Goal: Task Accomplishment & Management: Manage account settings

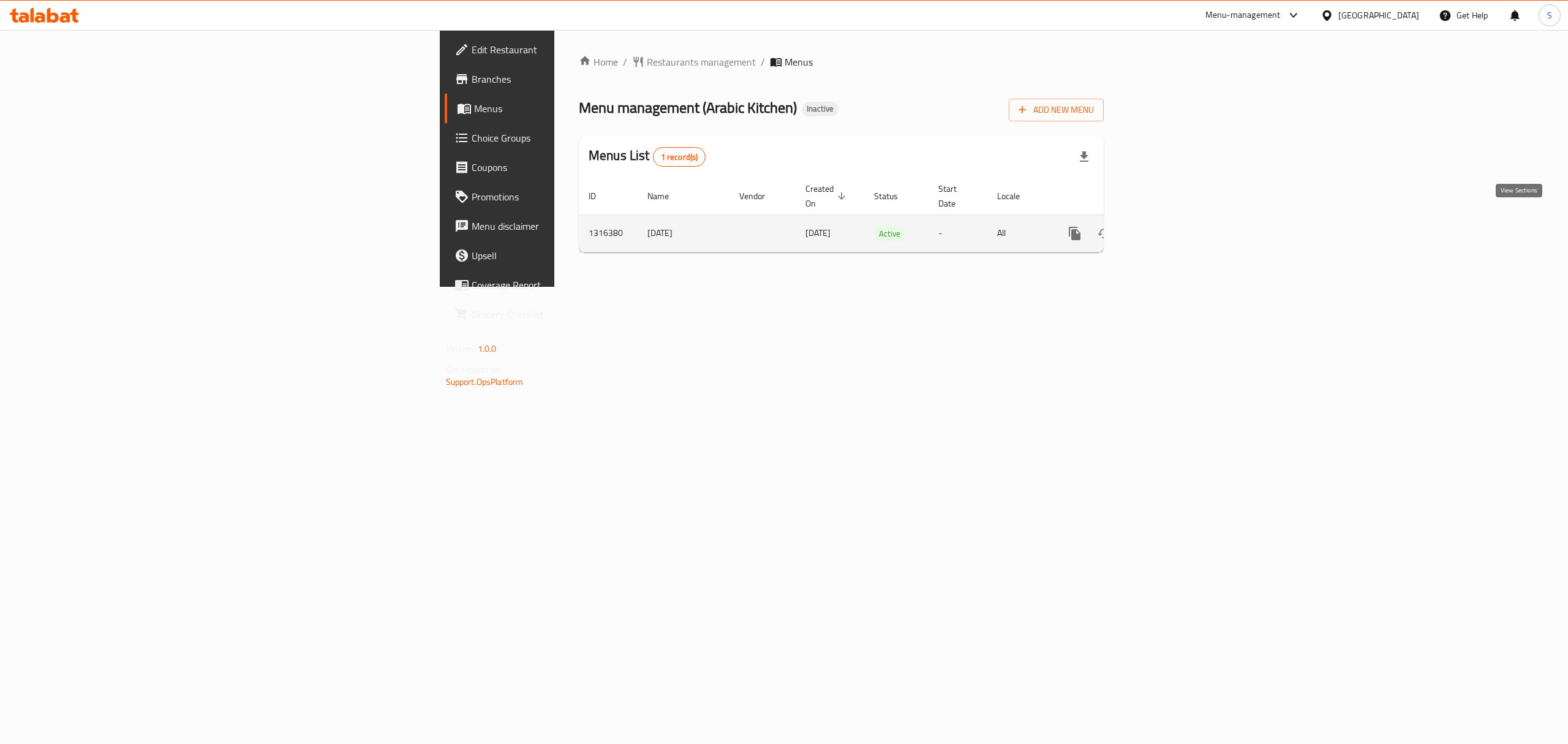
click at [1170, 226] on icon "enhanced table" at bounding box center [1163, 233] width 15 height 15
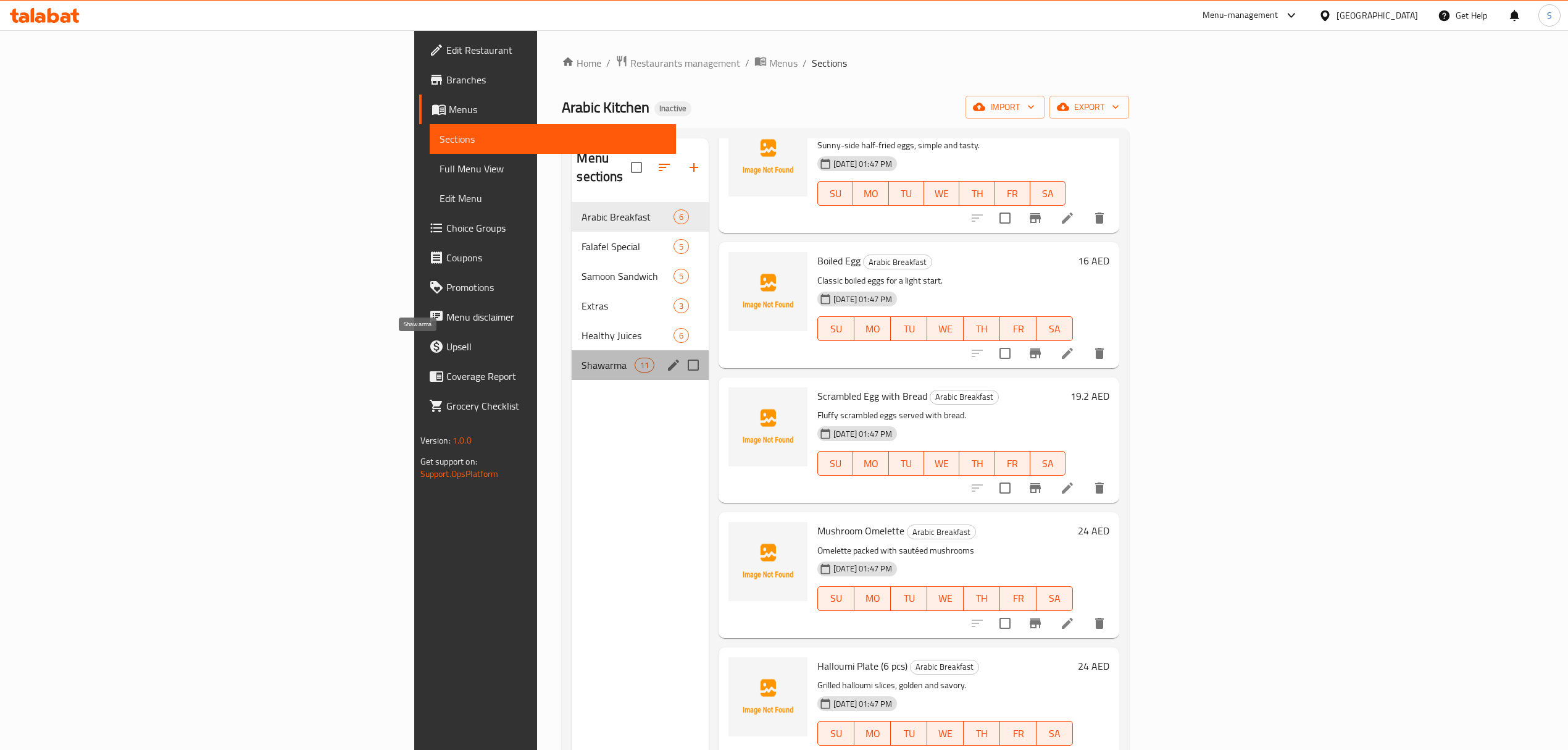
click at [582, 358] on span "Shawarma" at bounding box center [608, 365] width 52 height 15
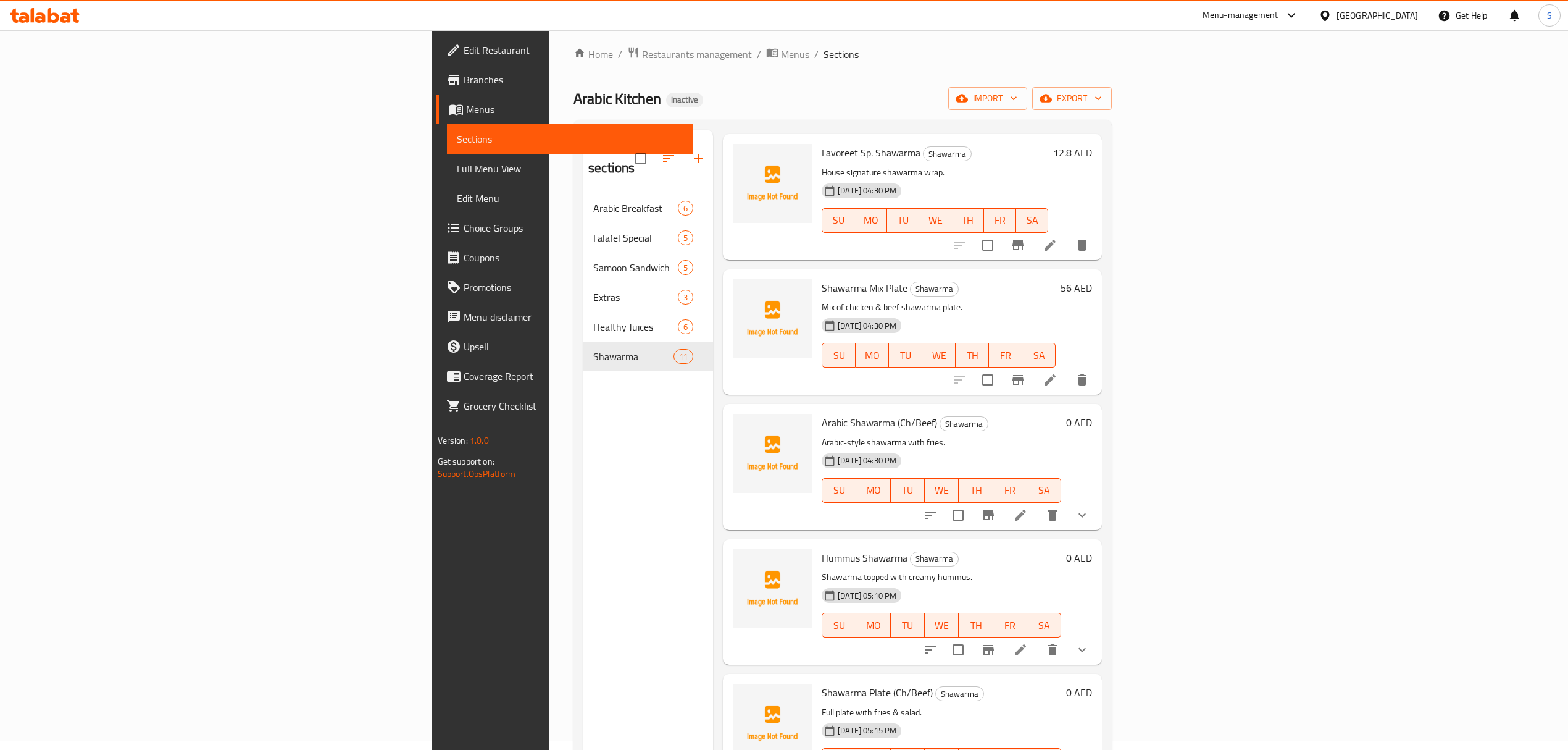
scroll to position [765, 0]
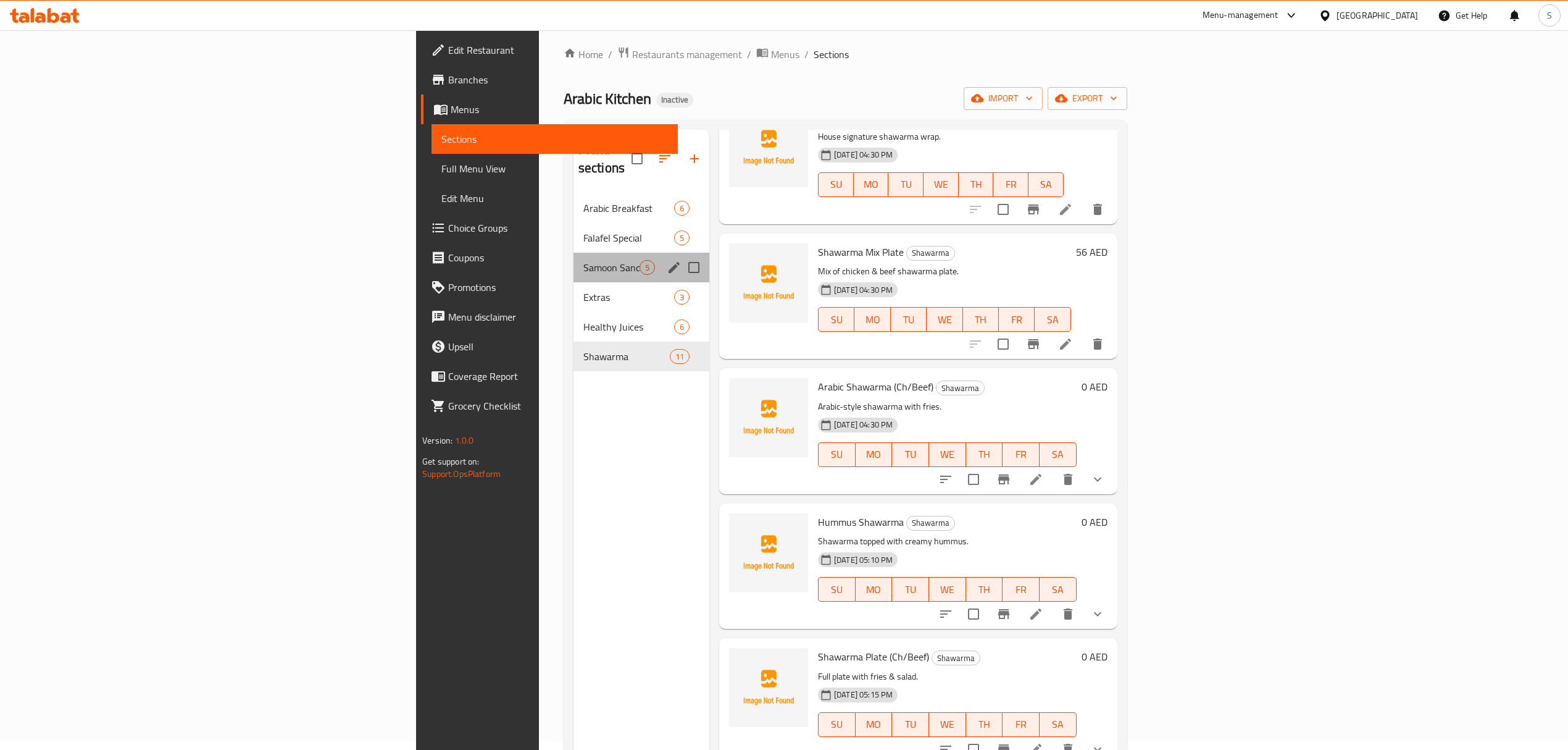
click at [573, 260] on div "Samoon Sandwich 5" at bounding box center [641, 267] width 136 height 30
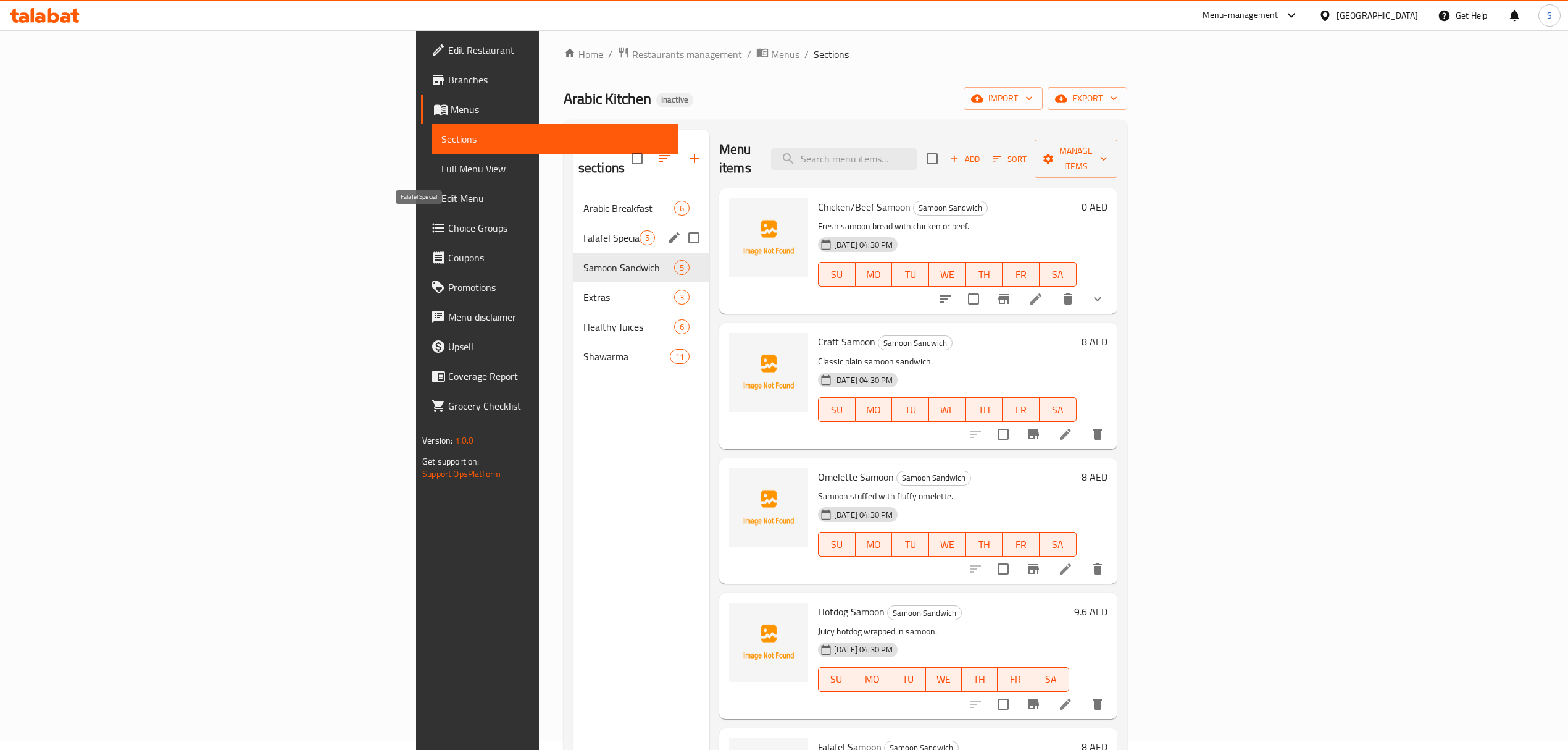
click at [583, 231] on span "Falafel Special" at bounding box center [611, 238] width 56 height 15
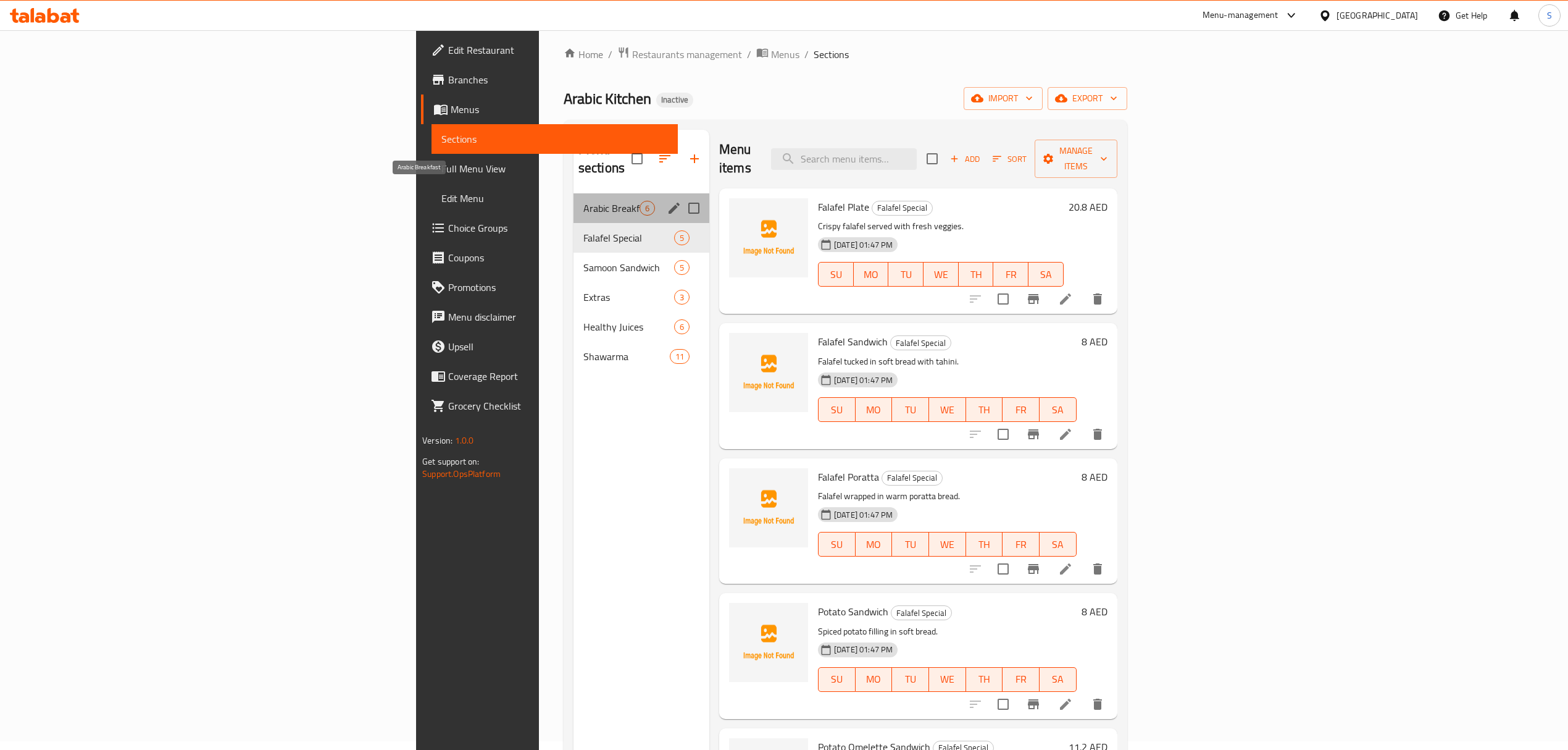
click at [583, 201] on span "Arabic Breakfast" at bounding box center [611, 208] width 56 height 15
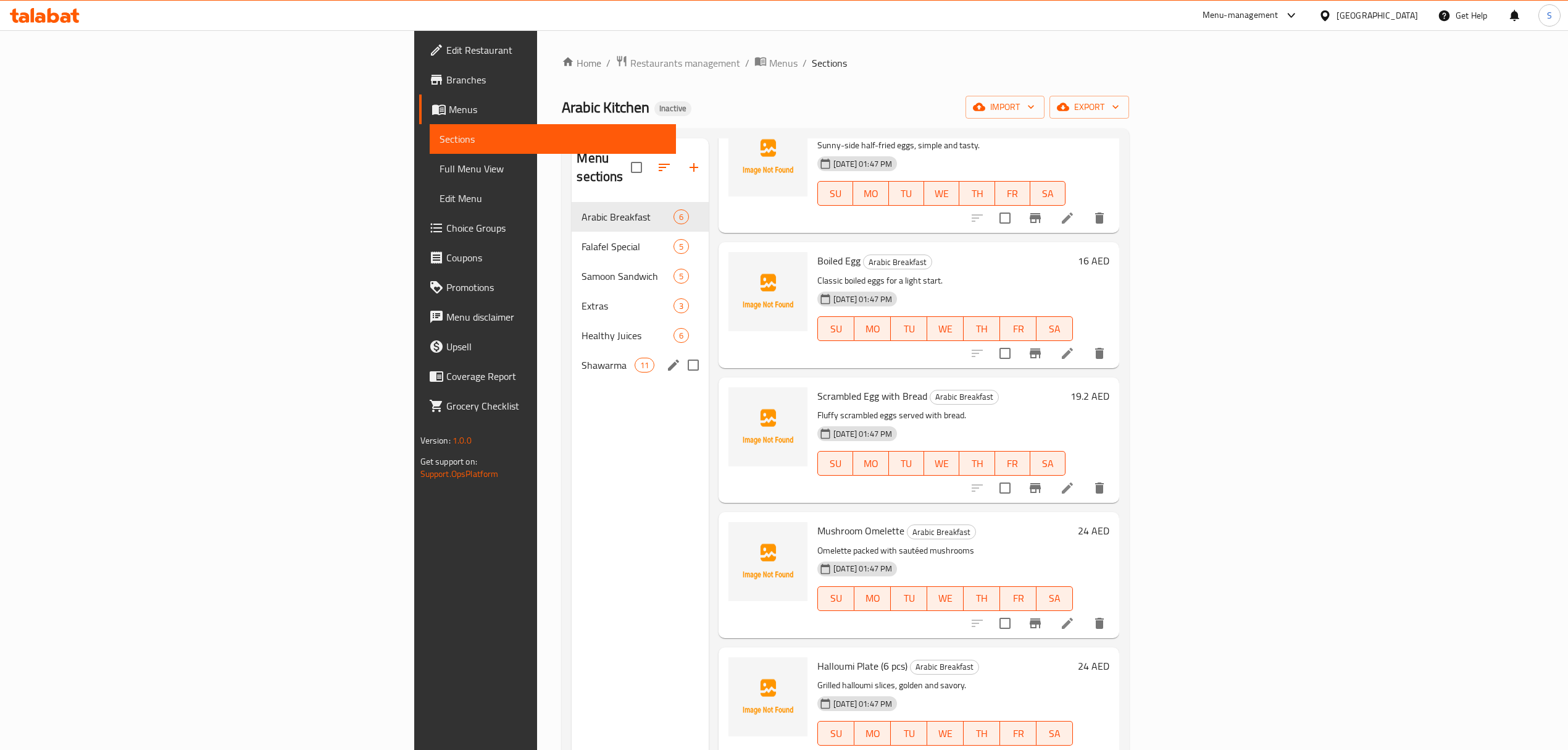
drag, startPoint x: 421, startPoint y: 349, endPoint x: 735, endPoint y: 52, distance: 432.2
click at [582, 358] on span "Shawarma" at bounding box center [608, 365] width 52 height 15
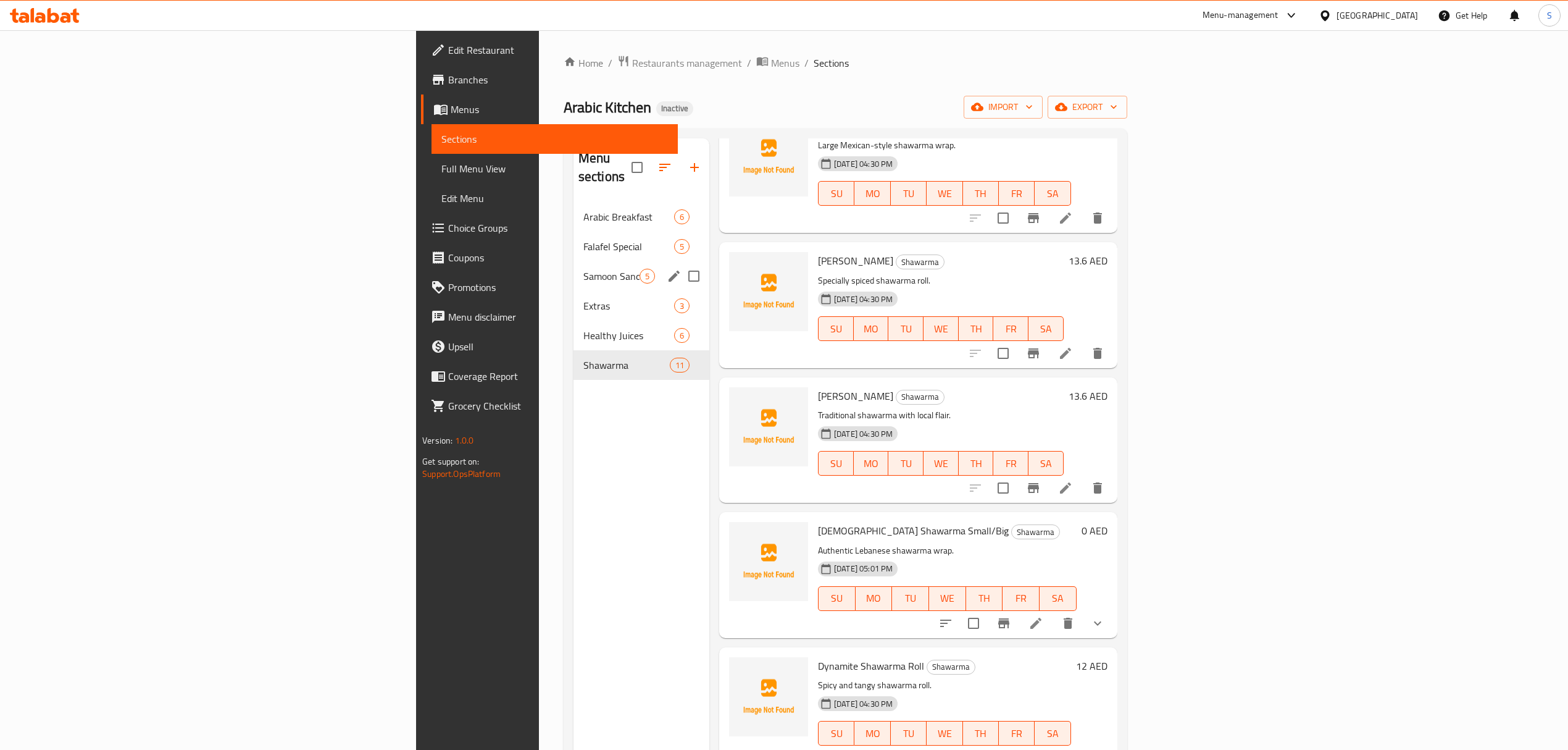
click at [573, 261] on div "Samoon Sandwich 5" at bounding box center [641, 276] width 136 height 30
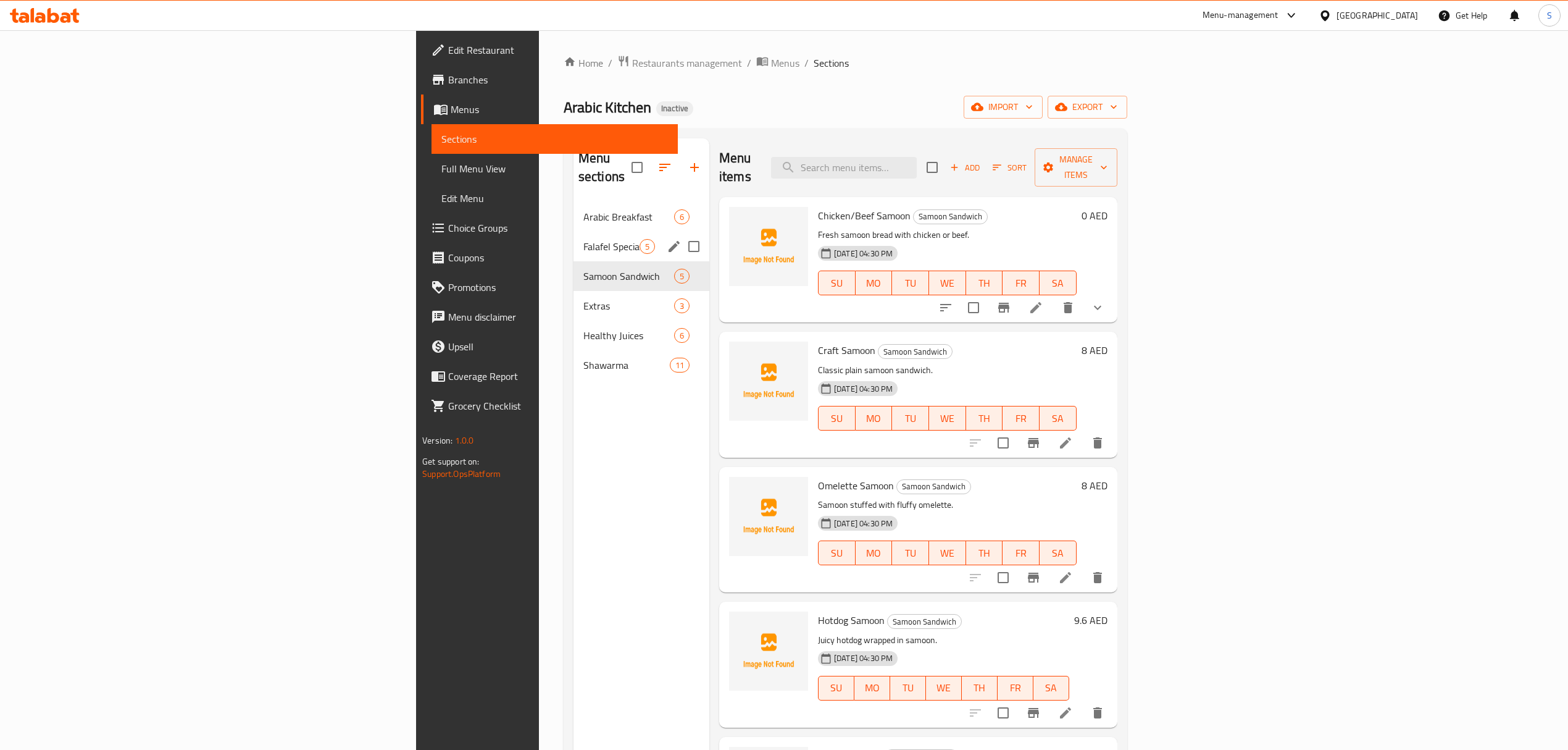
click at [573, 241] on div "Falafel Special 5" at bounding box center [641, 247] width 136 height 30
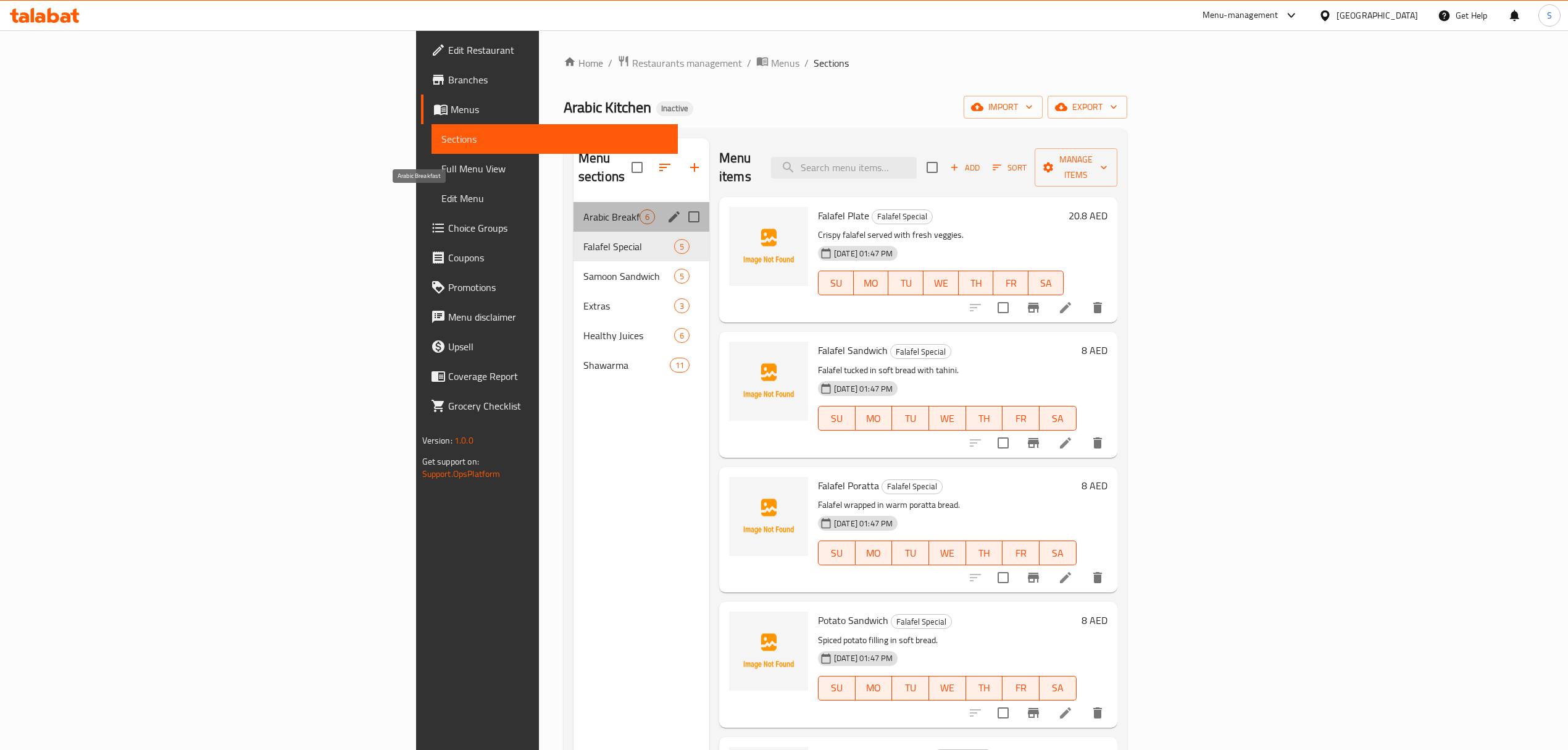
click at [583, 209] on span "Arabic Breakfast" at bounding box center [611, 216] width 56 height 15
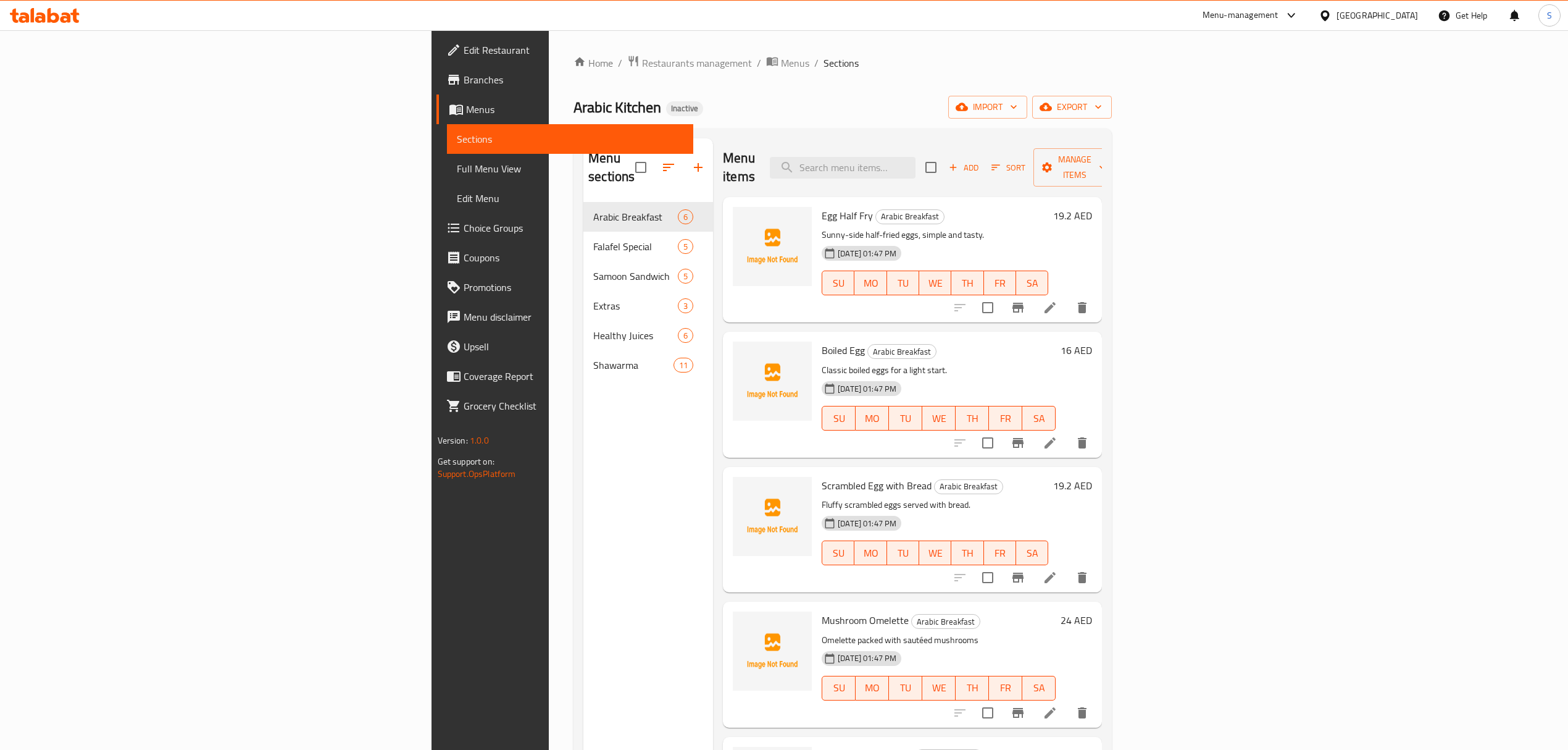
click at [887, 114] on div "Arabic Kitchen Inactive import export" at bounding box center [843, 107] width 539 height 23
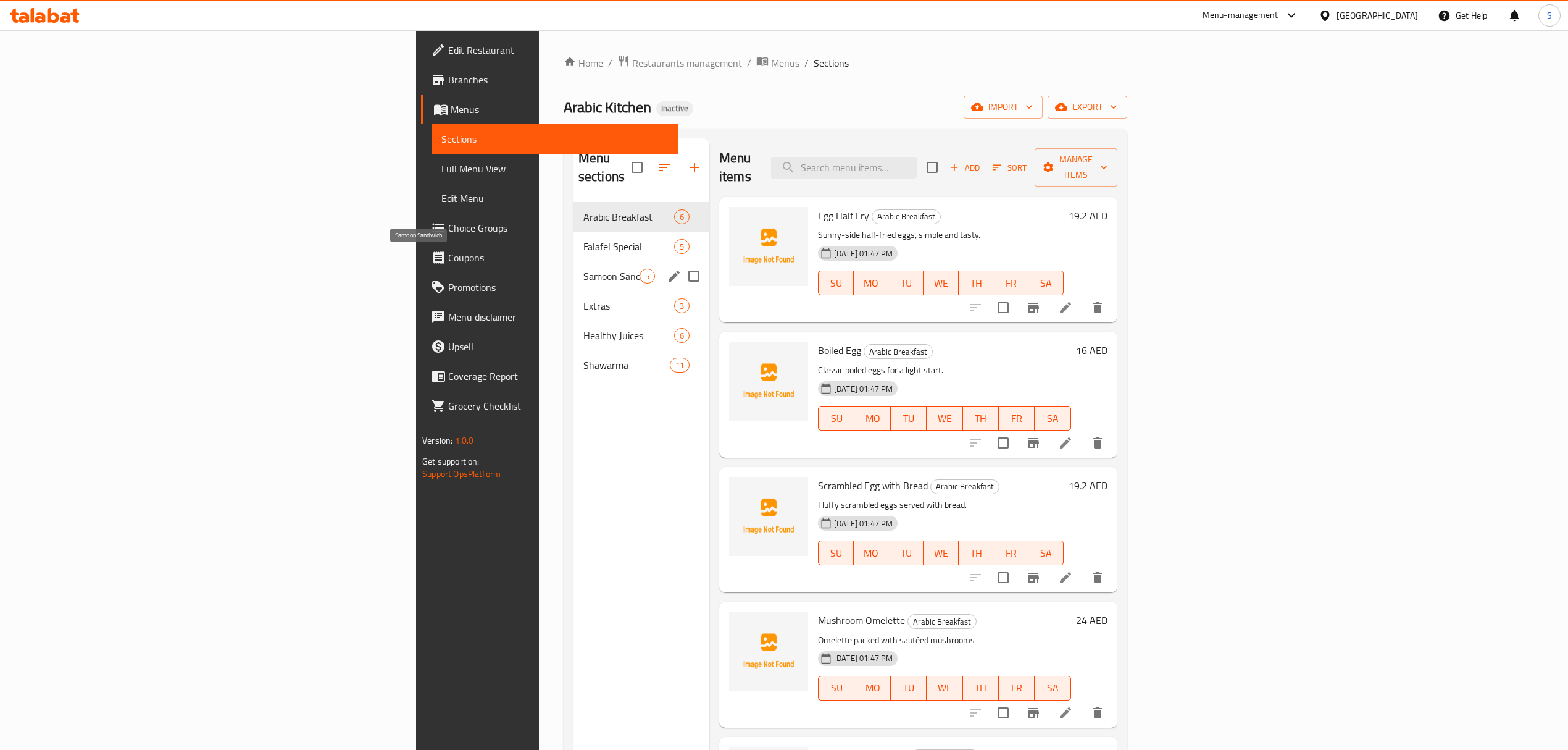
click at [583, 269] on span "Samoon Sandwich" at bounding box center [611, 276] width 56 height 15
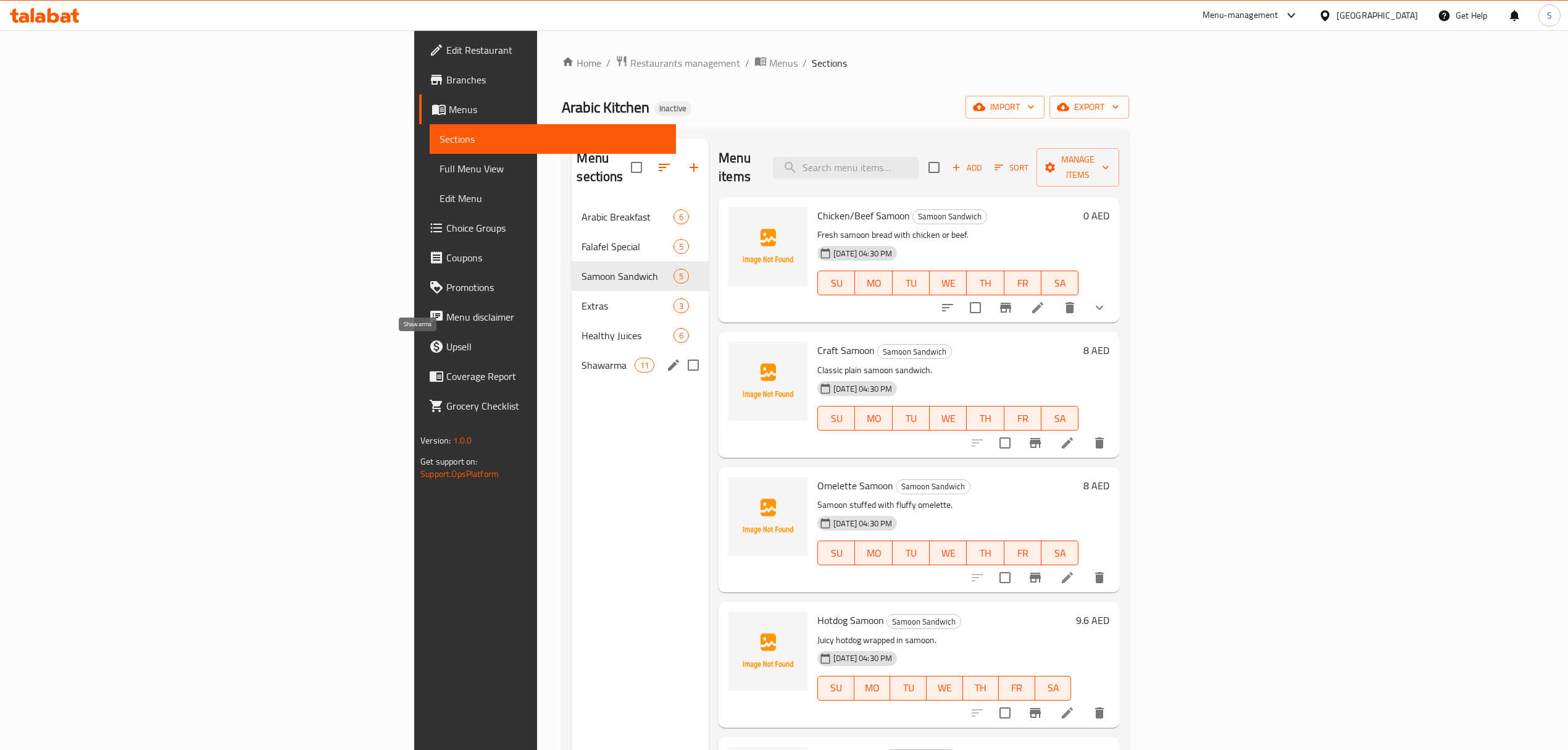
click at [582, 358] on span "Shawarma" at bounding box center [608, 365] width 52 height 15
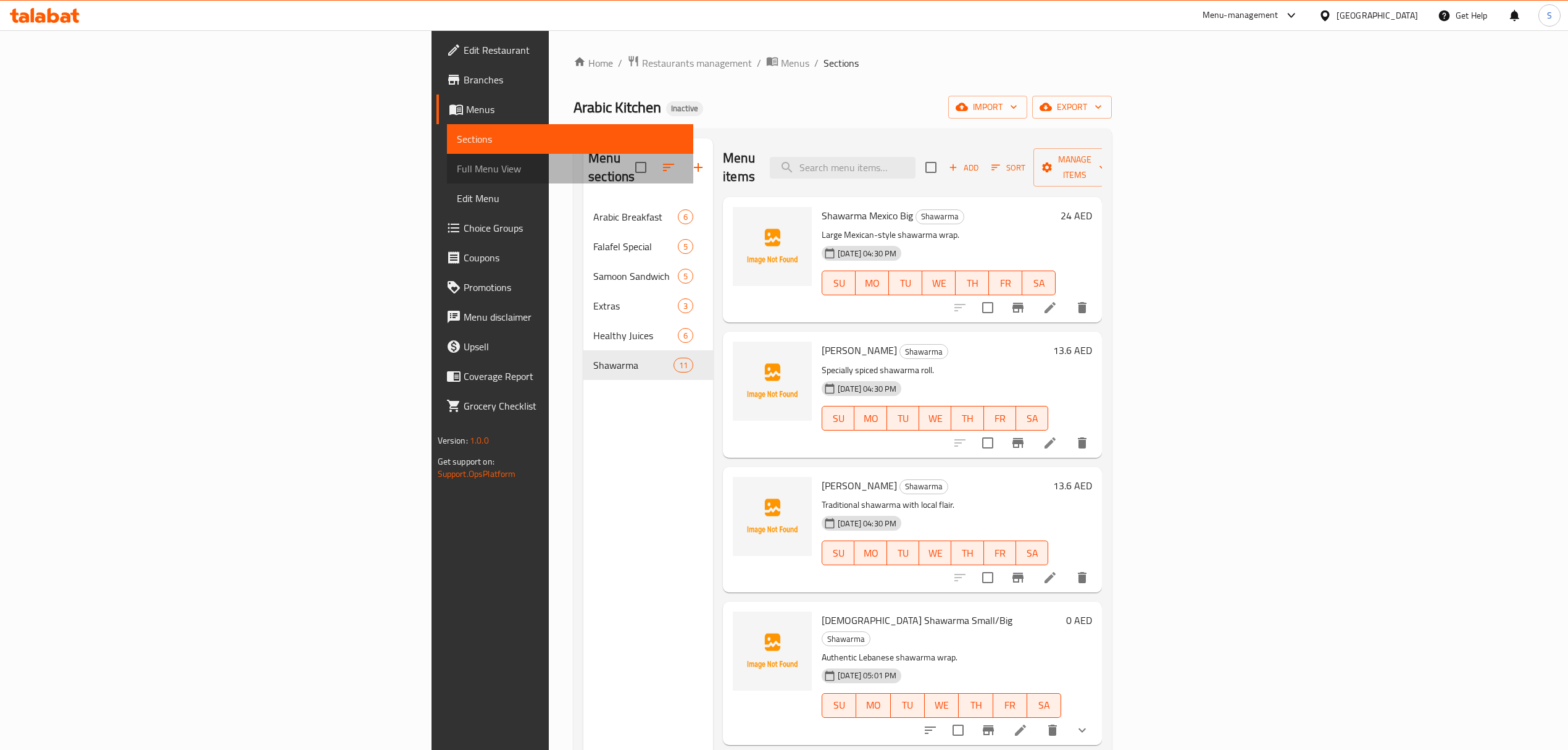
click at [457, 173] on span "Full Menu View" at bounding box center [570, 169] width 227 height 15
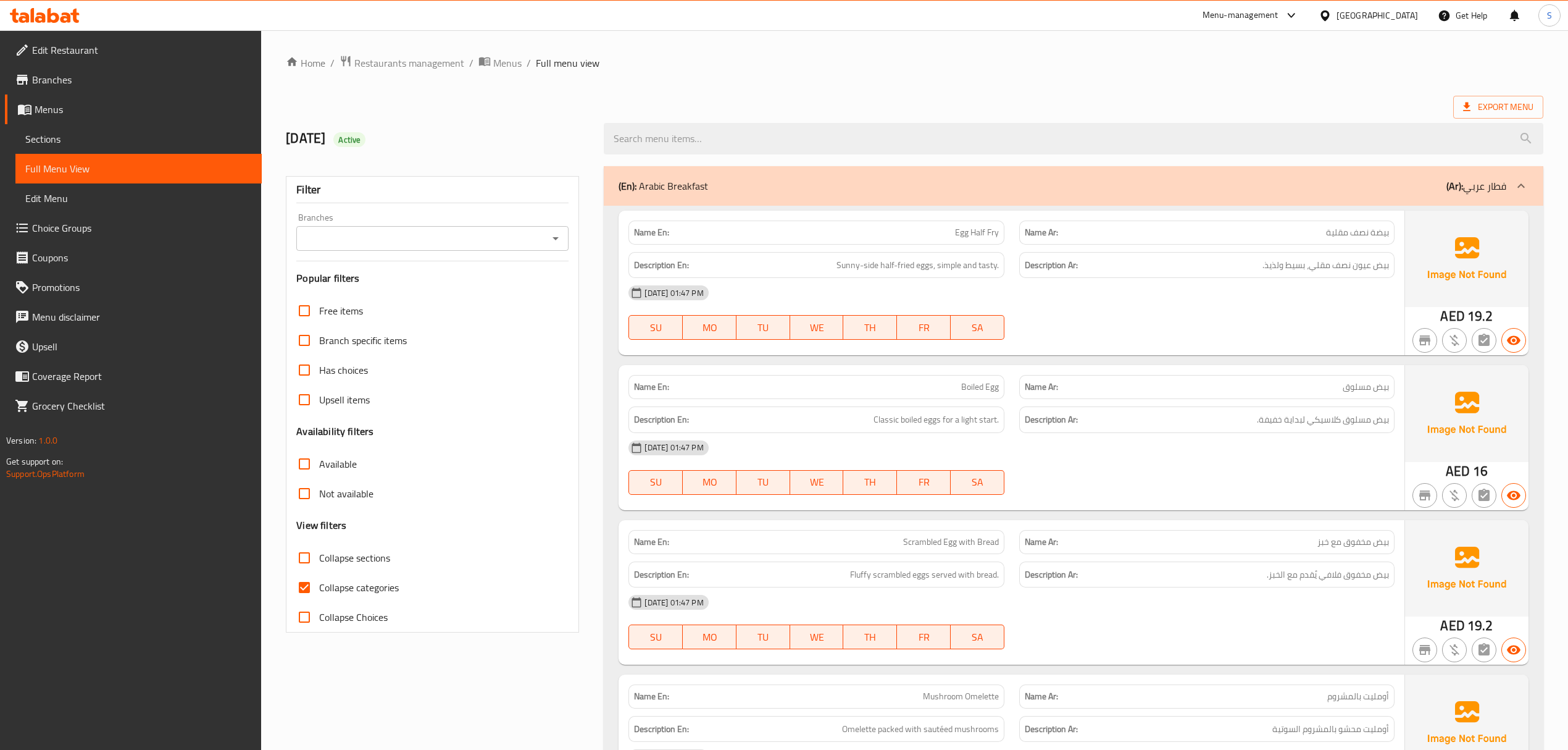
click at [307, 583] on input "Collapse categories" at bounding box center [304, 587] width 30 height 30
checkbox input "false"
click at [1487, 116] on span "Export Menu" at bounding box center [1499, 107] width 90 height 23
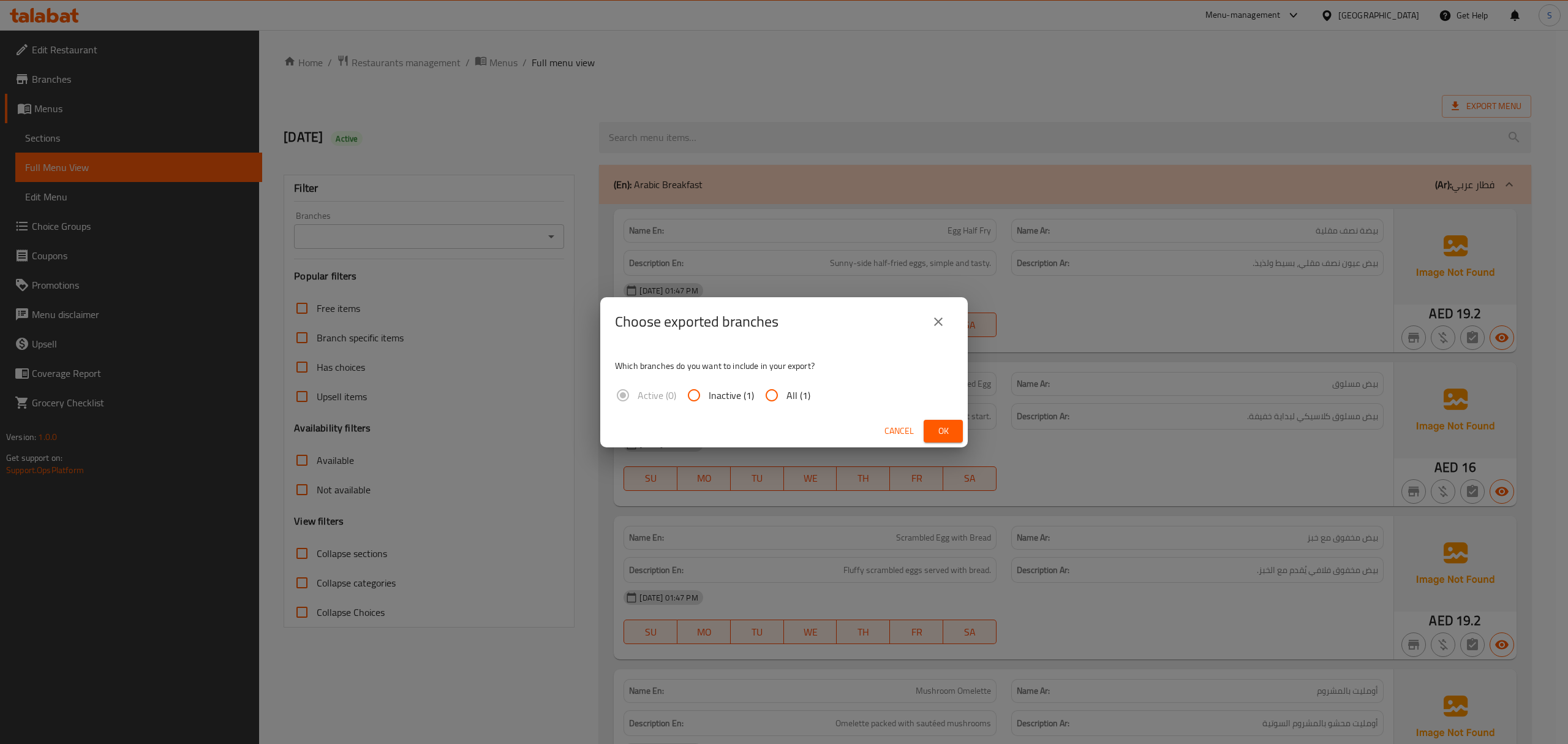
click at [773, 397] on input "All (1)" at bounding box center [772, 395] width 29 height 29
radio input "true"
drag, startPoint x: 938, startPoint y: 431, endPoint x: 1113, endPoint y: 435, distance: 175.0
click at [946, 437] on span "Ok" at bounding box center [943, 431] width 20 height 15
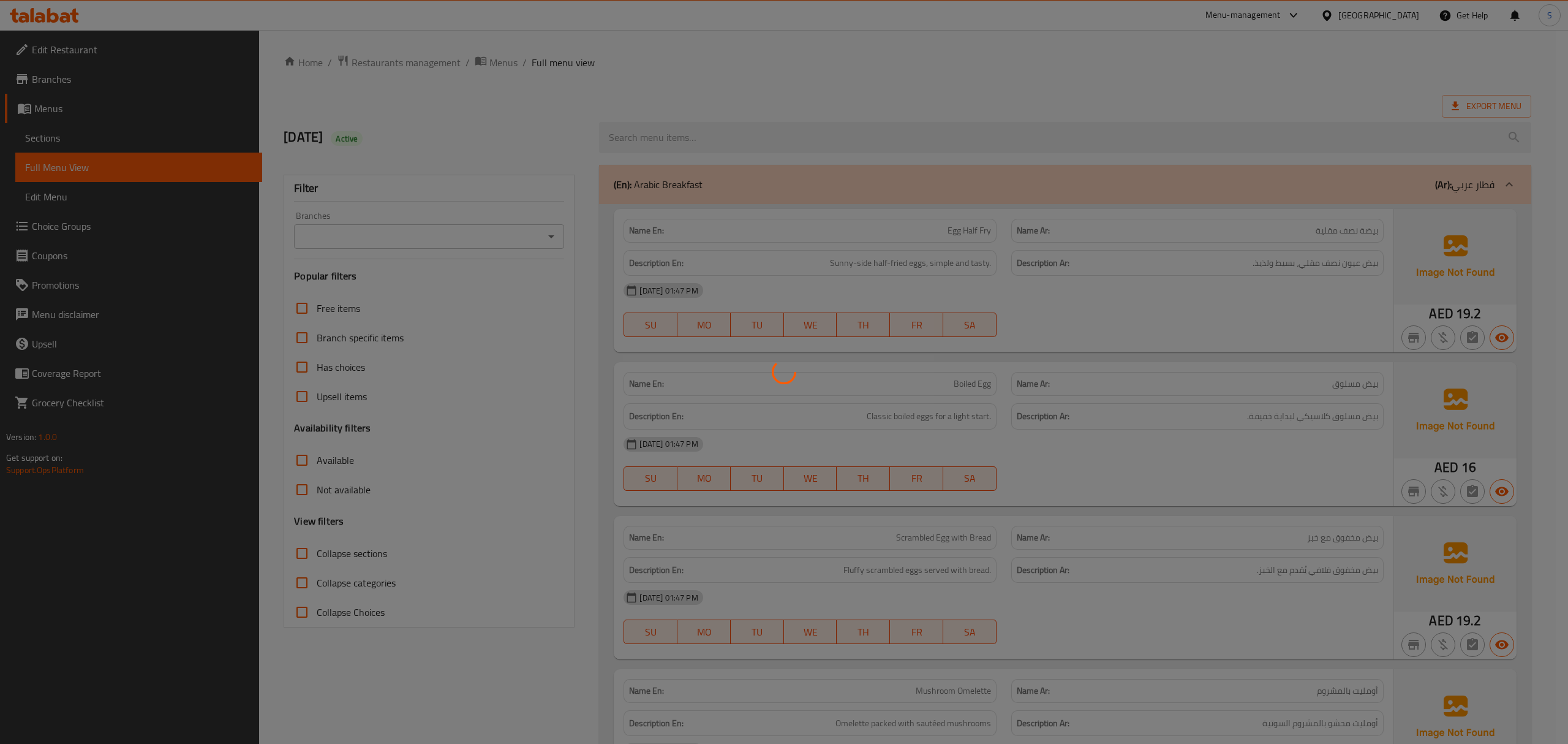
click at [1124, 434] on div at bounding box center [784, 372] width 1568 height 744
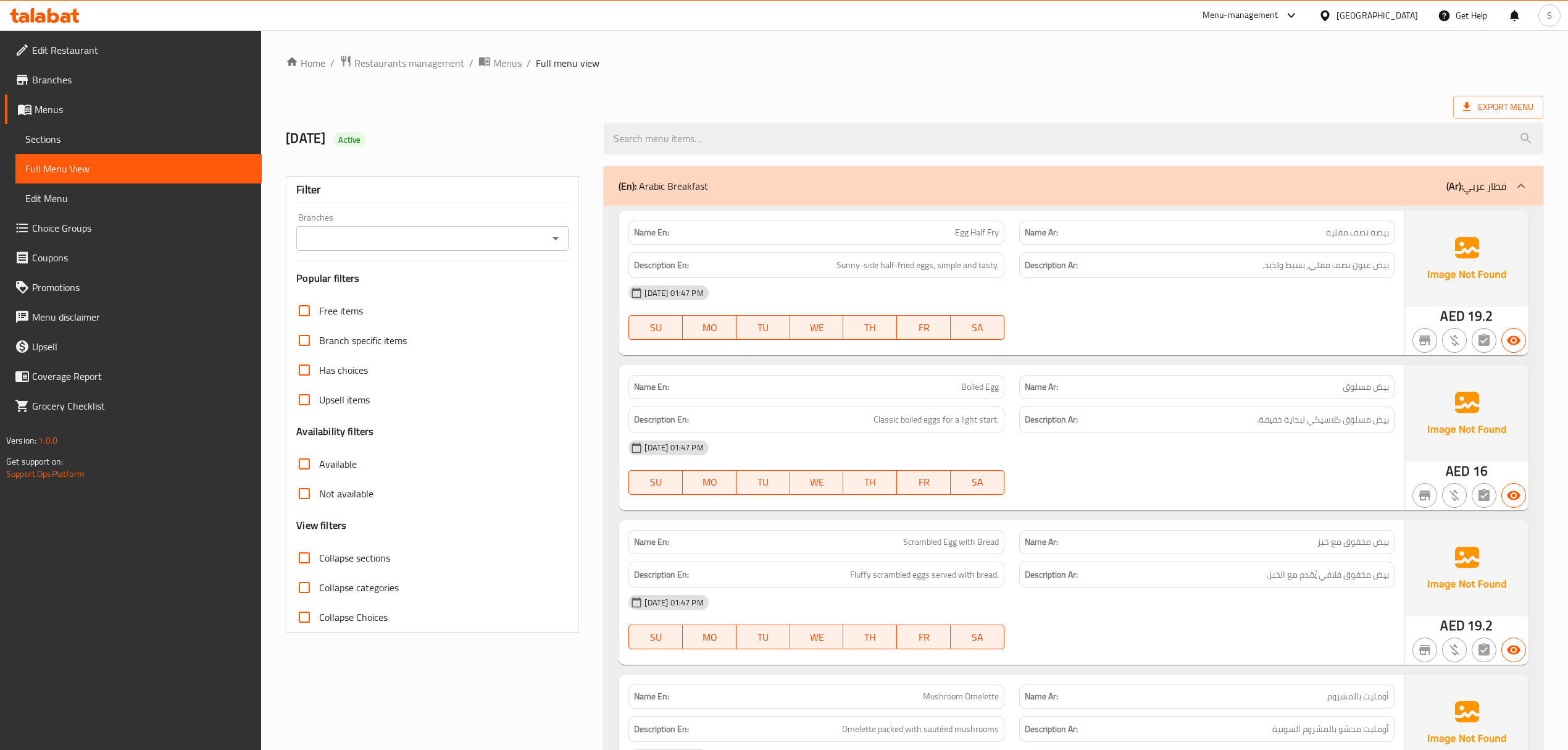
click at [322, 554] on span "Collapse sections" at bounding box center [355, 557] width 71 height 15
click at [319, 554] on input "Collapse sections" at bounding box center [304, 557] width 30 height 30
checkbox input "true"
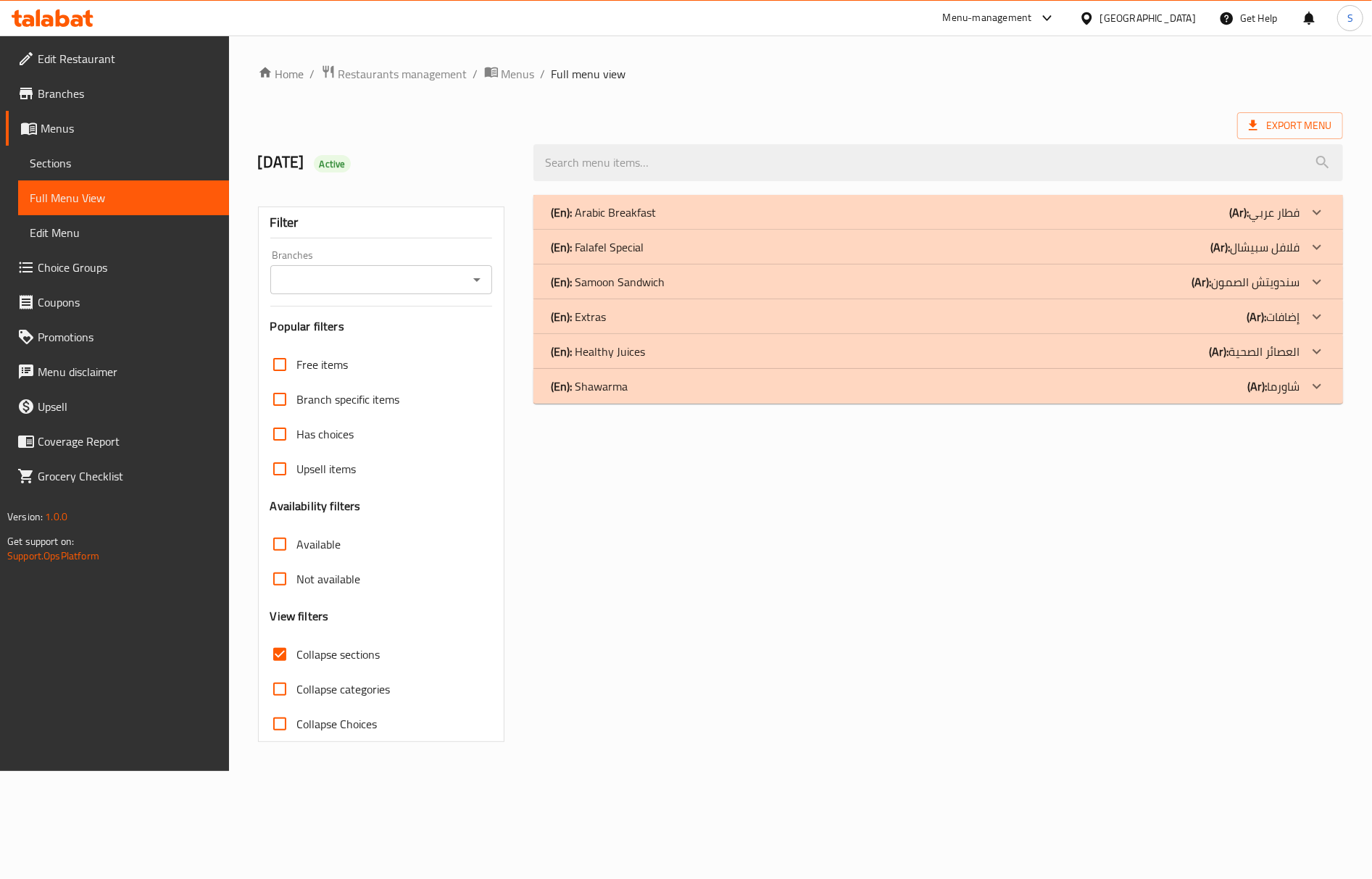
click at [679, 201] on div "(En): Arabic Breakfast (Ar): فطار عربي" at bounding box center [938, 212] width 810 height 35
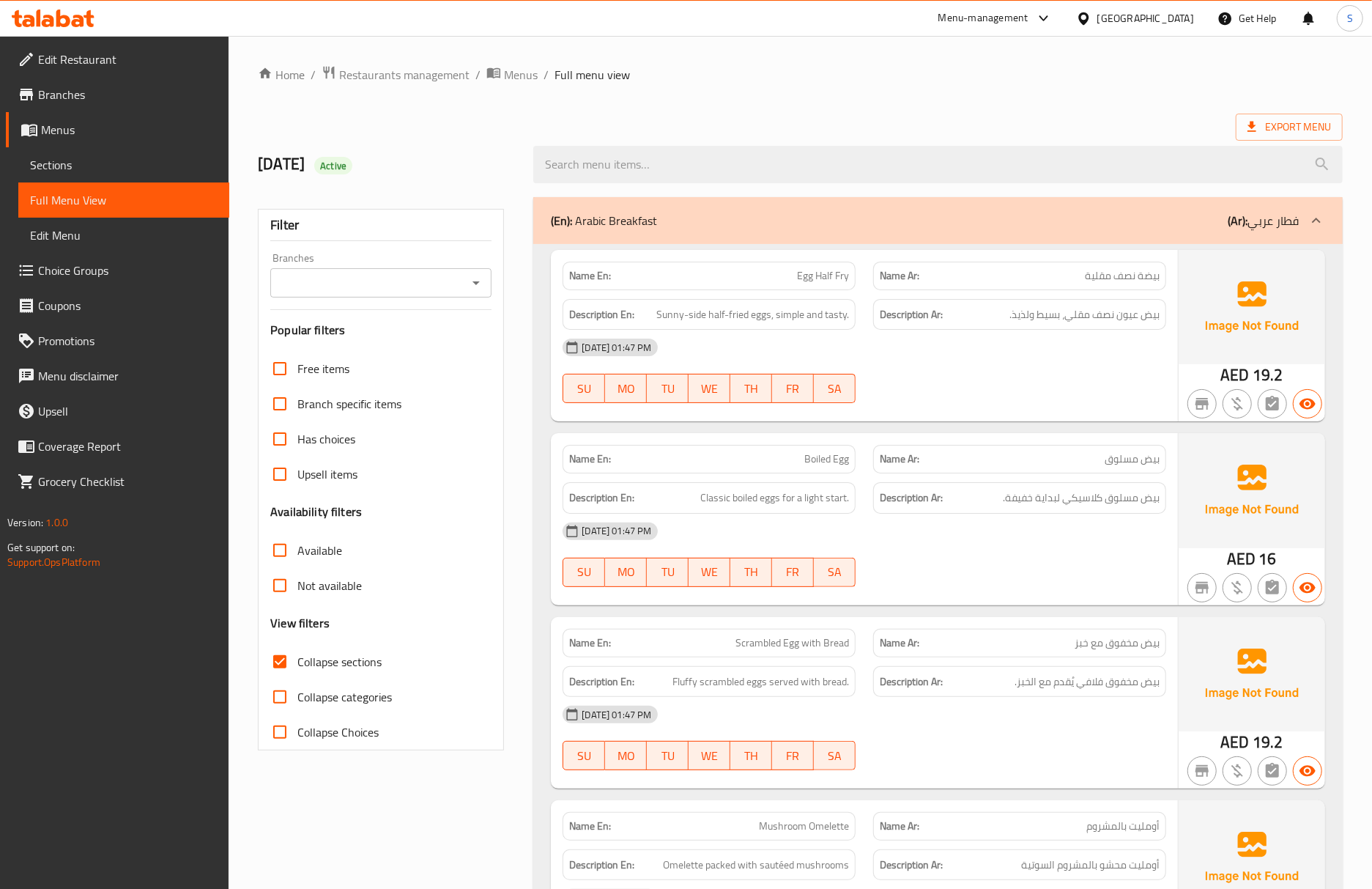
click at [801, 467] on p "Name En: Boiled Egg" at bounding box center [709, 459] width 280 height 15
click at [837, 453] on span "Boiled Egg" at bounding box center [827, 459] width 44 height 15
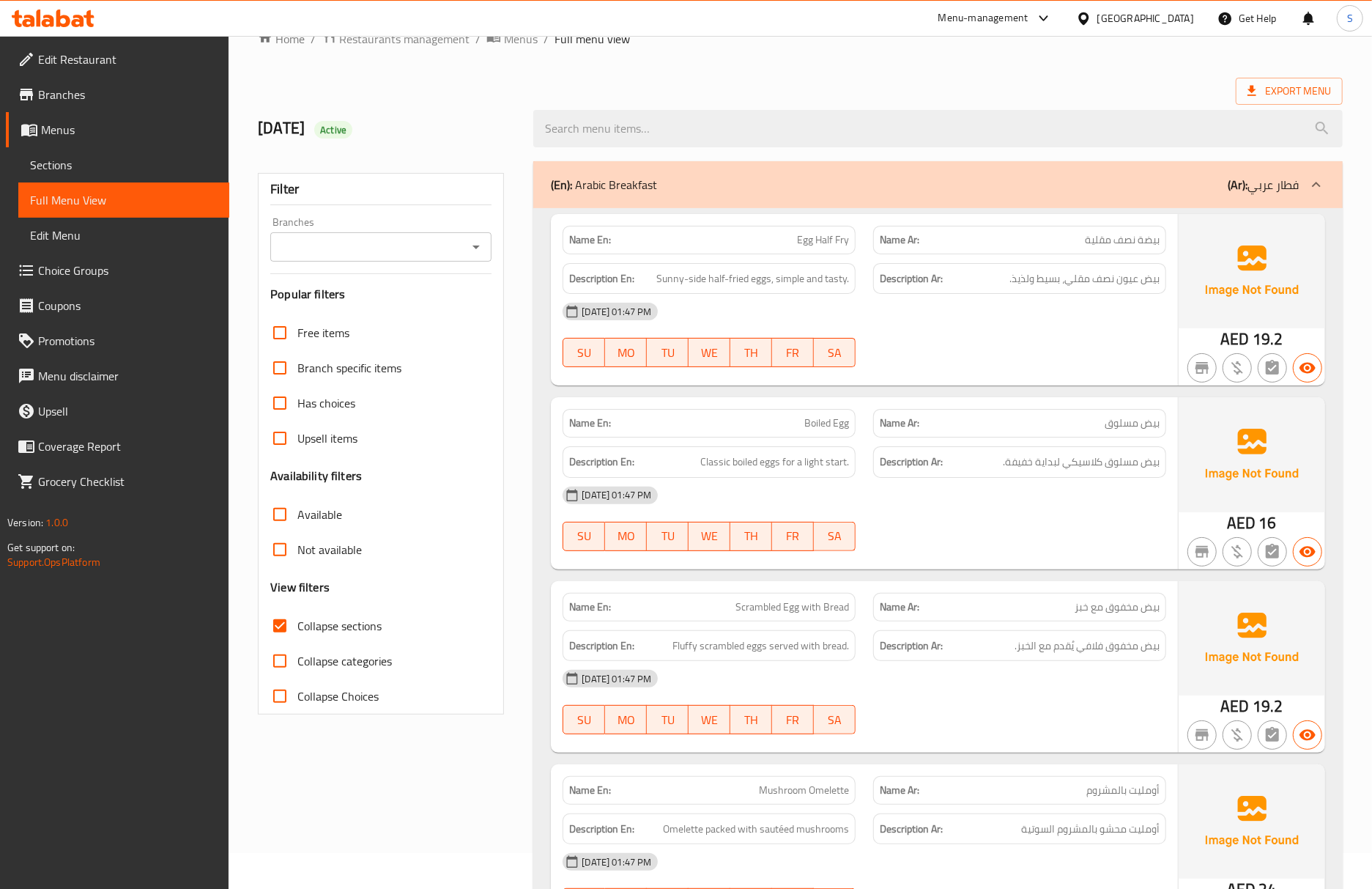
scroll to position [97, 0]
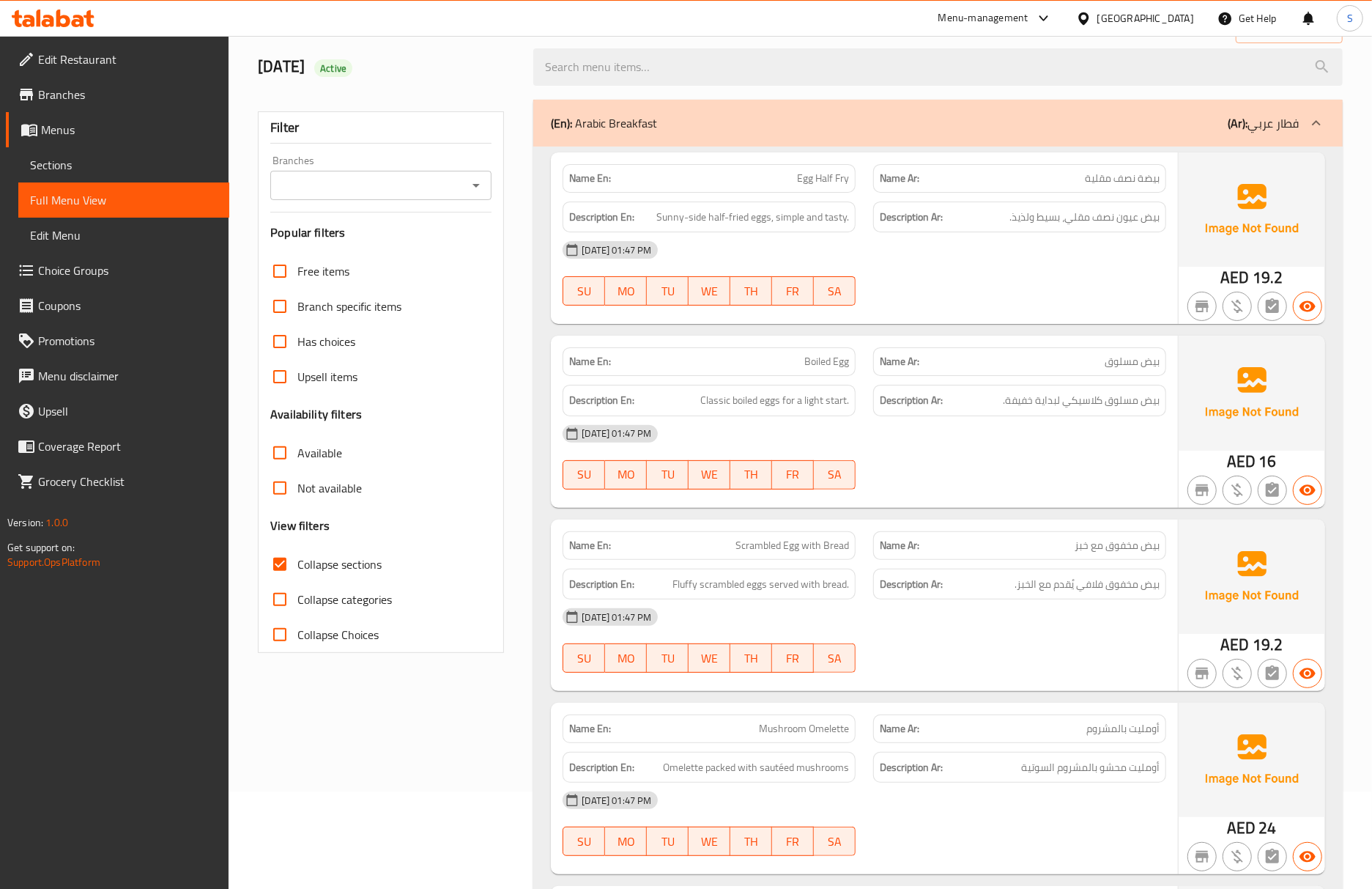
click at [1082, 605] on div "08-10-2025 01:47 PM" at bounding box center [864, 617] width 621 height 35
click at [914, 528] on div "Name Ar: بيض مخفوق مع خبز" at bounding box center [1019, 546] width 310 height 46
click at [1032, 639] on div "08-10-2025 01:47 PM SU MO TU WE TH FR SA" at bounding box center [864, 640] width 621 height 82
click at [786, 441] on div "08-10-2025 01:47 PM" at bounding box center [864, 434] width 621 height 35
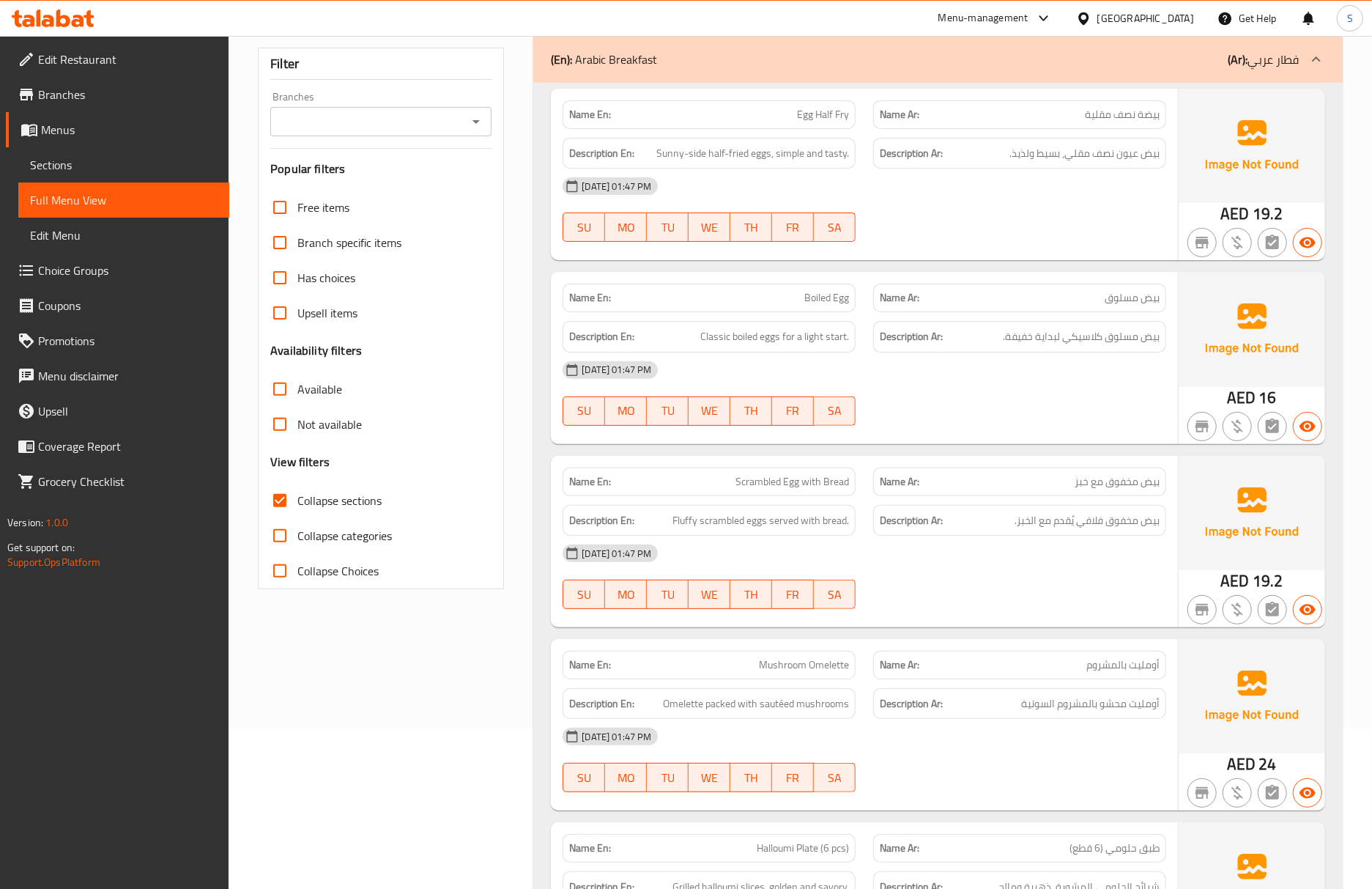
scroll to position [293, 0]
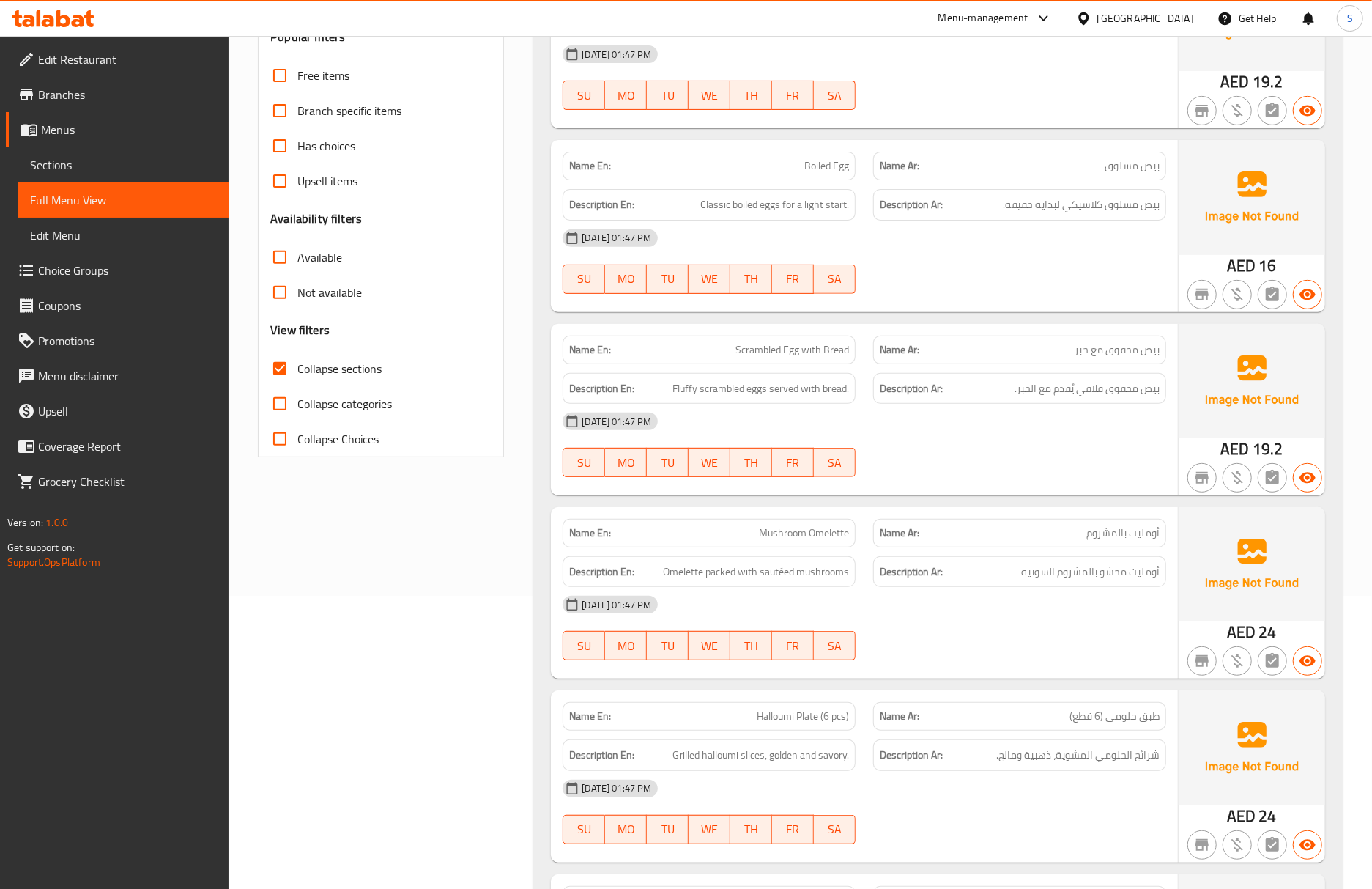
drag, startPoint x: 1166, startPoint y: 341, endPoint x: 1076, endPoint y: 124, distance: 234.9
click at [1166, 339] on div "Name Ar: بيض مخفوق مع خبز" at bounding box center [1019, 349] width 310 height 46
click at [909, 425] on div "08-10-2025 01:47 PM" at bounding box center [864, 422] width 621 height 35
click at [1068, 484] on div at bounding box center [1019, 477] width 310 height 18
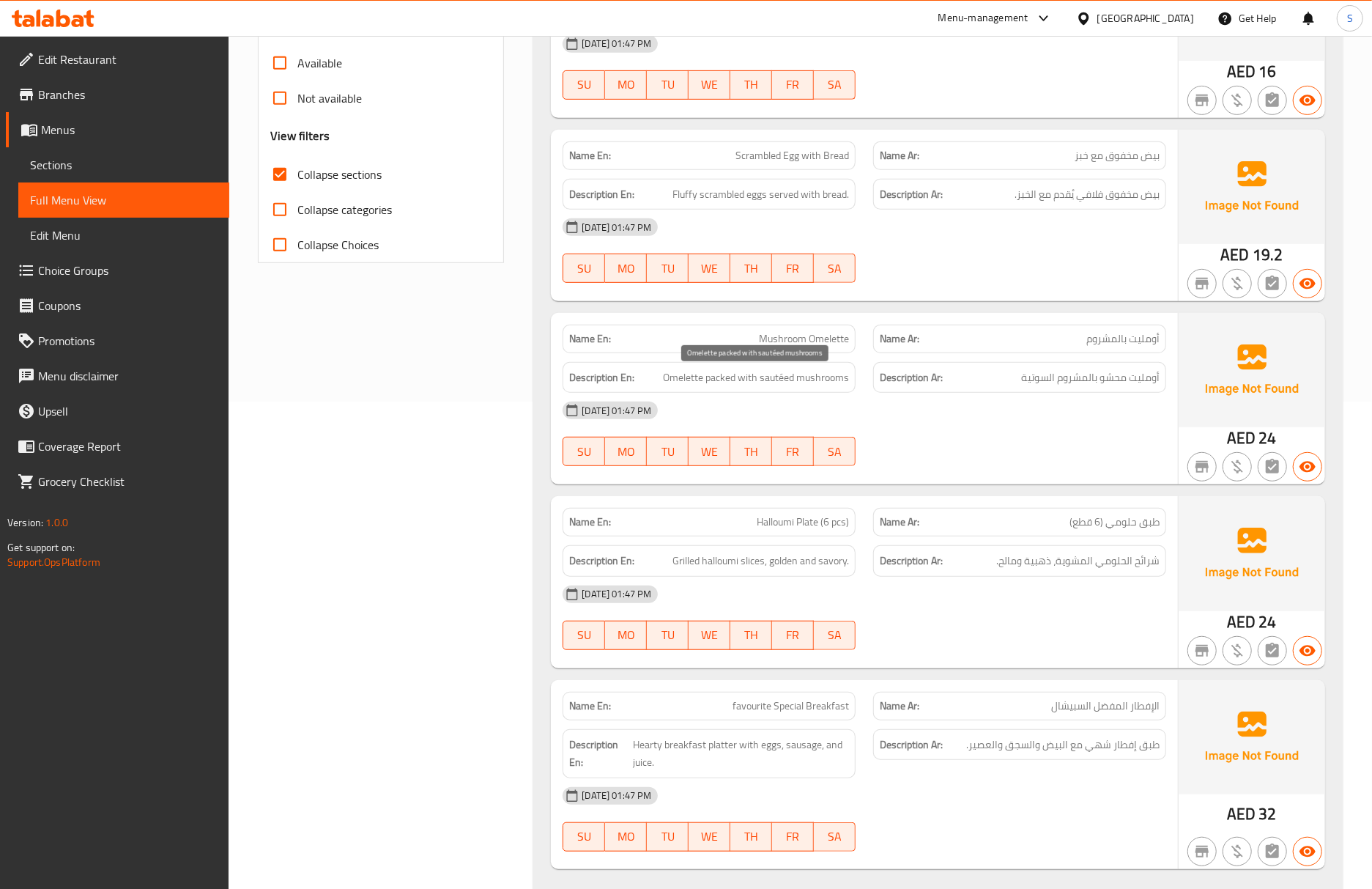
scroll to position [488, 0]
click at [1085, 569] on span "شرائح الحلومي المشوية، ذهبية ومالح." at bounding box center [1077, 560] width 163 height 18
click at [941, 572] on div "Description Ar: شرائح الحلومي المشوية، ذهبية ومالح." at bounding box center [1020, 559] width 293 height 31
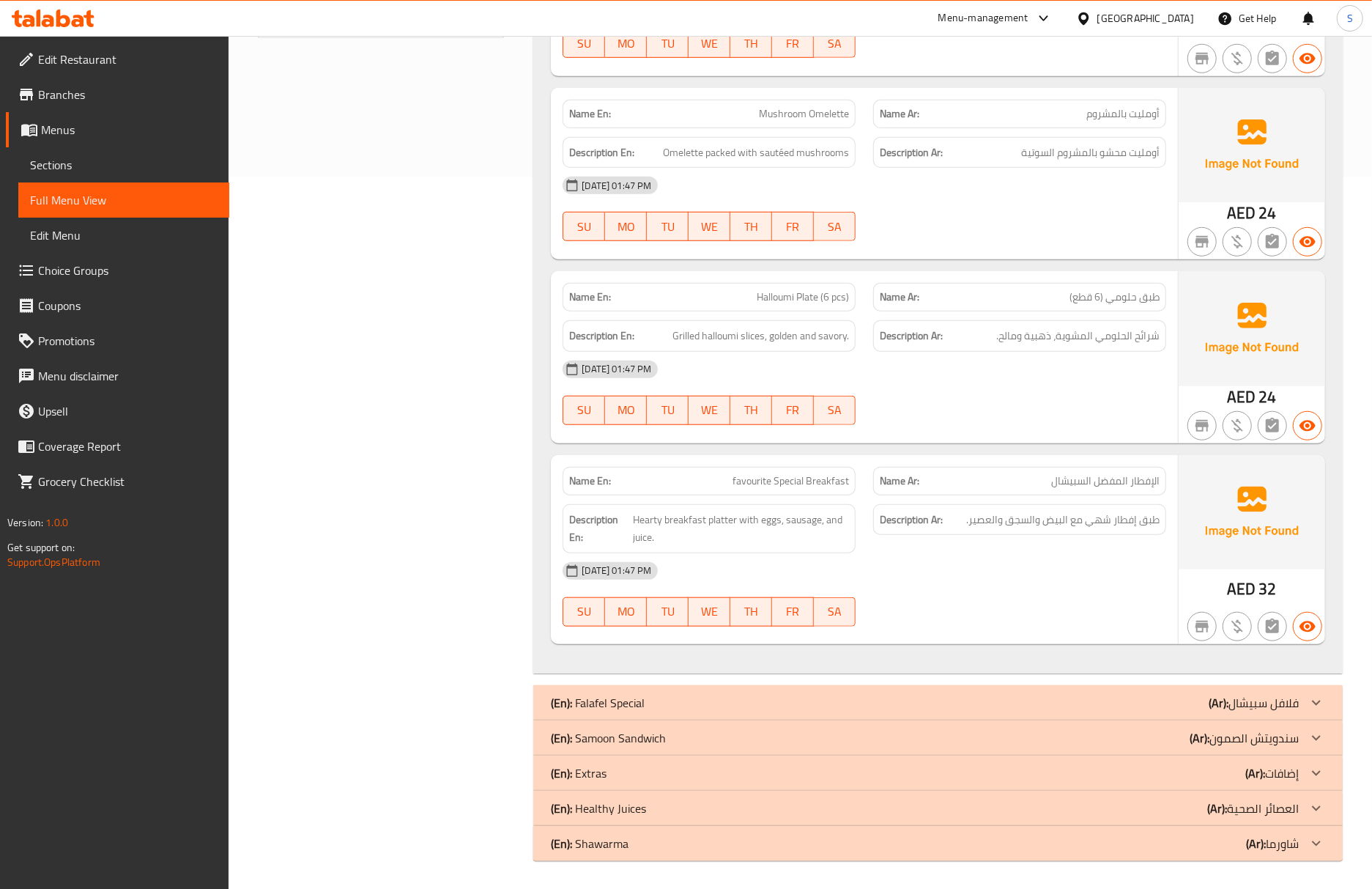
scroll to position [717, 0]
click at [1087, 425] on div at bounding box center [1019, 423] width 310 height 18
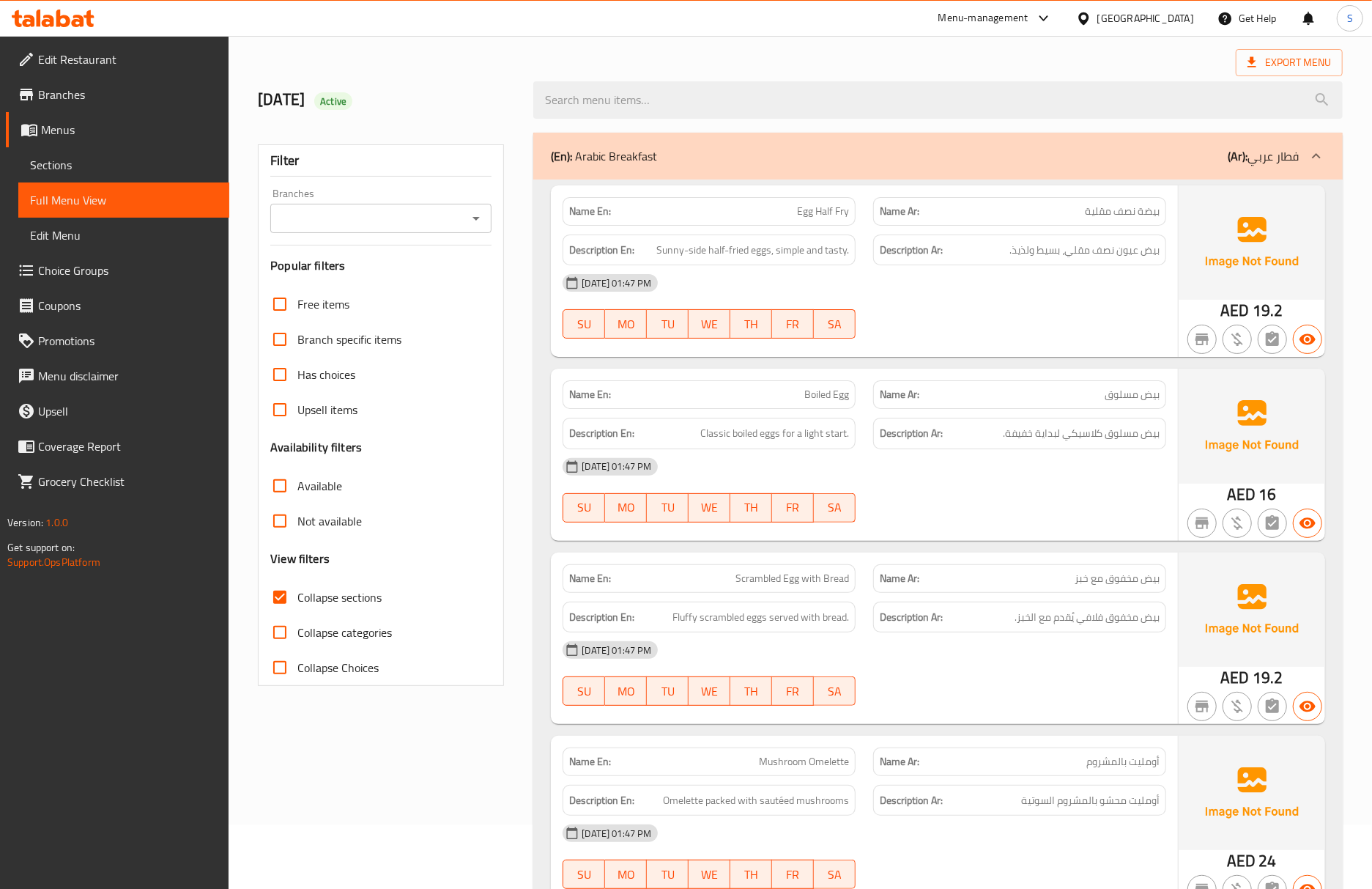
scroll to position [0, 0]
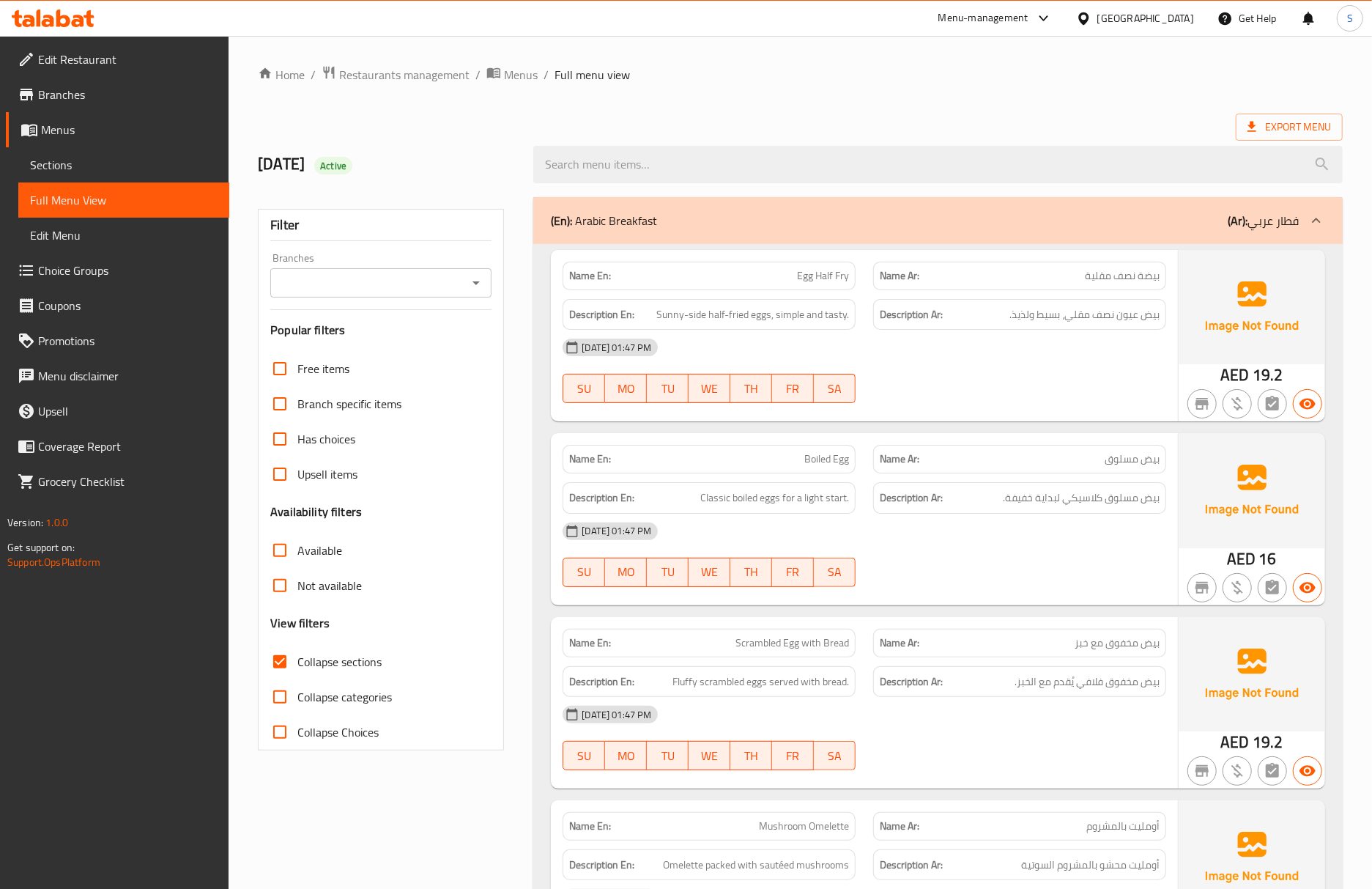
click at [93, 166] on span "Sections" at bounding box center [123, 165] width 188 height 18
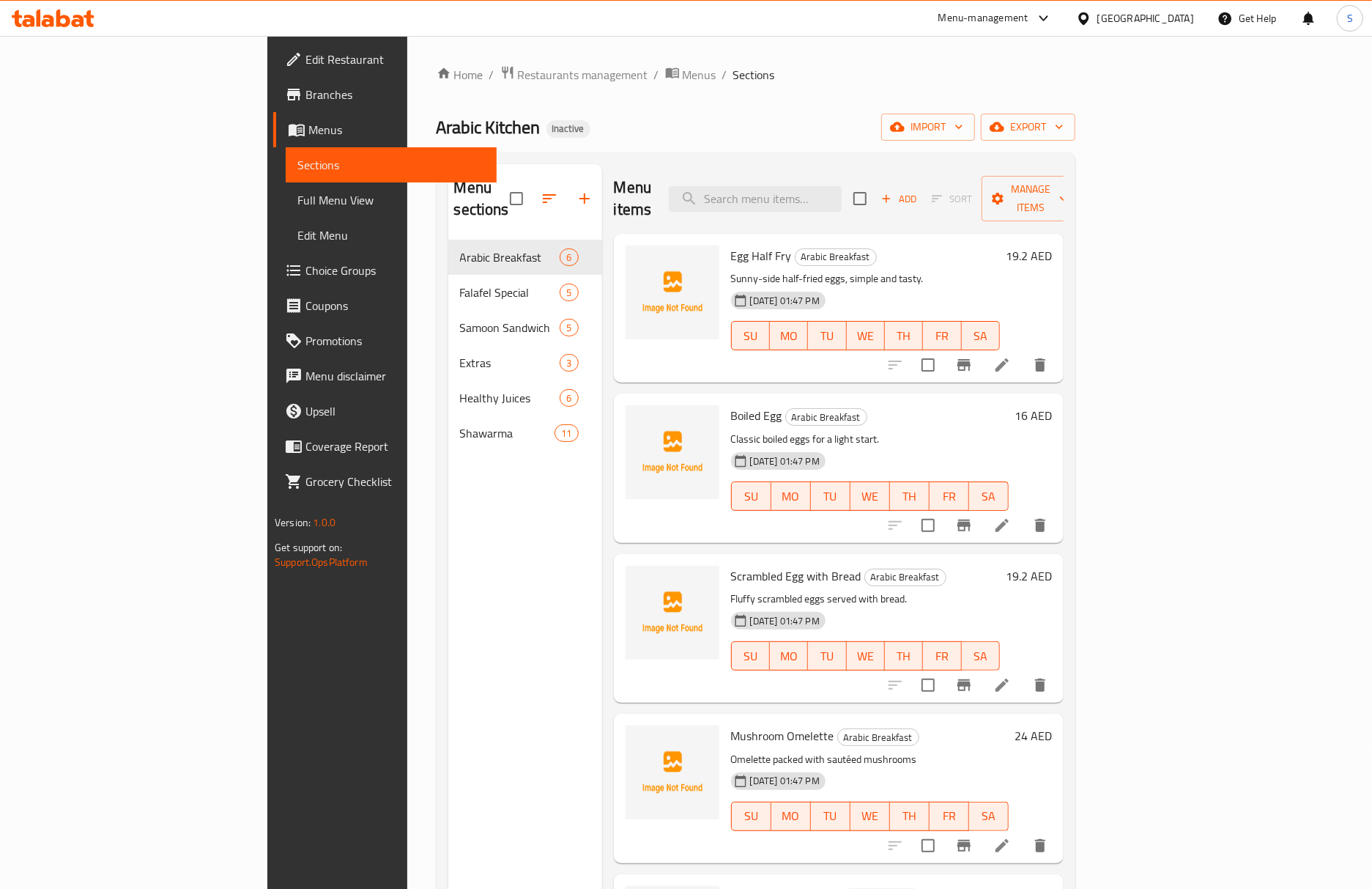
click at [297, 196] on span "Full Menu View" at bounding box center [391, 200] width 188 height 18
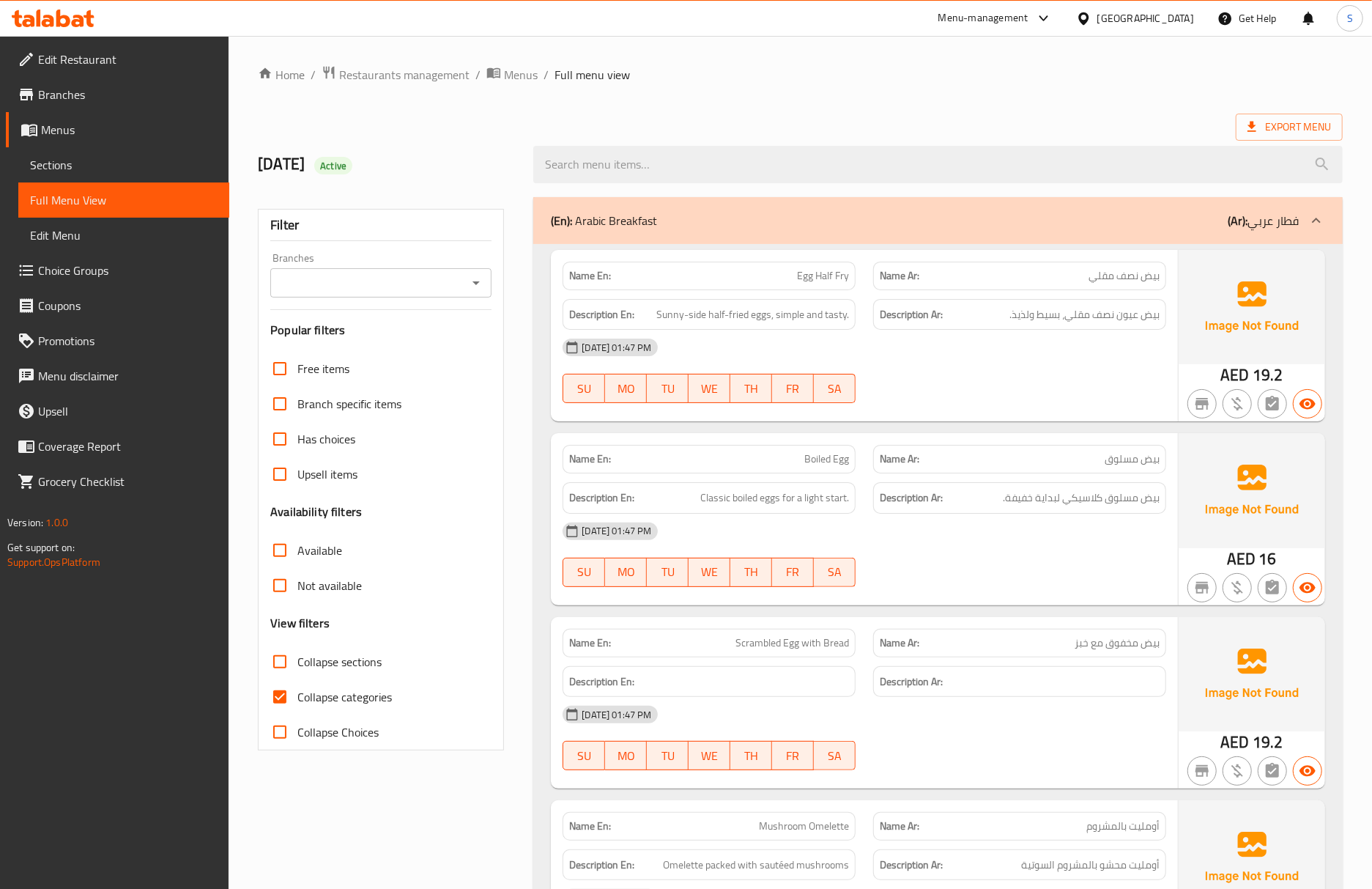
click at [286, 691] on input "Collapse categories" at bounding box center [280, 697] width 35 height 35
checkbox input "false"
click at [290, 670] on input "Collapse sections" at bounding box center [280, 661] width 35 height 35
checkbox input "true"
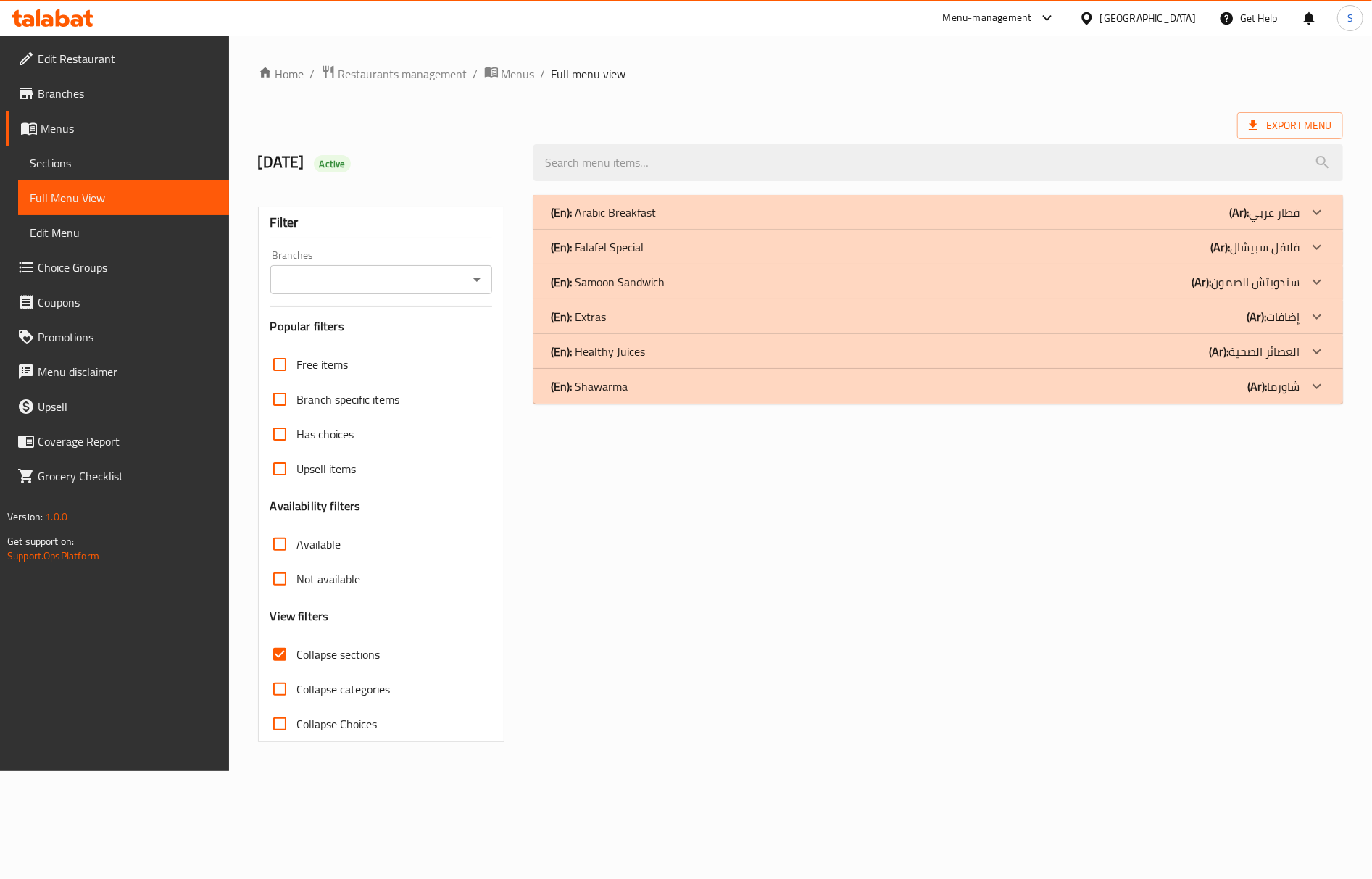
drag, startPoint x: 684, startPoint y: 251, endPoint x: 684, endPoint y: 242, distance: 9.0
click at [684, 251] on div "(En): Falafel Special (Ar): فلافل سبيشال" at bounding box center [926, 247] width 749 height 17
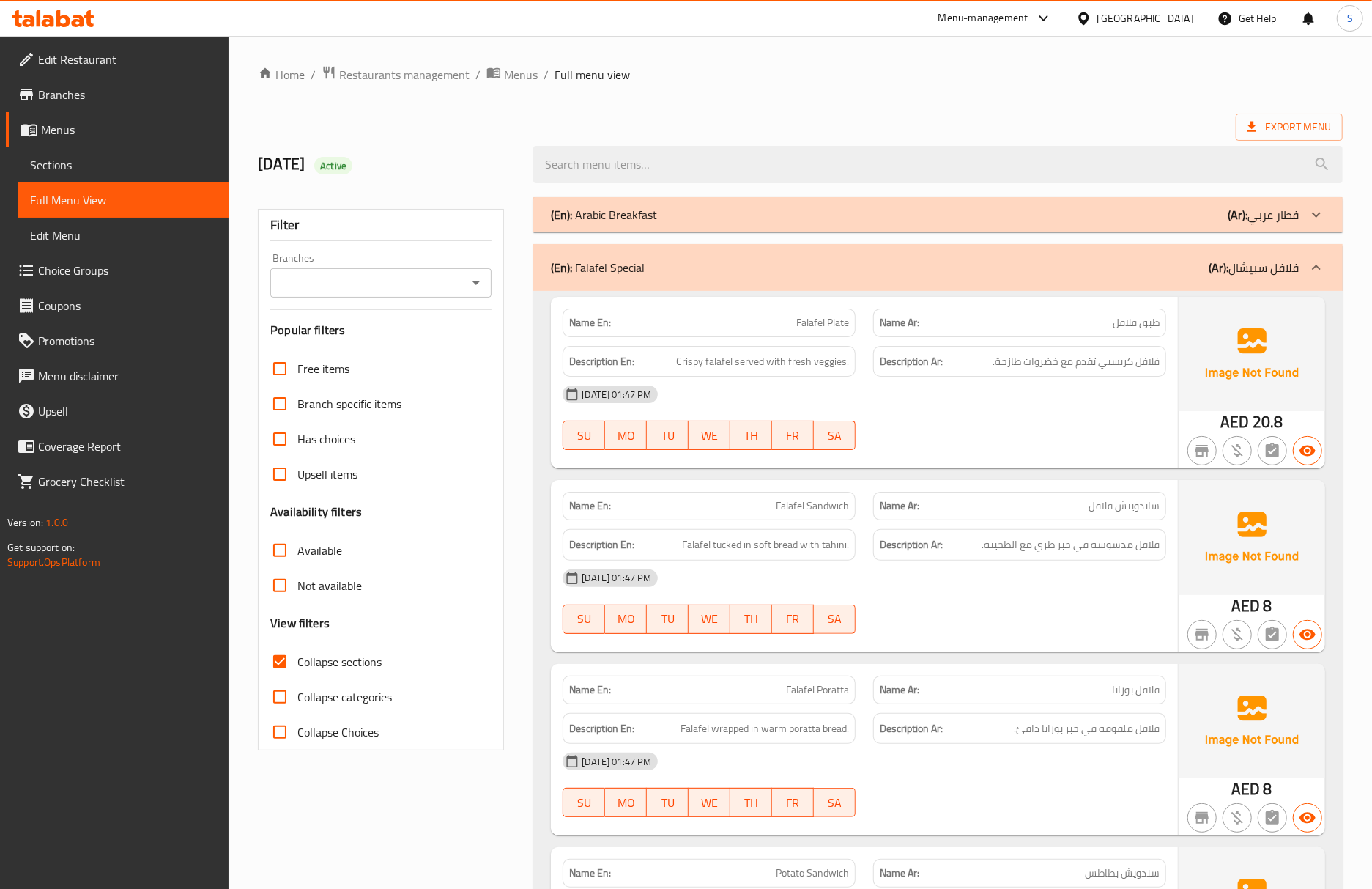
click at [846, 556] on div "Description En: Falafel tucked in soft bread with tahini." at bounding box center [709, 544] width 293 height 31
click at [846, 595] on div "08-10-2025 01:47 PM" at bounding box center [864, 578] width 621 height 35
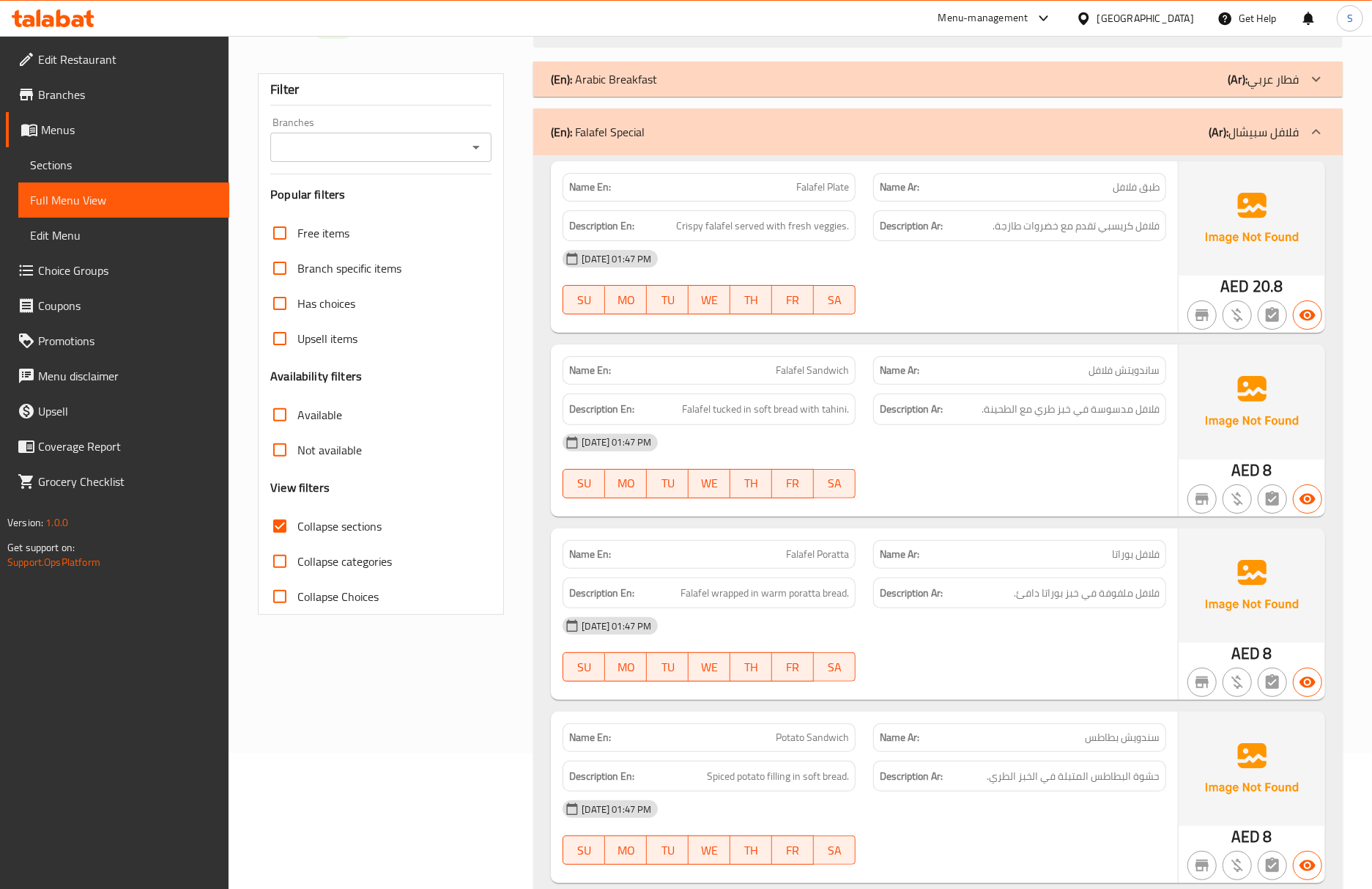
scroll to position [195, 0]
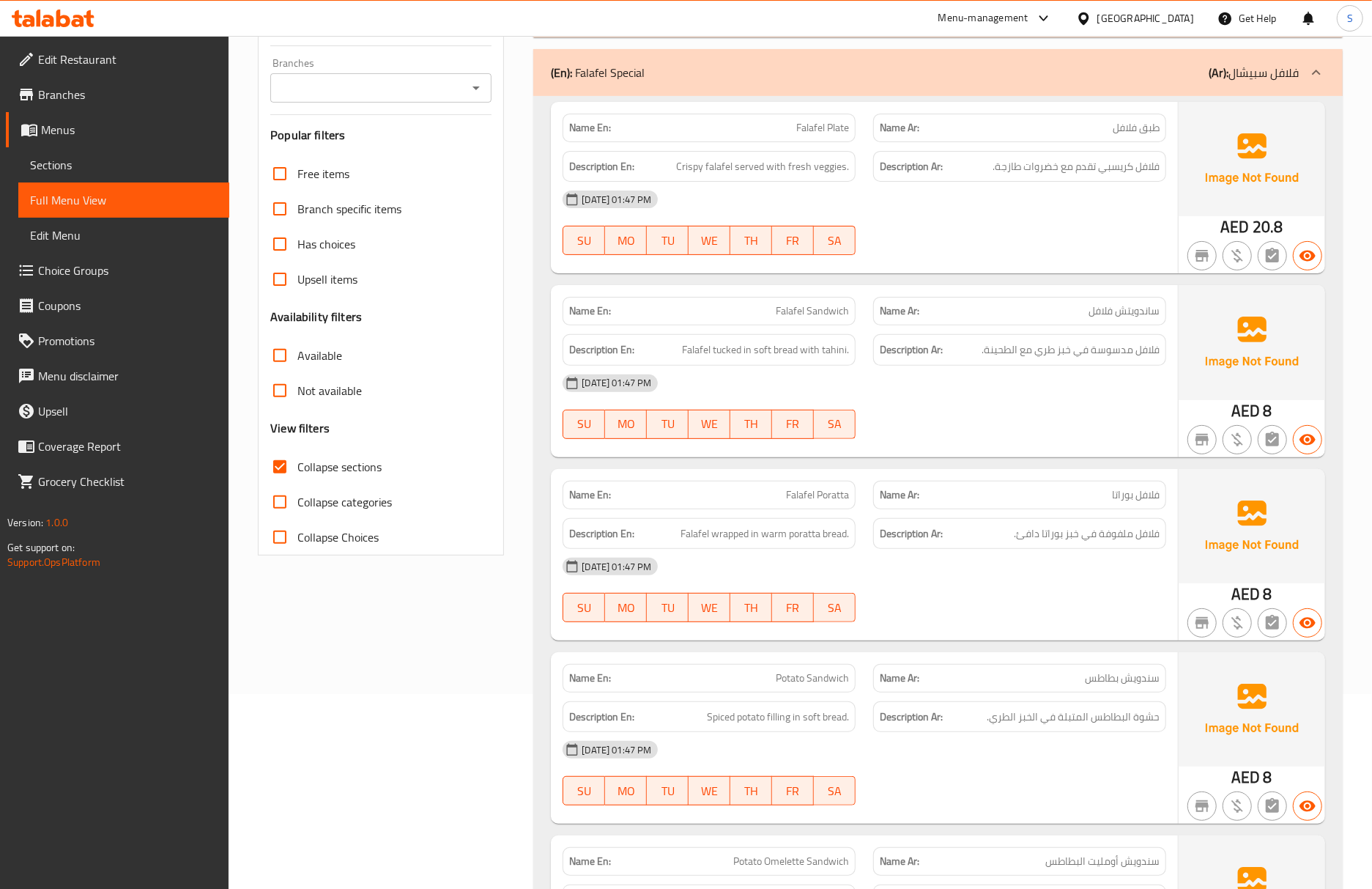
click at [838, 501] on span "Falafel Poratta" at bounding box center [817, 495] width 63 height 15
copy span "Poratta"
click at [653, 520] on div "Description En: Falafel wrapped in warm poratta bread." at bounding box center [709, 533] width 293 height 31
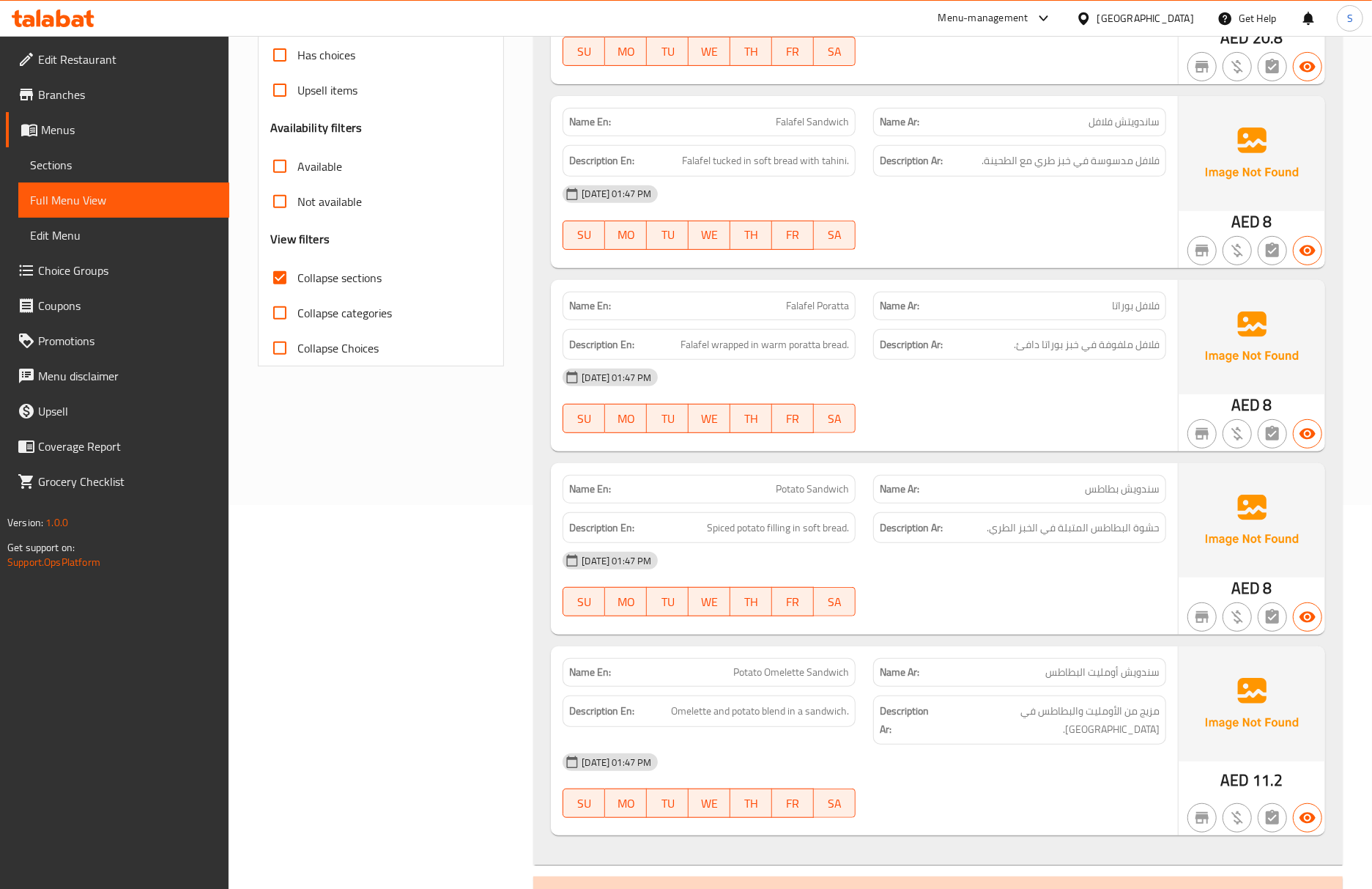
scroll to position [391, 0]
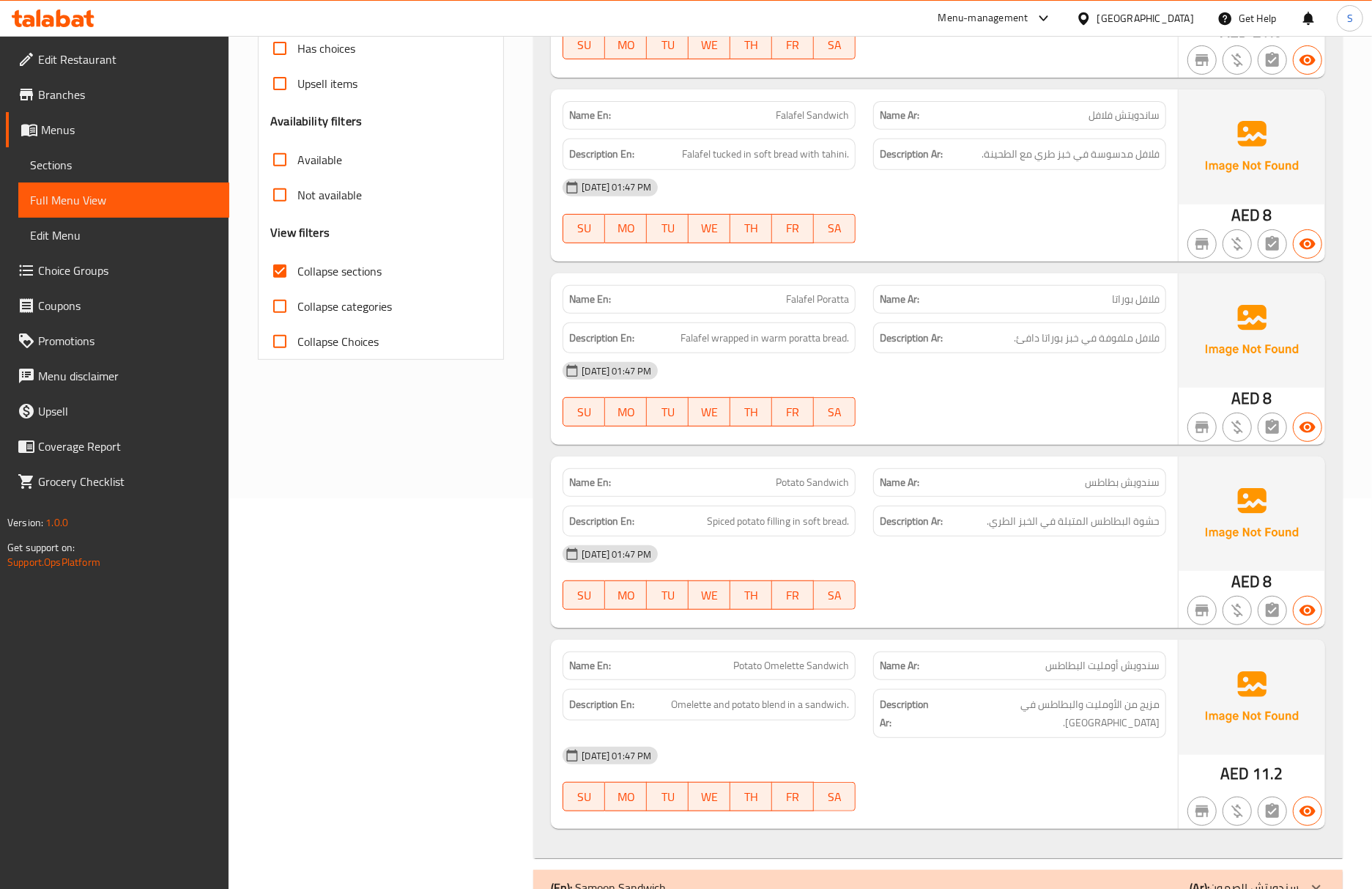
drag, startPoint x: 909, startPoint y: 526, endPoint x: 977, endPoint y: 608, distance: 106.5
click at [909, 529] on strong "Description Ar:" at bounding box center [911, 521] width 63 height 18
click at [1197, 671] on img at bounding box center [1251, 697] width 146 height 114
click at [996, 673] on p "Name Ar: سندويش أومليت البطاطس" at bounding box center [1019, 666] width 280 height 15
click at [803, 662] on span "Potato Omelette Sandwich" at bounding box center [791, 666] width 116 height 15
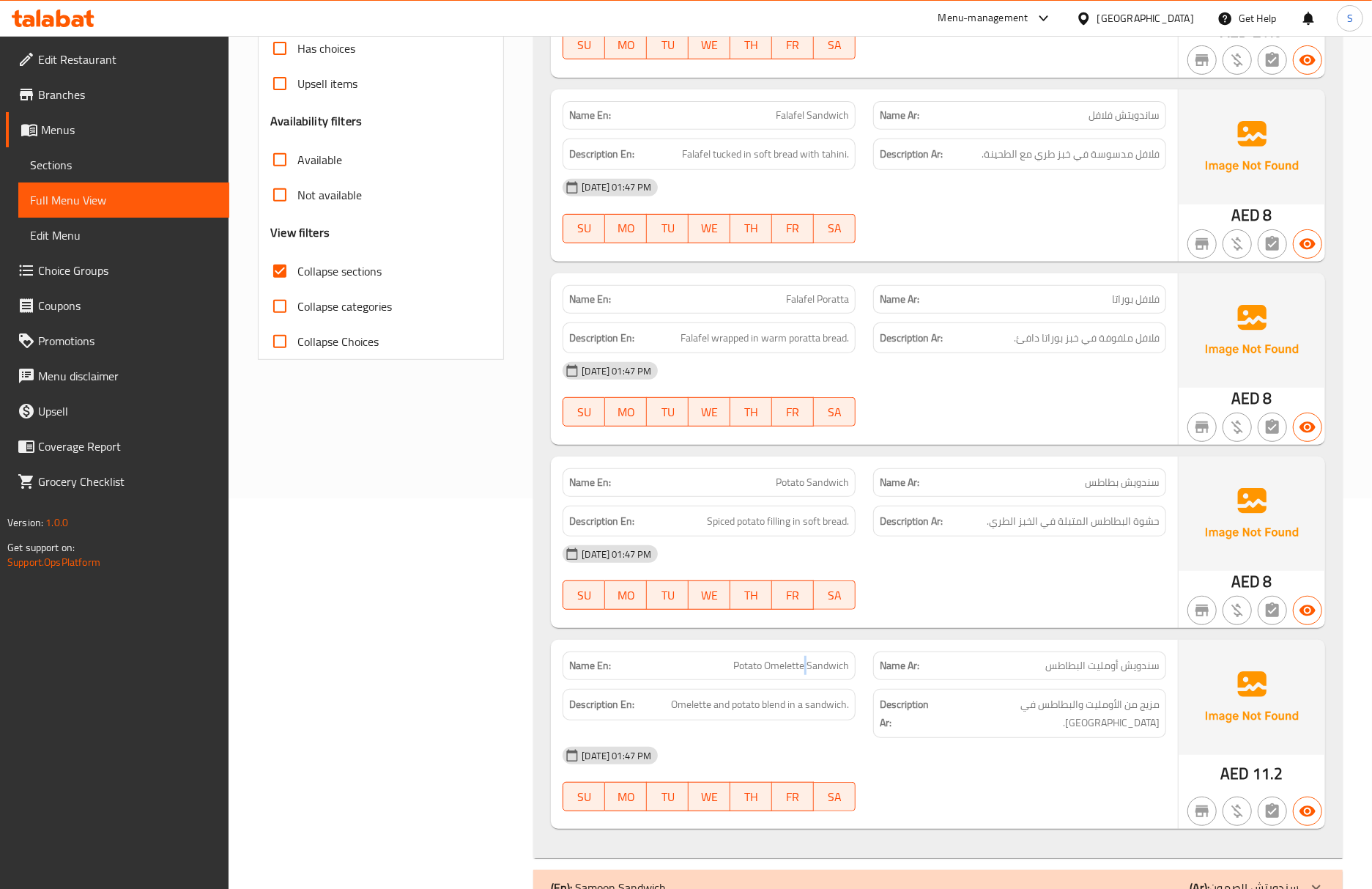
click at [803, 662] on span "Potato Omelette Sandwich" at bounding box center [791, 666] width 116 height 15
copy span "Potato Omelette Sandwich"
click at [794, 673] on span "Potato Omelette Sandwich" at bounding box center [791, 666] width 116 height 15
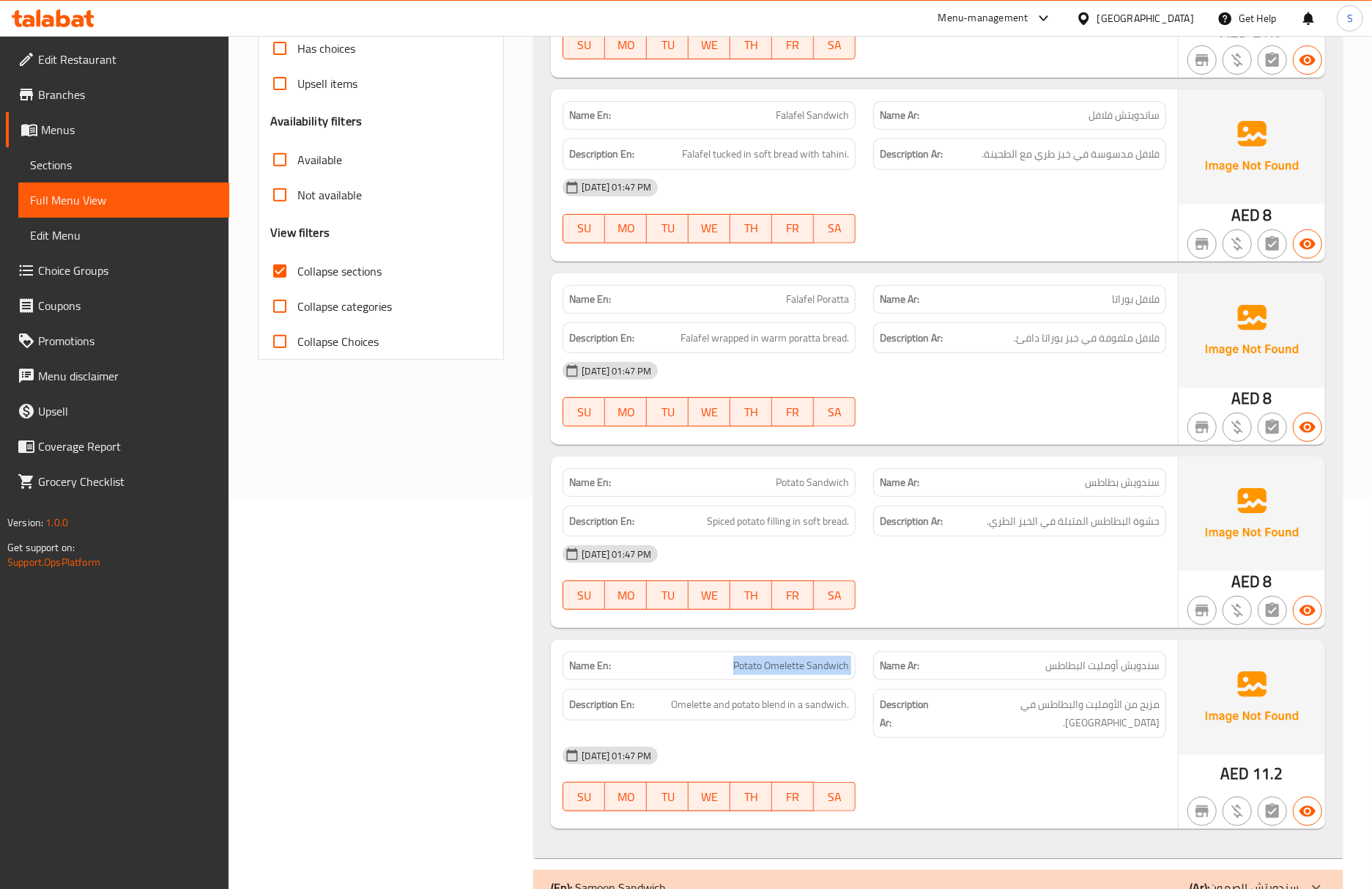
click at [794, 673] on span "Potato Omelette Sandwich" at bounding box center [791, 666] width 116 height 15
click at [90, 172] on span "Sections" at bounding box center [123, 165] width 188 height 18
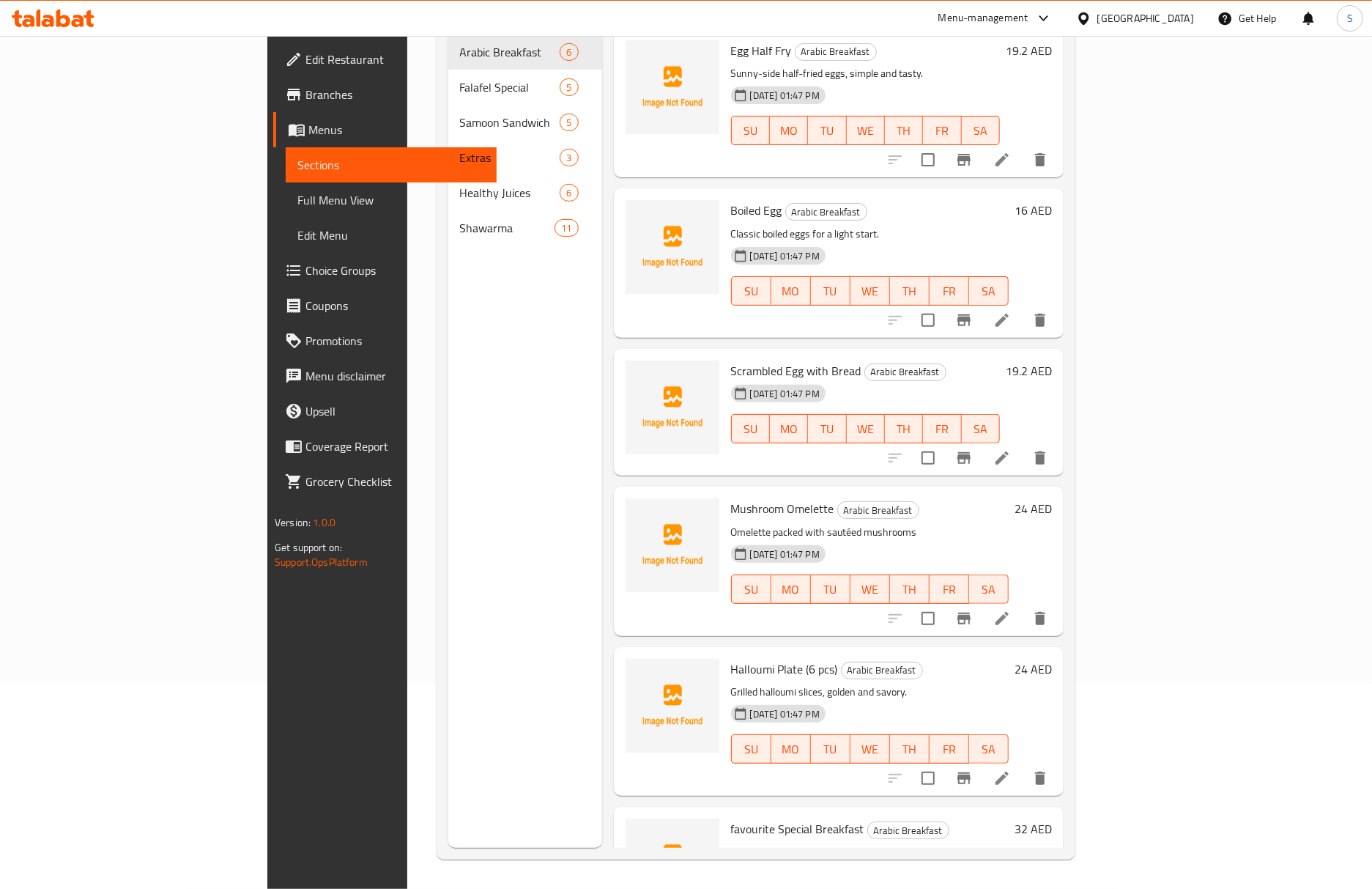
scroll to position [206, 0]
click at [297, 198] on span "Full Menu View" at bounding box center [391, 200] width 188 height 18
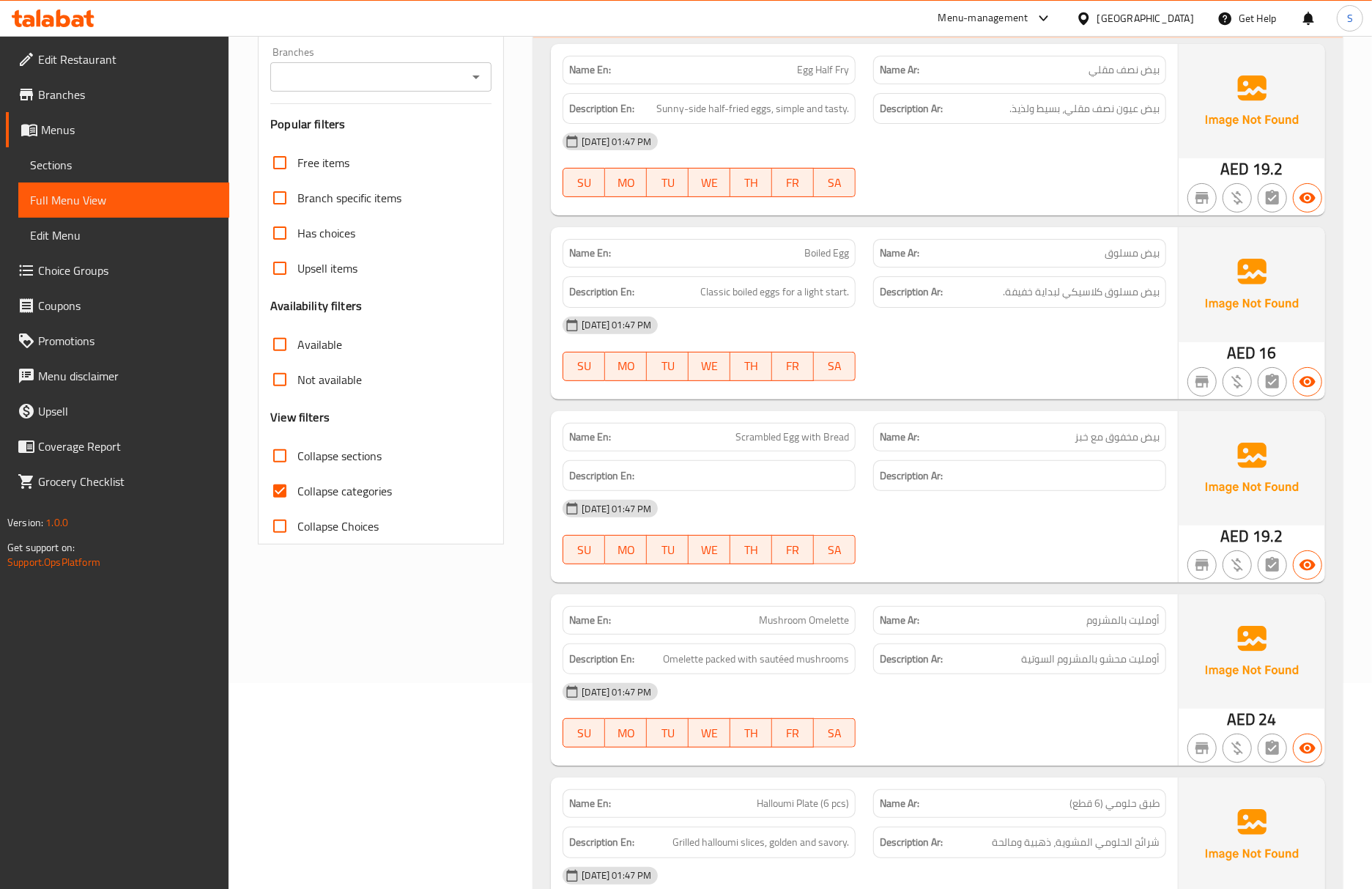
click at [289, 484] on input "Collapse categories" at bounding box center [280, 491] width 35 height 35
checkbox input "false"
click at [289, 453] on input "Collapse sections" at bounding box center [280, 456] width 35 height 35
checkbox input "true"
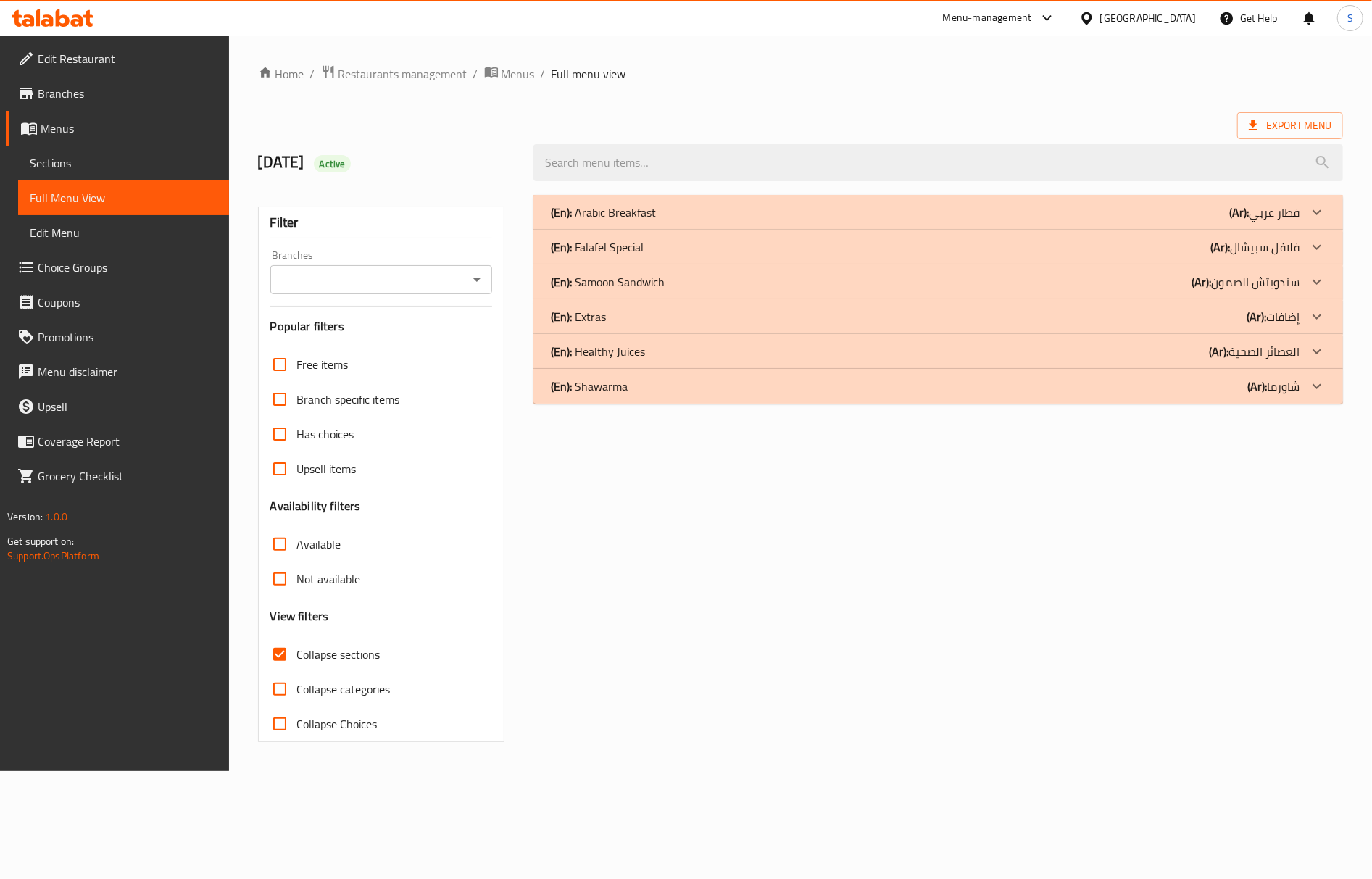
click at [647, 244] on div "(En): Falafel Special (Ar): فلافل سبيشال" at bounding box center [926, 247] width 749 height 17
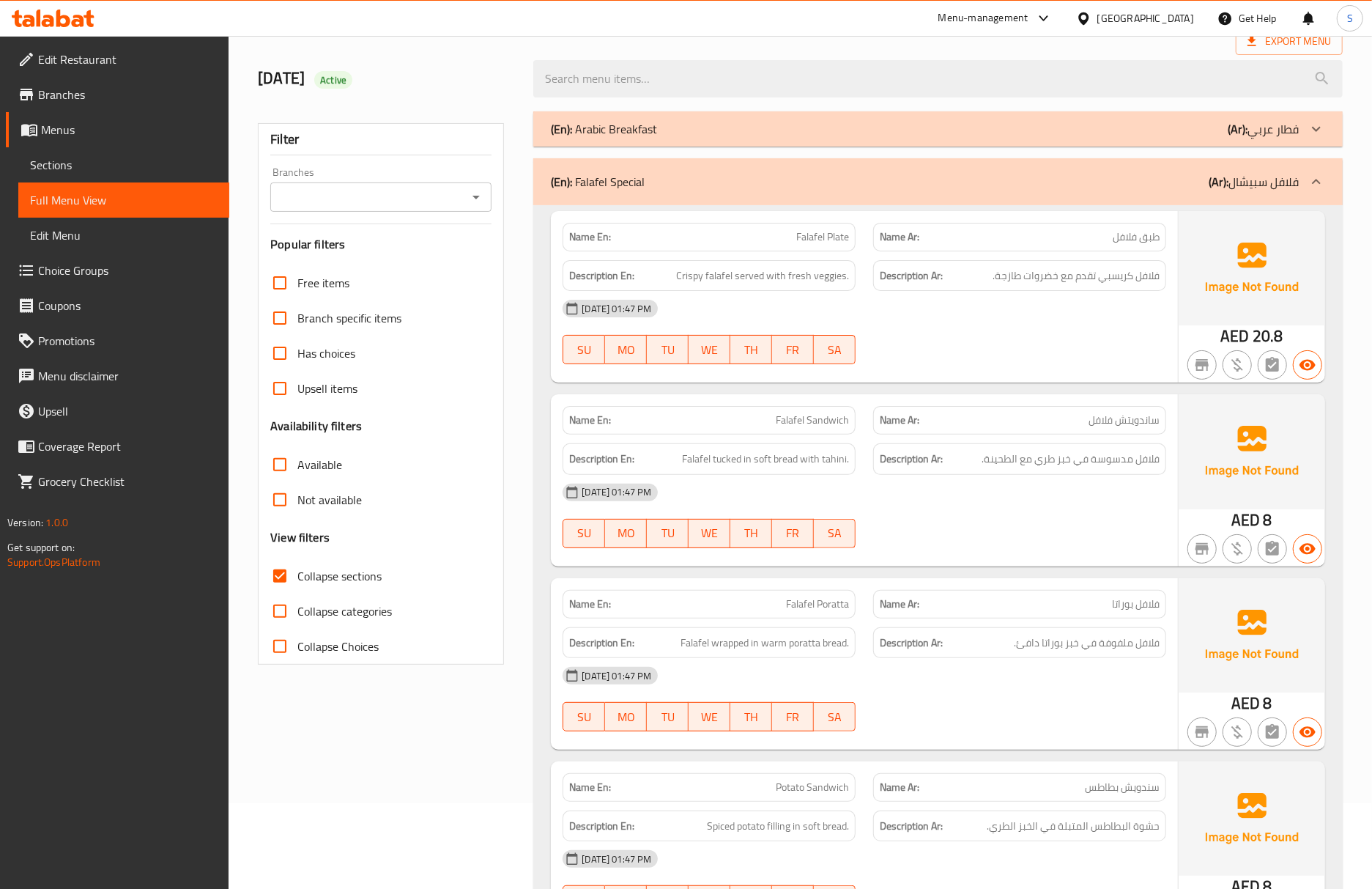
scroll to position [488, 0]
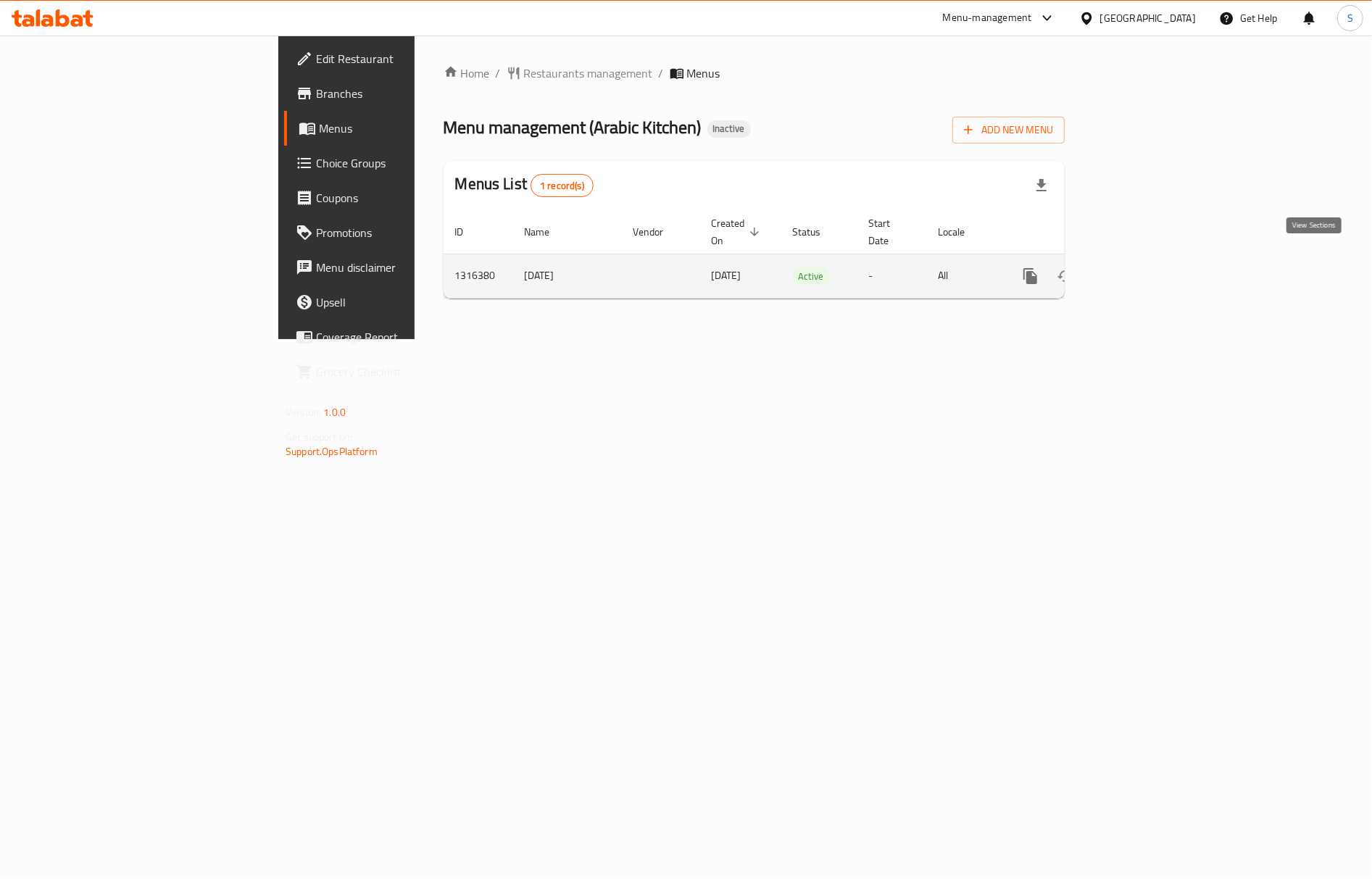
click at [1152, 271] on link "enhanced table" at bounding box center [1135, 276] width 35 height 35
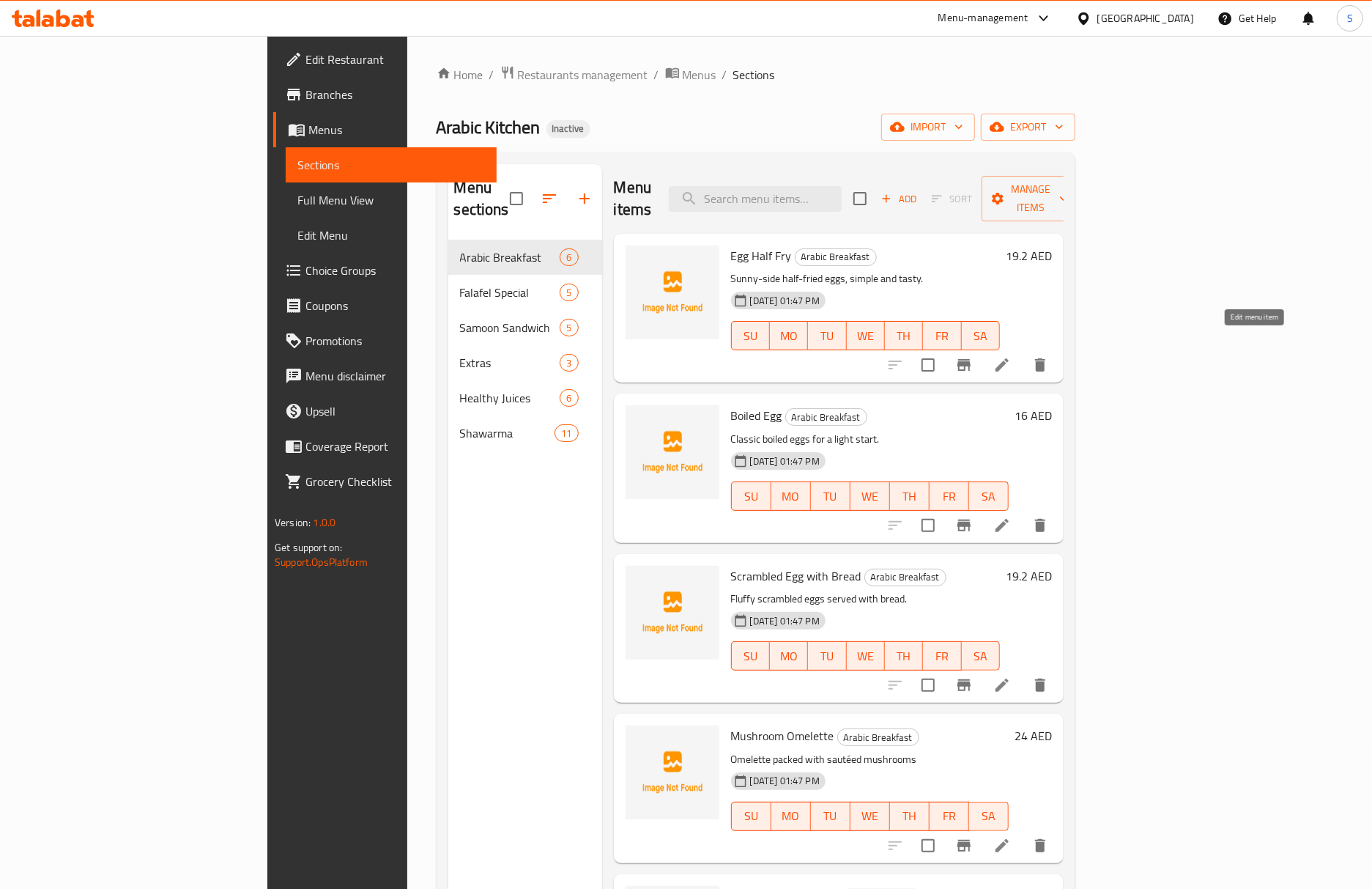
click at [1008, 359] on icon at bounding box center [1001, 365] width 13 height 13
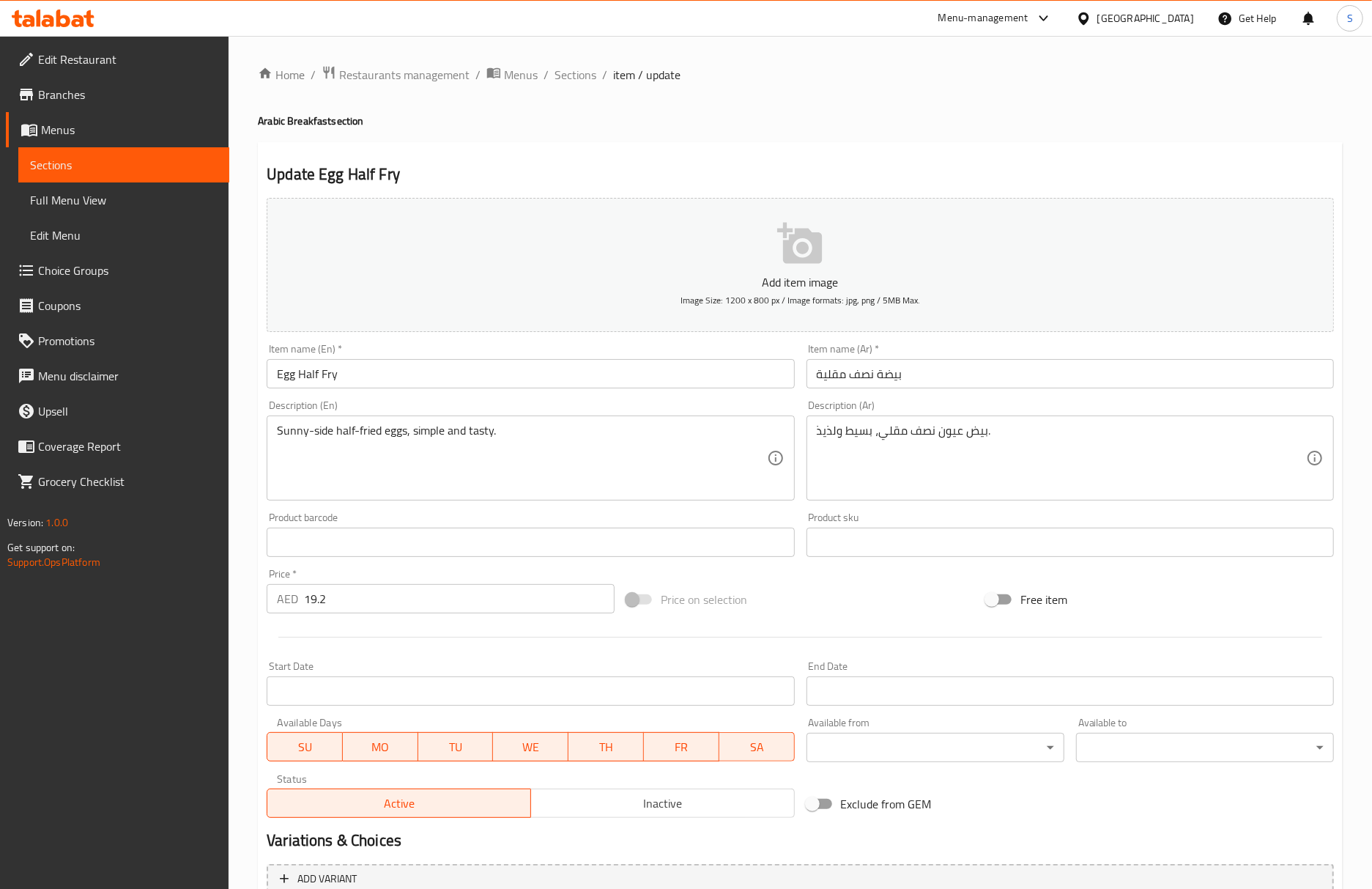
click at [876, 379] on input "بيضة نصف مقلية" at bounding box center [1070, 373] width 527 height 29
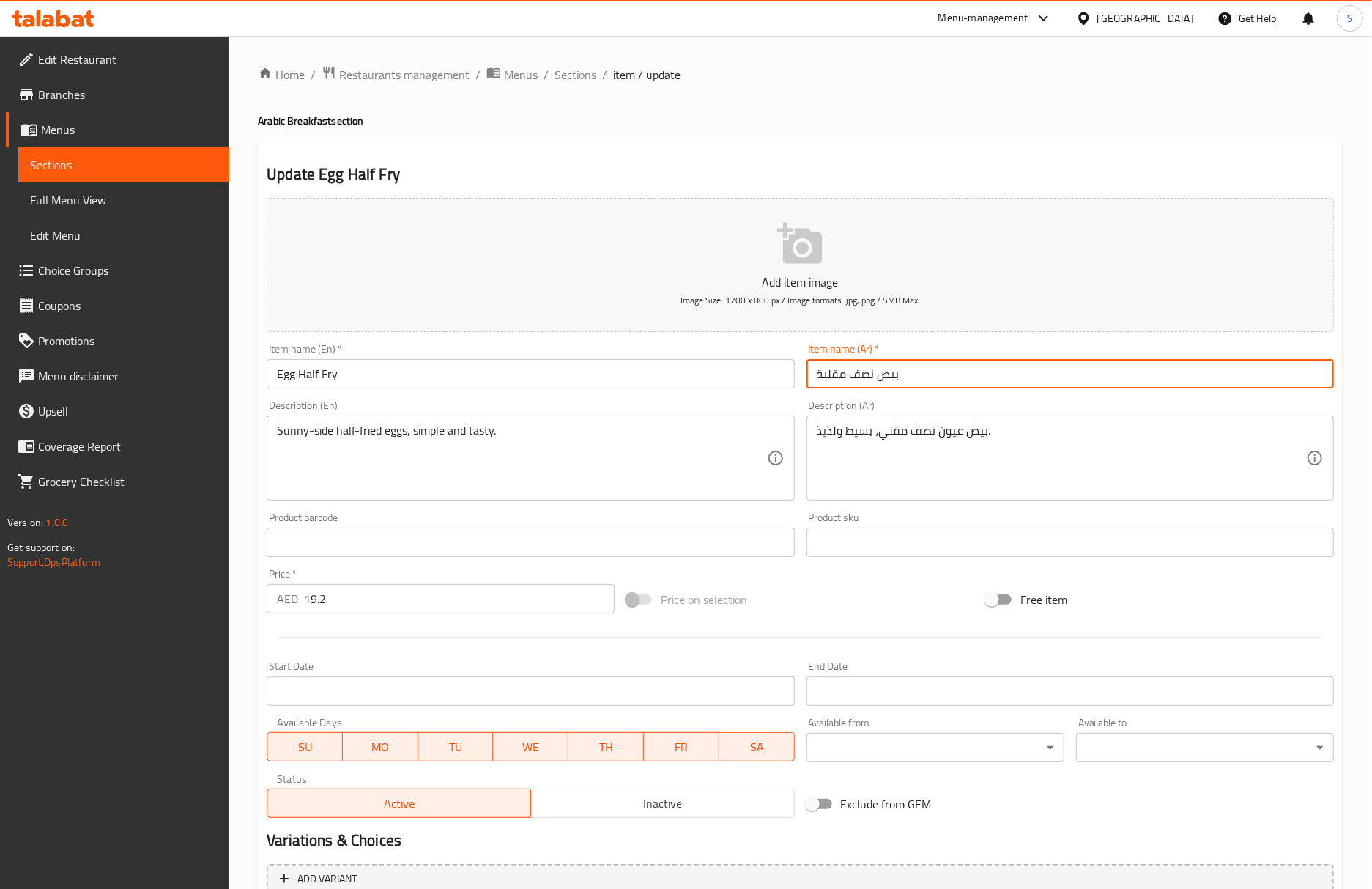
click at [912, 376] on input "بيض نصف مقلية" at bounding box center [1070, 373] width 527 height 29
type input "بيض نصف مقلي"
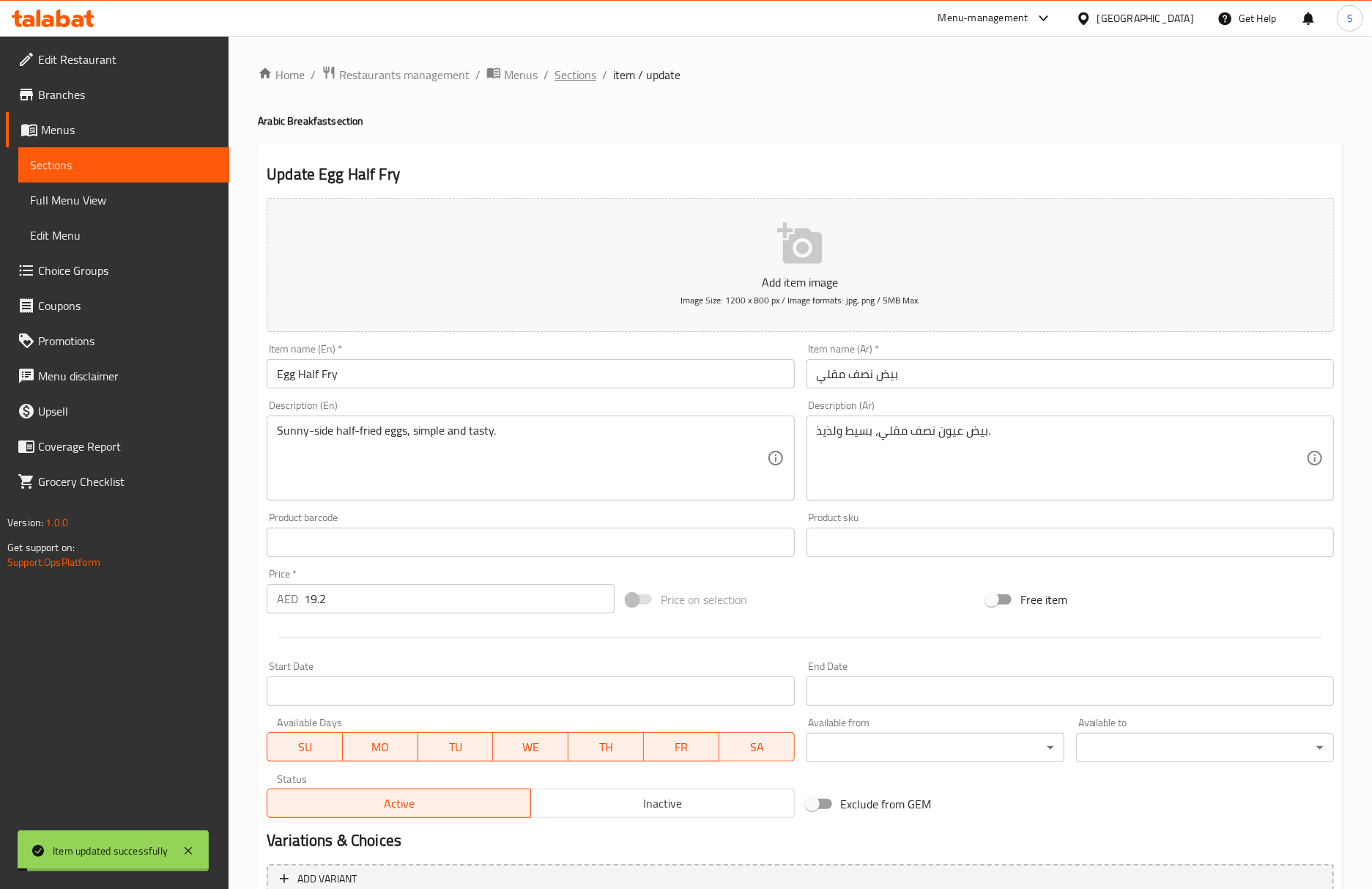
click at [573, 71] on span "Sections" at bounding box center [575, 74] width 41 height 18
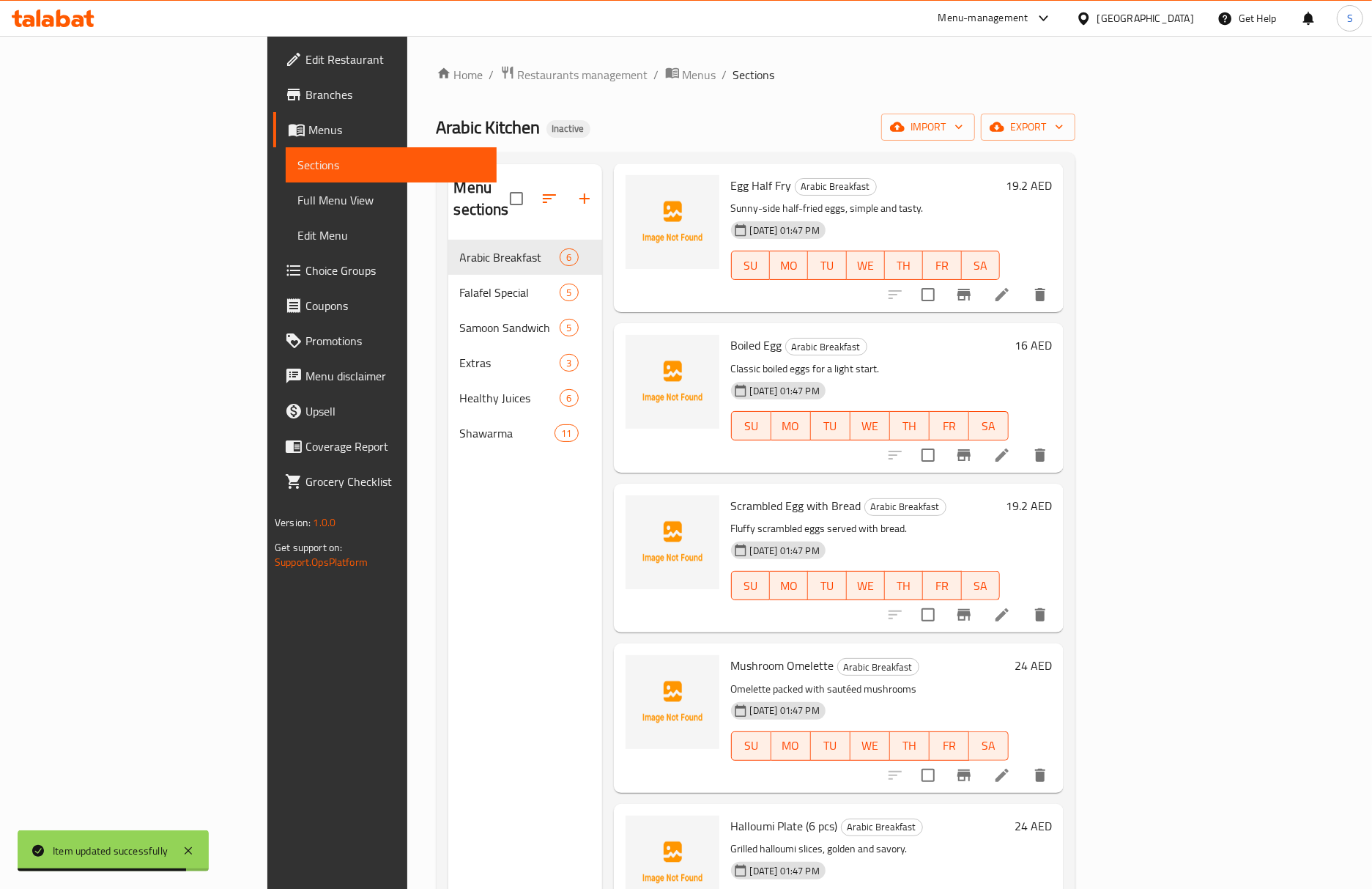
scroll to position [97, 0]
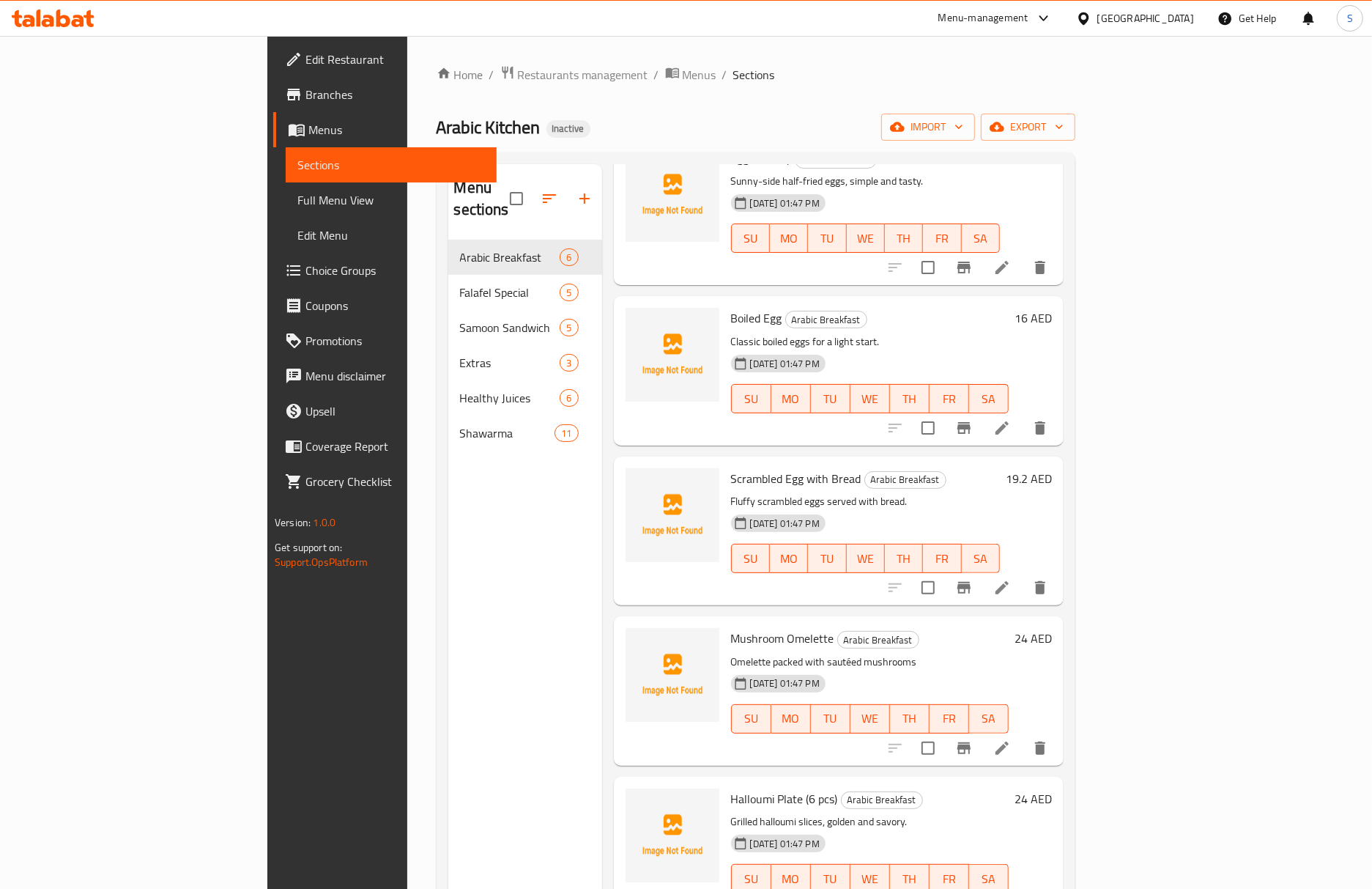
click at [731, 467] on span "Scrambled Egg with Bread" at bounding box center [796, 478] width 130 height 22
copy h6 "Scrambled Egg with Bread"
click at [1010, 579] on icon at bounding box center [1001, 587] width 18 height 18
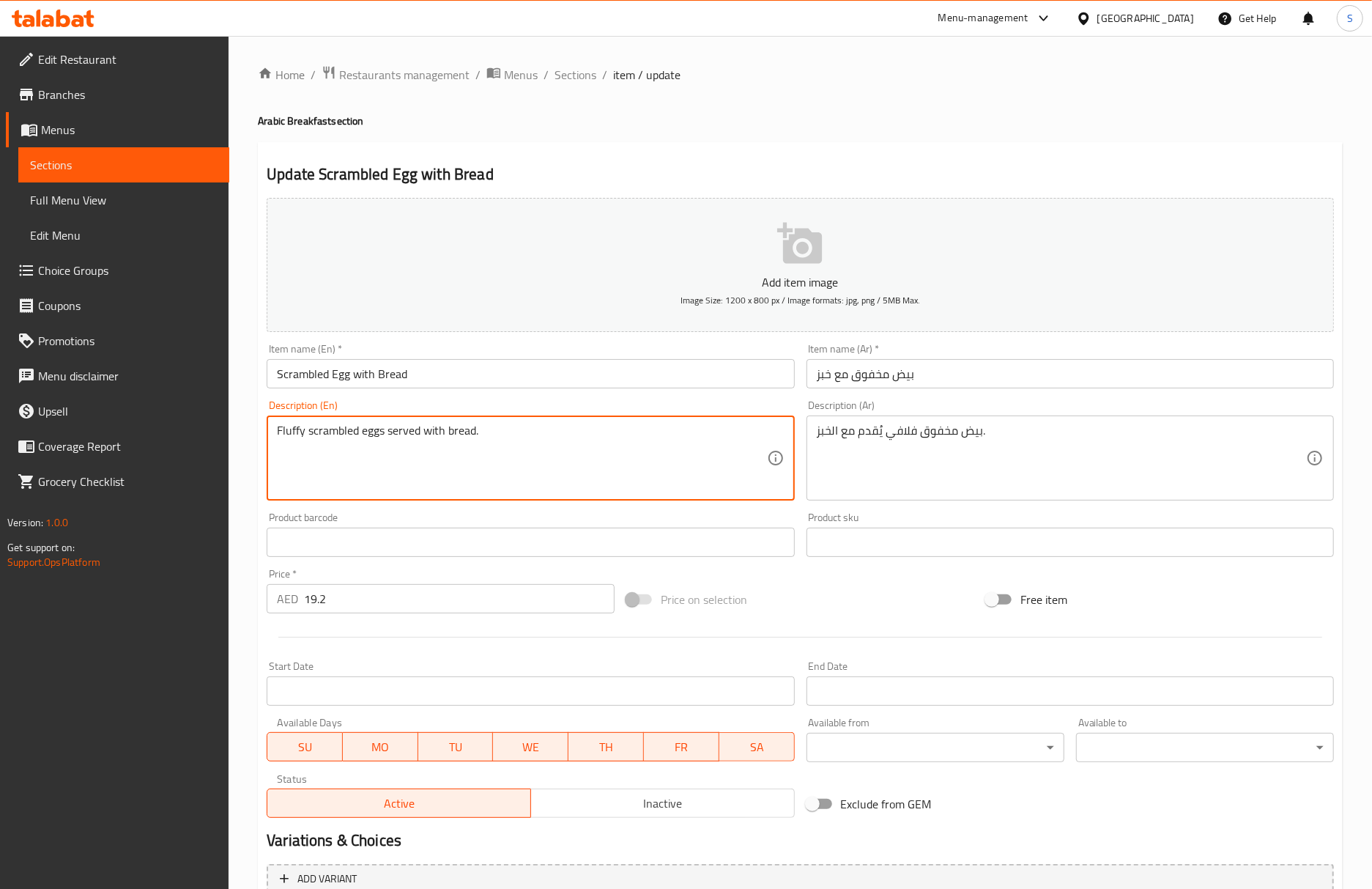
click at [466, 437] on textarea "Fluffy scrambled eggs served with bread." at bounding box center [521, 458] width 490 height 70
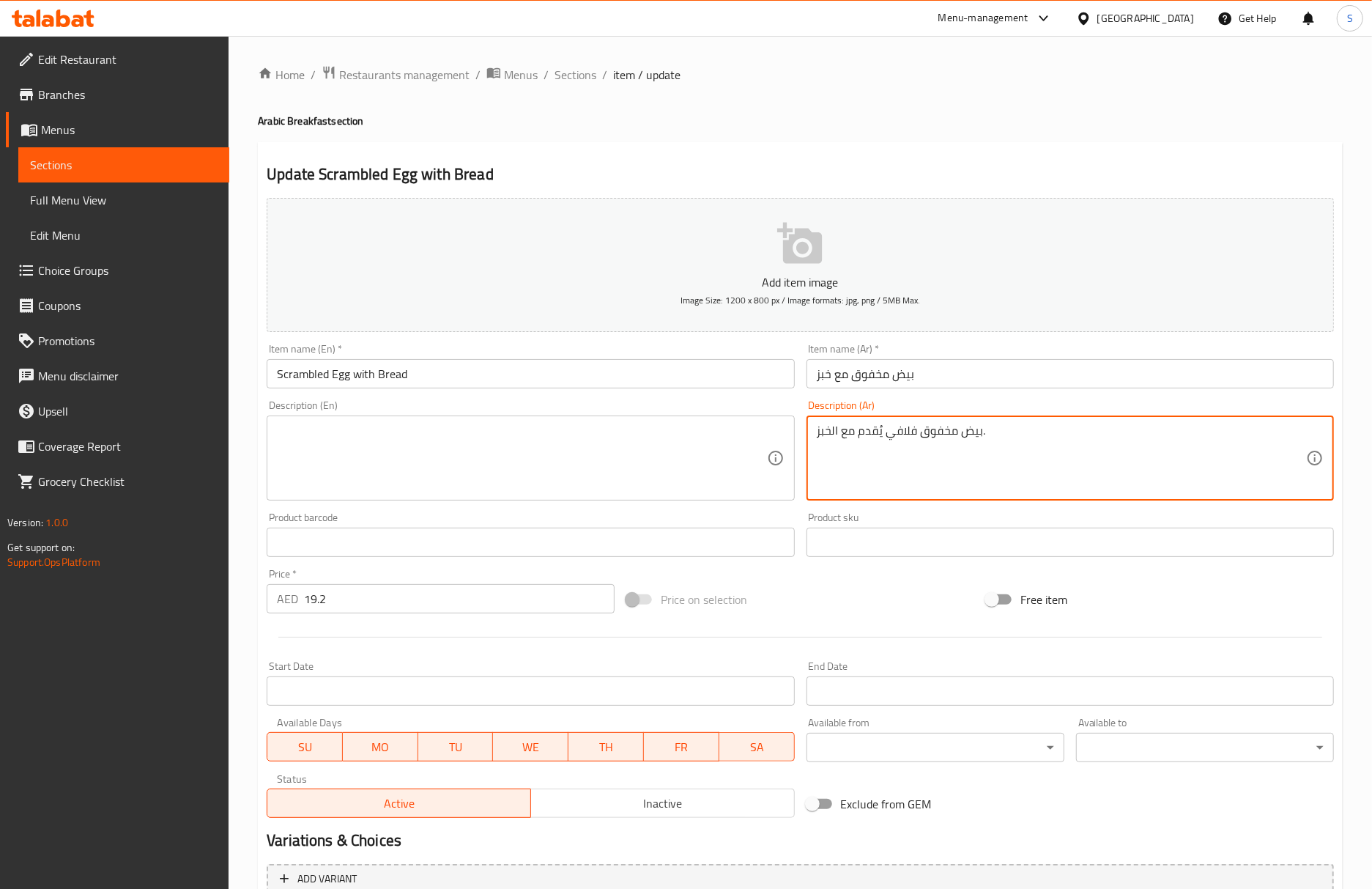
click at [858, 432] on textarea "بيض مخفوق فلافي يُقدم مع الخبز." at bounding box center [1061, 458] width 490 height 70
click at [709, 384] on input "Scrambled Egg with Bread" at bounding box center [530, 373] width 527 height 29
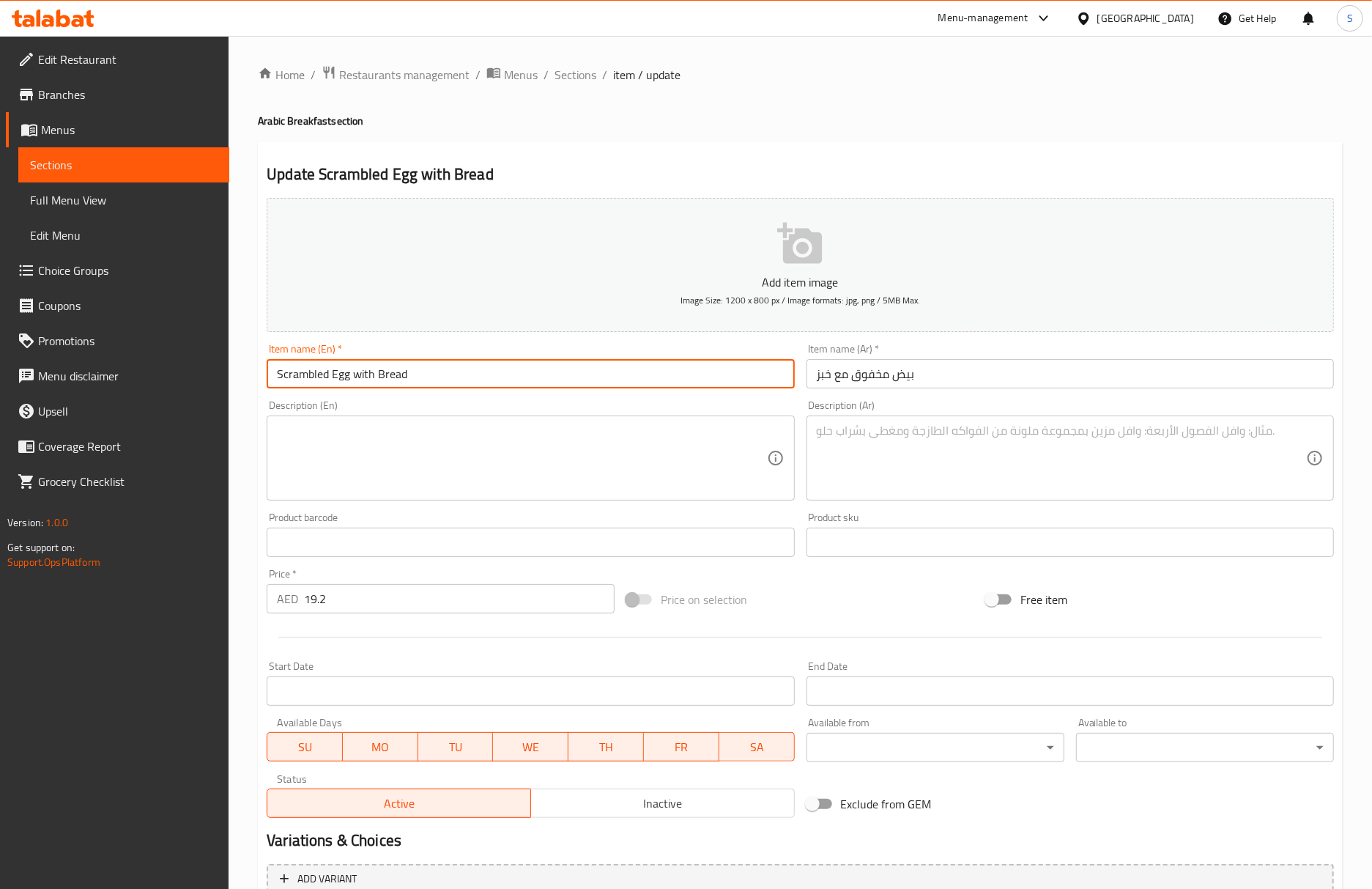
click at [460, 373] on input "Scrambled Egg with Bread" at bounding box center [530, 373] width 527 height 29
drag, startPoint x: 590, startPoint y: 75, endPoint x: 601, endPoint y: 91, distance: 19.4
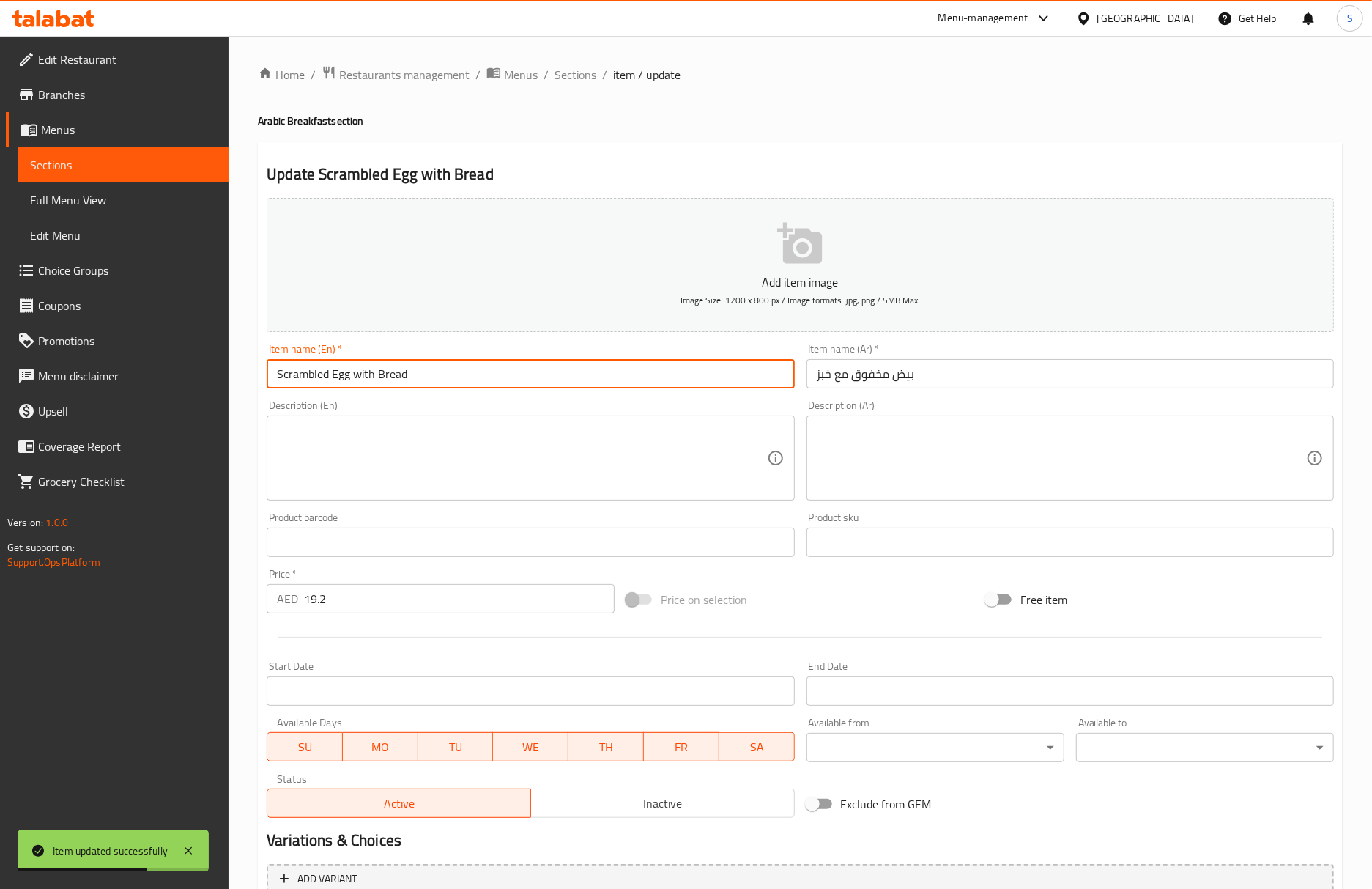
click at [590, 75] on span "Sections" at bounding box center [575, 74] width 41 height 18
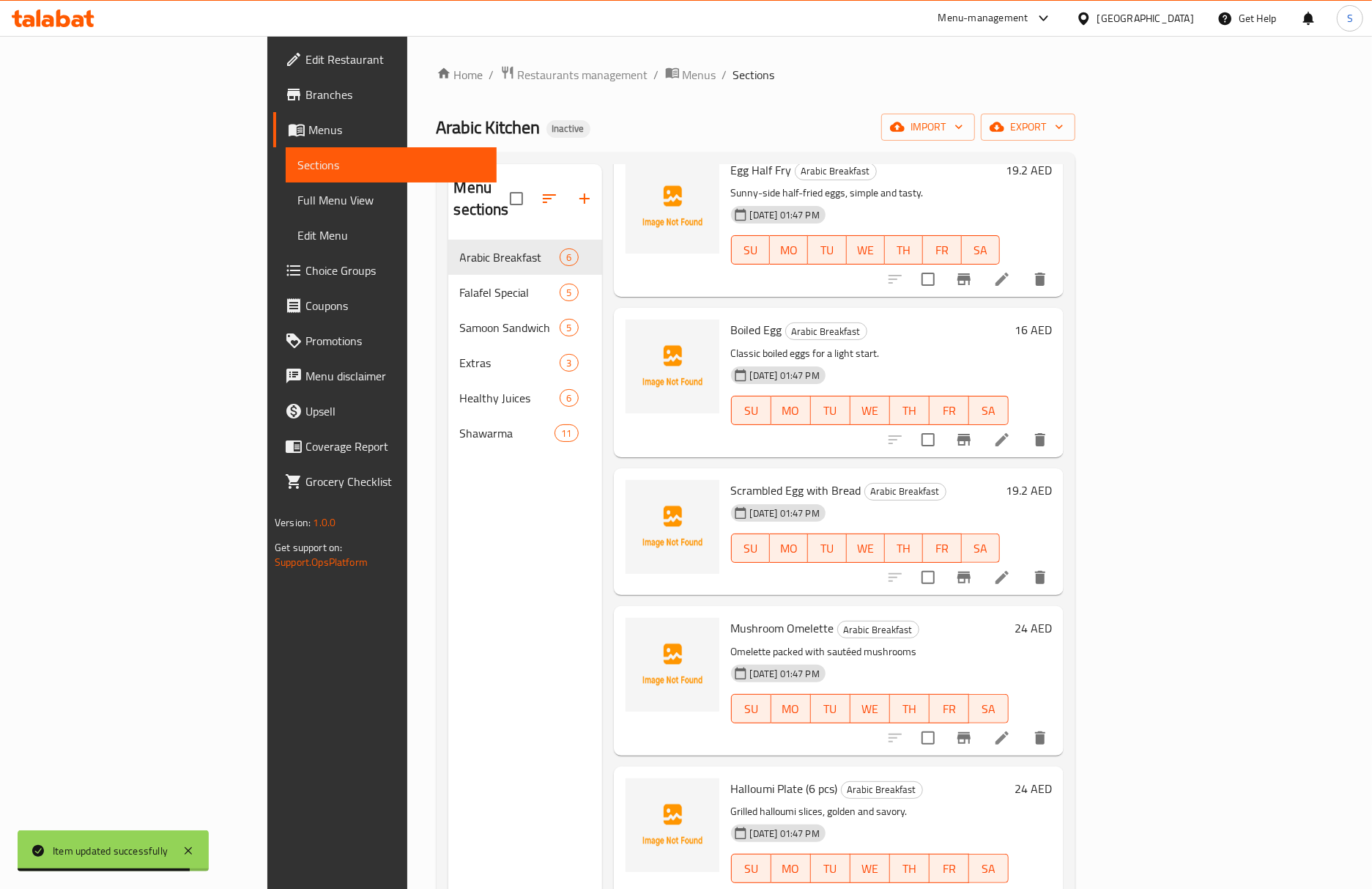
scroll to position [97, 0]
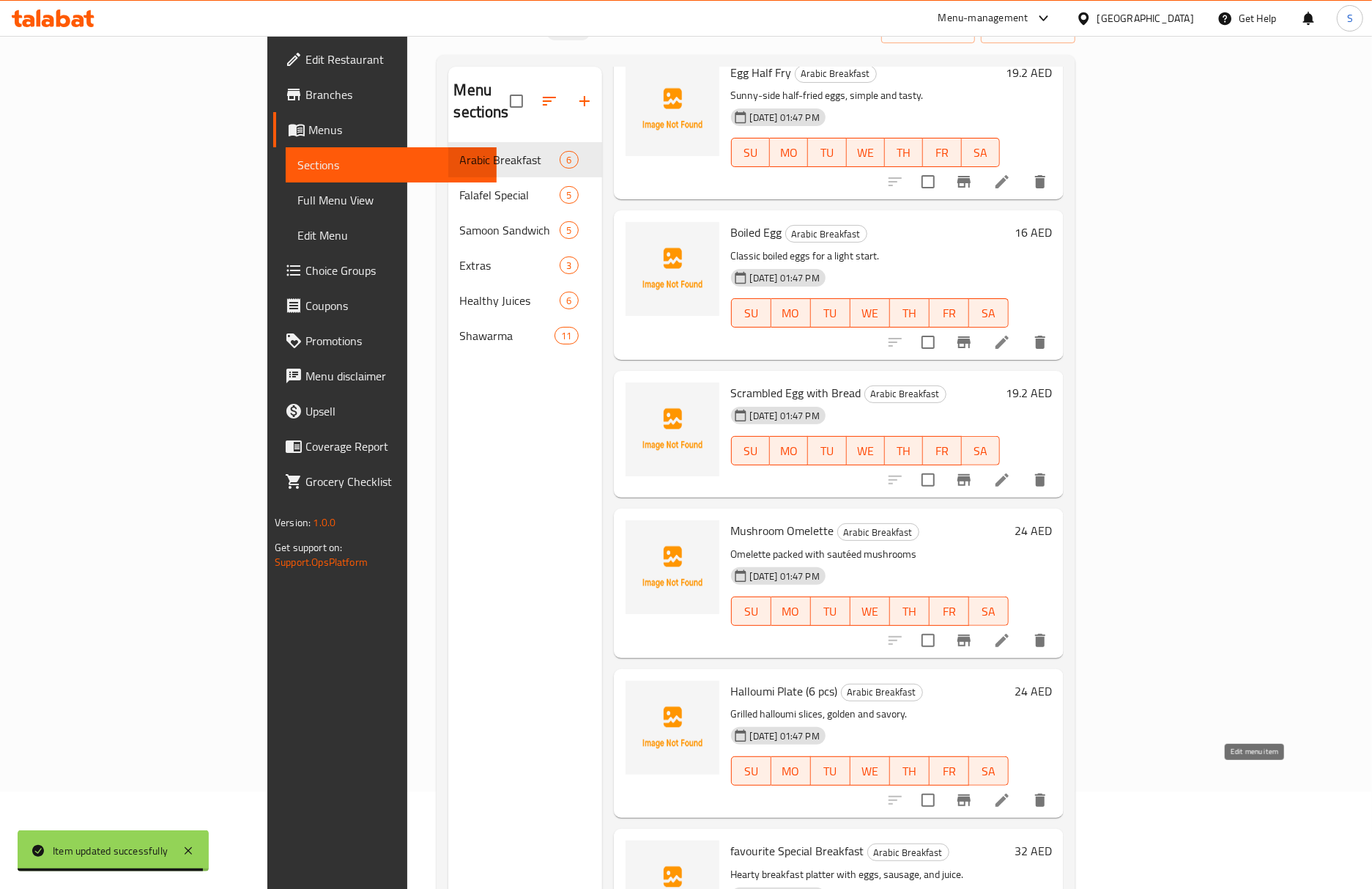
click at [1010, 792] on icon at bounding box center [1001, 800] width 18 height 18
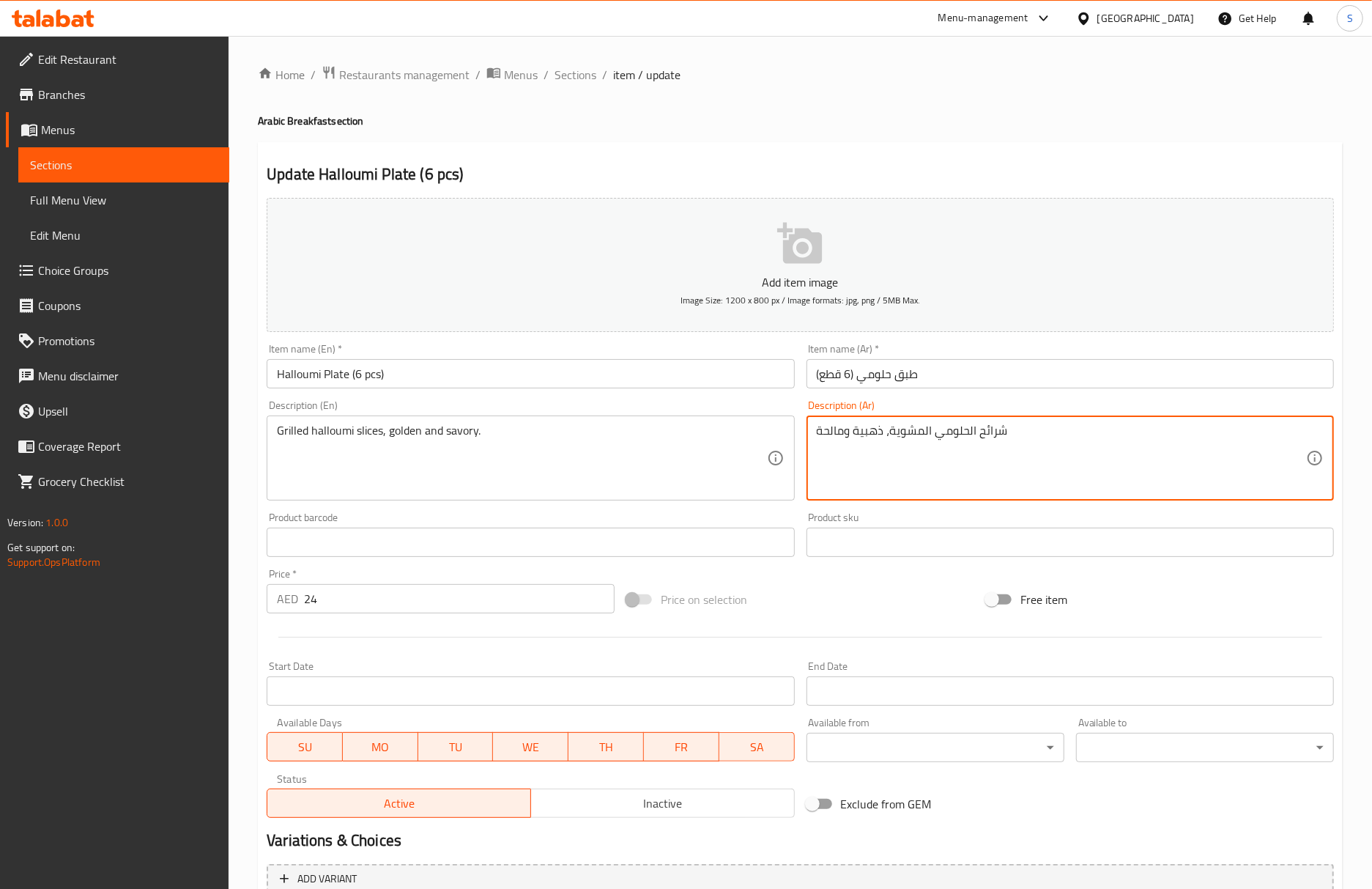
type textarea "شرائح الحلومي المشوية، ذهبية ومالحة"
click at [760, 387] on input "Halloumi Plate (6 pcs)" at bounding box center [530, 373] width 527 height 29
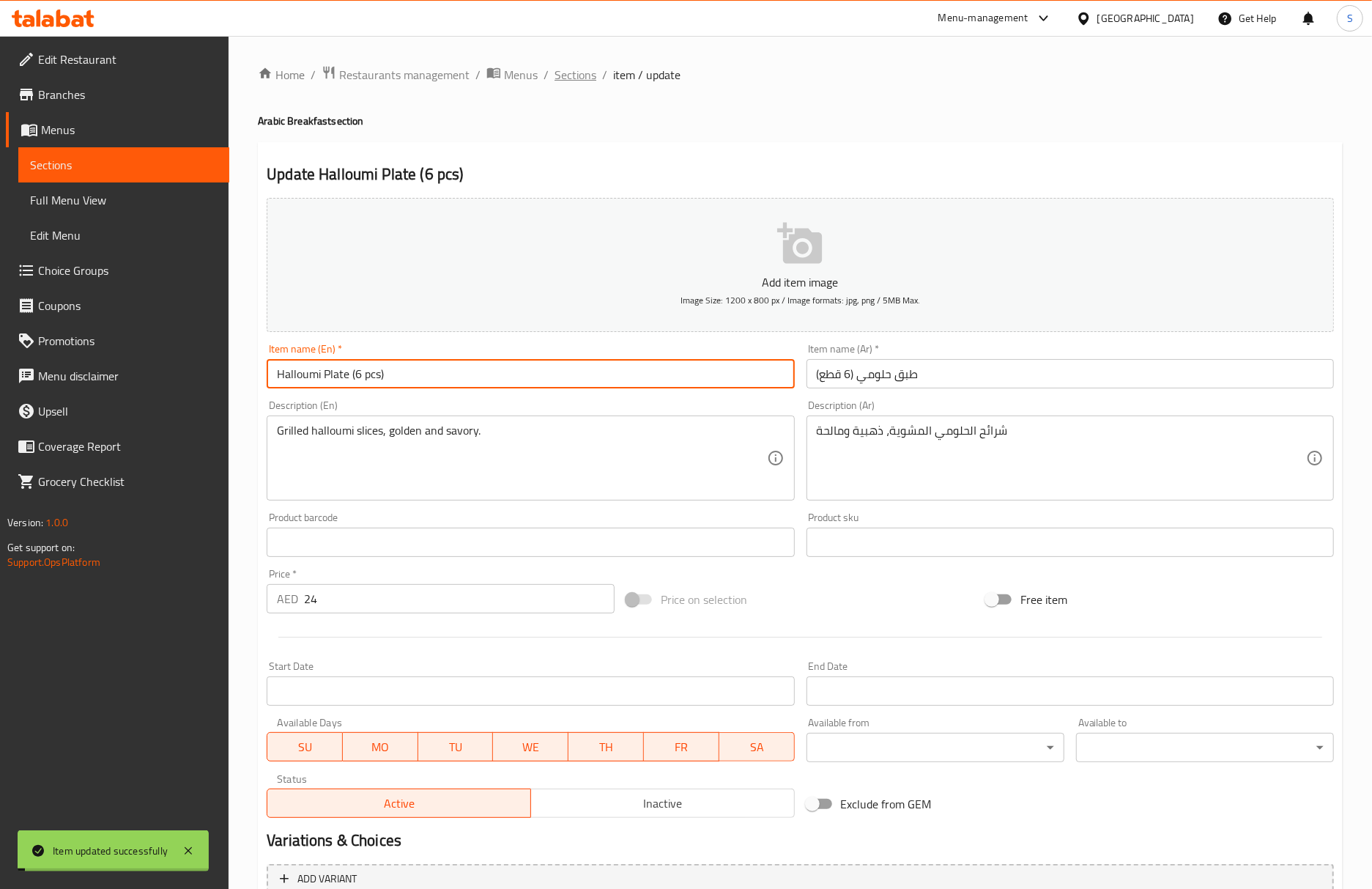
click at [575, 77] on span "Sections" at bounding box center [575, 74] width 41 height 18
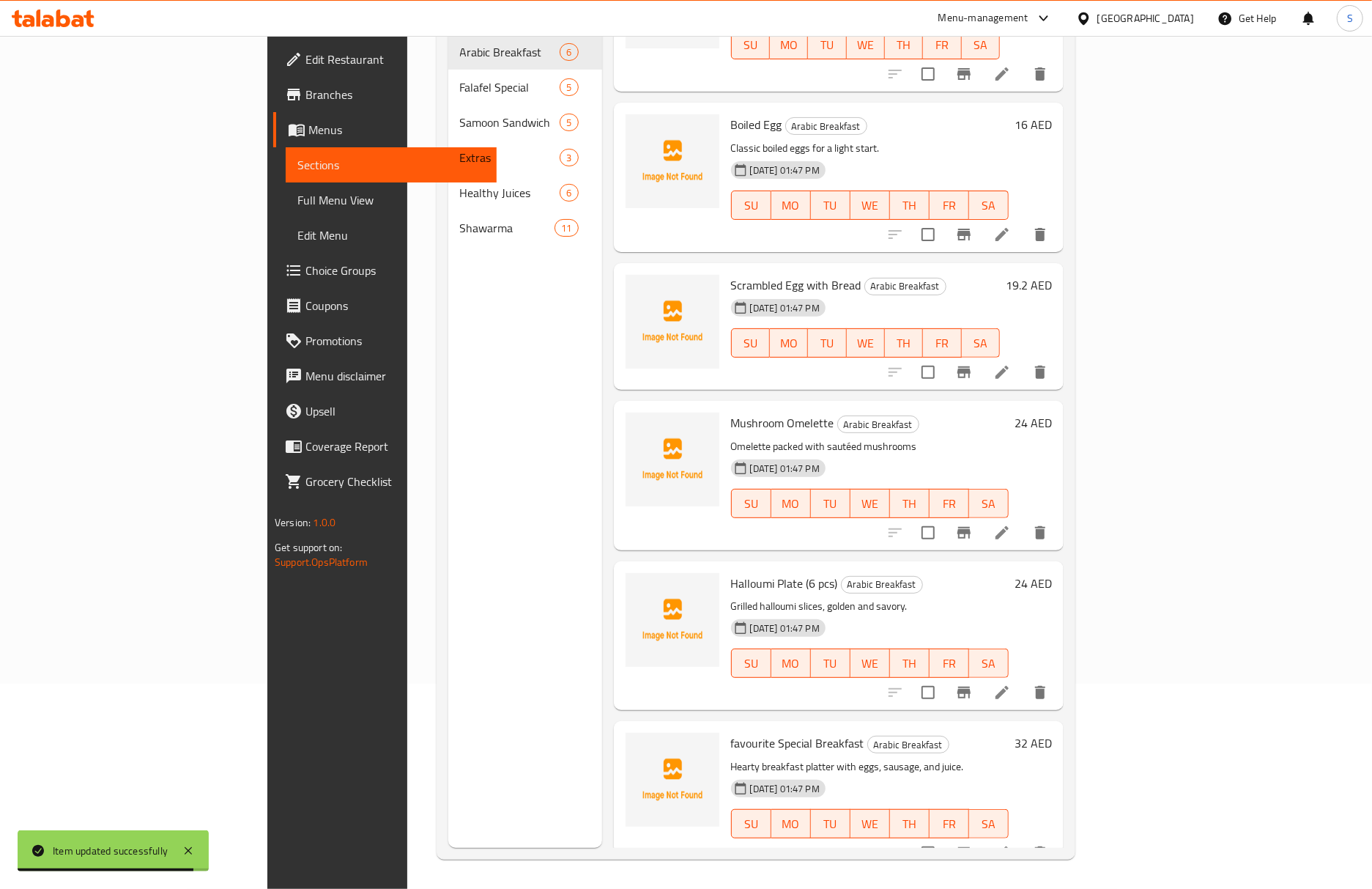
scroll to position [206, 0]
click at [1023, 840] on li at bounding box center [1002, 853] width 41 height 26
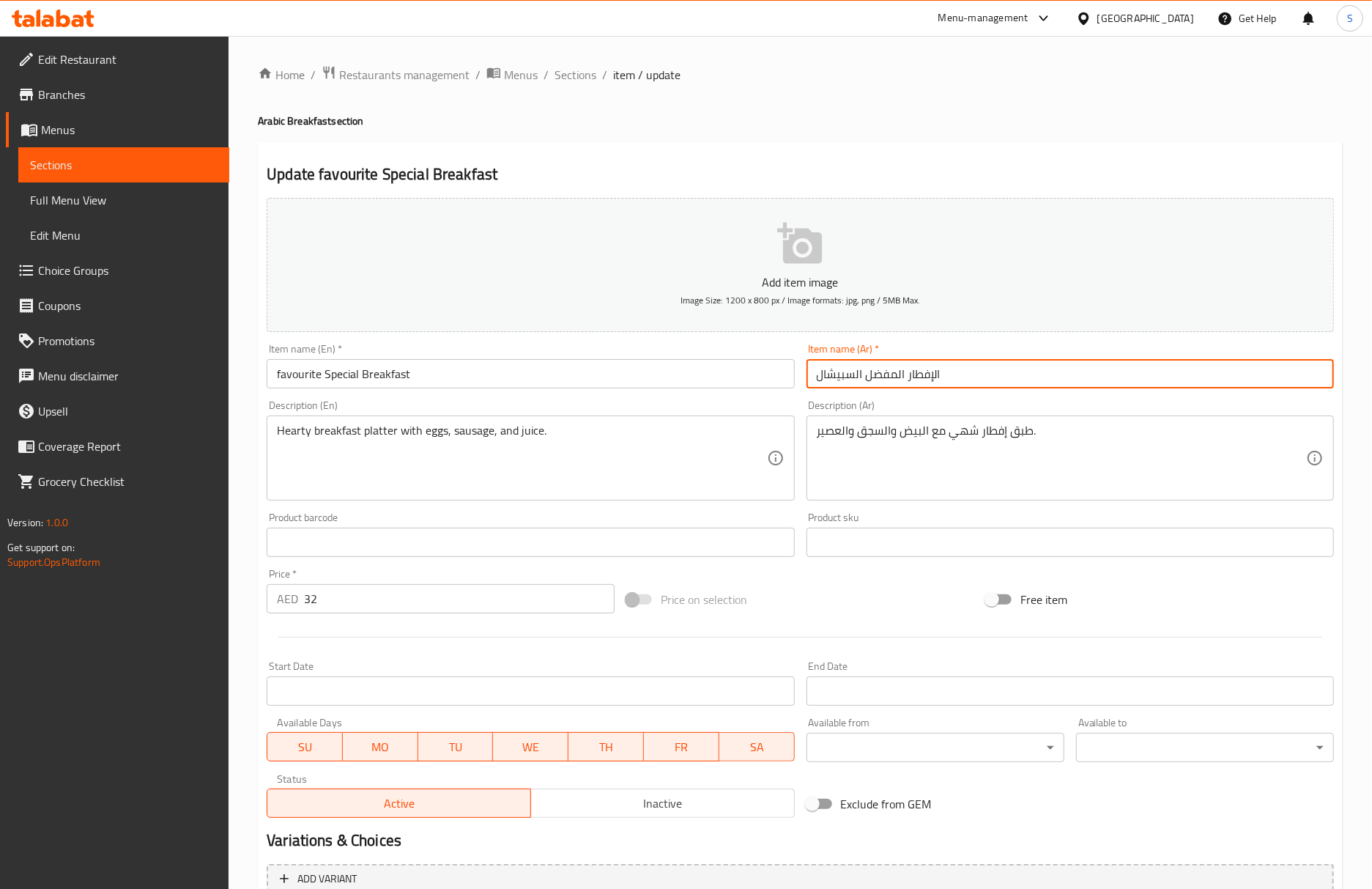
drag, startPoint x: 853, startPoint y: 379, endPoint x: 782, endPoint y: 382, distance: 71.1
click at [782, 382] on div "Add item image Image Size: 1200 x 800 px / Image formats: jpg, png / 5MB Max. I…" at bounding box center [800, 507] width 1079 height 631
paste input "ي"
type input "الإفطار المفضل السبيشيال"
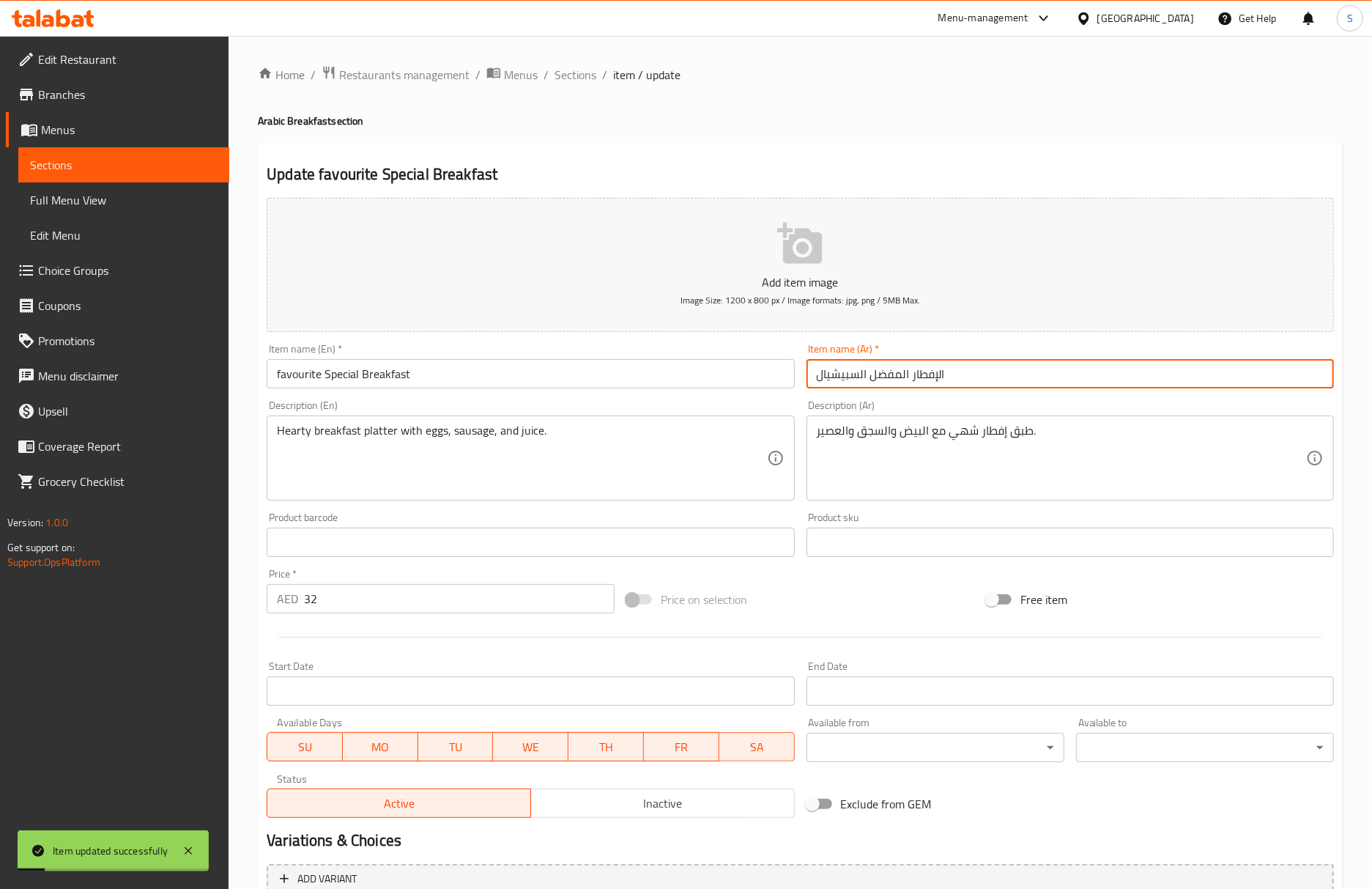
click at [858, 379] on input "الإفطار المفضل السبيشيال" at bounding box center [1070, 373] width 527 height 29
click at [575, 77] on span "Sections" at bounding box center [575, 74] width 41 height 18
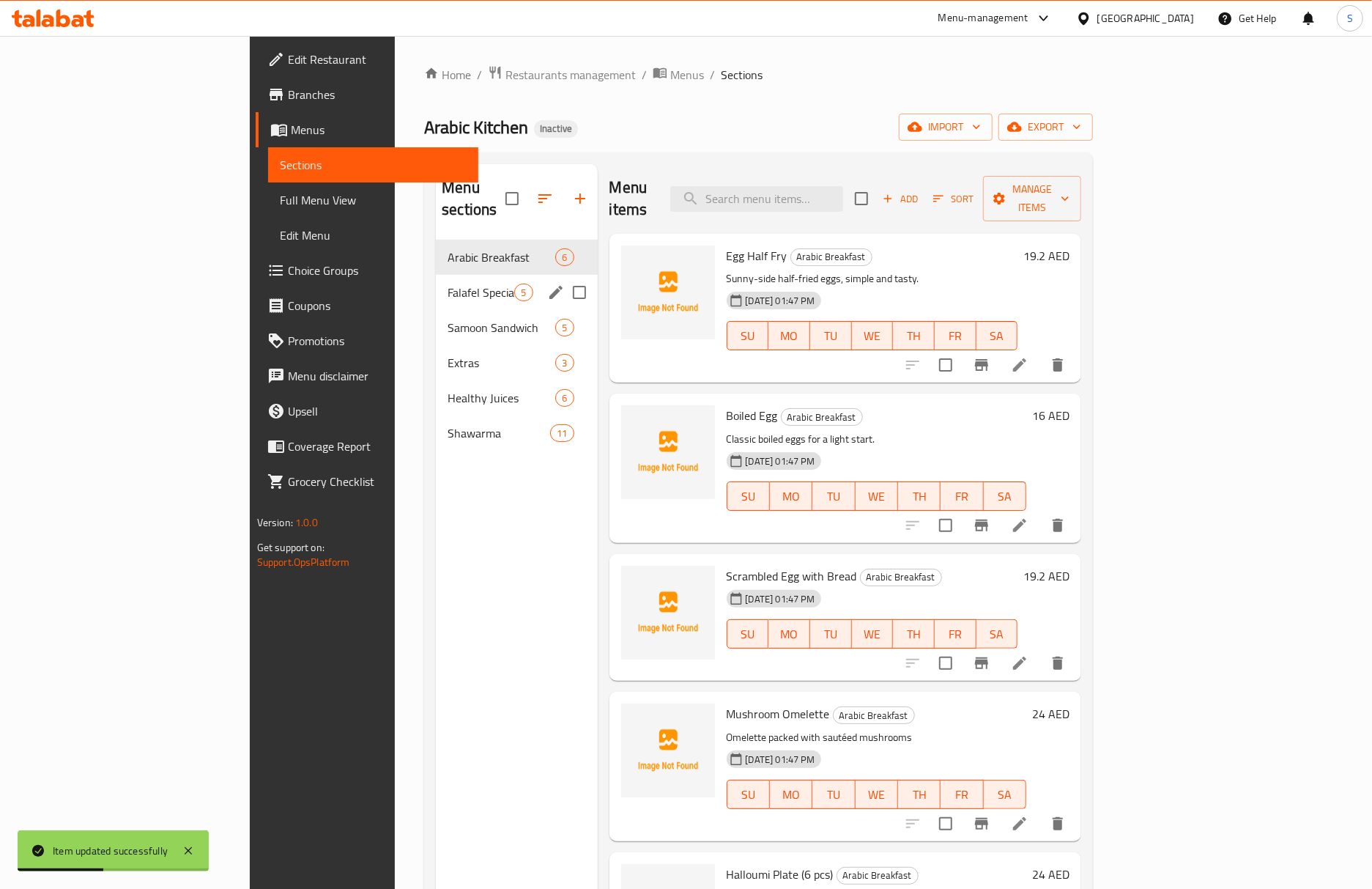
click at [545, 281] on div "Menu sections" at bounding box center [555, 292] width 22 height 22
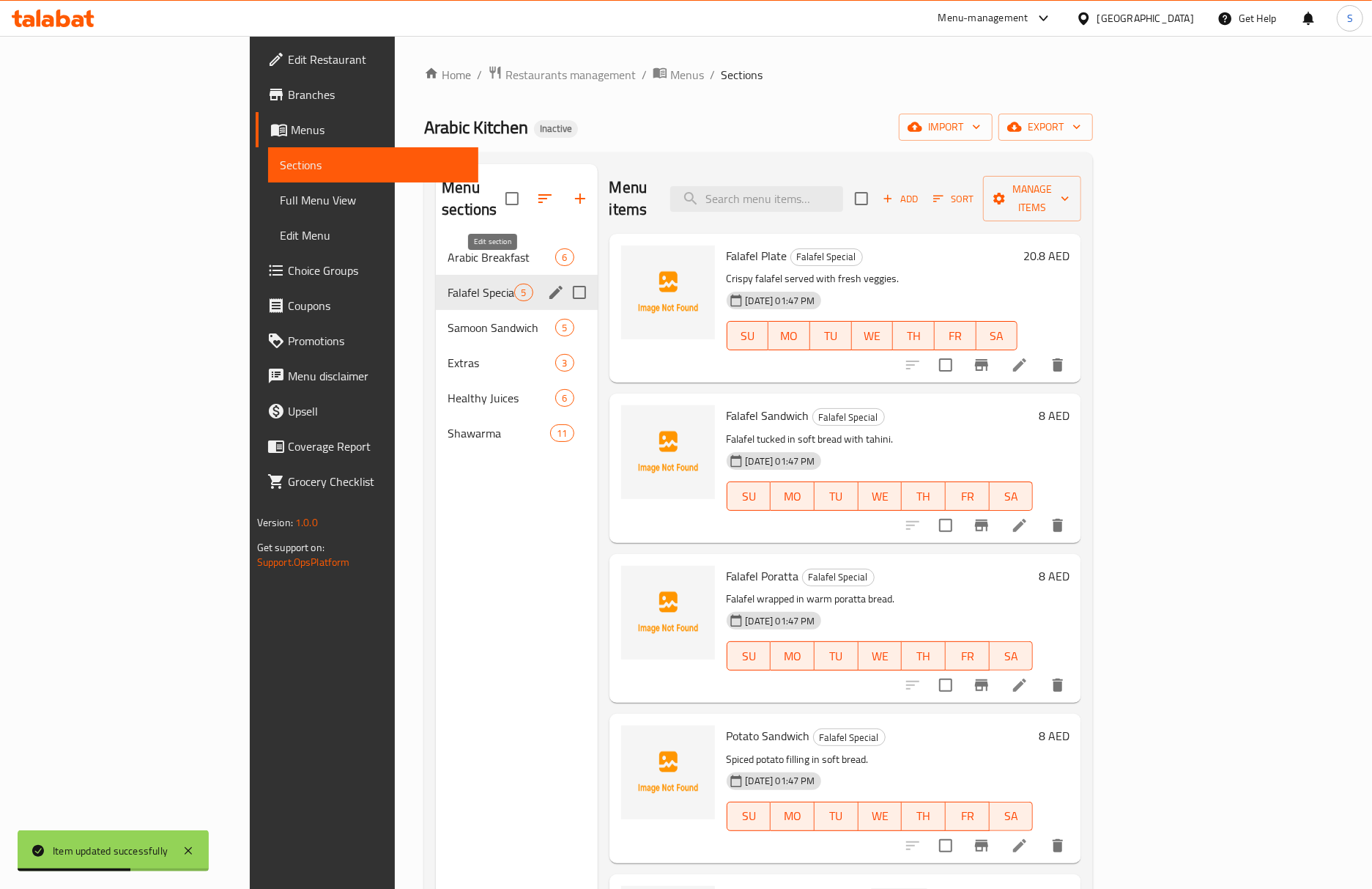
click at [547, 284] on icon "edit" at bounding box center [555, 292] width 18 height 18
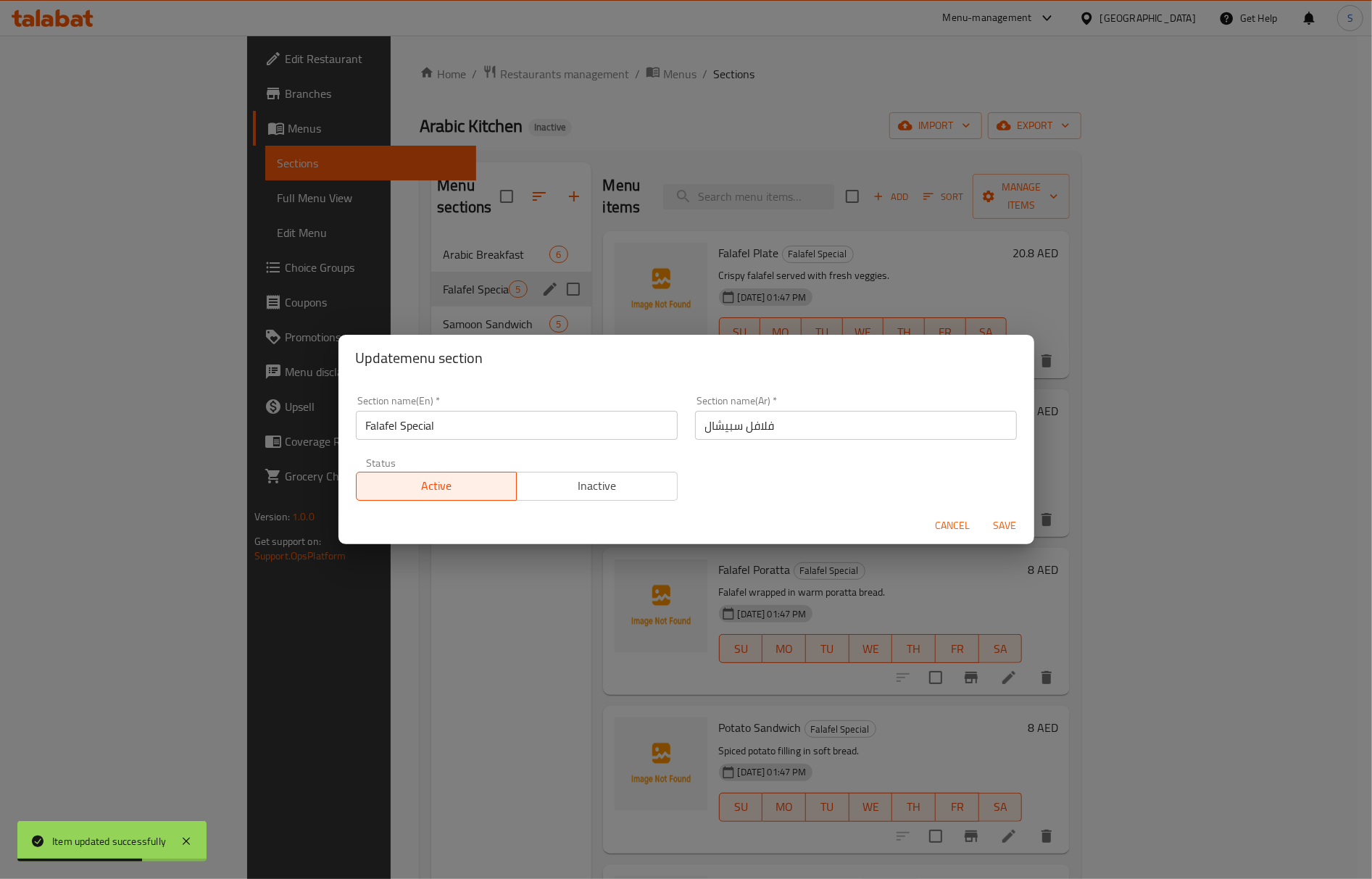
click at [702, 427] on input "فلافل سبيشال" at bounding box center [856, 425] width 321 height 29
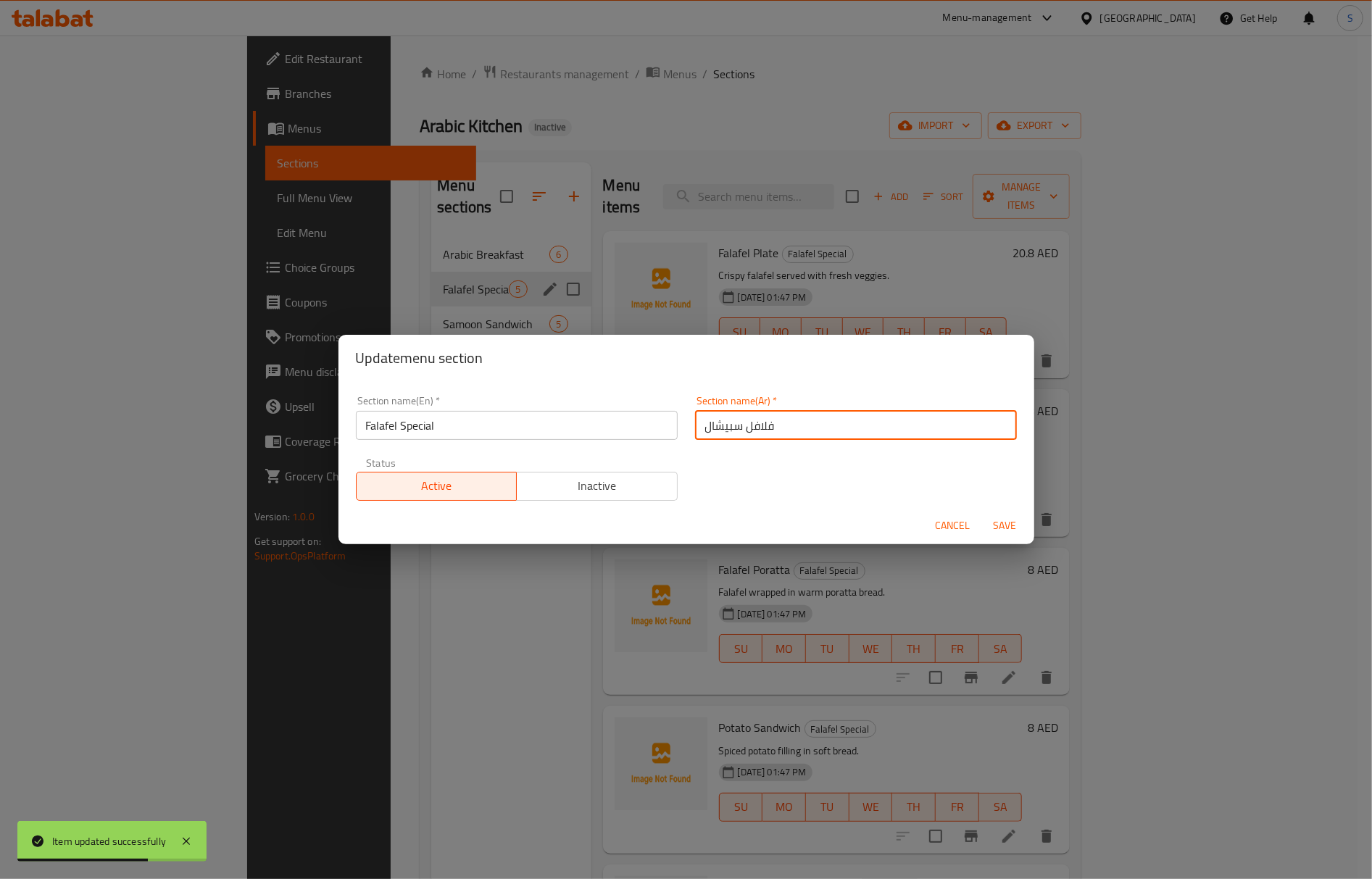
click at [702, 427] on input "فلافل سبيشال" at bounding box center [856, 425] width 321 height 29
paste input "ي"
type input "فلافل سبيشيال"
click at [982, 512] on button "Save" at bounding box center [1004, 525] width 46 height 27
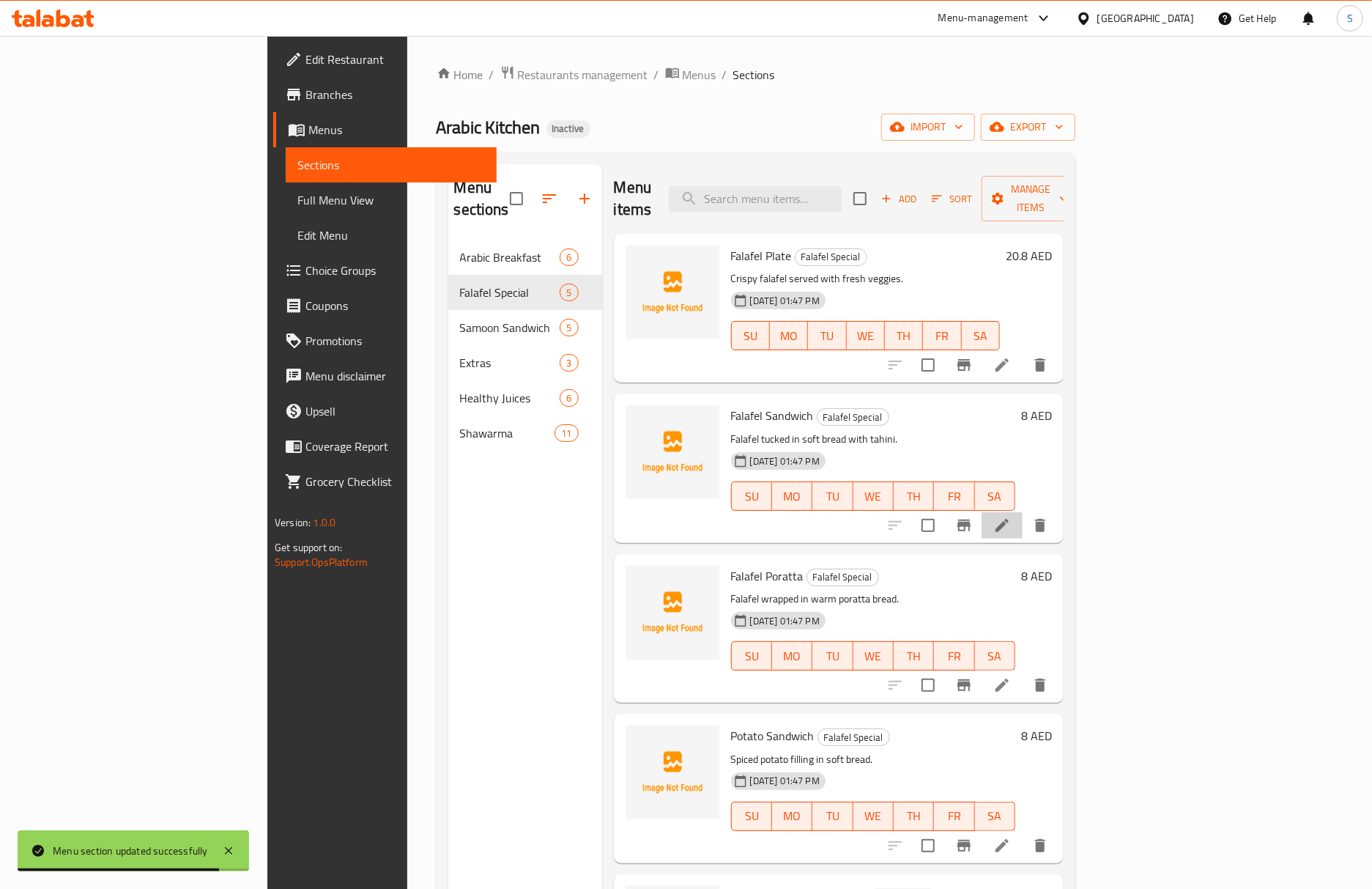
click at [1023, 512] on li at bounding box center [1002, 525] width 41 height 26
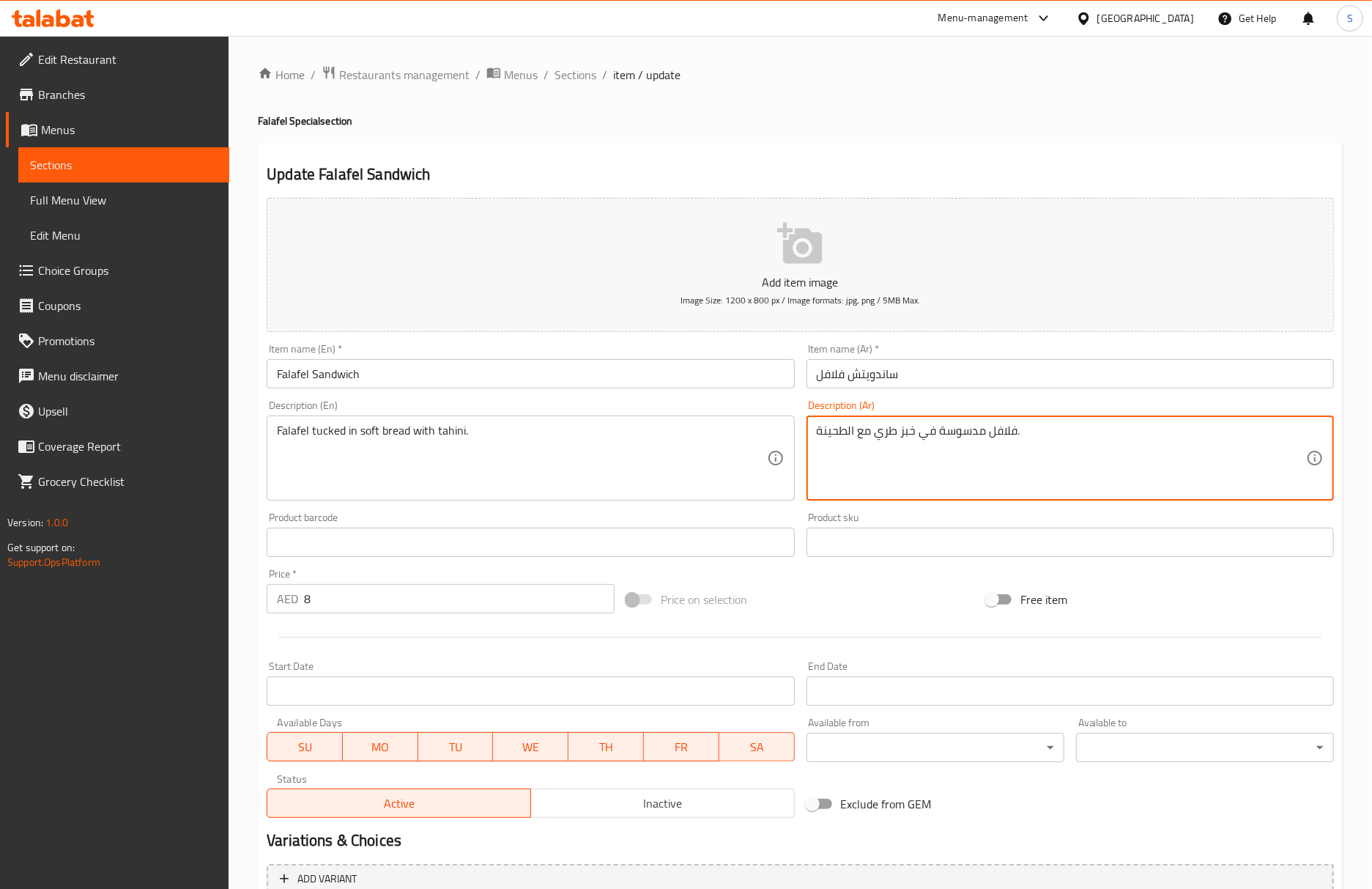
click at [974, 432] on textarea "فلافل مدسوسة في خبز طري مع الطحينة." at bounding box center [1061, 458] width 490 height 70
paste textarea "وي"
type textarea "فلافل مطوية في خبز طري مع الطحينة."
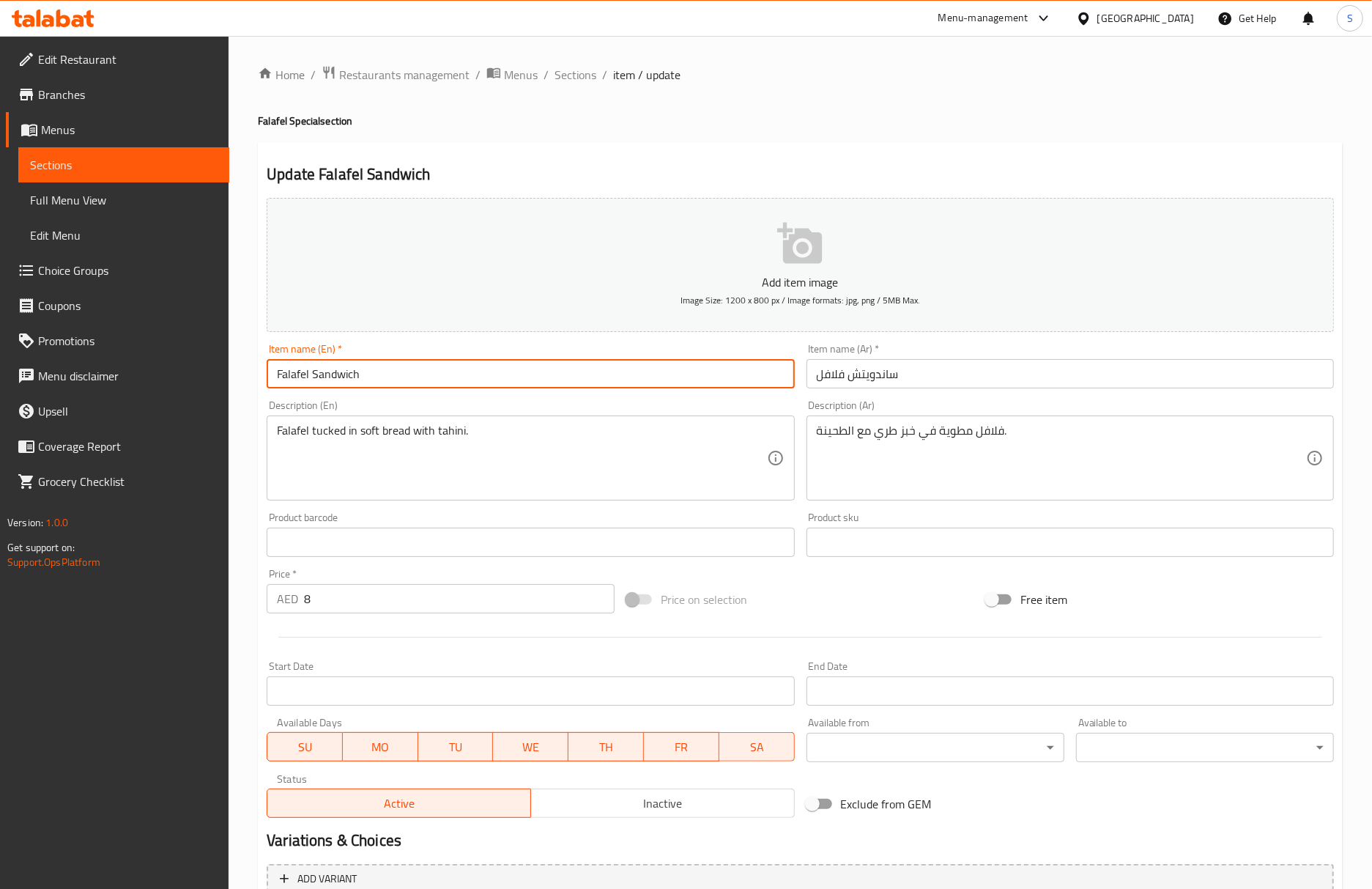
click at [719, 385] on input "Falafel Sandwich" at bounding box center [530, 373] width 527 height 29
click at [575, 80] on span "Sections" at bounding box center [575, 74] width 41 height 18
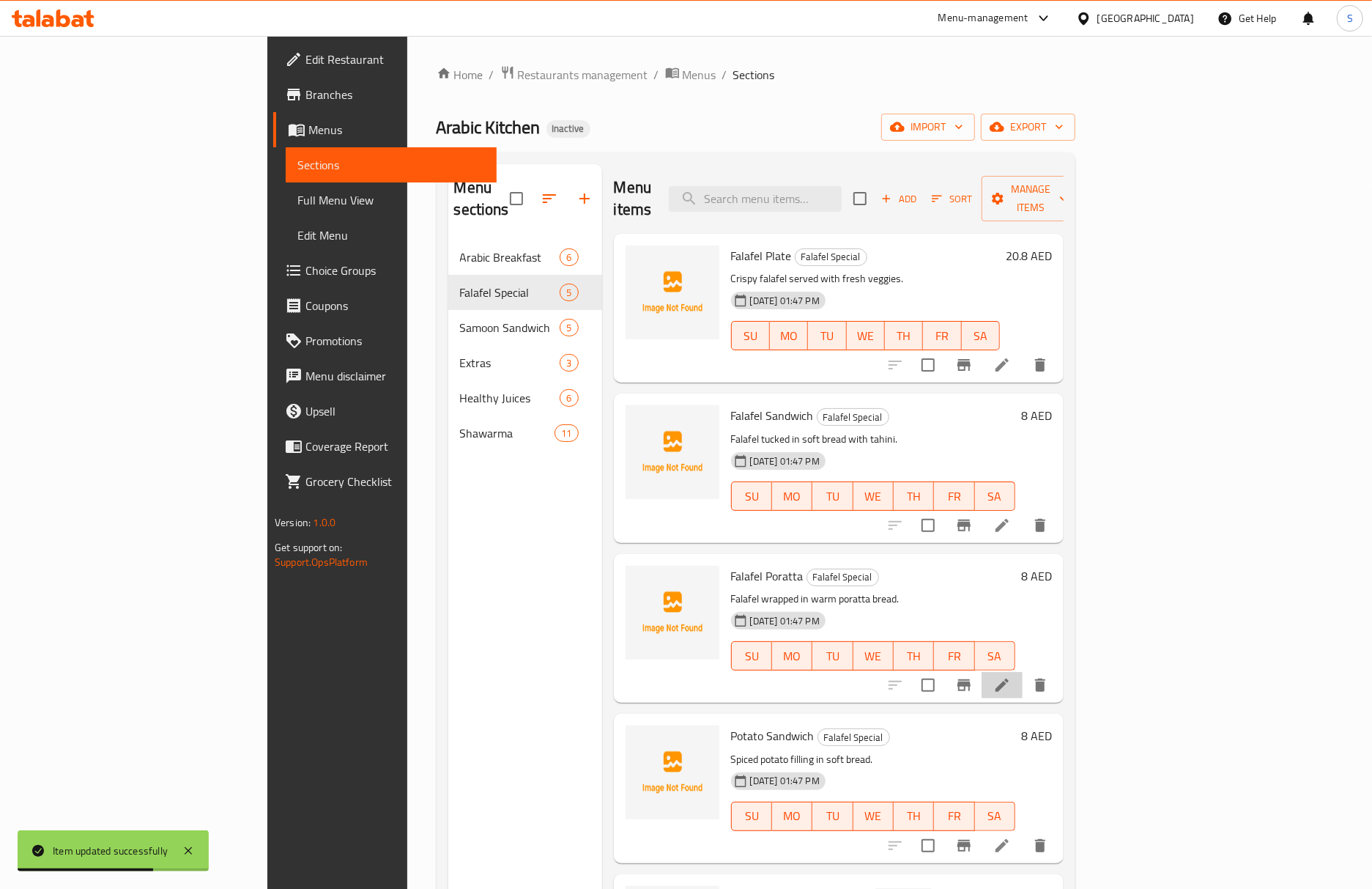
click at [1023, 672] on li at bounding box center [1002, 685] width 41 height 26
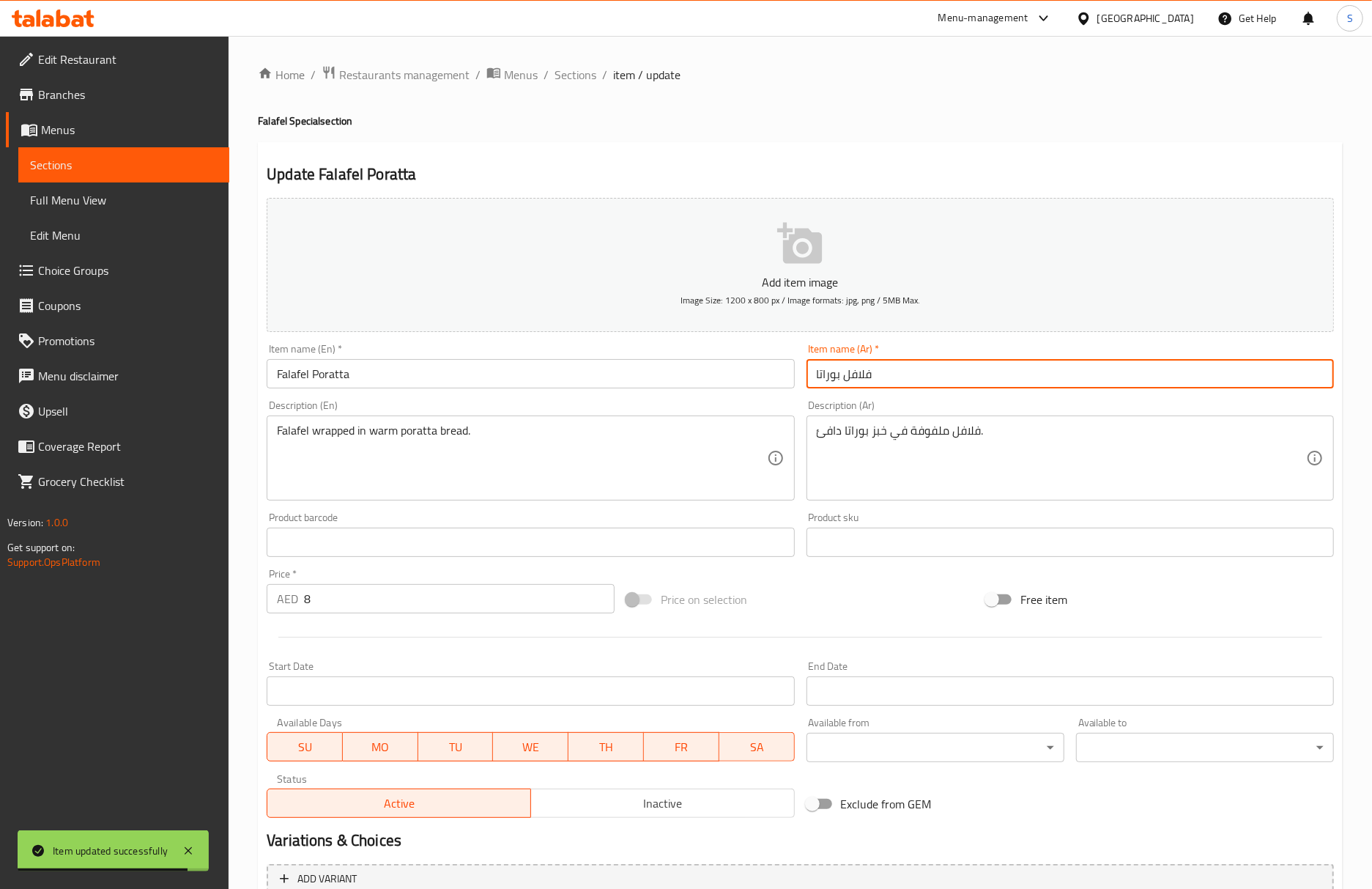
click at [833, 379] on input "فلافل بوراتا" at bounding box center [1070, 373] width 527 height 29
click at [811, 376] on input "فلافل" at bounding box center [1070, 373] width 527 height 29
paste input "براتا"
type input "براتا فلافل"
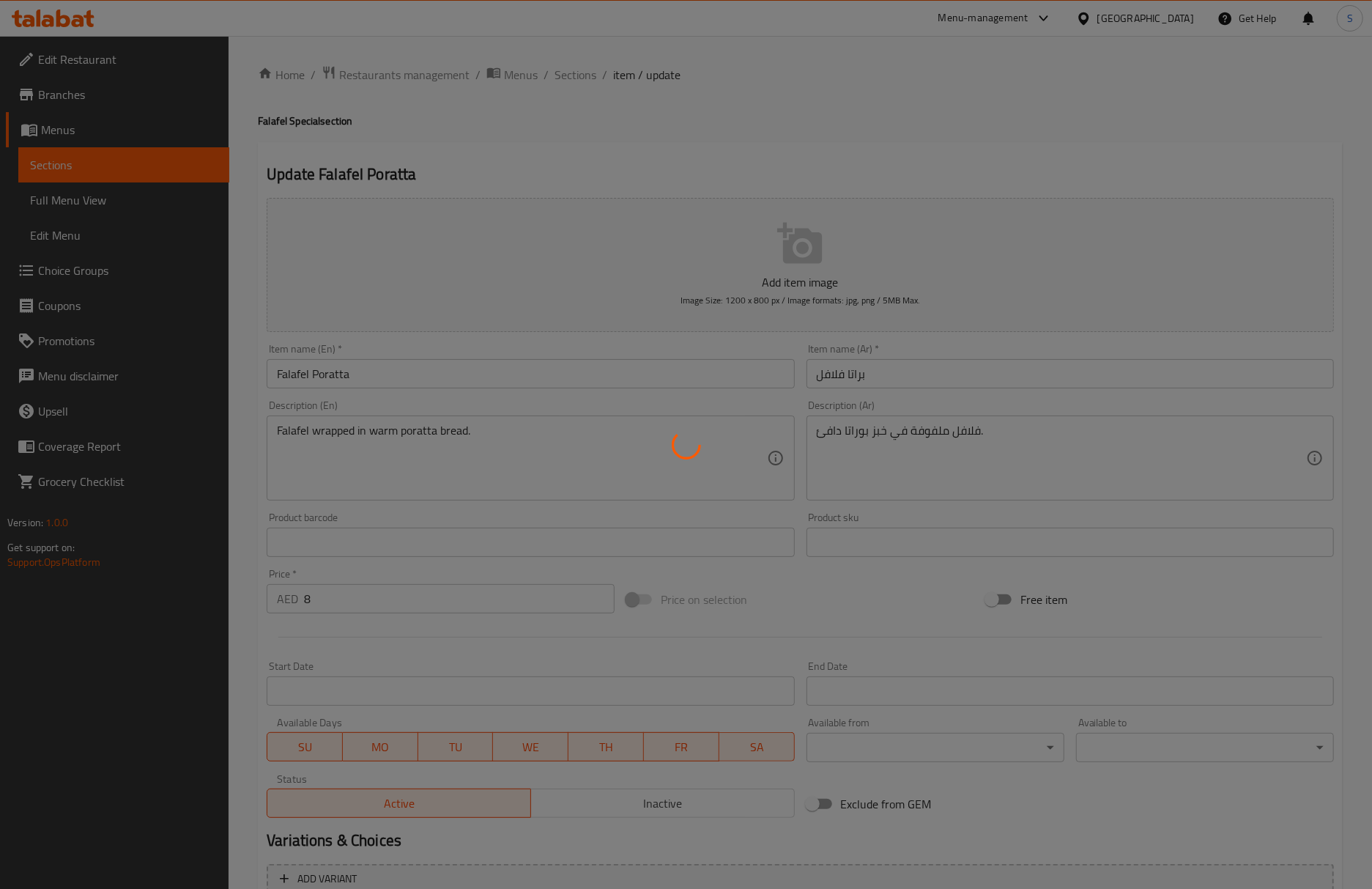
click at [882, 123] on div at bounding box center [686, 444] width 1372 height 889
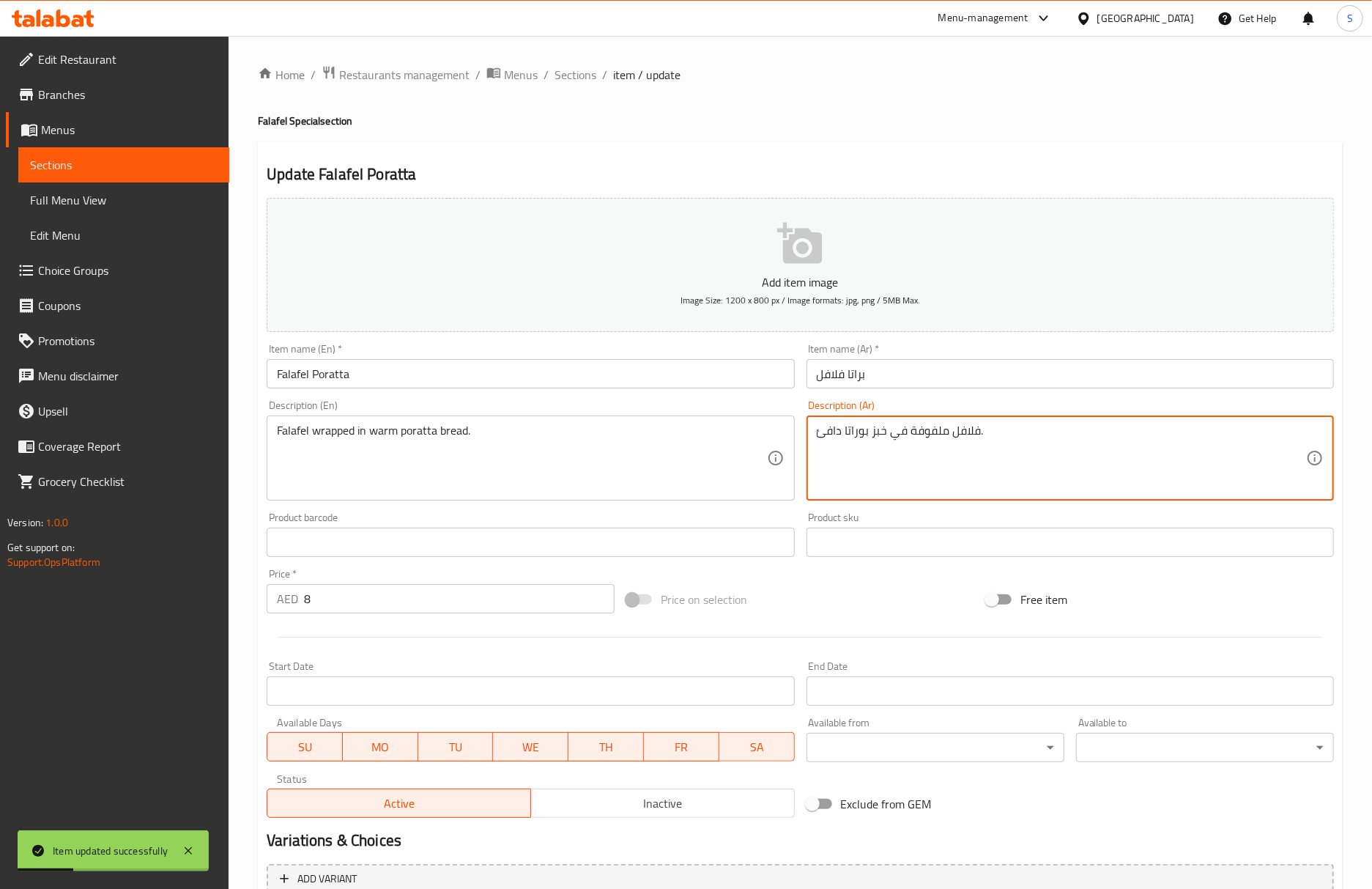
click at [863, 435] on textarea "فلافل ملفوفة في خبز بوراتا دافئ." at bounding box center [1061, 458] width 490 height 70
paste textarea "Falafel wrapped in warm poratta bread."
click at [853, 379] on input "براتا فلافل" at bounding box center [1070, 373] width 527 height 29
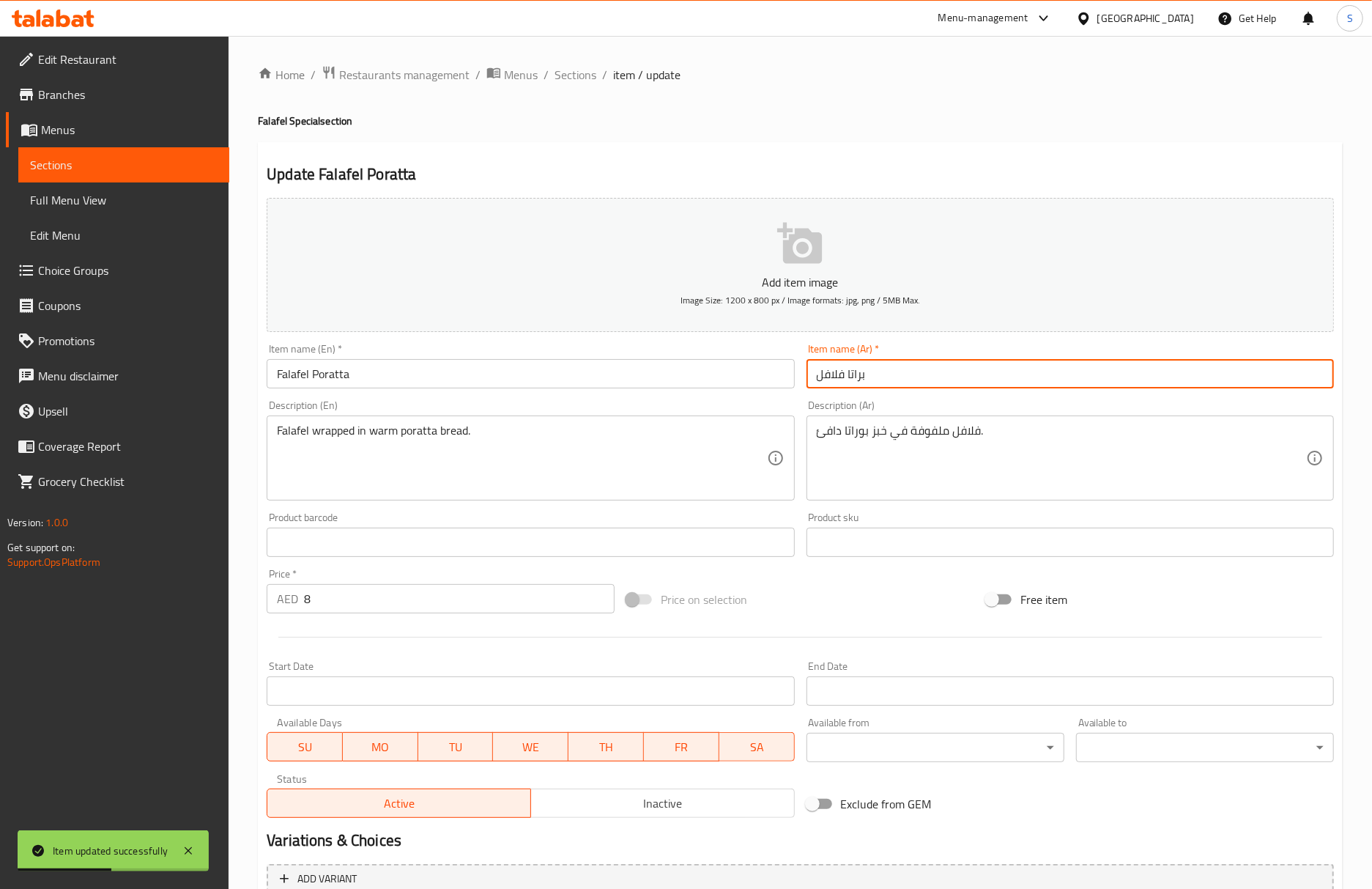
click at [853, 379] on input "براتا فلافل" at bounding box center [1070, 373] width 527 height 29
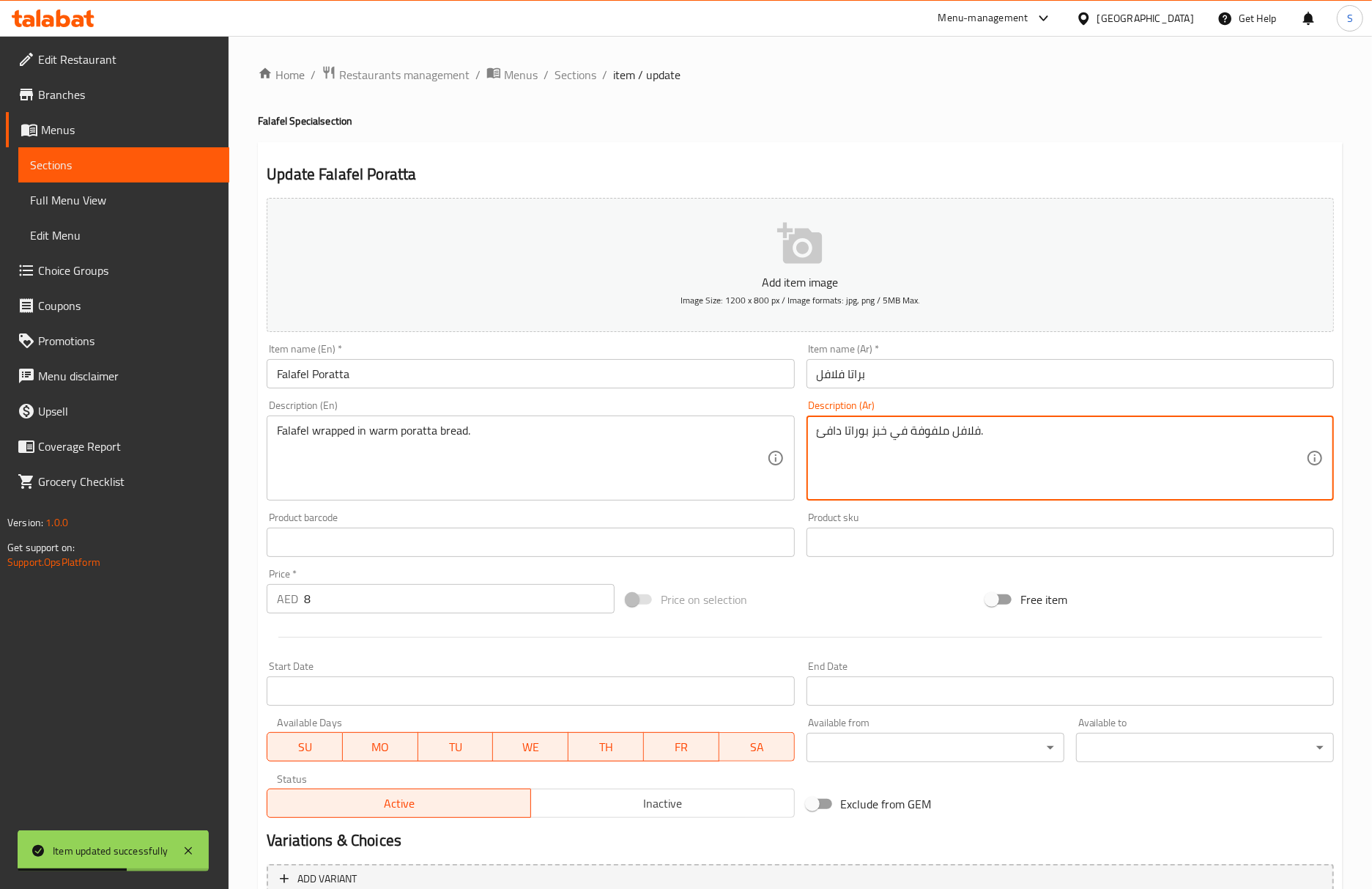
click at [856, 442] on textarea "فلافل ملفوفة في خبز بوراتا دافئ." at bounding box center [1061, 458] width 490 height 70
paste textarea
type textarea "فلافل ملفوفة في خبز براتا دافئ."
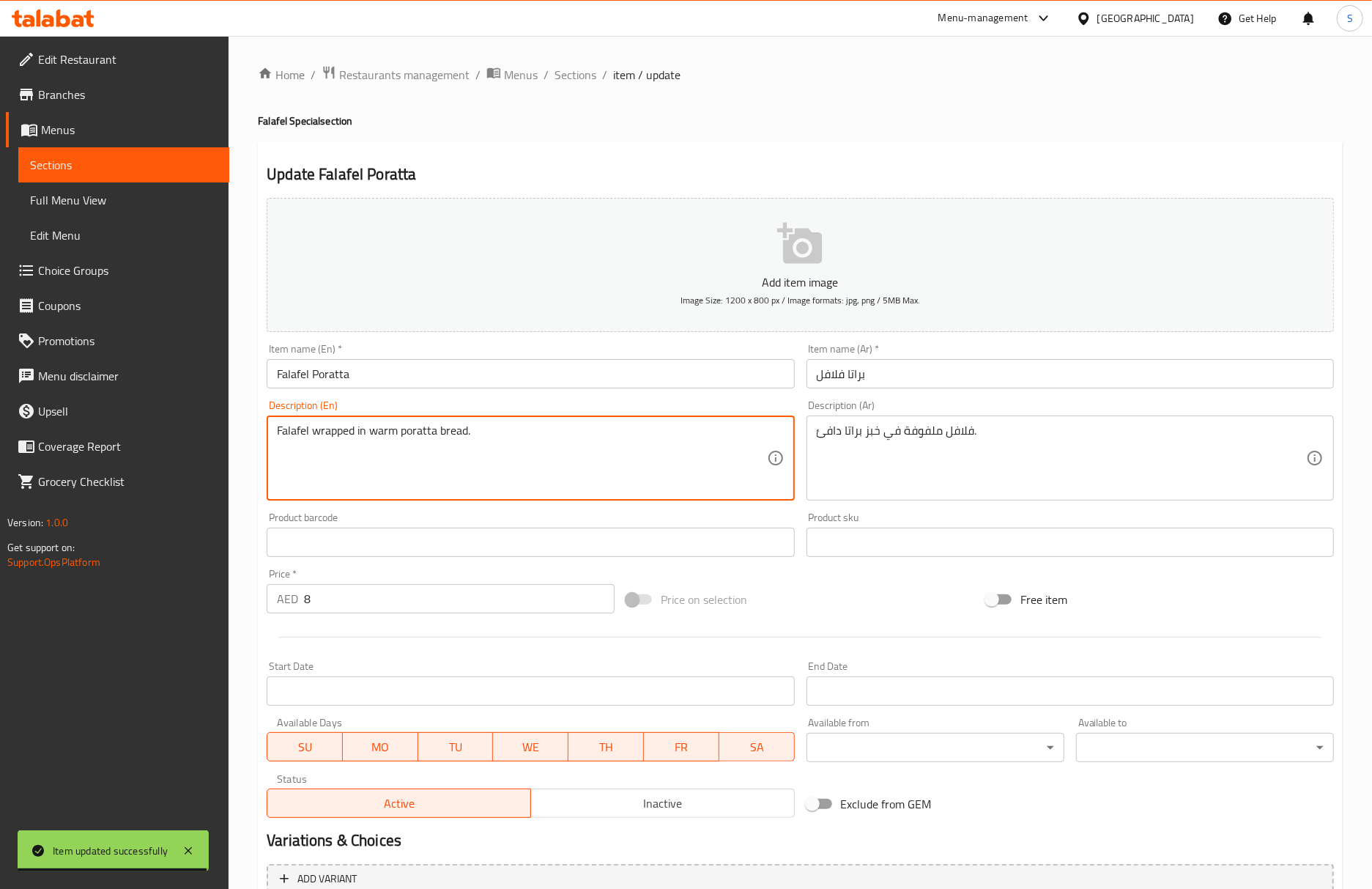
click at [374, 438] on textarea "Falafel wrapped in warm poratta bread." at bounding box center [521, 458] width 490 height 70
click at [499, 376] on input "Falafel Poratta" at bounding box center [530, 373] width 527 height 29
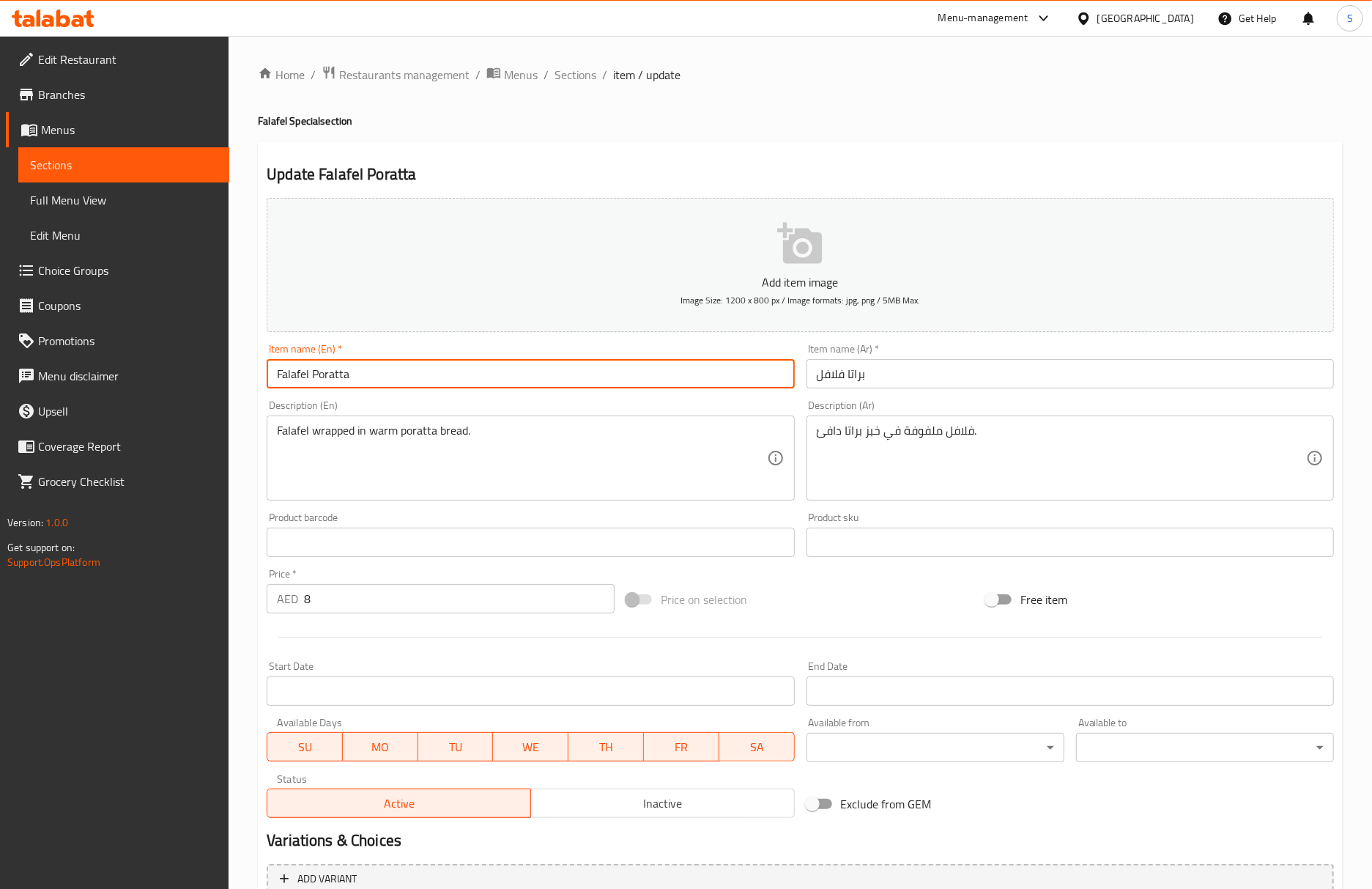
click at [499, 376] on input "Falafel Poratta" at bounding box center [530, 373] width 527 height 29
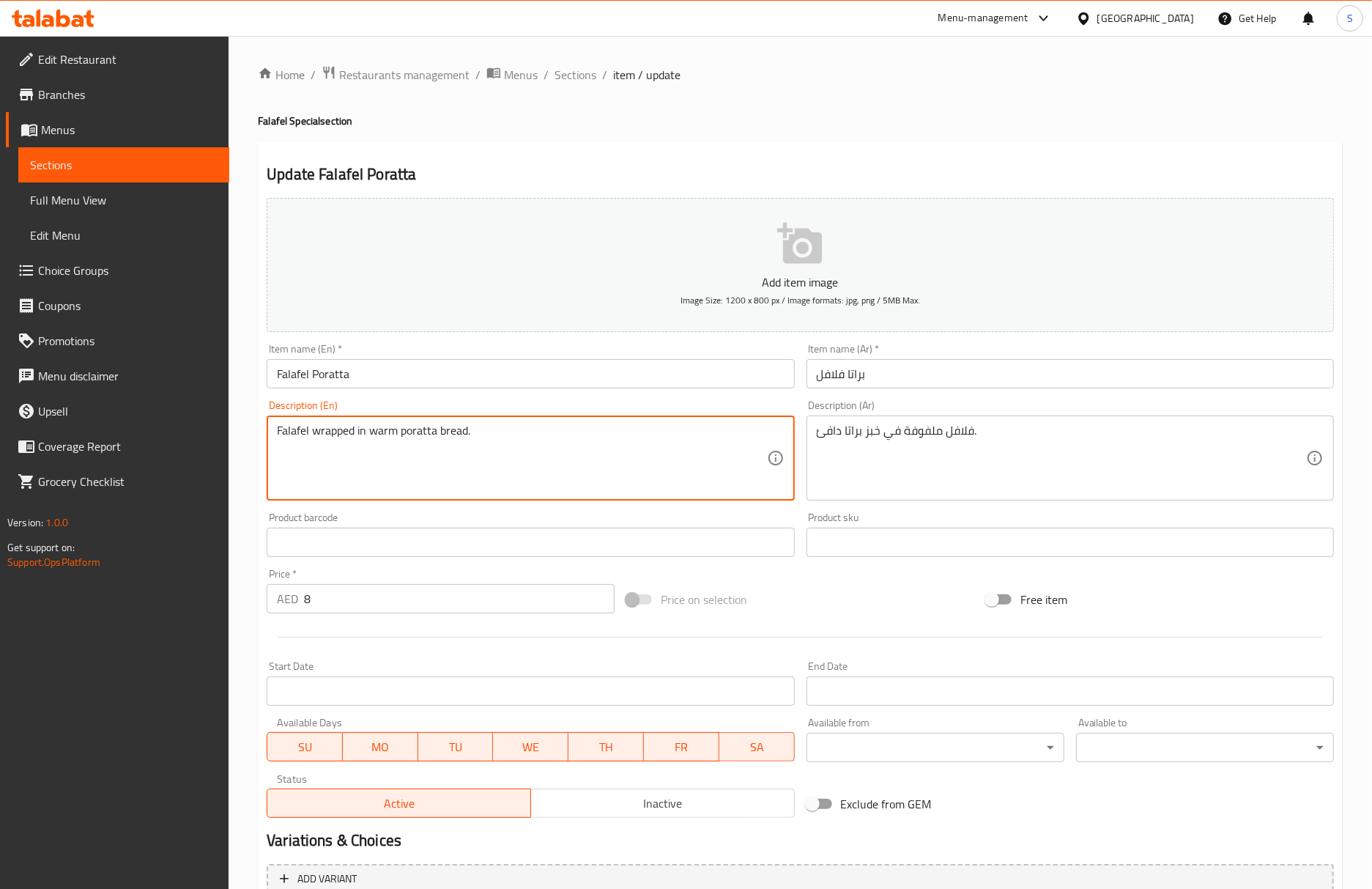
click at [458, 428] on textarea "Falafel wrapped in warm poratta bread." at bounding box center [521, 458] width 490 height 70
click at [516, 376] on input "Falafel Poratta" at bounding box center [530, 373] width 527 height 29
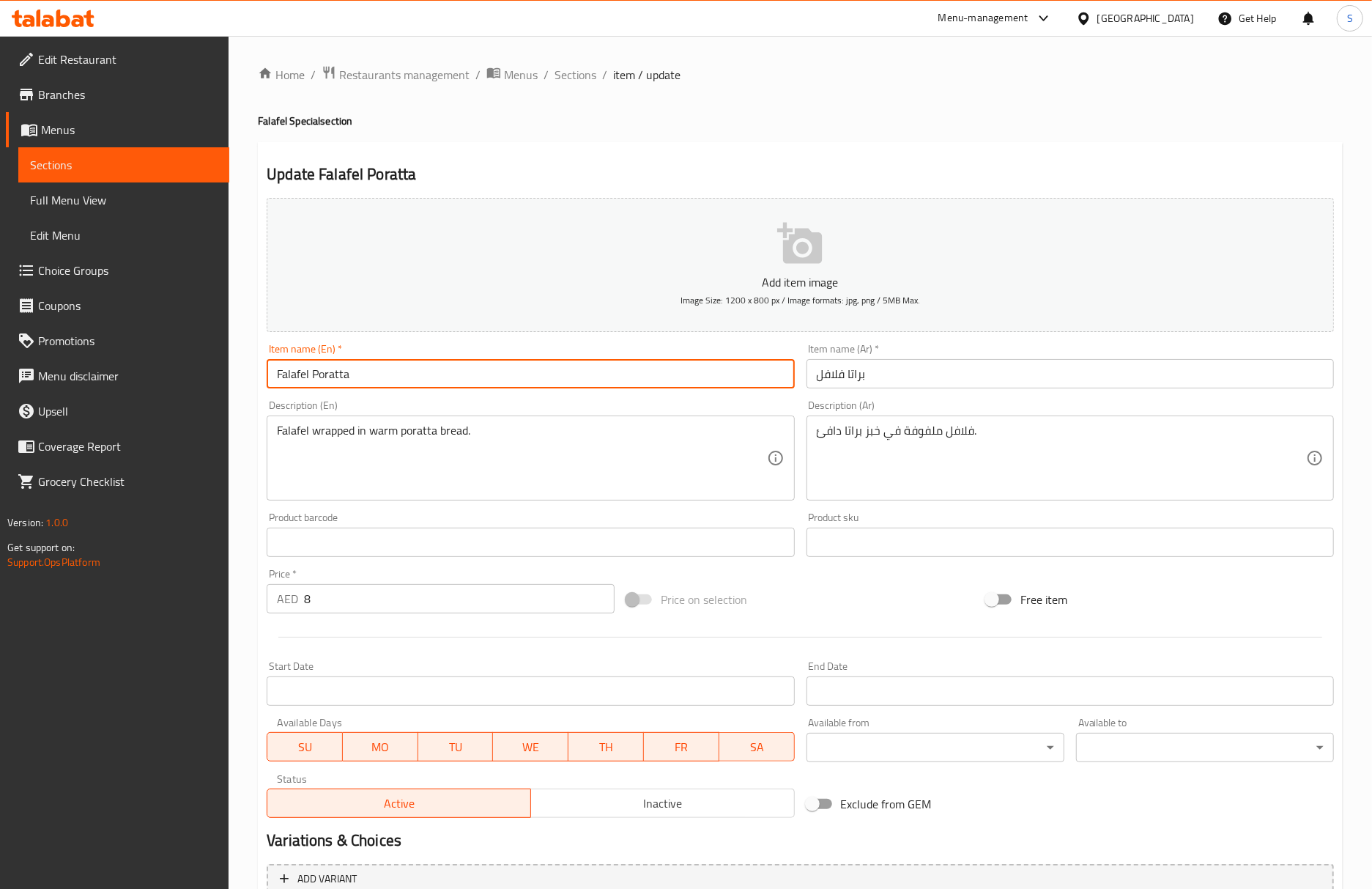
drag, startPoint x: 552, startPoint y: 82, endPoint x: 565, endPoint y: 86, distance: 13.6
click at [555, 82] on span "Sections" at bounding box center [575, 74] width 41 height 18
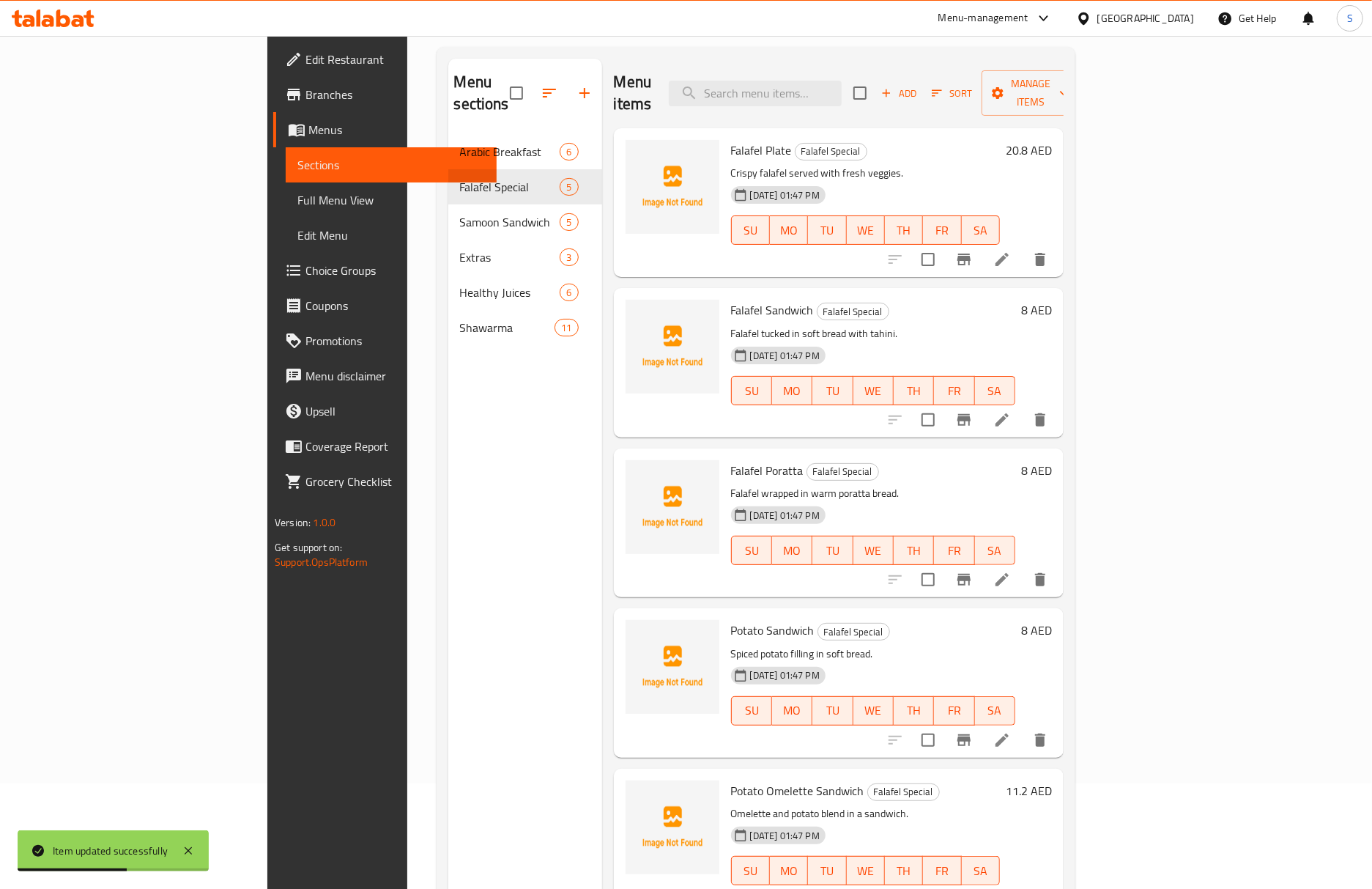
scroll to position [206, 0]
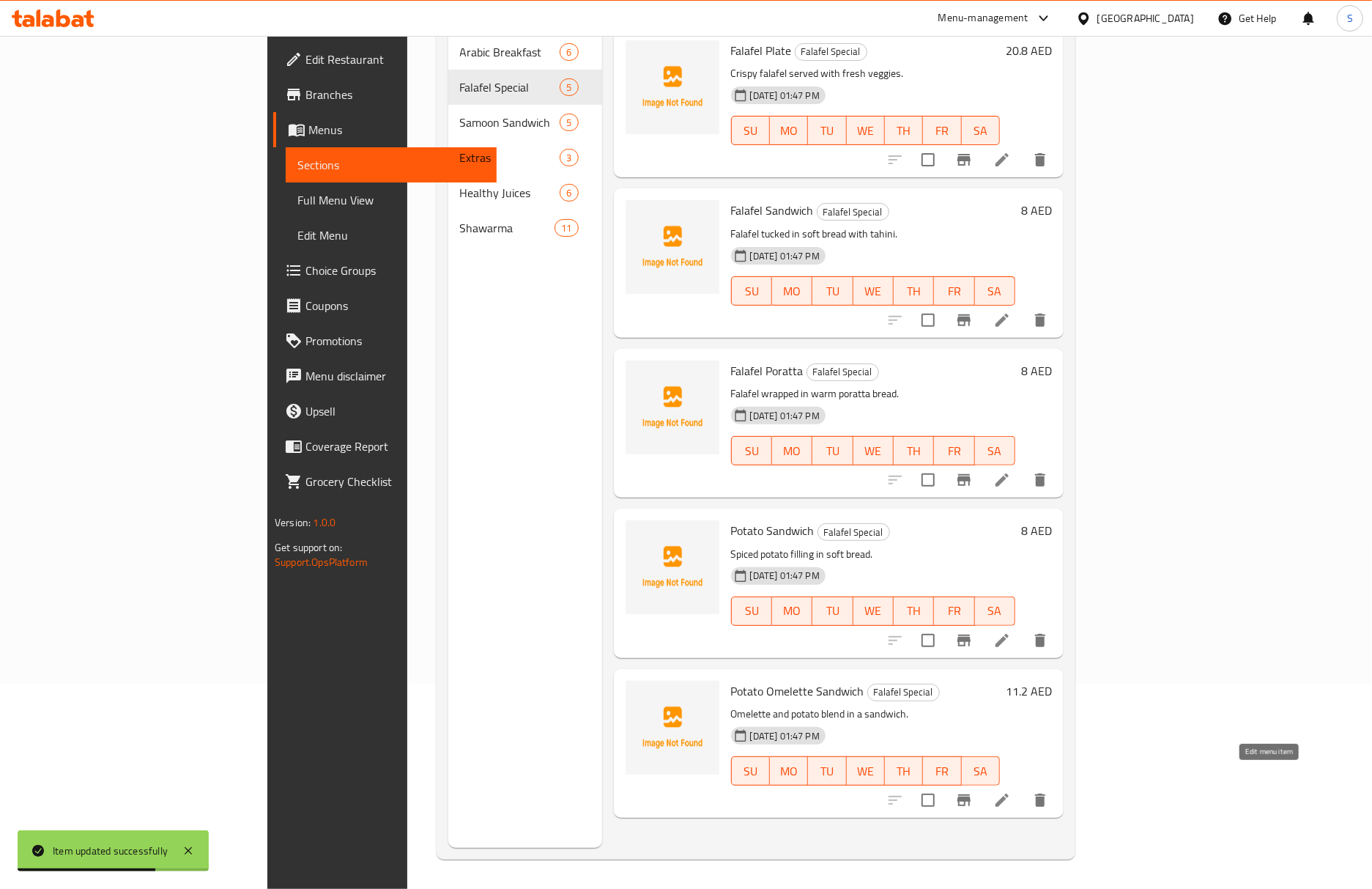
click at [1010, 792] on icon at bounding box center [1001, 800] width 18 height 18
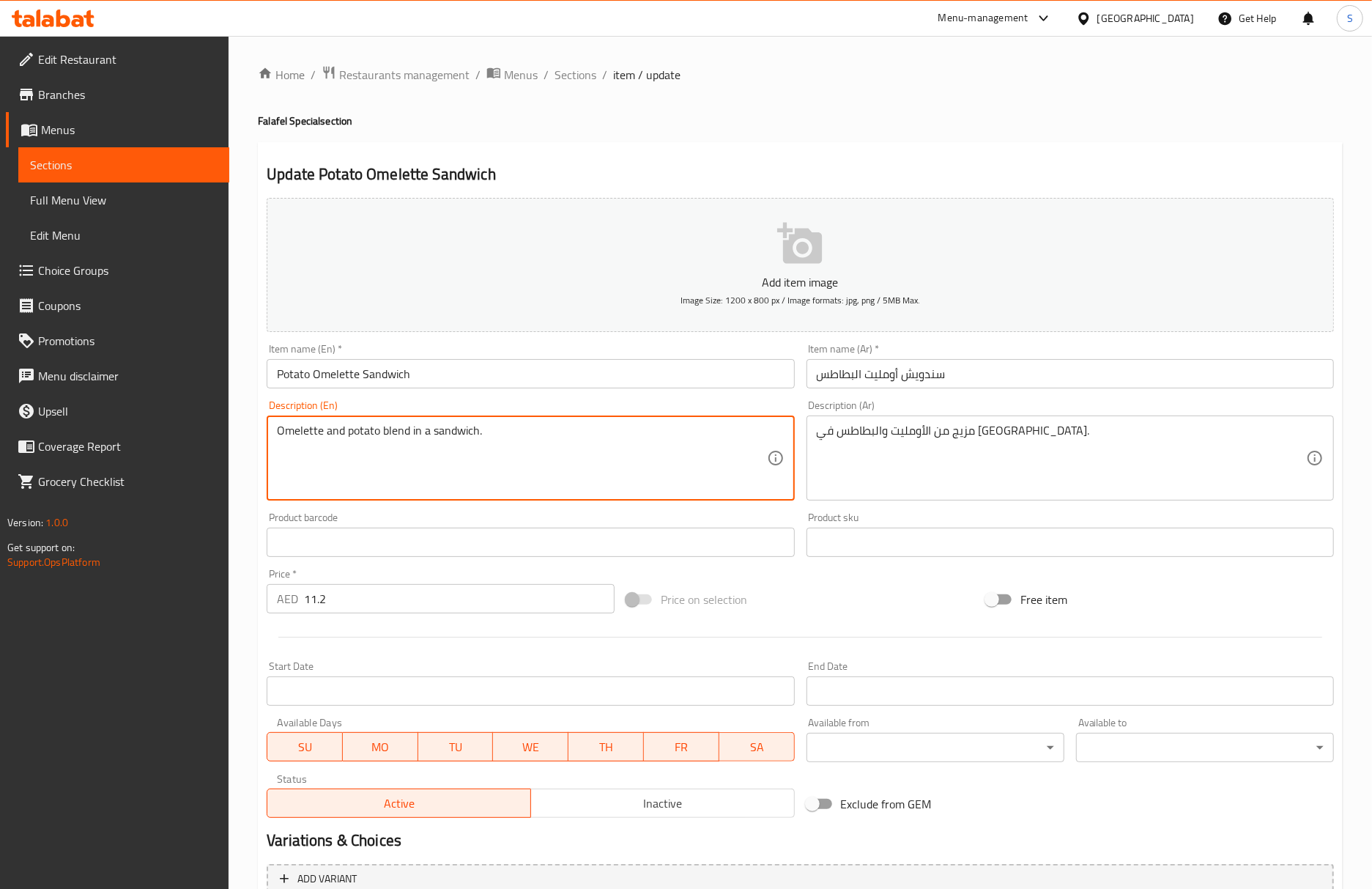
click at [578, 448] on textarea "Omelette and potato blend in a sandwich." at bounding box center [521, 458] width 490 height 70
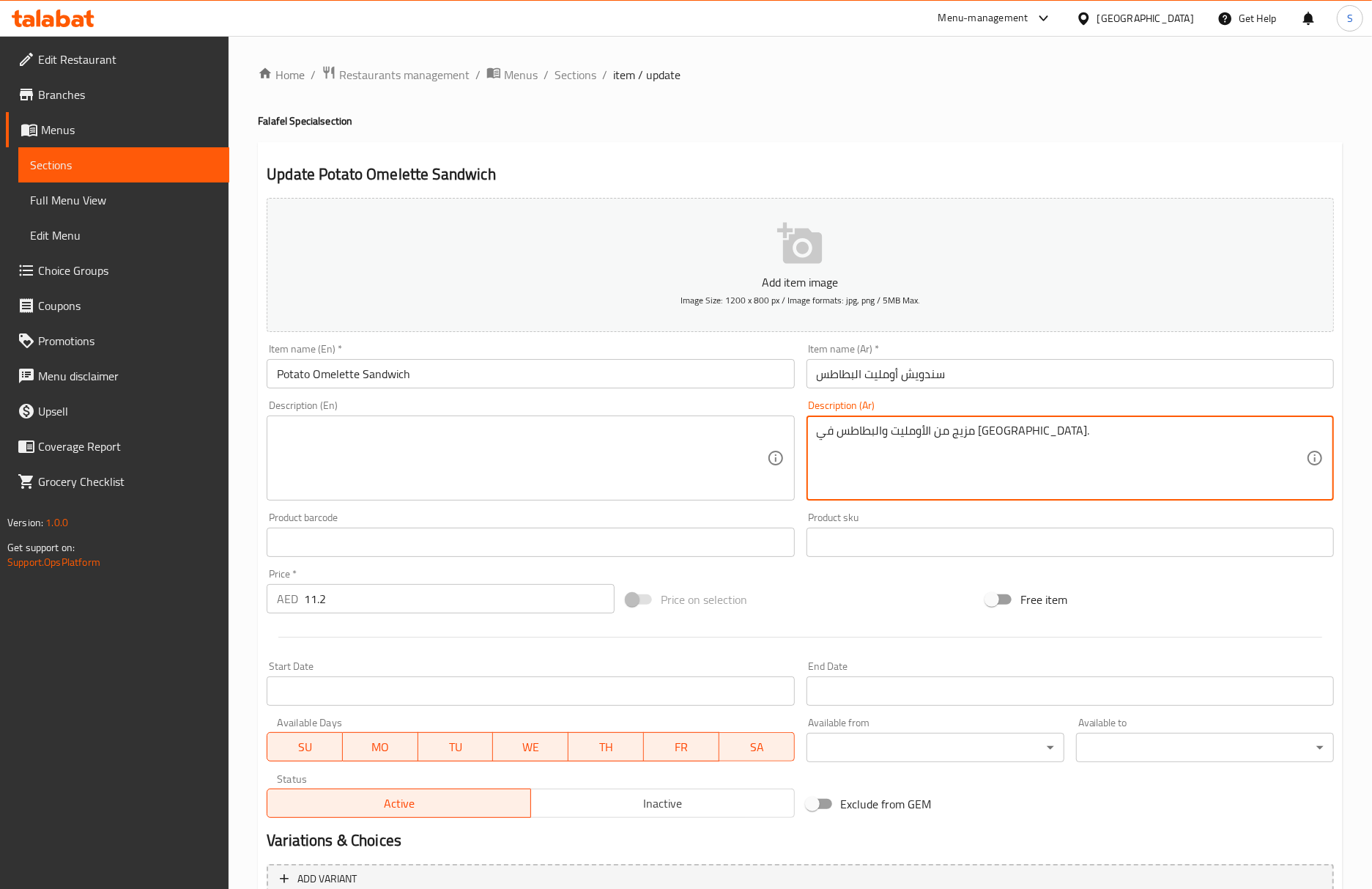
click at [930, 441] on textarea "مزيج من الأومليت والبطاطس في ساندويتش." at bounding box center [1061, 458] width 490 height 70
click at [725, 378] on input "Potato Omelette Sandwich" at bounding box center [530, 373] width 527 height 29
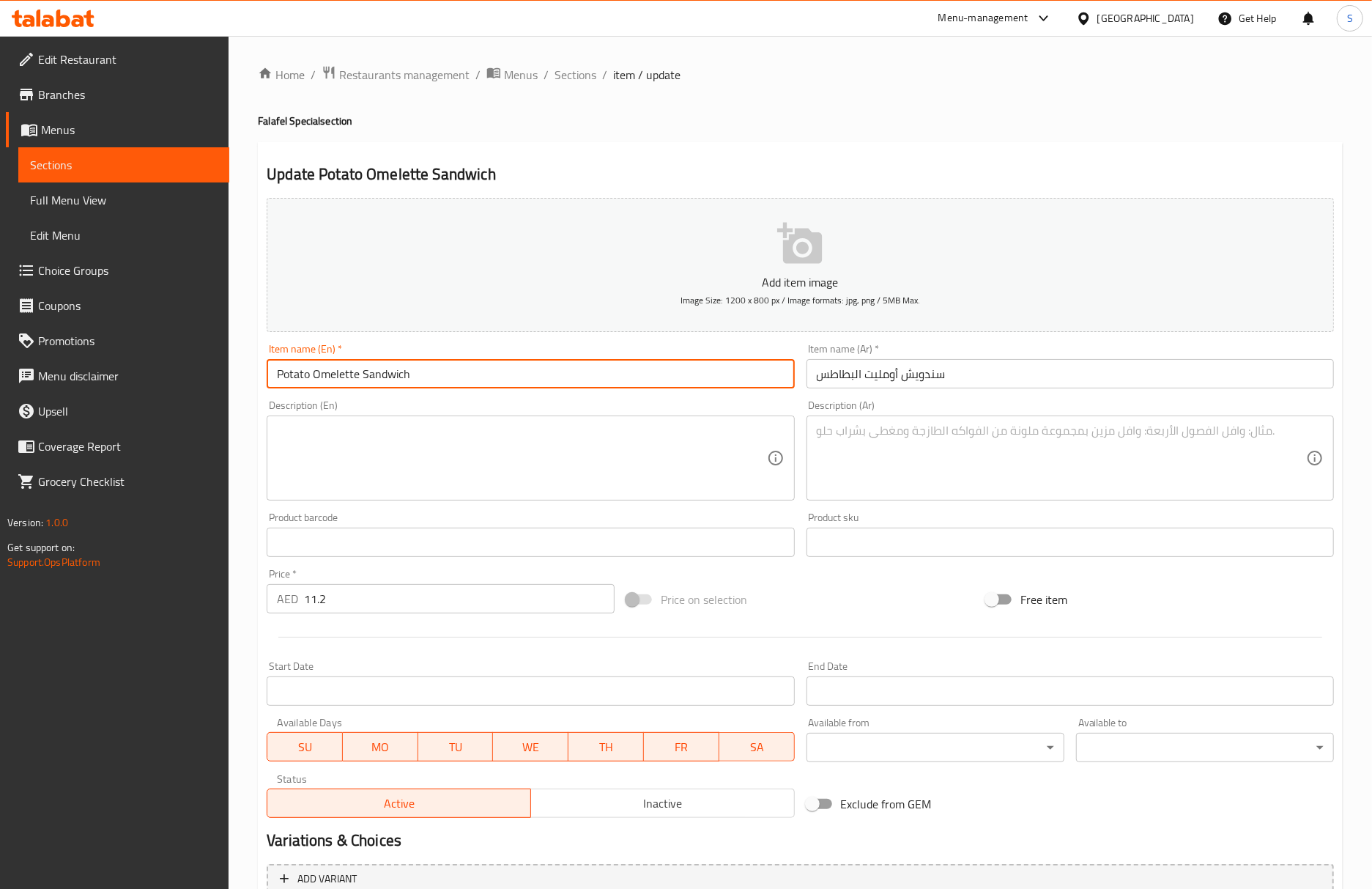
click at [580, 77] on span "Sections" at bounding box center [575, 74] width 41 height 18
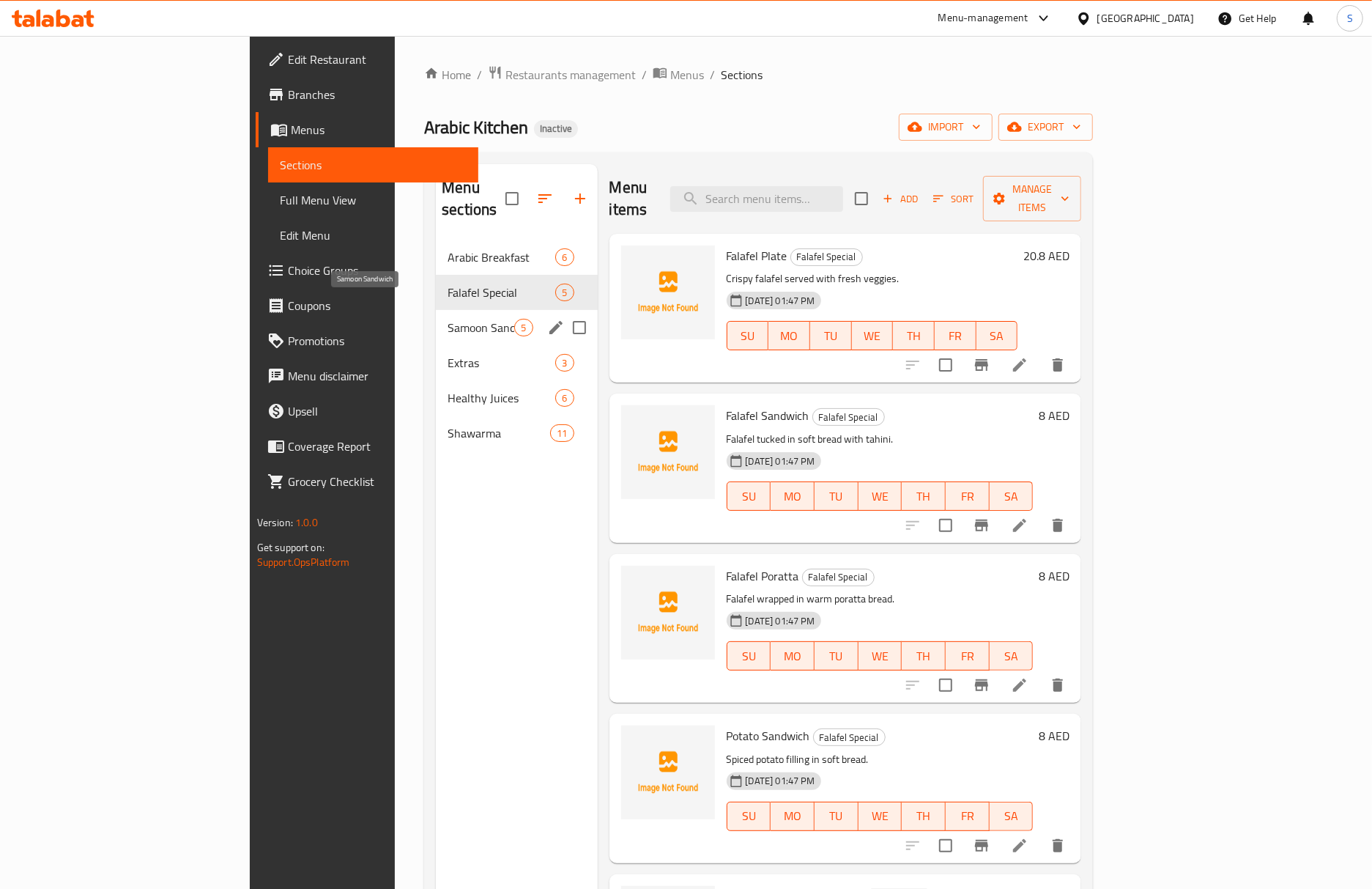
click at [447, 319] on span "Samoon Sandwich" at bounding box center [480, 327] width 67 height 18
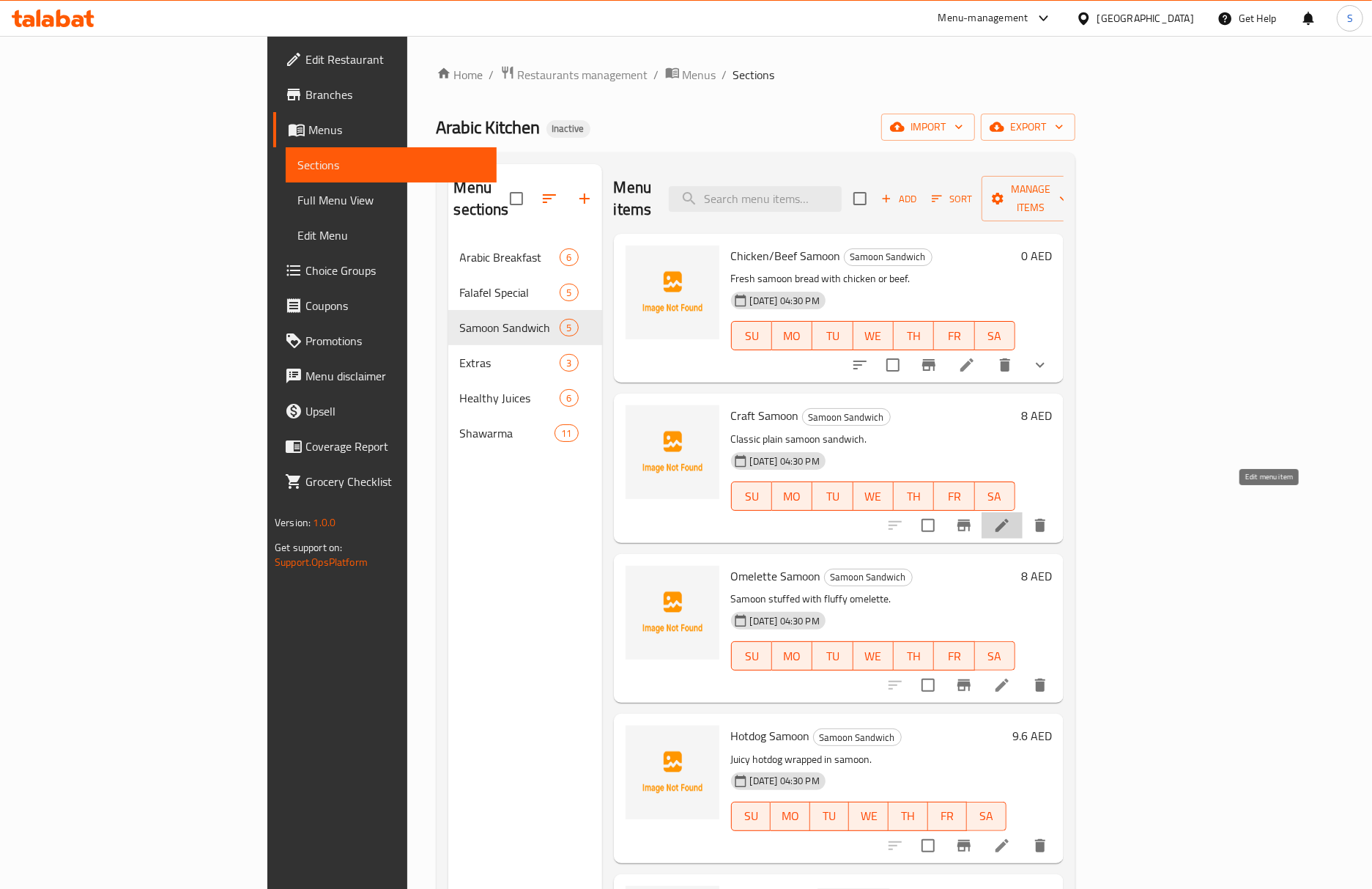
click at [1010, 517] on icon at bounding box center [1001, 525] width 18 height 18
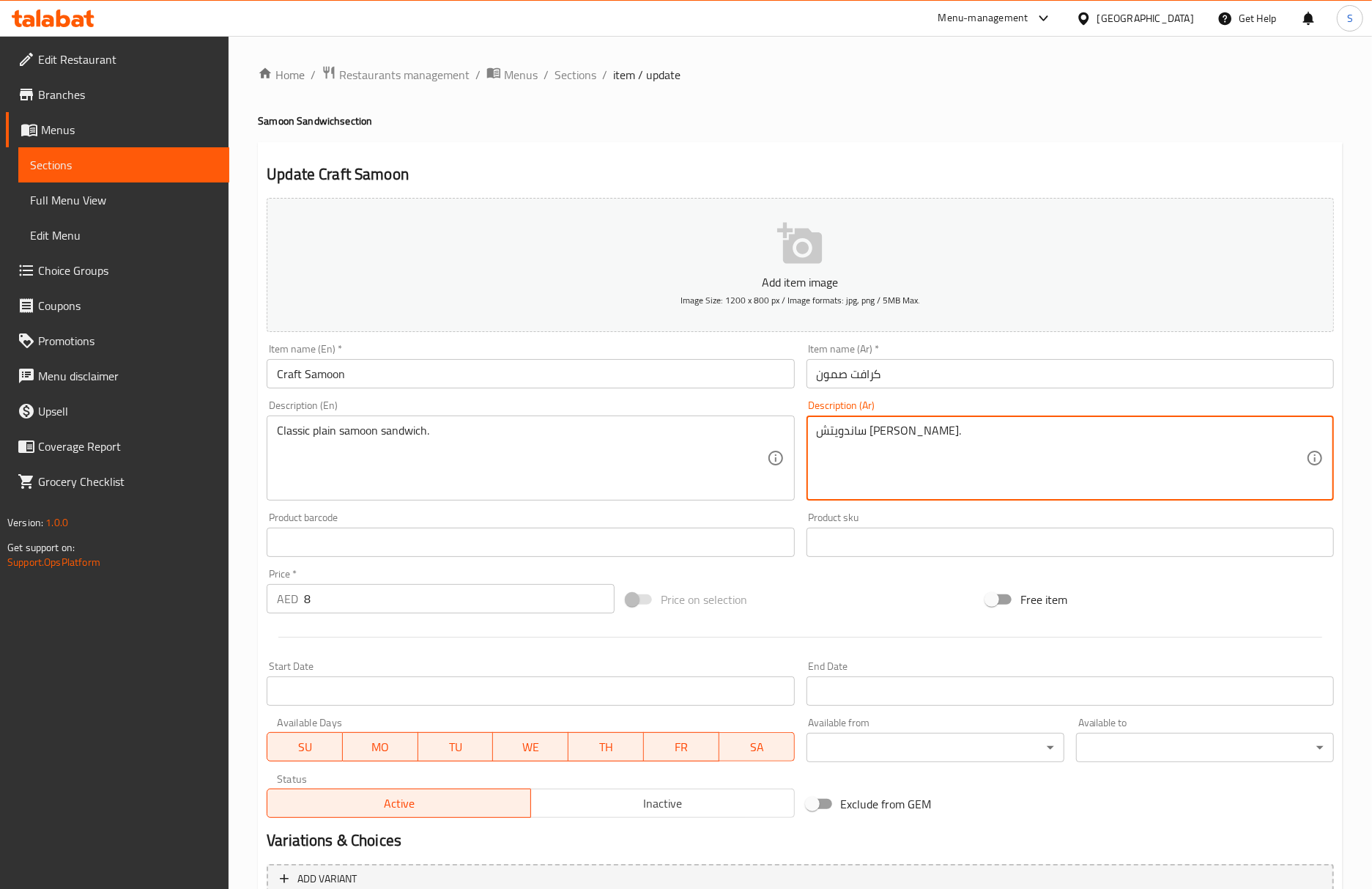
click at [879, 435] on textarea "ساندويتش صمون عادي كلاسيكي." at bounding box center [1061, 458] width 490 height 70
type textarea "ساندويتش صمون سادة كلاسيكي."
click at [562, 392] on div "Item name (En)   * Craft Samoon Item name (En) *" at bounding box center [530, 366] width 539 height 57
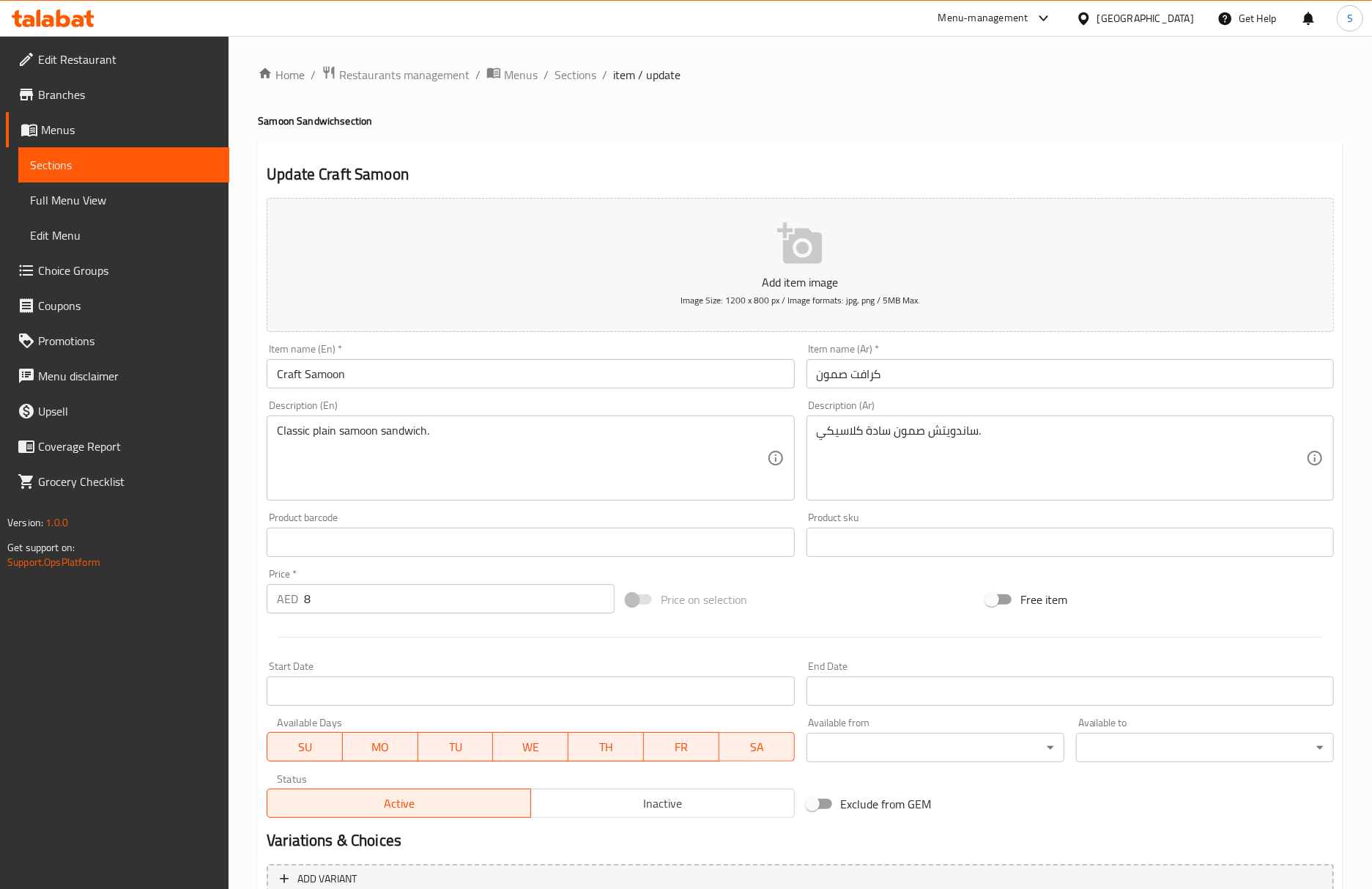
click at [562, 379] on input "Craft Samoon" at bounding box center [530, 373] width 527 height 29
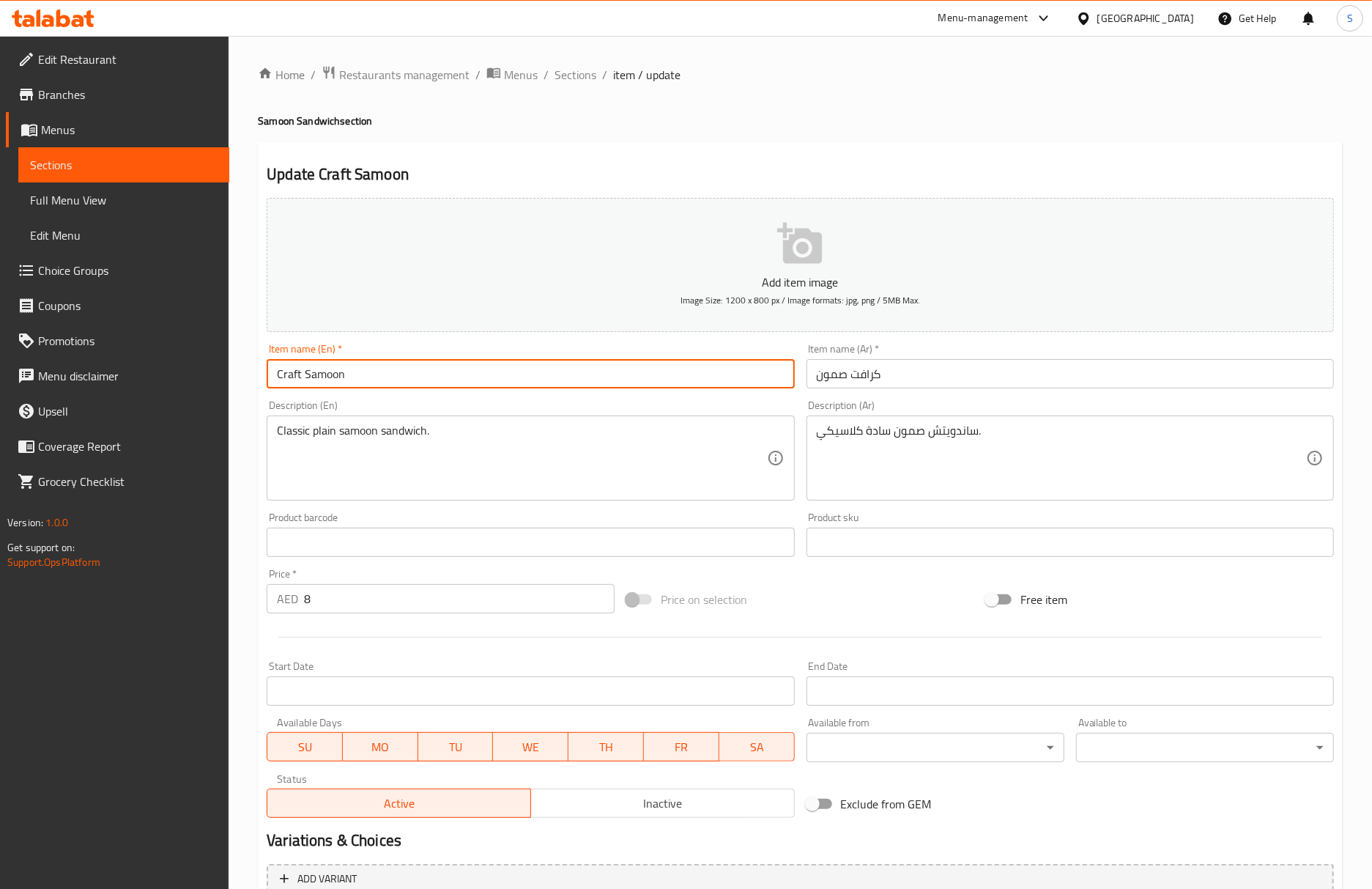
click at [558, 365] on input "Craft Samoon" at bounding box center [530, 373] width 527 height 29
click at [578, 77] on span "Sections" at bounding box center [575, 74] width 41 height 18
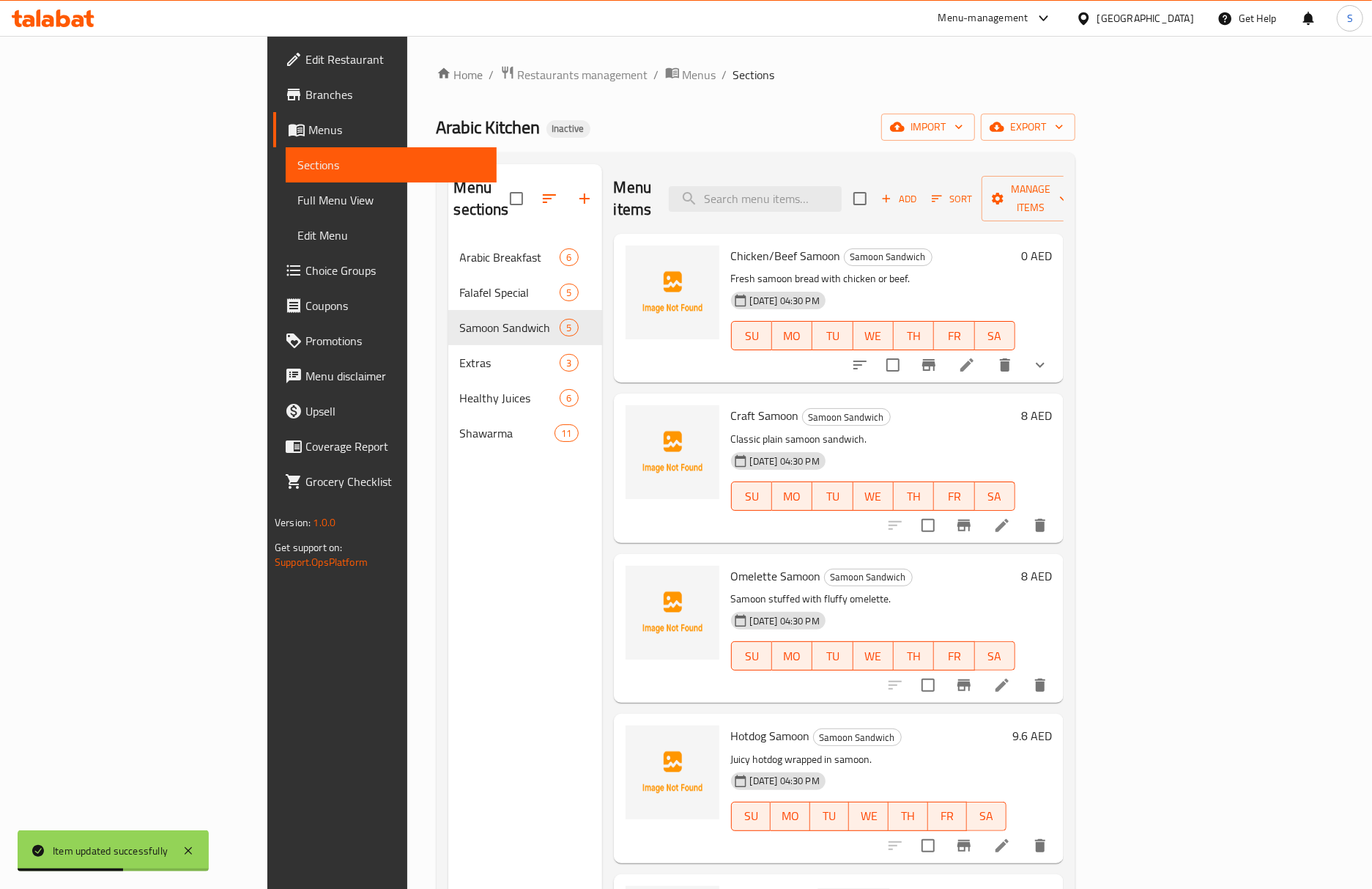
click at [1010, 676] on icon at bounding box center [1001, 684] width 18 height 18
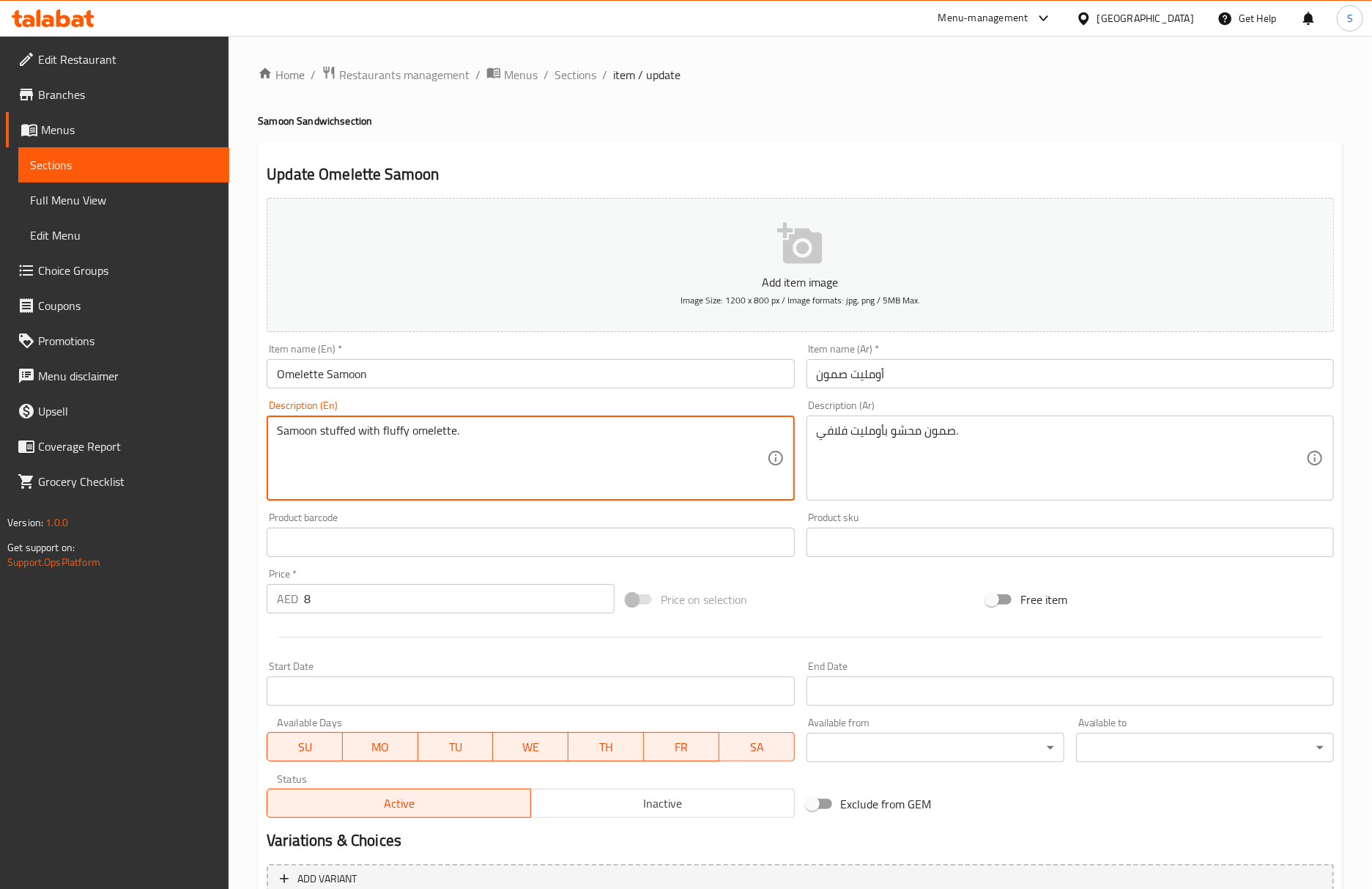
click at [359, 443] on textarea "Samoon stuffed with fluffy omelette." at bounding box center [521, 458] width 490 height 70
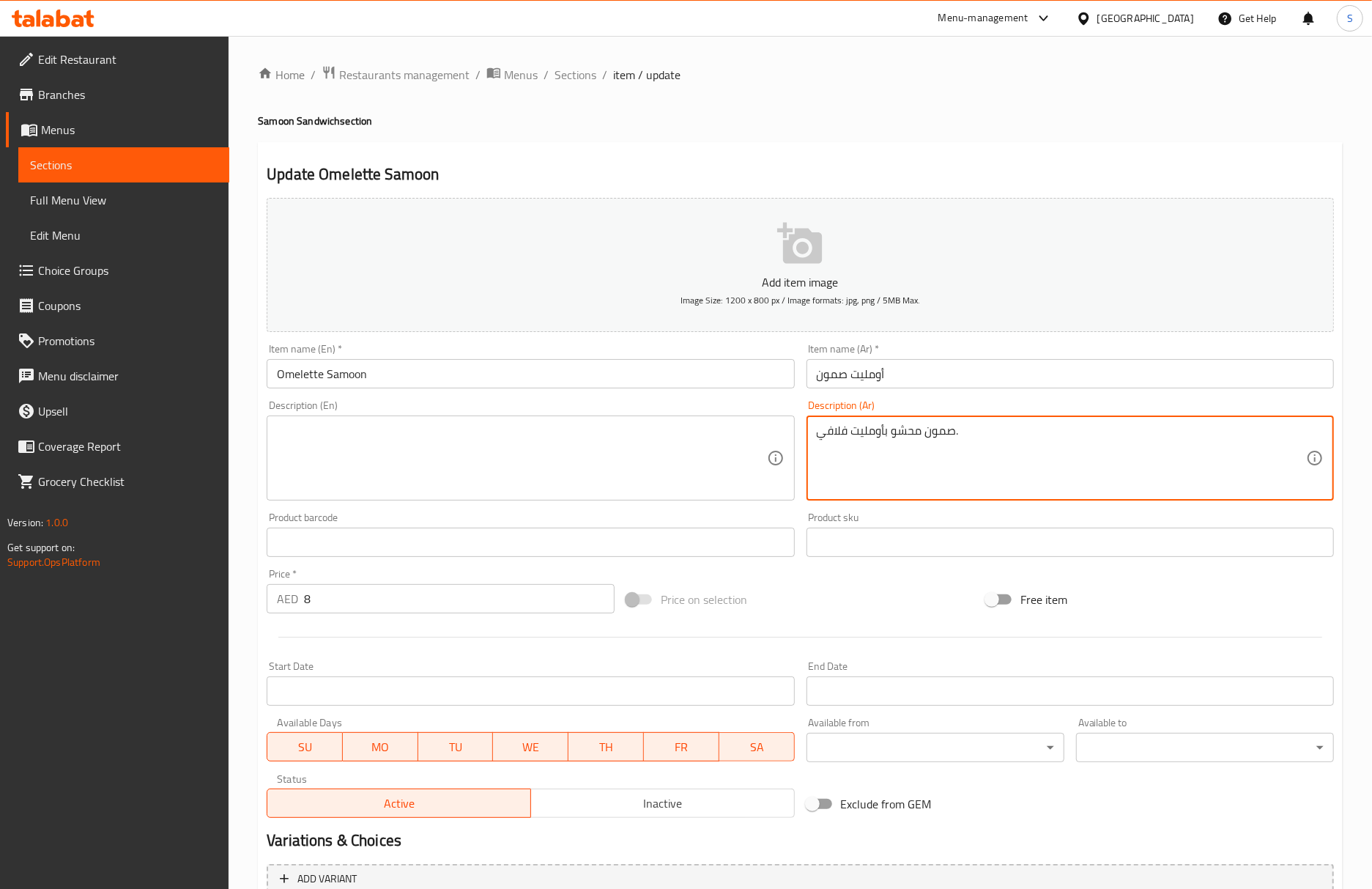
click at [857, 435] on textarea "صمون محشو بأومليت فلافي." at bounding box center [1061, 458] width 490 height 70
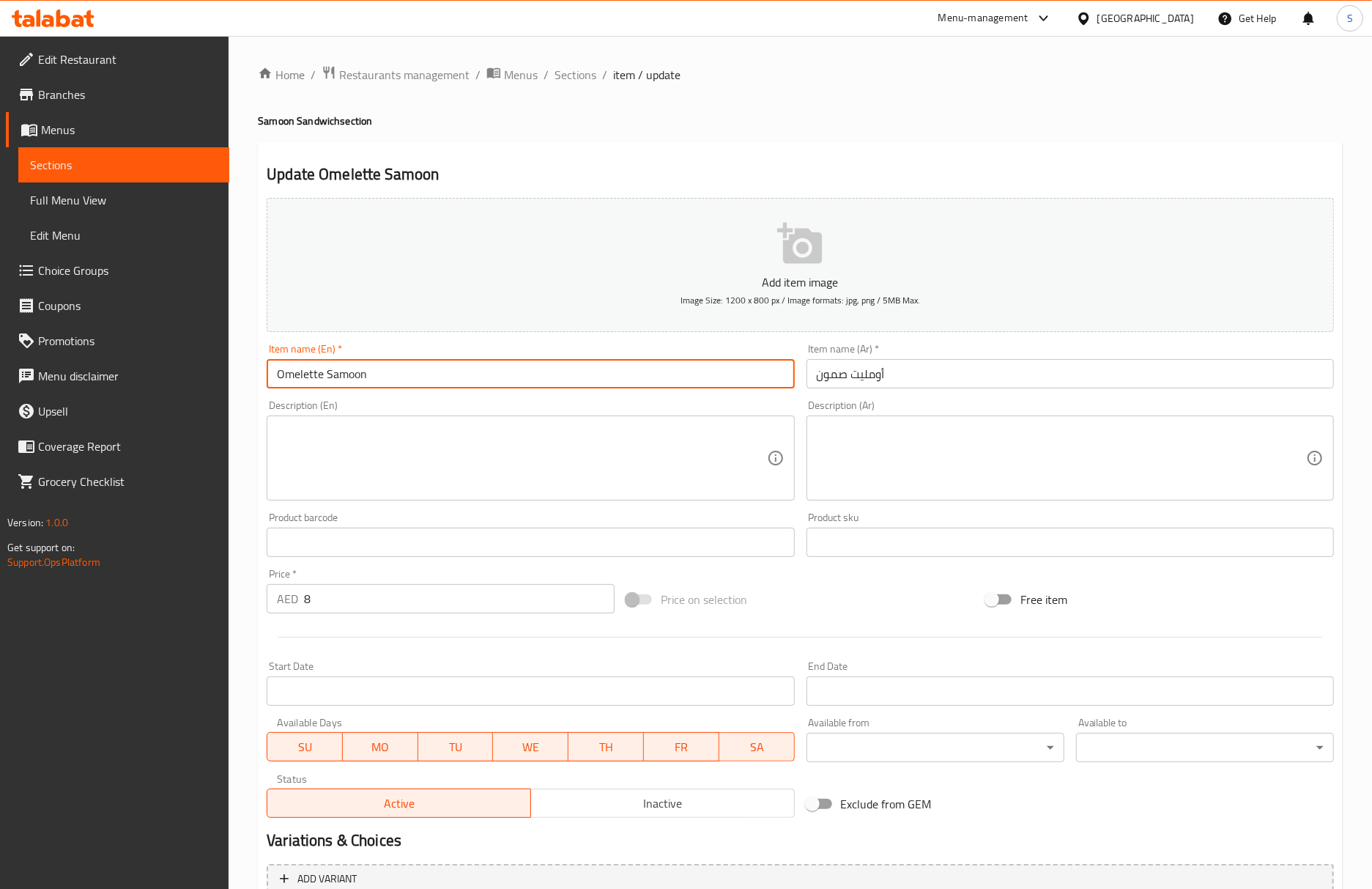
click at [623, 374] on input "Omelette Samoon" at bounding box center [530, 373] width 527 height 29
click at [561, 80] on span "Sections" at bounding box center [575, 74] width 41 height 18
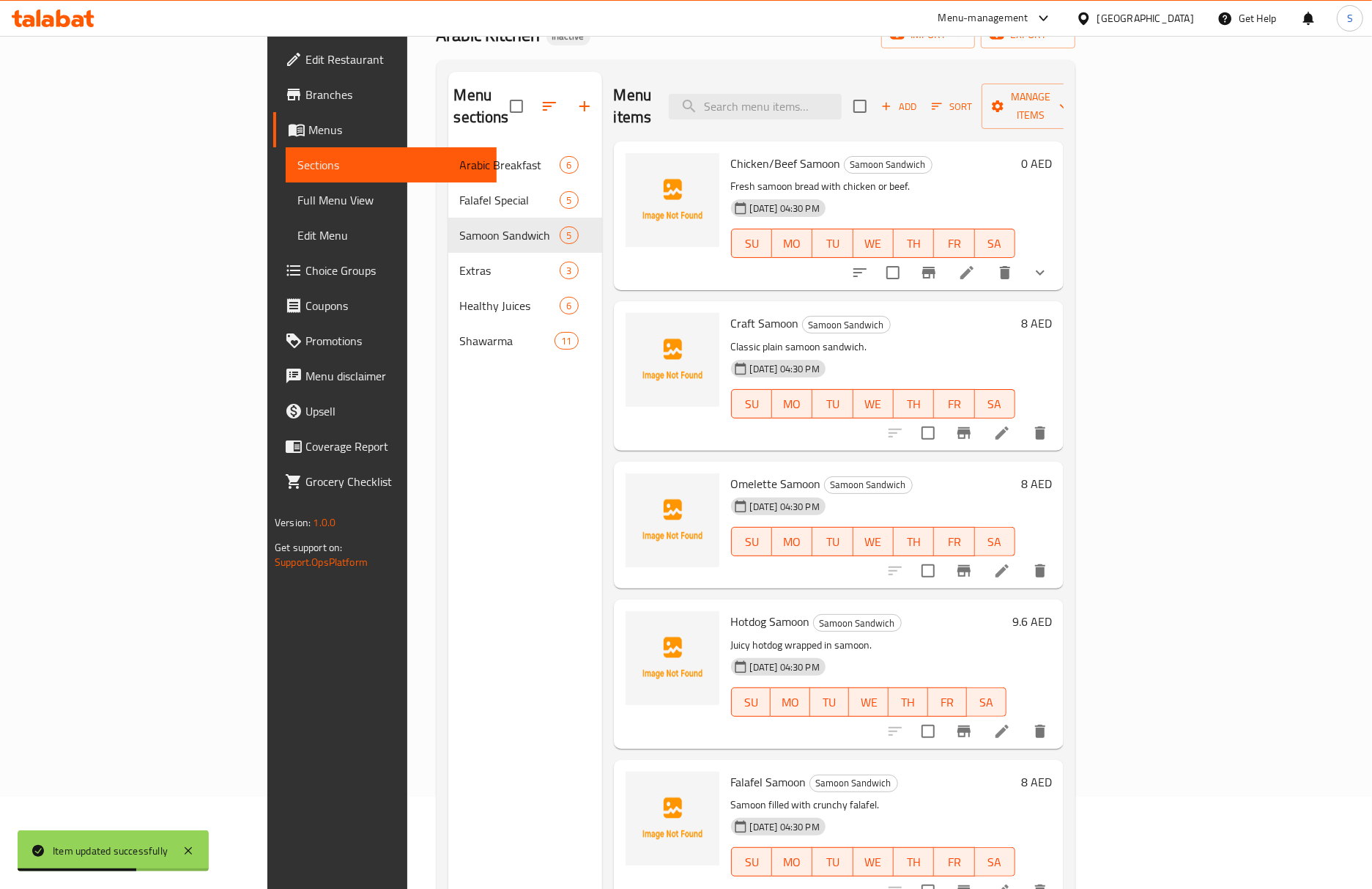
scroll to position [206, 0]
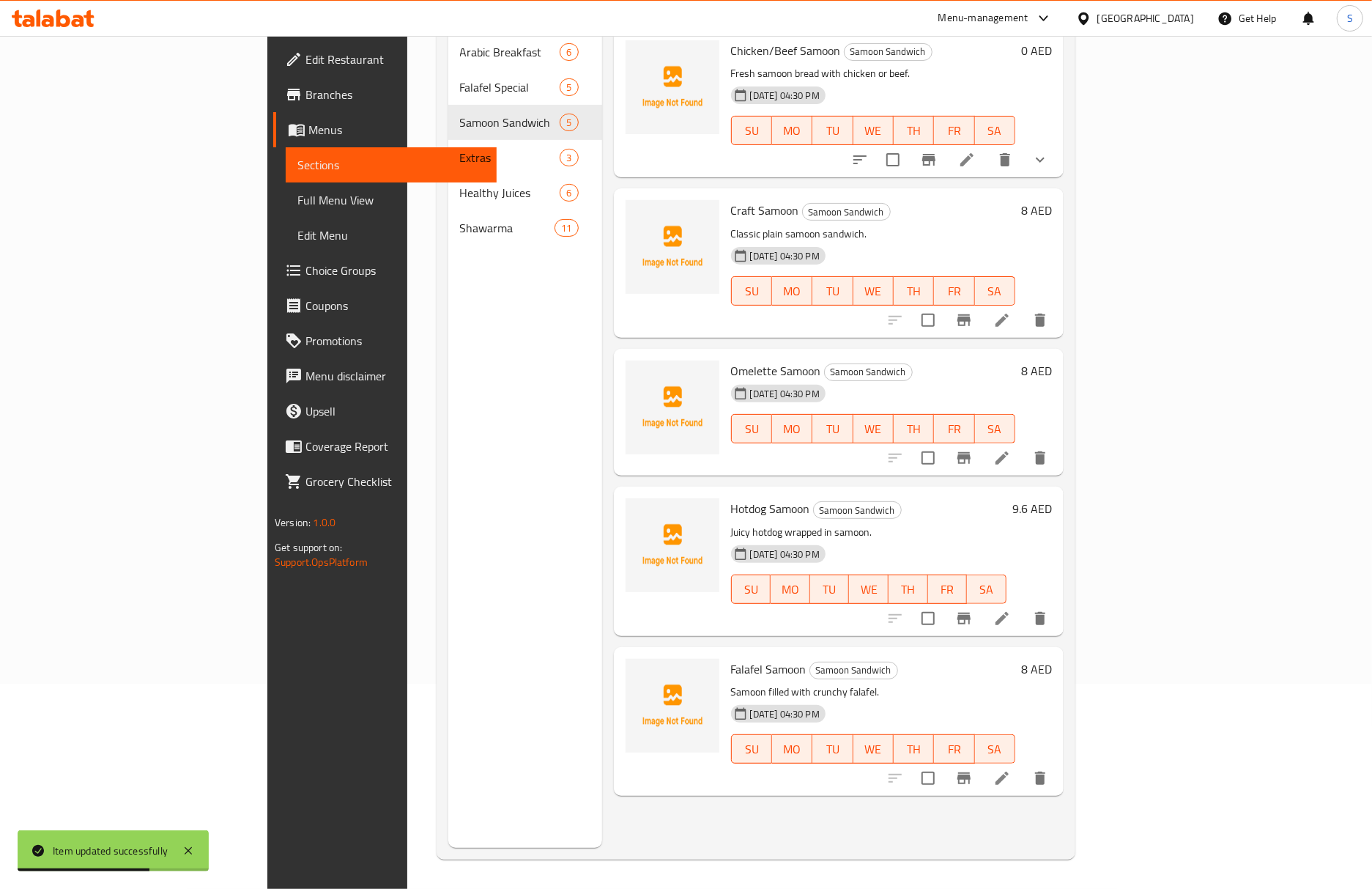
click at [1023, 765] on li at bounding box center [1002, 778] width 41 height 26
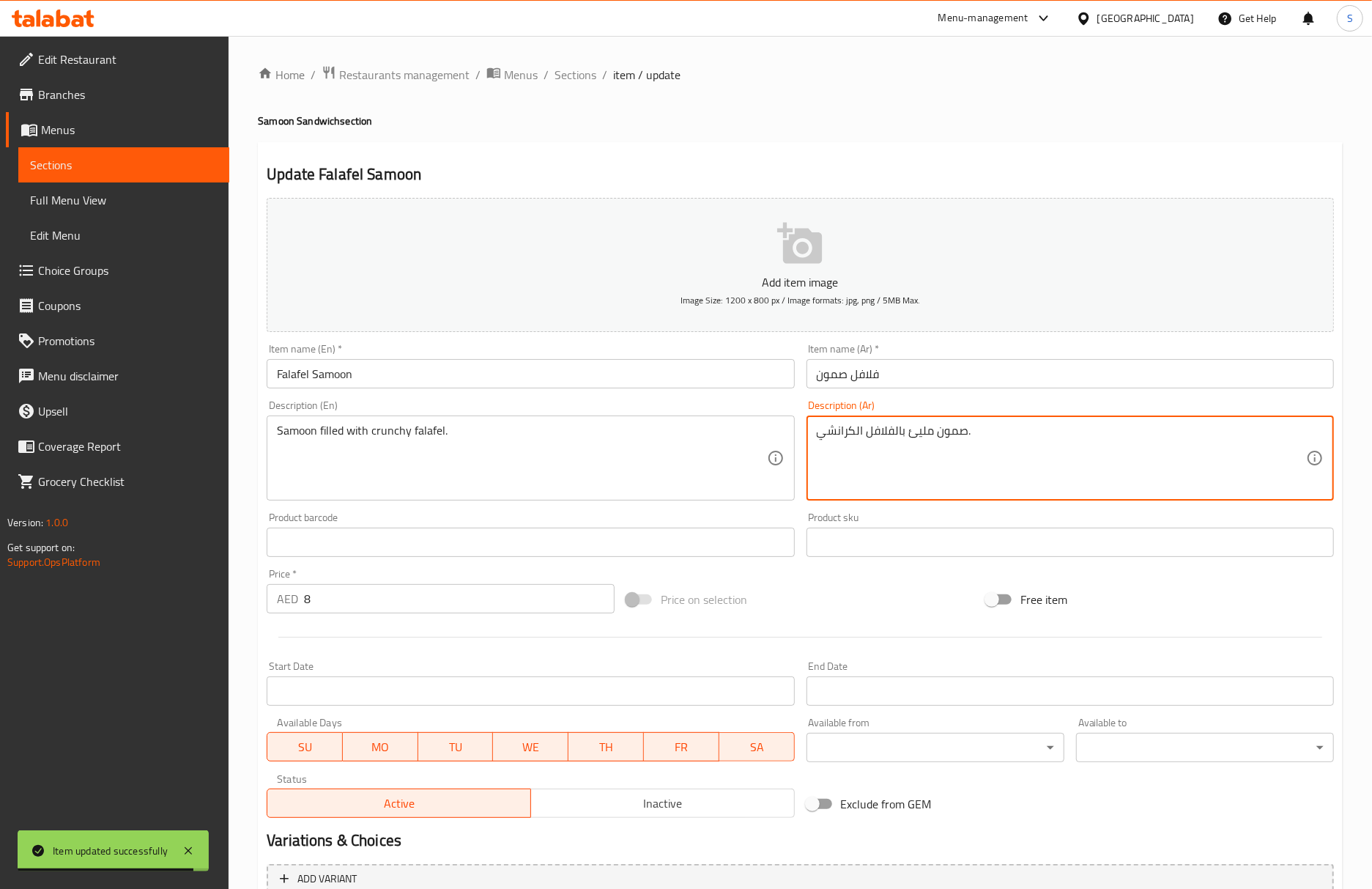
click at [928, 438] on textarea "صمون مليئ بالفلافل الكرانشي." at bounding box center [1061, 458] width 490 height 70
paste textarea "حشو"
type textarea "صمون محشو بالفلافل الكرانشي."
click at [601, 374] on input "Falafel Samoon" at bounding box center [530, 373] width 527 height 29
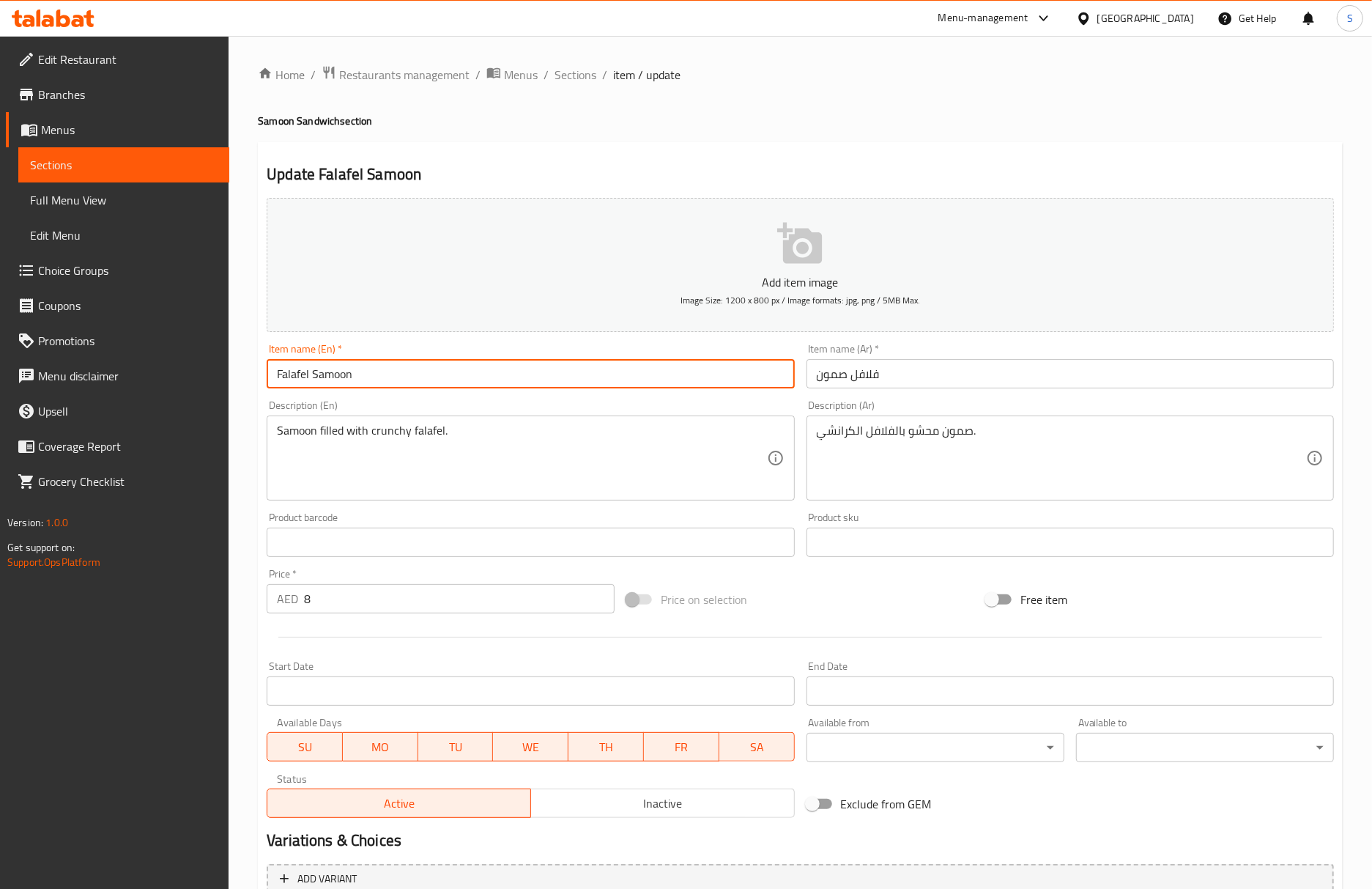
click at [578, 382] on input "Falafel Samoon" at bounding box center [530, 373] width 527 height 29
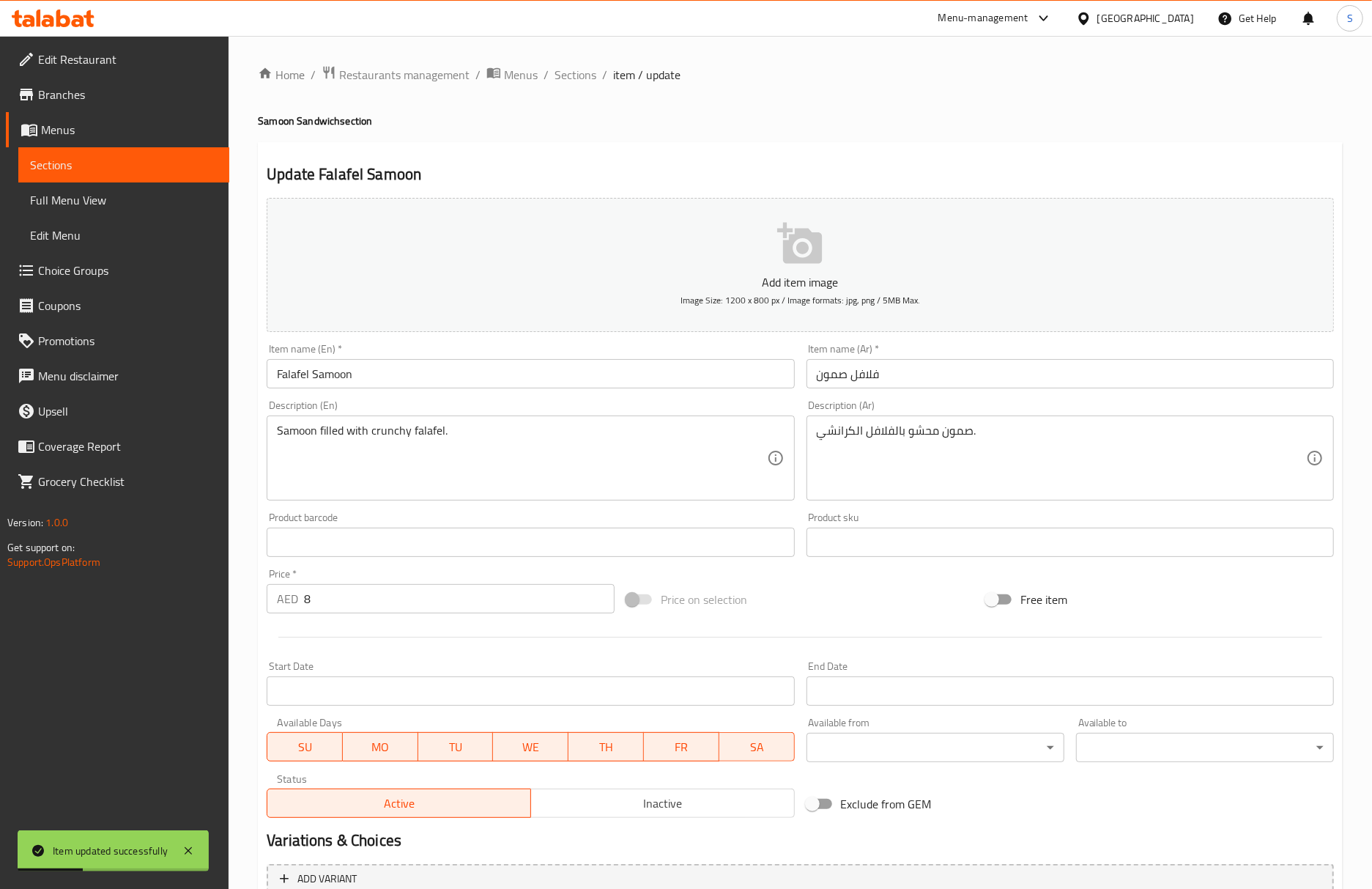
click at [602, 77] on li "/" at bounding box center [604, 74] width 5 height 18
click at [584, 86] on div "Home / Restaurants management / Menus / Sections / item / update Samoon Sandwic…" at bounding box center [801, 536] width 1085 height 941
click at [584, 80] on span "Sections" at bounding box center [575, 74] width 41 height 18
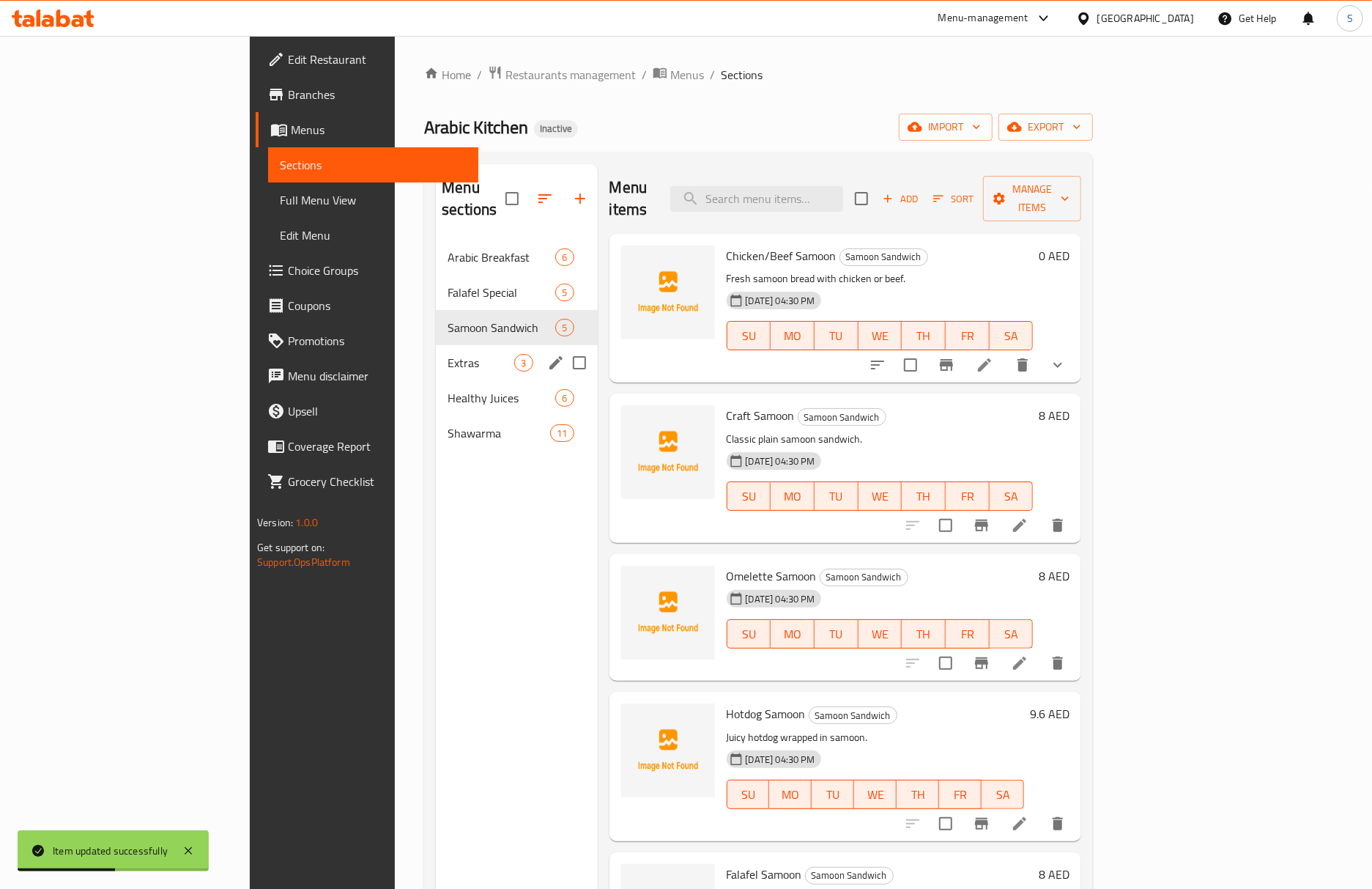
click at [447, 354] on span "Extras" at bounding box center [480, 362] width 67 height 18
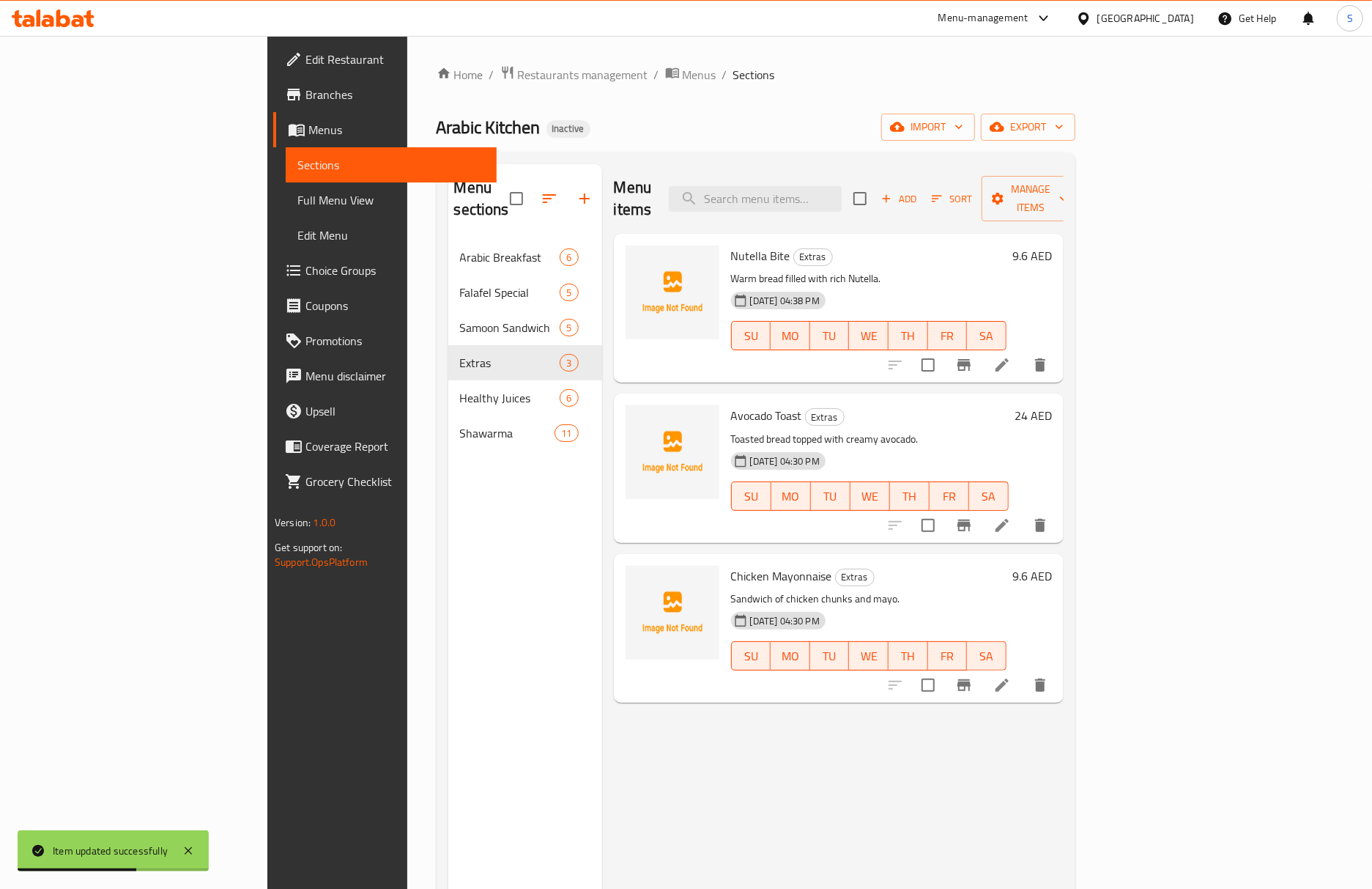
click at [1023, 352] on li at bounding box center [1002, 365] width 41 height 26
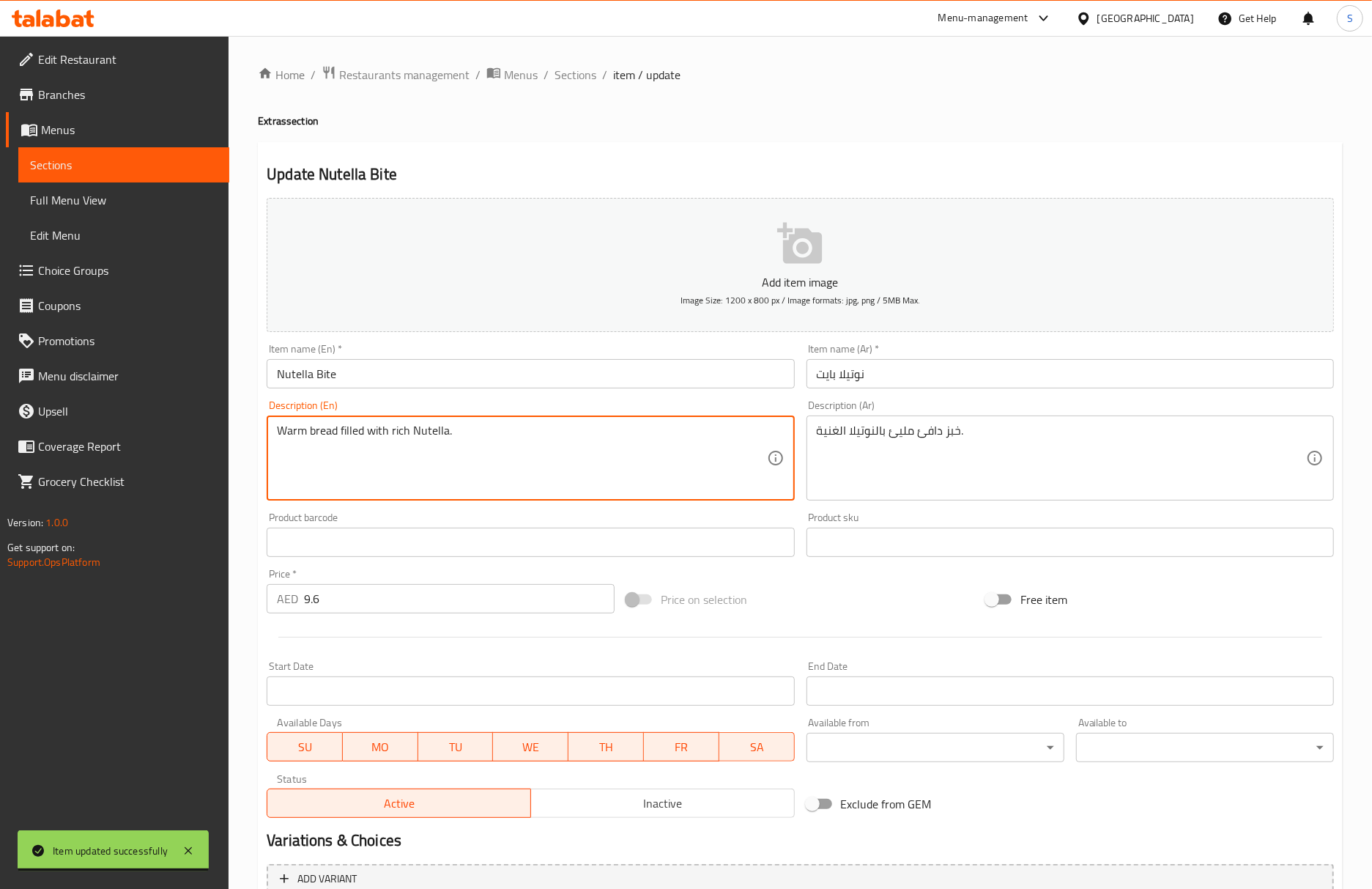
click at [355, 429] on textarea "Warm bread filled with rich Nutella." at bounding box center [521, 458] width 490 height 70
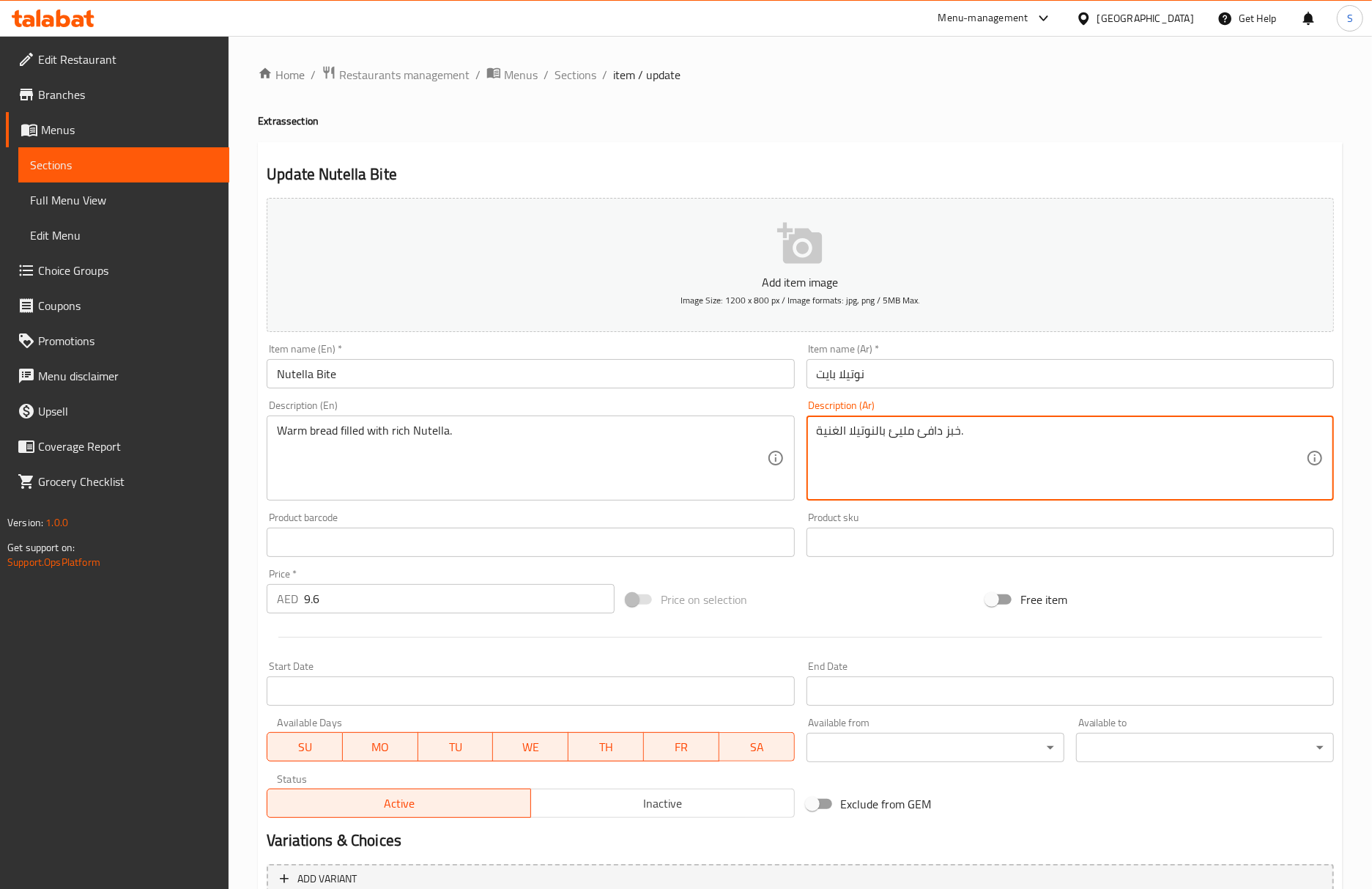
click at [896, 434] on textarea "خبز دافئ مليئ بالنوتيلا الغنية." at bounding box center [1061, 458] width 490 height 70
paste textarea "حشو"
type textarea "خبز دافئ محشو بالنوتيلا الغنية."
click at [589, 379] on input "Nutella Bite" at bounding box center [530, 373] width 527 height 29
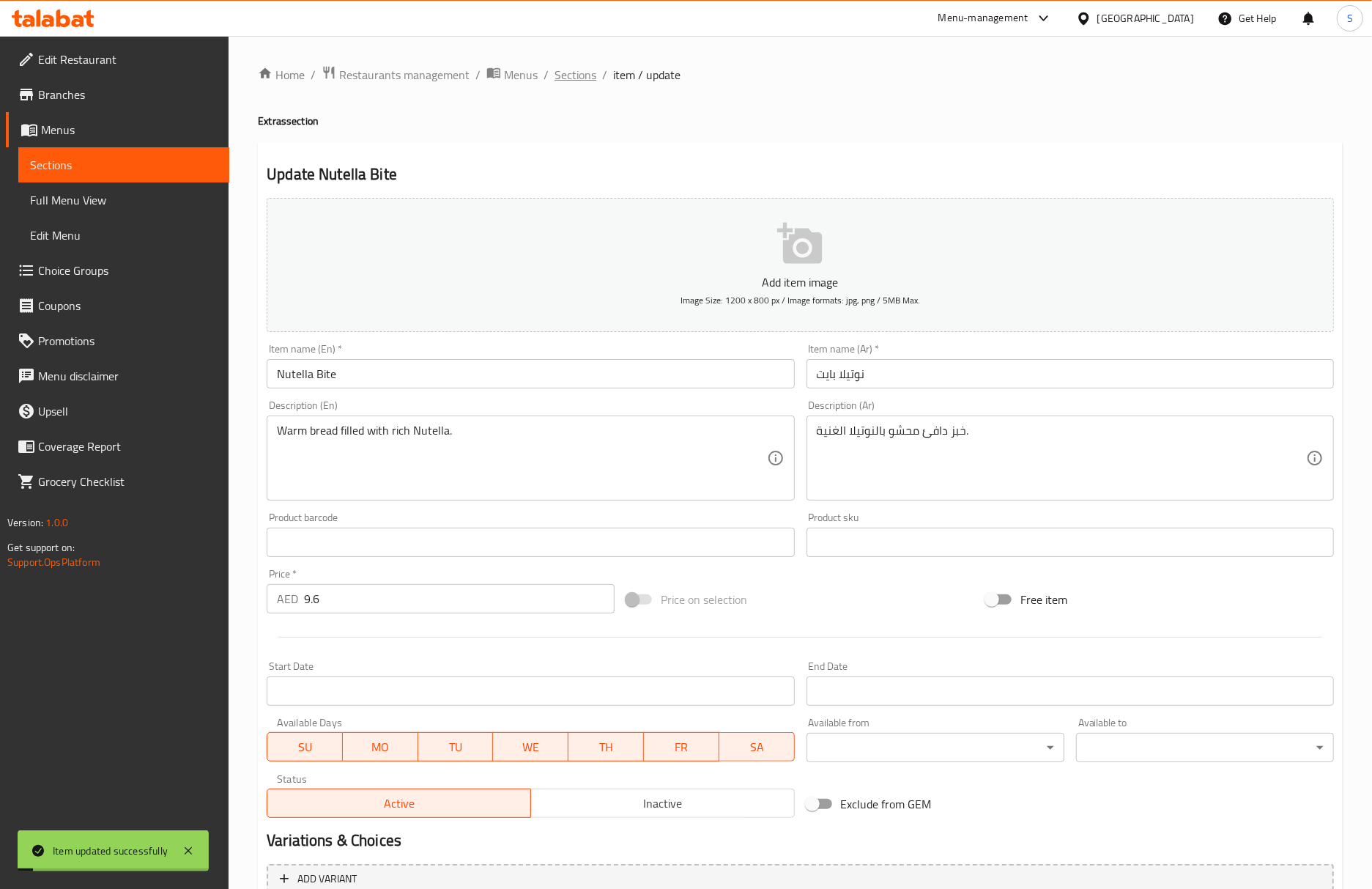
click at [558, 77] on span "Sections" at bounding box center [575, 74] width 41 height 18
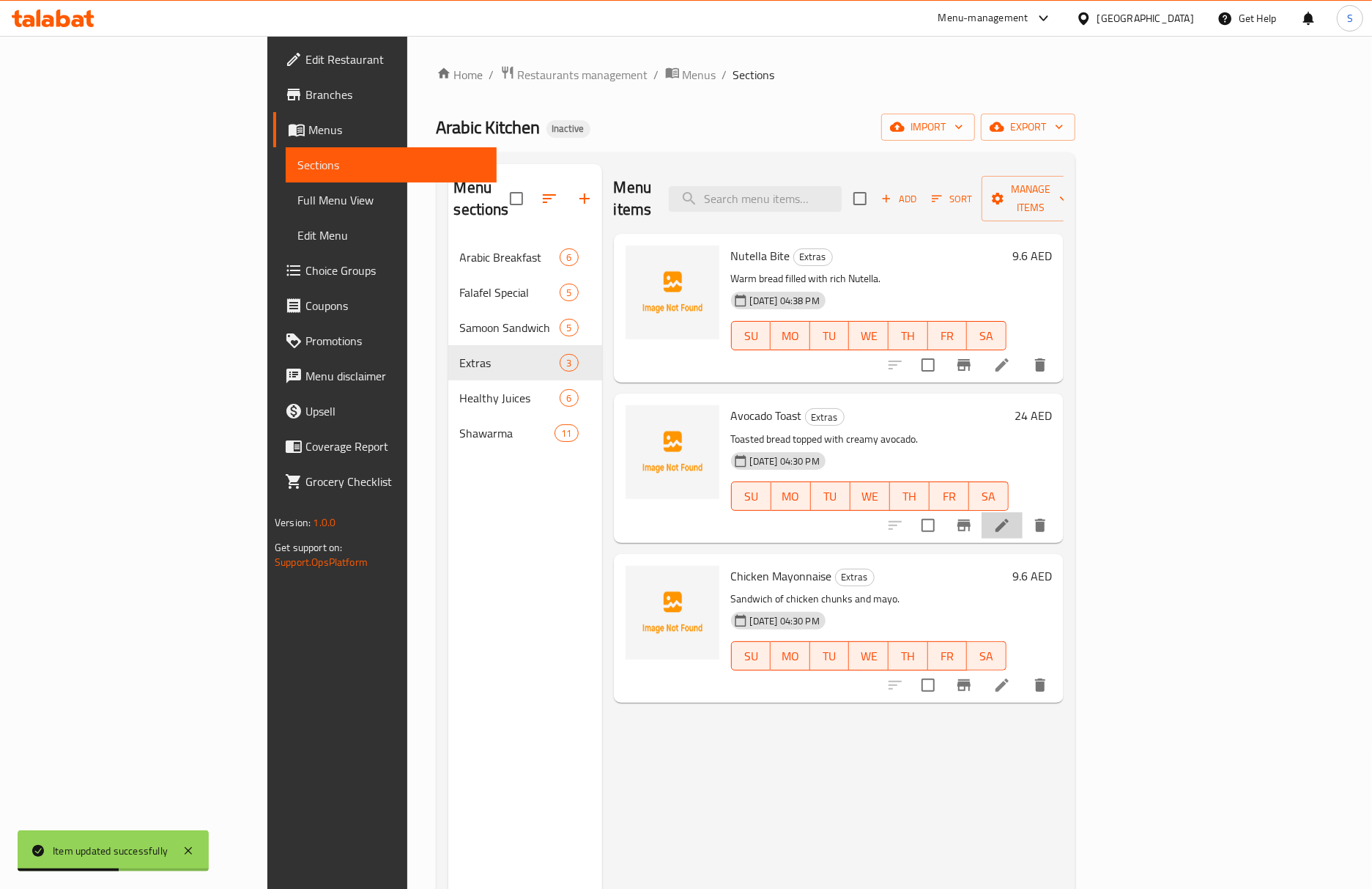
click at [1023, 512] on li at bounding box center [1002, 525] width 41 height 26
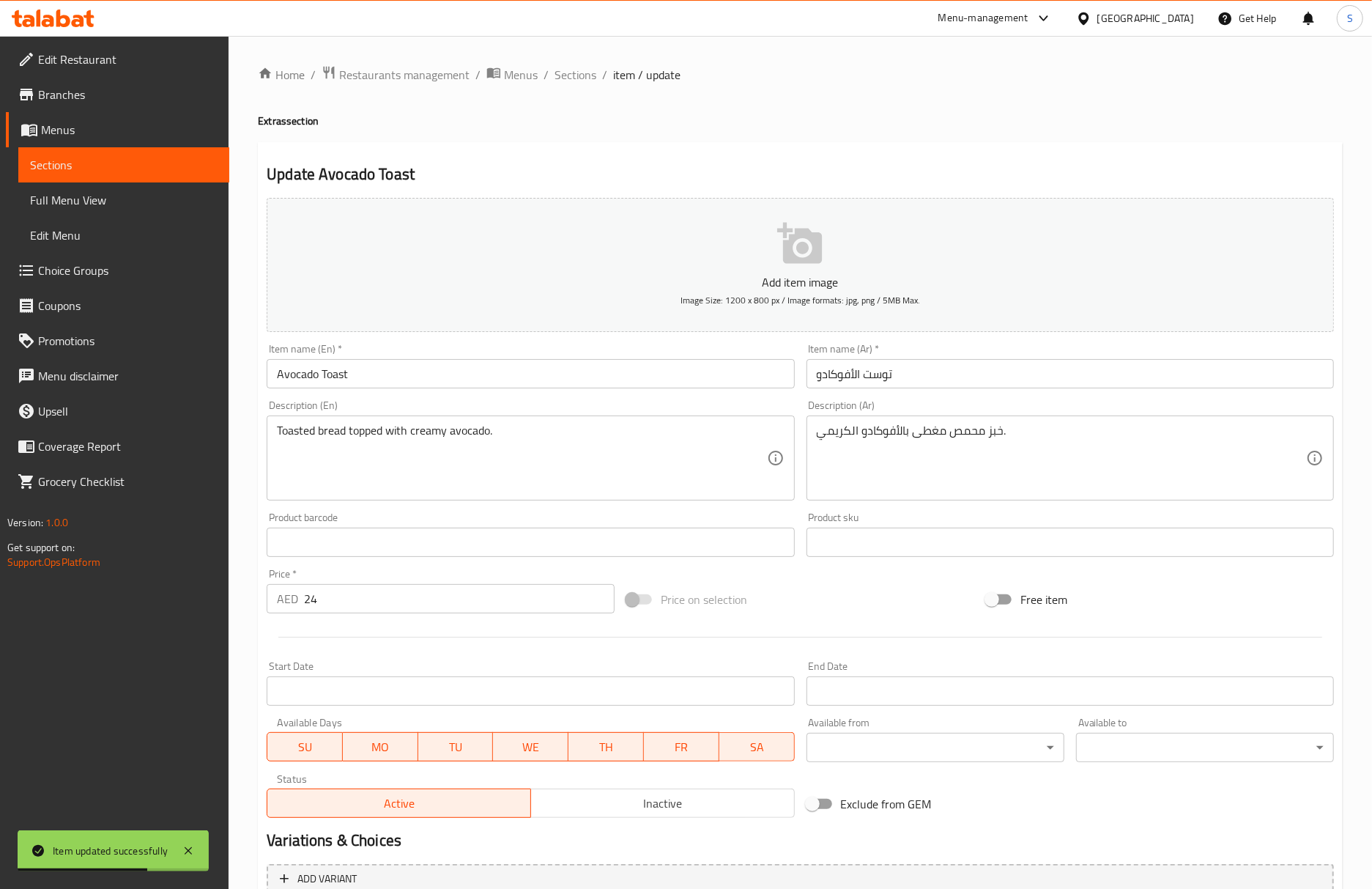
click at [921, 379] on input "توست الأفوكادو" at bounding box center [1070, 373] width 527 height 29
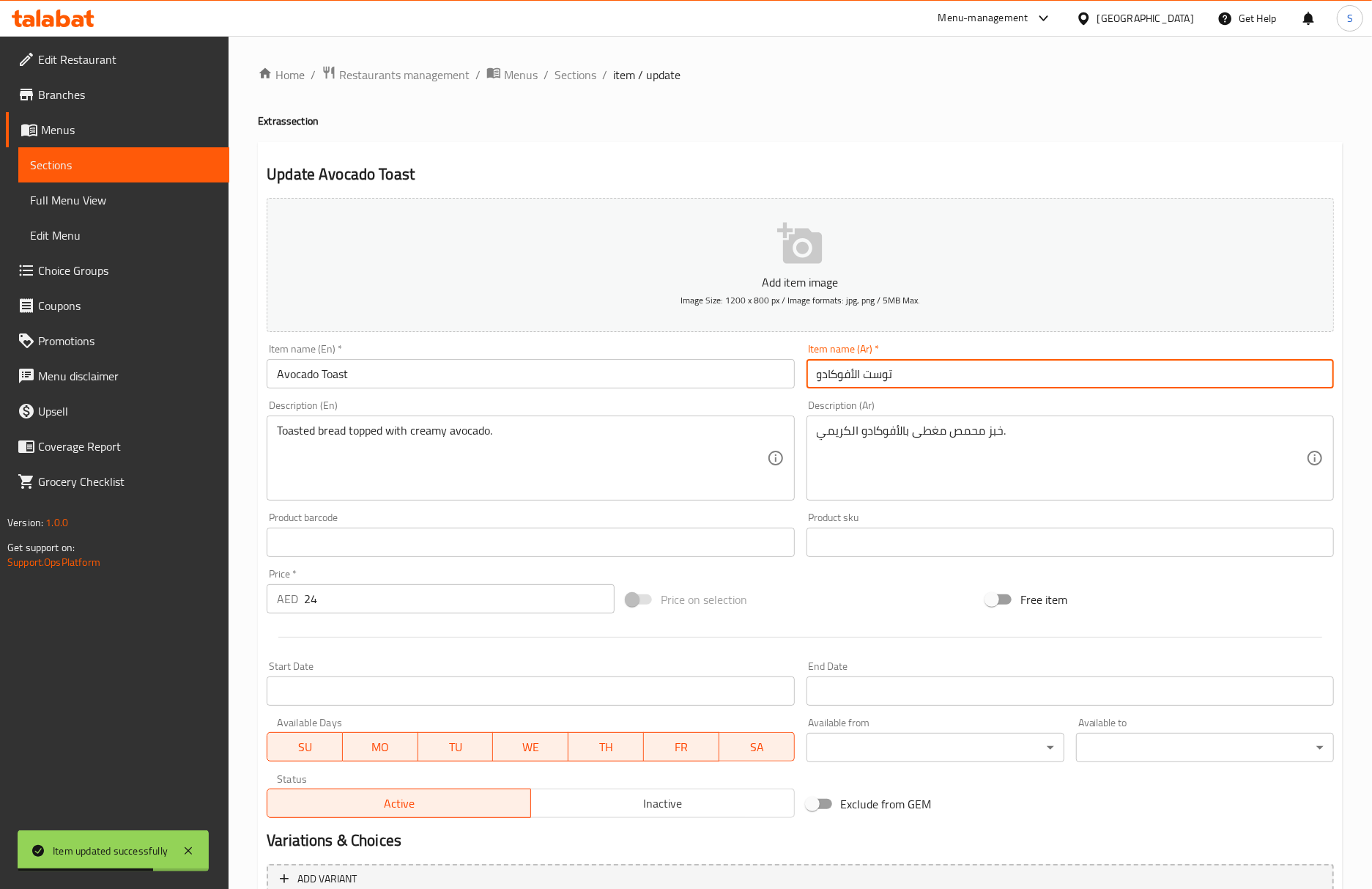
click at [921, 379] on input "توست الأفوكادو" at bounding box center [1070, 373] width 527 height 29
paste input "بز محمص ب"
type input "خبز محمص بالأفوكادو"
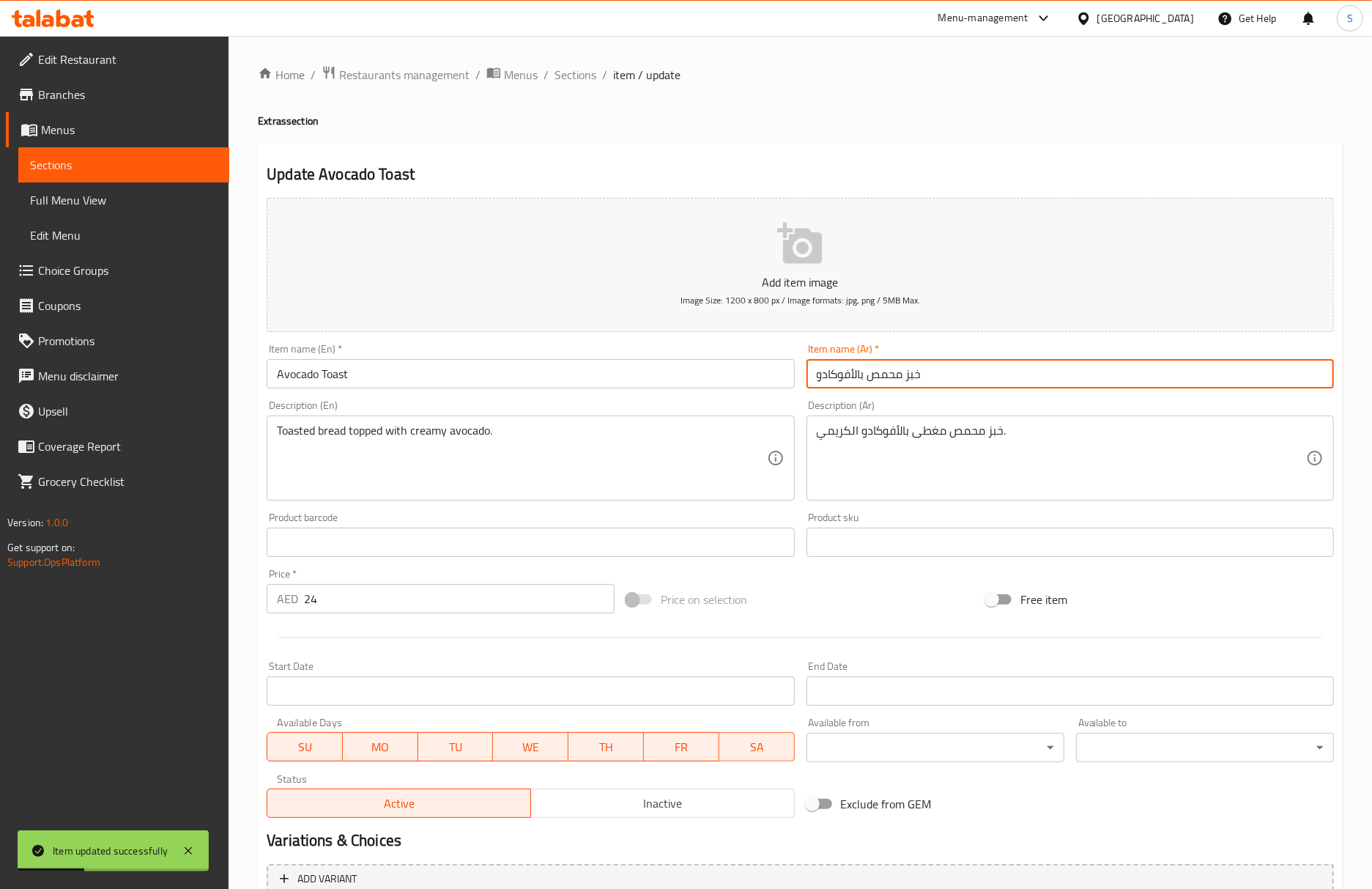
drag, startPoint x: 584, startPoint y: 74, endPoint x: 509, endPoint y: 7, distance: 100.6
click at [584, 74] on span "Sections" at bounding box center [575, 74] width 41 height 18
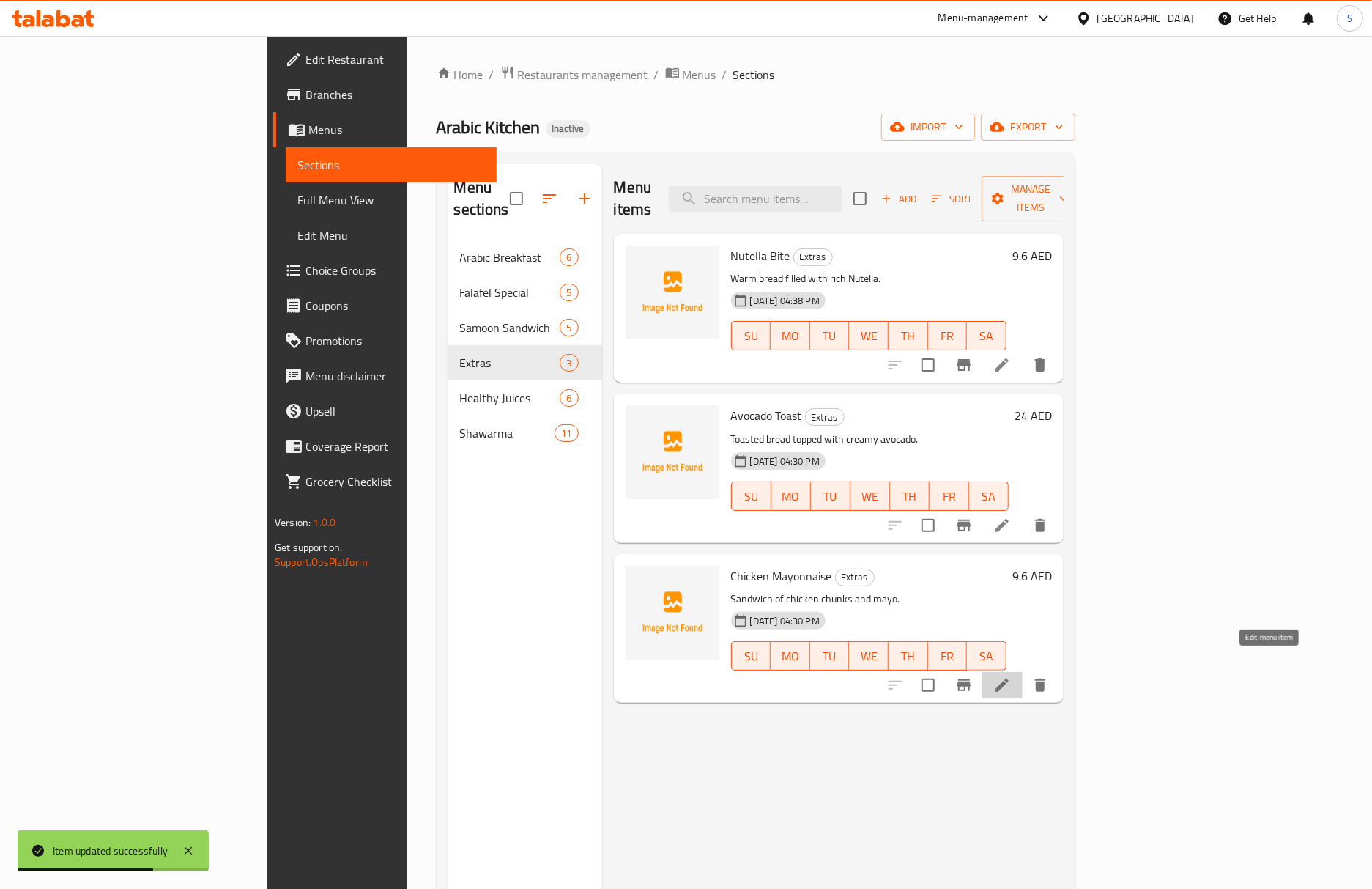
click at [1010, 676] on icon at bounding box center [1001, 684] width 18 height 18
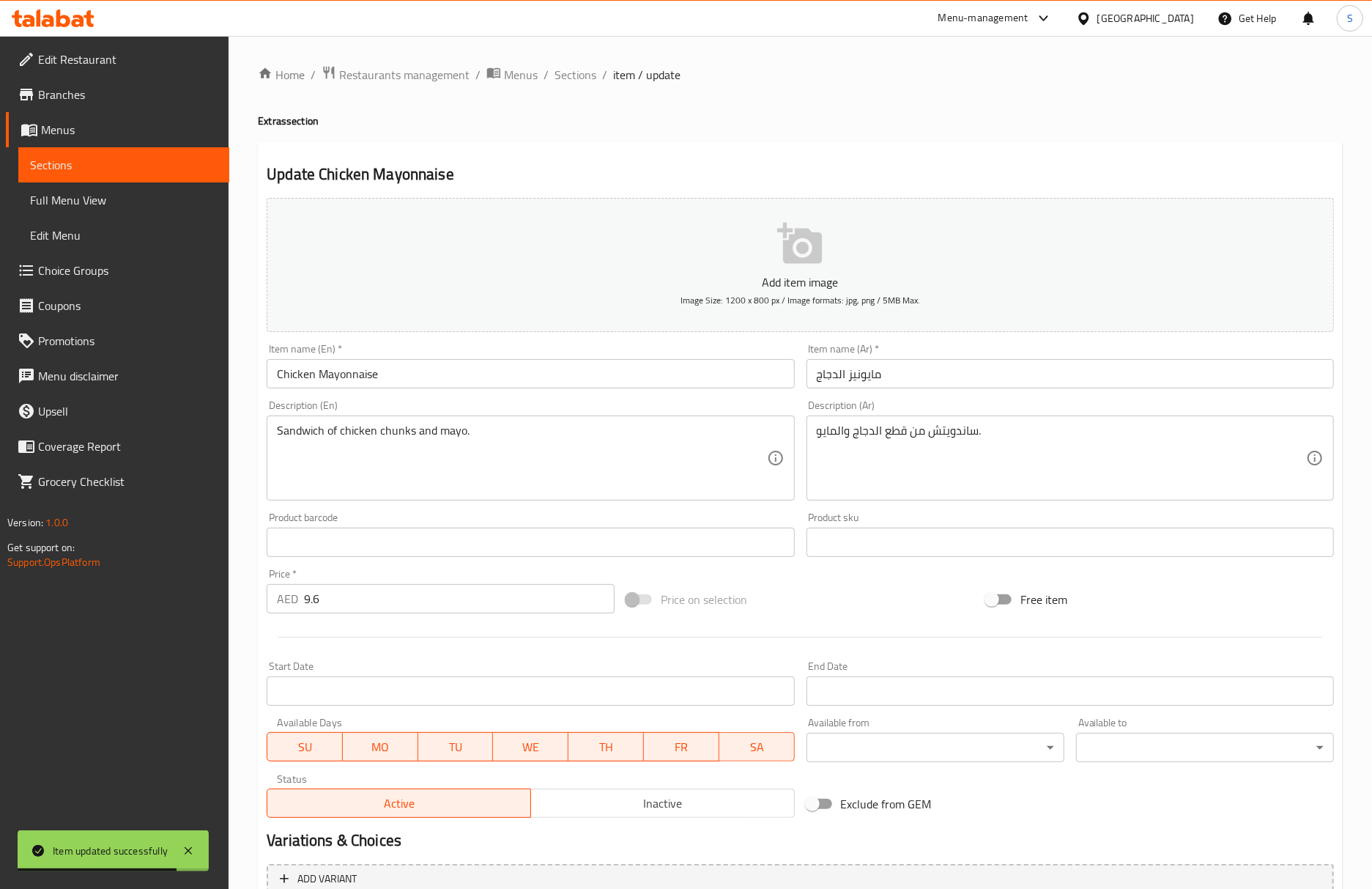
click at [857, 387] on input "مايونيز الدجاج" at bounding box center [1070, 373] width 527 height 29
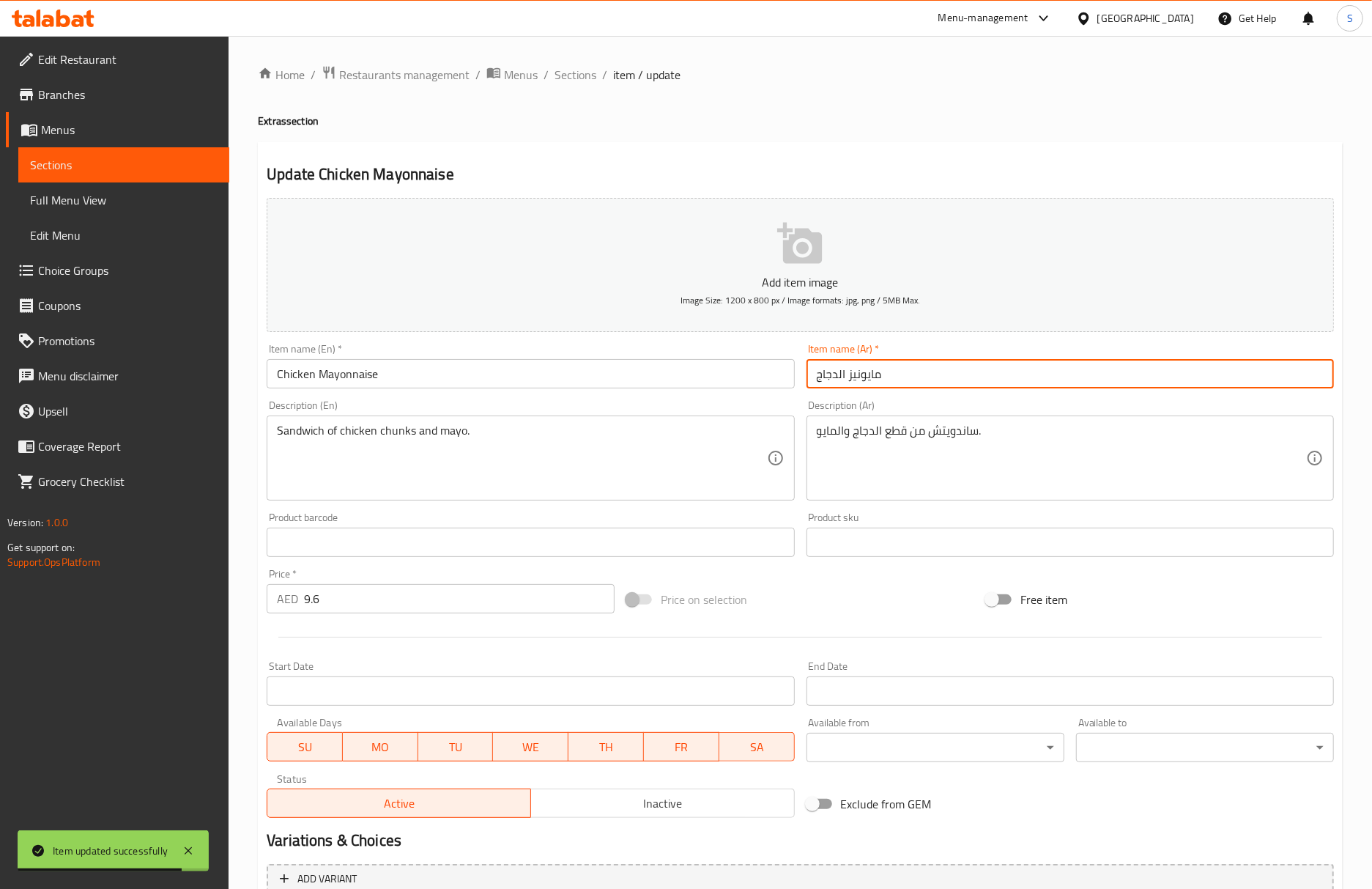
click at [857, 387] on input "مايونيز الدجاج" at bounding box center [1070, 373] width 527 height 29
click at [932, 394] on div "Item name (Ar)   * الدجاج Item name (Ar) *" at bounding box center [1070, 366] width 539 height 57
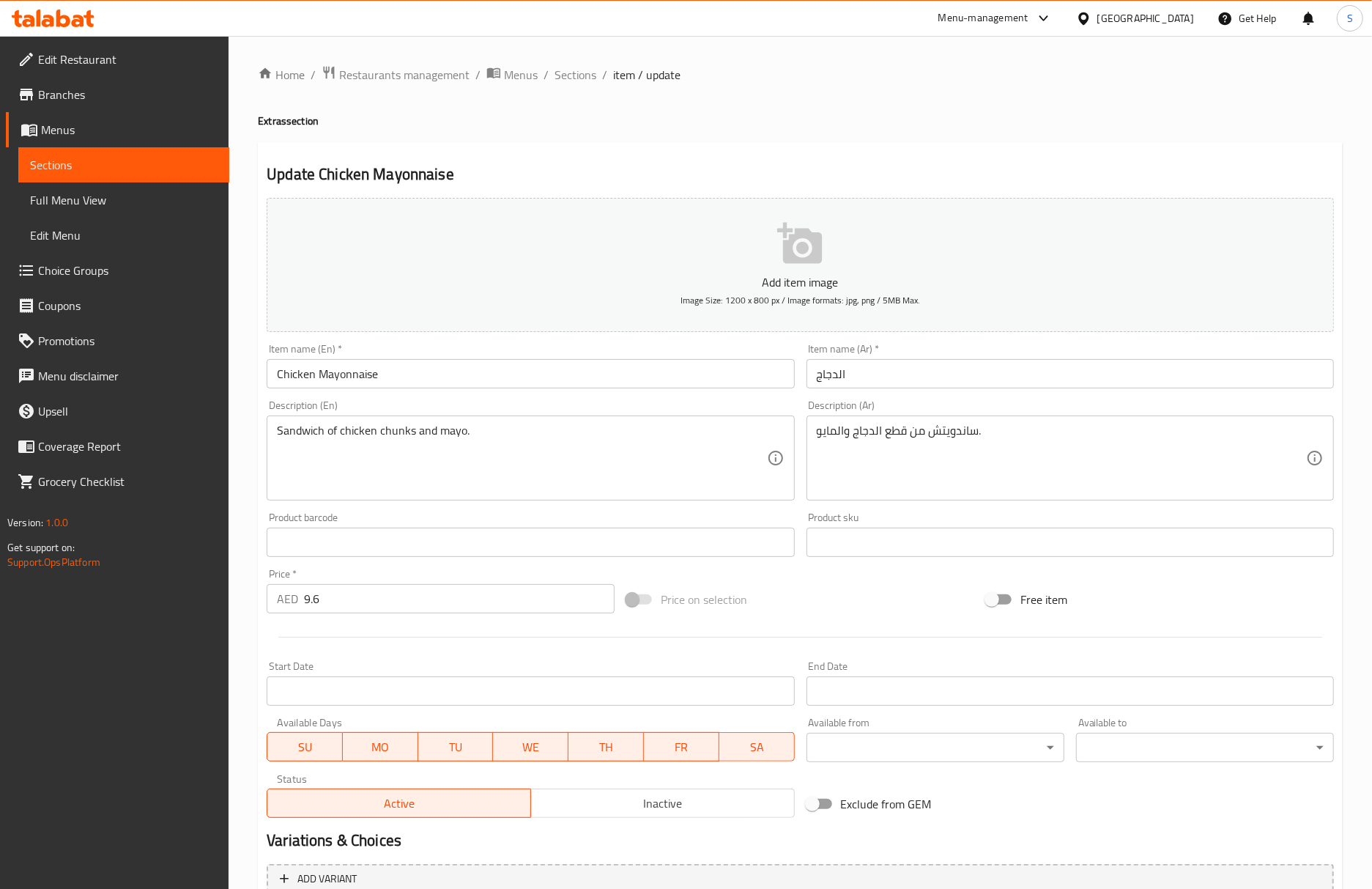
click at [932, 373] on input "الدجاج" at bounding box center [1070, 373] width 527 height 29
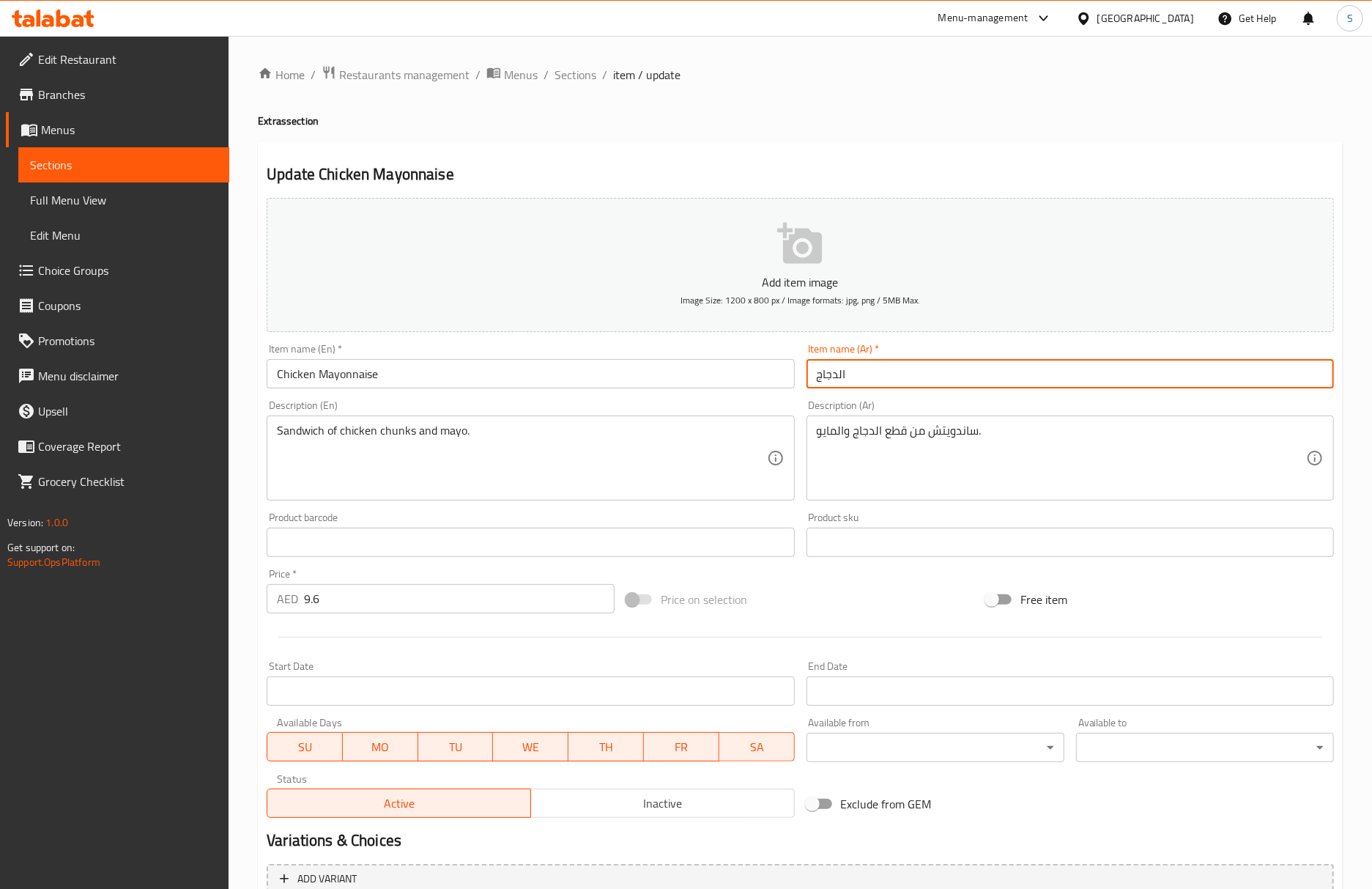
click at [833, 378] on input "الدجاج" at bounding box center [1070, 373] width 527 height 29
drag, startPoint x: 842, startPoint y: 389, endPoint x: 841, endPoint y: 376, distance: 13.0
click at [842, 389] on input "الدجاج" at bounding box center [1070, 373] width 527 height 29
click at [835, 371] on input "الدجاج" at bounding box center [1070, 373] width 527 height 29
click at [837, 376] on input "الدجاج" at bounding box center [1070, 373] width 527 height 29
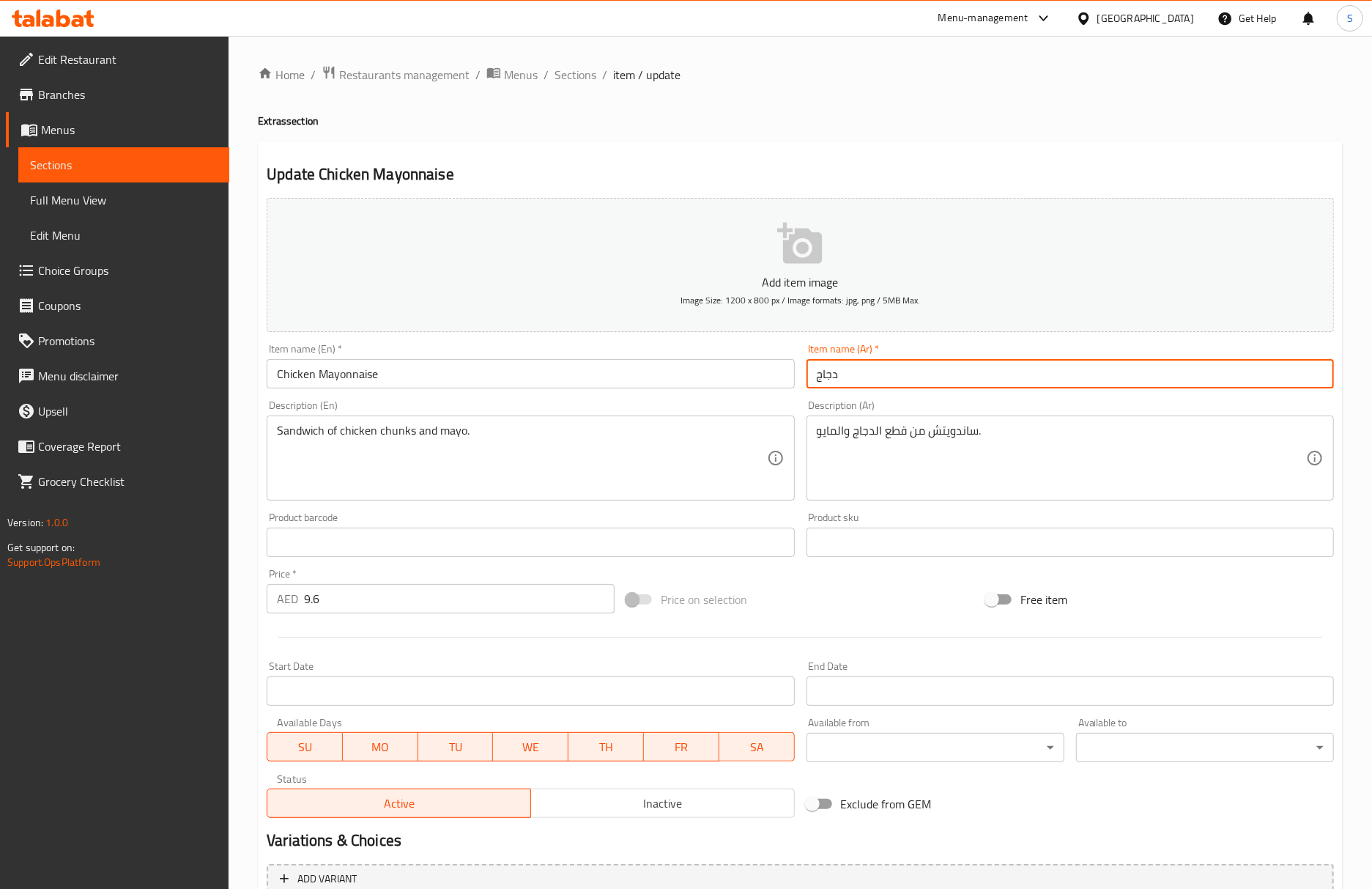
click at [944, 381] on input "دجاج" at bounding box center [1070, 373] width 527 height 29
paste input "مايونيز"
type input "دجاج بالمايونيز"
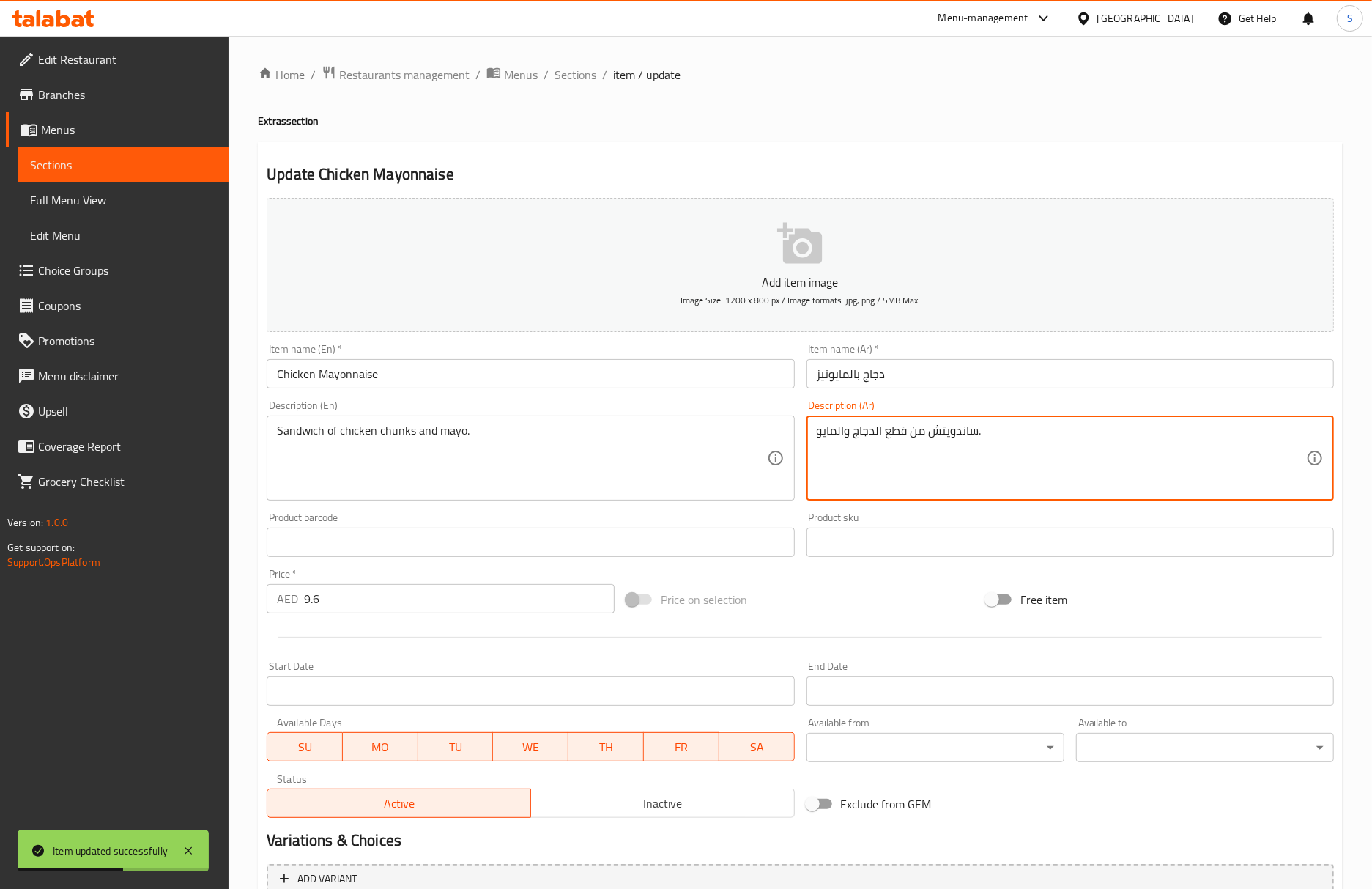
drag, startPoint x: 836, startPoint y: 435, endPoint x: 821, endPoint y: 435, distance: 15.0
click at [821, 435] on textarea "ساندويتش من قطع الدجاج والمايو." at bounding box center [1061, 458] width 490 height 70
drag, startPoint x: 816, startPoint y: 431, endPoint x: 835, endPoint y: 428, distance: 19.2
click at [835, 428] on textarea "ساندويتش من قطع الدجاج والمايو." at bounding box center [1061, 458] width 490 height 70
paste textarea "نيز"
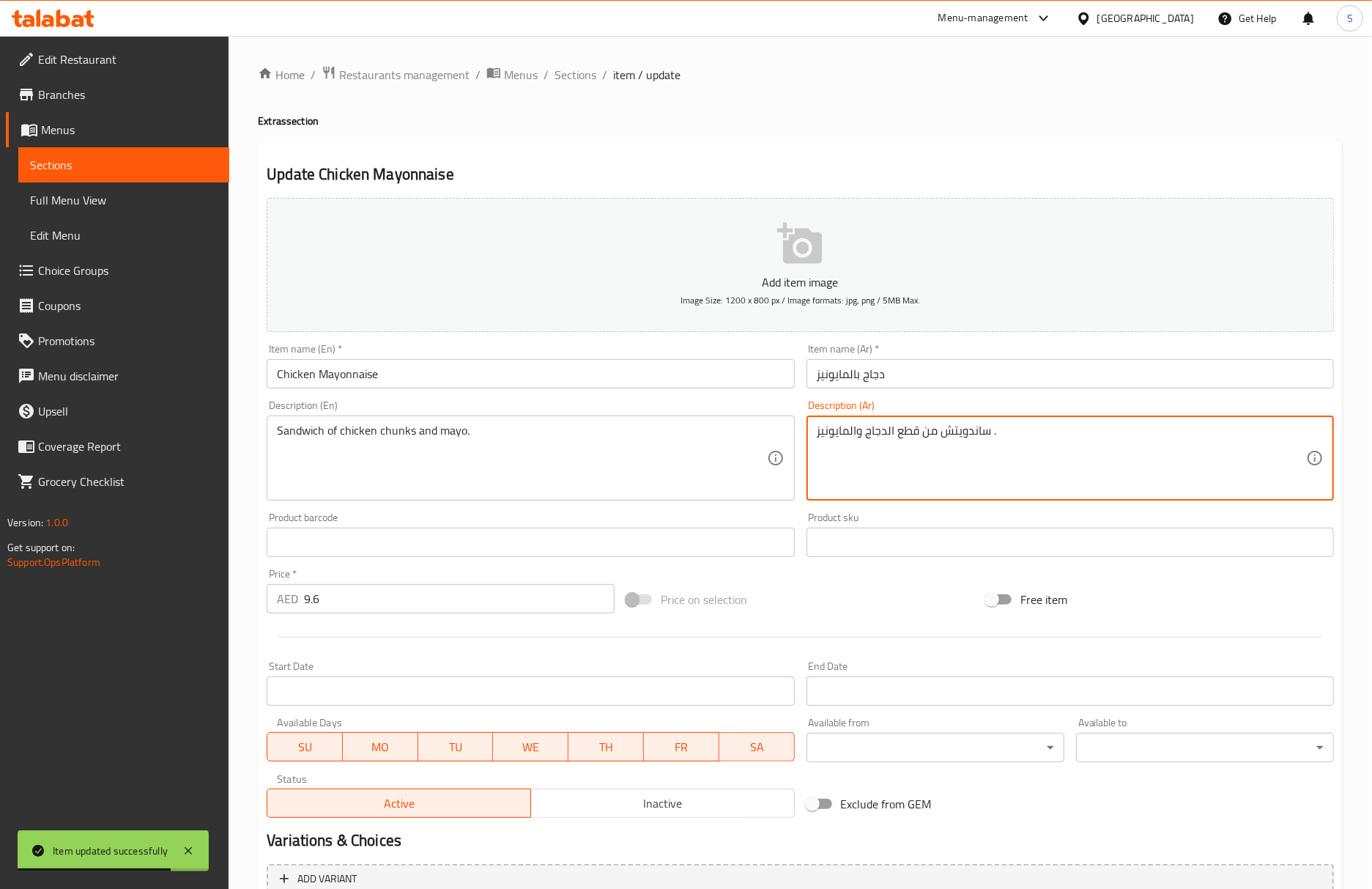
type textarea "ساندويتش من قطع الدجاج والمايونيز ."
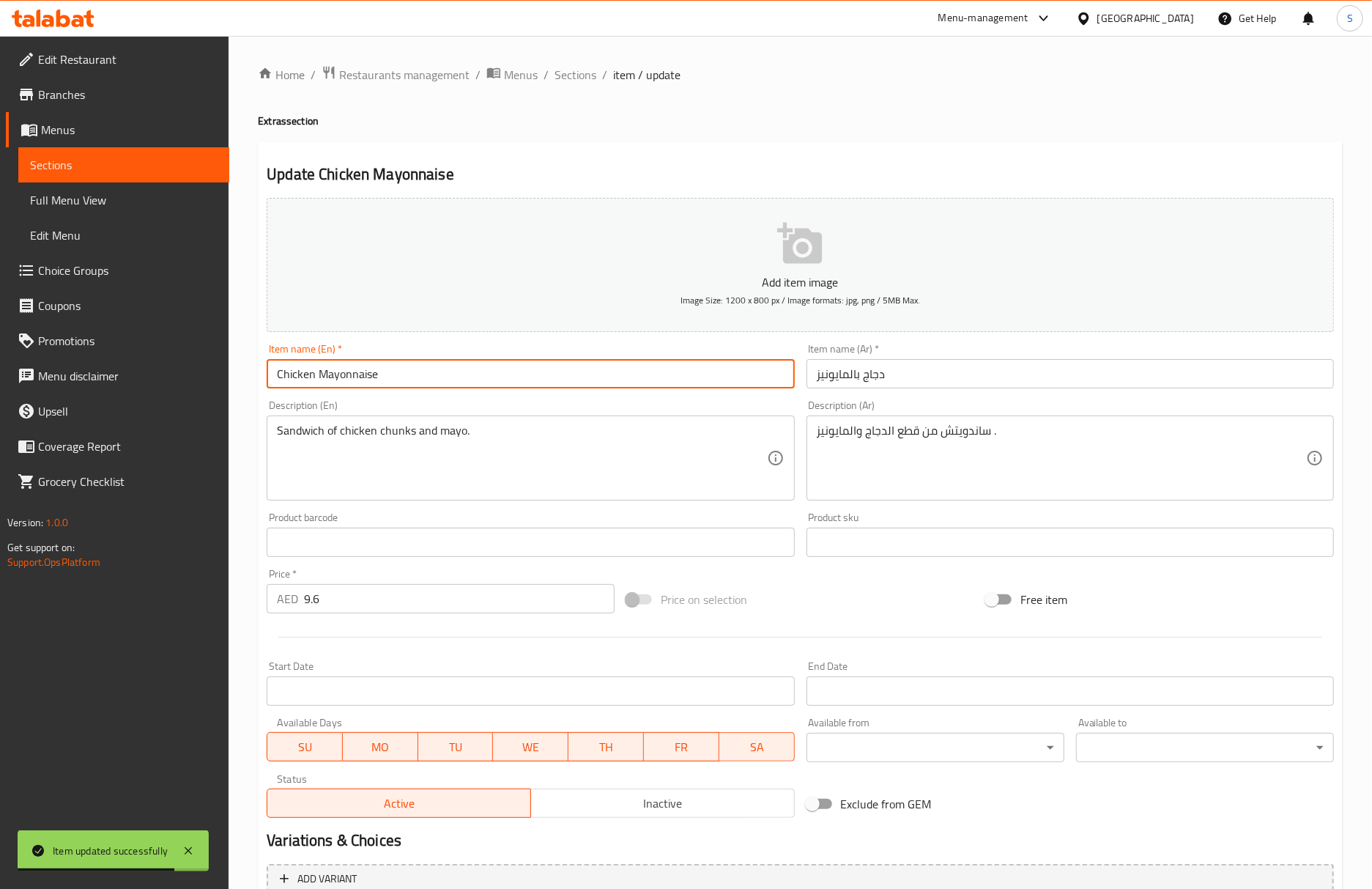
click at [669, 382] on input "Chicken Mayonnaise" at bounding box center [530, 373] width 527 height 29
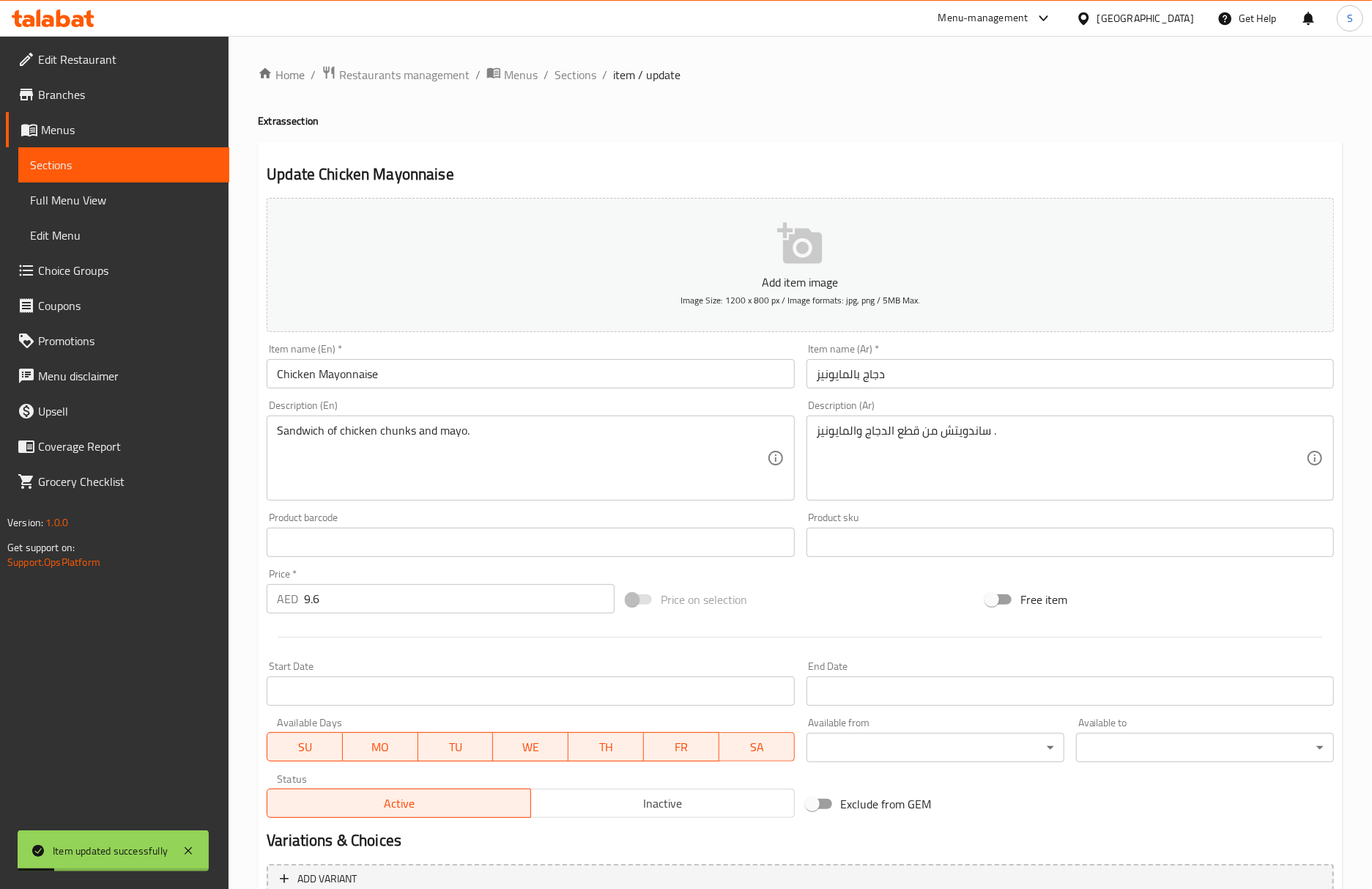
drag, startPoint x: 575, startPoint y: 80, endPoint x: 534, endPoint y: 5, distance: 85.5
click at [575, 80] on span "Sections" at bounding box center [575, 74] width 41 height 18
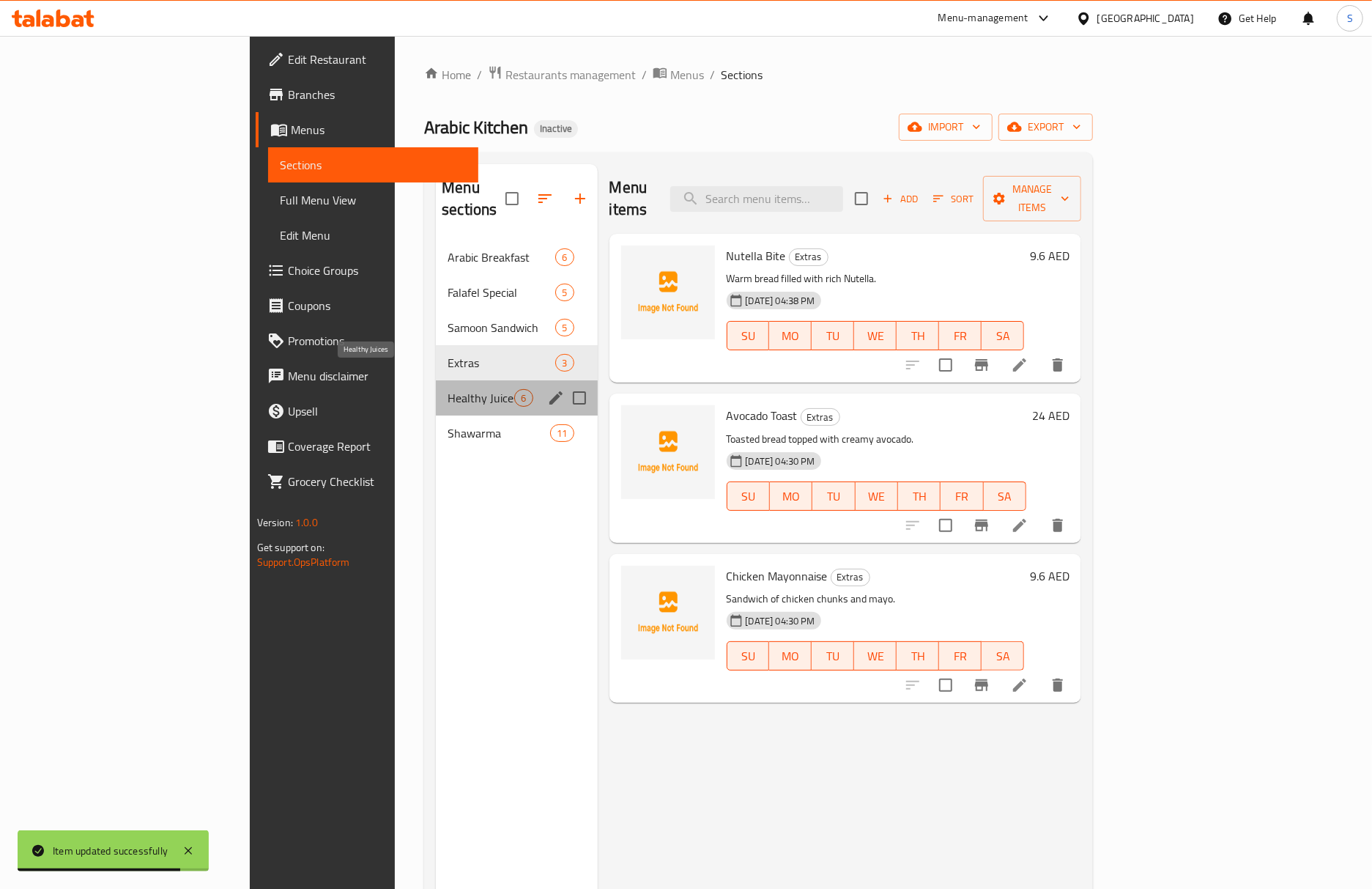
click at [447, 389] on span "Healthy Juices" at bounding box center [480, 398] width 67 height 18
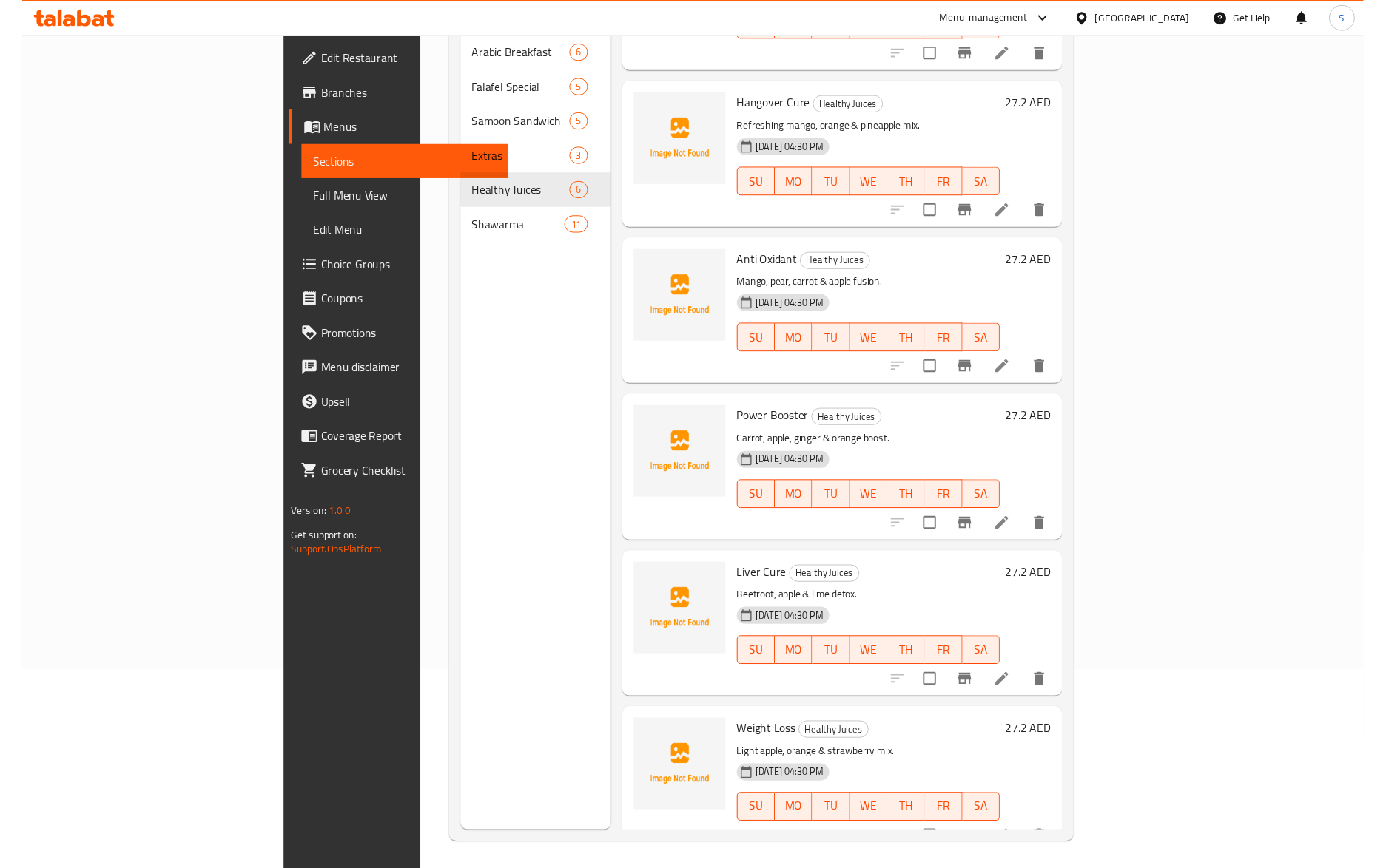
scroll to position [208, 0]
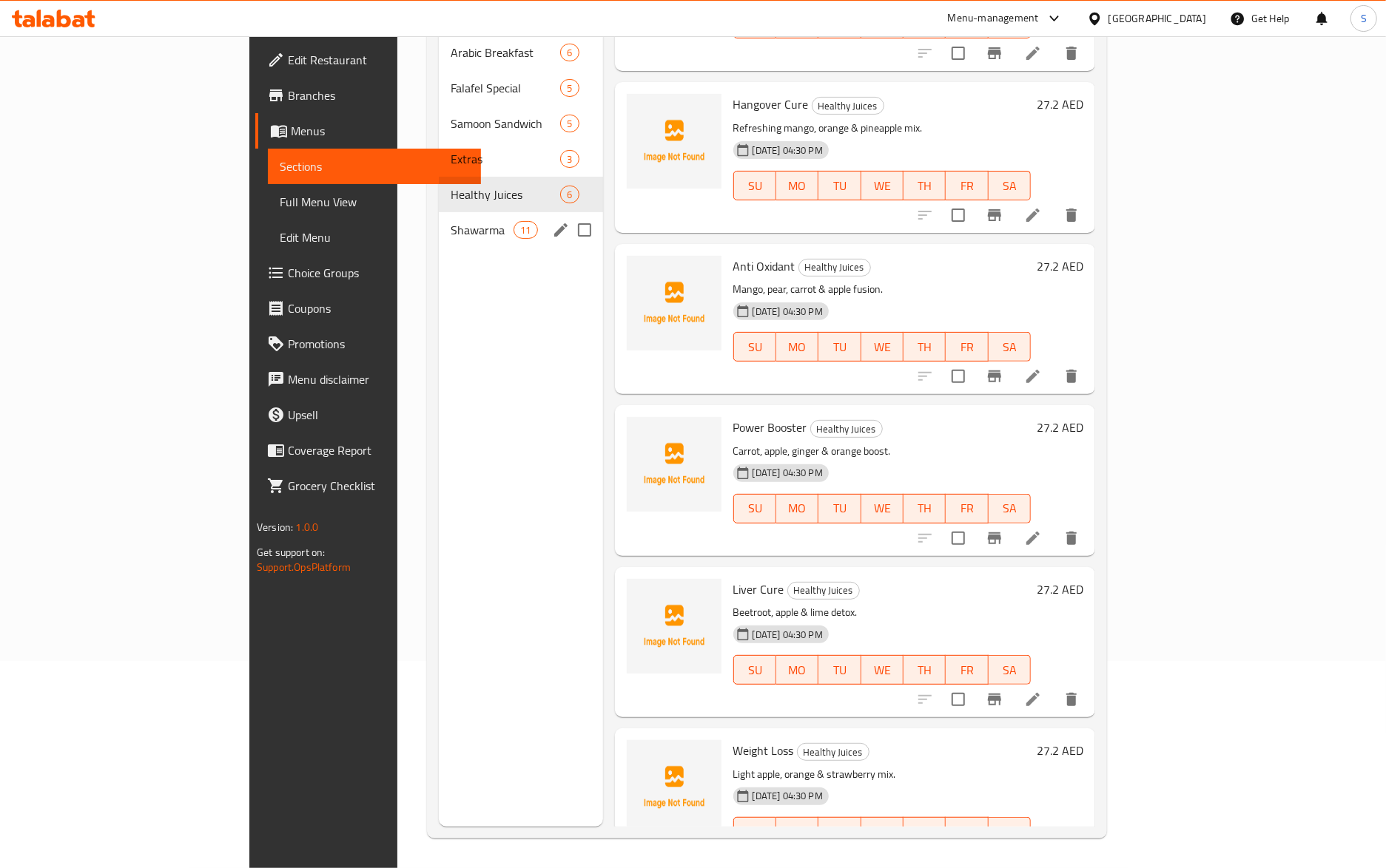
click at [450, 221] on span "Shawarma" at bounding box center [481, 230] width 63 height 18
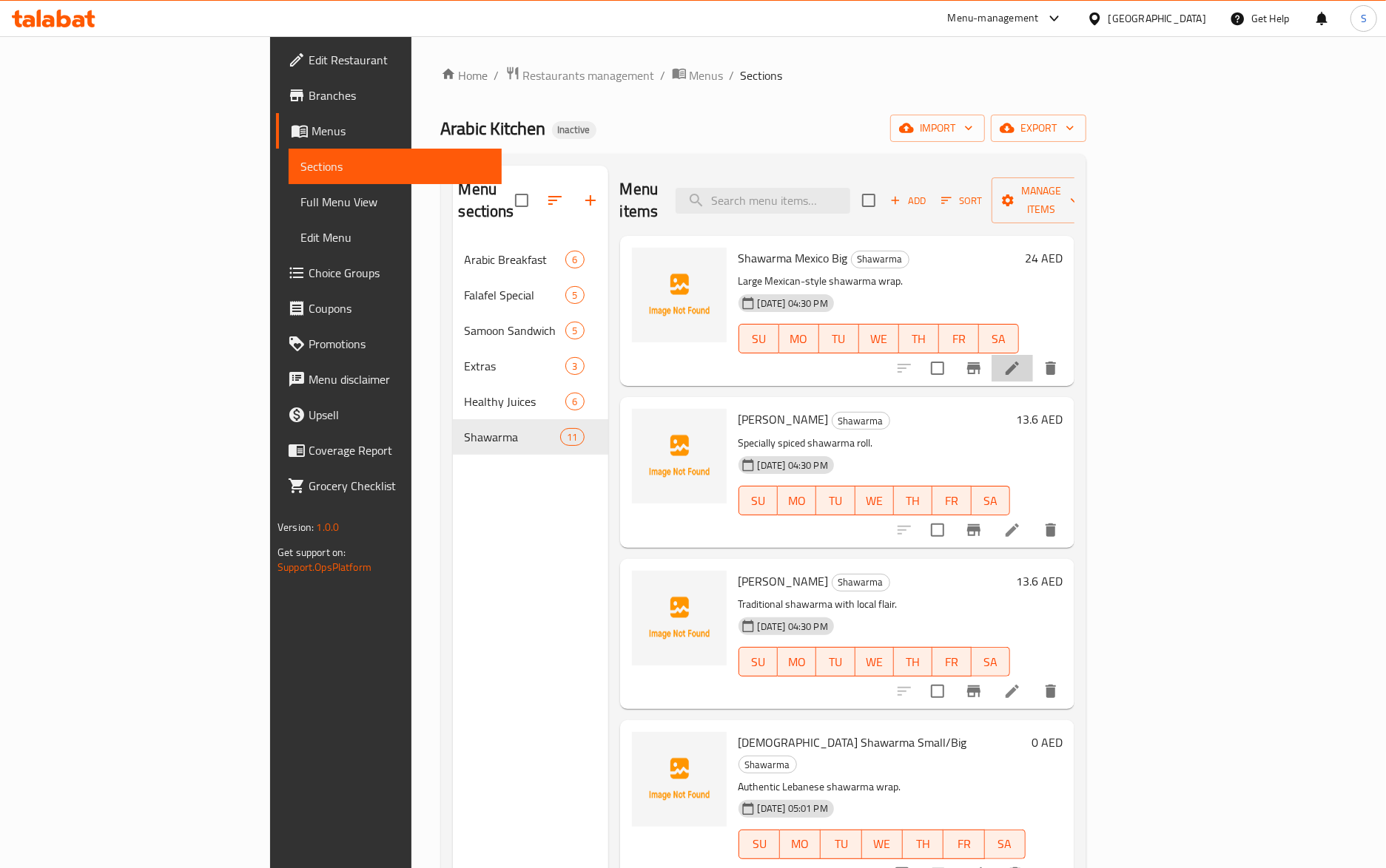
click at [1033, 355] on li at bounding box center [1012, 368] width 42 height 26
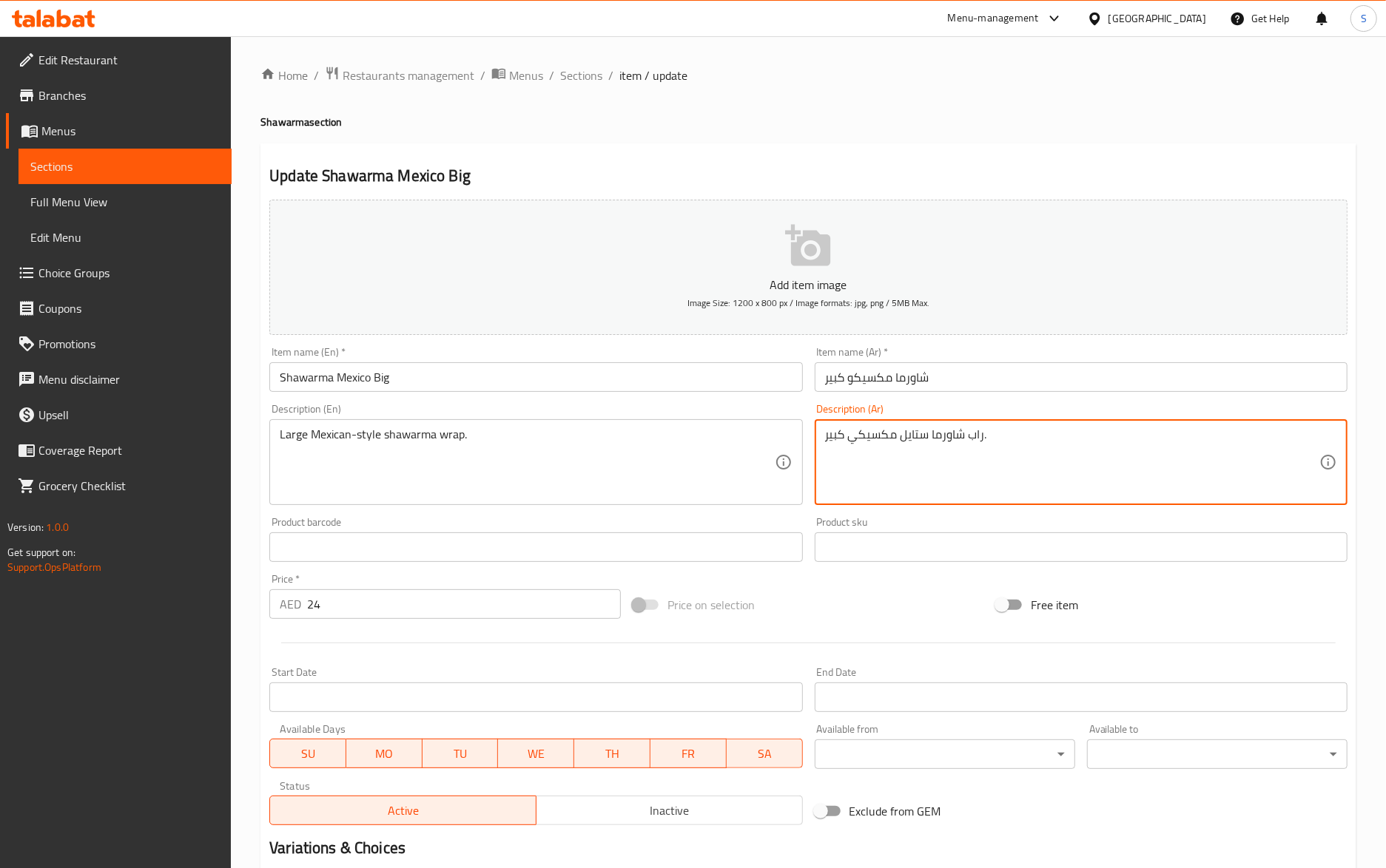
click at [905, 436] on textarea "راب شاورما ستايل مكسيكي كبير." at bounding box center [1072, 463] width 495 height 70
click at [392, 426] on div "Large Mexican-style shawarma wrap. Description (En)" at bounding box center [536, 462] width 532 height 86
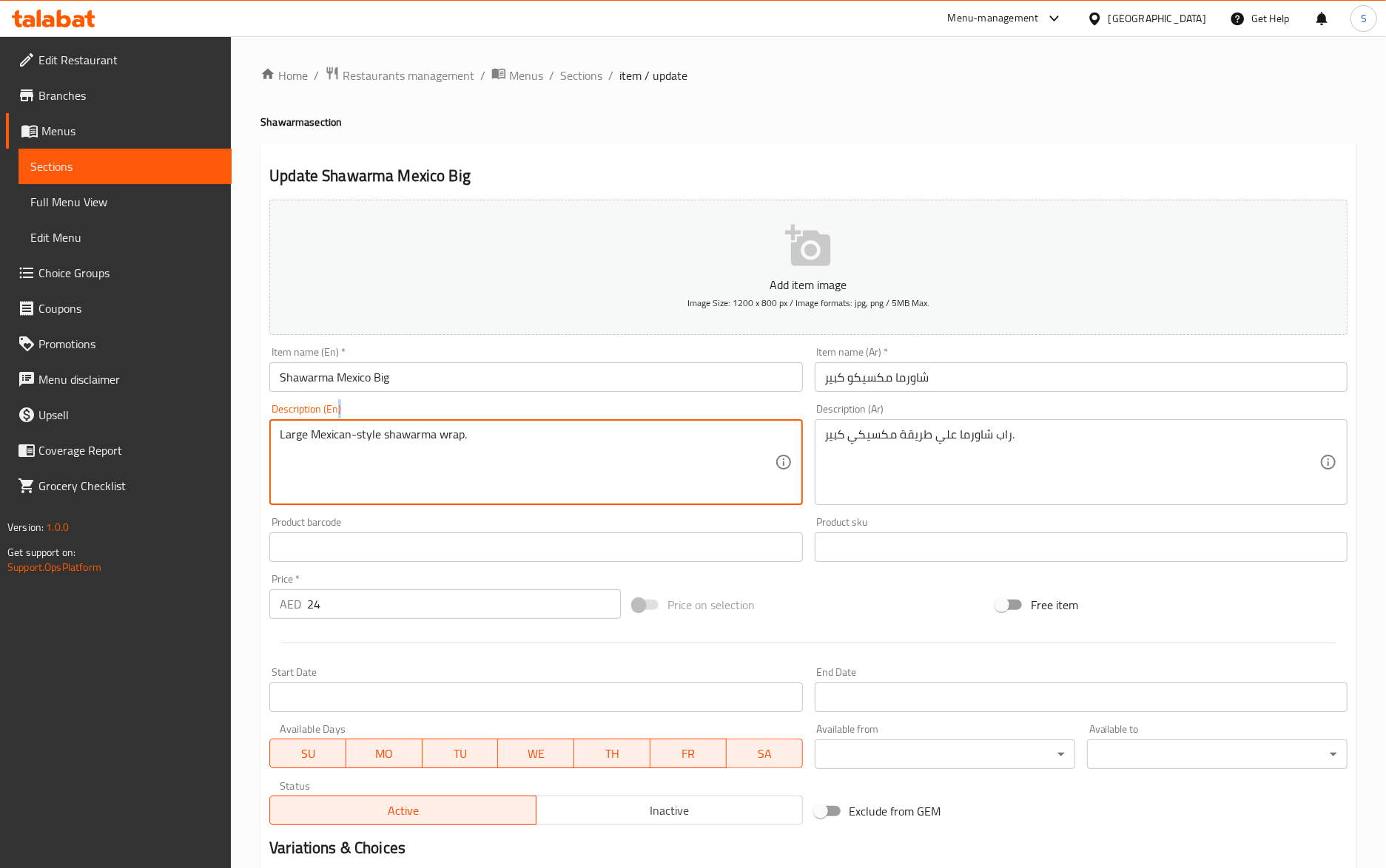
click at [392, 426] on div "Large Mexican-style shawarma wrap. Description (En)" at bounding box center [536, 462] width 532 height 86
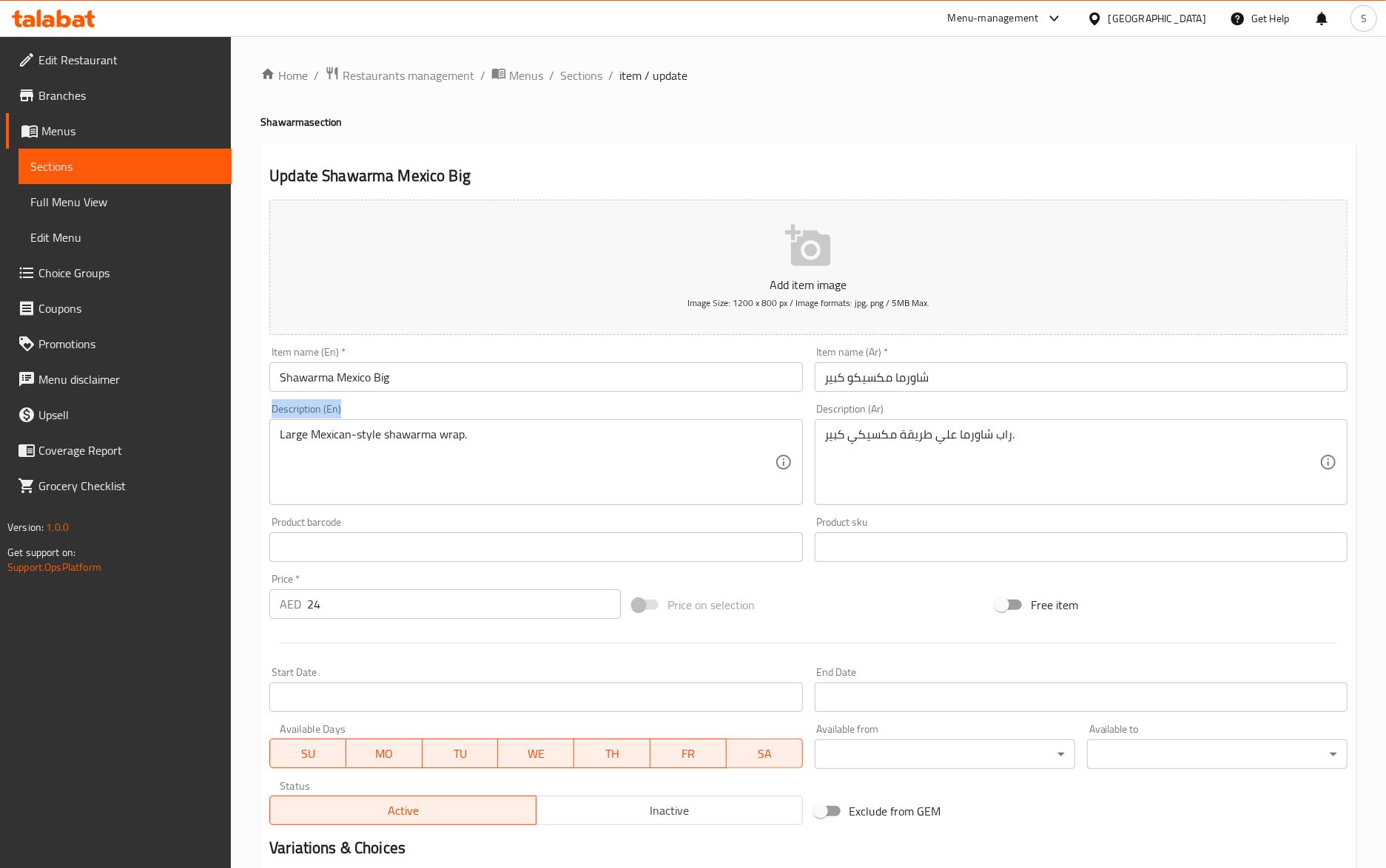
click at [392, 426] on div "Large Mexican-style shawarma wrap. Description (En)" at bounding box center [536, 462] width 532 height 86
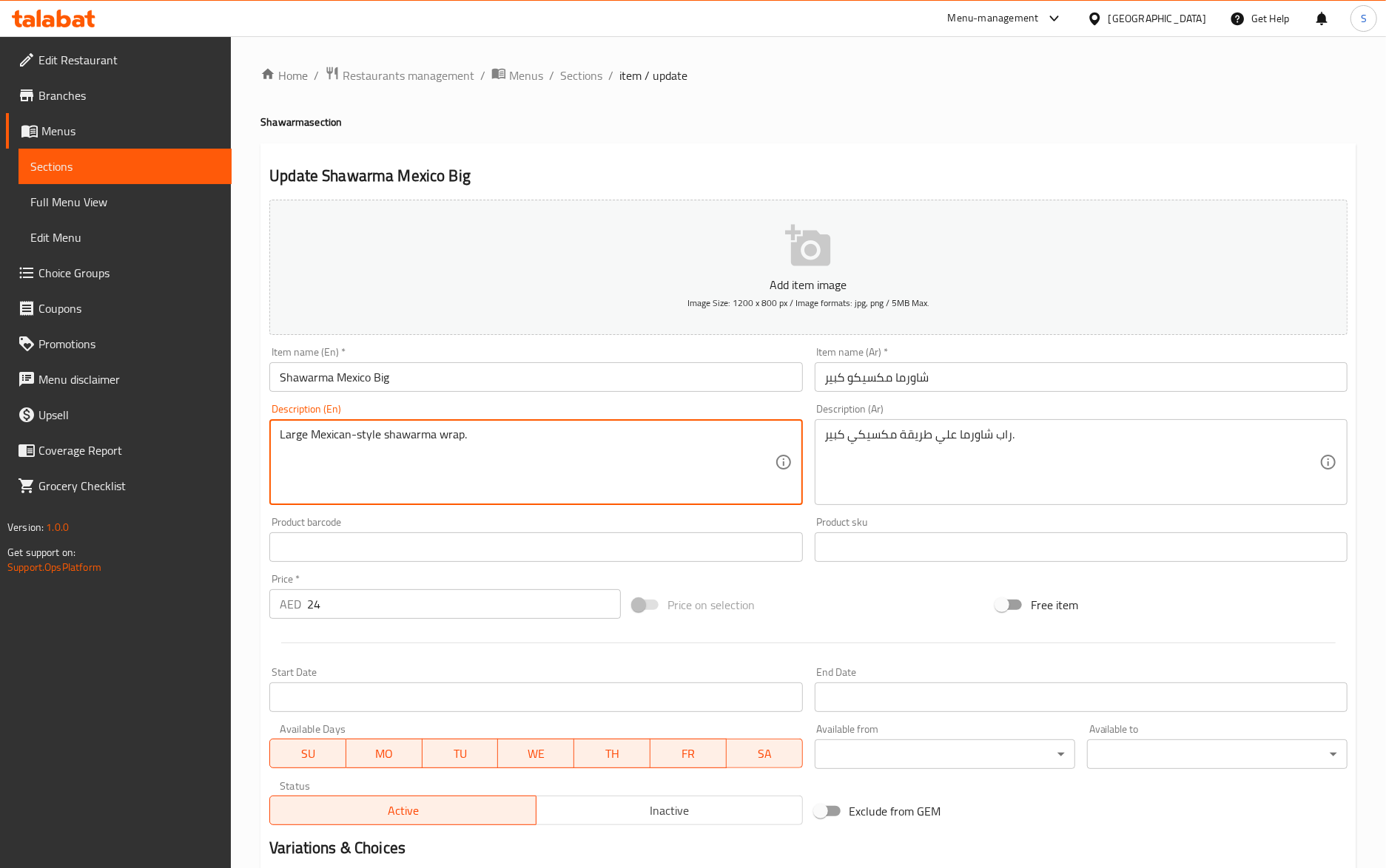
click at [392, 438] on textarea "Large Mexican-style shawarma wrap." at bounding box center [526, 463] width 495 height 70
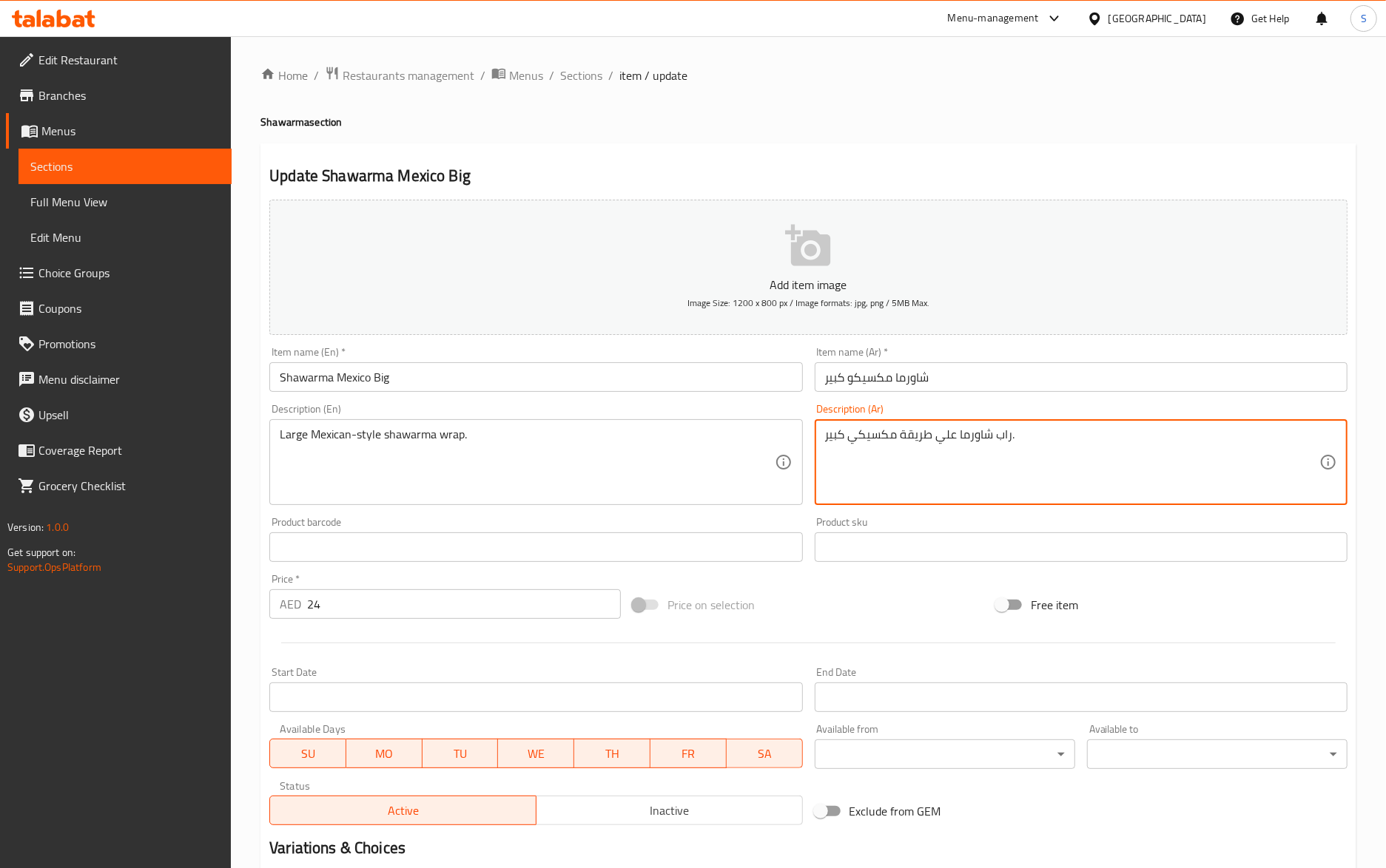
click at [885, 441] on textarea "راب شاورما علي طريقة مكسيكي كبير." at bounding box center [1072, 463] width 495 height 70
paste textarea "ة"
type textarea "راب شاورما علي طريقة مكسيكية كبير."
click at [543, 376] on input "Shawarma Mexico Big" at bounding box center [536, 377] width 532 height 29
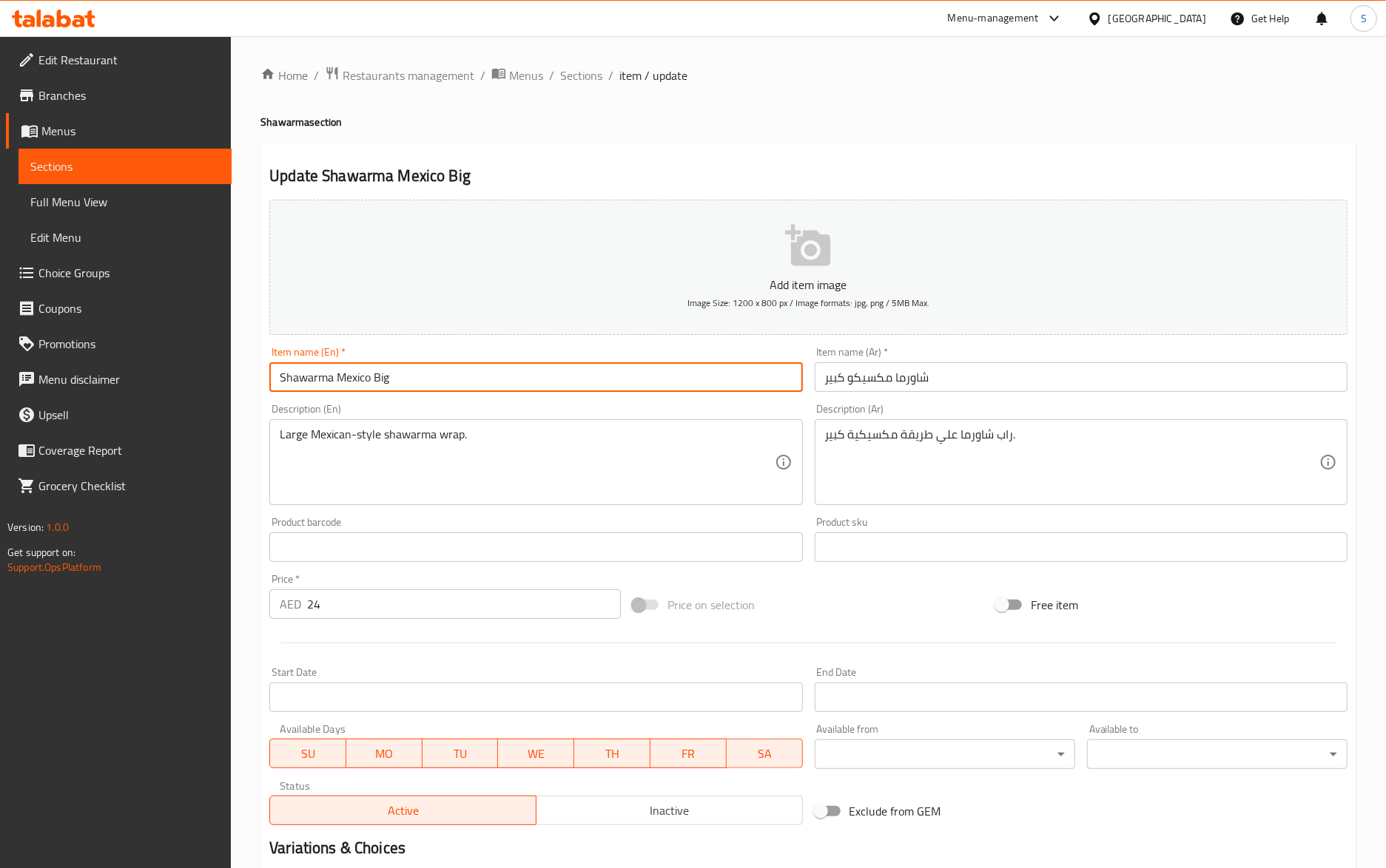
drag, startPoint x: 594, startPoint y: 71, endPoint x: 382, endPoint y: 7, distance: 221.4
click at [594, 71] on span "Sections" at bounding box center [581, 75] width 42 height 18
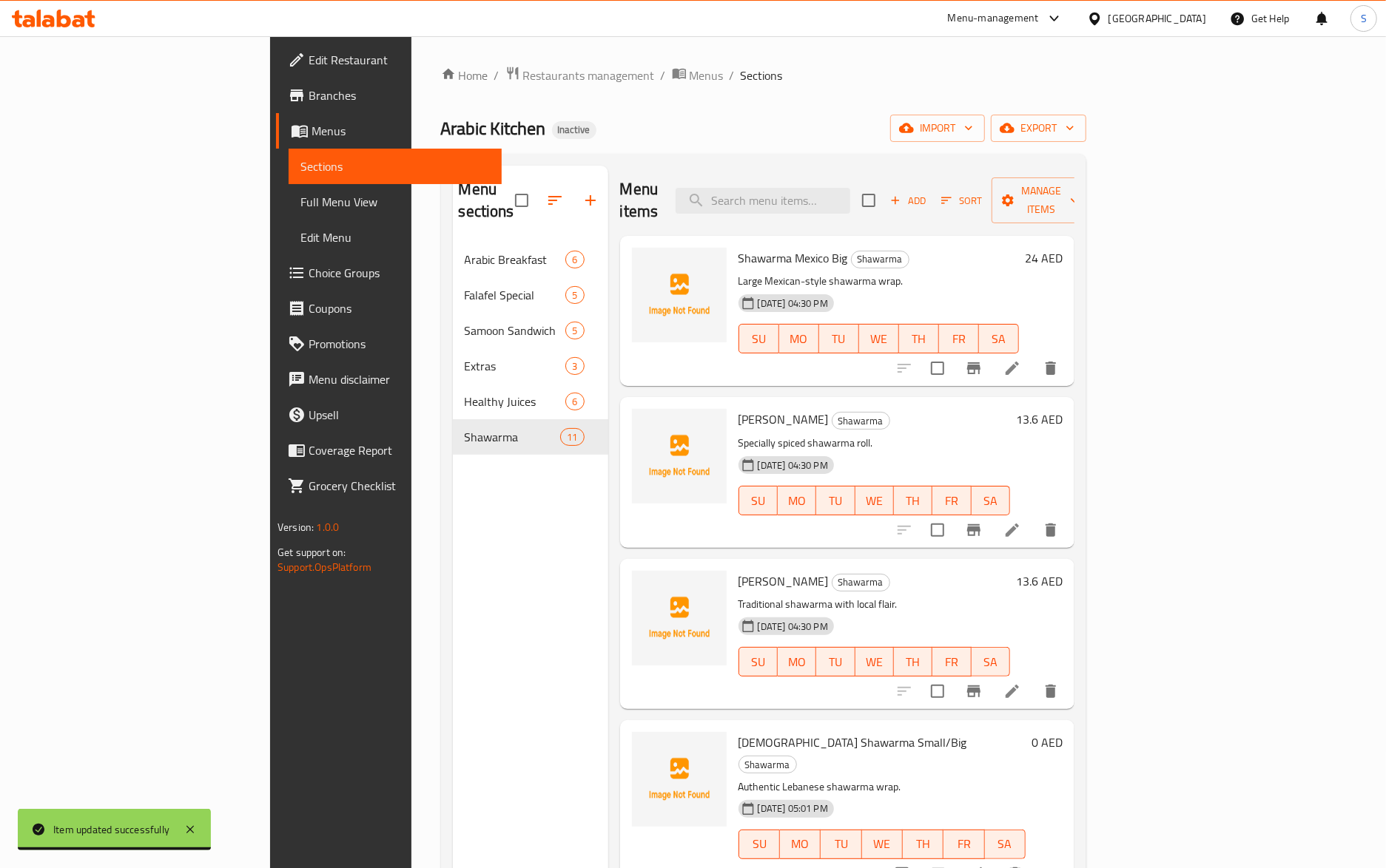
click at [1033, 517] on li at bounding box center [1012, 530] width 42 height 26
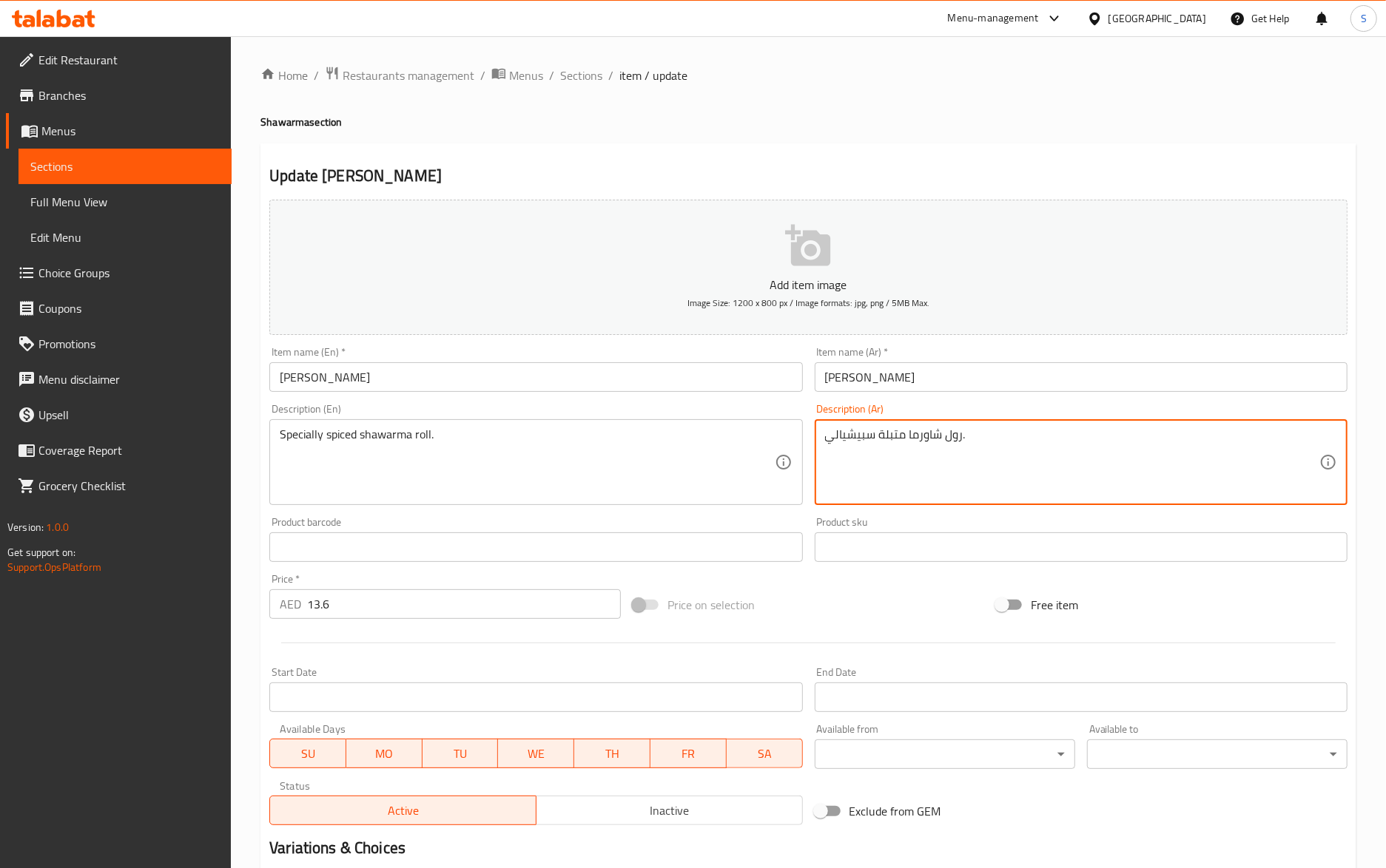
click at [868, 436] on textarea "رول شاورما متبلة سبيشيالي." at bounding box center [1072, 463] width 495 height 70
paste textarea
click at [631, 374] on input "Francisco Shawarma" at bounding box center [536, 377] width 532 height 29
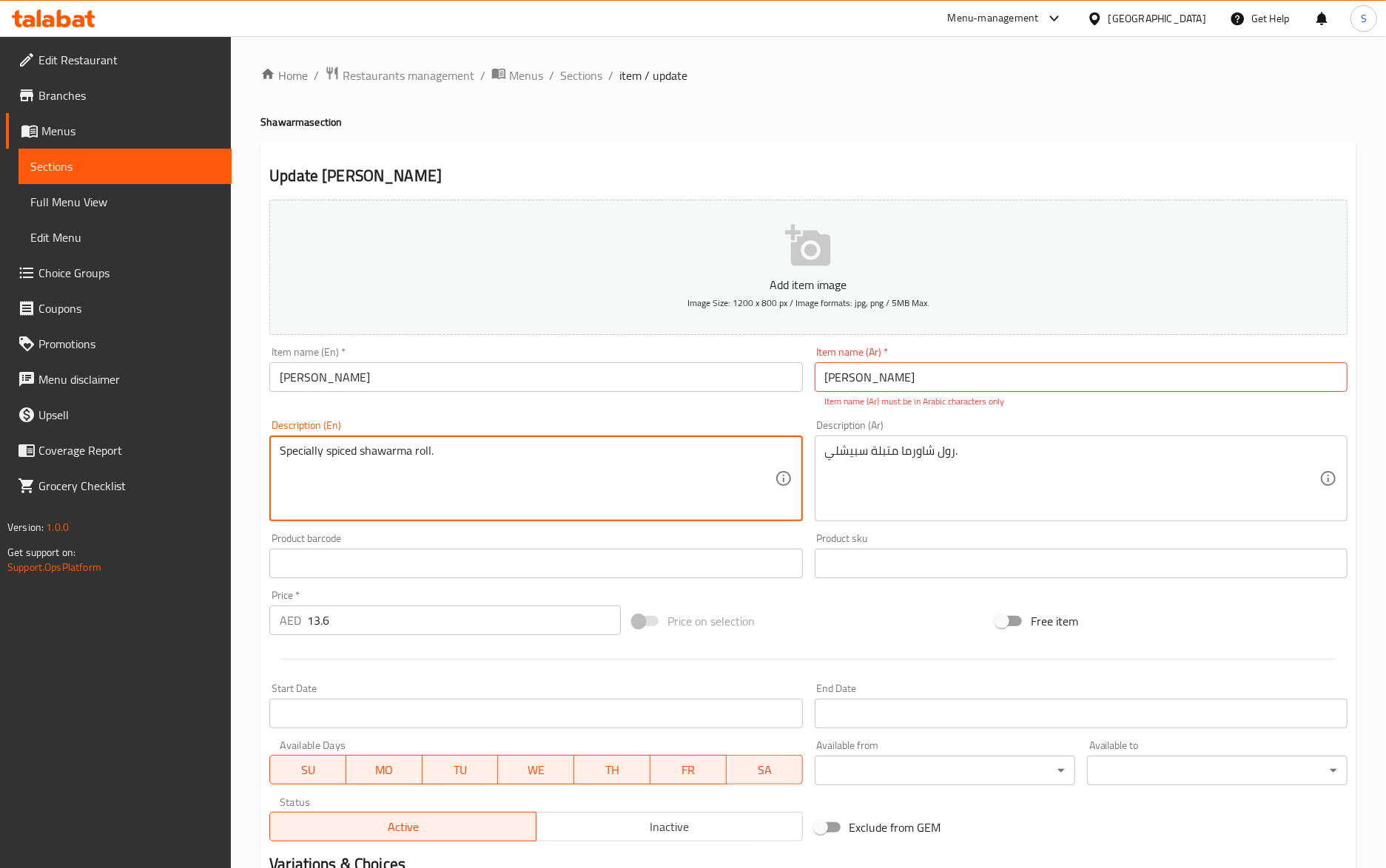
click at [300, 456] on textarea "Specially spiced shawarma roll." at bounding box center [526, 479] width 495 height 70
click at [457, 459] on textarea "Specially spiced shawarma roll." at bounding box center [526, 479] width 495 height 70
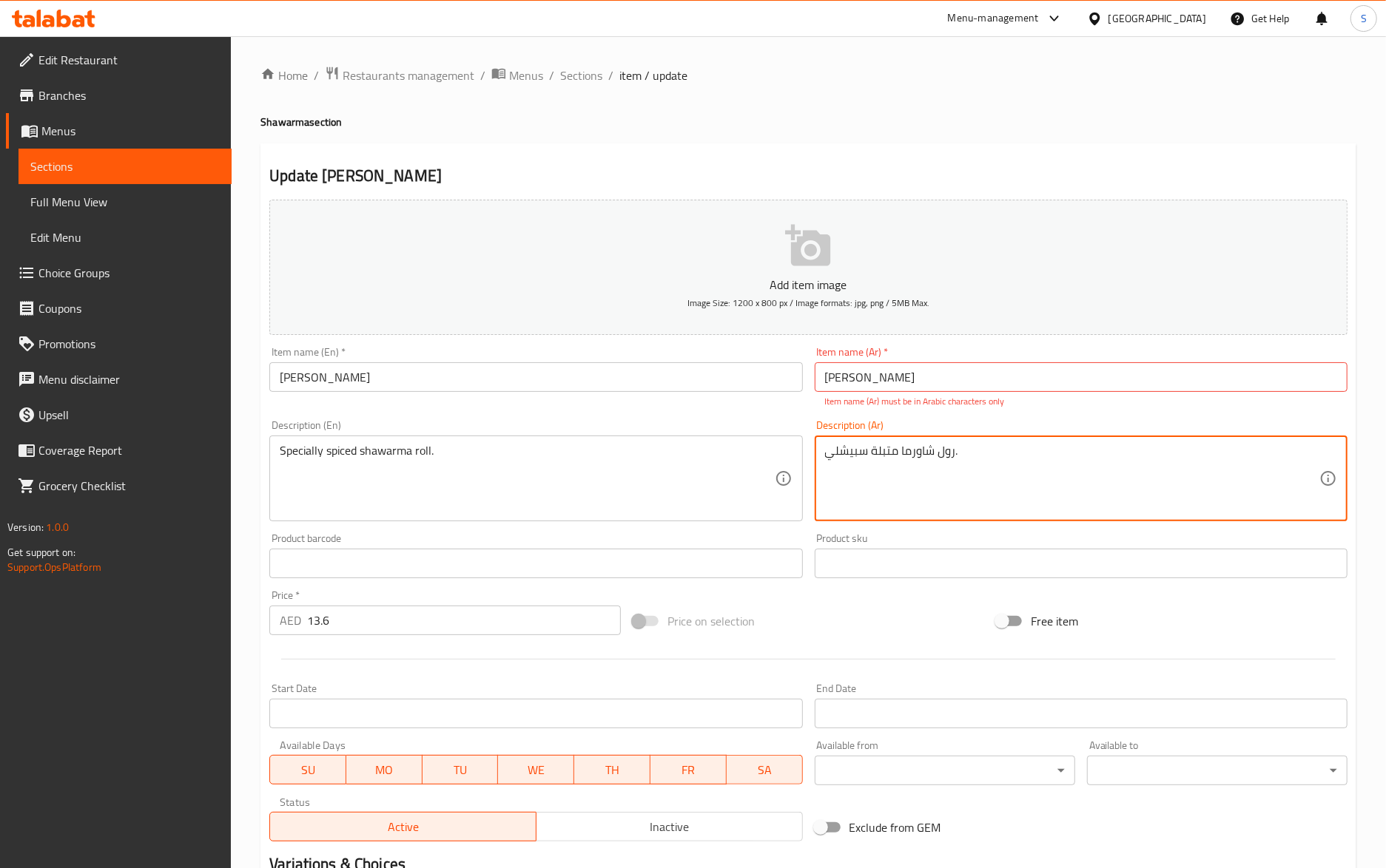
click at [864, 460] on textarea "رول شاورما متبلة سبيشلي." at bounding box center [1072, 479] width 495 height 70
paste textarea "اصة"
type textarea "رول شاورما متبلة خاصة."
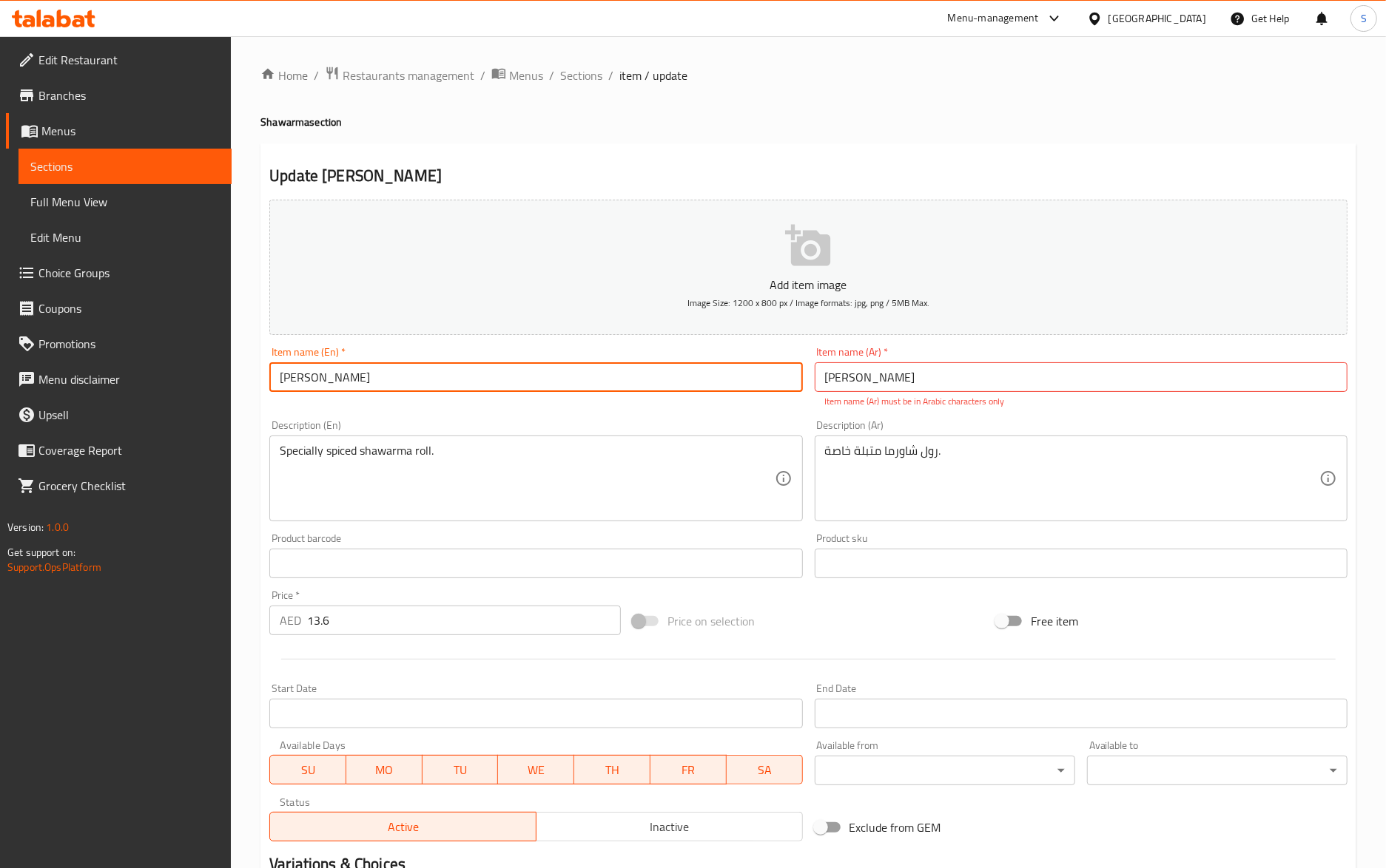
click at [644, 391] on input "Francisco Shawarma" at bounding box center [536, 377] width 532 height 29
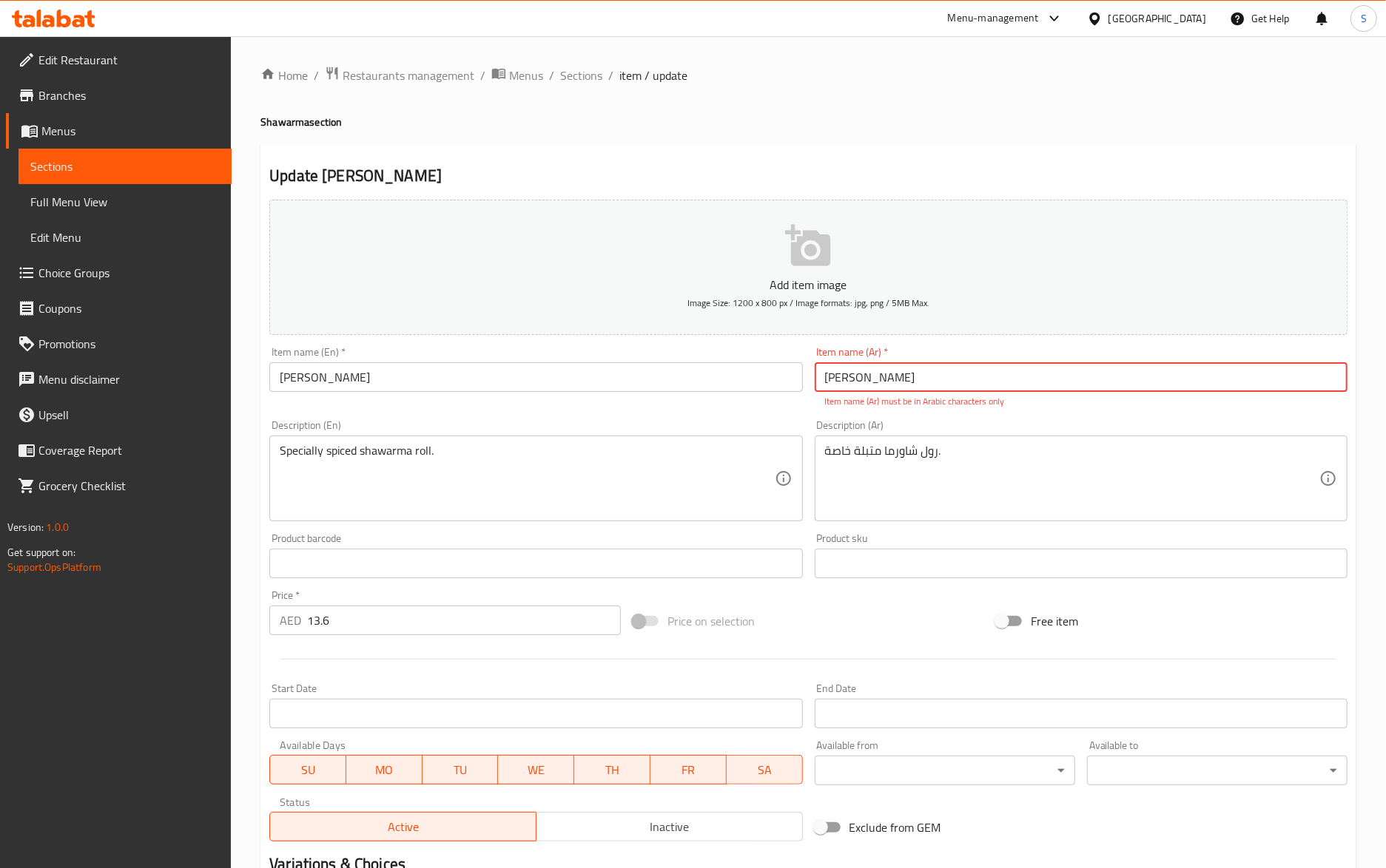
click at [954, 382] on input "شاورما فرانسیسكو" at bounding box center [1081, 377] width 532 height 29
click at [451, 371] on input "Francisco Shawarma" at bounding box center [536, 377] width 532 height 29
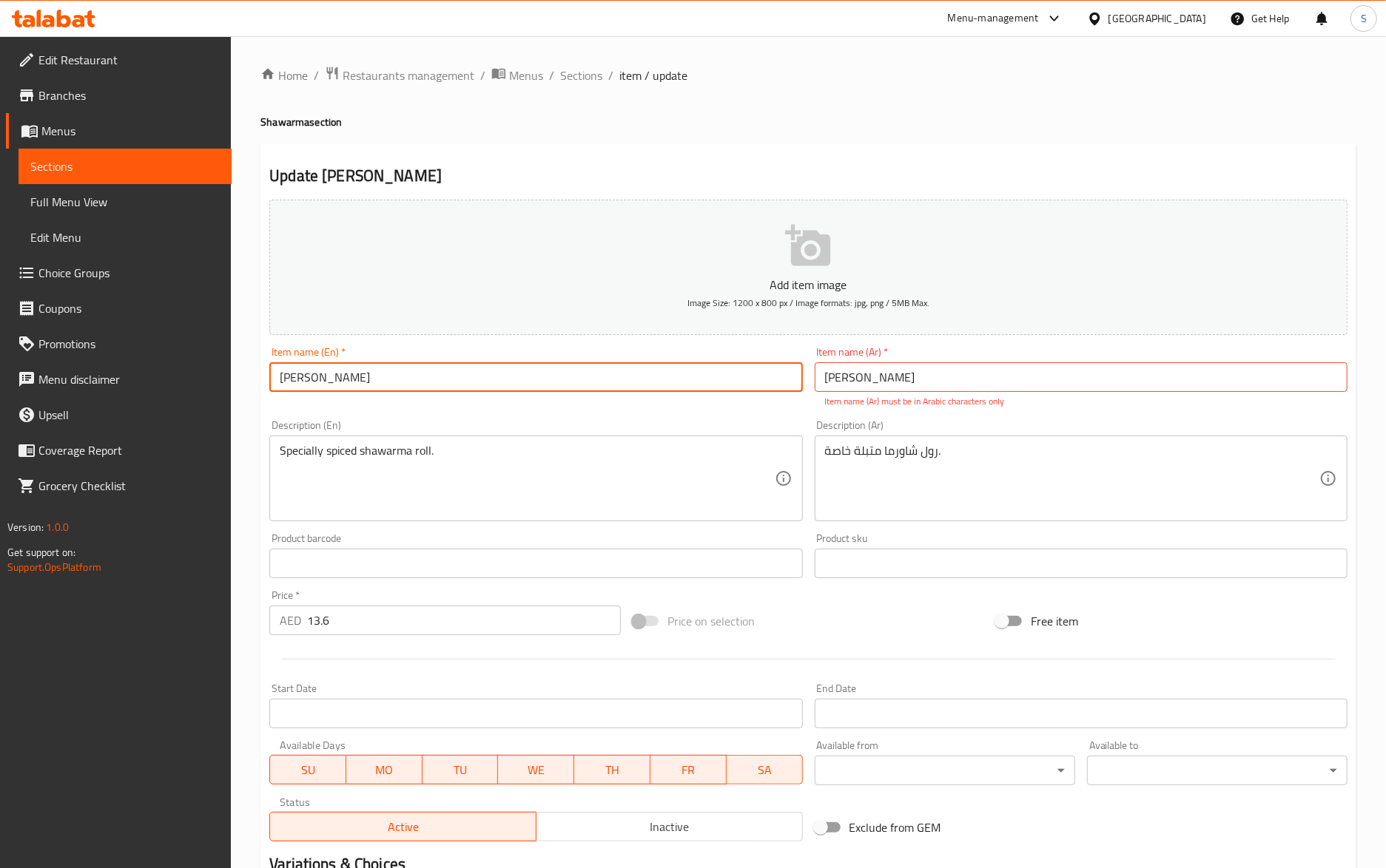
click at [451, 371] on input "Francisco Shawarma" at bounding box center [536, 377] width 532 height 29
click at [900, 385] on input "شاورما فرانسیسكو" at bounding box center [1081, 377] width 532 height 29
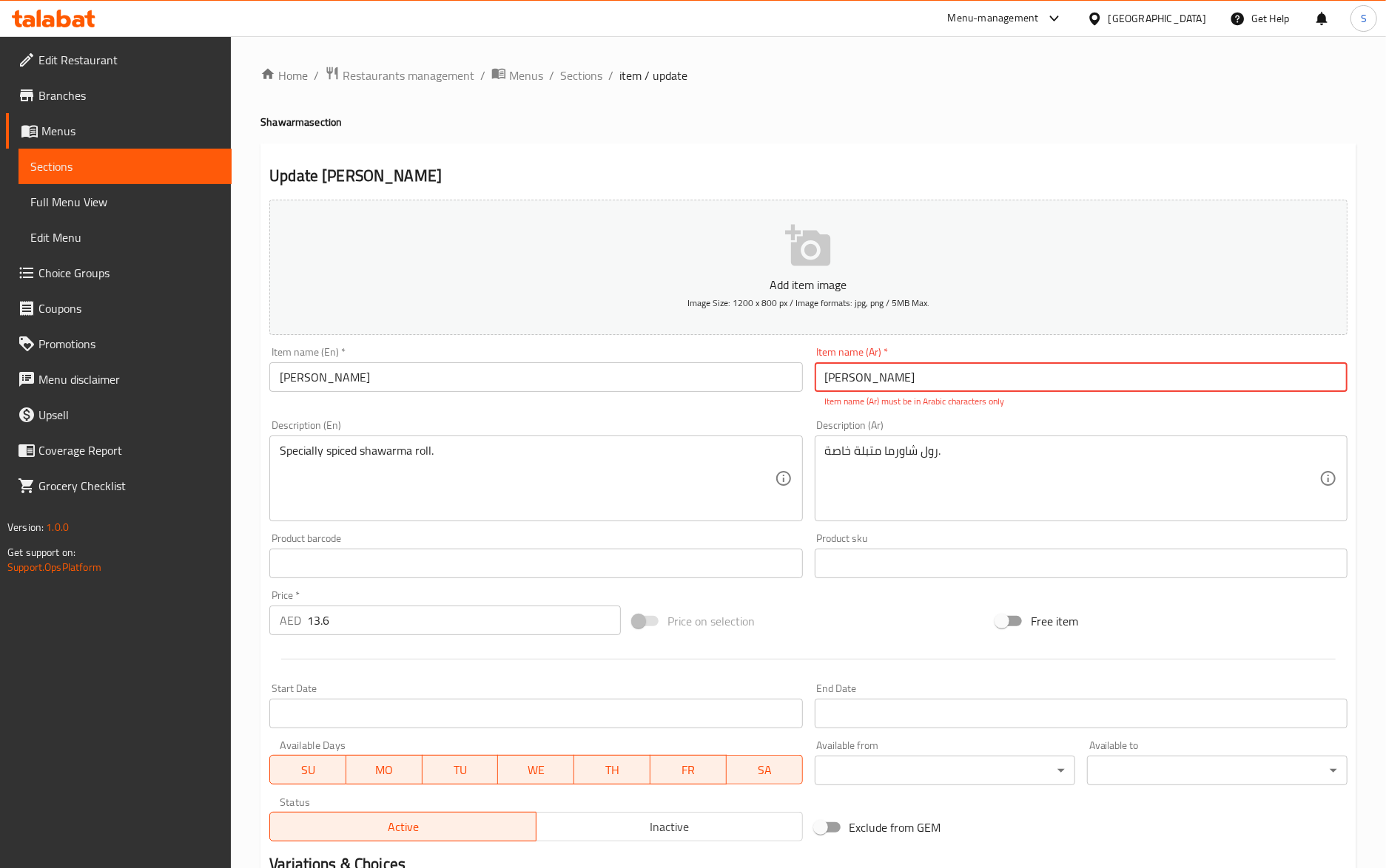
click at [900, 385] on input "شاورما فرانسیسكو" at bounding box center [1081, 377] width 532 height 29
paste input "فرانسيسكو شاورما"
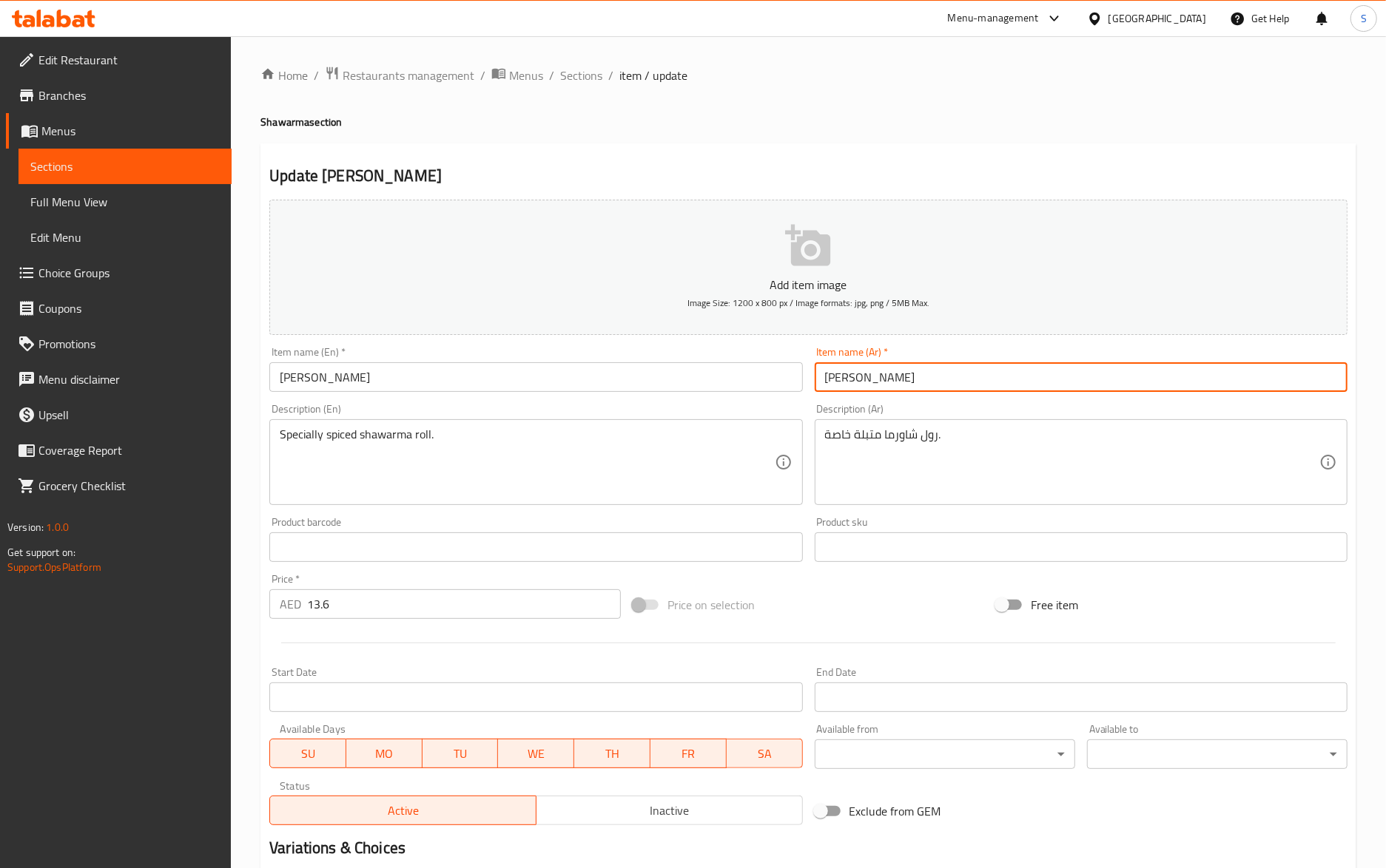
click at [836, 386] on input "فرانسيسكو شاورما" at bounding box center [1081, 377] width 532 height 29
click at [823, 388] on input "فرانسيسكو" at bounding box center [1081, 377] width 532 height 29
paste input "شاورما"
type input "شاورما فرانسيسكو"
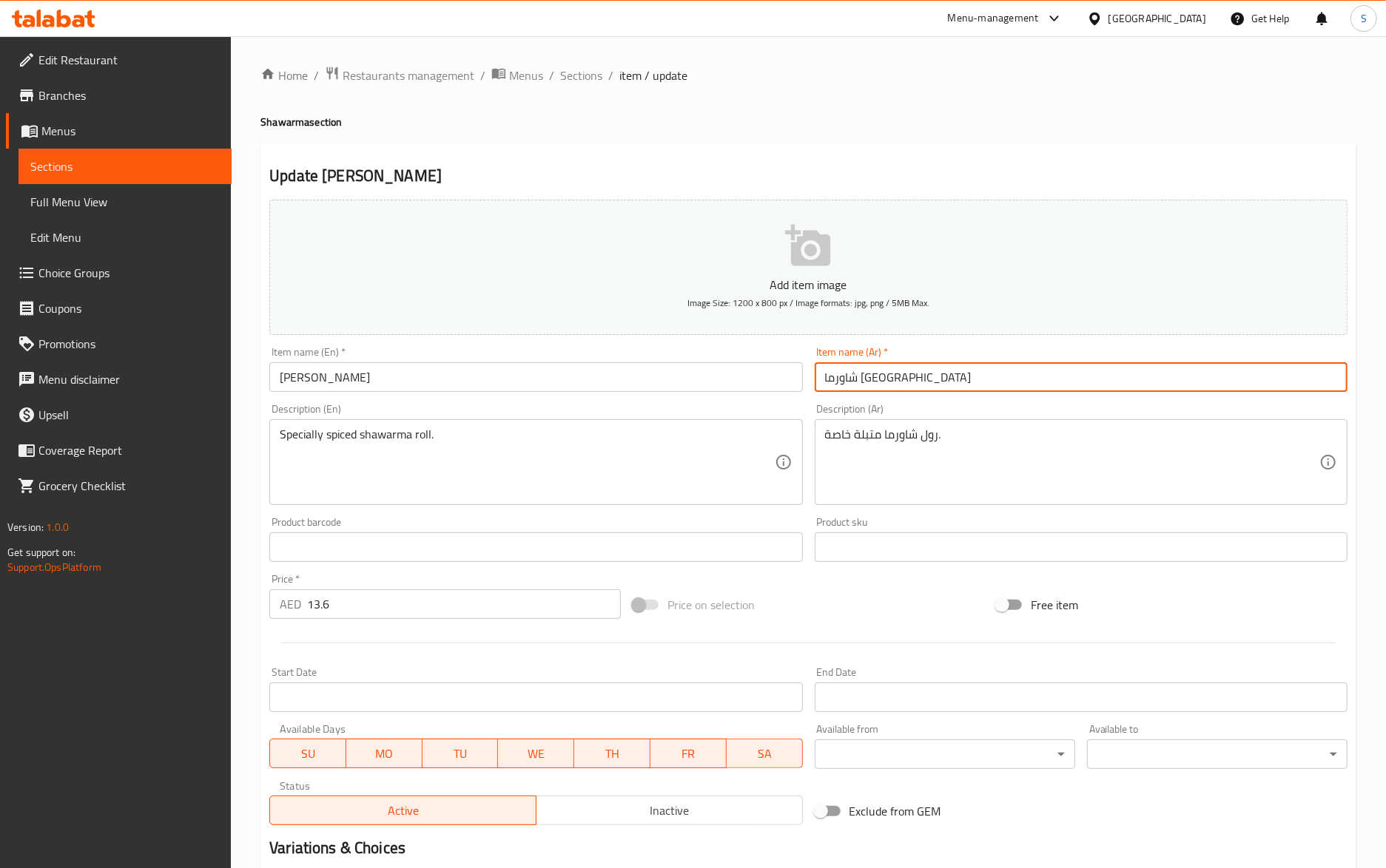
click at [593, 72] on span "Sections" at bounding box center [581, 75] width 42 height 18
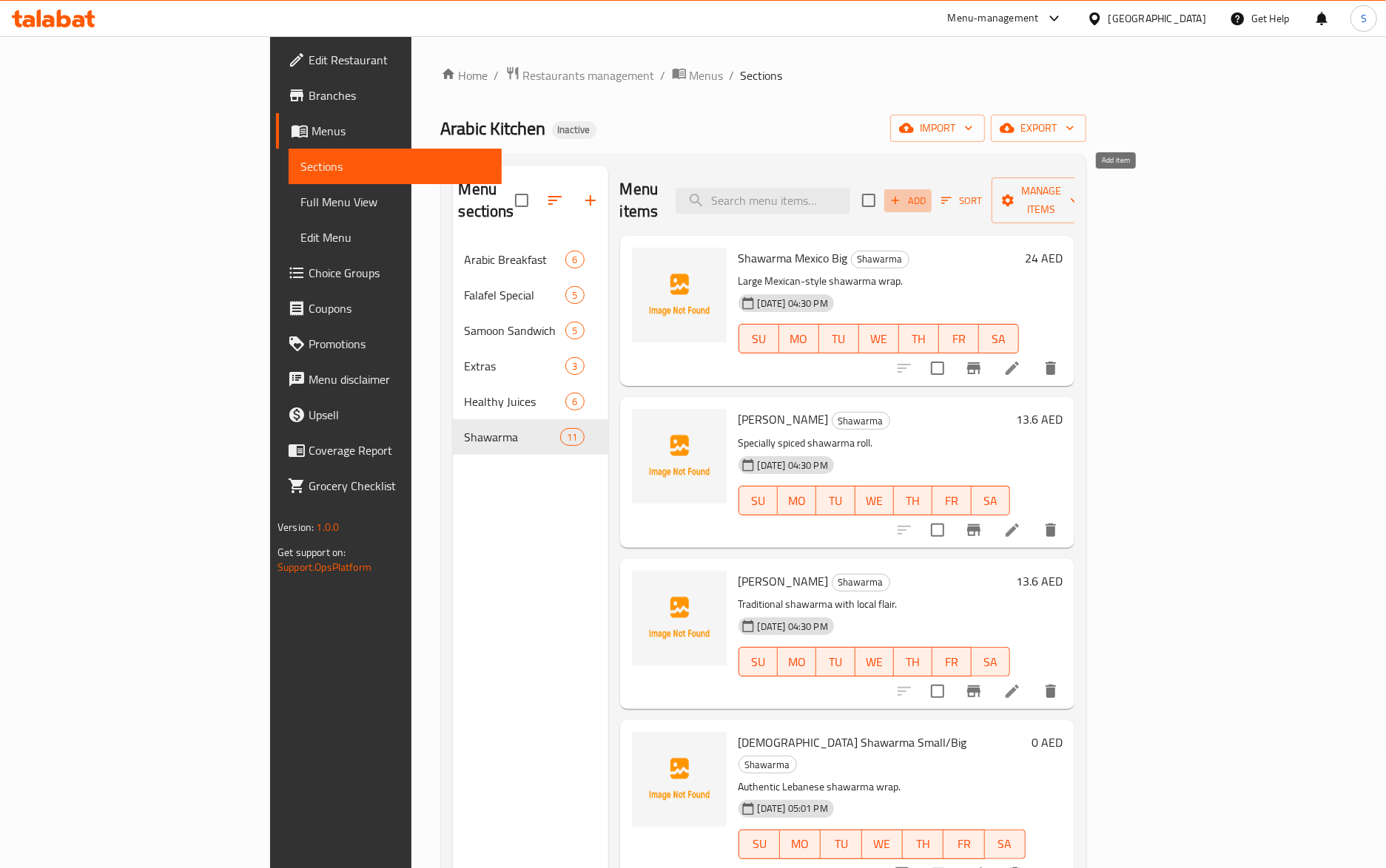
click at [928, 193] on span "Add" at bounding box center [908, 201] width 40 height 17
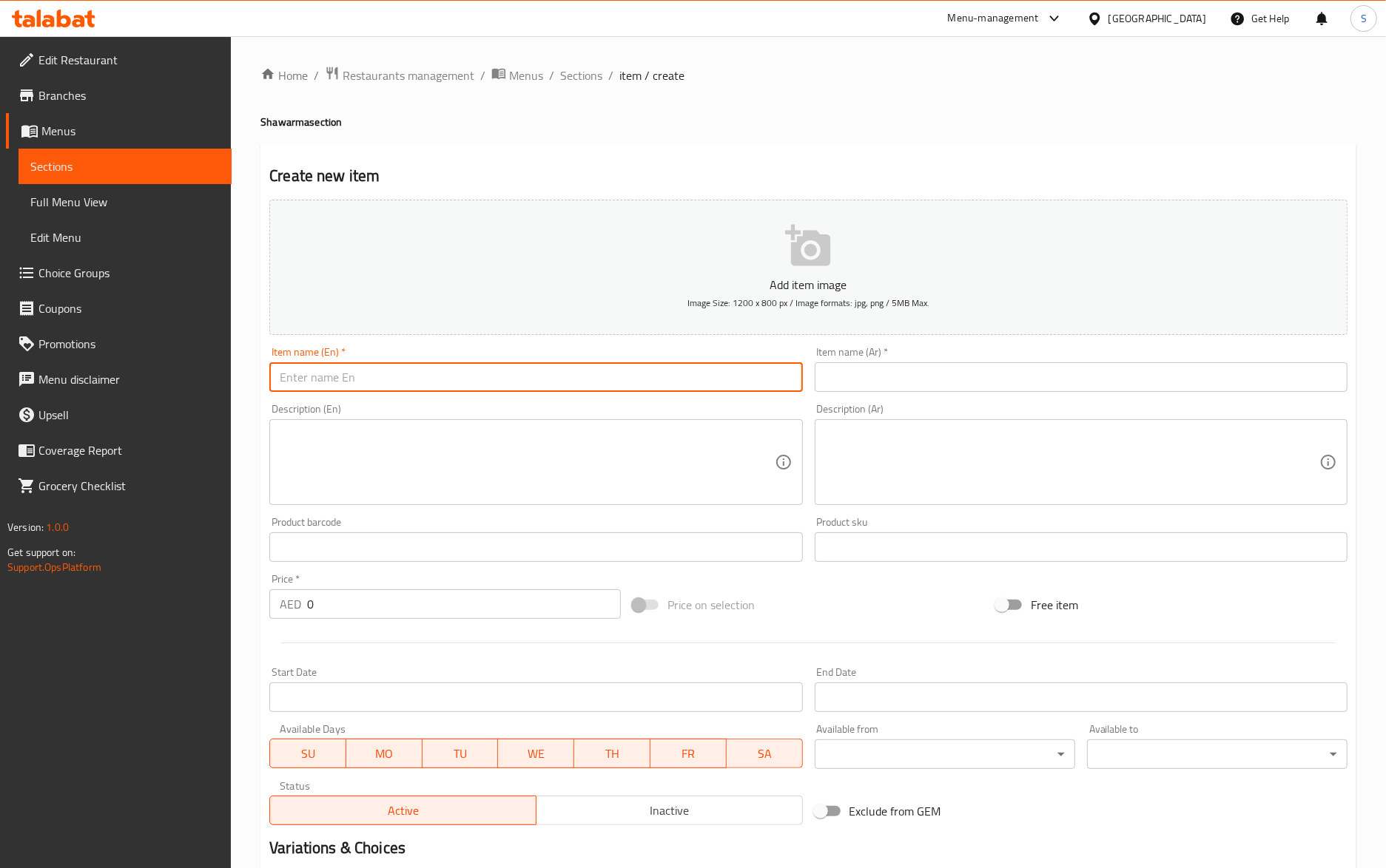
click at [323, 386] on input "text" at bounding box center [536, 377] width 532 height 29
type input "Chicken Shawarma"
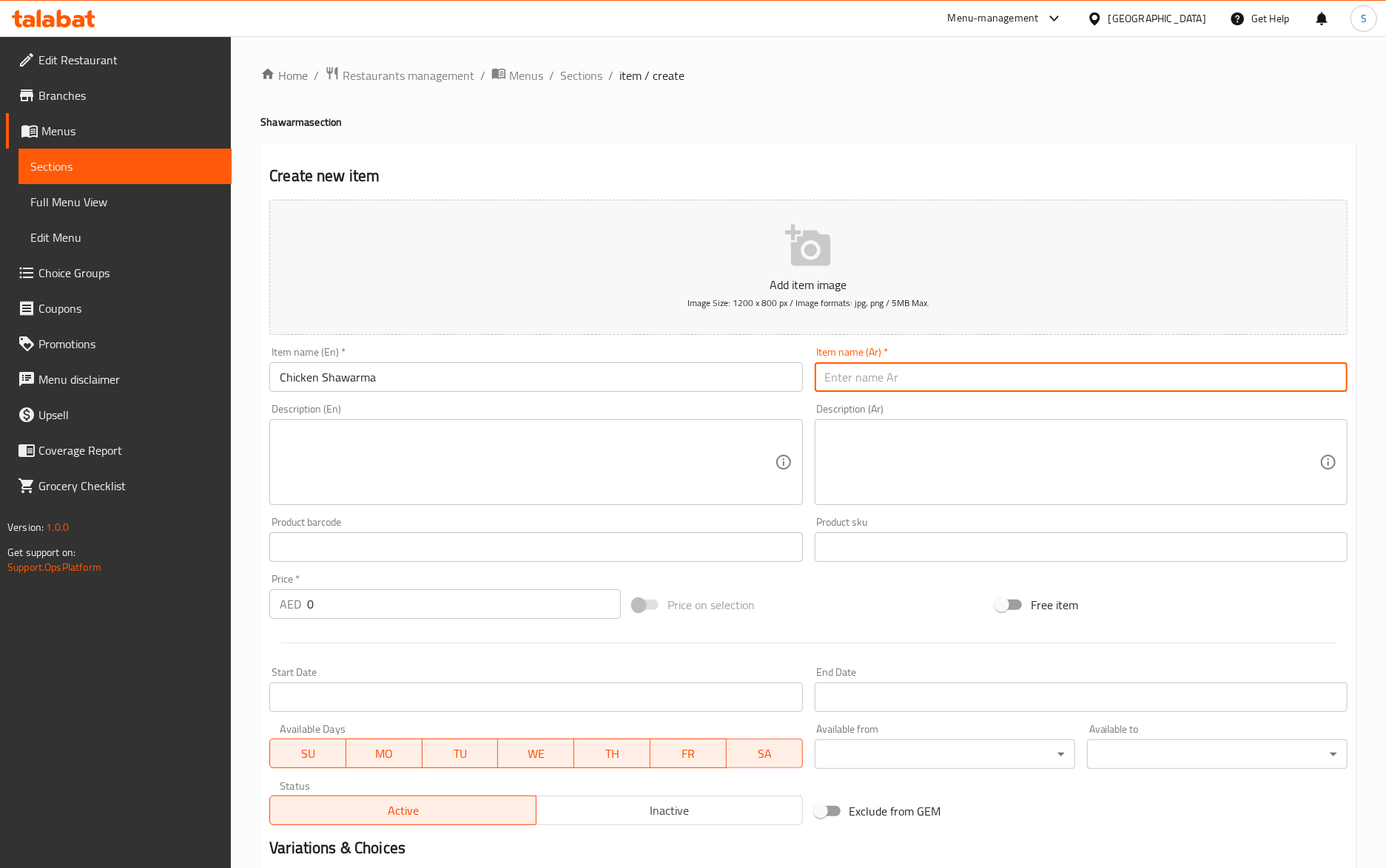
click at [999, 371] on input "text" at bounding box center [1081, 377] width 532 height 29
type input "شاورما دجاج"
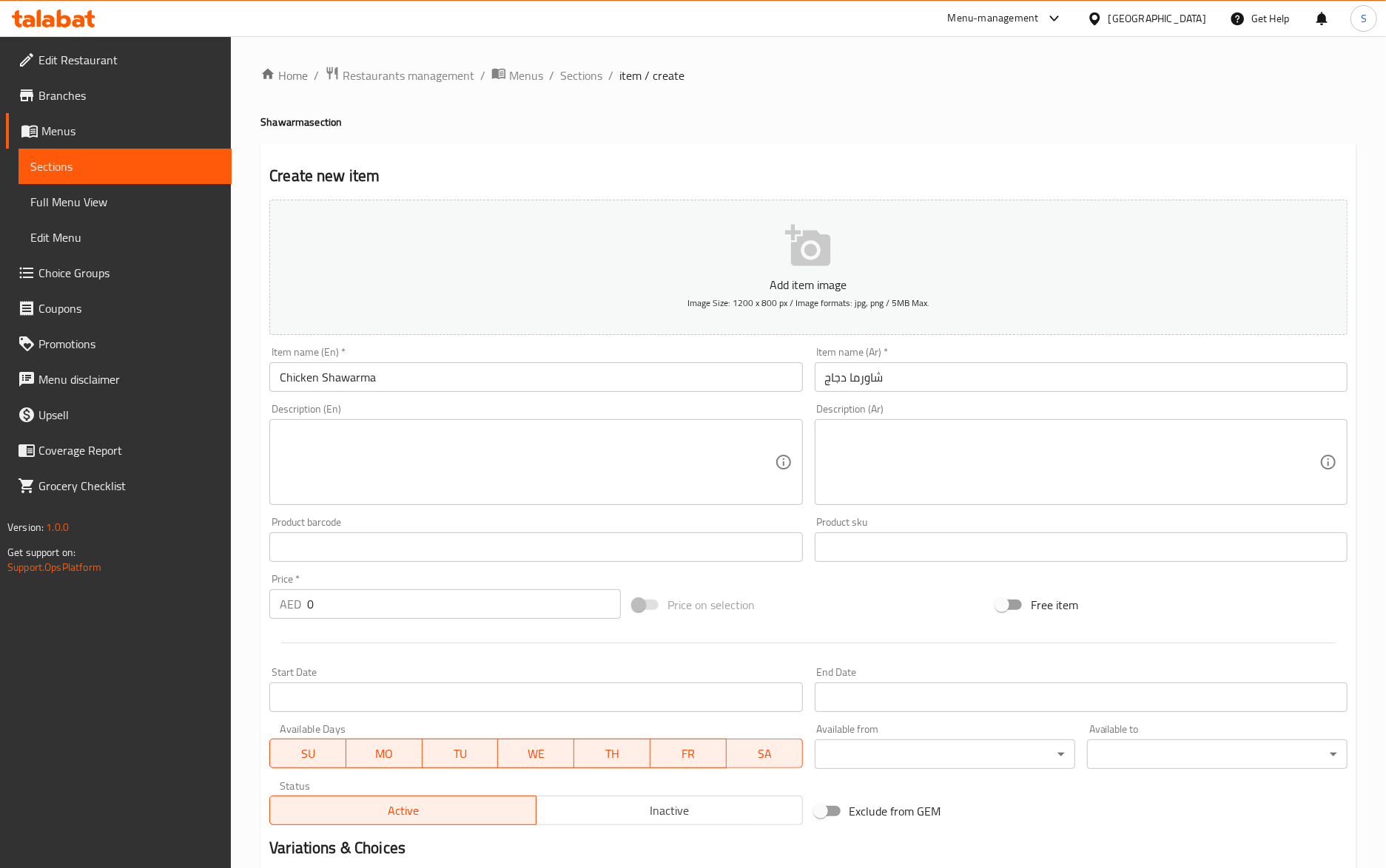
click at [460, 430] on textarea at bounding box center [526, 463] width 495 height 70
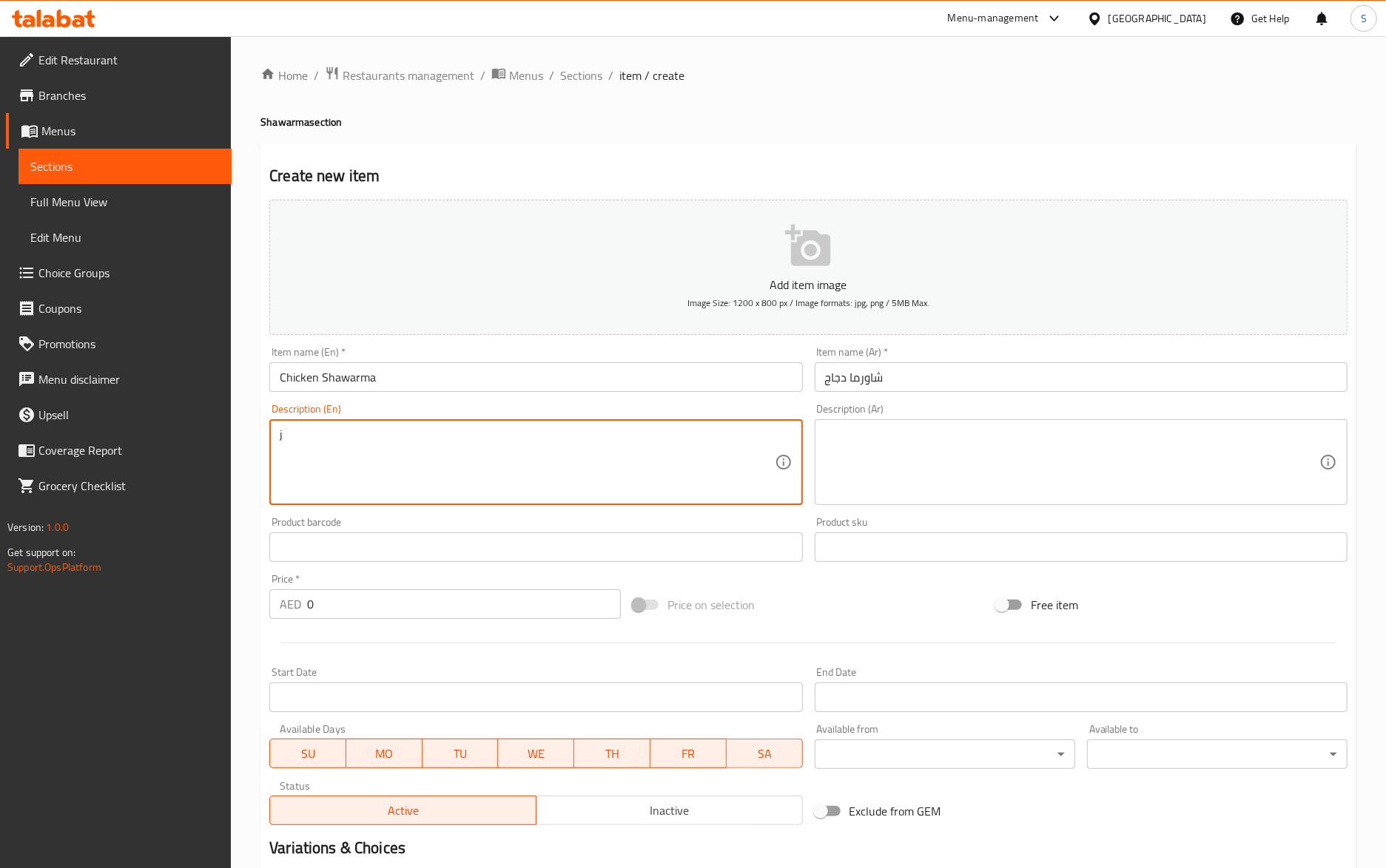
paste textarea "uicy chicken shawarma, regular or spicy"
type textarea "juicy chicken shawarma, regular or spicy"
click at [945, 378] on input "شاورما دجاج" at bounding box center [1081, 377] width 532 height 29
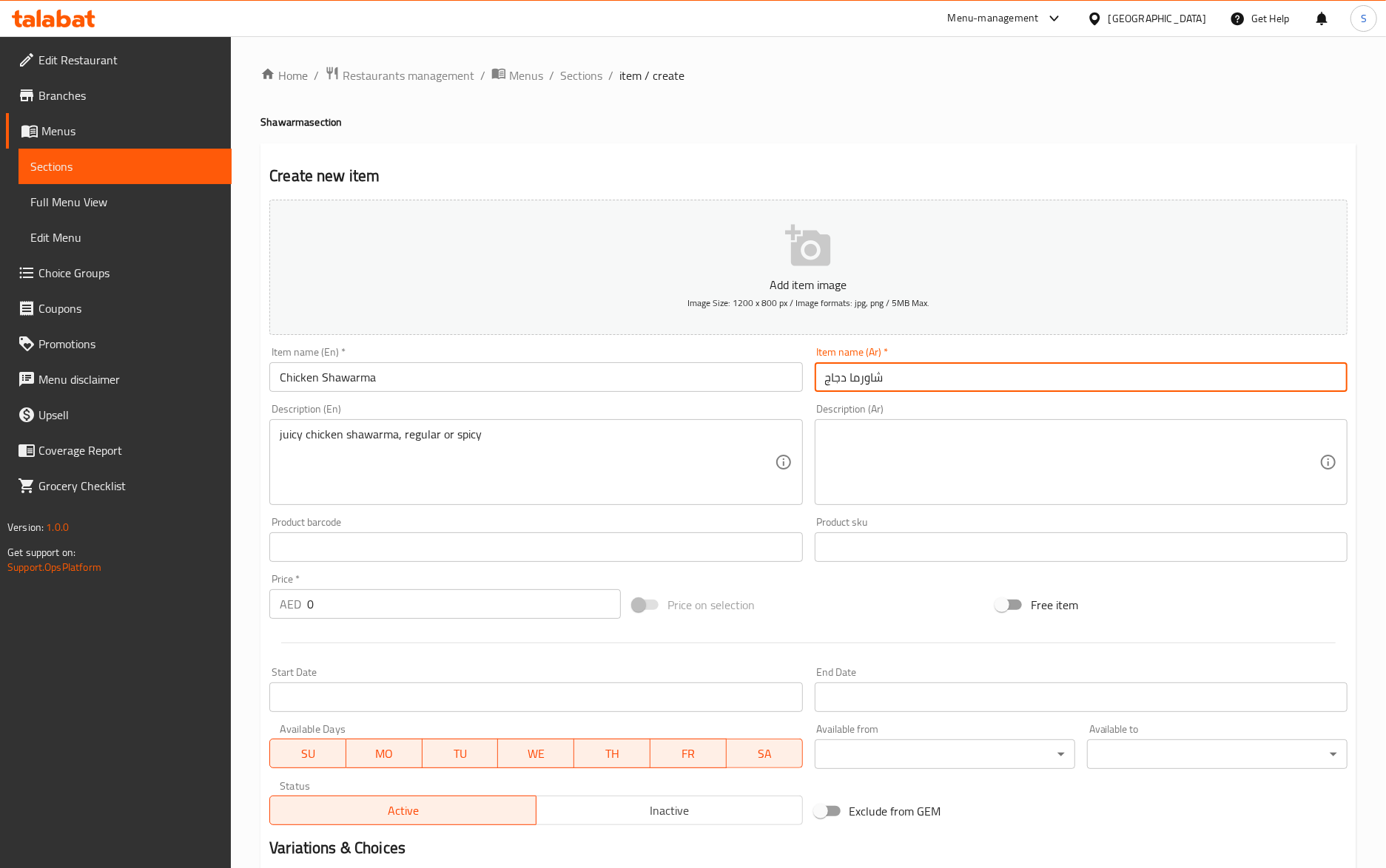
click at [945, 378] on input "شاورما دجاج" at bounding box center [1081, 377] width 532 height 29
click at [867, 463] on textarea at bounding box center [1072, 463] width 495 height 70
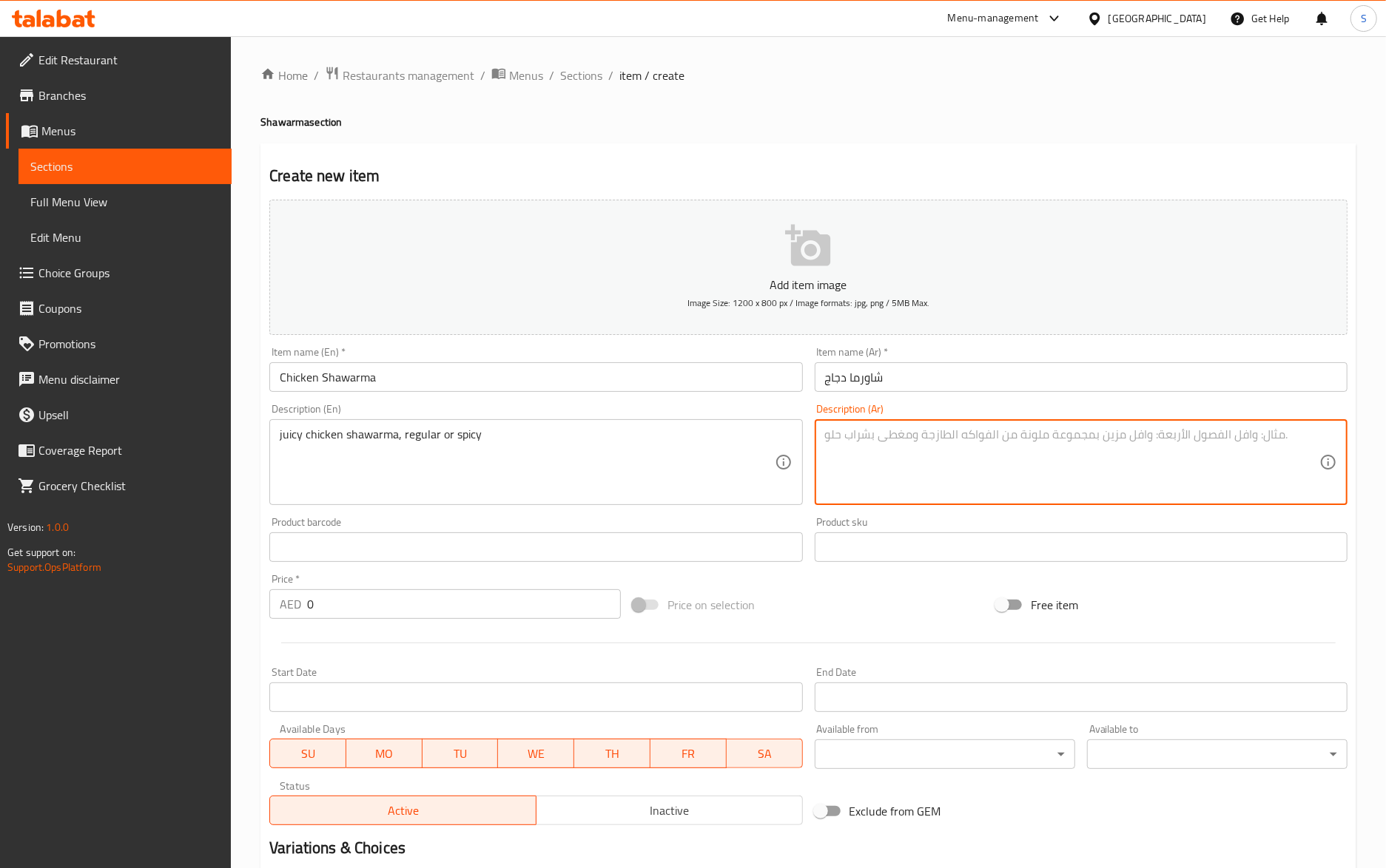
paste textarea "شاورما دجاج"
type textarea "شاورما دجاج جوسي، عادي أو حار"
click at [554, 389] on input "Chicken Shawarma" at bounding box center [536, 377] width 532 height 29
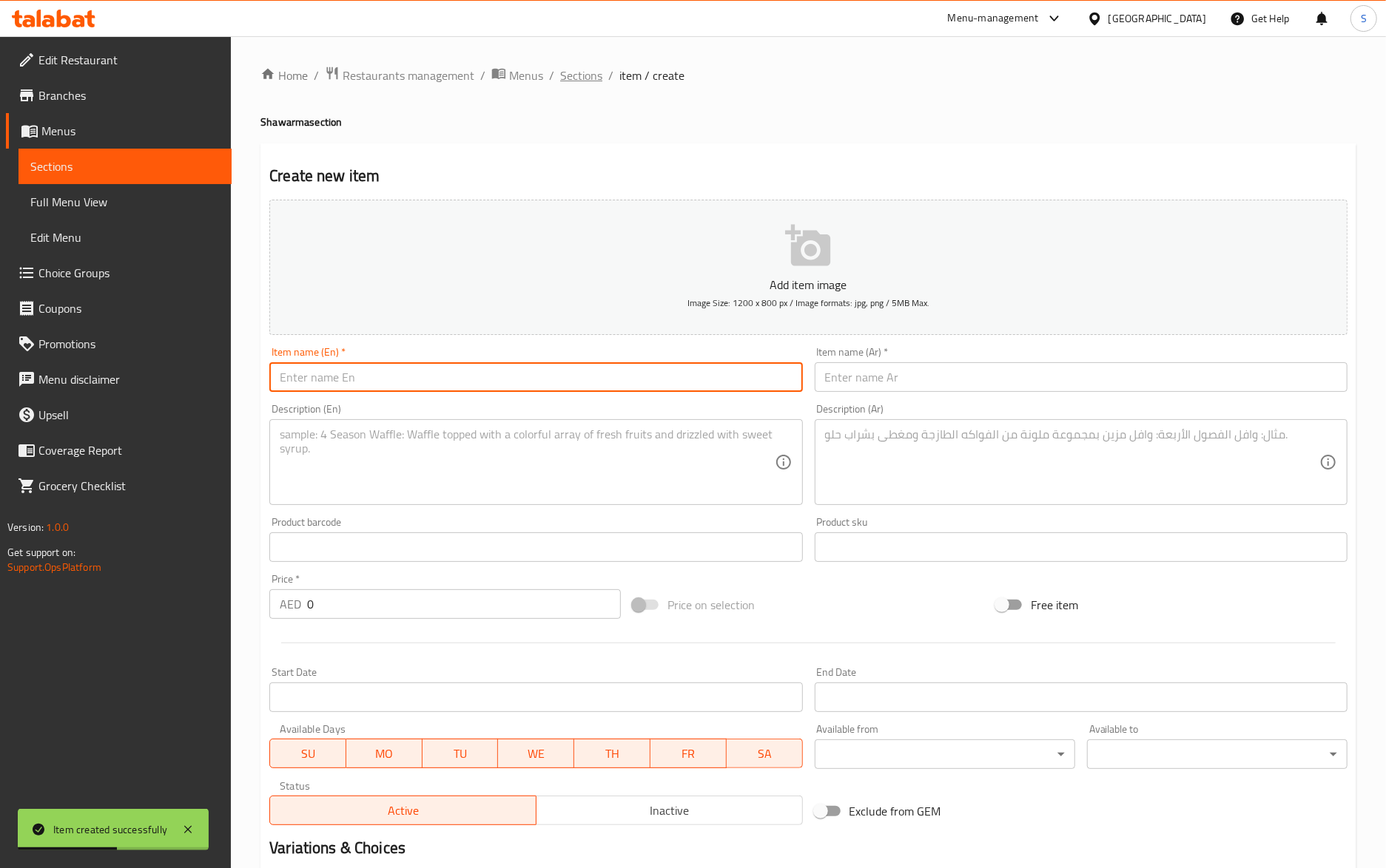
click at [573, 81] on span "Sections" at bounding box center [581, 75] width 42 height 18
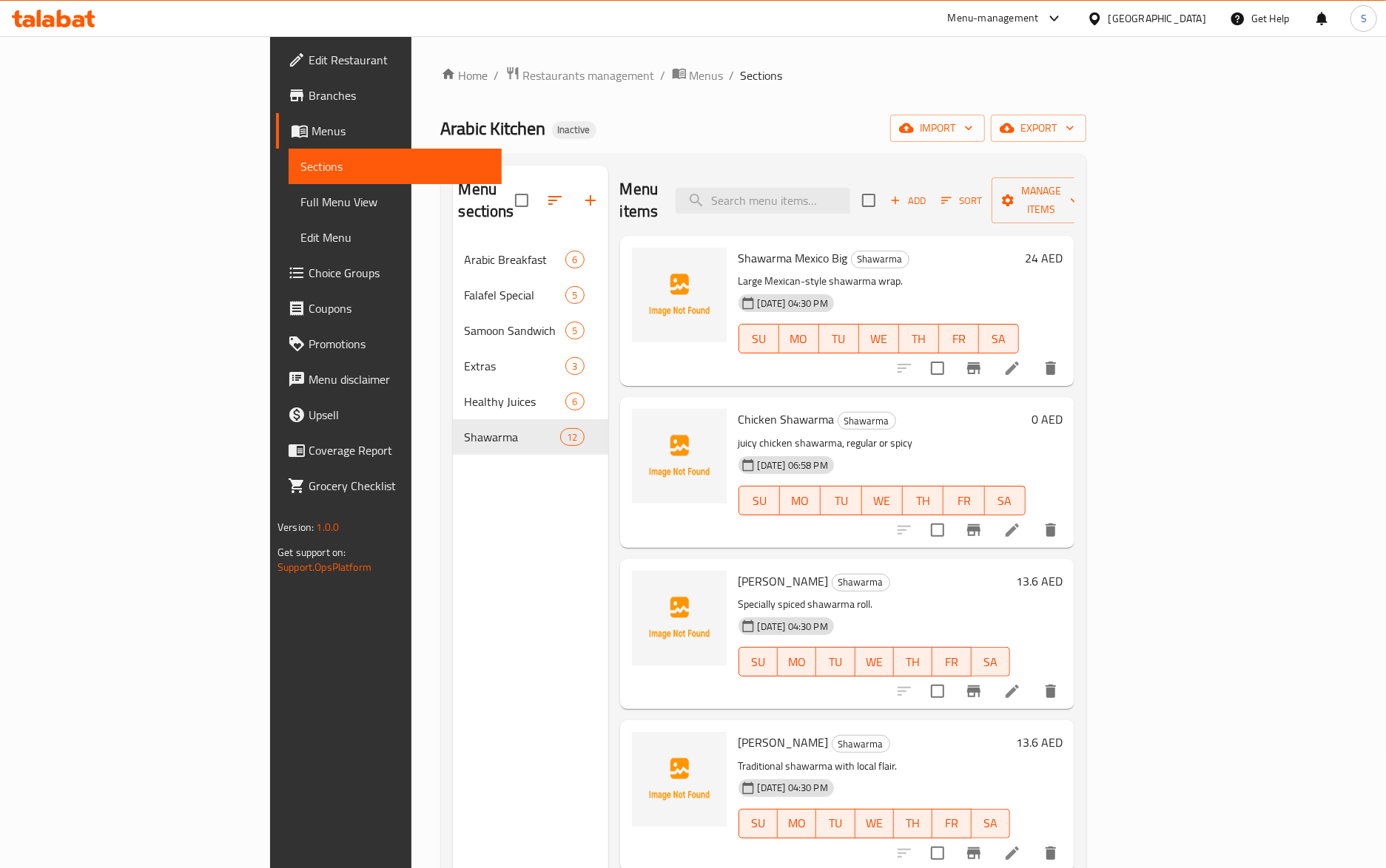
click at [1033, 517] on li at bounding box center [1012, 530] width 42 height 26
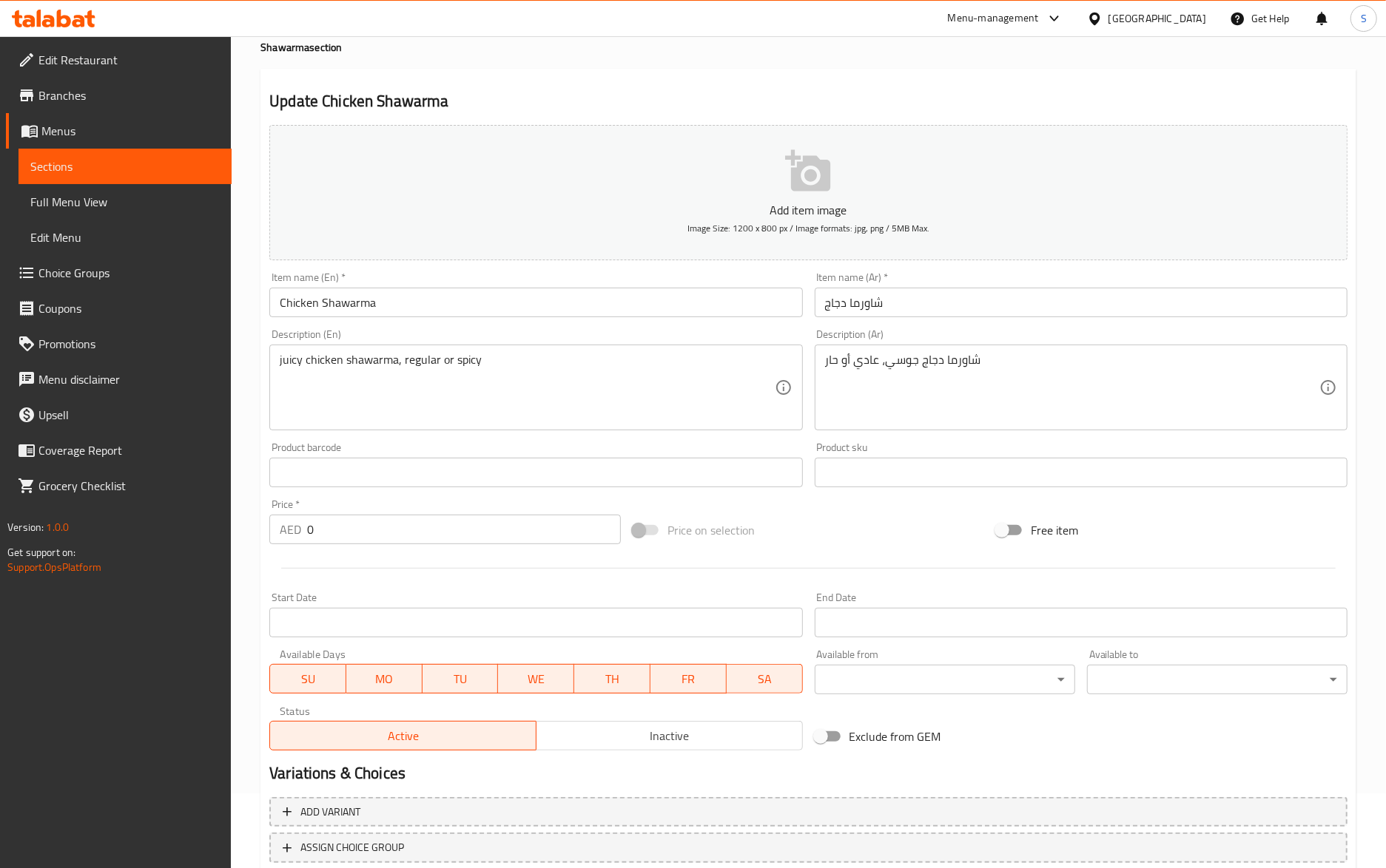
scroll to position [176, 0]
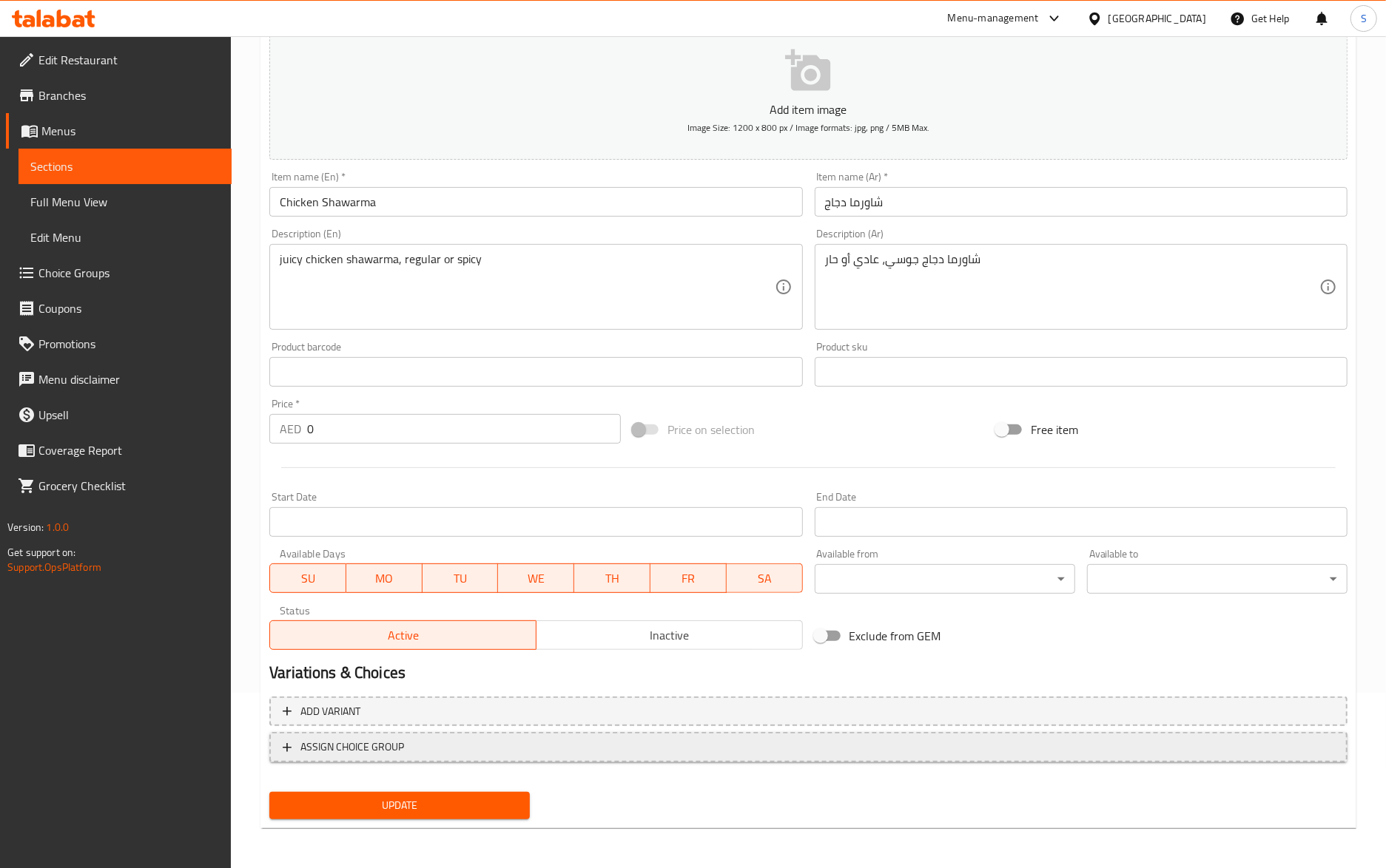
click at [447, 753] on span "ASSIGN CHOICE GROUP" at bounding box center [808, 747] width 1052 height 19
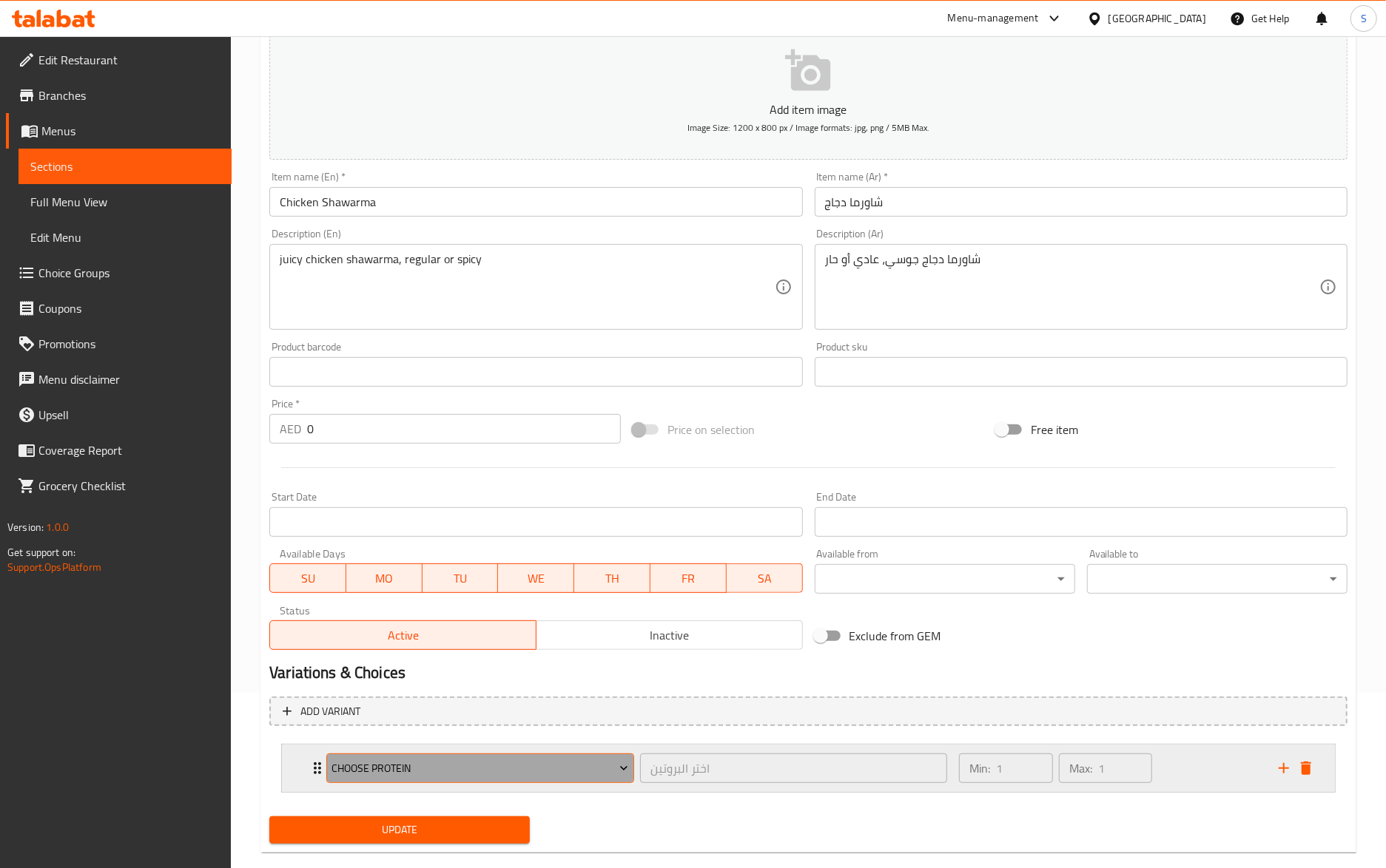
click at [447, 771] on span "Choose Protein" at bounding box center [480, 769] width 296 height 19
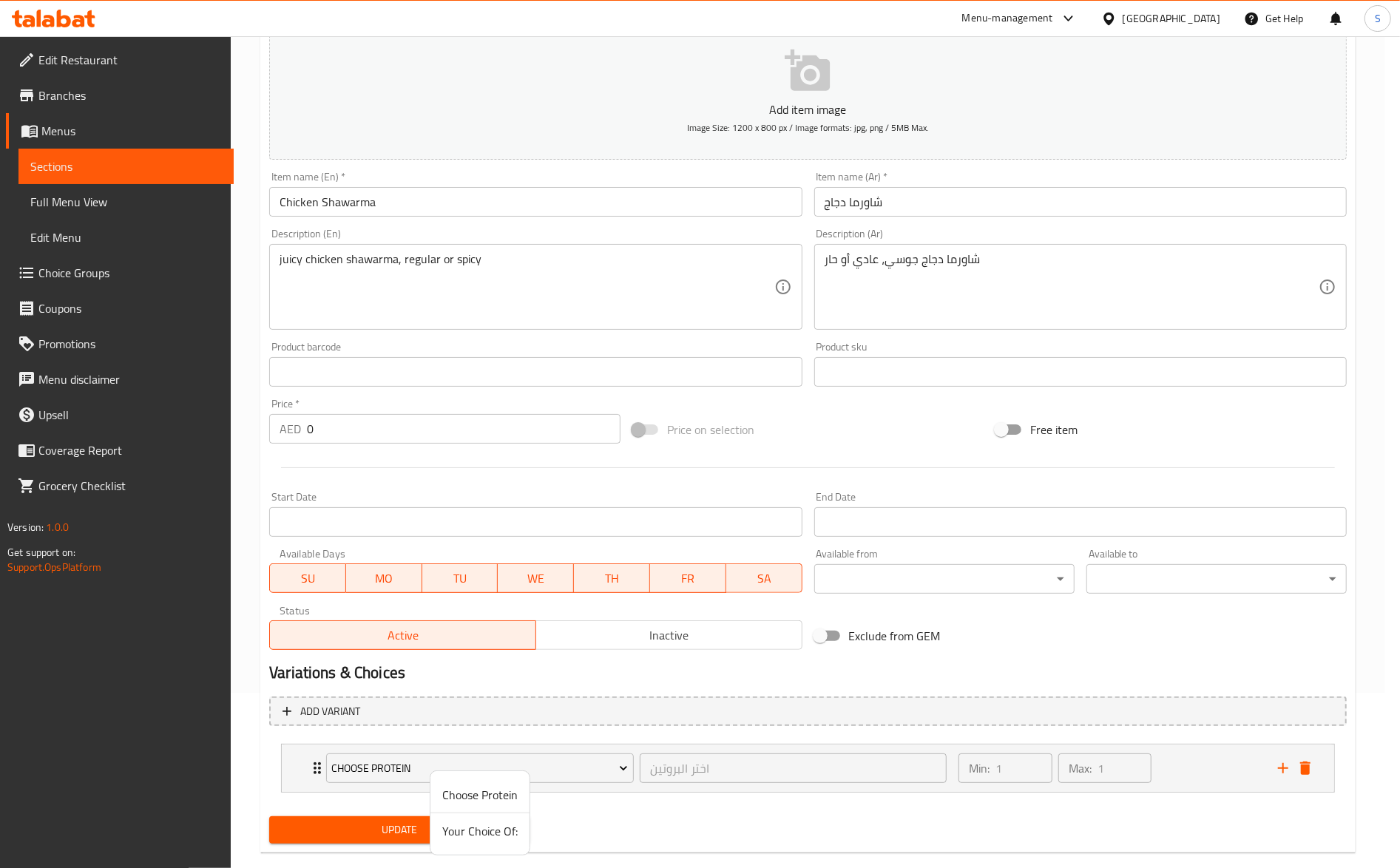
click at [473, 829] on span "Your Choice Of:" at bounding box center [480, 831] width 76 height 18
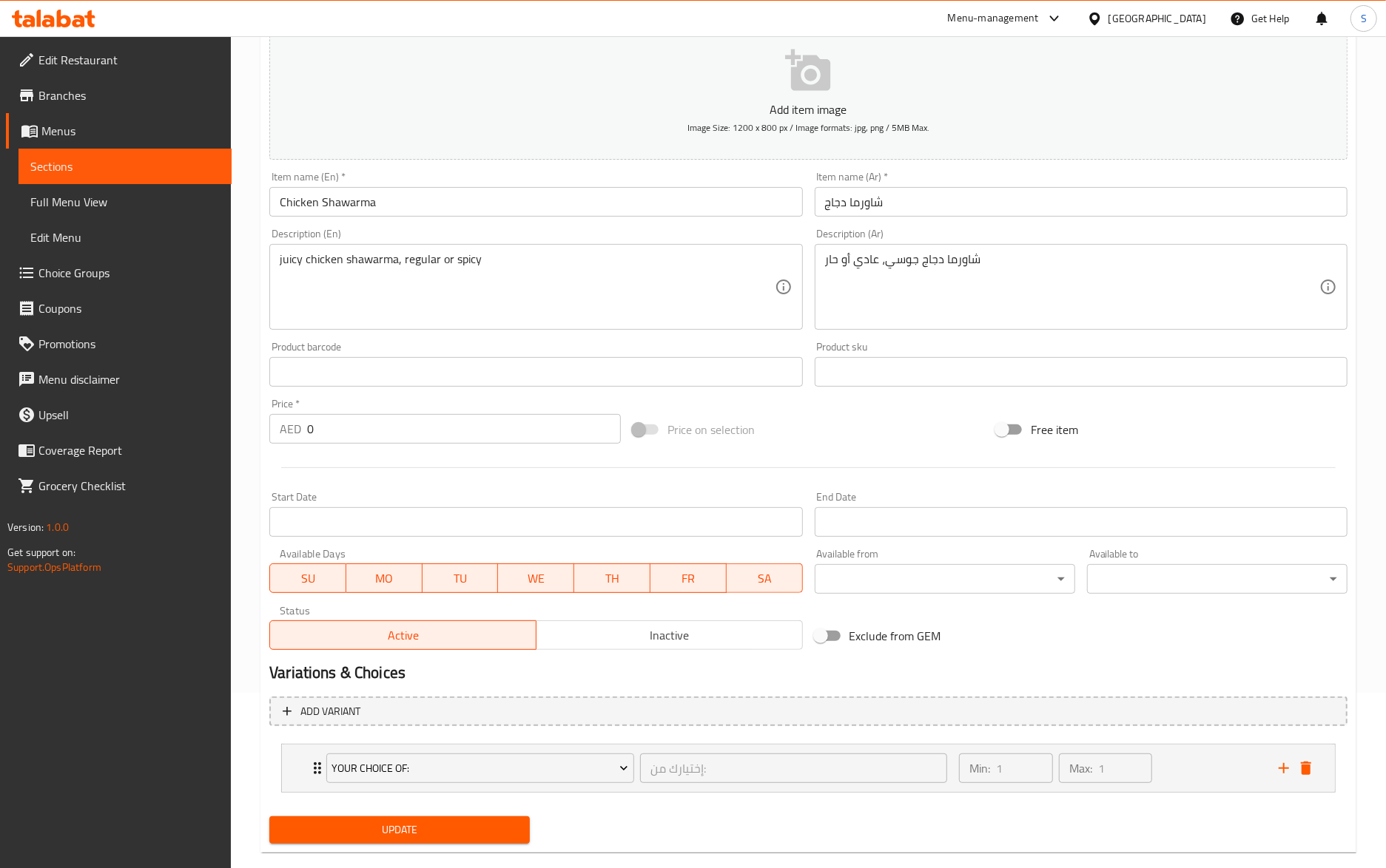
click at [424, 829] on span "Update" at bounding box center [399, 830] width 237 height 19
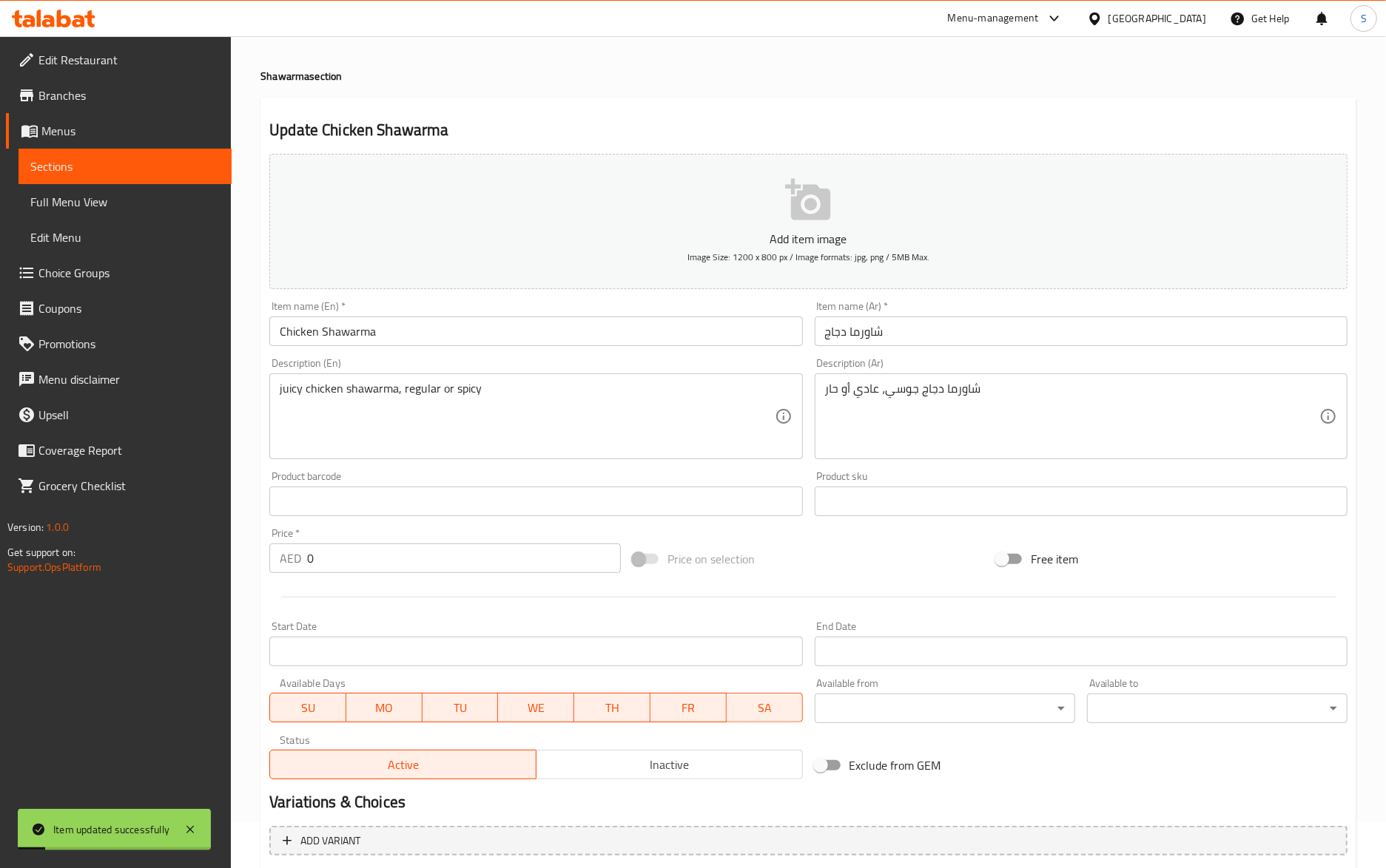
scroll to position [0, 0]
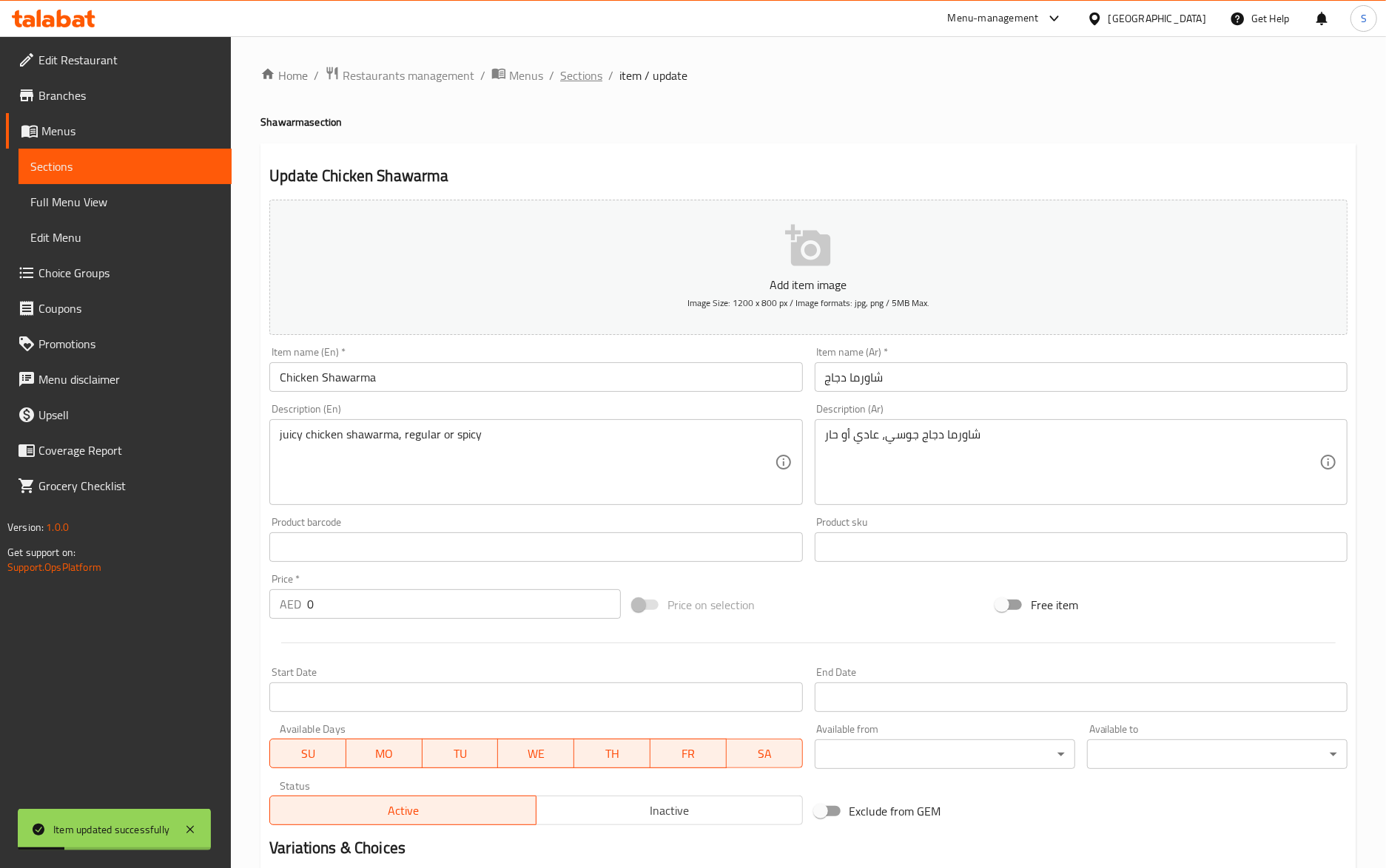
click at [564, 78] on span "Sections" at bounding box center [581, 75] width 42 height 18
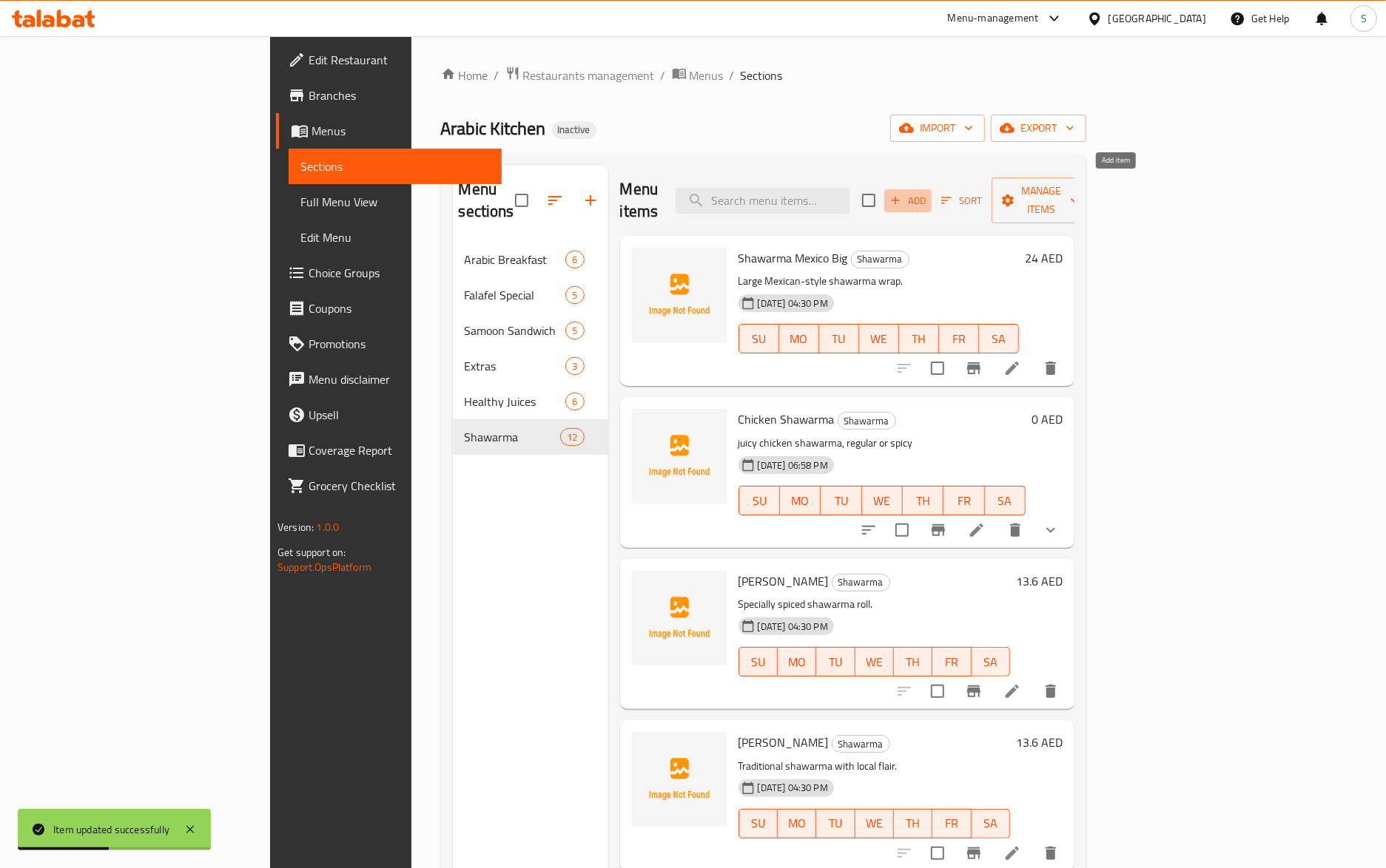
click at [928, 193] on span "Add" at bounding box center [908, 201] width 40 height 17
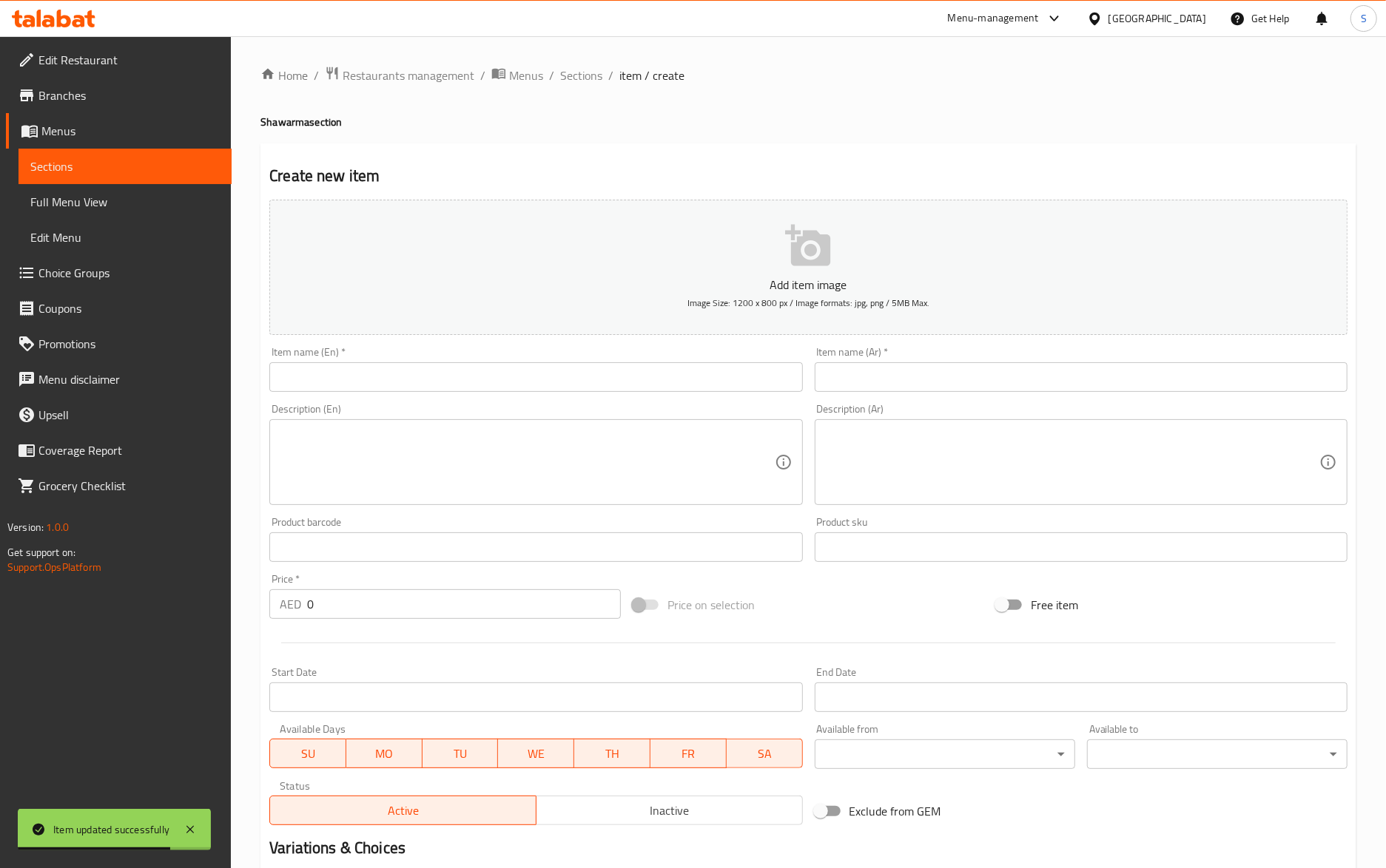
click at [276, 388] on input "text" at bounding box center [536, 377] width 532 height 29
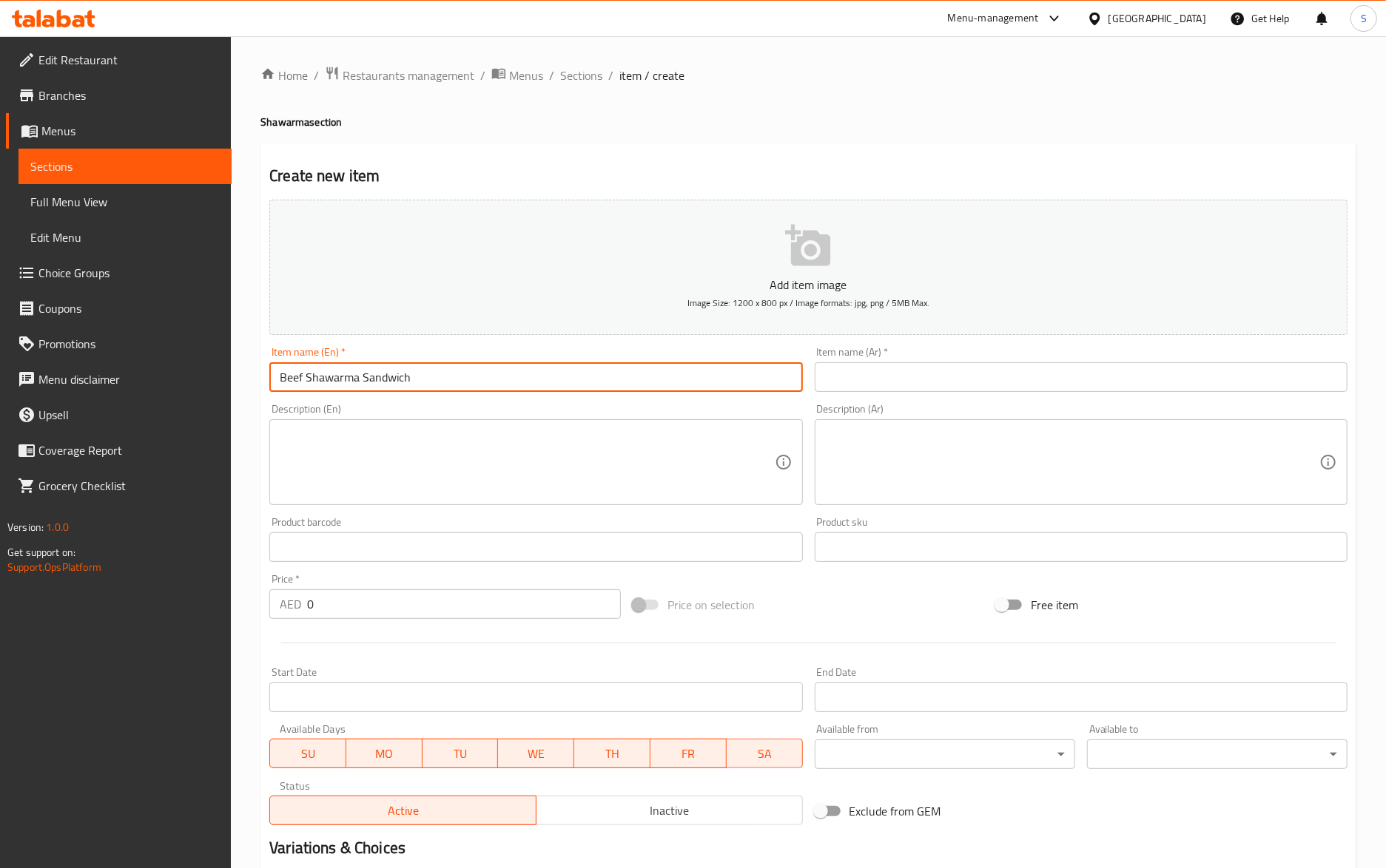
click at [398, 385] on input "Beef Shawarma Sandwich" at bounding box center [536, 377] width 532 height 29
type input "Beef Shawarma"
click at [848, 374] on input "text" at bounding box center [1081, 377] width 532 height 29
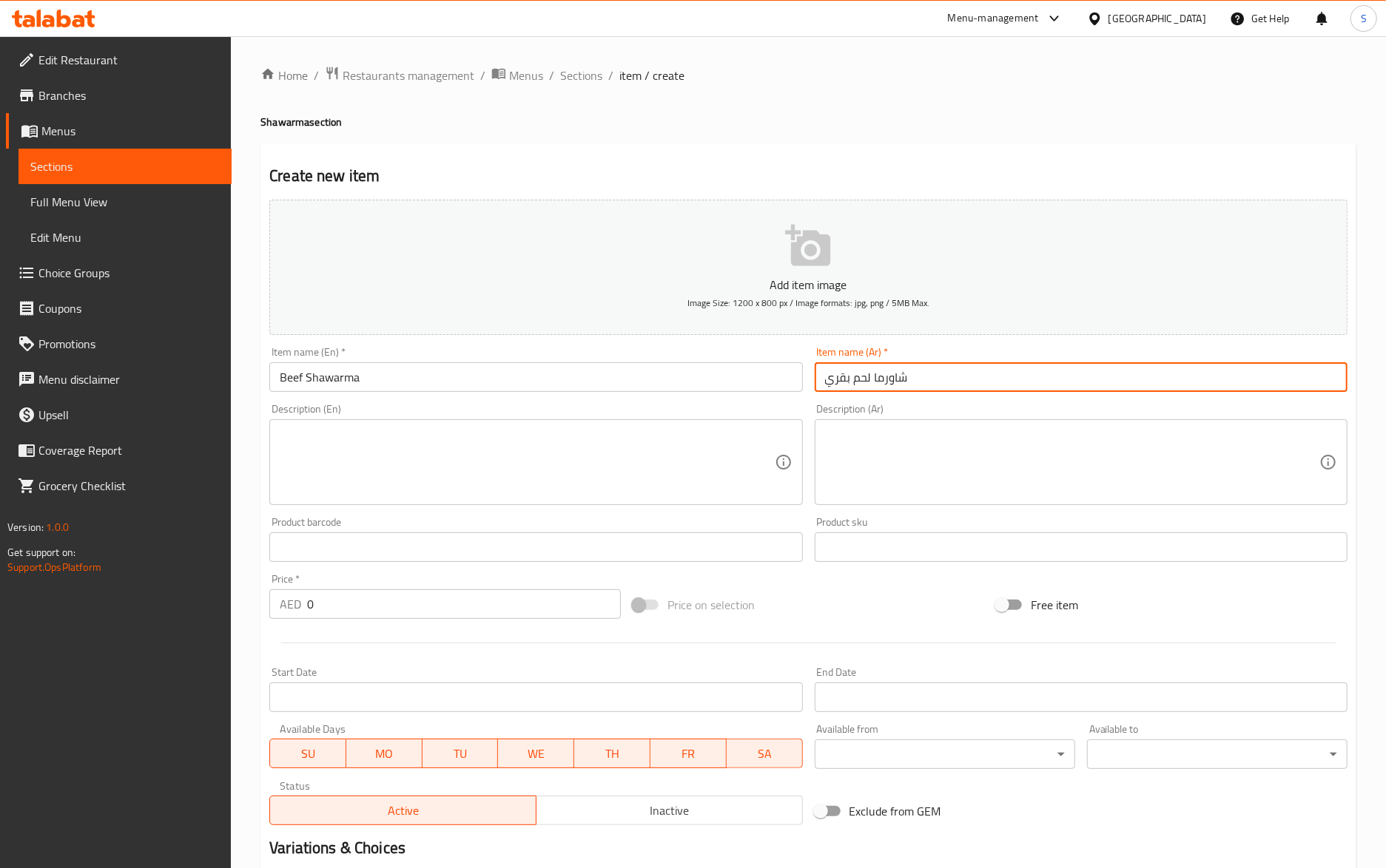
type input "شاورما لحم بقري"
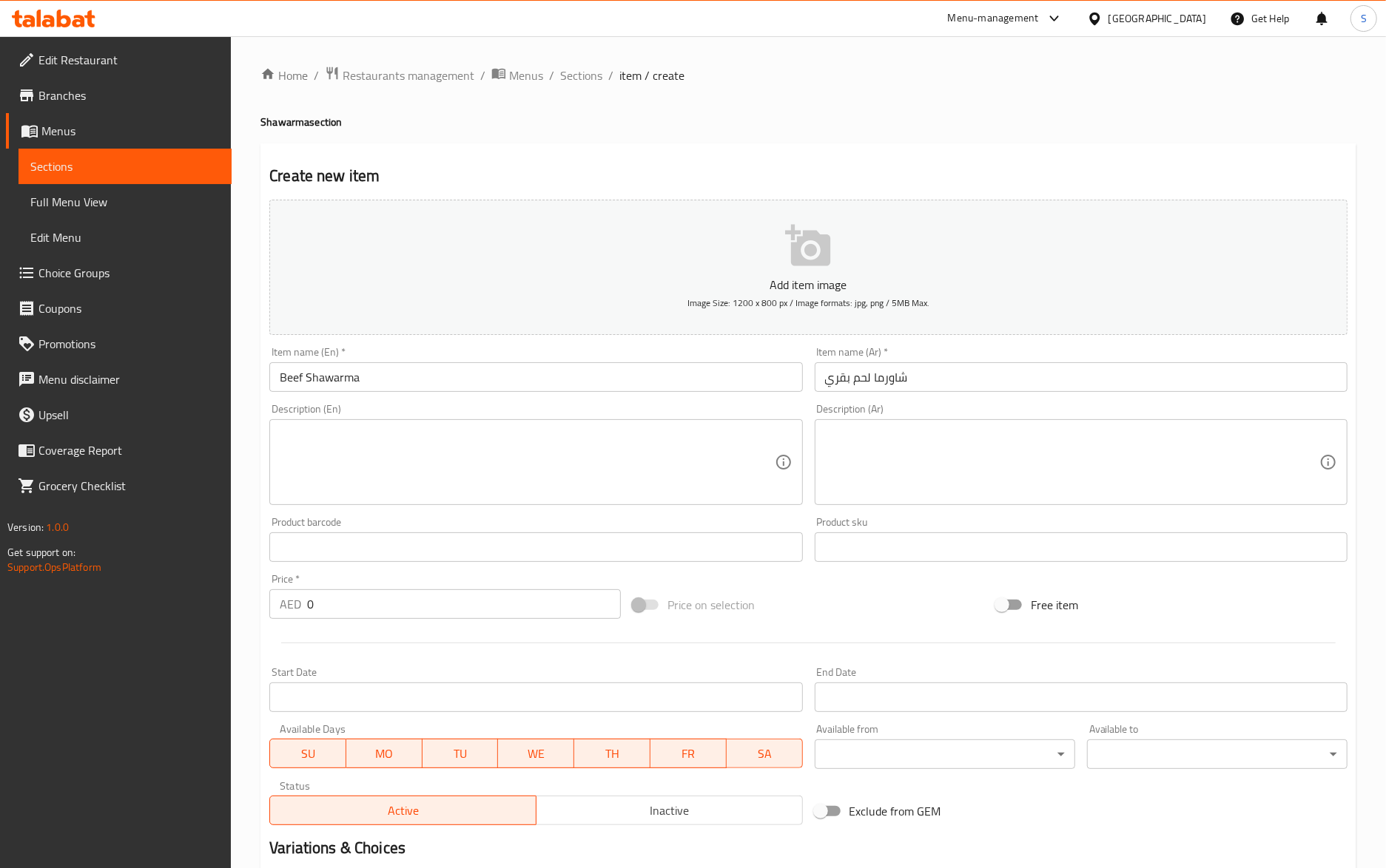
click at [744, 446] on textarea at bounding box center [526, 463] width 495 height 70
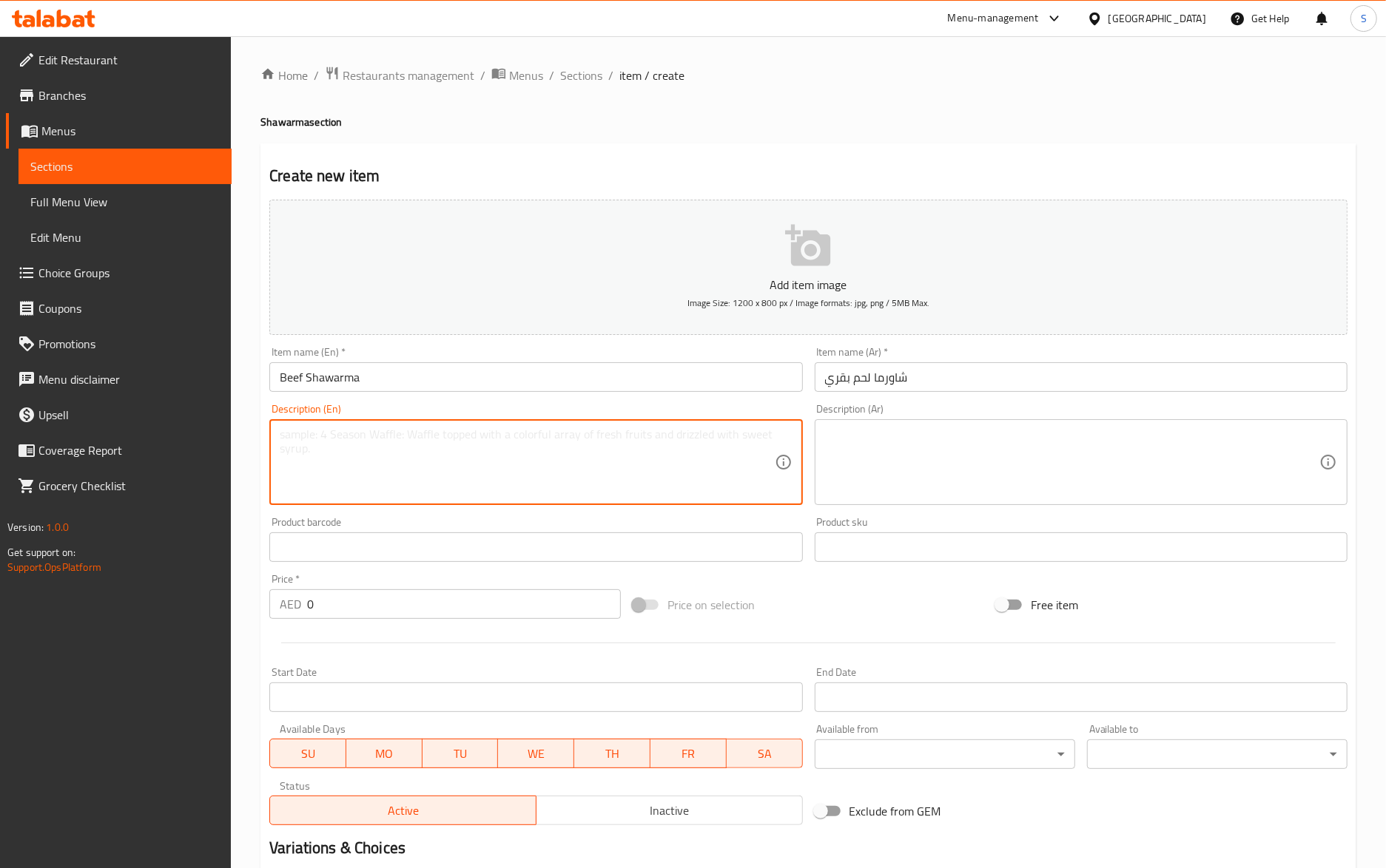
paste textarea "Tender beef shawarma, regular or spicy."
type textarea "Tender beef shawarma, regular or spicy."
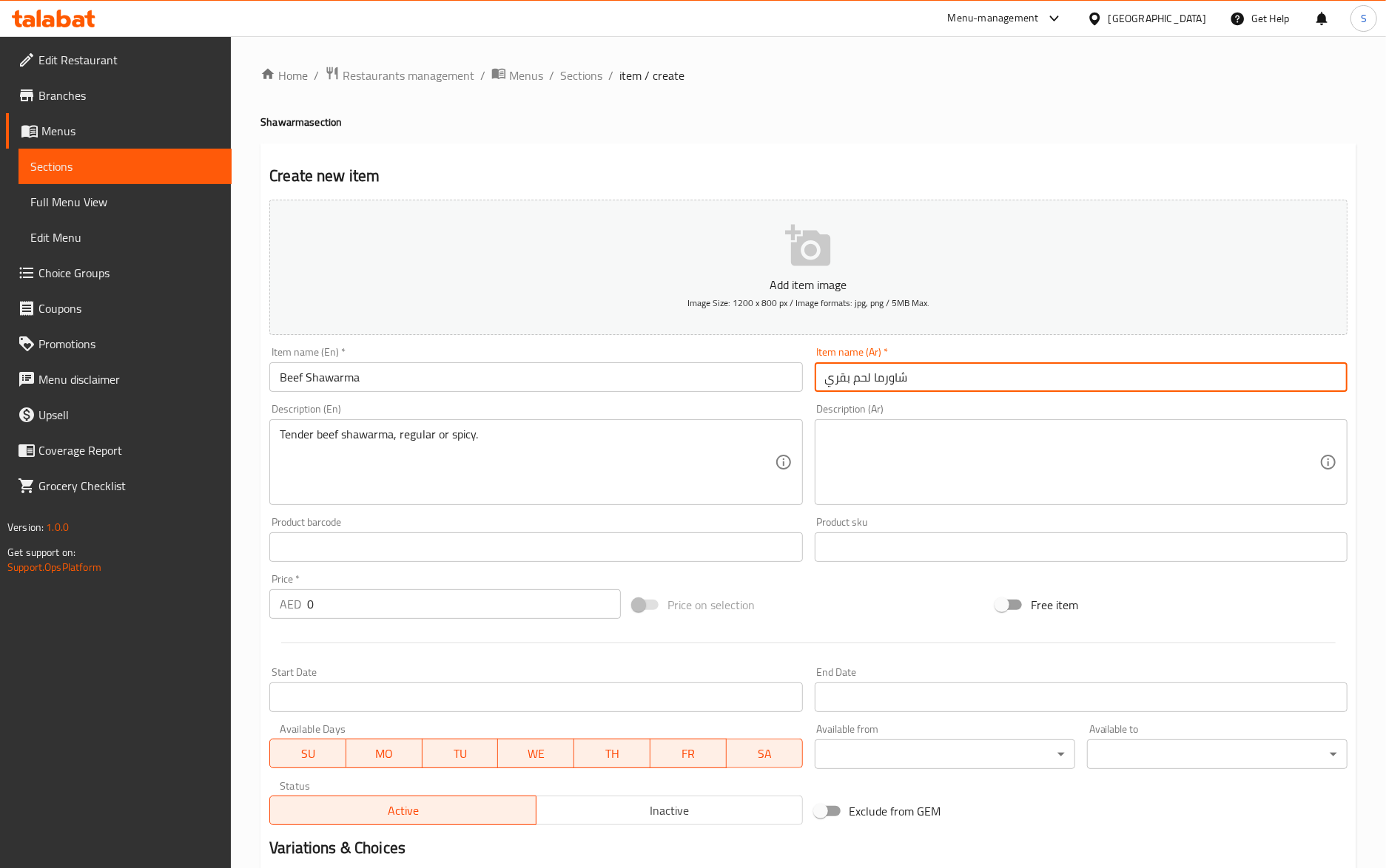
click at [883, 383] on input "شاورما لحم بقري" at bounding box center [1081, 377] width 532 height 29
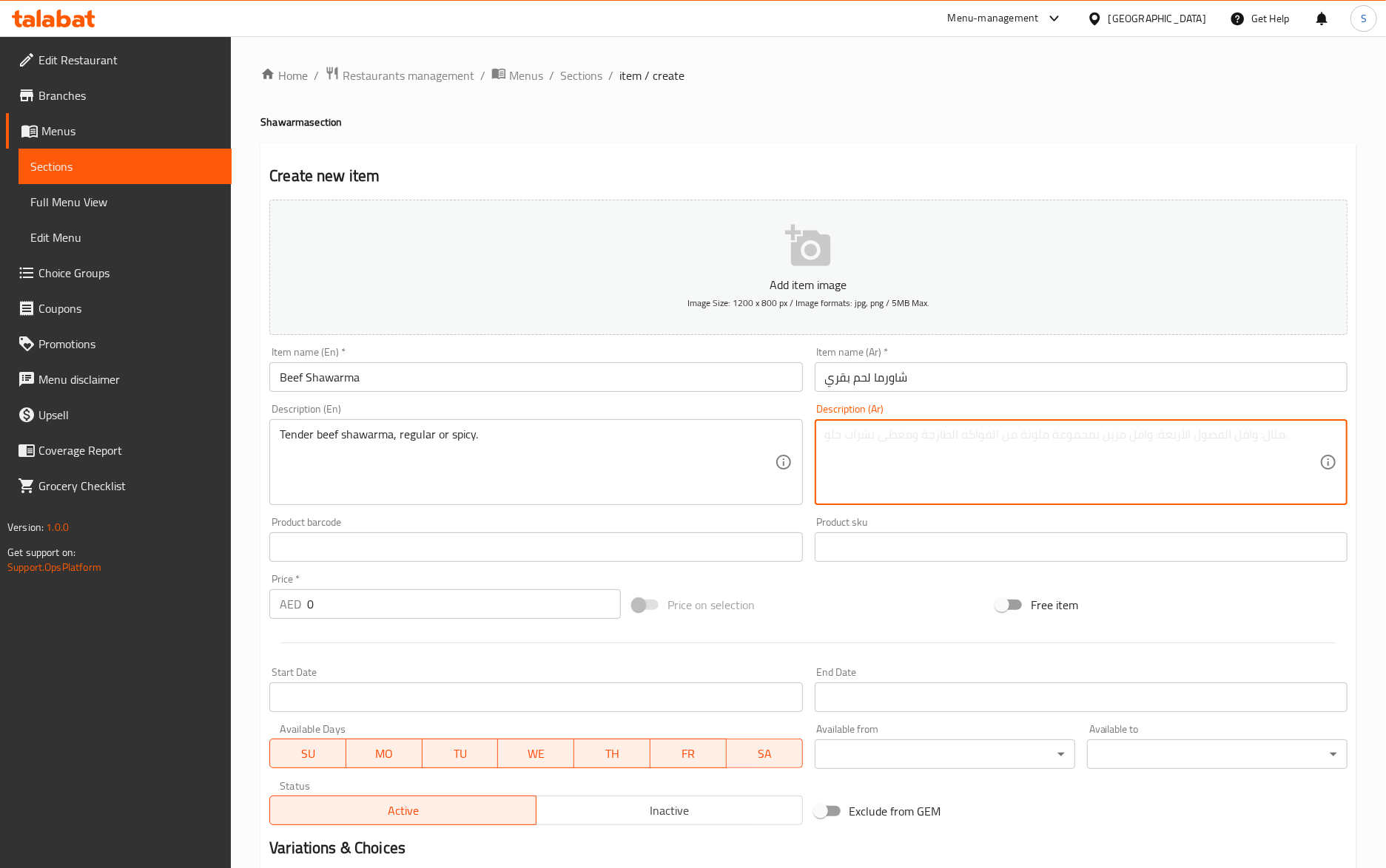
click at [868, 450] on textarea at bounding box center [1072, 463] width 495 height 70
paste textarea "شاورما لحم بقري"
type textarea "شاورما لحم بقري تندر، عادي أو حار"
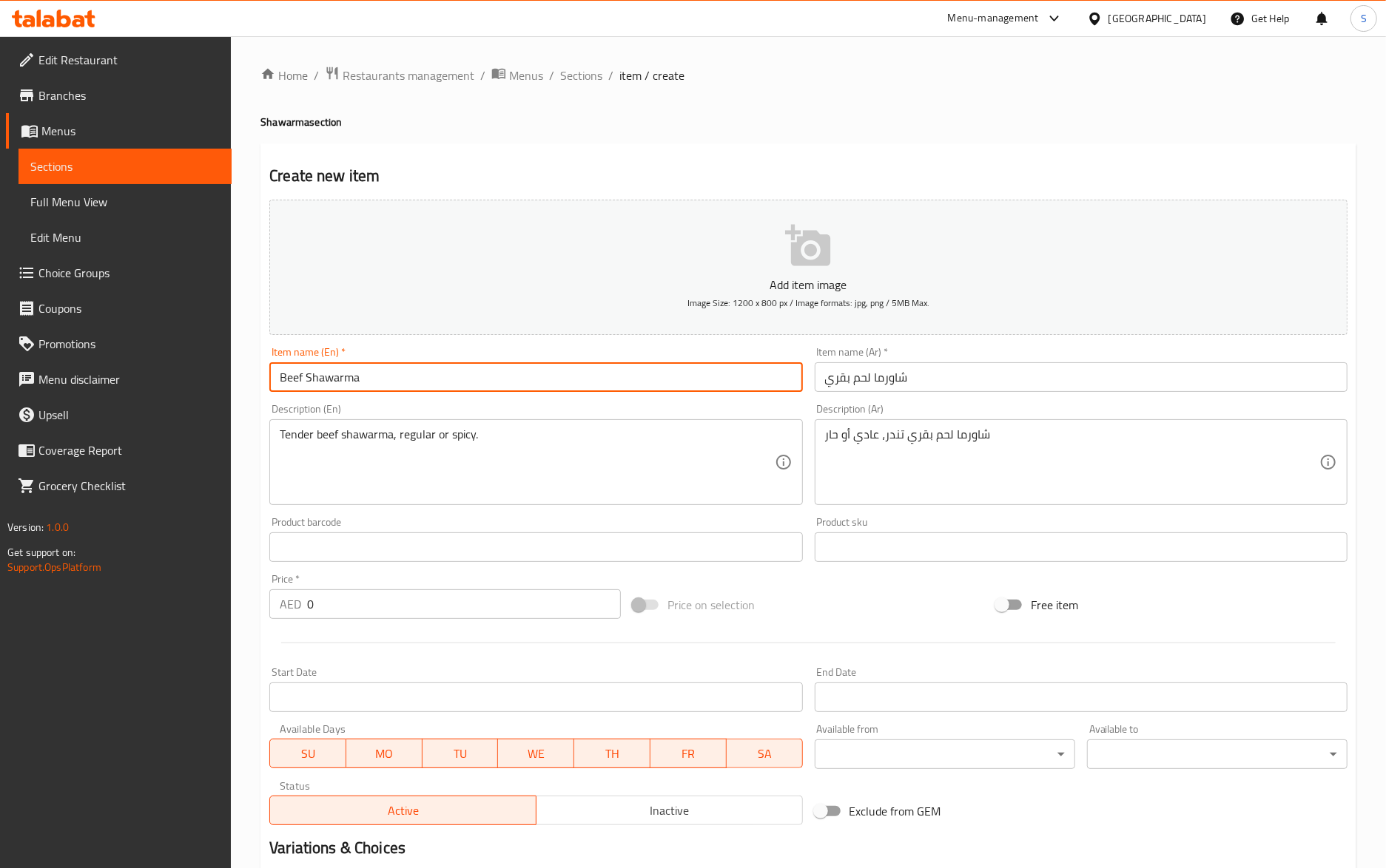
click at [490, 385] on input "Beef Shawarma" at bounding box center [536, 377] width 532 height 29
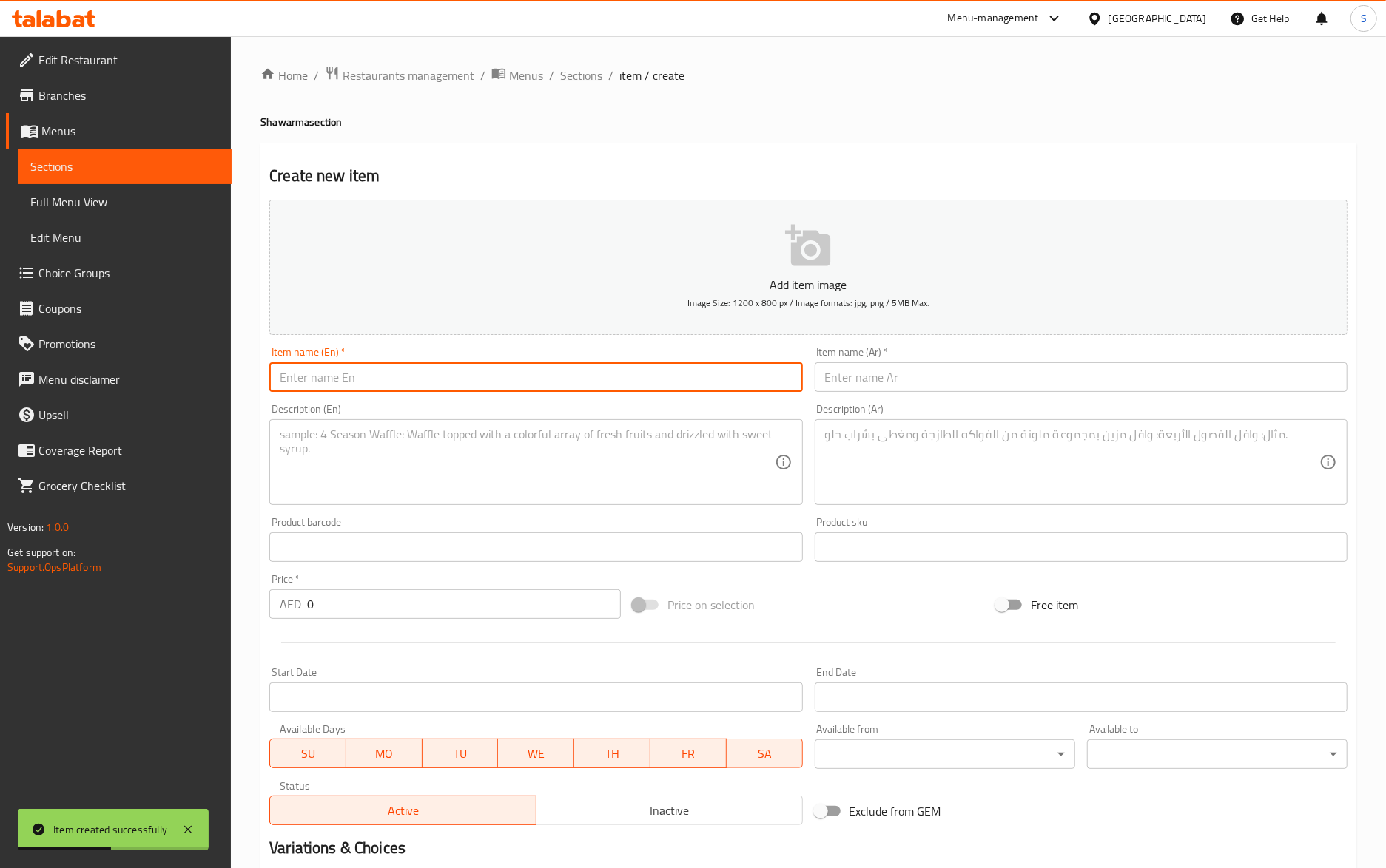
click at [597, 77] on span "Sections" at bounding box center [581, 75] width 42 height 18
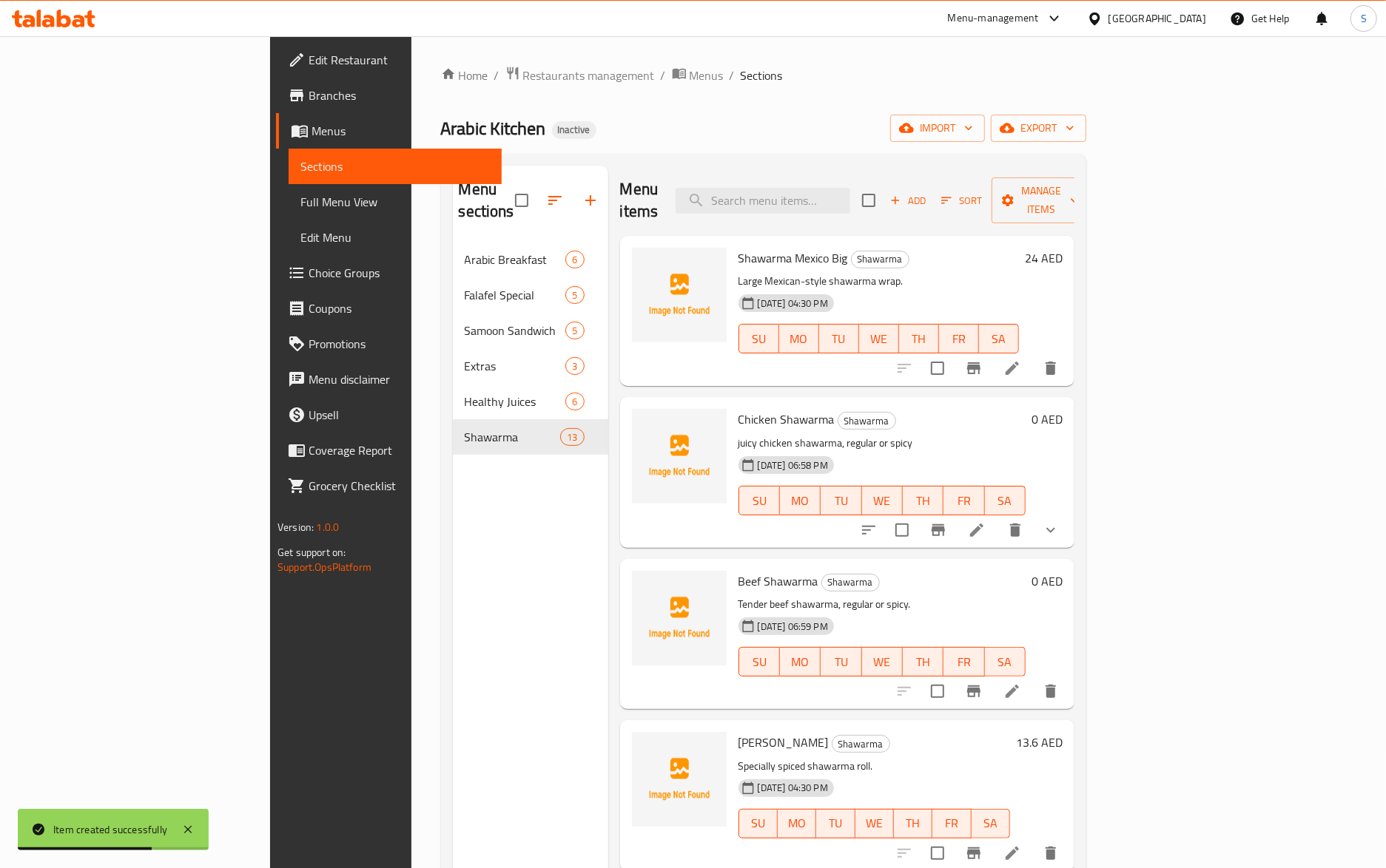
click at [1033, 678] on li at bounding box center [1012, 692] width 42 height 26
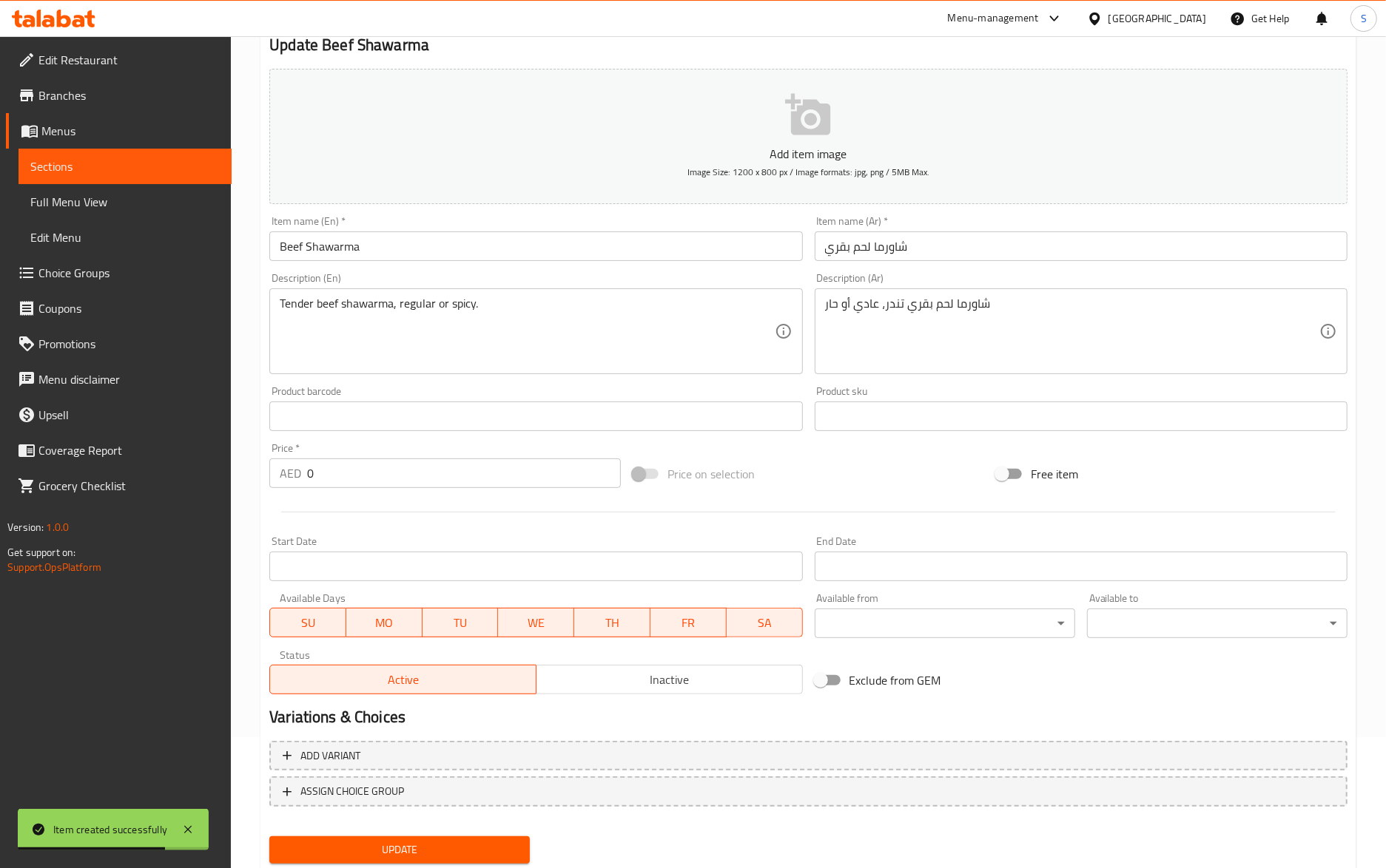
scroll to position [176, 0]
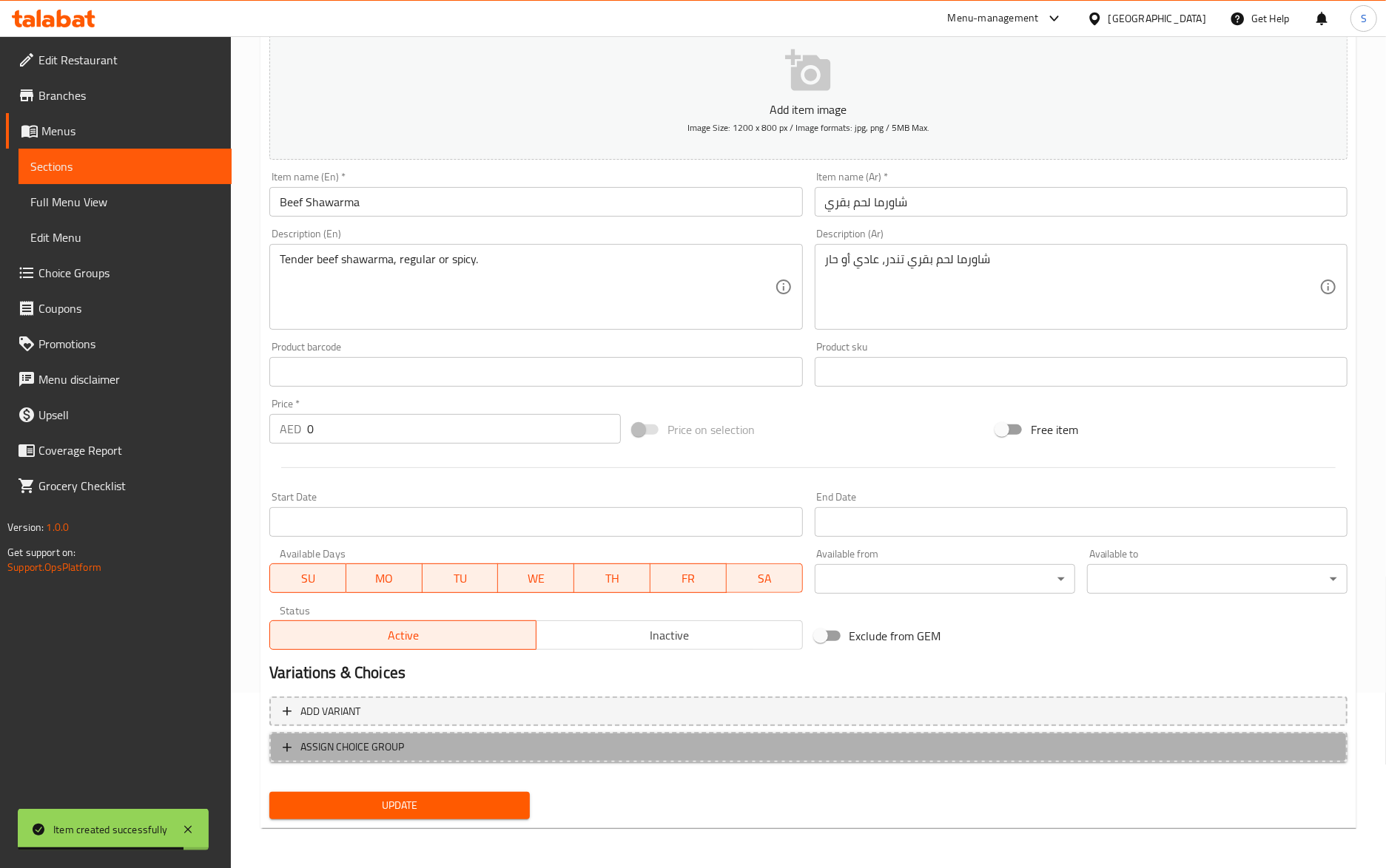
click at [465, 744] on span "ASSIGN CHOICE GROUP" at bounding box center [808, 747] width 1052 height 19
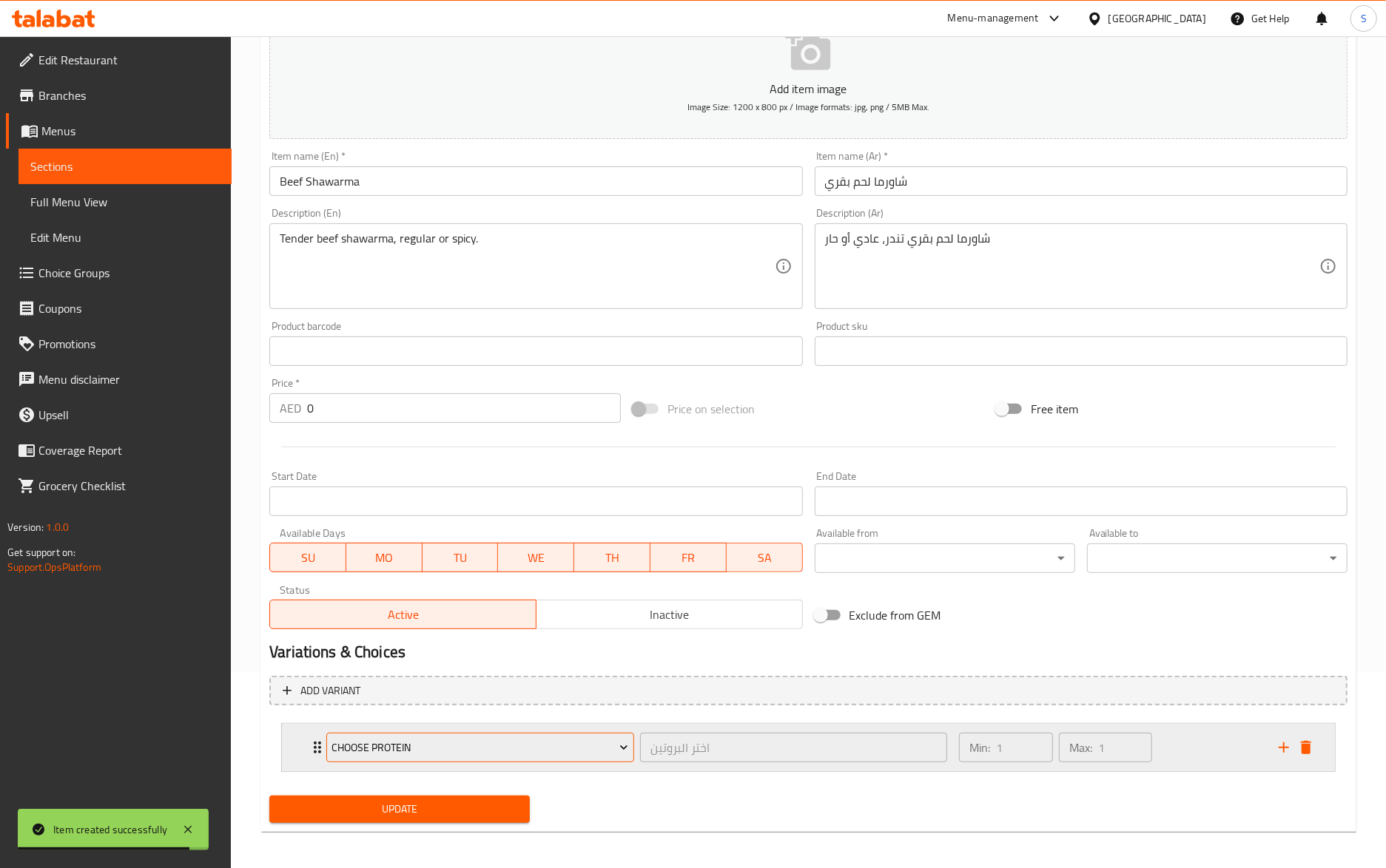
scroll to position [202, 0]
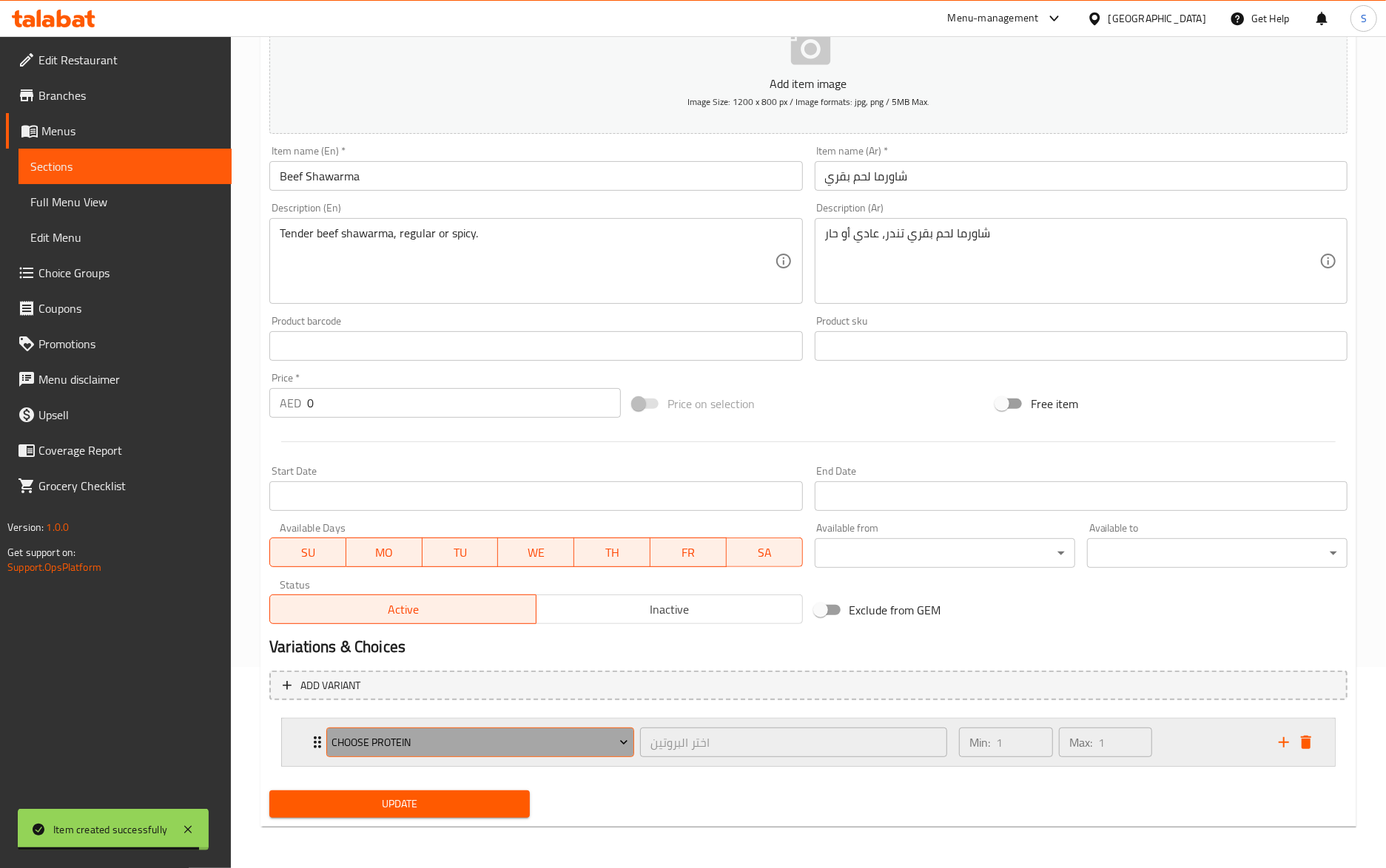
click at [472, 744] on span "Choose Protein" at bounding box center [480, 743] width 296 height 19
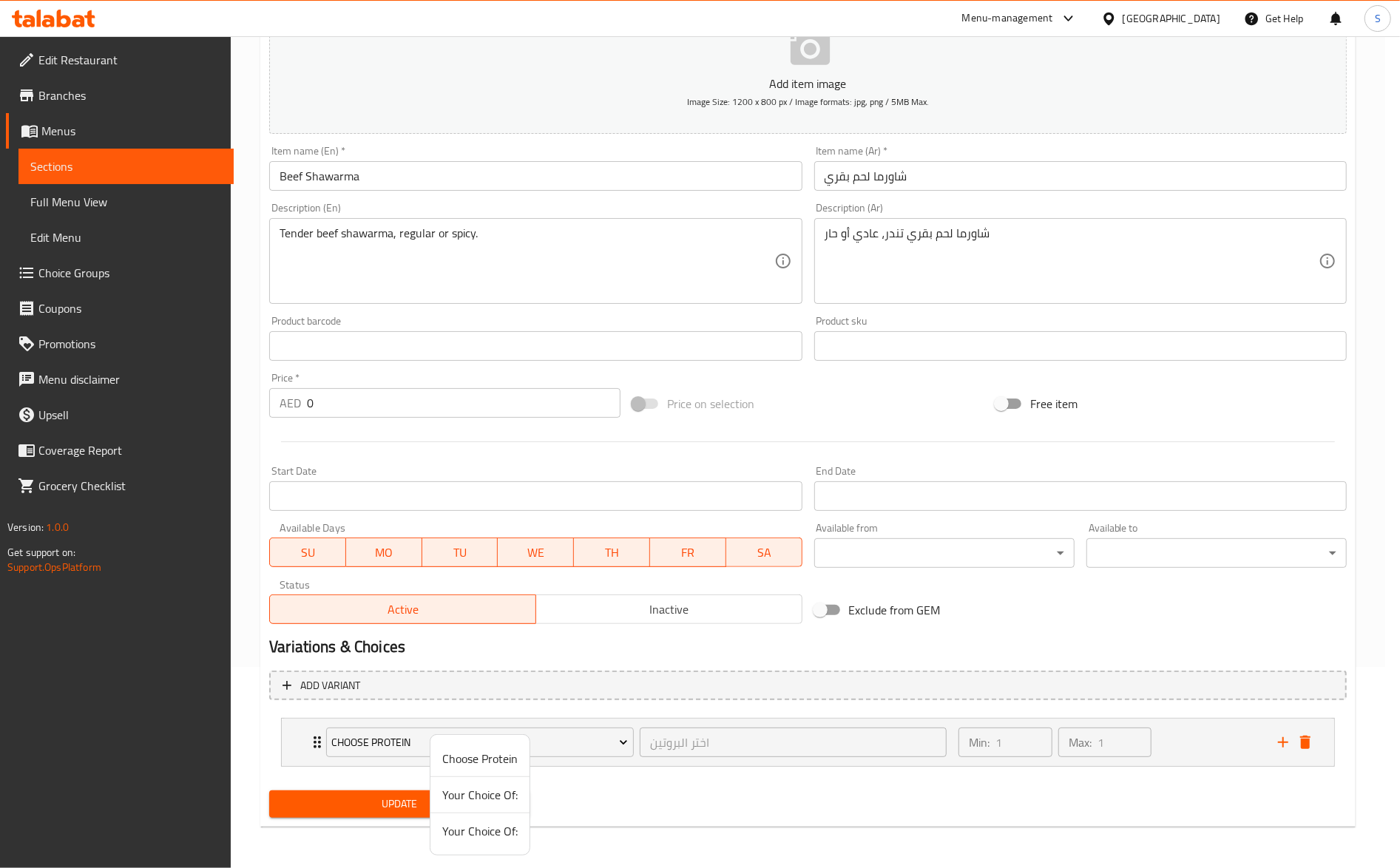
click at [465, 845] on li "Your Choice Of:" at bounding box center [480, 832] width 99 height 36
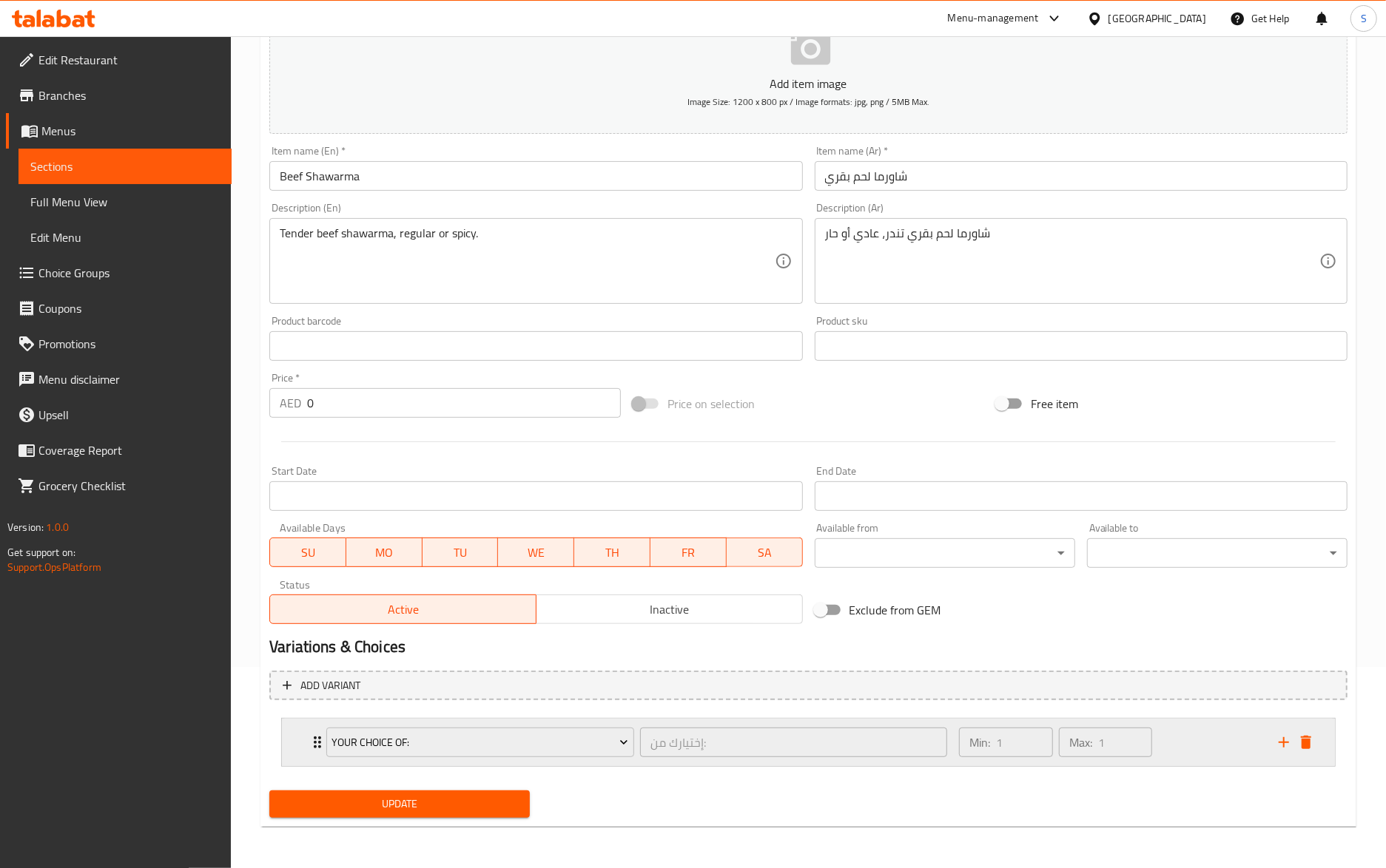
click at [299, 743] on div "Your Choice Of: إختيارك من: ​ Min: 1 ​ Max: 1 ​" at bounding box center [808, 742] width 1052 height 47
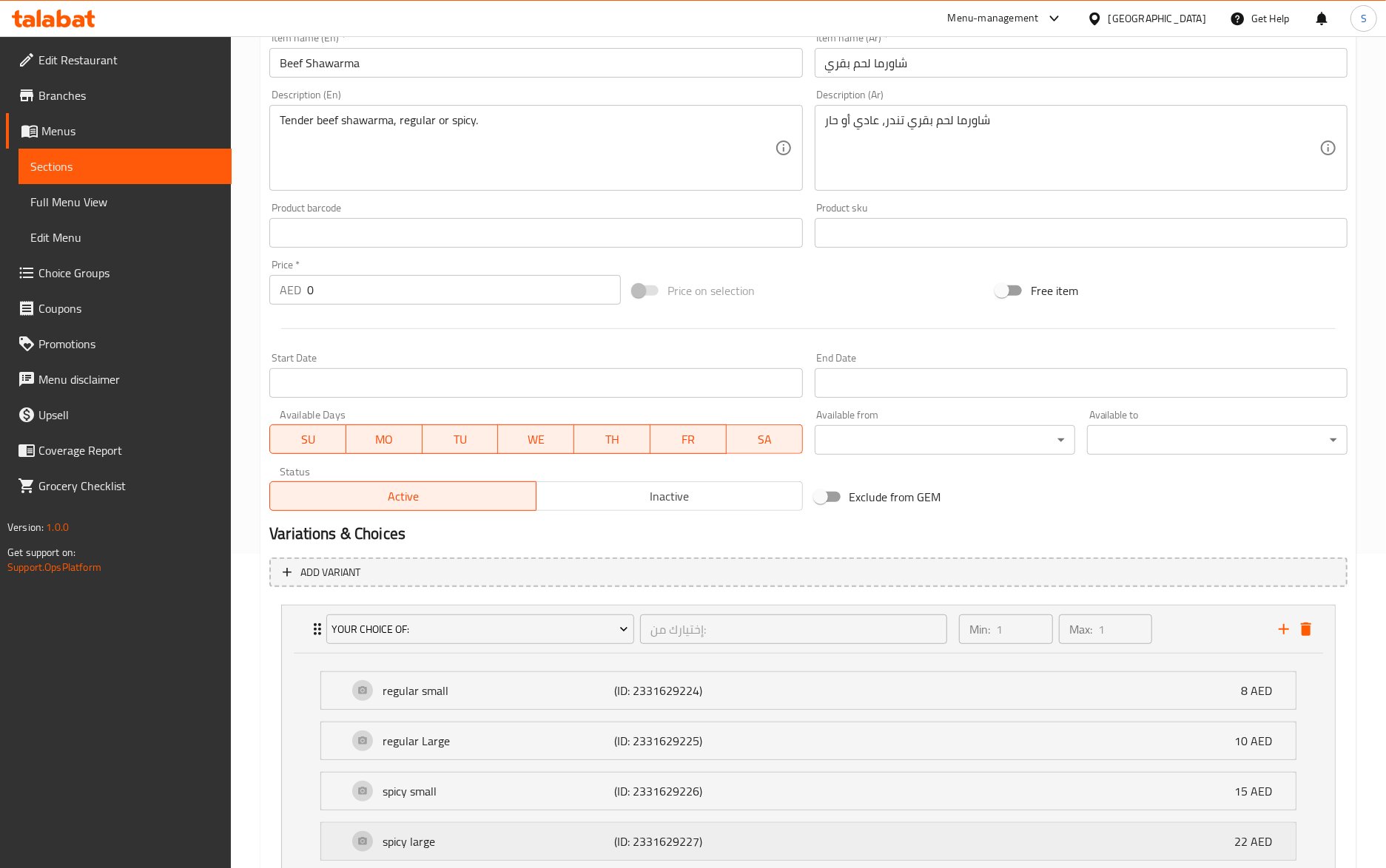
scroll to position [436, 0]
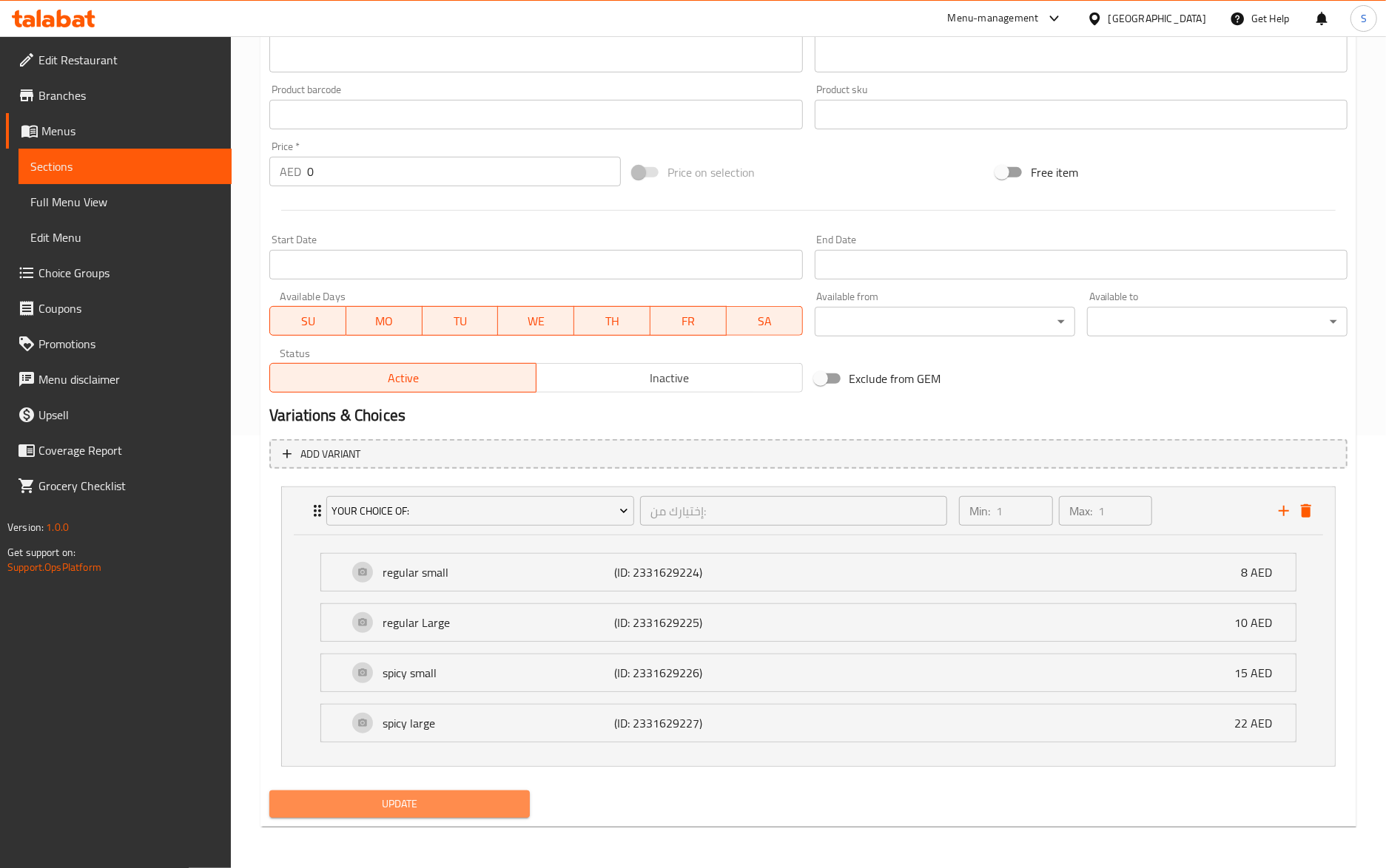
click at [382, 817] on button "Update" at bounding box center [399, 804] width 261 height 27
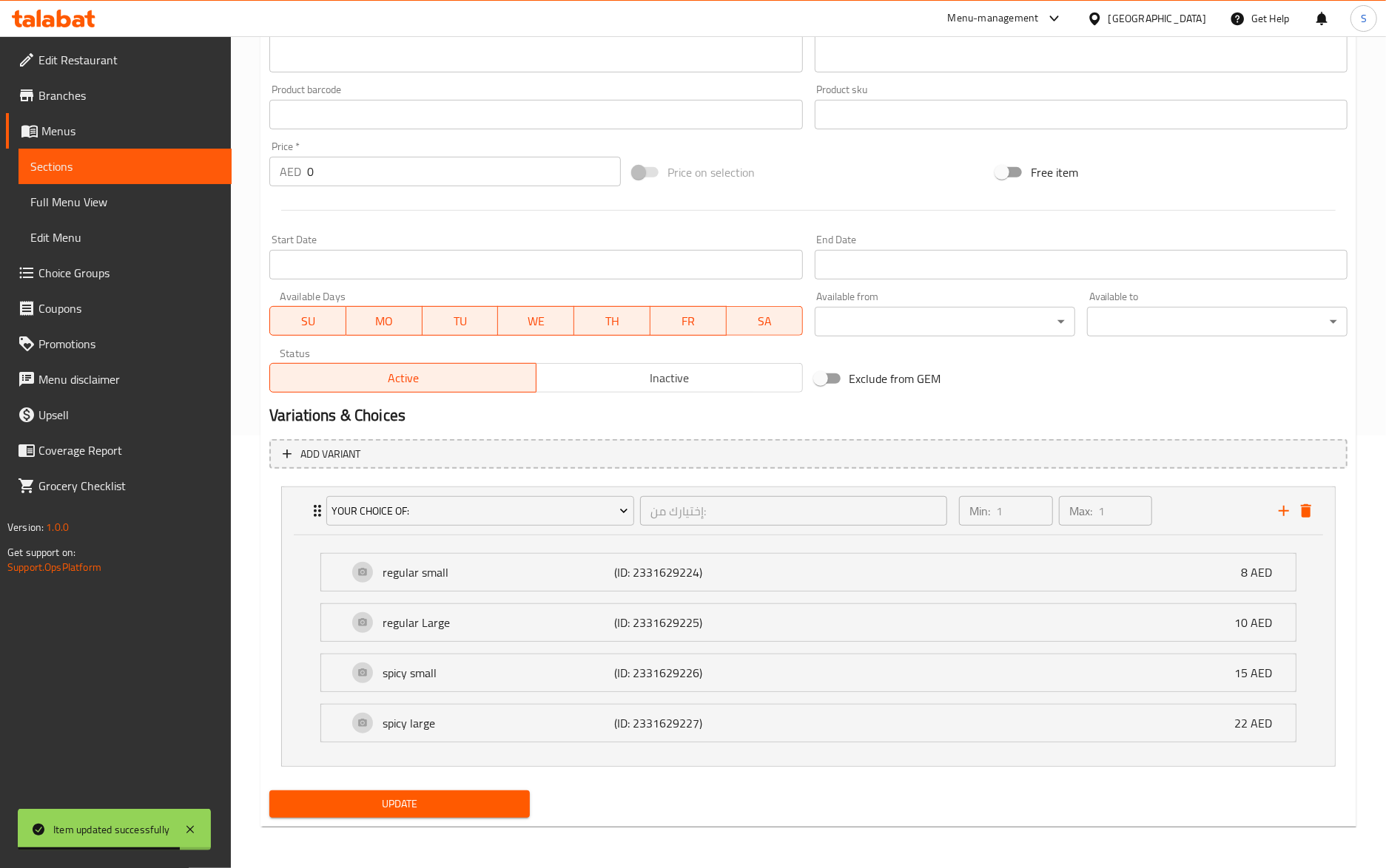
scroll to position [0, 0]
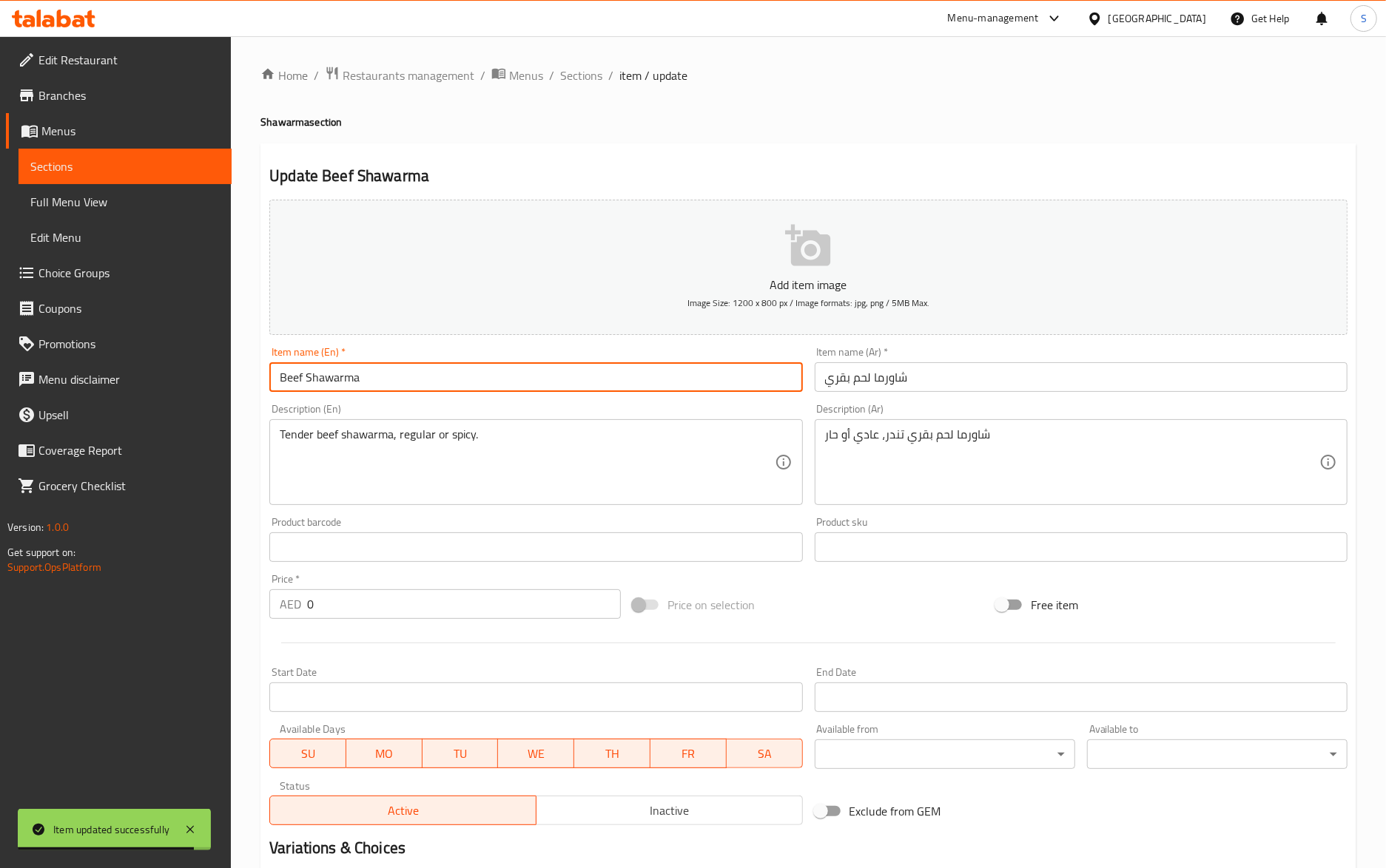
click at [512, 391] on input "Beef Shawarma" at bounding box center [536, 377] width 532 height 29
click at [579, 89] on div "Home / Restaurants management / Menus / Sections / item / update Shawarma secti…" at bounding box center [809, 668] width 1096 height 1205
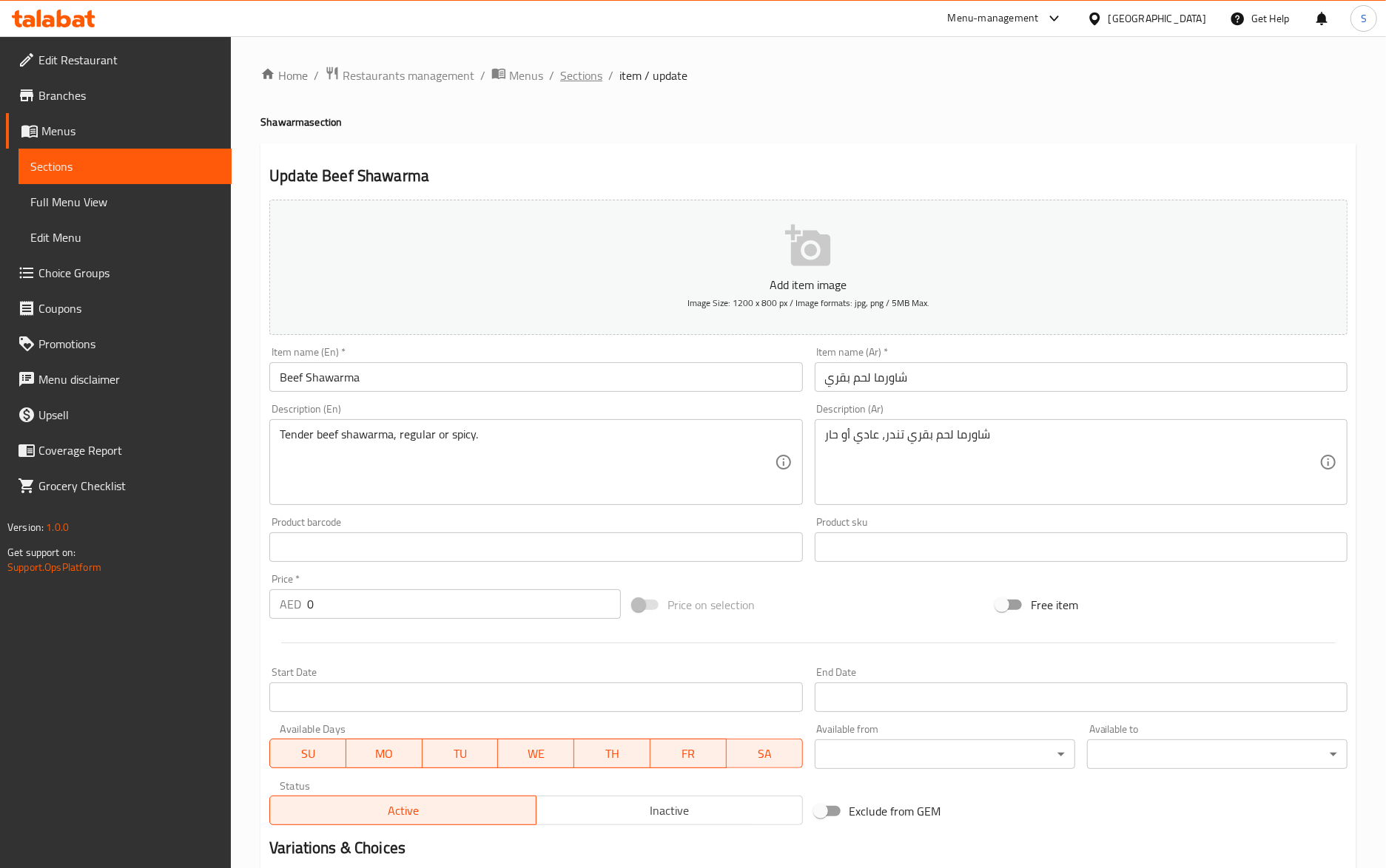
click at [581, 78] on span "Sections" at bounding box center [581, 75] width 42 height 18
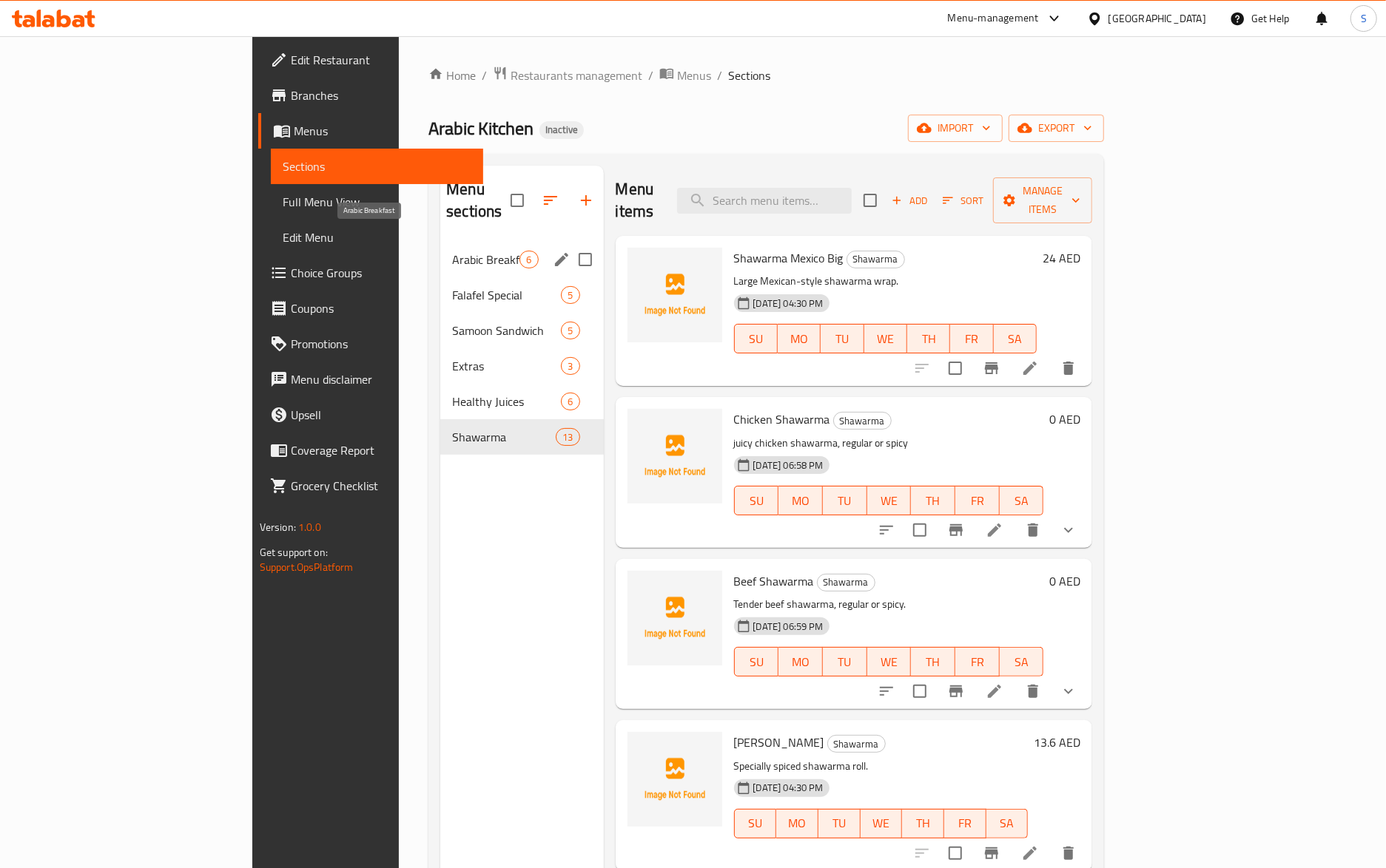
click at [452, 251] on span "Arabic Breakfast" at bounding box center [485, 259] width 67 height 18
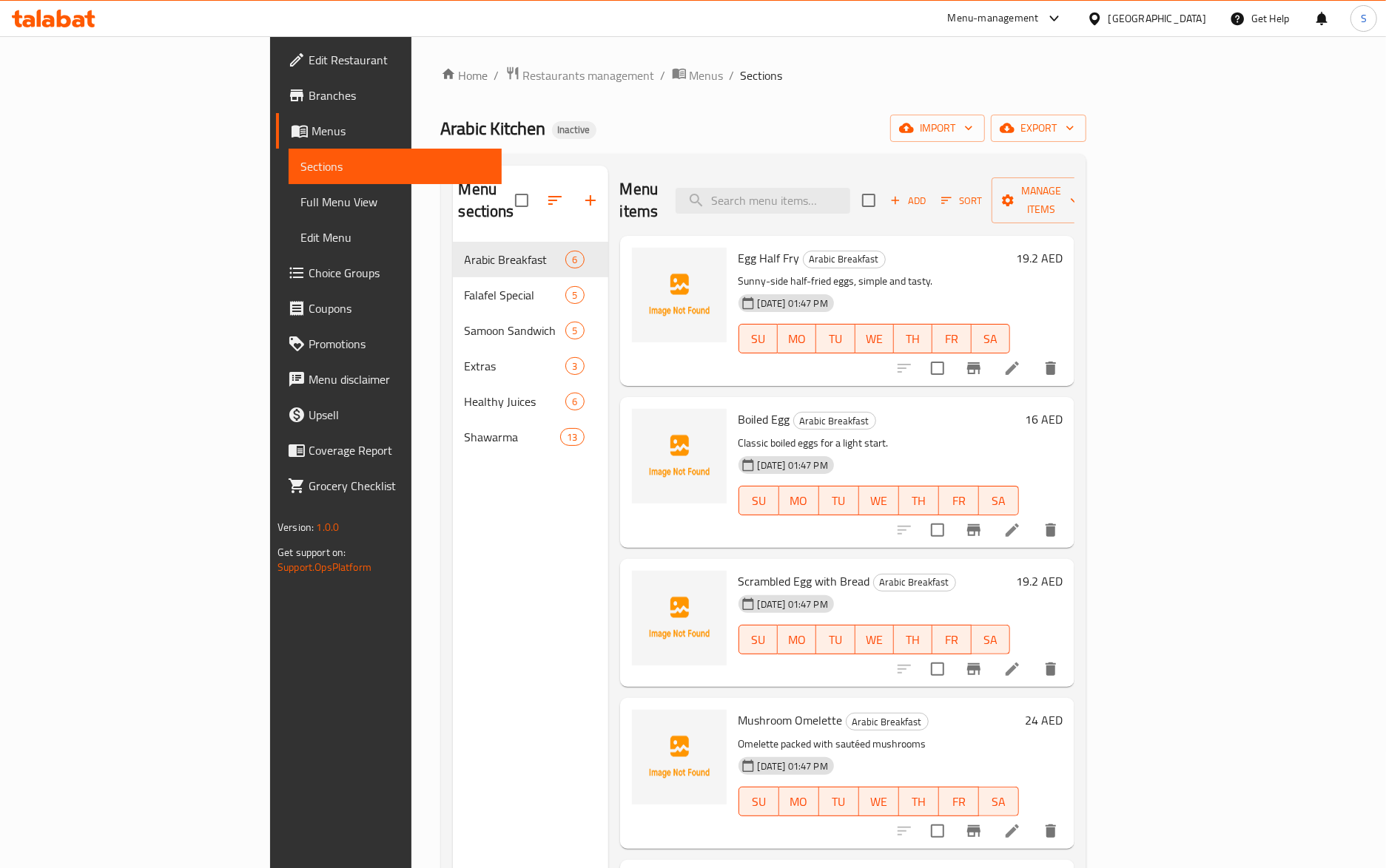
click at [1033, 656] on li at bounding box center [1012, 669] width 42 height 26
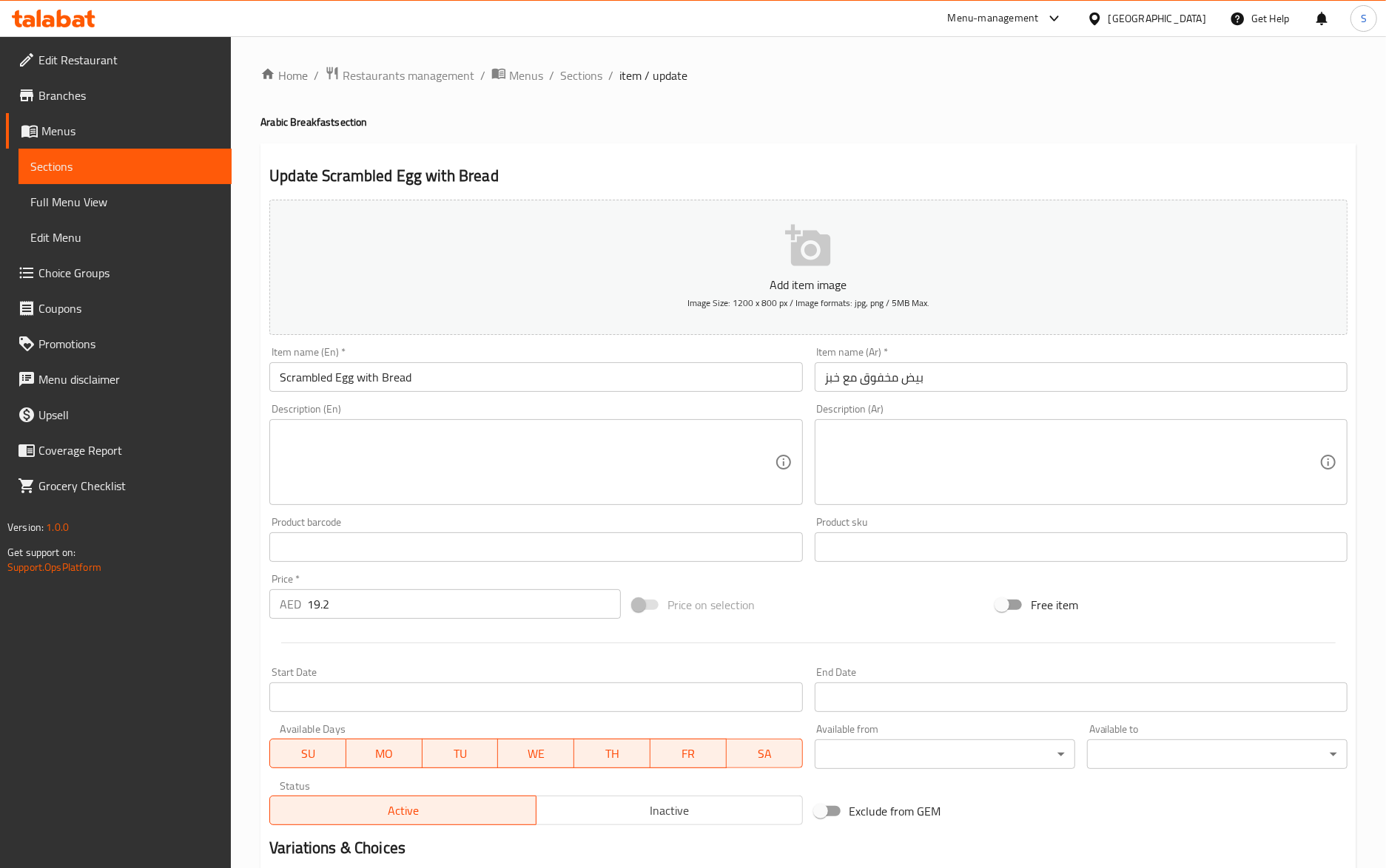
click at [628, 468] on textarea at bounding box center [526, 463] width 495 height 70
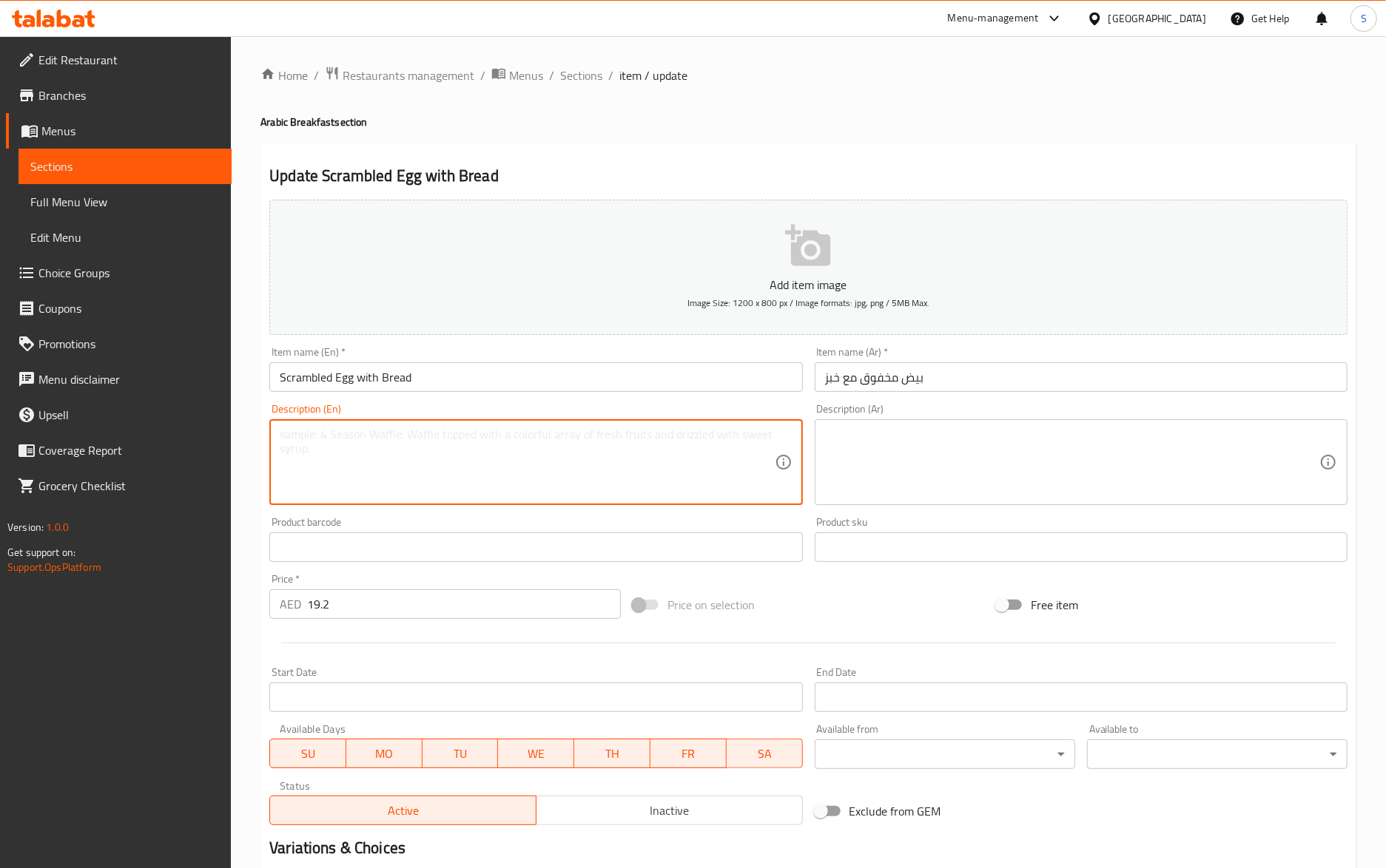
paste textarea "Fluffy scrambled eggs served with bread."
type textarea "Fluffy scrambled eggs served with bread."
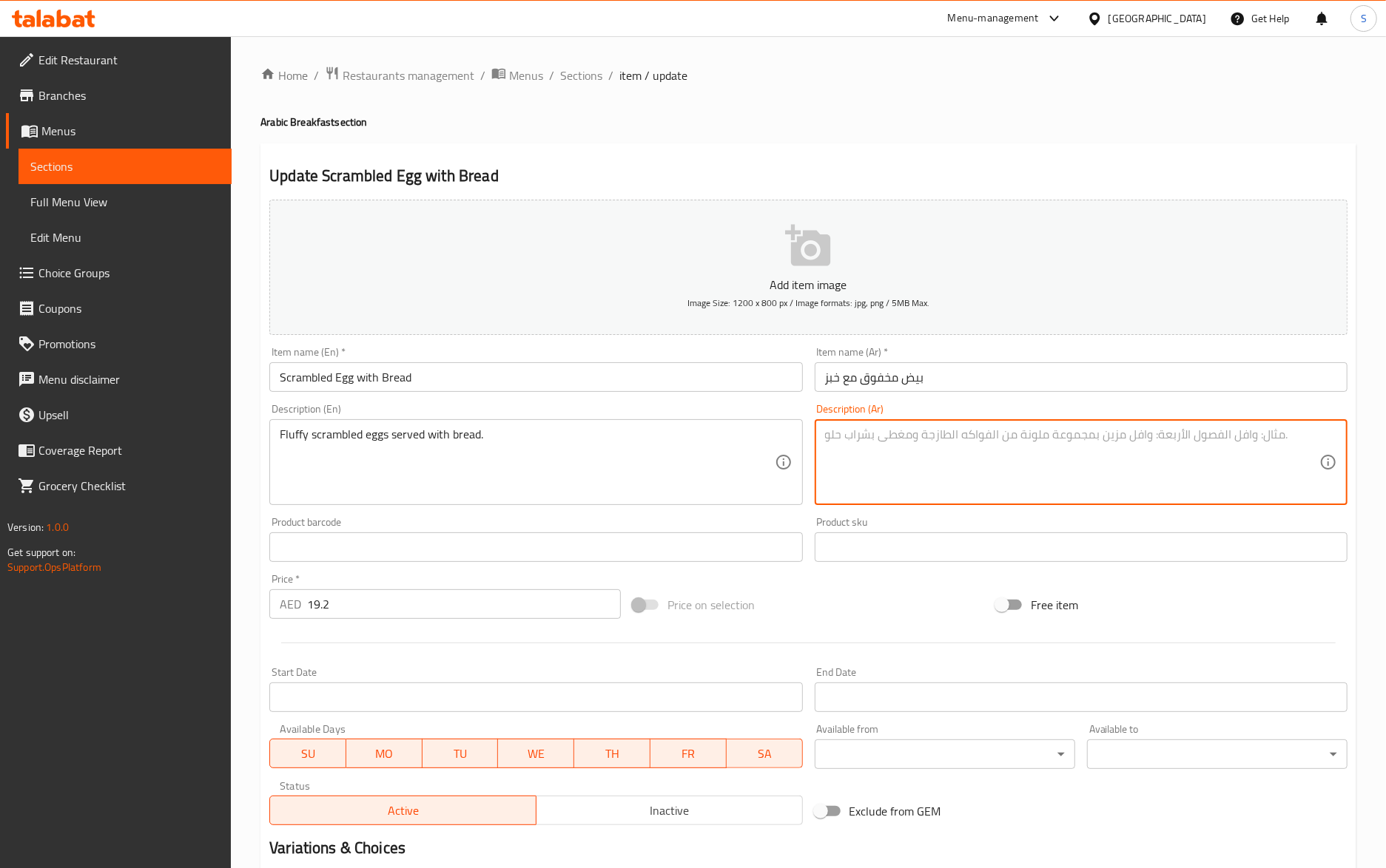
click at [883, 454] on textarea at bounding box center [1072, 463] width 495 height 70
paste textarea "بيض مخفوق رقيق يقدم مع الخبز."
type textarea "بيض مخفوق رقيق يقدم مع الخبز."
click at [610, 389] on input "Scrambled Egg with Bread" at bounding box center [536, 377] width 532 height 29
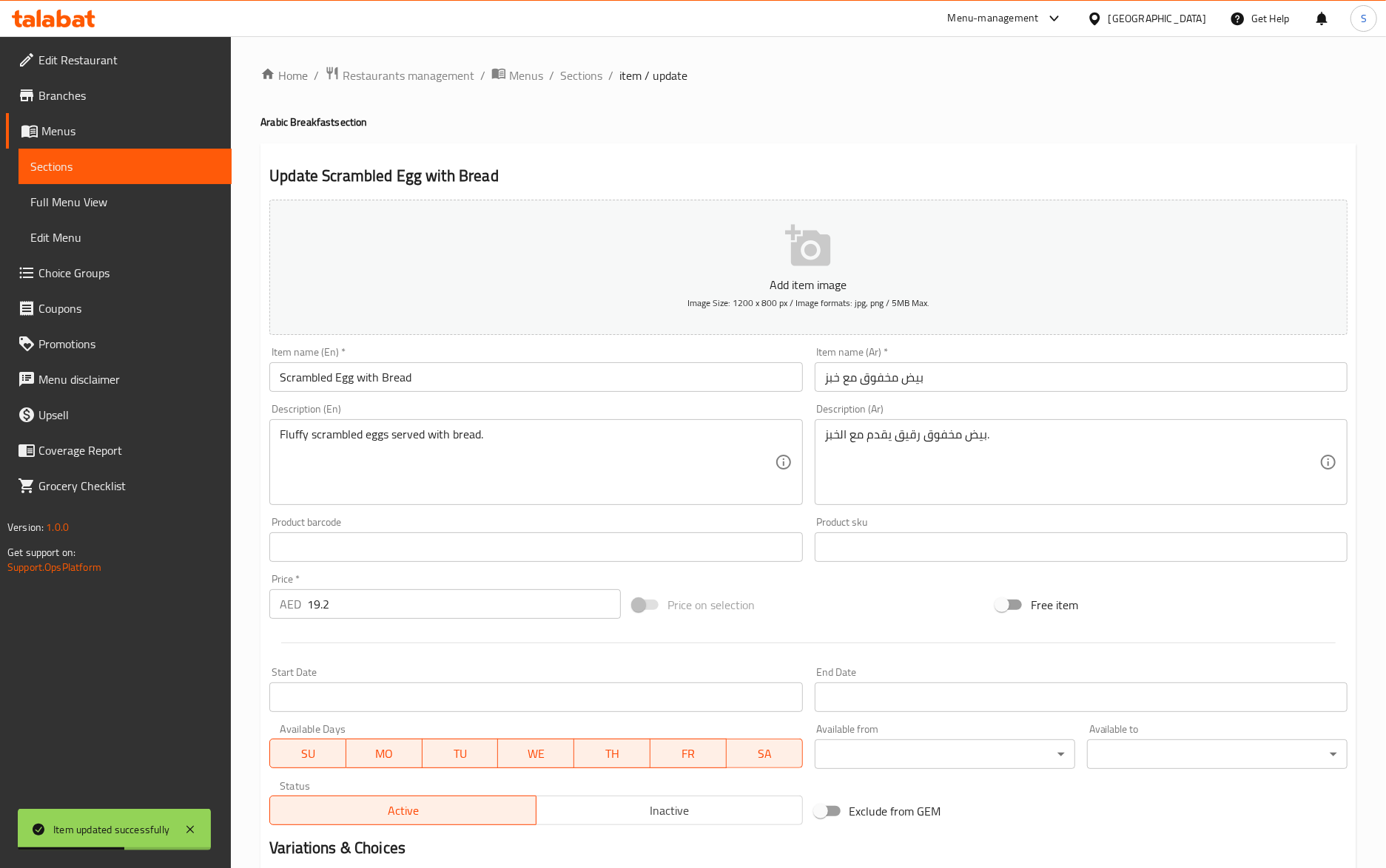
drag, startPoint x: 631, startPoint y: 164, endPoint x: 607, endPoint y: 148, distance: 28.8
click at [631, 165] on h2 "Update Scrambled Egg with Bread" at bounding box center [808, 176] width 1078 height 22
click at [398, 373] on input "Scrambled Egg with Bread" at bounding box center [536, 377] width 532 height 29
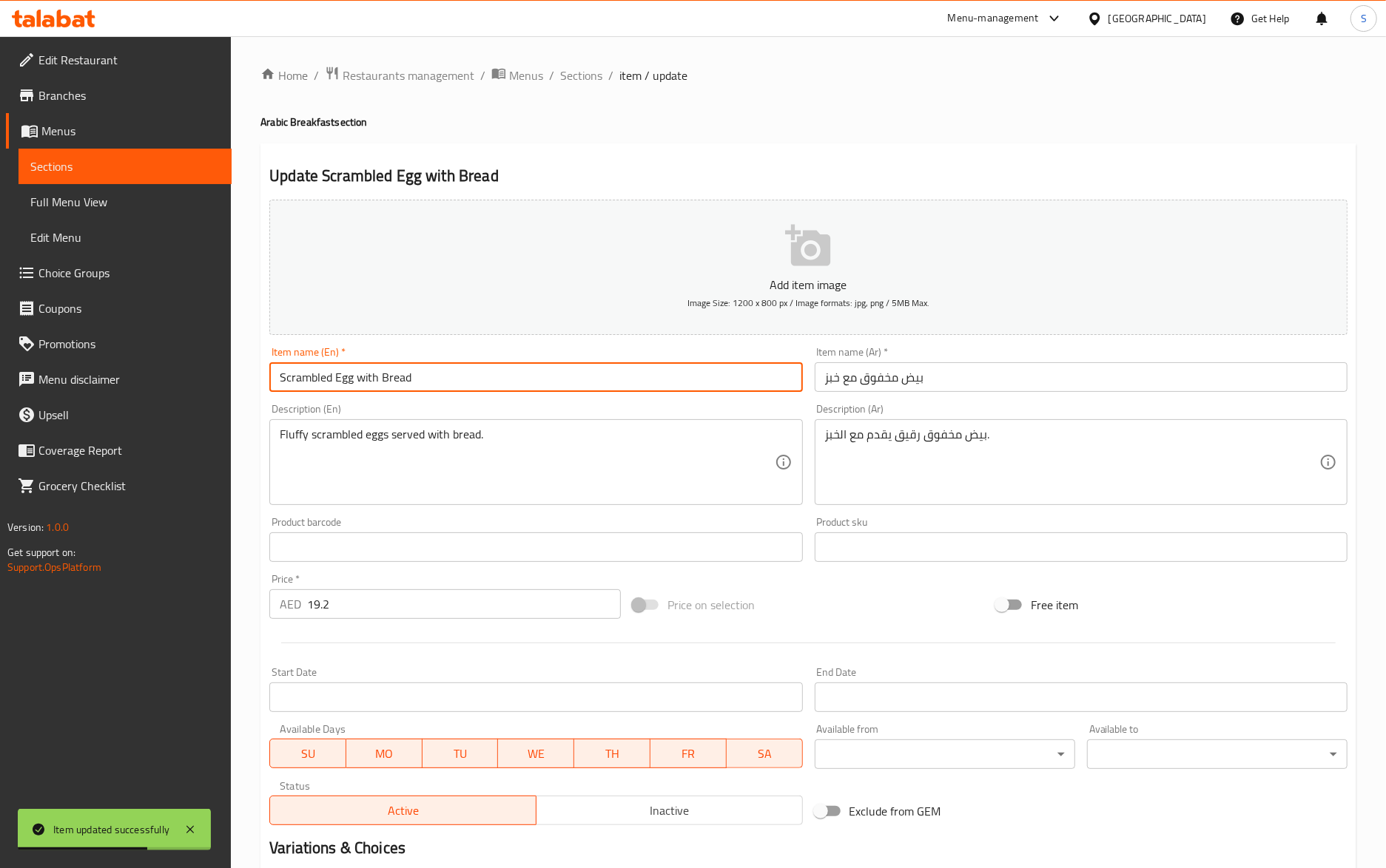
click at [398, 373] on input "Scrambled Egg with Bread" at bounding box center [536, 377] width 532 height 29
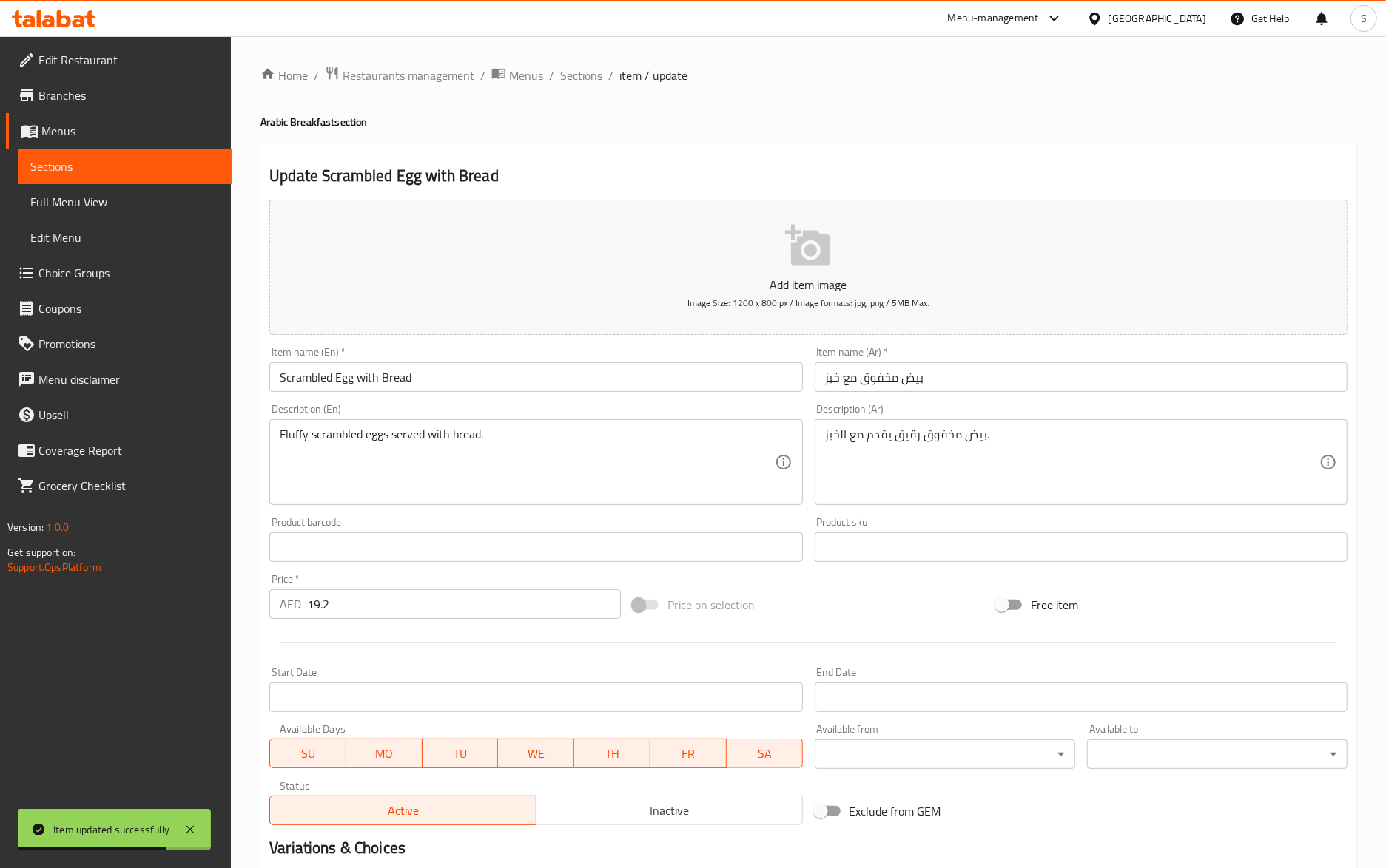
click at [563, 80] on span "Sections" at bounding box center [581, 75] width 42 height 18
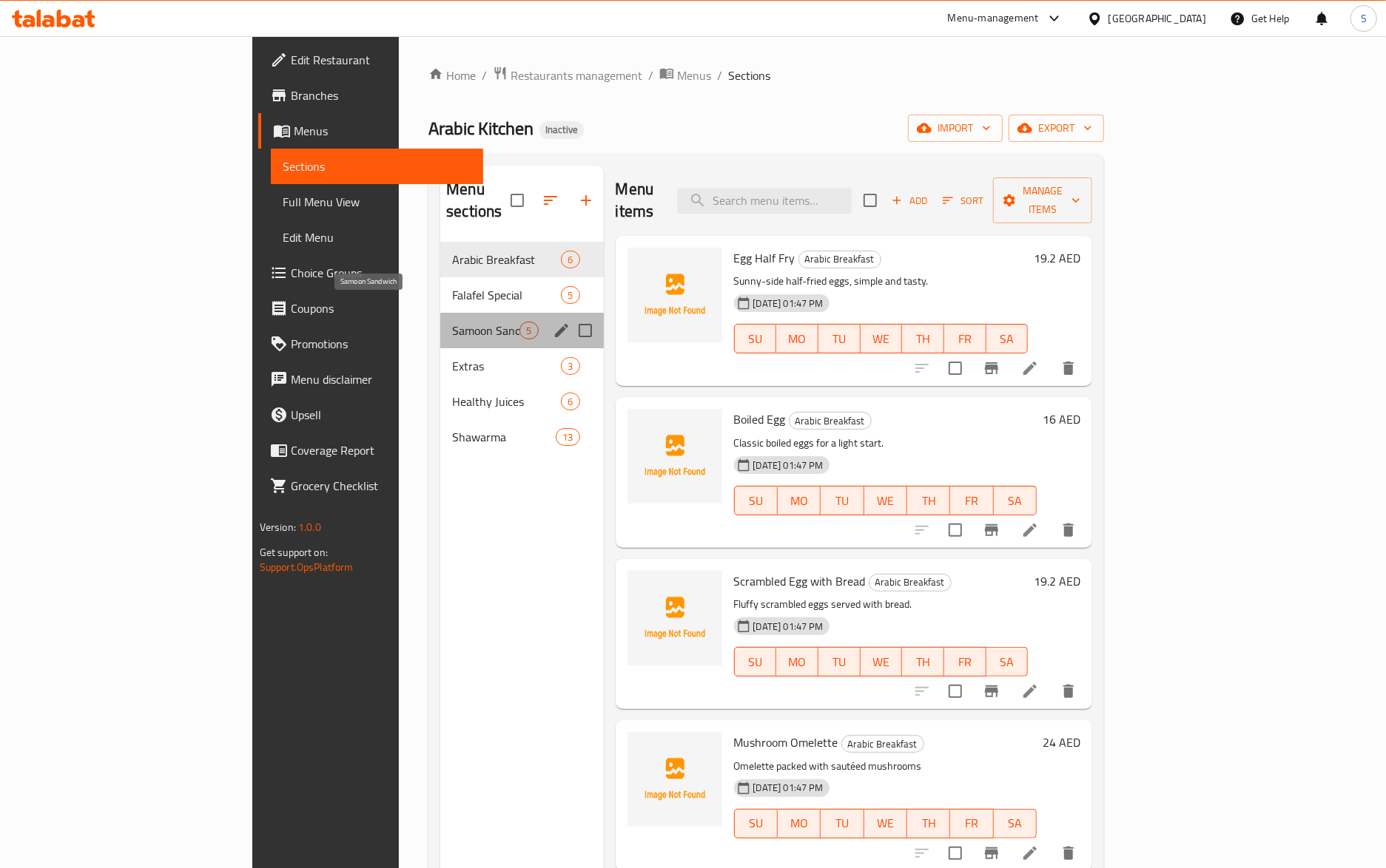
click at [452, 322] on span "Samoon Sandwich" at bounding box center [485, 330] width 67 height 18
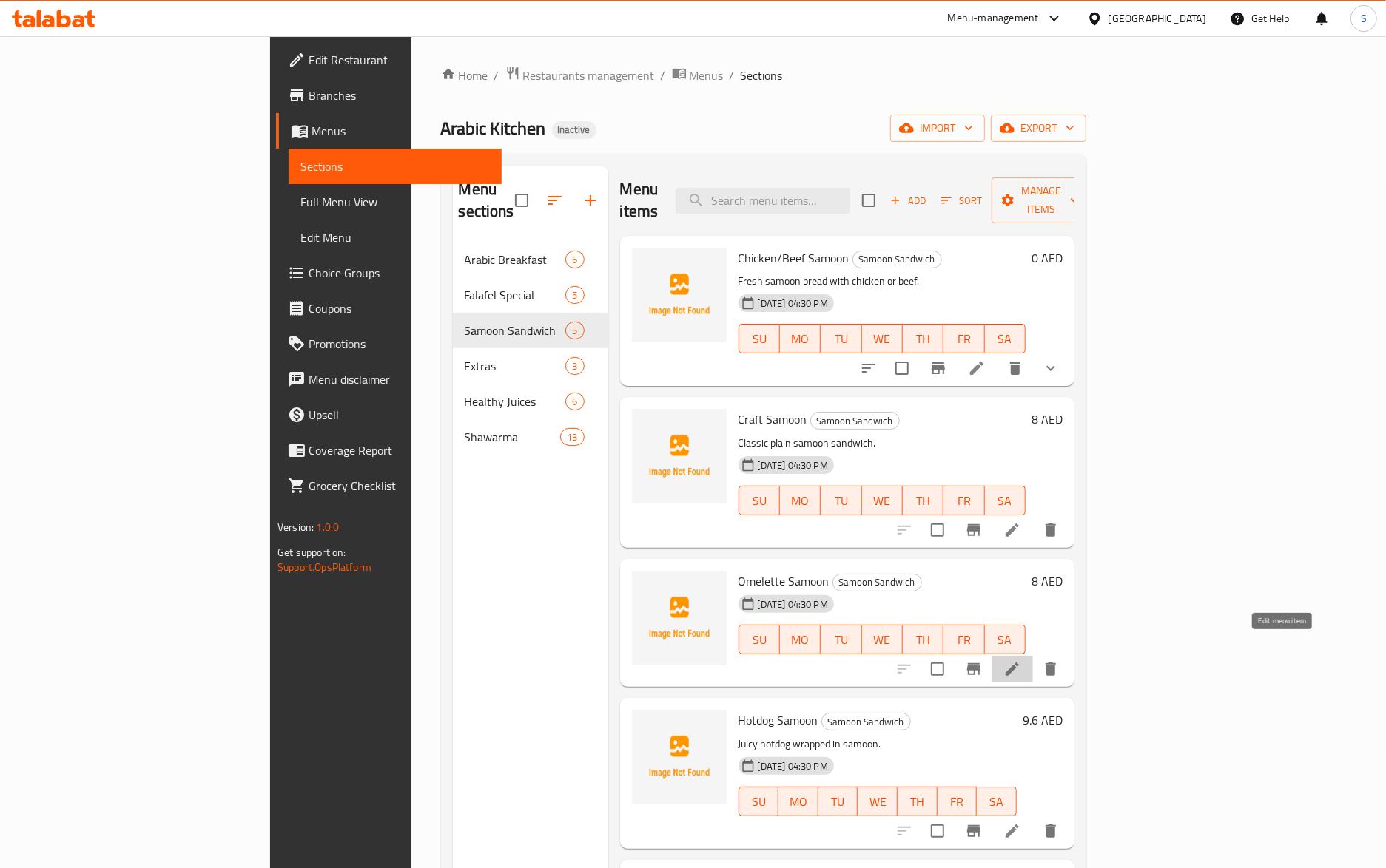
click at [1021, 661] on icon at bounding box center [1011, 669] width 18 height 18
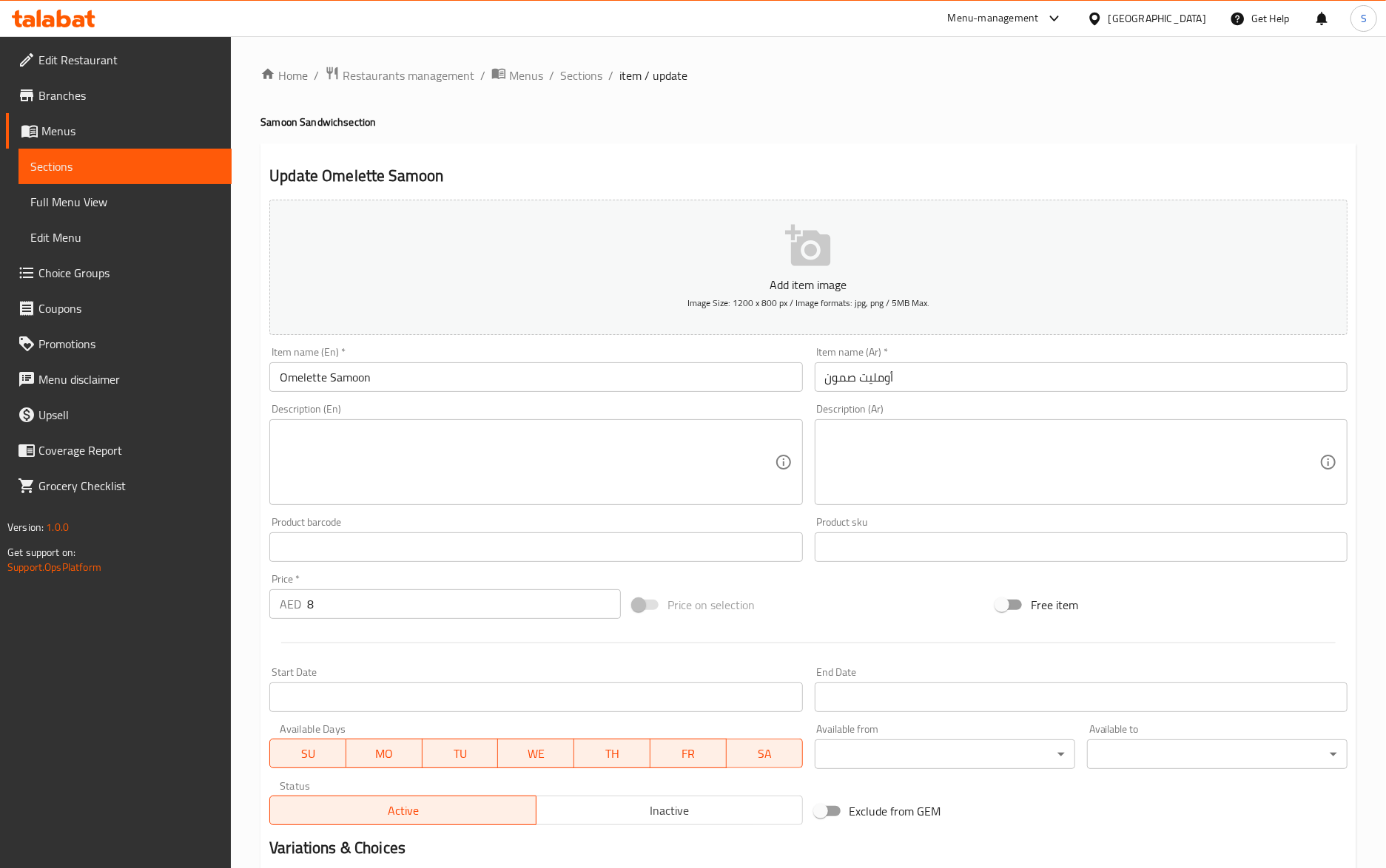
click at [659, 453] on textarea at bounding box center [526, 463] width 495 height 70
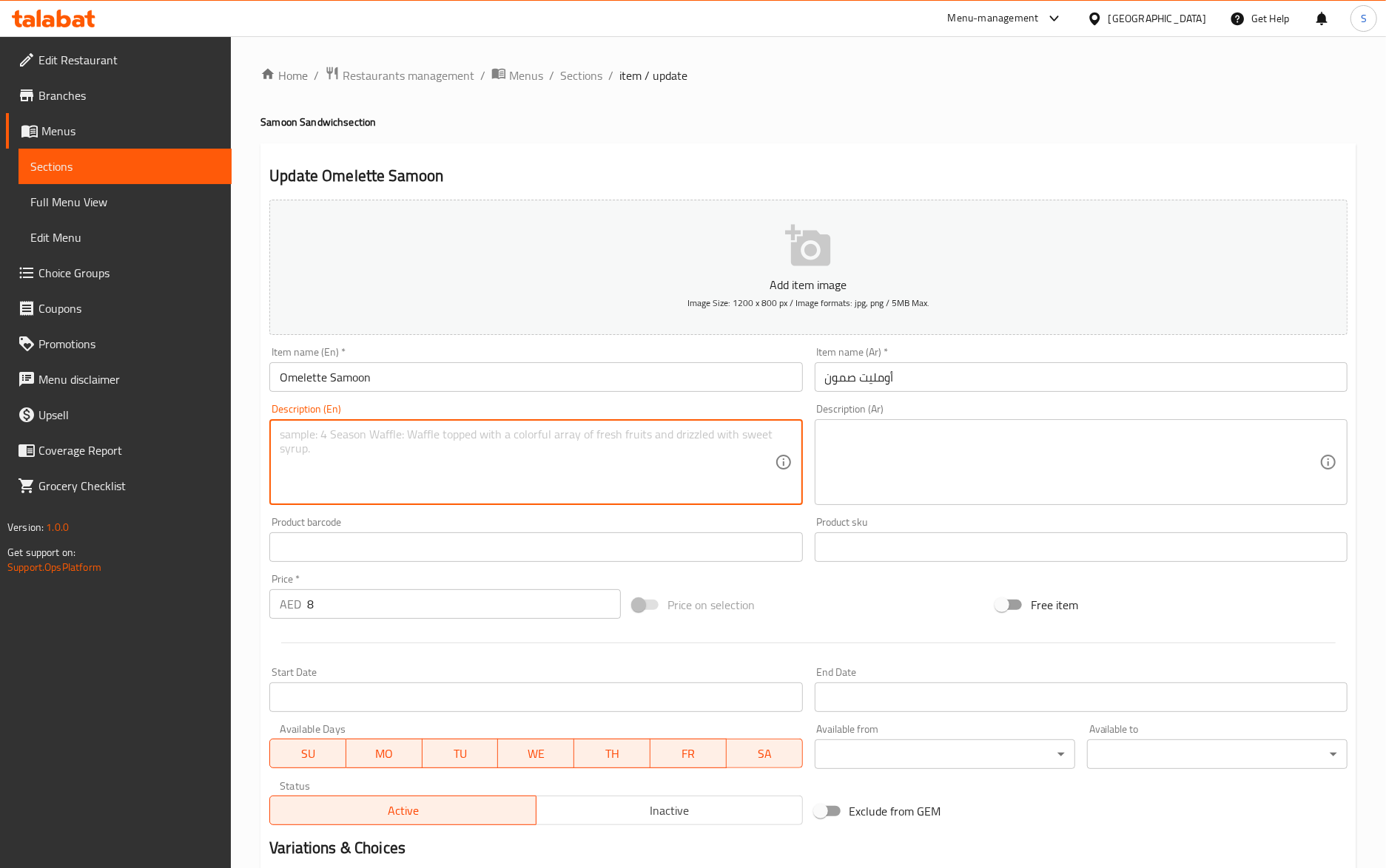
paste textarea "Samoon stuffed with fluffy omelette"
type textarea "Samoon stuffed with fluffy omelette"
click at [492, 441] on textarea "Samoon stuffed with fluffy omelette" at bounding box center [526, 463] width 495 height 70
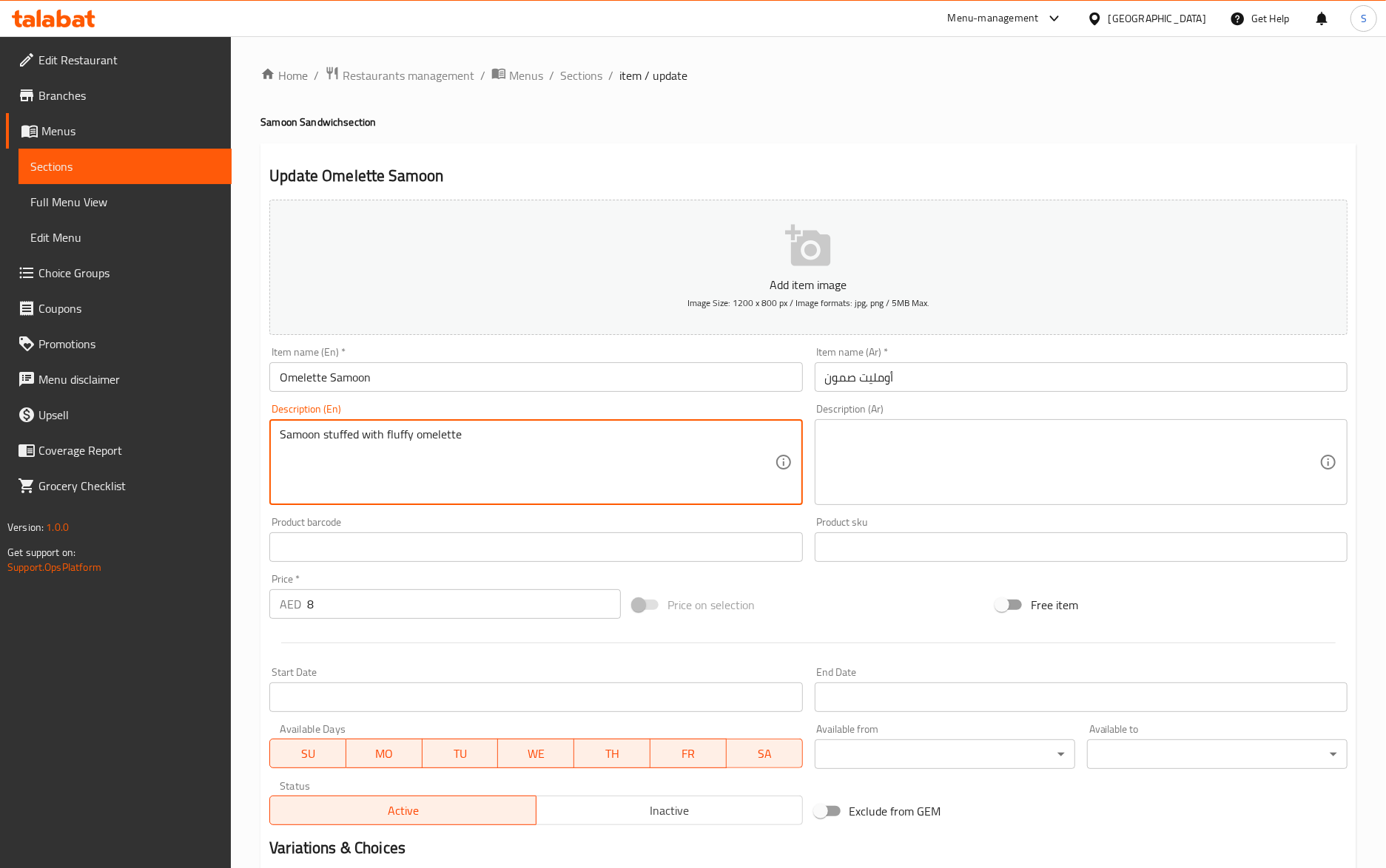
click at [919, 460] on textarea at bounding box center [1072, 463] width 495 height 70
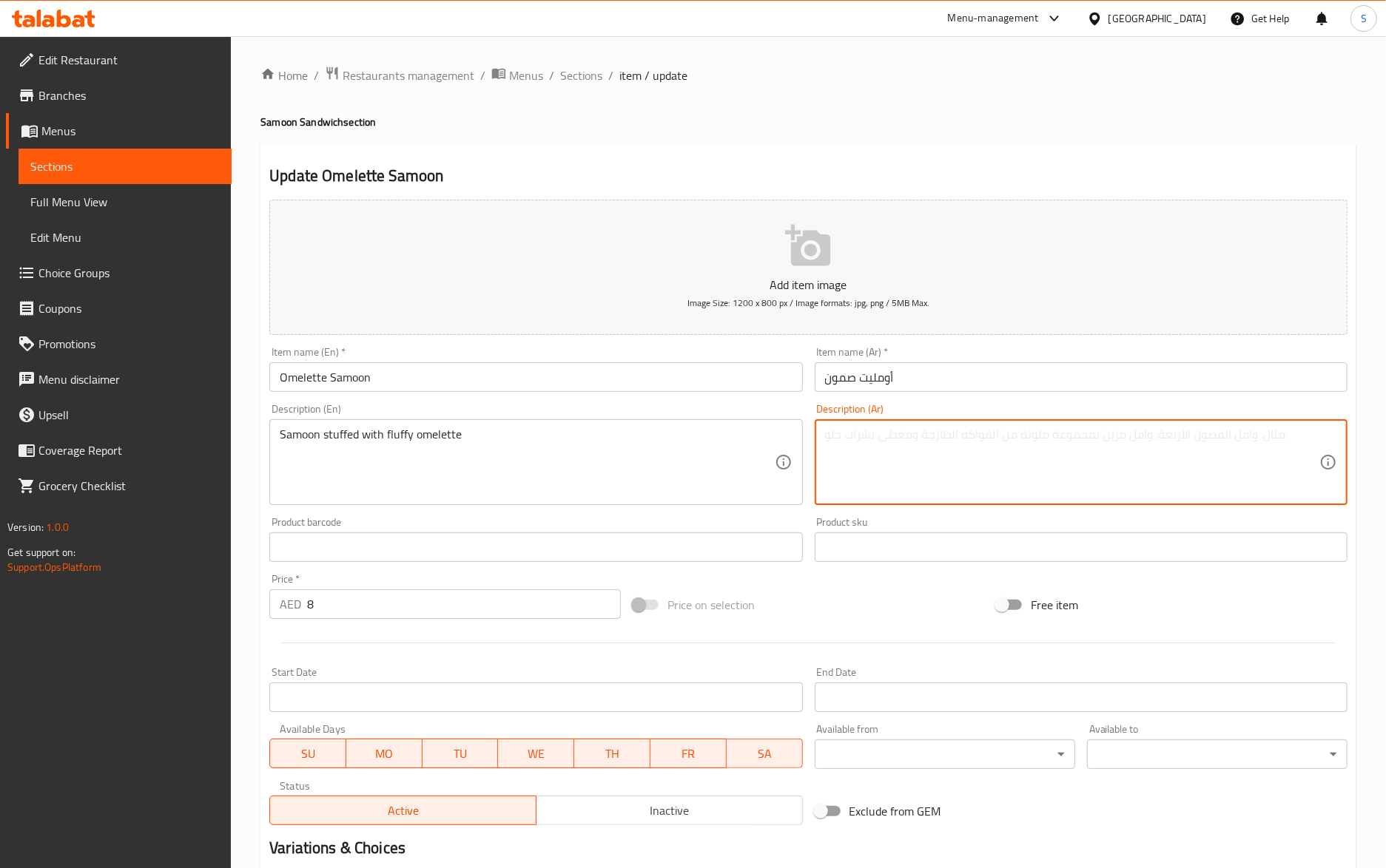
paste textarea "صمون محشو بعجة رقيقة"
click at [880, 386] on input "أومليت صمون" at bounding box center [1081, 377] width 532 height 29
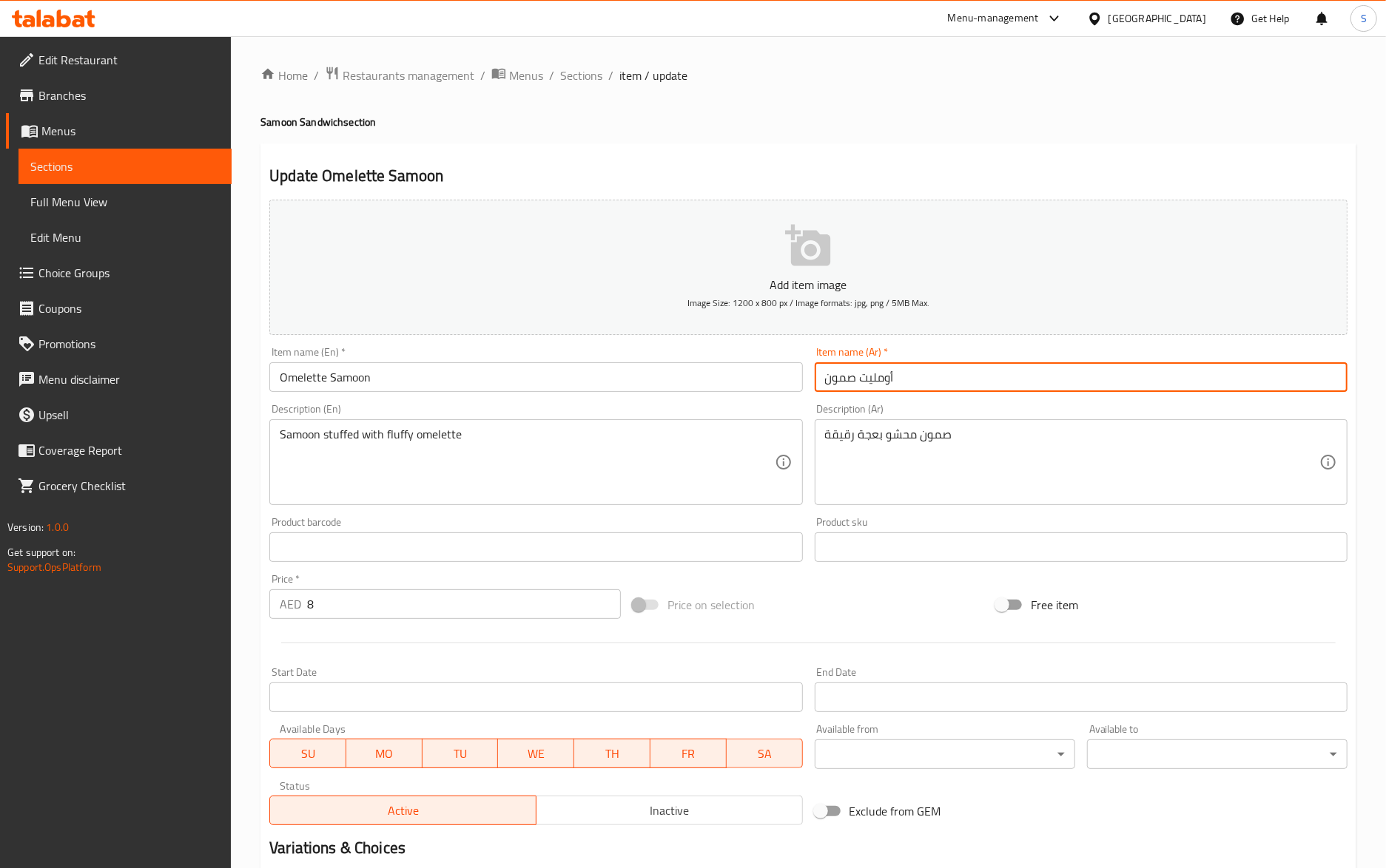
click at [880, 386] on input "أومليت صمون" at bounding box center [1081, 377] width 532 height 29
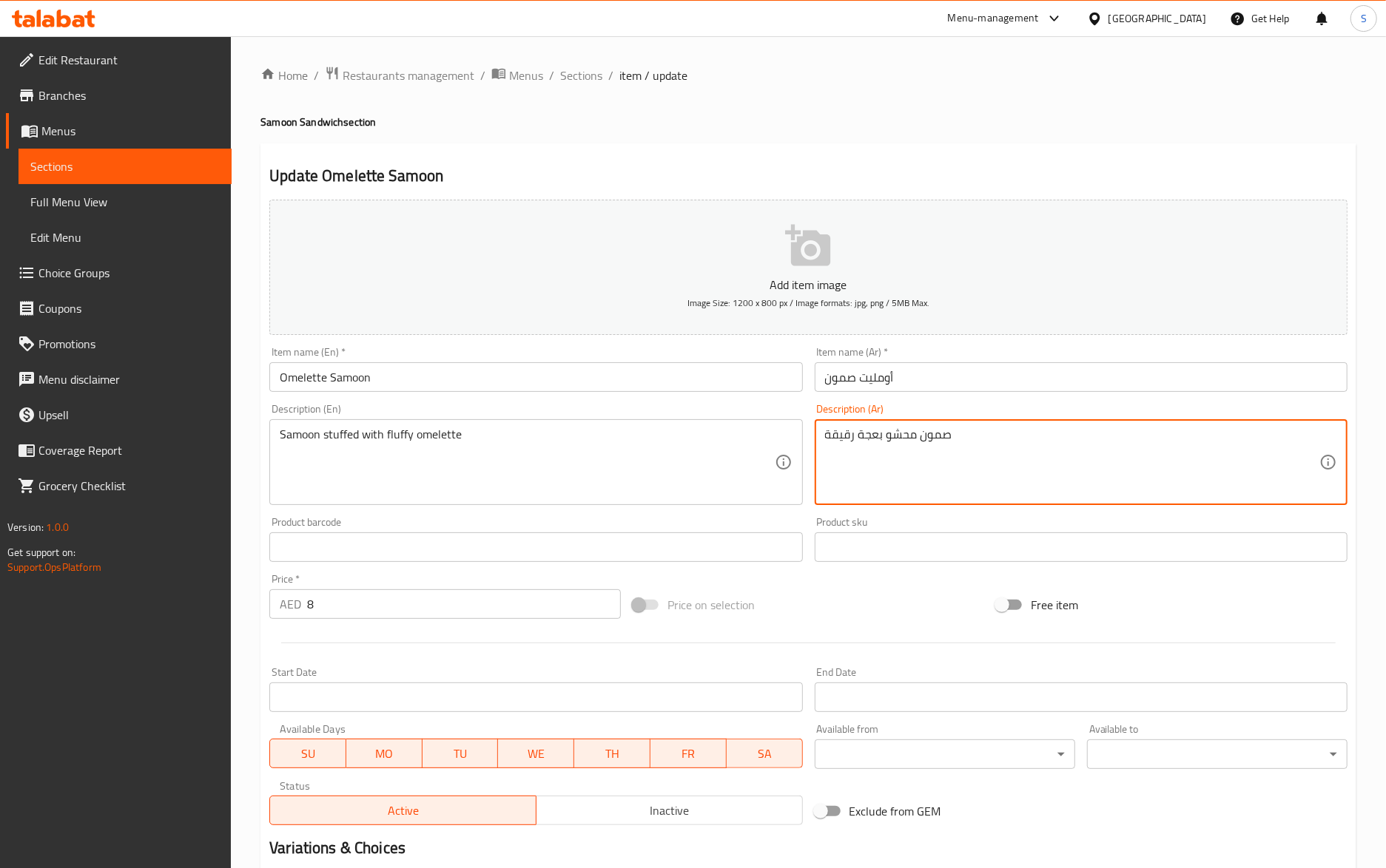
click at [868, 436] on textarea "صمون محشو بعجة رقيقة" at bounding box center [1072, 463] width 495 height 70
paste textarea "ومليت"
click at [852, 438] on textarea "صمون محشو بالأومليت رقيقة" at bounding box center [1072, 463] width 495 height 70
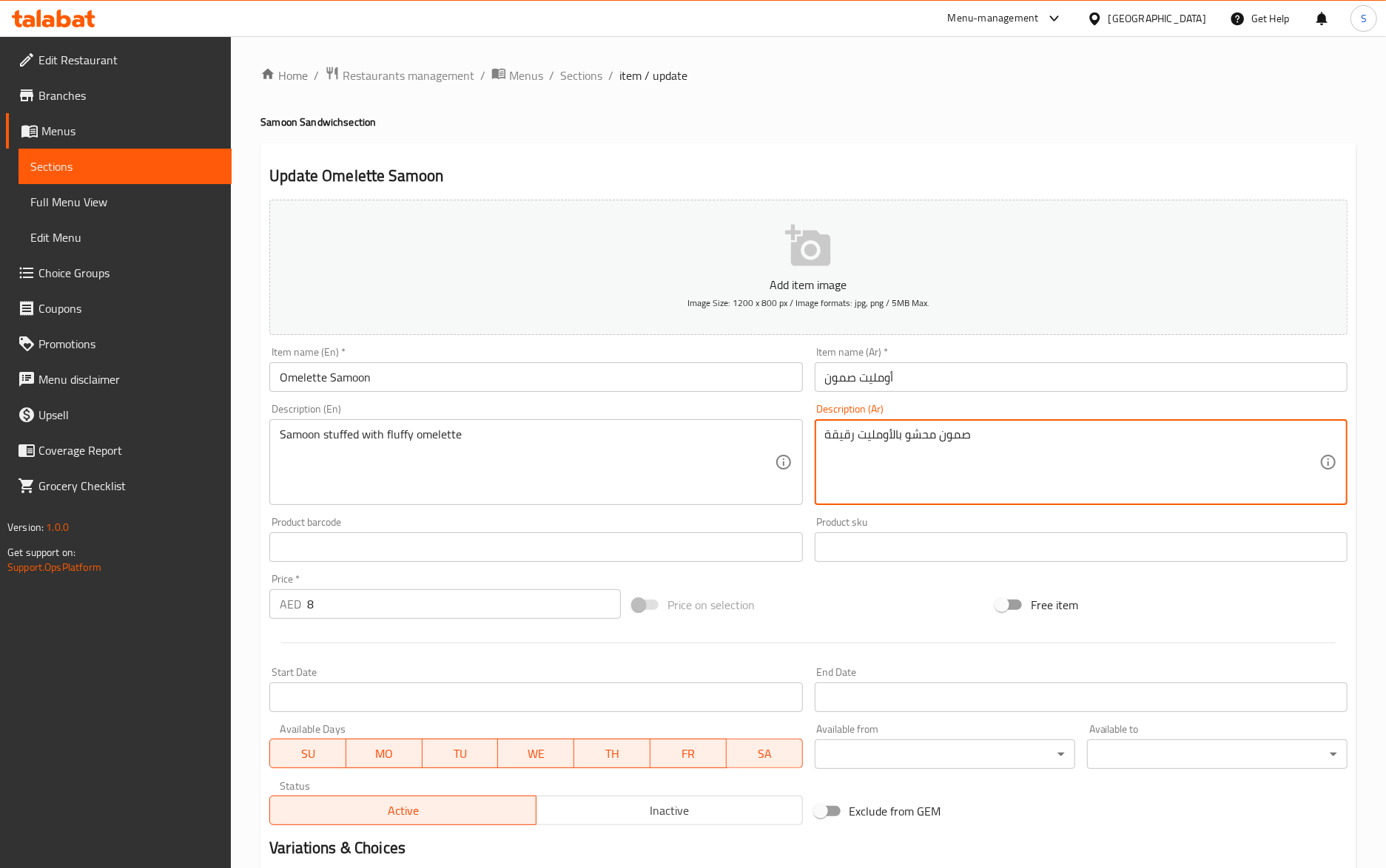
click at [852, 438] on textarea "صمون محشو بالأومليت رقيقة" at bounding box center [1072, 463] width 495 height 70
type textarea "صمون محشو بالأومليت الرقيق"
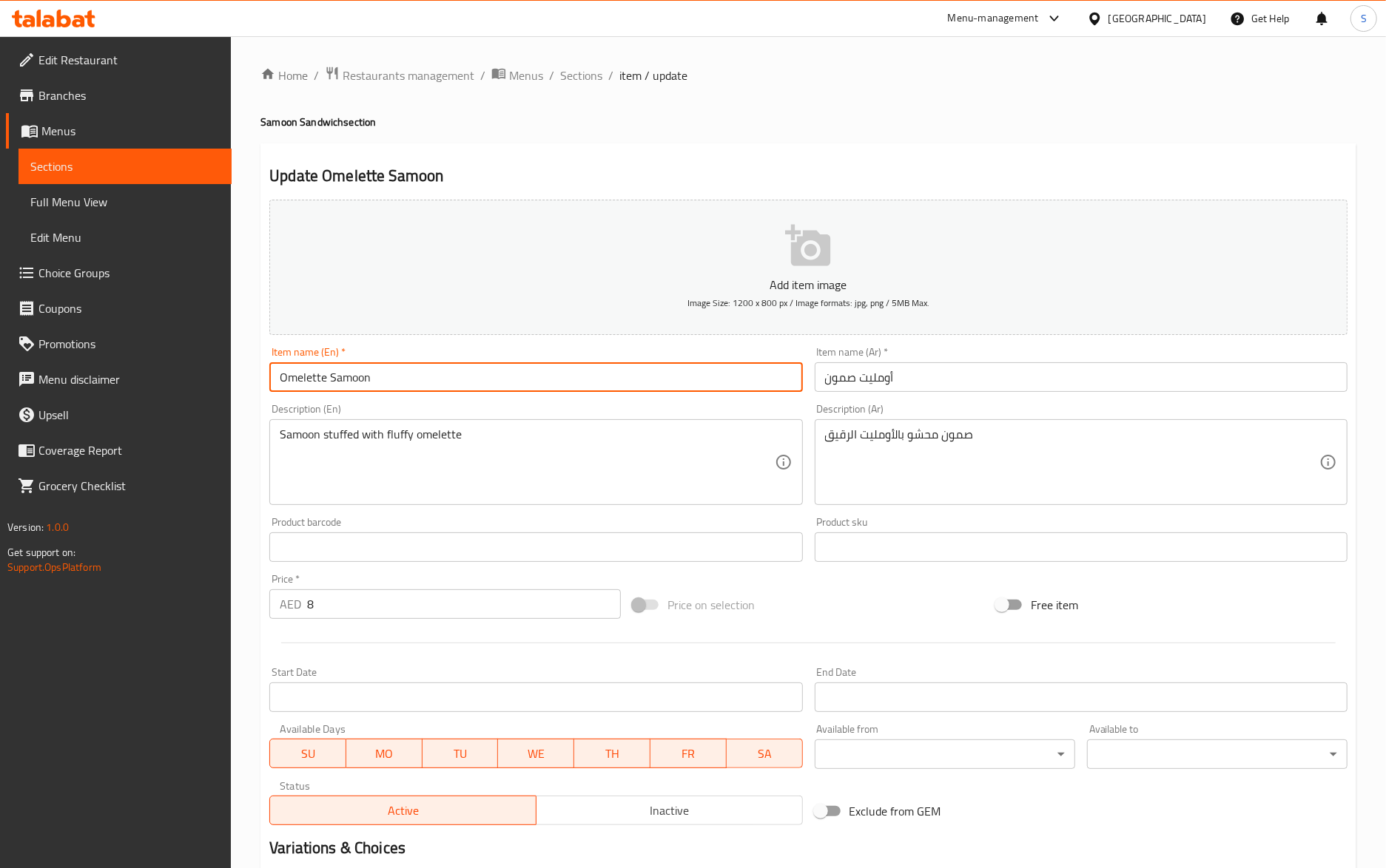
click at [758, 388] on input "Omelette Samoon" at bounding box center [536, 377] width 532 height 29
click at [568, 73] on span "Sections" at bounding box center [581, 75] width 42 height 18
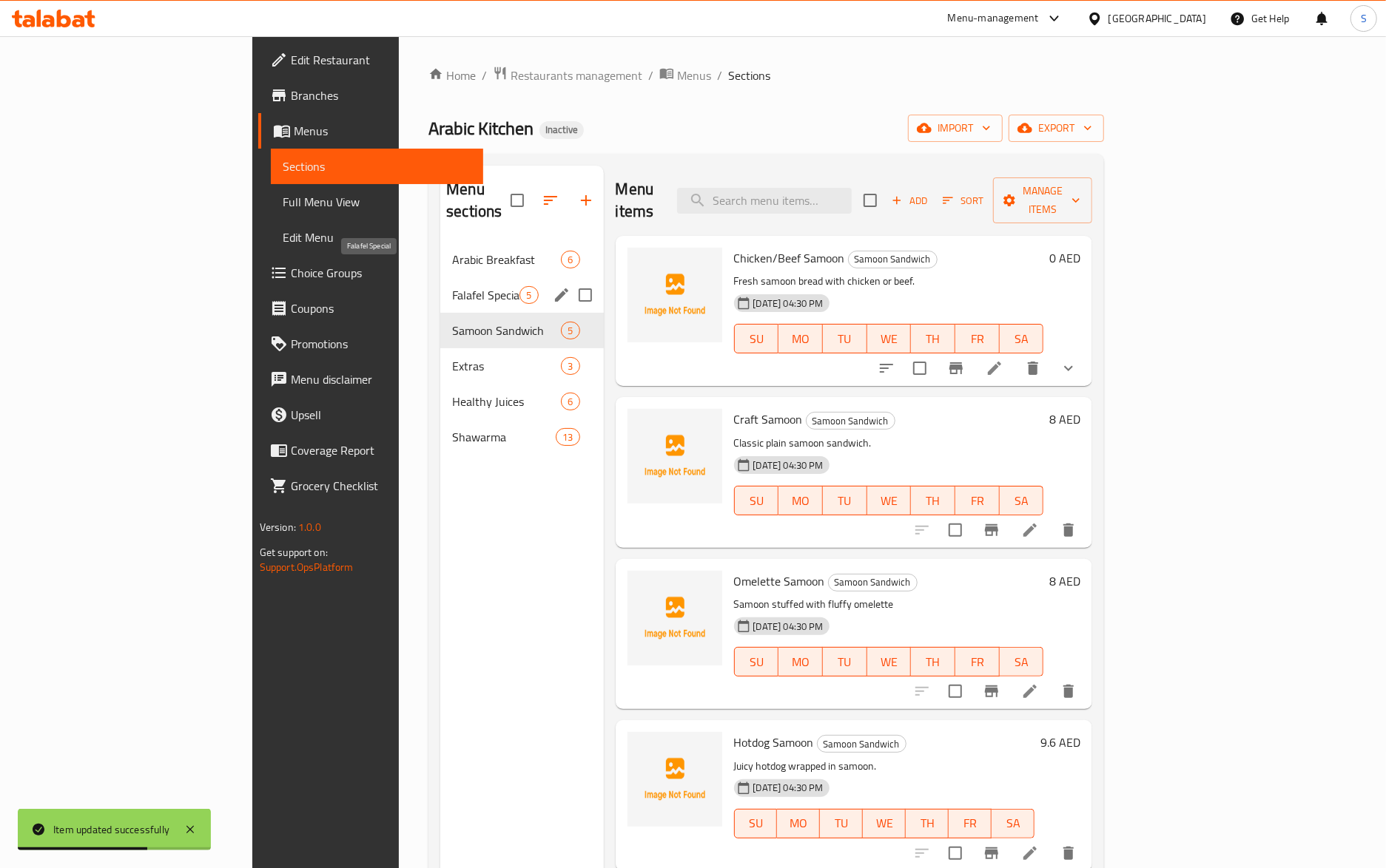
click at [452, 286] on span "Falafel Special" at bounding box center [485, 295] width 67 height 18
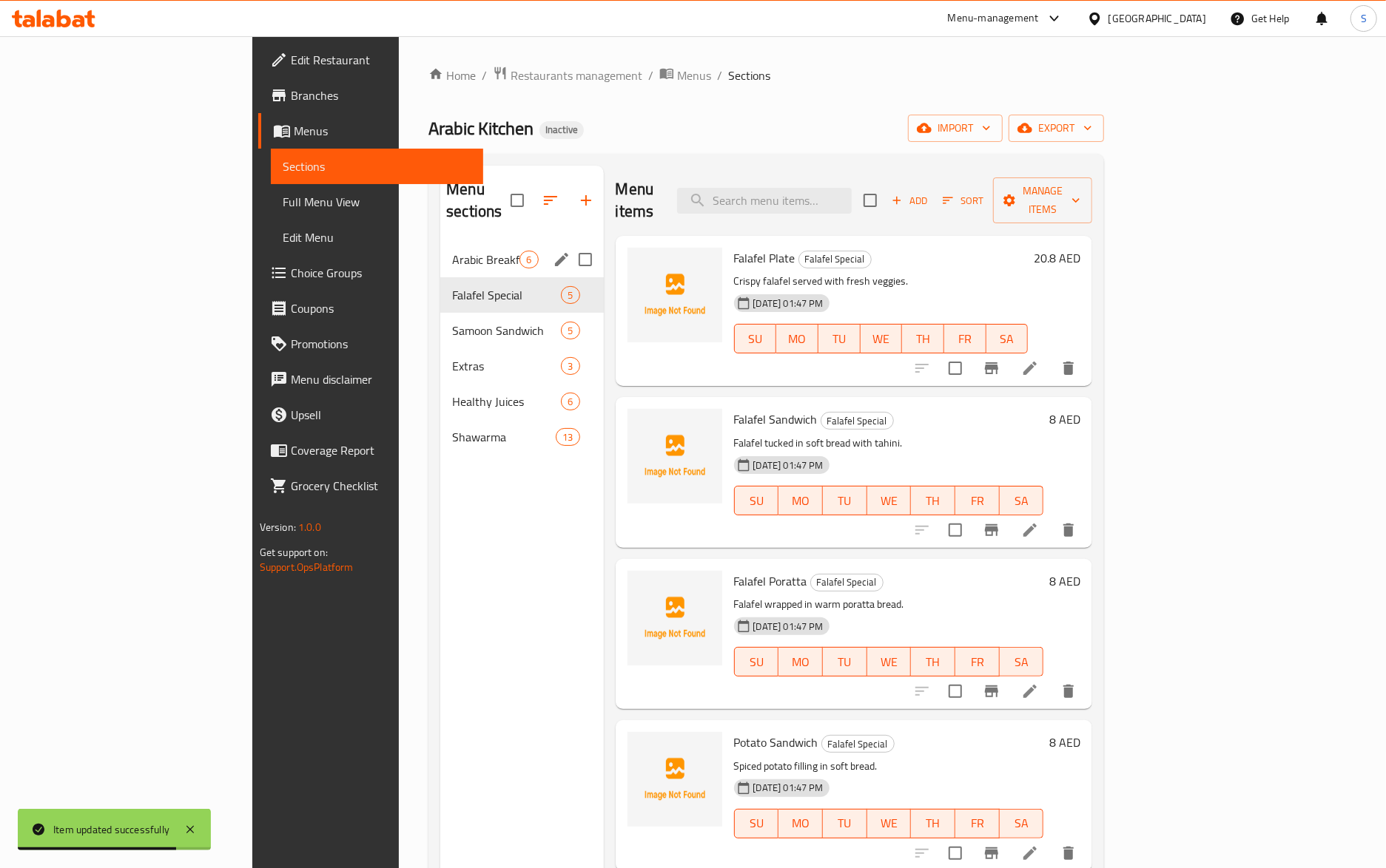
click at [452, 251] on span "Arabic Breakfast" at bounding box center [485, 259] width 67 height 18
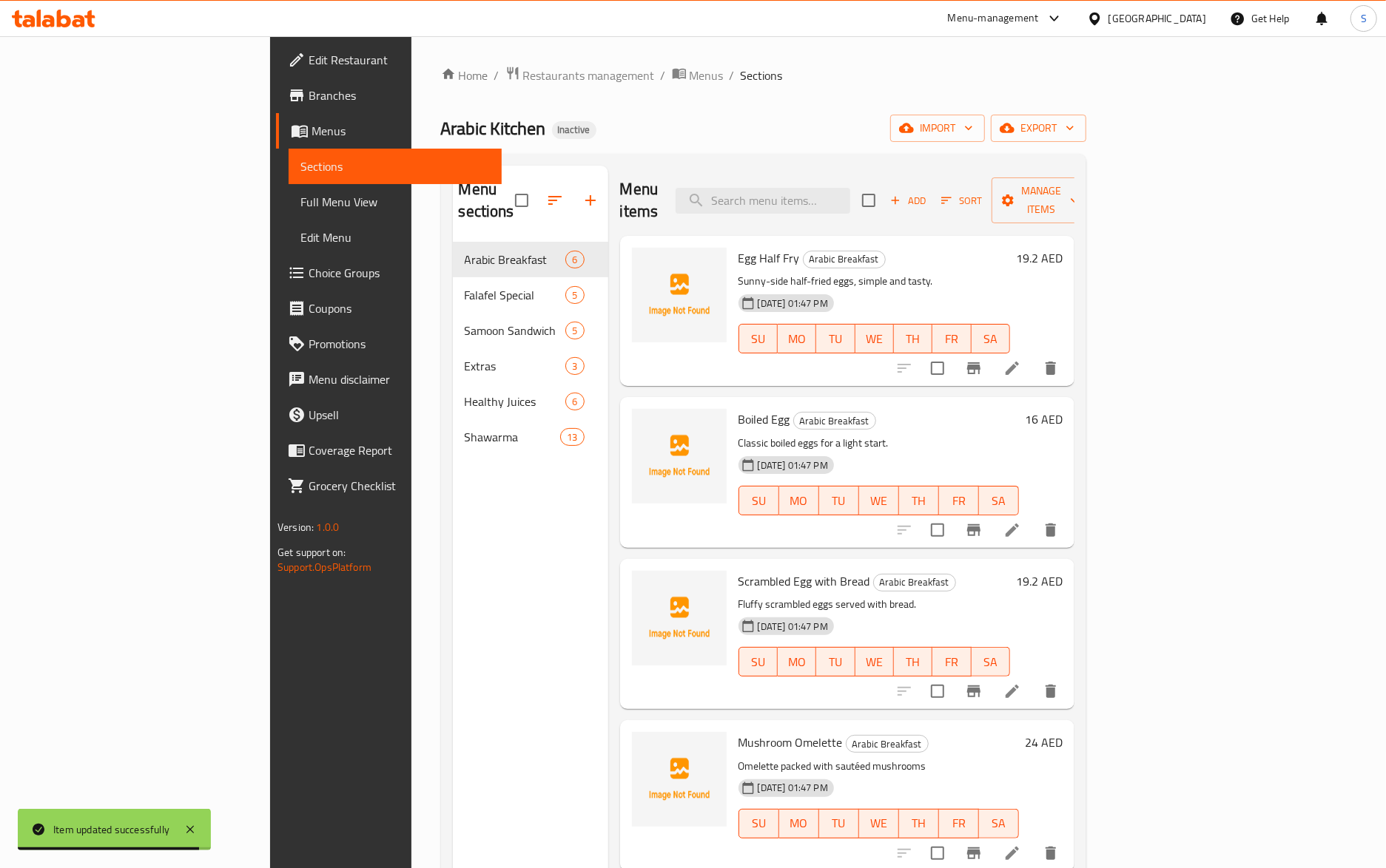
click at [762, 570] on span "Scrambled Egg with Bread" at bounding box center [804, 581] width 132 height 22
copy h6 "Scrambled Egg with Bread"
click at [755, 596] on p "Fluffy scrambled eggs served with bread." at bounding box center [874, 605] width 272 height 19
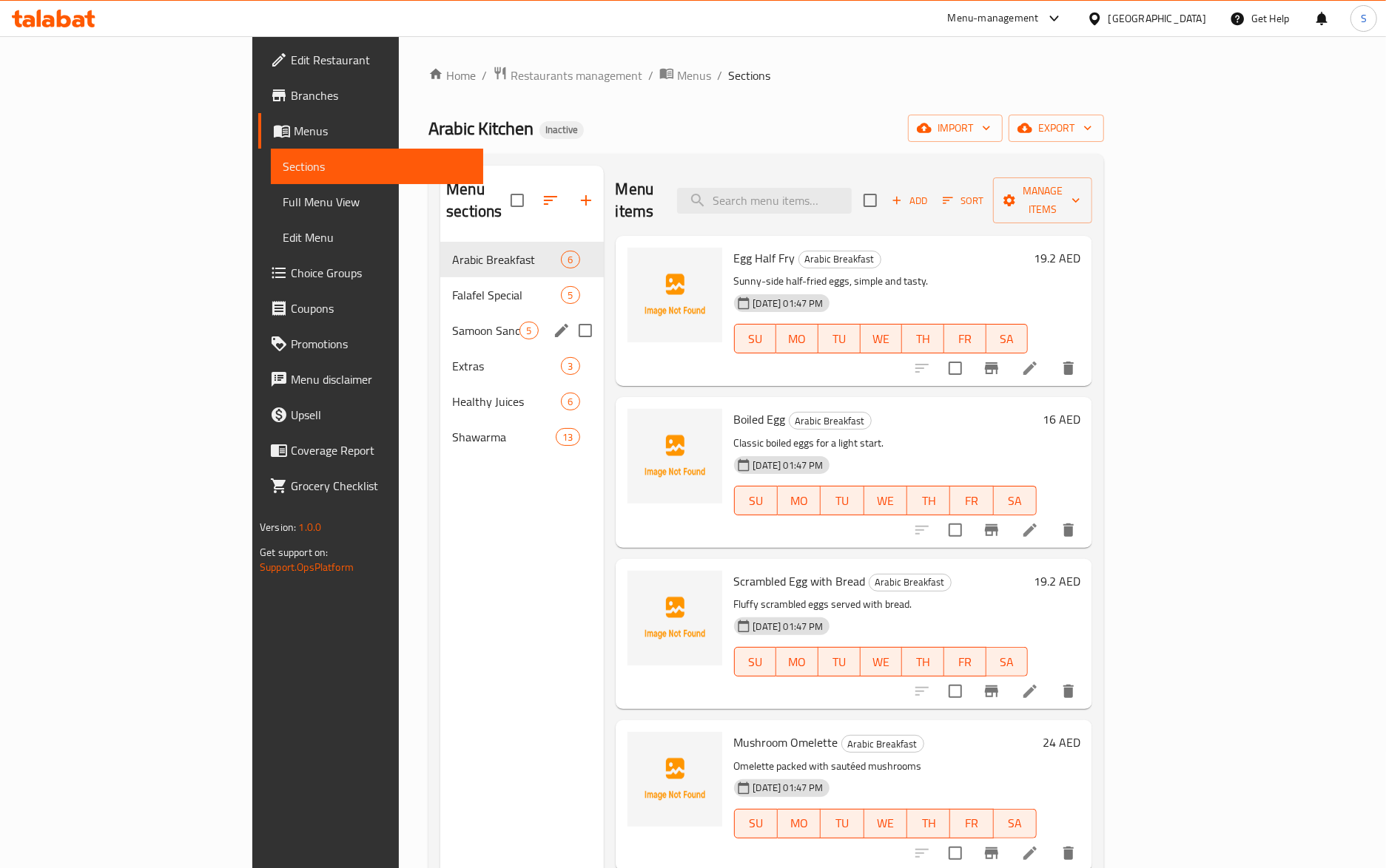
click at [440, 313] on div "Samoon Sandwich 5" at bounding box center [522, 330] width 163 height 36
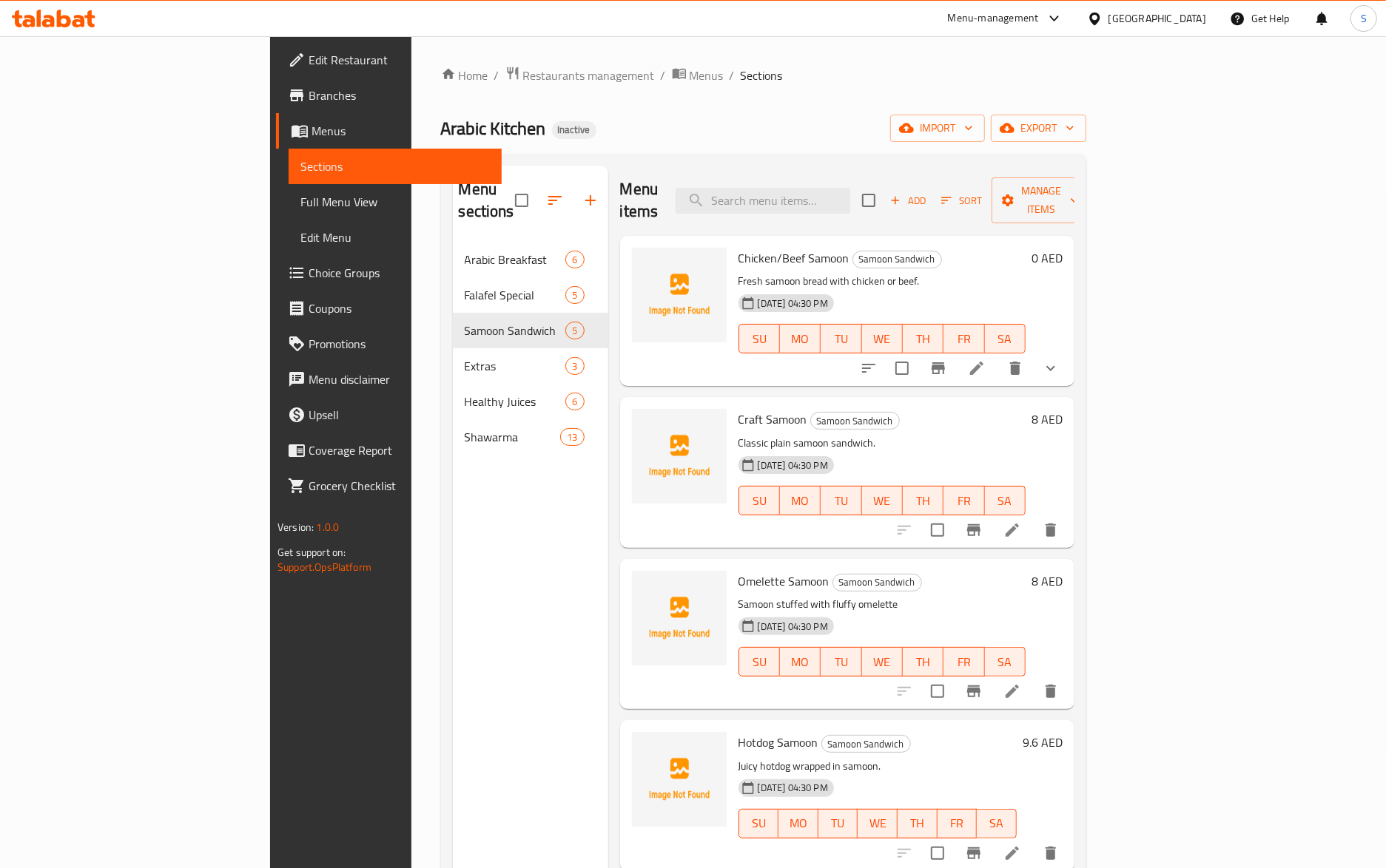
click at [744, 596] on p "Samoon stuffed with fluffy omelette" at bounding box center [881, 605] width 287 height 19
copy div "Samoon stuffed with fluffy omelette"
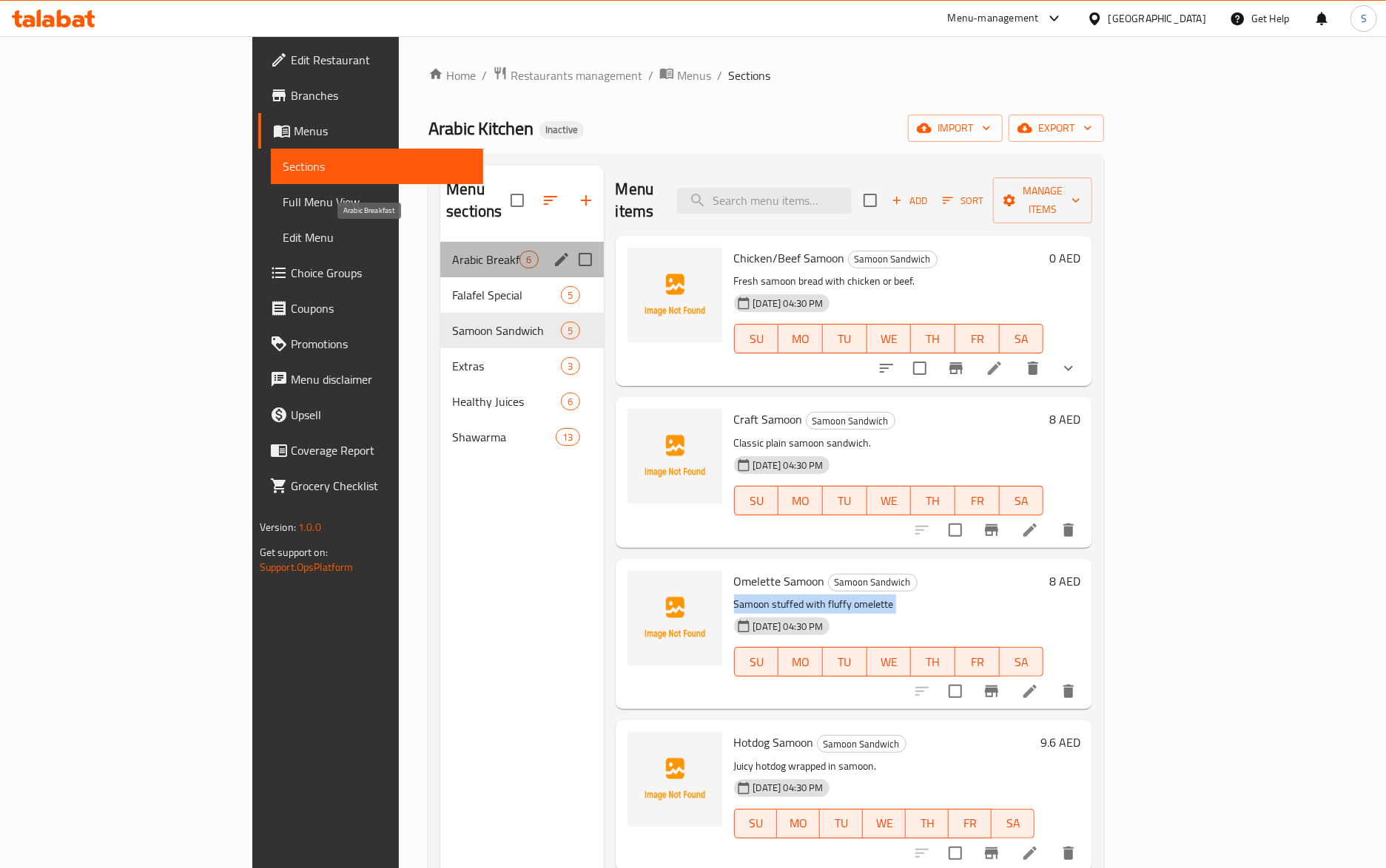
click at [452, 251] on span "Arabic Breakfast" at bounding box center [485, 259] width 67 height 18
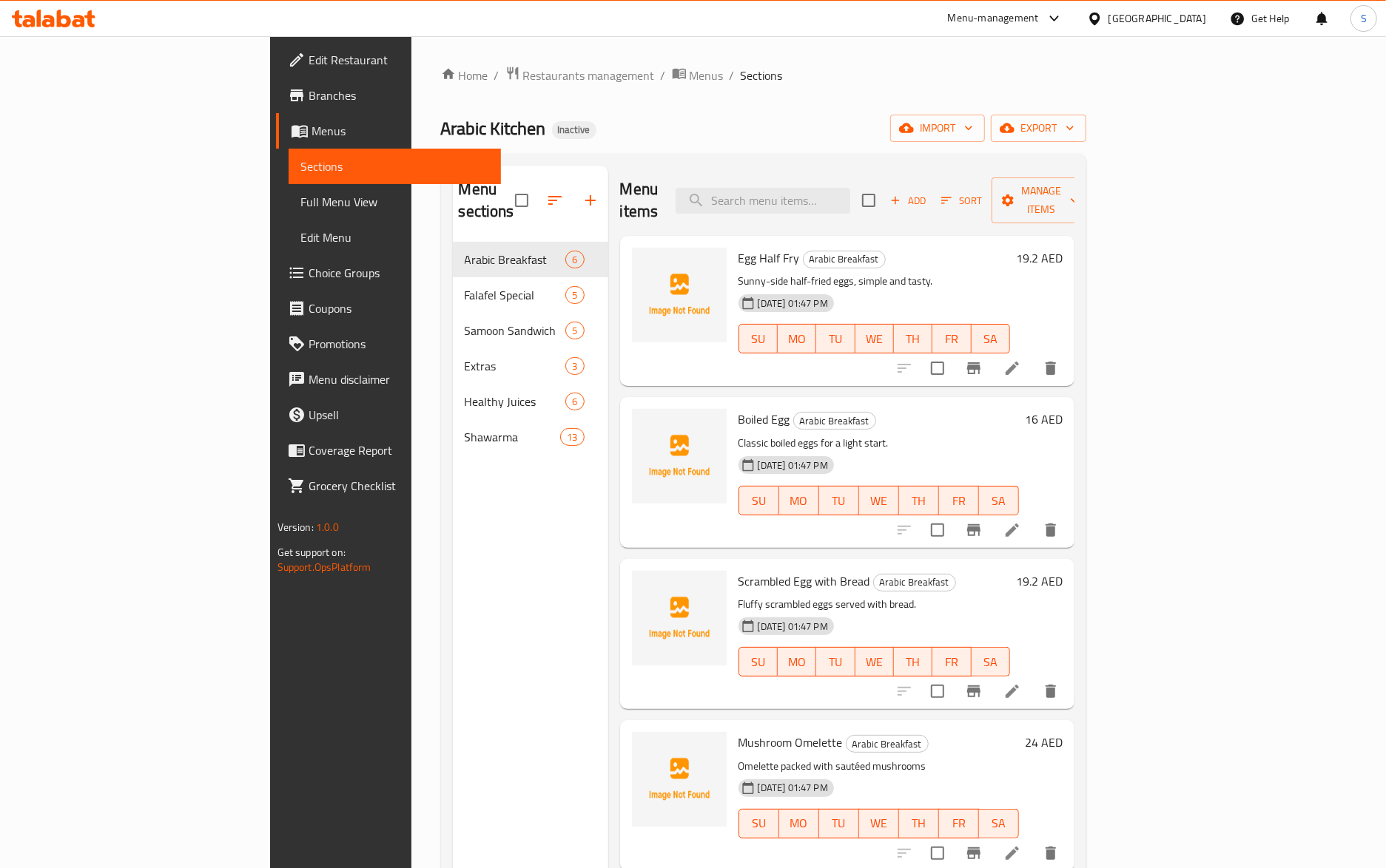
click at [738, 596] on p "Fluffy scrambled eggs served with bread." at bounding box center [874, 605] width 272 height 19
copy div "Fluffy scrambled eggs served with bread."
click at [818, 596] on p "Fluffy scrambled eggs served with bread." at bounding box center [874, 605] width 272 height 19
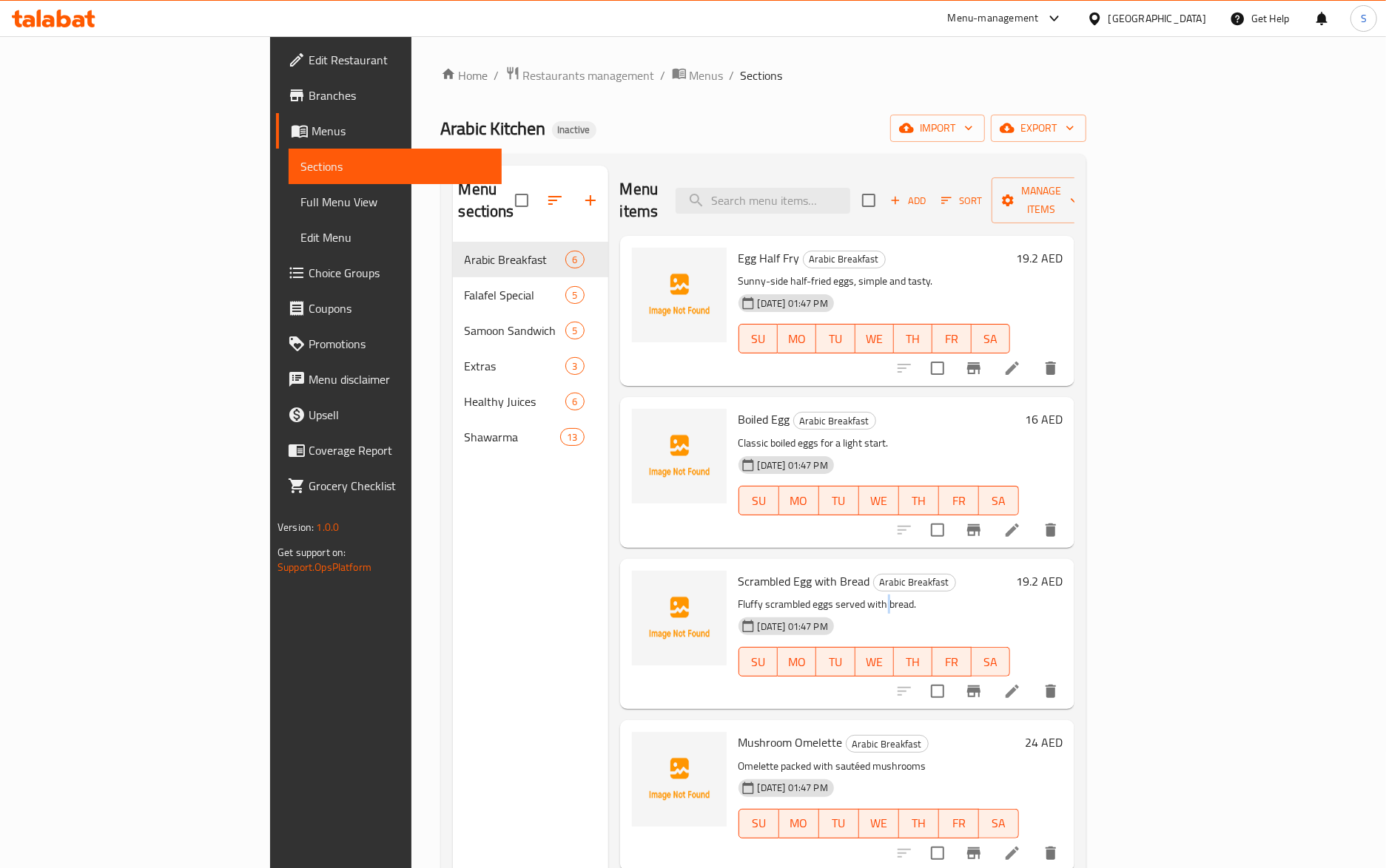
click at [818, 596] on p "Fluffy scrambled eggs served with bread." at bounding box center [874, 605] width 272 height 19
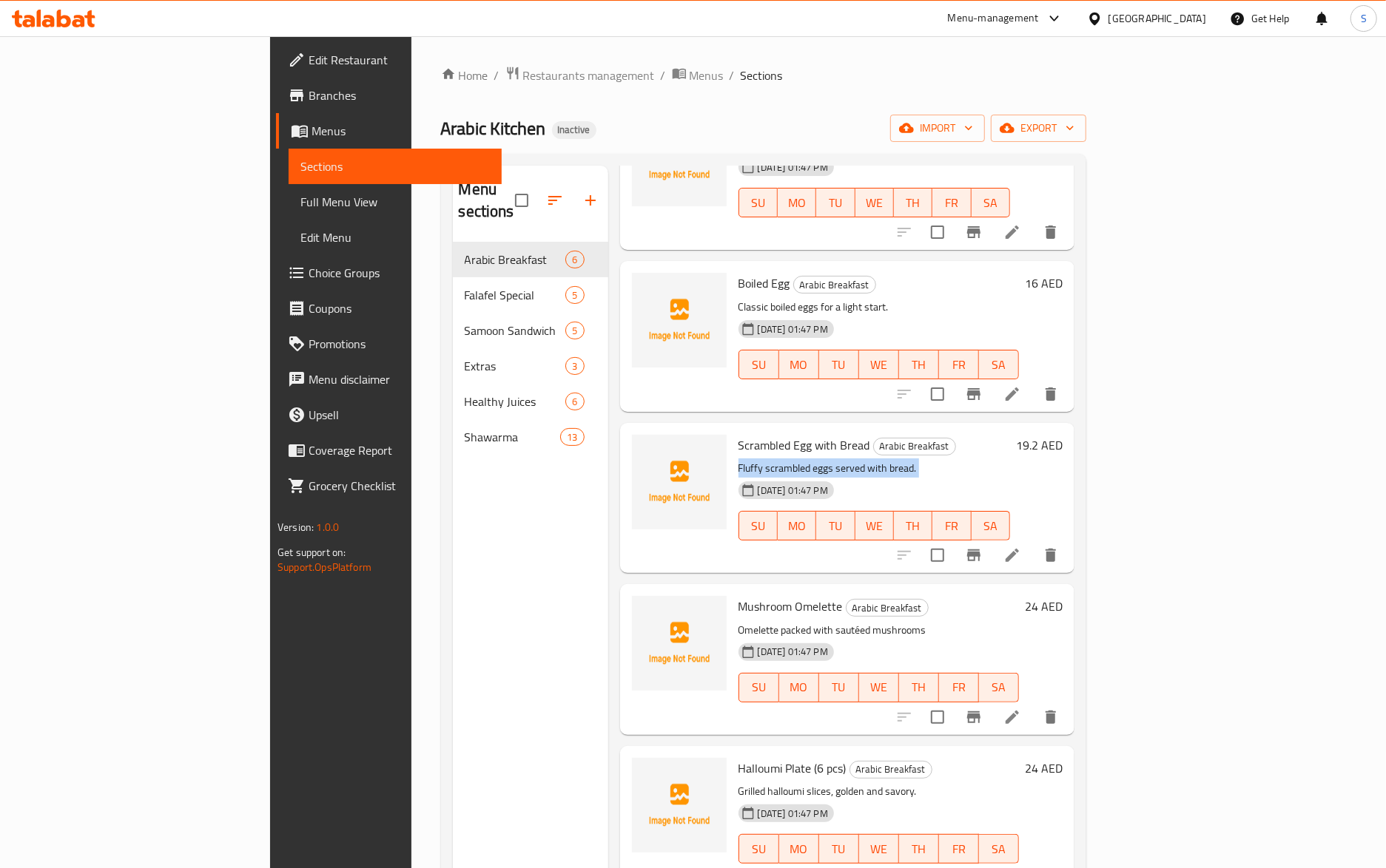
scroll to position [137, 0]
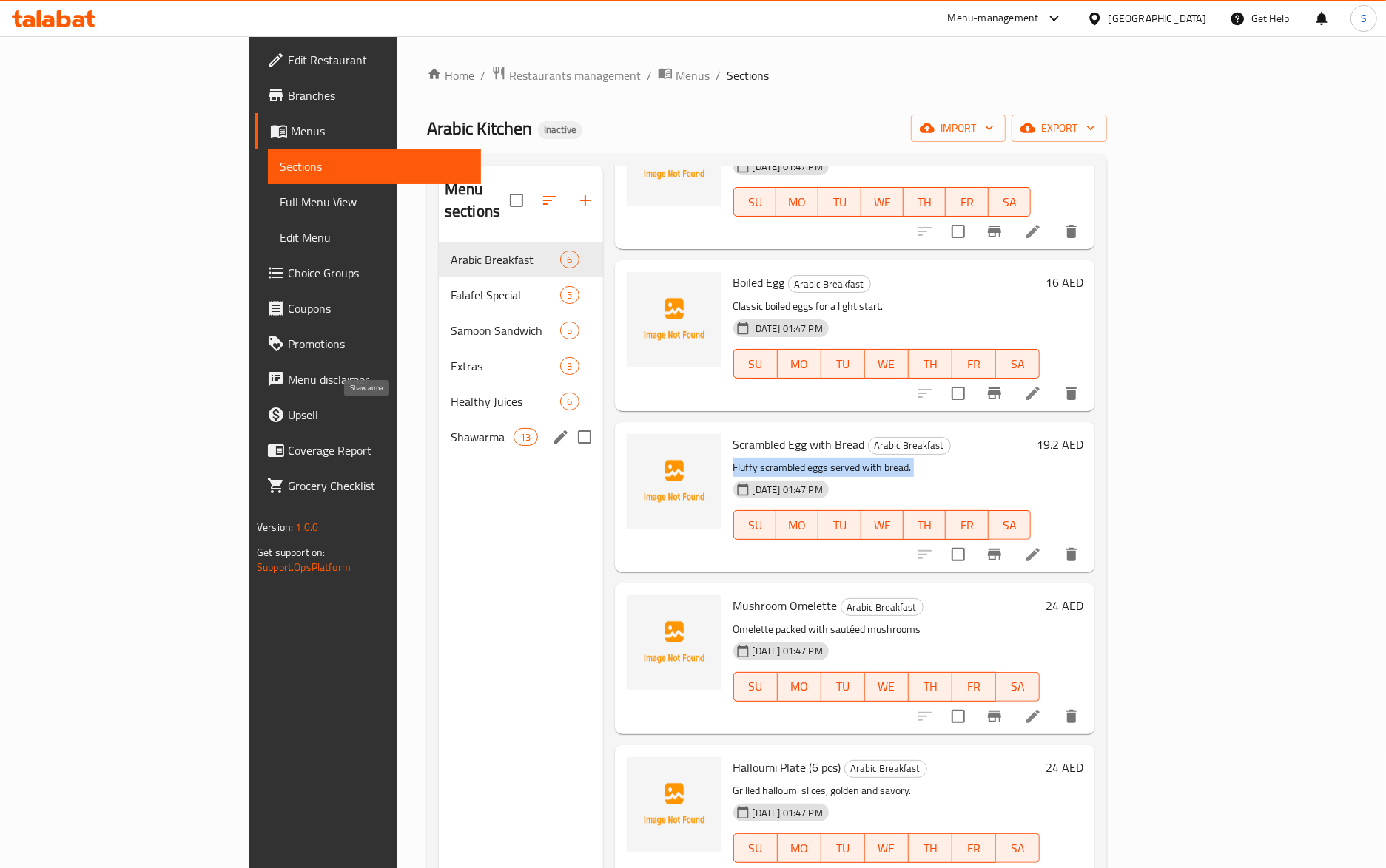
drag, startPoint x: 314, startPoint y: 412, endPoint x: 347, endPoint y: 474, distance: 70.2
click at [450, 429] on span "Shawarma" at bounding box center [481, 437] width 63 height 18
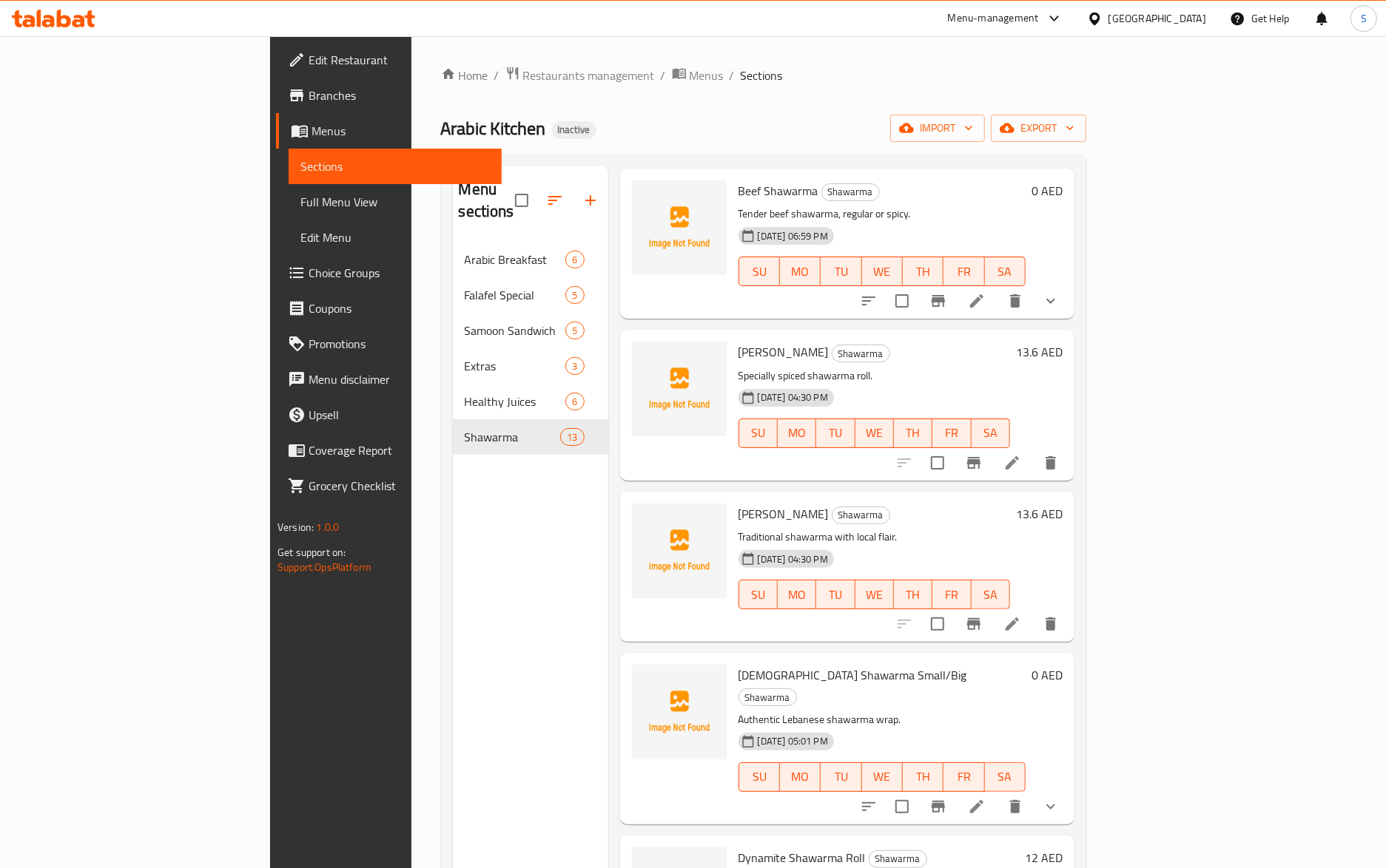
scroll to position [432, 0]
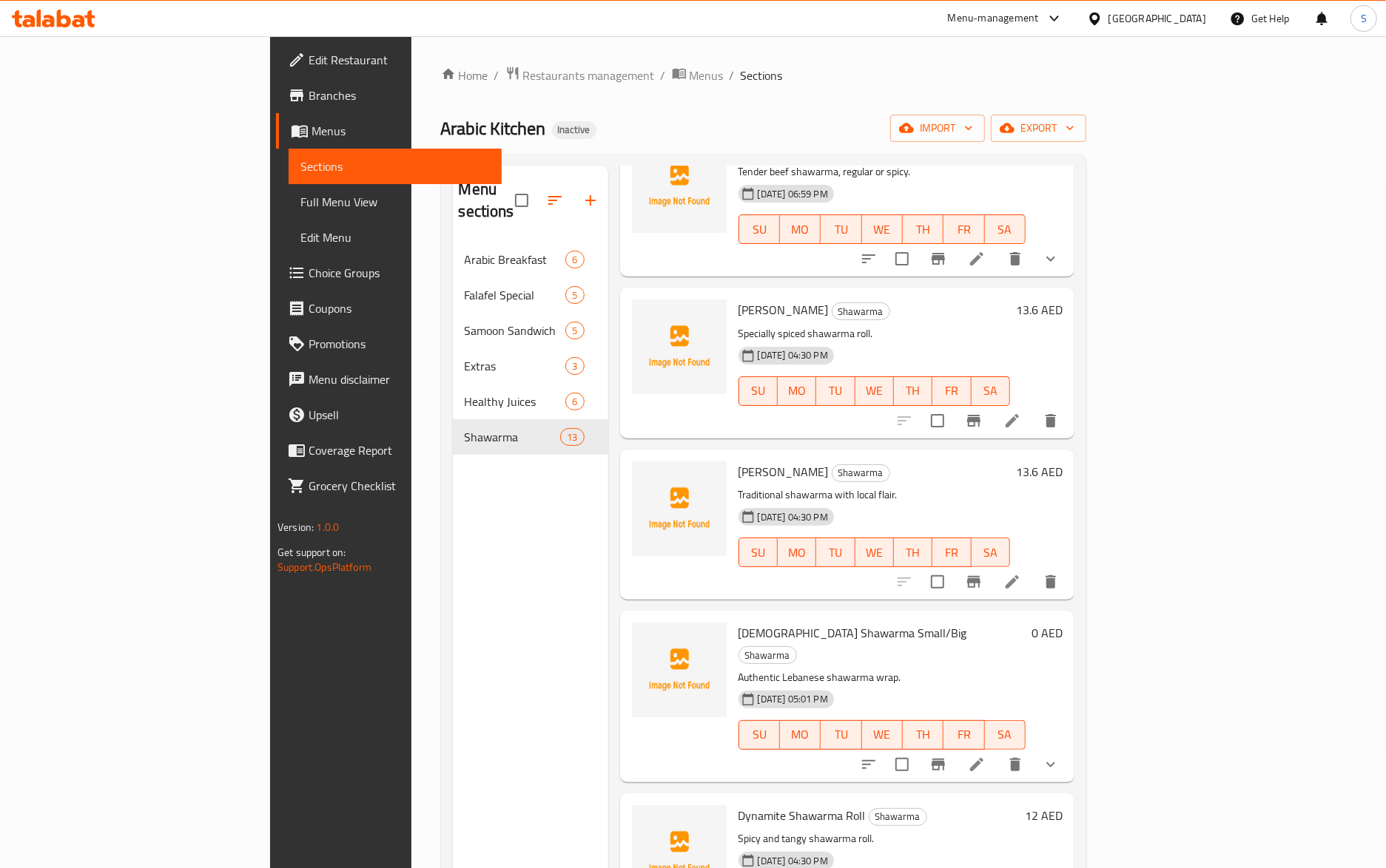
click at [1033, 569] on li at bounding box center [1012, 582] width 42 height 26
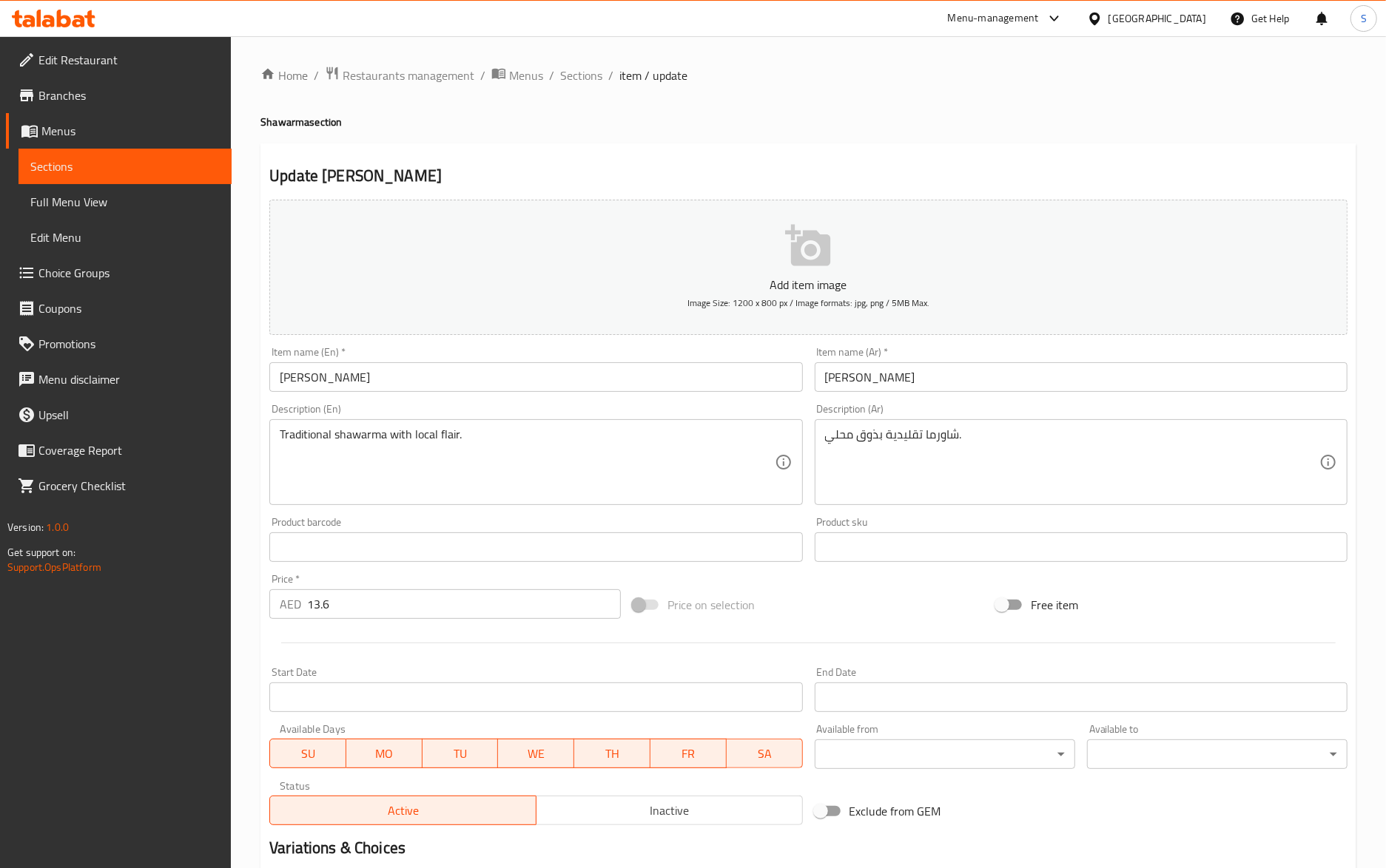
click at [888, 383] on input "حسن ماثار" at bounding box center [1081, 377] width 532 height 29
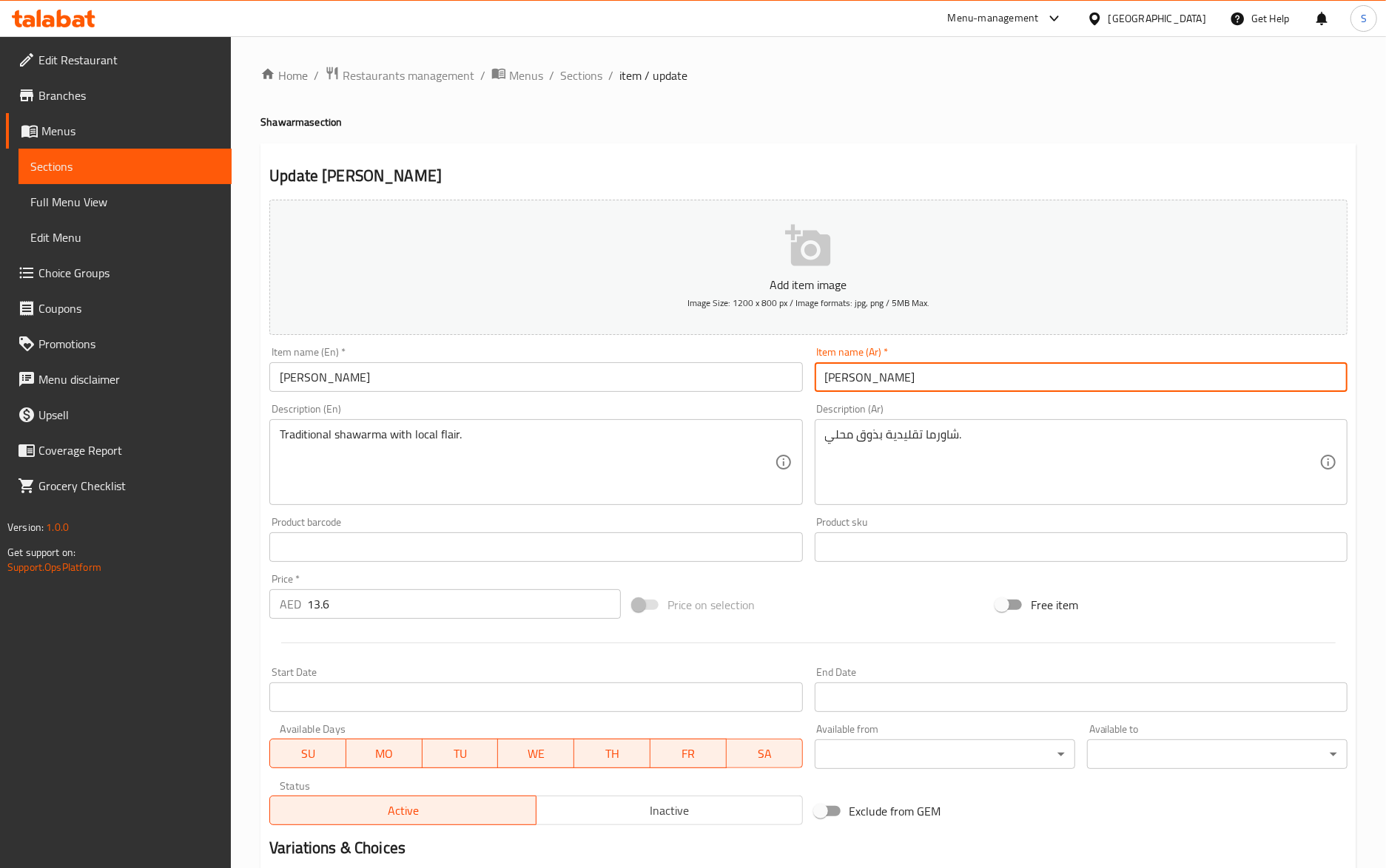
click at [888, 383] on input "حسن ماثار" at bounding box center [1081, 377] width 532 height 29
paste input "text"
type input "حسن مطر"
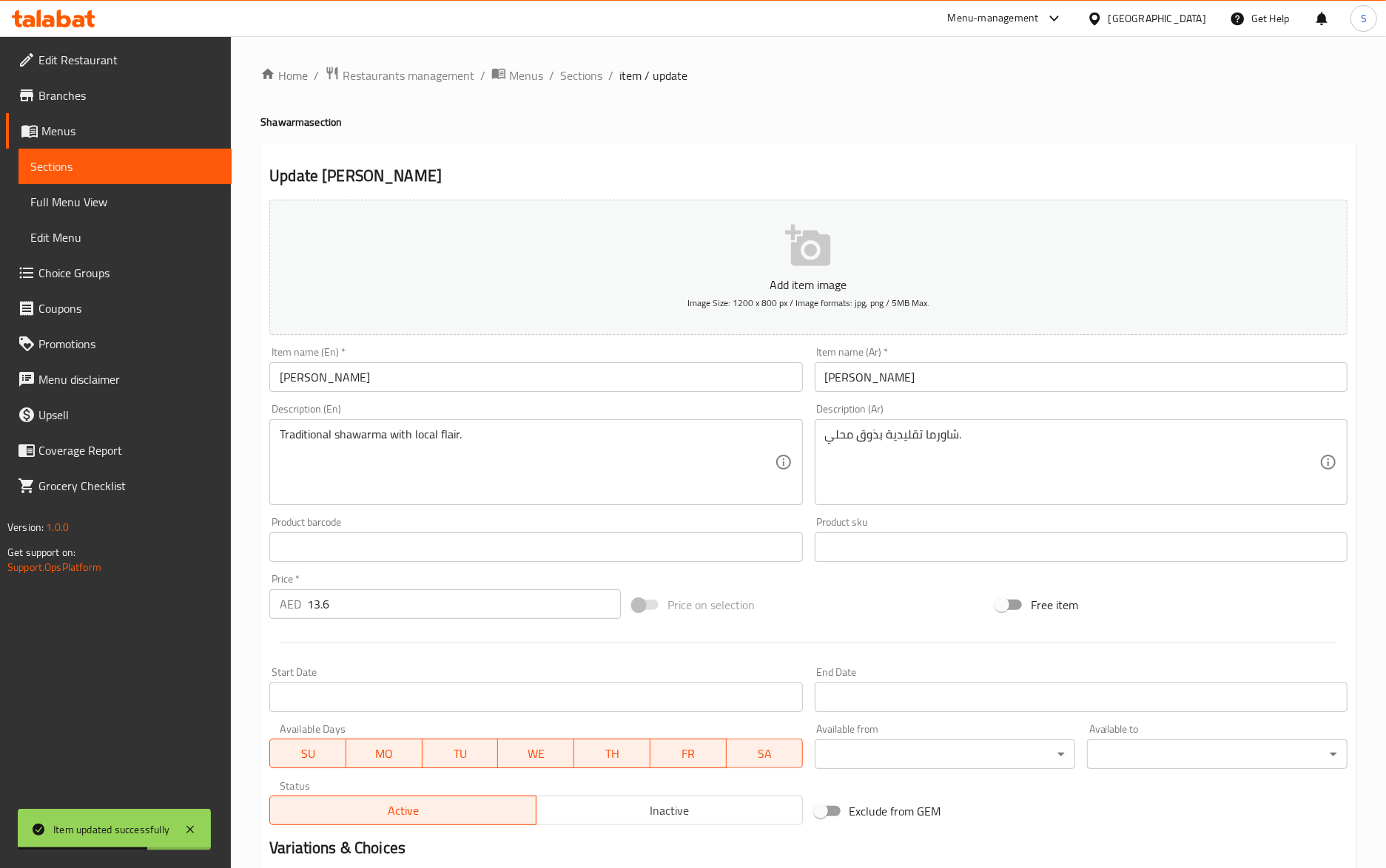
click at [639, 134] on div "Home / Restaurants management / Menus / Sections / item / update Shawarma secti…" at bounding box center [809, 541] width 1096 height 950
click at [715, 97] on div "Home / Restaurants management / Menus / Sections / item / update Shawarma secti…" at bounding box center [809, 541] width 1096 height 950
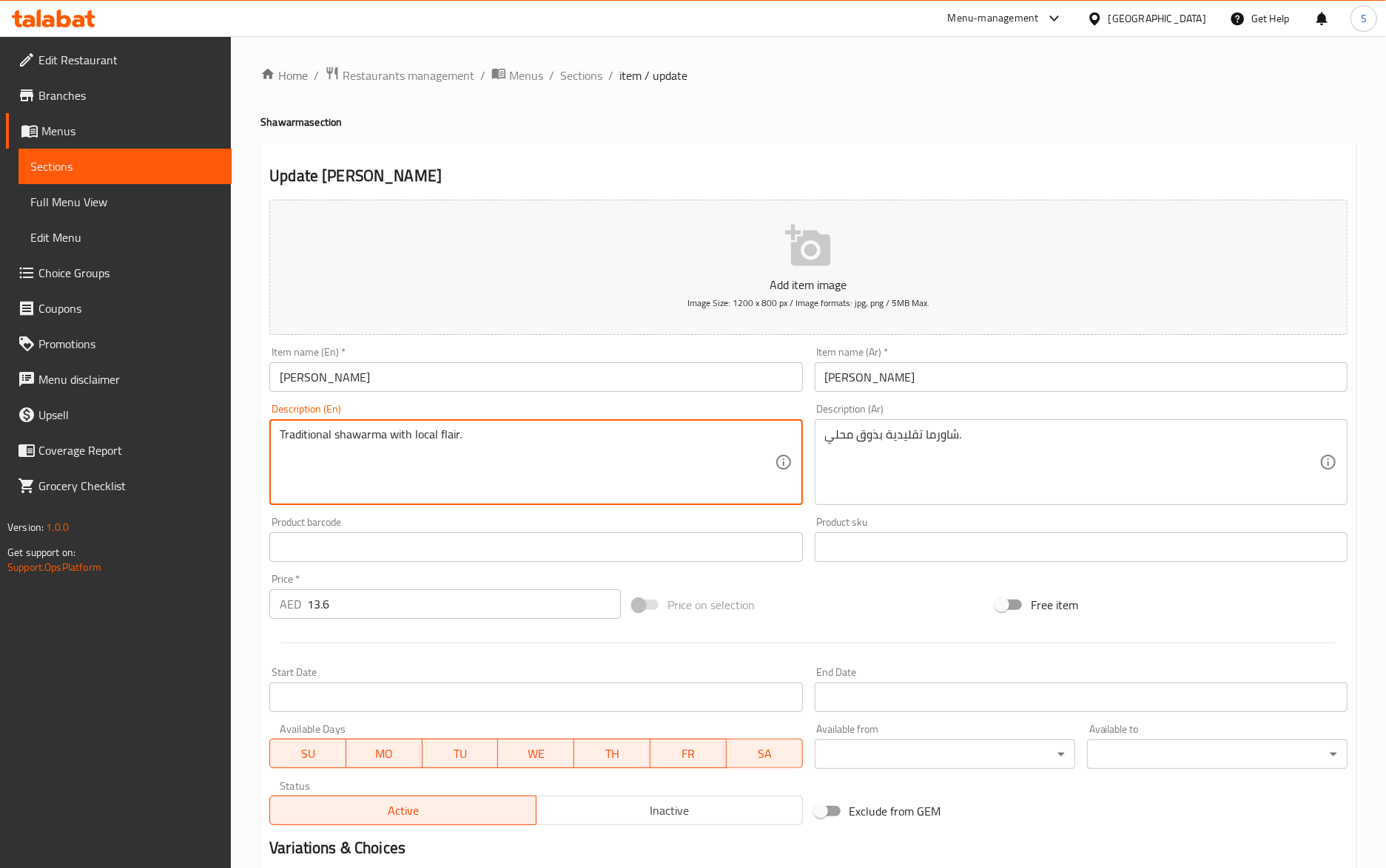
click at [303, 438] on textarea "Traditional shawarma with local flair." at bounding box center [526, 463] width 495 height 70
click at [508, 429] on textarea "Traditional shawarma with local flair." at bounding box center [526, 463] width 495 height 70
click at [395, 449] on textarea "Traditional shawarma with local flair." at bounding box center [526, 463] width 495 height 70
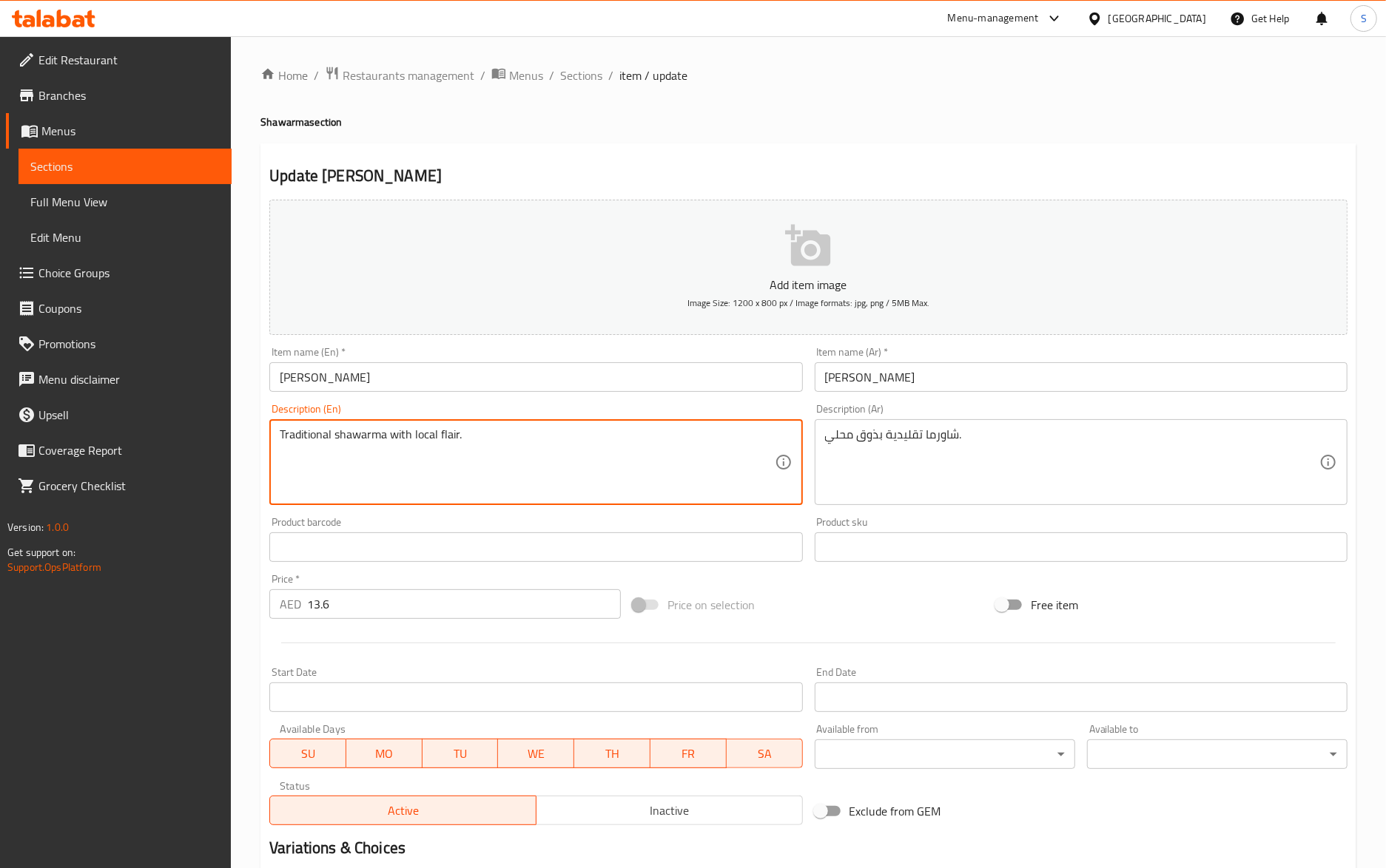
click at [395, 449] on textarea "Traditional shawarma with local flair." at bounding box center [526, 463] width 495 height 70
click at [460, 371] on input "Hassan Mathar" at bounding box center [536, 377] width 532 height 29
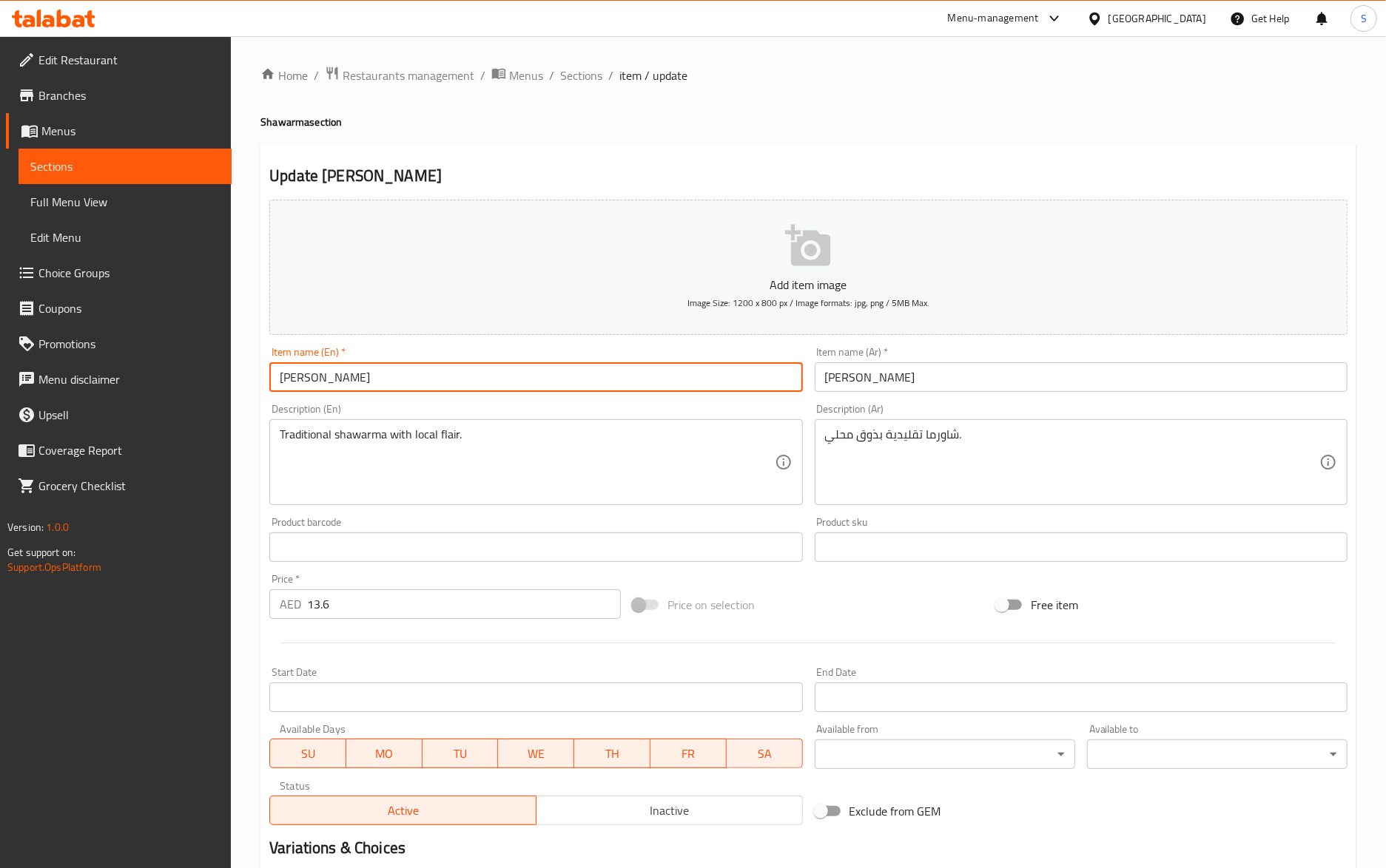
click at [460, 371] on input "Hassan Mathar" at bounding box center [536, 377] width 532 height 29
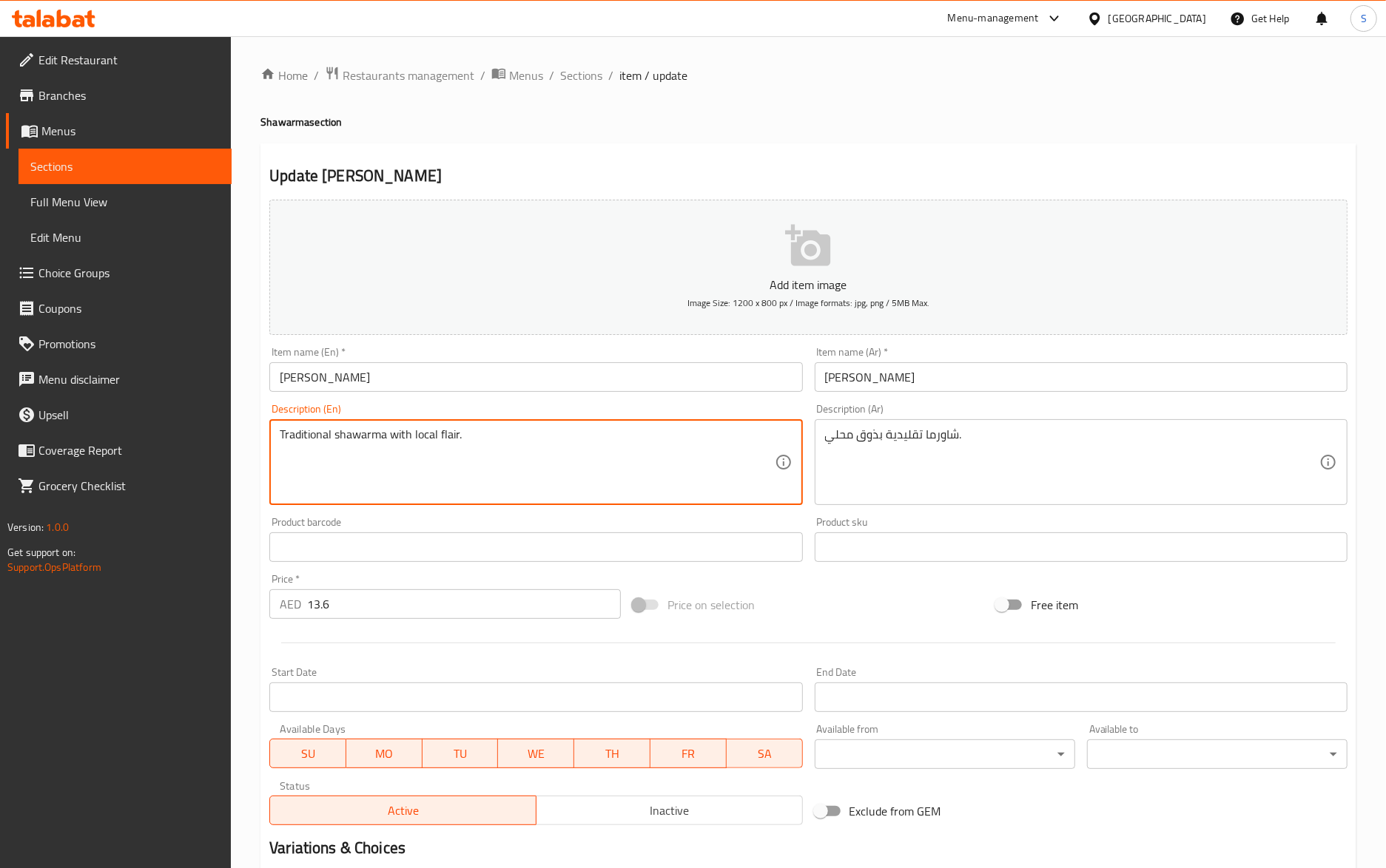
click at [371, 433] on textarea "Traditional shawarma with local flair." at bounding box center [526, 463] width 495 height 70
click at [453, 371] on input "Hassan Mathar" at bounding box center [536, 377] width 532 height 29
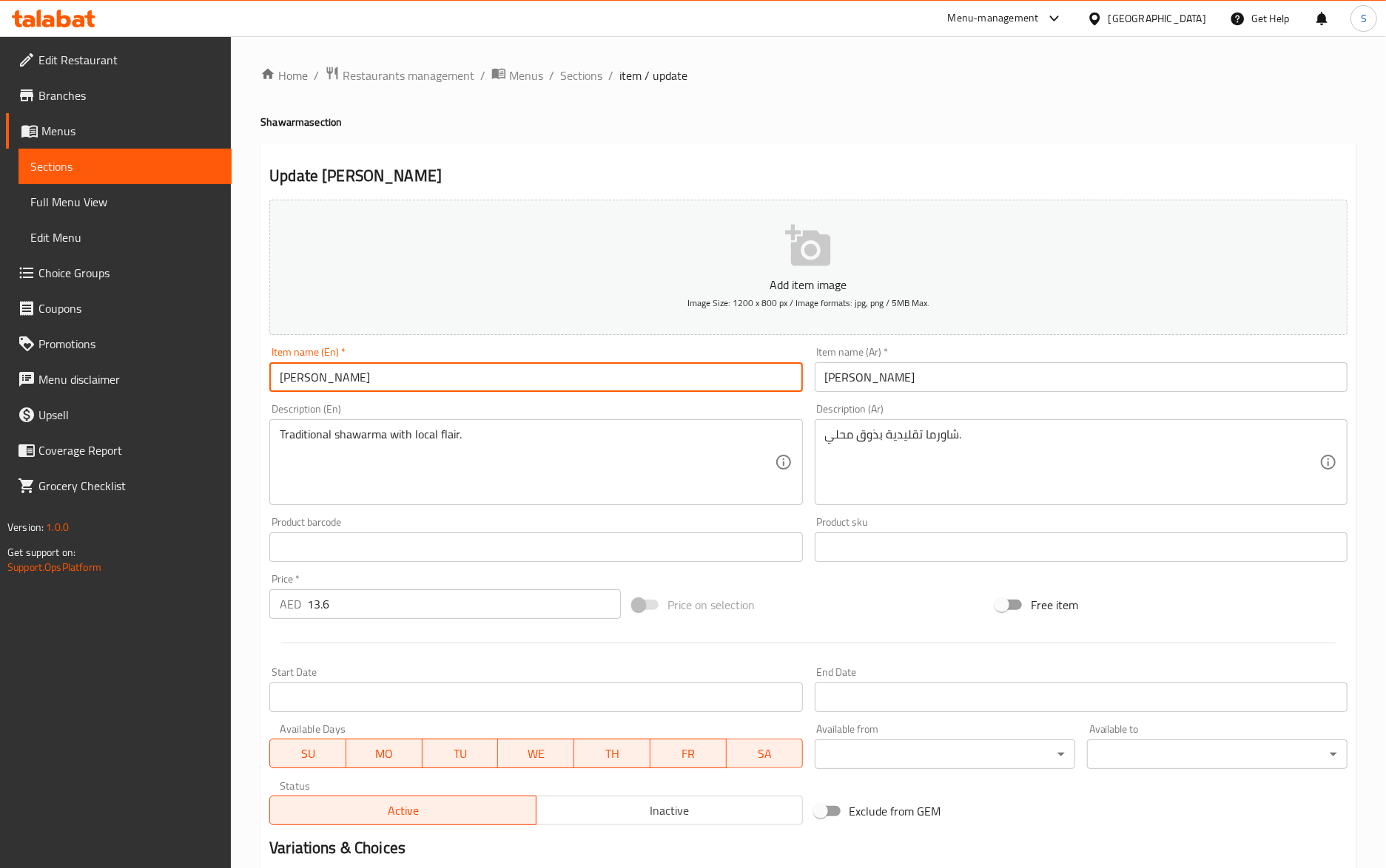
paste input "shawarma"
type input "Hassan Mathar shawarma"
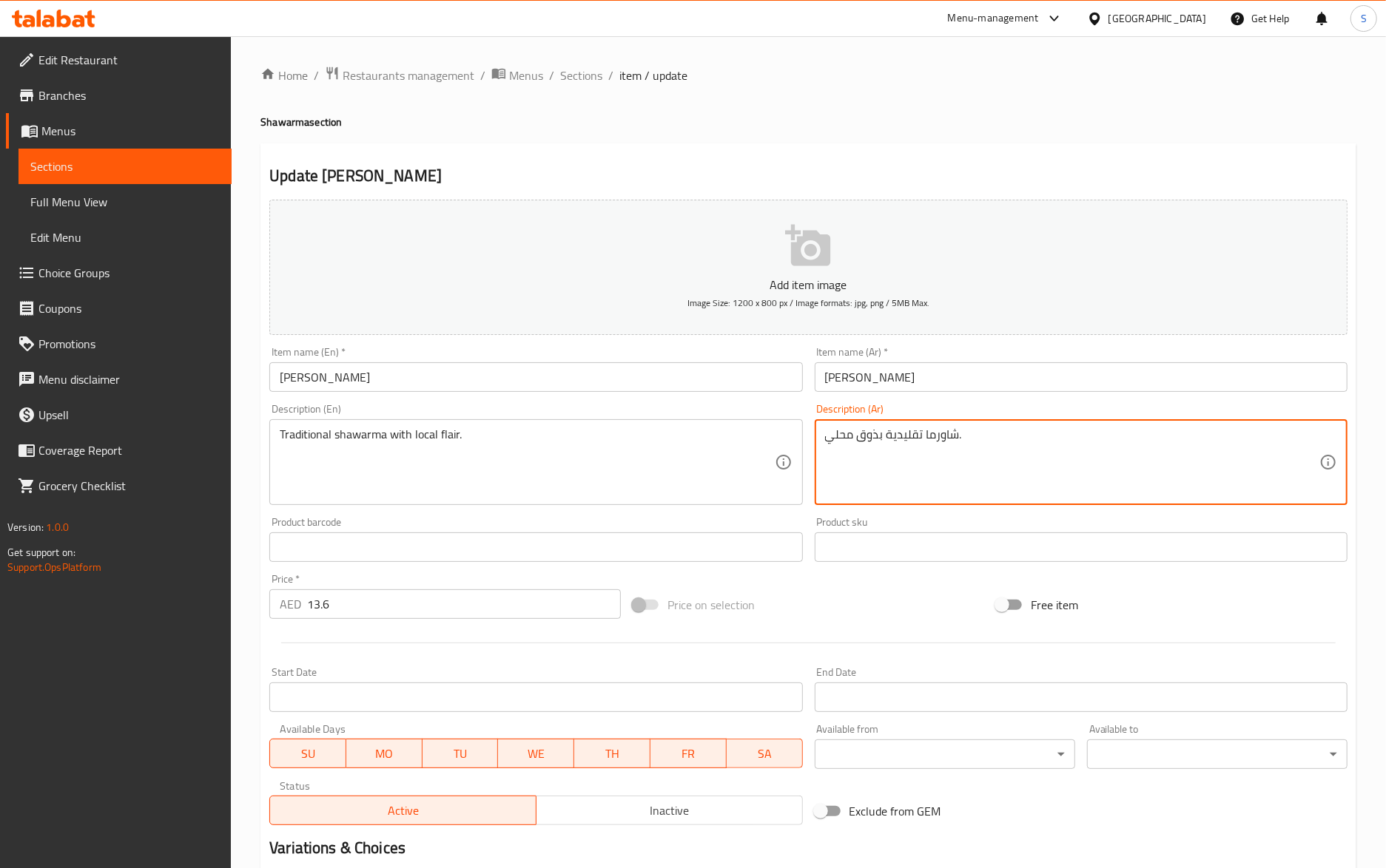
click at [927, 442] on textarea "شاورما تقليدية بذوق محلي." at bounding box center [1072, 463] width 495 height 70
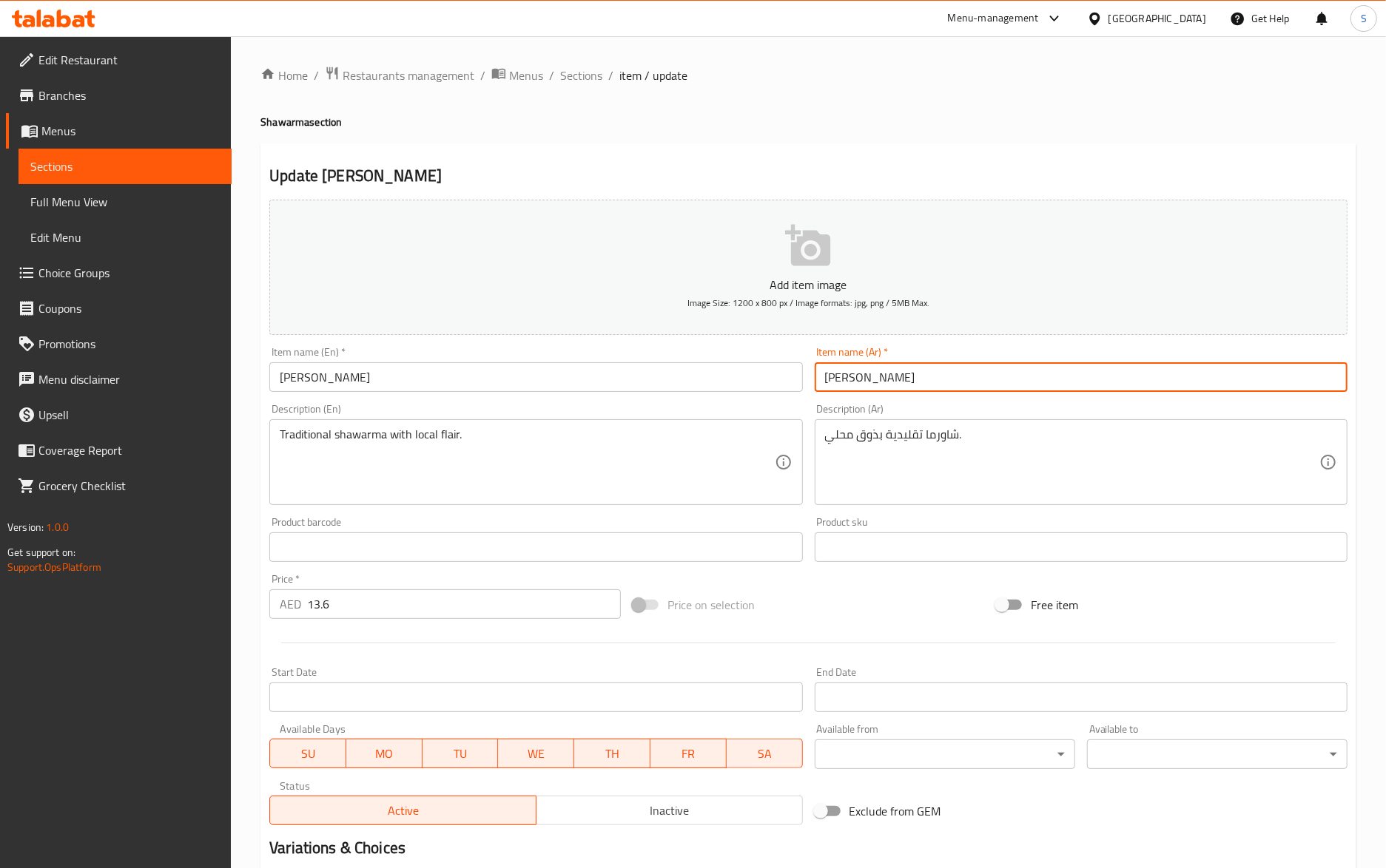
click at [823, 379] on input "حسن مطر" at bounding box center [1081, 377] width 532 height 29
paste input "شاورما"
type input "شاورما حسن مطر"
click at [571, 80] on span "Sections" at bounding box center [581, 75] width 42 height 18
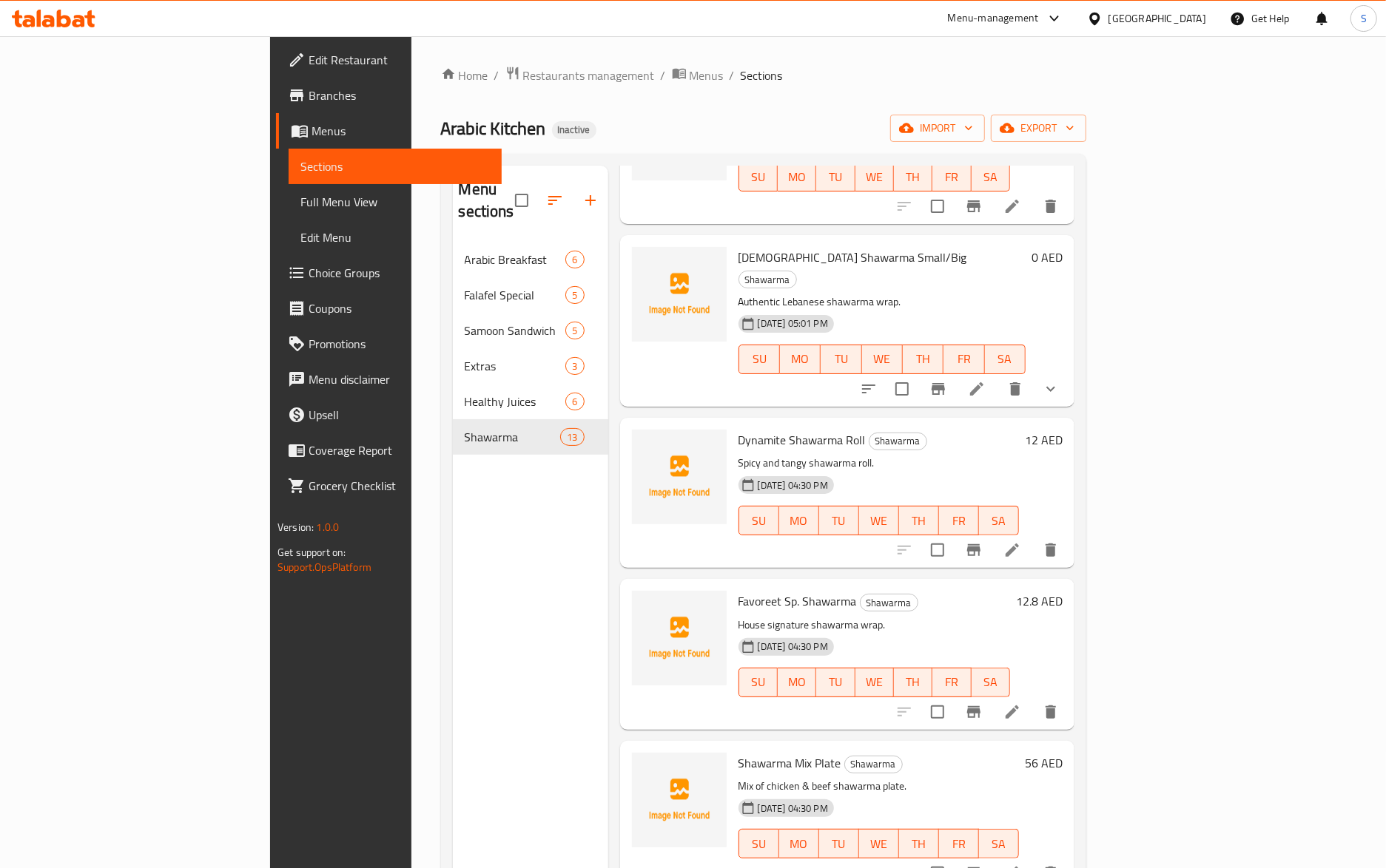
scroll to position [986, 0]
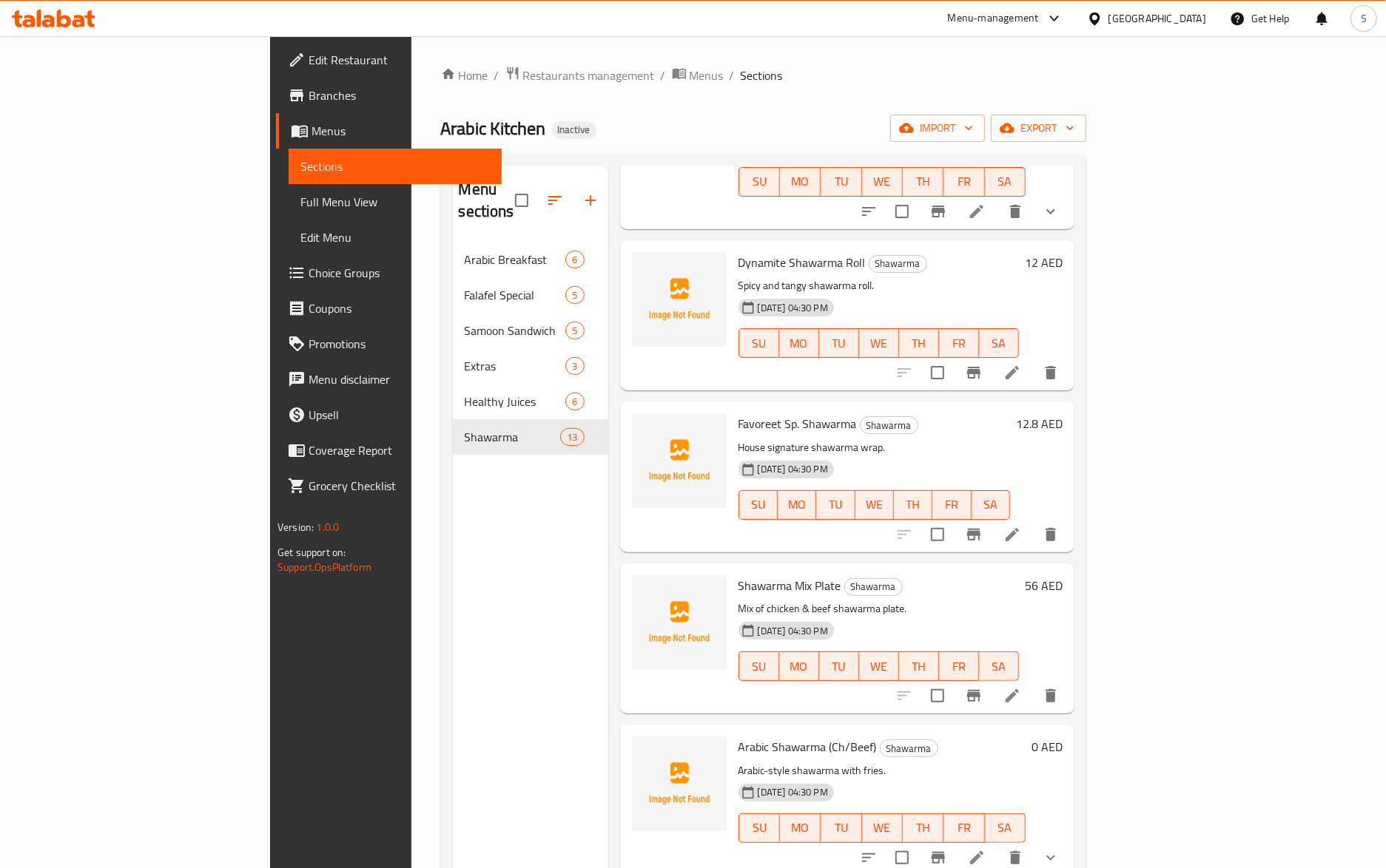
click at [1021, 526] on icon at bounding box center [1011, 535] width 18 height 18
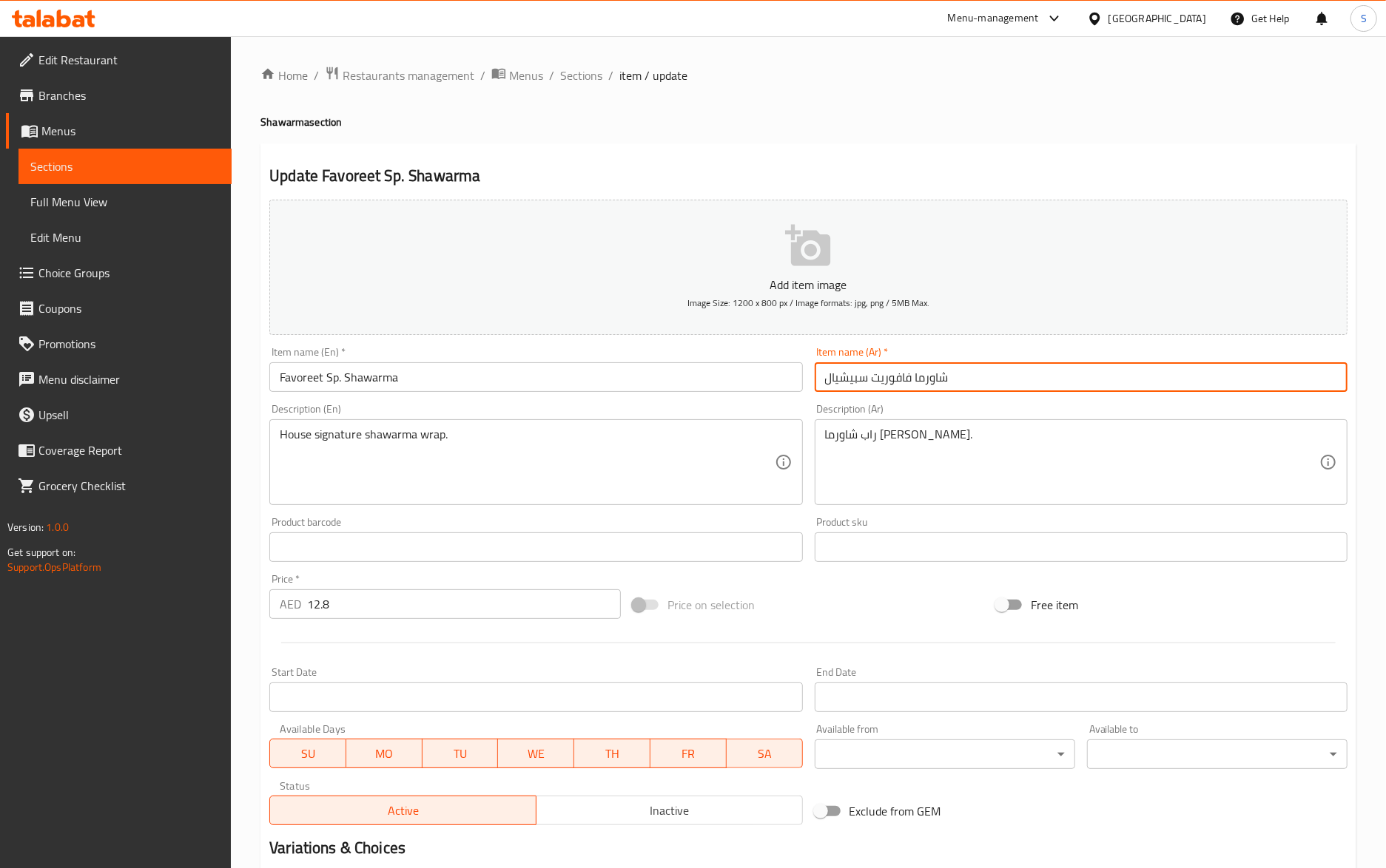
click at [898, 382] on input "شاورما فافوريت سبيشيال" at bounding box center [1081, 377] width 532 height 29
paste input "ايت"
type input "شاورما فافورايت سبيشيال"
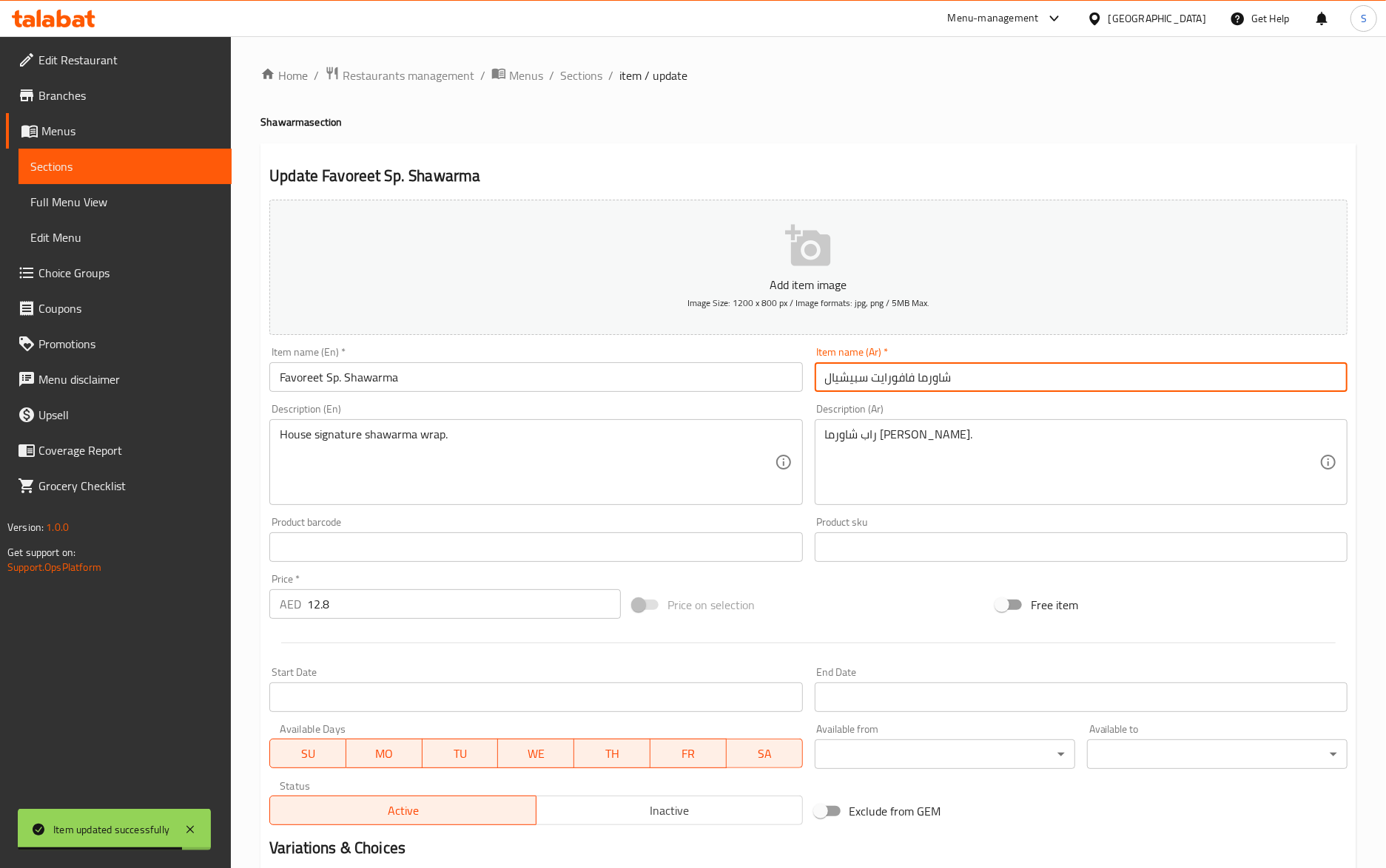
click at [676, 149] on div "Update Favoreet Sp. Shawarma Add item image Image Size: 1200 x 800 px / Image f…" at bounding box center [809, 573] width 1096 height 861
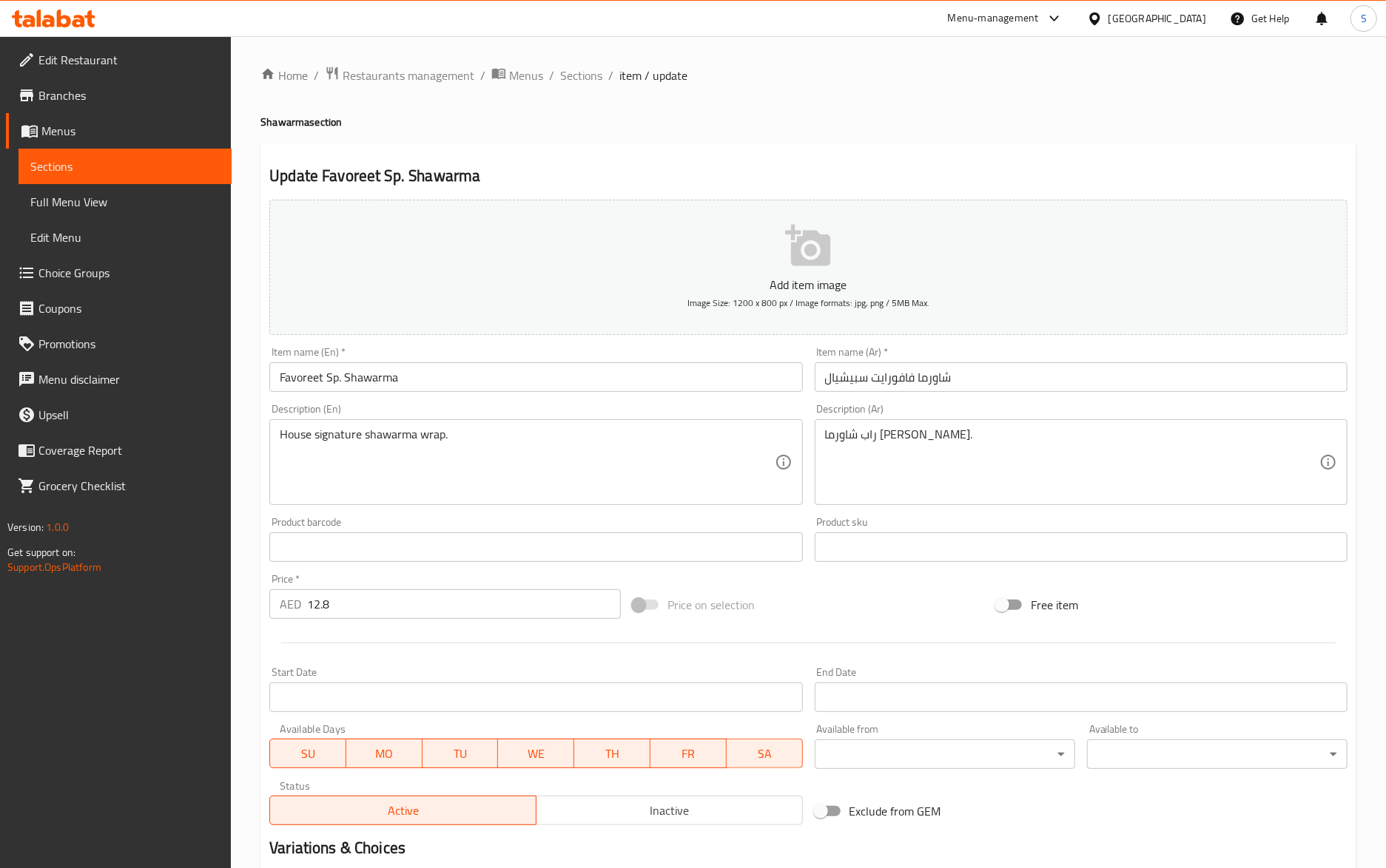
click at [622, 371] on input "Favoreet Sp. Shawarma" at bounding box center [536, 377] width 532 height 29
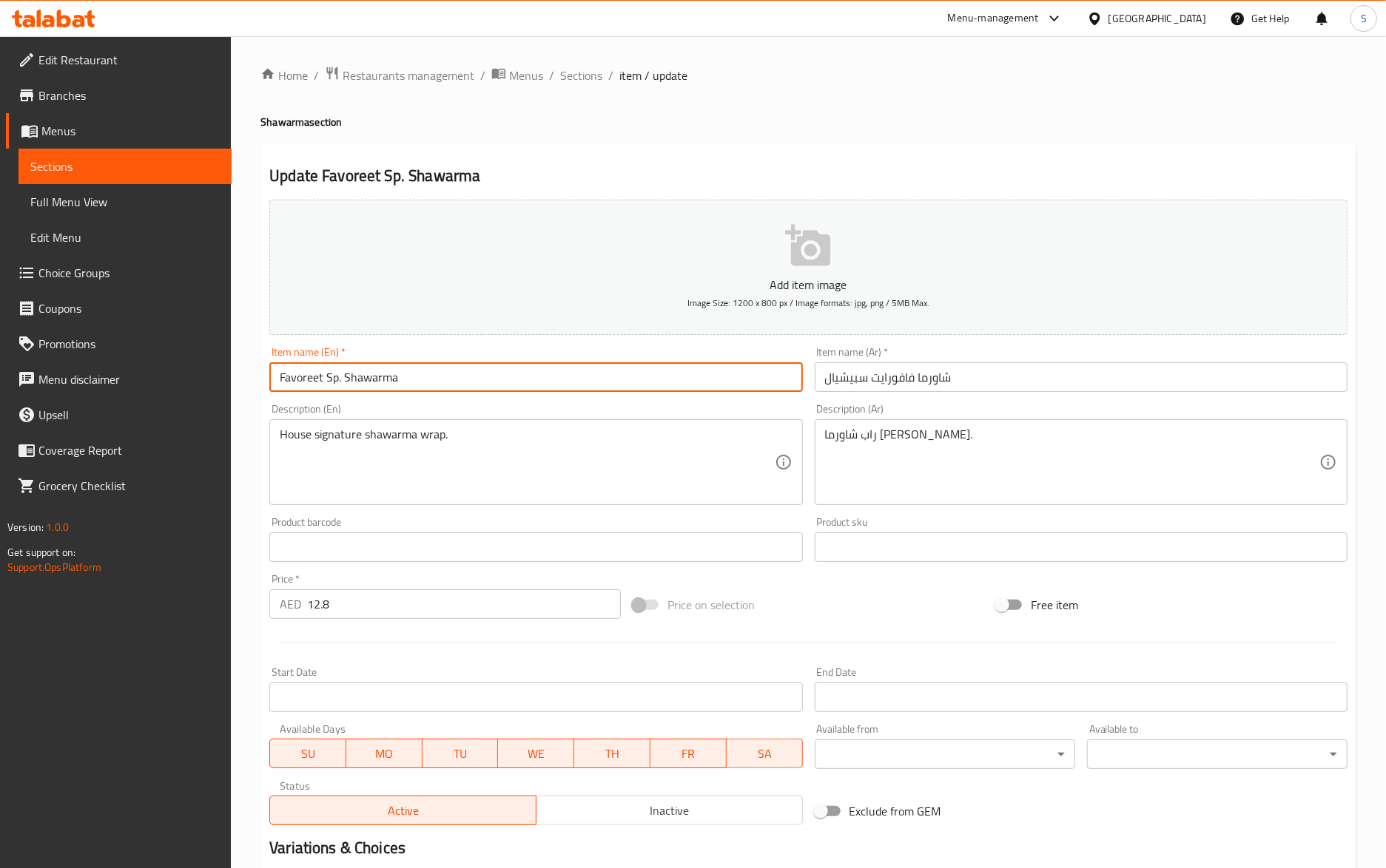
click at [589, 80] on span "Sections" at bounding box center [581, 75] width 42 height 18
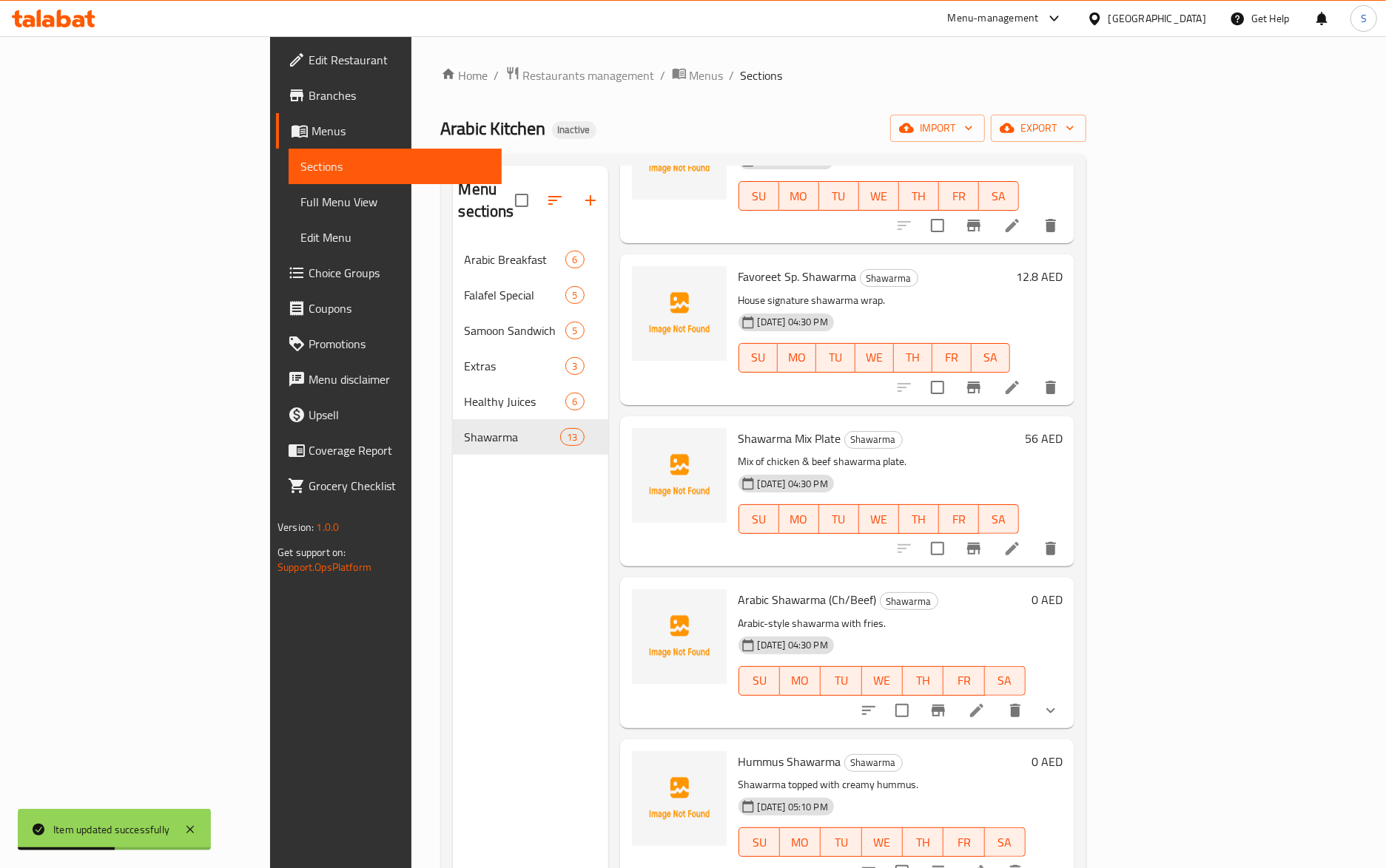
scroll to position [1268, 0]
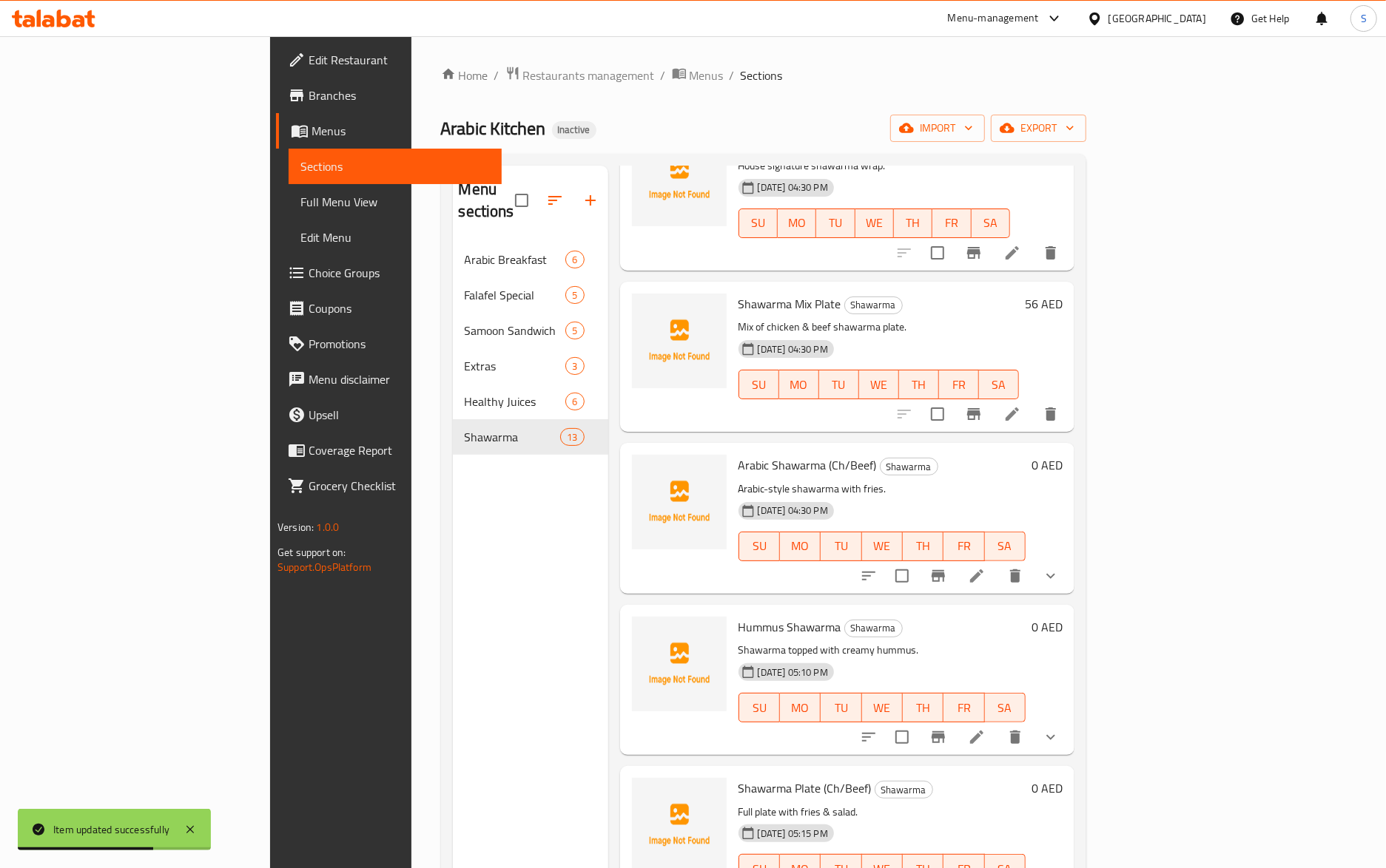
click at [1069, 396] on div at bounding box center [977, 414] width 182 height 36
click at [1021, 405] on icon at bounding box center [1011, 414] width 18 height 18
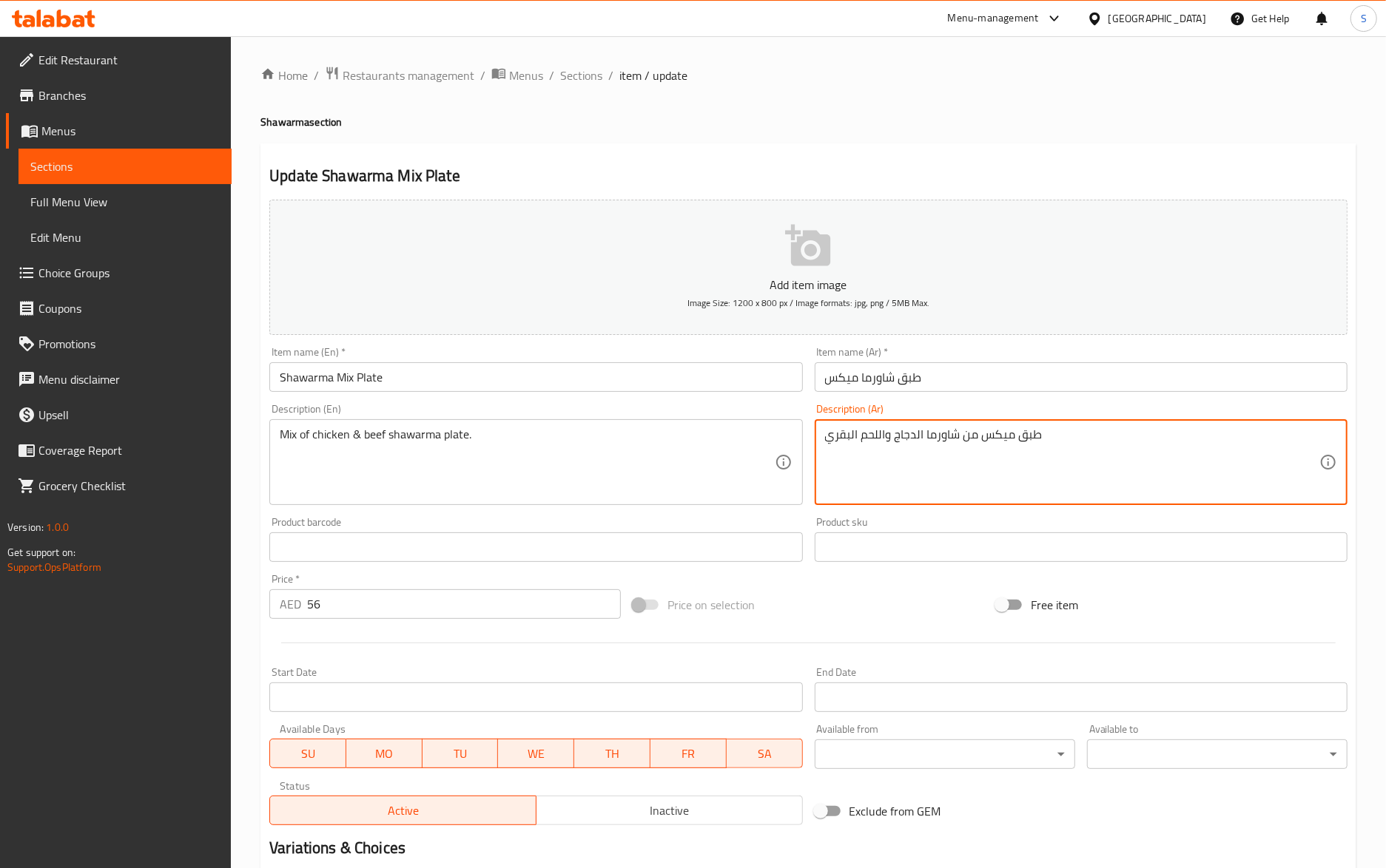
type textarea "طبق ميكس من شاورما الدجاج واللحم البقري"
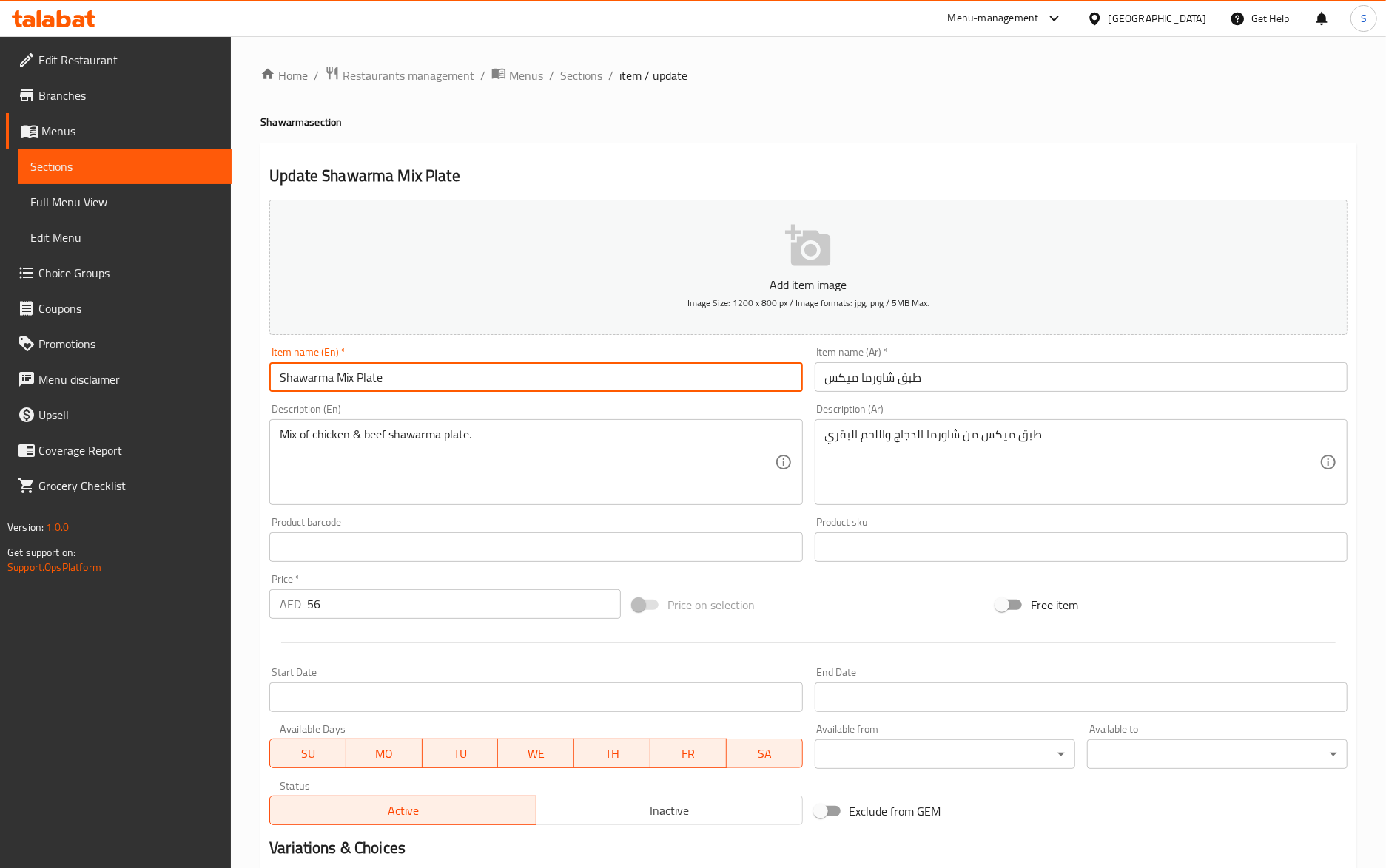
click at [540, 370] on input "Shawarma Mix Plate" at bounding box center [536, 377] width 532 height 29
click at [571, 75] on span "Sections" at bounding box center [581, 75] width 42 height 18
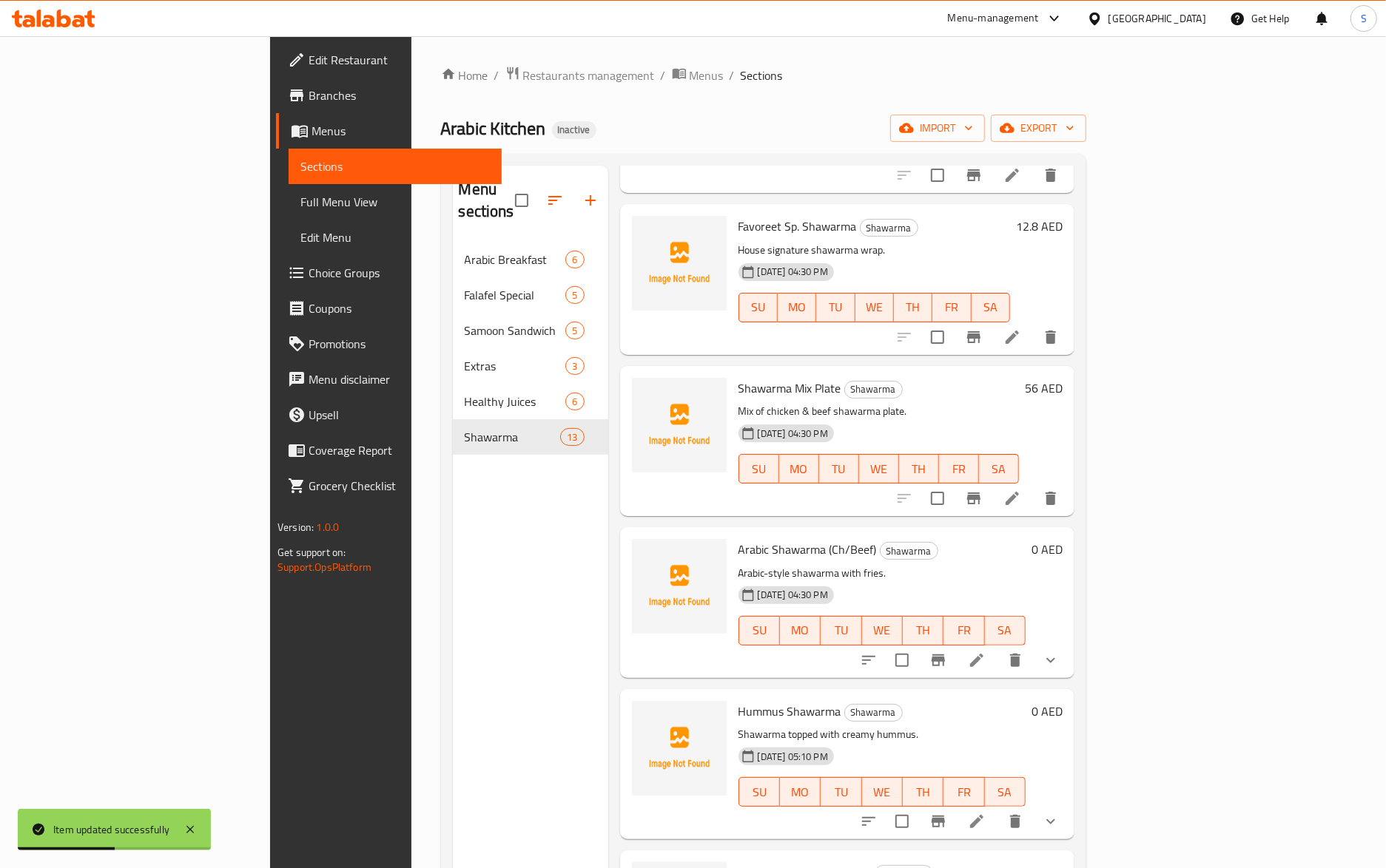
scroll to position [1268, 0]
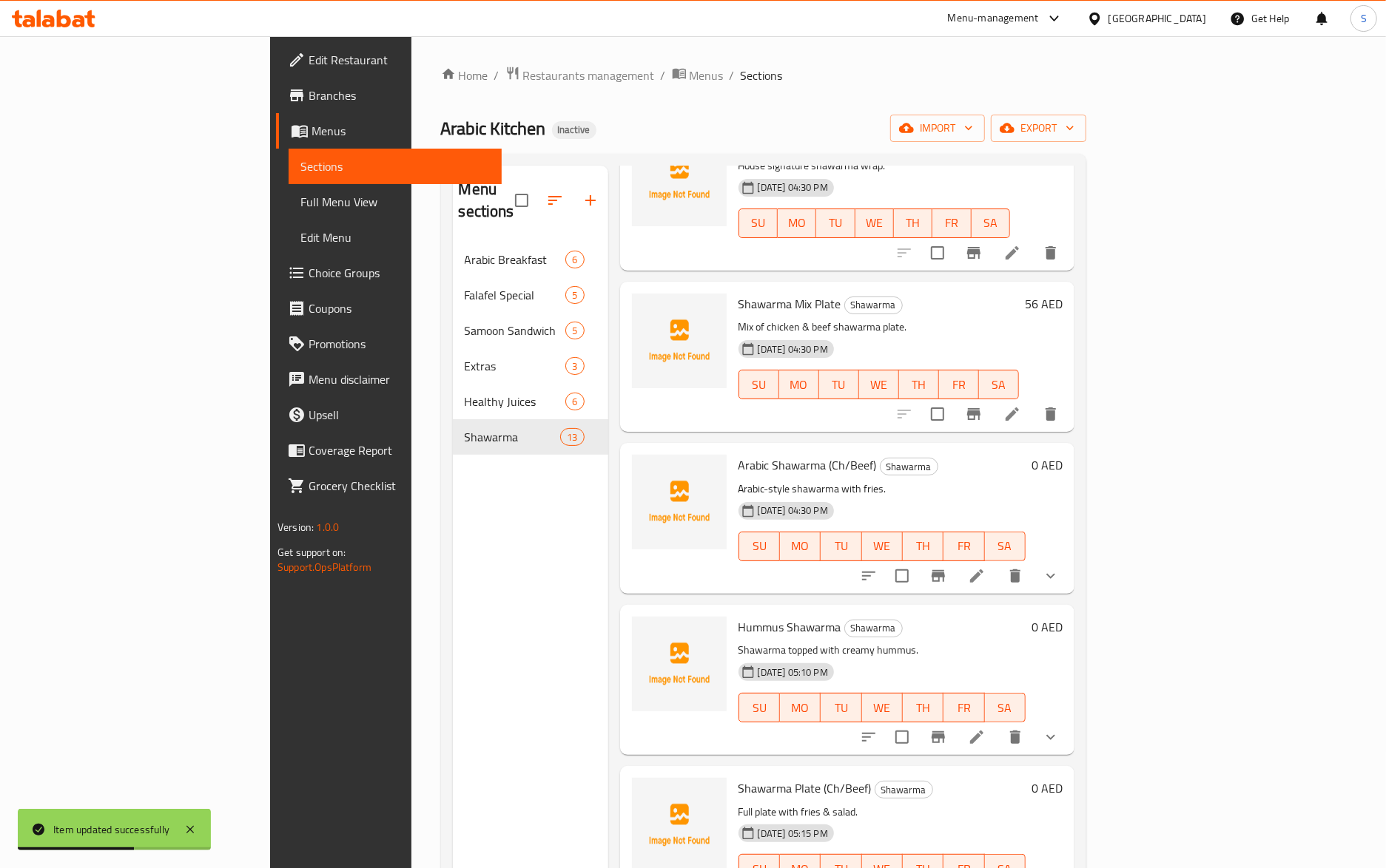
click at [738, 616] on span "Hummus Shawarma" at bounding box center [789, 627] width 103 height 22
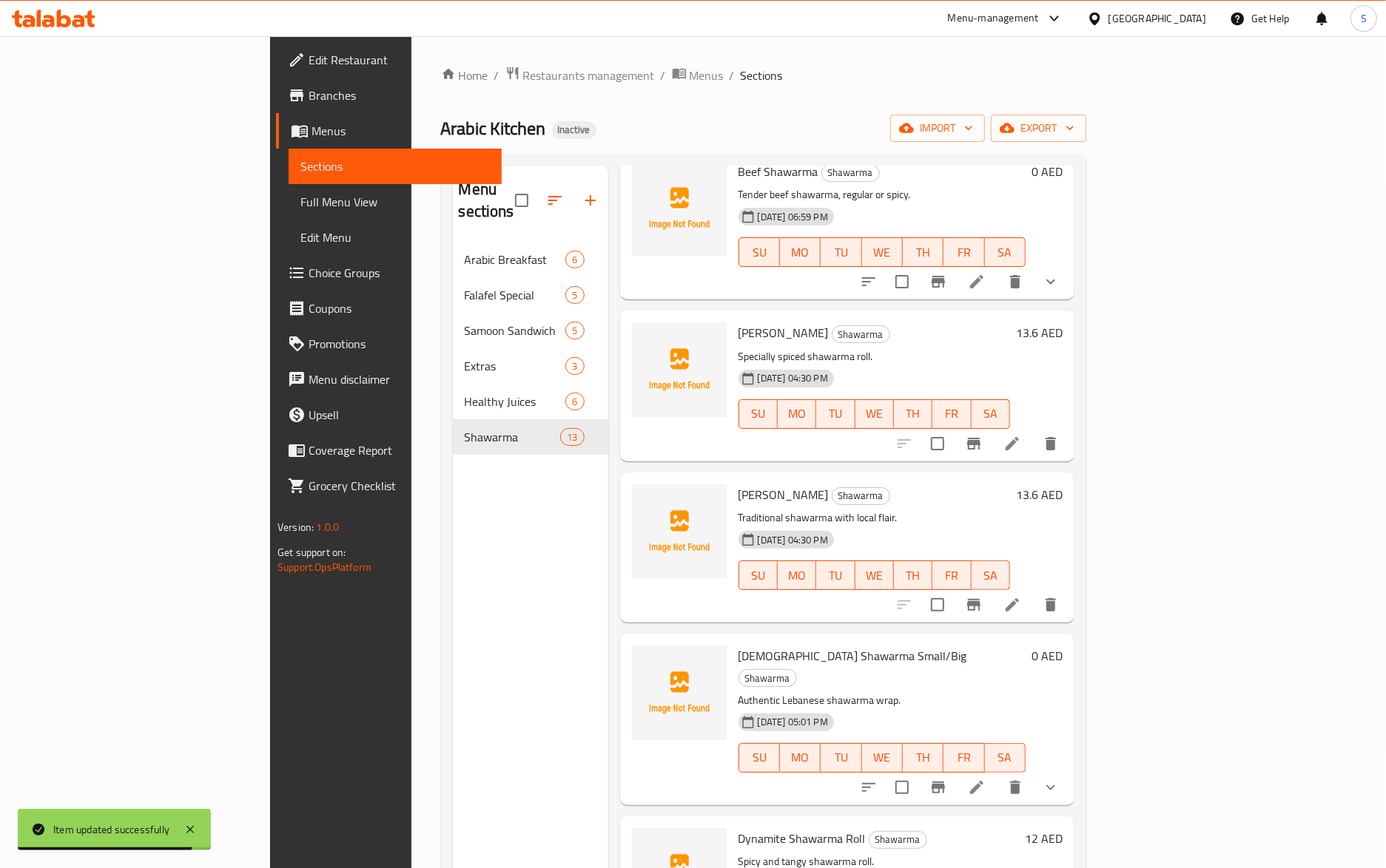
scroll to position [380, 0]
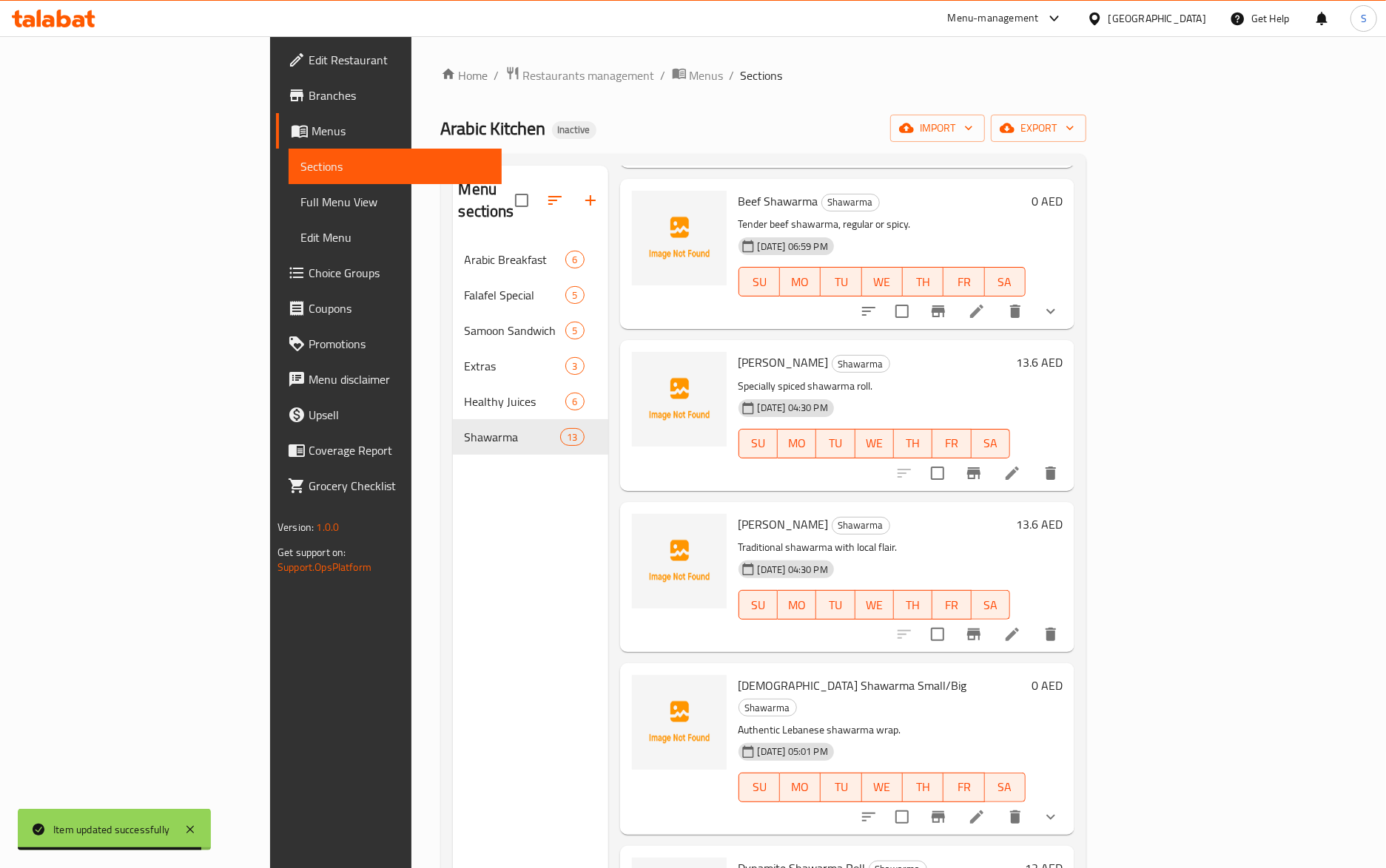
click at [762, 514] on span "Hassan Mathar shawarma" at bounding box center [783, 525] width 91 height 22
copy h6 "Hassan Mathar shawarma"
click at [809, 538] on p "Traditional shawarma with local flair." at bounding box center [874, 548] width 272 height 19
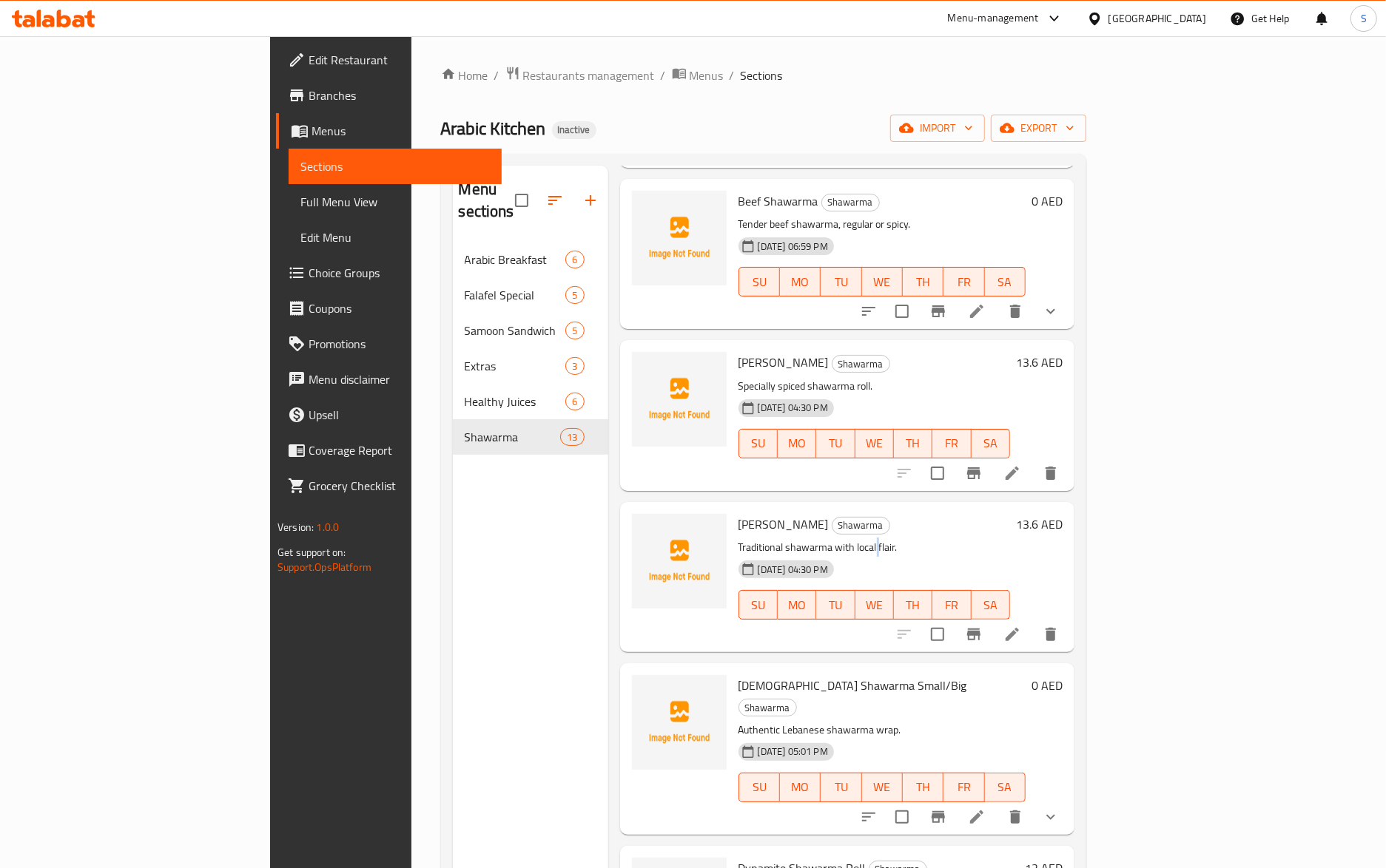
click at [809, 538] on p "Traditional shawarma with local flair." at bounding box center [874, 548] width 272 height 19
copy div "Traditional shawarma with local flair."
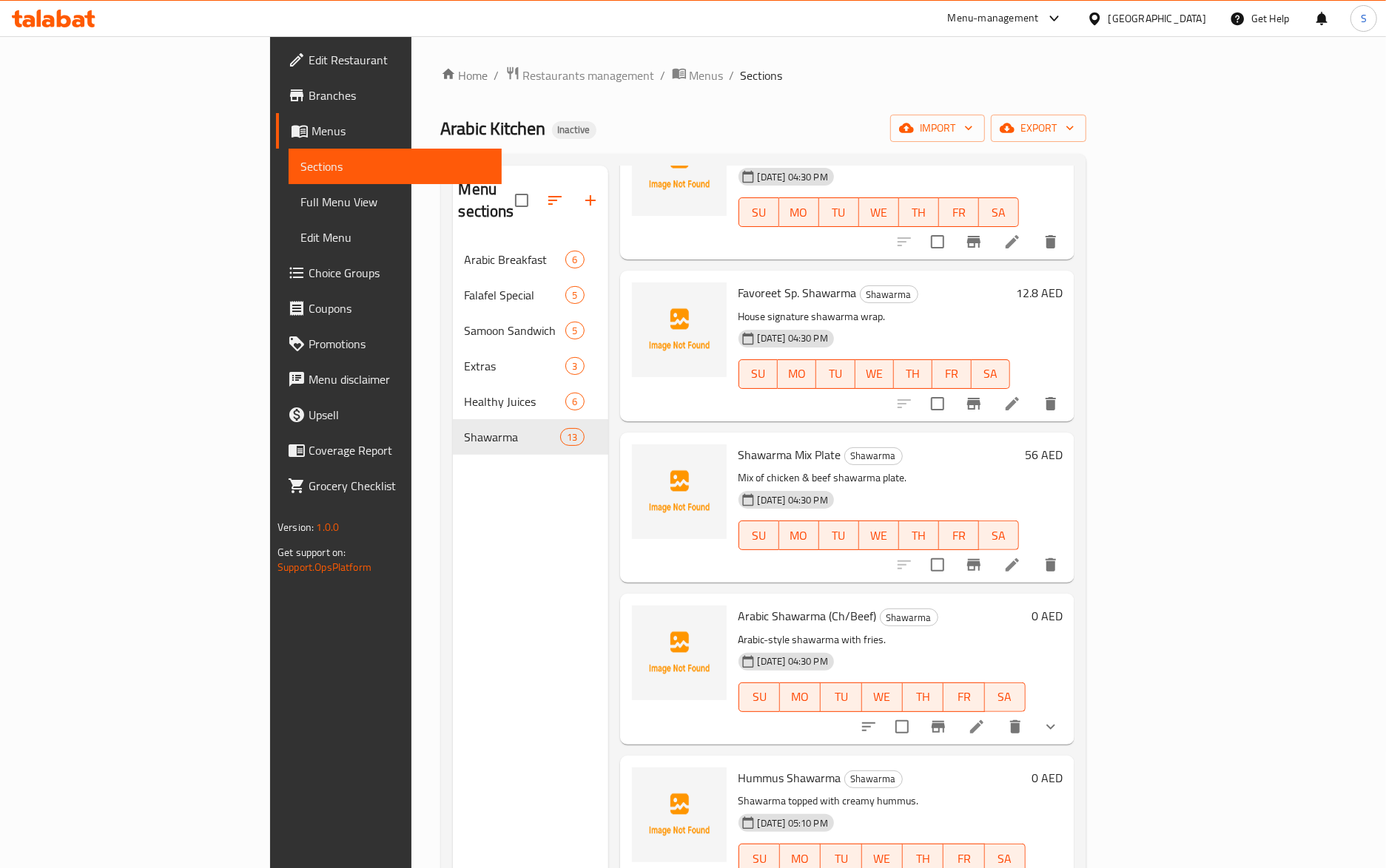
scroll to position [1268, 0]
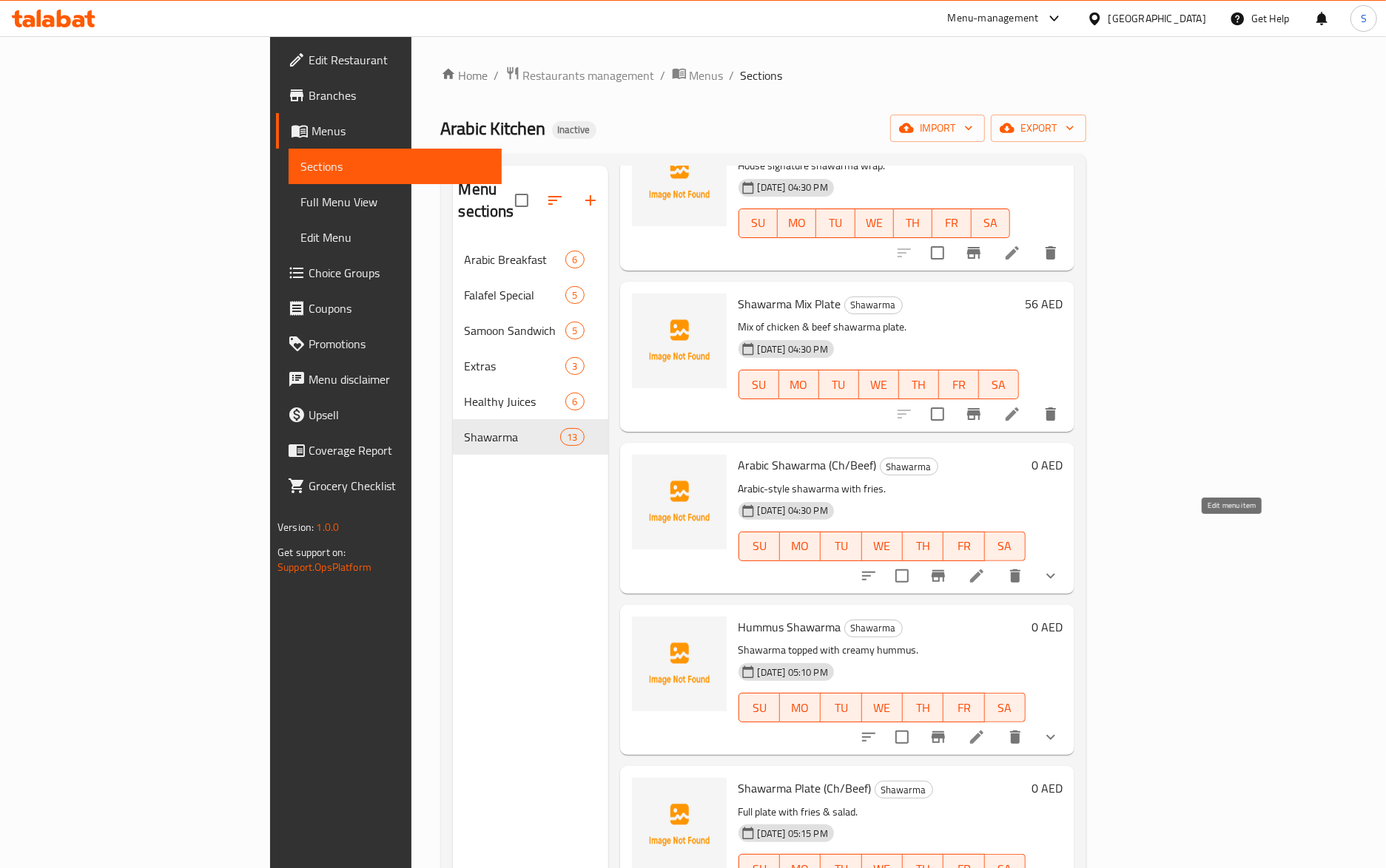
click at [918, 561] on input "checkbox" at bounding box center [902, 576] width 31 height 31
checkbox input "false"
click at [998, 563] on li at bounding box center [977, 576] width 42 height 26
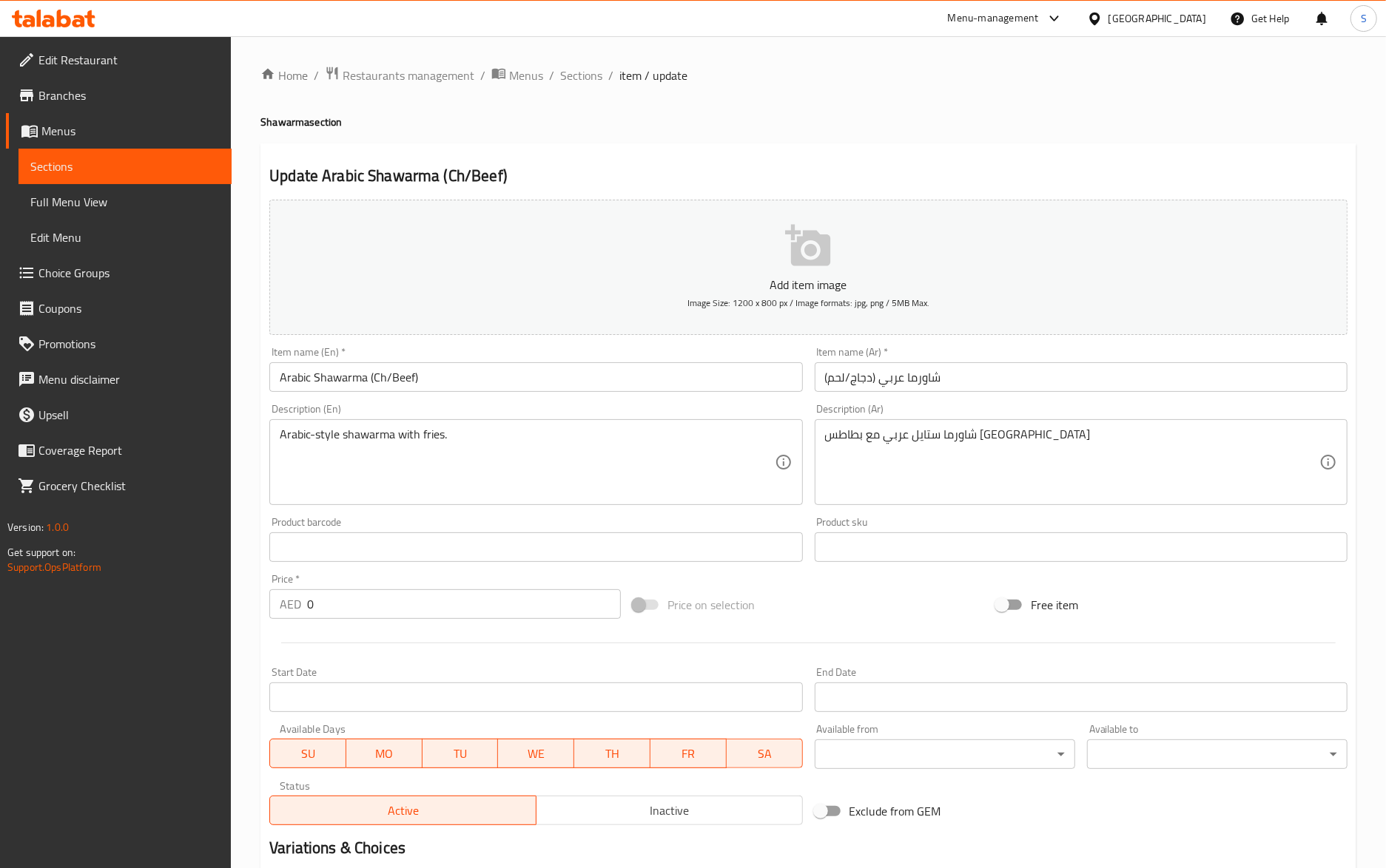
click at [832, 374] on input "شاورما عربي (دجاج/لحم)" at bounding box center [1081, 377] width 532 height 29
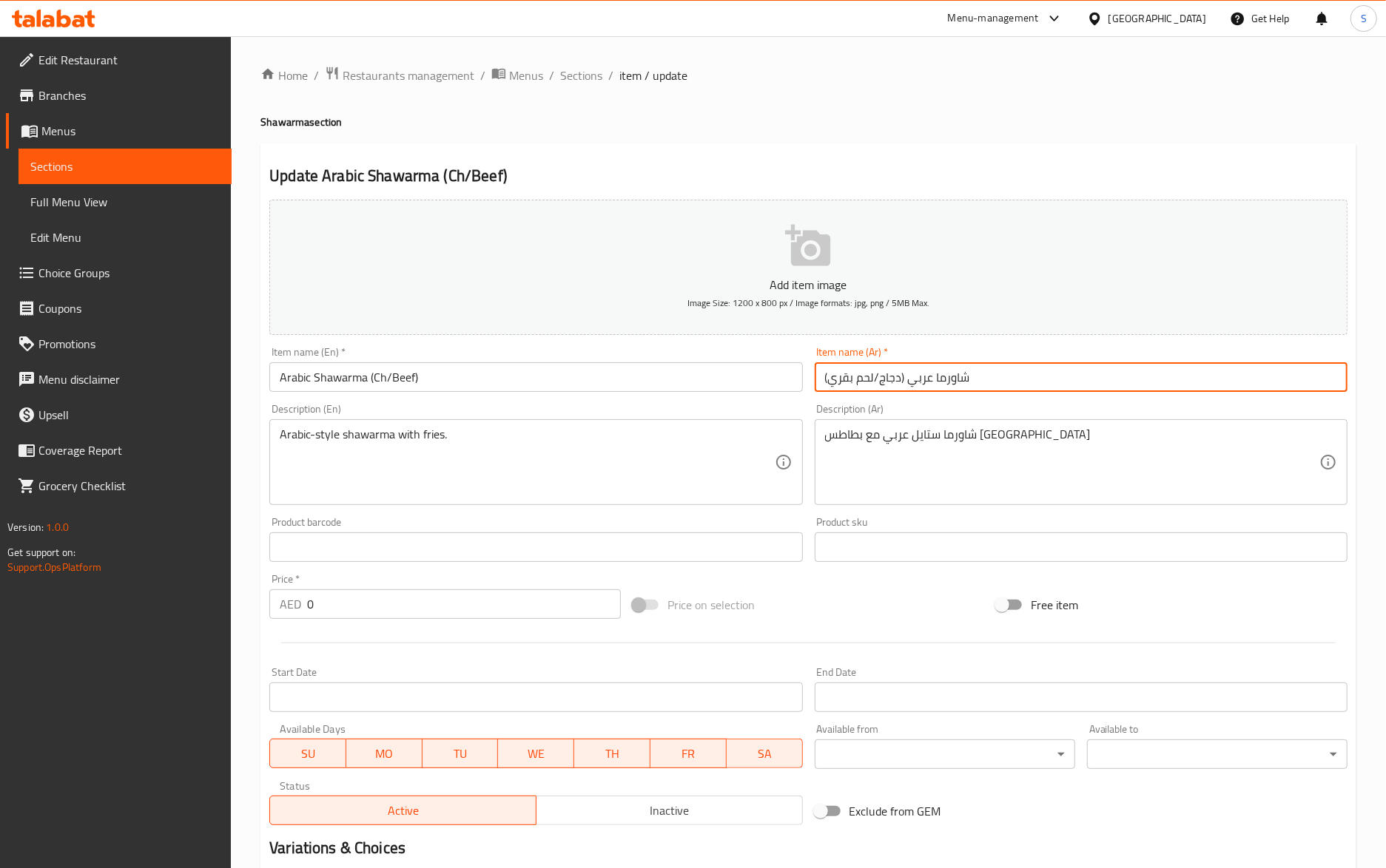
type input "شاورما عربي (دجاج/لحم بقري)"
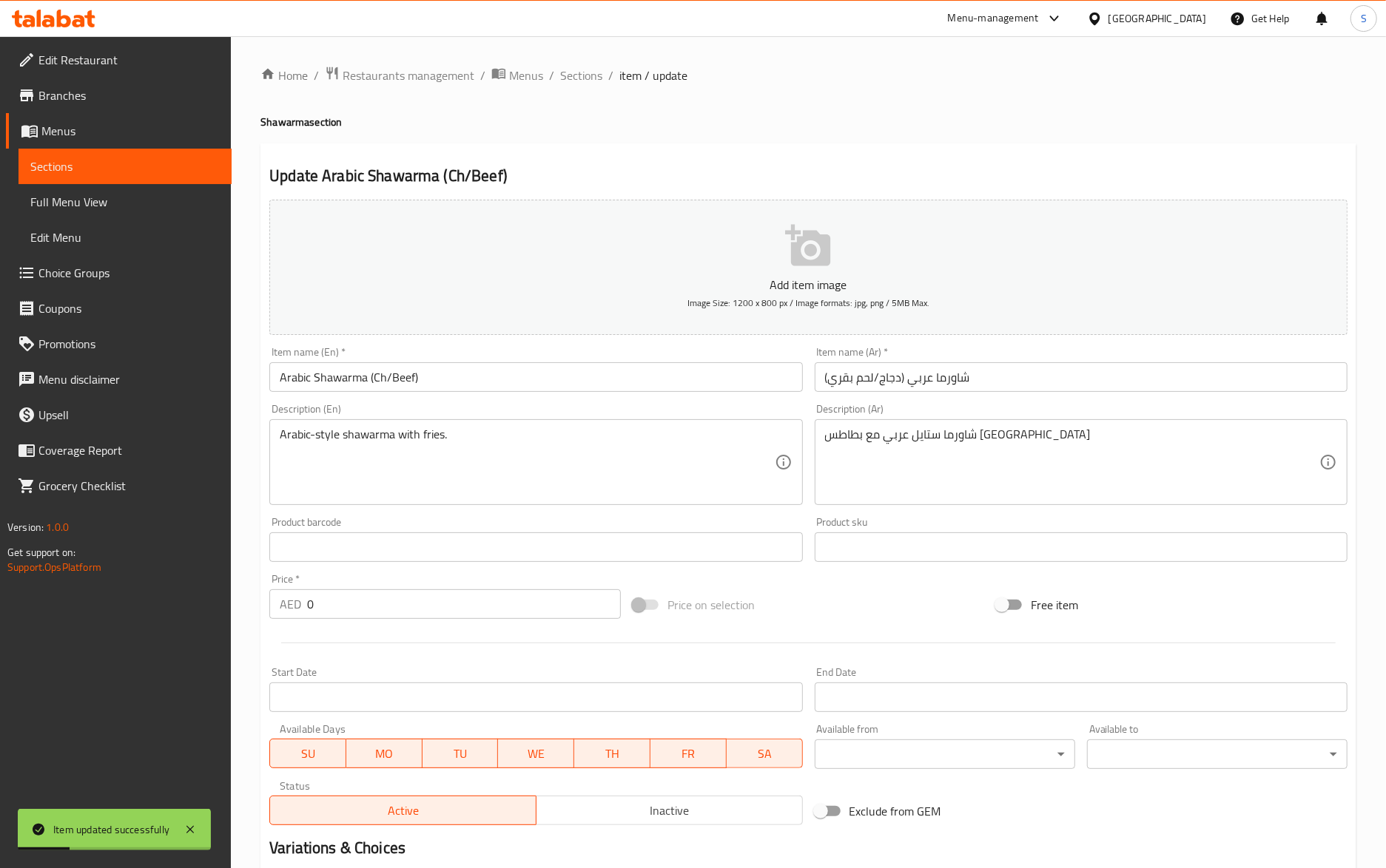
click at [593, 151] on div "Update Arabic Shawarma (Ch/Beef) Add item image Image Size: 1200 x 800 px / Ima…" at bounding box center [809, 589] width 1096 height 894
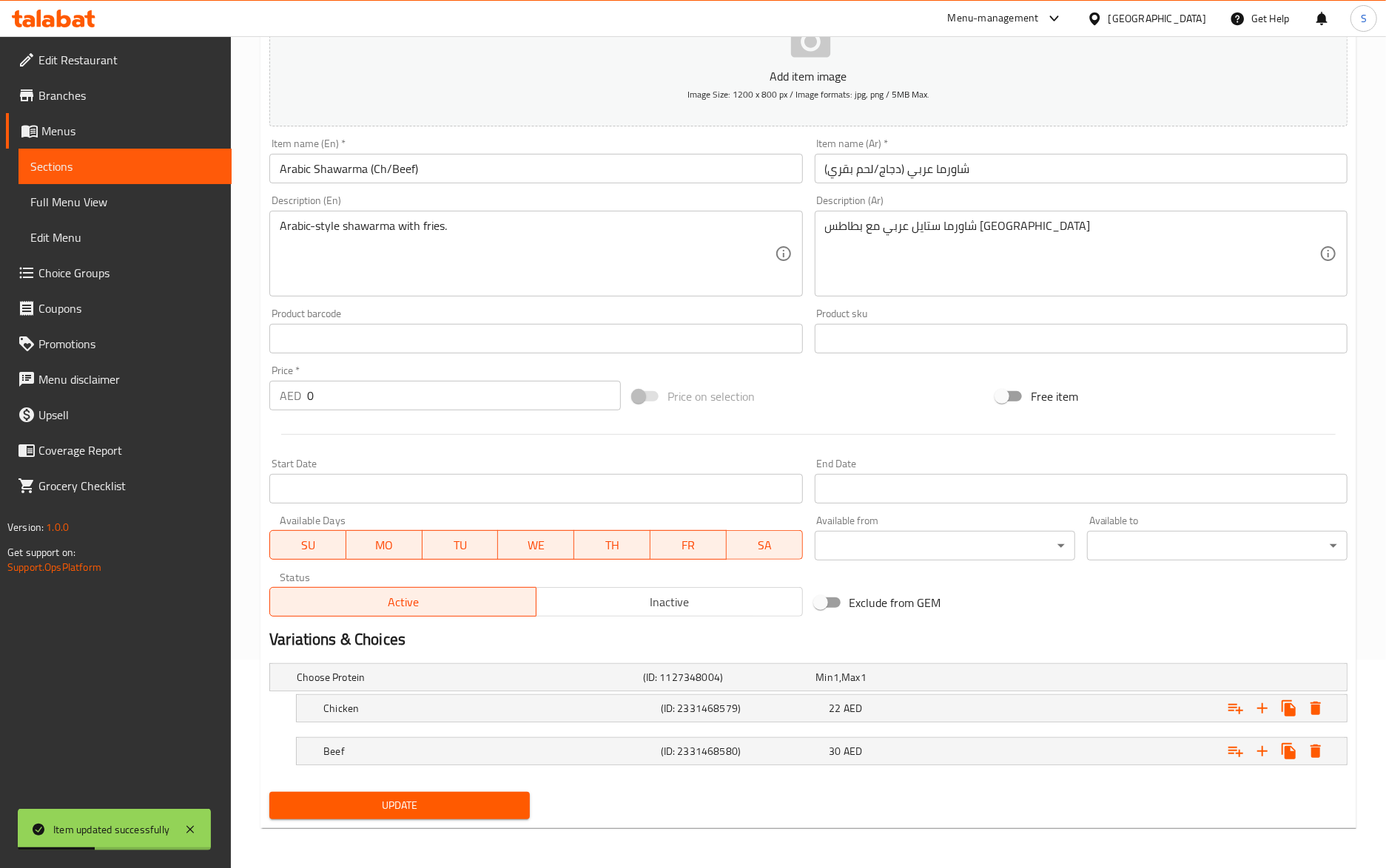
scroll to position [211, 0]
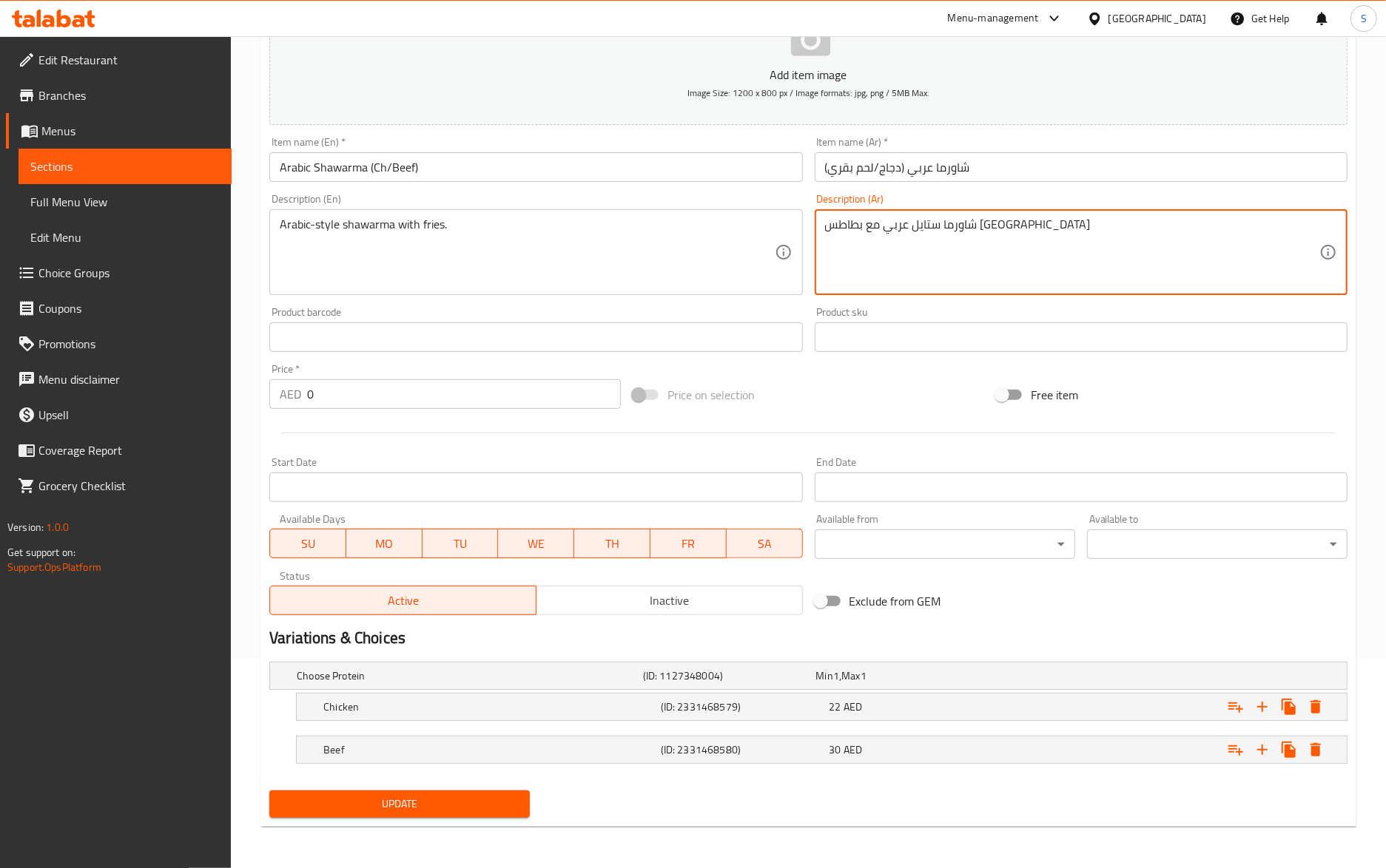
click at [951, 234] on textarea "شاورما ستايل عربي مع بطاطس مقلية" at bounding box center [1072, 252] width 495 height 70
click at [935, 225] on textarea "شاورما علي طريقة عربي مع بطاطس مقلية" at bounding box center [1072, 252] width 495 height 70
type textarea "شاورما علي طريقة العربية مع بطاطس مقلية"
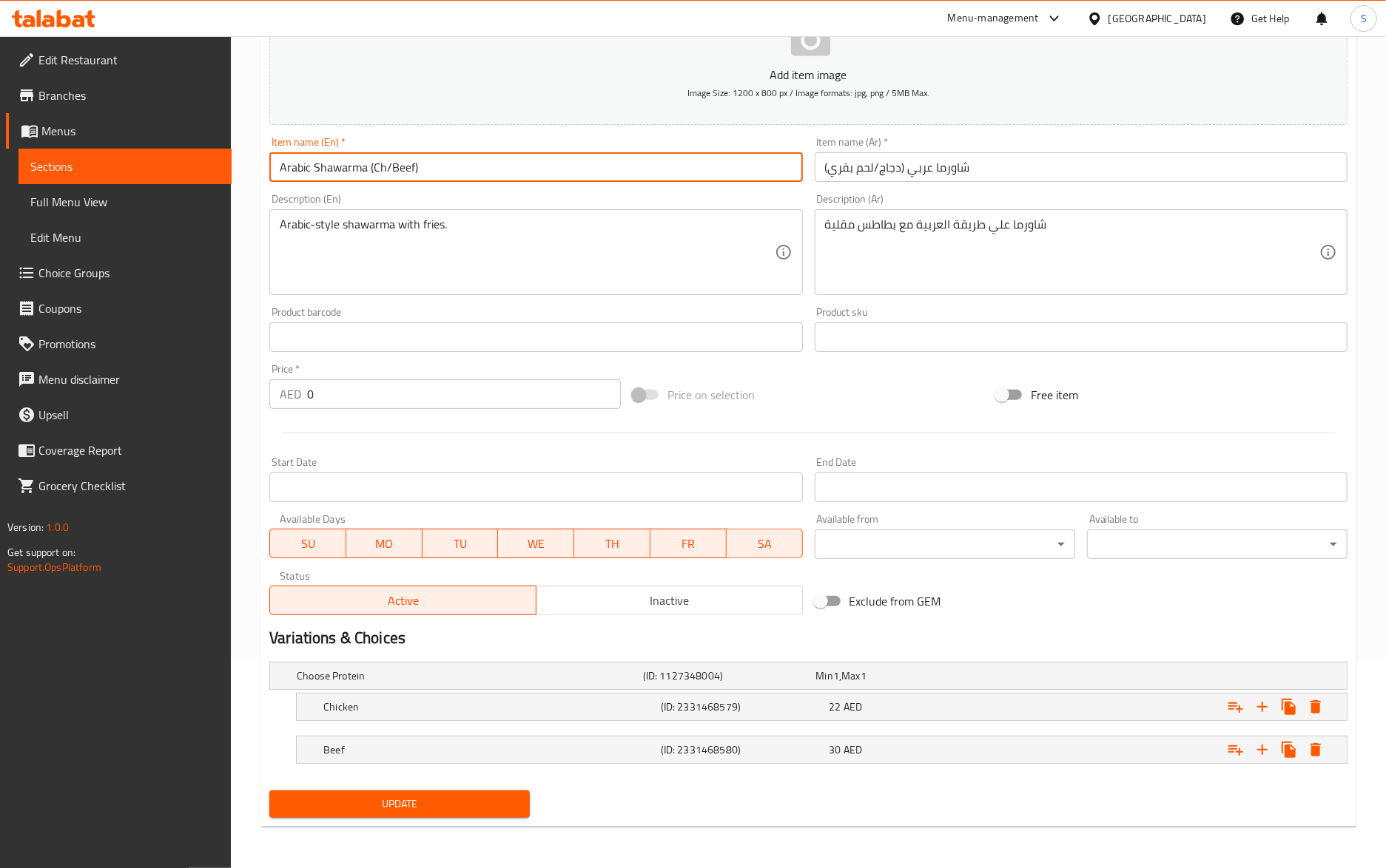
click at [762, 162] on input "Arabic Shawarma (Ch/Beef)" at bounding box center [536, 167] width 532 height 29
click at [269, 791] on button "Update" at bounding box center [399, 804] width 261 height 27
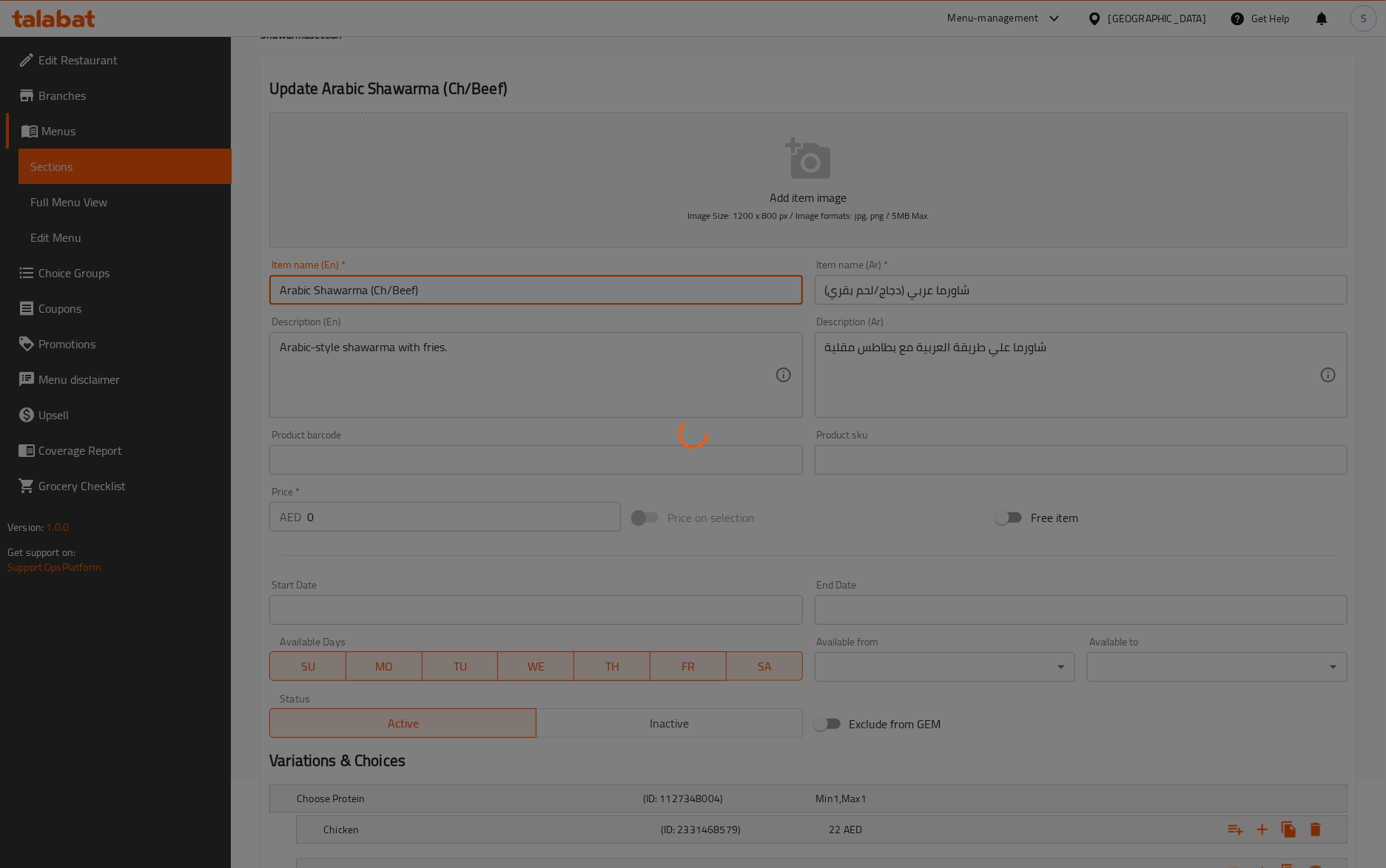
scroll to position [0, 0]
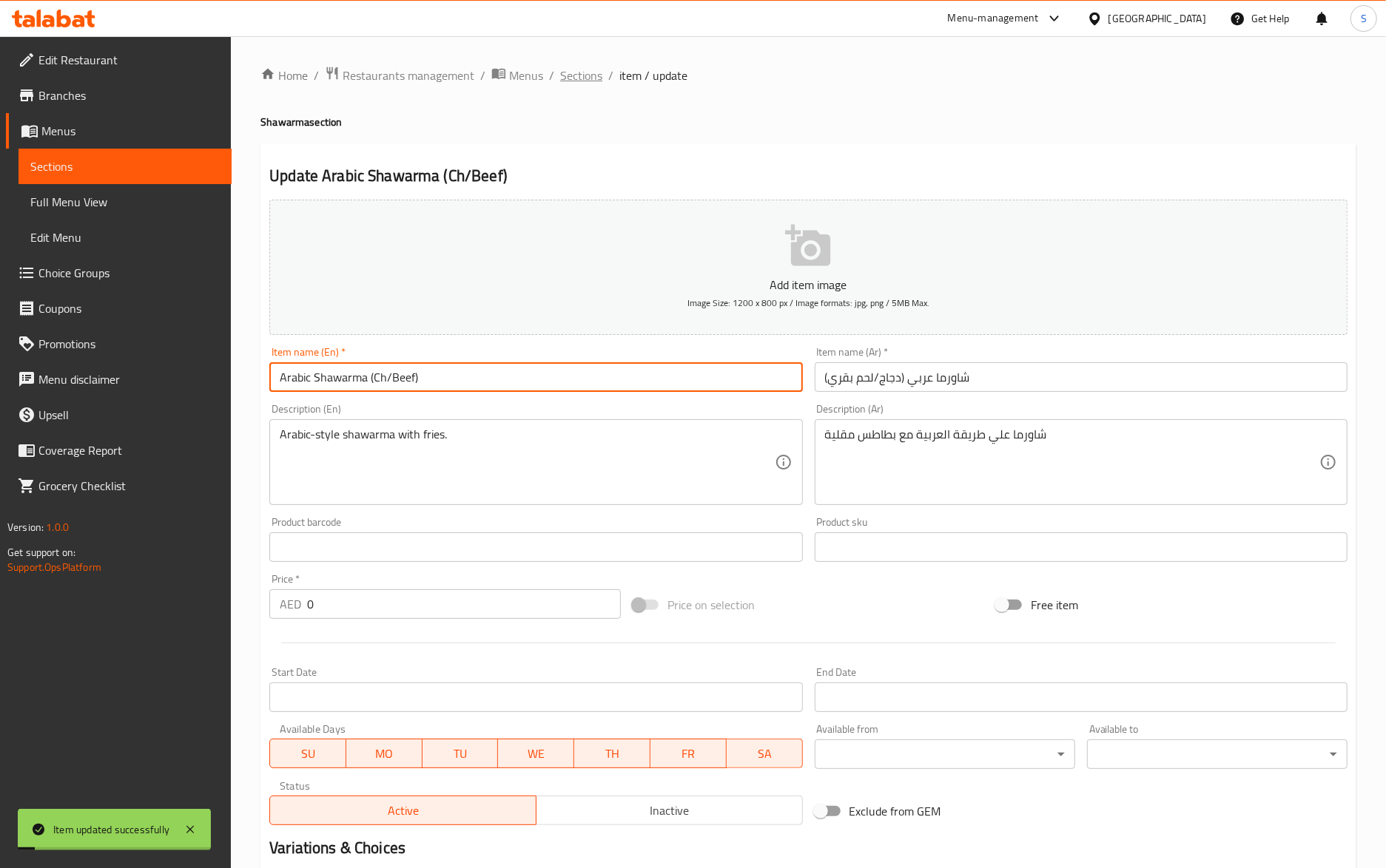
click at [563, 74] on span "Sections" at bounding box center [581, 75] width 42 height 18
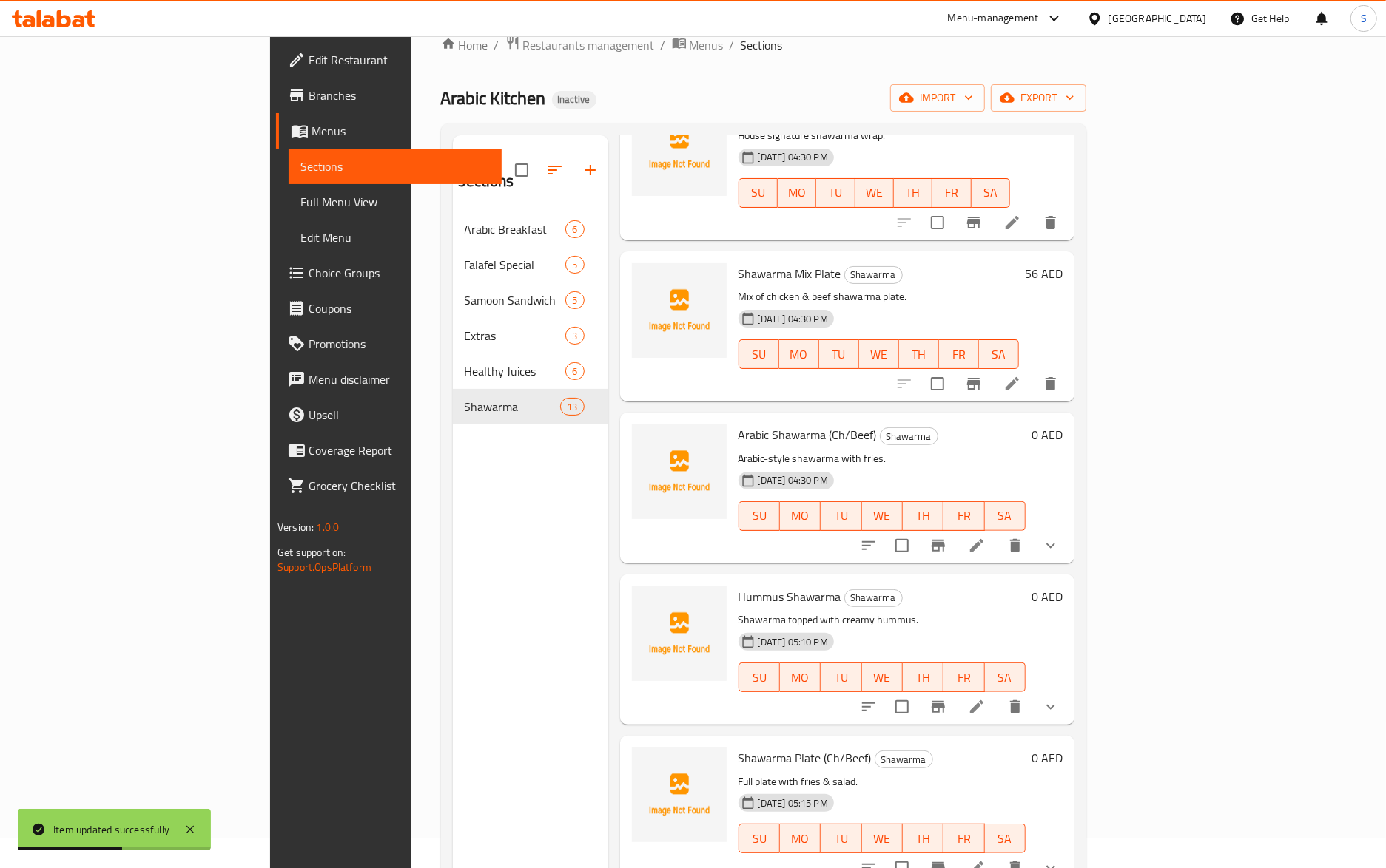
scroll to position [208, 0]
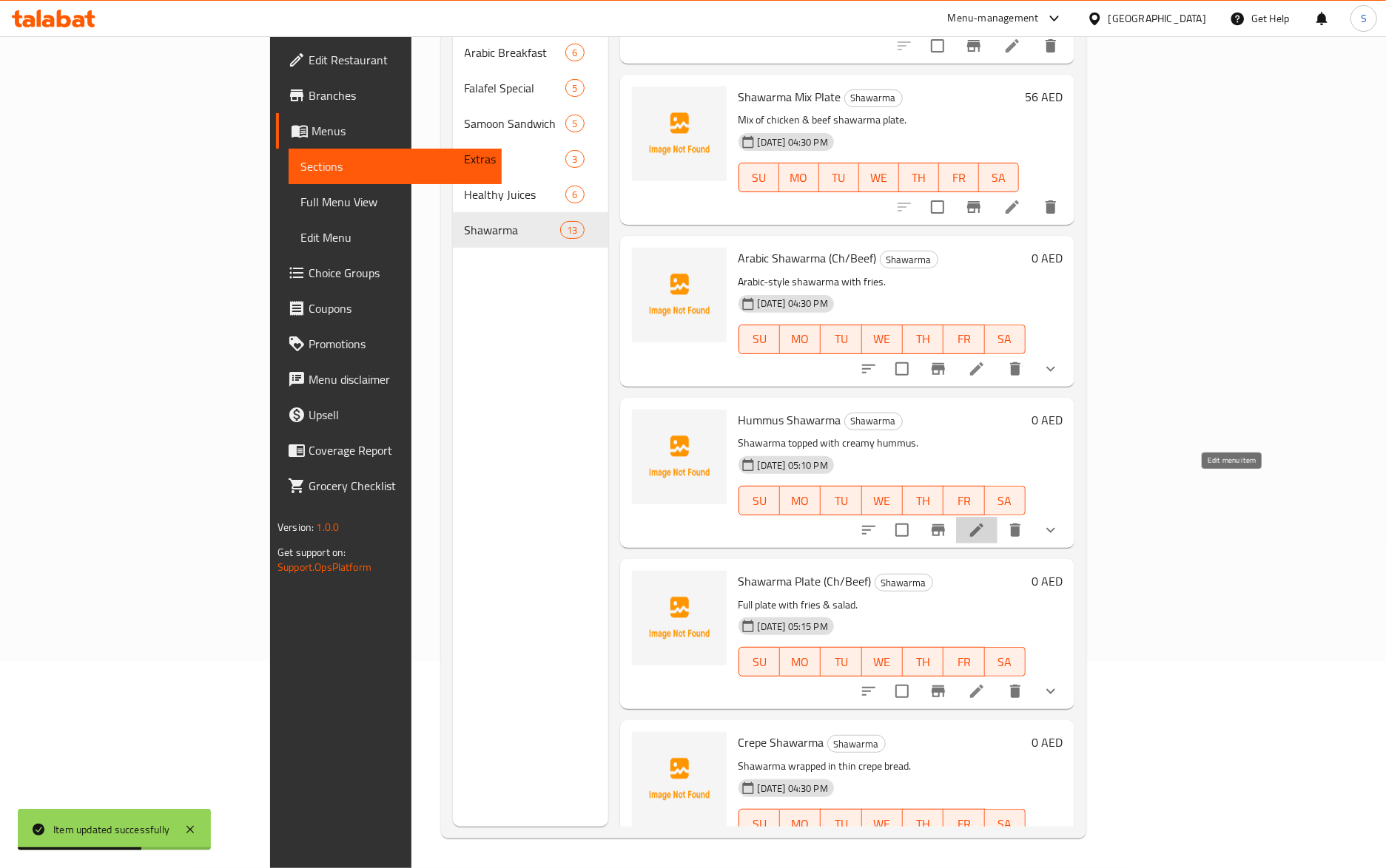
click at [985, 521] on icon at bounding box center [977, 530] width 18 height 18
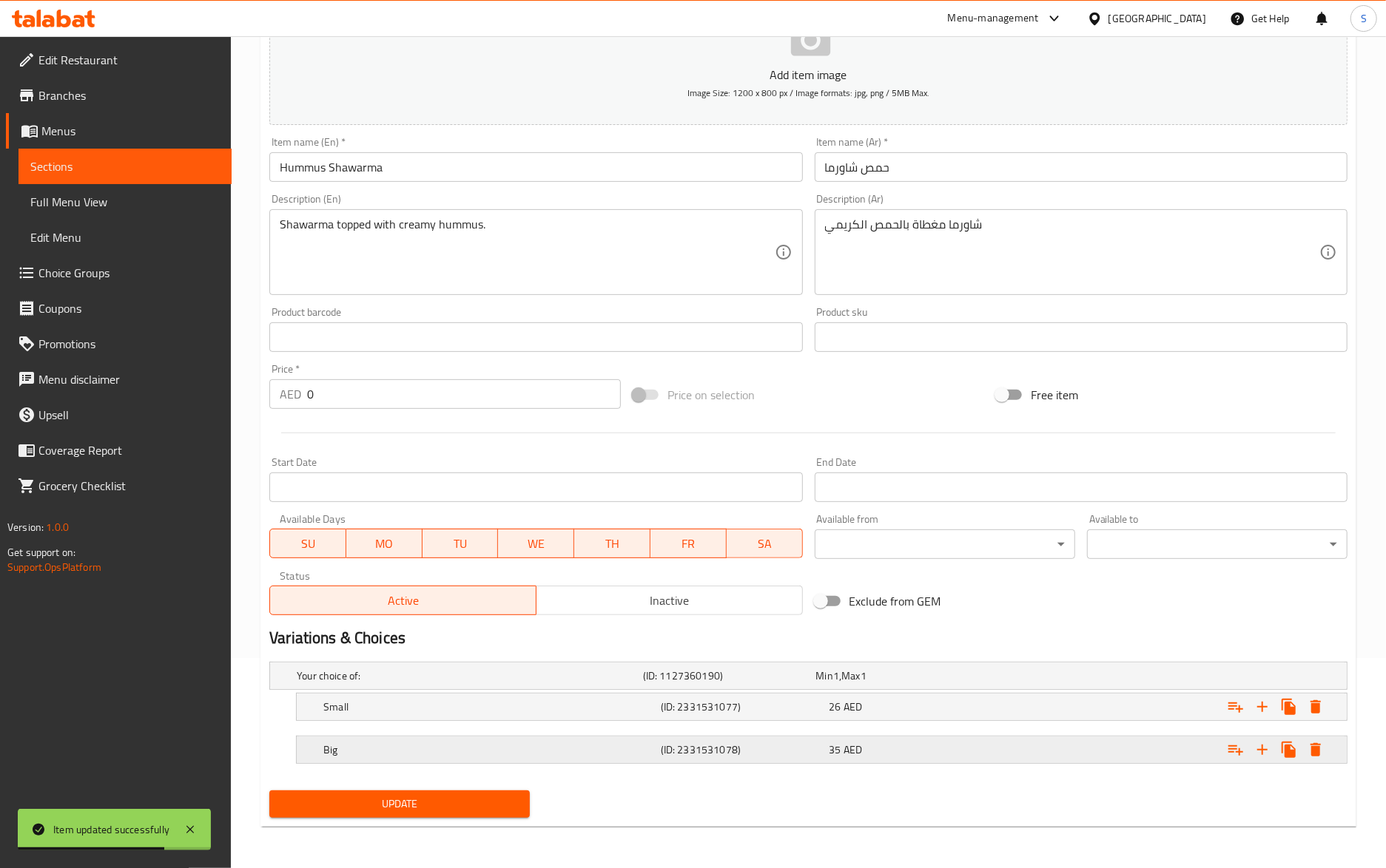
click at [539, 749] on h5 "Big" at bounding box center [489, 750] width 331 height 15
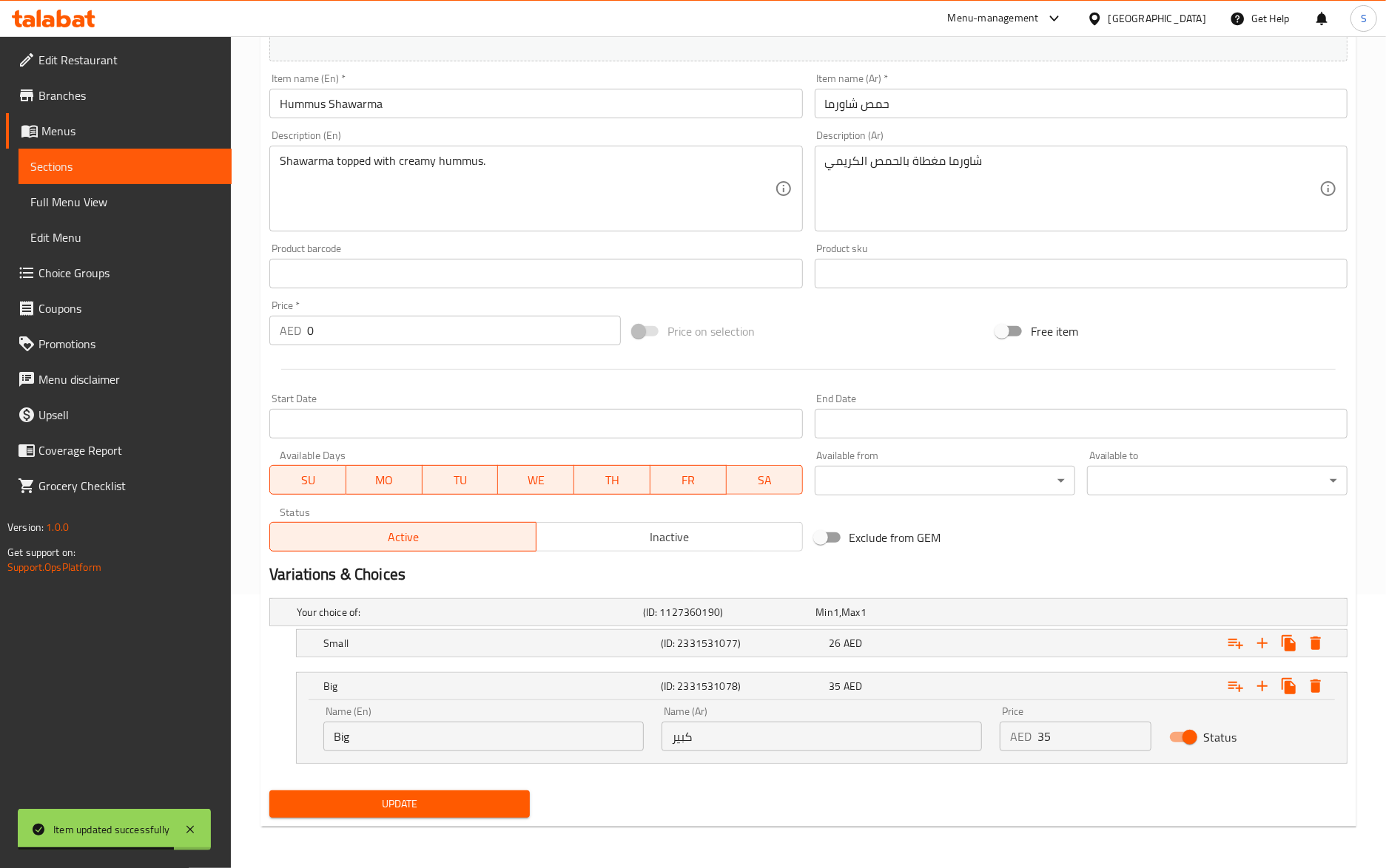
scroll to position [275, 0]
click at [550, 723] on input "Big" at bounding box center [484, 736] width 320 height 29
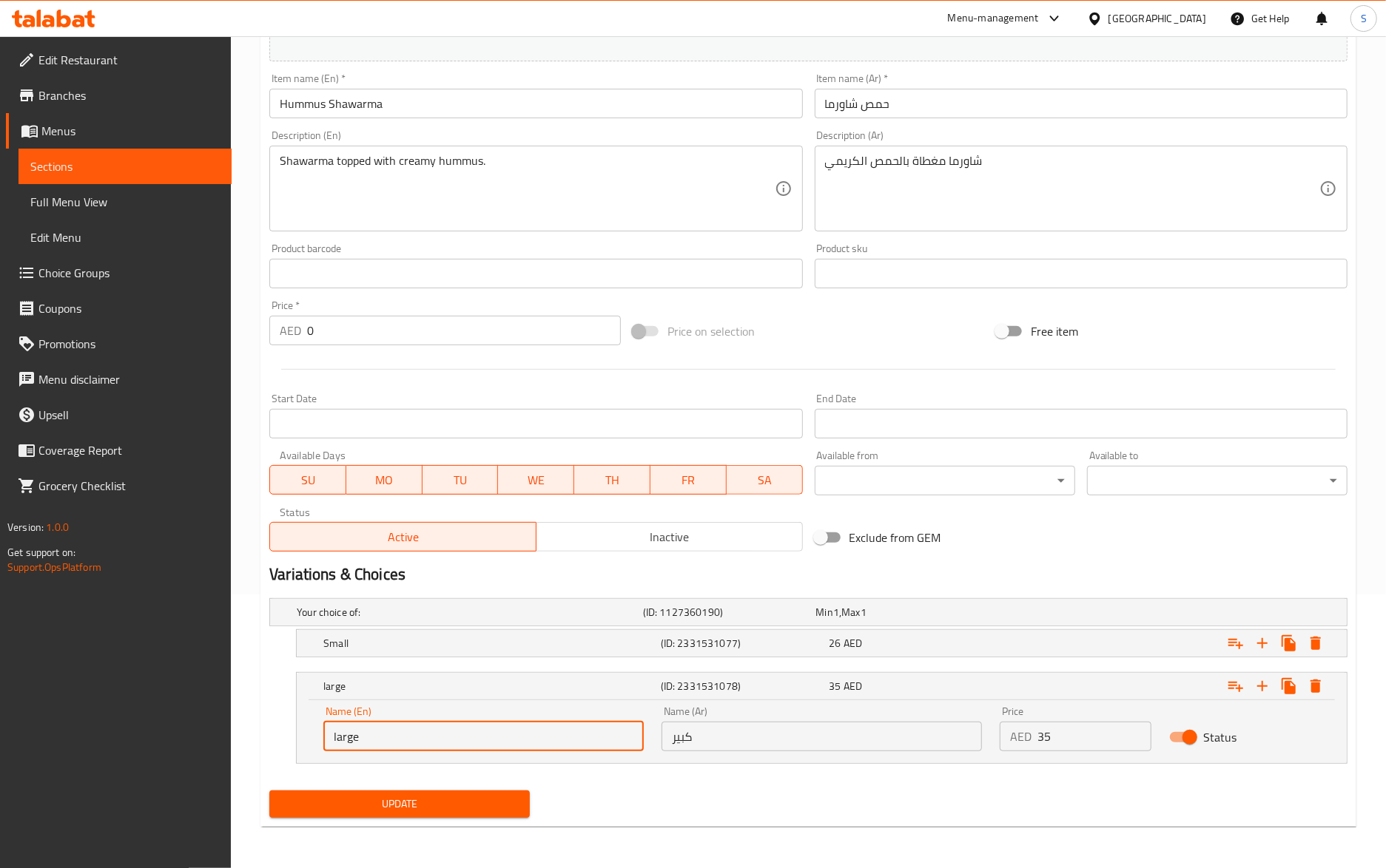
type input "large"
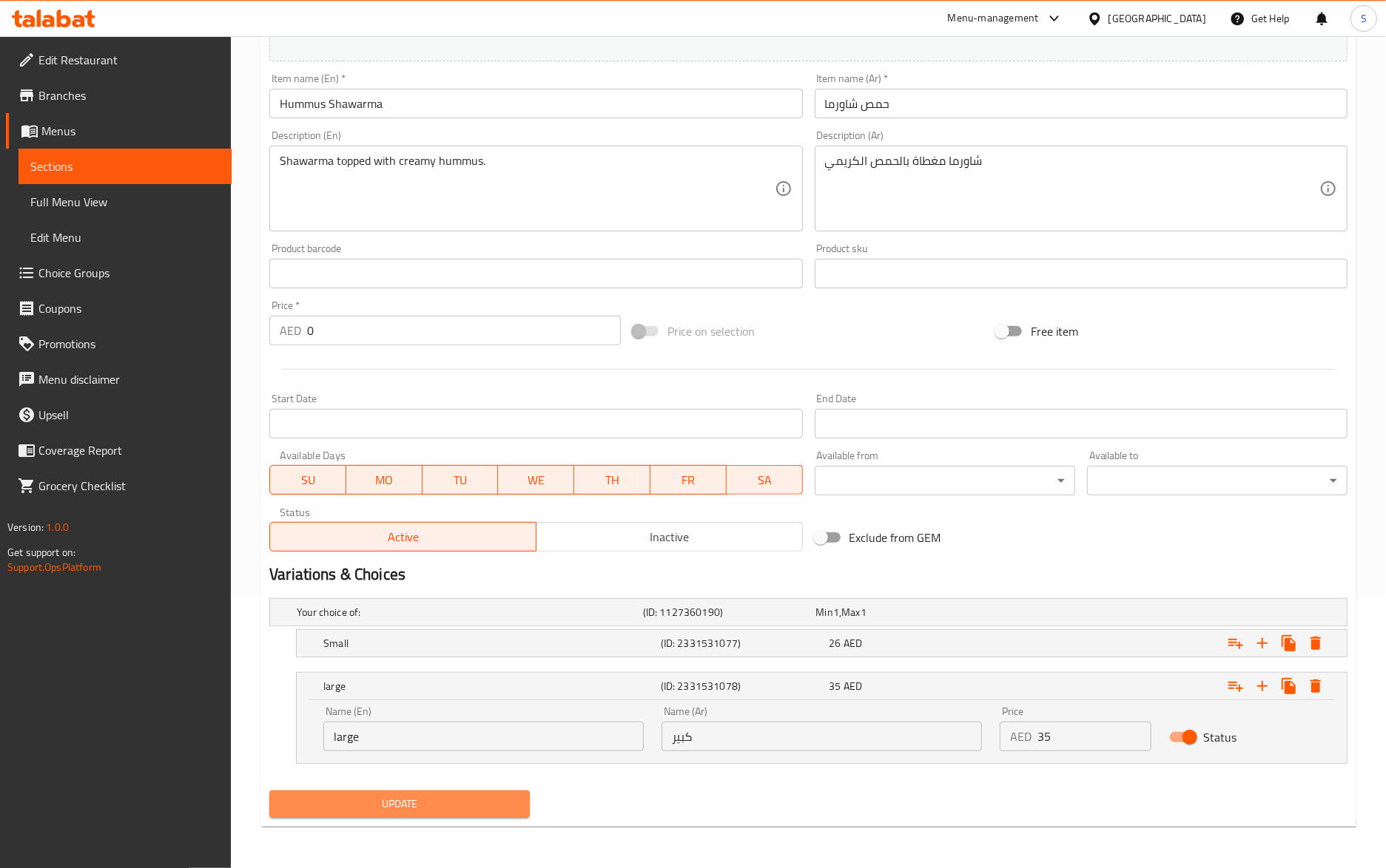
click at [505, 802] on span "Update" at bounding box center [399, 805] width 237 height 19
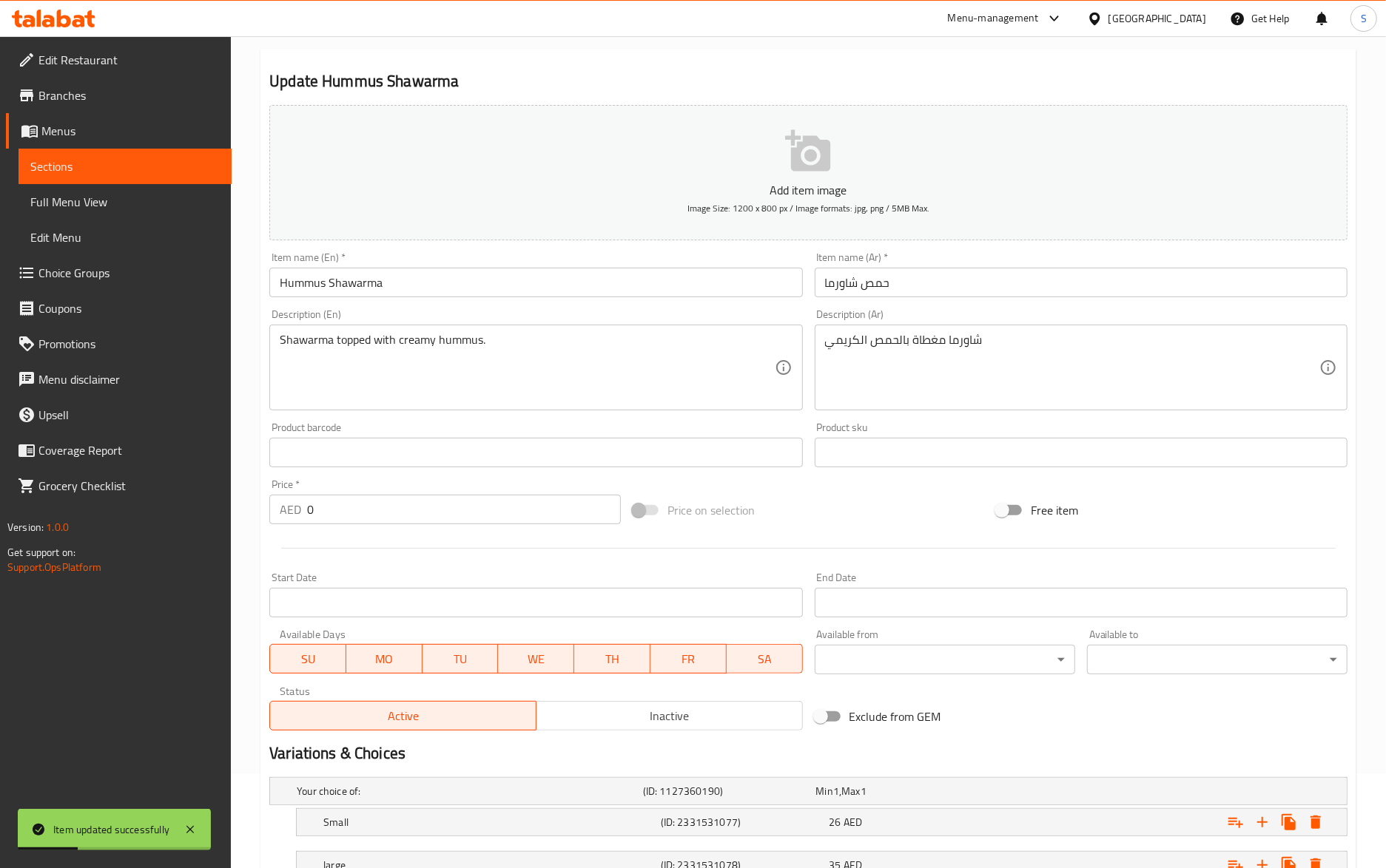
scroll to position [0, 0]
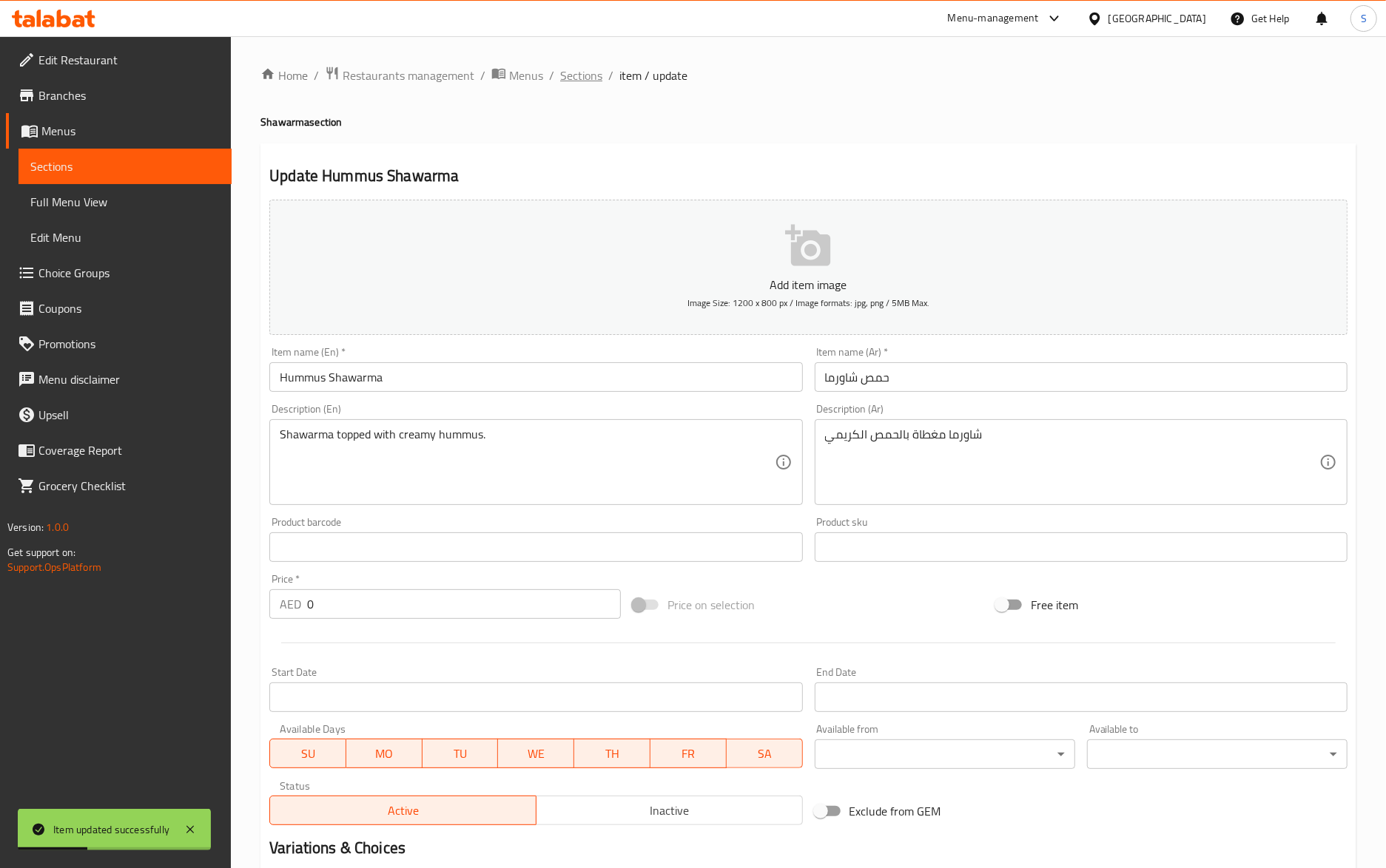
click at [580, 81] on span "Sections" at bounding box center [581, 75] width 42 height 18
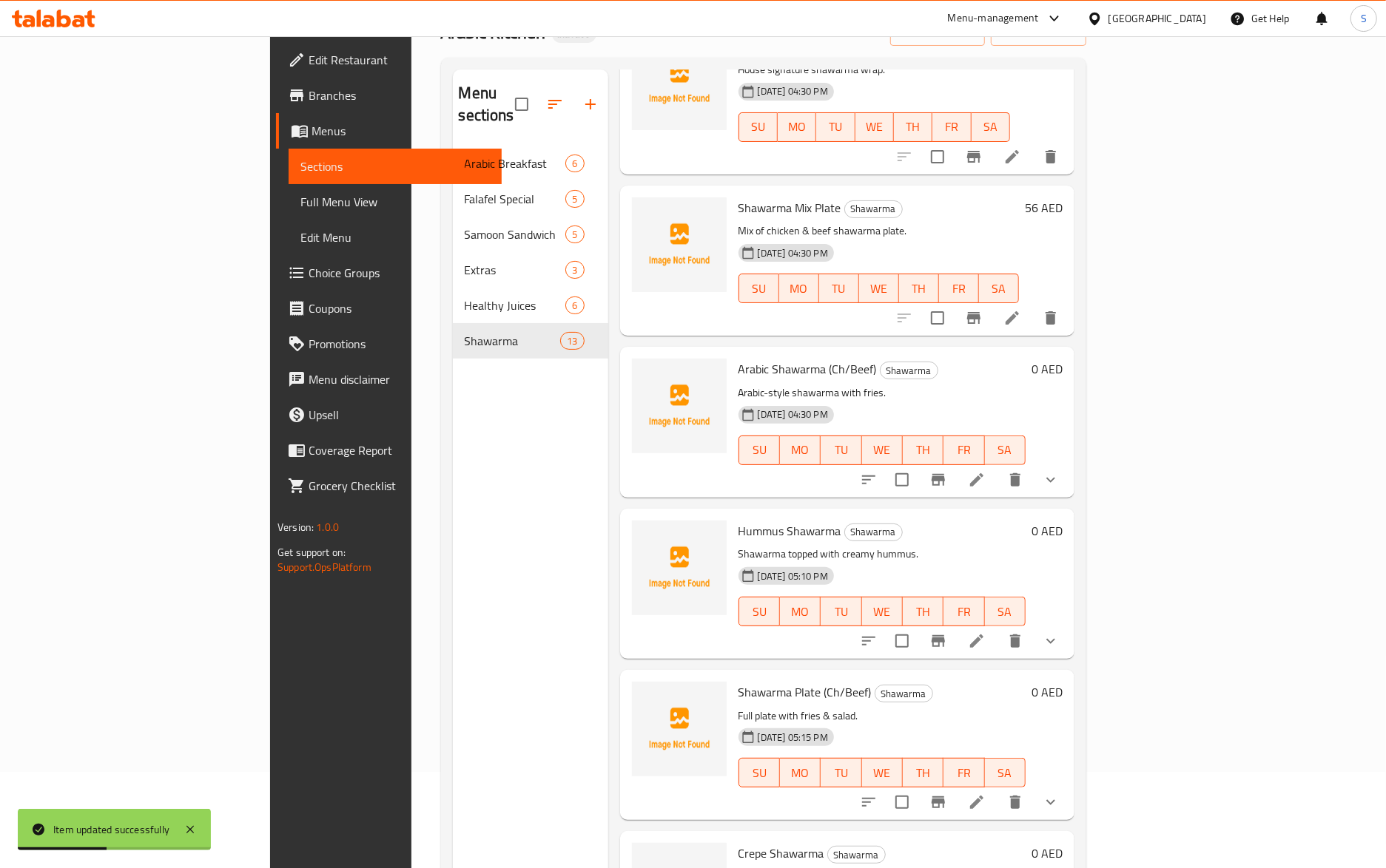
scroll to position [208, 0]
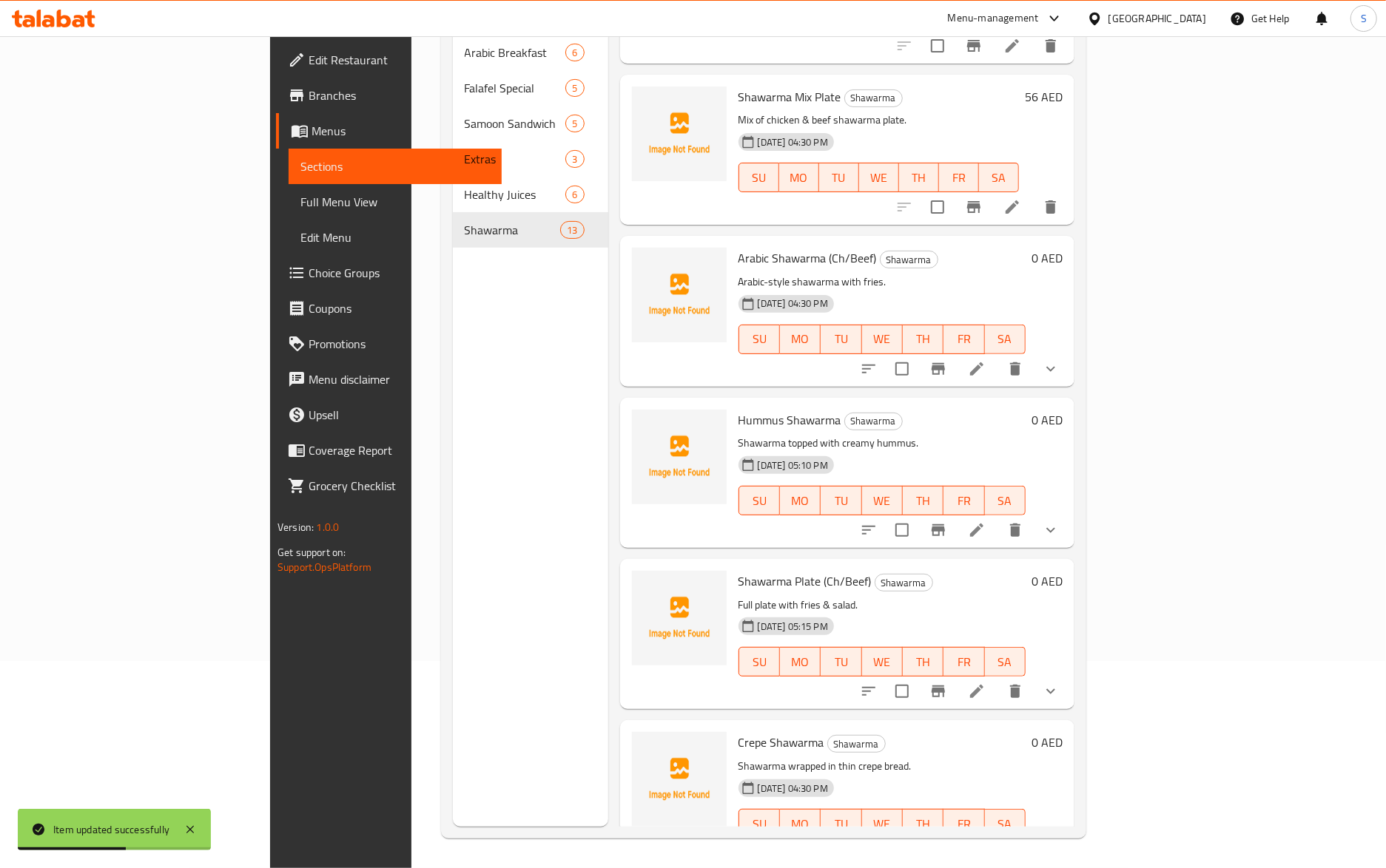
click at [998, 678] on li at bounding box center [977, 692] width 42 height 26
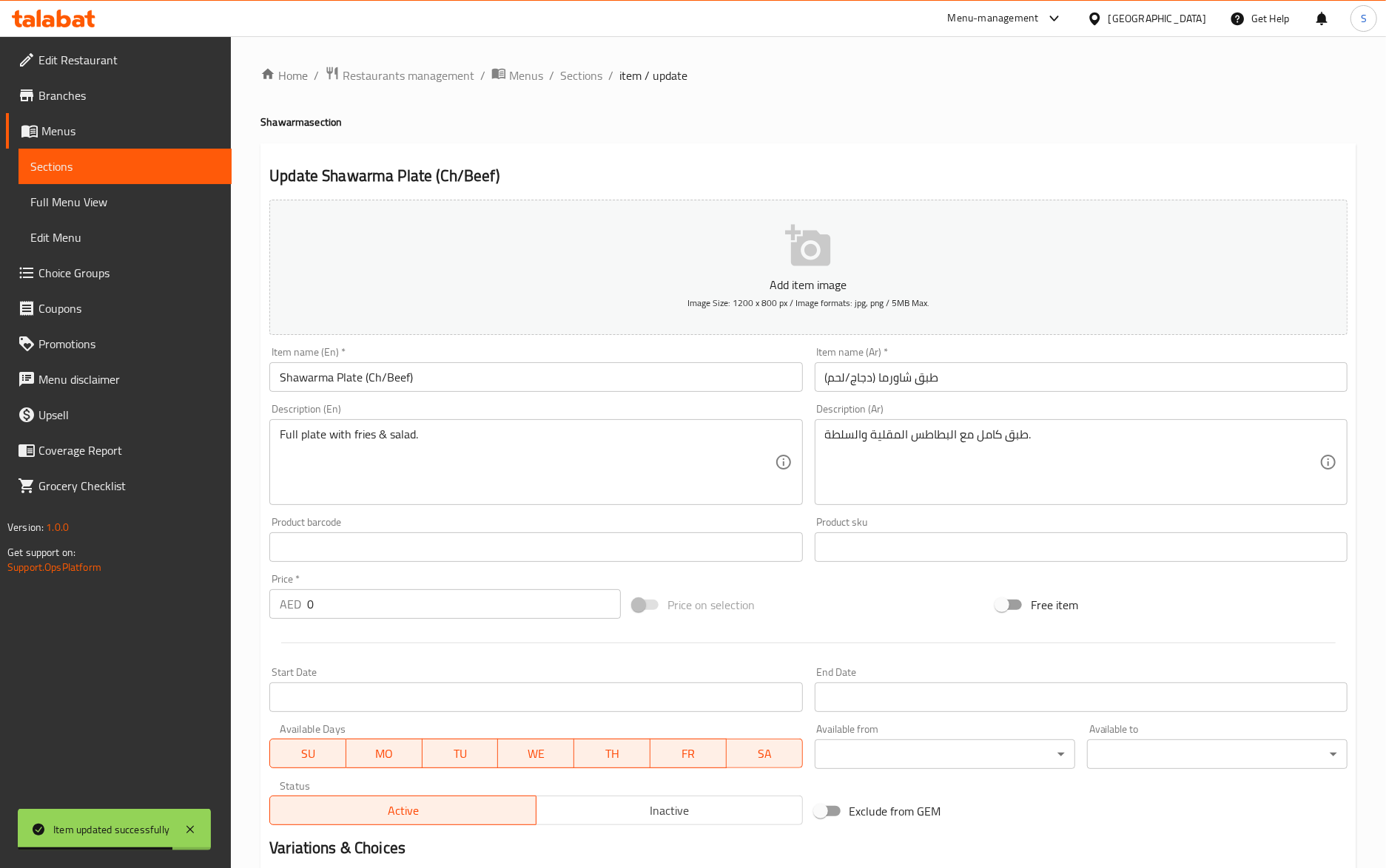
click at [830, 385] on input "طبق شاورما (دجاج/لحم)" at bounding box center [1081, 377] width 532 height 29
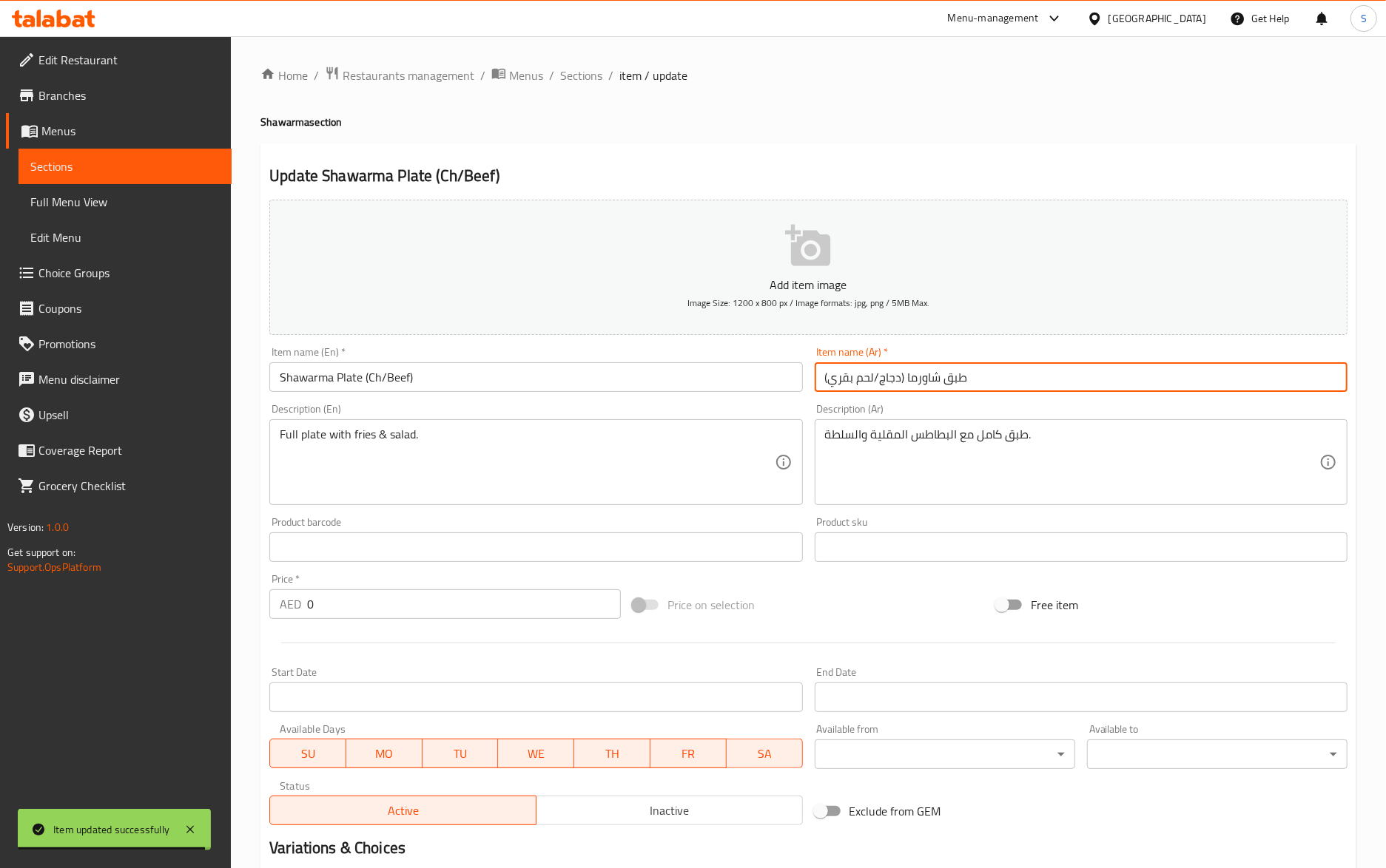
type input "طبق شاورما (دجاج/لحم بقري)"
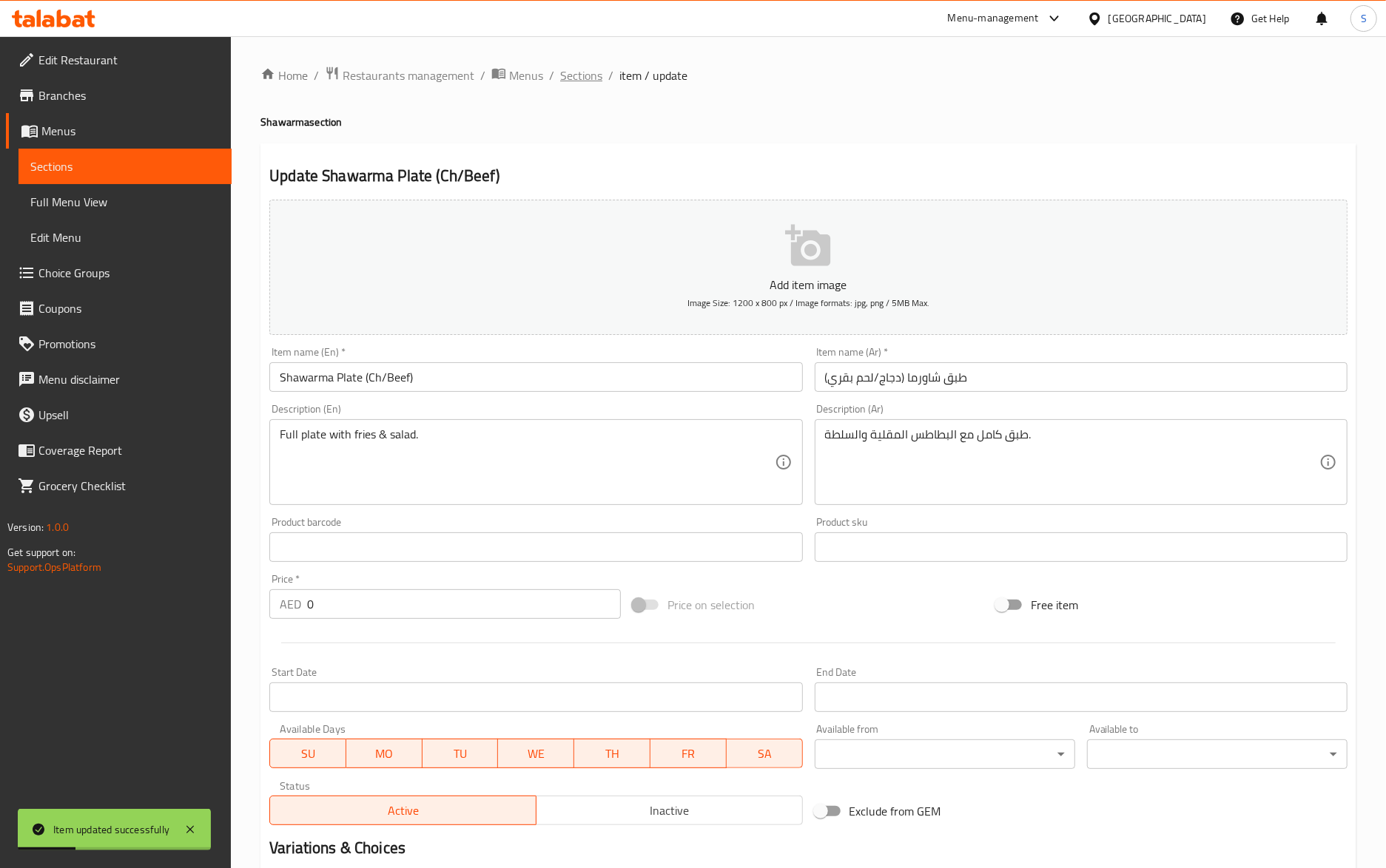
click at [581, 77] on span "Sections" at bounding box center [581, 75] width 42 height 18
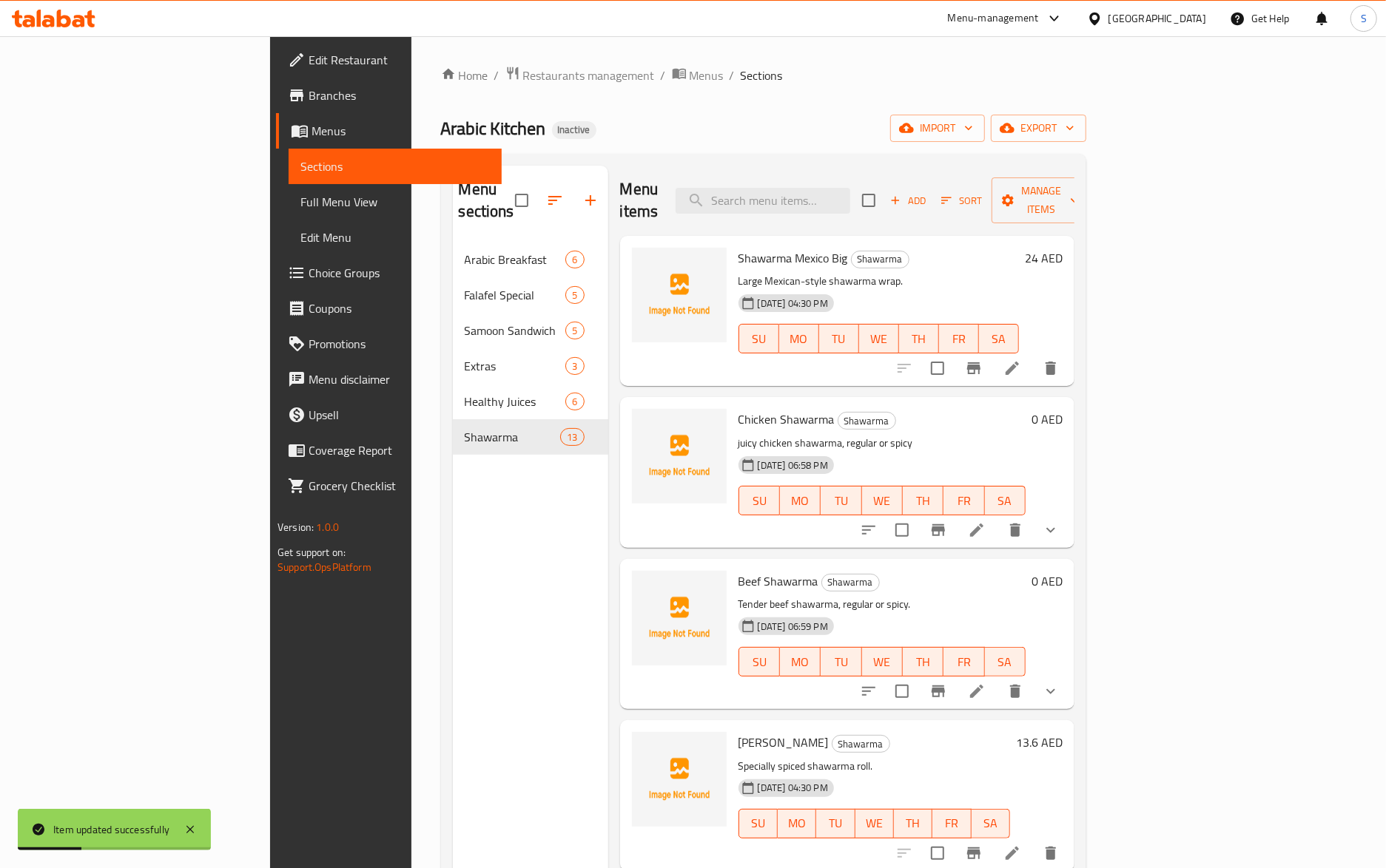
scroll to position [208, 0]
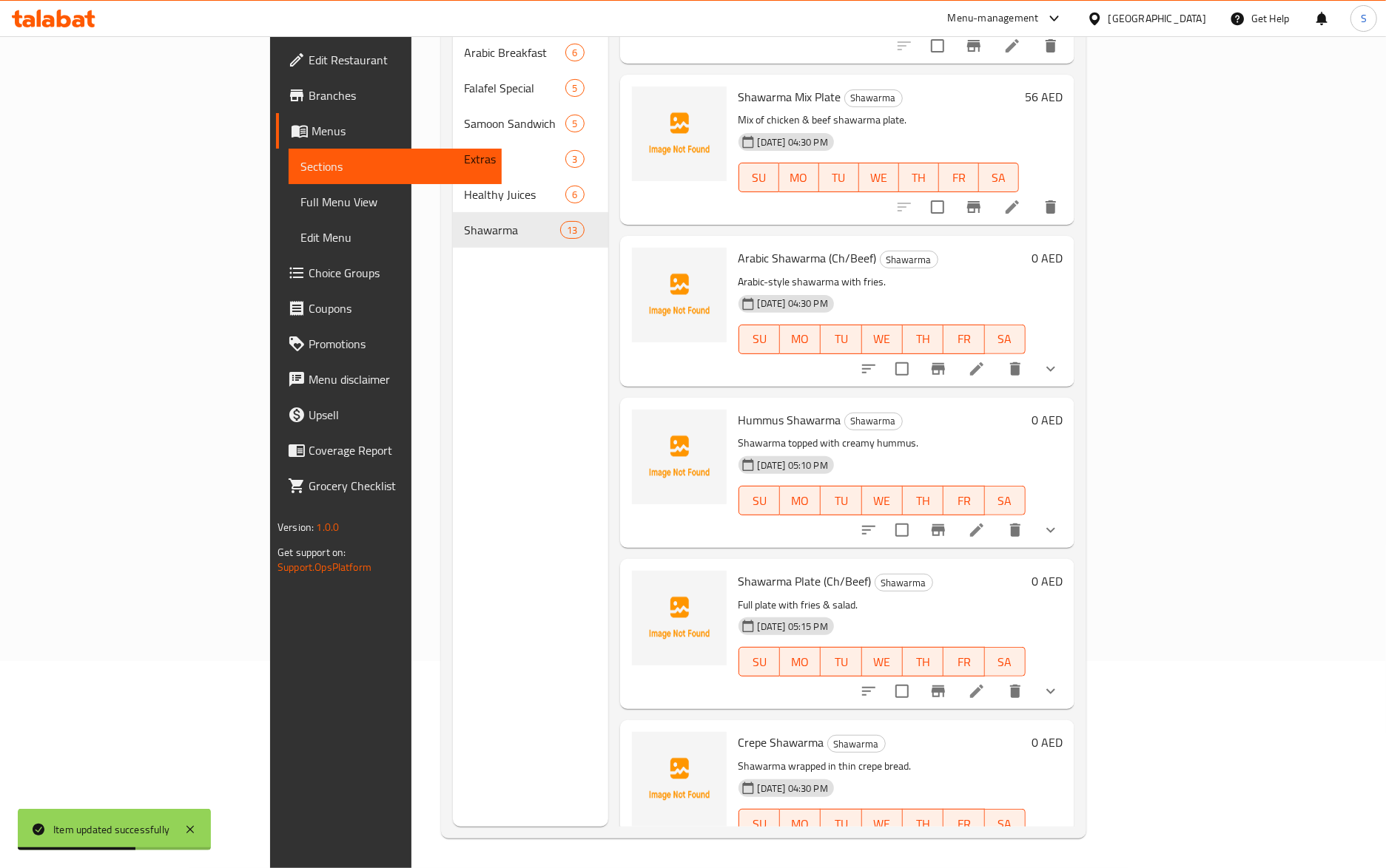
click at [998, 840] on li at bounding box center [977, 853] width 42 height 26
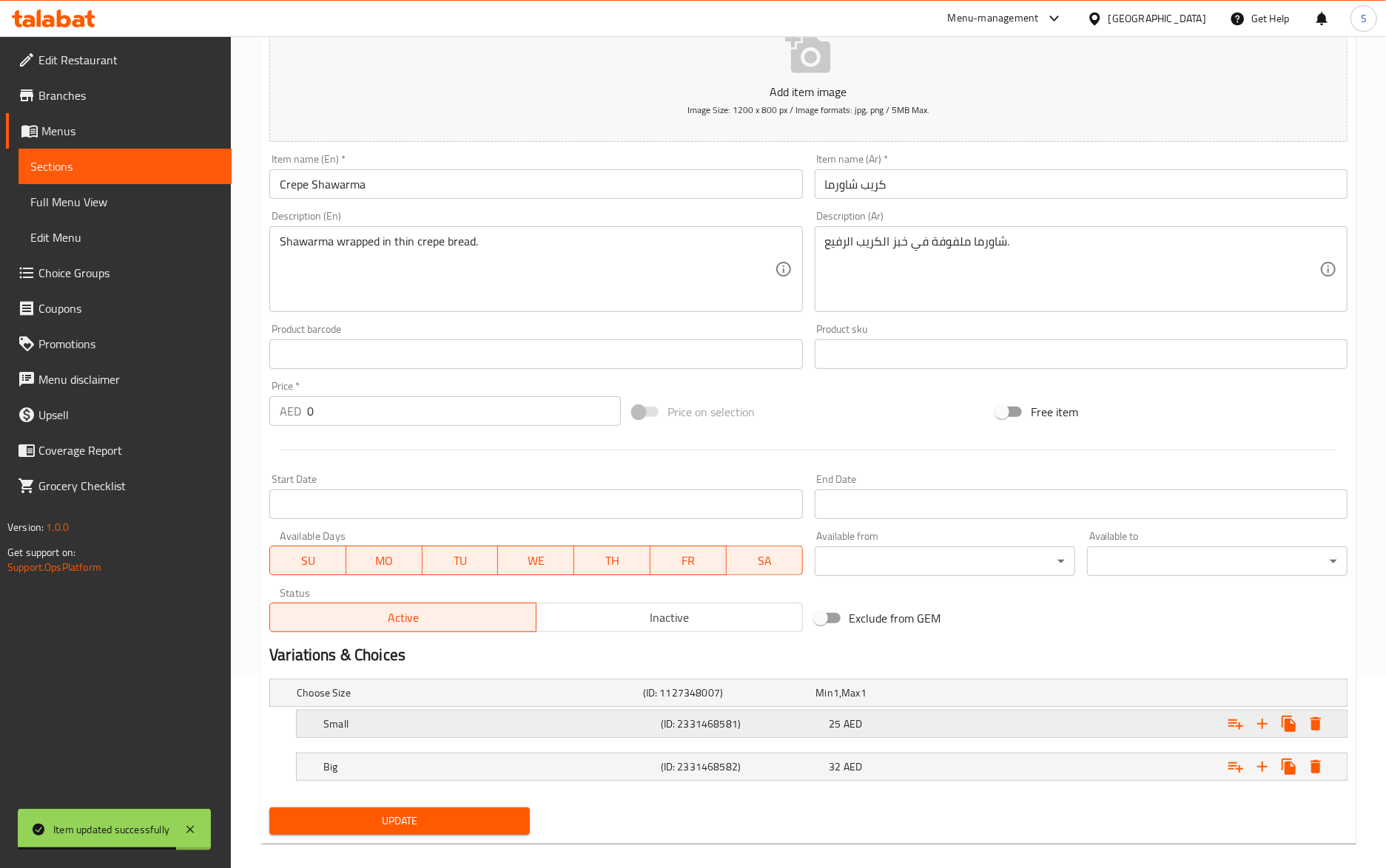
scroll to position [211, 0]
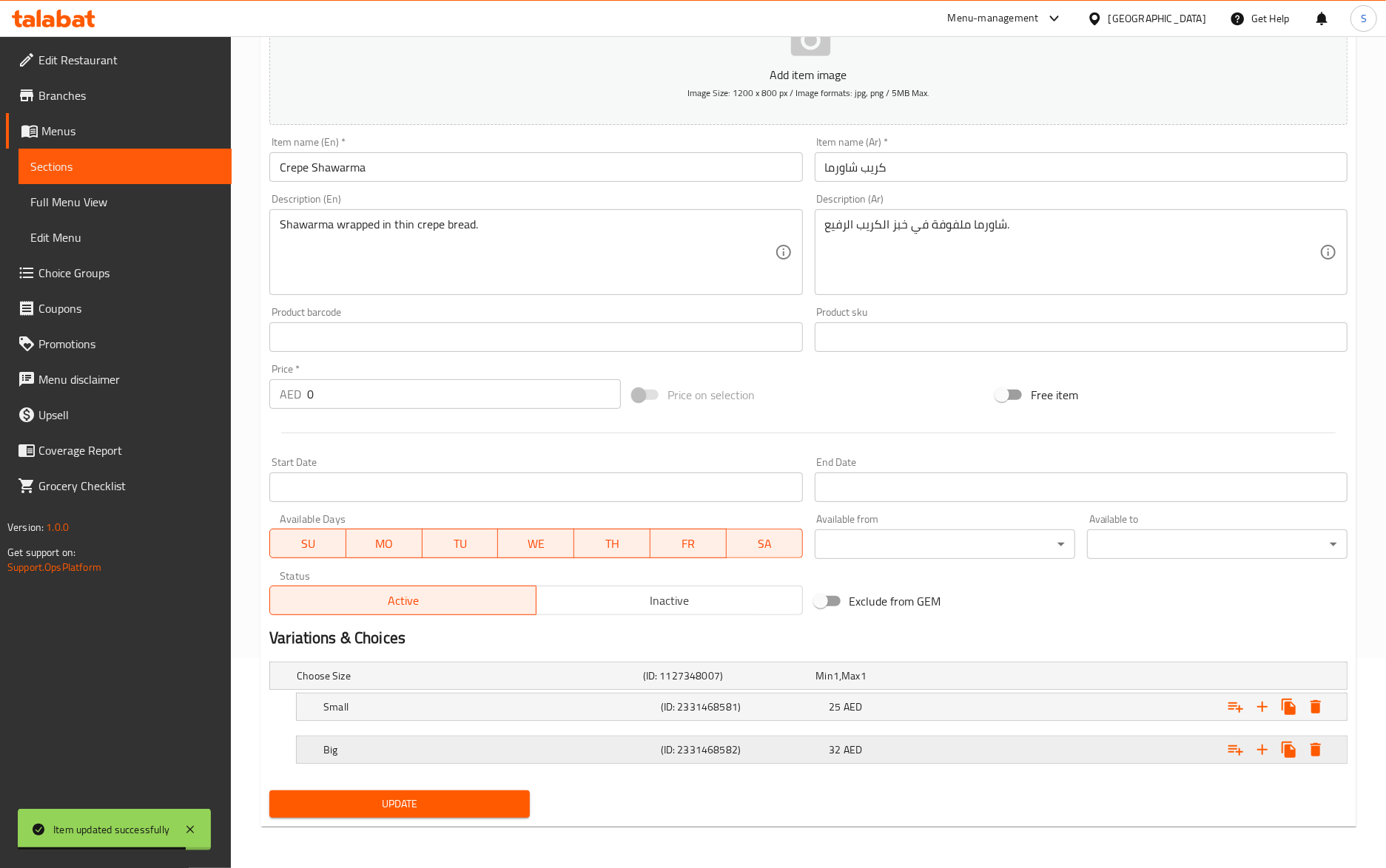
click at [482, 751] on h5 "Big" at bounding box center [489, 750] width 331 height 15
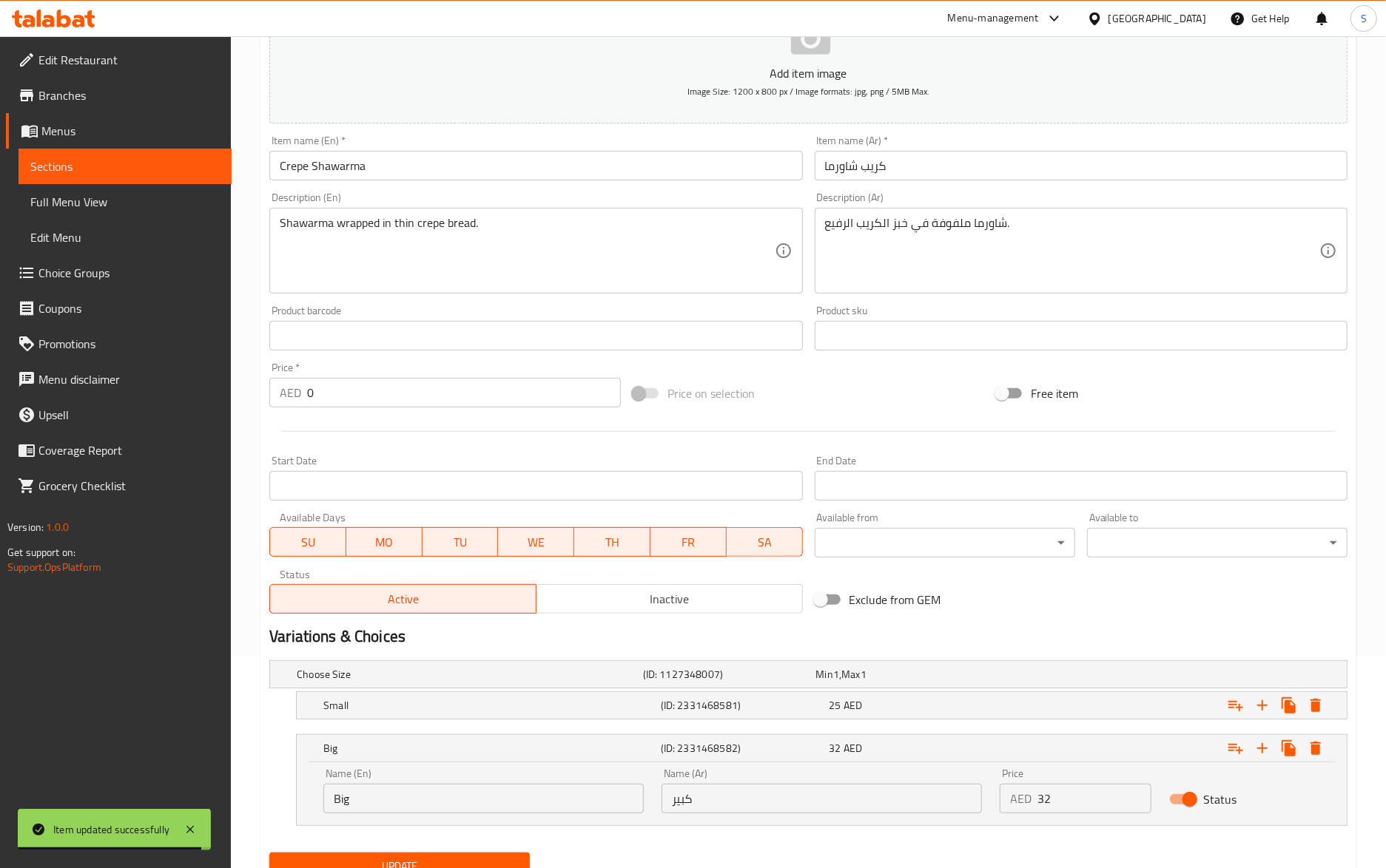
click at [474, 796] on input "Big" at bounding box center [484, 798] width 320 height 29
click at [474, 796] on input "Big" at bounding box center [484, 798] width 320 height 29
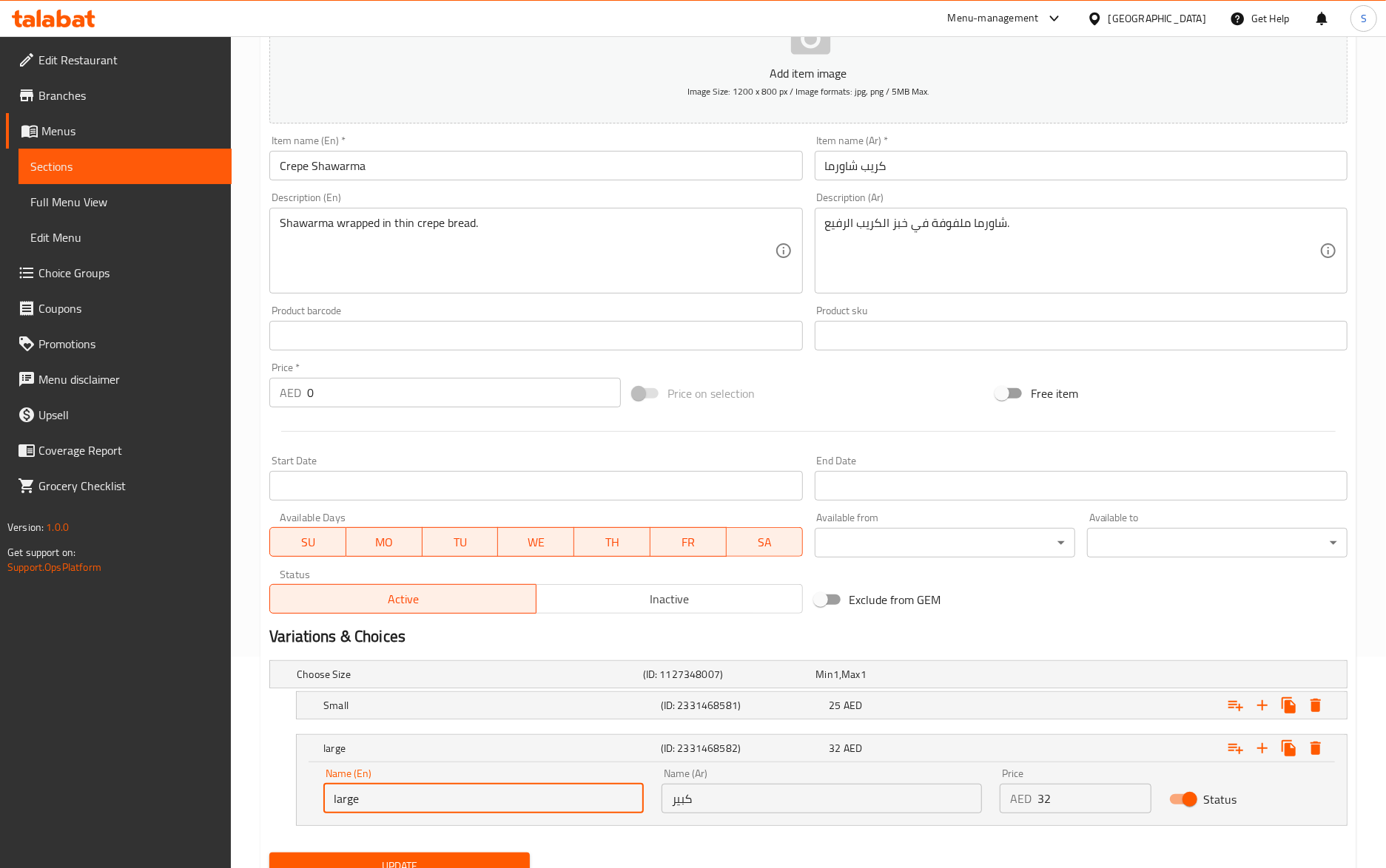
type input "large"
click at [269, 853] on button "Update" at bounding box center [399, 866] width 261 height 27
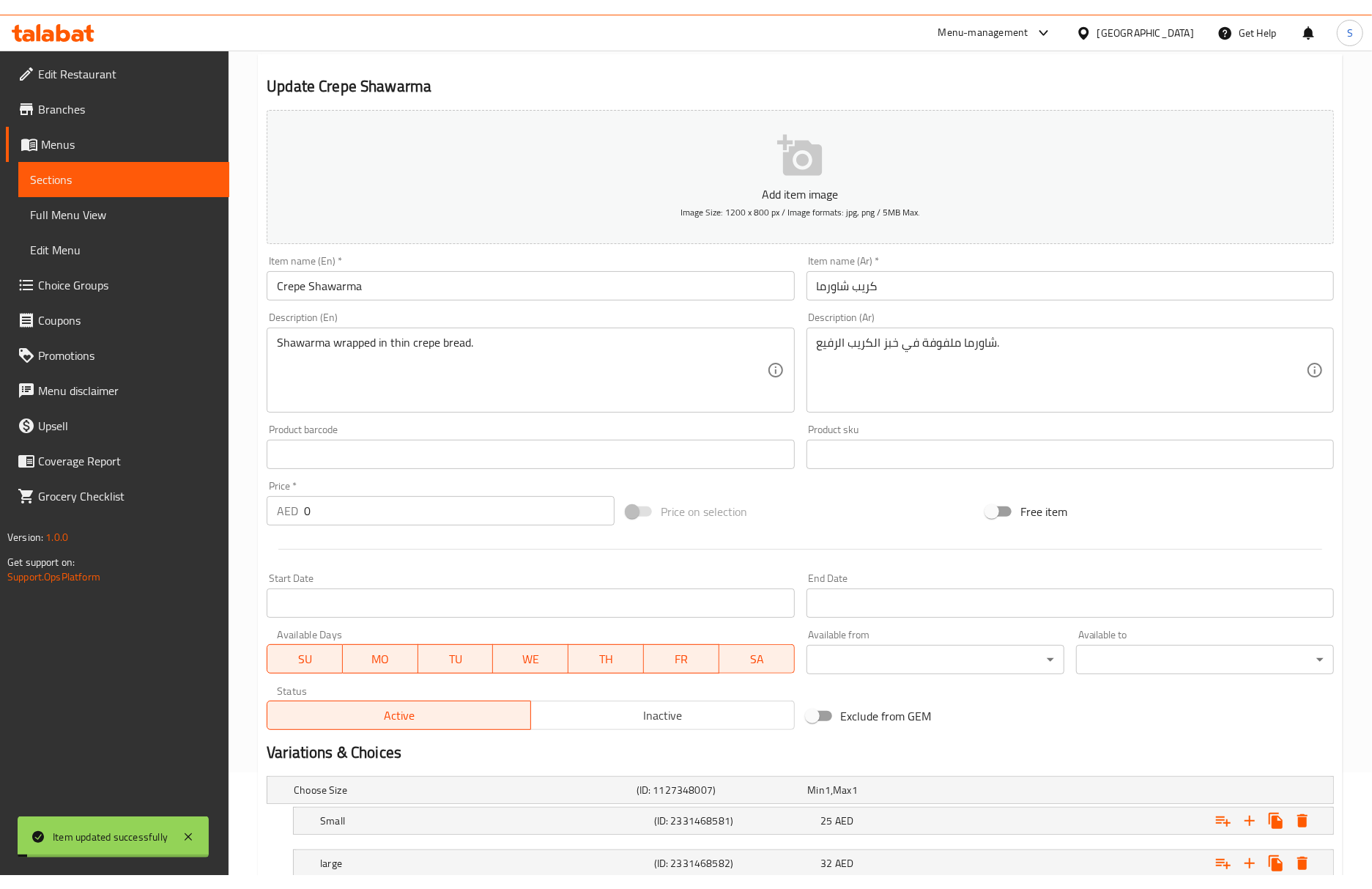
scroll to position [0, 0]
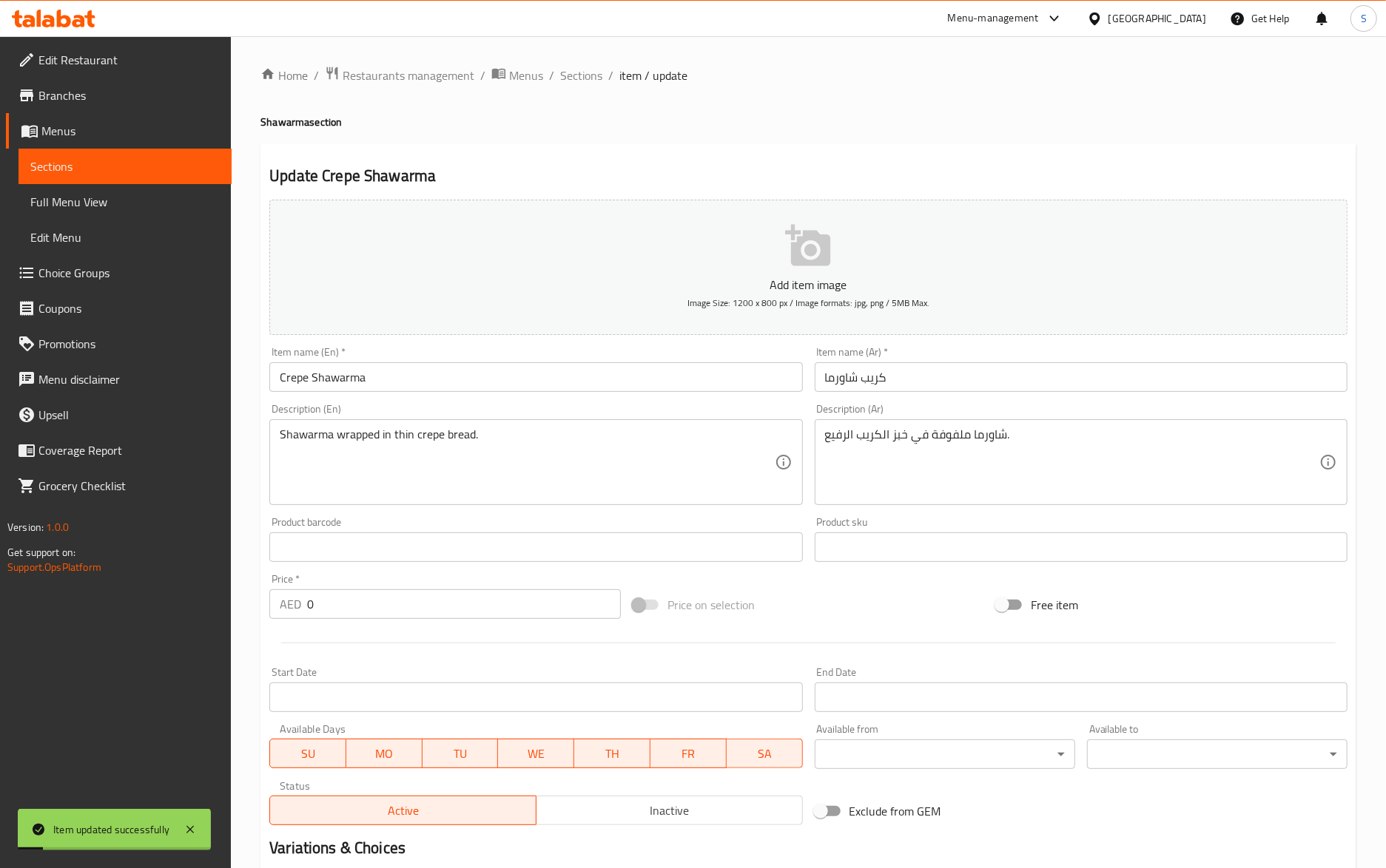
click at [738, 140] on div "Home / Restaurants management / Menus / Sections / item / update Shawarma secti…" at bounding box center [809, 589] width 1096 height 1047
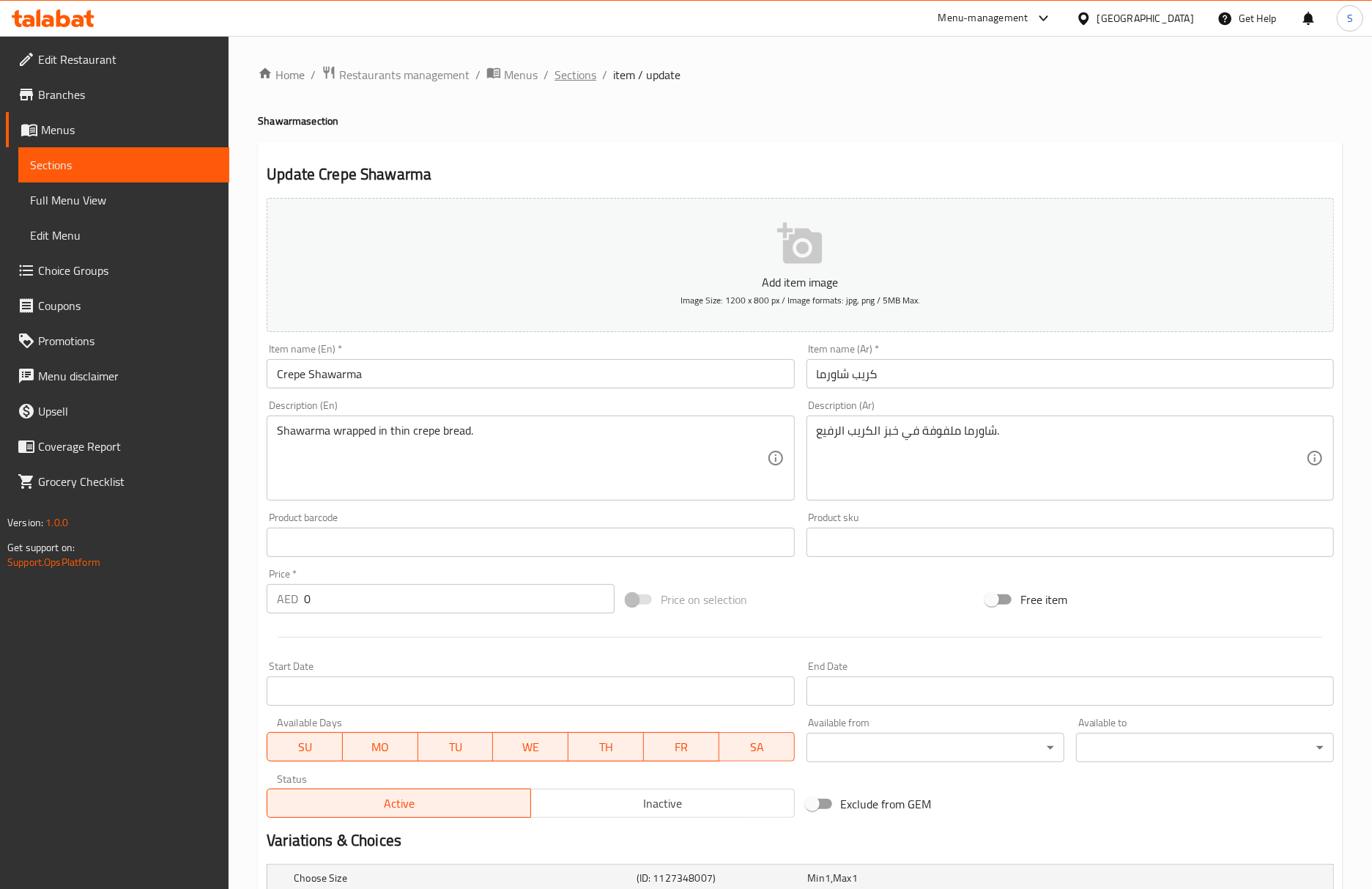
click at [581, 69] on span "Sections" at bounding box center [575, 74] width 41 height 18
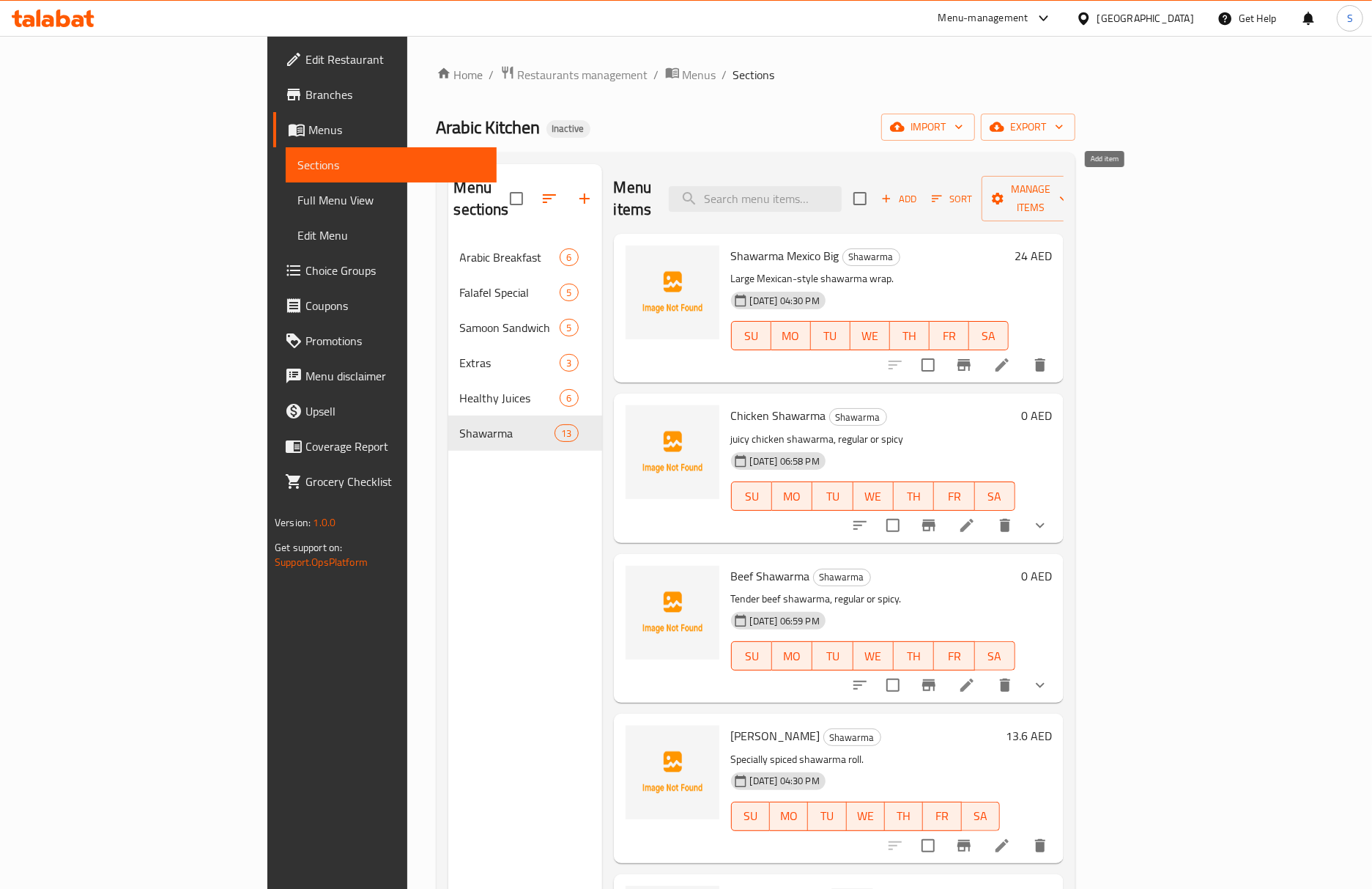
click at [918, 191] on span "Add" at bounding box center [899, 199] width 40 height 17
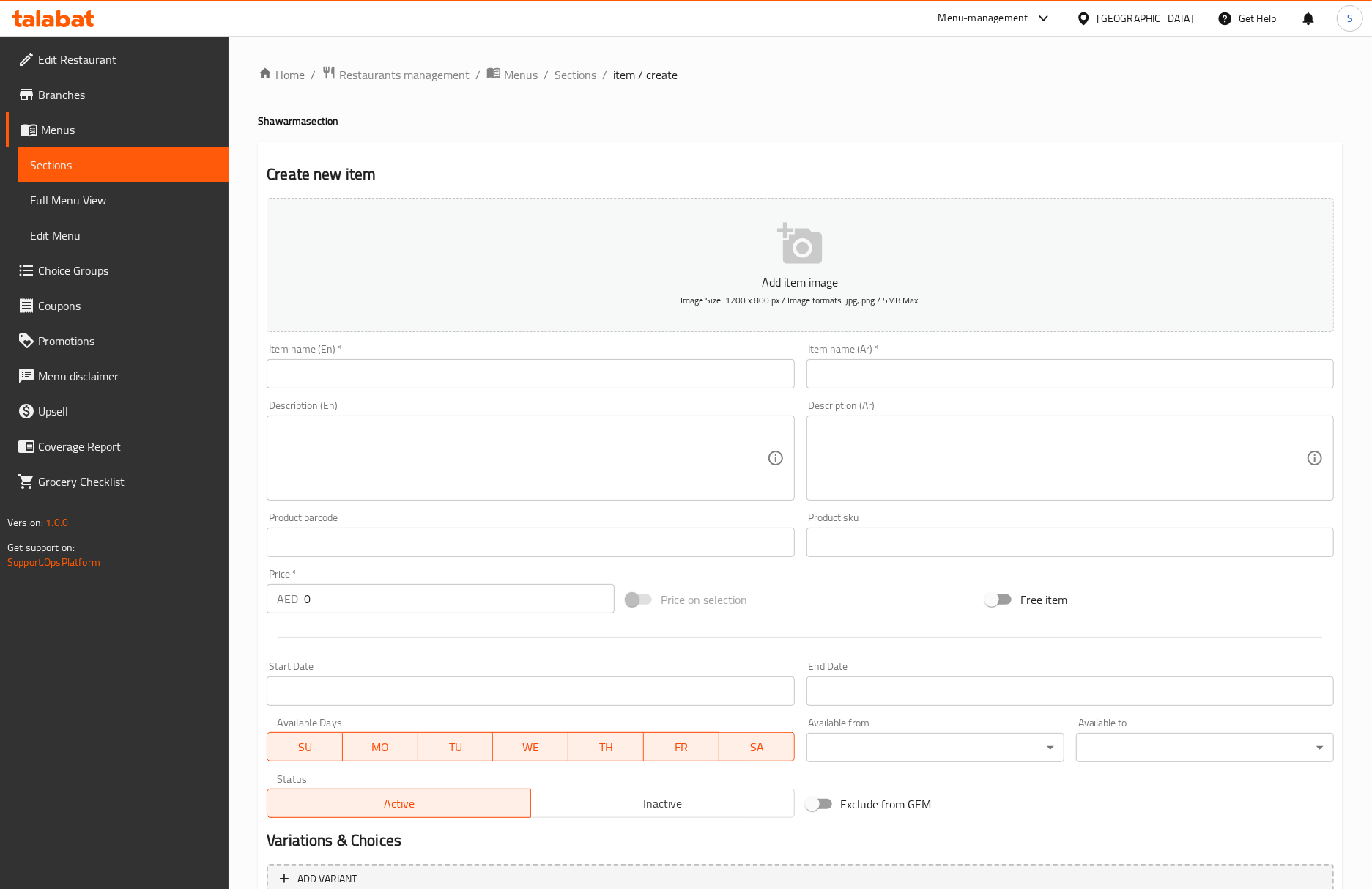
drag, startPoint x: 416, startPoint y: 376, endPoint x: 420, endPoint y: 387, distance: 11.7
click at [416, 376] on input "text" at bounding box center [530, 373] width 527 height 29
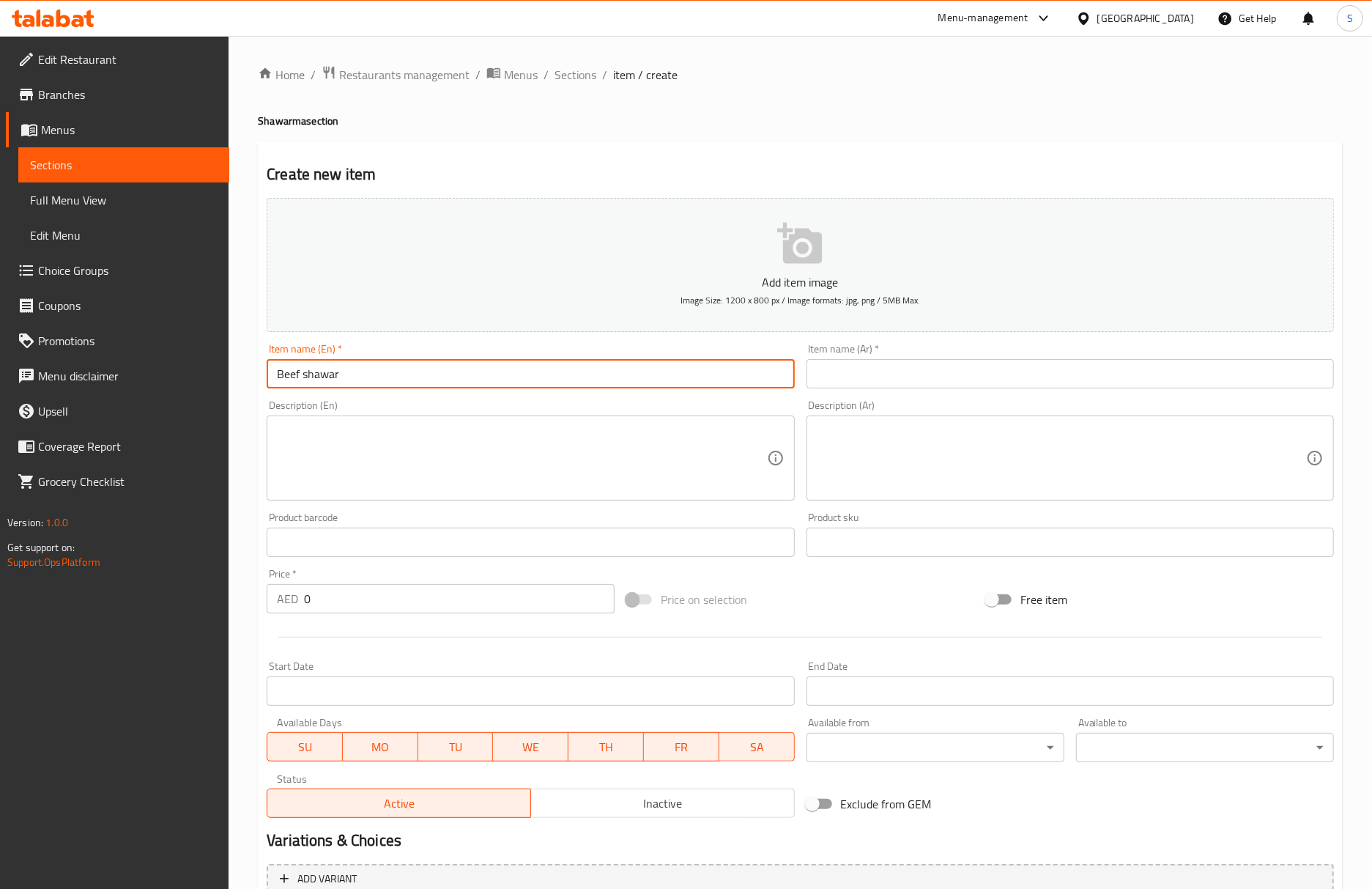
click at [293, 119] on h4 "Shawarma section" at bounding box center [801, 120] width 1085 height 15
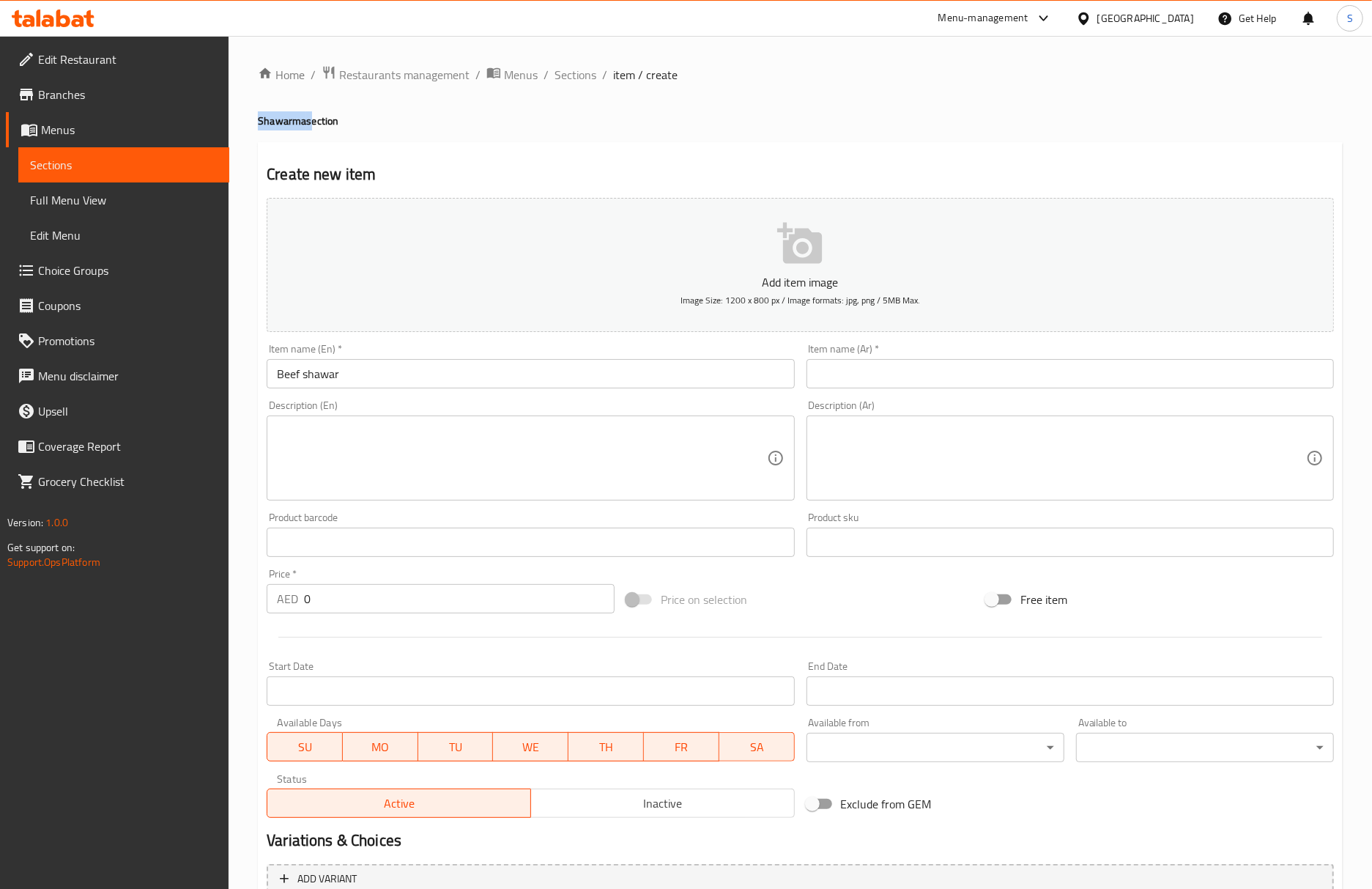
drag, startPoint x: 293, startPoint y: 119, endPoint x: 293, endPoint y: 186, distance: 67.0
click at [293, 119] on h4 "Shawarma section" at bounding box center [801, 120] width 1085 height 15
copy h4 "Shawarma"
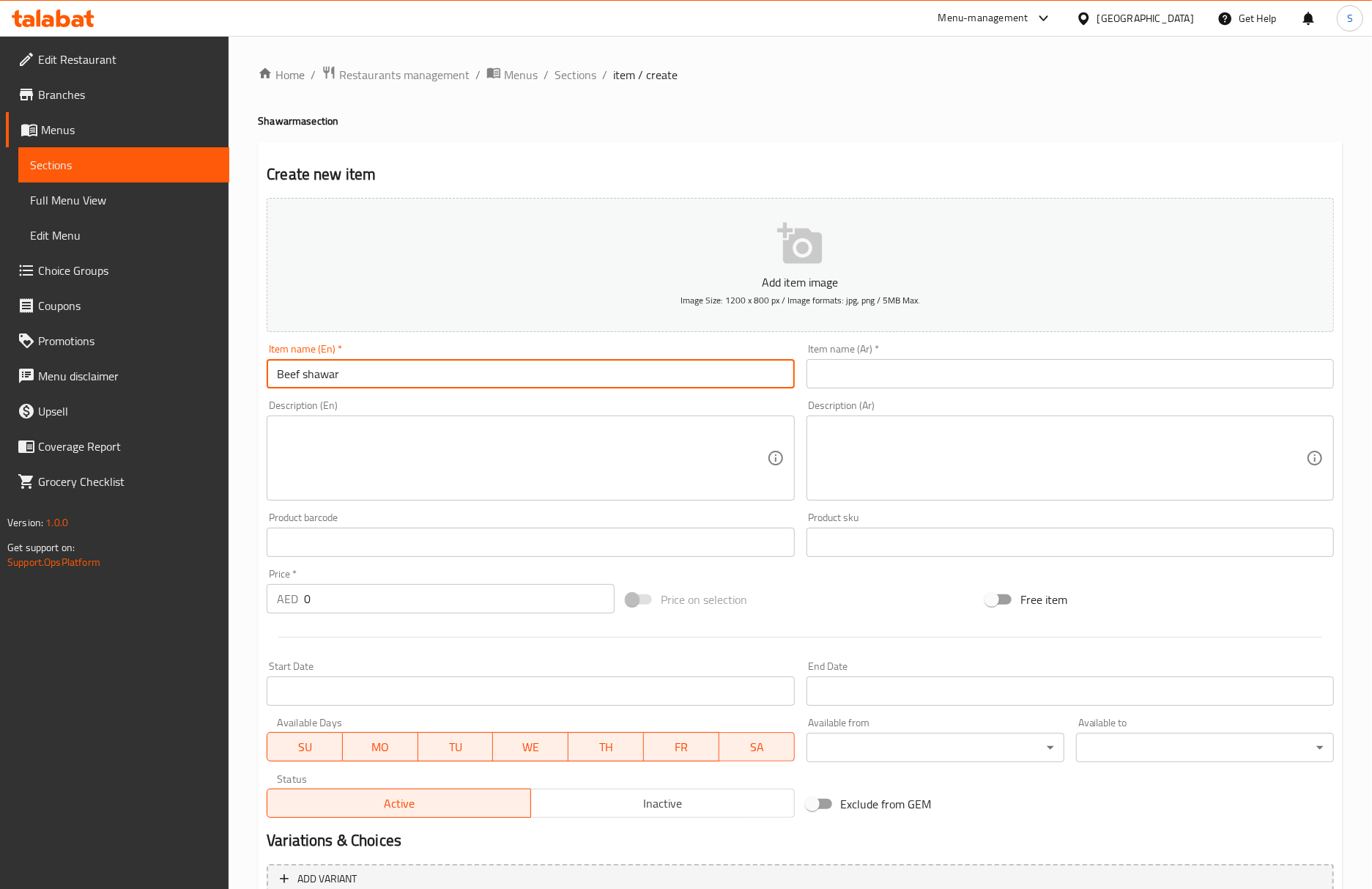
click at [343, 361] on input "Beef shawar" at bounding box center [530, 373] width 527 height 29
paste input "Shawarma"
type input "Beef Shawarma with rice"
click at [959, 394] on div "Add item image Image Size: 1200 x 800 px / Image formats: jpg, png / 5MB Max. I…" at bounding box center [800, 507] width 1079 height 631
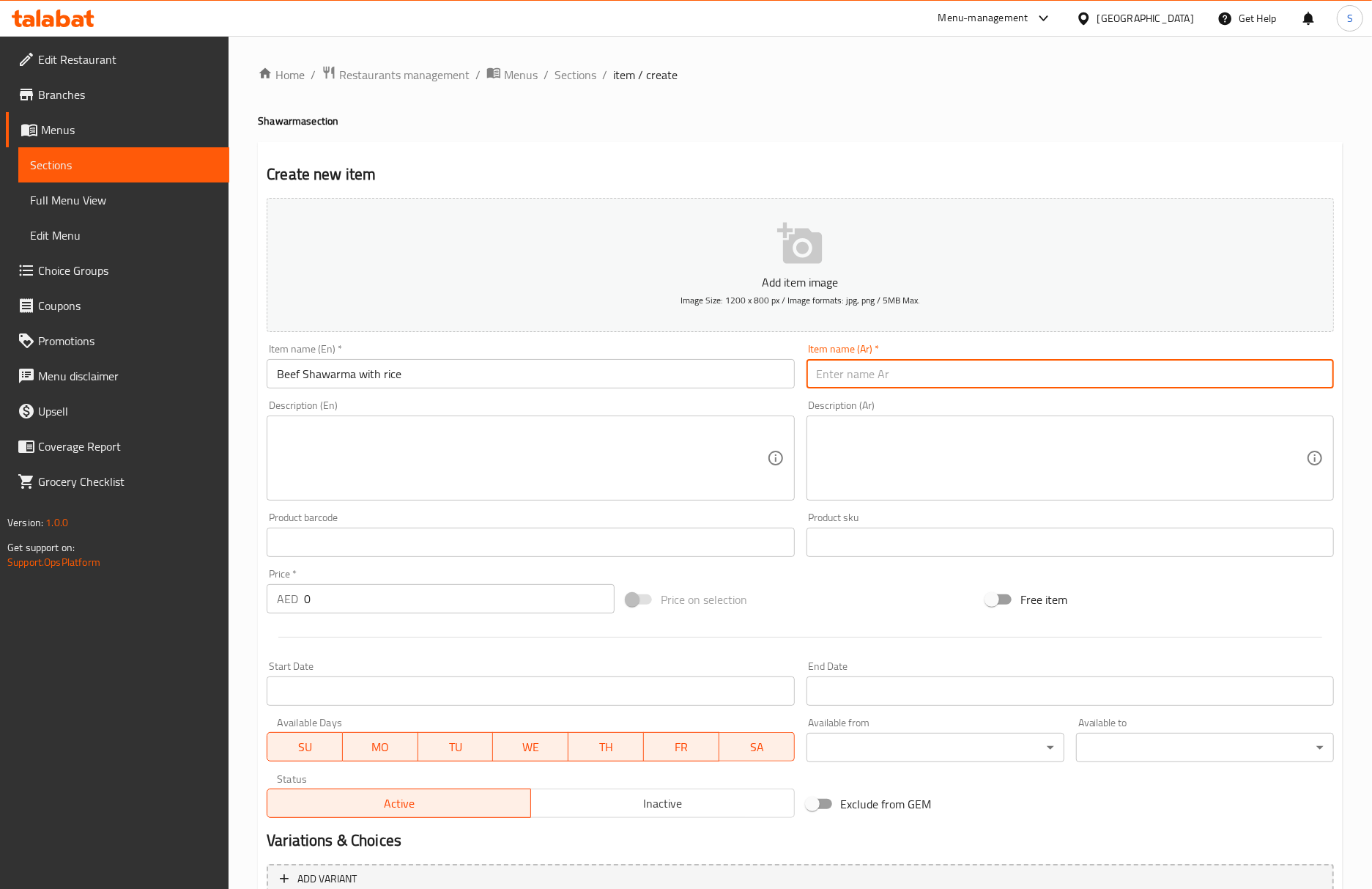
click at [961, 385] on input "text" at bounding box center [1070, 373] width 527 height 29
type input "شاورما لحم بقري مع أرز"
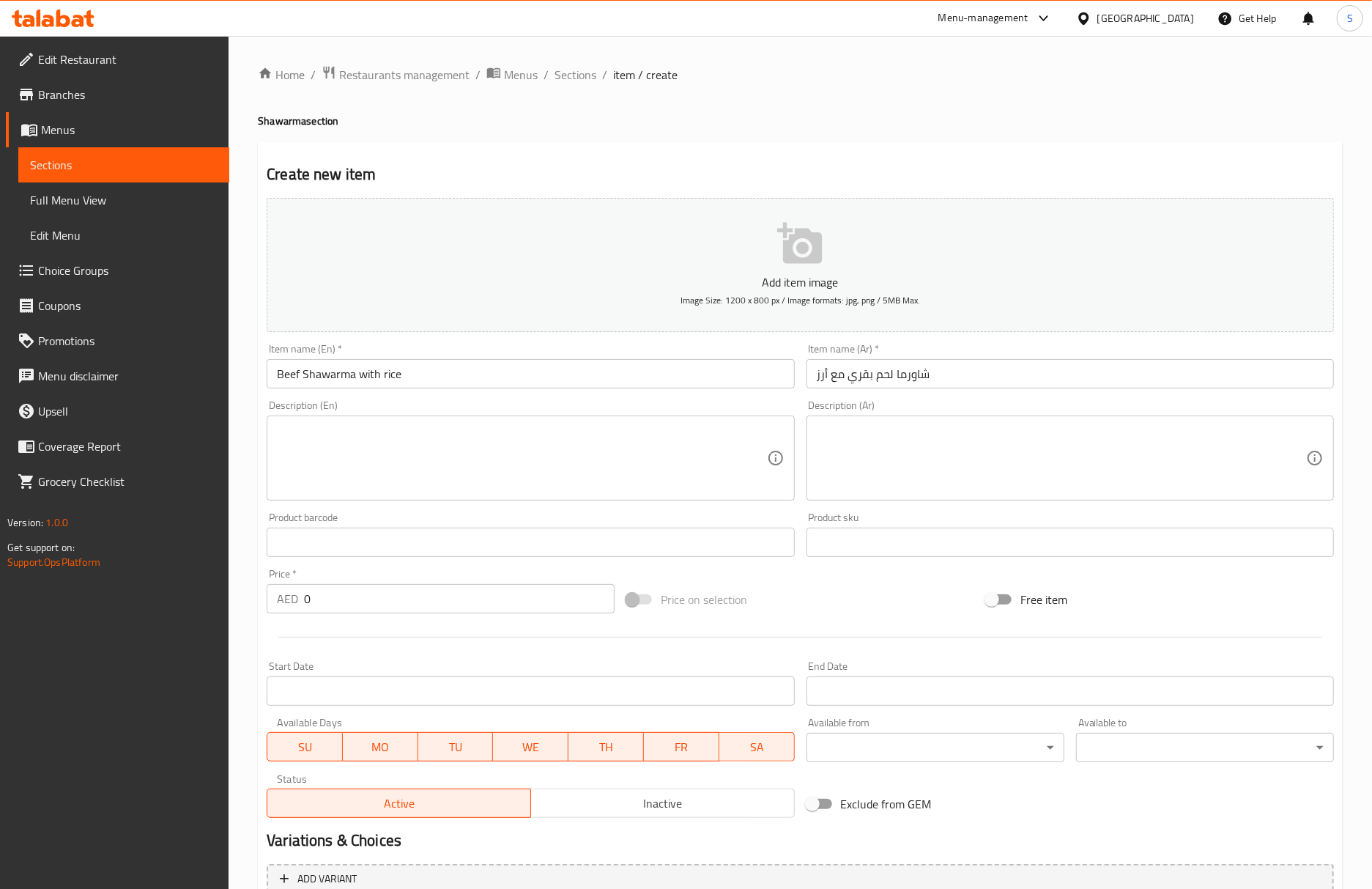
click at [454, 461] on textarea at bounding box center [521, 458] width 490 height 70
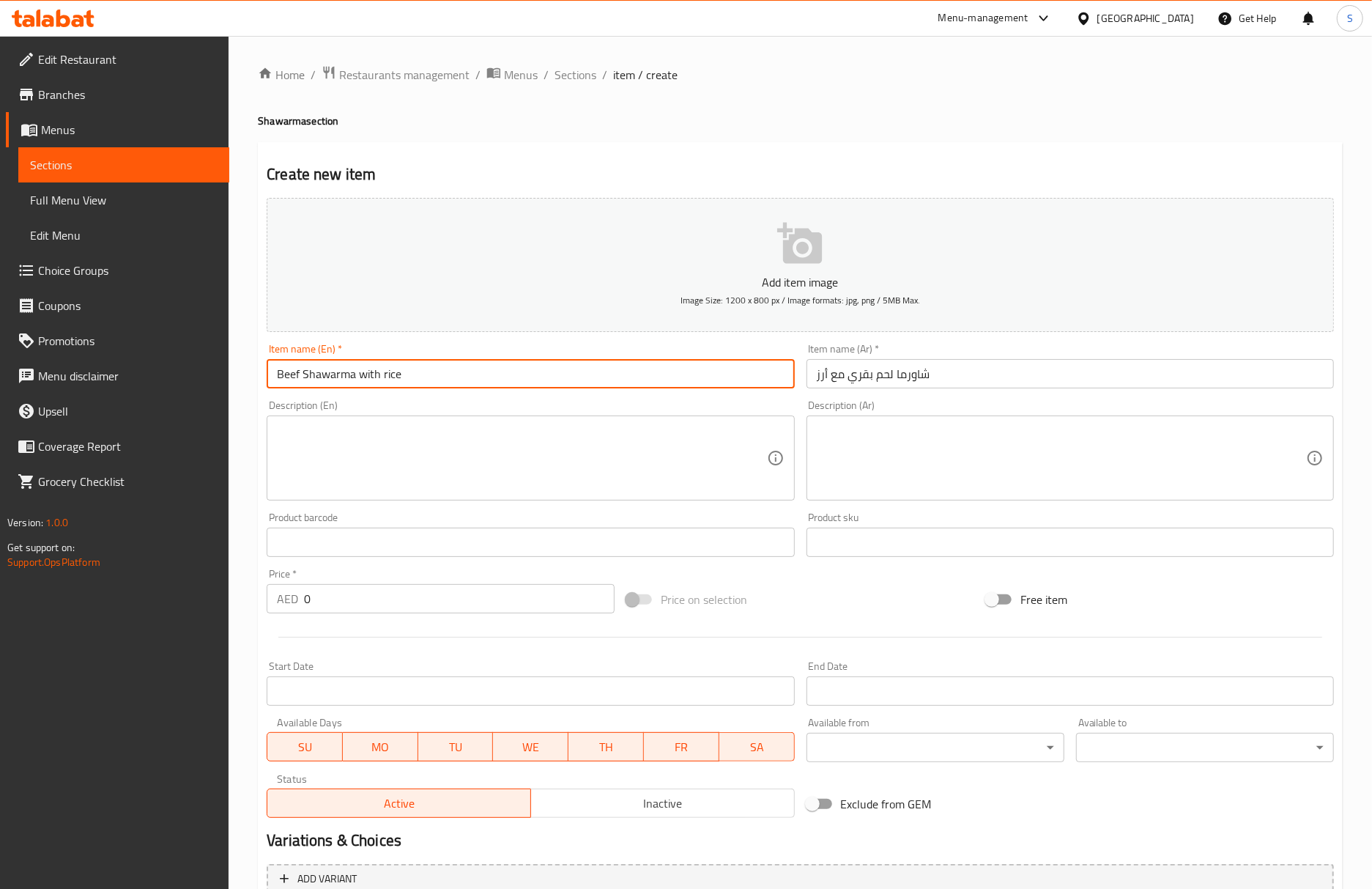
click at [350, 382] on input "Beef Shawarma with rice" at bounding box center [530, 373] width 527 height 29
click at [352, 475] on textarea at bounding box center [521, 458] width 490 height 70
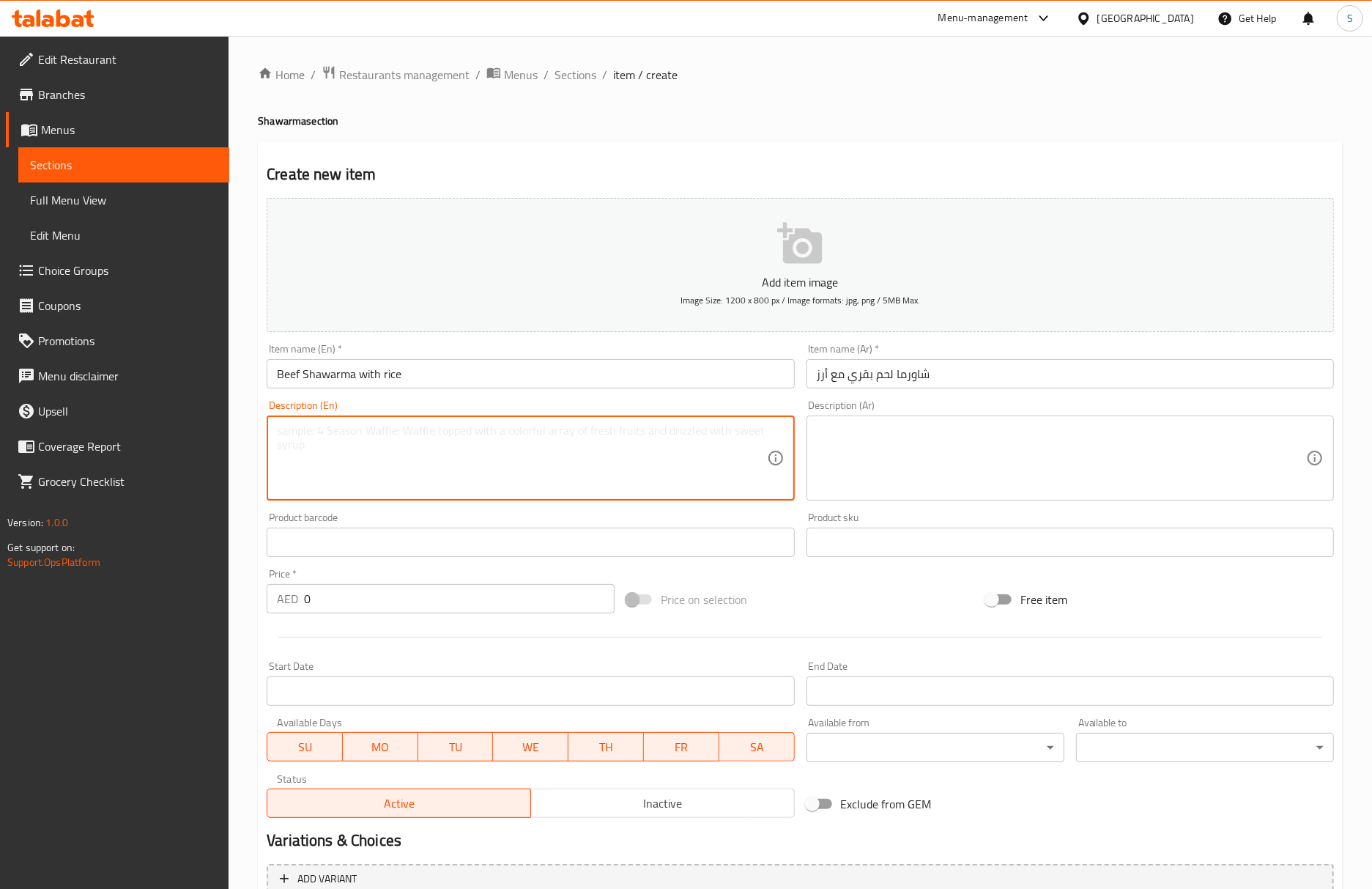
paste textarea "Shawarma"
type textarea "Shawarma"
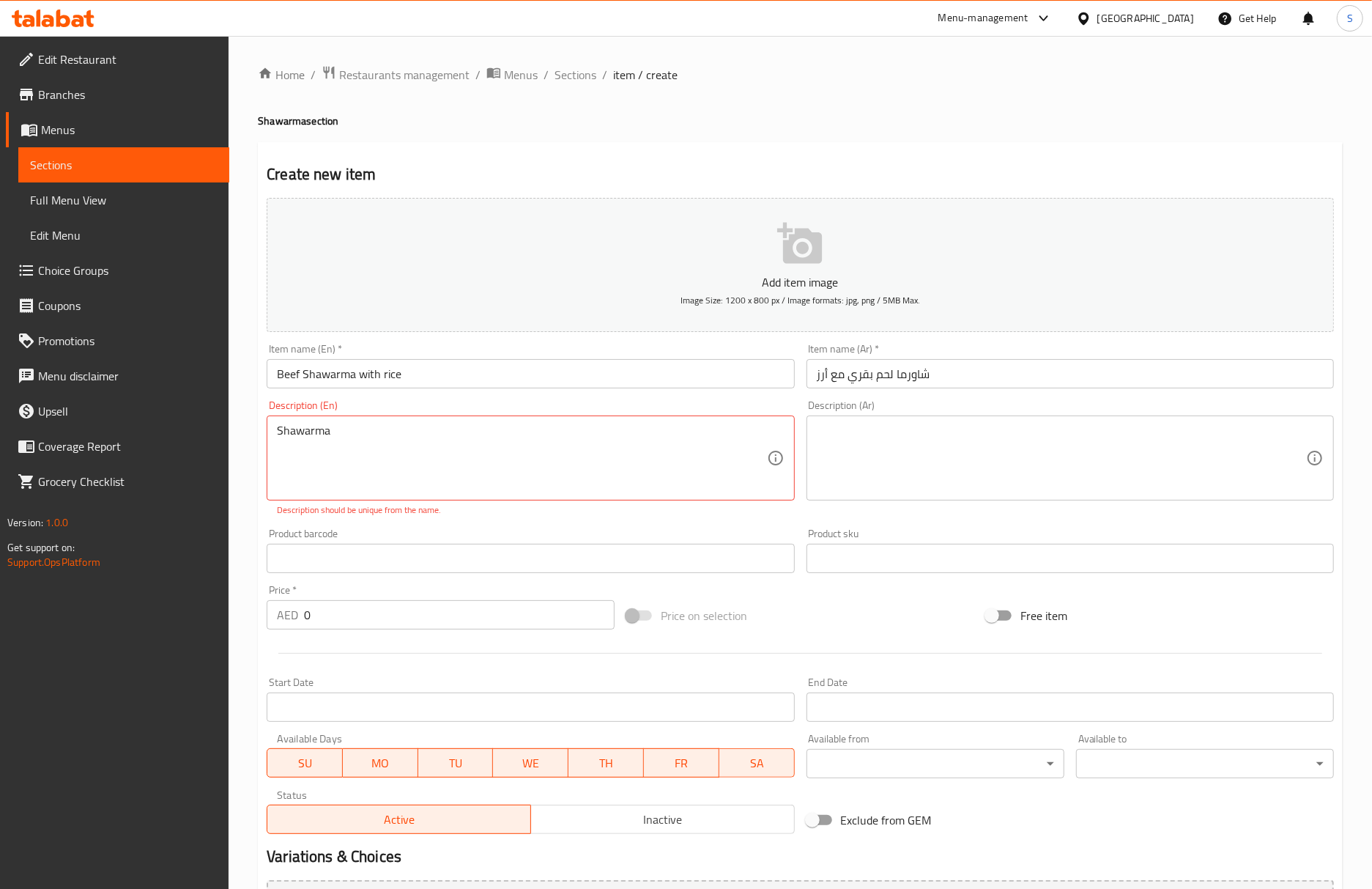
click at [481, 454] on textarea "Shawarma" at bounding box center [521, 458] width 490 height 70
click at [442, 379] on input "Beef Shawarma with rice" at bounding box center [530, 373] width 527 height 29
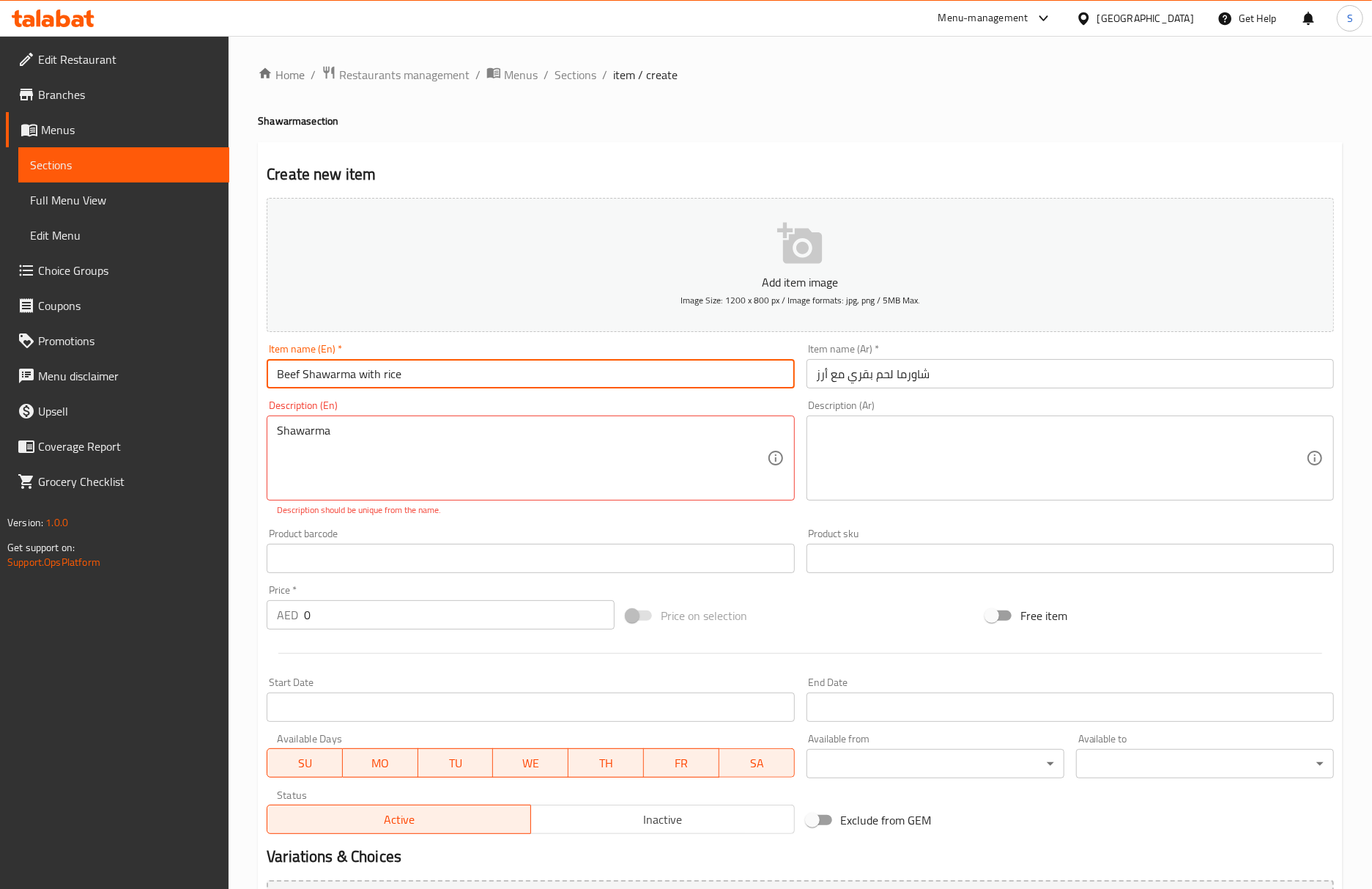
click at [442, 379] on input "Beef Shawarma with rice" at bounding box center [530, 373] width 527 height 29
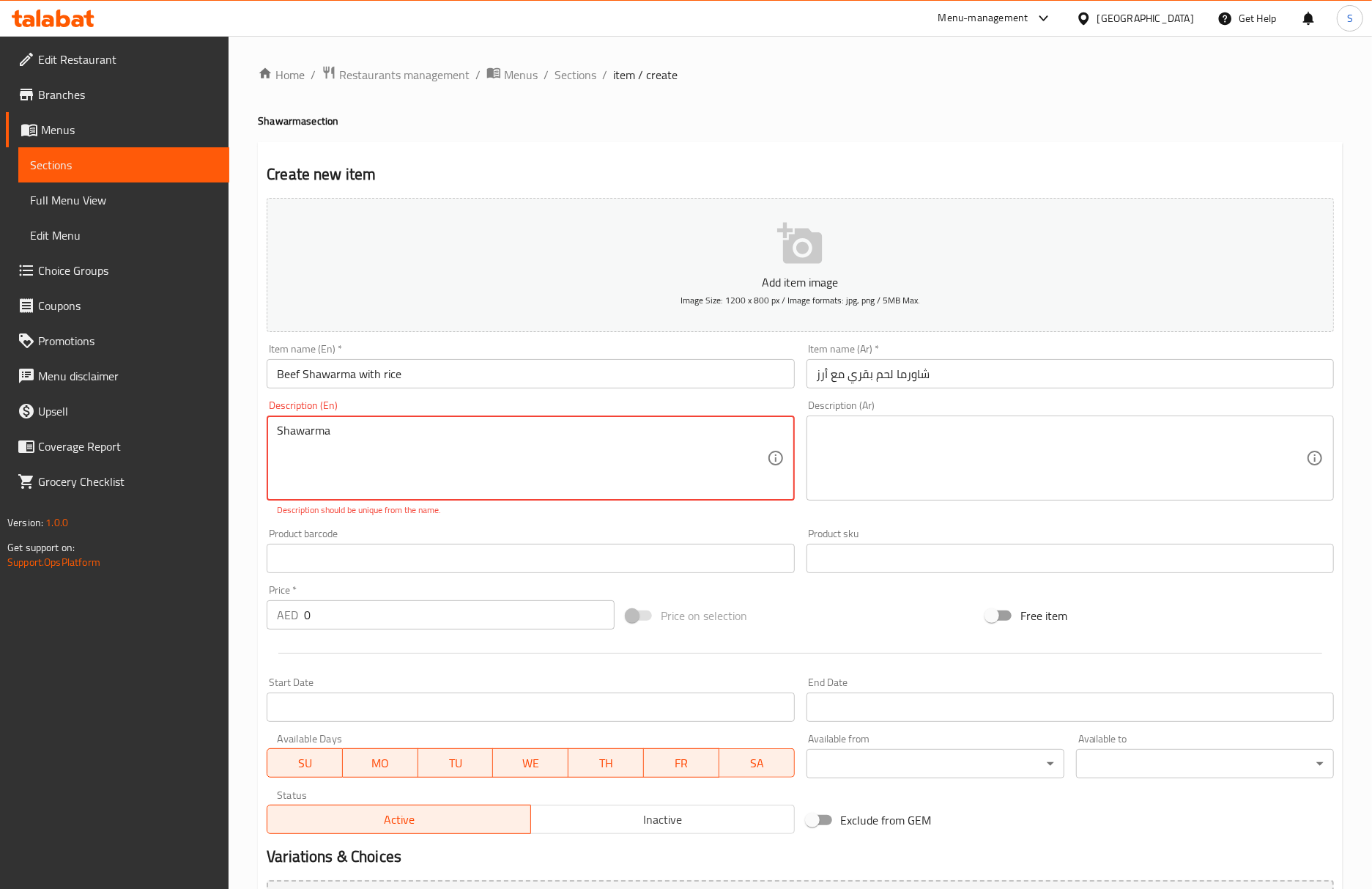
click at [490, 425] on textarea "Shawarma" at bounding box center [521, 458] width 490 height 70
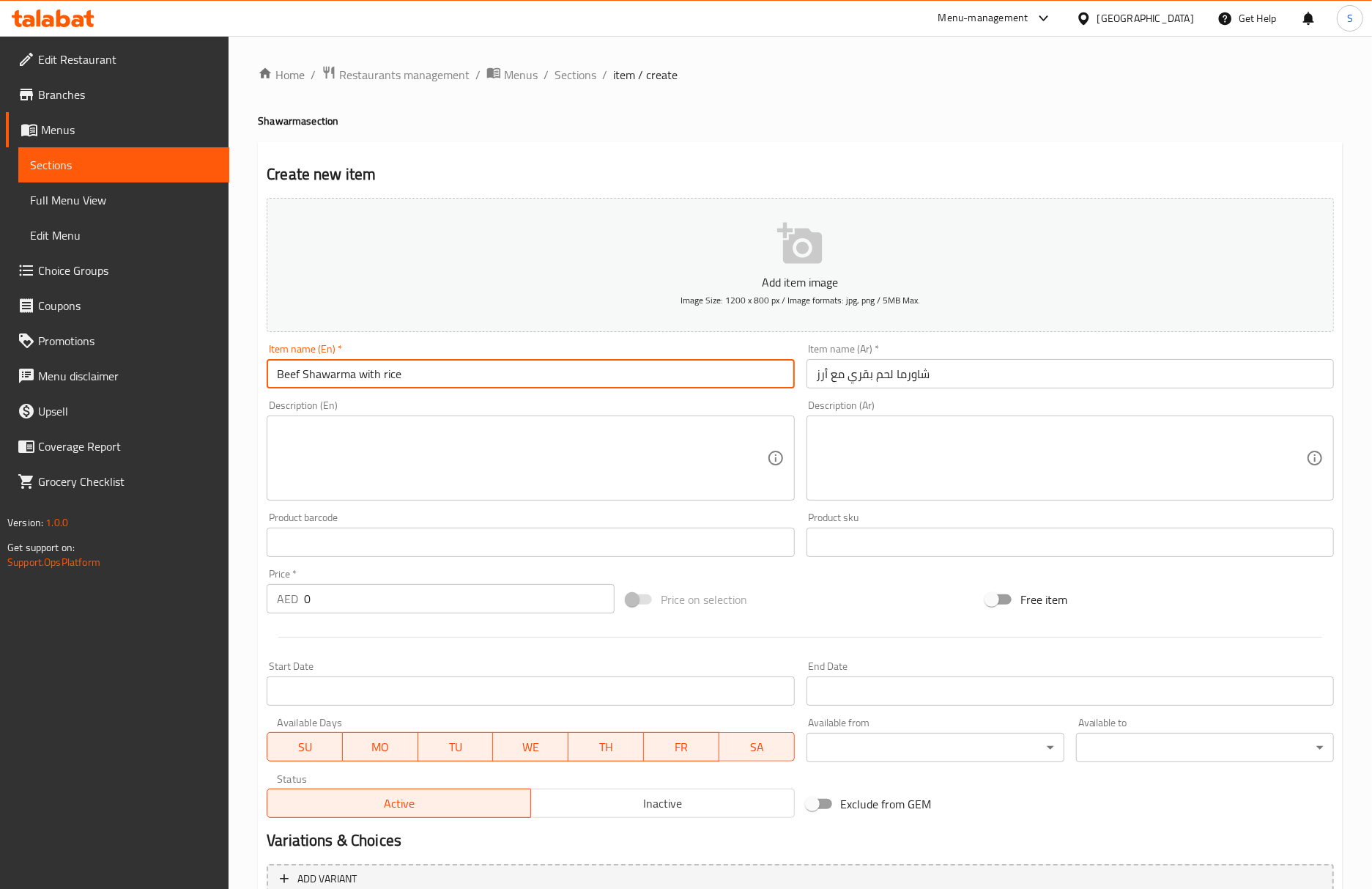
click at [392, 379] on input "Beef Shawarma with rice" at bounding box center [530, 373] width 527 height 29
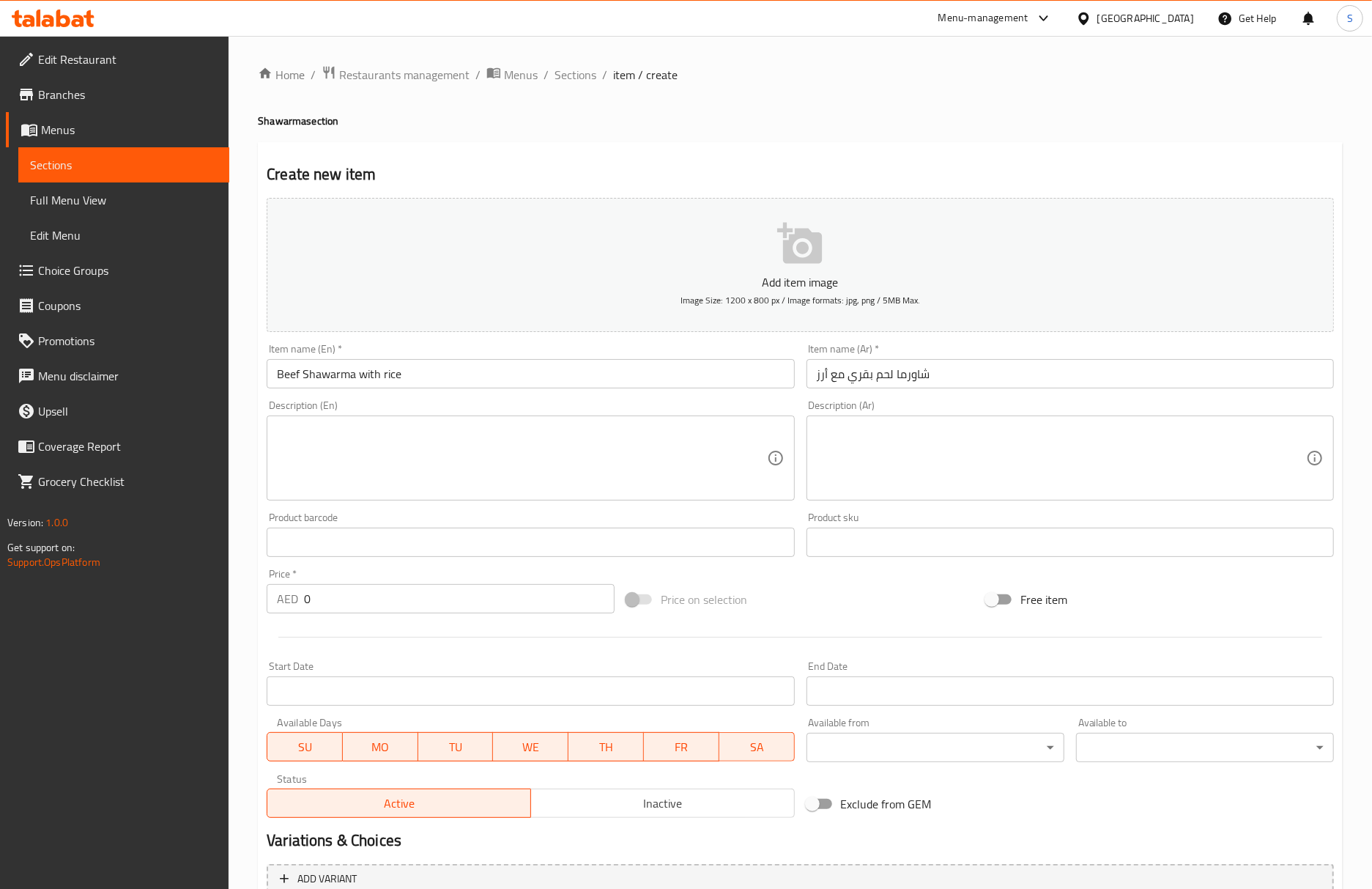
click at [460, 387] on input "Beef Shawarma with rice" at bounding box center [530, 373] width 527 height 29
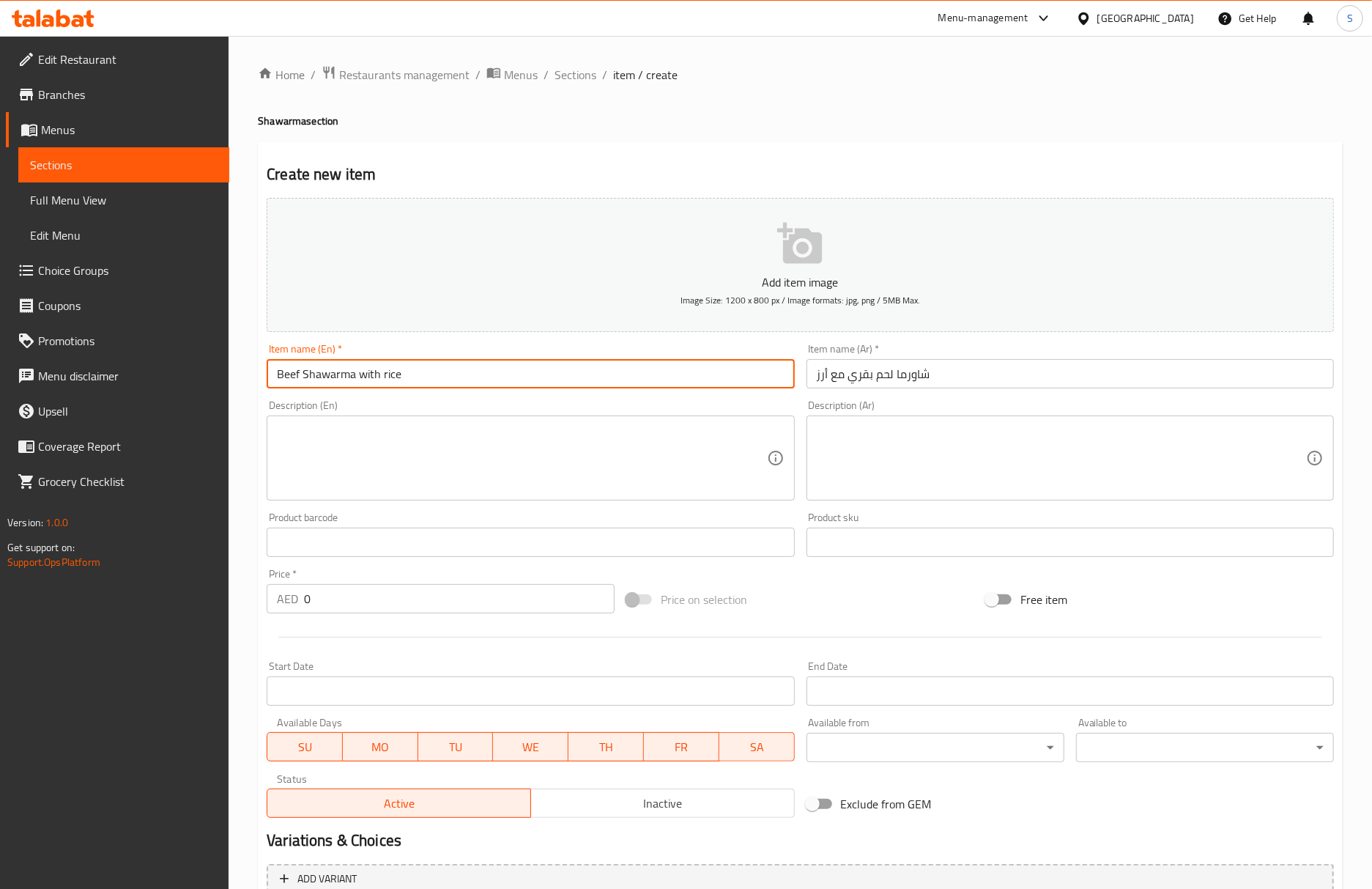
click at [460, 387] on input "Beef Shawarma with rice" at bounding box center [530, 373] width 527 height 29
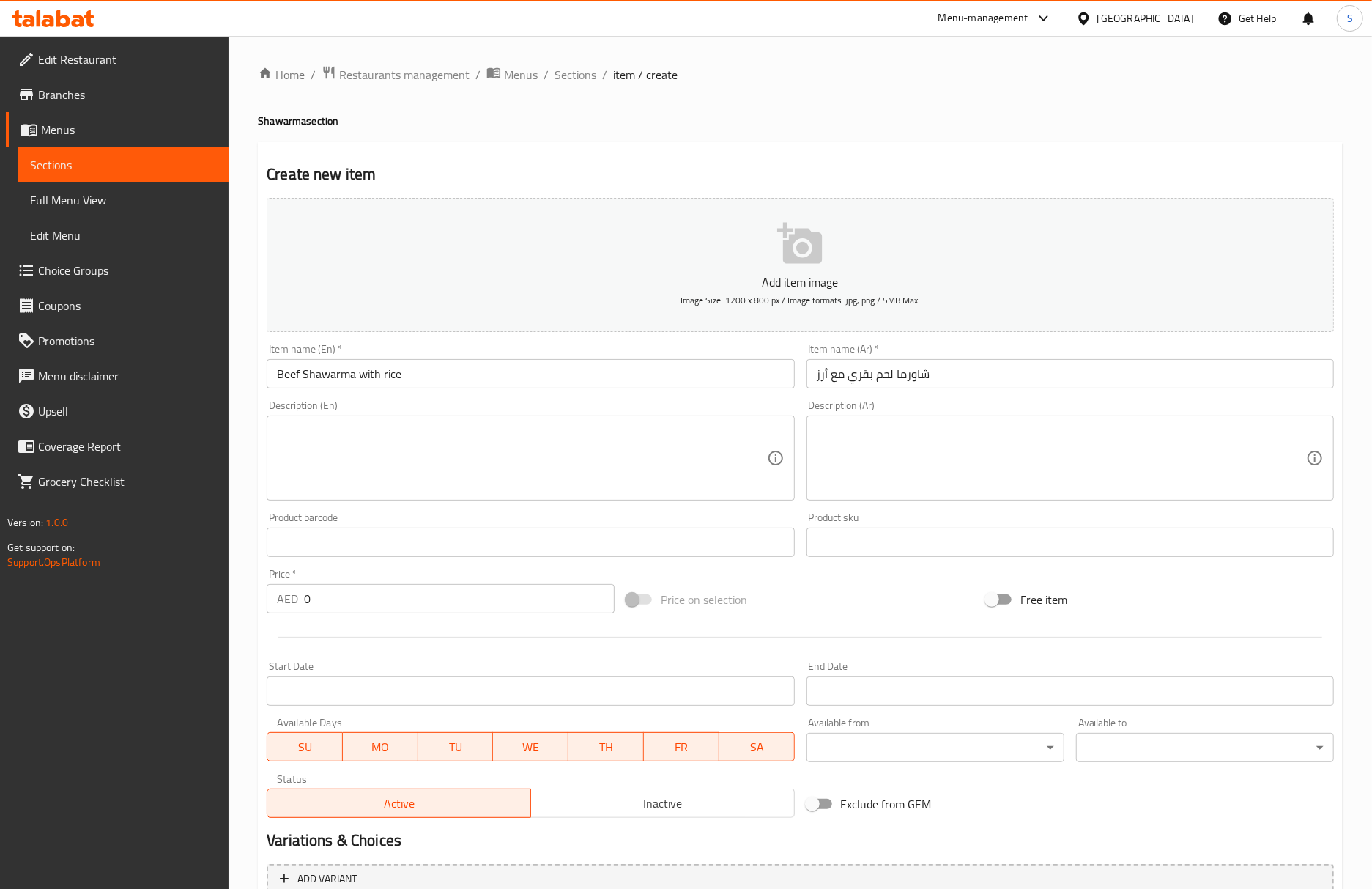
click at [557, 159] on div "Create new item Add item image Image Size: 1200 x 800 px / Image formats: jpg, …" at bounding box center [801, 568] width 1085 height 853
drag, startPoint x: 460, startPoint y: 601, endPoint x: 262, endPoint y: 619, distance: 198.8
click at [262, 619] on div "Price   * AED 0 Price *" at bounding box center [440, 591] width 359 height 57
click at [470, 607] on input "28" at bounding box center [459, 599] width 310 height 29
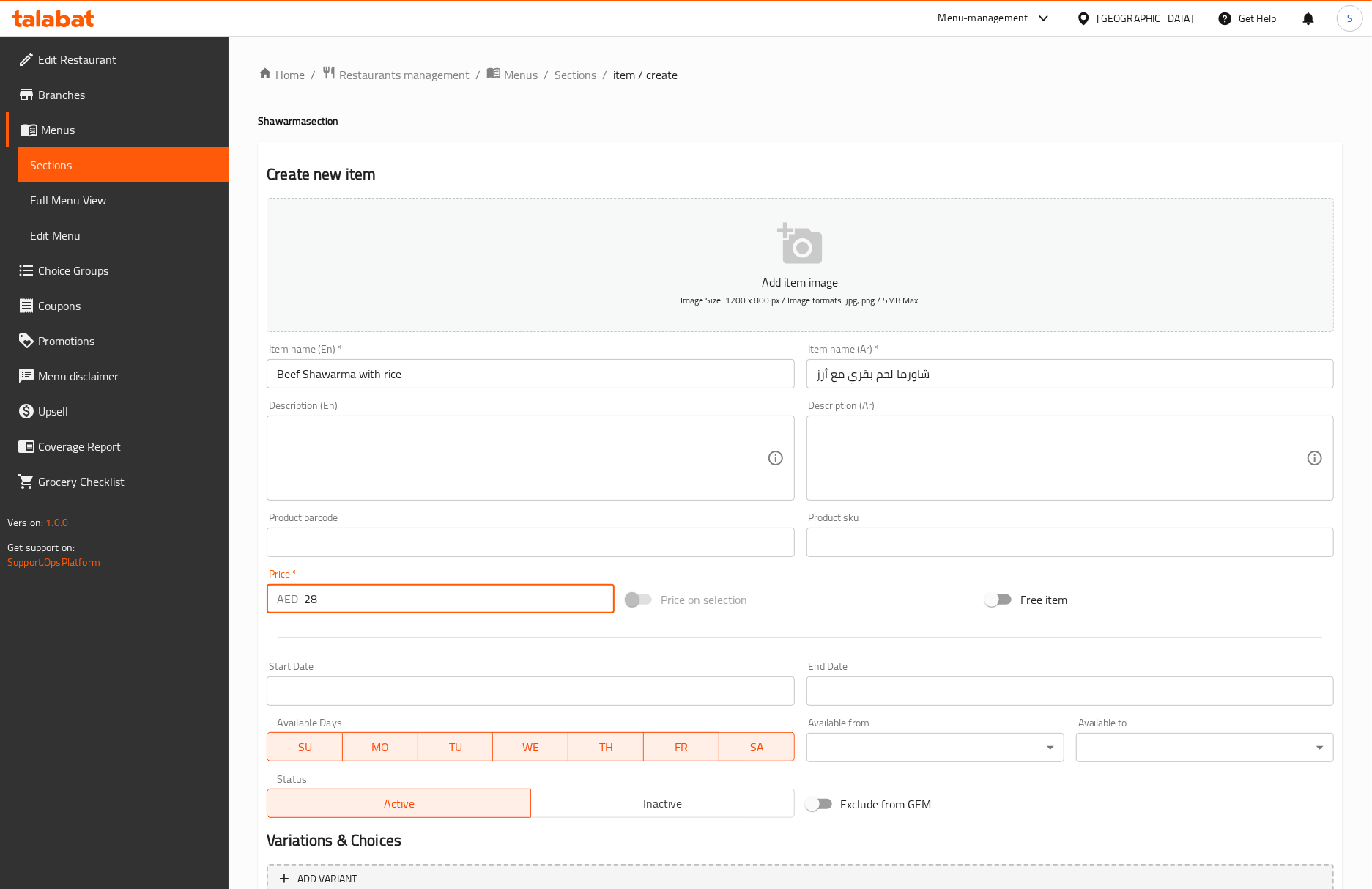
type input "2"
type input "38"
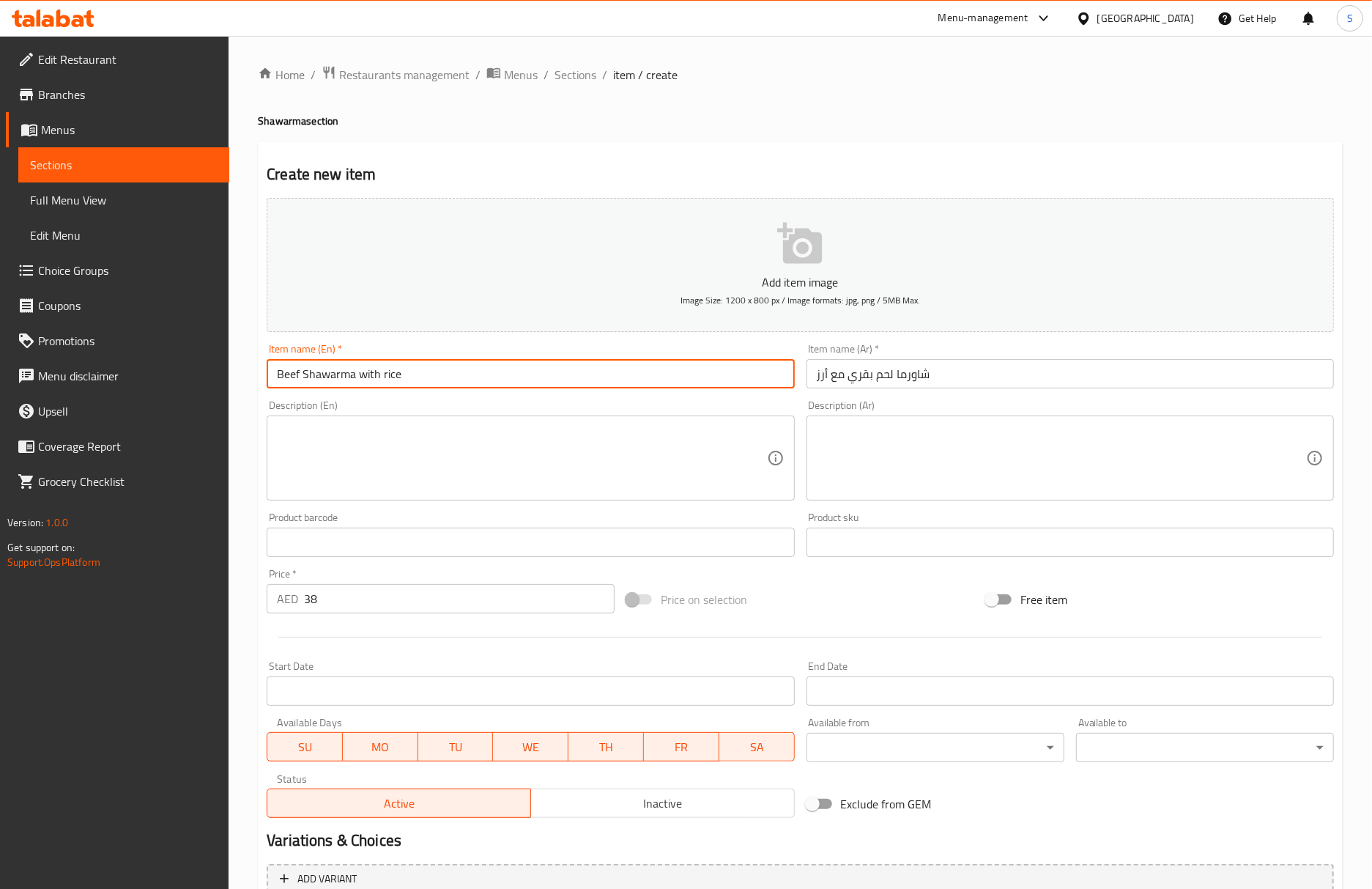
click at [440, 378] on input "Beef Shawarma with rice" at bounding box center [530, 373] width 527 height 29
click at [449, 371] on input "Beef Shawarma with rice" at bounding box center [530, 373] width 527 height 29
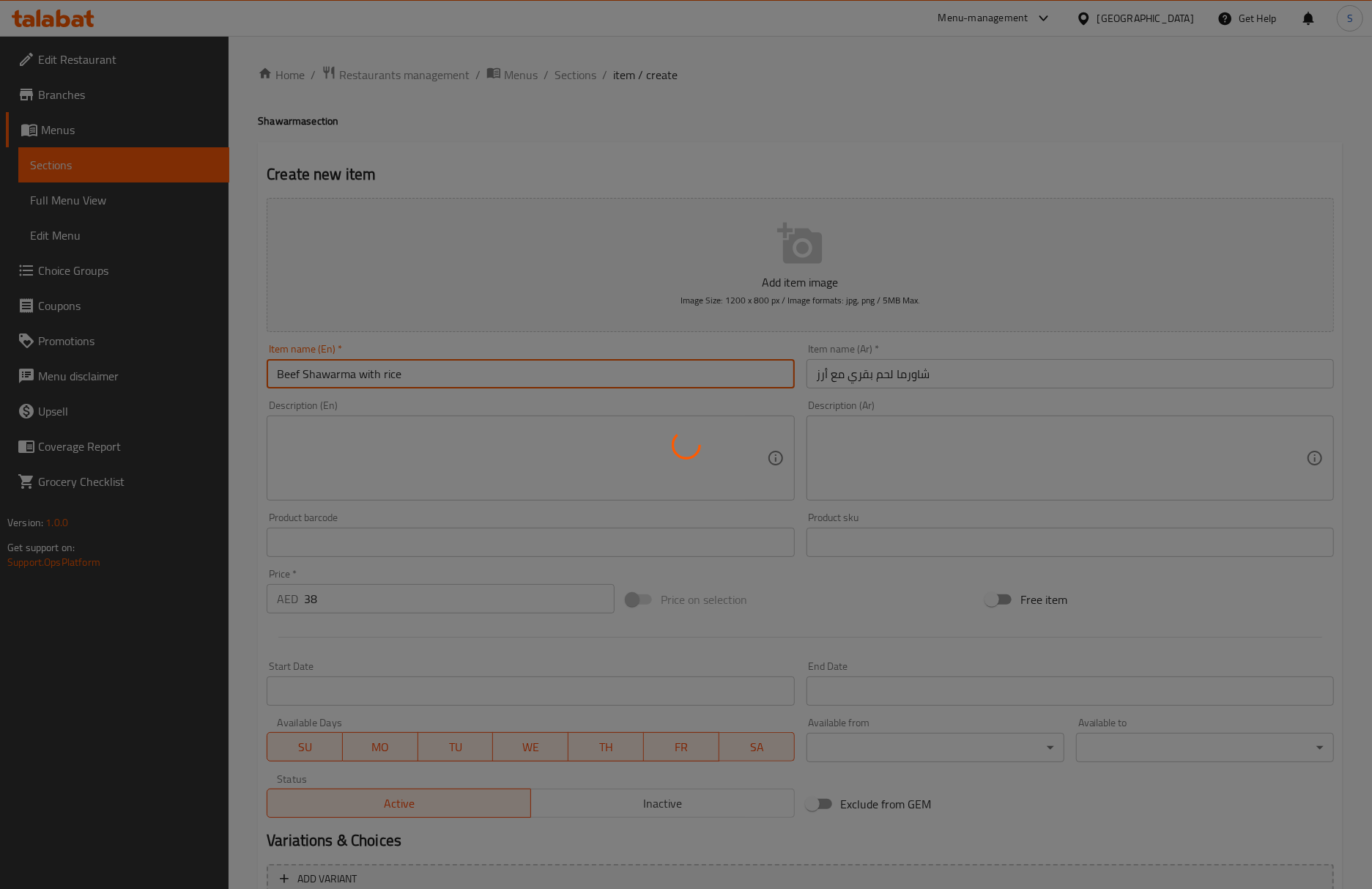
type input "0"
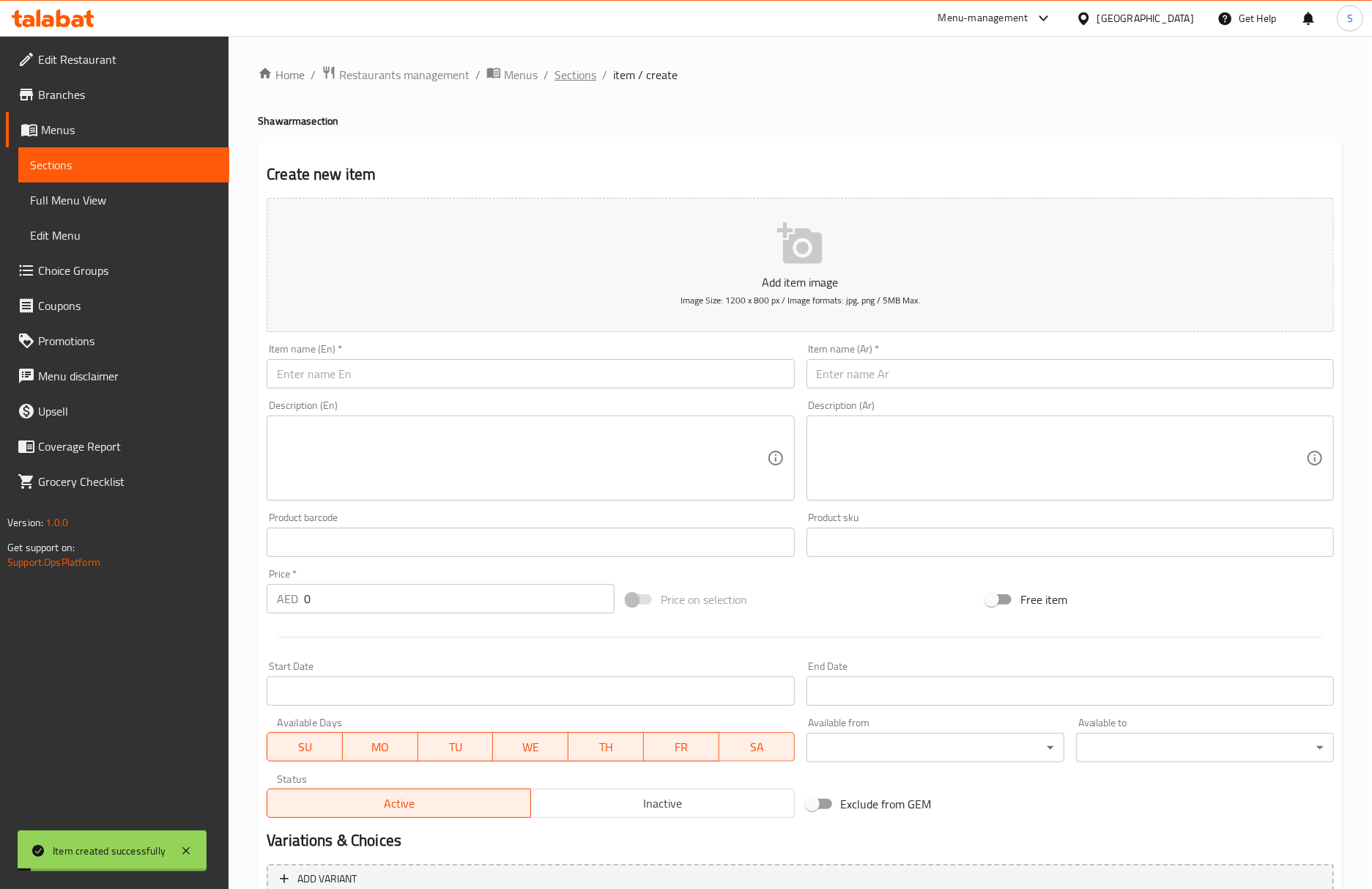
click at [570, 75] on span "Sections" at bounding box center [575, 74] width 41 height 18
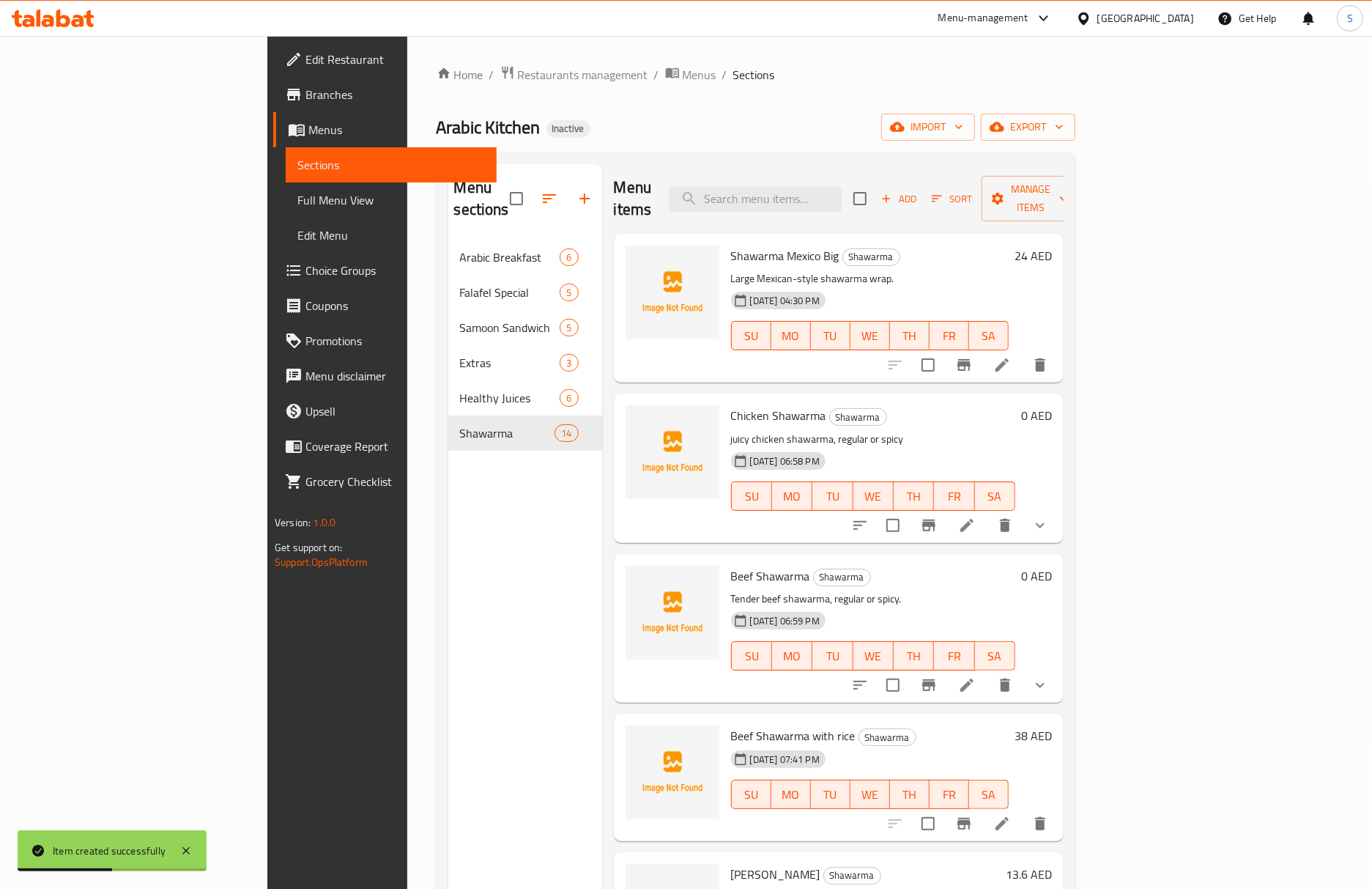
click at [737, 725] on span "Beef Shawarma with rice" at bounding box center [793, 736] width 125 height 22
copy h6 "Beef Shawarma with rice"
click at [918, 192] on span "Add" at bounding box center [899, 199] width 40 height 17
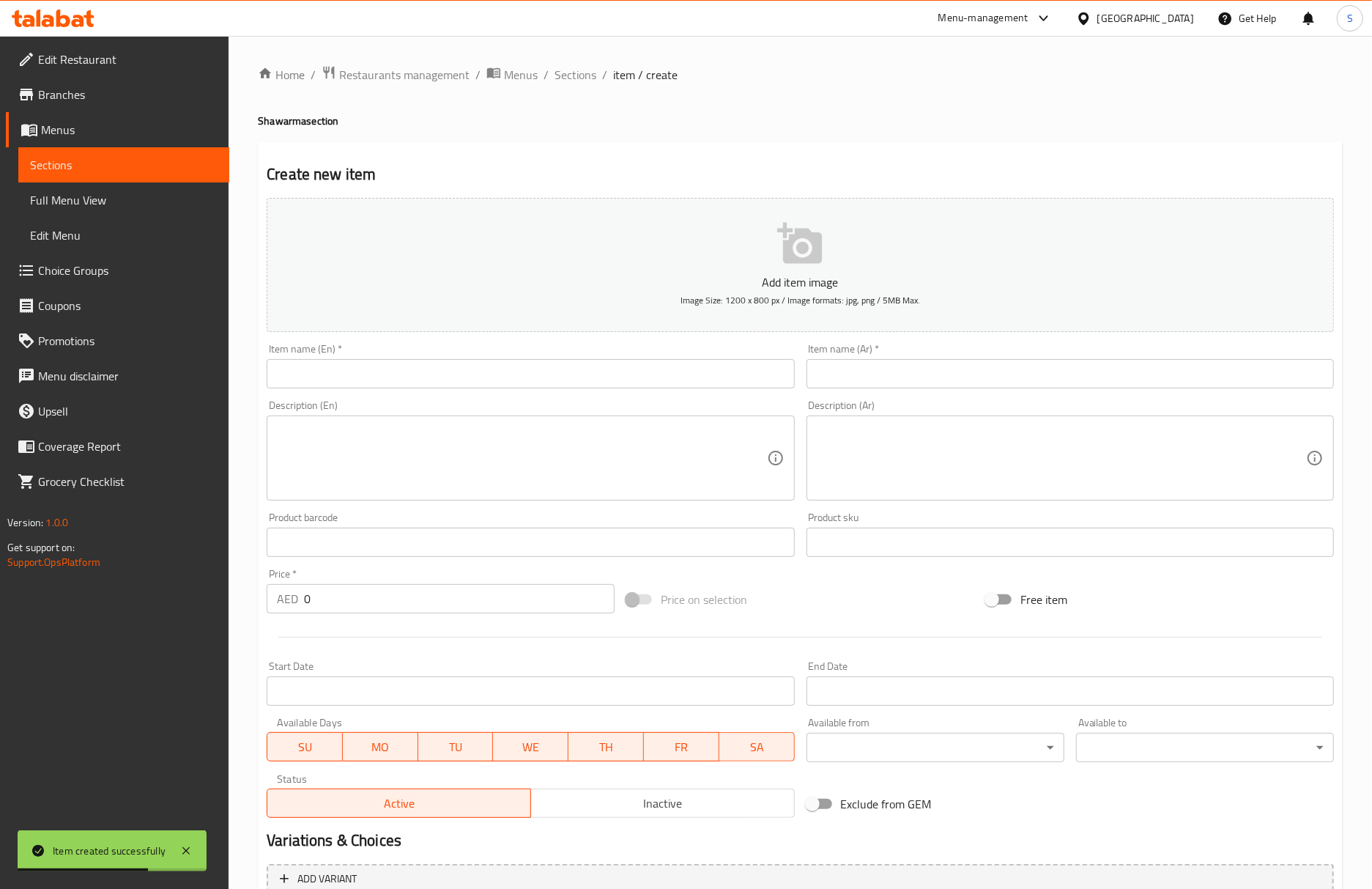
drag, startPoint x: 509, startPoint y: 385, endPoint x: 495, endPoint y: 389, distance: 14.6
click at [509, 385] on input "text" at bounding box center [530, 373] width 527 height 29
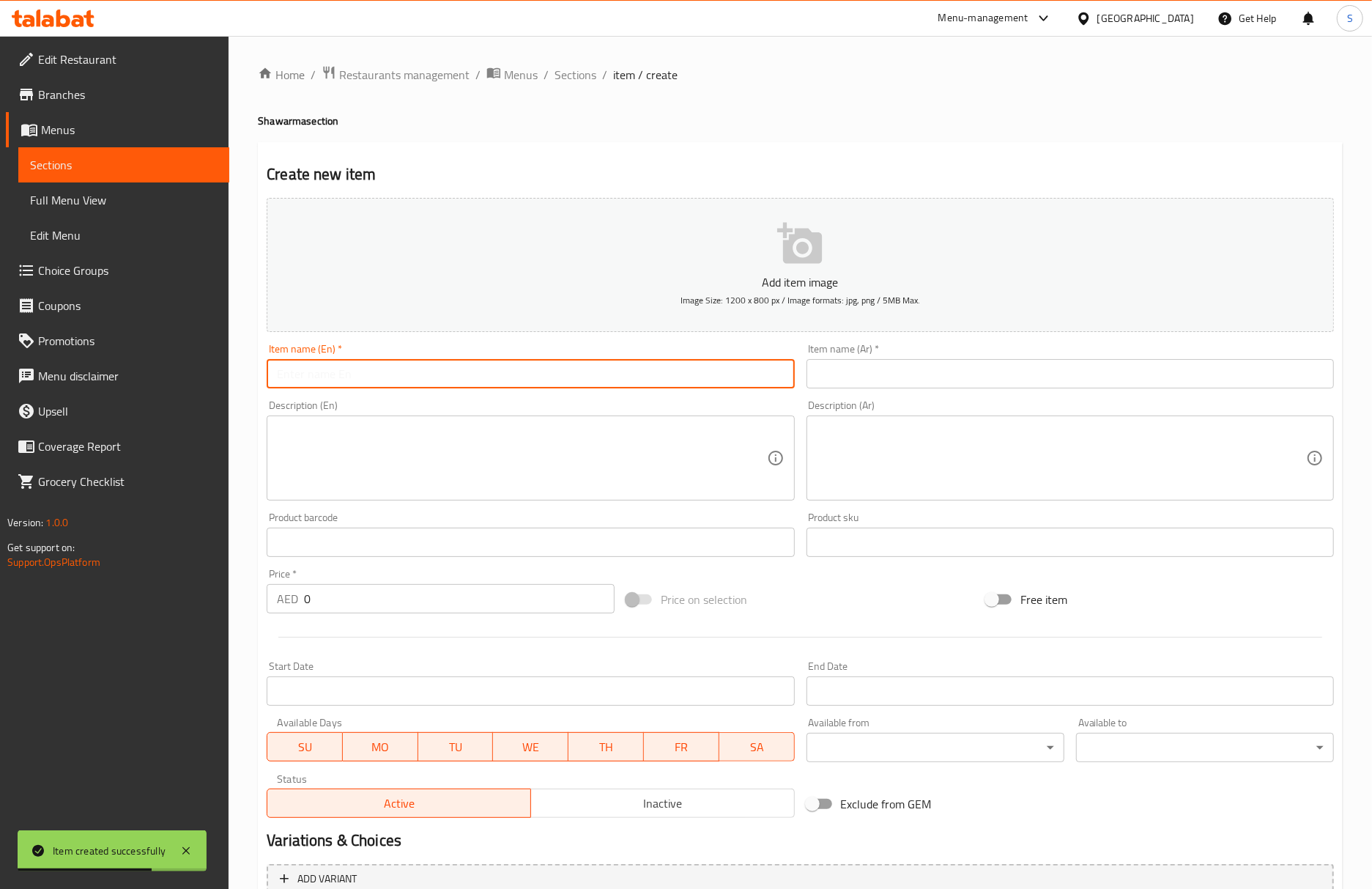
paste input "Beef Shawarma with rice"
click at [285, 376] on input "Beef Shawarma with rice" at bounding box center [530, 373] width 527 height 29
type input "Chicken Shawarma with rice"
click at [873, 402] on div "Description (Ar) Description (Ar)" at bounding box center [1070, 450] width 527 height 100
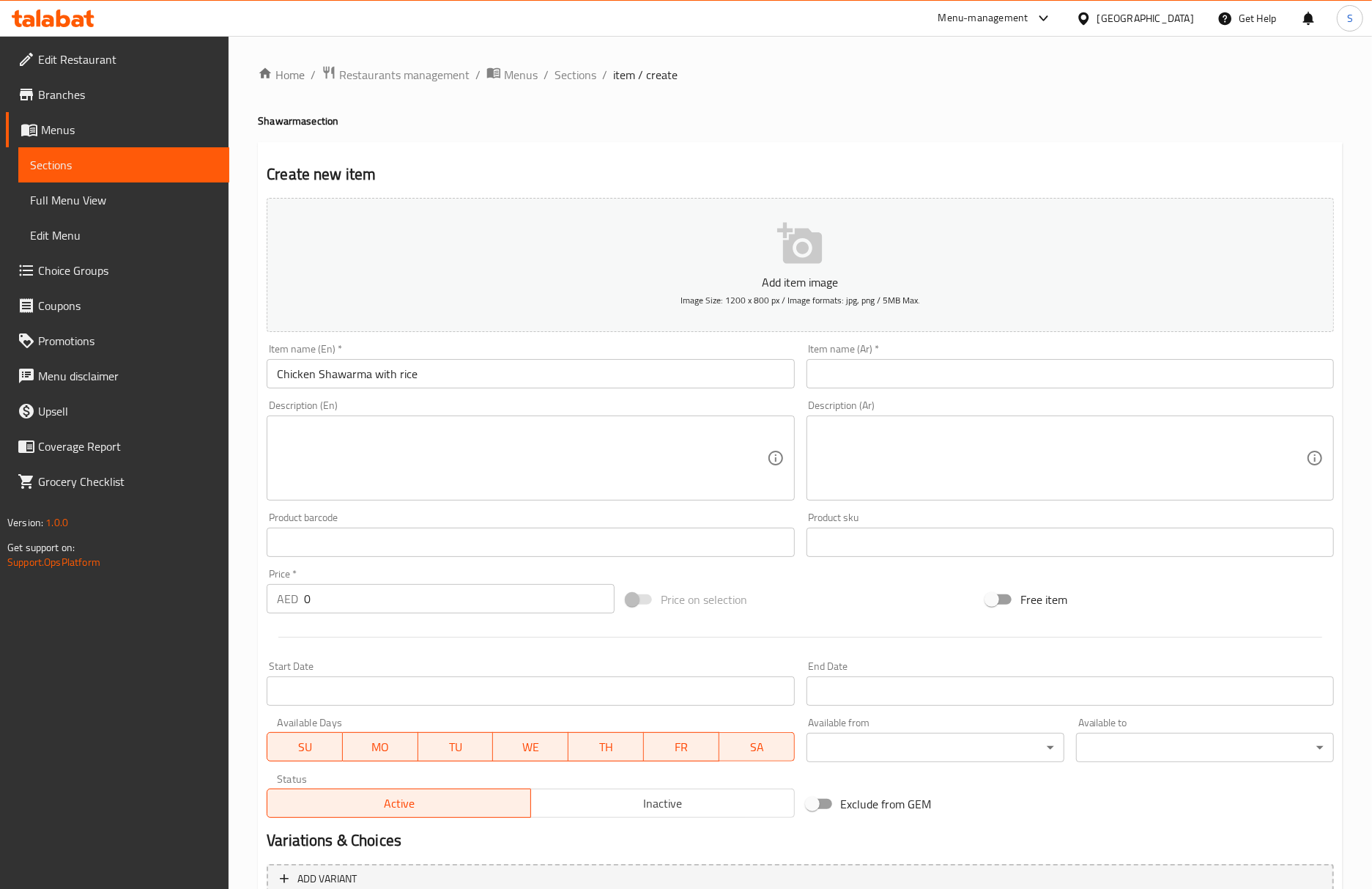
click at [888, 396] on div "Description (Ar) Description (Ar)" at bounding box center [1070, 450] width 539 height 112
click at [898, 382] on input "text" at bounding box center [1070, 373] width 527 height 29
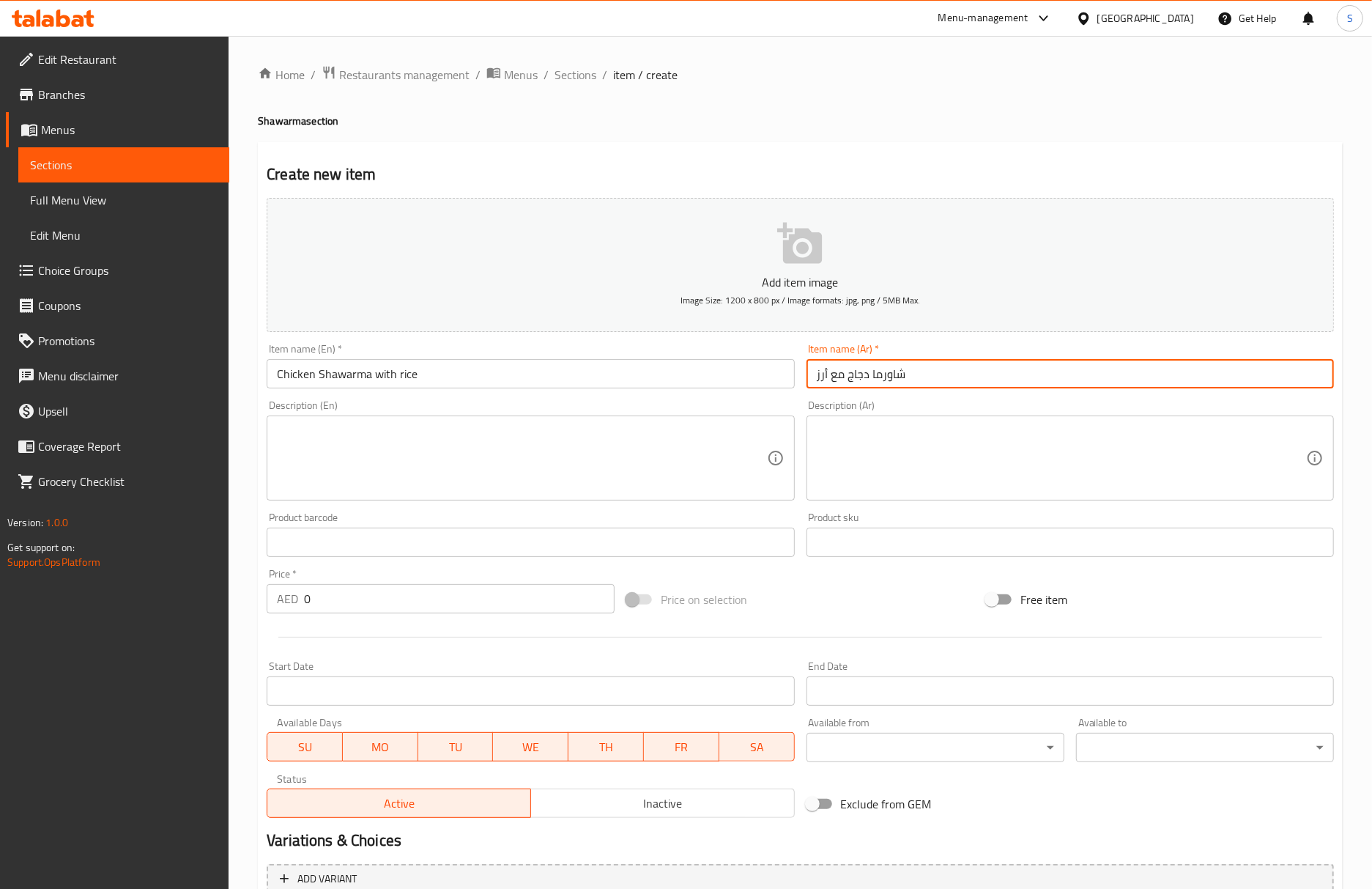
type input "شاورما دجاج مع أرز"
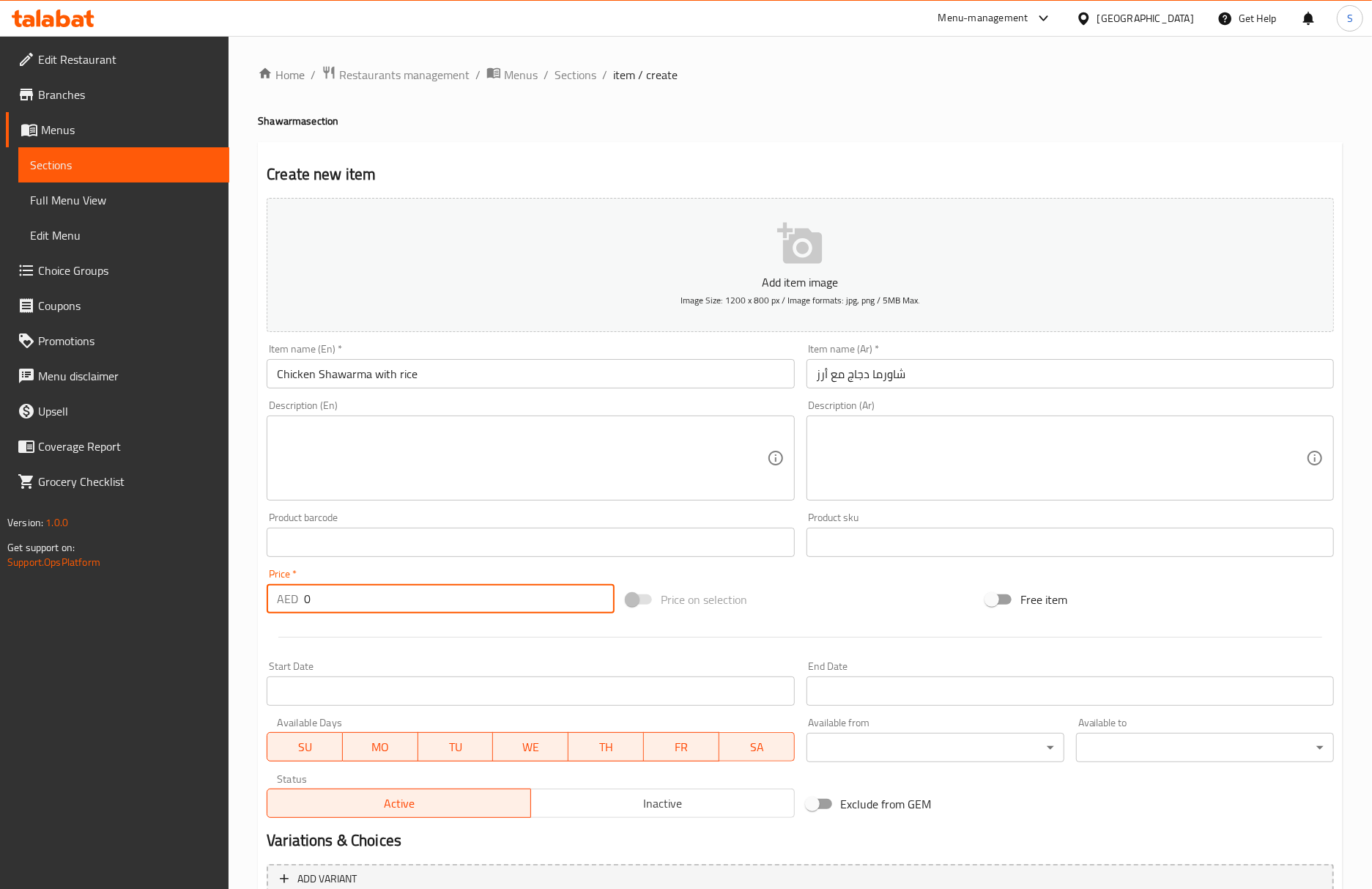
click at [466, 613] on input "0" at bounding box center [459, 599] width 310 height 29
drag, startPoint x: 466, startPoint y: 612, endPoint x: 306, endPoint y: 612, distance: 160.0
click at [306, 612] on input "0" at bounding box center [459, 599] width 310 height 29
type input "28"
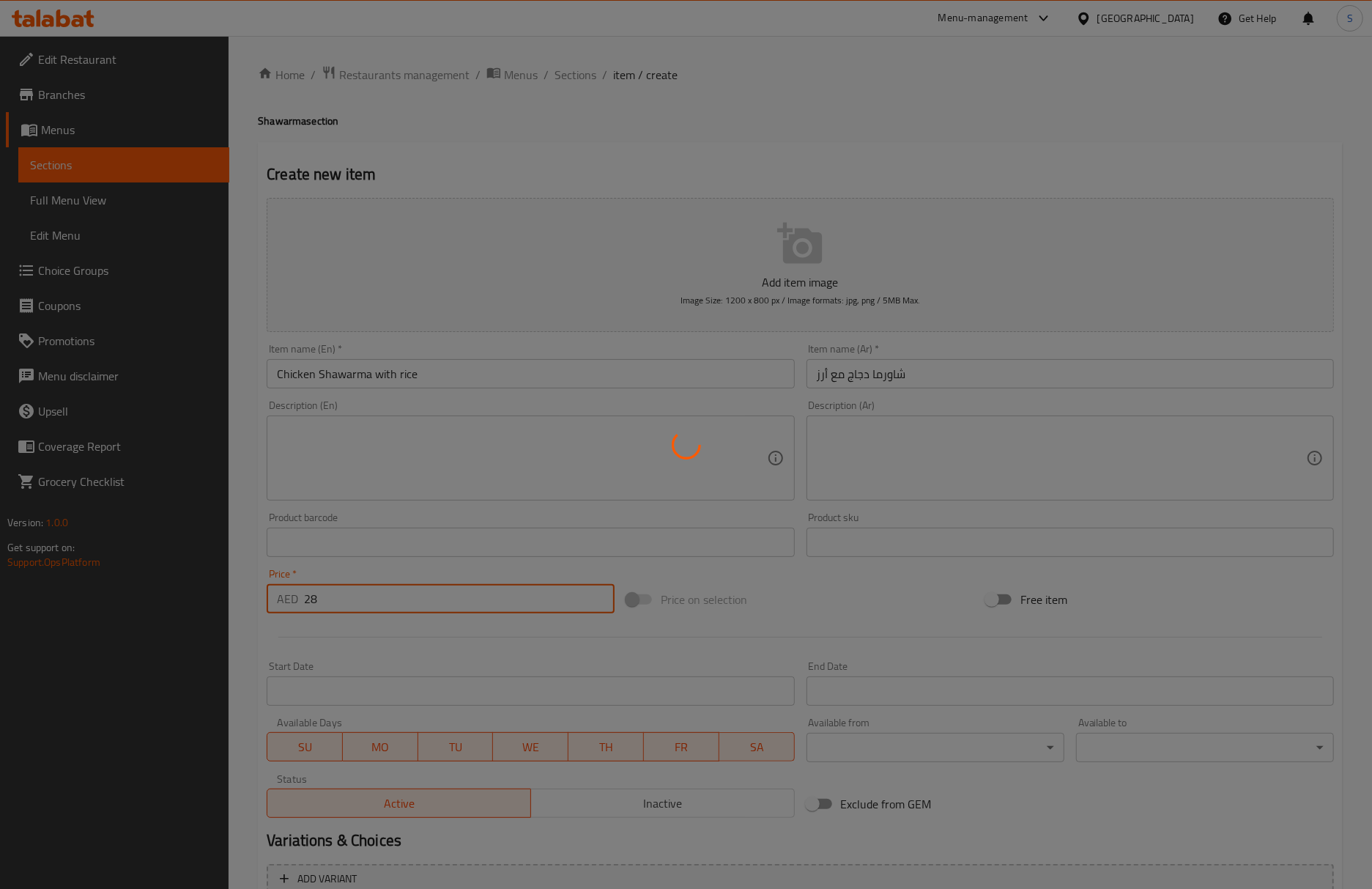
type input "0"
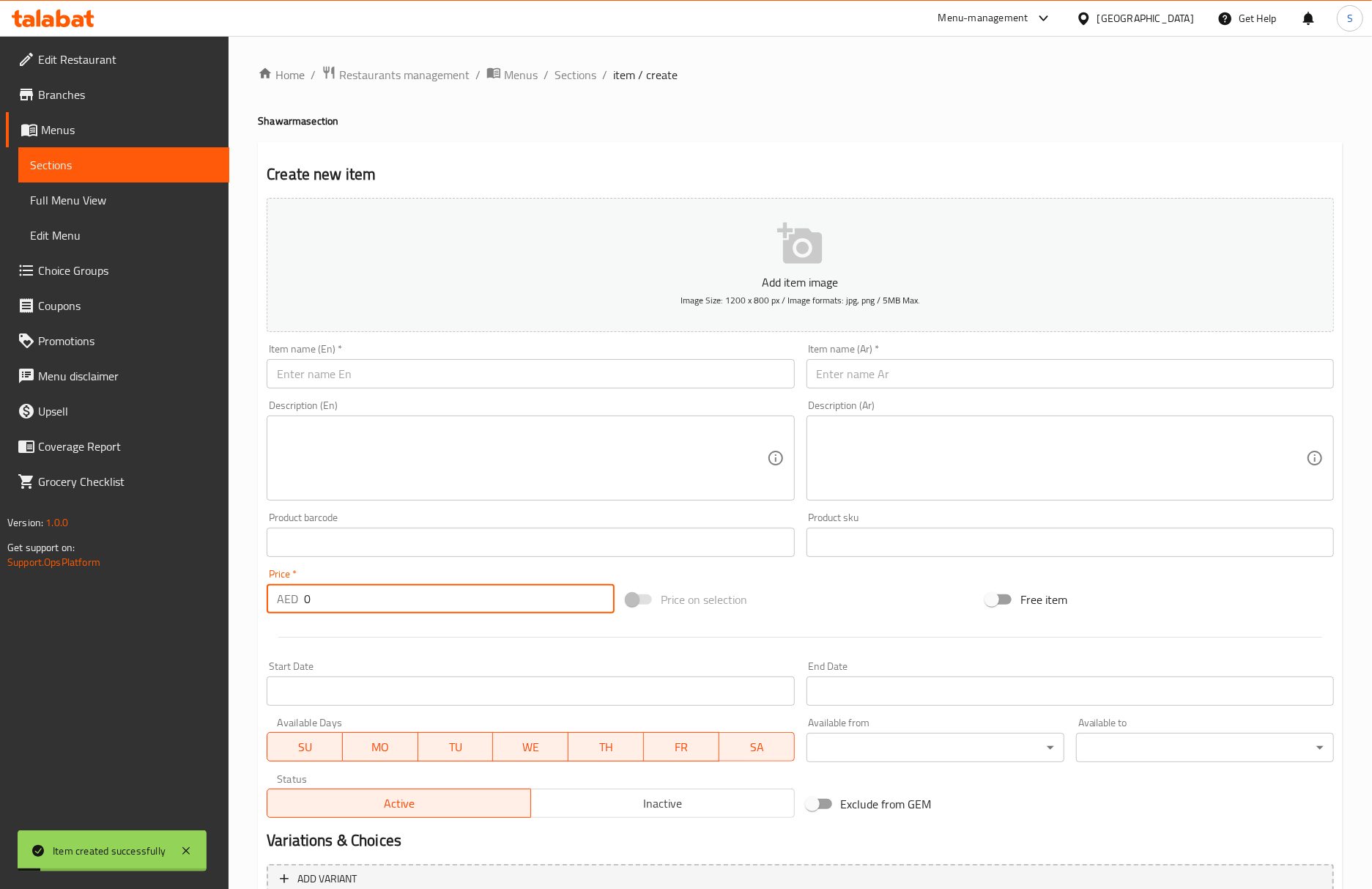
drag, startPoint x: 575, startPoint y: 74, endPoint x: 581, endPoint y: 15, distance: 59.3
click at [575, 74] on span "Sections" at bounding box center [575, 74] width 41 height 18
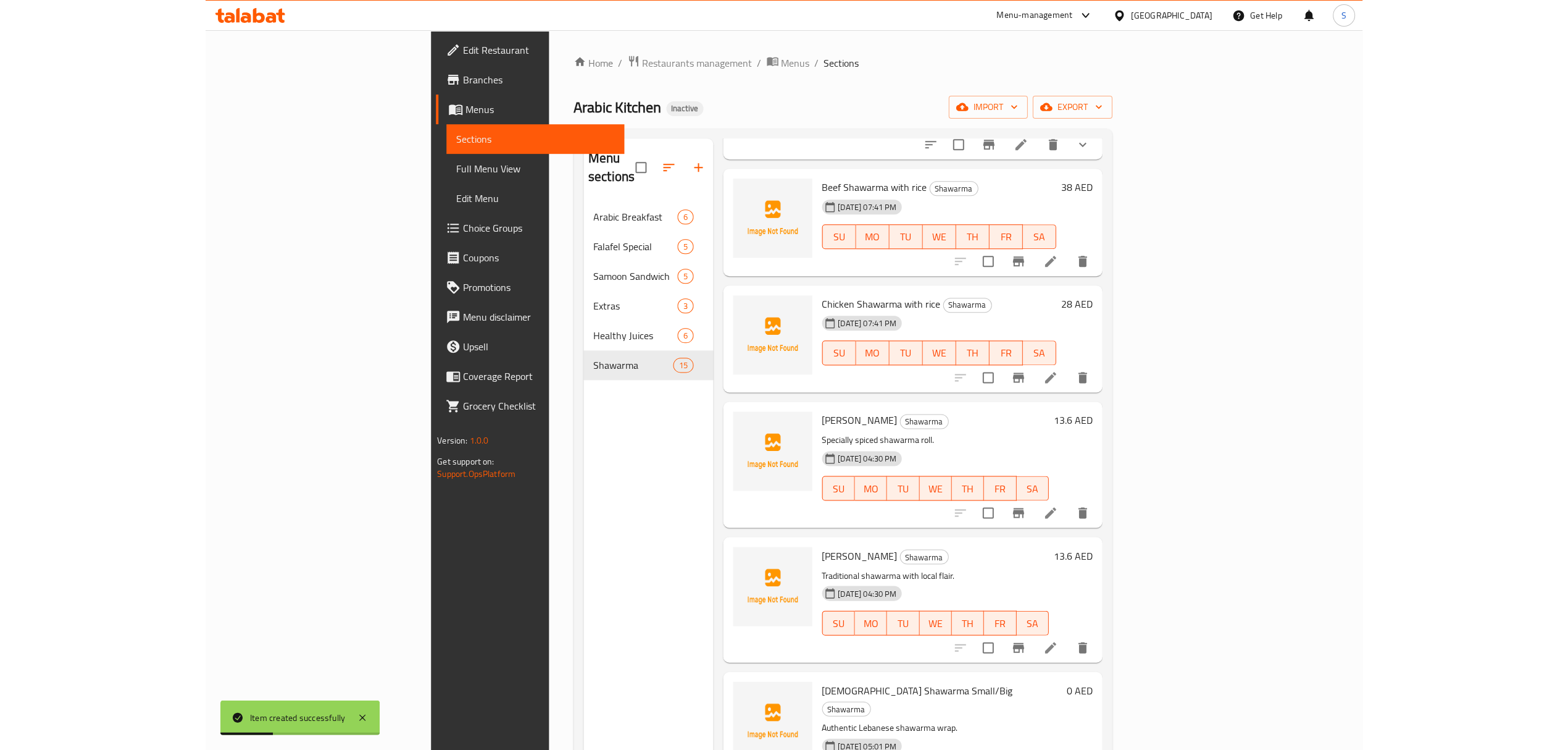
scroll to position [576, 0]
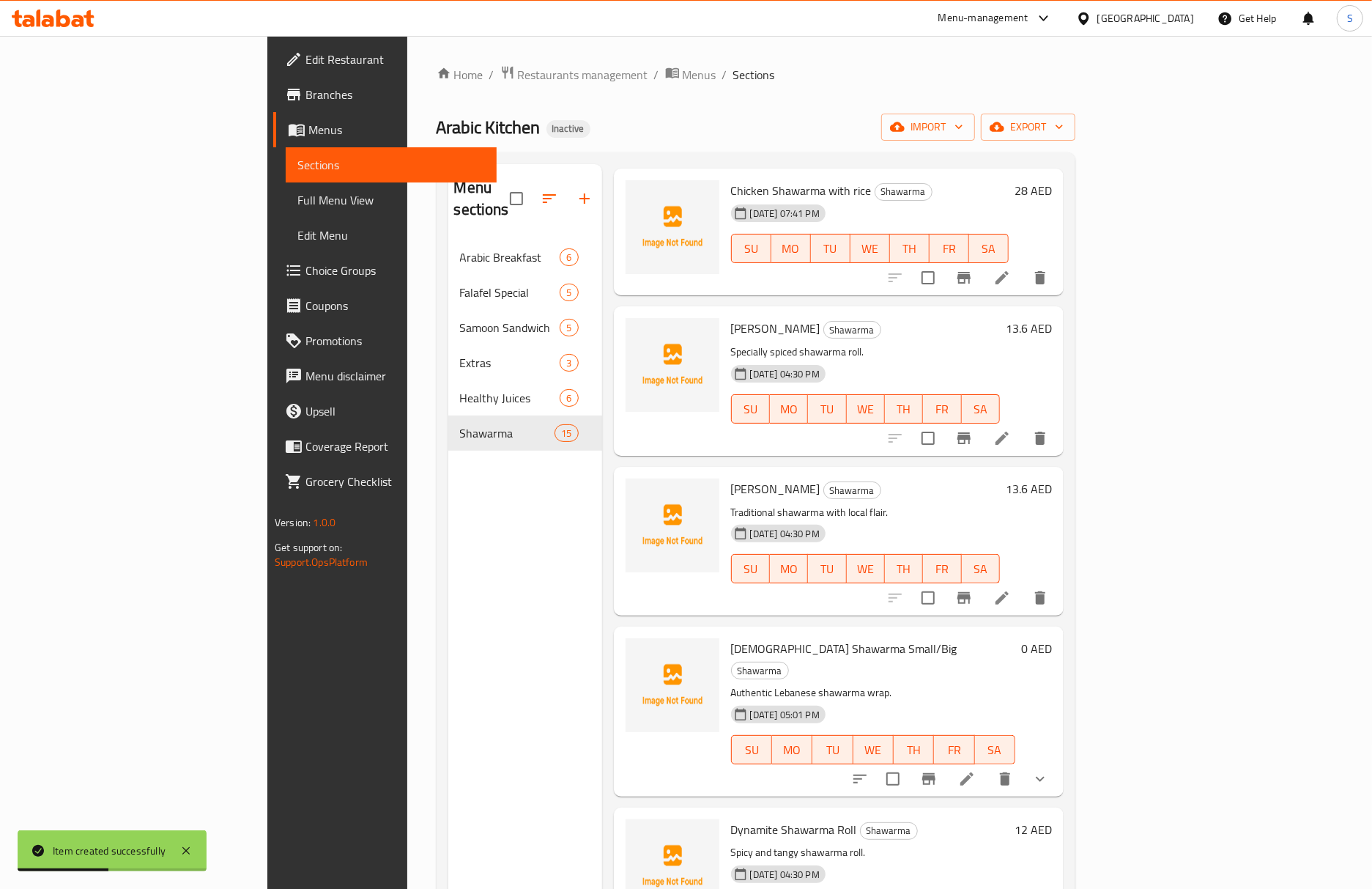
click at [1023, 585] on li at bounding box center [1002, 598] width 41 height 26
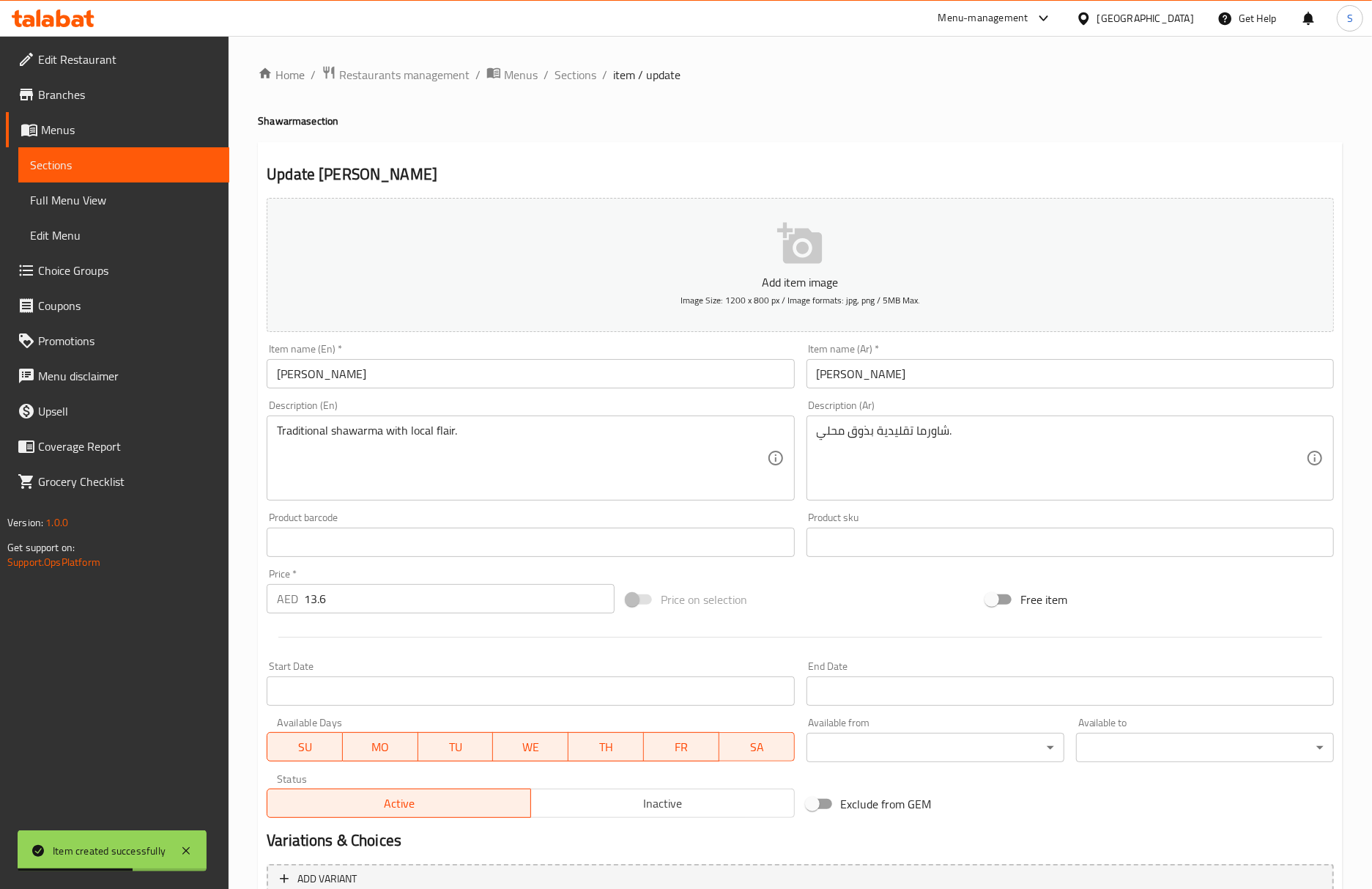
click at [394, 385] on input "Hassan Mathar shawarma" at bounding box center [530, 373] width 527 height 29
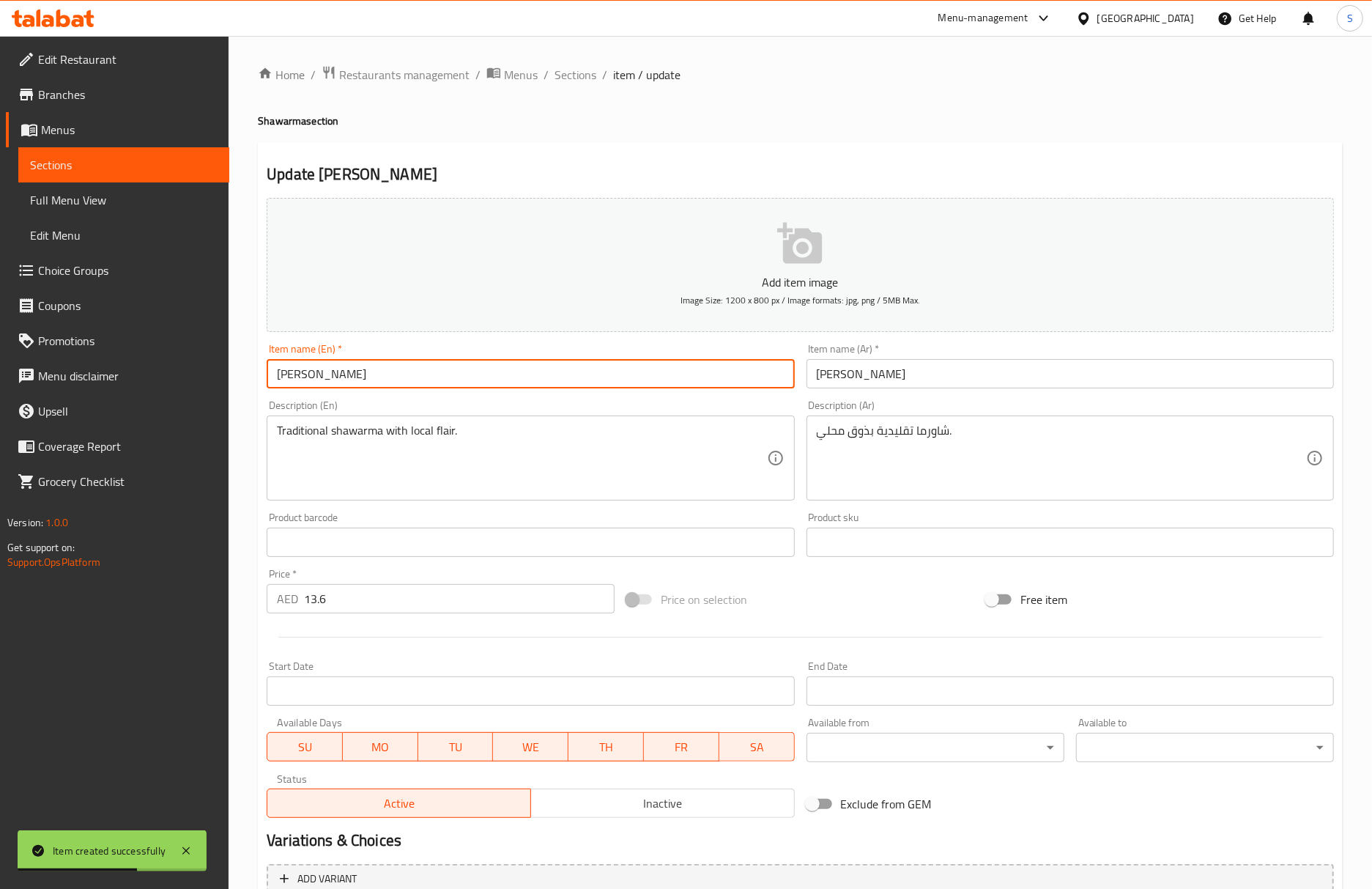
click at [394, 385] on input "Hassan Mathar shawarma" at bounding box center [530, 373] width 527 height 29
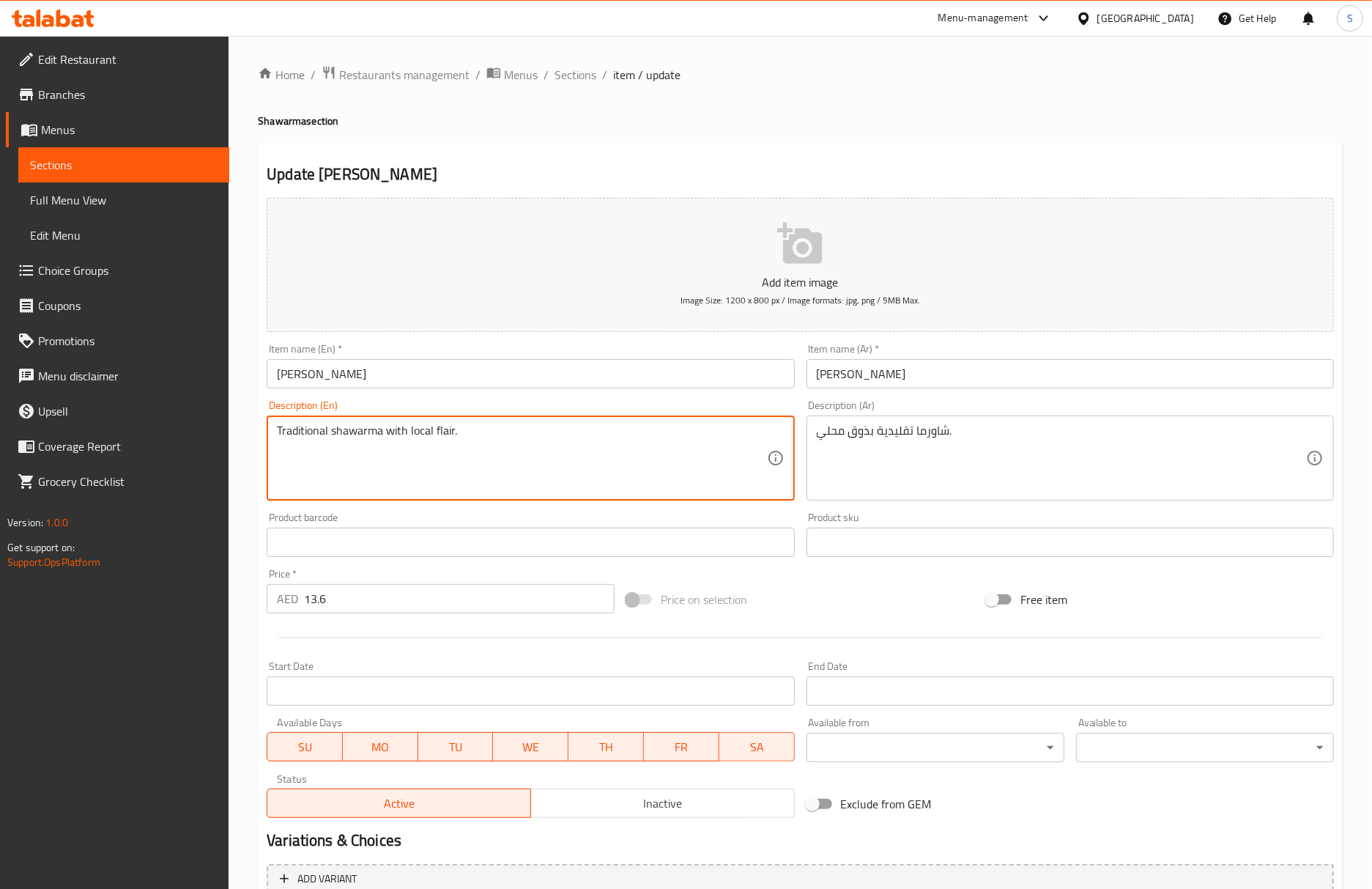
click at [495, 431] on textarea "Traditional shawarma with local flair." at bounding box center [521, 458] width 490 height 70
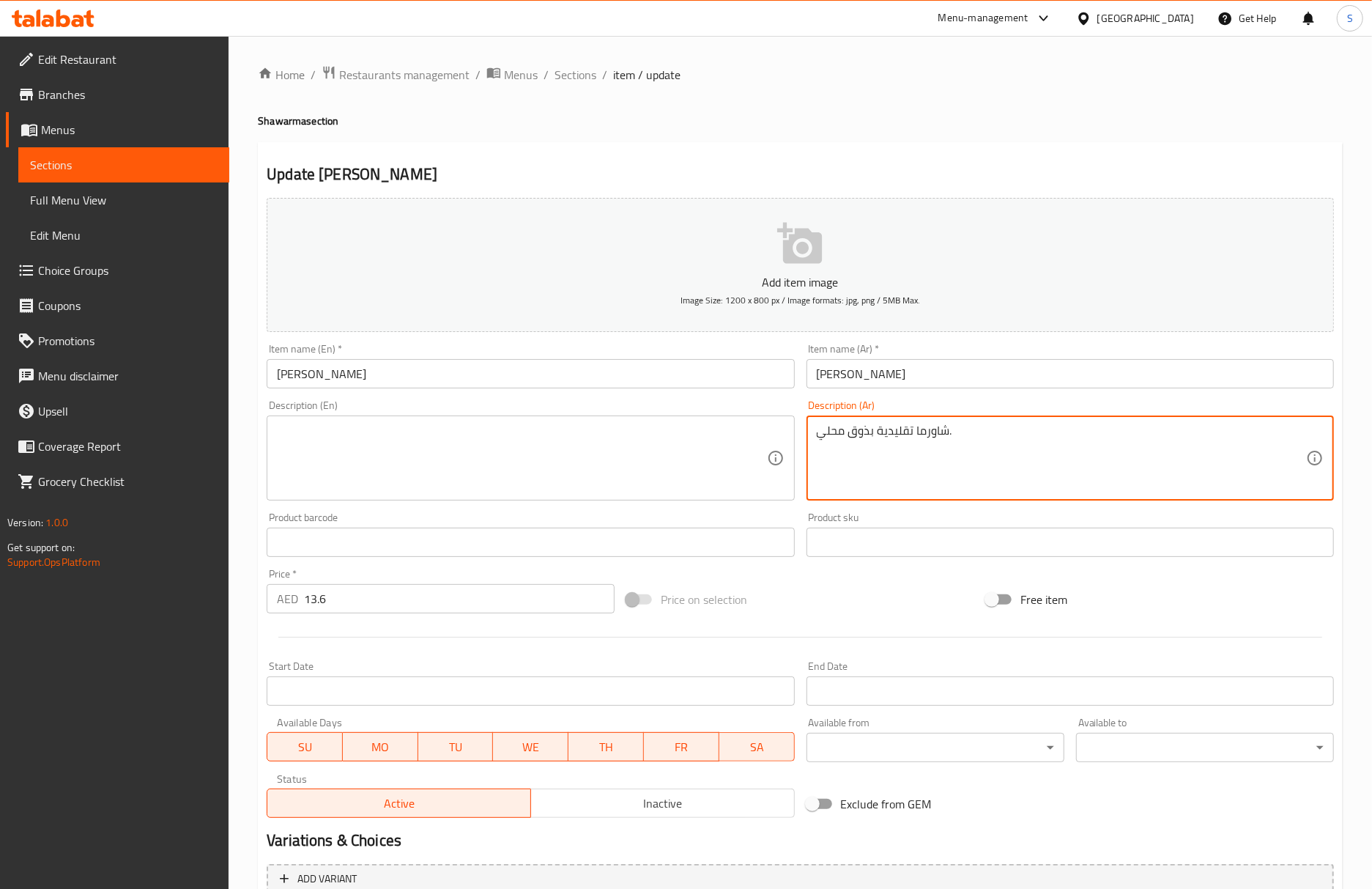
click at [944, 438] on textarea "شاورما تقليدية بذوق محلي." at bounding box center [1061, 458] width 490 height 70
click at [637, 368] on input "Hassan Mathar shawarma" at bounding box center [530, 373] width 527 height 29
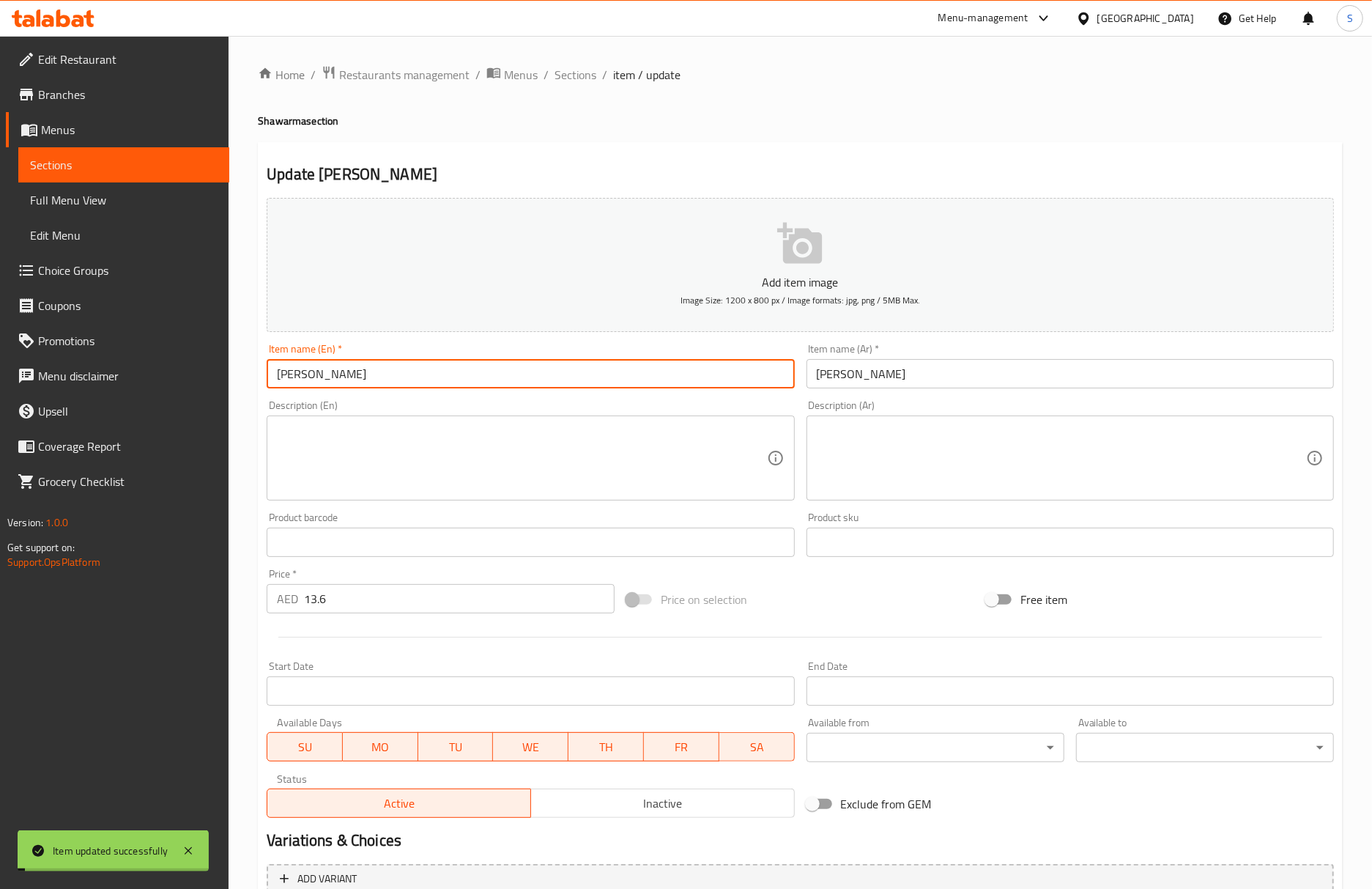
click at [516, 372] on input "Hassan Mathar shawarma" at bounding box center [530, 373] width 527 height 29
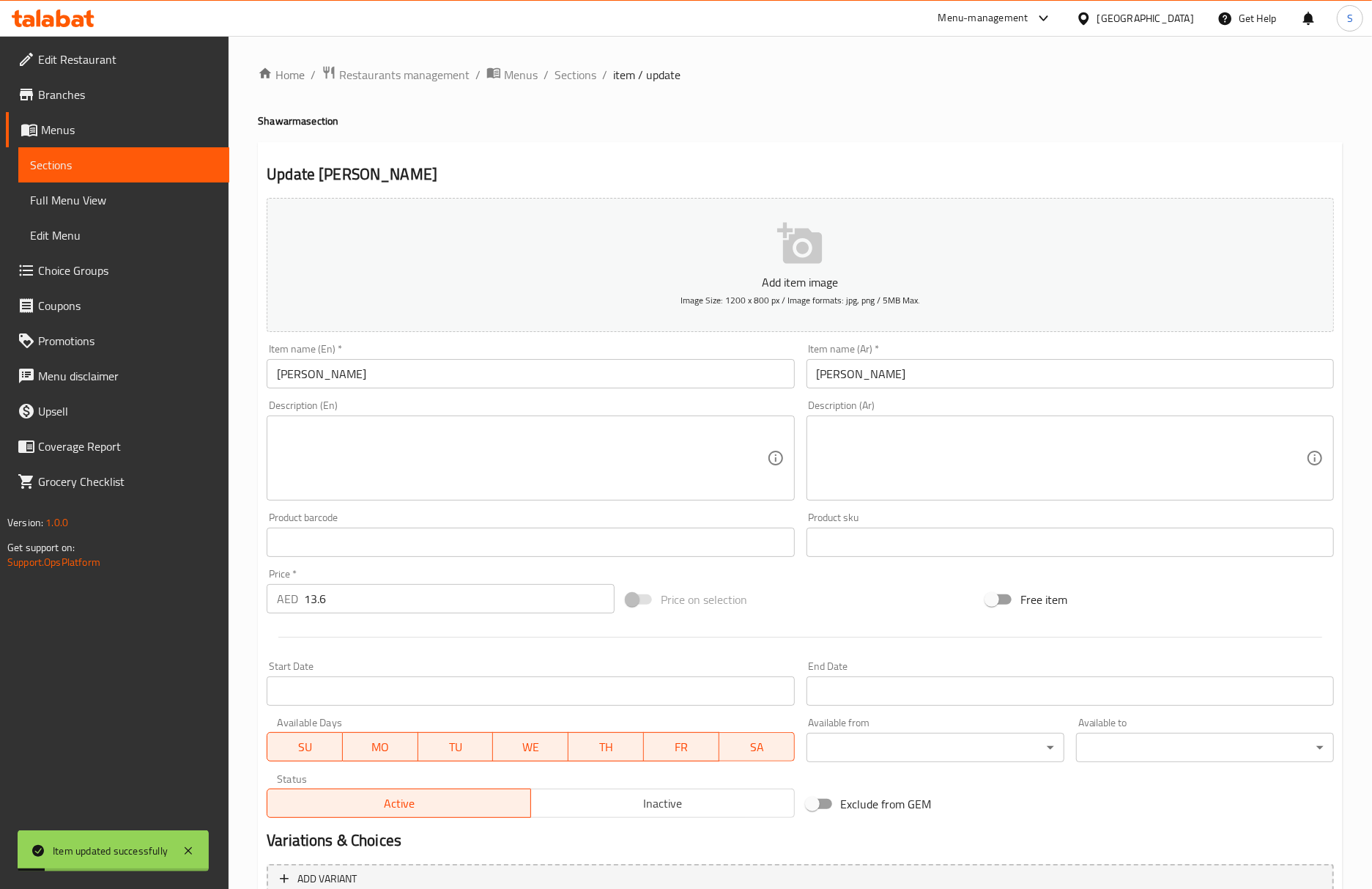
drag, startPoint x: 589, startPoint y: 74, endPoint x: 513, endPoint y: 5, distance: 102.6
click at [589, 74] on span "Sections" at bounding box center [575, 74] width 41 height 18
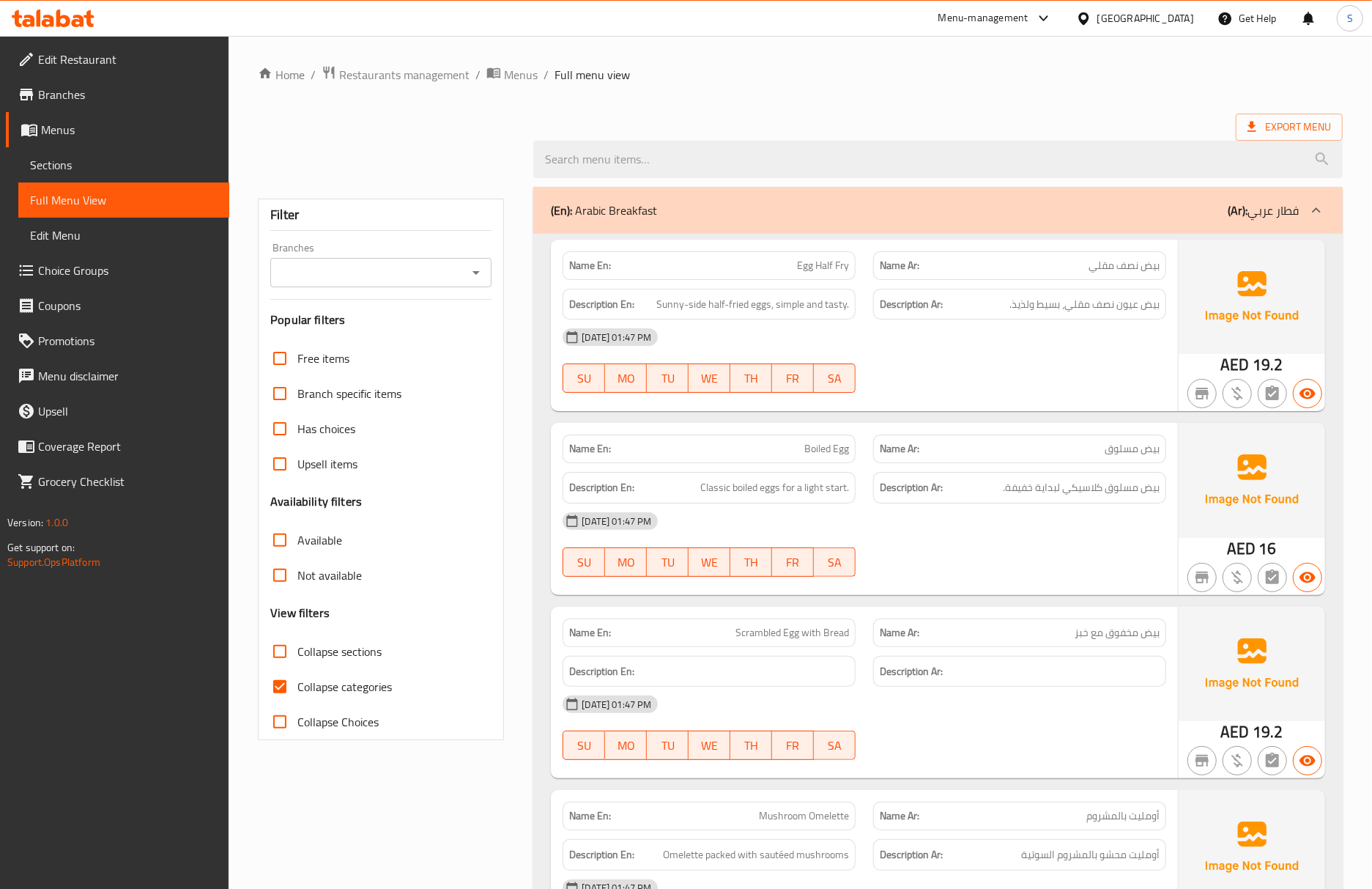
click at [287, 683] on input "Collapse categories" at bounding box center [280, 687] width 35 height 35
checkbox input "false"
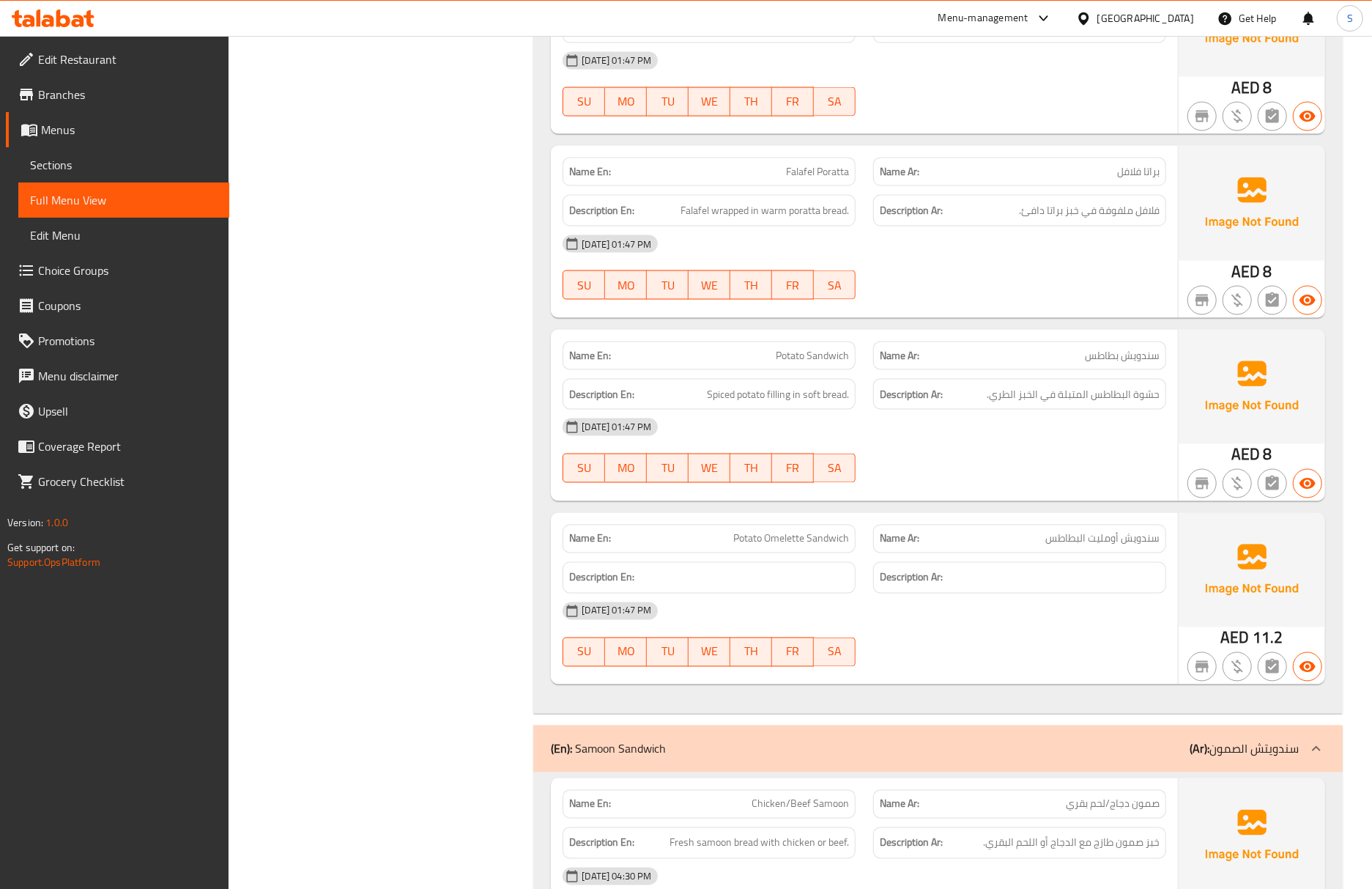
scroll to position [2149, 0]
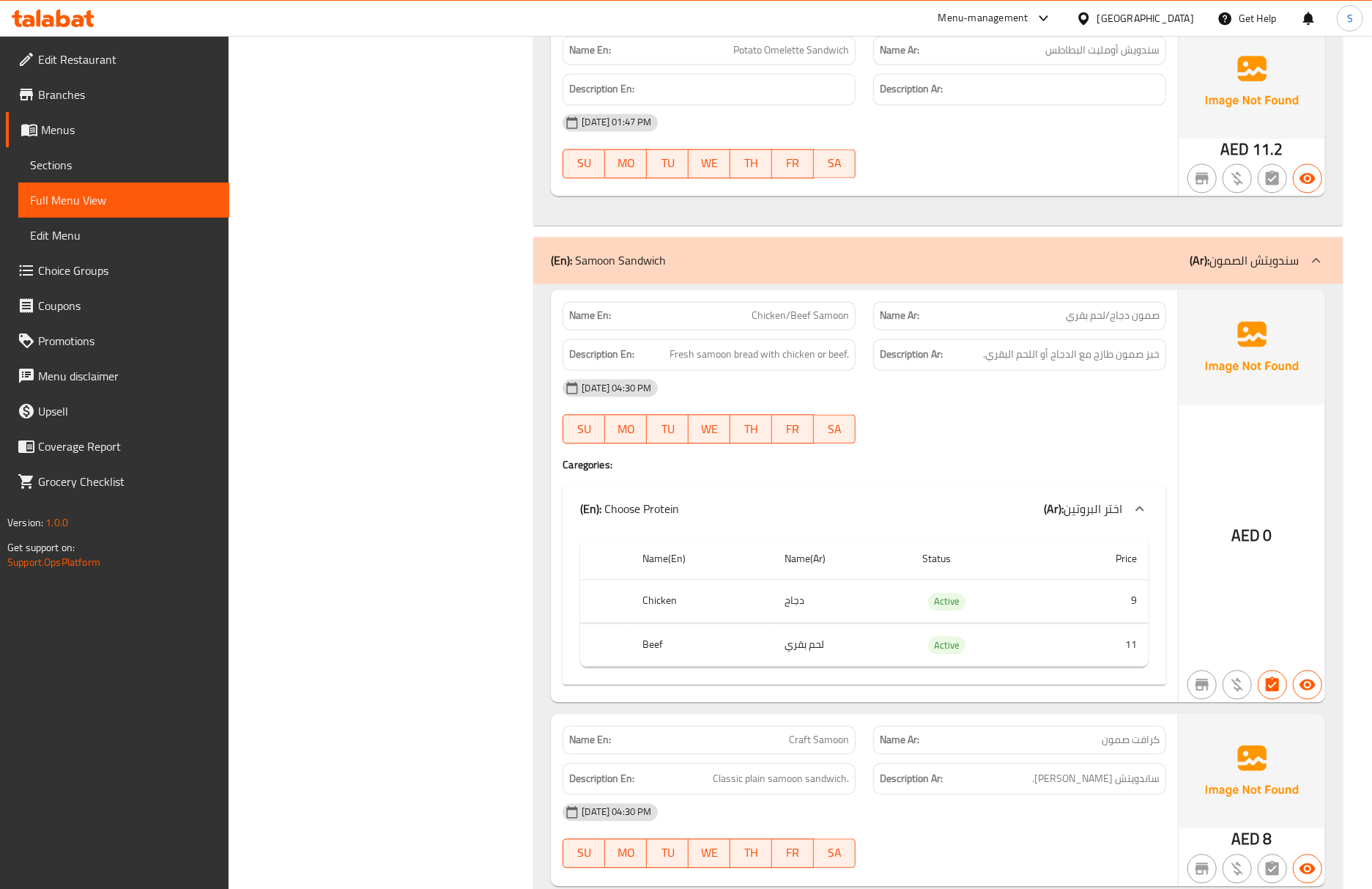
click at [698, 278] on div "(En): [PERSON_NAME] (Ar): سندويتش الصمون" at bounding box center [938, 260] width 809 height 47
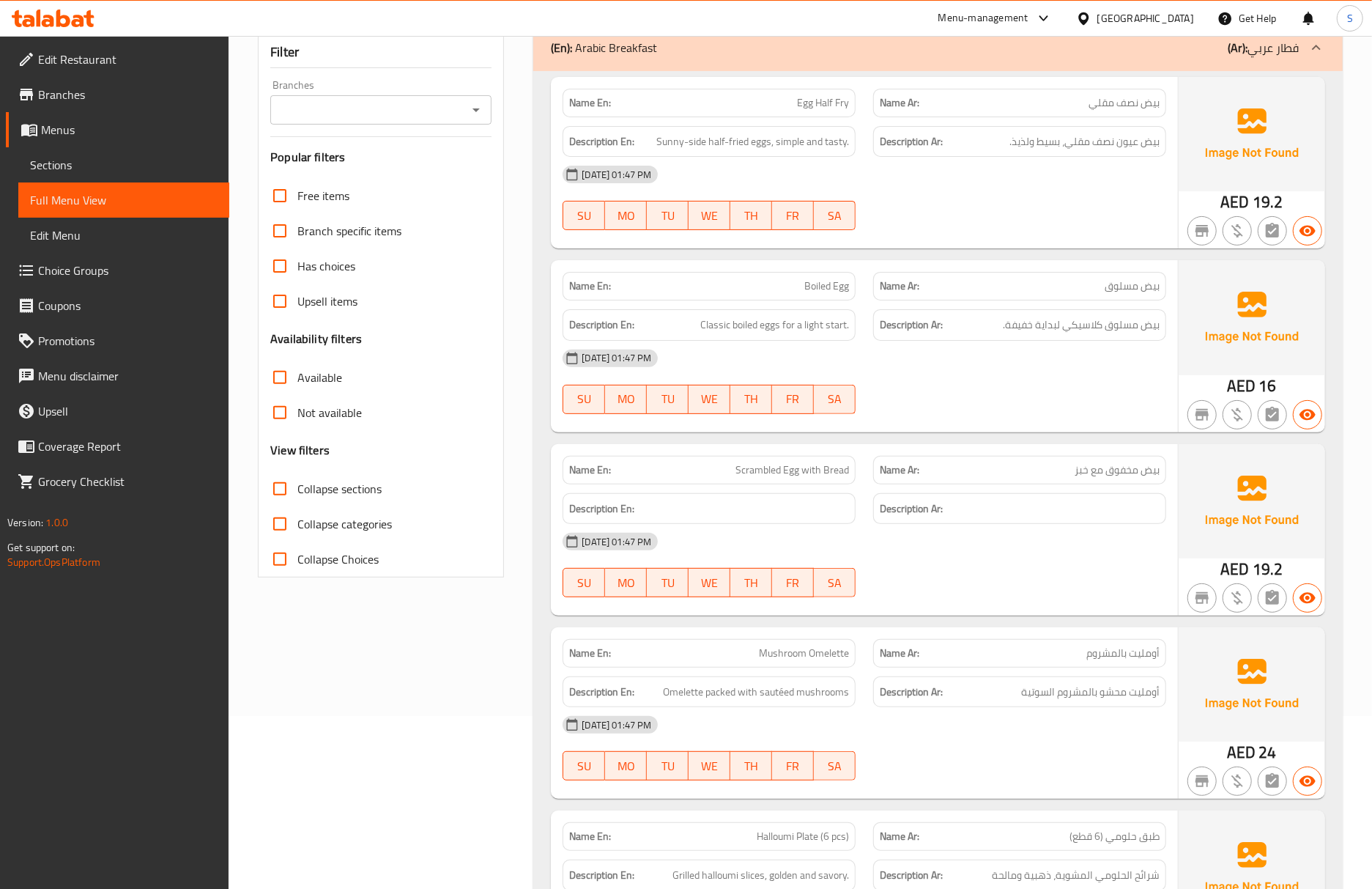
scroll to position [0, 0]
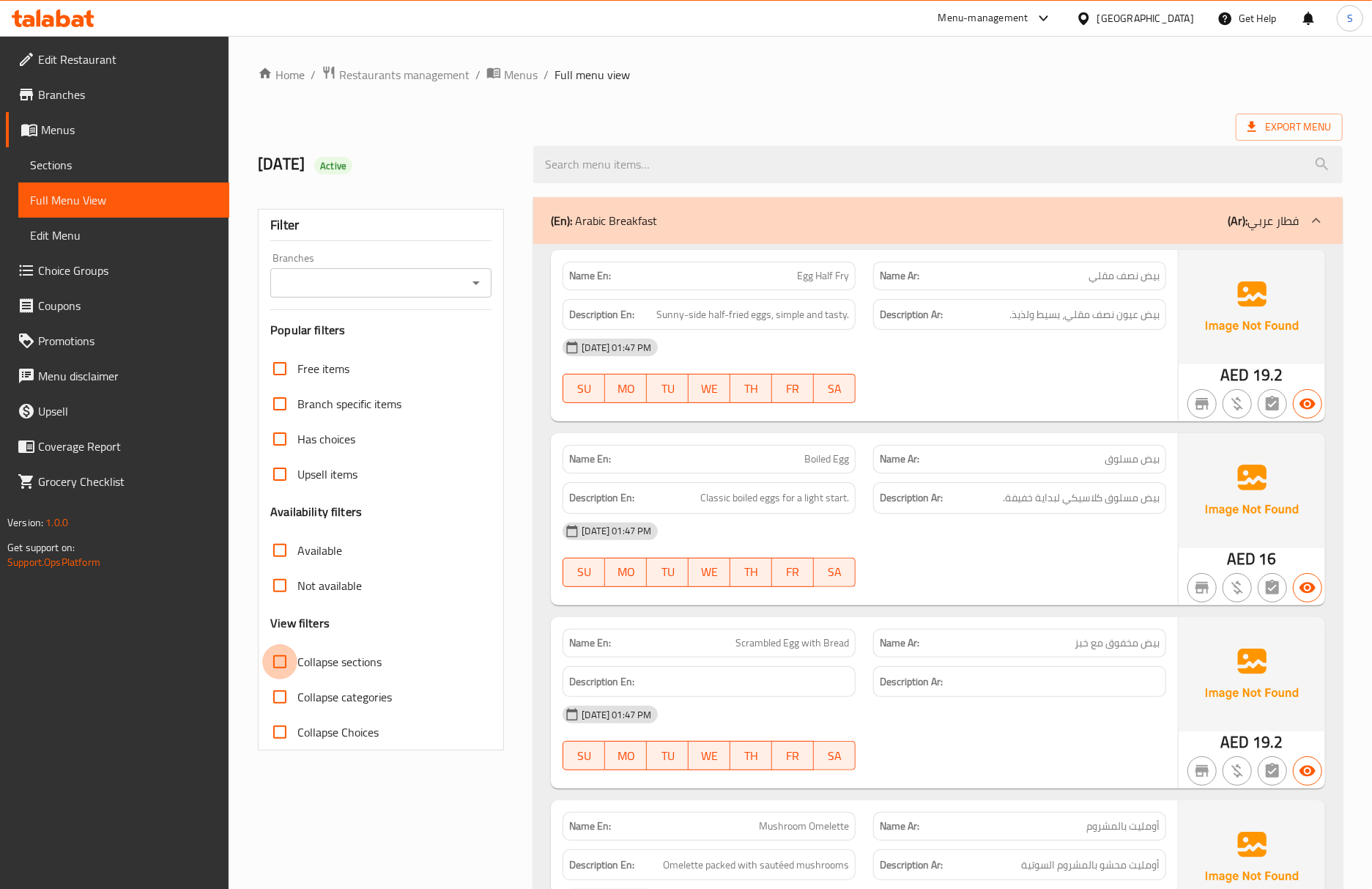
click at [286, 662] on input "Collapse sections" at bounding box center [280, 661] width 35 height 35
checkbox input "true"
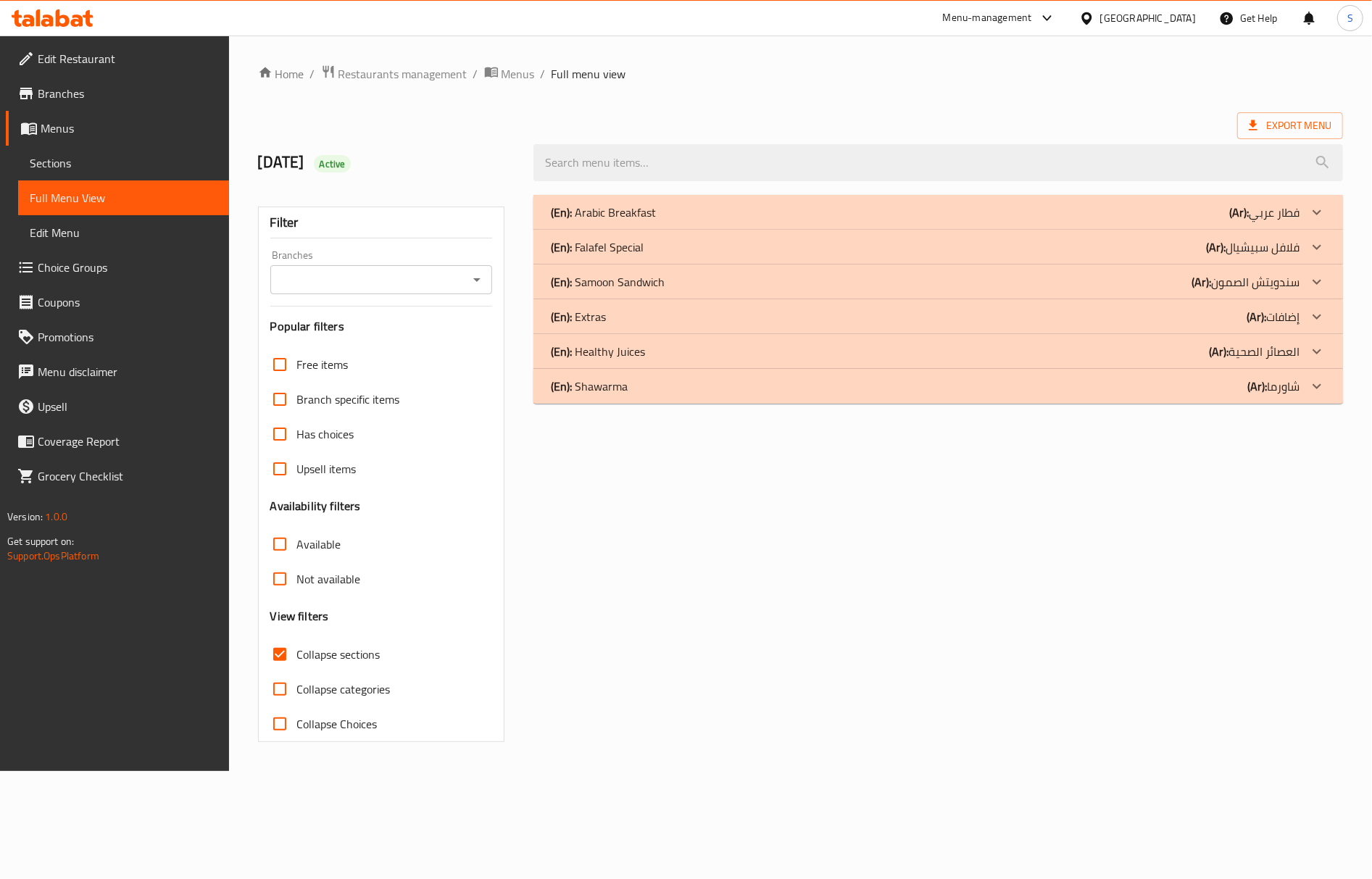
click at [659, 289] on p "(En): [PERSON_NAME]" at bounding box center [608, 281] width 114 height 17
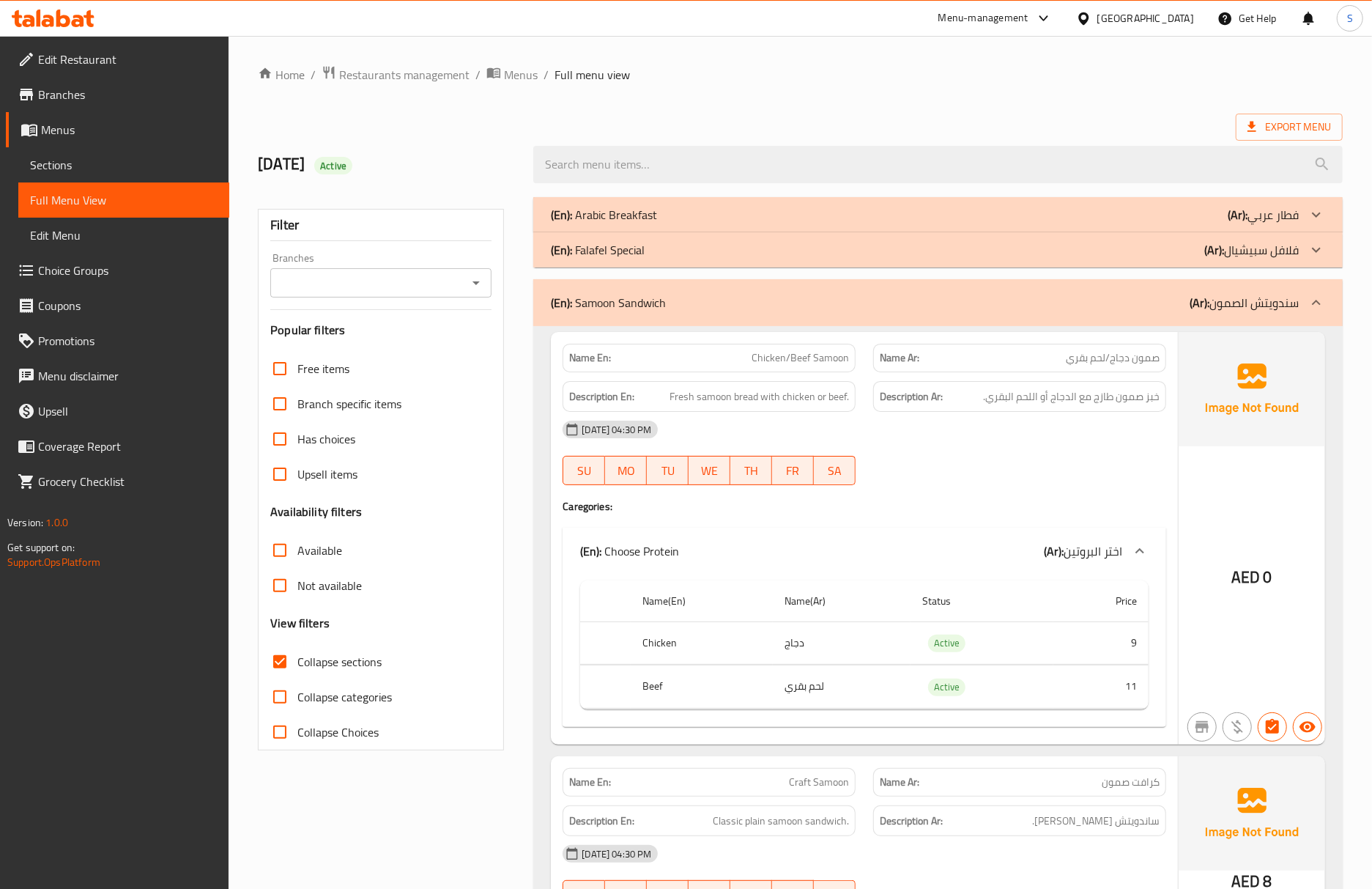
click at [850, 420] on div "[DATE] 04:30 PM" at bounding box center [864, 429] width 621 height 35
click at [1058, 451] on div "[DATE] 04:30 PM SU MO TU WE TH FR SA" at bounding box center [864, 452] width 621 height 82
click at [816, 360] on span "Chicken/Beef Samoon" at bounding box center [800, 358] width 97 height 15
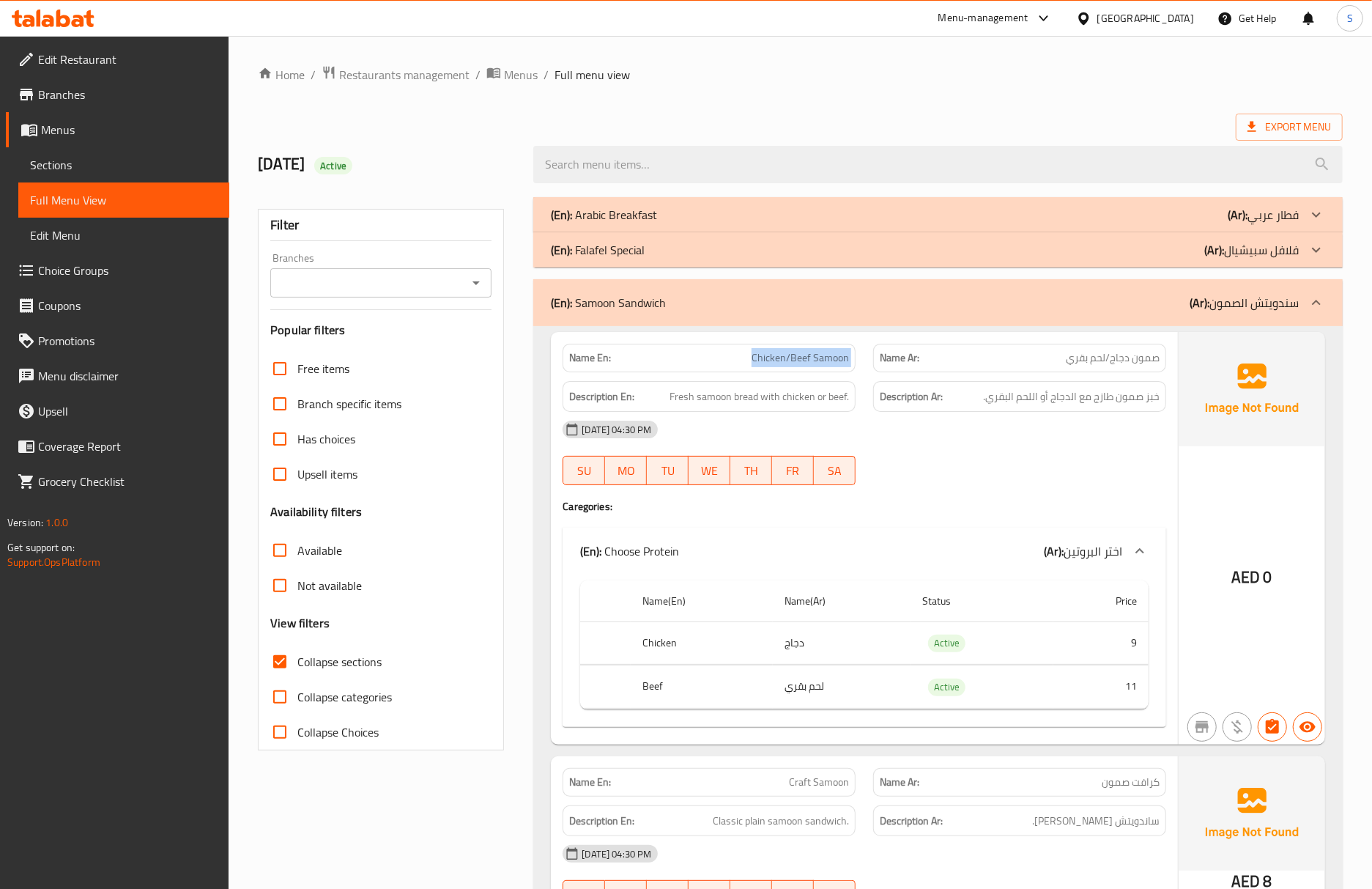
copy span "Chicken/Beef Samoon"
click at [1008, 474] on div "[DATE] 04:30 PM SU MO TU WE TH FR SA" at bounding box center [864, 452] width 621 height 82
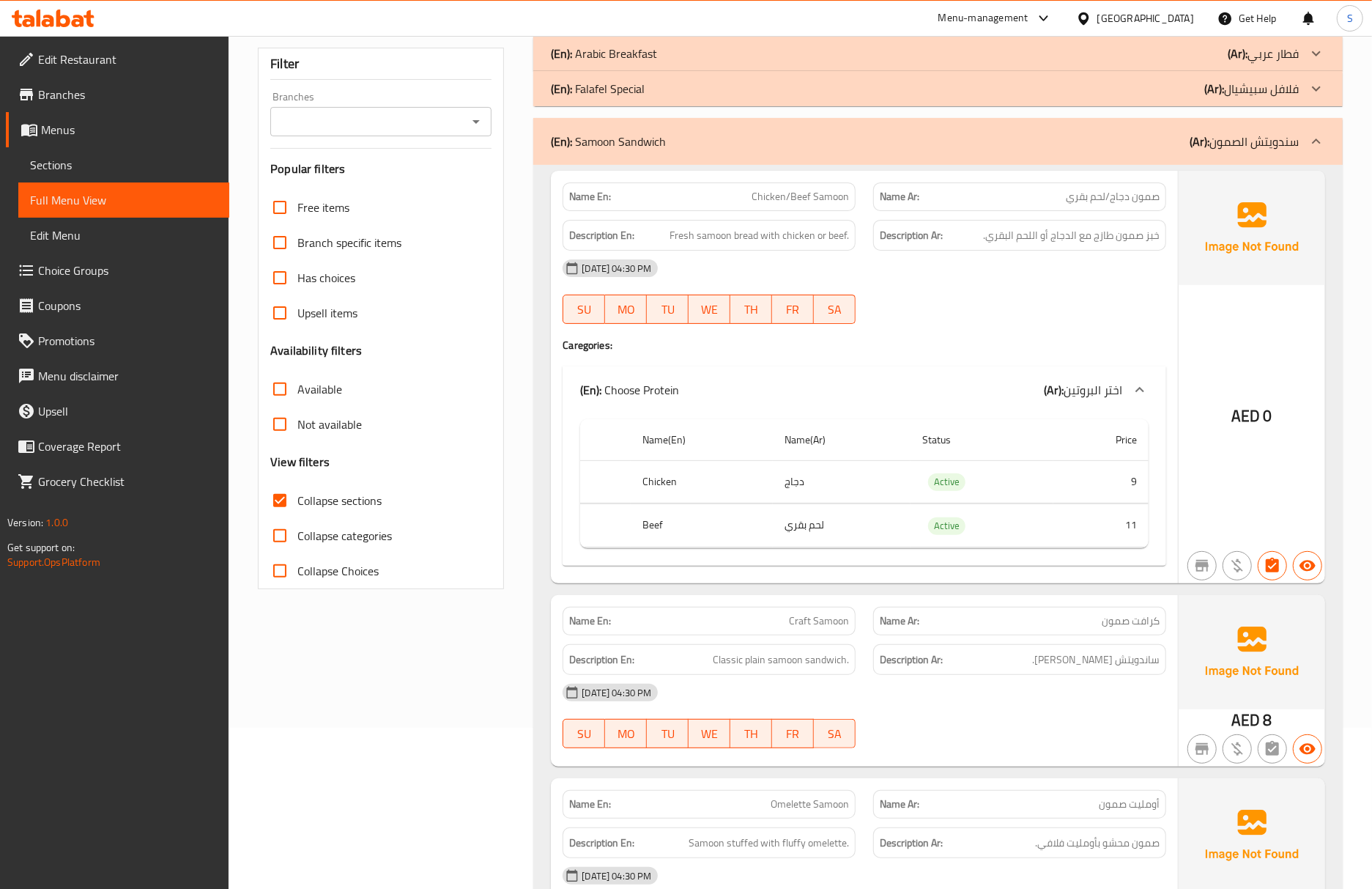
scroll to position [195, 0]
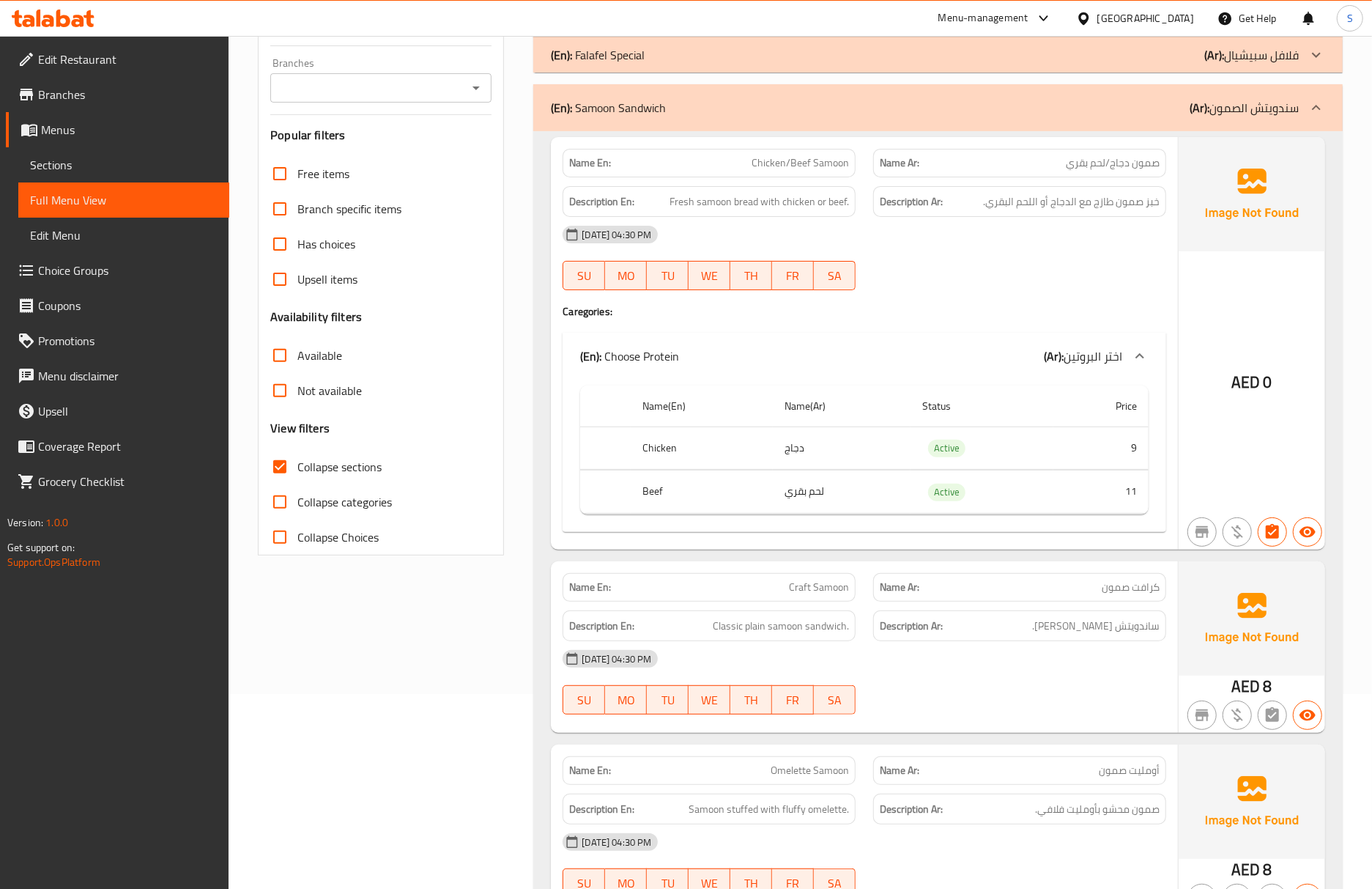
click at [901, 628] on strong "Description Ar:" at bounding box center [911, 626] width 63 height 18
drag, startPoint x: 58, startPoint y: 156, endPoint x: 85, endPoint y: 205, distance: 55.9
click at [58, 156] on span "Sections" at bounding box center [123, 165] width 188 height 18
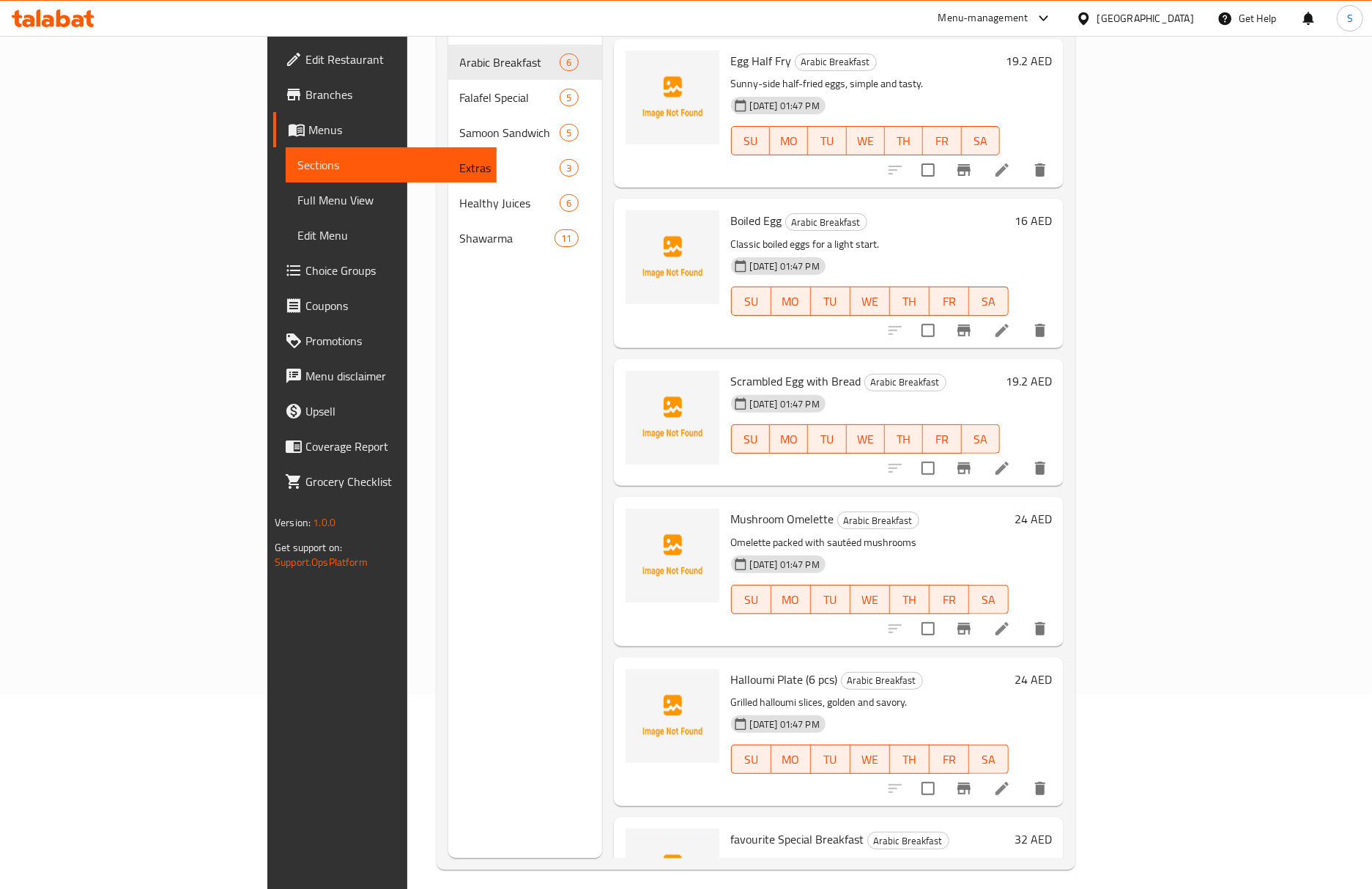
click at [297, 205] on span "Full Menu View" at bounding box center [391, 200] width 188 height 18
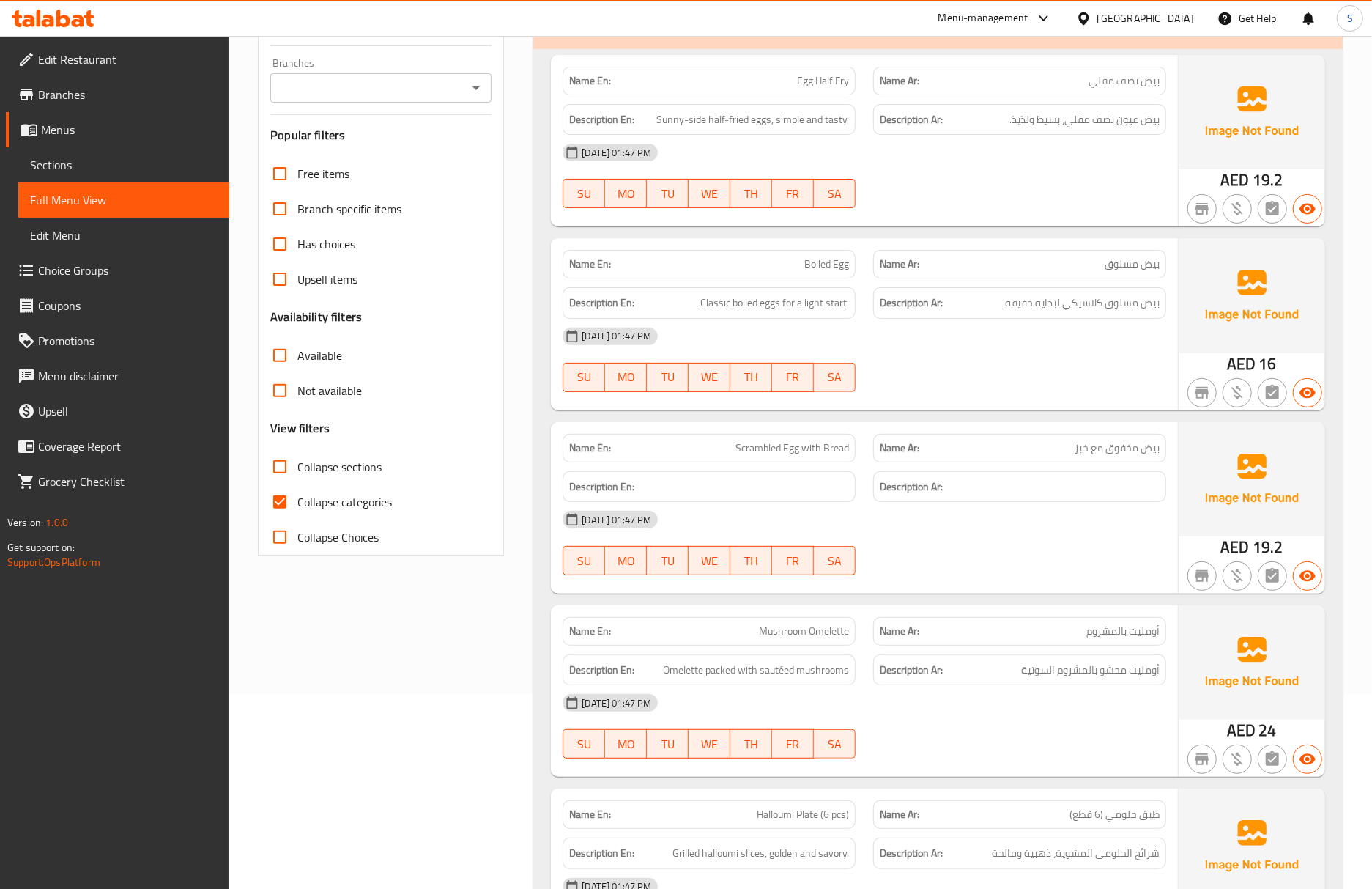
click at [279, 490] on input "Collapse categories" at bounding box center [280, 502] width 35 height 35
checkbox input "false"
click at [284, 467] on input "Collapse sections" at bounding box center [280, 467] width 35 height 35
checkbox input "true"
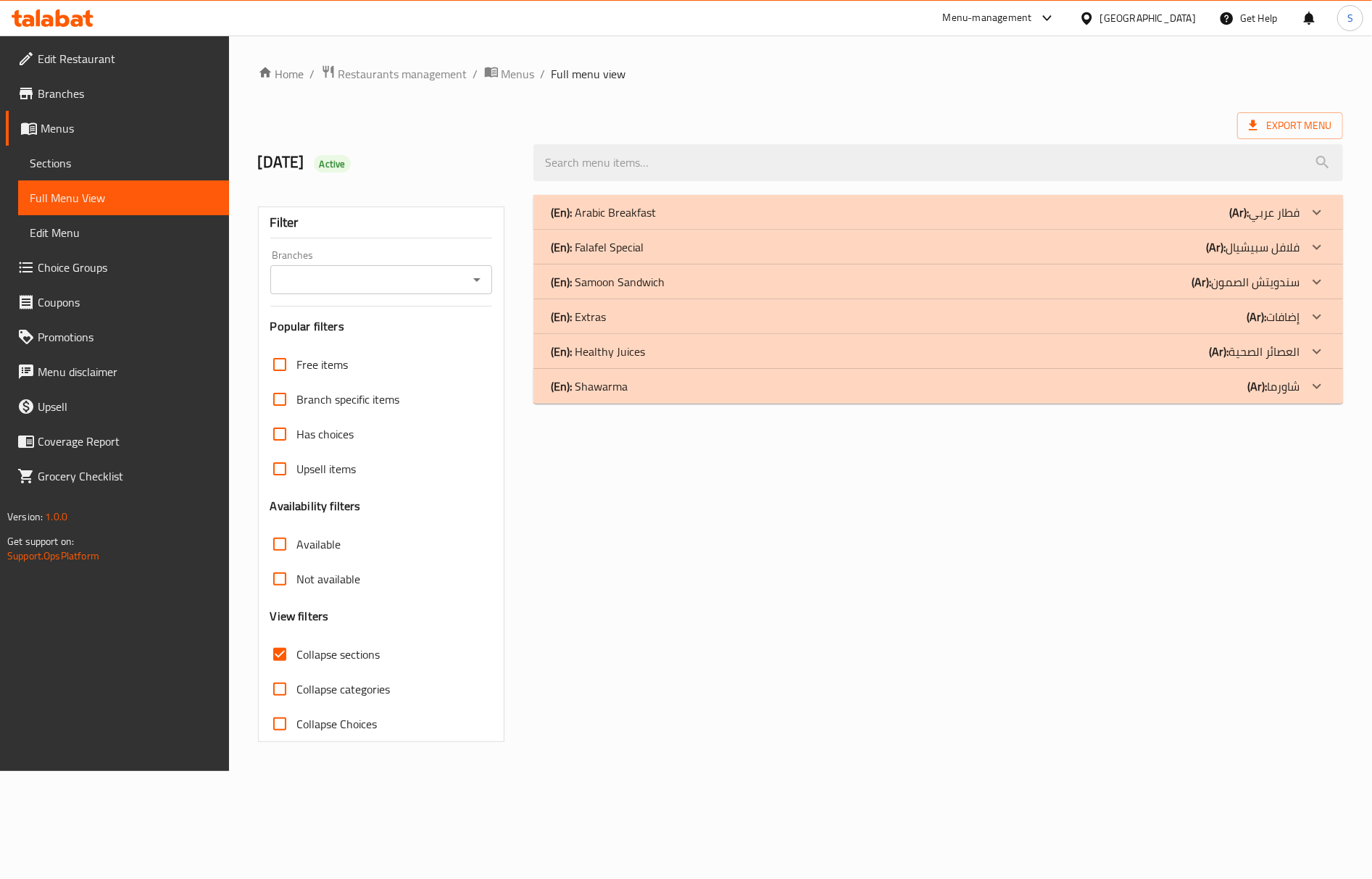
click at [677, 270] on div "(En): [PERSON_NAME] (Ar): سندويتش الصمون" at bounding box center [938, 282] width 810 height 35
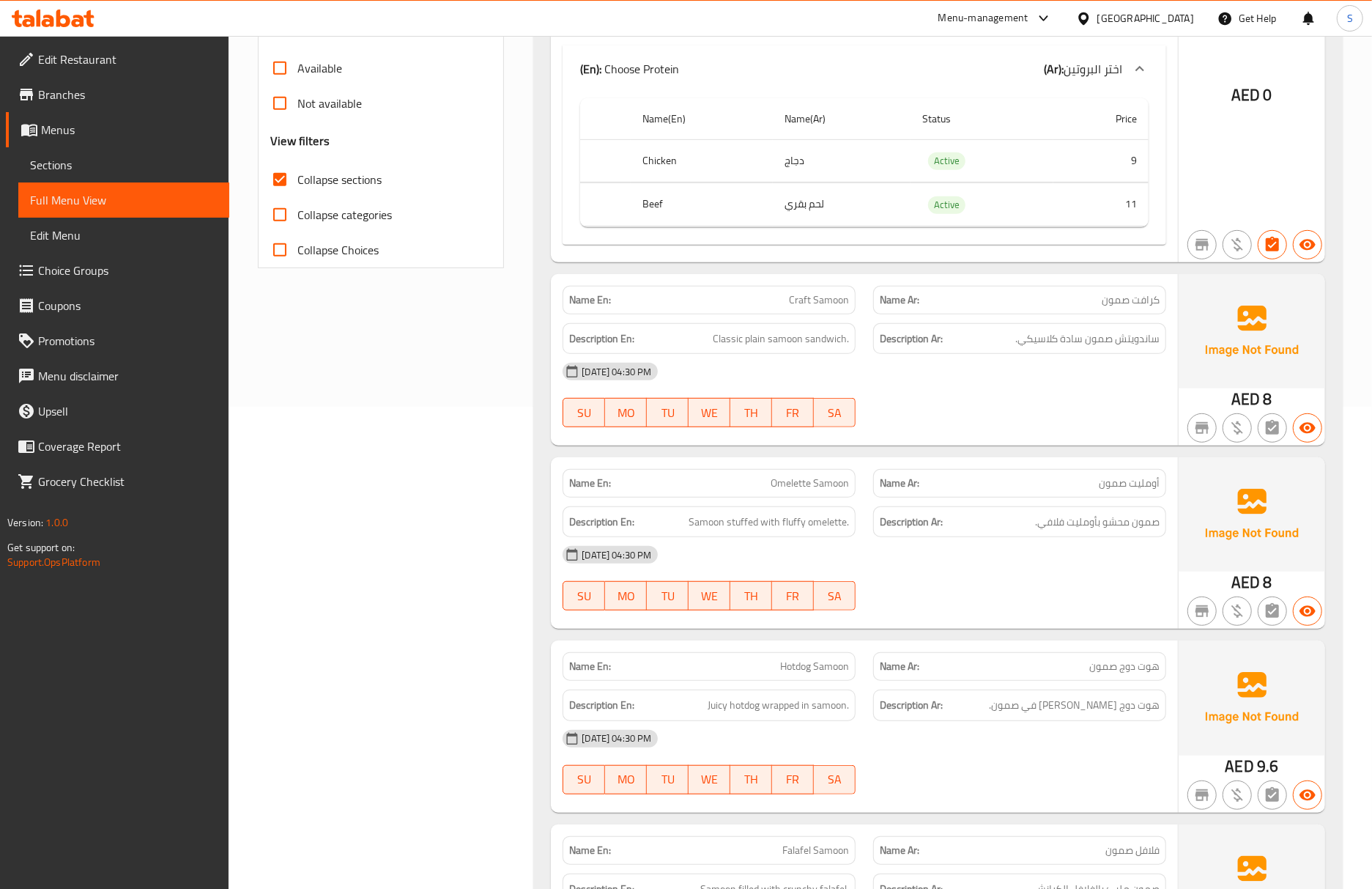
scroll to position [488, 0]
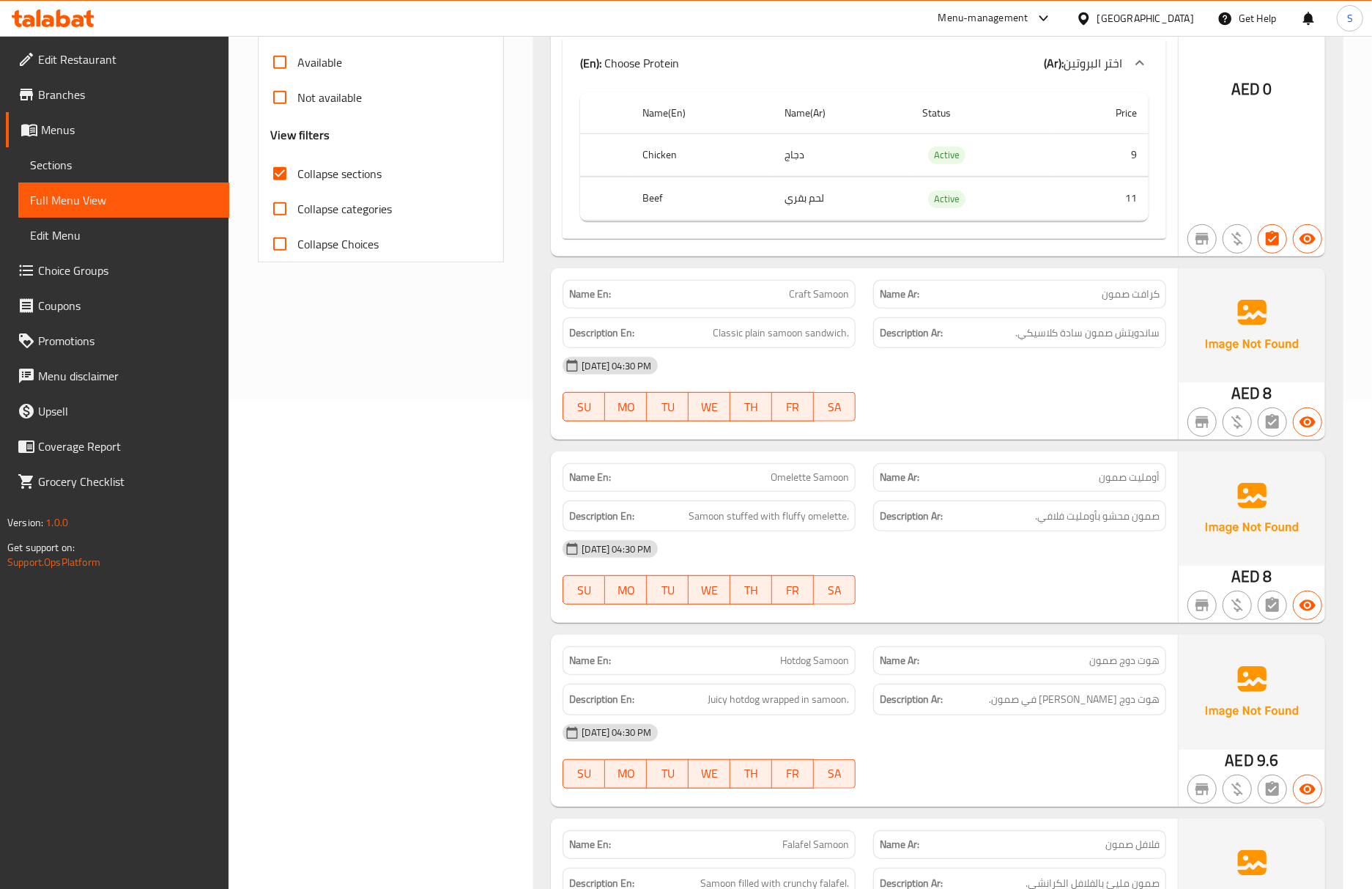
click at [756, 510] on div "Description En: Samoon stuffed with fluffy omelette." at bounding box center [709, 516] width 293 height 31
click at [978, 583] on div "[DATE] 04:30 PM SU MO TU WE TH FR SA" at bounding box center [864, 572] width 621 height 82
click at [807, 478] on span "Omelette Samoon" at bounding box center [810, 477] width 78 height 15
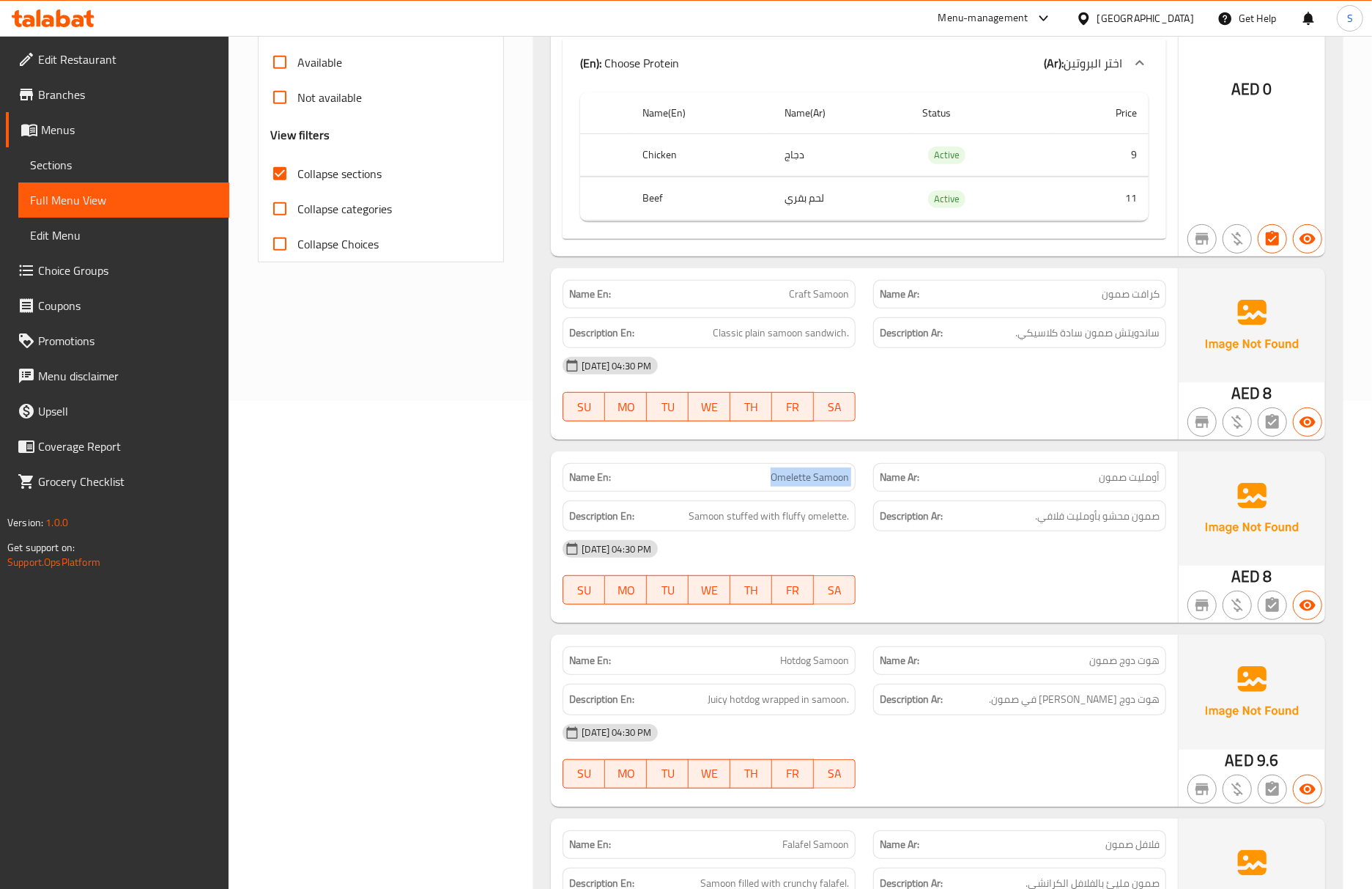
copy span "Omelette Samoon"
click at [777, 475] on span "Omelette Samoon" at bounding box center [810, 477] width 78 height 15
click at [825, 473] on span "Omelette Samoon" at bounding box center [810, 477] width 78 height 15
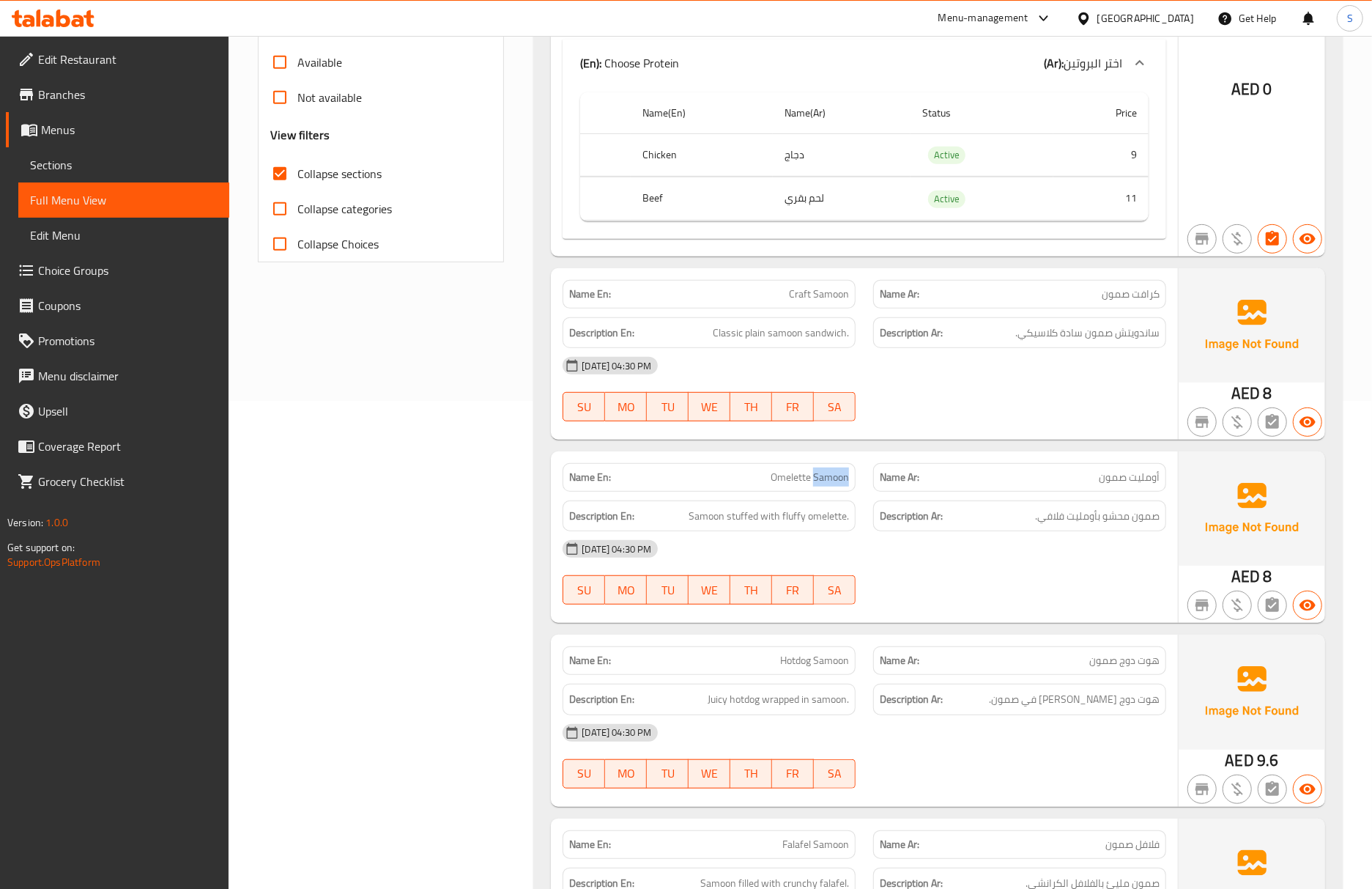
click at [825, 473] on span "Omelette Samoon" at bounding box center [810, 477] width 78 height 15
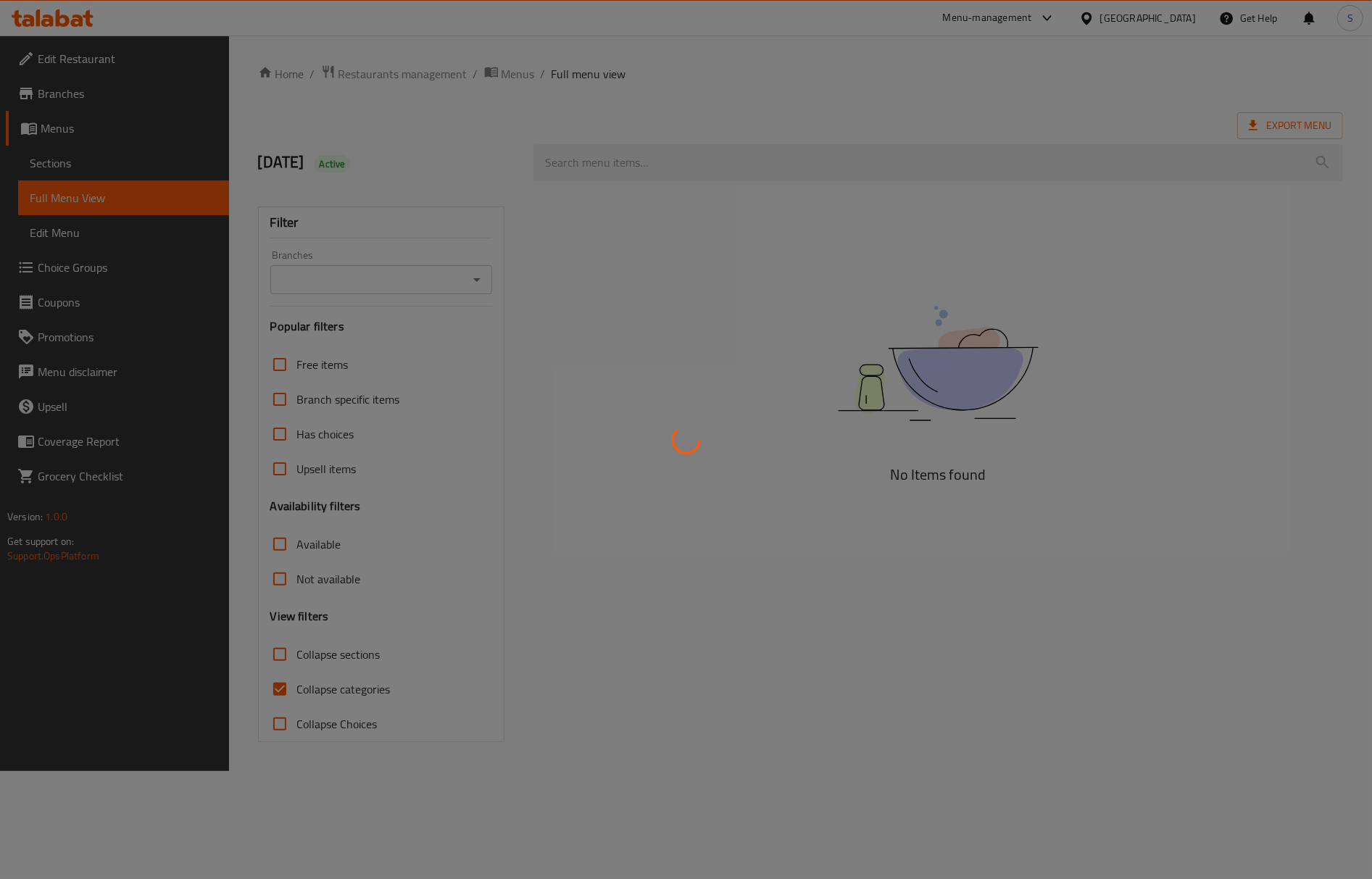
drag, startPoint x: 599, startPoint y: 531, endPoint x: 569, endPoint y: 536, distance: 30.4
click at [599, 531] on div at bounding box center [686, 440] width 1372 height 879
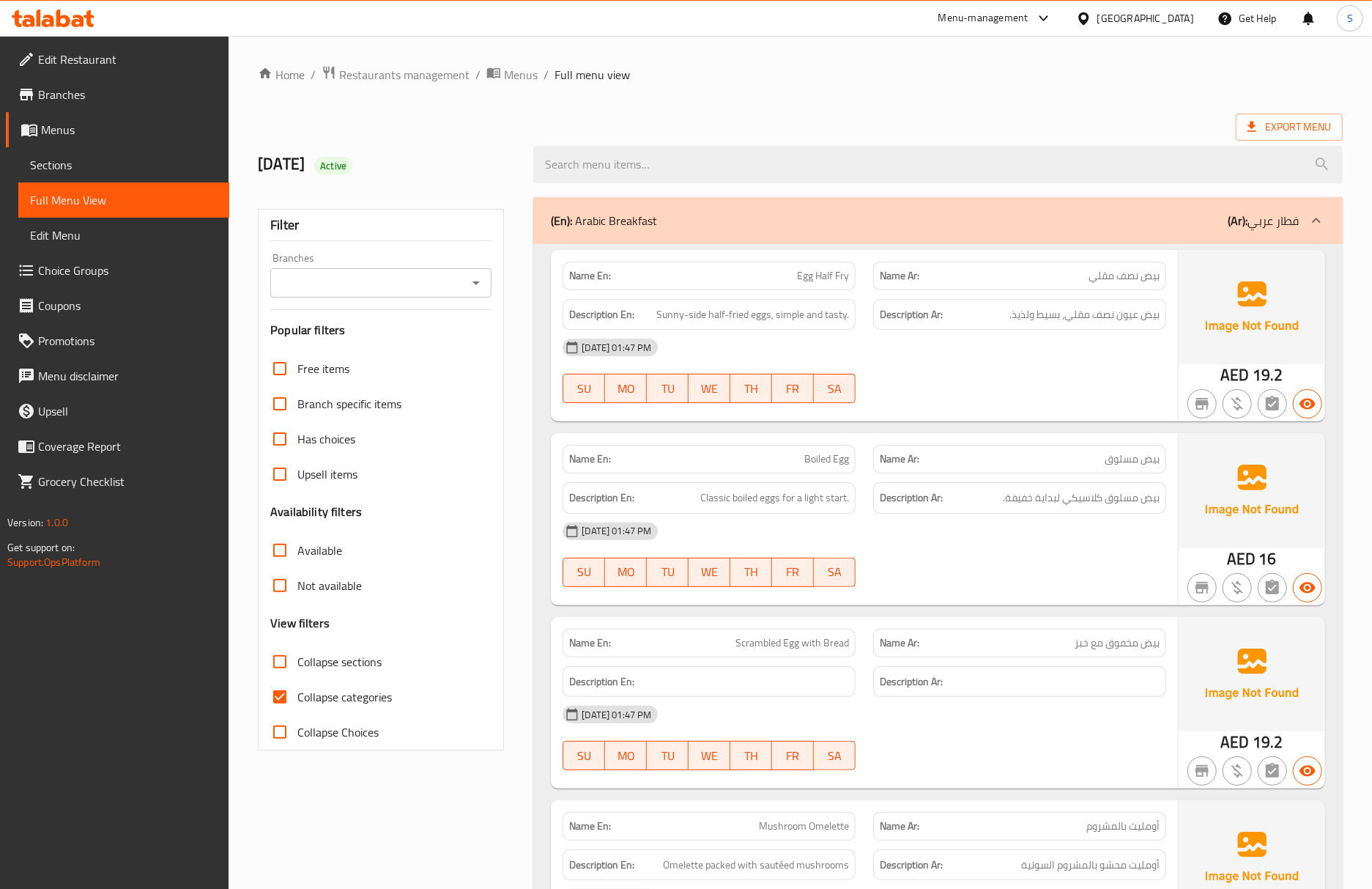
click at [276, 699] on input "Collapse categories" at bounding box center [280, 697] width 35 height 35
checkbox input "false"
click at [268, 664] on input "Collapse sections" at bounding box center [280, 661] width 35 height 35
checkbox input "true"
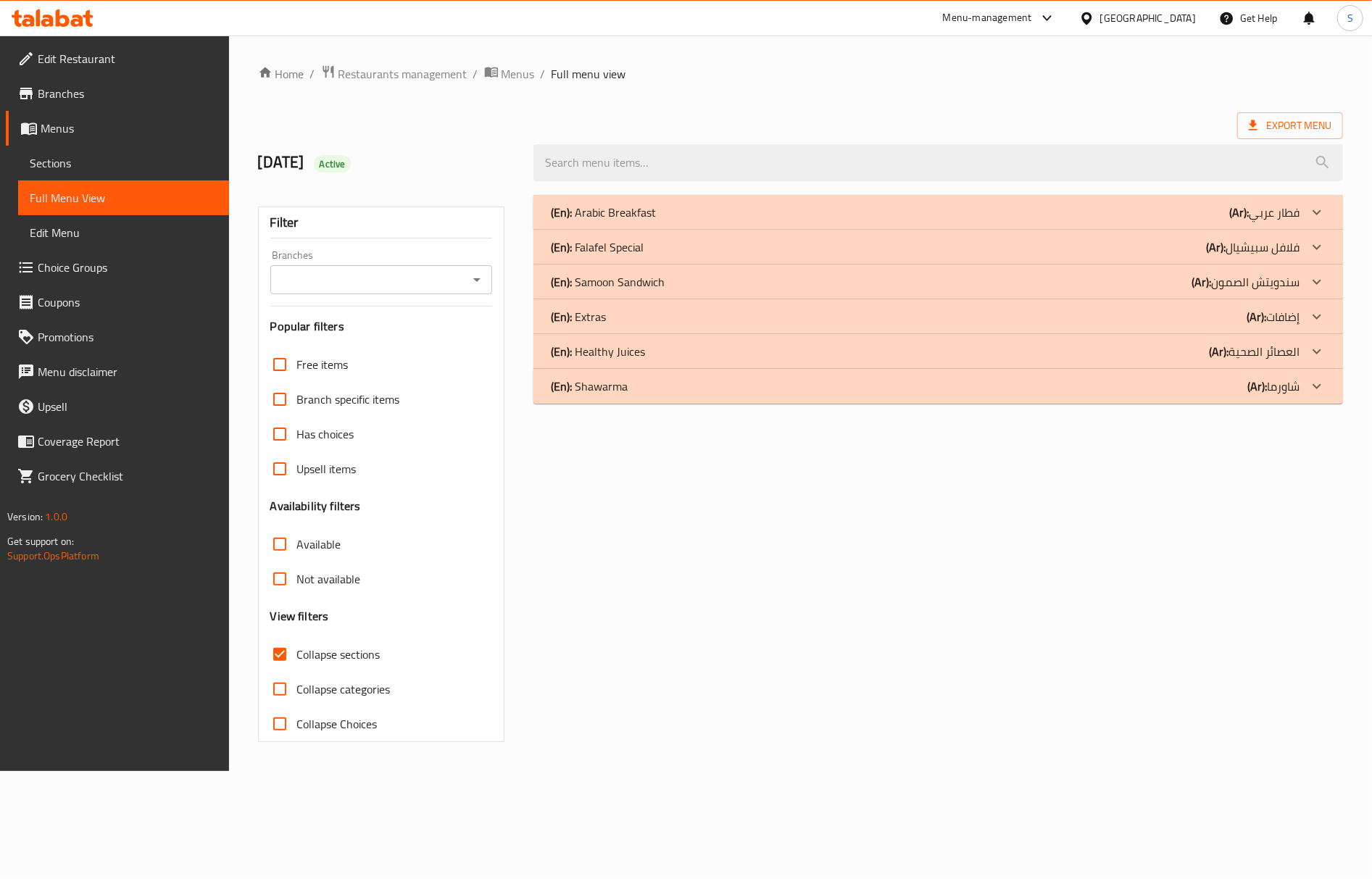
click at [638, 290] on p "(En): [PERSON_NAME]" at bounding box center [608, 281] width 114 height 17
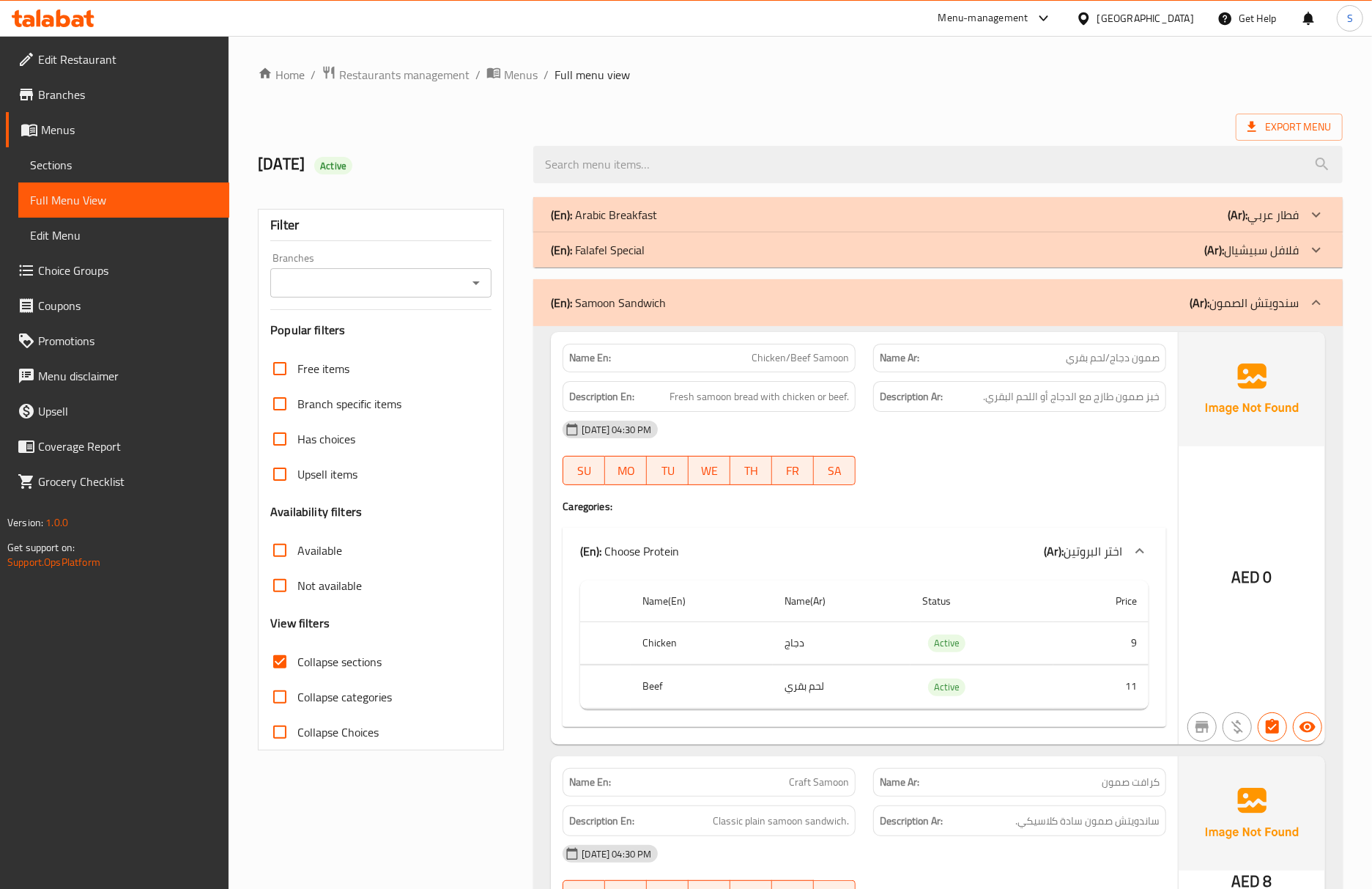
scroll to position [708, 0]
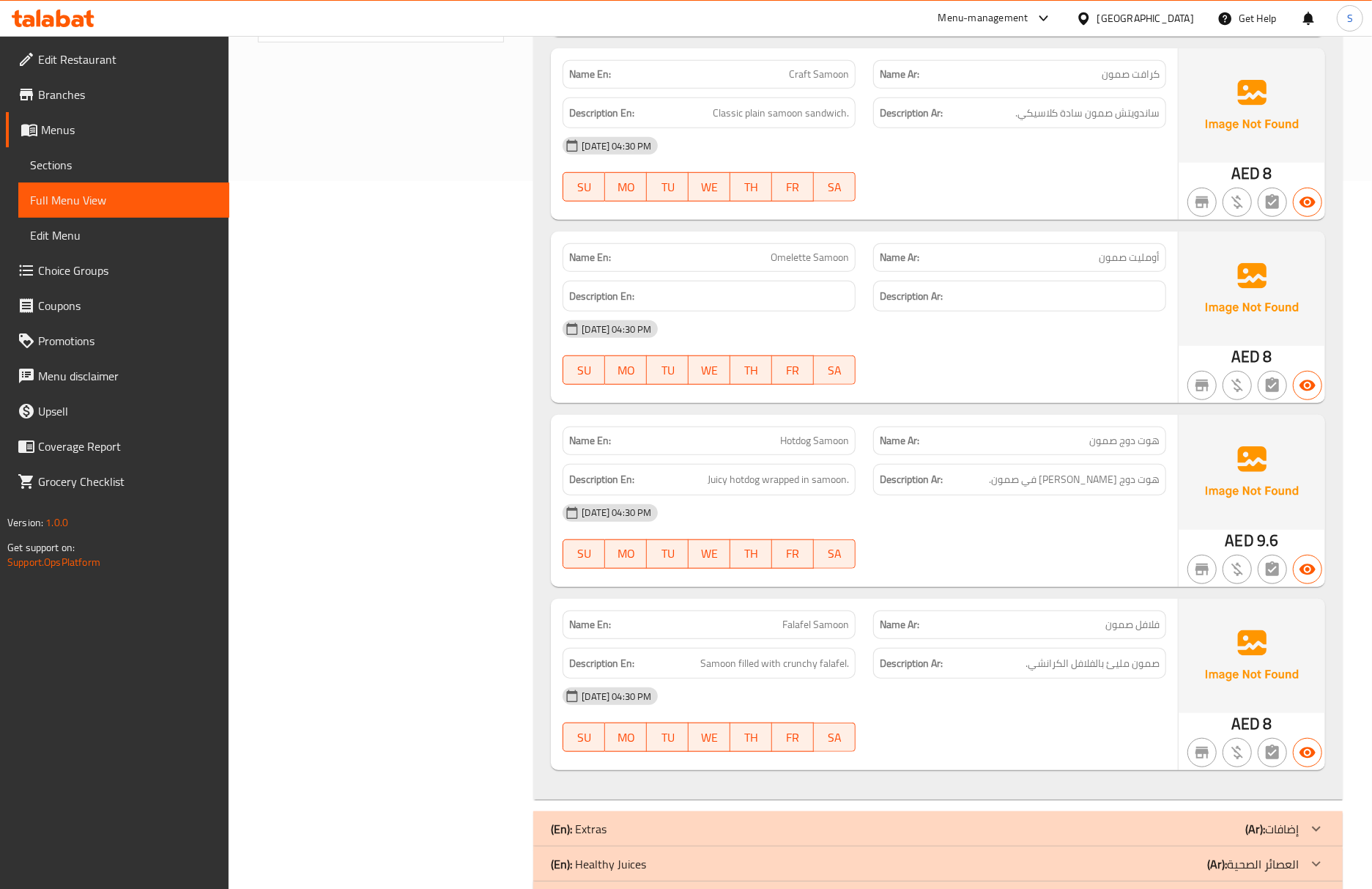
click at [938, 599] on div "Name En: Chicken/Beef Samoon Name Ar: صمون دجاج/لحم بقري Description En: Fresh …" at bounding box center [938, 208] width 809 height 1181
click at [713, 488] on span "Juicy hotdog wrapped in samoon." at bounding box center [778, 480] width 142 height 18
copy span "Juicy"
click at [952, 614] on div "Name Ar: فلافل صمون" at bounding box center [1020, 624] width 293 height 28
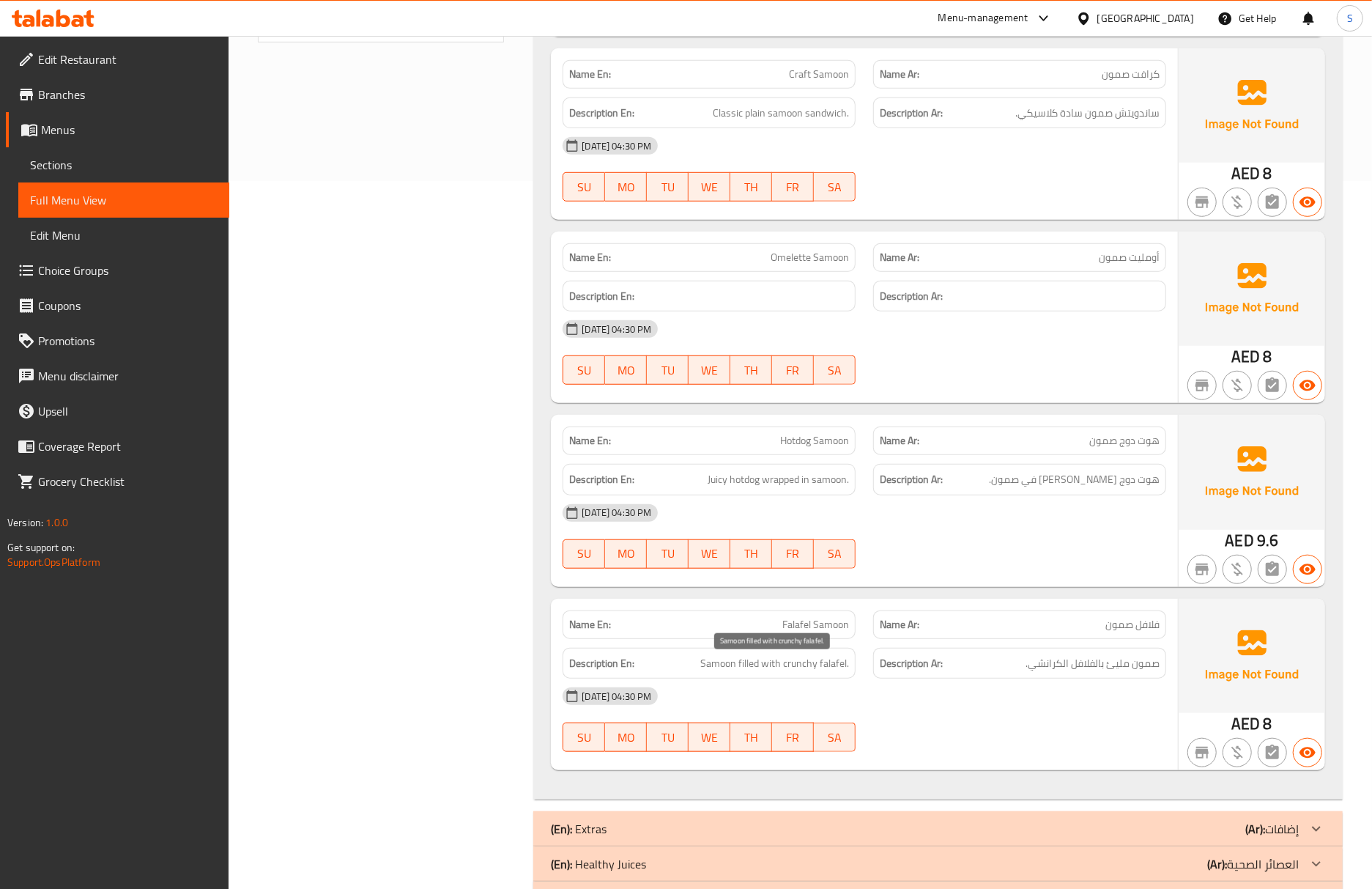
click at [788, 673] on span "Samoon filled with crunchy falafel." at bounding box center [774, 664] width 149 height 18
copy span "crunchy"
drag, startPoint x: 88, startPoint y: 165, endPoint x: 107, endPoint y: 212, distance: 50.7
click at [88, 165] on span "Sections" at bounding box center [123, 165] width 188 height 18
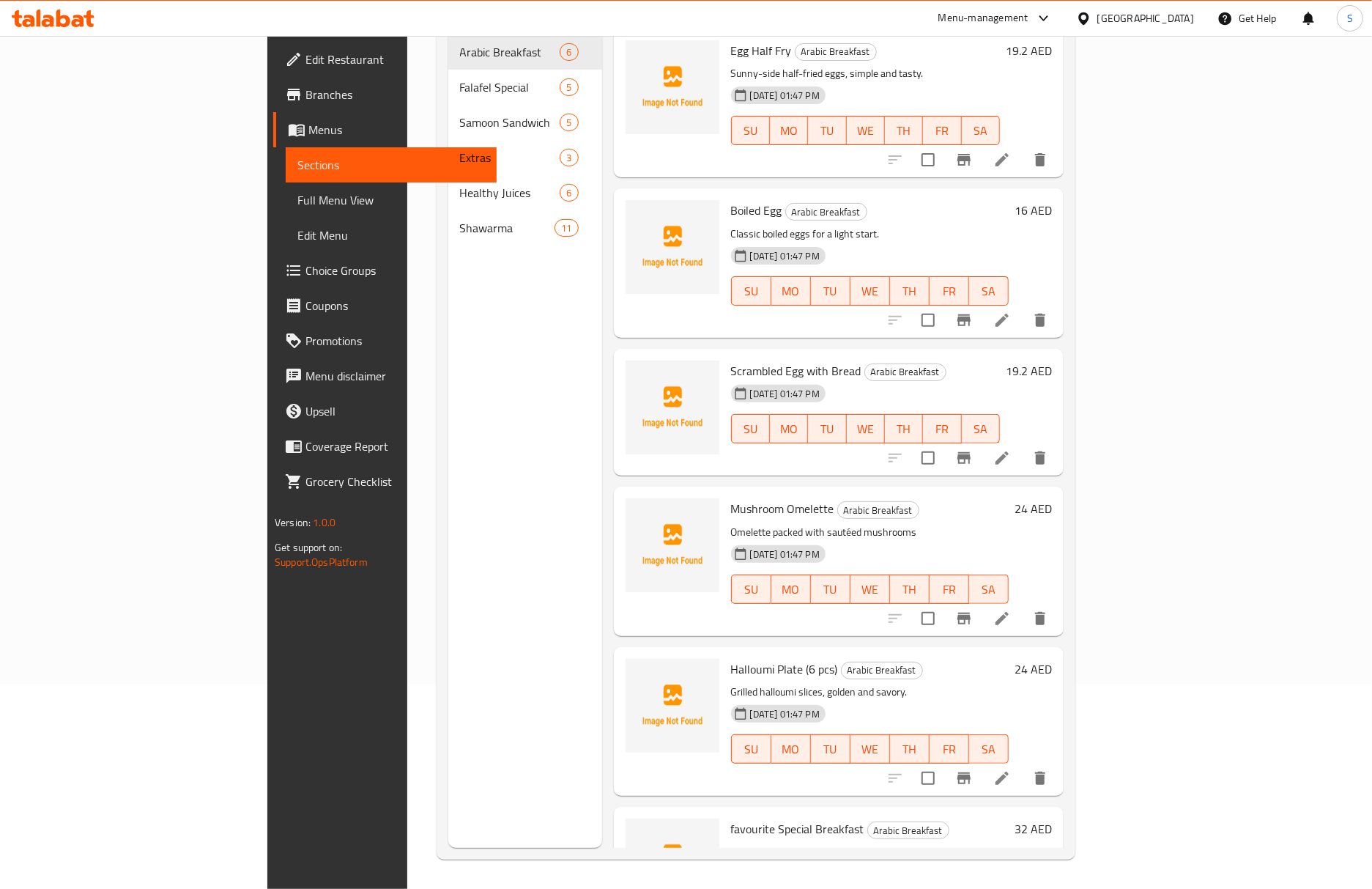
scroll to position [206, 0]
click at [297, 205] on span "Full Menu View" at bounding box center [391, 200] width 188 height 18
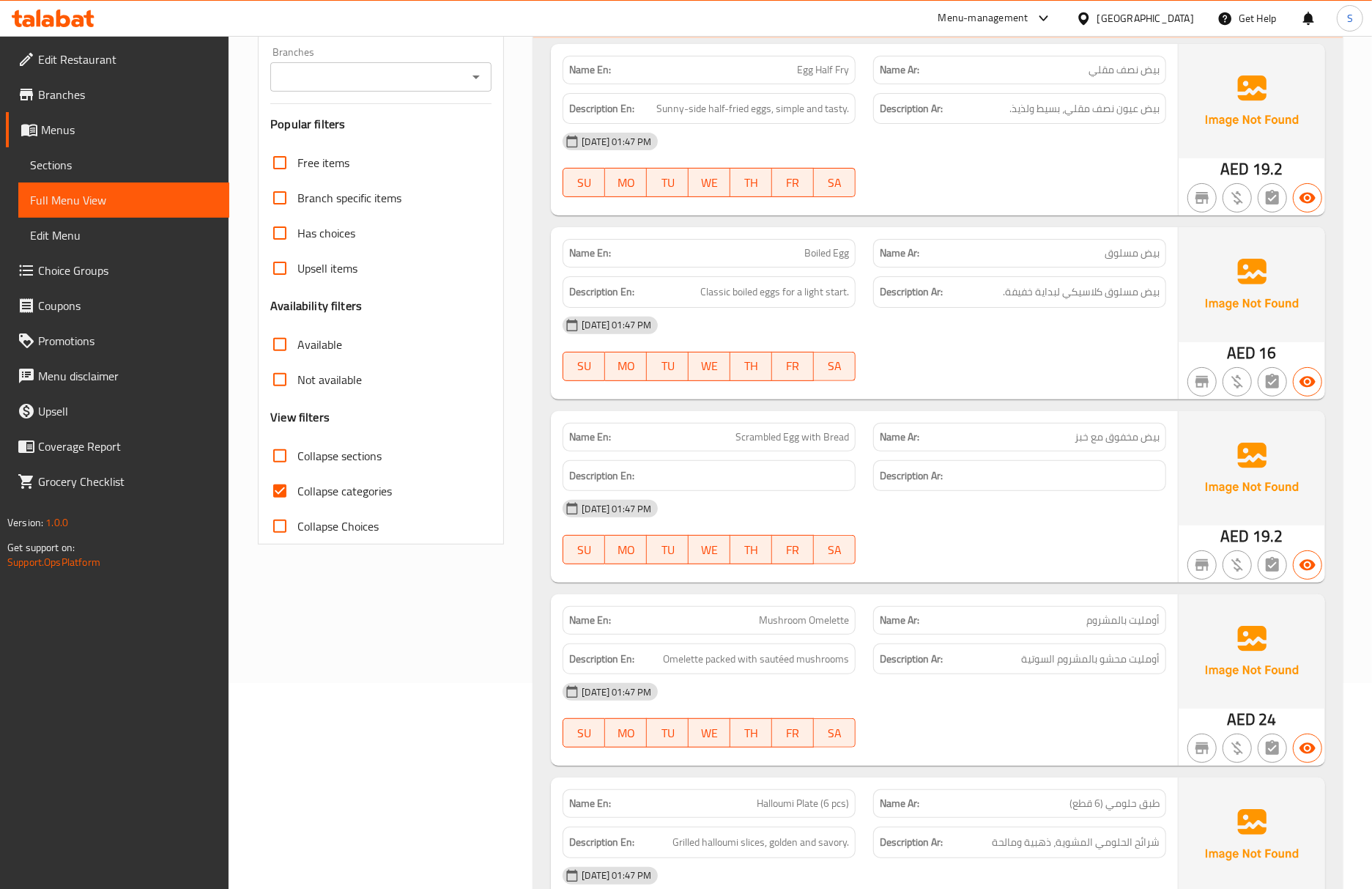
drag, startPoint x: 495, startPoint y: 643, endPoint x: 416, endPoint y: 554, distance: 119.0
click at [290, 494] on input "Collapse categories" at bounding box center [280, 491] width 35 height 35
checkbox input "false"
click at [280, 451] on input "Collapse sections" at bounding box center [280, 456] width 35 height 35
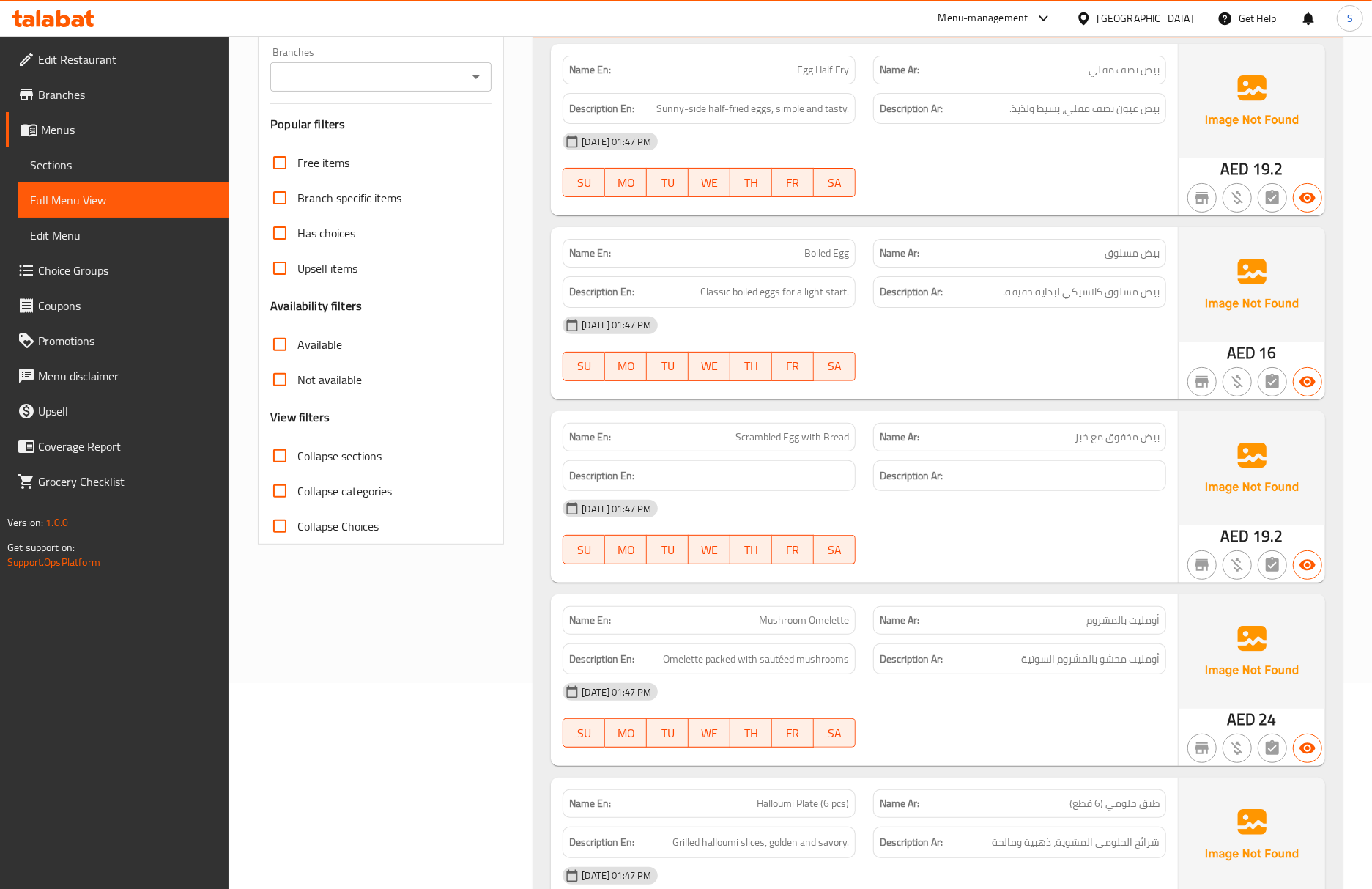
checkbox input "true"
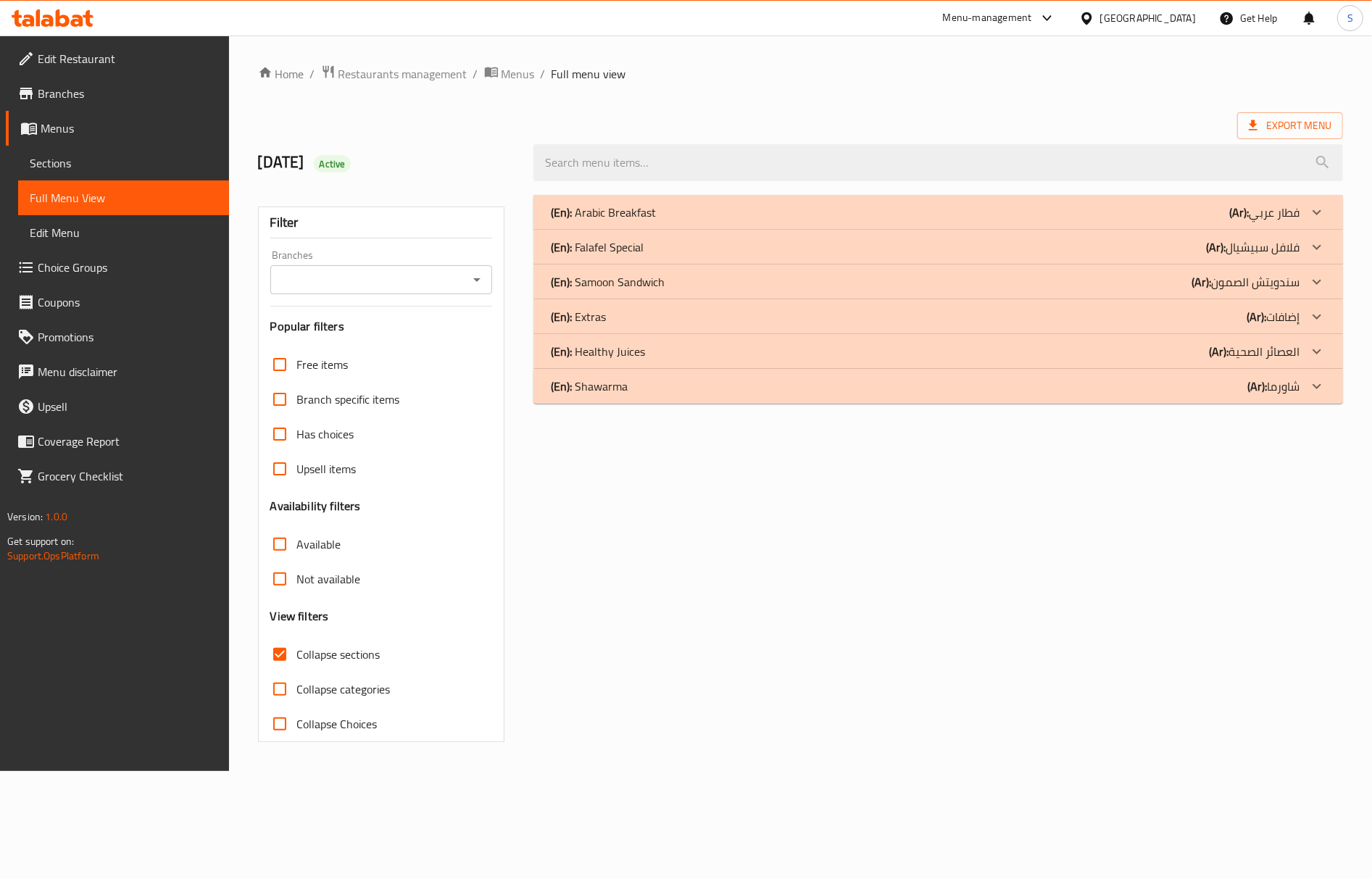
click at [613, 311] on div "(En): Extras (Ar): إضافات" at bounding box center [926, 316] width 749 height 17
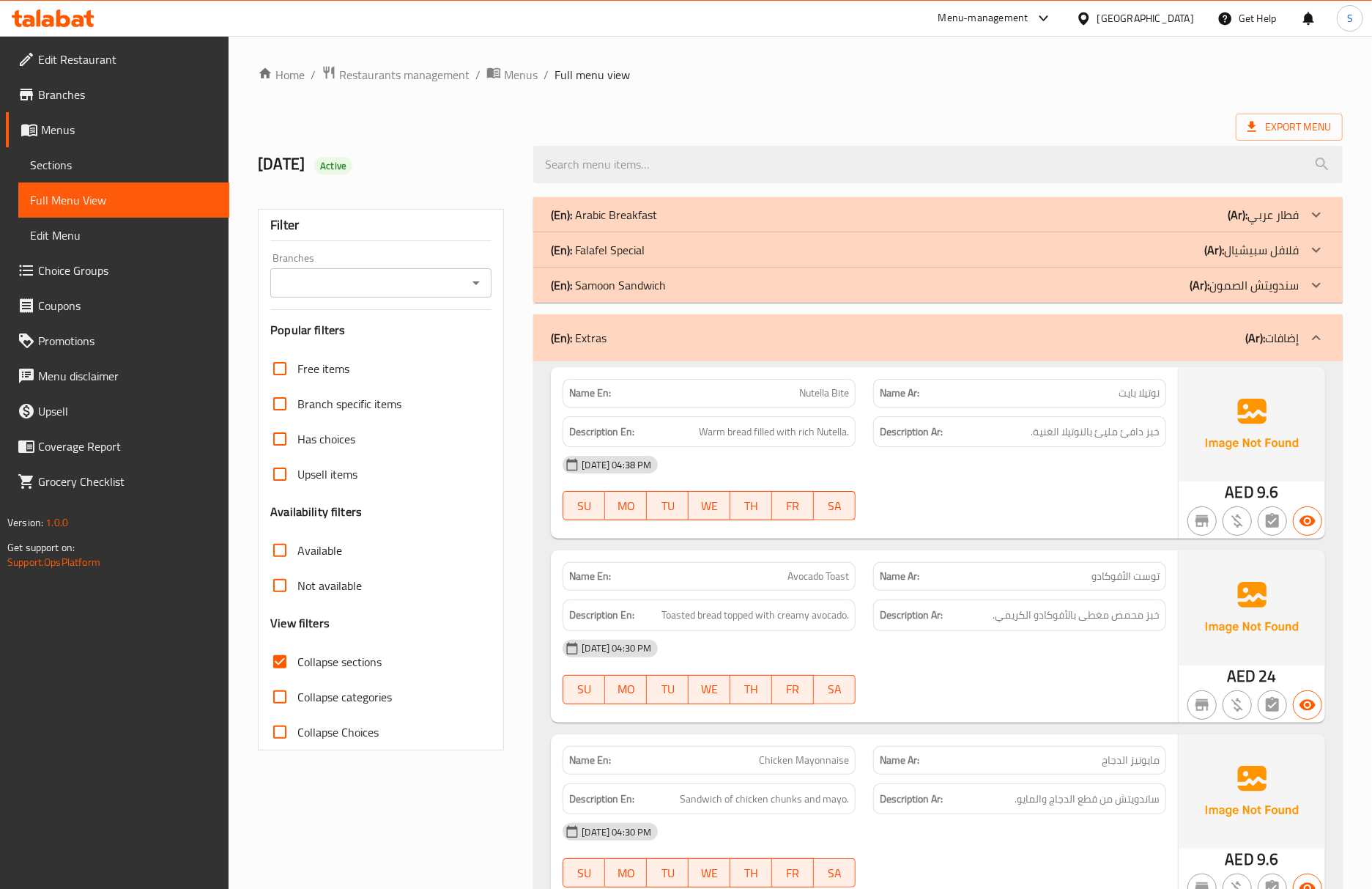
scroll to position [97, 0]
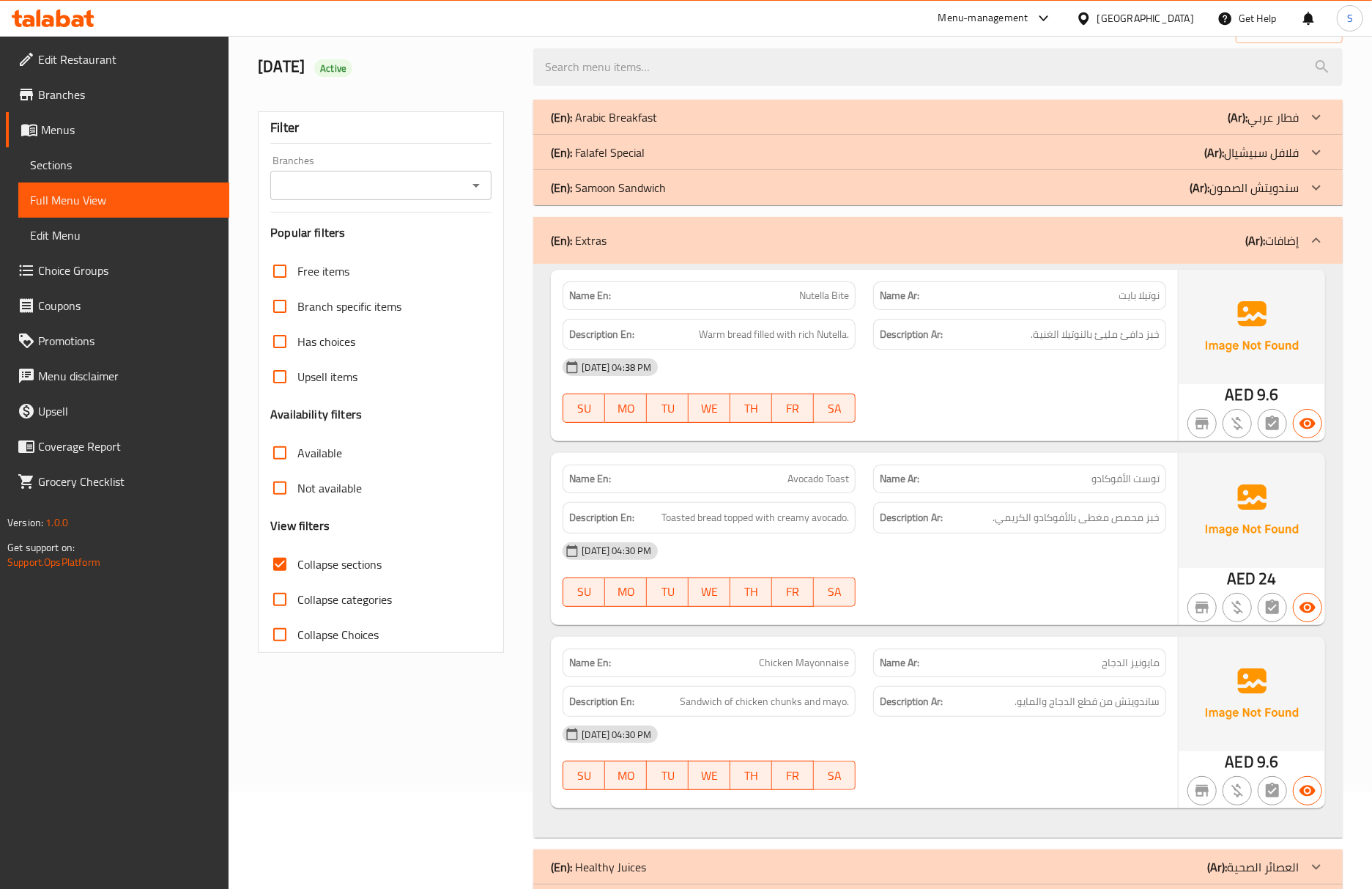
click at [794, 537] on div "08-10-2025 04:30 PM" at bounding box center [864, 551] width 621 height 35
click at [824, 476] on span "Avocado Toast" at bounding box center [818, 479] width 61 height 15
copy span "Avocado Toast"
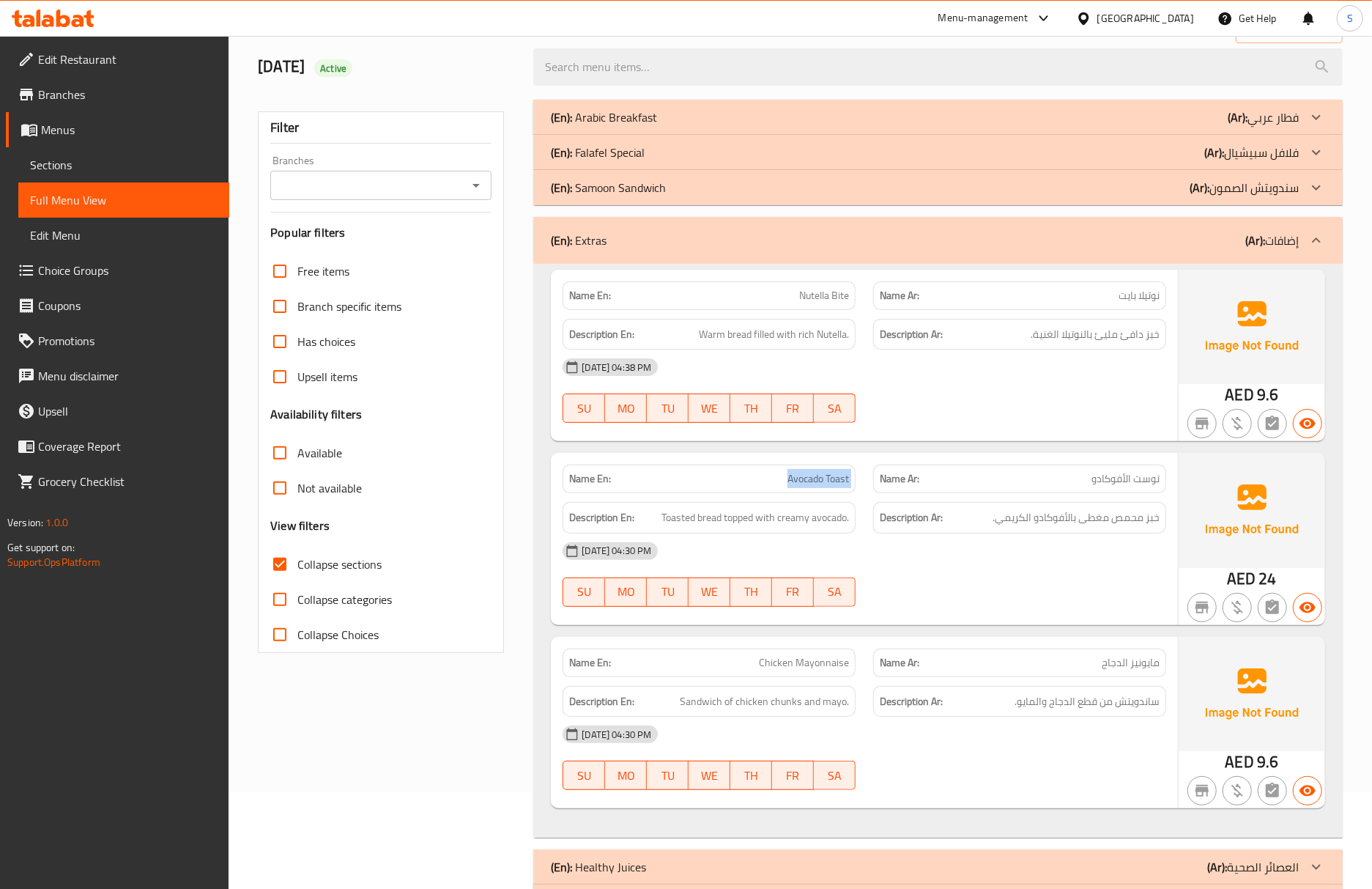
scroll to position [159, 0]
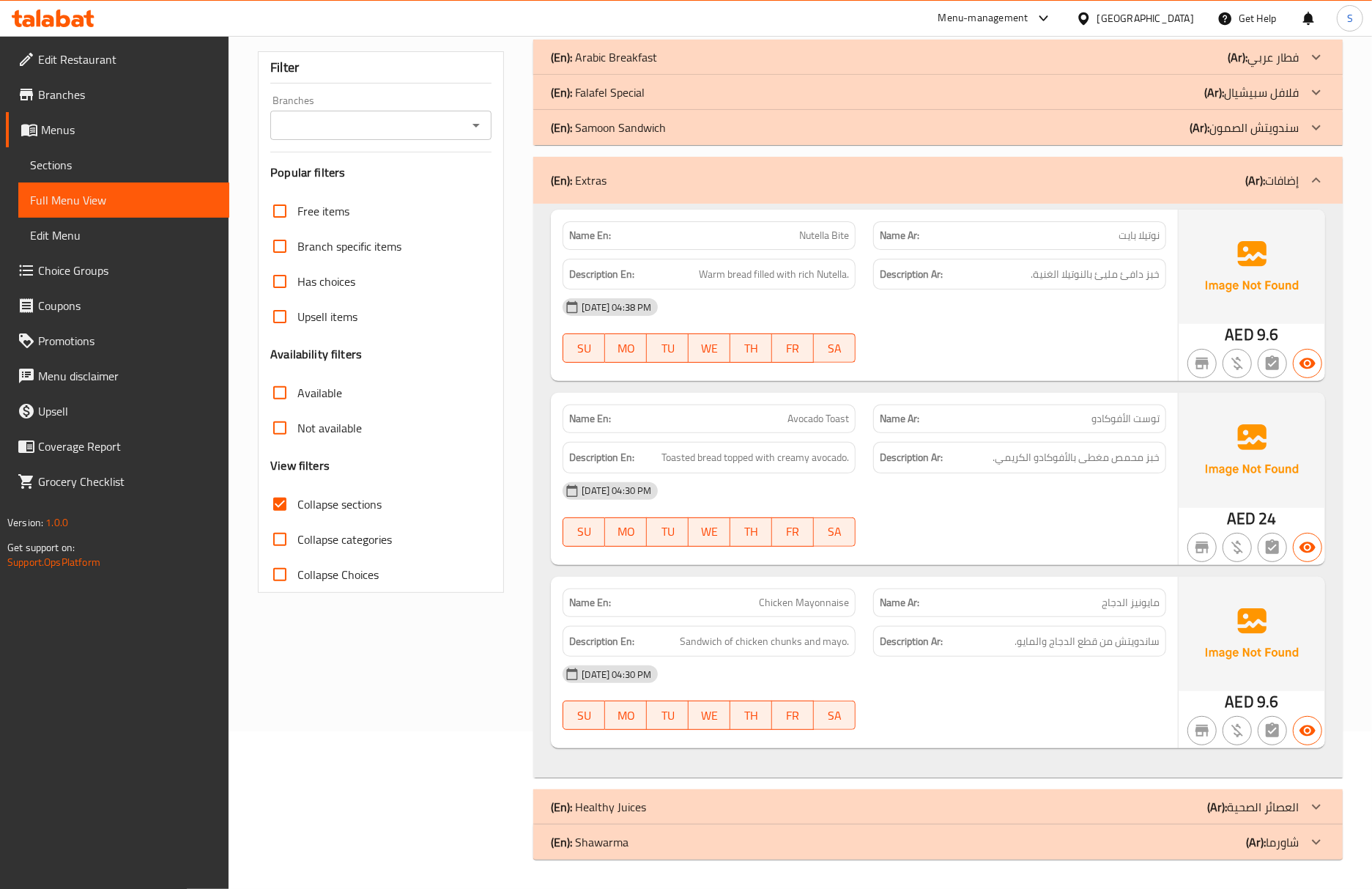
click at [807, 645] on span "Sandwich of chicken chunks and mayo." at bounding box center [764, 641] width 169 height 18
drag, startPoint x: 106, startPoint y: 170, endPoint x: 110, endPoint y: 241, distance: 71.1
click at [106, 170] on span "Sections" at bounding box center [123, 165] width 188 height 18
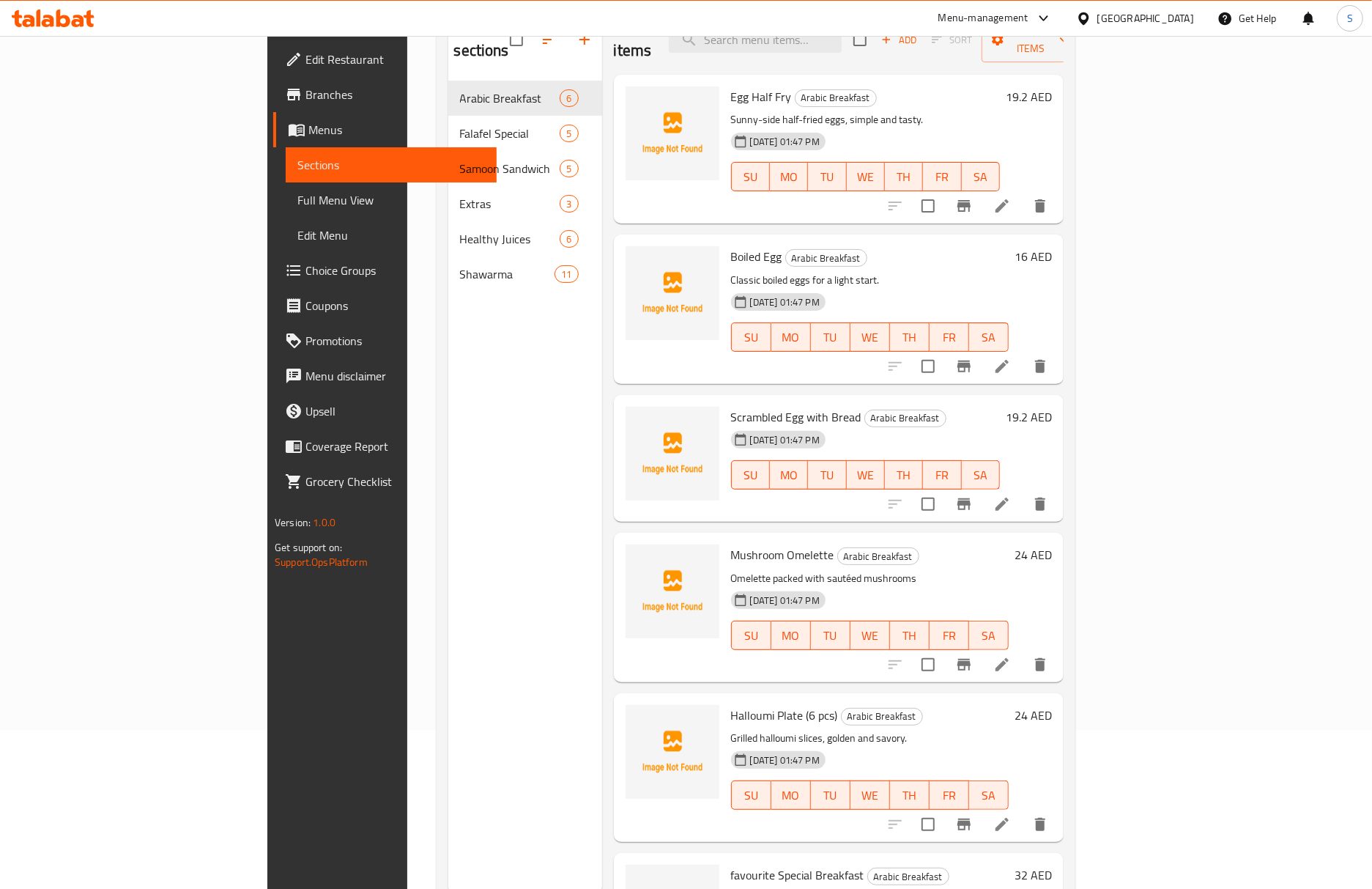
click at [297, 203] on span "Full Menu View" at bounding box center [391, 200] width 188 height 18
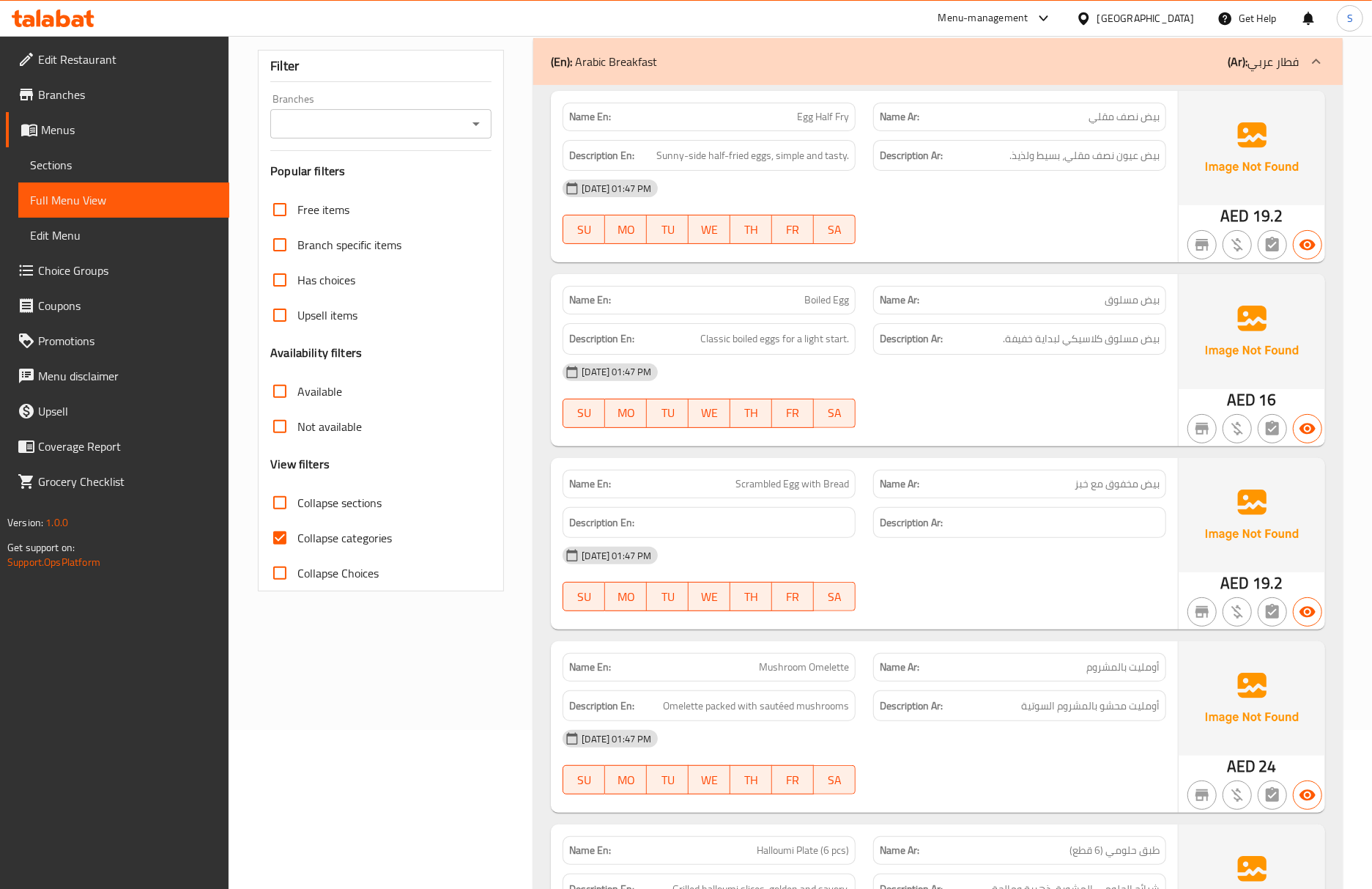
click at [293, 542] on input "Collapse categories" at bounding box center [280, 538] width 35 height 35
checkbox input "false"
click at [281, 501] on input "Collapse sections" at bounding box center [280, 503] width 35 height 35
checkbox input "true"
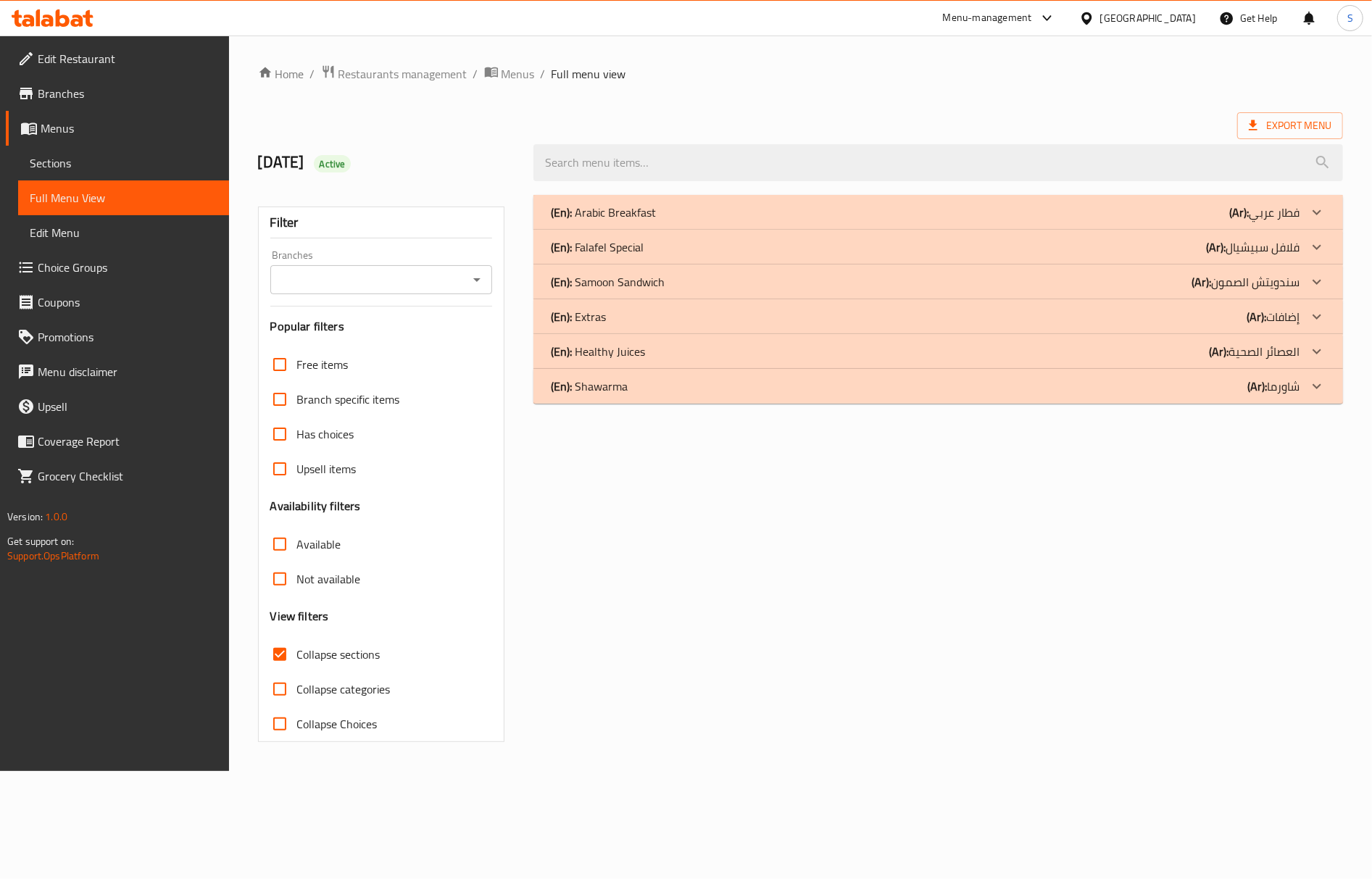
click at [647, 349] on div "(En): Healthy Juices (Ar): العصائر الصحية" at bounding box center [926, 351] width 749 height 17
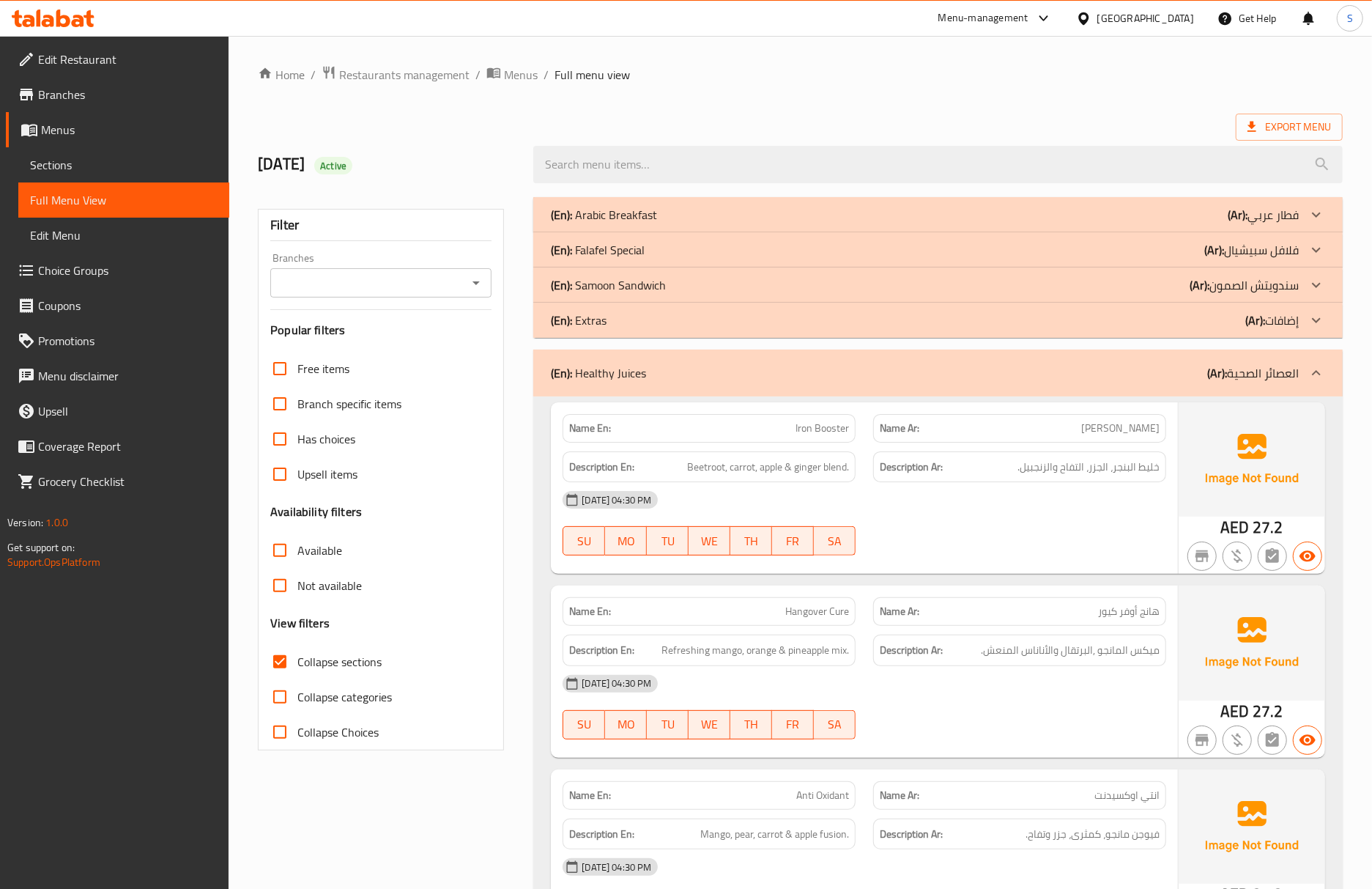
drag, startPoint x: 94, startPoint y: 159, endPoint x: 93, endPoint y: 168, distance: 9.1
click at [94, 159] on span "Sections" at bounding box center [123, 165] width 188 height 18
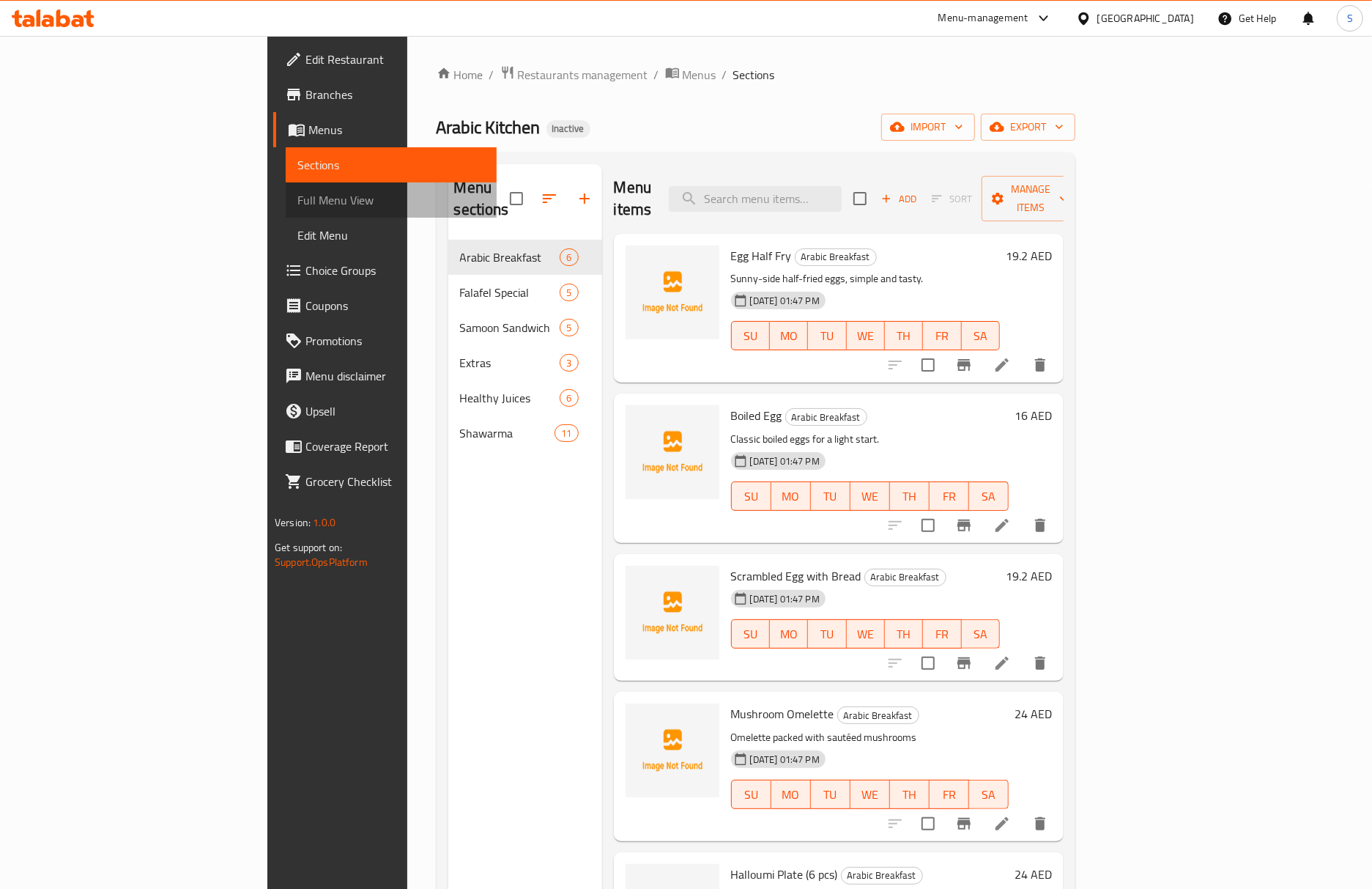
click at [286, 182] on link "Full Menu View" at bounding box center [391, 200] width 211 height 35
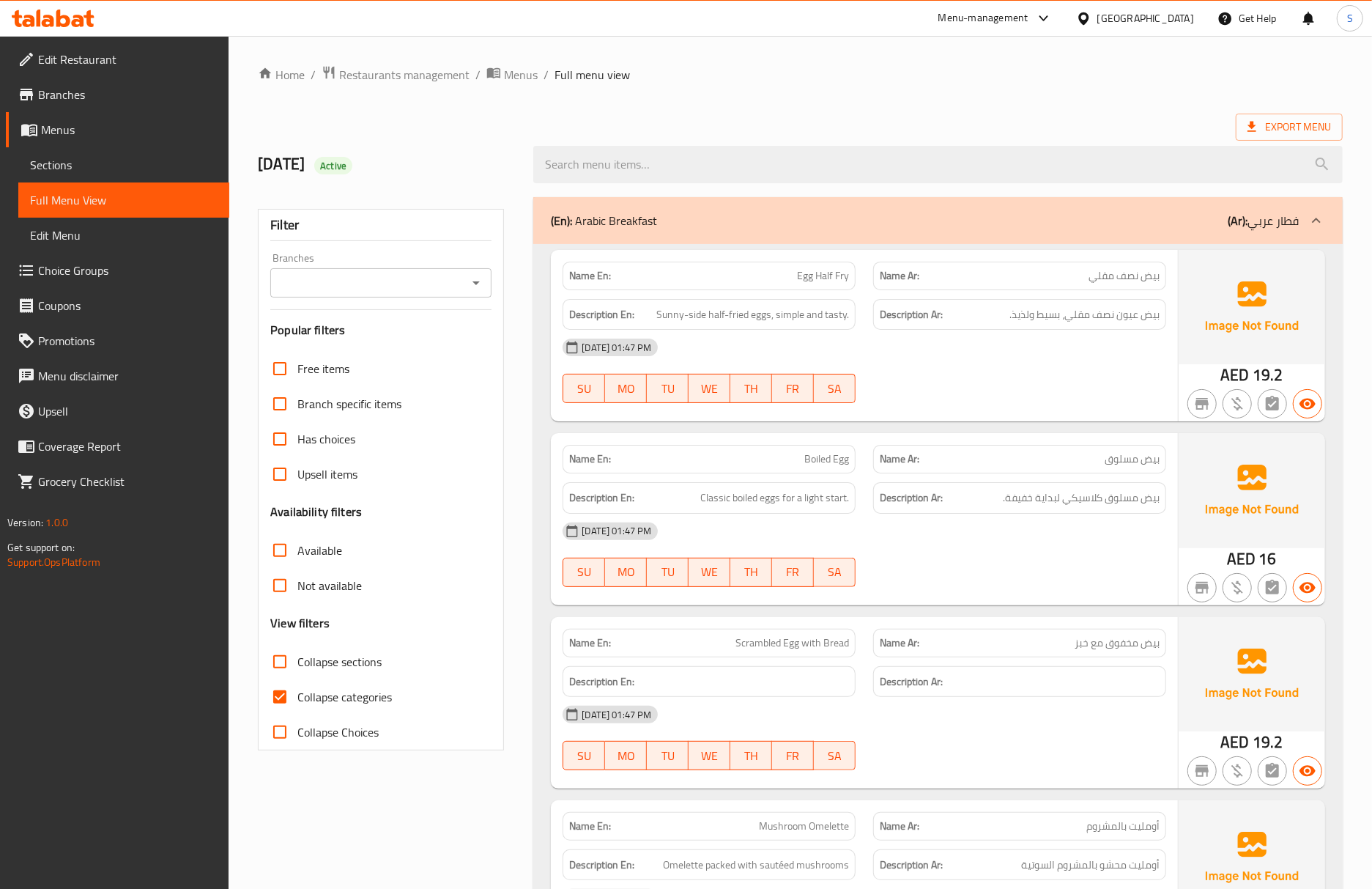
click at [703, 456] on p "Name En: Boiled Egg" at bounding box center [709, 459] width 280 height 15
click at [270, 707] on input "Collapse categories" at bounding box center [280, 697] width 35 height 35
checkbox input "false"
click at [287, 665] on input "Collapse sections" at bounding box center [280, 661] width 35 height 35
checkbox input "true"
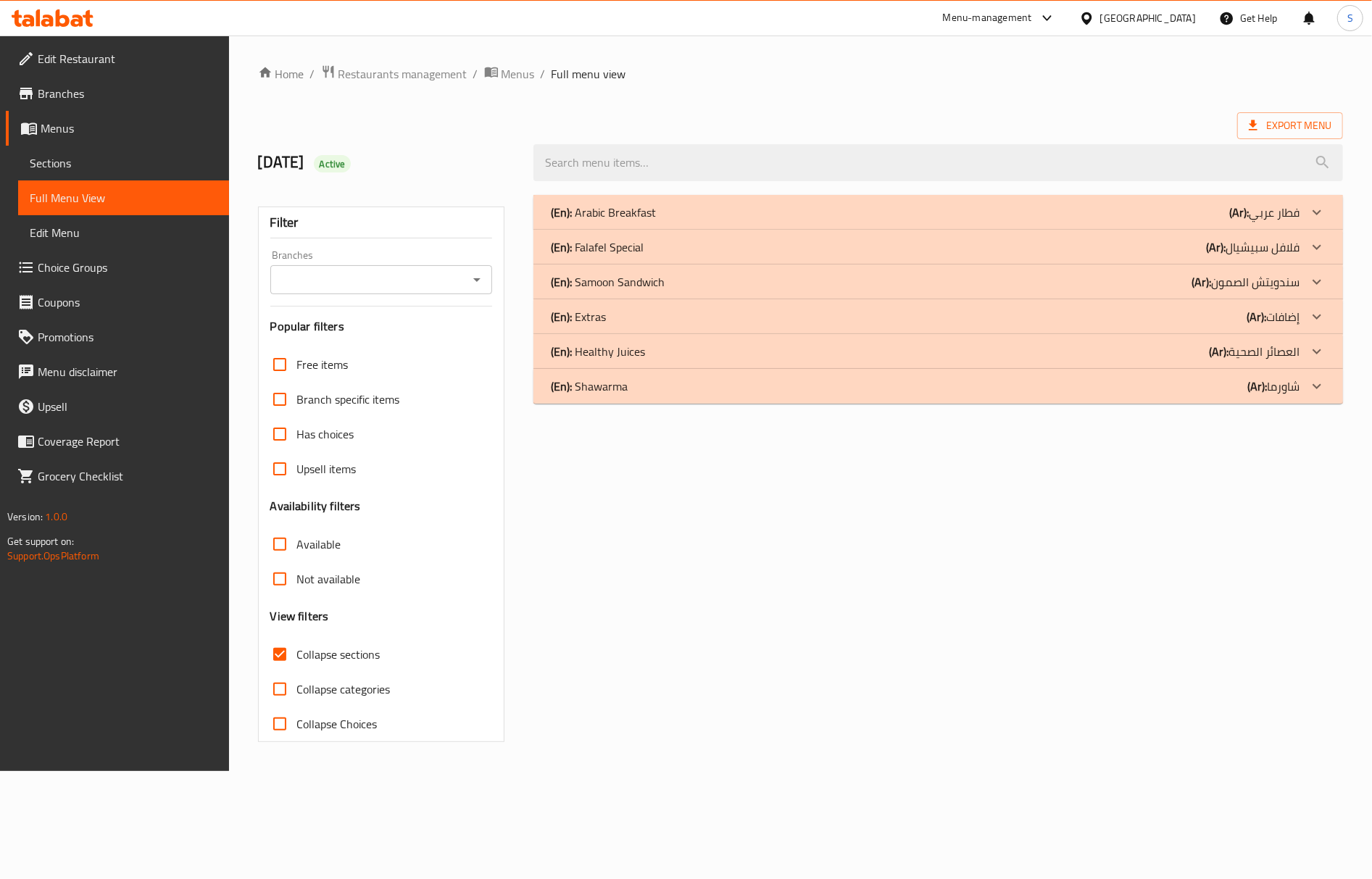
click at [659, 392] on div "(En): Shawarma (Ar): شاورما" at bounding box center [926, 386] width 749 height 17
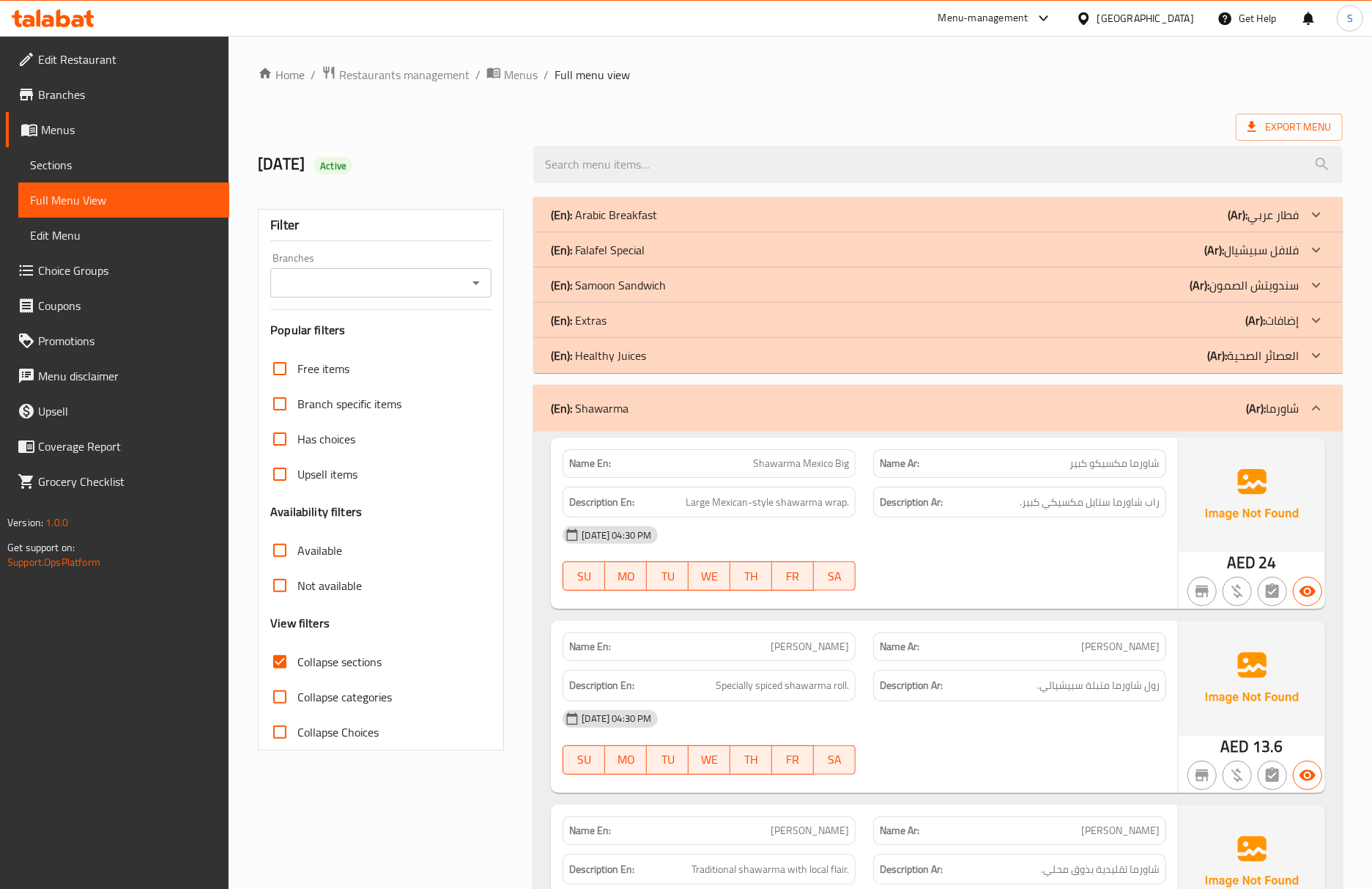
click at [1225, 578] on div at bounding box center [1237, 592] width 35 height 35
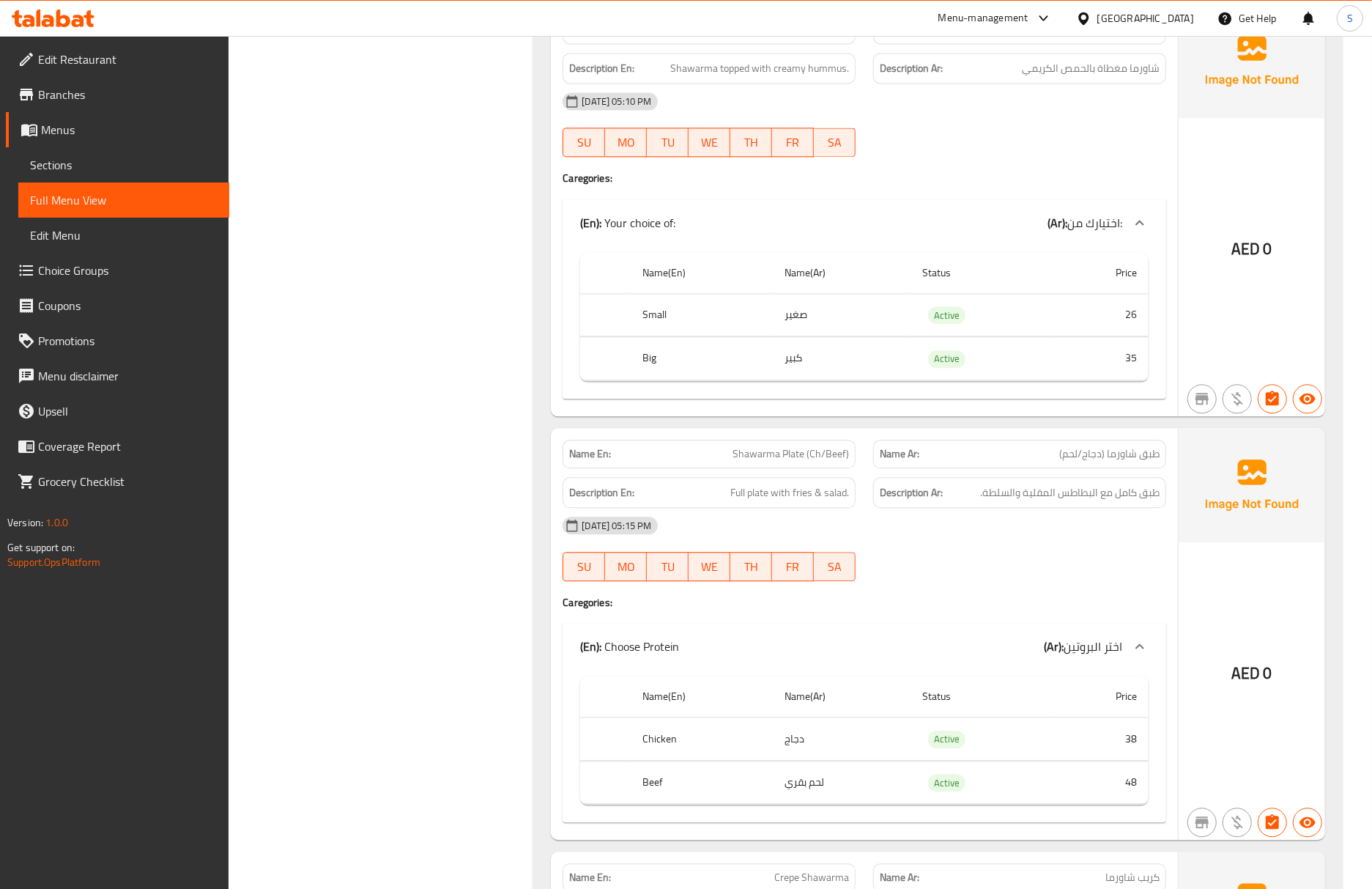
scroll to position [2343, 0]
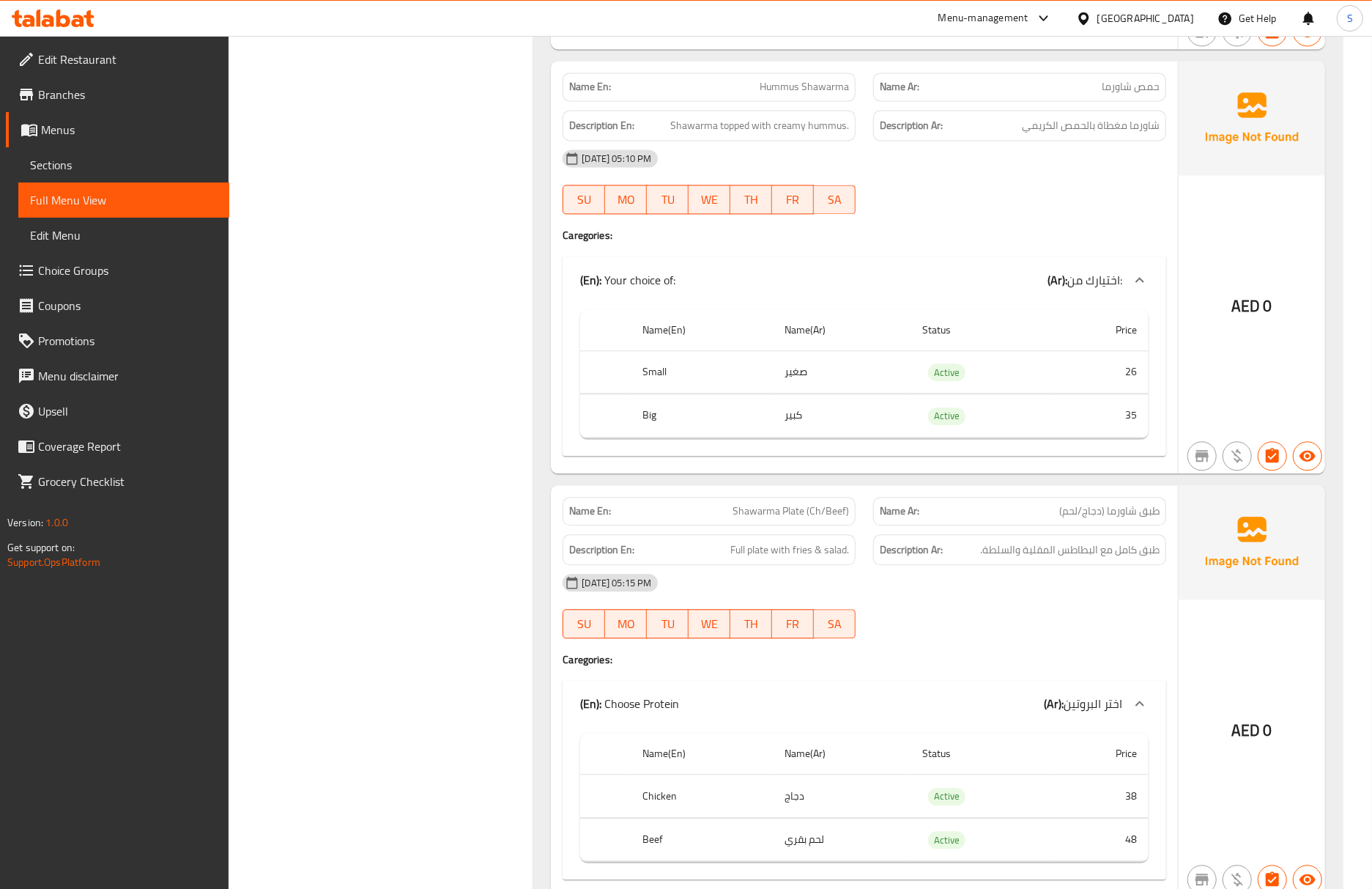
click at [1105, 565] on div "[DATE] 05:15 PM" at bounding box center [864, 582] width 621 height 35
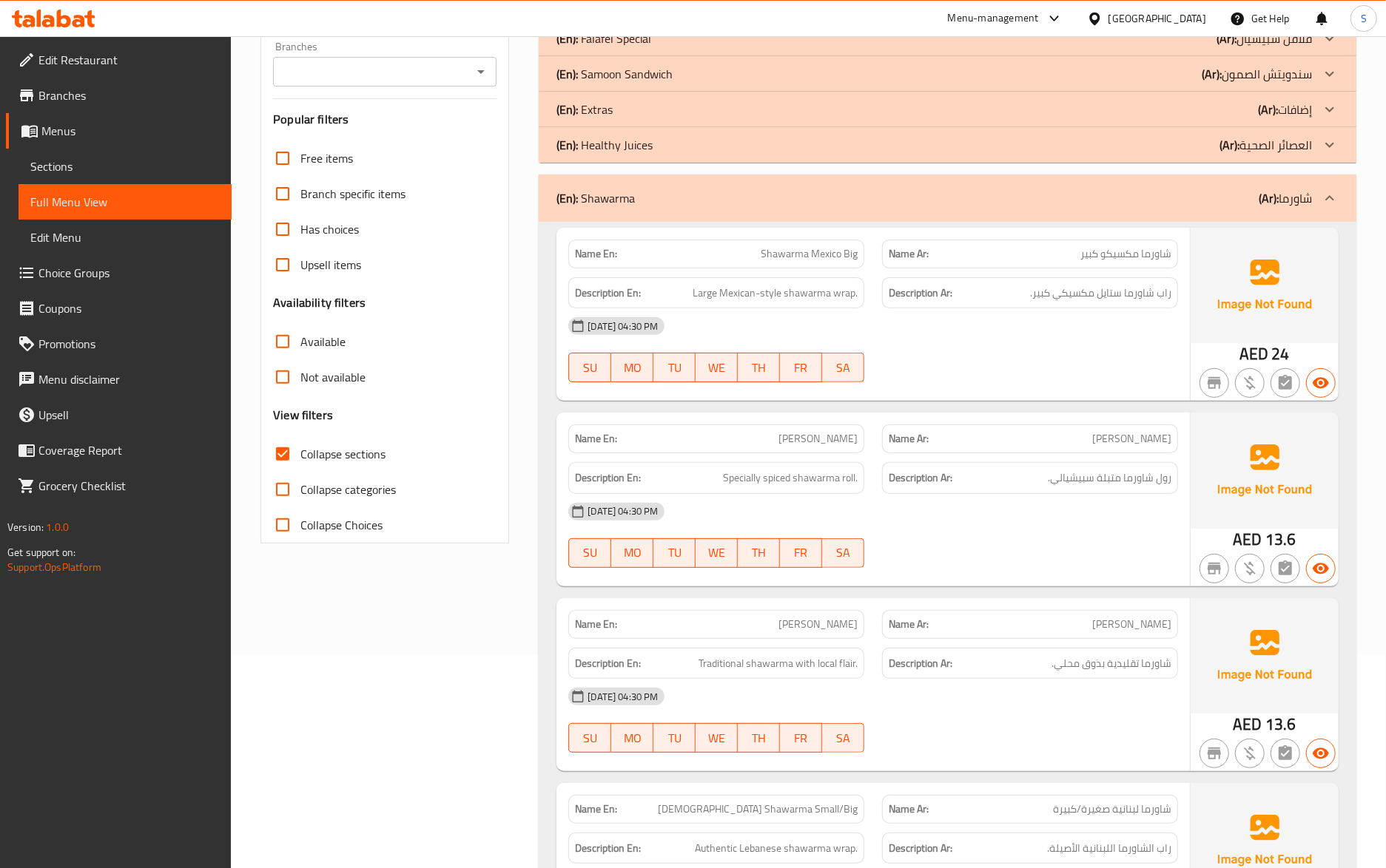
scroll to position [329, 0]
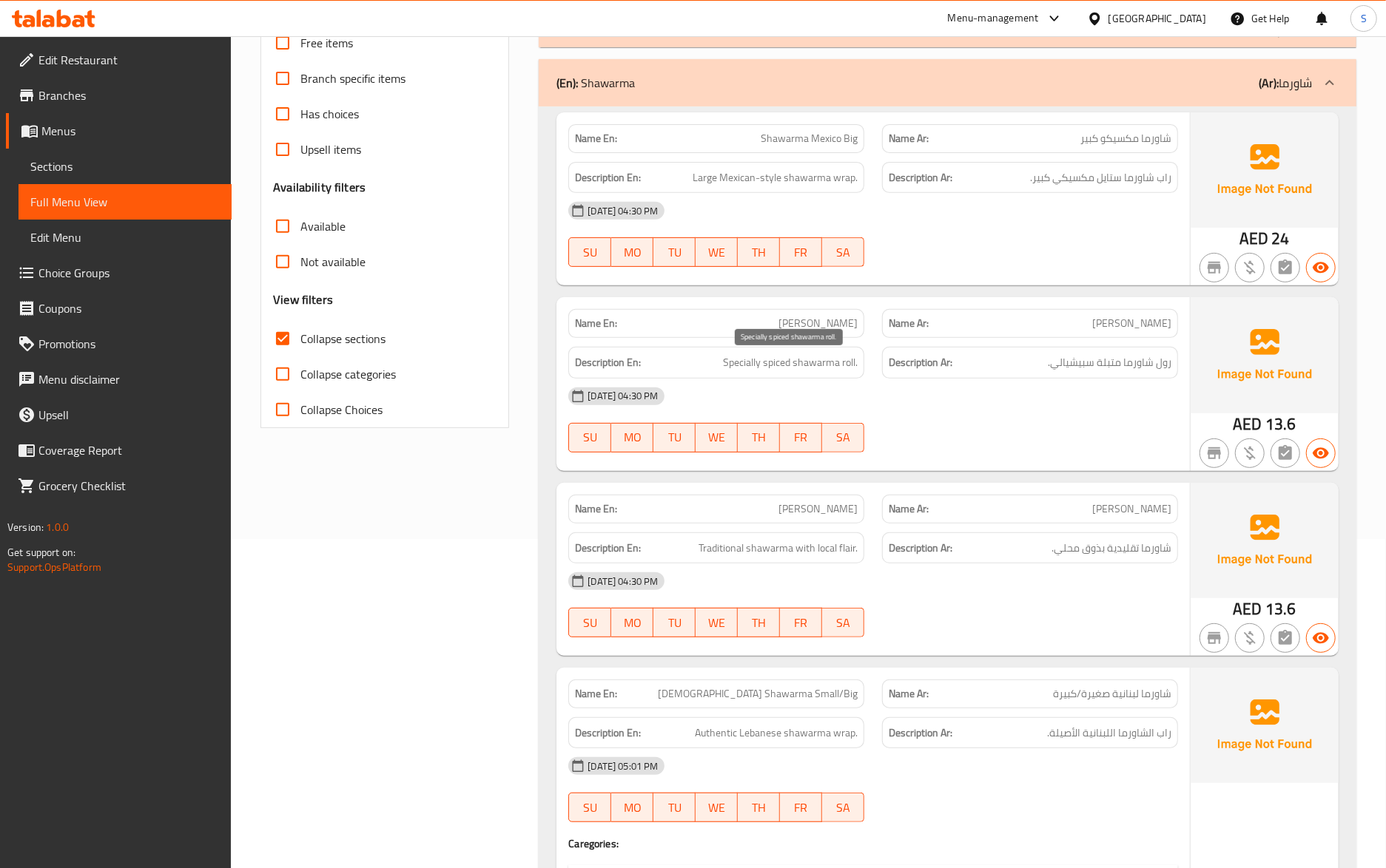
click at [755, 364] on span "Specially spiced shawarma roll." at bounding box center [790, 363] width 135 height 19
copy span "Specially"
click at [1071, 364] on span "رول شاورما متبلة سبيشيالي." at bounding box center [1110, 363] width 124 height 19
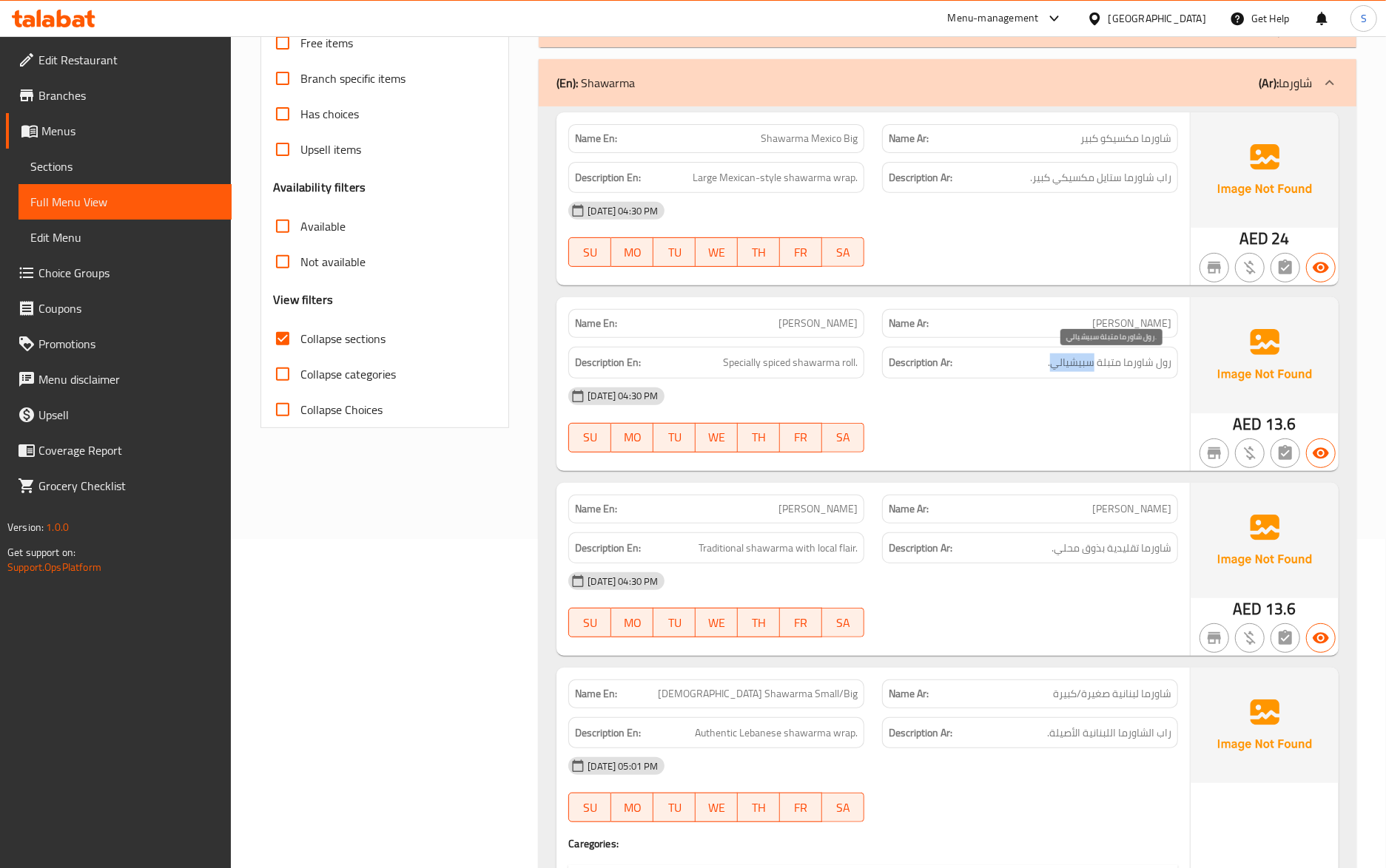
copy span "سبيشيالي"
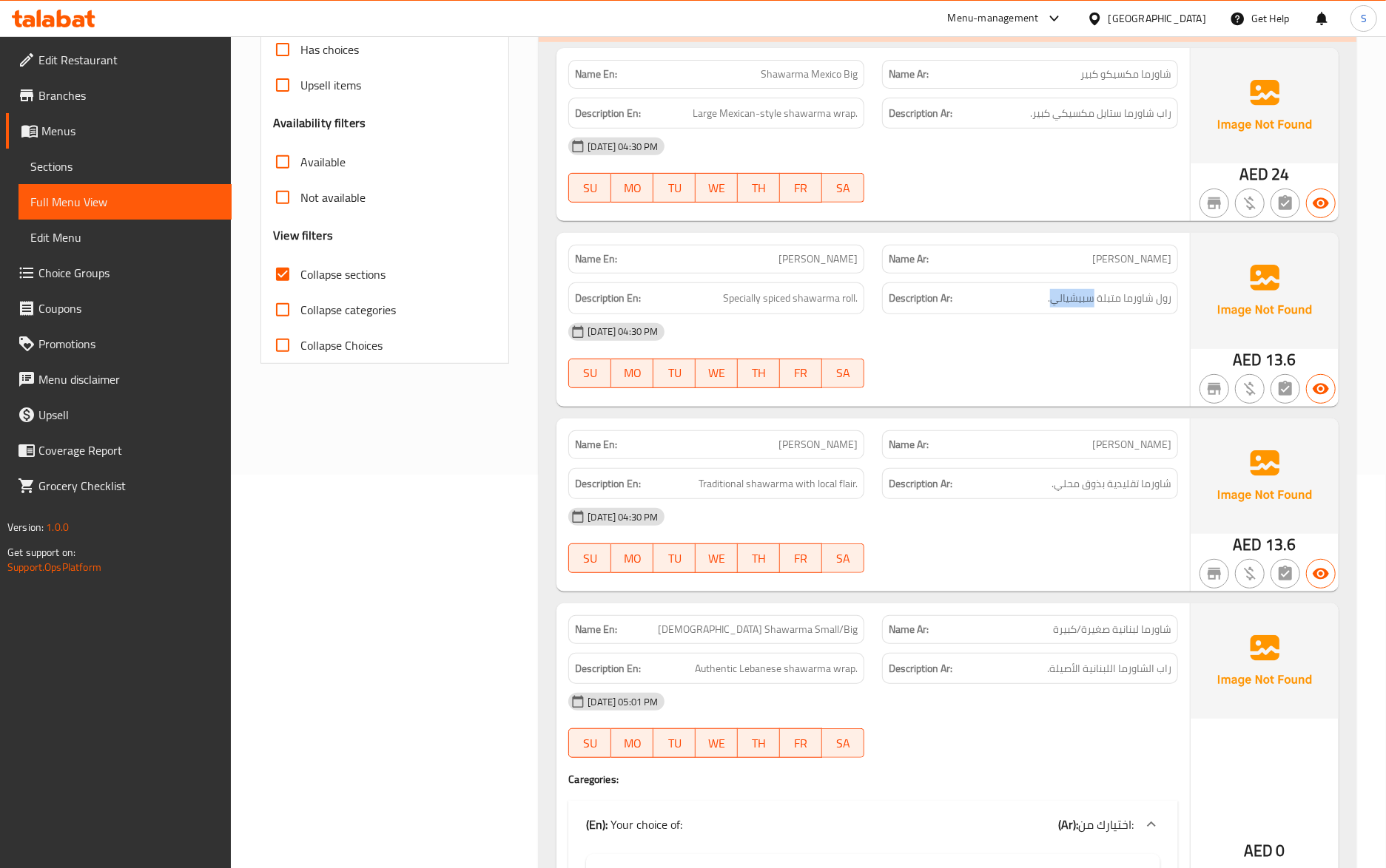
scroll to position [428, 0]
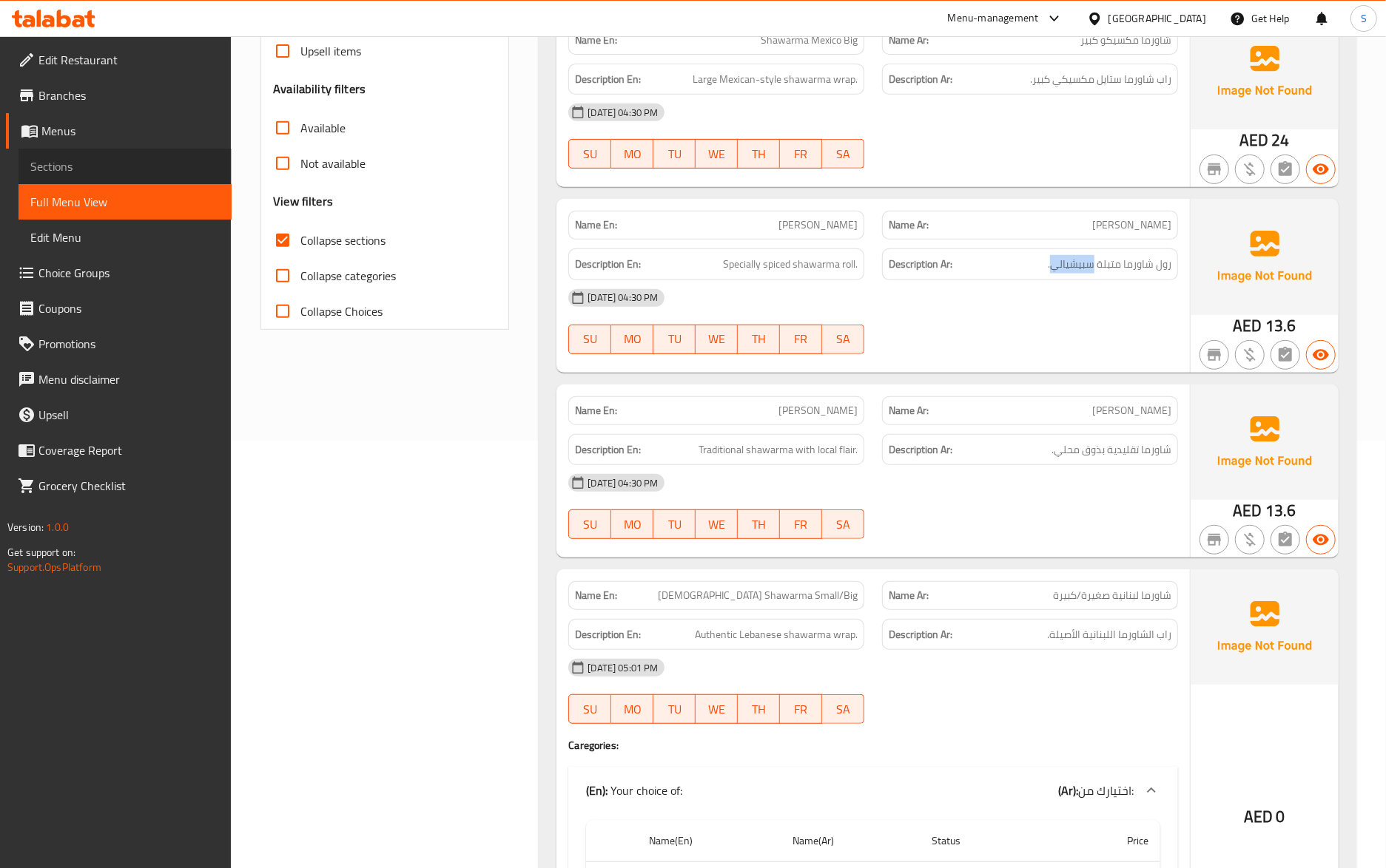
click at [90, 161] on span "Sections" at bounding box center [125, 166] width 190 height 18
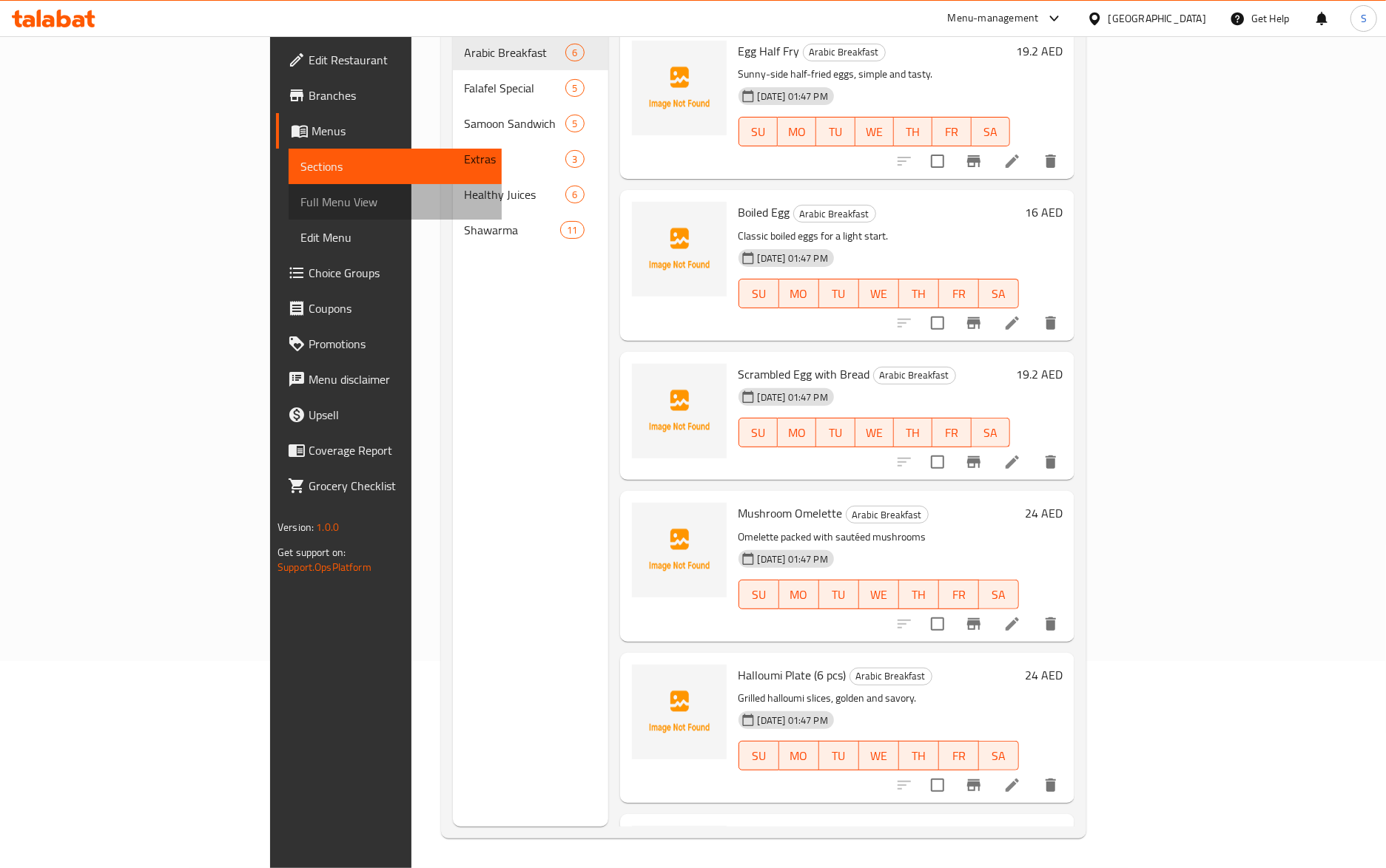
click at [300, 210] on span "Full Menu View" at bounding box center [395, 202] width 190 height 18
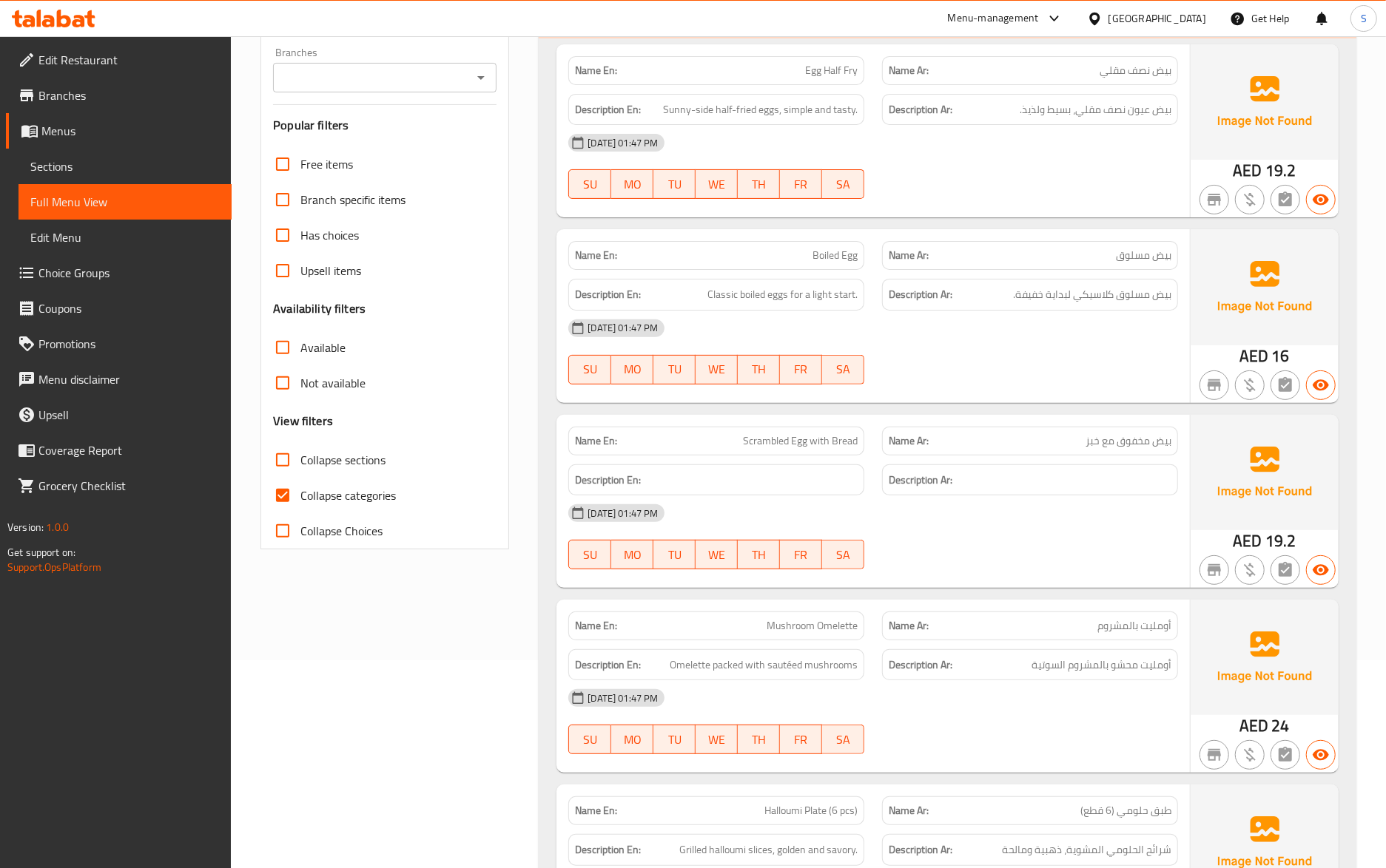
click at [296, 512] on input "Collapse categories" at bounding box center [282, 496] width 36 height 36
checkbox input "false"
click at [291, 468] on input "Collapse sections" at bounding box center [282, 460] width 36 height 36
checkbox input "true"
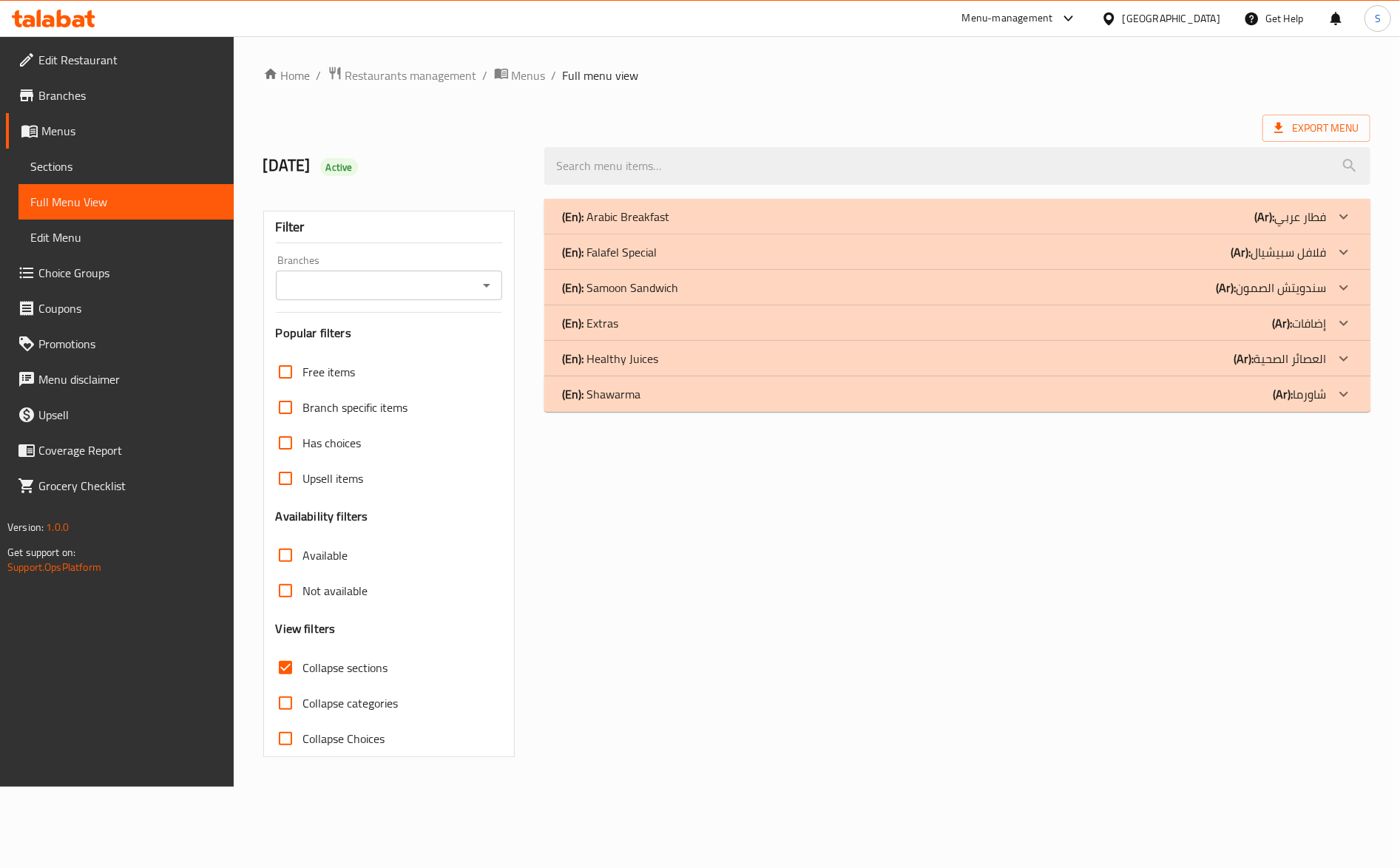
click at [664, 401] on div "(En): Shawarma (Ar): شاورما" at bounding box center [944, 394] width 764 height 18
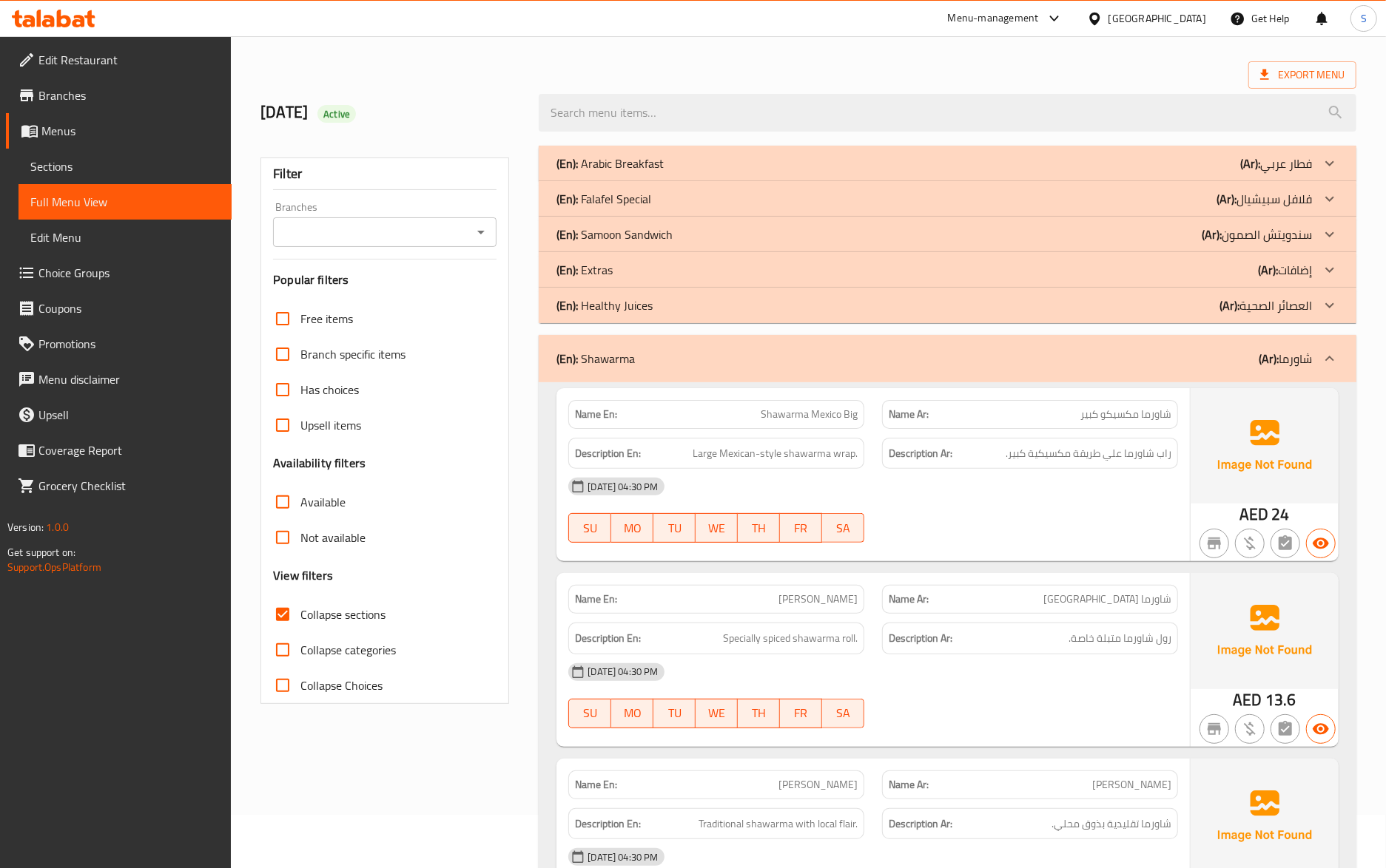
scroll to position [98, 0]
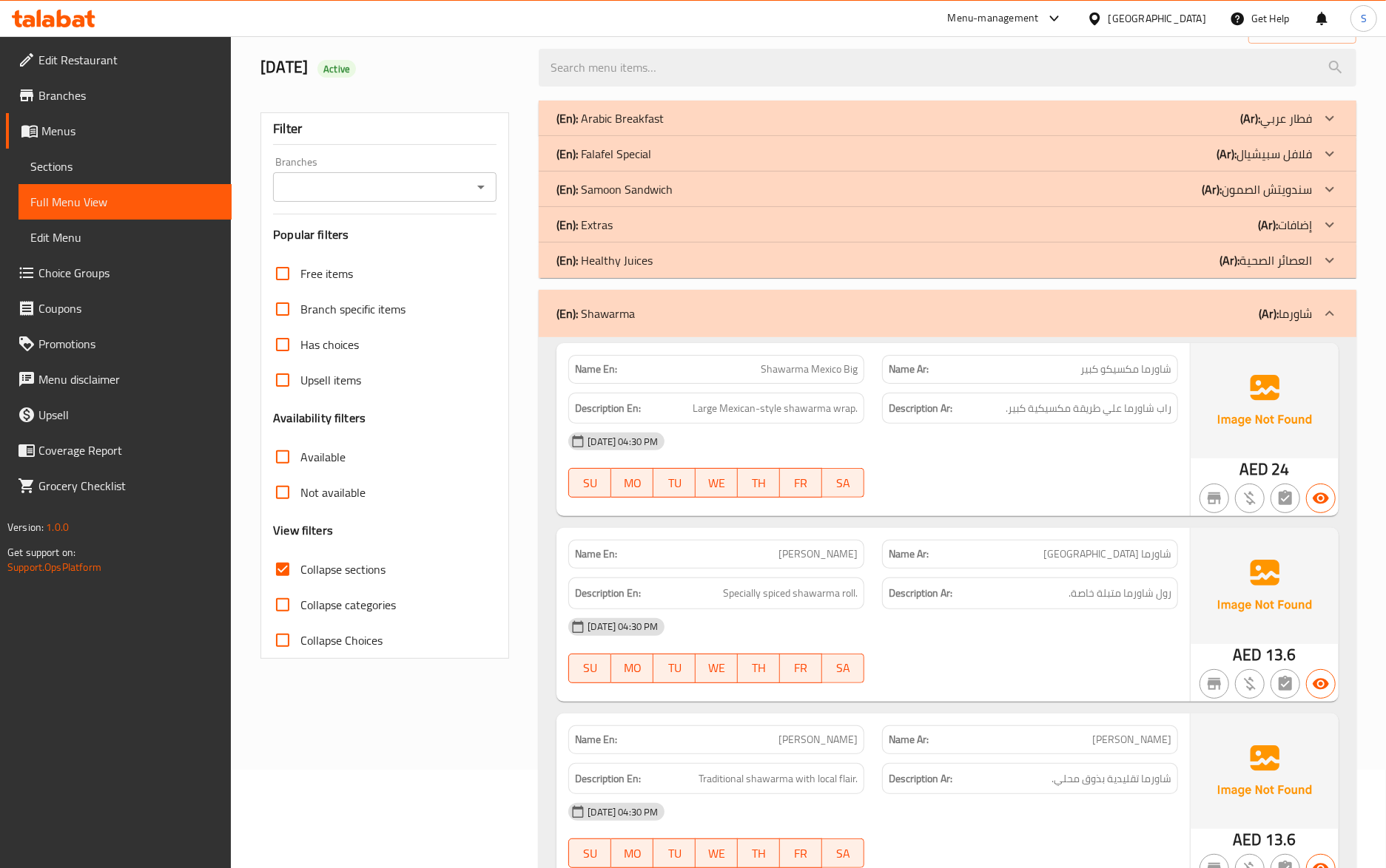
click at [56, 167] on span "Sections" at bounding box center [125, 166] width 190 height 18
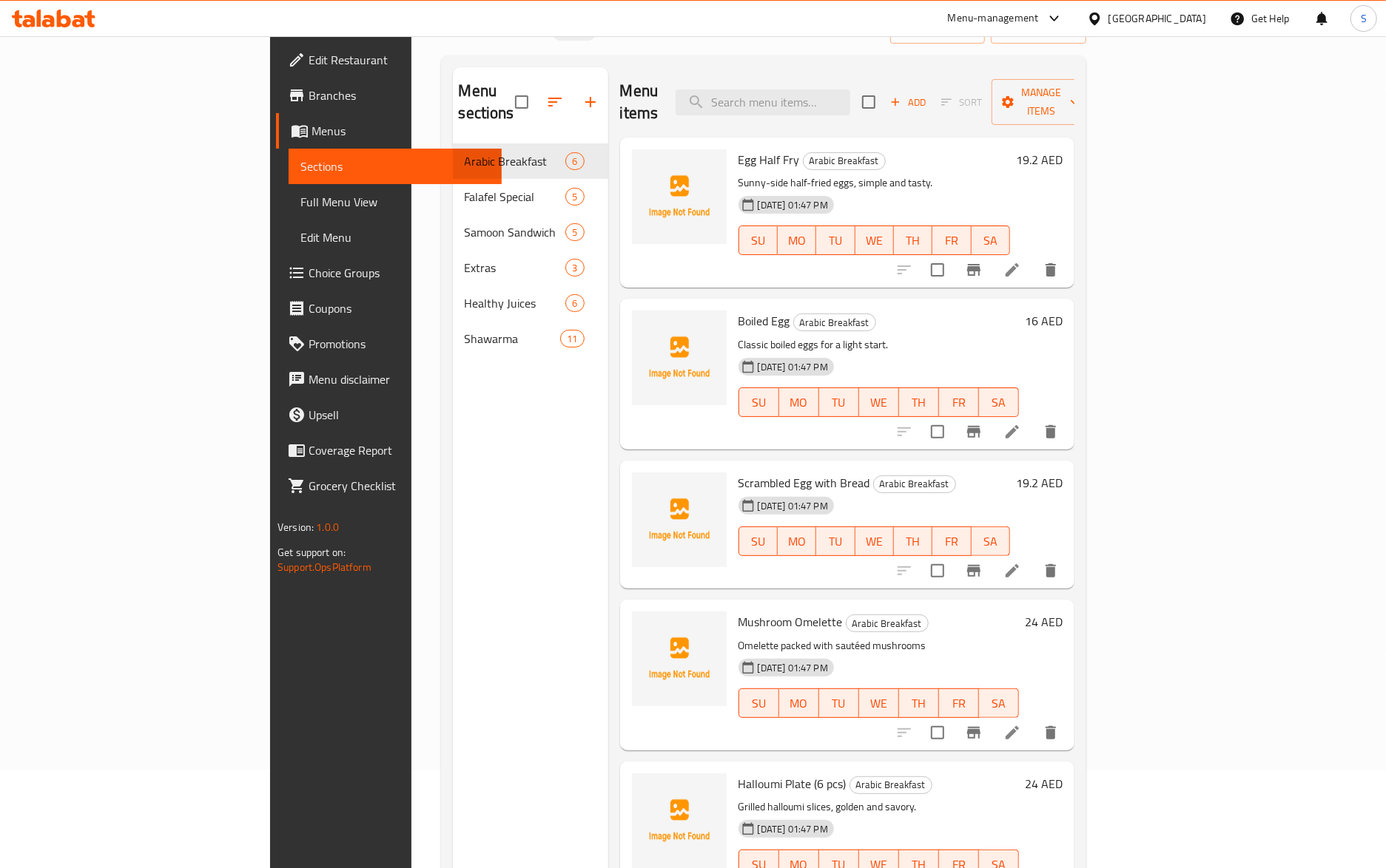
click at [300, 200] on span "Full Menu View" at bounding box center [395, 202] width 190 height 18
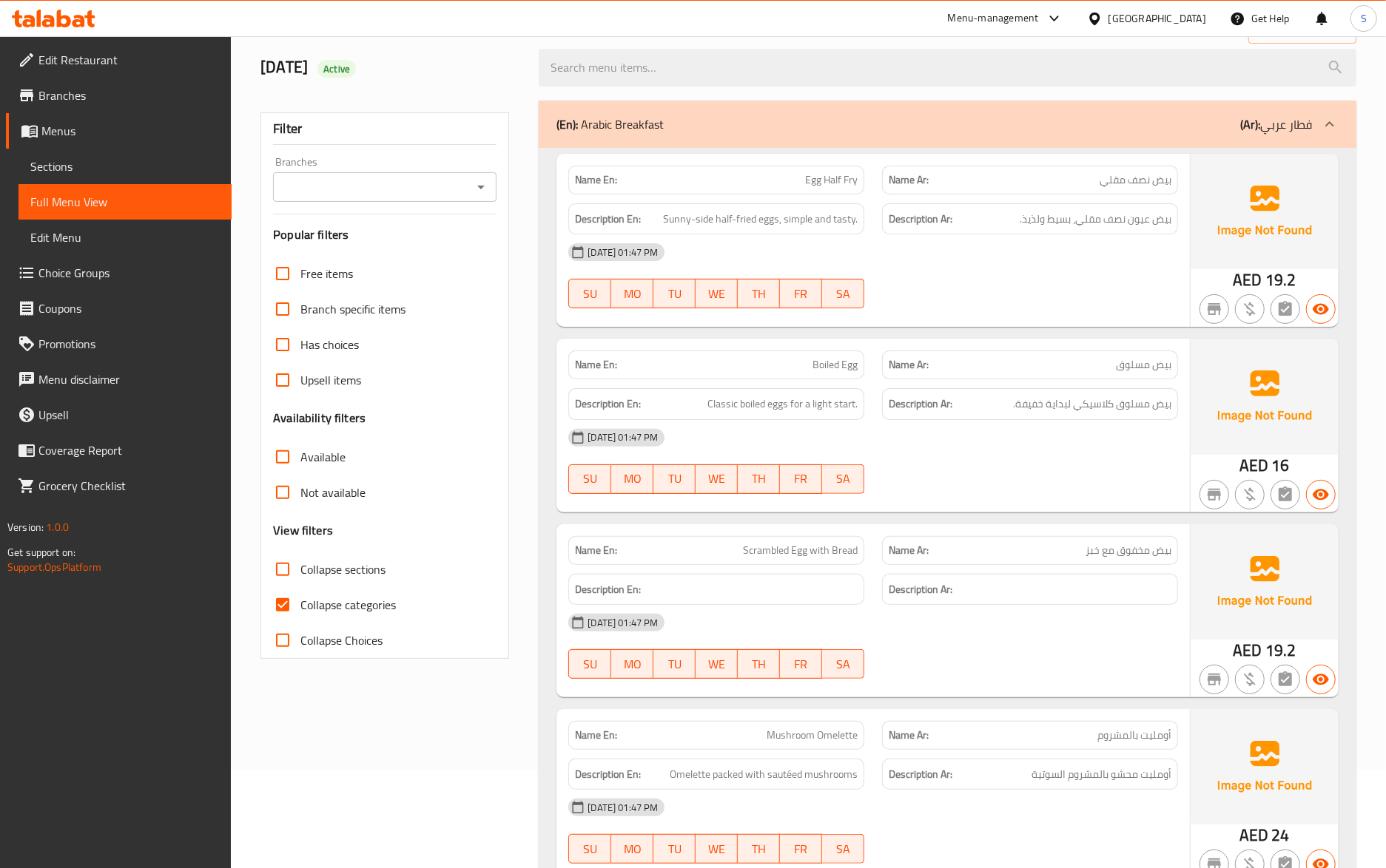
click at [276, 607] on input "Collapse categories" at bounding box center [282, 605] width 36 height 36
checkbox input "false"
click at [281, 556] on input "Collapse sections" at bounding box center [282, 569] width 36 height 36
checkbox input "true"
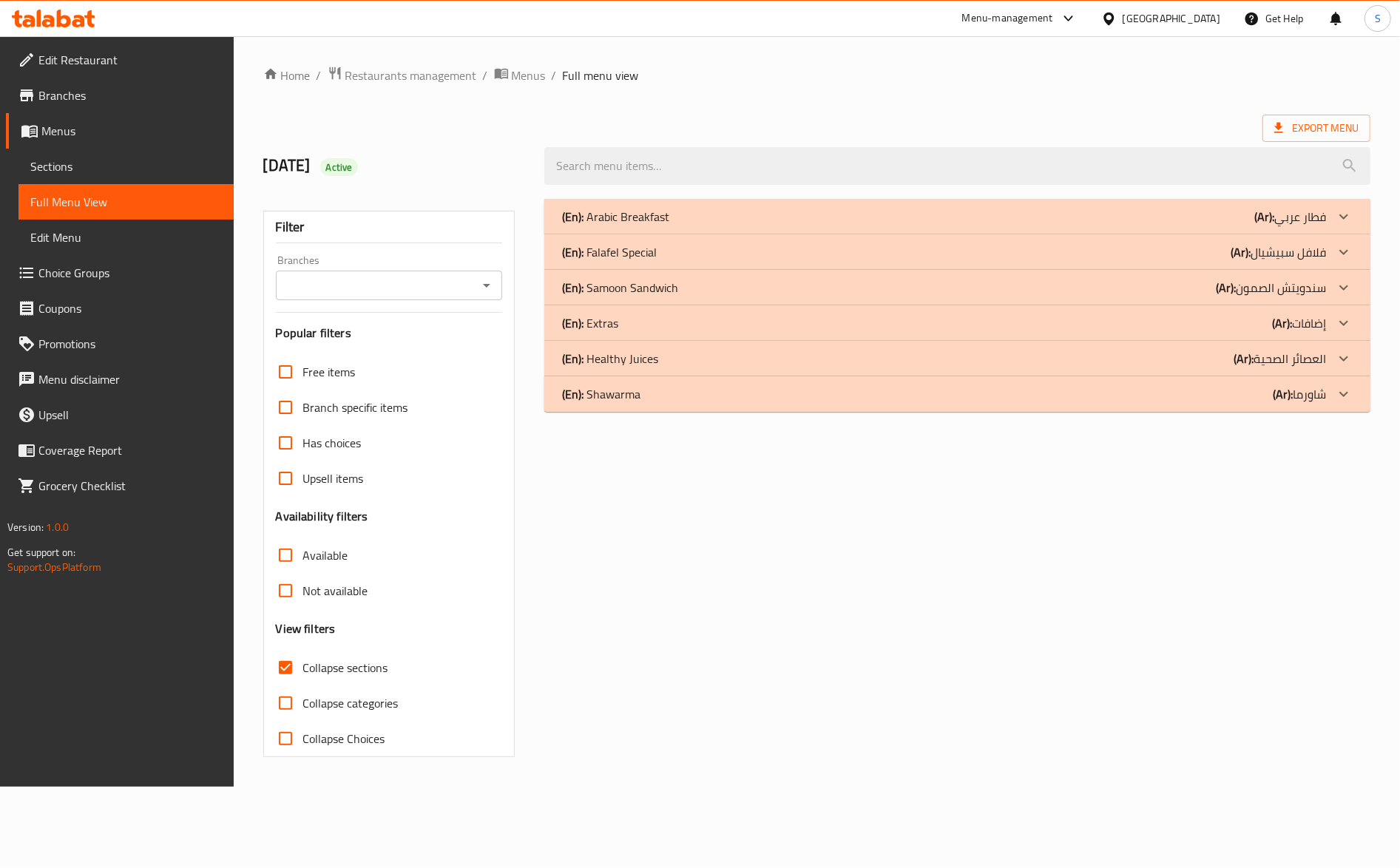
click at [625, 388] on p "(En): Shawarma" at bounding box center [601, 394] width 78 height 18
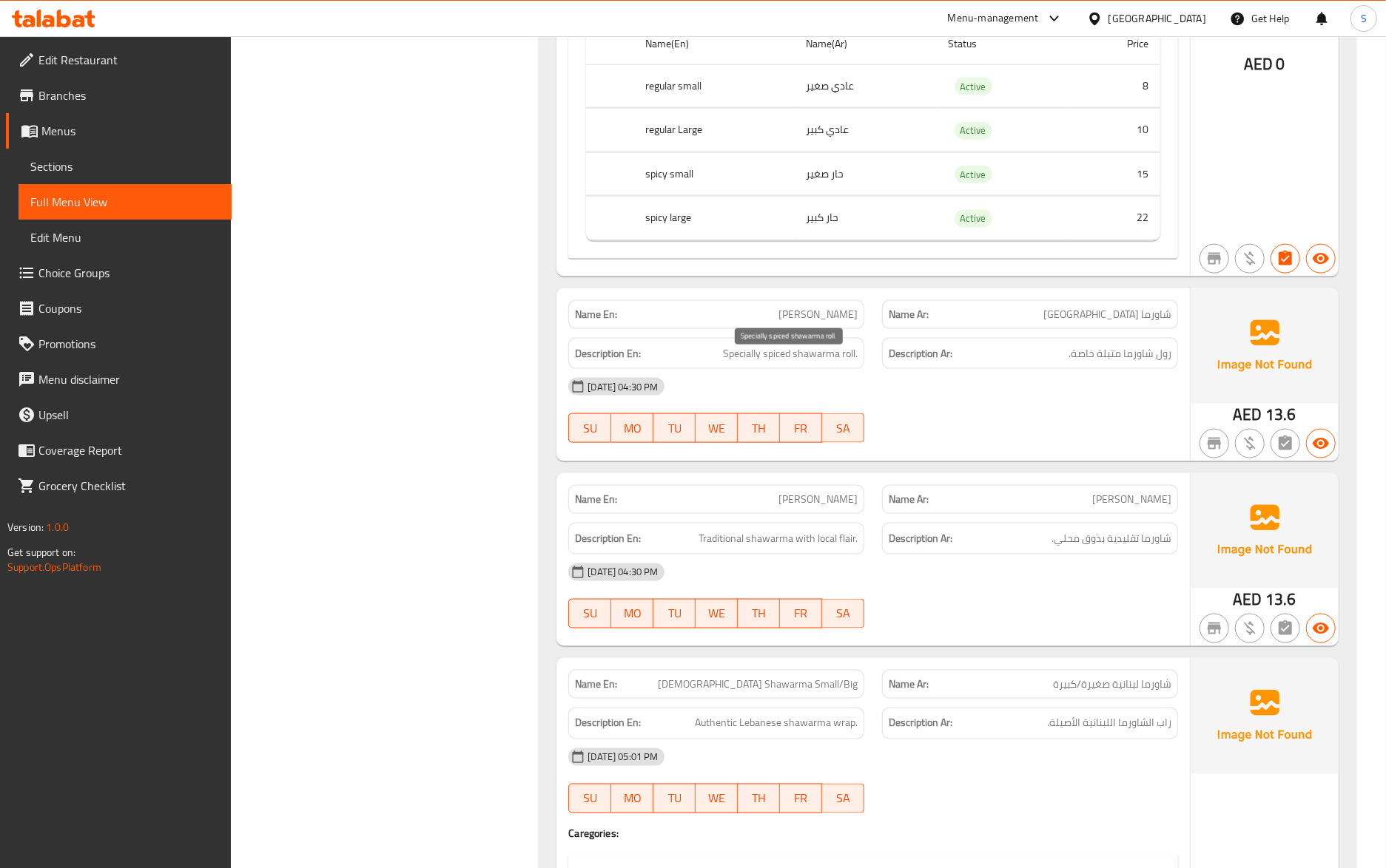
scroll to position [1479, 0]
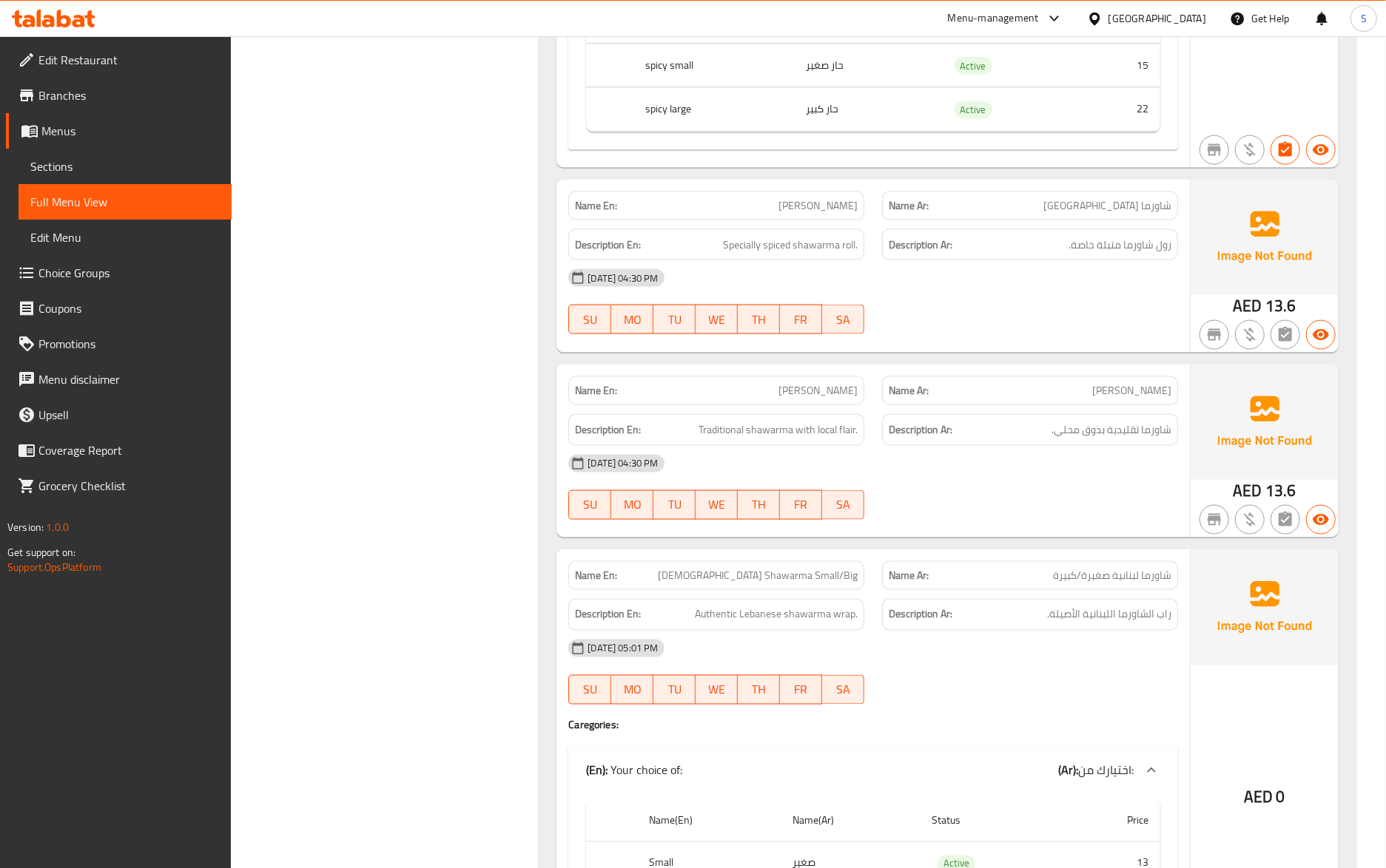
click at [1056, 481] on div "[DATE] 04:30 PM" at bounding box center [873, 464] width 628 height 36
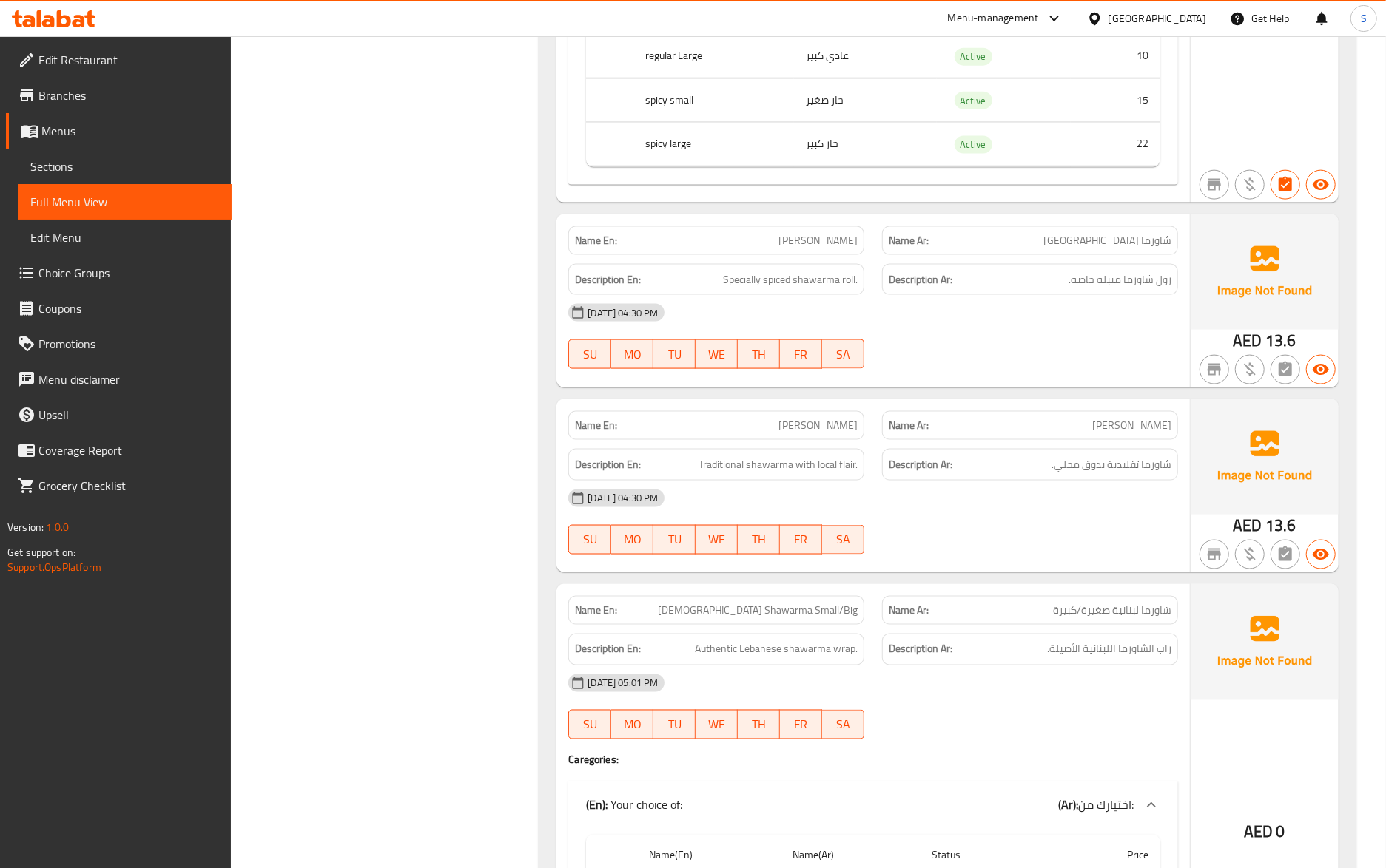
click at [830, 426] on span "Hassan Mathar" at bounding box center [818, 425] width 79 height 15
copy span "Hassan Mathar"
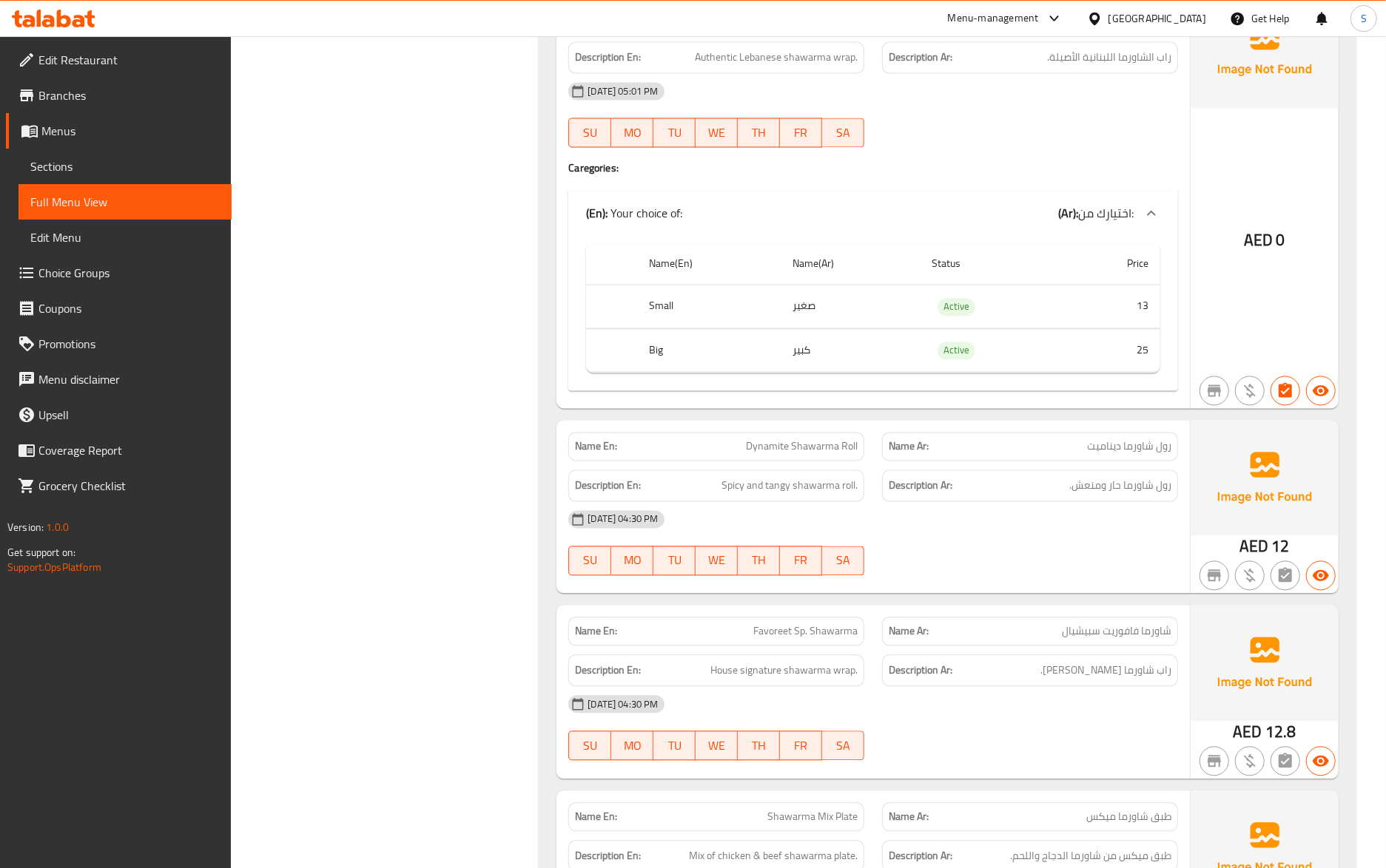
scroll to position [2233, 0]
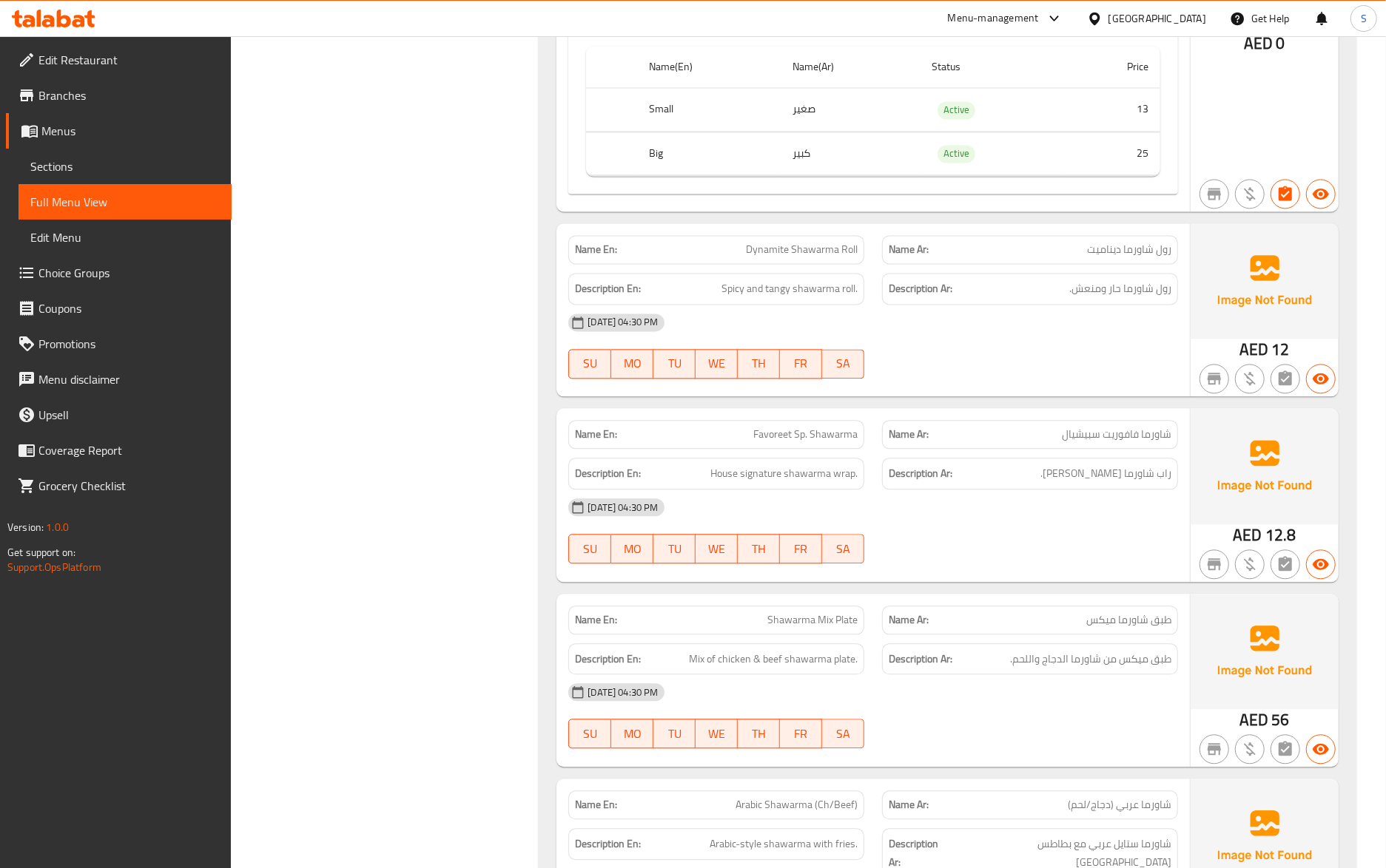
click at [1060, 581] on div "Name En: Favoreet Sp. Shawarma Name Ar: شاورما فافوريت سبيشيال Description En: …" at bounding box center [873, 495] width 633 height 173
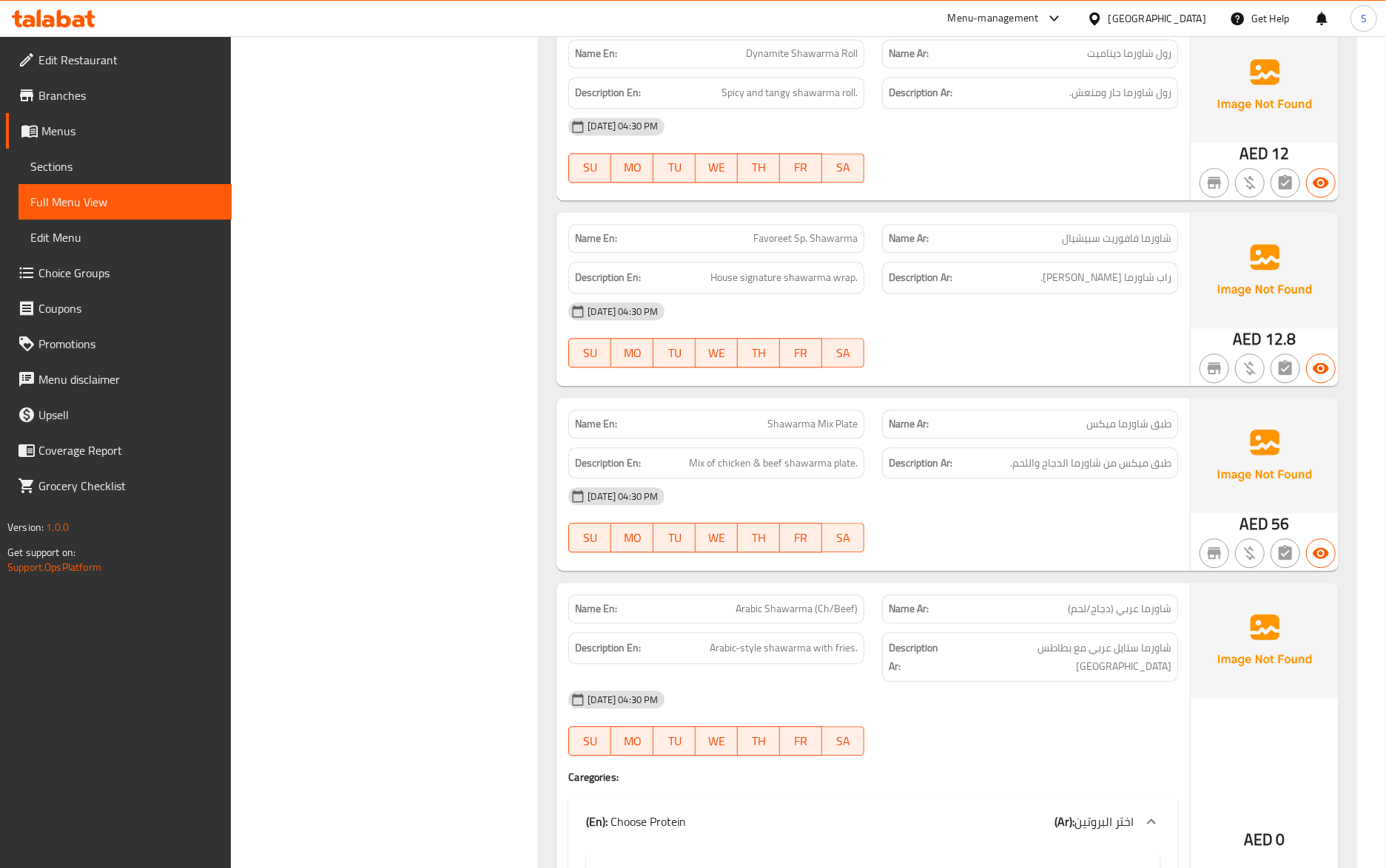
scroll to position [2431, 0]
click span "طبق ميكس من شاورما الدجاج واللحم."
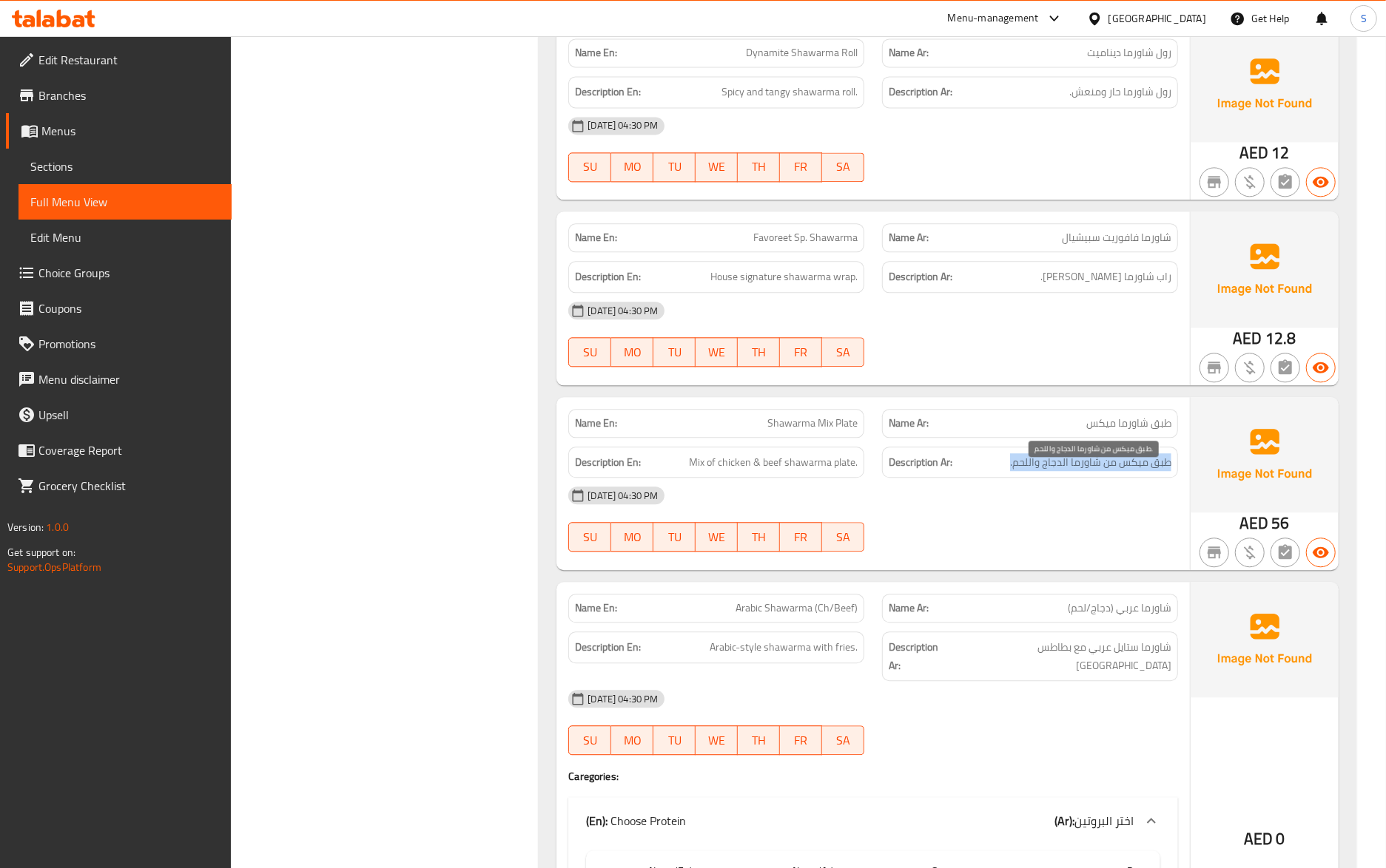
click span "طبق ميكس من شاورما الدجاج واللحم."
click div "08-10-2025 04:30 PM SU MO TU WE TH FR SA"
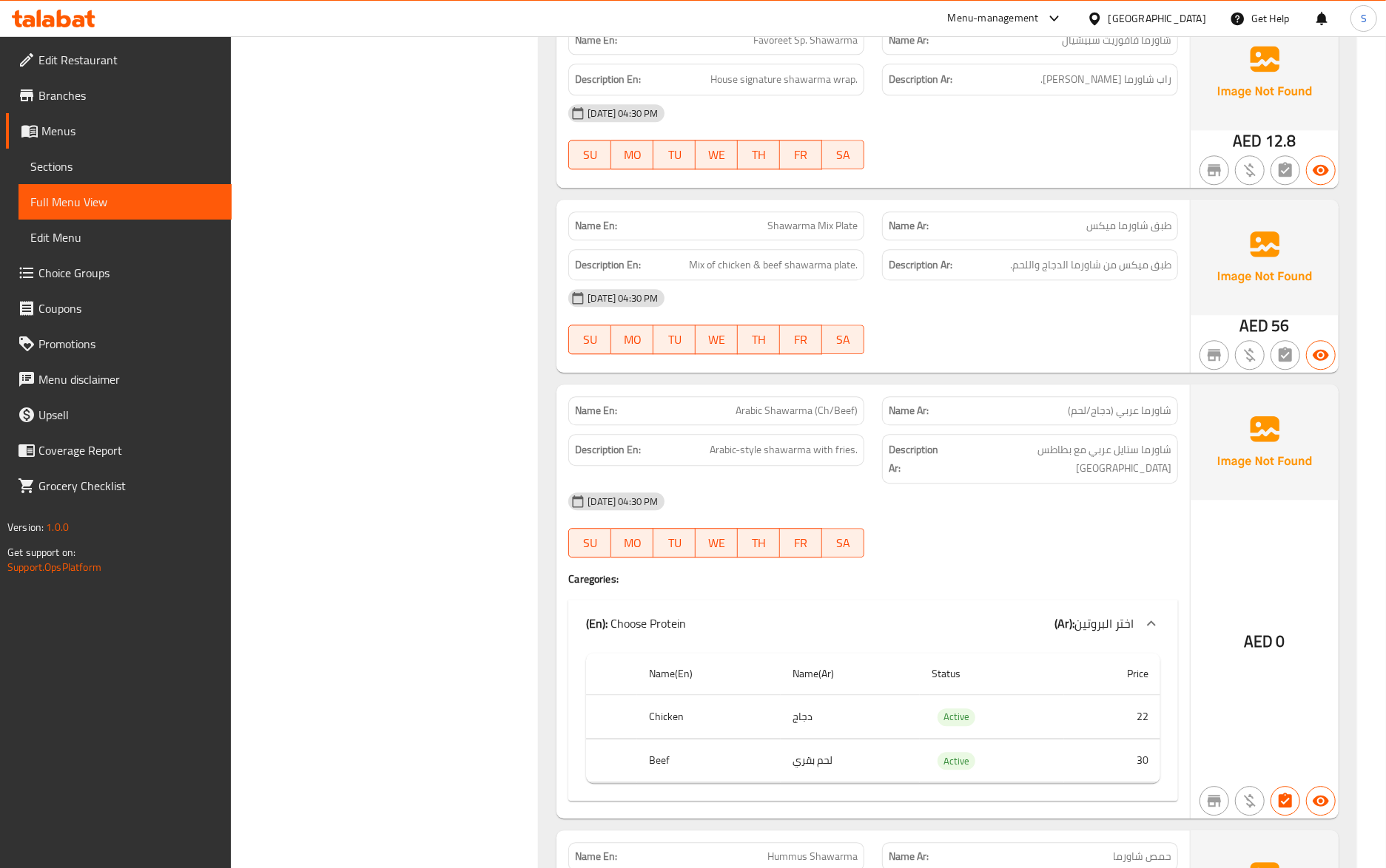
scroll to position [2726, 0]
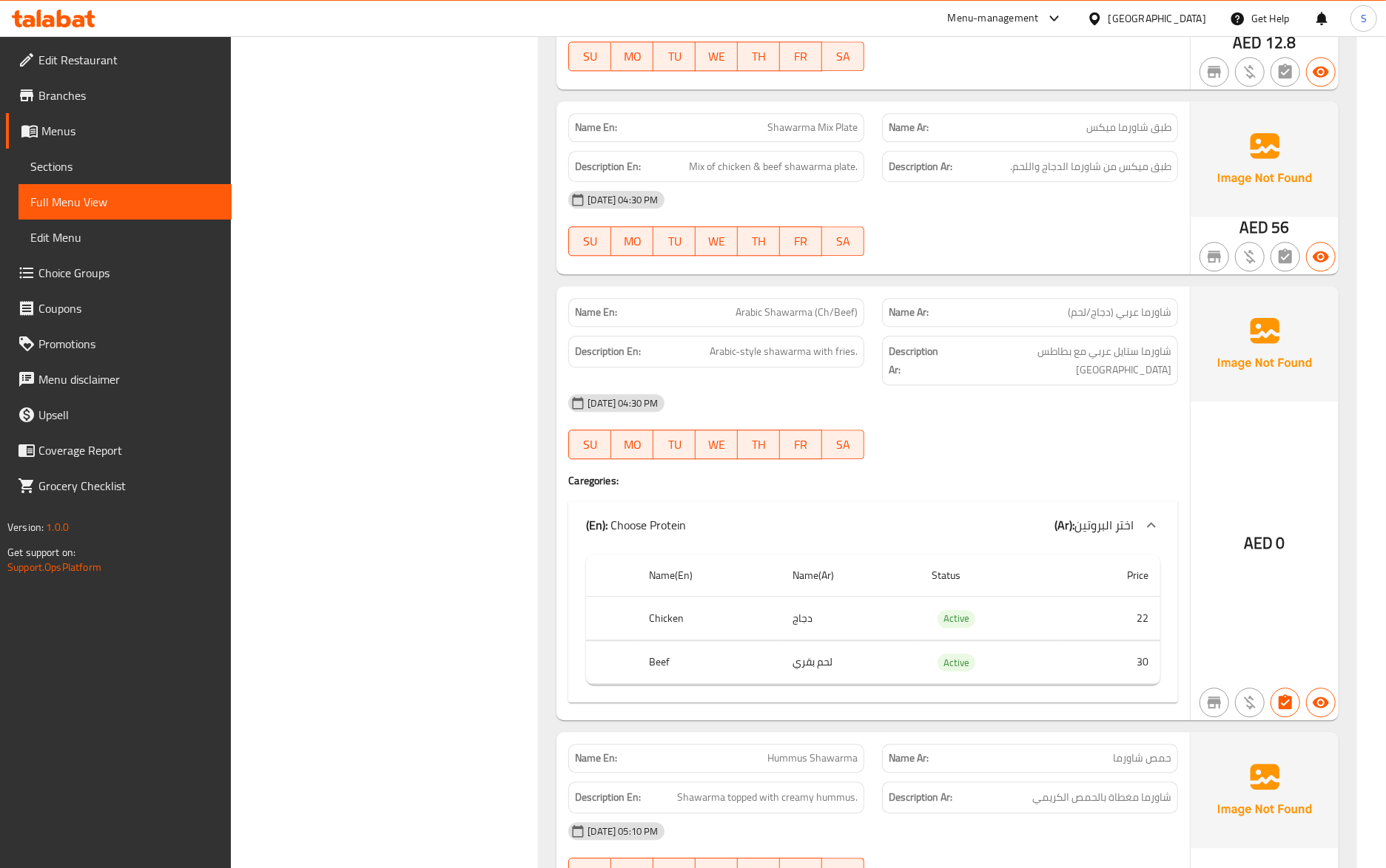
click div "SU MO TU WE TH FR SA"
click link "Sections"
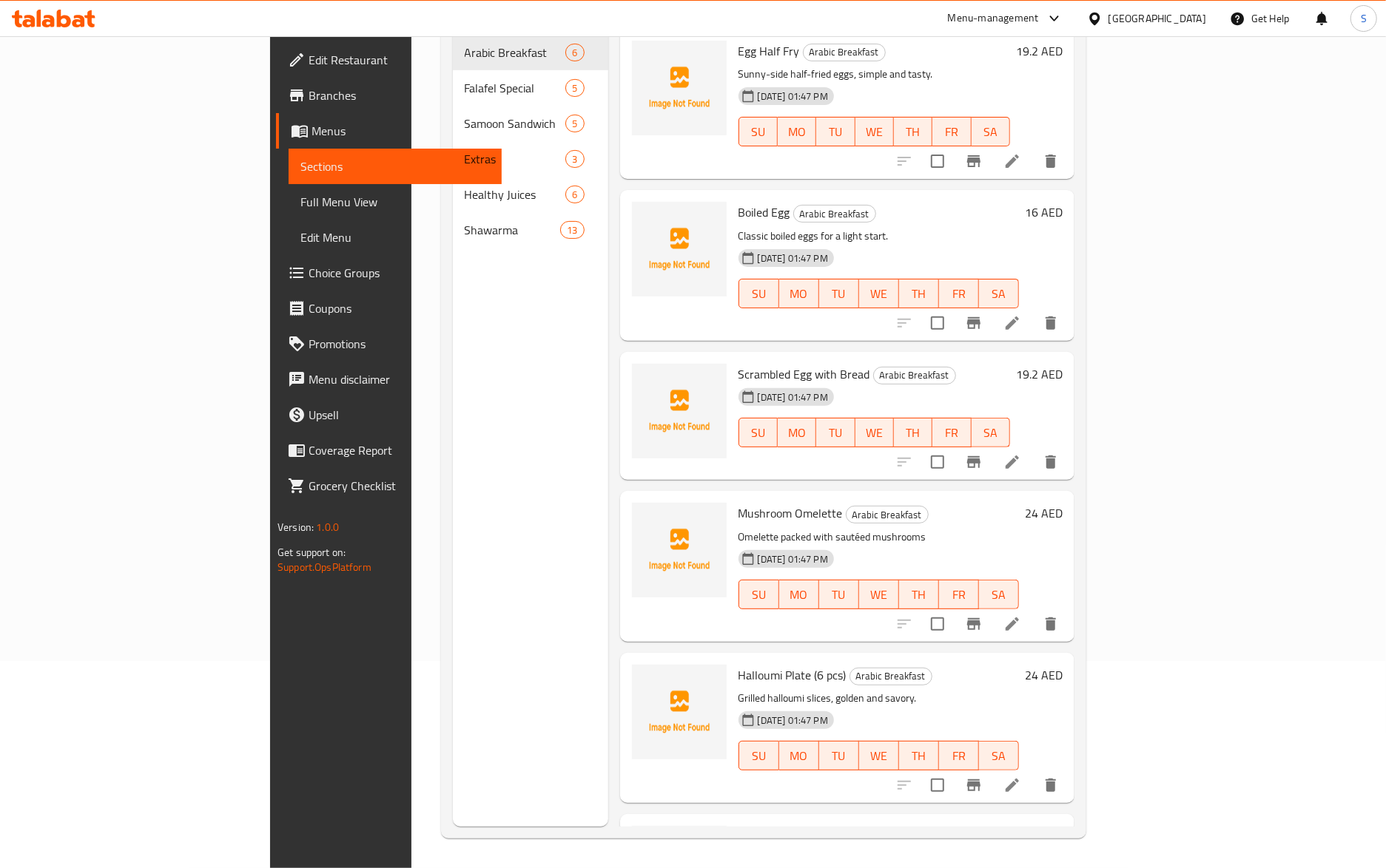
scroll to position [208, 0]
click span "Full Menu View"
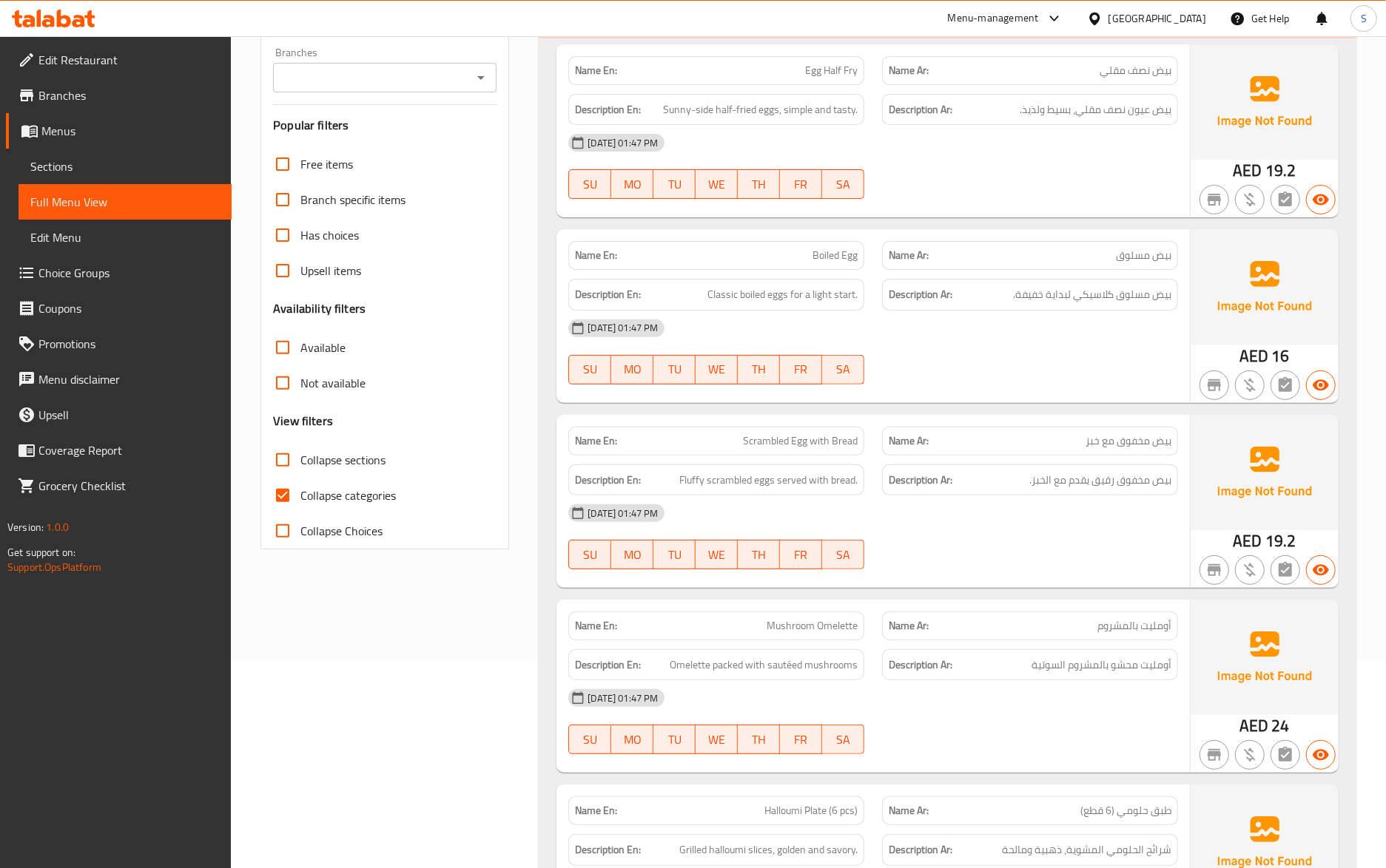
click input "Collapse categories"
checkbox input "false"
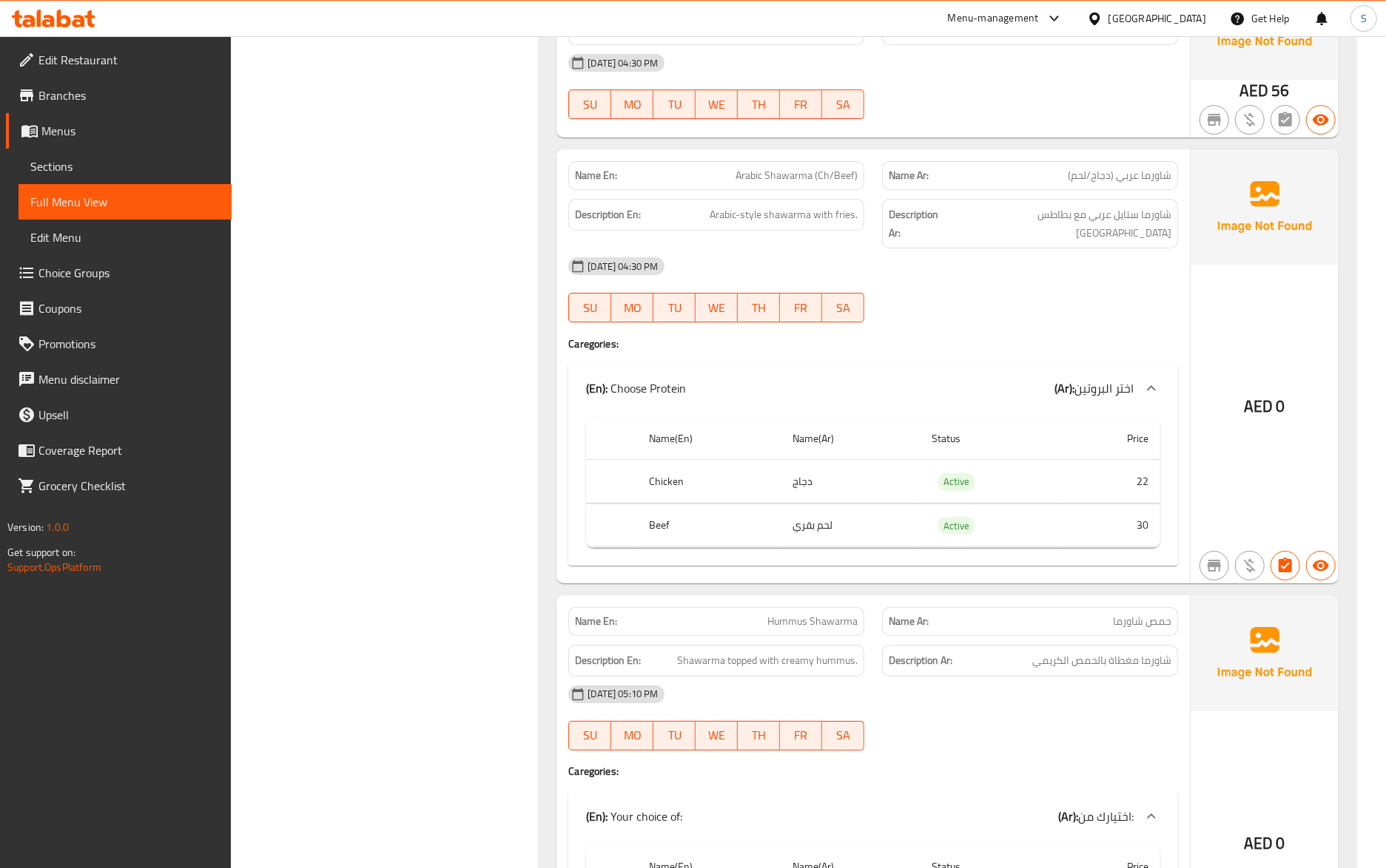
scroll to position [7965, 0]
drag, startPoint x: 135, startPoint y: 157, endPoint x: 137, endPoint y: 176, distance: 19.1
click span "Sections"
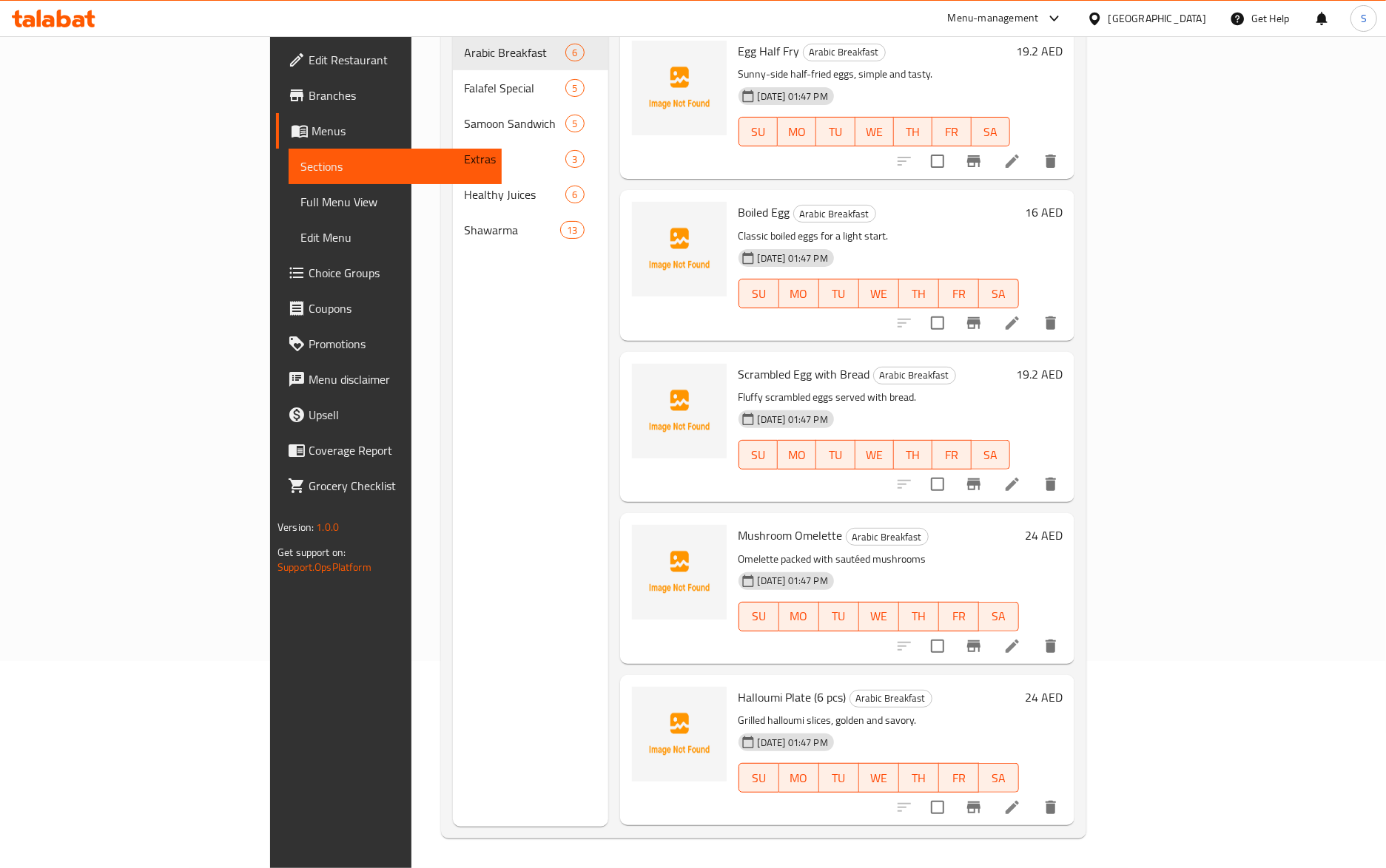
scroll to position [208, 0]
click span "Full Menu View"
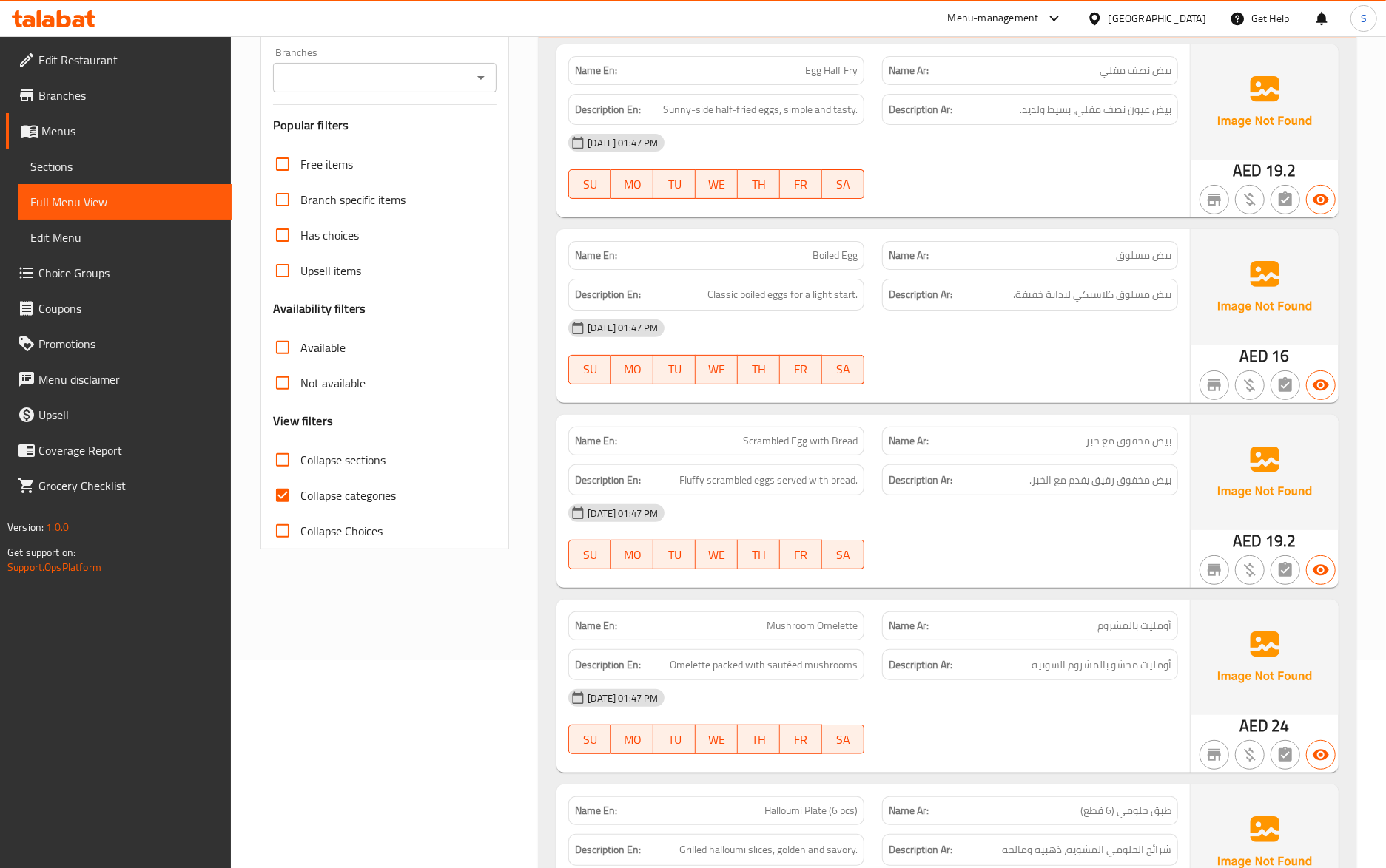
click input "Collapse categories"
checkbox input "false"
click input "Collapse sections"
checkbox input "true"
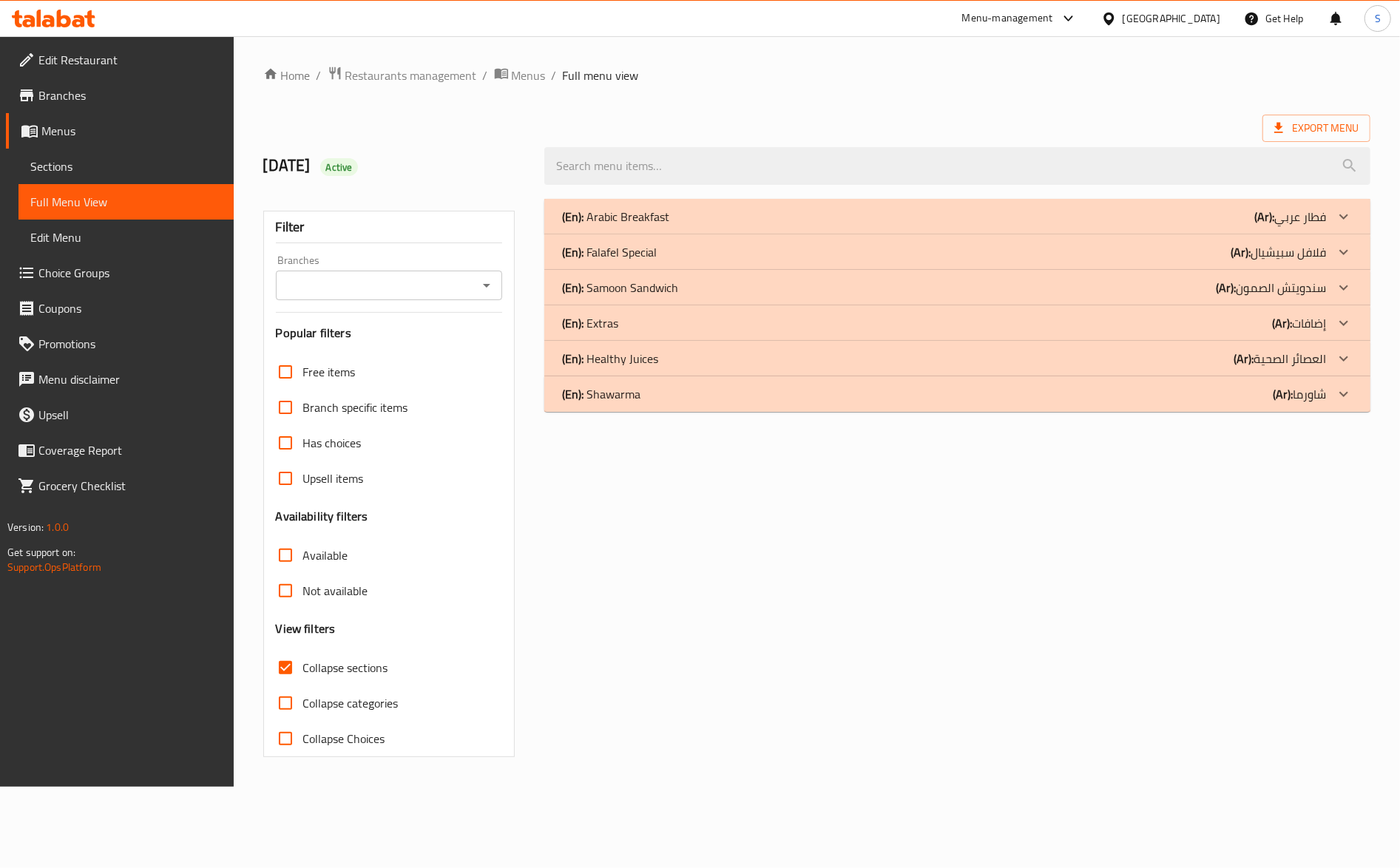
click p "(En): Shawarma"
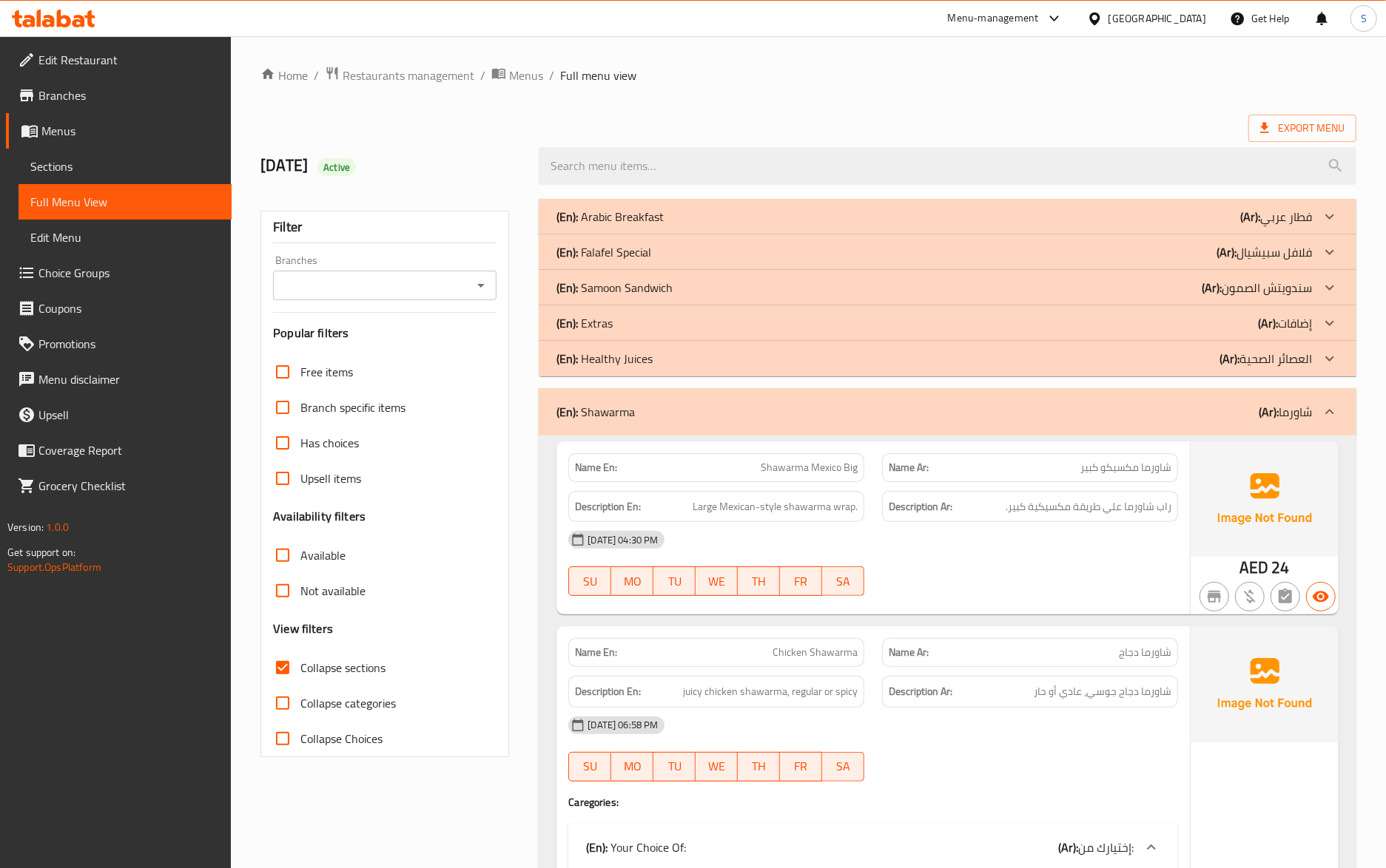
click div "Name En: Chicken Shawarma"
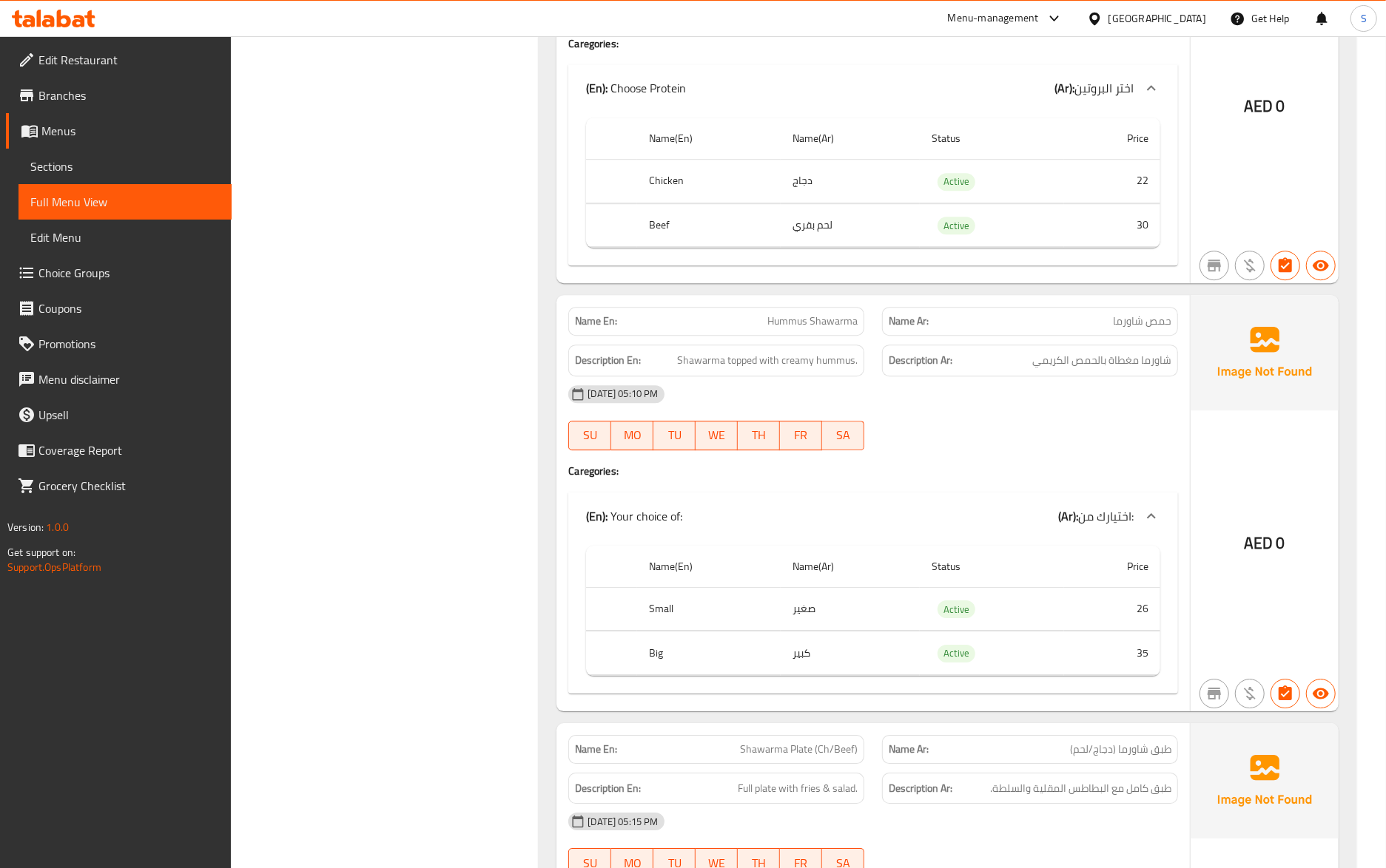
scroll to position [3246, 0]
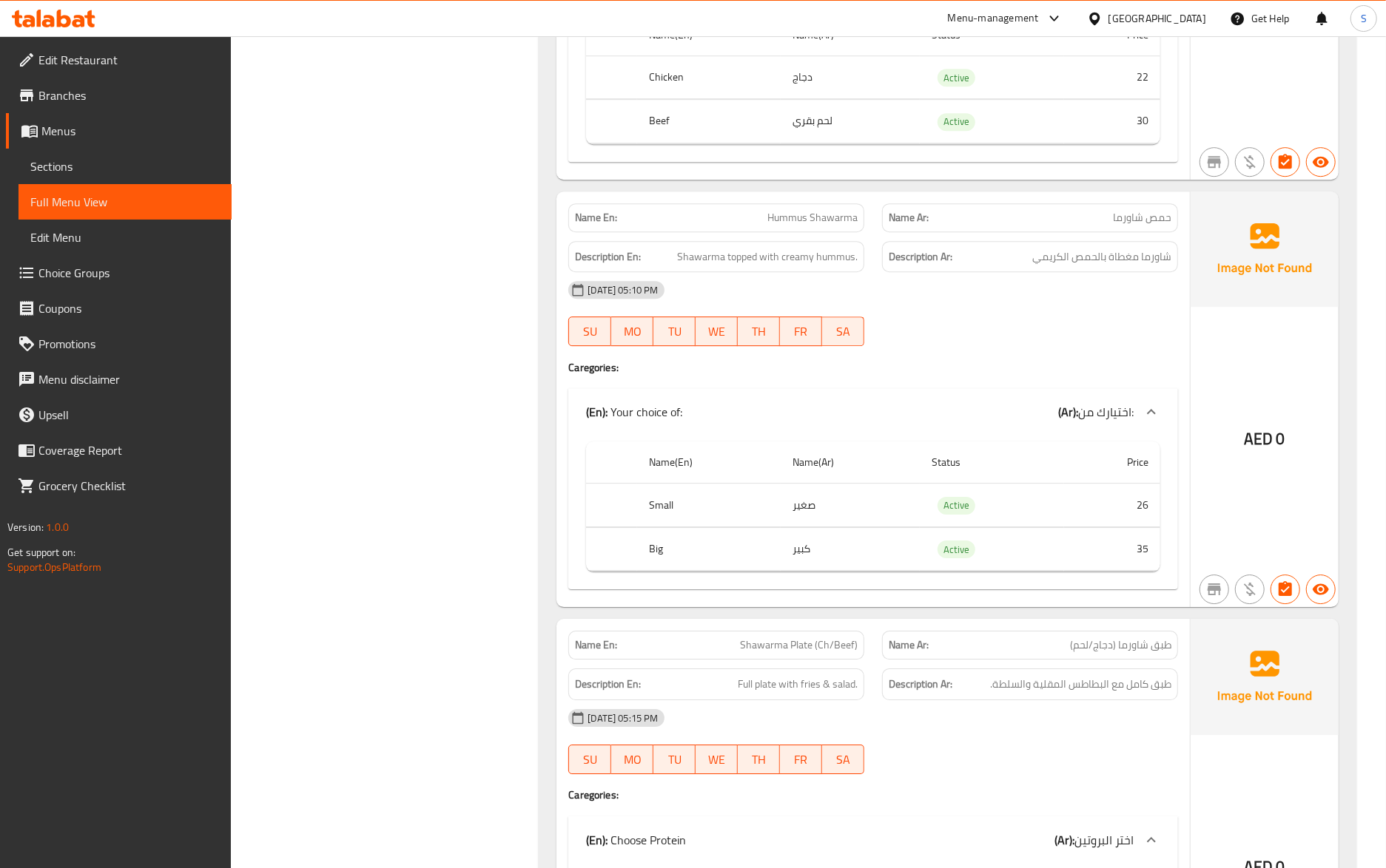
click div "Description En: Full plate with fries & salad."
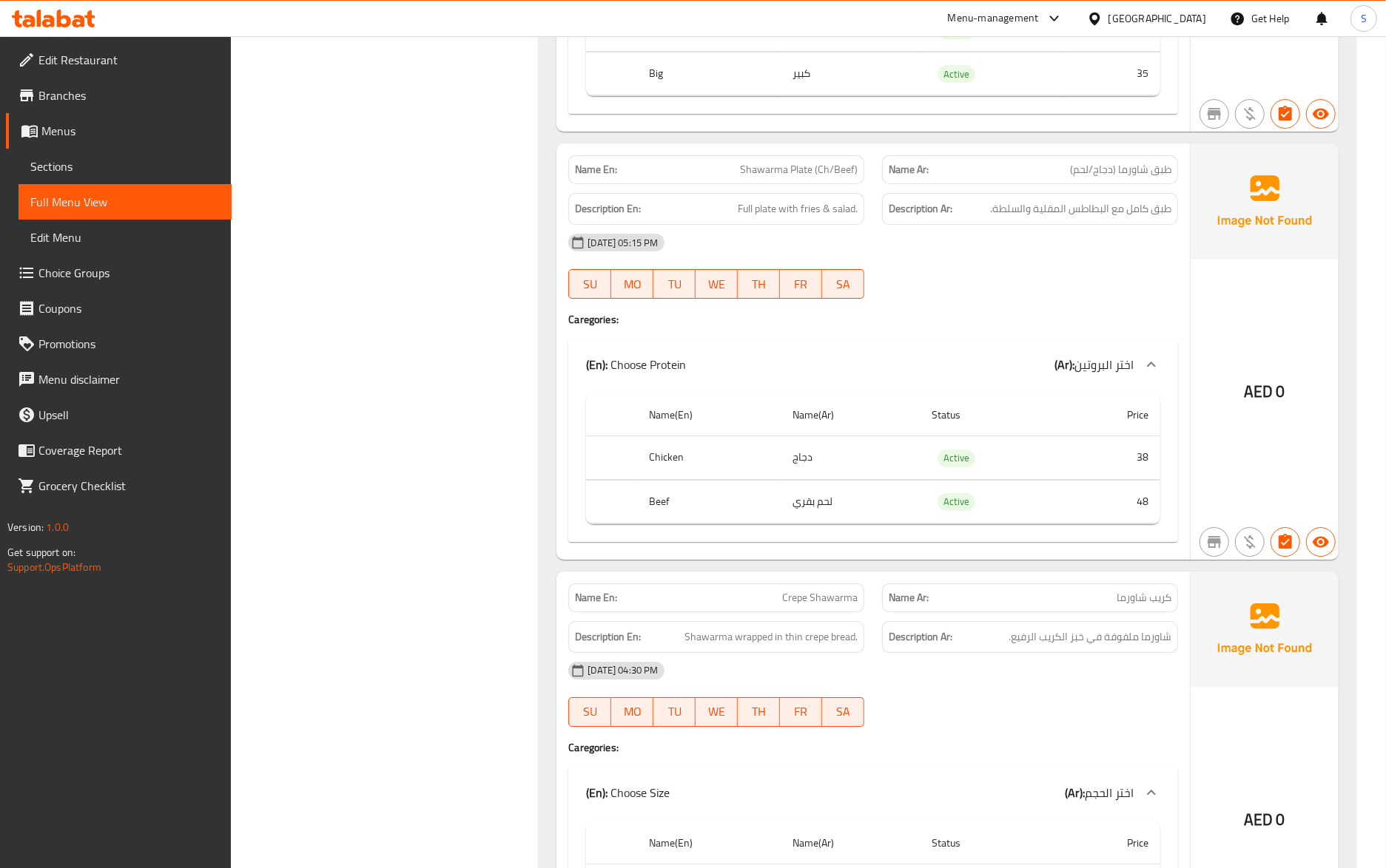
scroll to position [3740, 0]
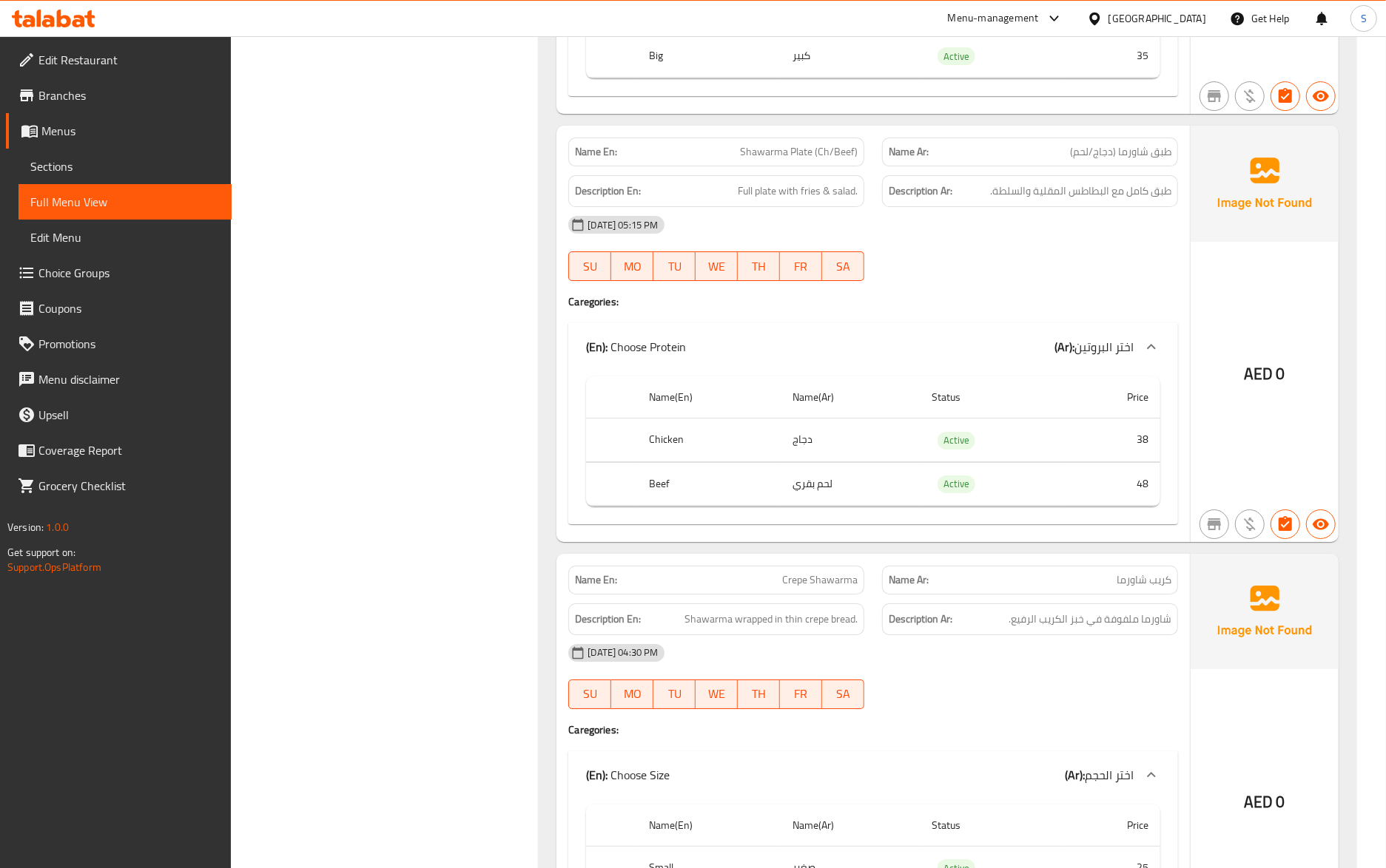
click span "Shawarma Plate (Ch/Beef)"
copy span "Shawarma Plate (Ch/Beef)"
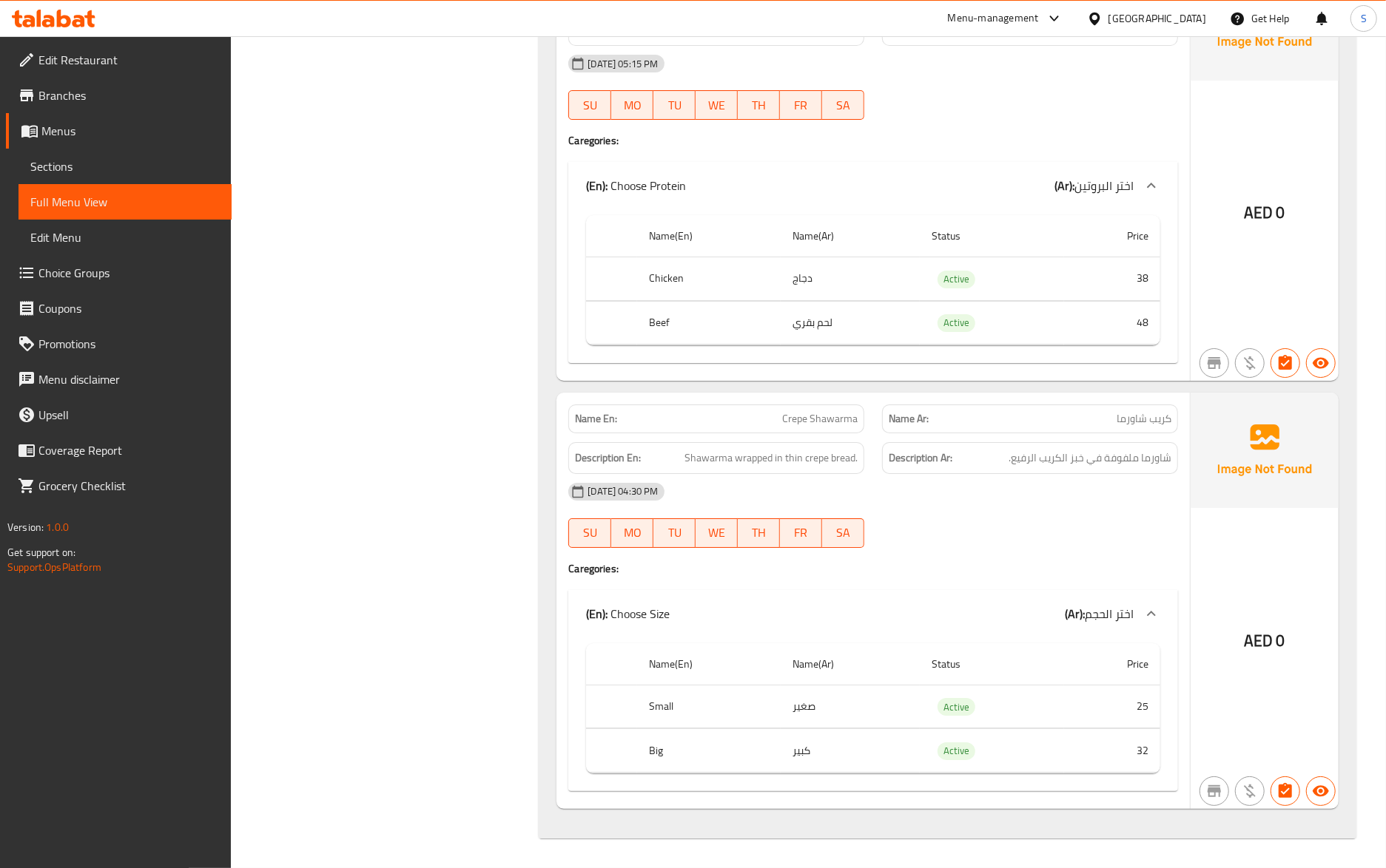
click span "Crepe Shawarma"
copy span "Crepe Shawarma"
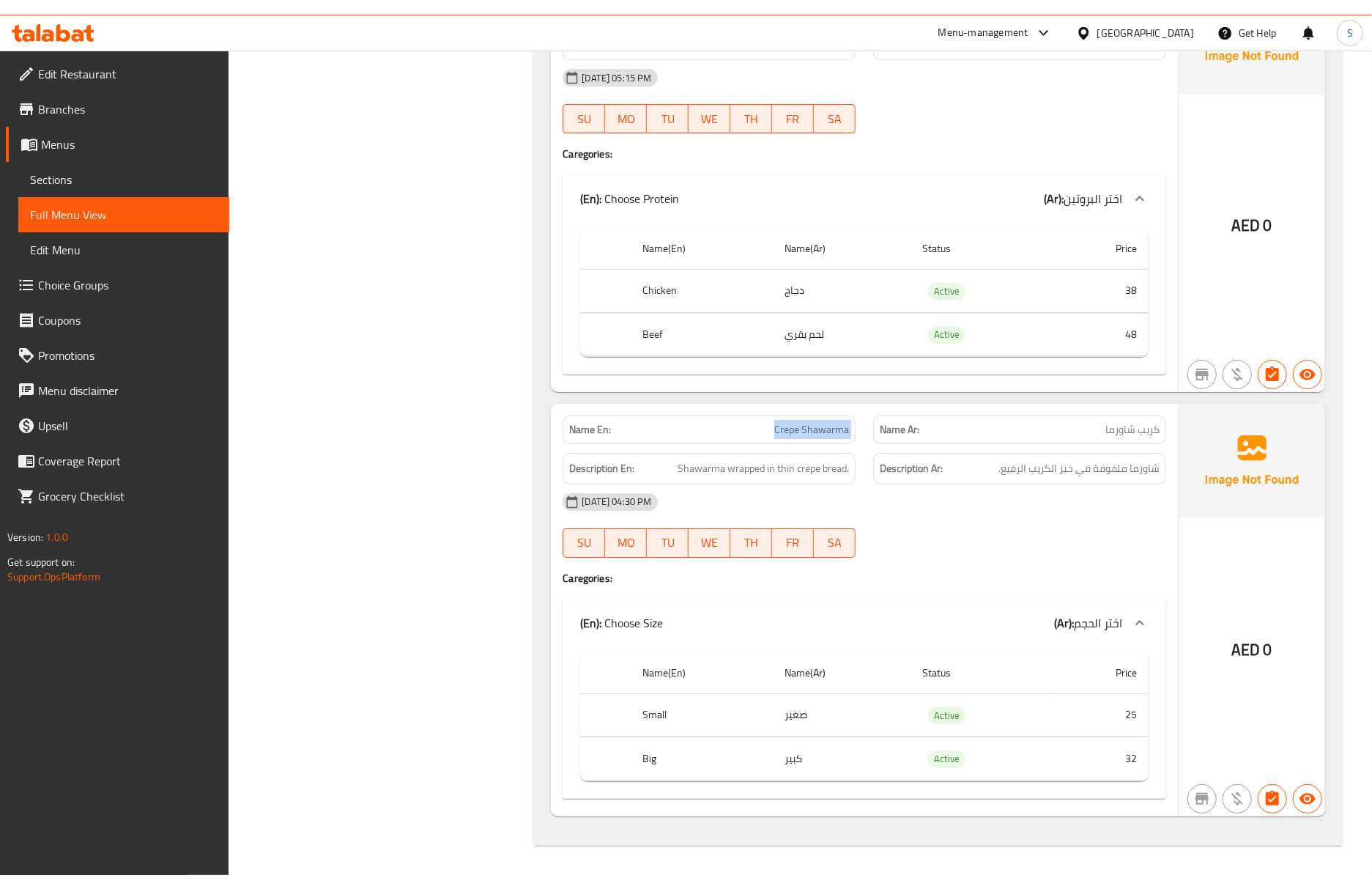
scroll to position [3863, 0]
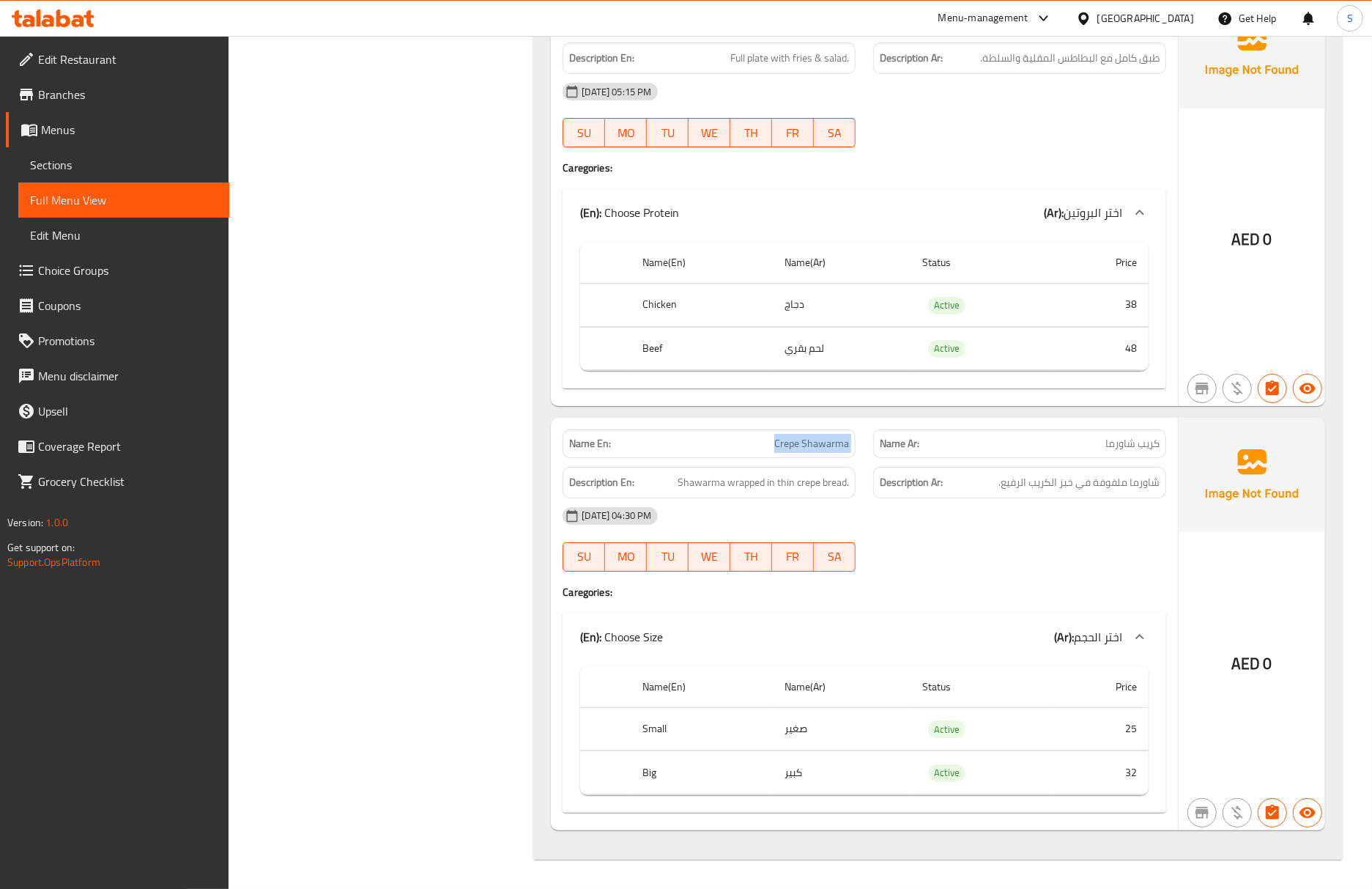
drag, startPoint x: 112, startPoint y: 169, endPoint x: 112, endPoint y: 189, distance: 20.0
click span "Sections"
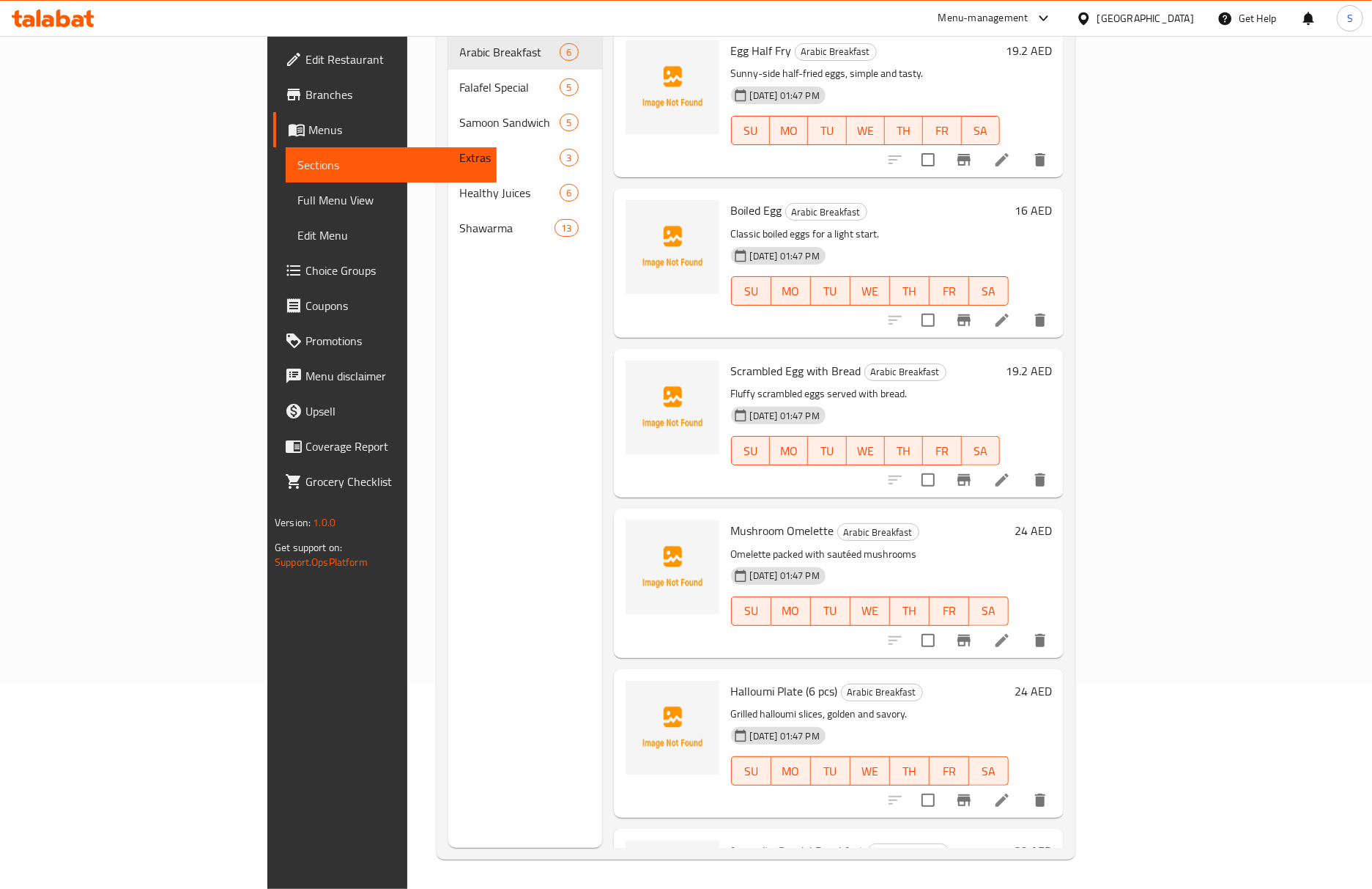
scroll to position [206, 0]
click span "Full Menu View"
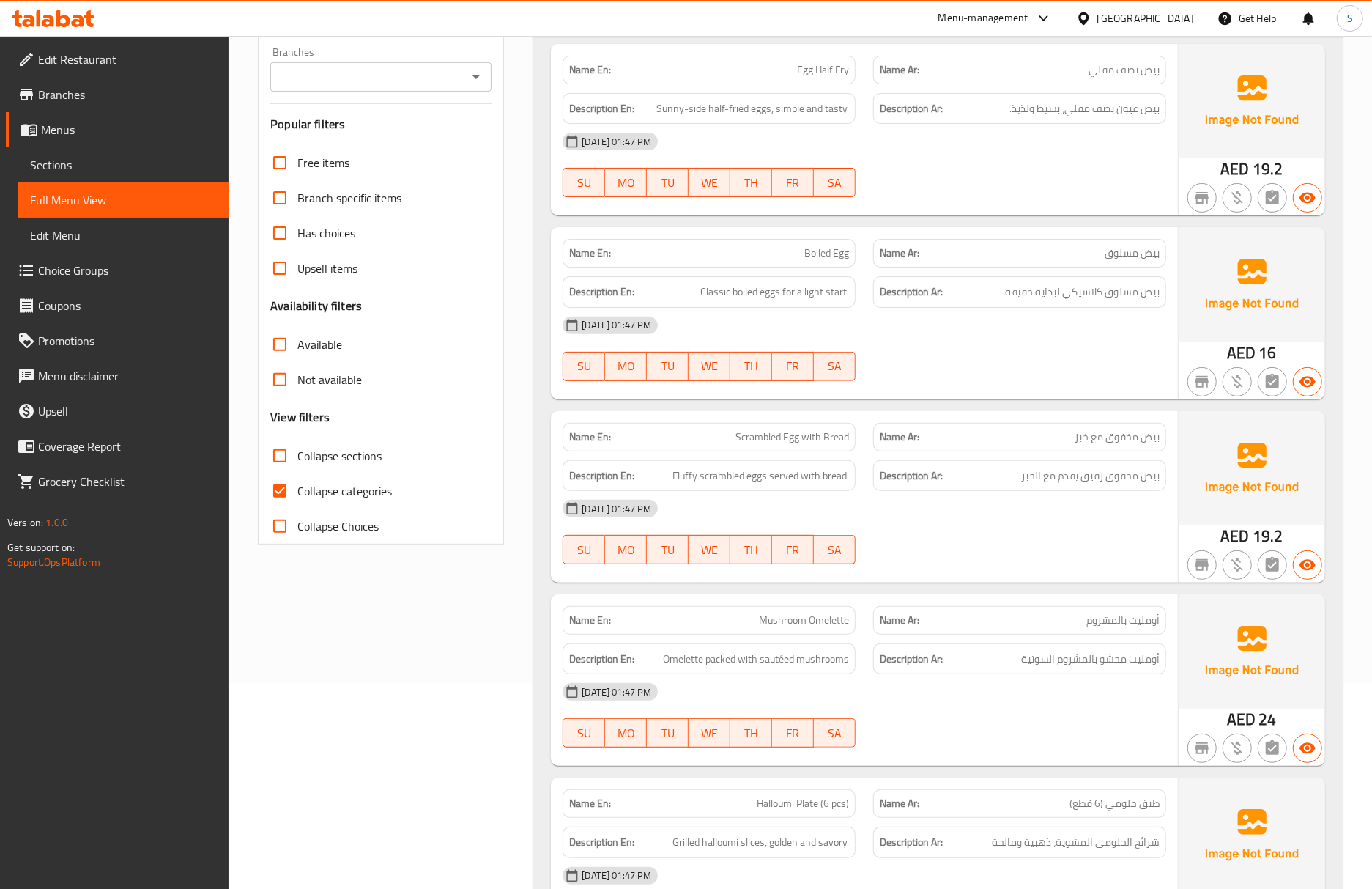
click input "Collapse categories"
checkbox input "false"
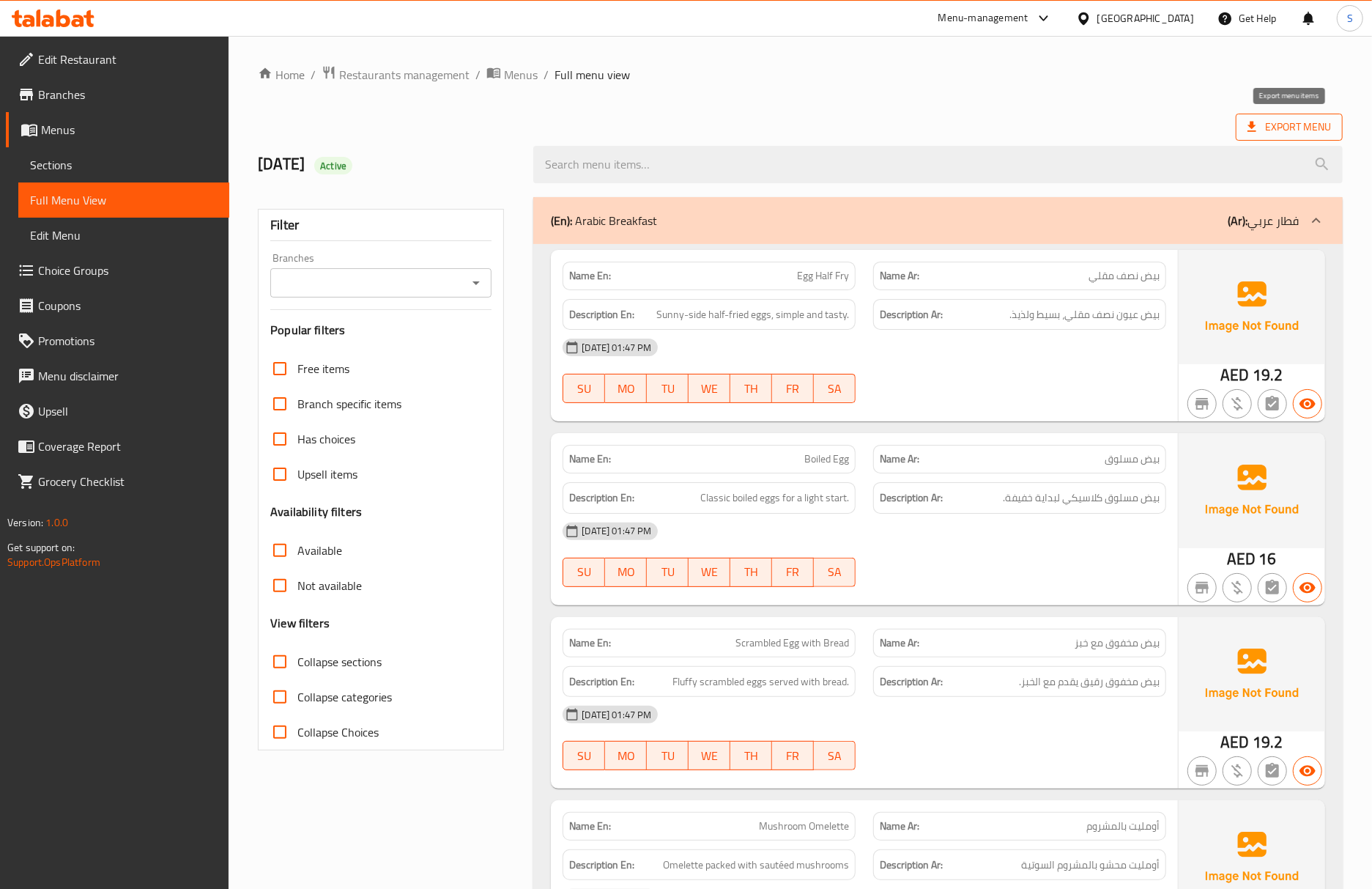
click span "Export Menu"
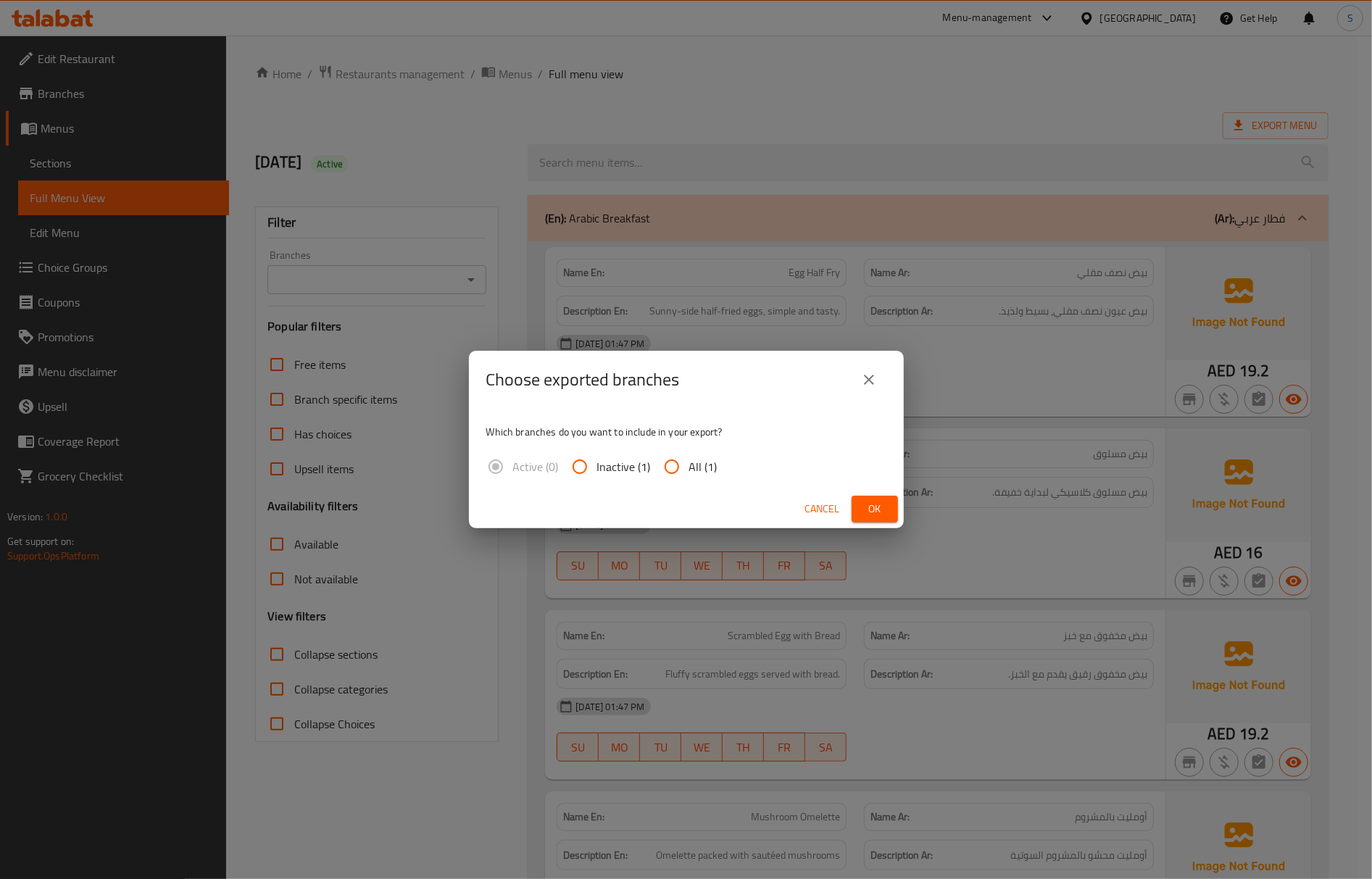
click input "All (1)"
radio input "true"
click button "Ok"
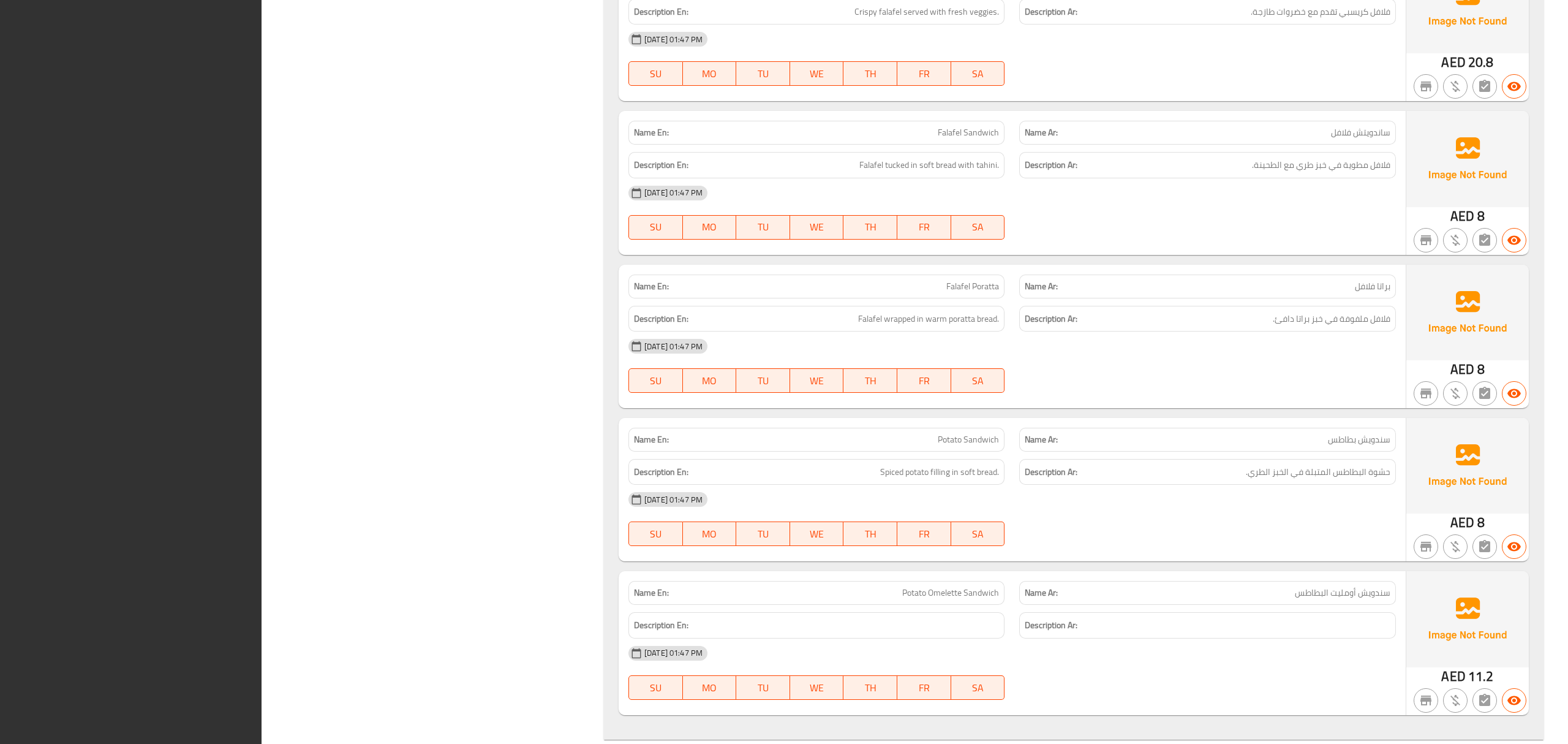
click div "(En): Arabic Breakfast (Ar): فطار عربي Name En: Egg Half Fry Name Ar: بيض نصف م…"
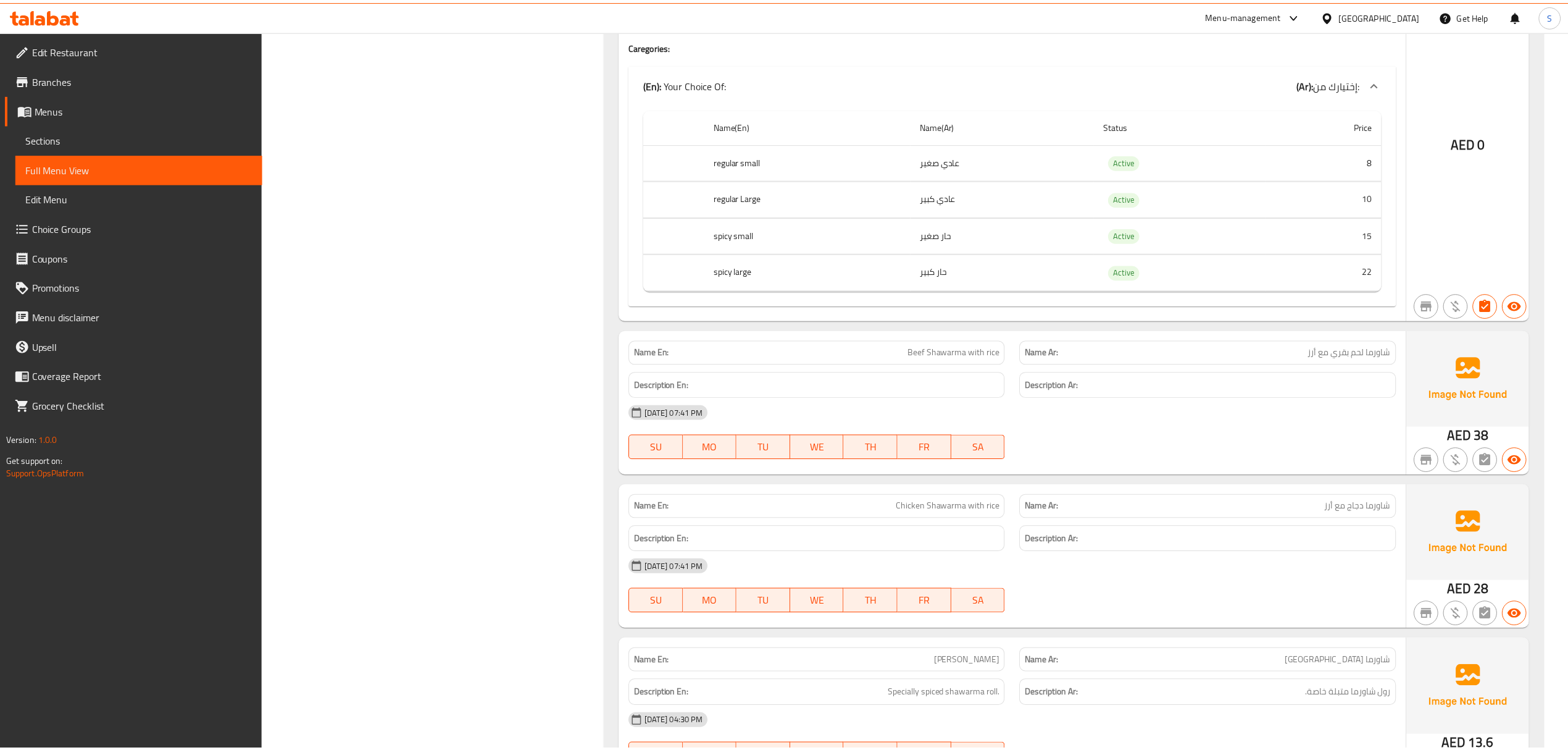
scroll to position [2034, 0]
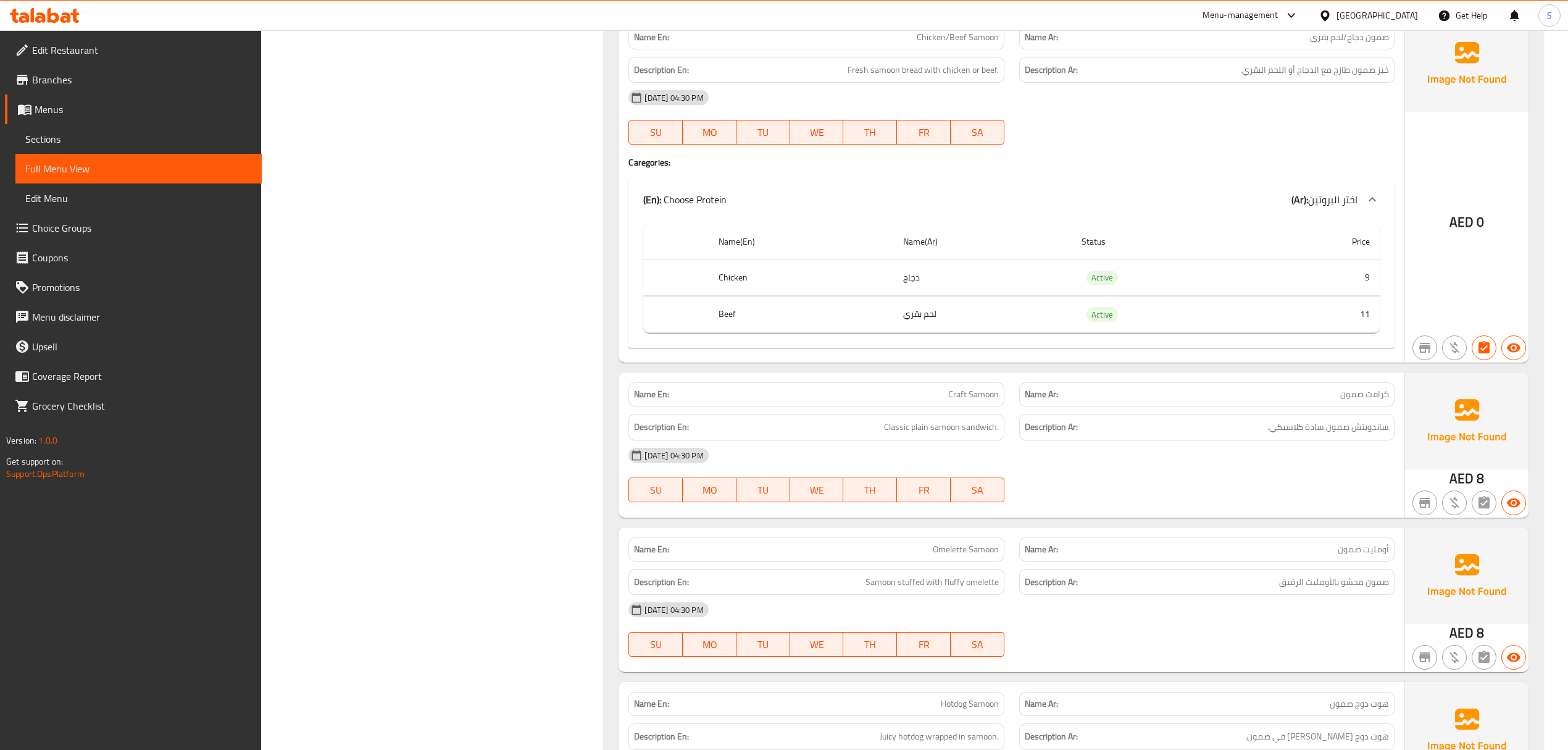
drag, startPoint x: 1201, startPoint y: 477, endPoint x: 1288, endPoint y: 477, distance: 87.0
click div "08-10-2025 04:30 PM SU MO TU WE TH FR SA"
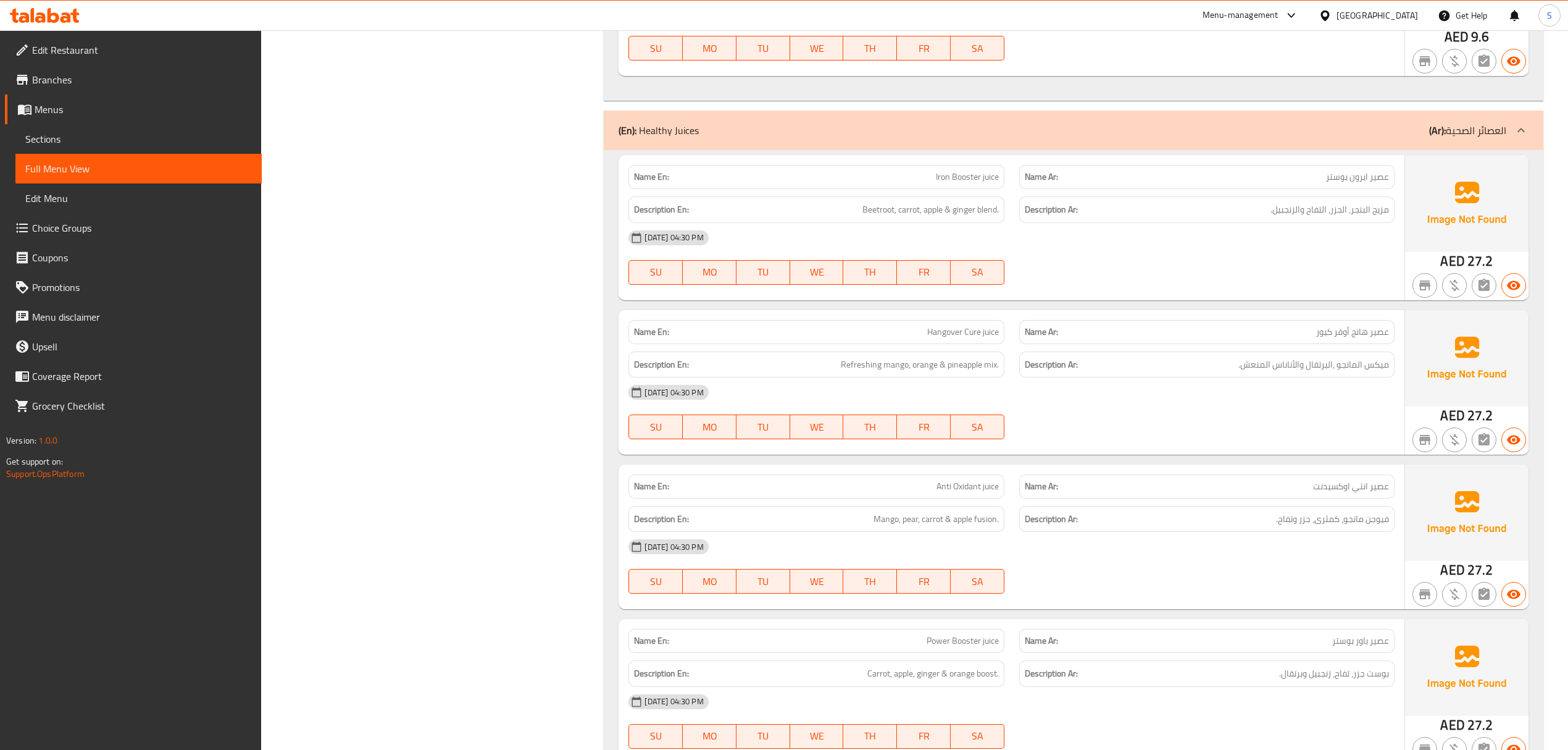
click div "Name En: Iron Booster juice Name Ar: عصير ايرون بوستر Description En: Beetroot,…"
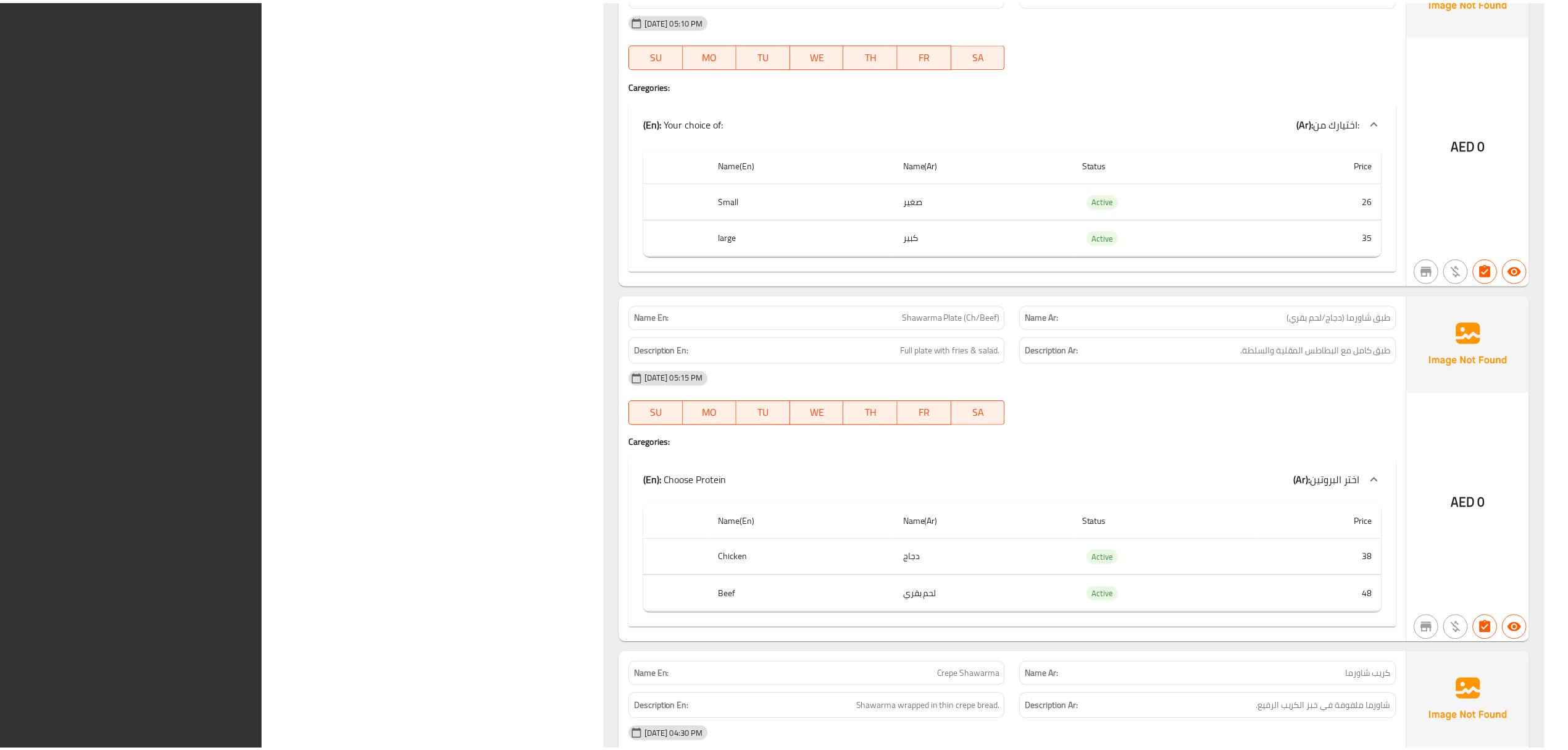
scroll to position [7830, 0]
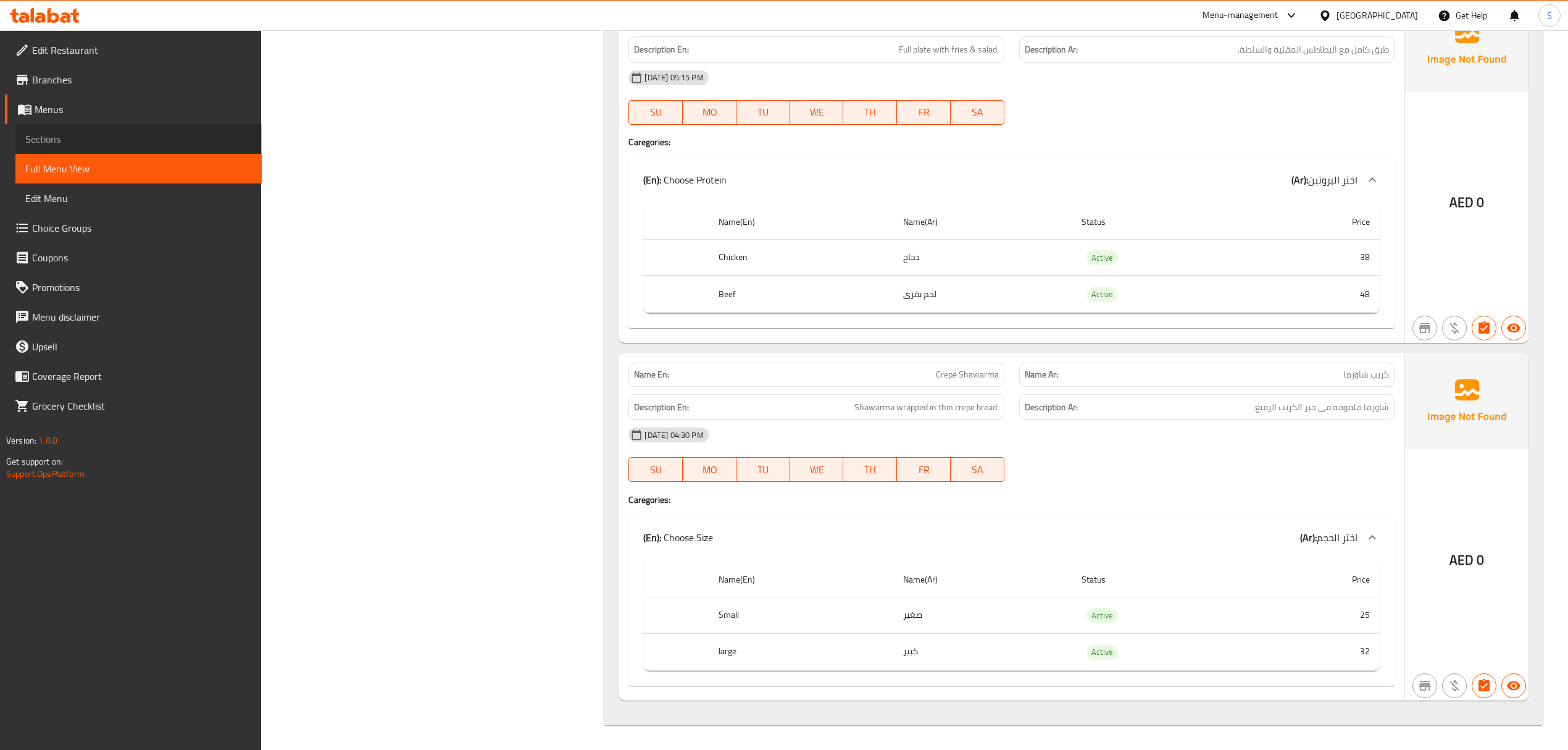
click span "Sections"
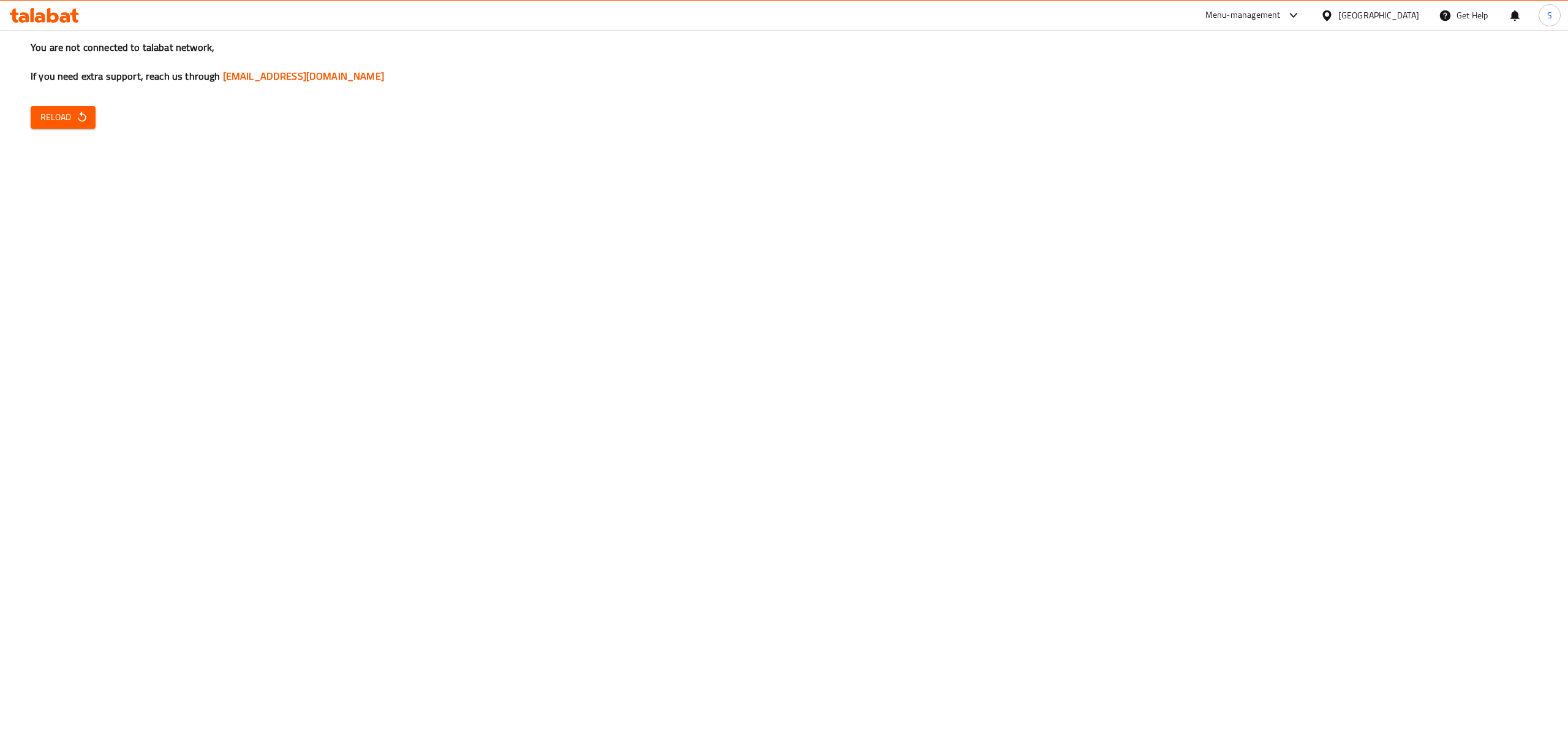
click div "You are not connected to talabat network, If you need extra support, reach us t…"
click span "Reload"
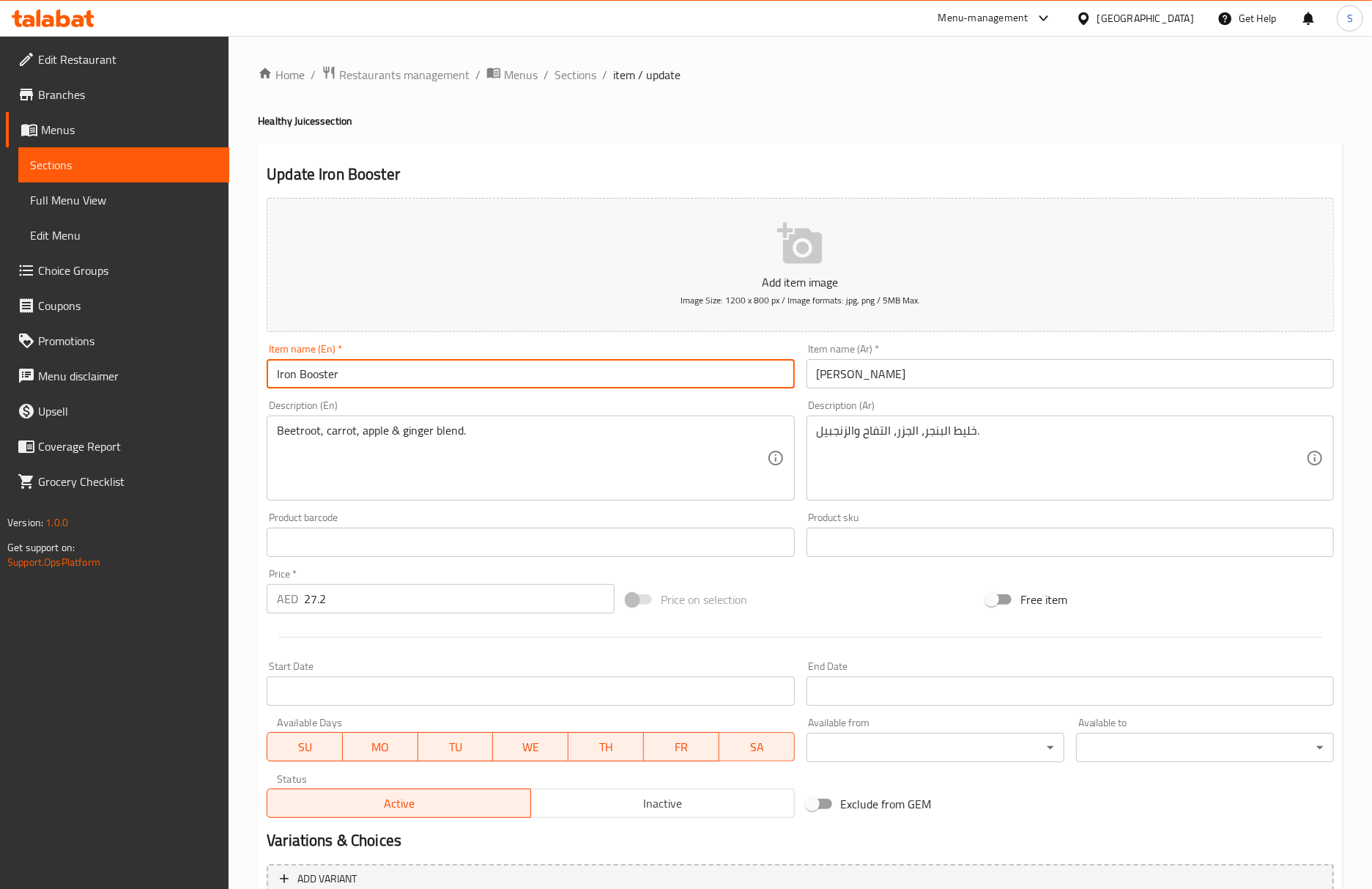
click at [411, 371] on input "Iron Booster" at bounding box center [530, 373] width 527 height 29
type input "Iron Booster juice"
click at [798, 373] on div "Item name (En)   * Iron Booster juice Item name (En) *" at bounding box center [530, 366] width 539 height 57
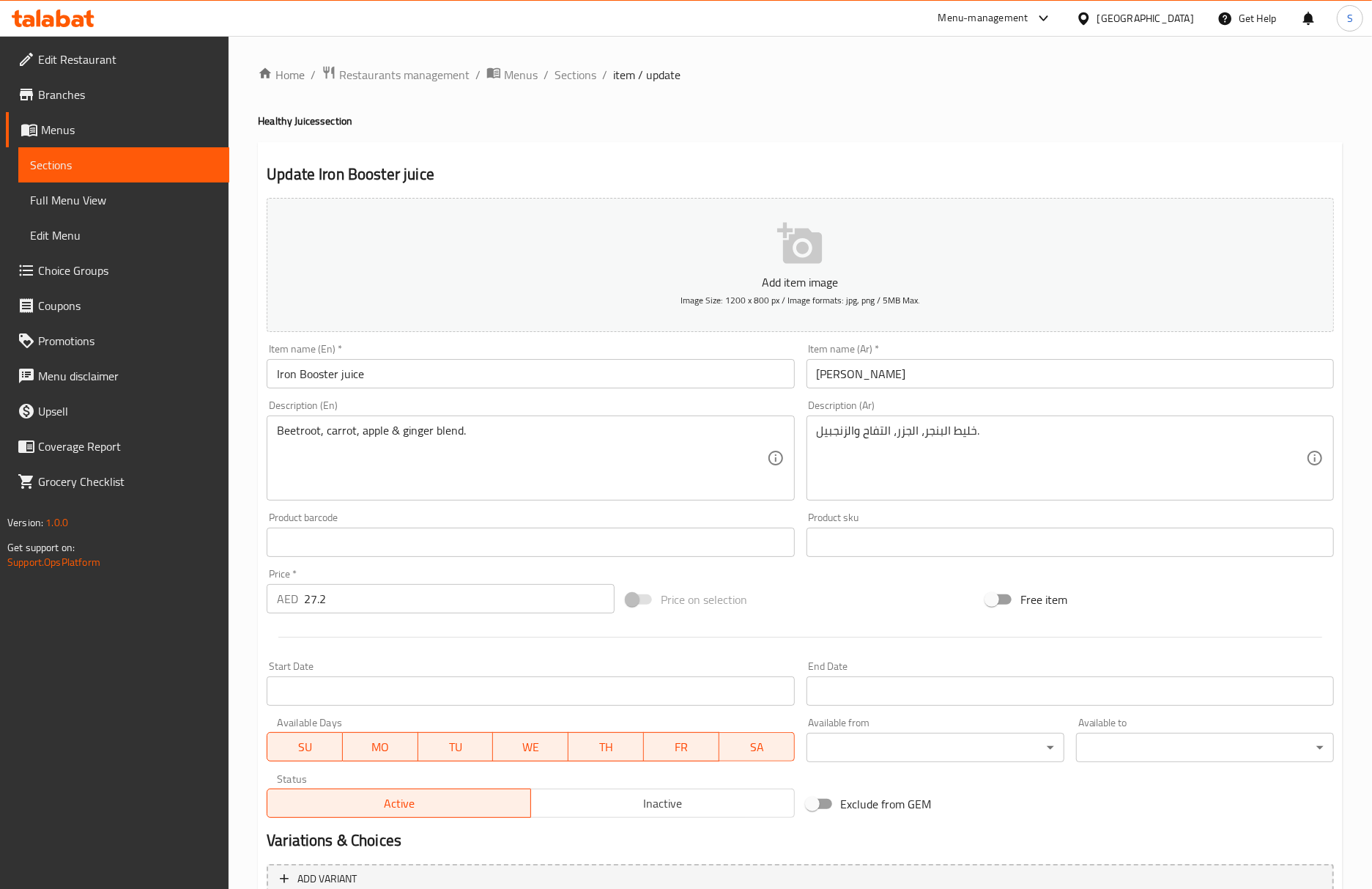
click at [804, 376] on div "Item name (Ar)   * [PERSON_NAME] Item name (Ar) *" at bounding box center [1070, 366] width 539 height 57
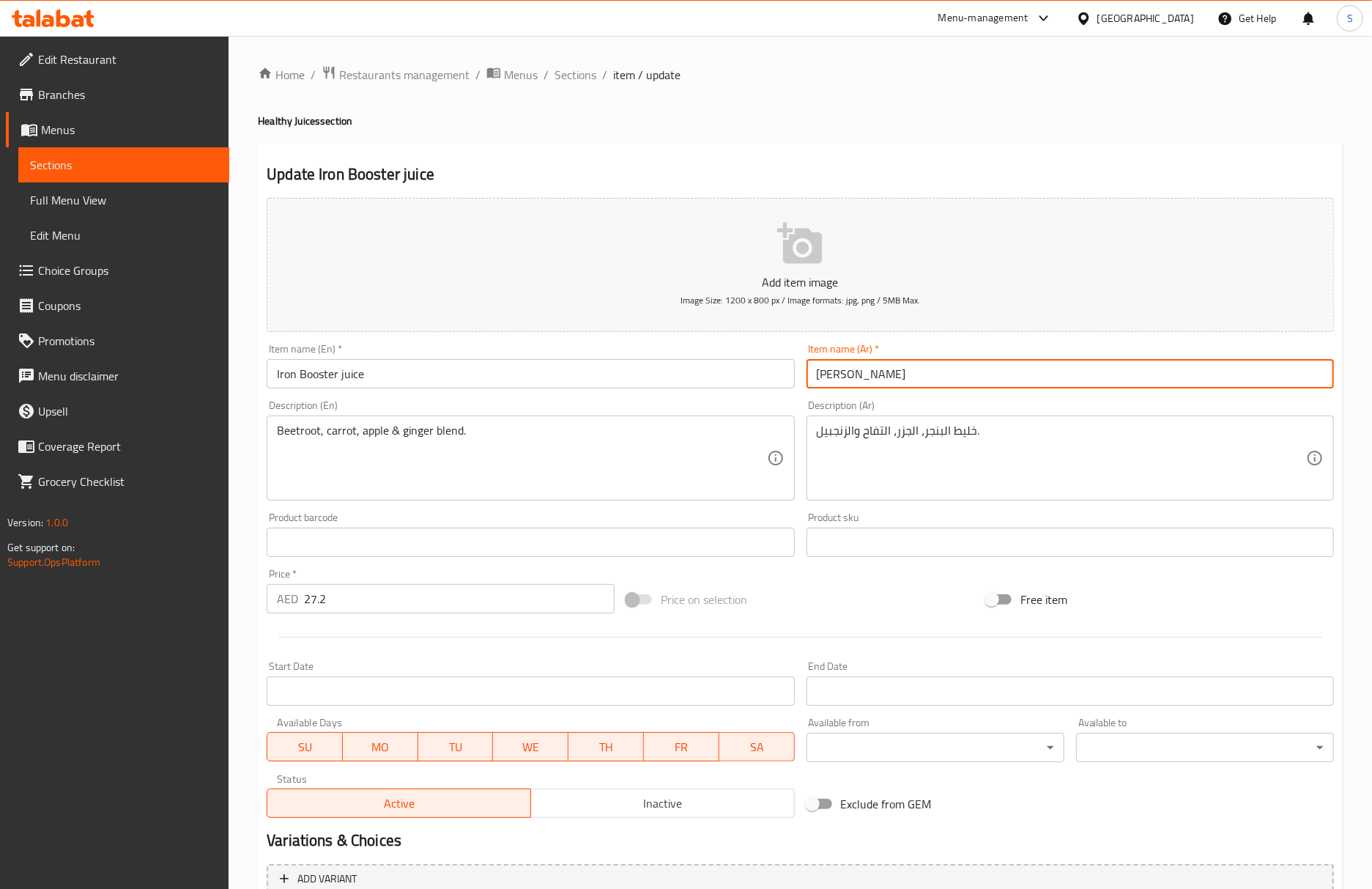
click at [810, 382] on input "[PERSON_NAME]" at bounding box center [1070, 373] width 527 height 29
click at [810, 382] on input "عصير ايرن بوستر" at bounding box center [1070, 373] width 527 height 29
paste input "text"
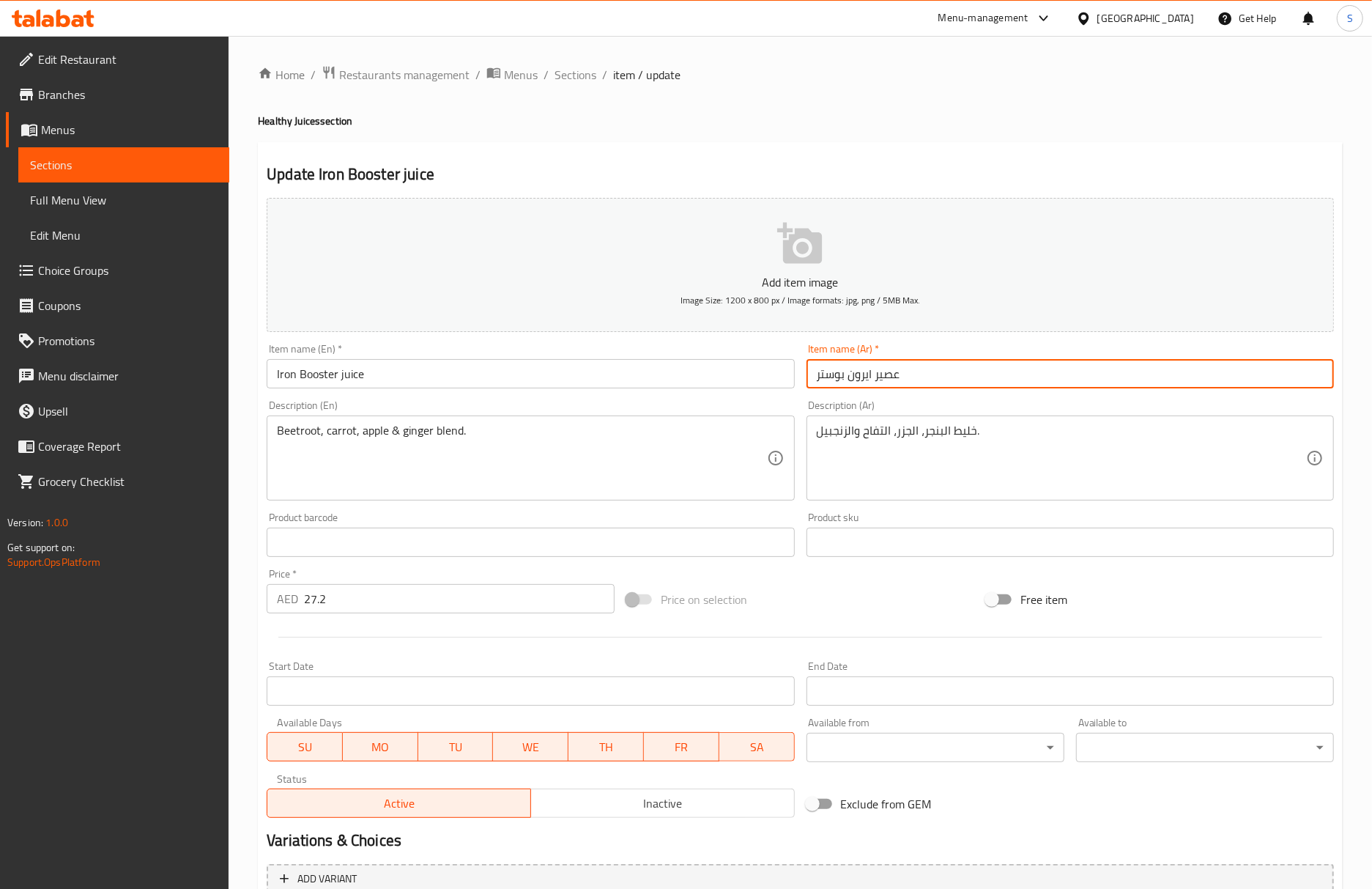
type input "عصير ايرون بوستر"
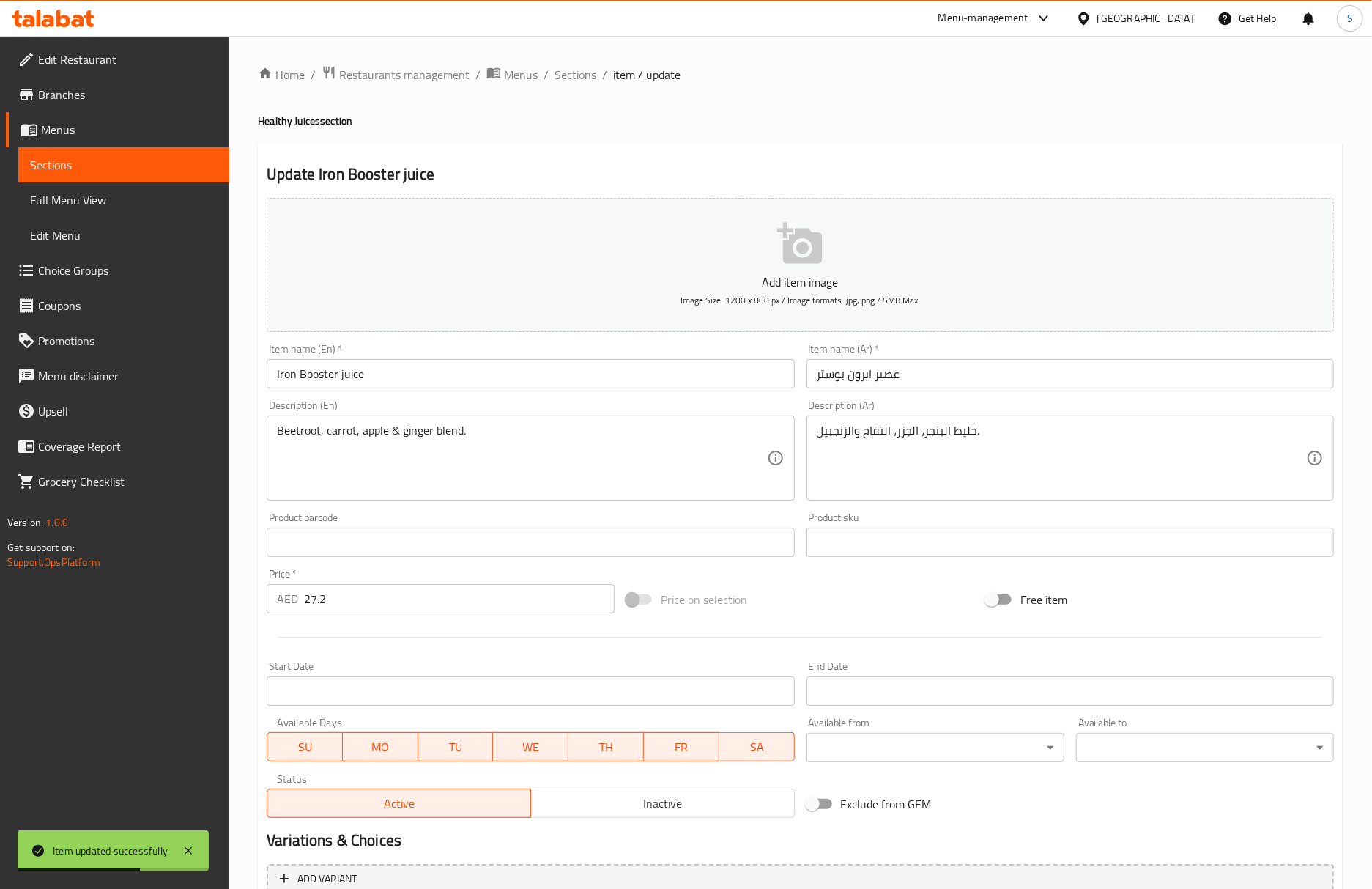
click at [815, 127] on h4 "Healthy Juices section" at bounding box center [801, 120] width 1085 height 15
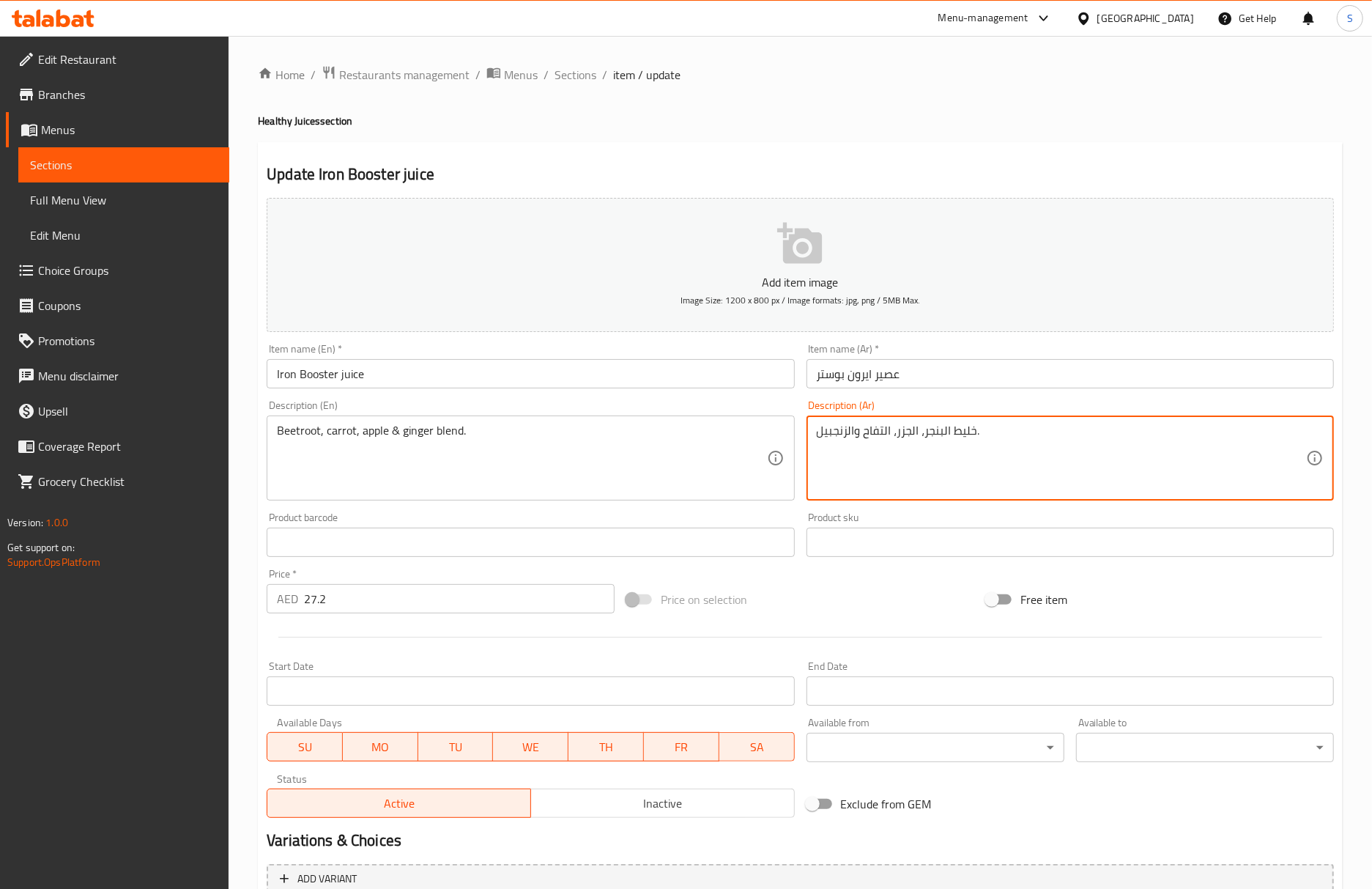
click at [967, 425] on textarea "خليط البنجر، الجزر، التفاح والزنجبيل." at bounding box center [1061, 458] width 490 height 70
type textarea "مزيج البنجر، الجزر، التفاح والزنجبيل."
click at [701, 385] on input "Iron Booster juice" at bounding box center [530, 373] width 527 height 29
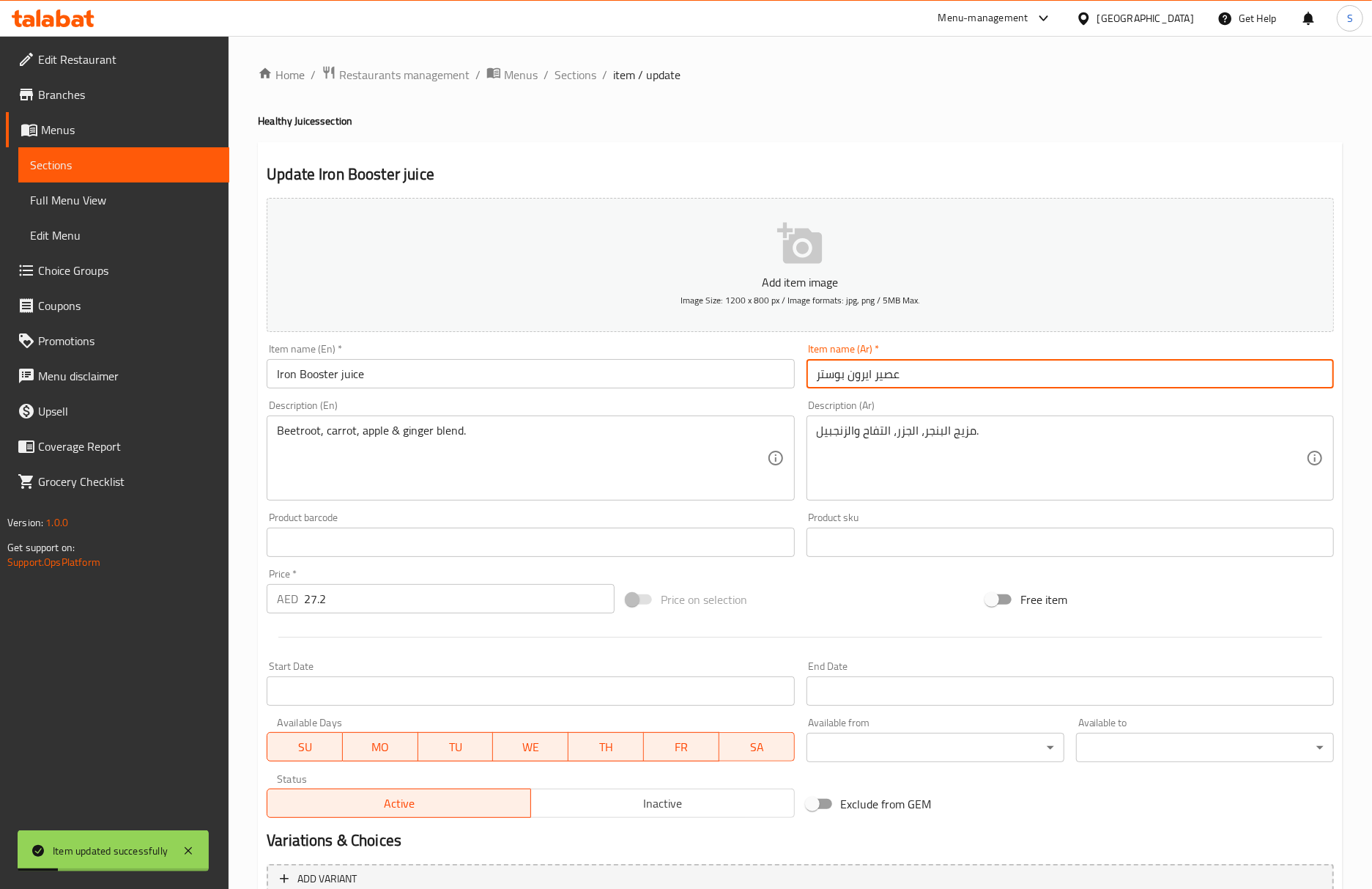
click at [886, 368] on input "عصير ايرون بوستر" at bounding box center [1070, 373] width 527 height 29
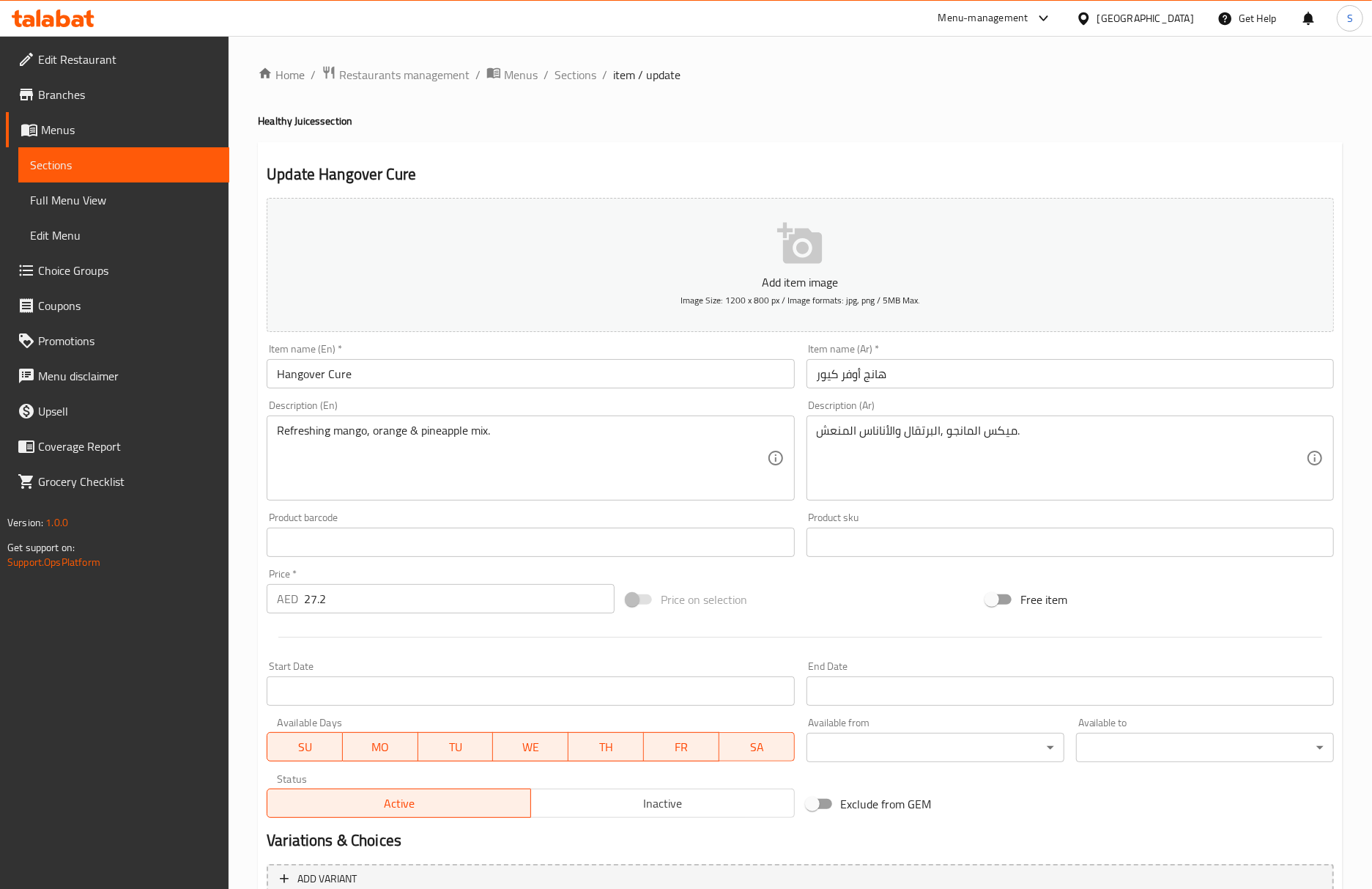
click at [813, 382] on input "هانج أوفر كيور" at bounding box center [1070, 373] width 527 height 29
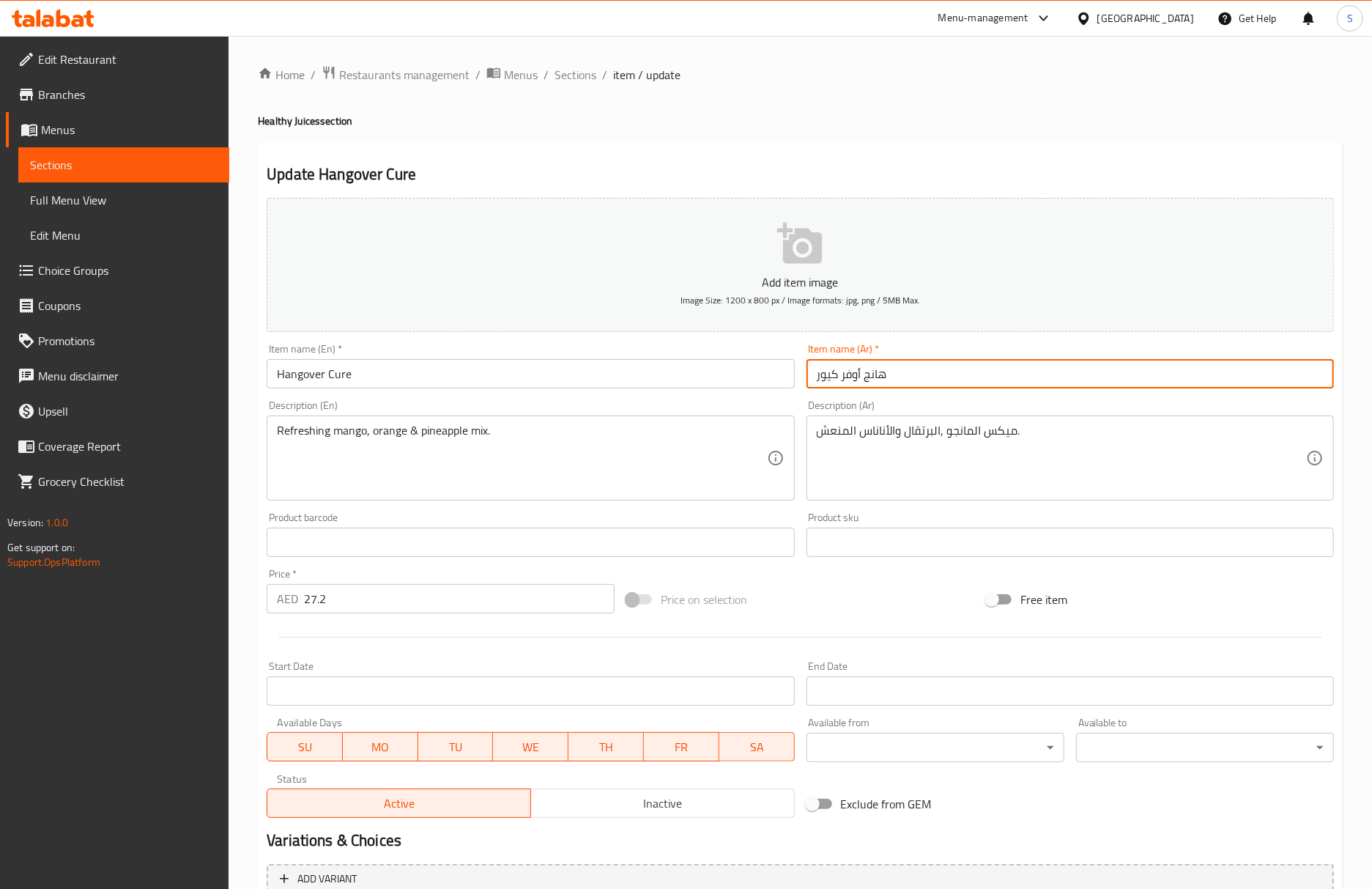
paste input "عصير"
type input "عصير هانج أوفر كيور"
click at [678, 368] on input "Hangover Cure" at bounding box center [530, 373] width 527 height 29
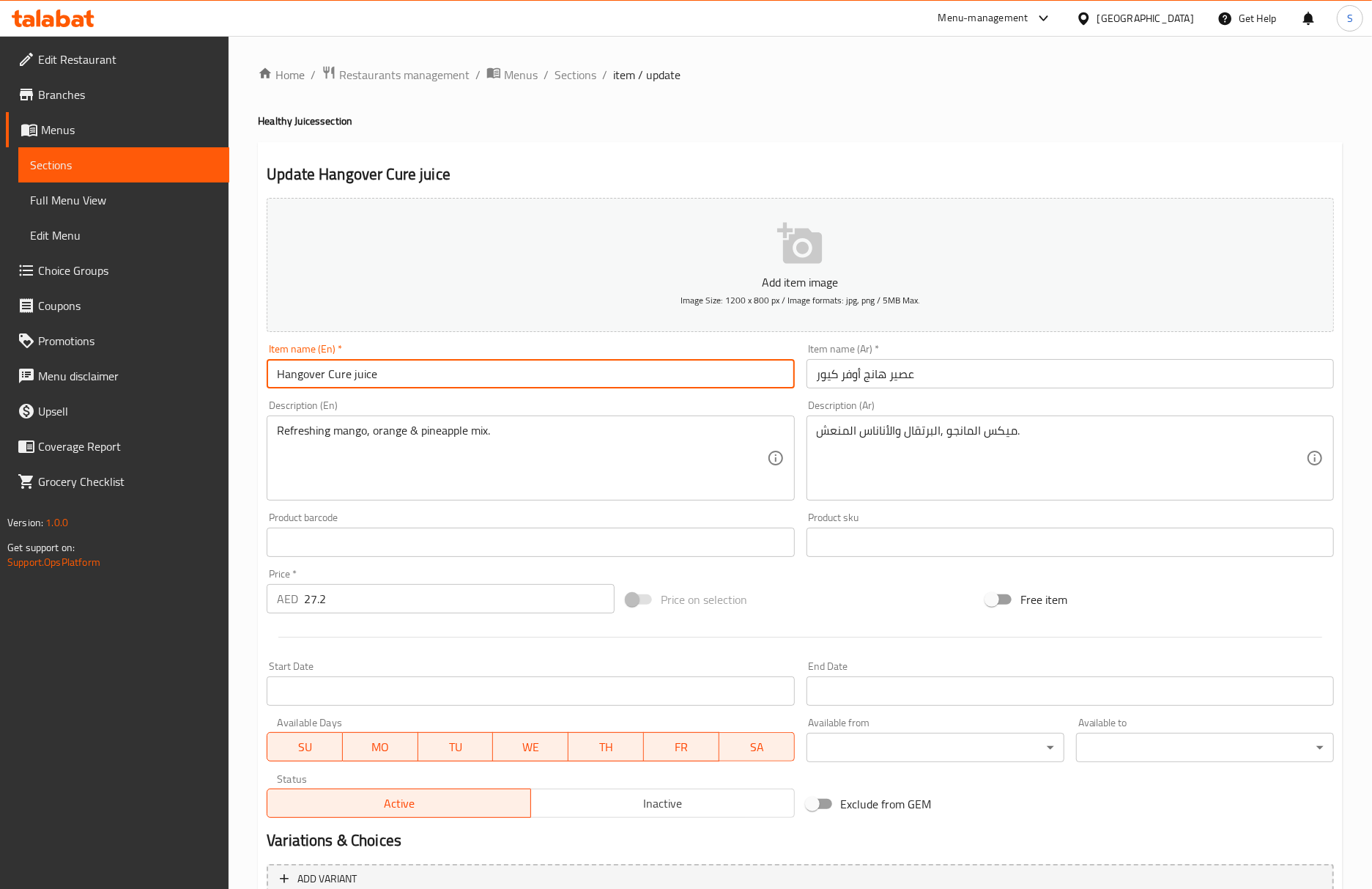
click at [678, 368] on input "Hangover Cure juice" at bounding box center [530, 373] width 527 height 29
type input "Hangover Cure juice"
click at [858, 374] on input "عصير هانج أوفر كيور" at bounding box center [1070, 373] width 527 height 29
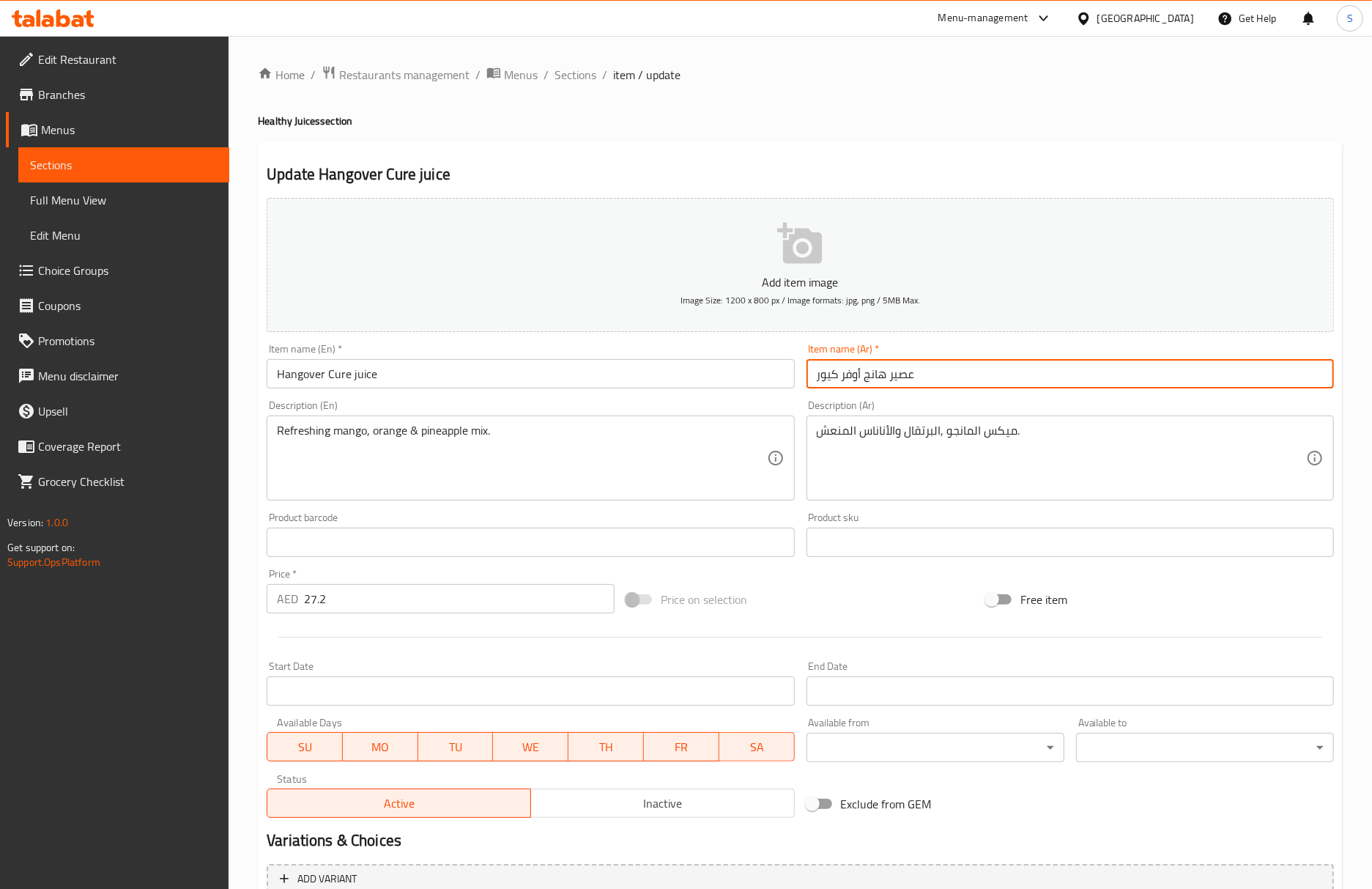
click at [858, 374] on input "عصير هانج أوفر كيور" at bounding box center [1070, 373] width 527 height 29
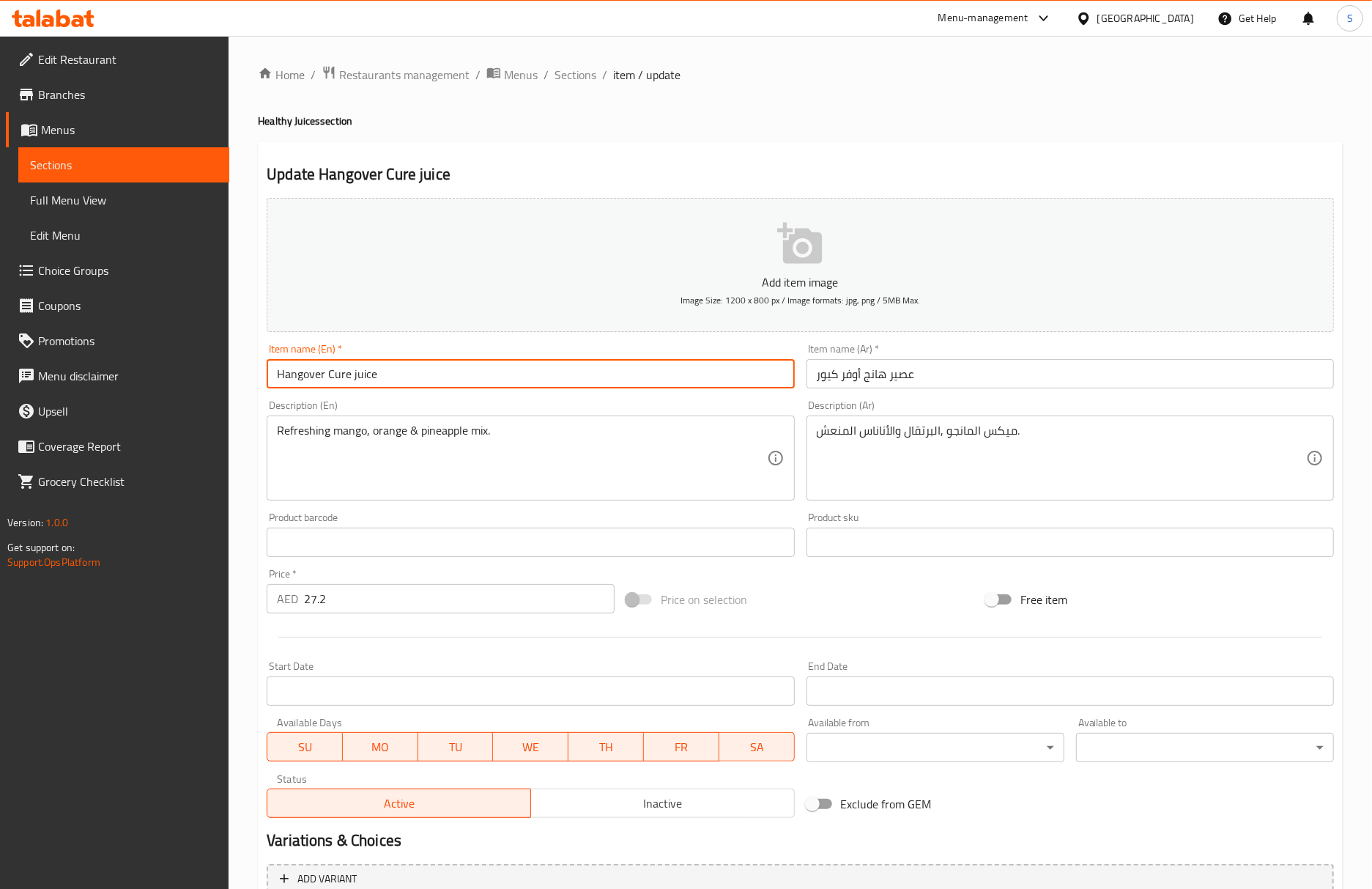
click at [636, 378] on input "Hangover Cure juice" at bounding box center [530, 373] width 527 height 29
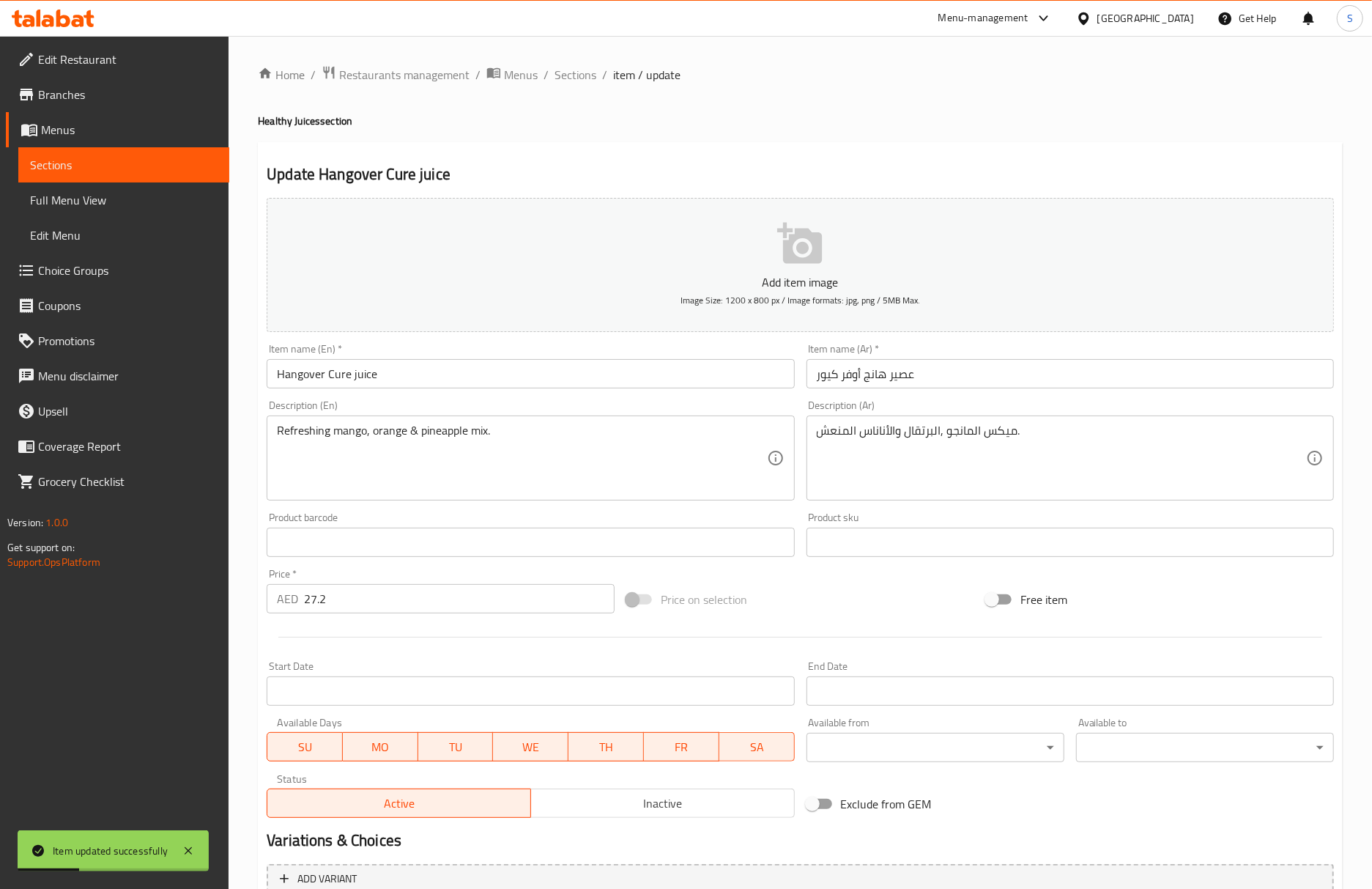
click at [821, 127] on h4 "Healthy Juices section" at bounding box center [801, 120] width 1085 height 15
click at [698, 385] on input "Hangover Cure juice" at bounding box center [530, 373] width 527 height 29
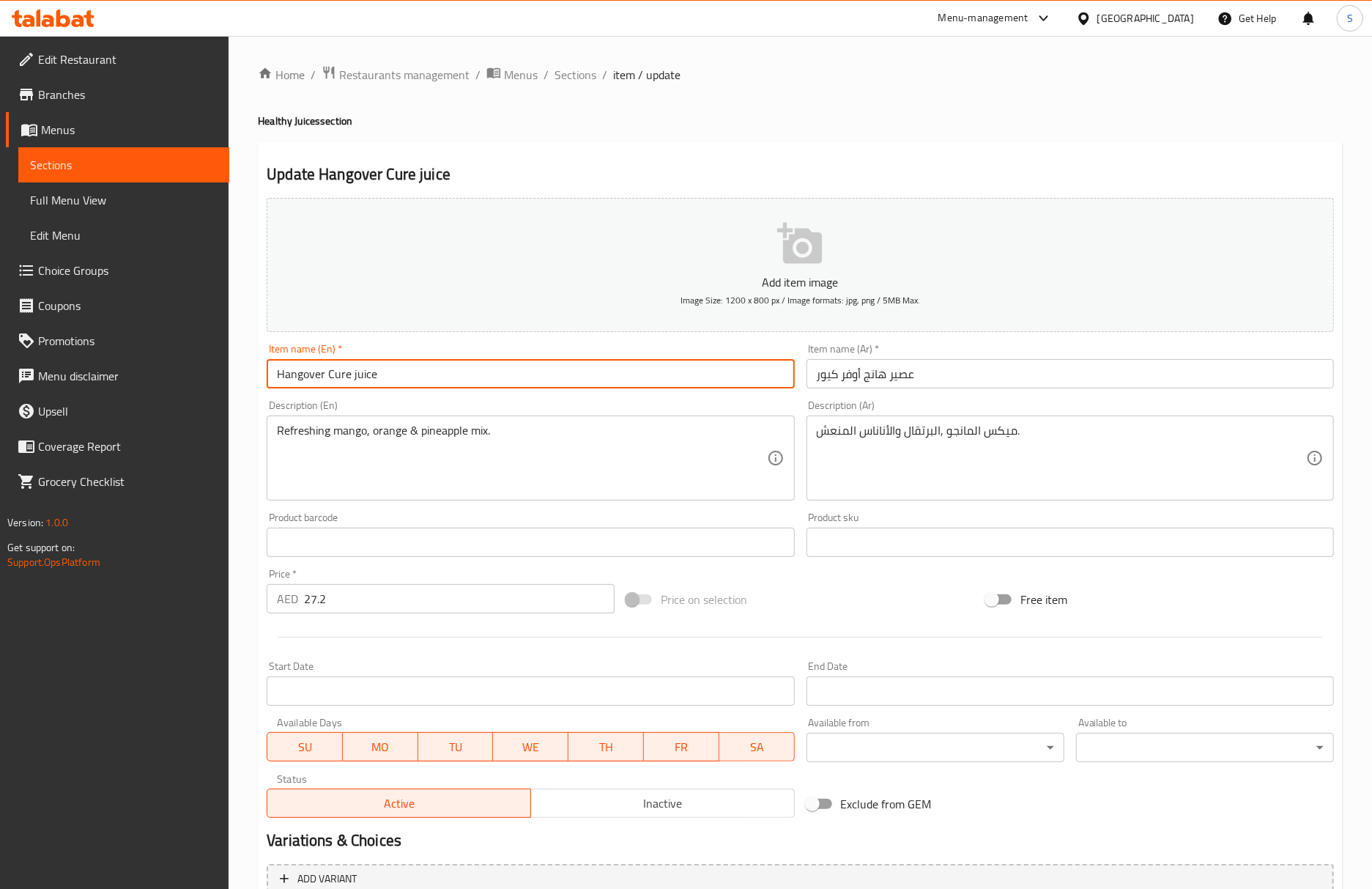
click at [461, 368] on input "Hangover Cure juice" at bounding box center [530, 373] width 527 height 29
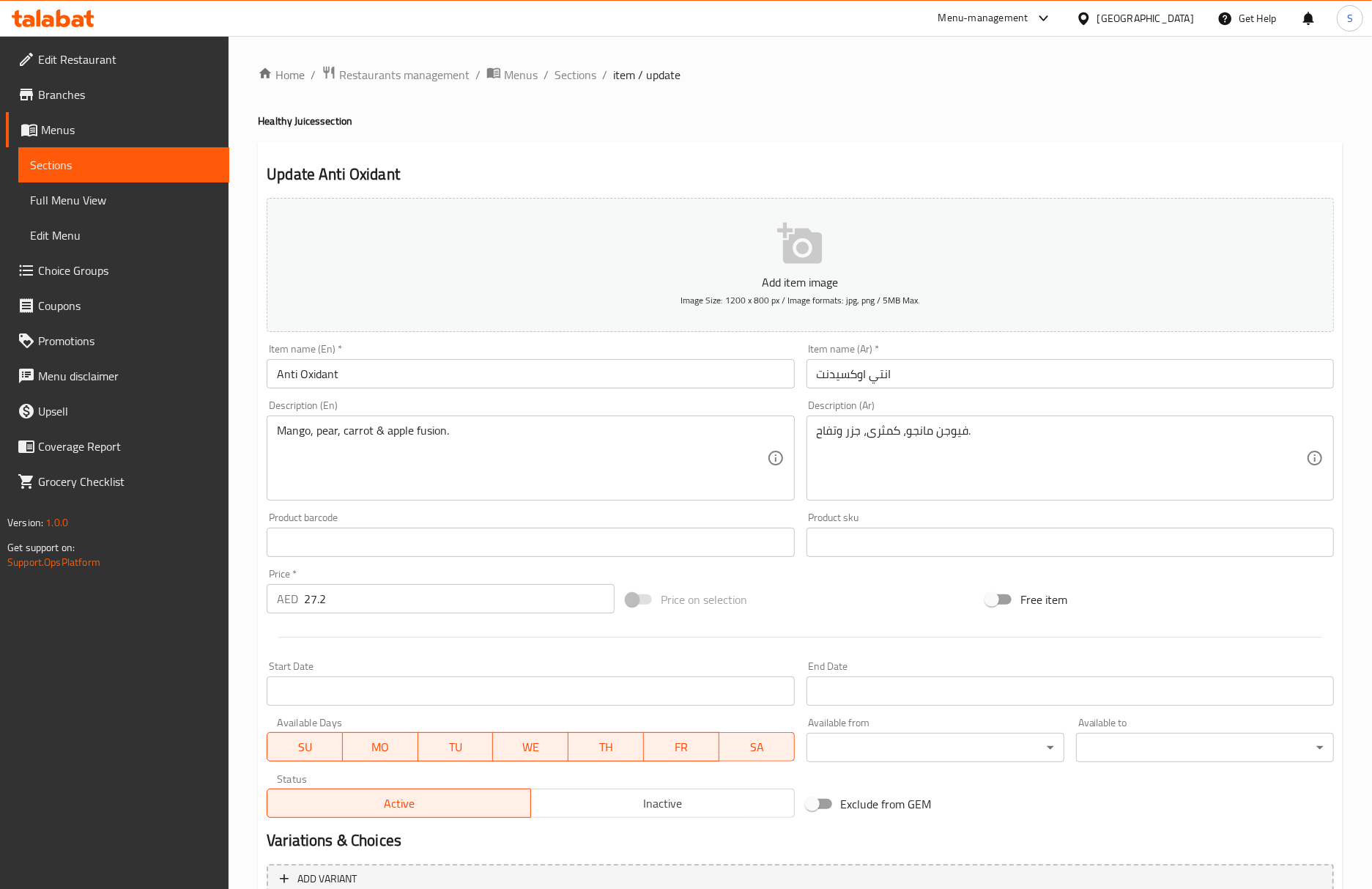
click at [540, 370] on input "Anti Oxidant" at bounding box center [530, 373] width 527 height 29
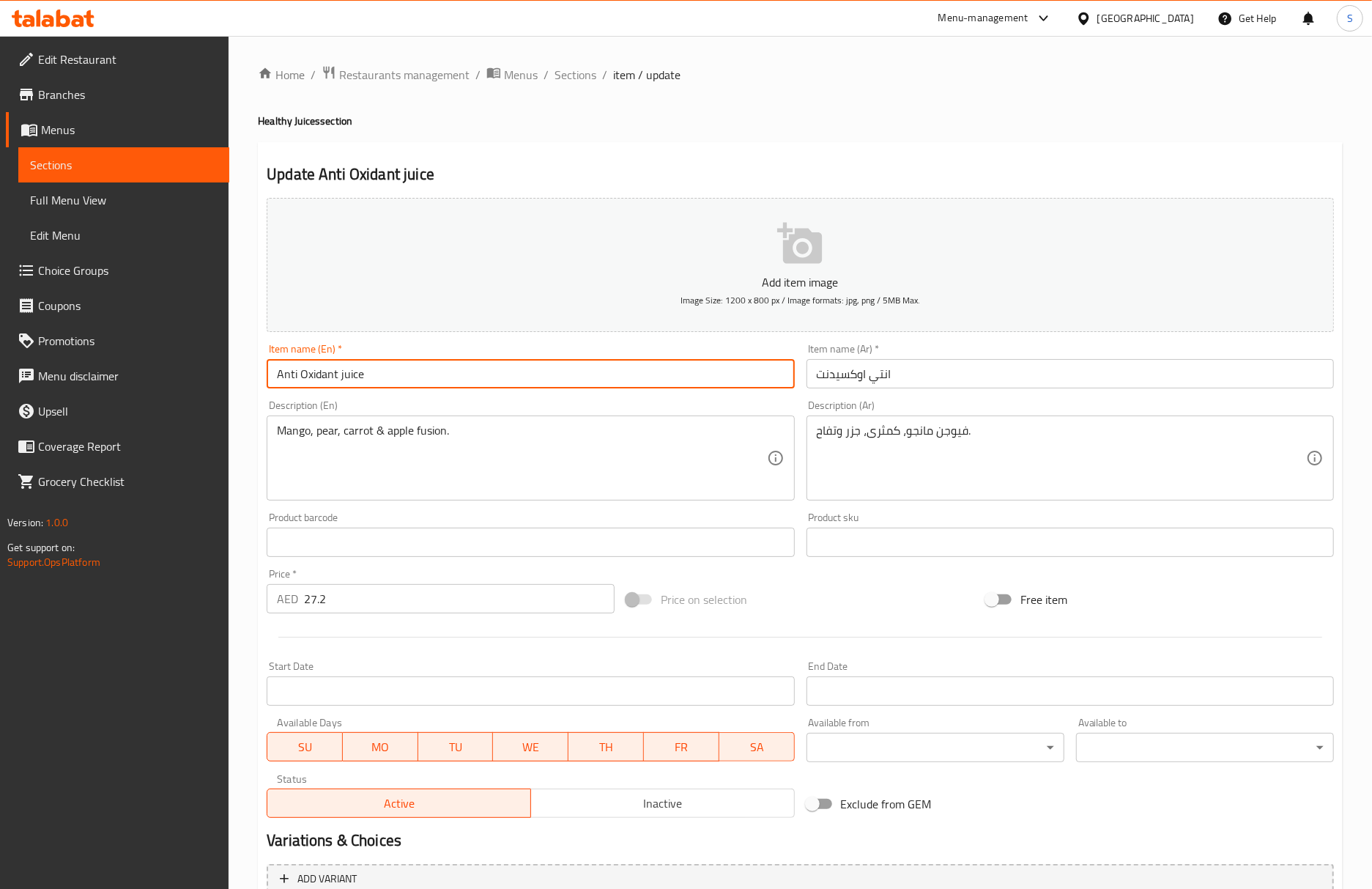
type input "Anti Oxidant juice"
click at [804, 378] on div "Item name (Ar)   * انتي اوكسيدنت Item name (Ar) *" at bounding box center [1070, 366] width 539 height 57
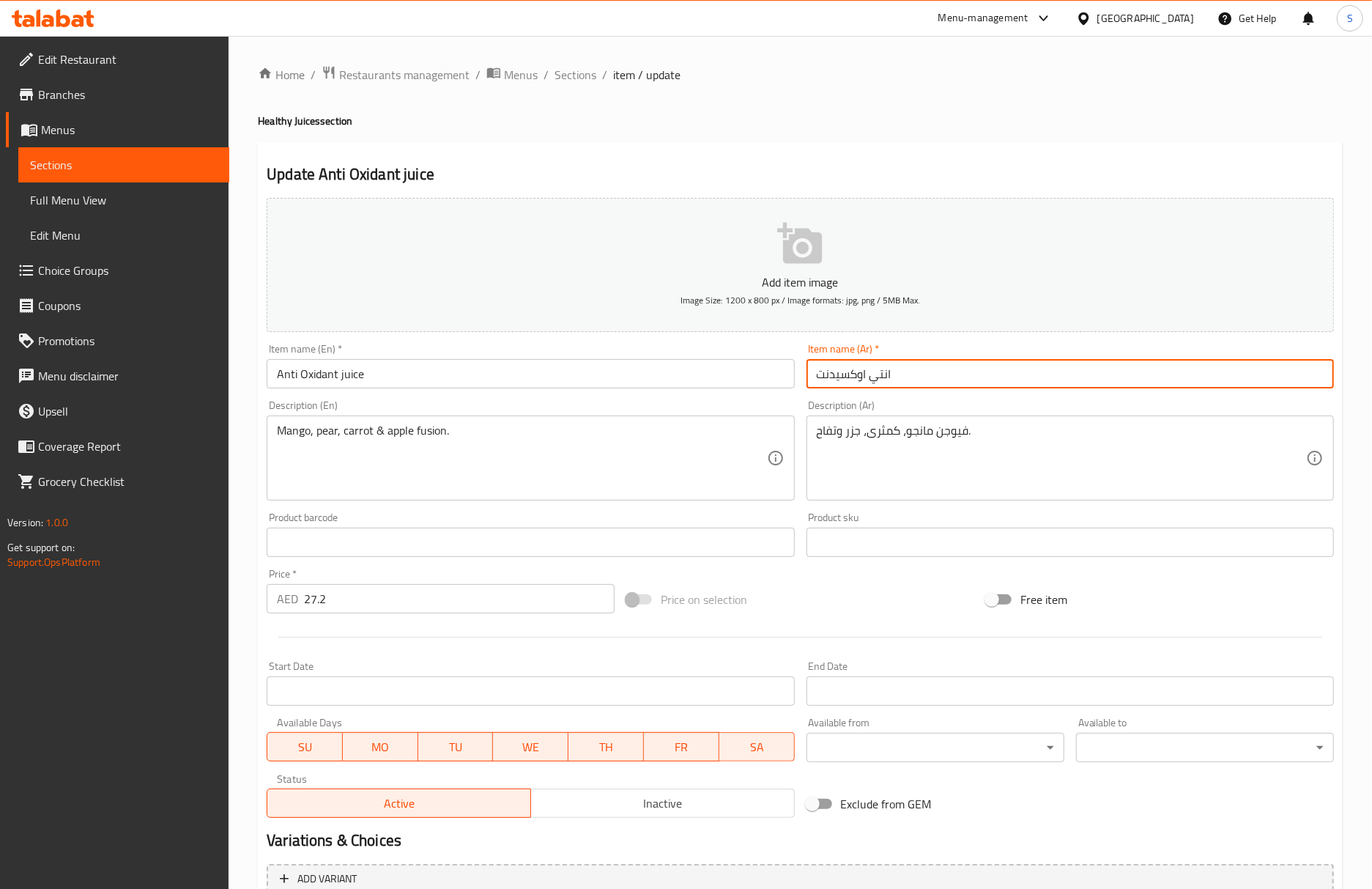
click at [815, 379] on input "انتي اوكسيدنت" at bounding box center [1070, 373] width 527 height 29
type input "عصير انتي اوكسيدنت"
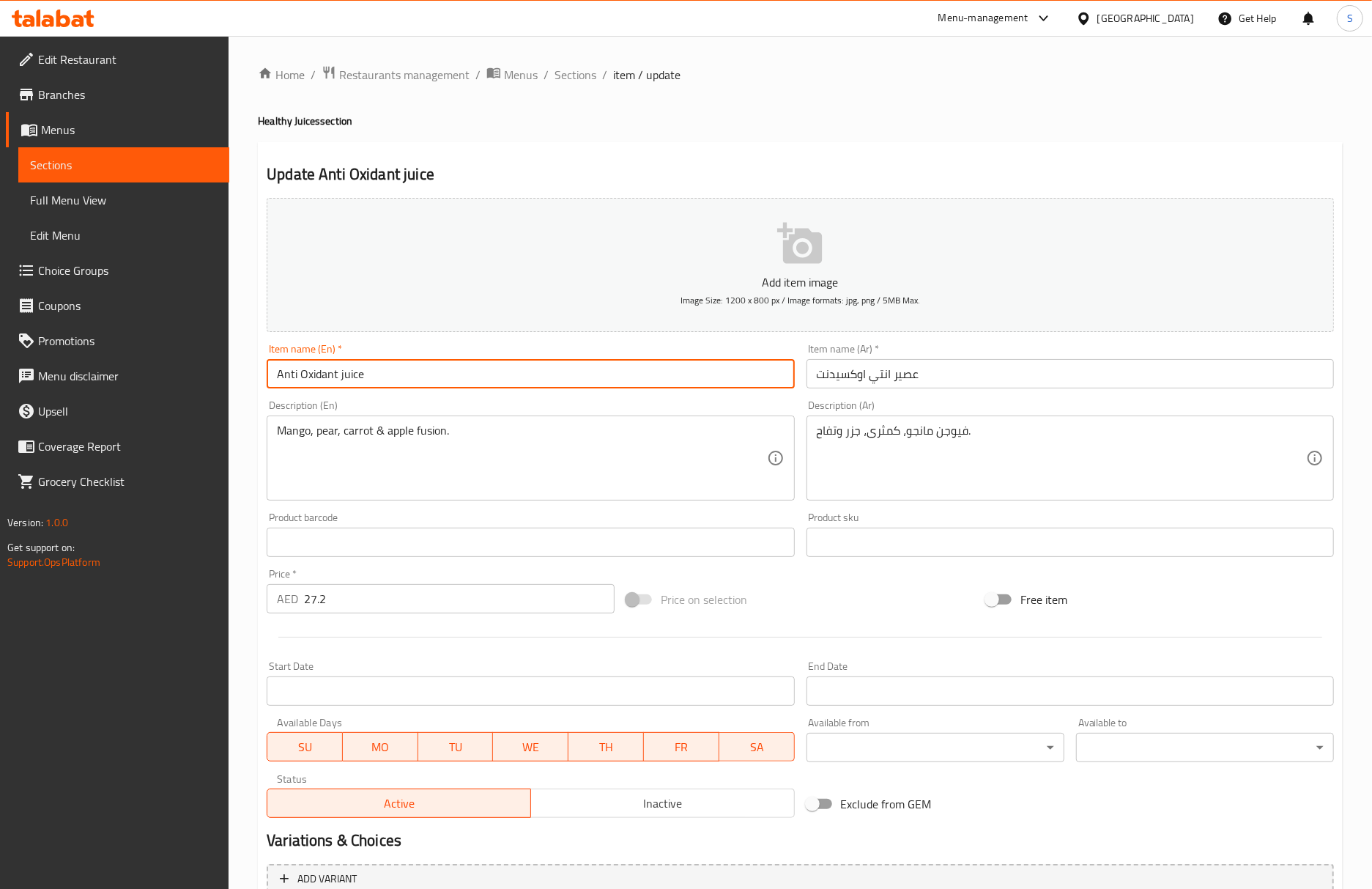
click at [496, 368] on input "Anti Oxidant juice" at bounding box center [530, 373] width 527 height 29
click at [974, 378] on input "عصير انتي اوكسيدنت" at bounding box center [1070, 373] width 527 height 29
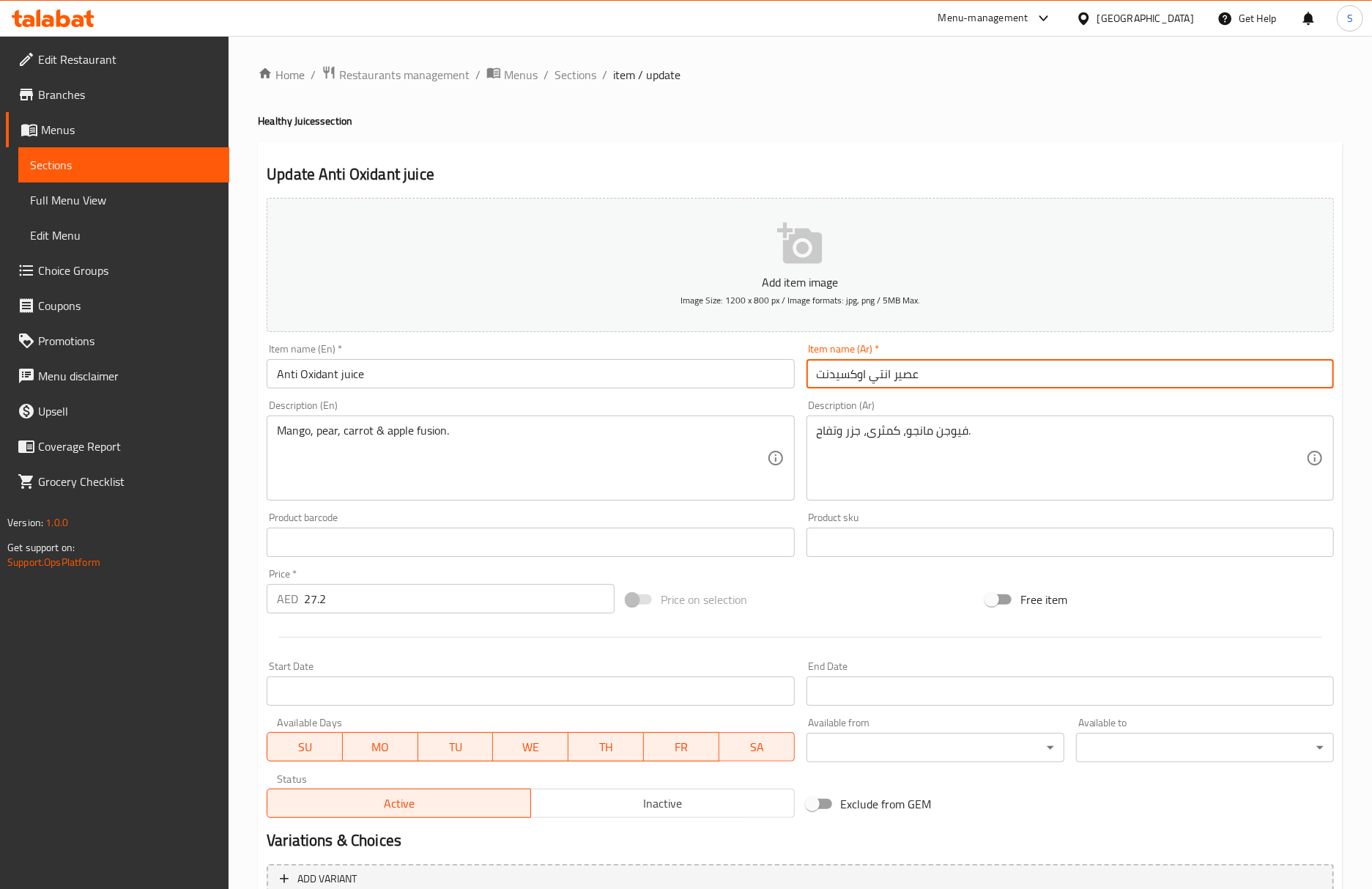
click at [974, 378] on input "عصير انتي اوكسيدنت" at bounding box center [1070, 373] width 527 height 29
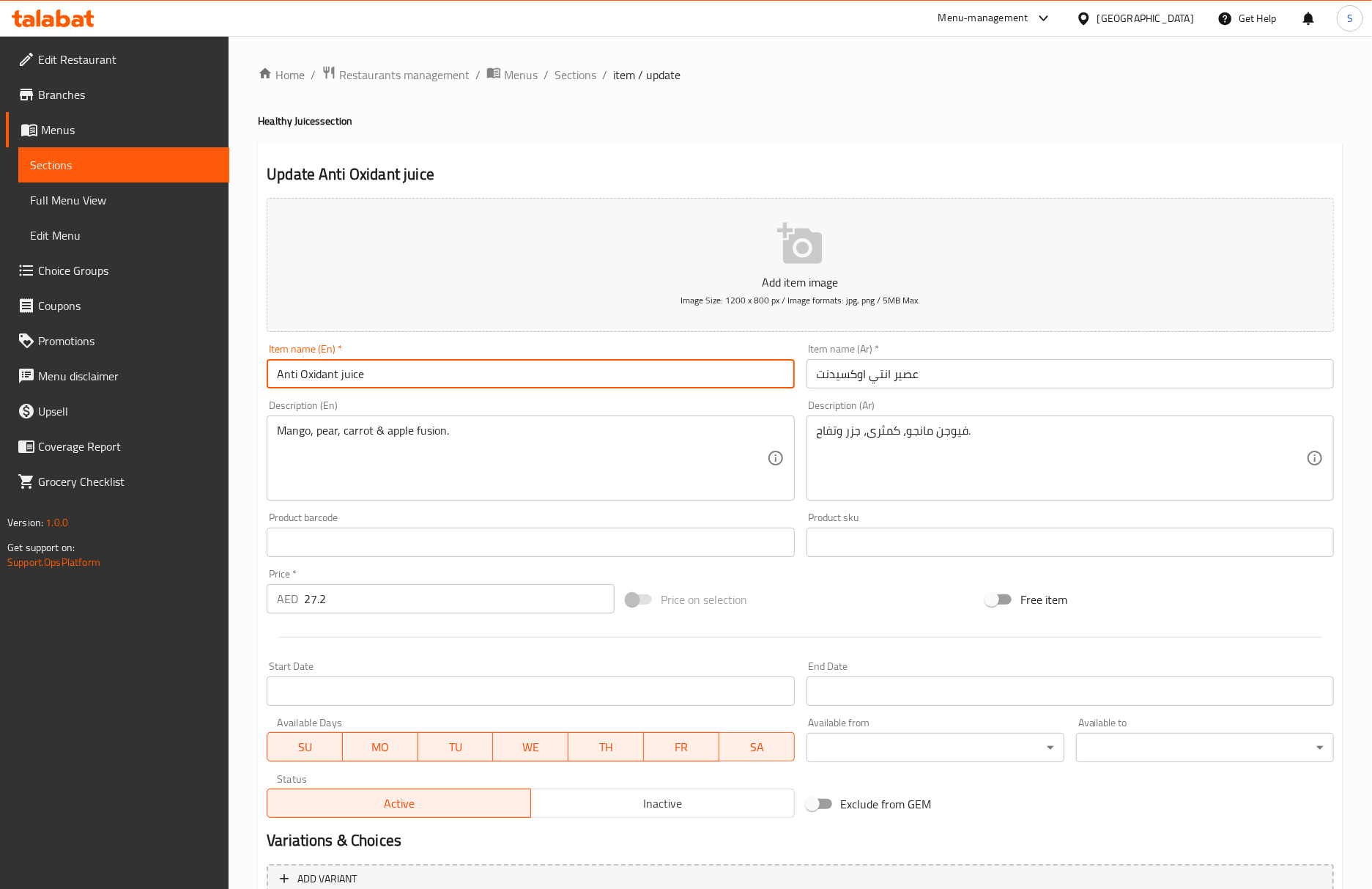
click at [660, 372] on input "Anti Oxidant juice" at bounding box center [530, 373] width 527 height 29
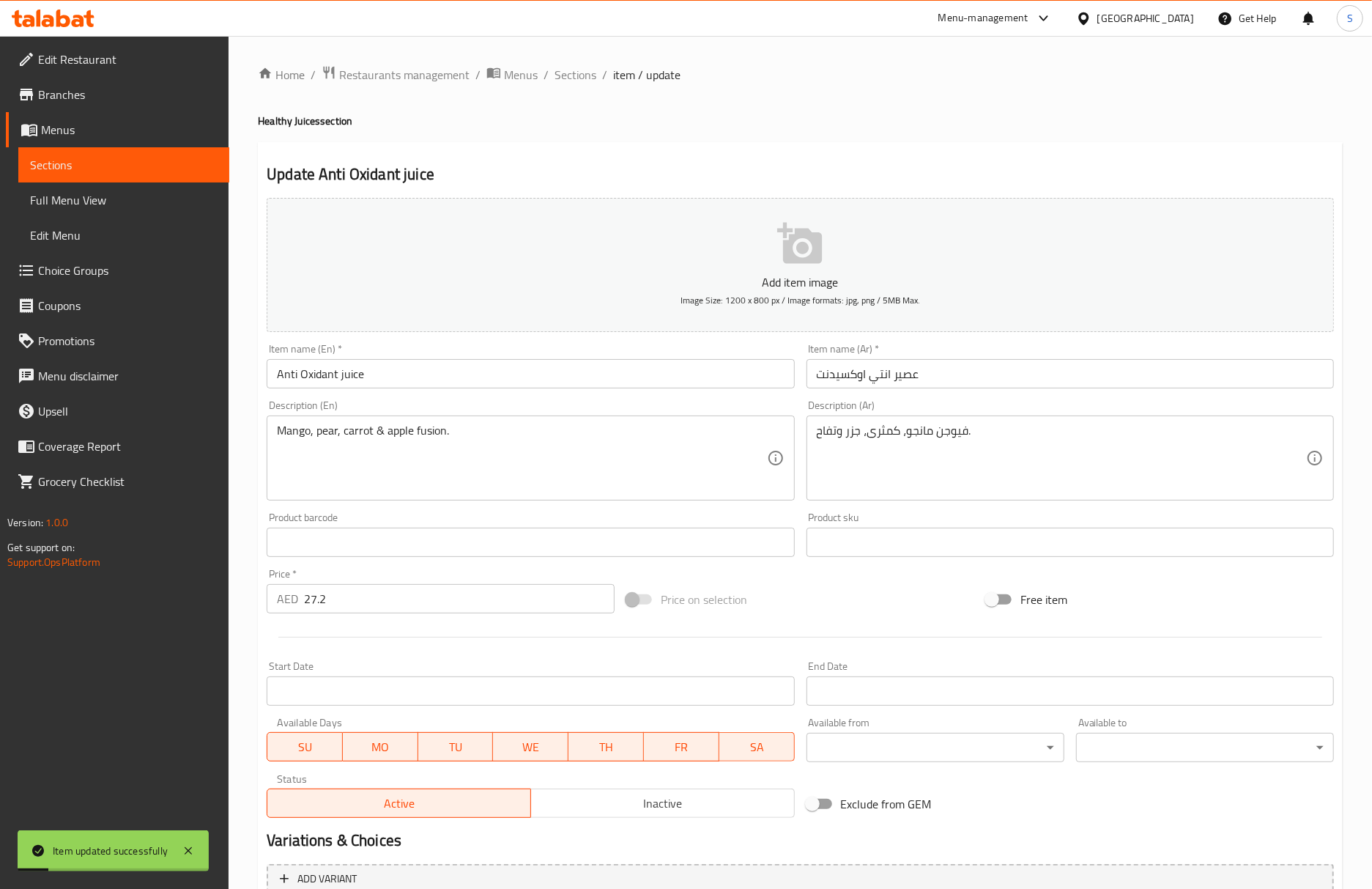
click at [640, 145] on div "Update Anti Oxidant juice Add item image Image Size: 1200 x 800 px / Image form…" at bounding box center [801, 568] width 1085 height 853
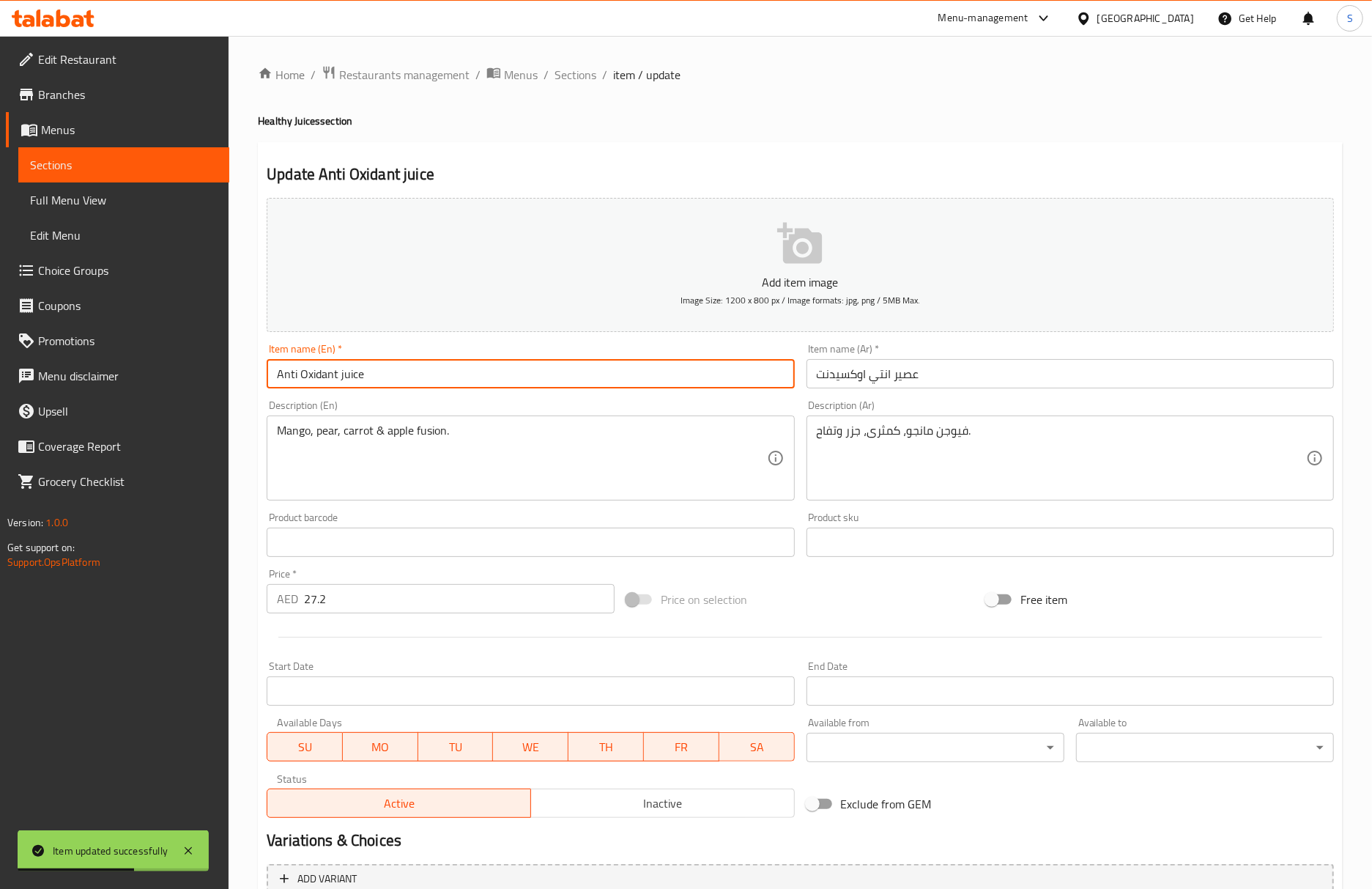
click at [528, 372] on input "Anti Oxidant juice" at bounding box center [530, 373] width 527 height 29
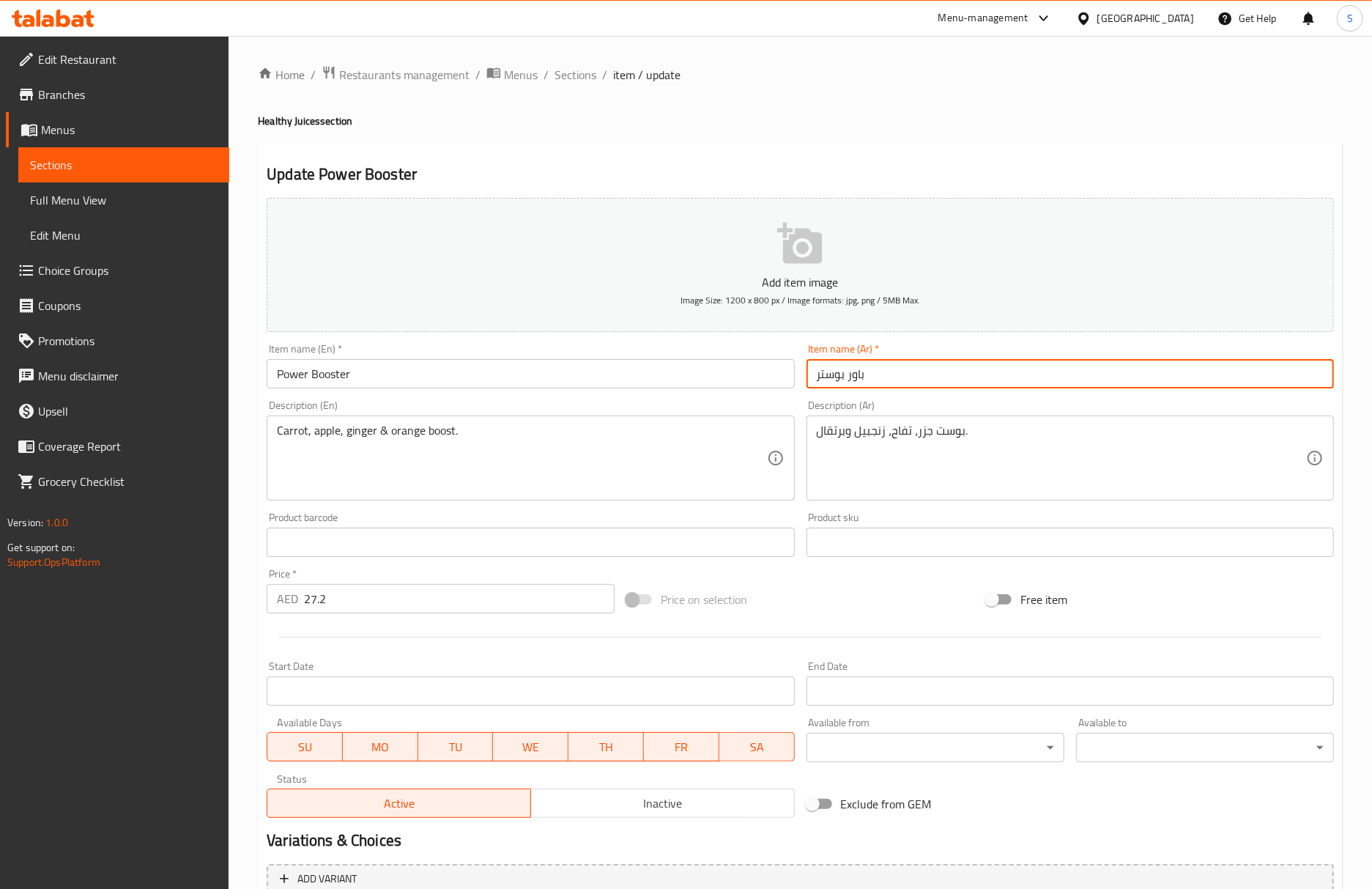
click at [813, 381] on input "باور بوستر" at bounding box center [1070, 373] width 527 height 29
type input "عصير باور بوستر"
click at [552, 372] on input "Power Booster" at bounding box center [530, 373] width 527 height 29
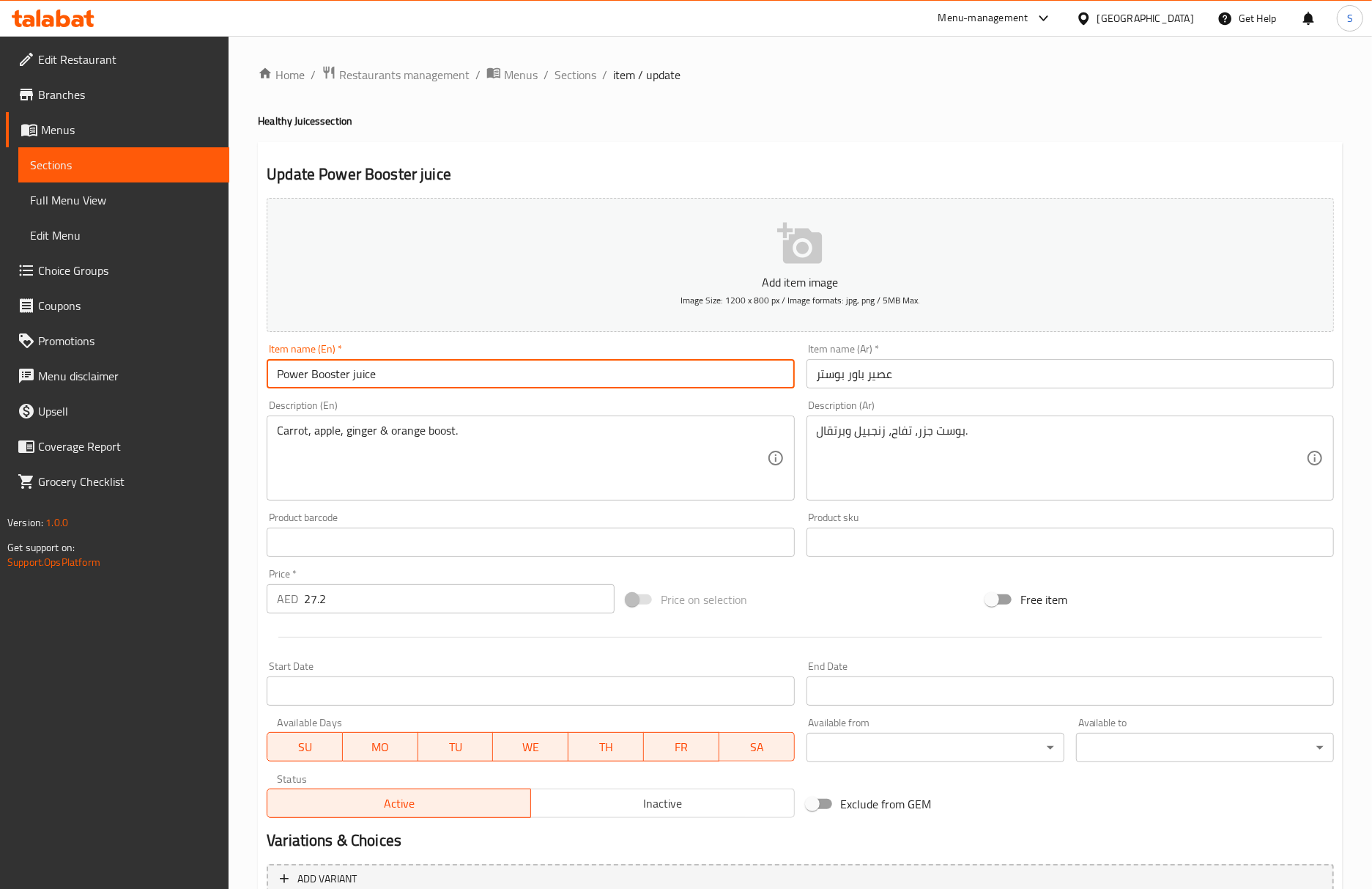
type input "Power Booster juice"
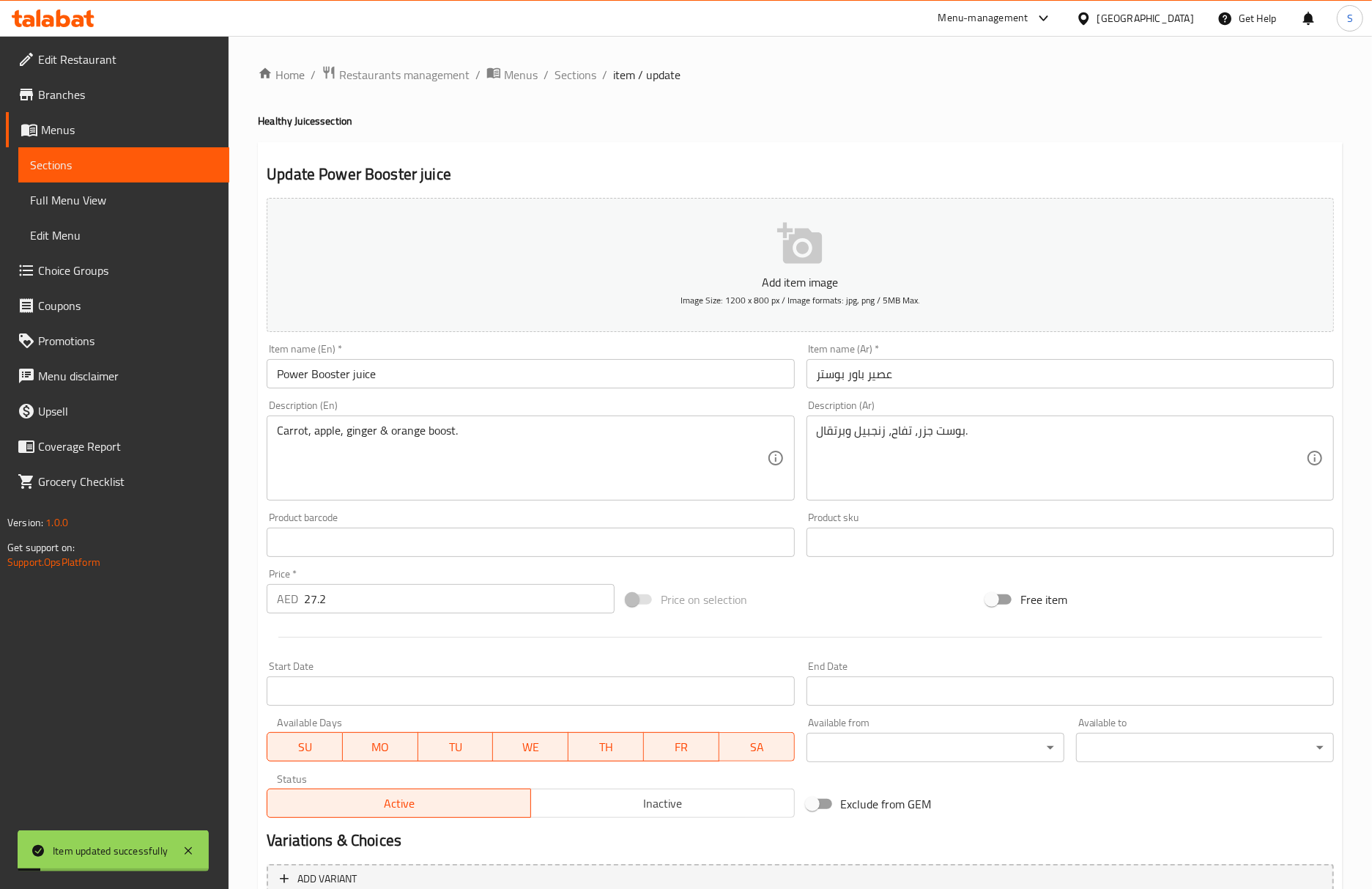
click at [840, 138] on div "Home / Restaurants management / Menus / Sections / item / update Healthy Juices…" at bounding box center [801, 536] width 1085 height 941
drag, startPoint x: 850, startPoint y: 114, endPoint x: 838, endPoint y: 161, distance: 48.5
click at [850, 114] on h4 "Healthy Juices section" at bounding box center [801, 120] width 1085 height 15
click at [535, 374] on input "Liver Cure" at bounding box center [530, 373] width 527 height 29
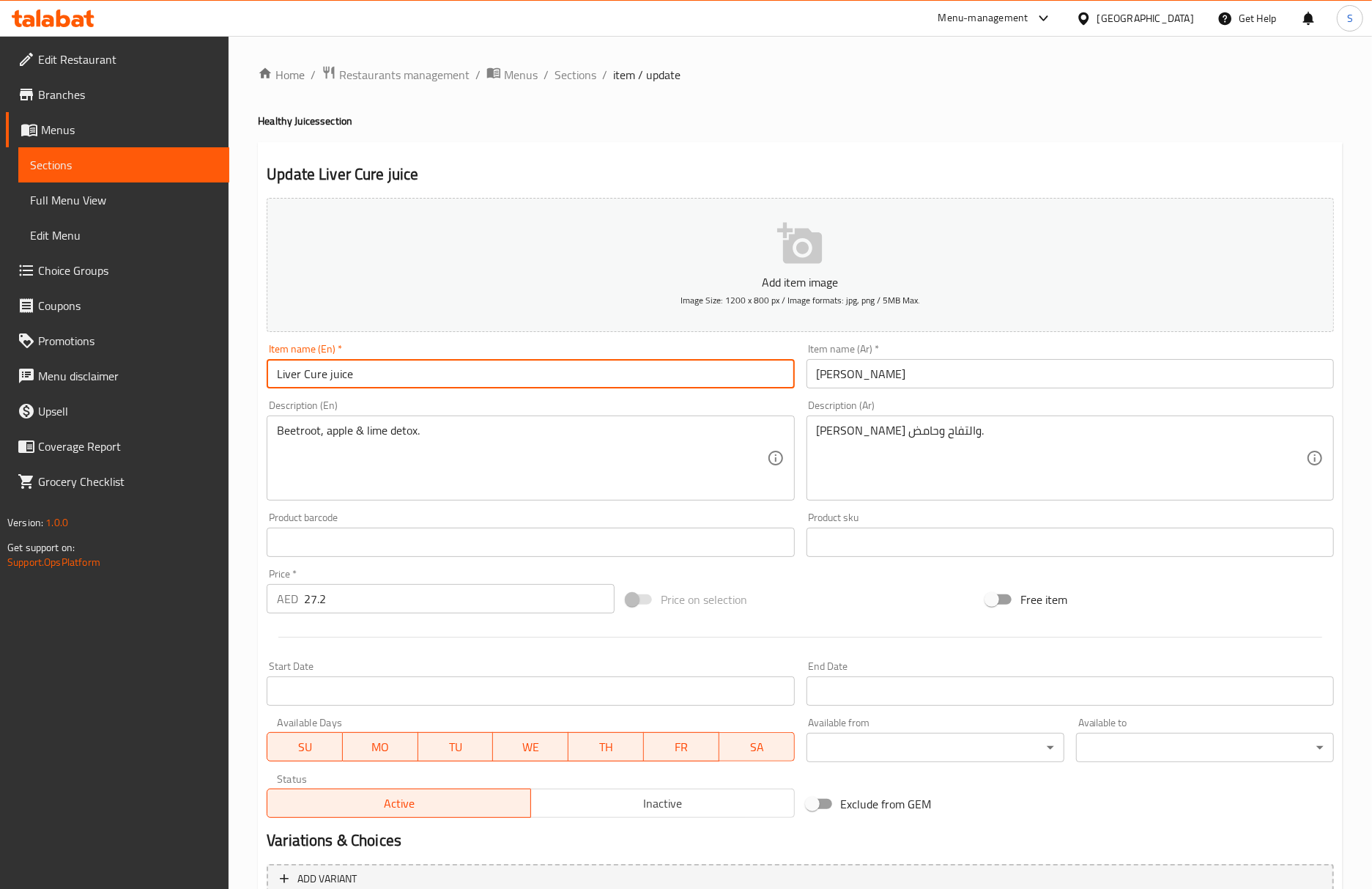
type input "Liver Cure juice"
click at [807, 376] on input "[PERSON_NAME]" at bounding box center [1070, 373] width 527 height 29
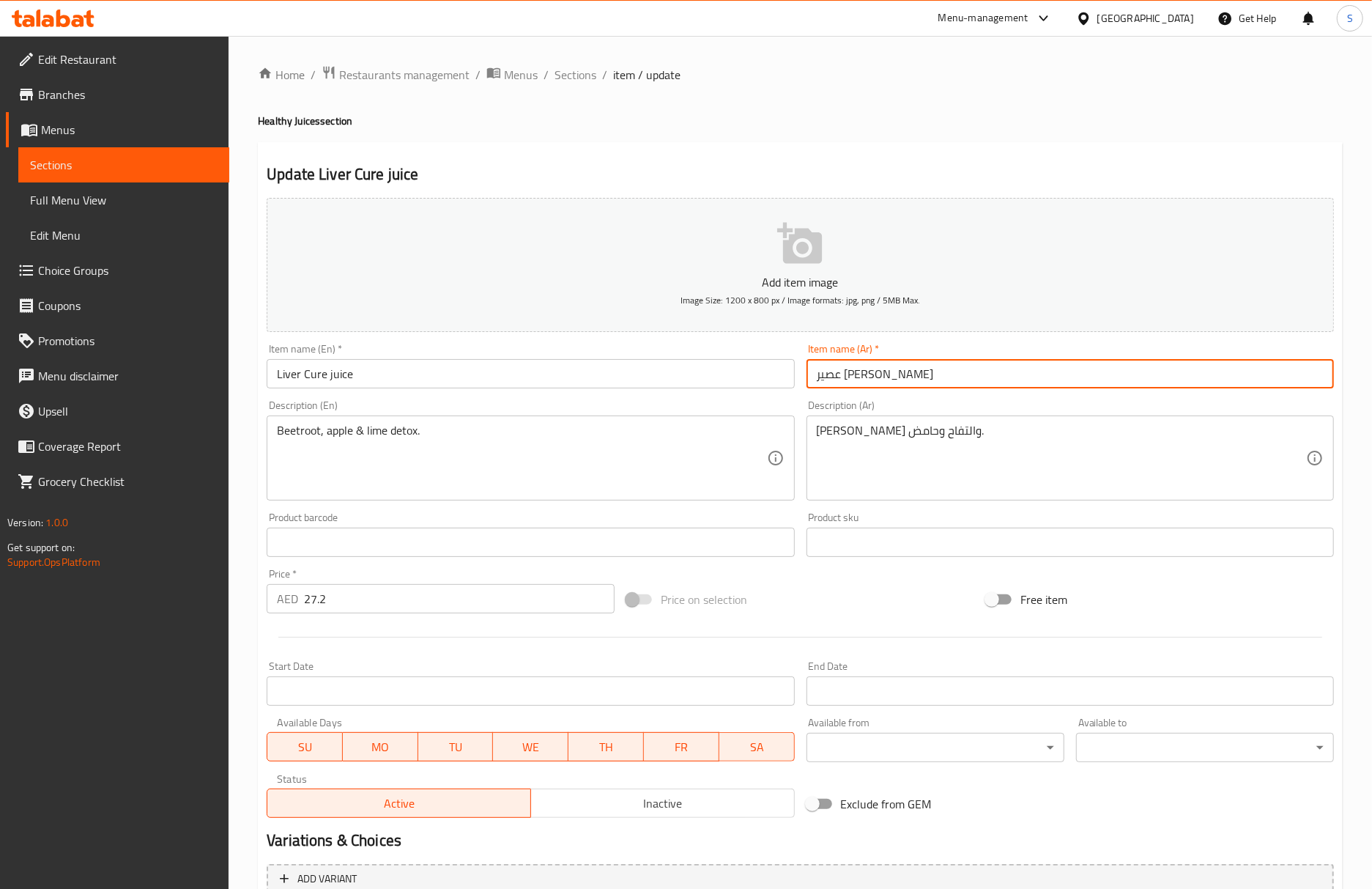
type input "عصير [PERSON_NAME]"
click at [453, 378] on input "Liver Cure juice" at bounding box center [530, 373] width 527 height 29
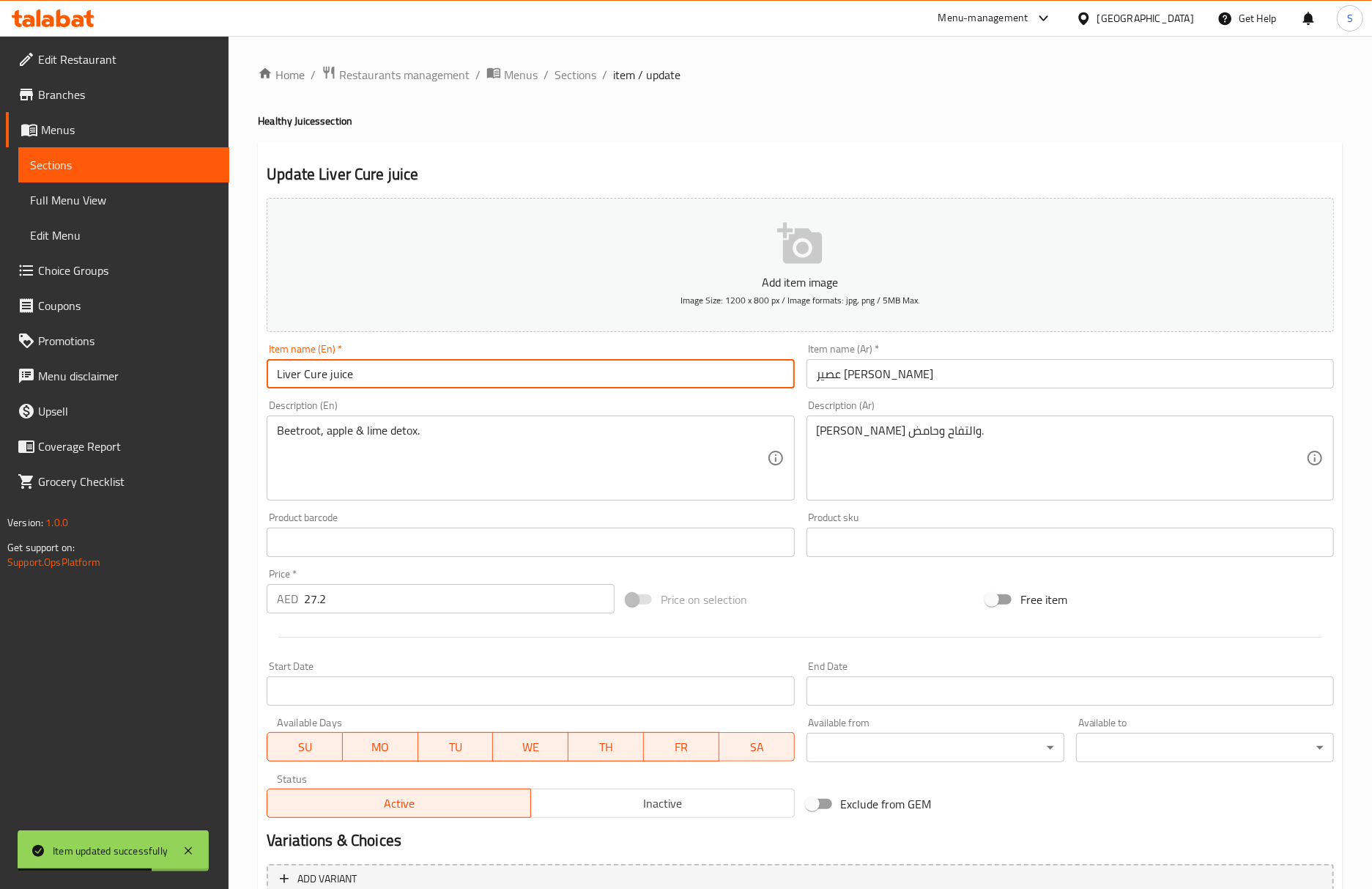
click at [873, 369] on input "عصير ليفر كيور" at bounding box center [1070, 373] width 527 height 29
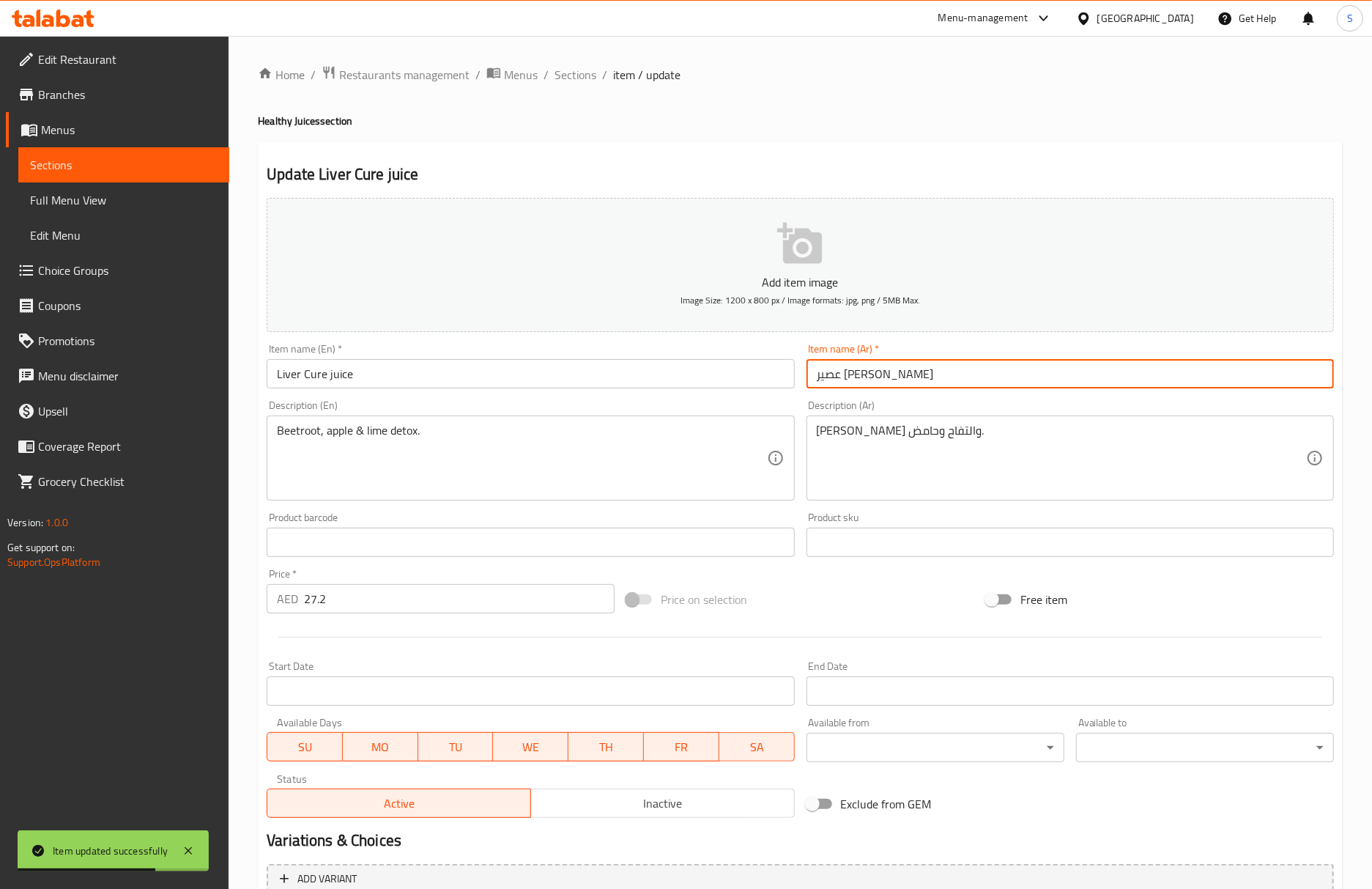
click at [873, 369] on input "عصير ليفر كيور" at bounding box center [1070, 373] width 527 height 29
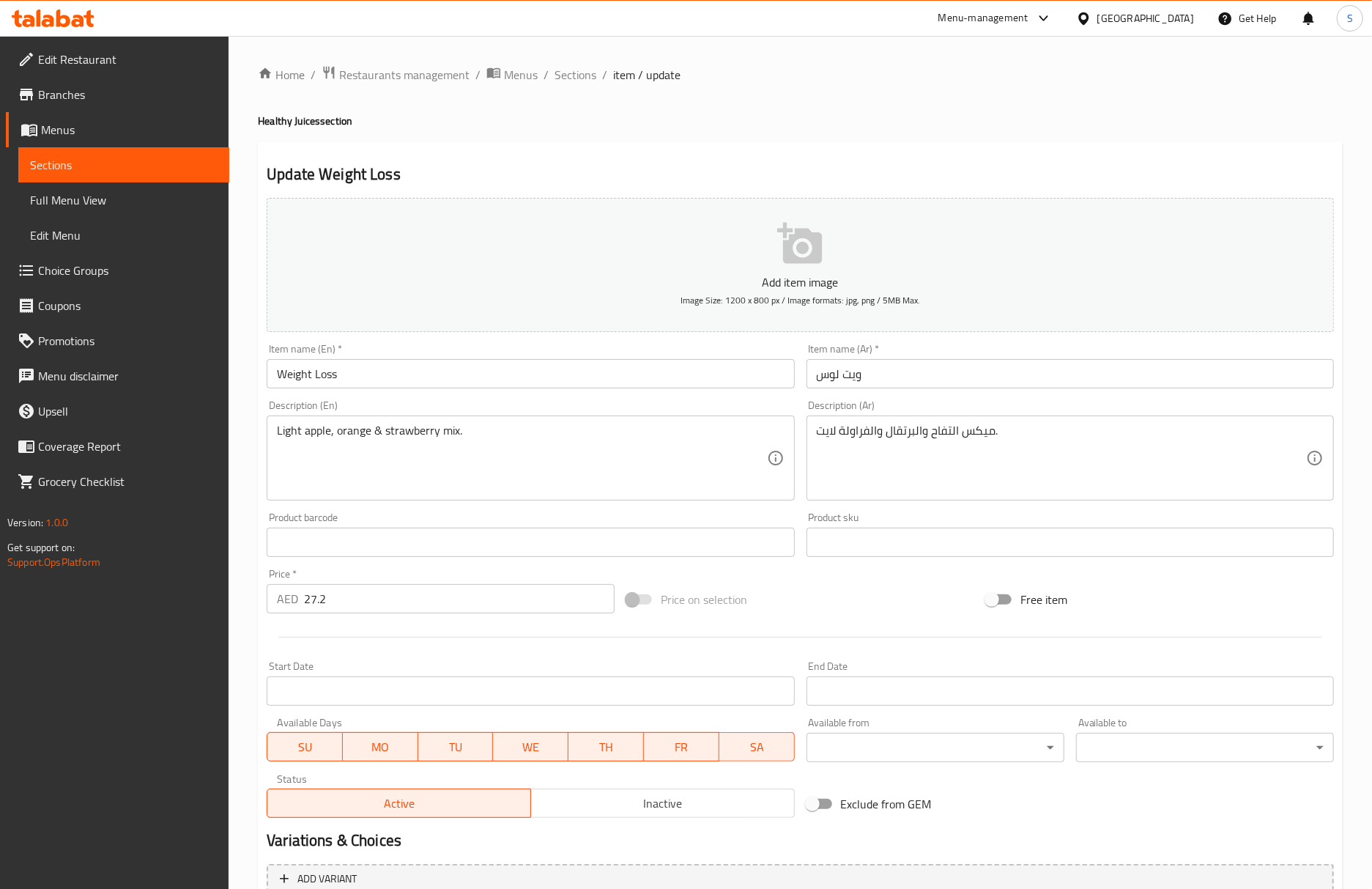
click at [729, 179] on h2 "Update Weight Loss" at bounding box center [800, 174] width 1067 height 22
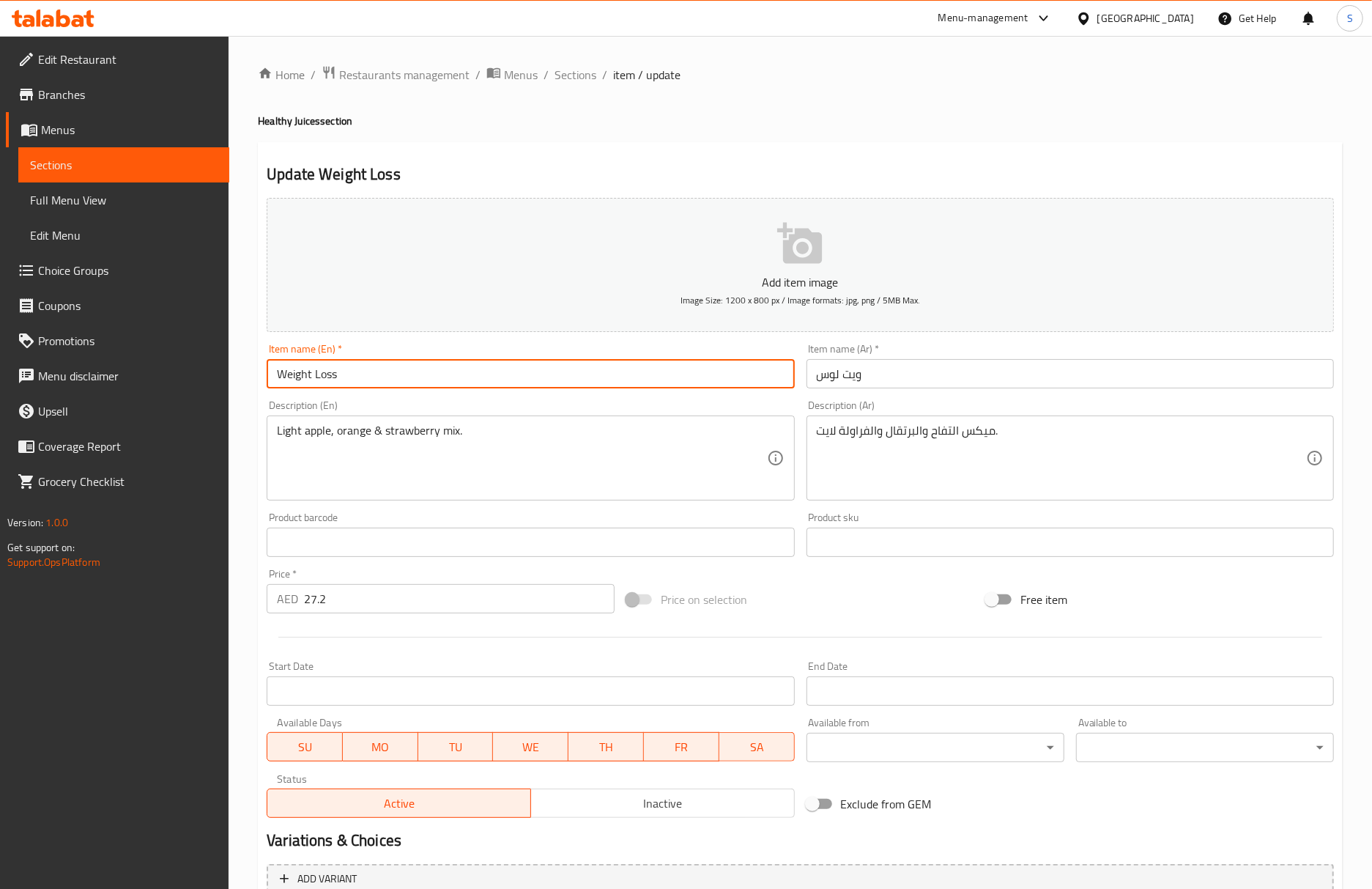
click at [499, 376] on input "Weight Loss" at bounding box center [530, 373] width 527 height 29
type input "Weight Loss juice"
click at [807, 378] on input "ويت لوس" at bounding box center [1070, 373] width 527 height 29
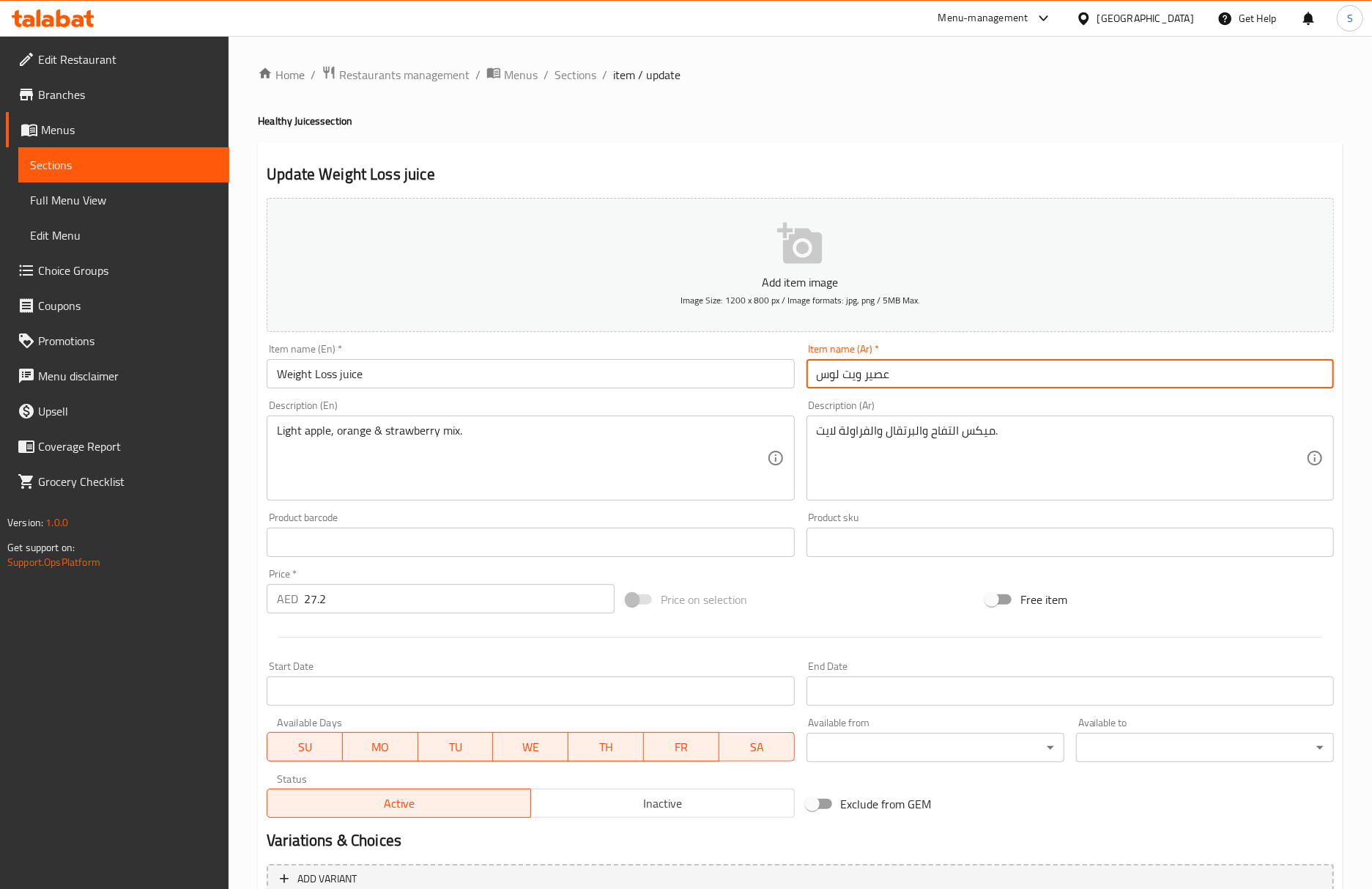
type input "عصير ويت لوس"
click at [630, 371] on input "Weight Loss juice" at bounding box center [530, 373] width 527 height 29
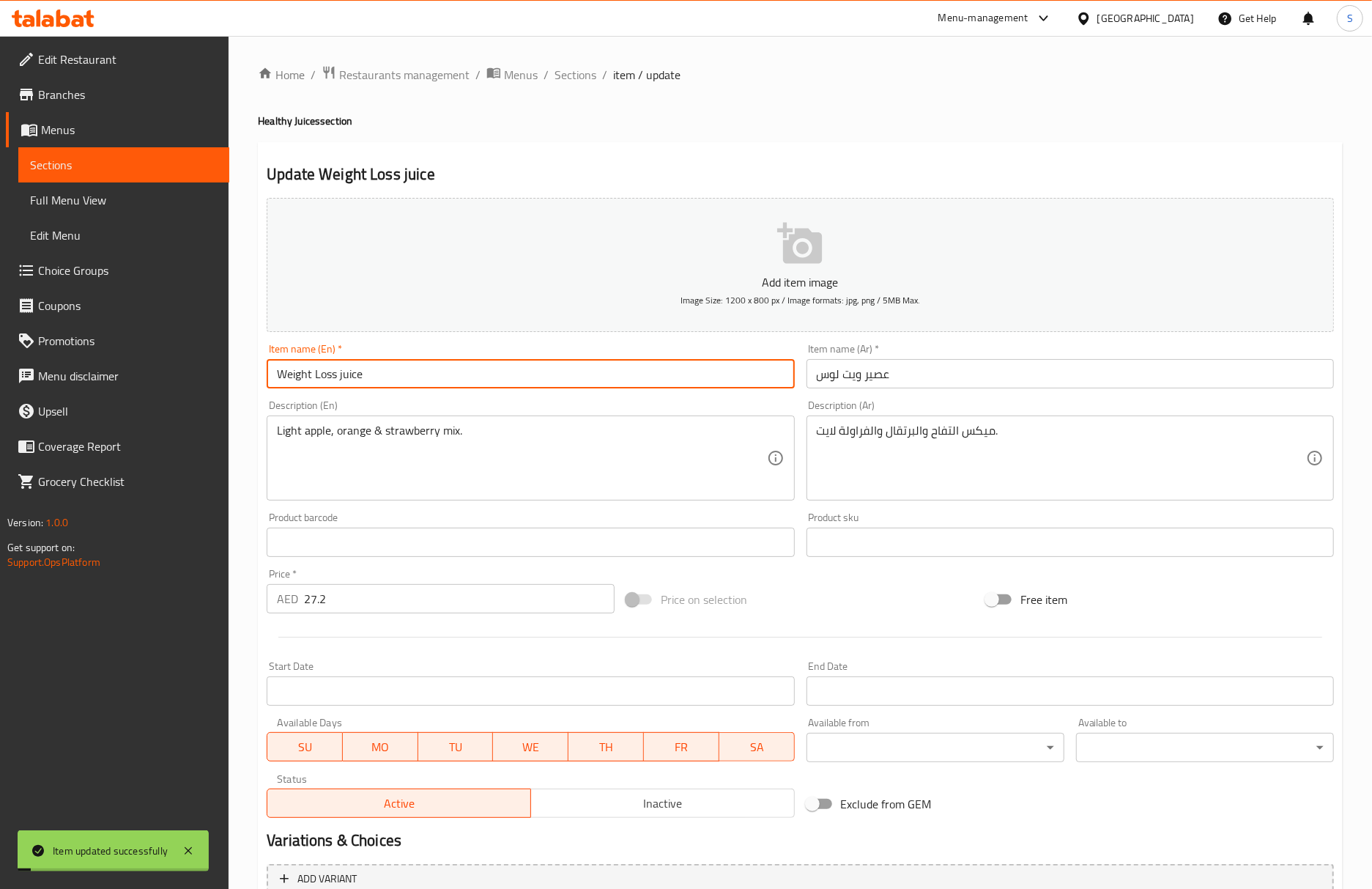
click at [630, 371] on input "Weight Loss juice" at bounding box center [530, 373] width 527 height 29
click at [522, 379] on input "Weight Loss juice" at bounding box center [530, 373] width 527 height 29
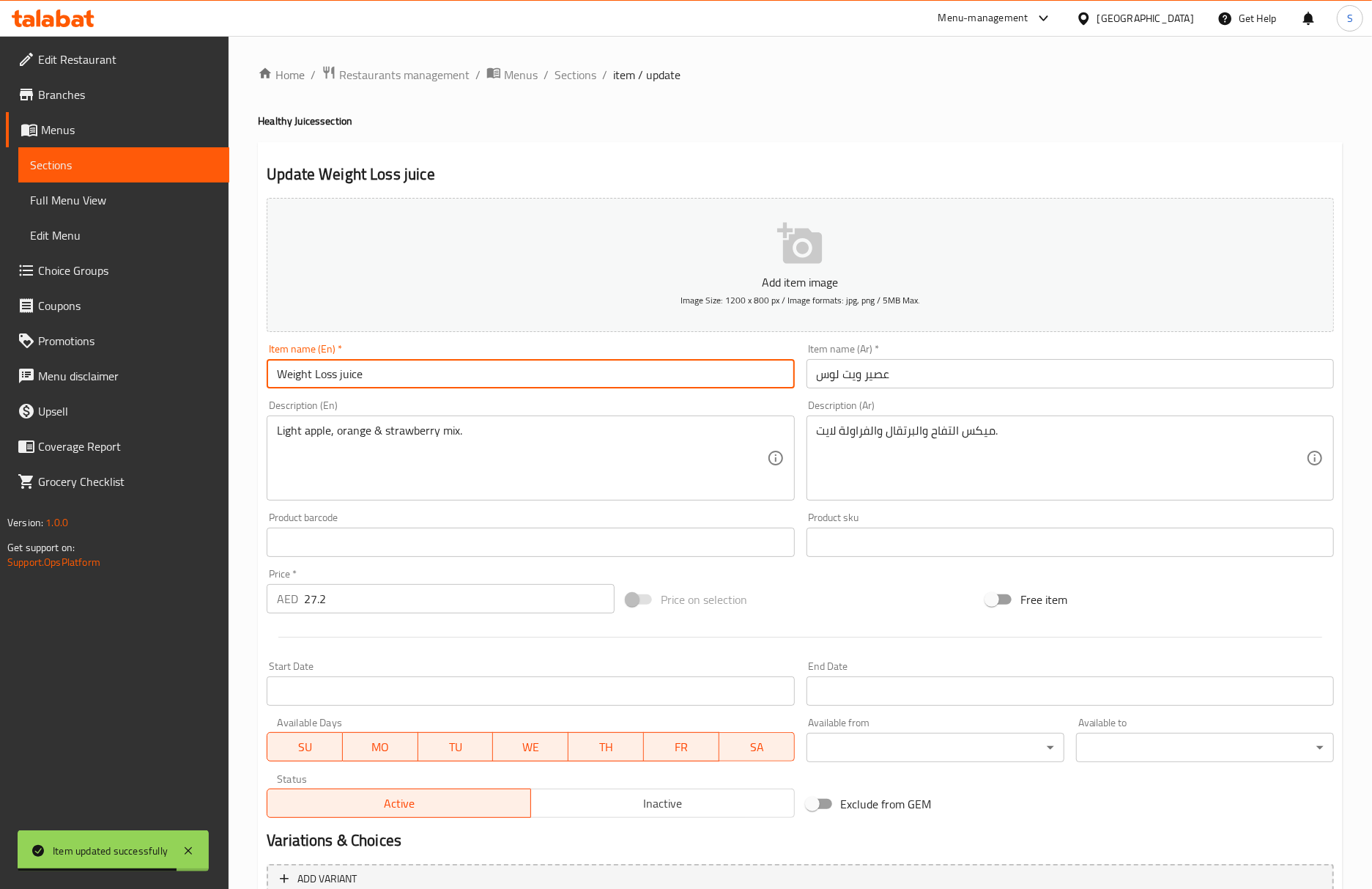
click at [875, 371] on input "عصير ويت لوس" at bounding box center [1070, 373] width 527 height 29
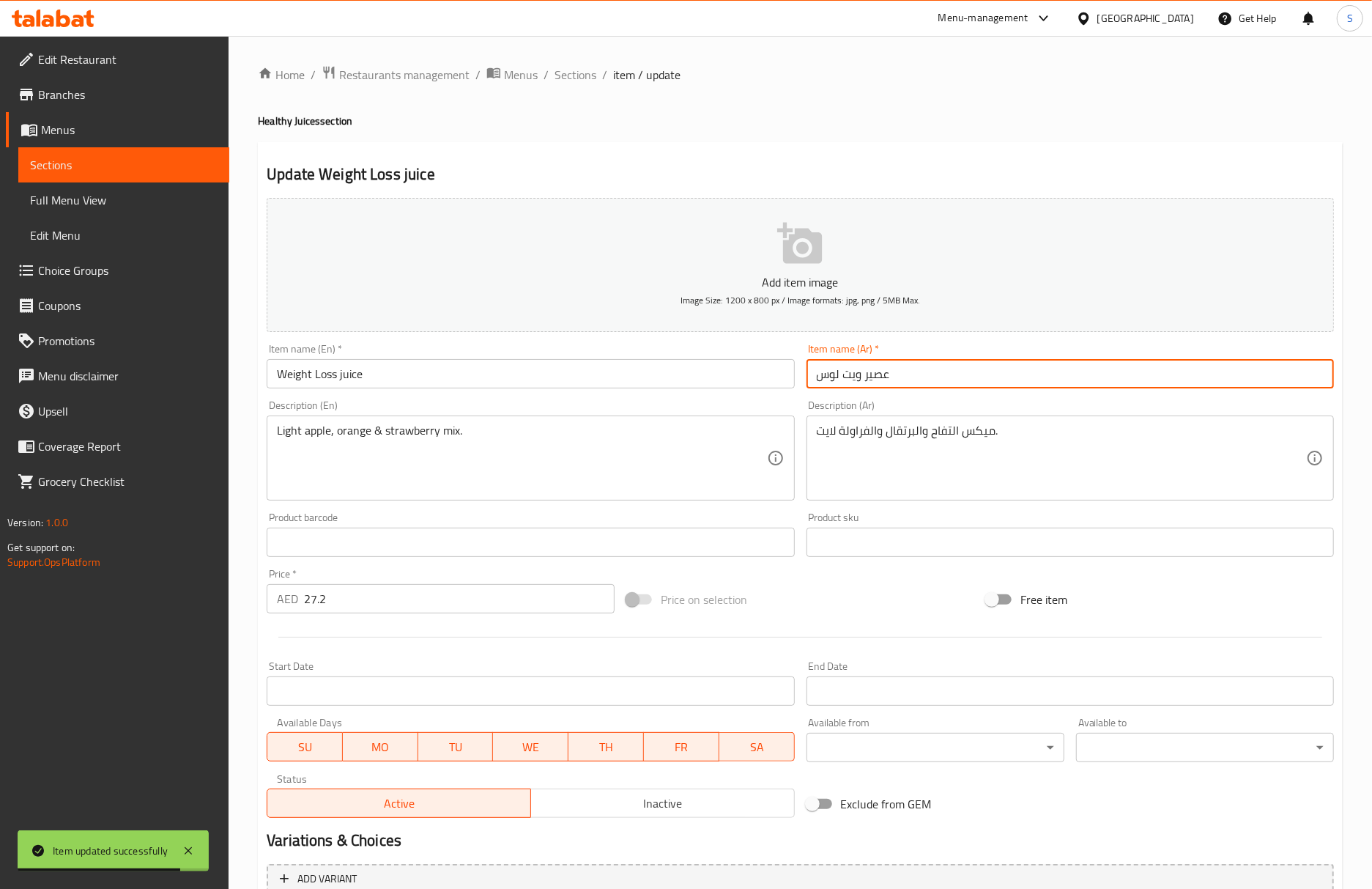
click at [875, 371] on input "عصير ويت لوس" at bounding box center [1070, 373] width 527 height 29
click at [416, 379] on input "Weight Loss juice" at bounding box center [530, 373] width 527 height 29
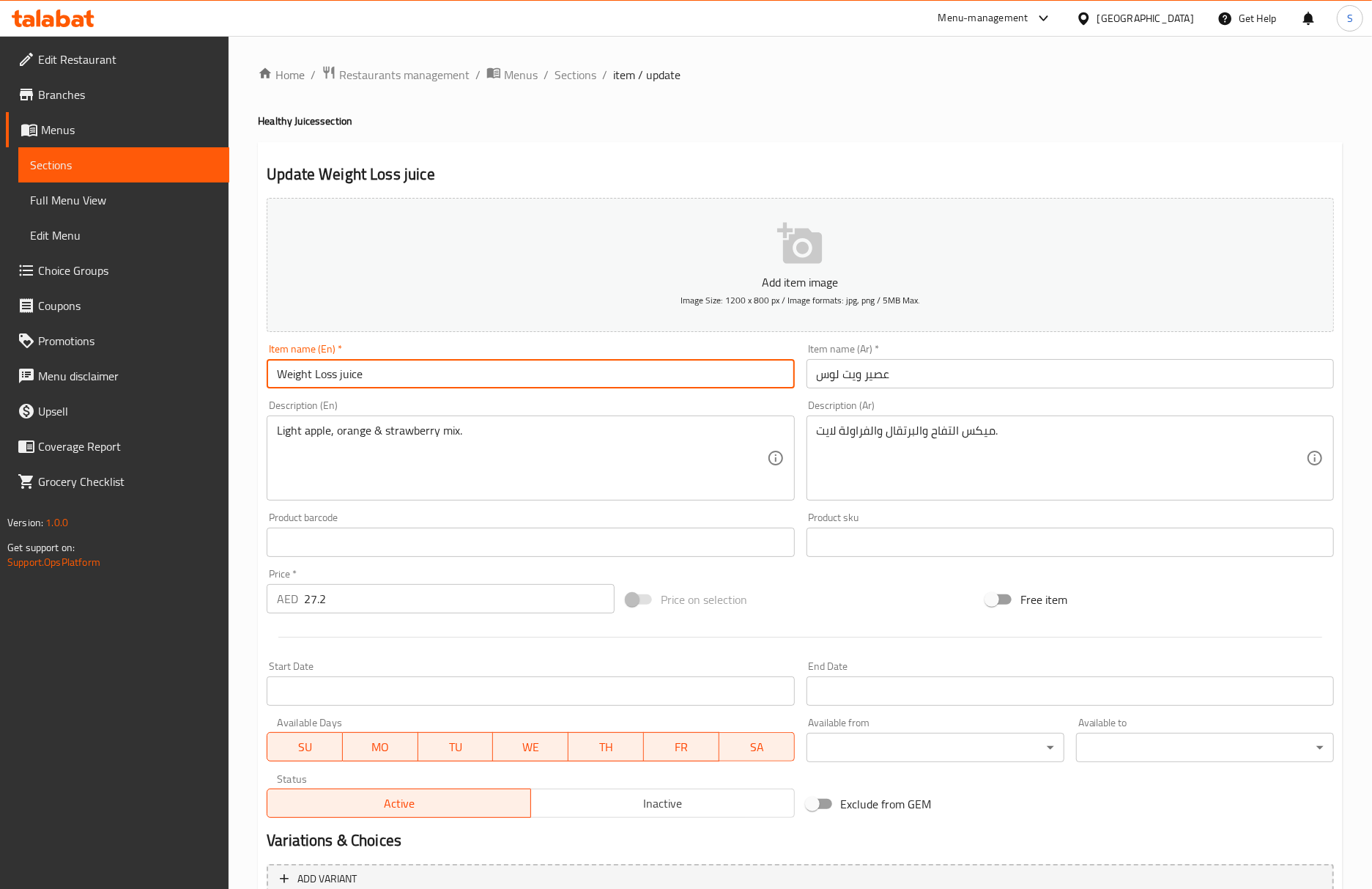
click at [416, 379] on input "Weight Loss juice" at bounding box center [530, 373] width 527 height 29
click at [490, 378] on input "Weight Loss juice" at bounding box center [530, 373] width 527 height 29
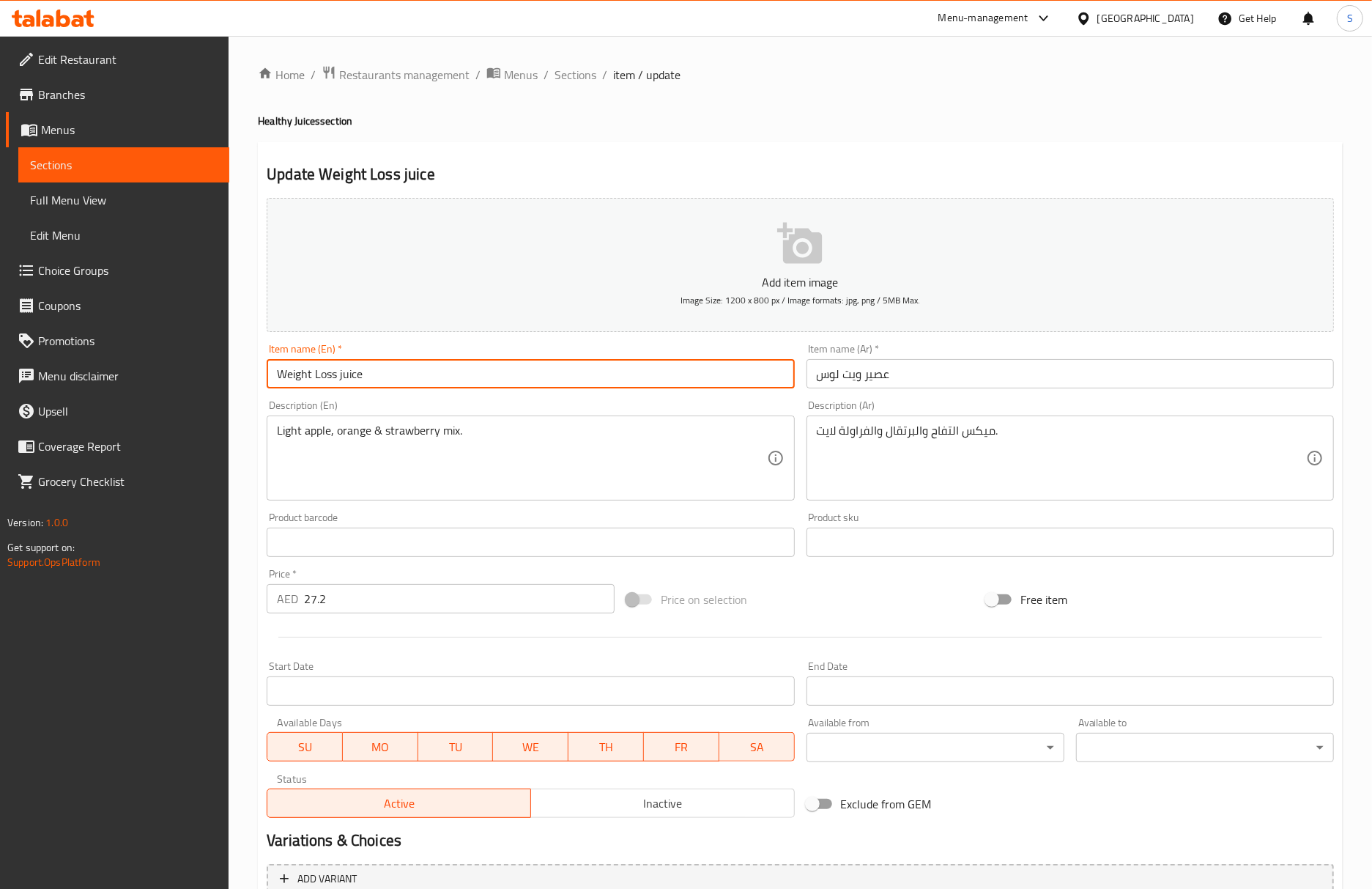
click at [721, 379] on input "Weight Loss juice" at bounding box center [530, 373] width 527 height 29
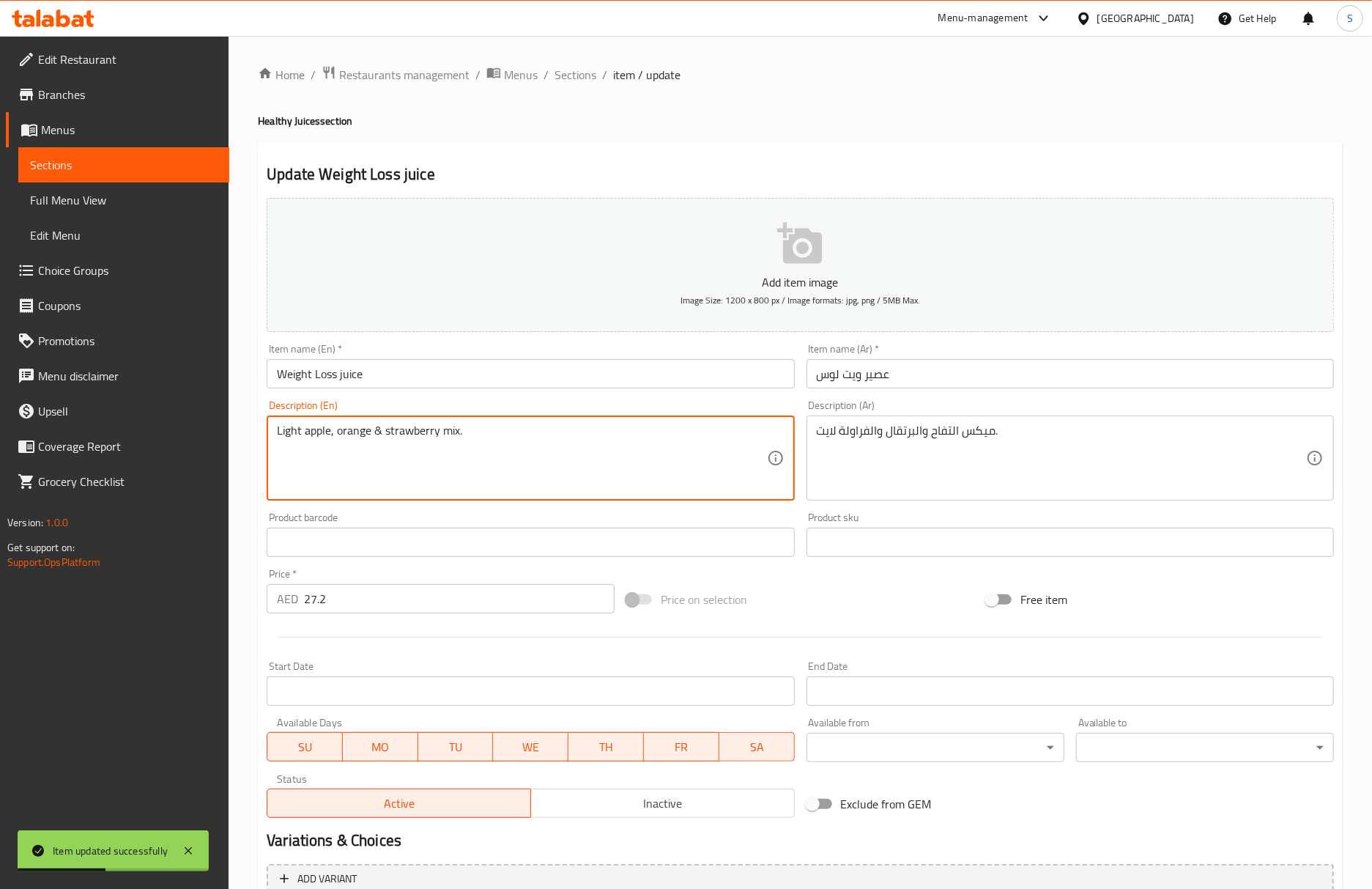
click at [646, 441] on textarea "Light apple, orange & strawberry mix." at bounding box center [521, 458] width 490 height 70
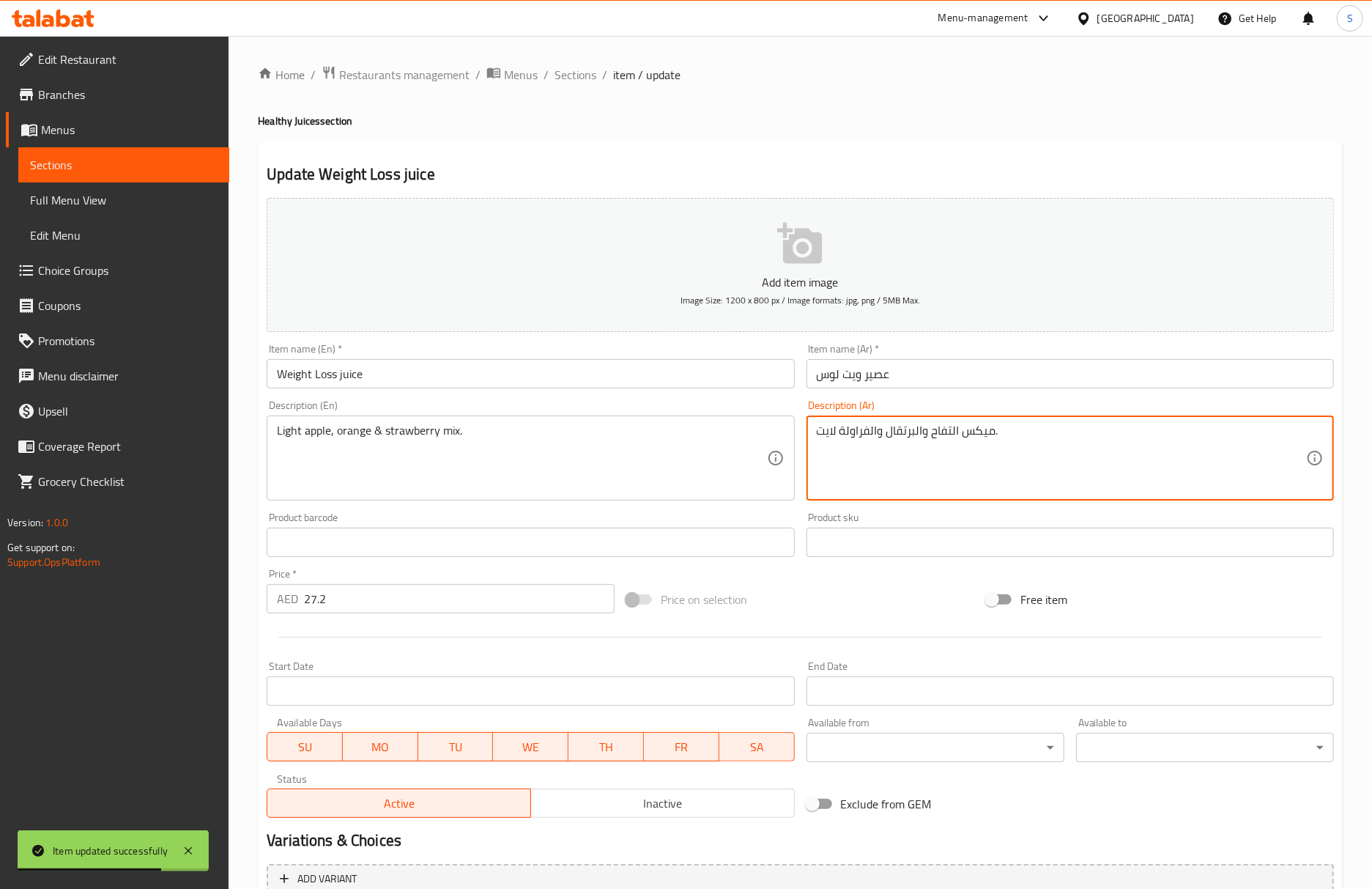
click at [832, 434] on textarea "ميكس التفاح والبرتقال والفراولة لايت." at bounding box center [1061, 458] width 490 height 70
paste textarea "خفيف"
type textarea "ميكس التفاح والبرتقال والفراولة خفيف ."
click at [660, 376] on input "Weight Loss juice" at bounding box center [530, 373] width 527 height 29
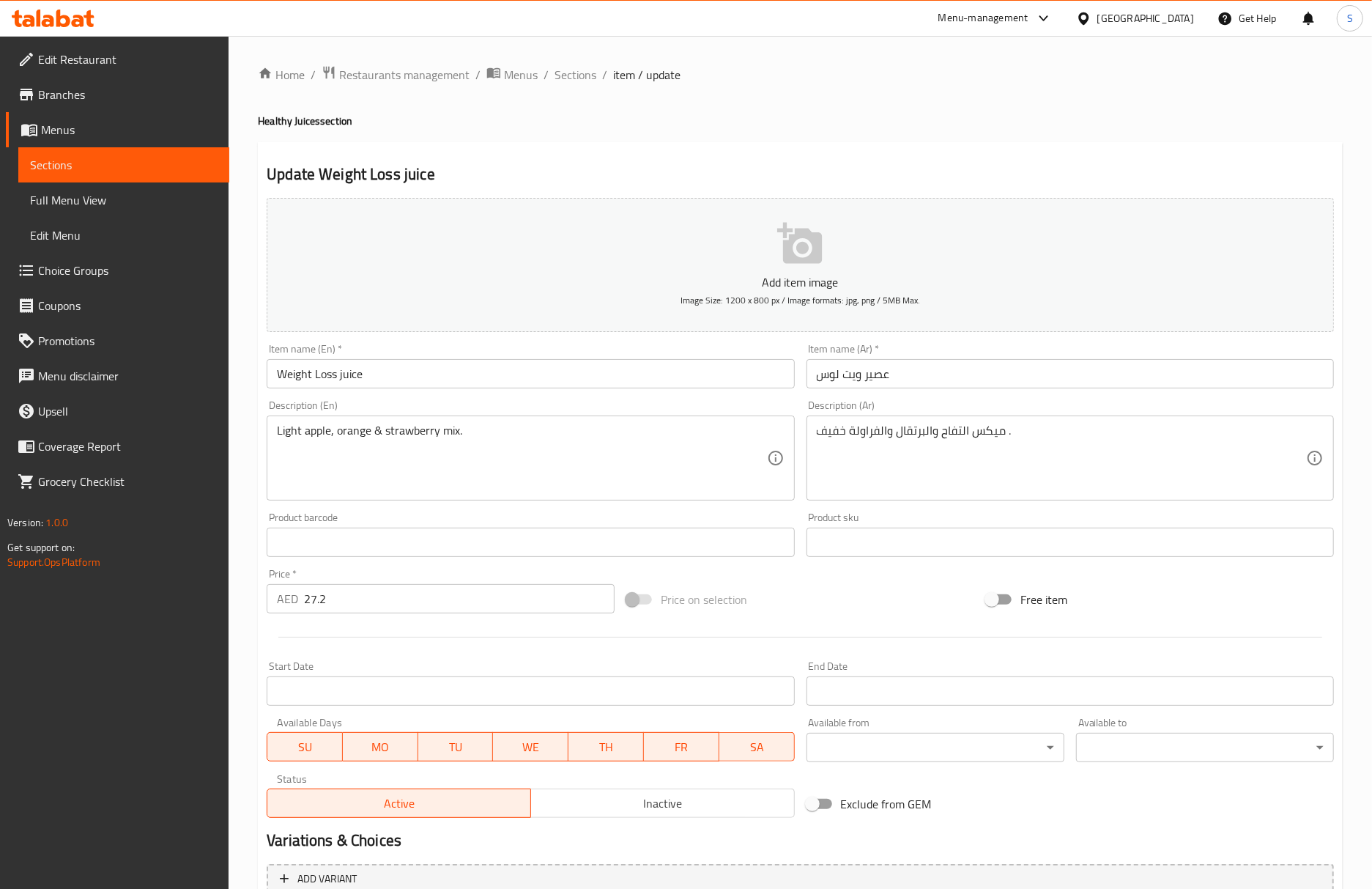
click at [478, 370] on input "Weight Loss juice" at bounding box center [530, 373] width 527 height 29
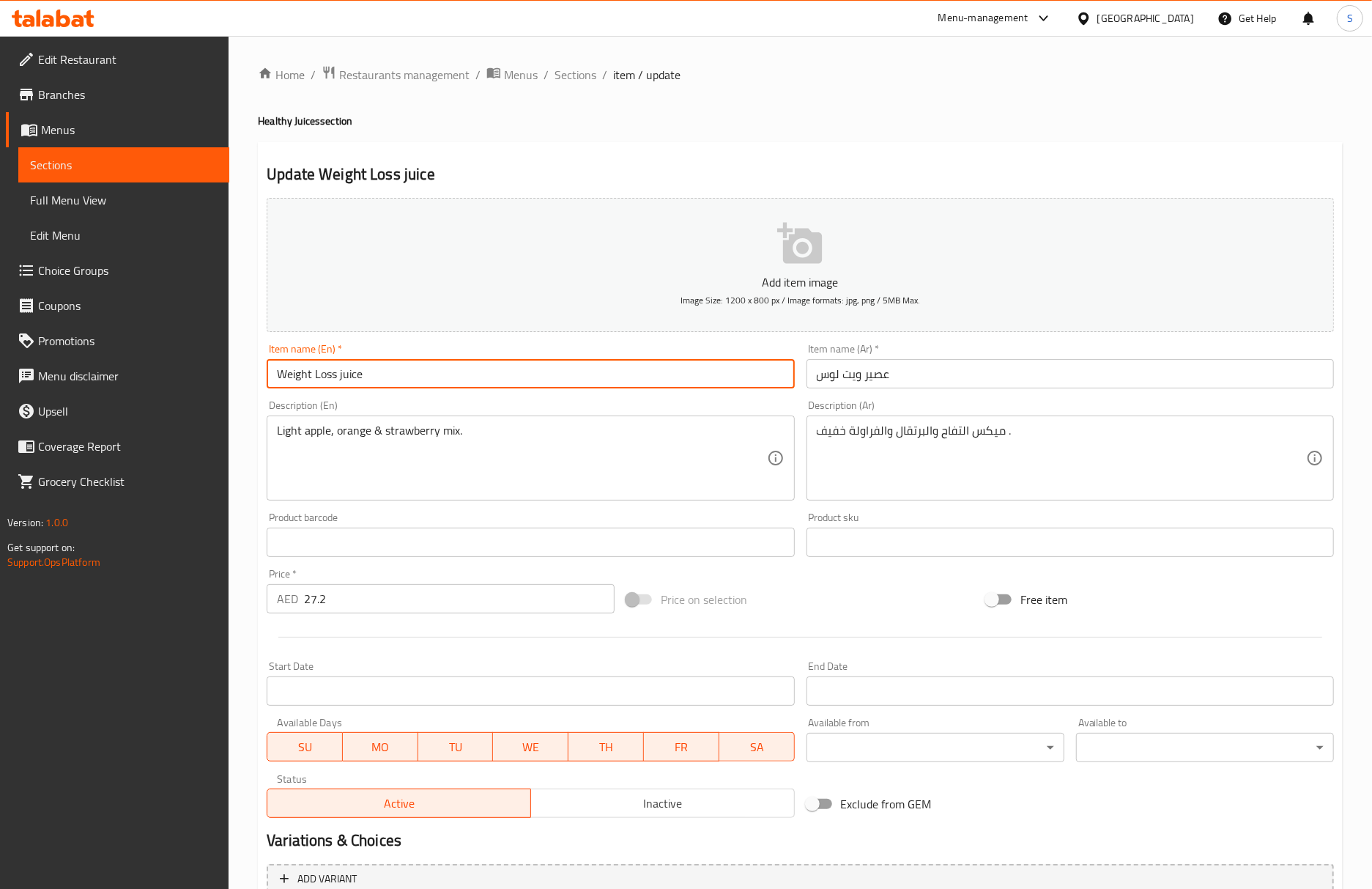
click at [427, 382] on input "Weight Loss juice" at bounding box center [530, 373] width 527 height 29
click at [988, 393] on div "Item name (Ar)   * عصير ويت لوس Item name (Ar) *" at bounding box center [1070, 366] width 539 height 57
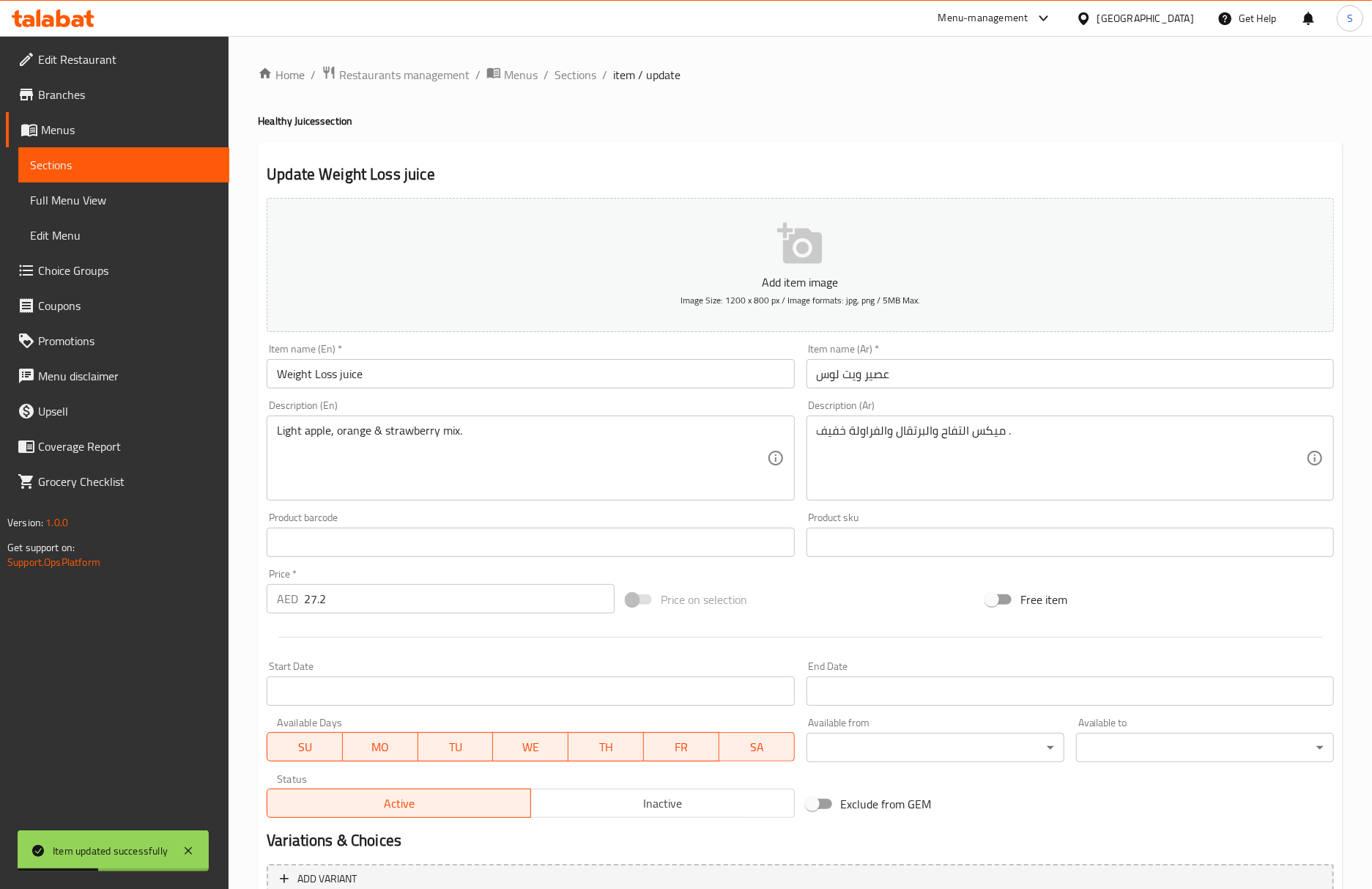
click at [988, 382] on input "عصير ويت لوس" at bounding box center [1070, 373] width 527 height 29
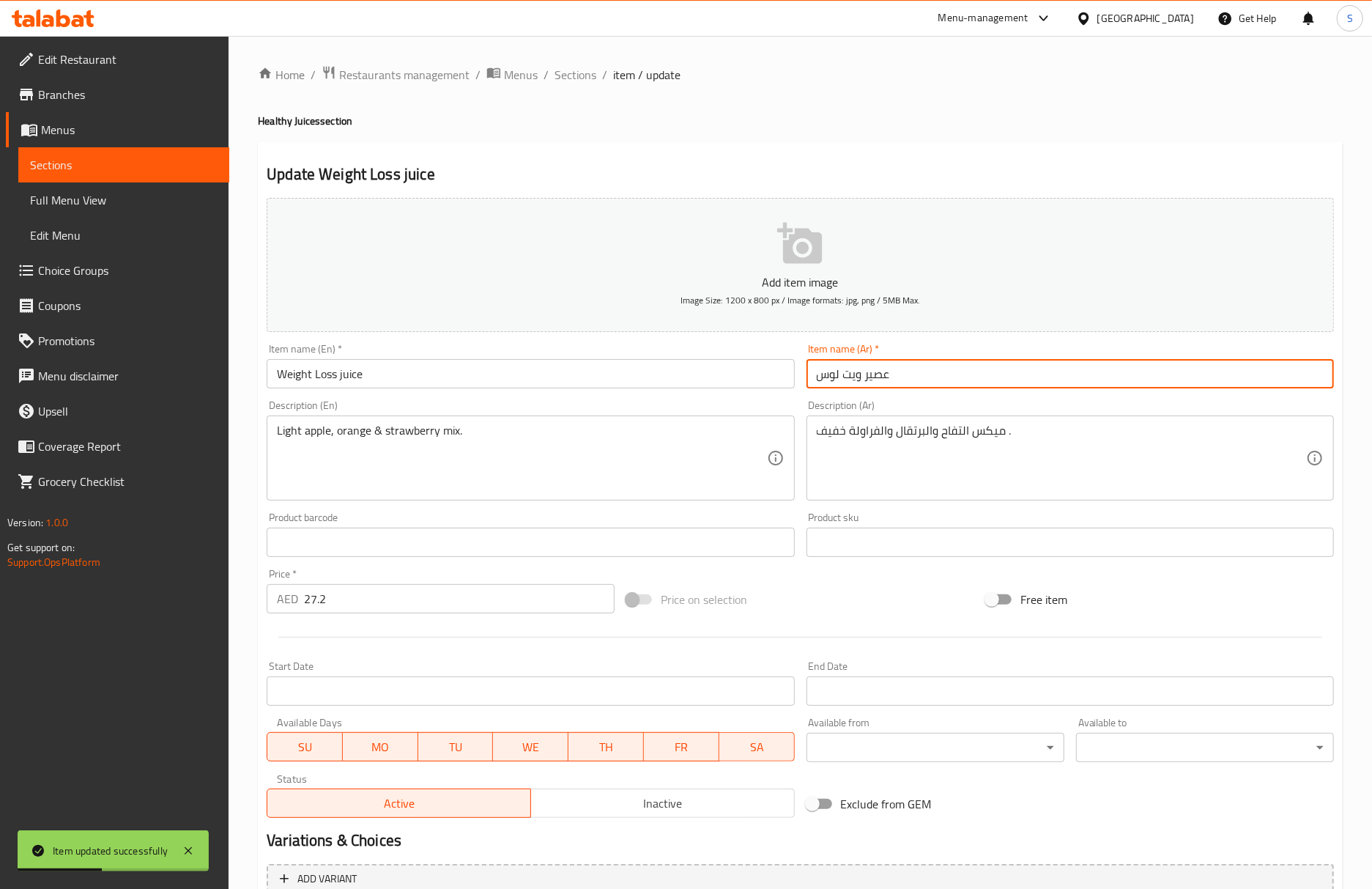
click at [988, 382] on input "عصير ويت لوس" at bounding box center [1070, 373] width 527 height 29
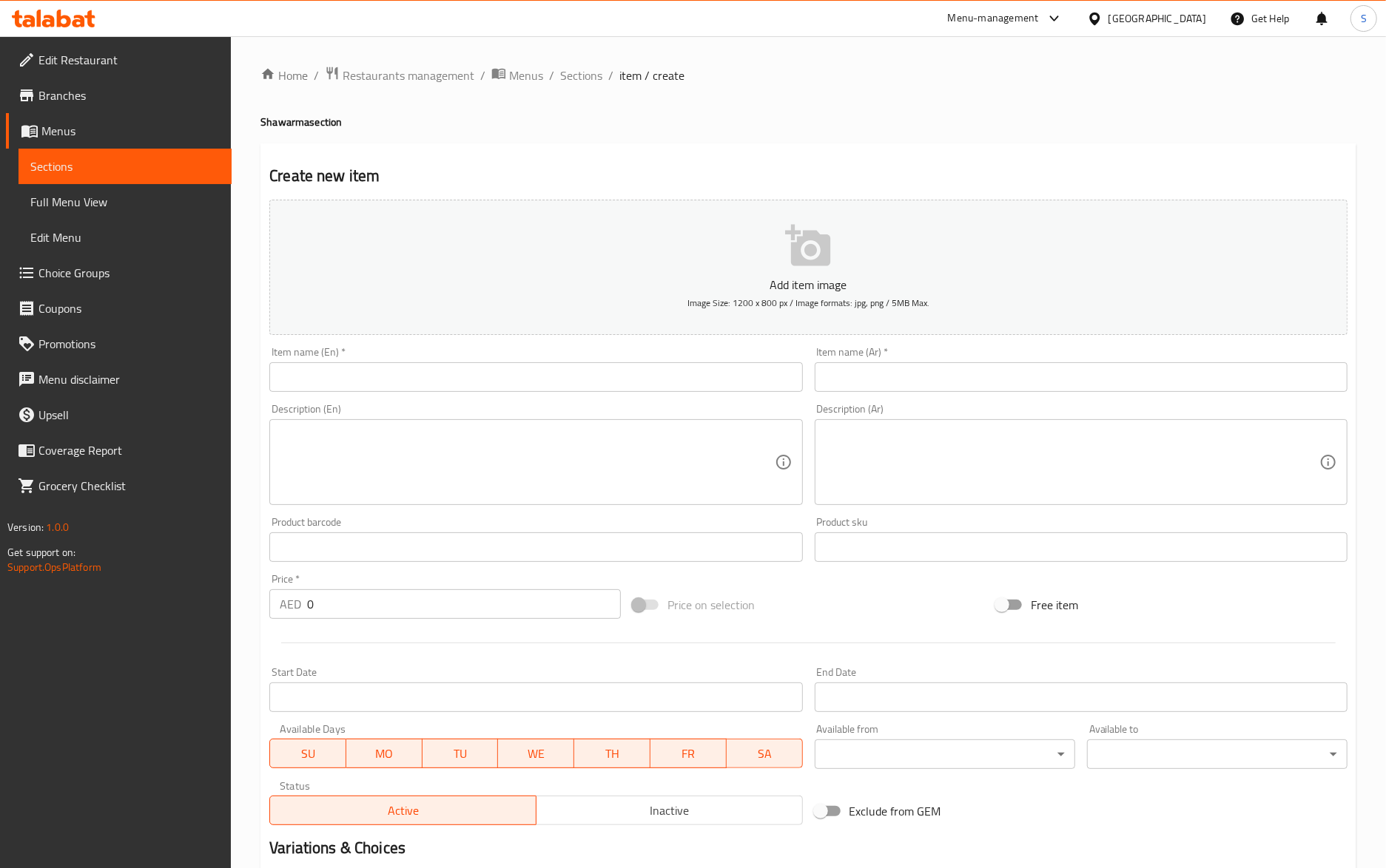
click at [70, 285] on link "Choice Groups" at bounding box center [119, 273] width 226 height 36
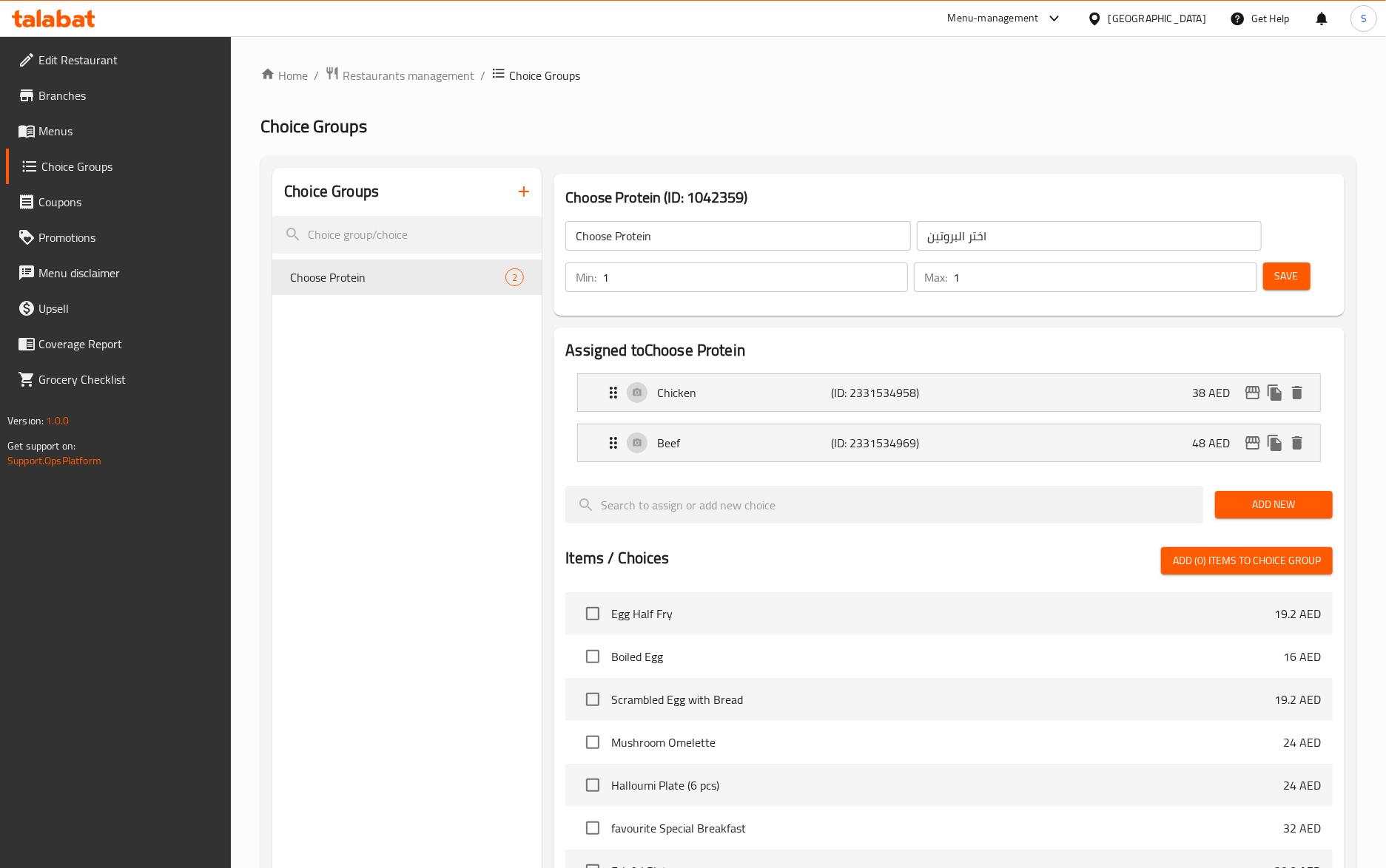
click at [527, 188] on icon "button" at bounding box center [523, 191] width 18 height 18
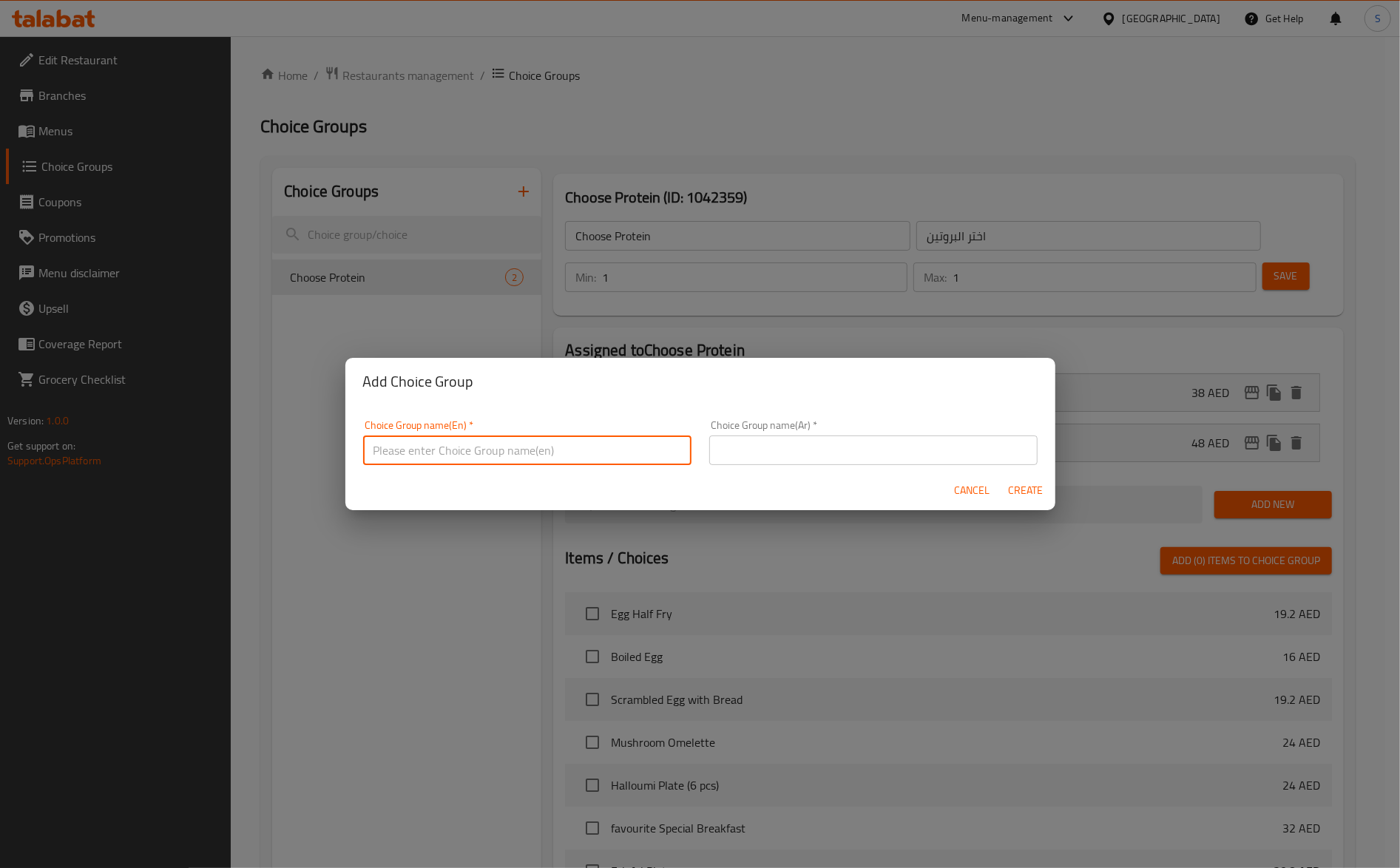
click at [497, 448] on input "text" at bounding box center [527, 450] width 328 height 29
type input "Your Choice Of:"
click at [838, 460] on input "text" at bounding box center [873, 450] width 328 height 29
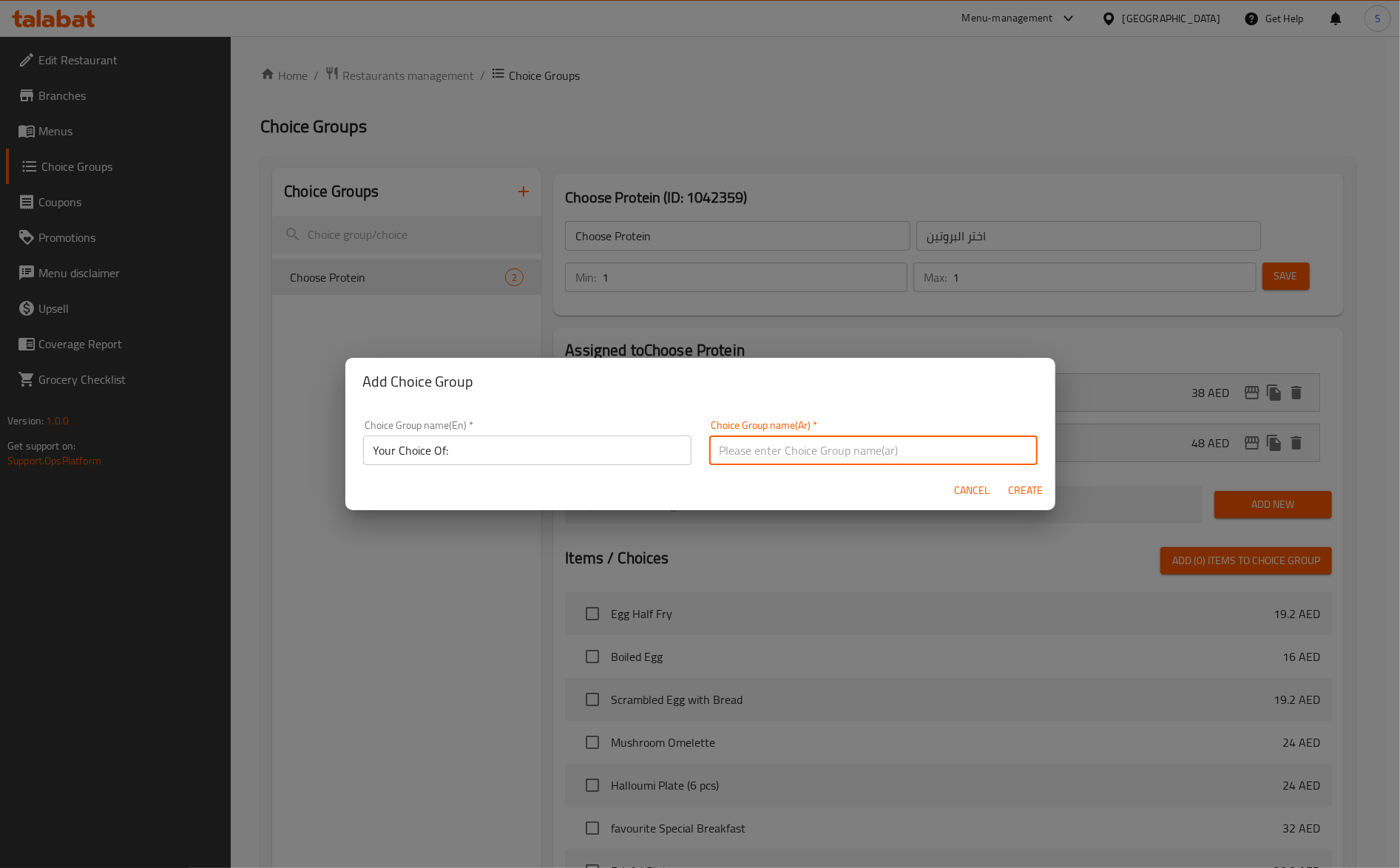
click at [1030, 494] on span "Create" at bounding box center [1026, 490] width 36 height 19
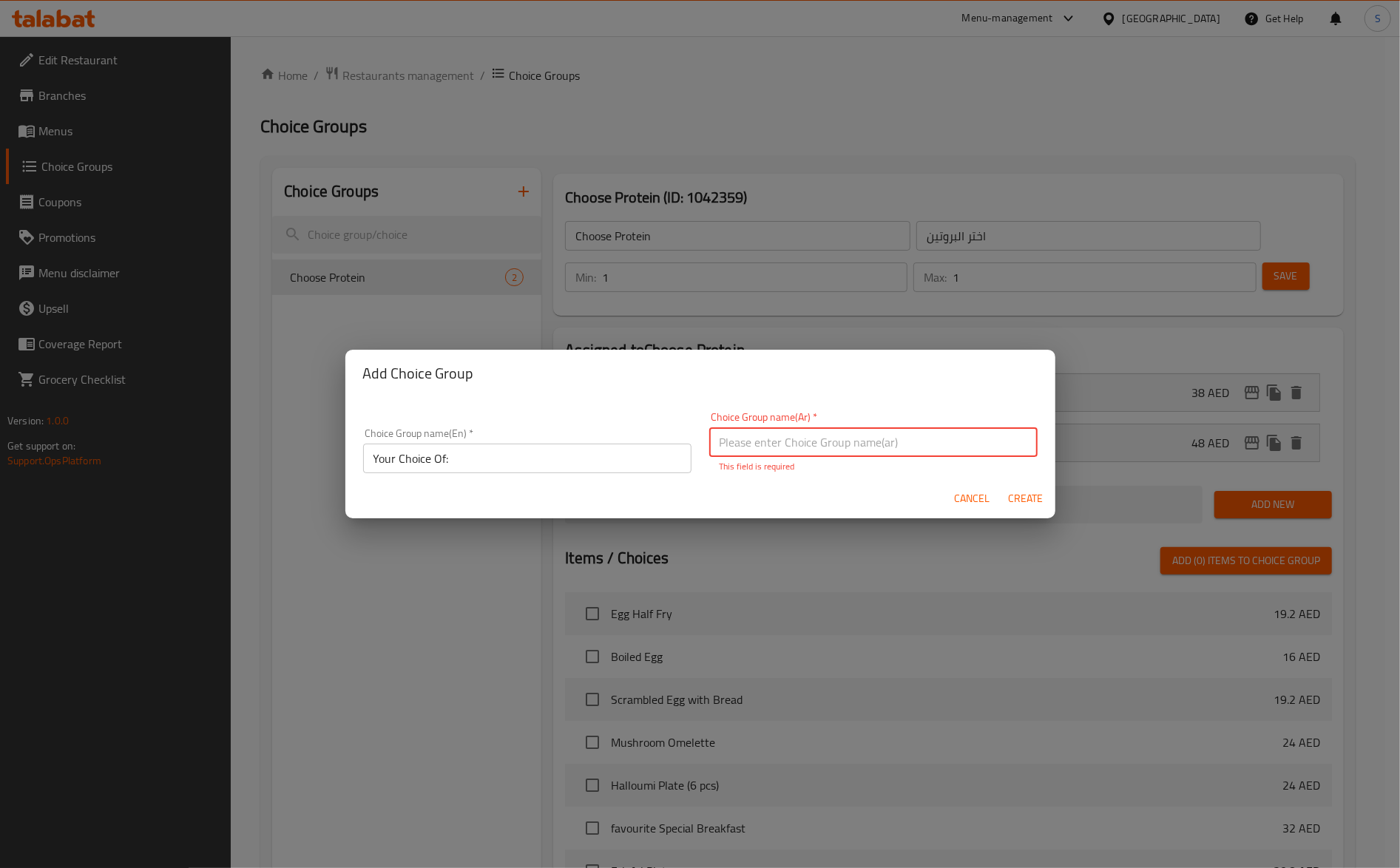
click at [840, 443] on input "text" at bounding box center [873, 443] width 328 height 29
type input "إختيارك من:"
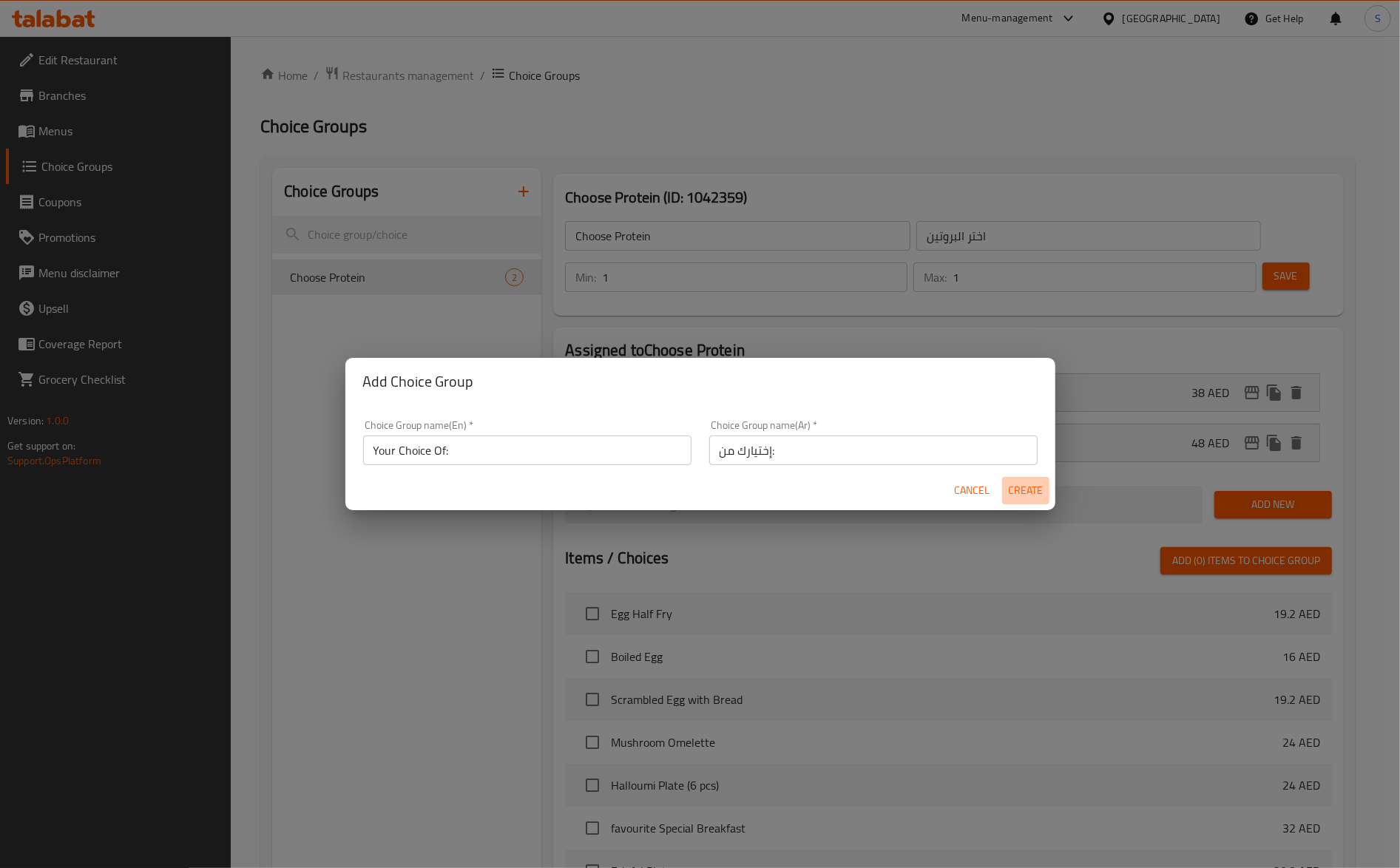
click at [1034, 497] on span "Create" at bounding box center [1026, 490] width 36 height 19
type input "Your Choice Of:"
type input "إختيارك من:"
type input "0"
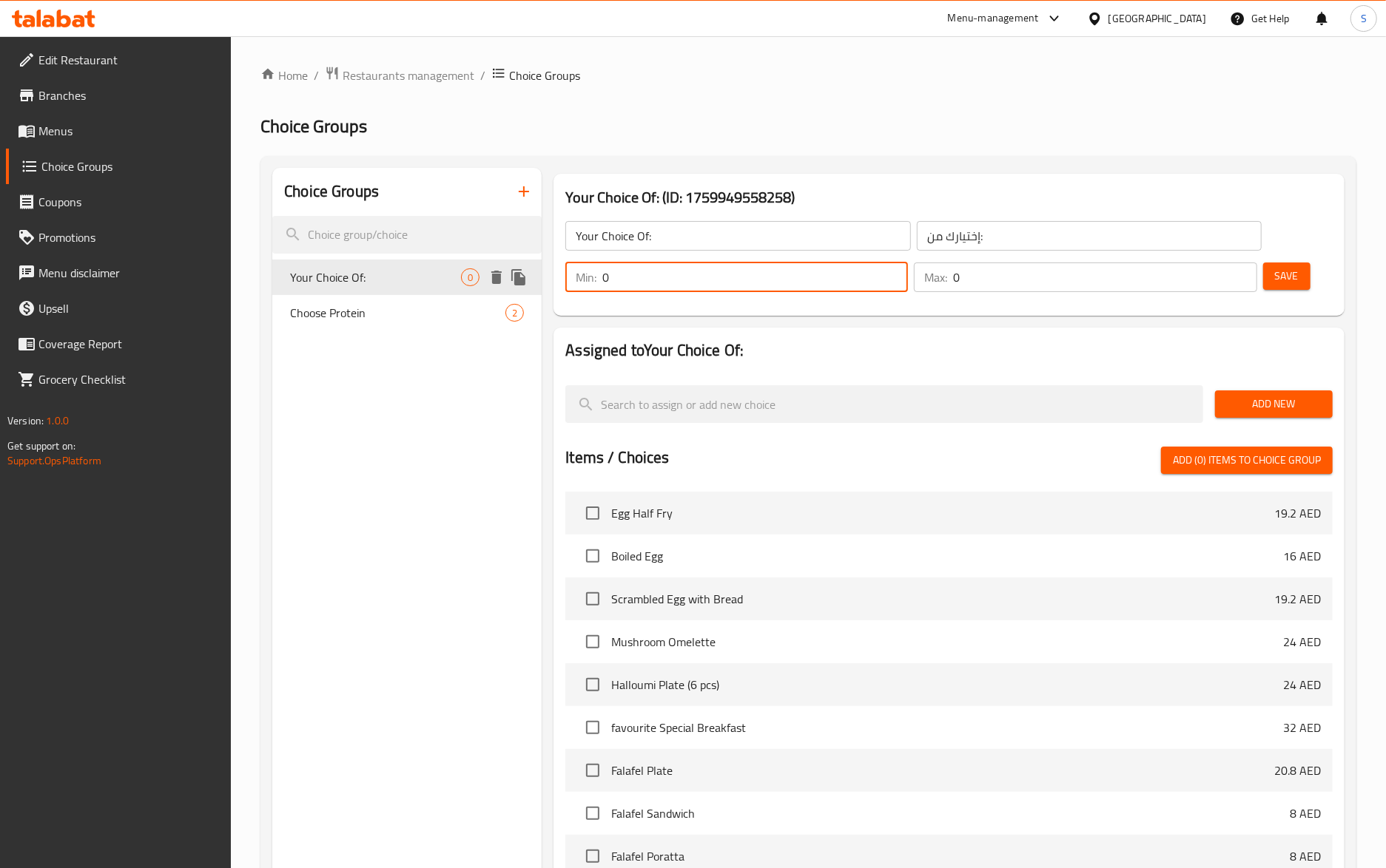
drag, startPoint x: 729, startPoint y: 284, endPoint x: 477, endPoint y: 263, distance: 252.9
click at [477, 263] on div "Choice Groups Your Choice Of: 0 Choose Protein 2 Your Choice Of: (ID: 175994955…" at bounding box center [811, 648] width 1078 height 960
type input "1"
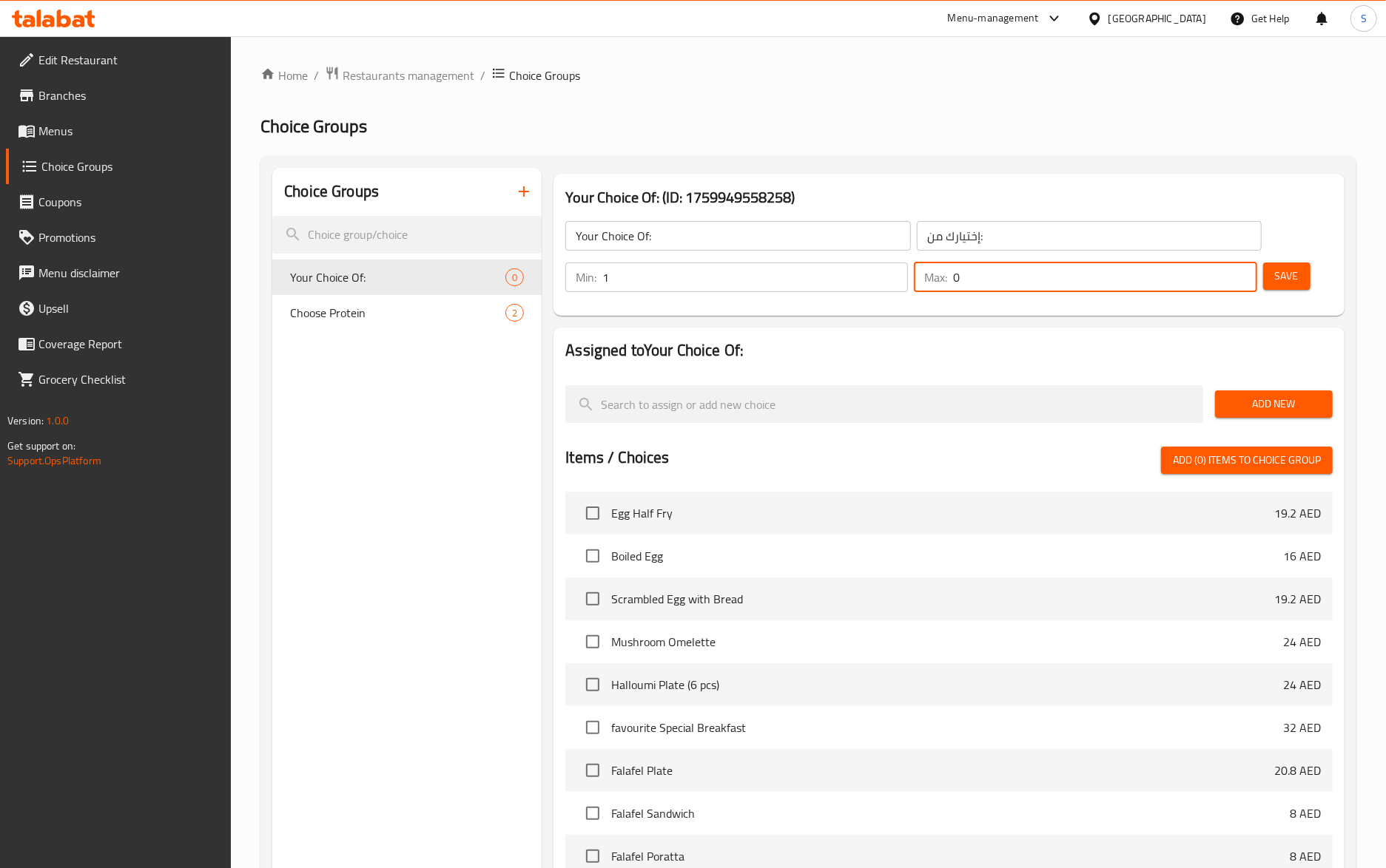
drag, startPoint x: 991, startPoint y: 279, endPoint x: 931, endPoint y: 290, distance: 61.0
click at [931, 290] on div "Max: 0 ​" at bounding box center [1085, 277] width 343 height 29
type input "1"
click at [1294, 285] on span "Save" at bounding box center [1286, 276] width 24 height 19
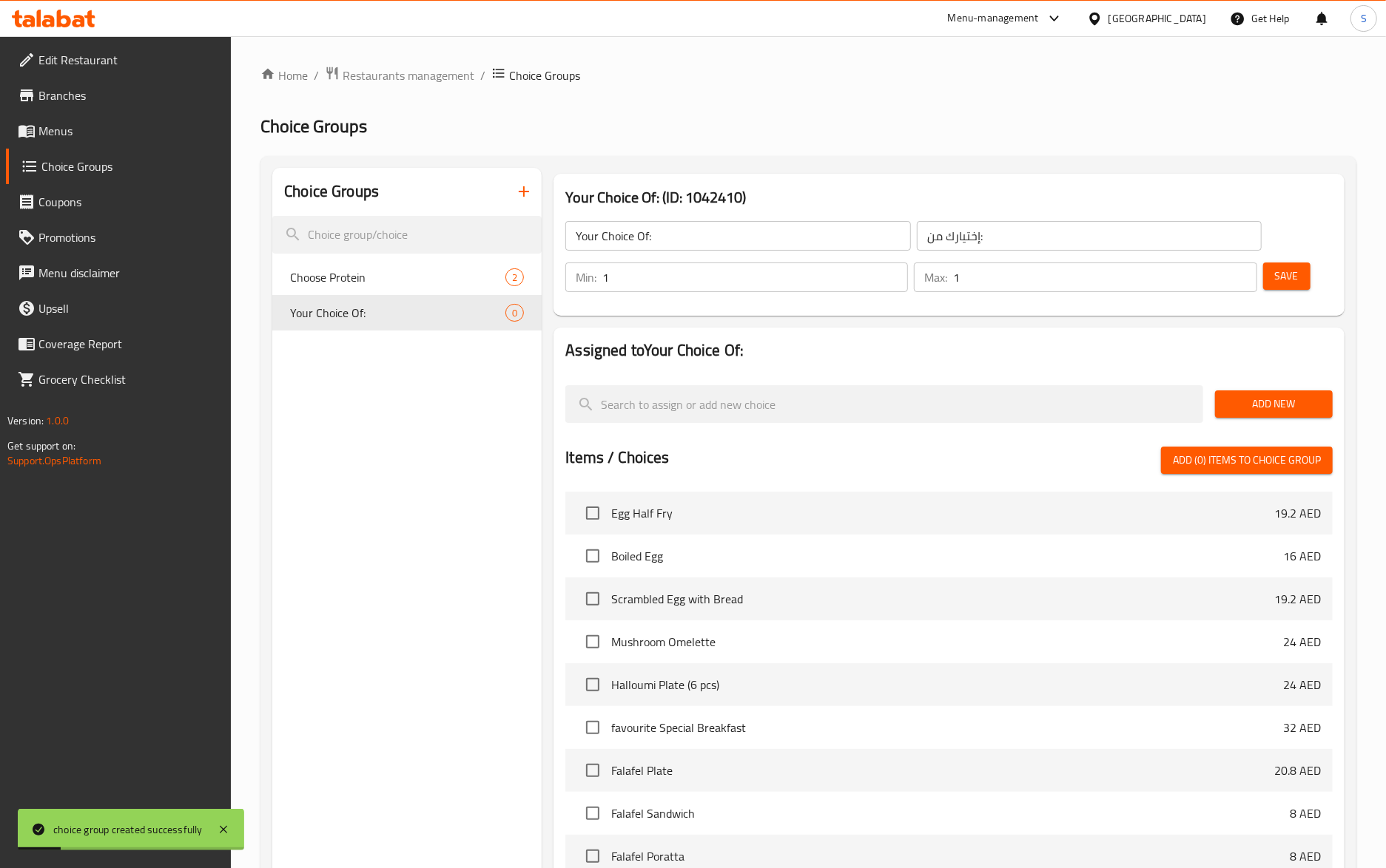
click at [1314, 412] on span "Add New" at bounding box center [1273, 405] width 94 height 19
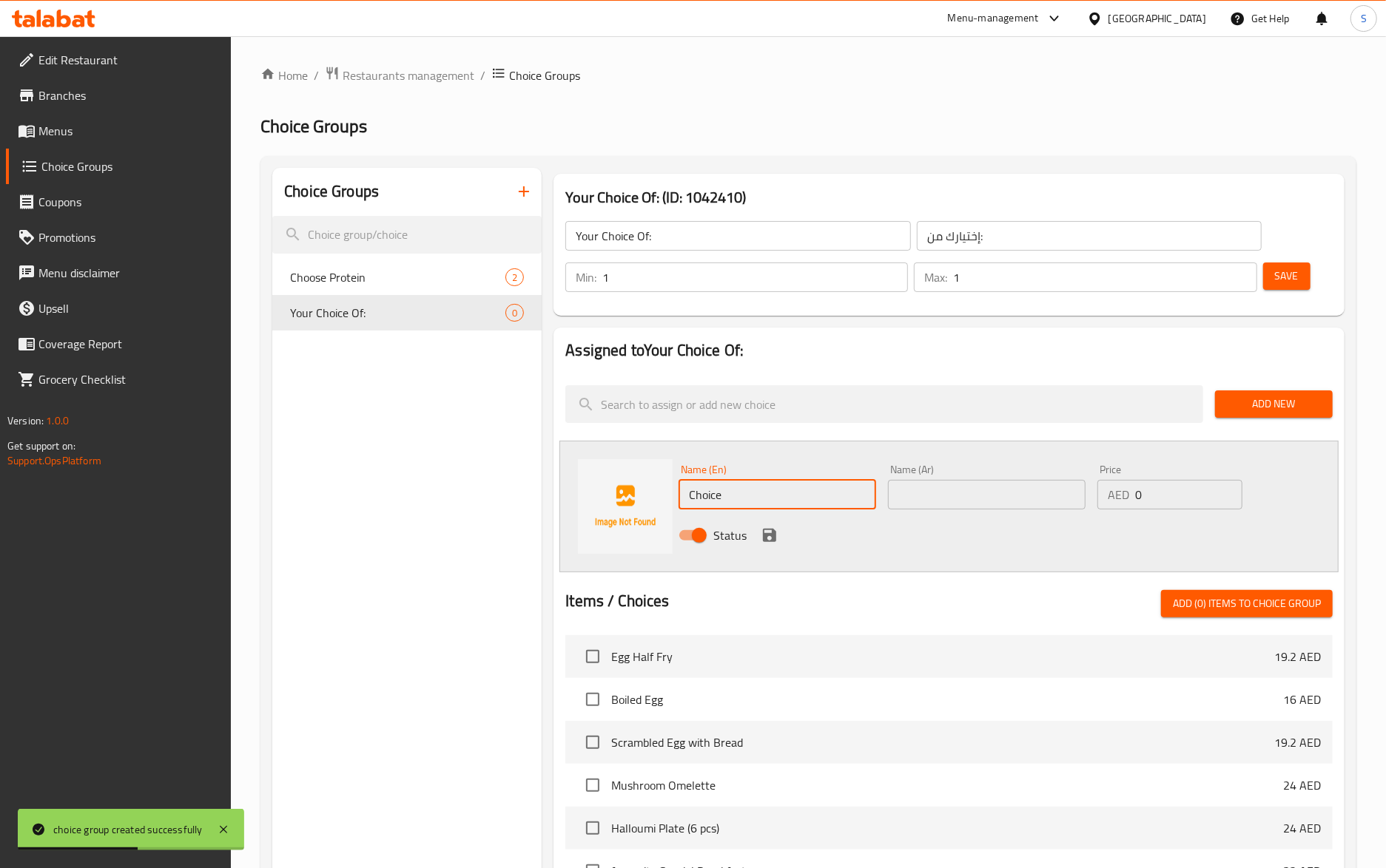
click at [749, 490] on input "Choice" at bounding box center [777, 494] width 197 height 29
paste input "regular small"
type input "regular small"
click at [923, 507] on input "text" at bounding box center [986, 494] width 197 height 29
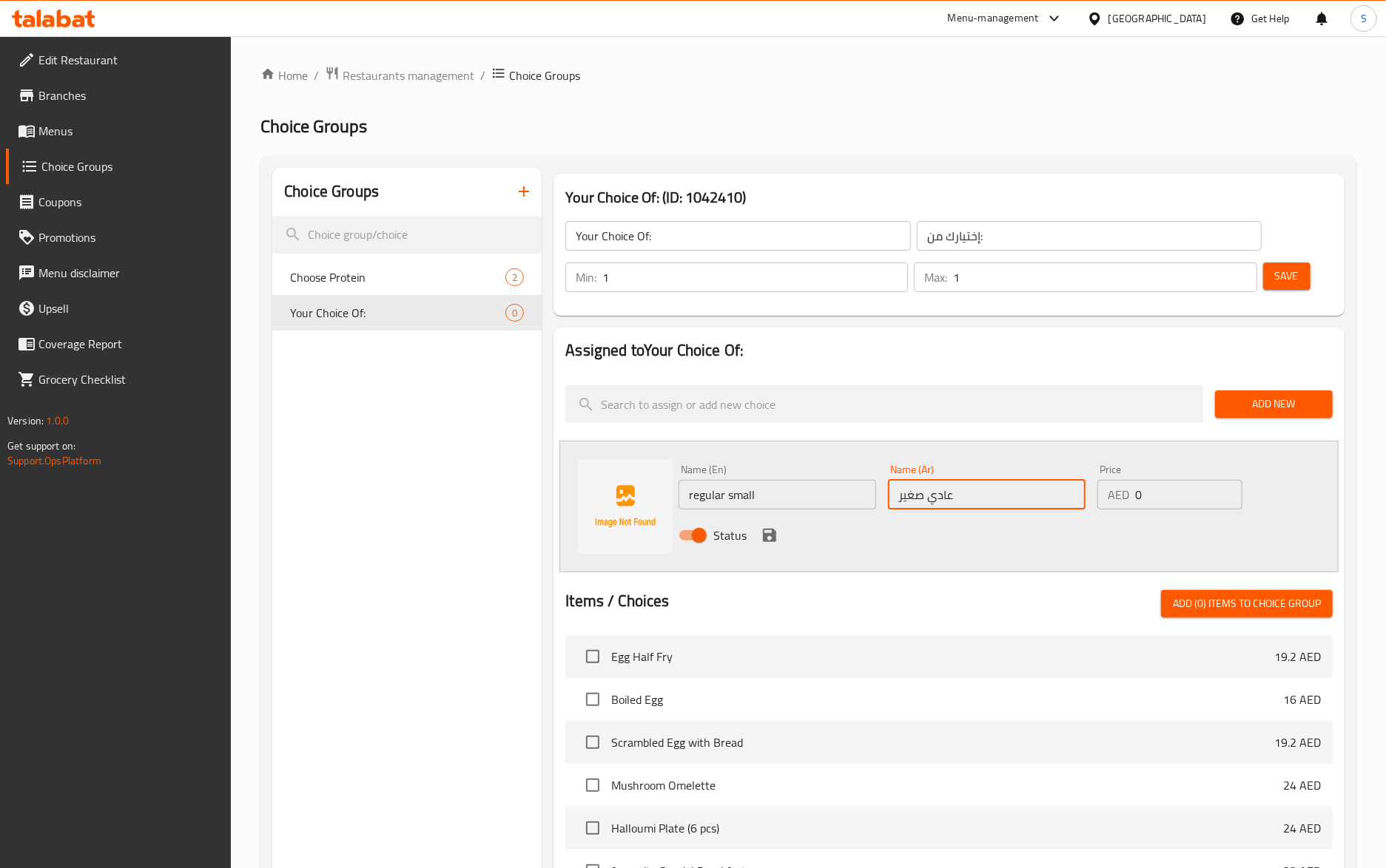
type input "عادي صغير"
drag, startPoint x: 1149, startPoint y: 497, endPoint x: 1028, endPoint y: 535, distance: 126.8
click at [1028, 535] on div "Name (En) regular small Name (En) Name (Ar) عادي صغير Name (Ar) Price AED 0 Pri…" at bounding box center [987, 507] width 628 height 97
type input "6"
click at [773, 535] on icon "save" at bounding box center [769, 535] width 13 height 13
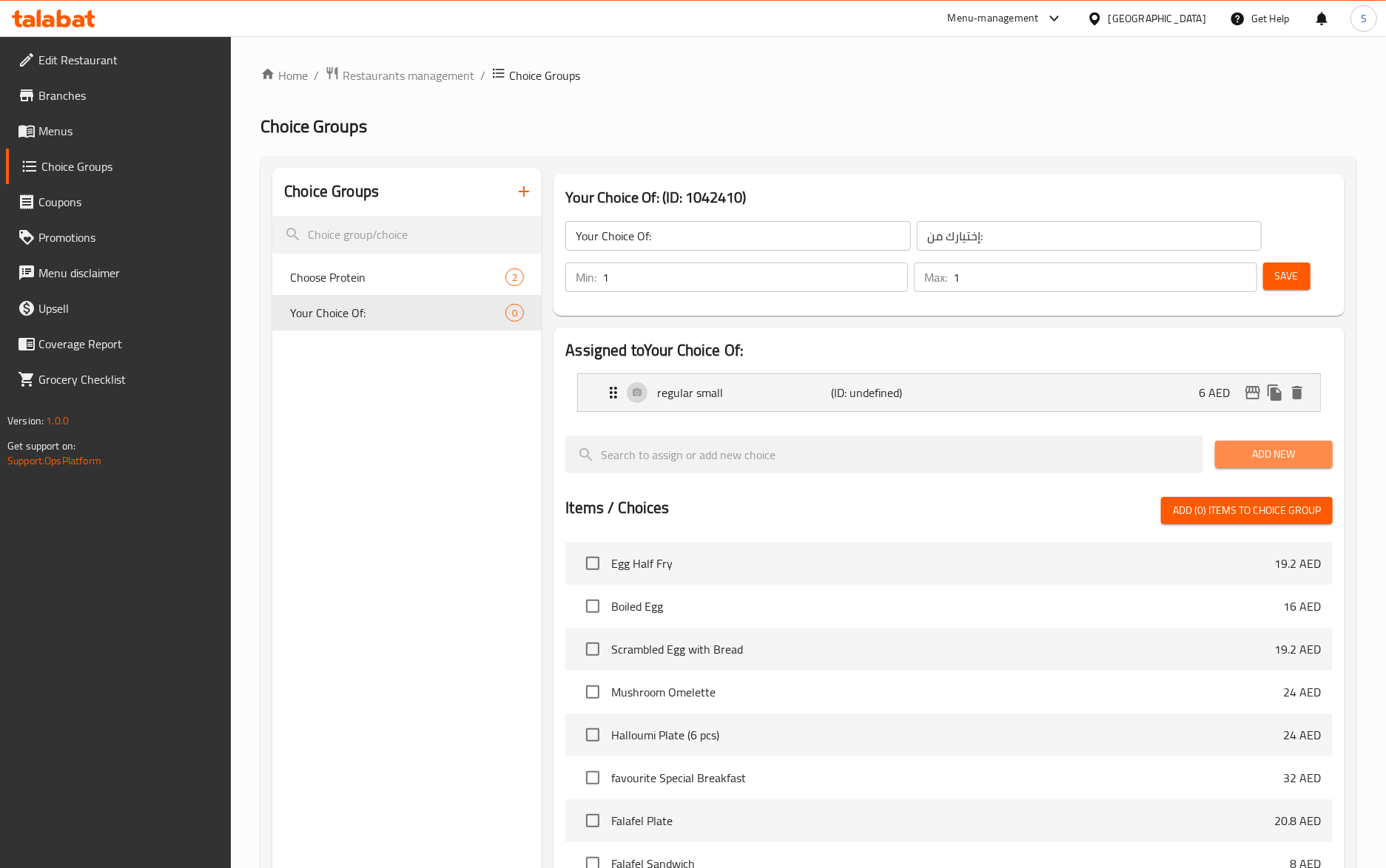
click at [1298, 453] on span "Add New" at bounding box center [1273, 455] width 94 height 19
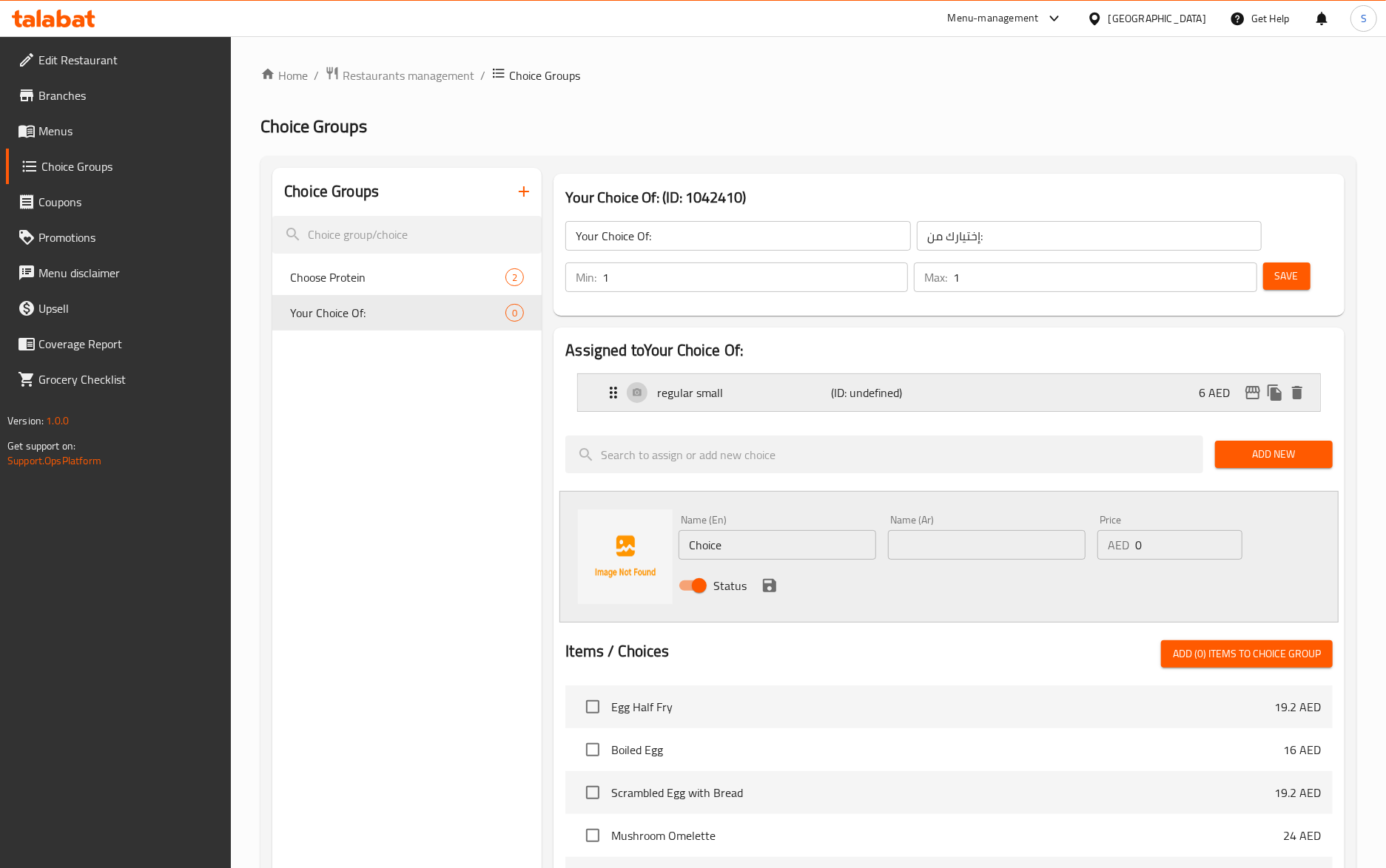
click at [724, 402] on div "regular small (ID: undefined) 6 AED" at bounding box center [953, 393] width 698 height 37
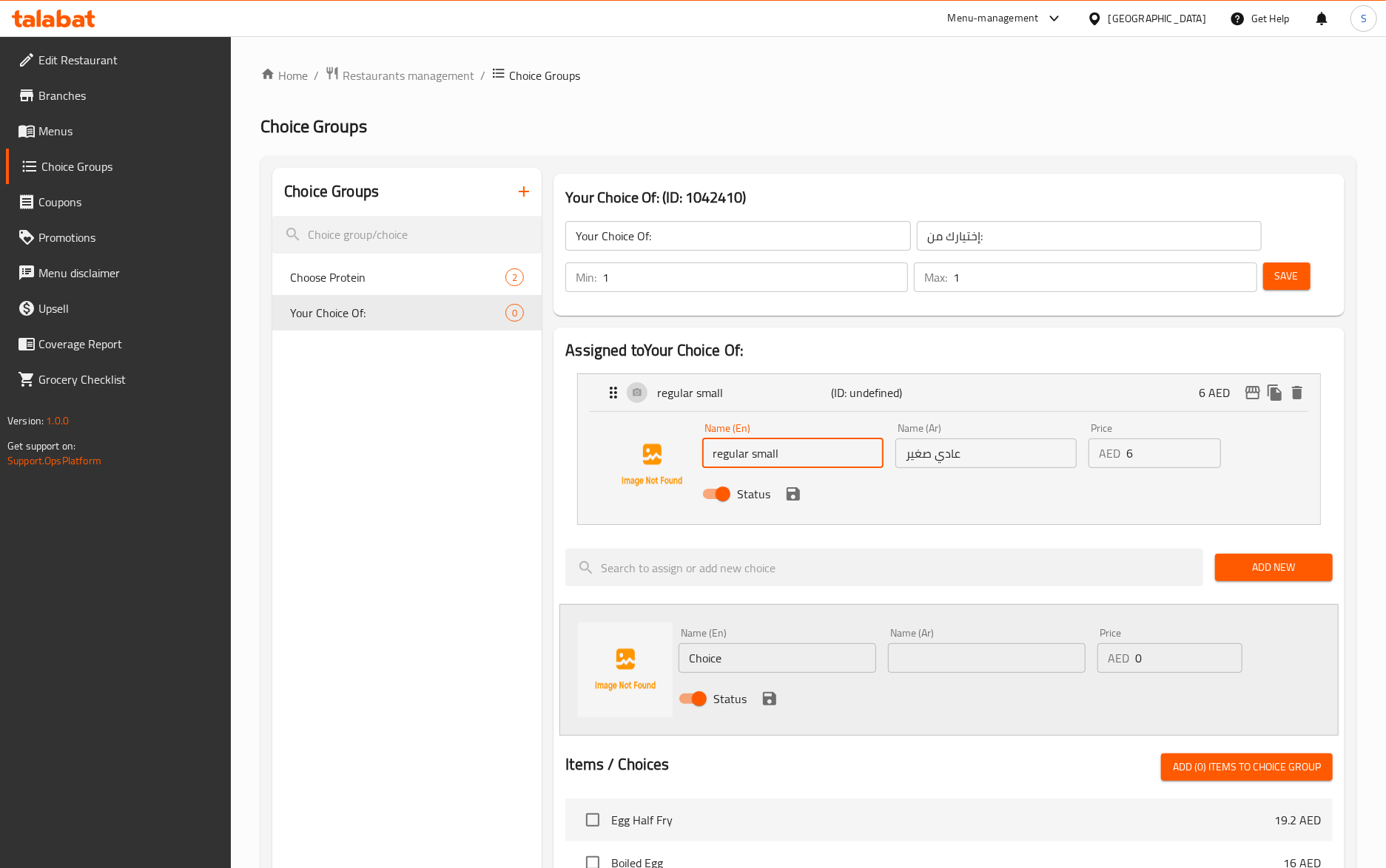
click at [772, 457] on input "regular small" at bounding box center [792, 453] width 181 height 29
click at [785, 654] on input "Choice" at bounding box center [777, 658] width 197 height 29
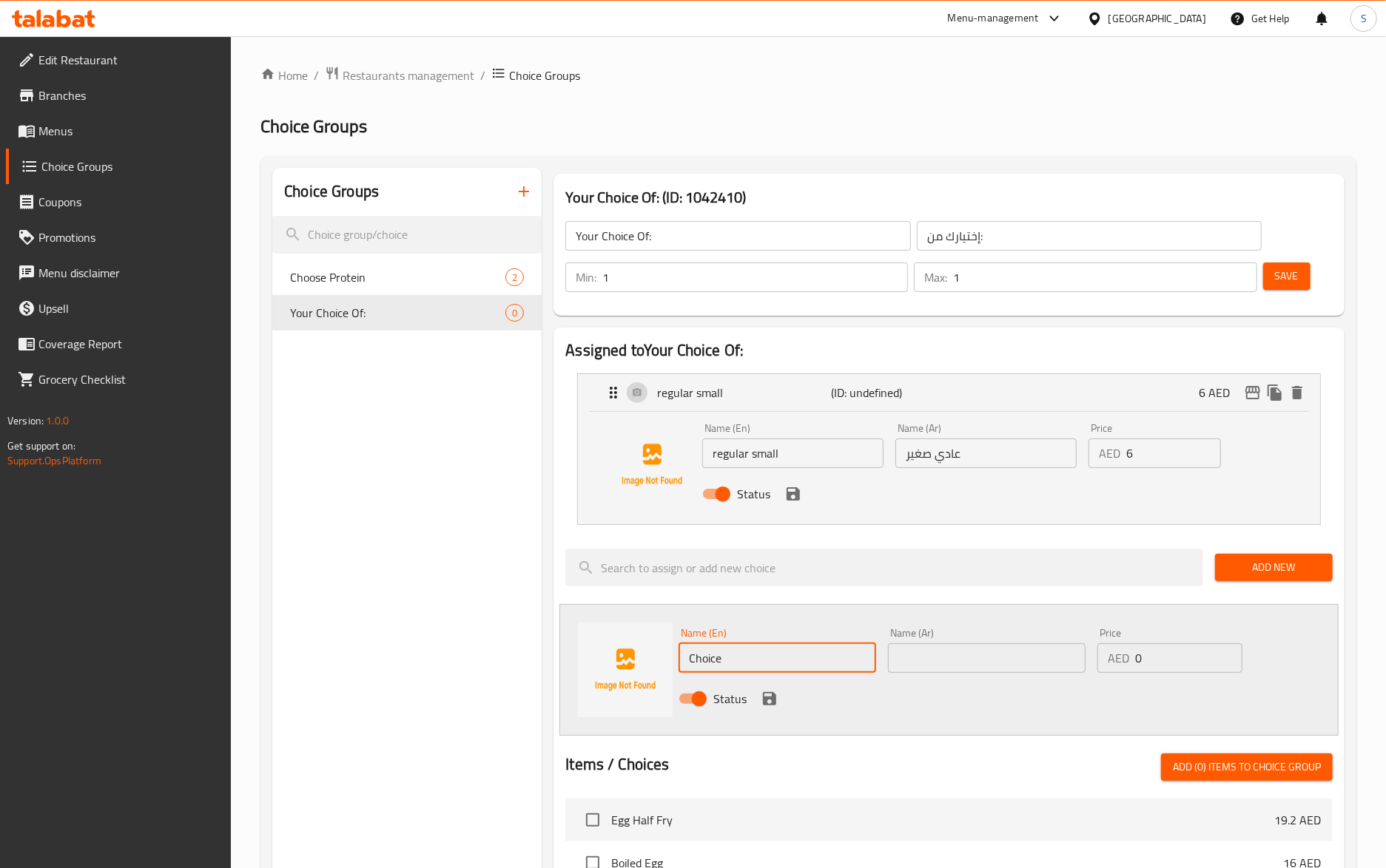
click at [785, 654] on input "Choice" at bounding box center [777, 658] width 197 height 29
paste input "regular small"
click at [731, 665] on input "regular small" at bounding box center [777, 658] width 197 height 29
type input "regular Large"
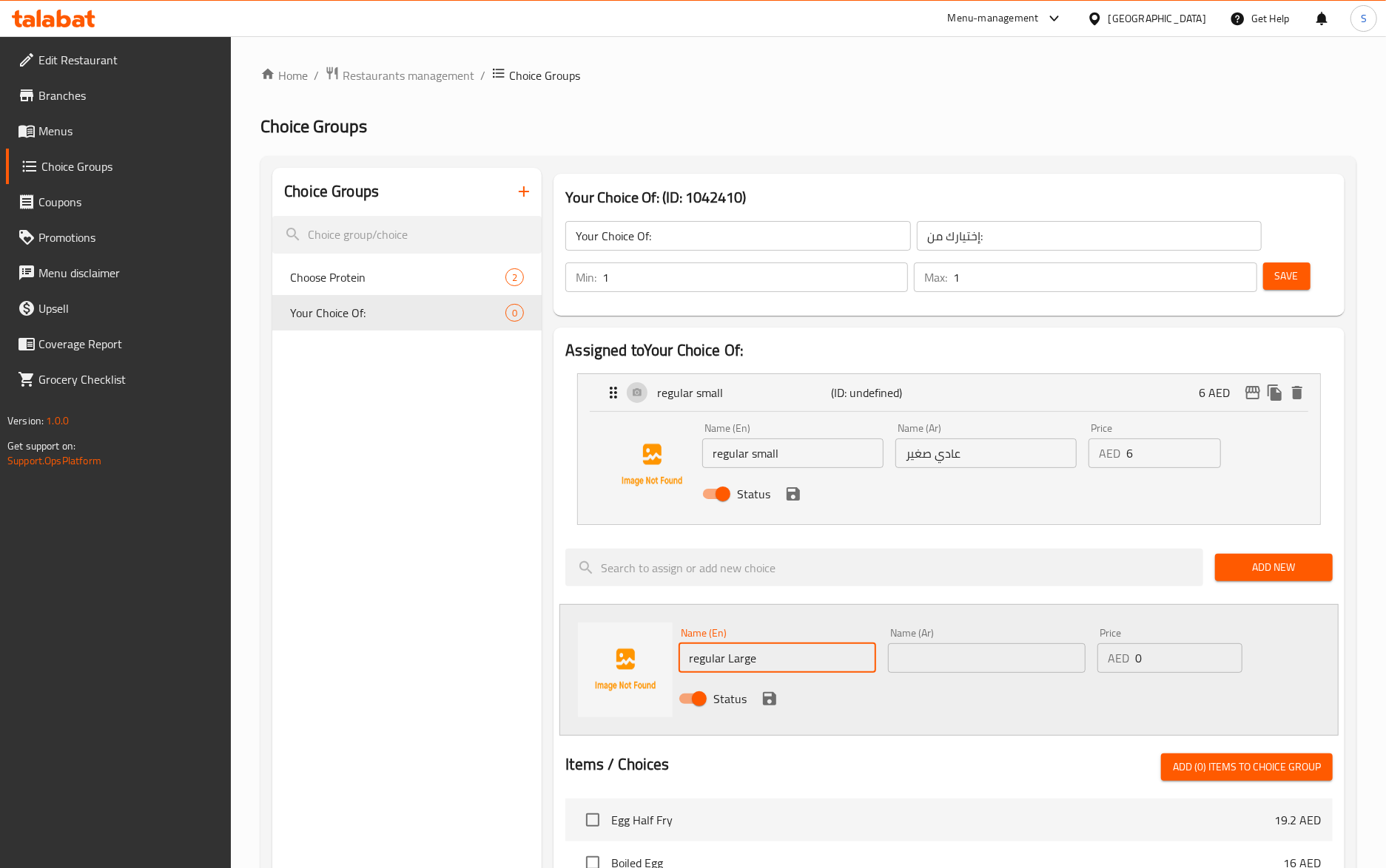
click at [947, 466] on input "عادي صغير" at bounding box center [986, 453] width 181 height 29
click at [956, 654] on input "text" at bounding box center [986, 658] width 197 height 29
paste input "عادي صغير"
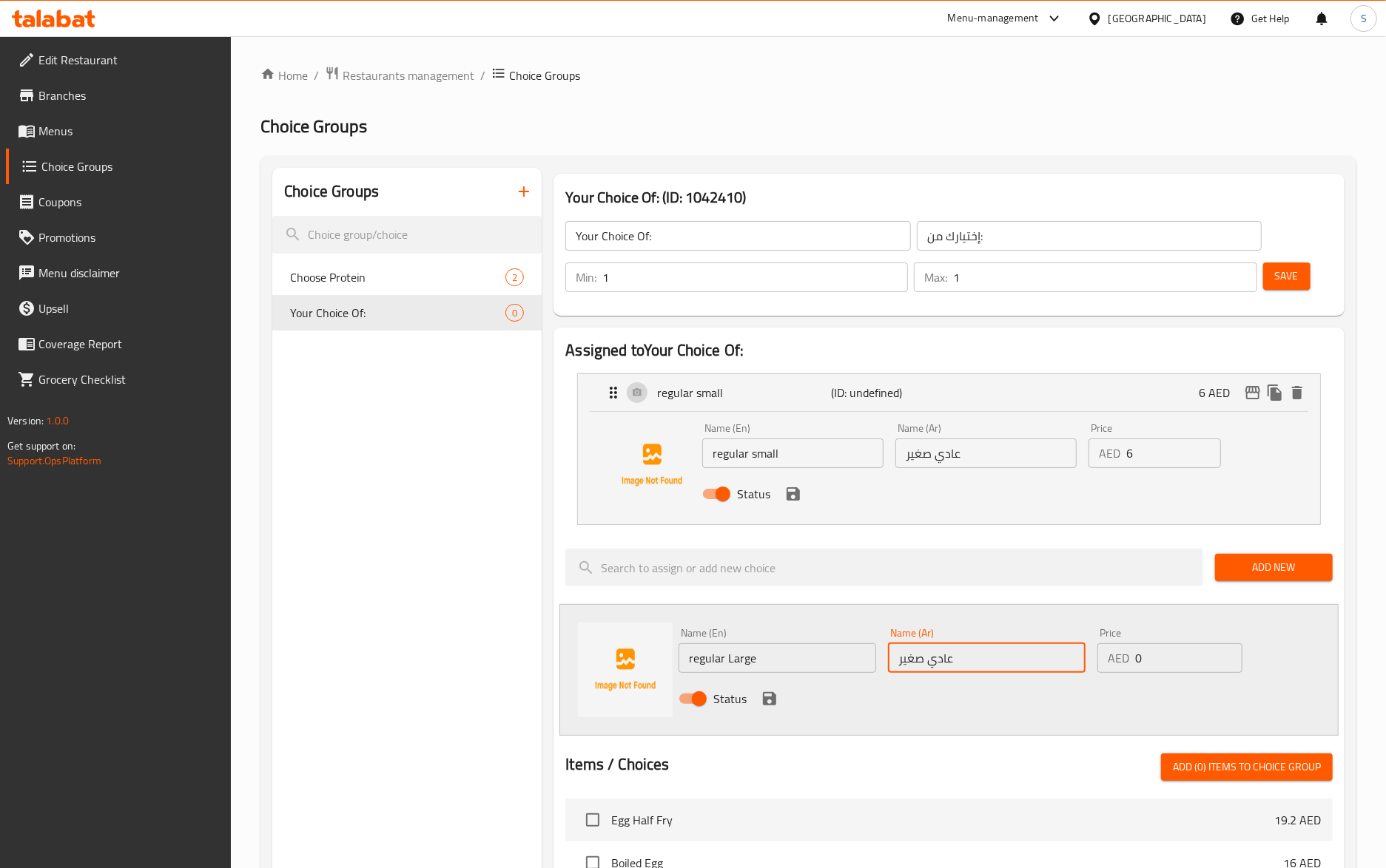
click at [909, 670] on input "عادي صغير" at bounding box center [986, 658] width 197 height 29
type input "عادي كبير"
drag, startPoint x: 1145, startPoint y: 664, endPoint x: 1086, endPoint y: 676, distance: 60.2
click at [1086, 676] on div "Name (En) regular Large Name (En) Name (Ar) عادي كبير Name (Ar) Price AED 0 Pri…" at bounding box center [987, 670] width 628 height 97
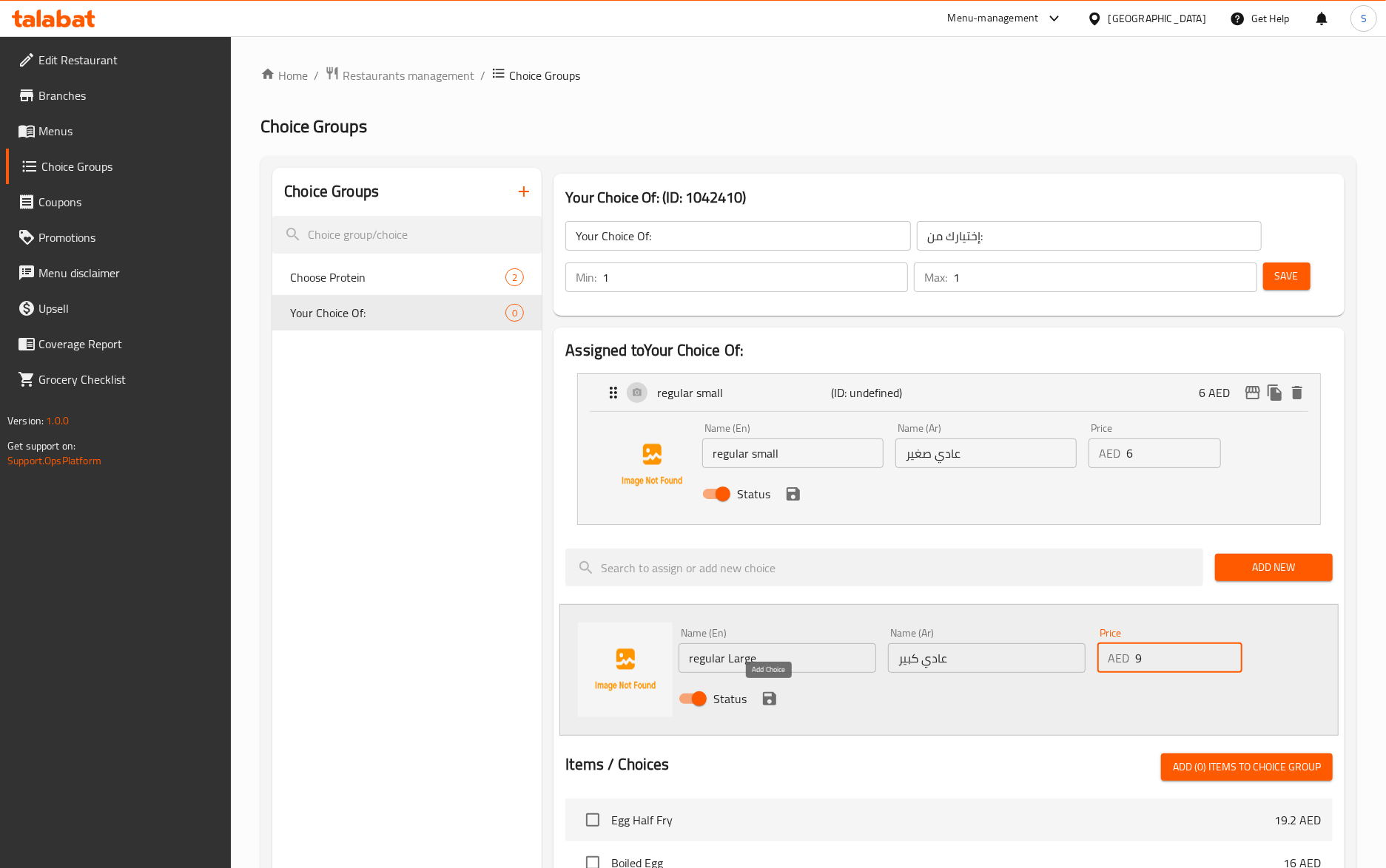
type input "9"
click at [769, 699] on icon "save" at bounding box center [769, 699] width 13 height 13
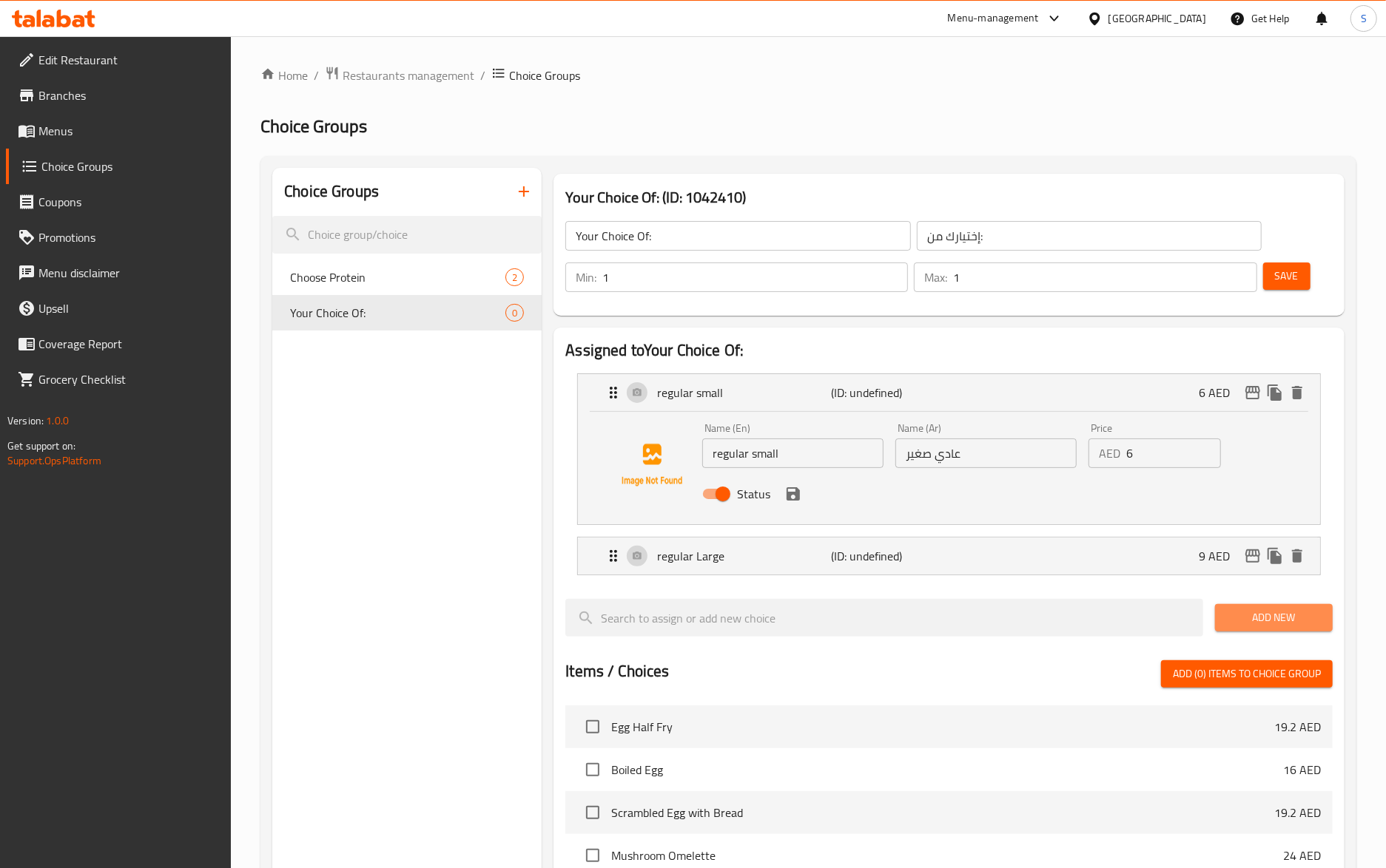
click at [1277, 621] on span "Add New" at bounding box center [1273, 618] width 94 height 19
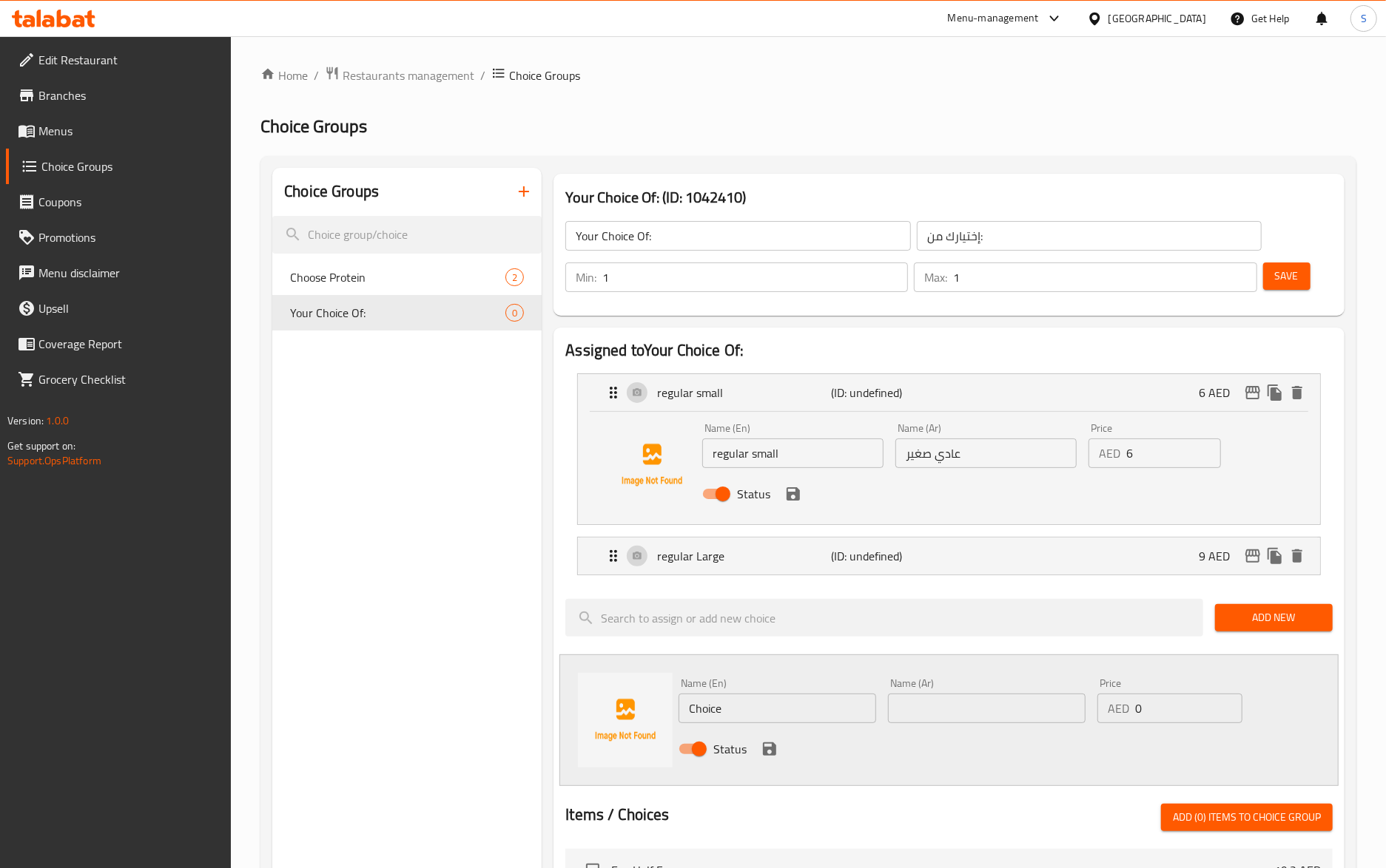
click at [775, 714] on input "Choice" at bounding box center [777, 709] width 197 height 29
paste input "spicy small"
type input "spicy small"
click at [934, 719] on input "text" at bounding box center [986, 709] width 197 height 29
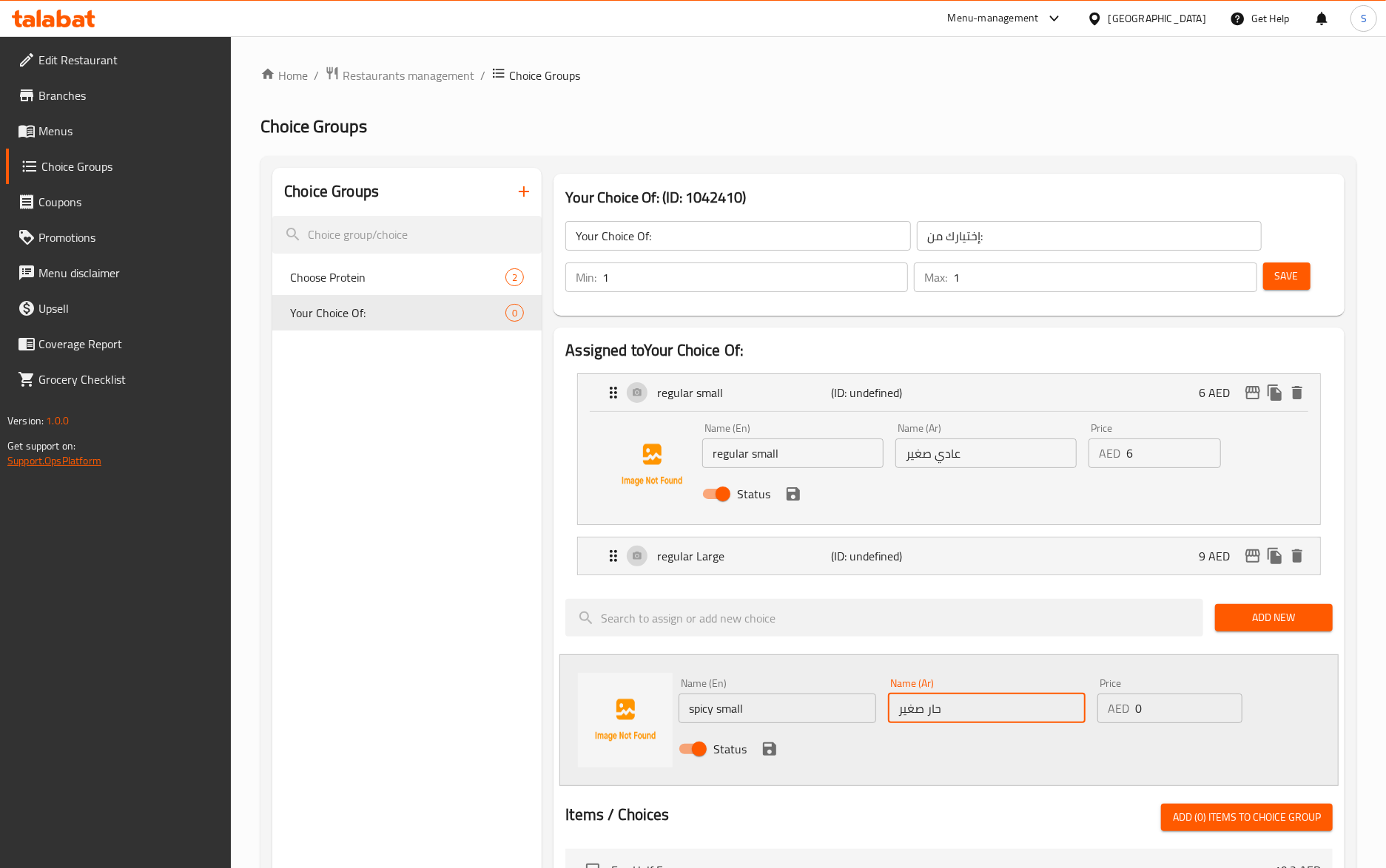
type input "حار صغير"
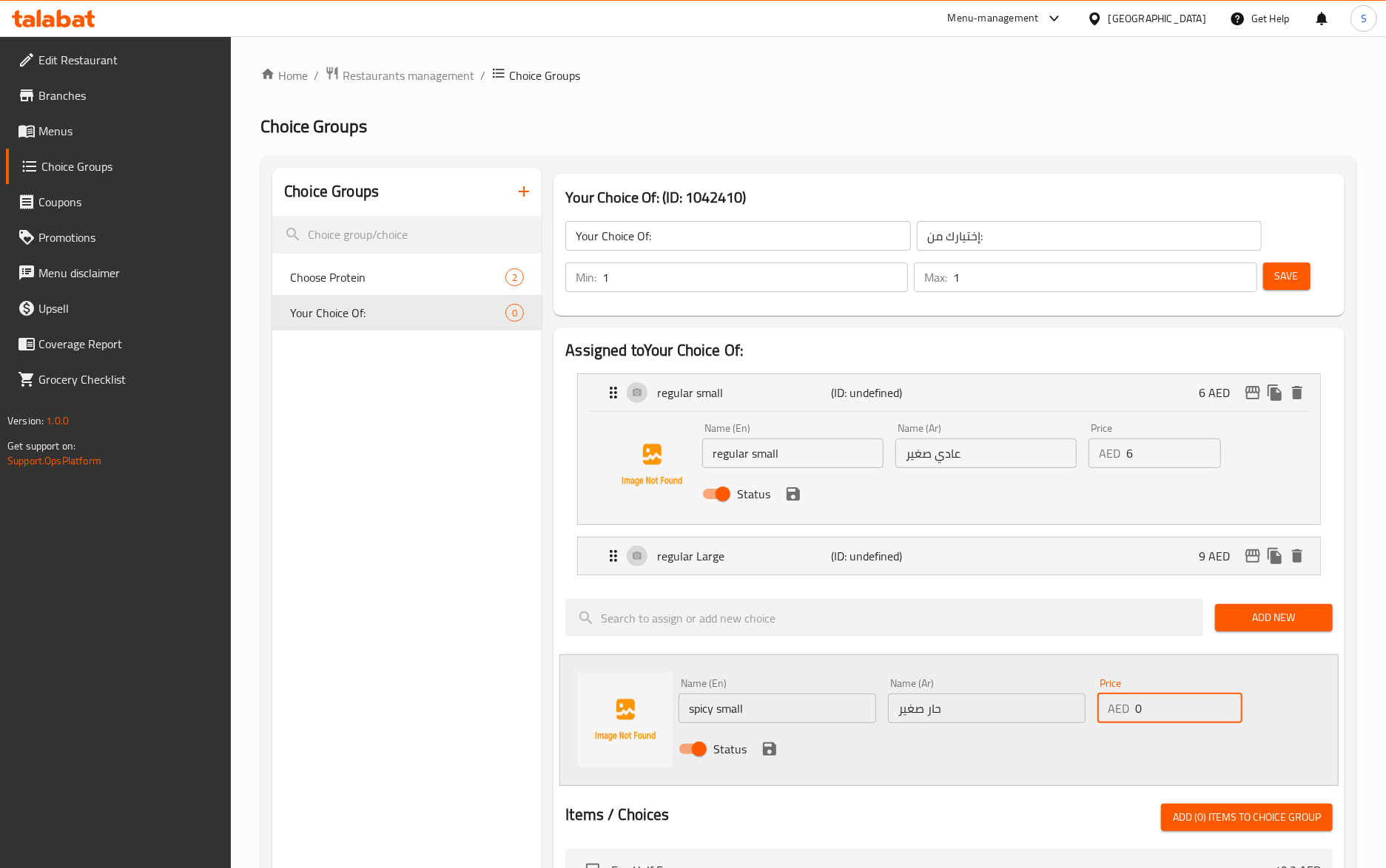
drag, startPoint x: 1145, startPoint y: 706, endPoint x: 1066, endPoint y: 714, distance: 79.4
click at [1066, 714] on div "Name (En) spicy small Name (En) Name (Ar) حار صغير Name (Ar) Price AED 0 Price …" at bounding box center [987, 720] width 628 height 97
type input "9.5"
click at [758, 741] on div "Status" at bounding box center [987, 750] width 628 height 40
click at [761, 747] on icon "save" at bounding box center [769, 749] width 18 height 18
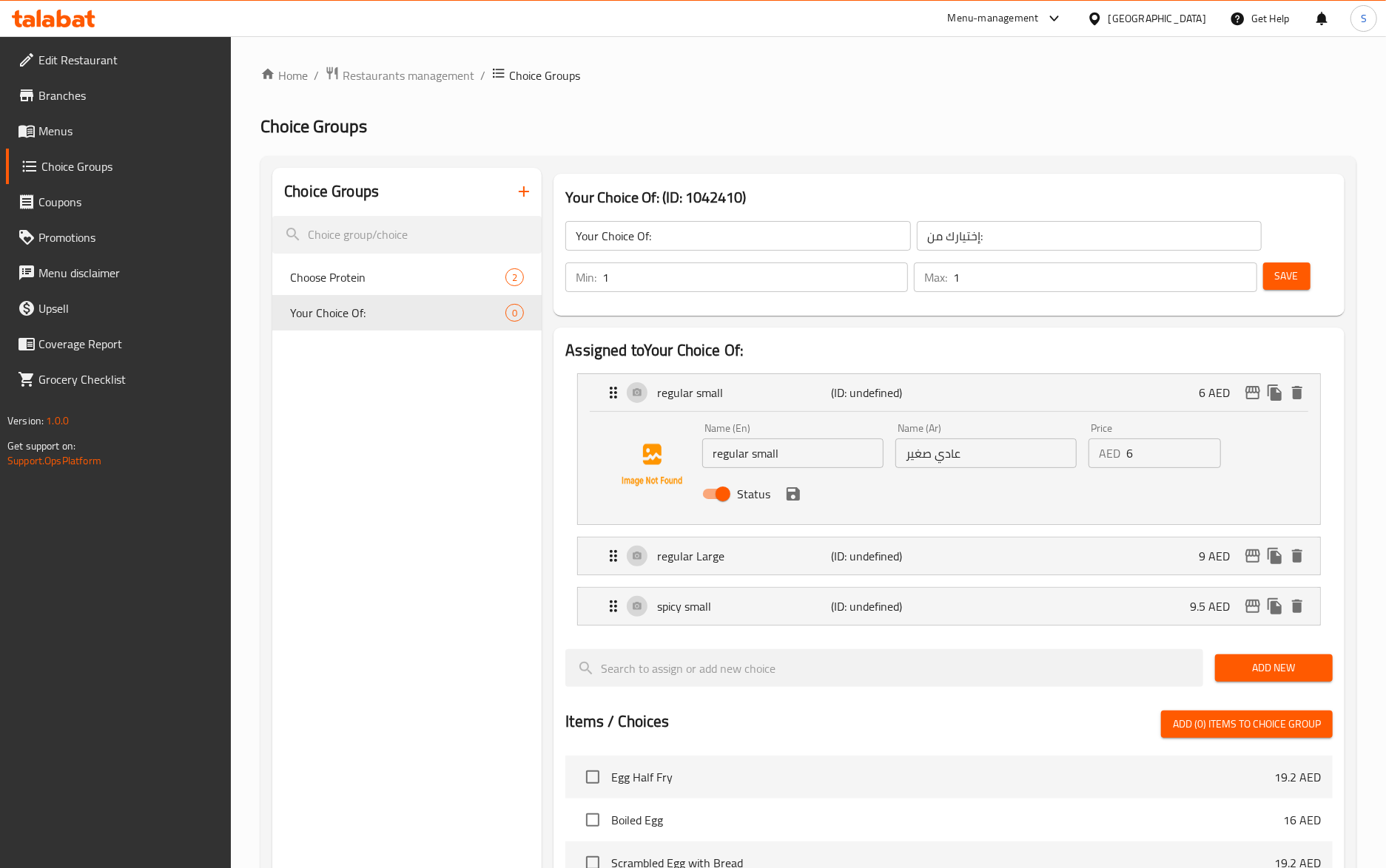
click at [1277, 665] on span "Add New" at bounding box center [1273, 668] width 94 height 19
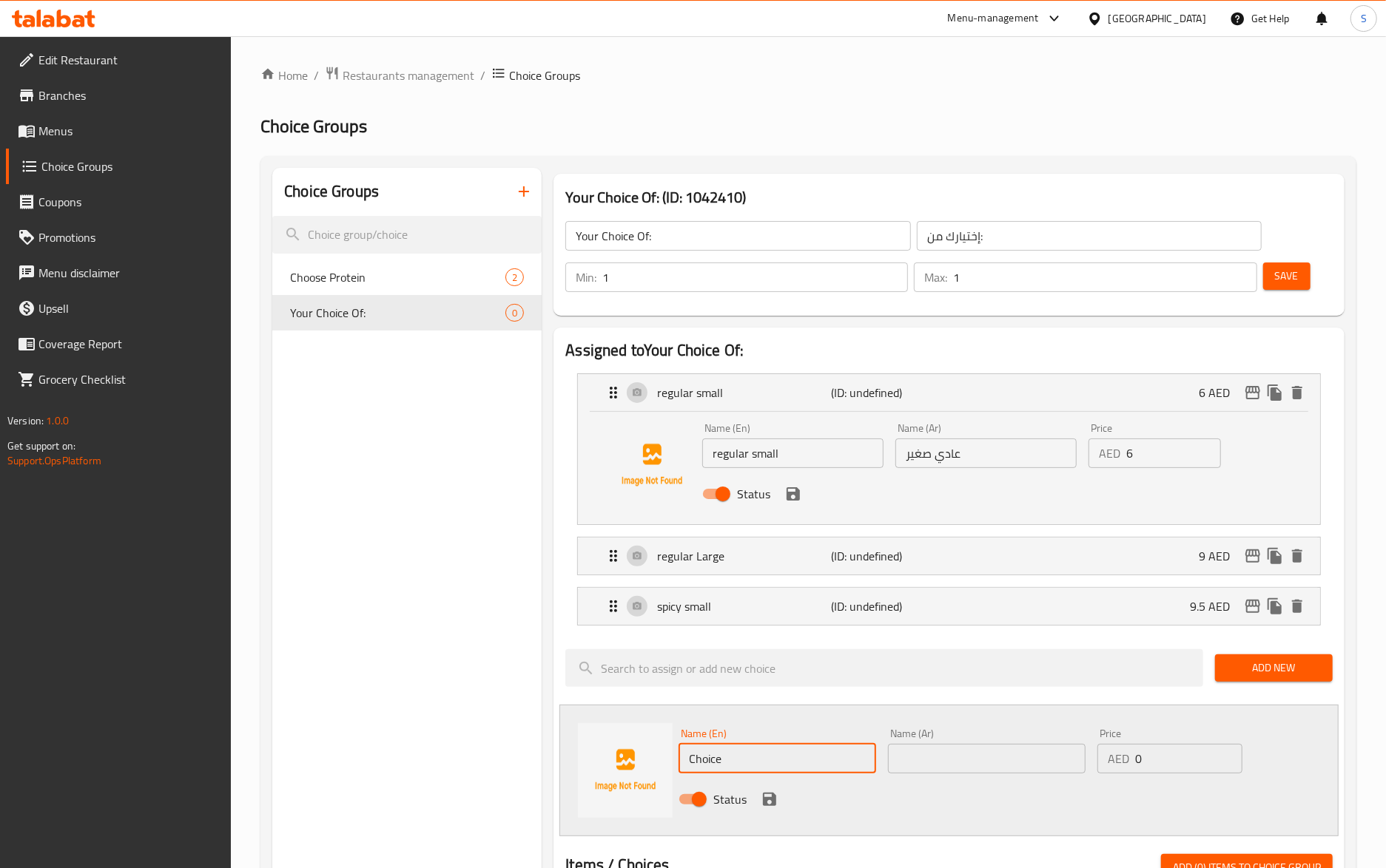
click at [731, 760] on input "Choice" at bounding box center [777, 759] width 197 height 29
paste input "spicy small"
click at [747, 760] on input "spicy small" at bounding box center [777, 759] width 197 height 29
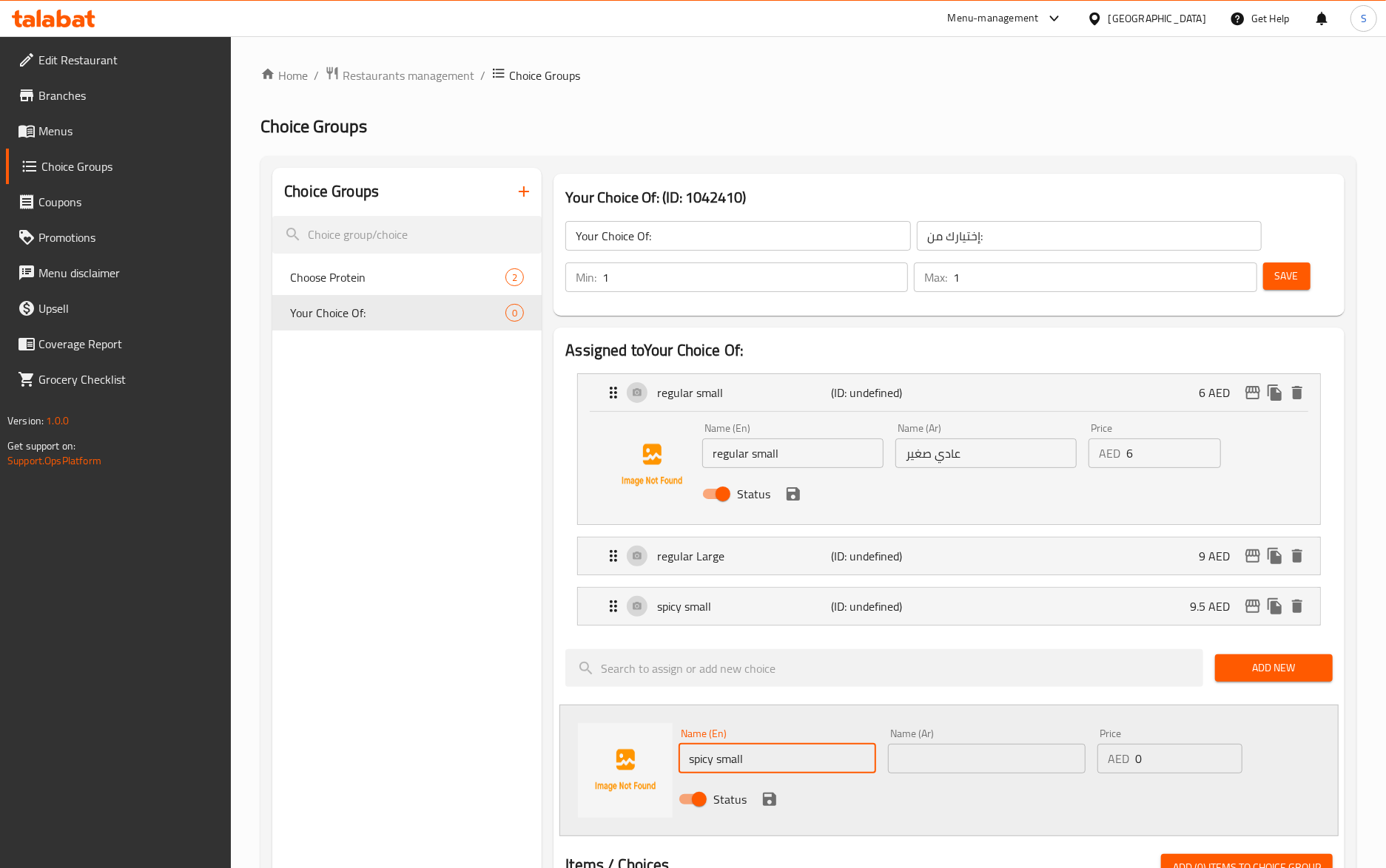
click at [747, 760] on input "spicy small" at bounding box center [777, 759] width 197 height 29
click at [720, 759] on input "spicy small" at bounding box center [777, 759] width 197 height 29
type input "spicy large"
click at [929, 759] on input "text" at bounding box center [986, 759] width 197 height 29
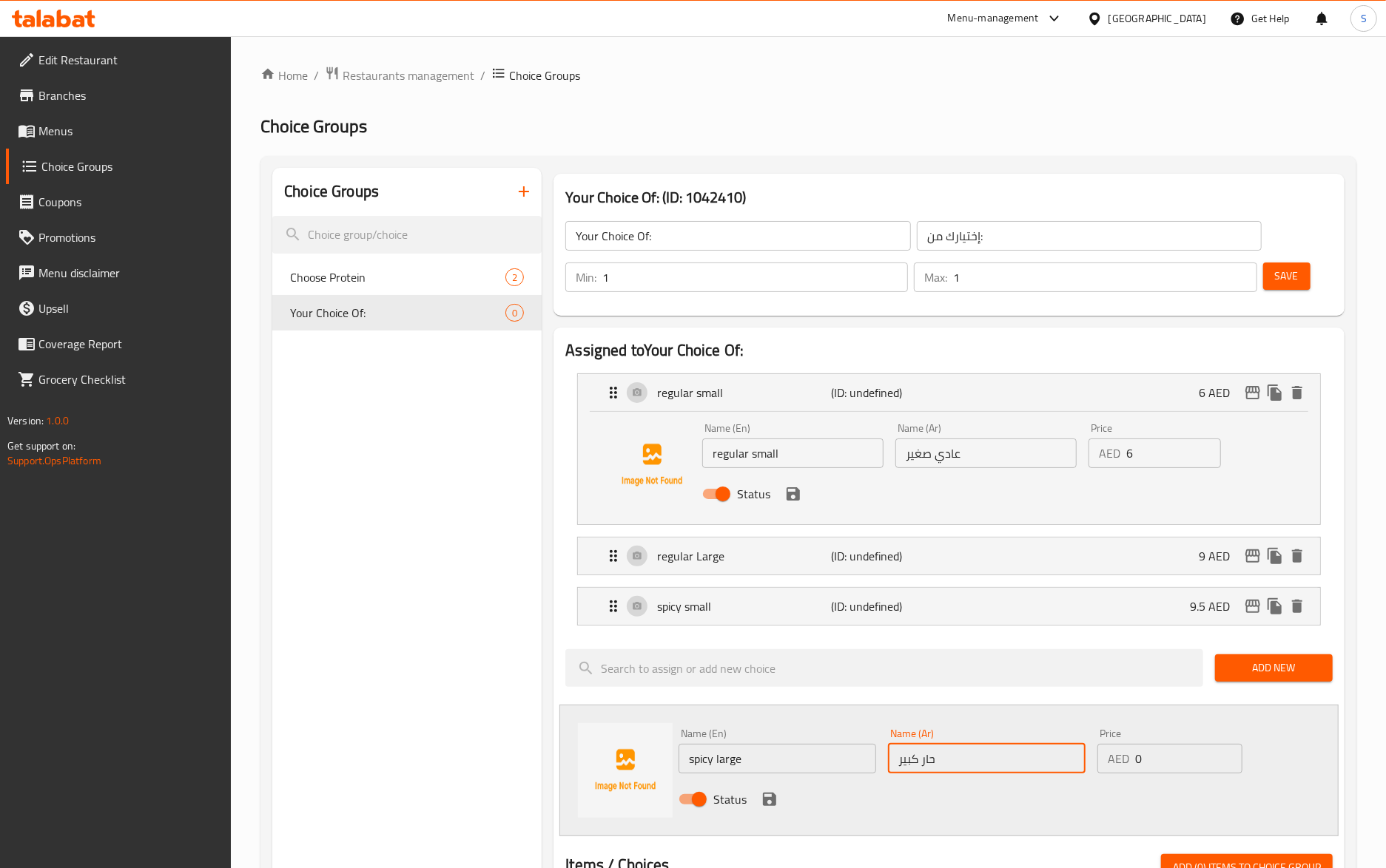
type input "حار كبير"
drag, startPoint x: 1154, startPoint y: 764, endPoint x: 1072, endPoint y: 767, distance: 82.1
click at [1072, 767] on div "Name (En) spicy large Name (En) Name (Ar) حار كبير Name (Ar) Price AED 0 Price …" at bounding box center [987, 771] width 628 height 97
type input "15"
click at [775, 808] on icon "save" at bounding box center [769, 799] width 18 height 18
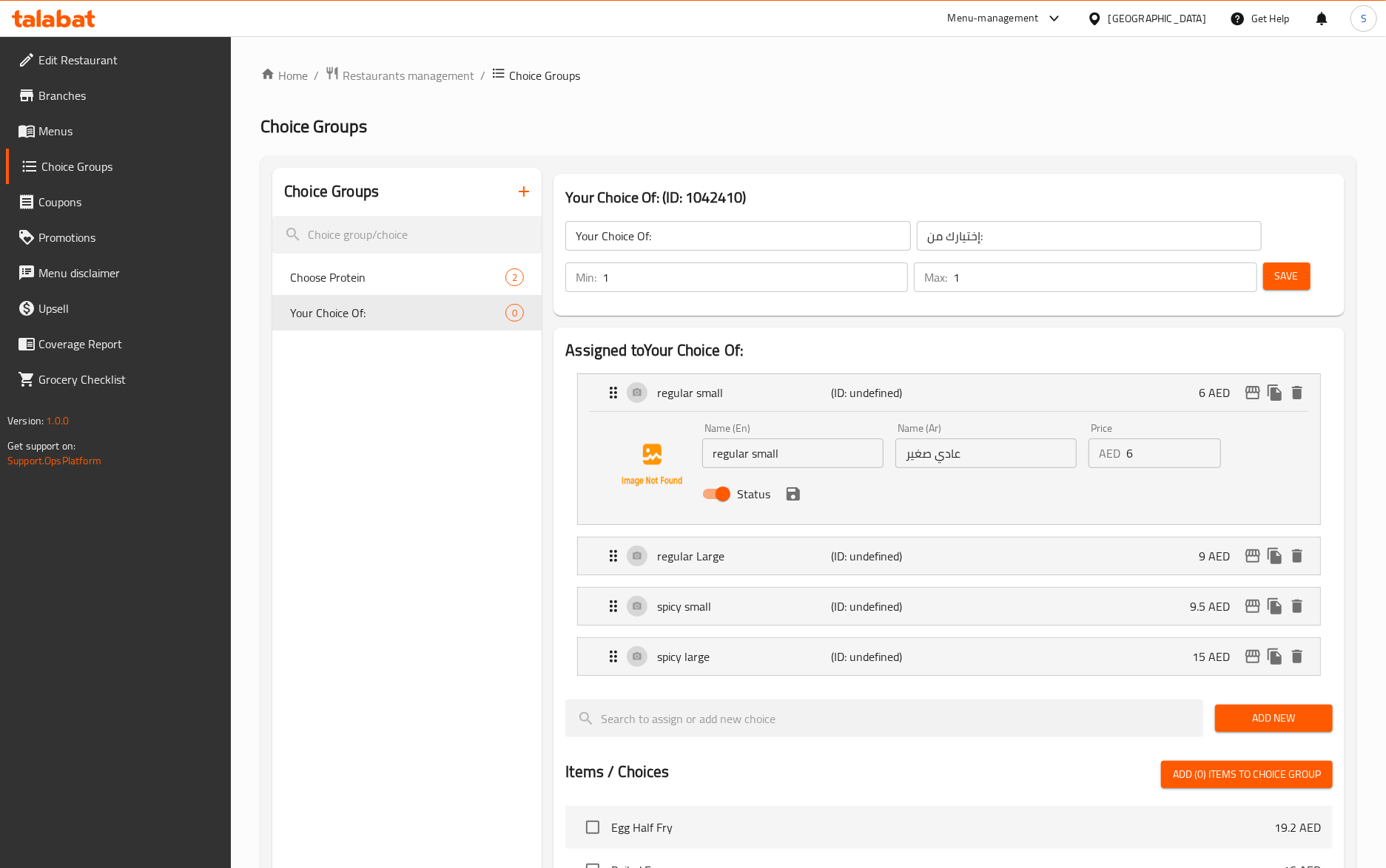
drag, startPoint x: 1292, startPoint y: 281, endPoint x: 1152, endPoint y: 4, distance: 310.4
click at [1292, 279] on span "Save" at bounding box center [1286, 276] width 24 height 19
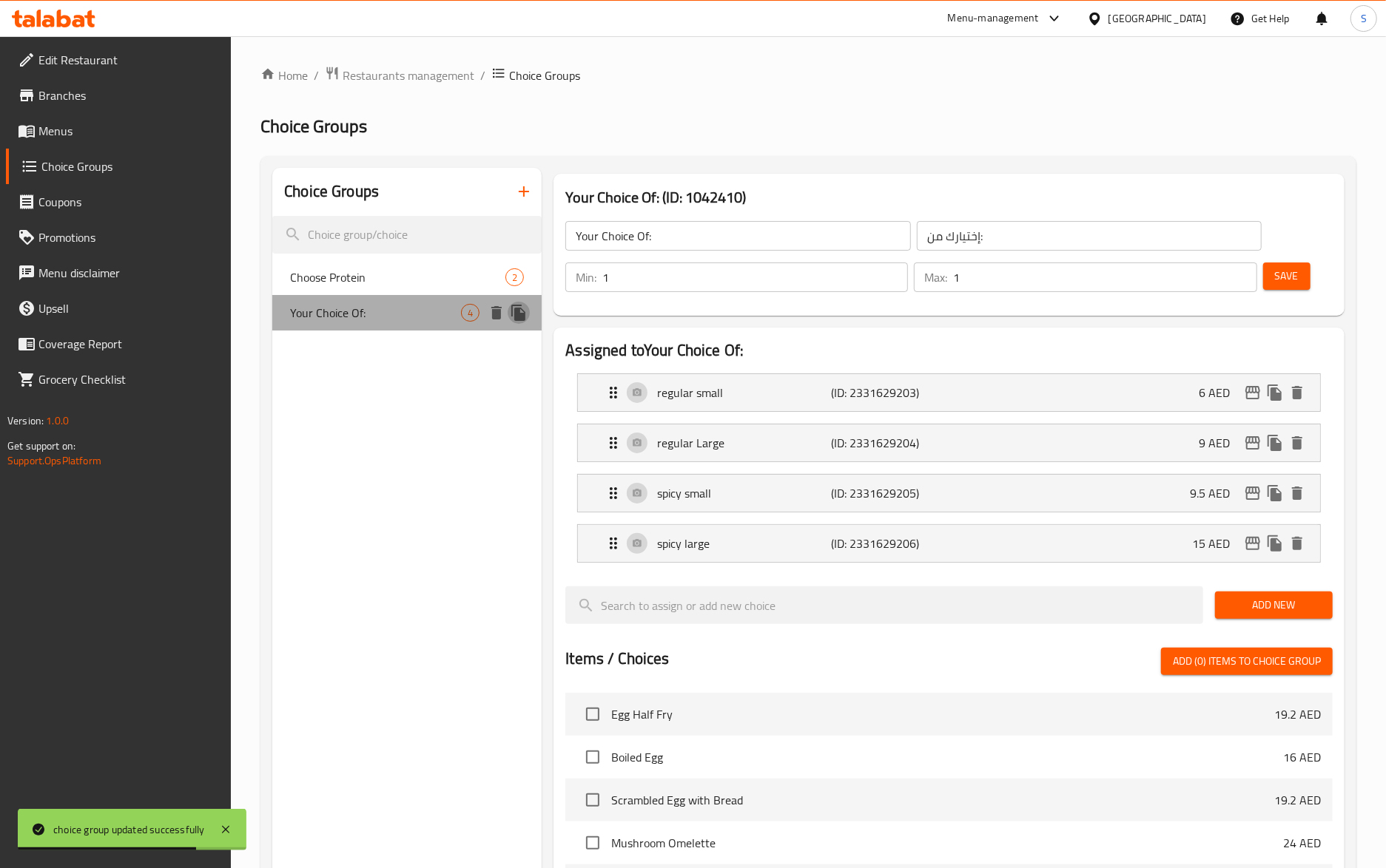
click at [518, 316] on icon "duplicate" at bounding box center [518, 313] width 14 height 16
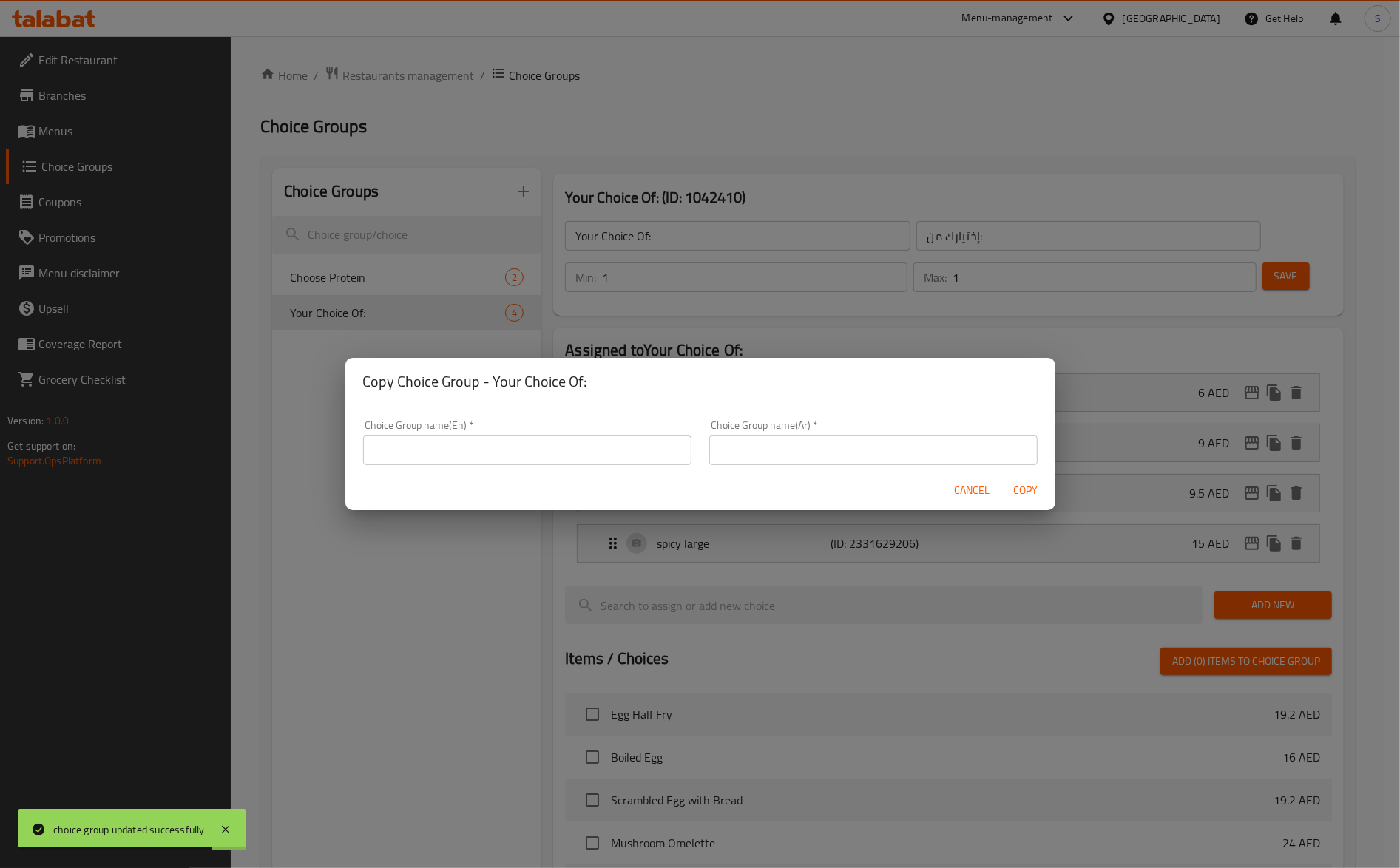
click at [560, 460] on input "text" at bounding box center [527, 450] width 328 height 29
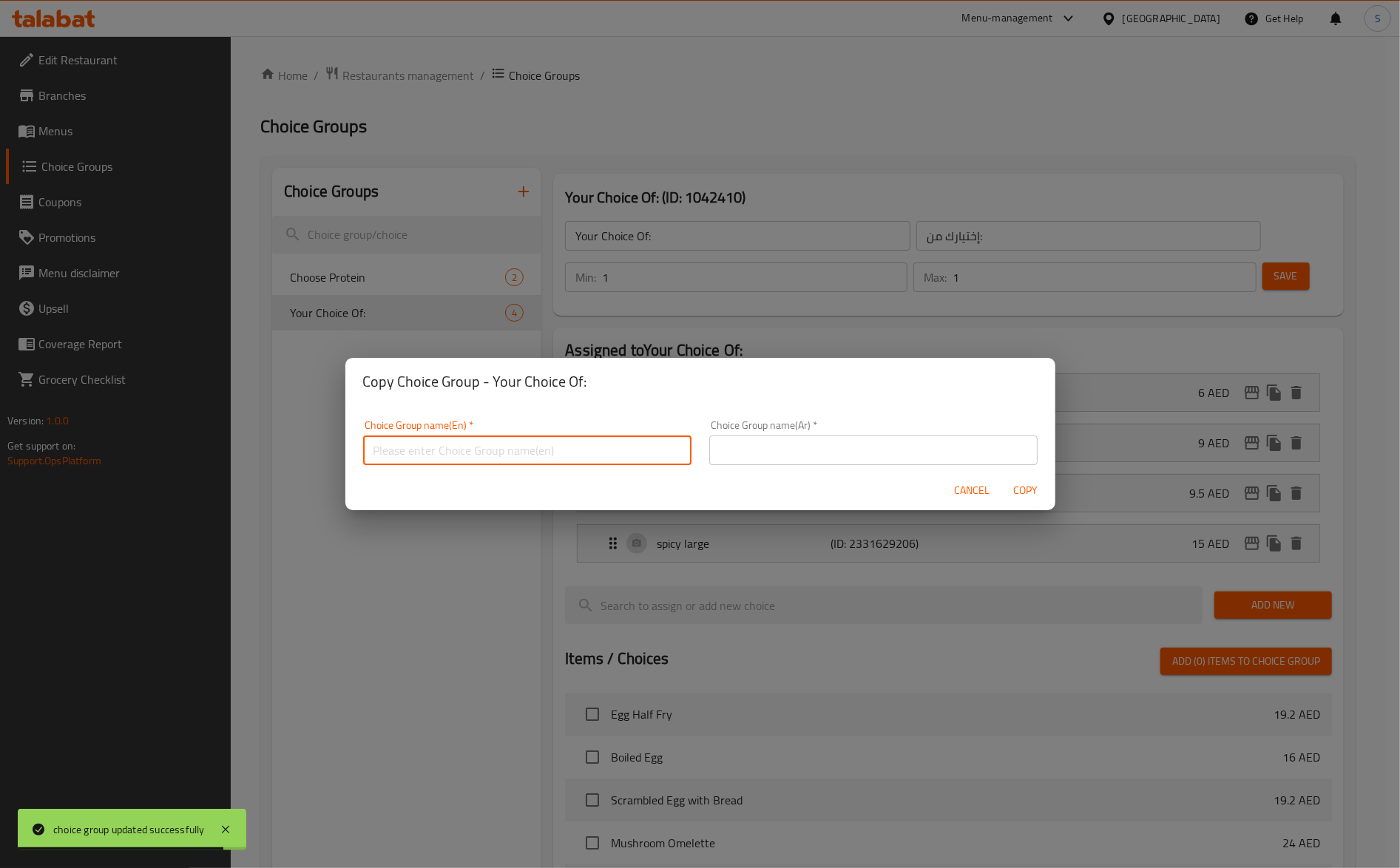
type input "Your Choice Of: 1"
click at [744, 460] on input "text" at bounding box center [873, 450] width 328 height 29
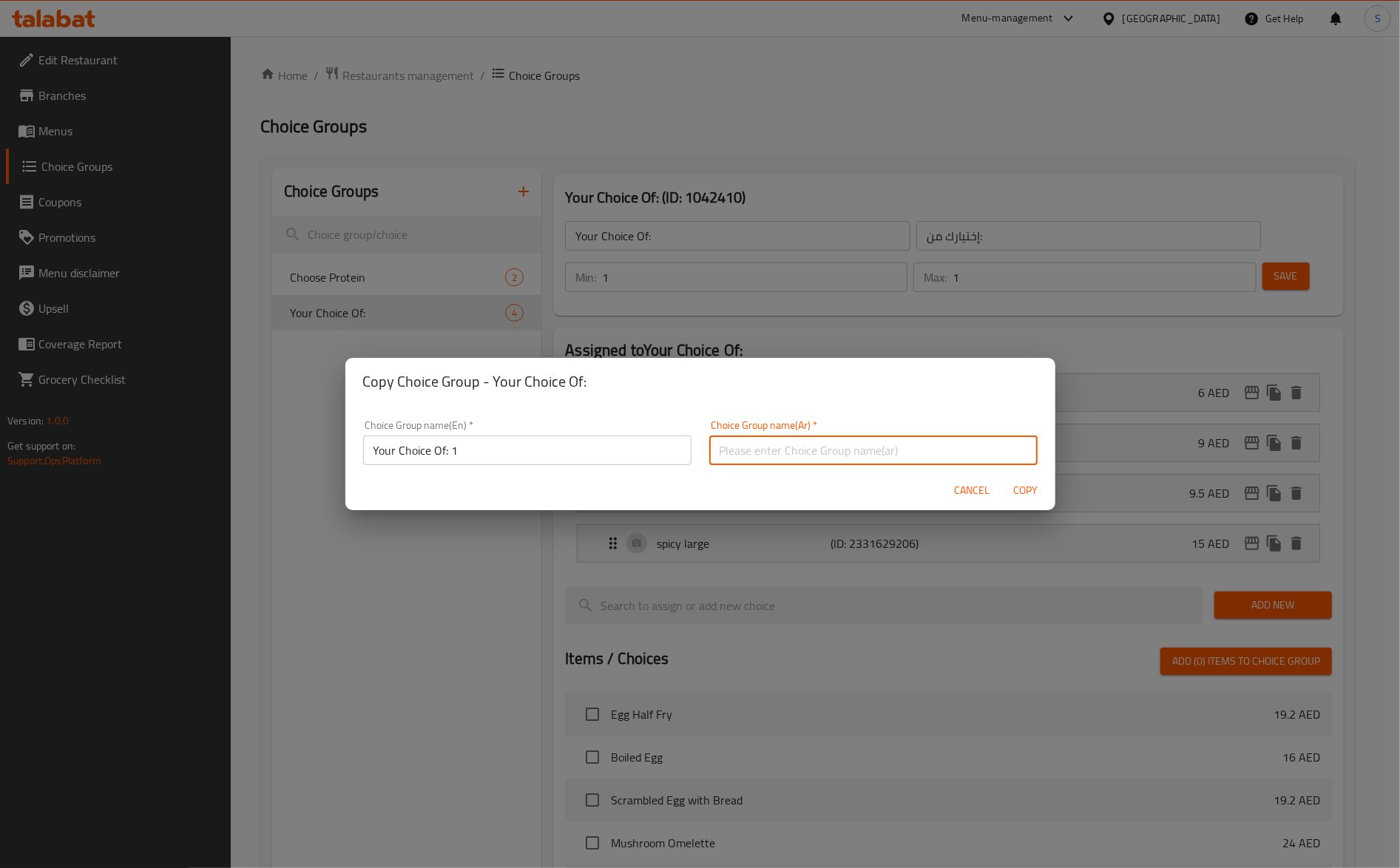
type input "إختيارك من:"
click at [1027, 491] on span "Copy" at bounding box center [1026, 490] width 36 height 19
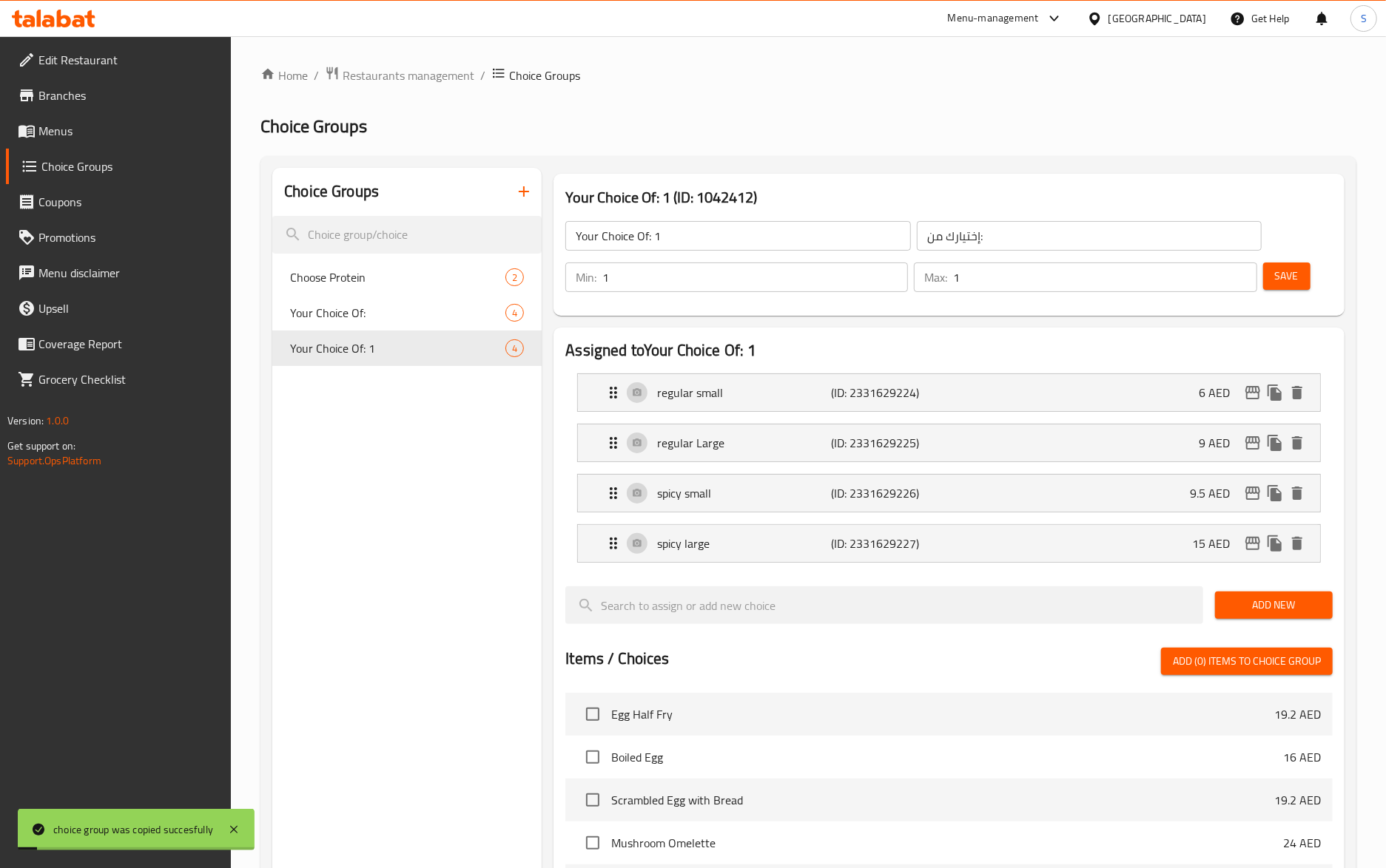
click at [681, 244] on input "Your Choice Of: 1" at bounding box center [737, 236] width 345 height 29
type input "Your Choice Of:"
click at [862, 154] on div "Home / Restaurants management / Choice Groups Choice Groups Choice Groups Choos…" at bounding box center [809, 703] width 1096 height 1275
click at [1299, 290] on button "Save" at bounding box center [1286, 275] width 47 height 27
click at [991, 414] on li "regular small (ID: 2331629224) 6 AED Name (En) regular small Name (En) Name (Ar…" at bounding box center [948, 392] width 767 height 50
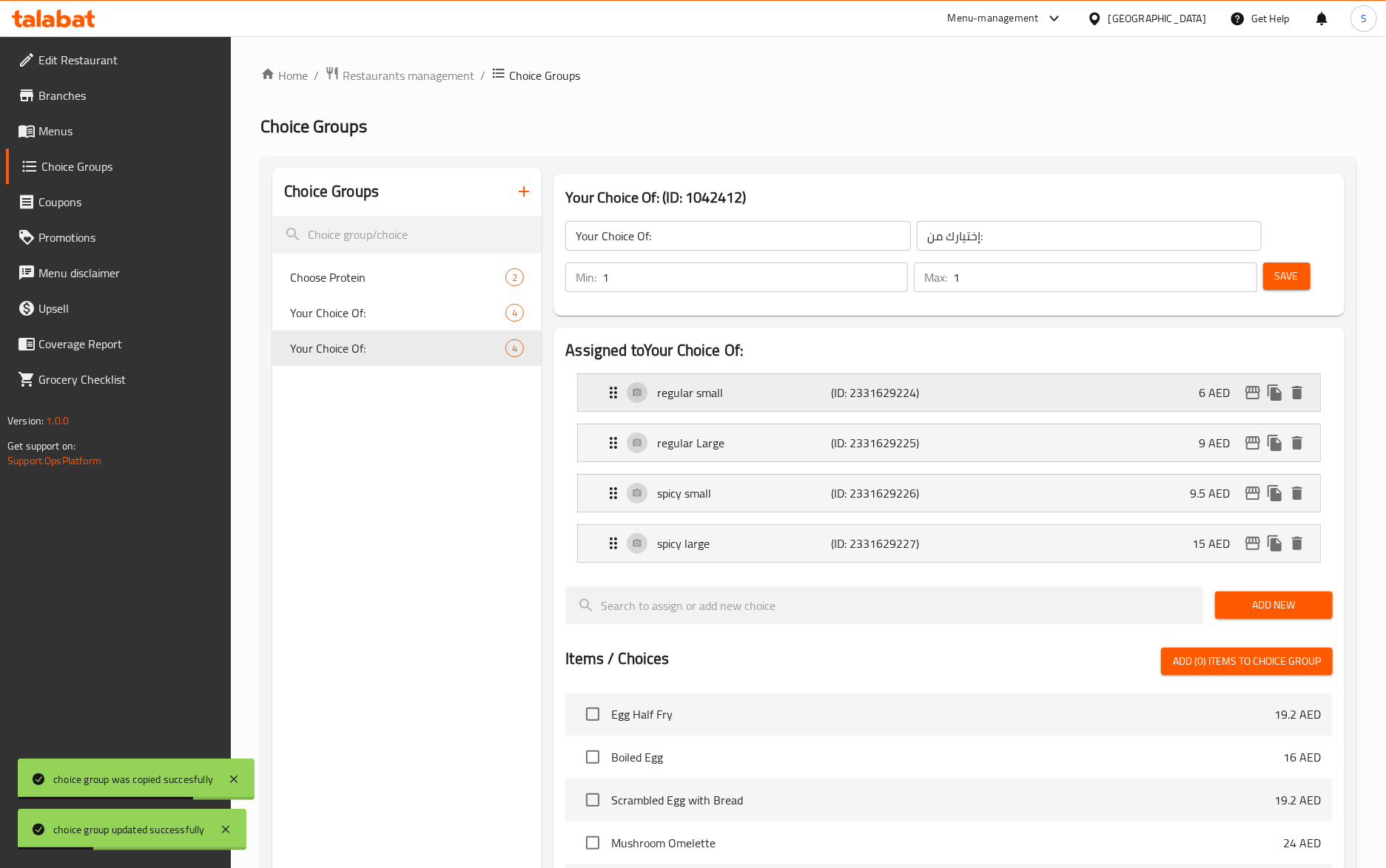
click at [1169, 406] on div "regular small (ID: 2331629224) 6 AED" at bounding box center [953, 393] width 698 height 37
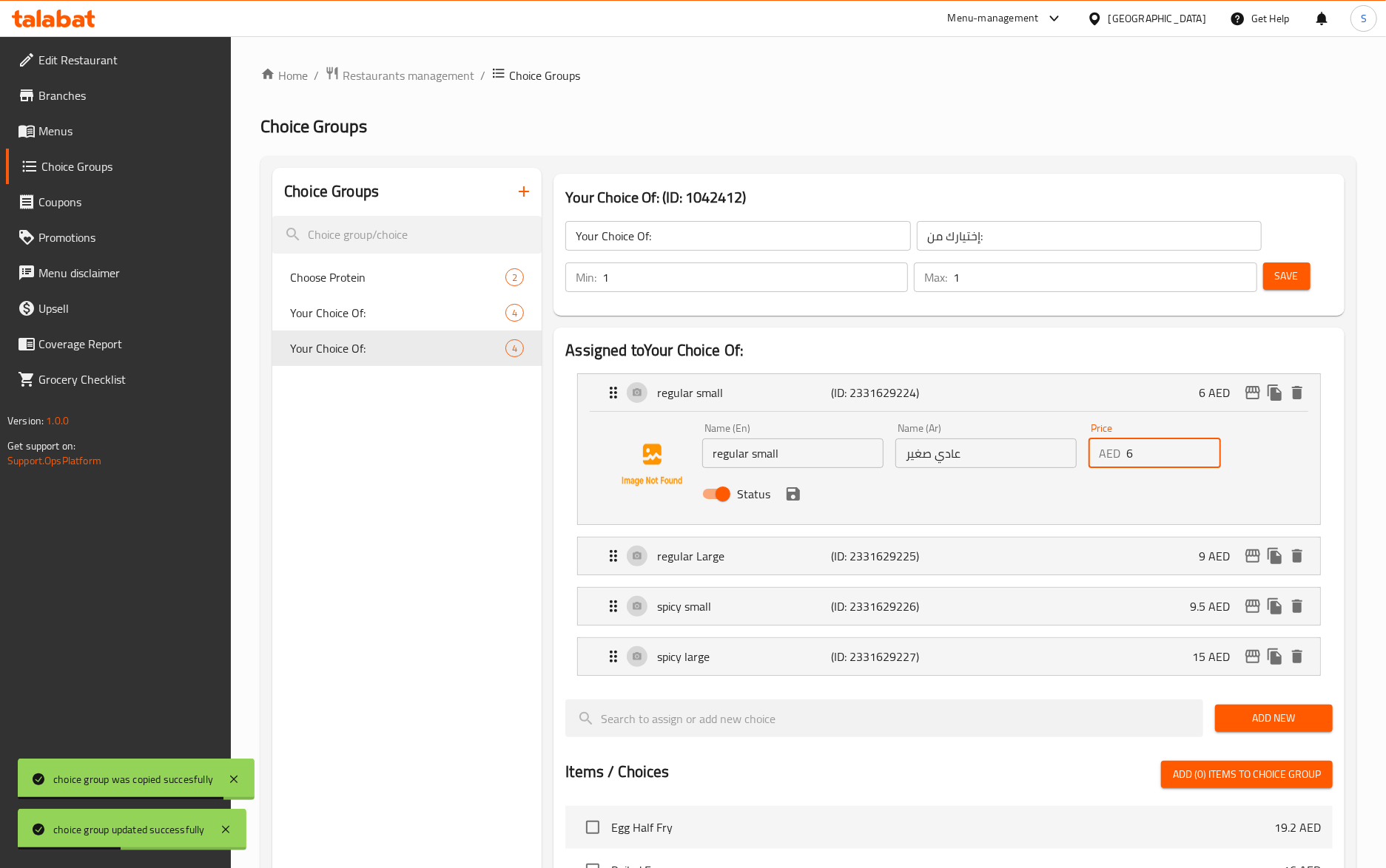
drag, startPoint x: 1139, startPoint y: 457, endPoint x: 1105, endPoint y: 457, distance: 34.0
click at [1105, 457] on div "AED 6 Price" at bounding box center [1155, 453] width 133 height 29
click at [1204, 540] on div "regular Large (ID: 2331629225) 9 AED" at bounding box center [953, 556] width 698 height 37
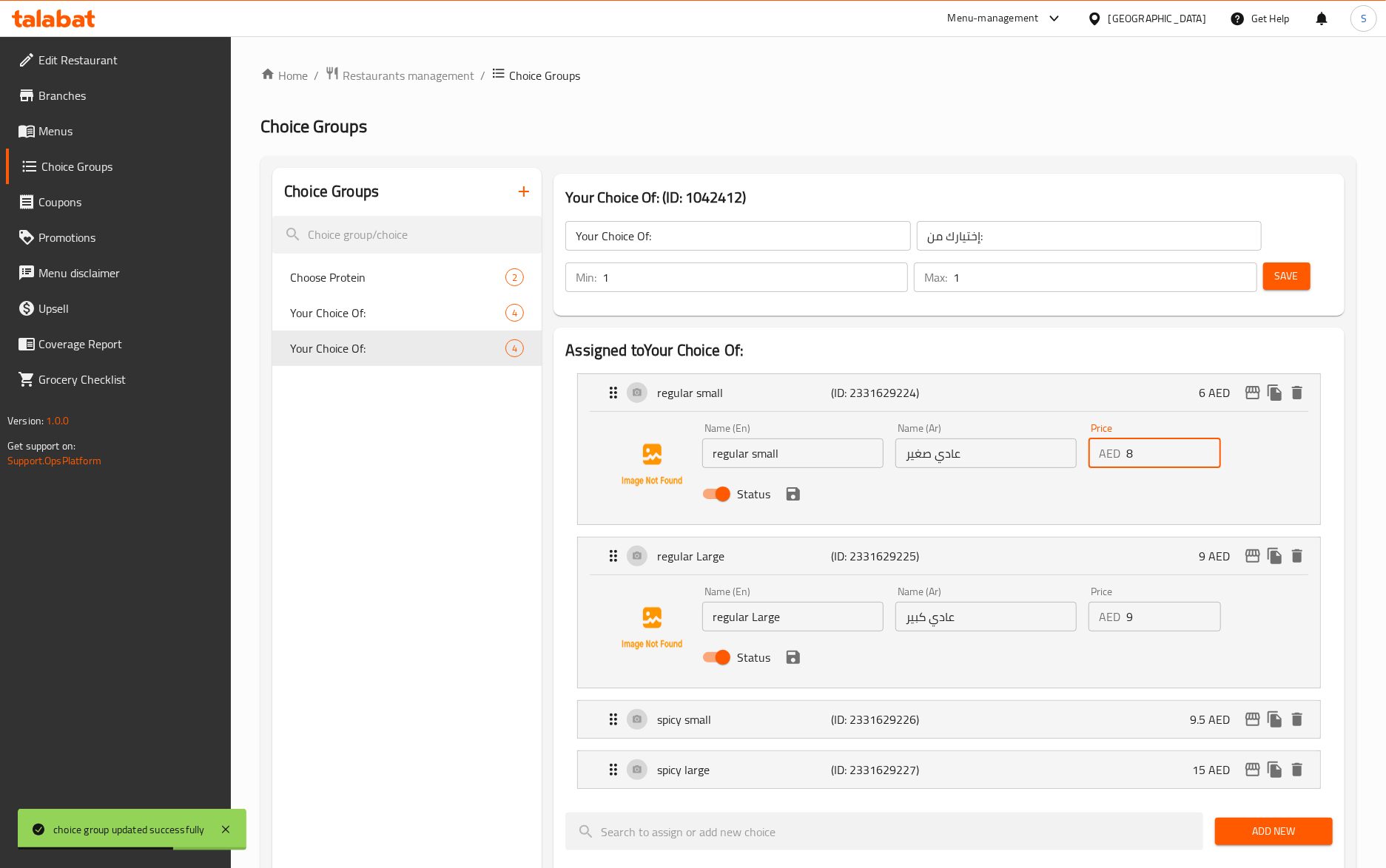
type input "8"
drag, startPoint x: 1152, startPoint y: 618, endPoint x: 1090, endPoint y: 619, distance: 62.0
click at [1090, 619] on div "AED 9 Price" at bounding box center [1155, 617] width 133 height 29
click at [799, 496] on icon "save" at bounding box center [792, 494] width 13 height 13
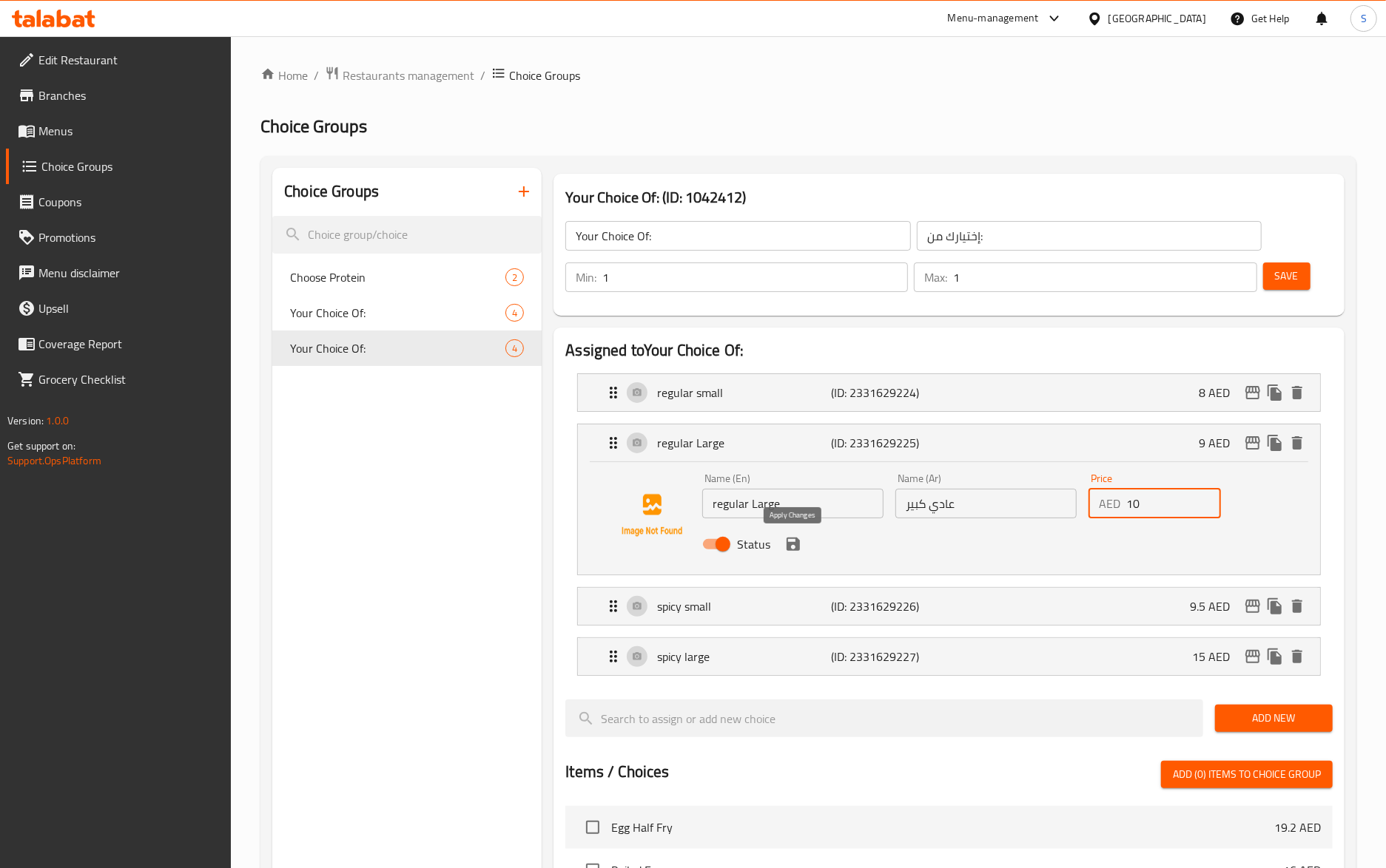
click at [795, 551] on icon "save" at bounding box center [792, 544] width 13 height 13
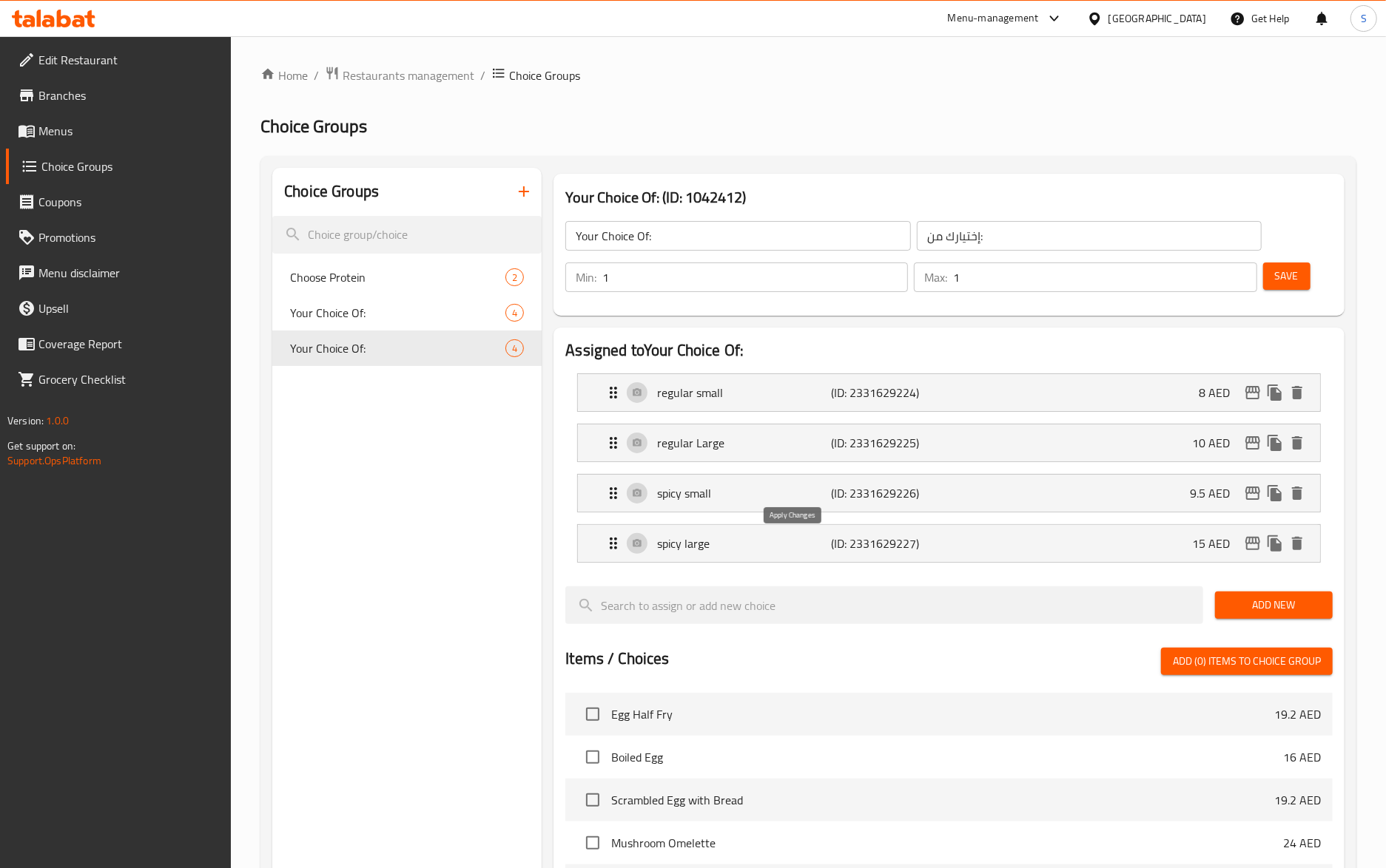
type input "10"
drag, startPoint x: 900, startPoint y: 488, endPoint x: 1282, endPoint y: 538, distance: 385.3
click at [900, 488] on p "(ID: 2331629226)" at bounding box center [888, 493] width 115 height 18
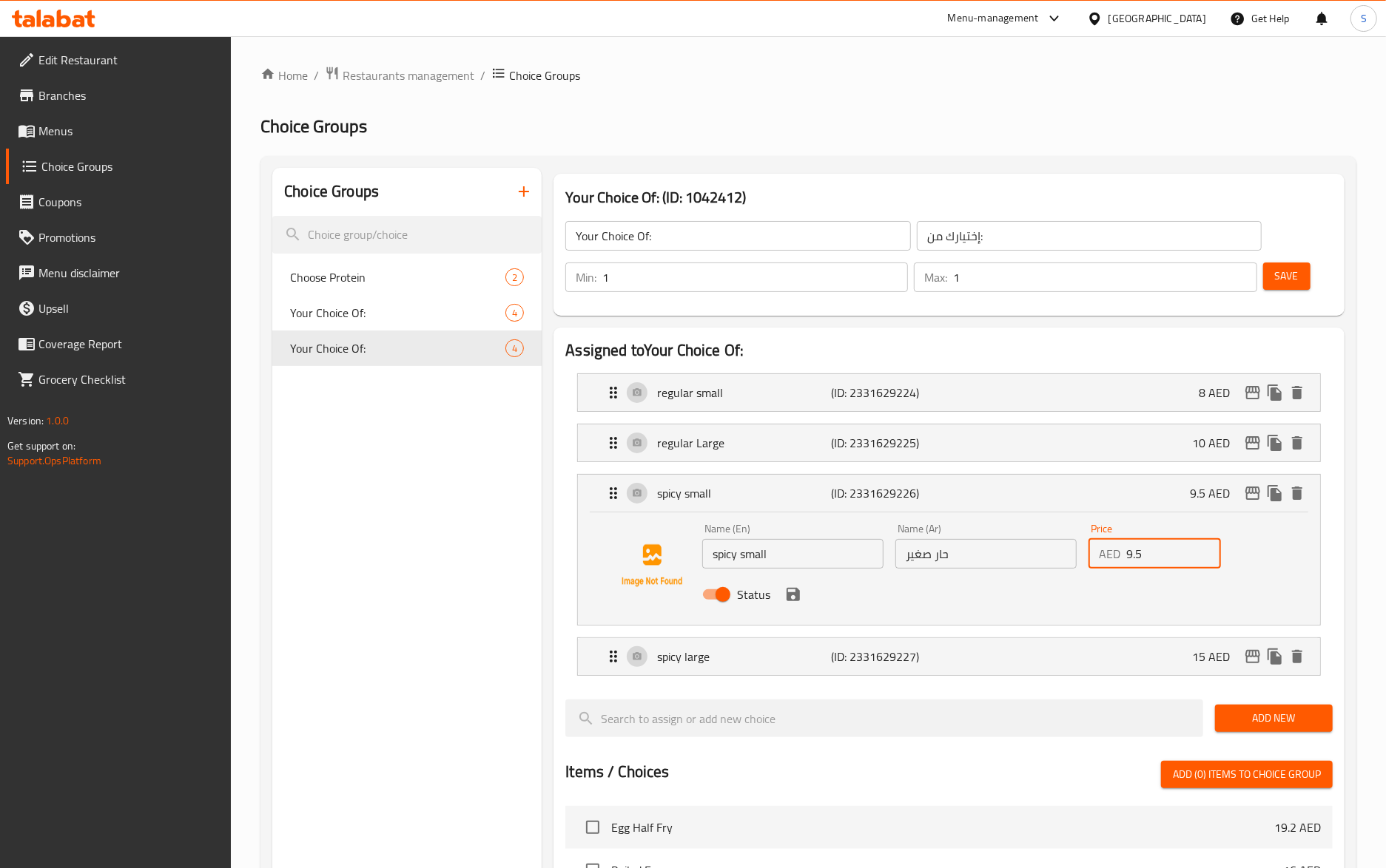
drag, startPoint x: 1154, startPoint y: 565, endPoint x: 1114, endPoint y: 565, distance: 40.0
click at [1114, 565] on div "AED 9.5 Price" at bounding box center [1155, 554] width 133 height 29
click at [1163, 660] on div "spicy large (ID: 2331629227) 15 AED" at bounding box center [953, 657] width 698 height 37
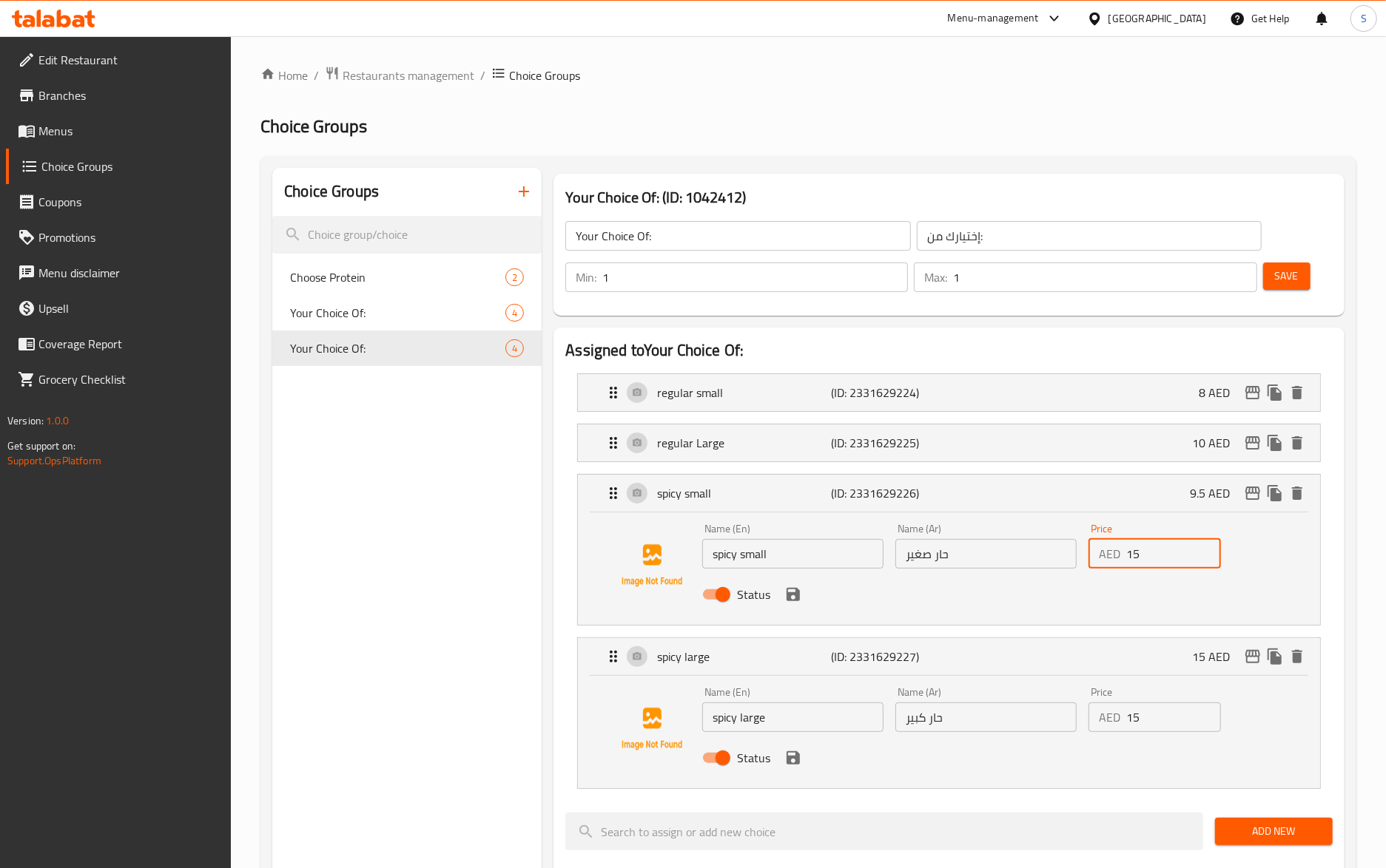
type input "15"
drag, startPoint x: 1149, startPoint y: 723, endPoint x: 1067, endPoint y: 740, distance: 83.7
click at [1067, 740] on div "Name (En) spicy large Name (En) Name (Ar) حار كبير Name (Ar) Price AED 15 Price…" at bounding box center [986, 730] width 579 height 97
click at [789, 598] on icon "save" at bounding box center [792, 594] width 13 height 13
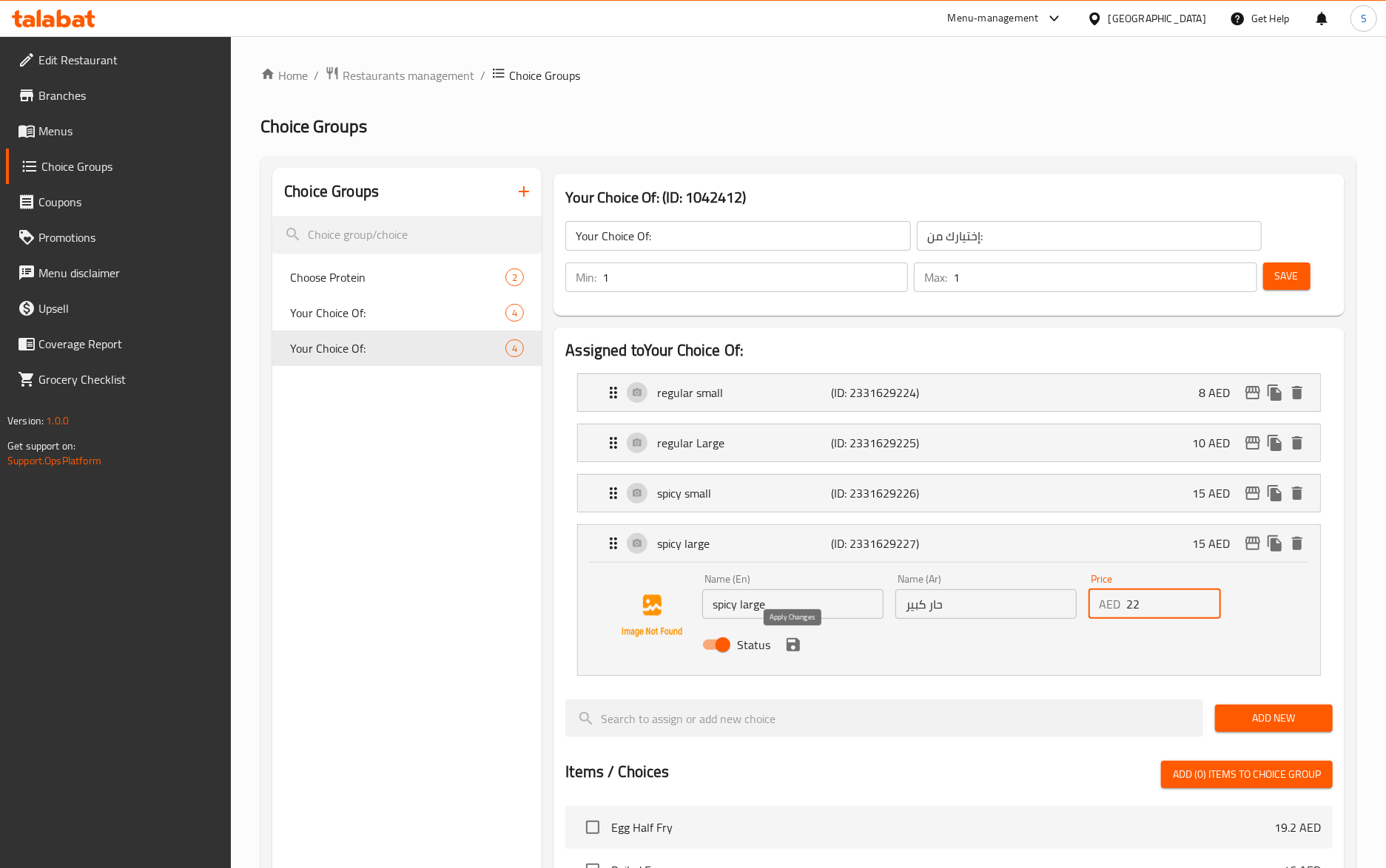
click at [797, 651] on icon "save" at bounding box center [792, 644] width 13 height 13
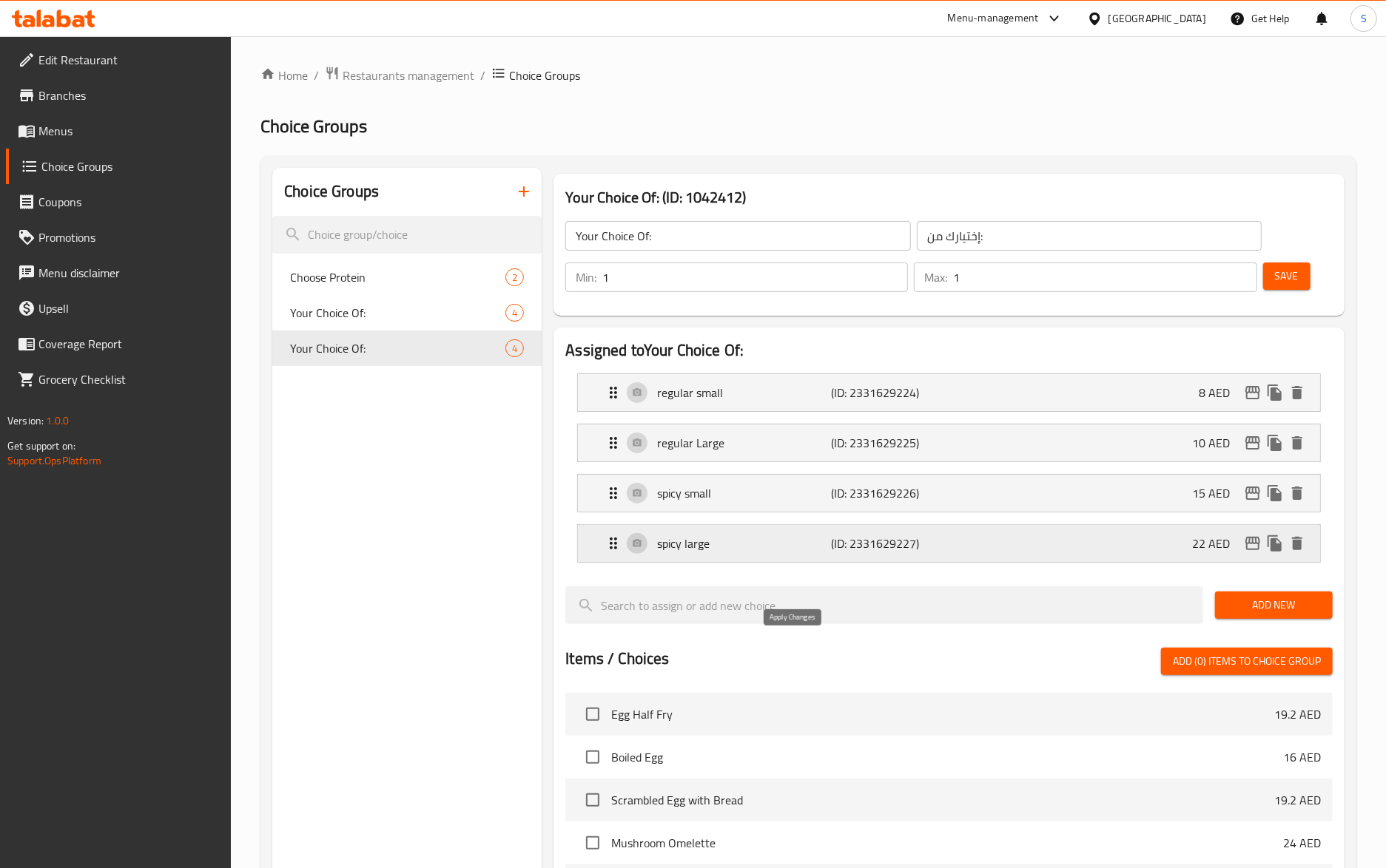
type input "22"
click at [1275, 282] on span "Save" at bounding box center [1286, 276] width 24 height 19
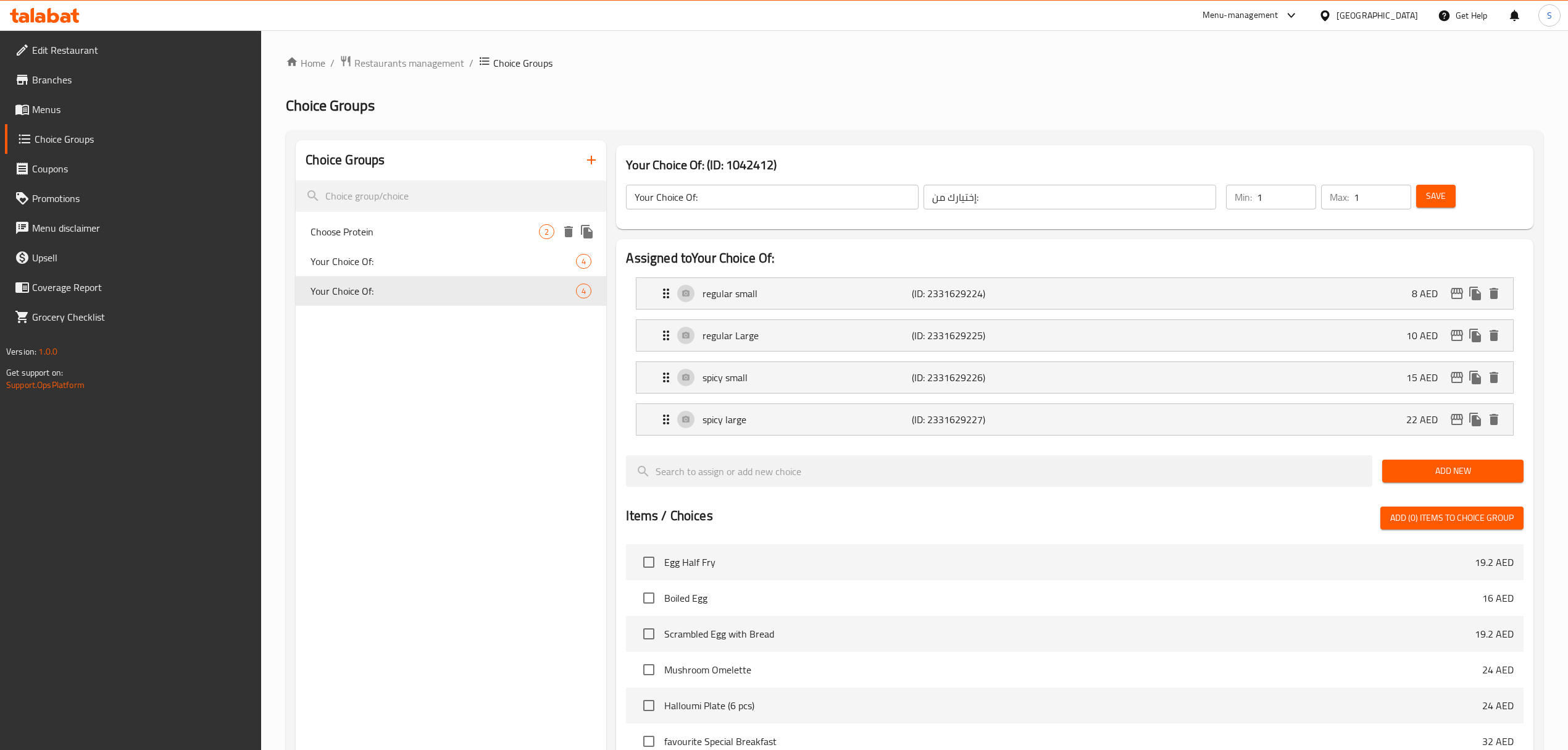
click at [361, 233] on span "Choose Protein" at bounding box center [425, 231] width 229 height 15
type input "Choose Protein"
type input "اختر البروتين"
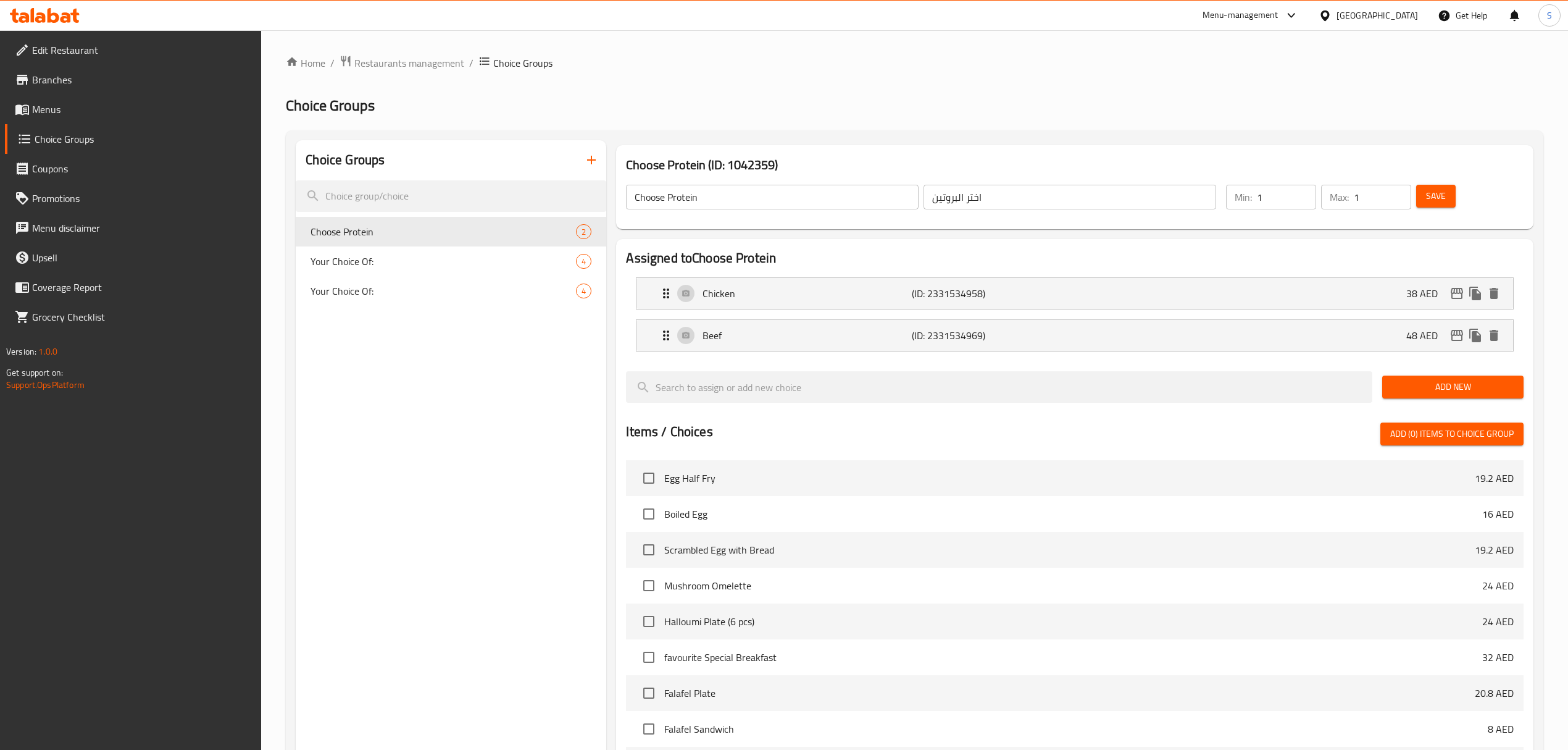
click at [61, 13] on icon at bounding box center [45, 15] width 70 height 15
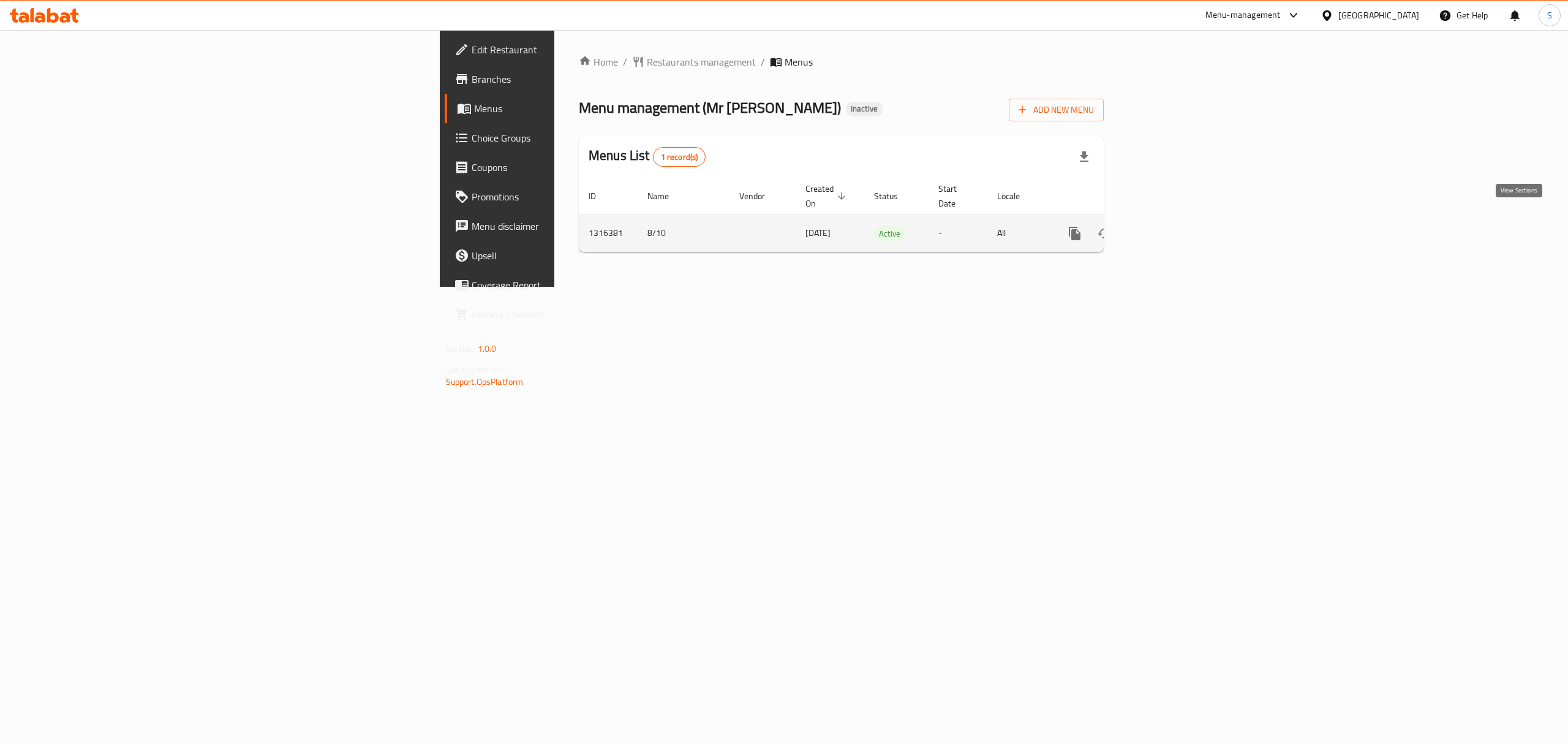
click at [1170, 226] on icon "enhanced table" at bounding box center [1163, 233] width 15 height 15
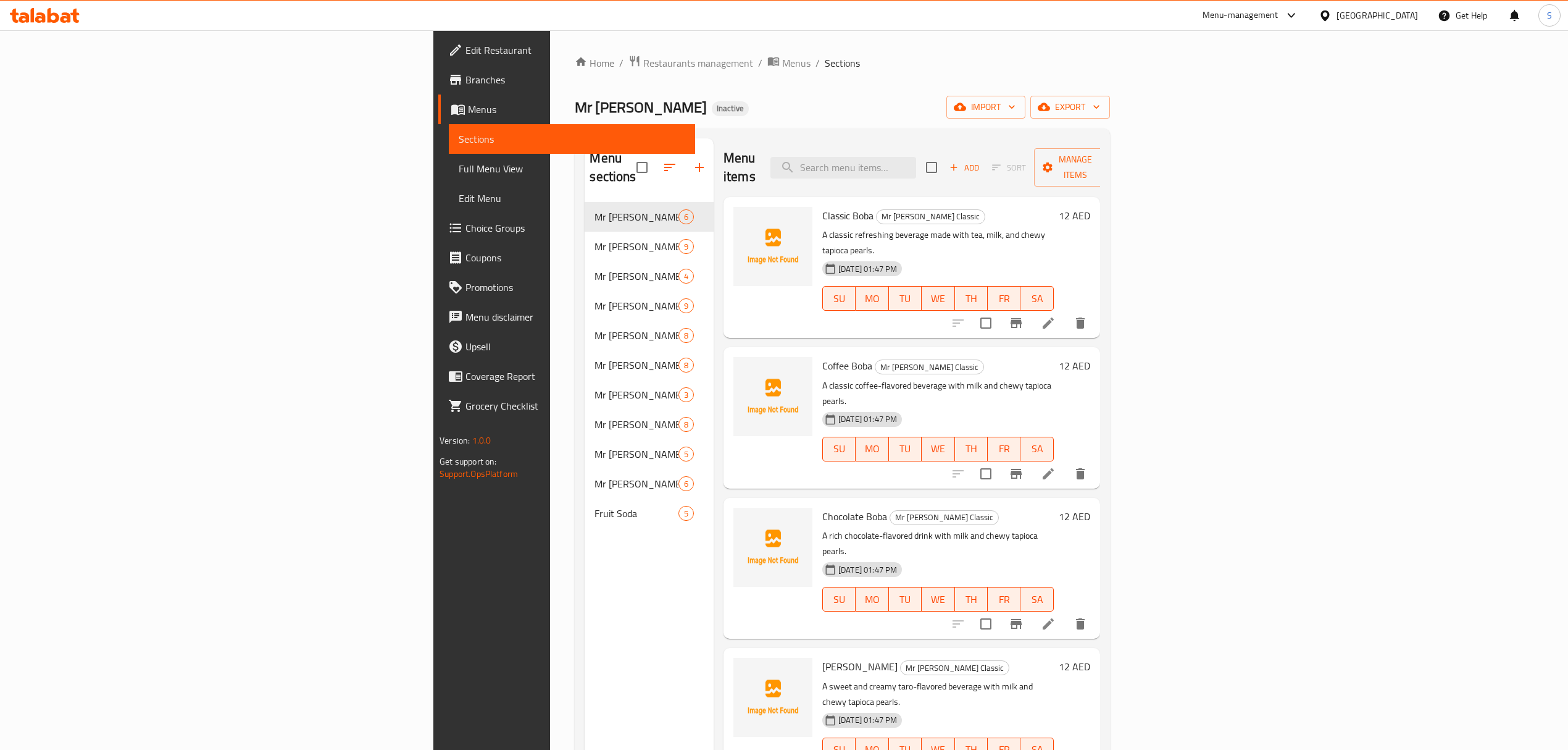
click at [575, 80] on div "Home / Restaurants management / Menus / Sections Mr [PERSON_NAME] Inactive impo…" at bounding box center [842, 476] width 535 height 843
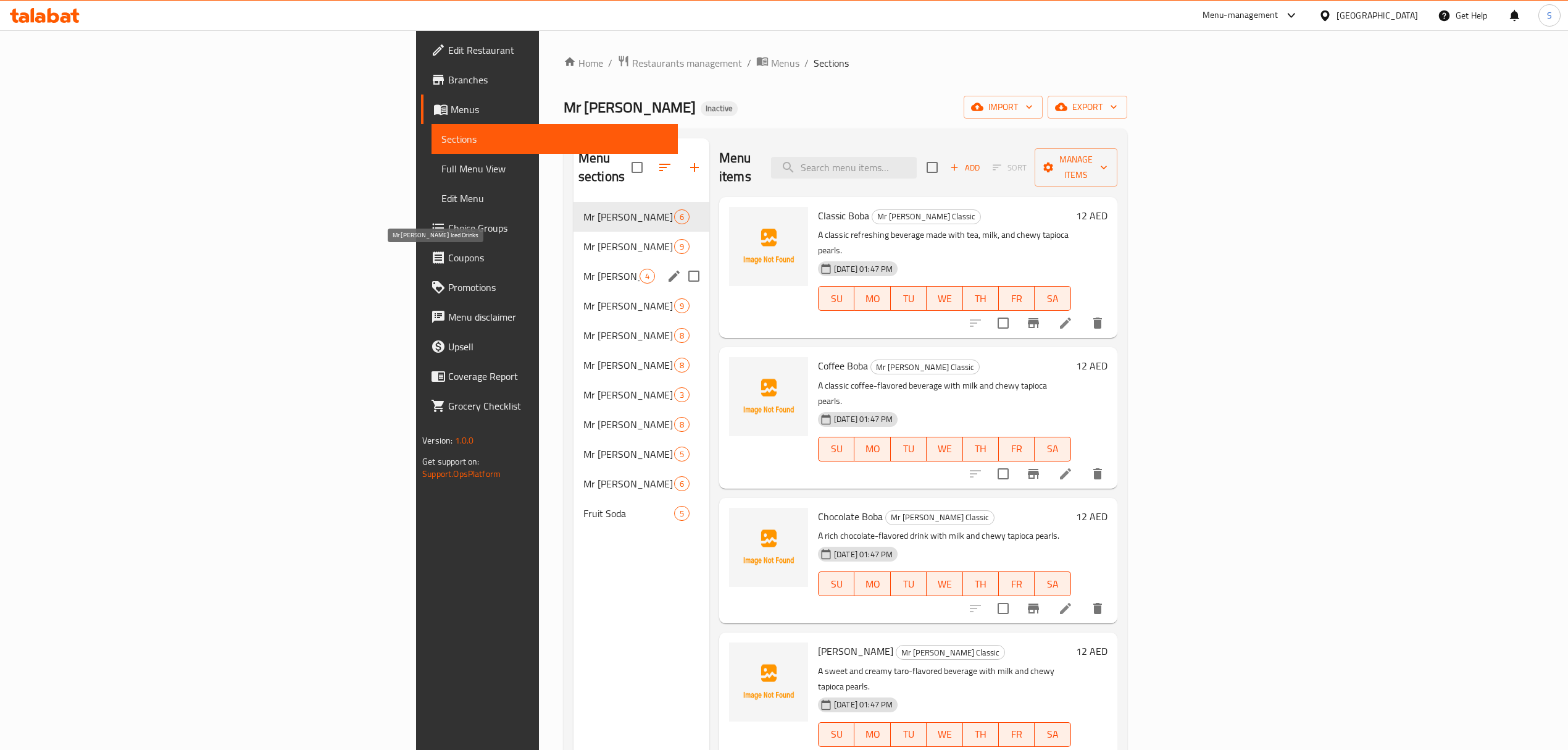
click at [583, 269] on span "Mr [PERSON_NAME] Iced Drinks" at bounding box center [611, 276] width 56 height 15
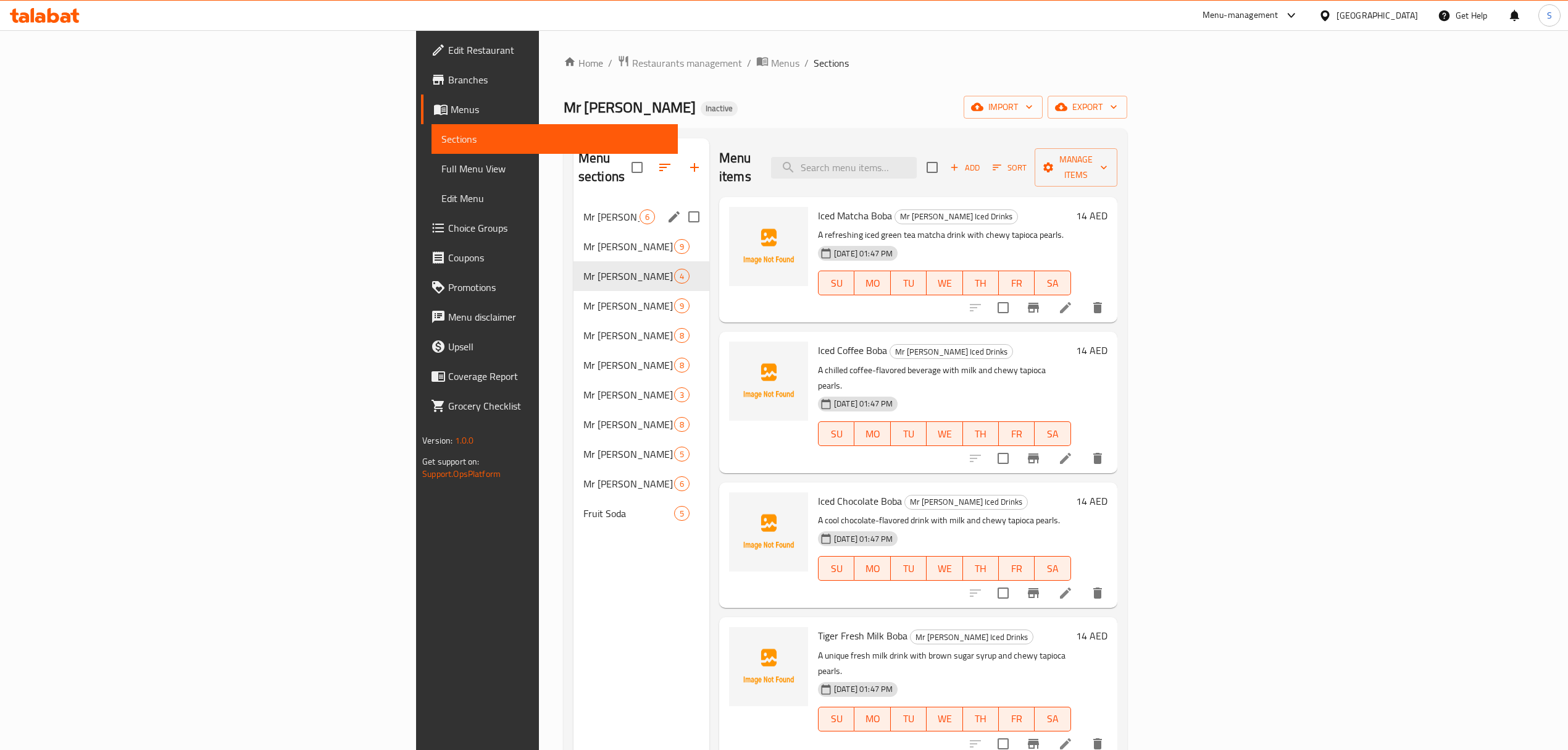
drag, startPoint x: 416, startPoint y: 194, endPoint x: 416, endPoint y: 210, distance: 16.0
click at [583, 209] on span "Mr [PERSON_NAME] Classic" at bounding box center [611, 216] width 56 height 15
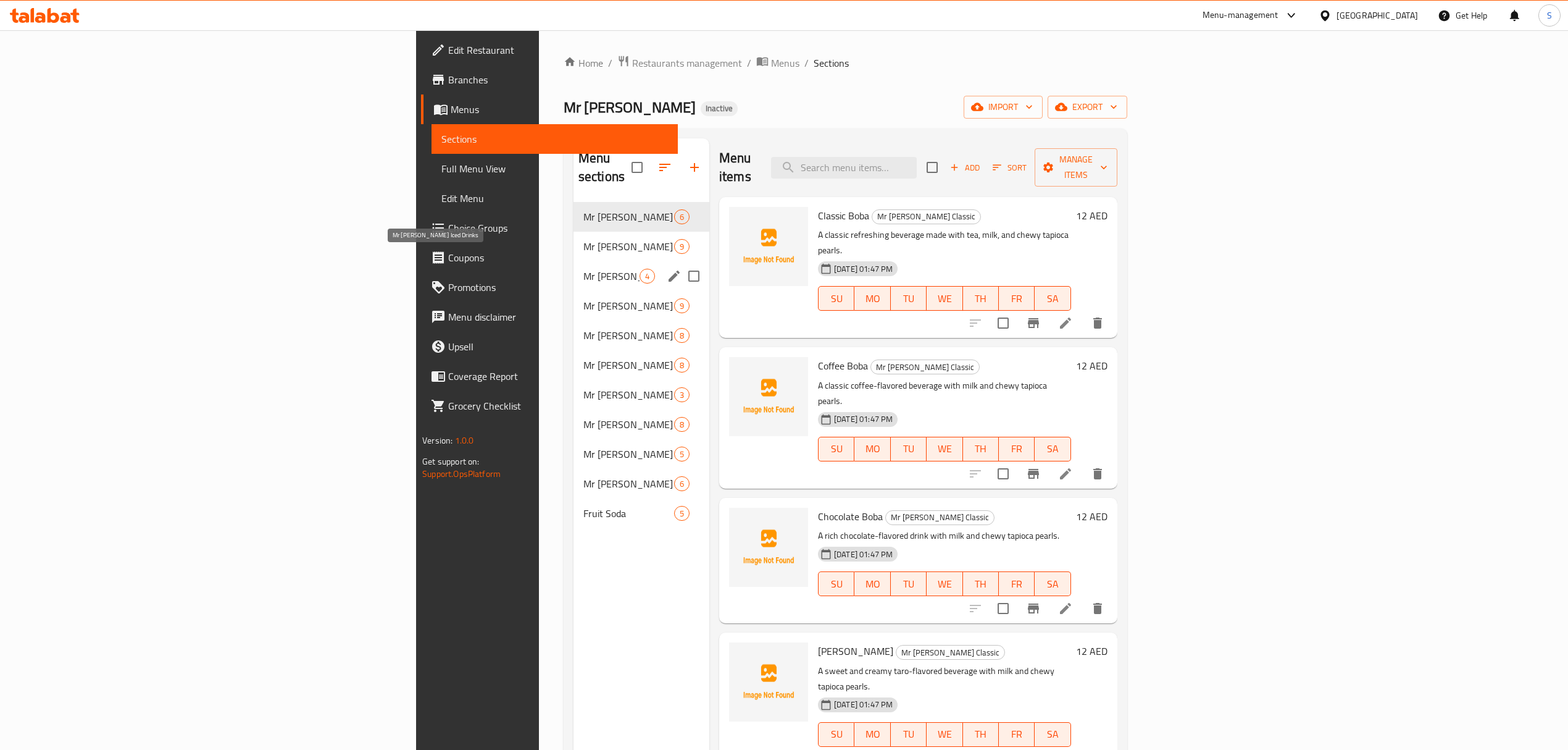
click at [583, 269] on span "Mr [PERSON_NAME] Iced Drinks" at bounding box center [611, 276] width 56 height 15
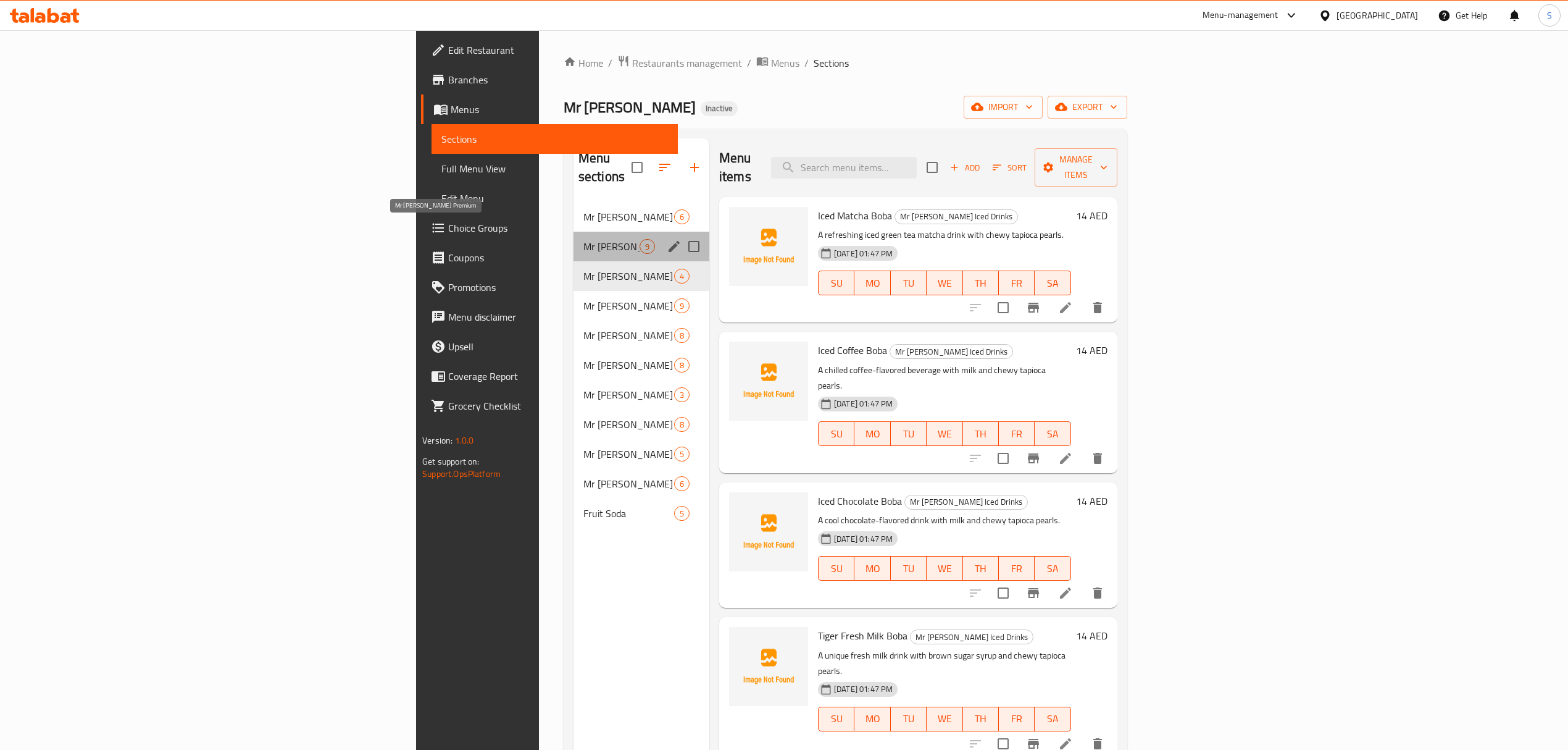
click at [583, 239] on span "Mr [PERSON_NAME] Premium" at bounding box center [611, 246] width 56 height 15
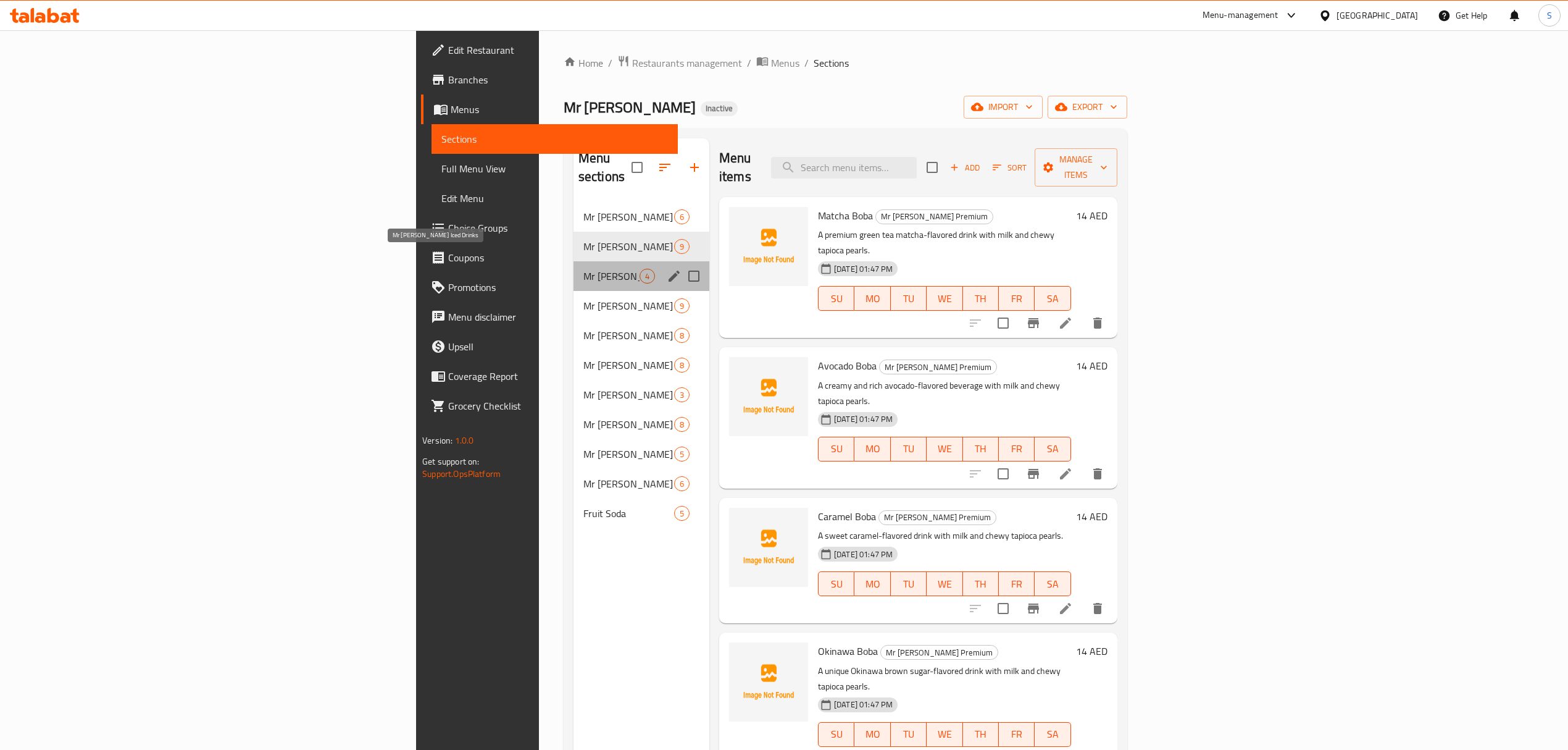
click at [583, 269] on span "Mr [PERSON_NAME] Iced Drinks" at bounding box center [611, 276] width 56 height 15
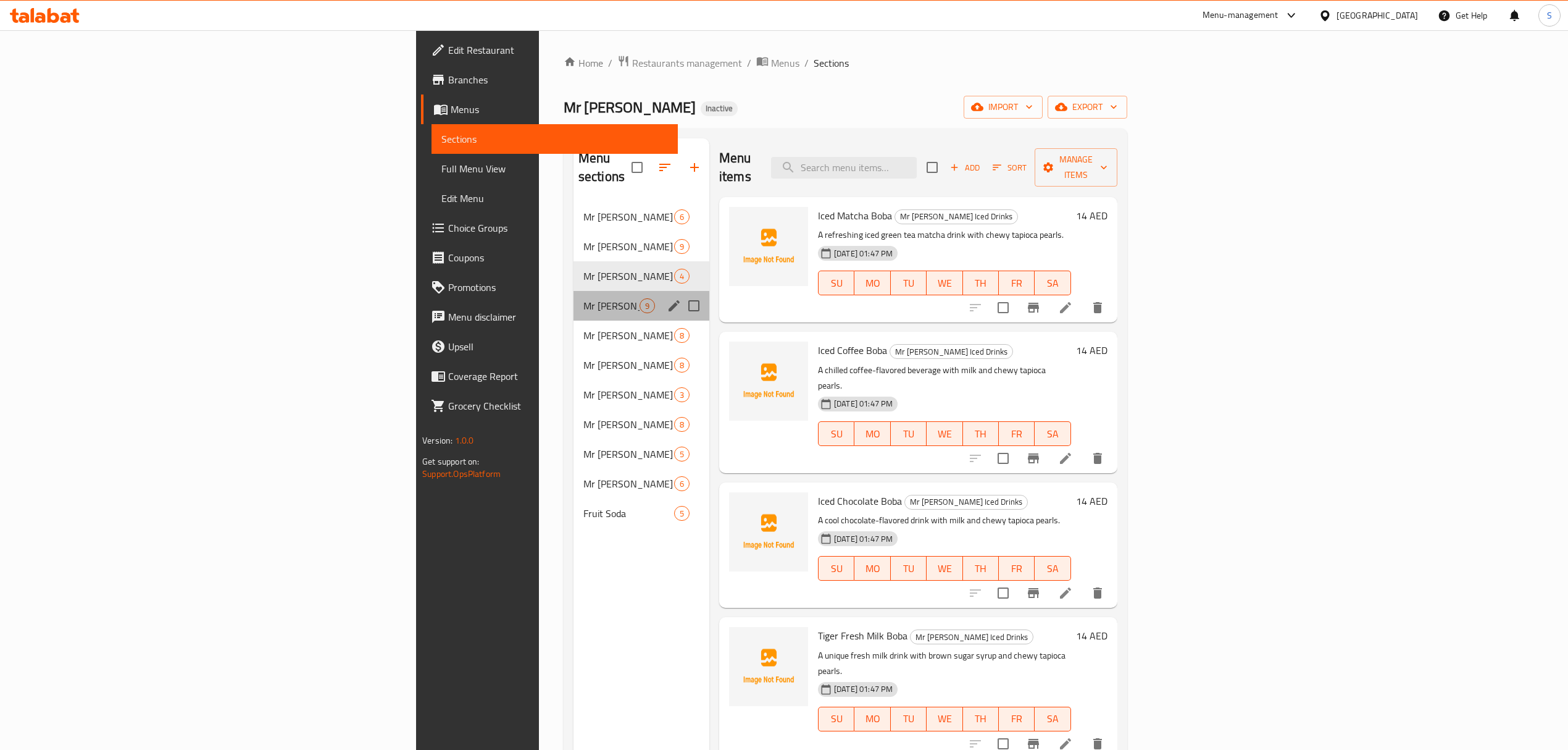
click at [573, 297] on div "Mr [PERSON_NAME] Mousse 9" at bounding box center [641, 306] width 136 height 30
click at [583, 328] on span "Mr [PERSON_NAME] Seasalt Cream" at bounding box center [611, 335] width 56 height 15
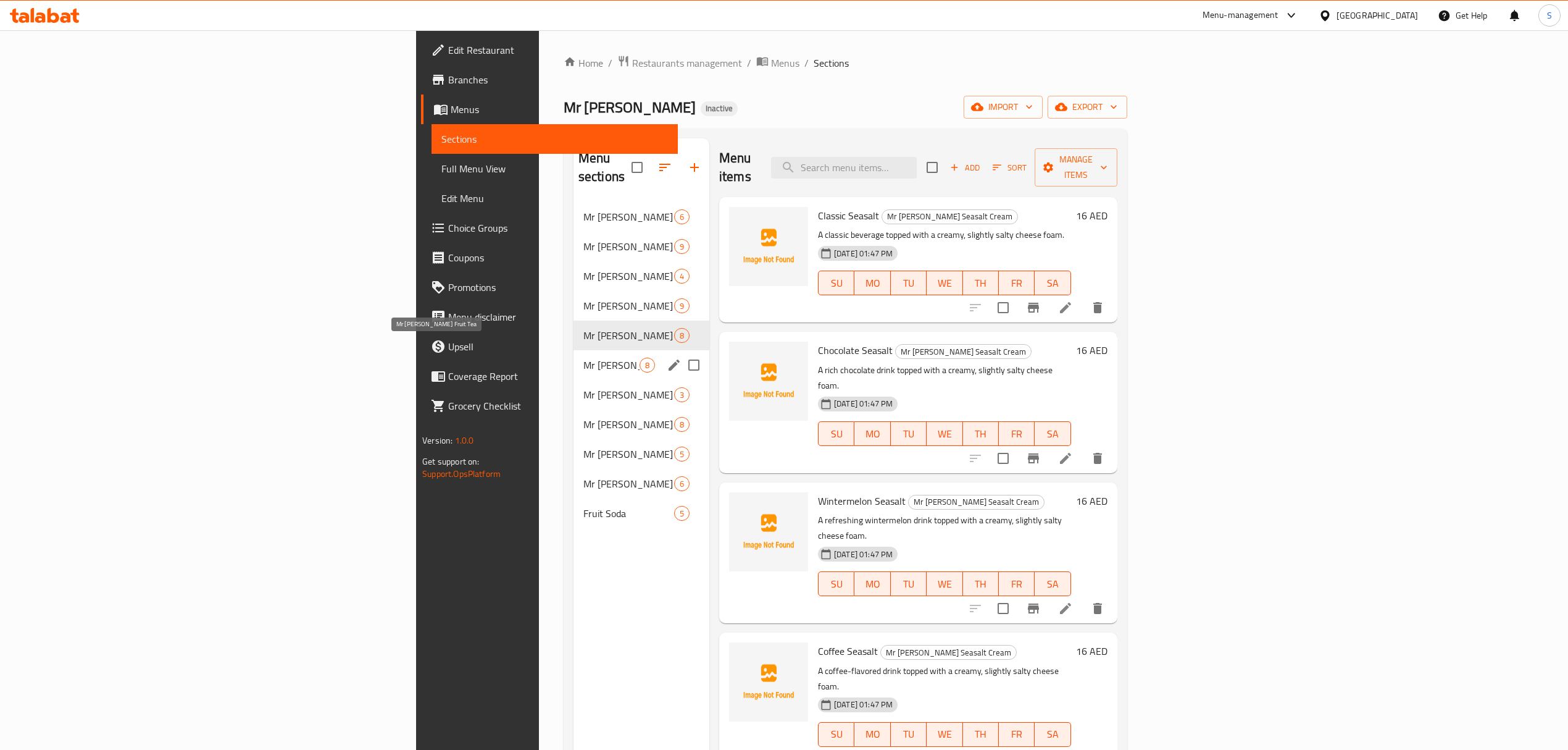
click at [583, 358] on span "Mr [PERSON_NAME] Fruit Tea" at bounding box center [611, 365] width 56 height 15
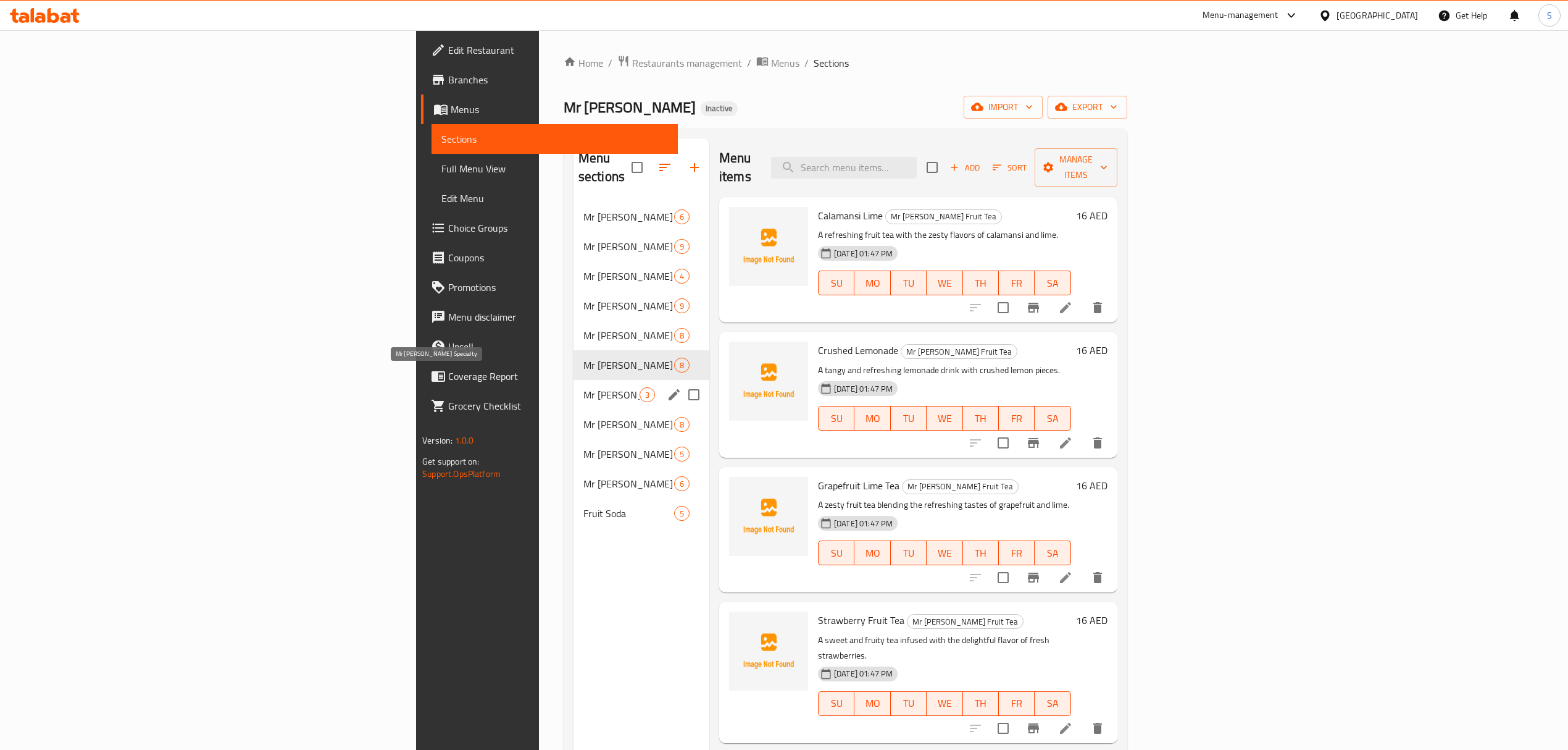
click at [583, 387] on span "Mr [PERSON_NAME] Specialty" at bounding box center [611, 394] width 56 height 15
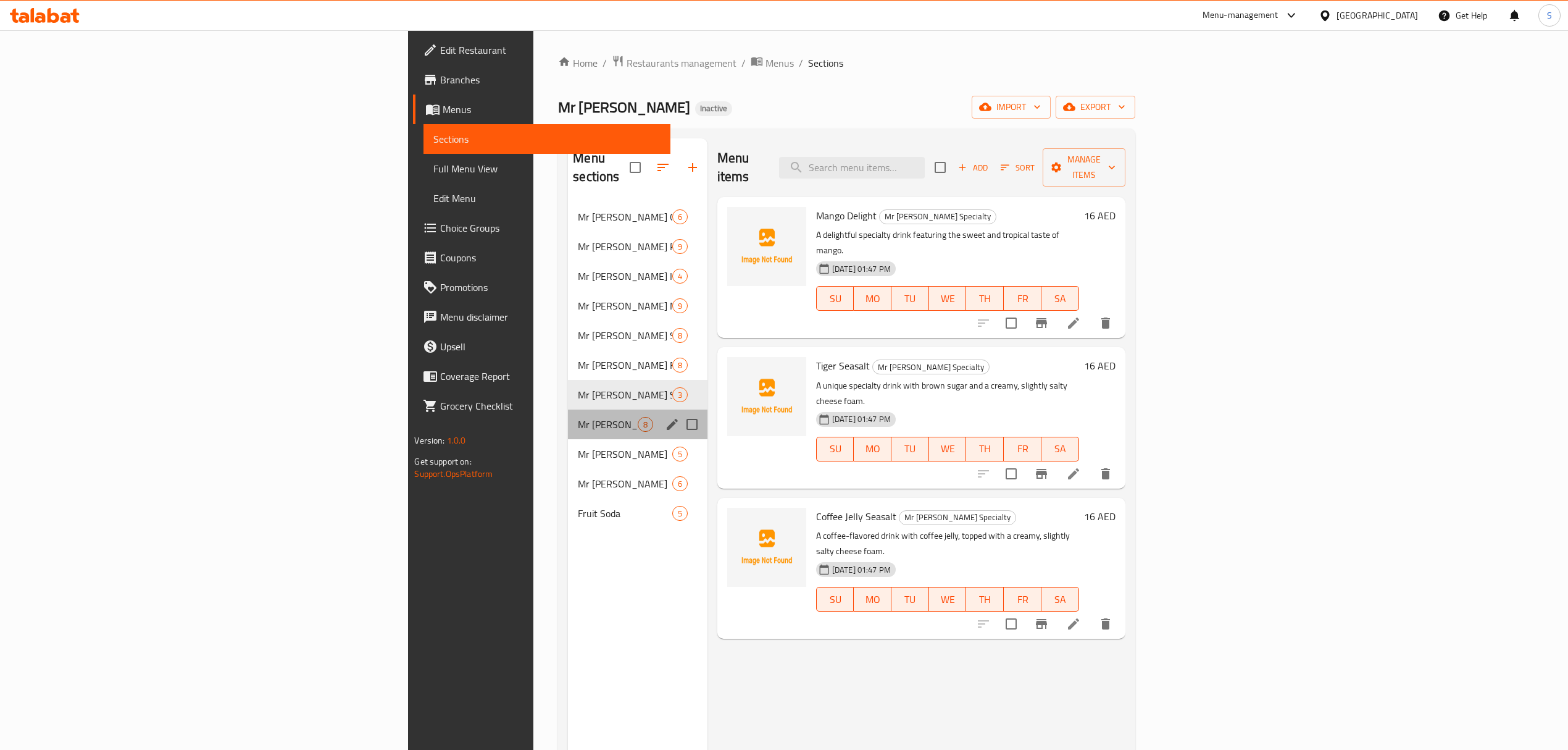
click at [568, 410] on div "Mr [PERSON_NAME] 8" at bounding box center [638, 424] width 139 height 30
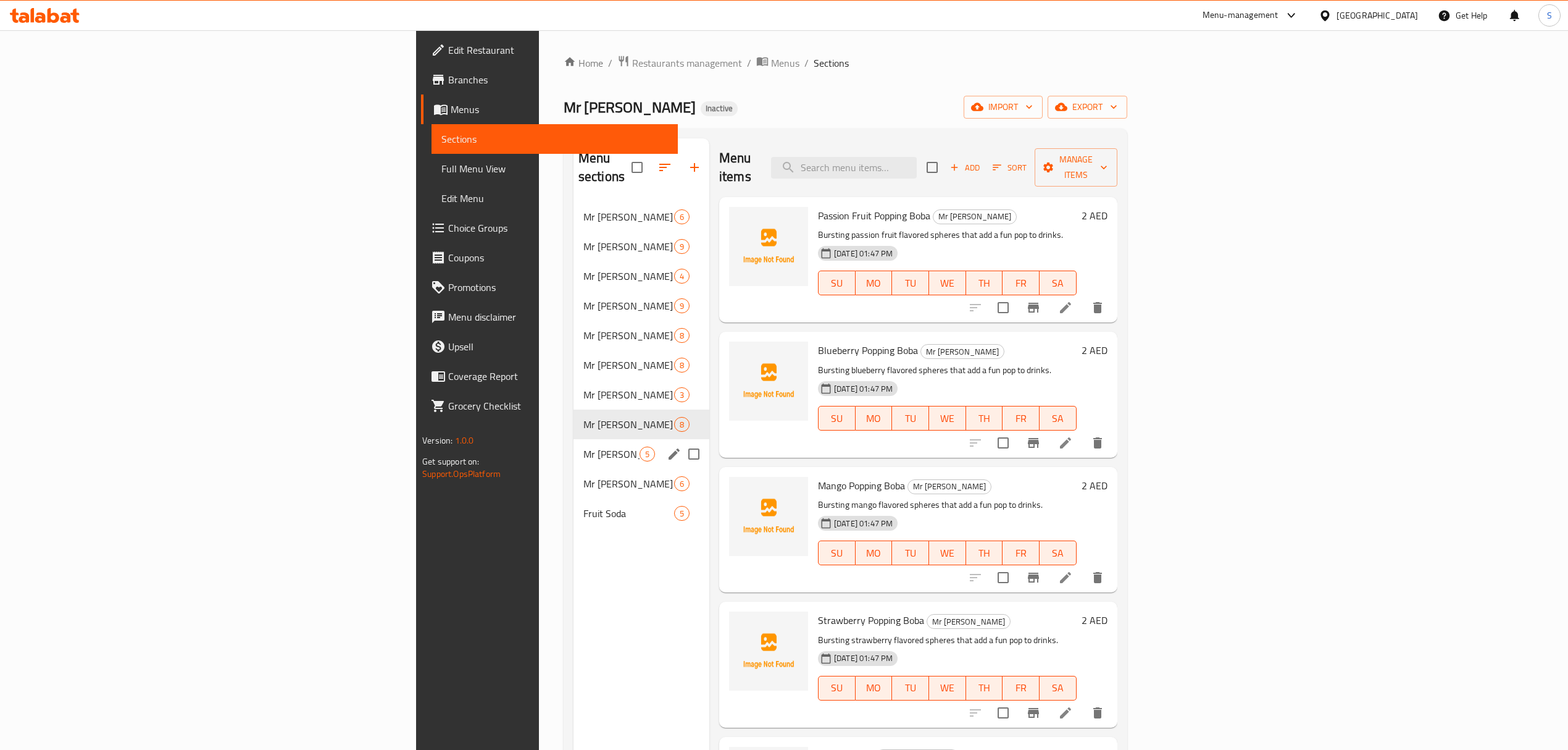
click at [573, 444] on div "Mr [PERSON_NAME] 5" at bounding box center [641, 454] width 136 height 30
drag, startPoint x: 420, startPoint y: 190, endPoint x: 420, endPoint y: 201, distance: 11.0
click at [573, 202] on div "Mr [PERSON_NAME] Classic 6" at bounding box center [641, 217] width 136 height 30
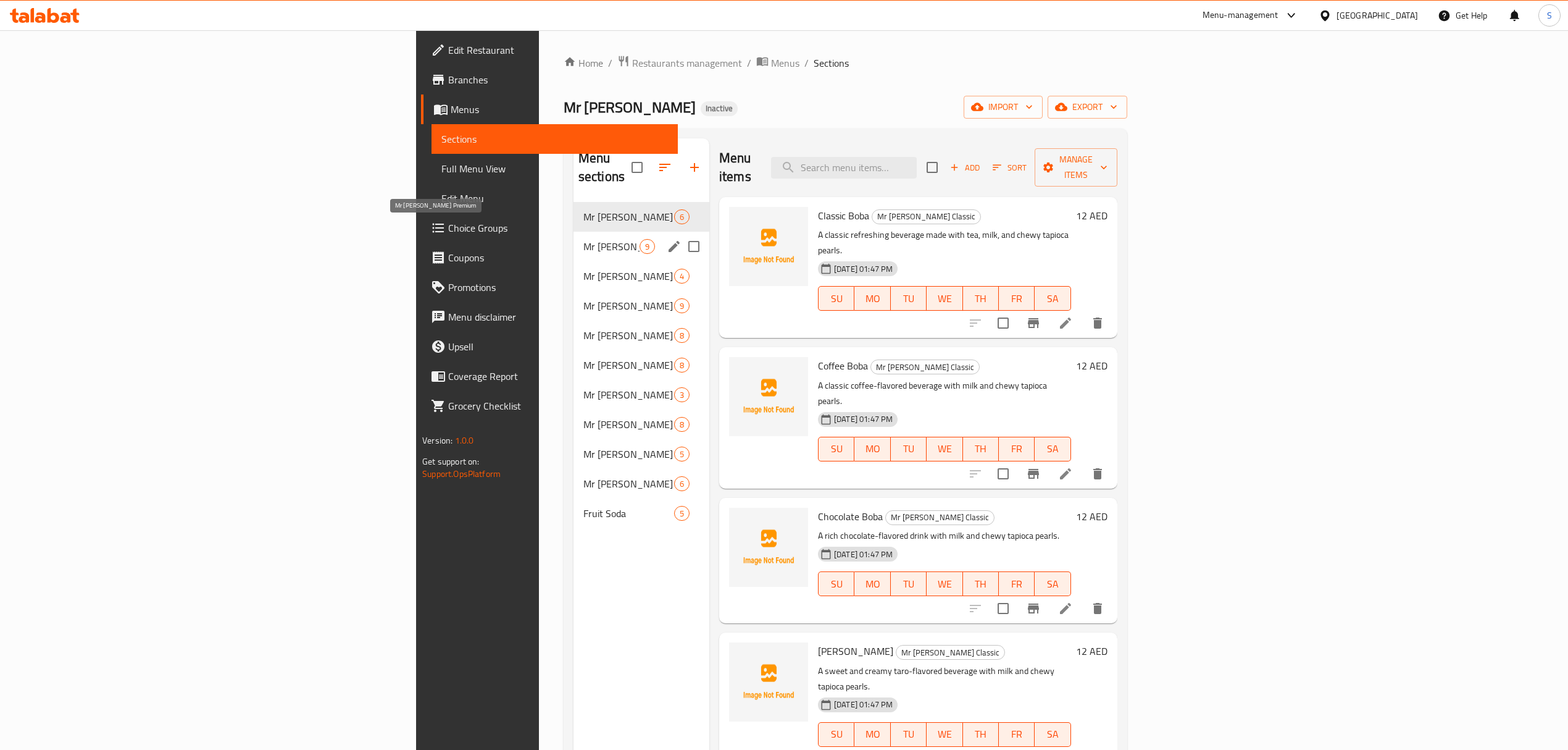
click at [583, 239] on span "Mr [PERSON_NAME] Premium" at bounding box center [611, 246] width 56 height 15
click at [583, 269] on span "Mr [PERSON_NAME] Iced Drinks" at bounding box center [611, 276] width 56 height 15
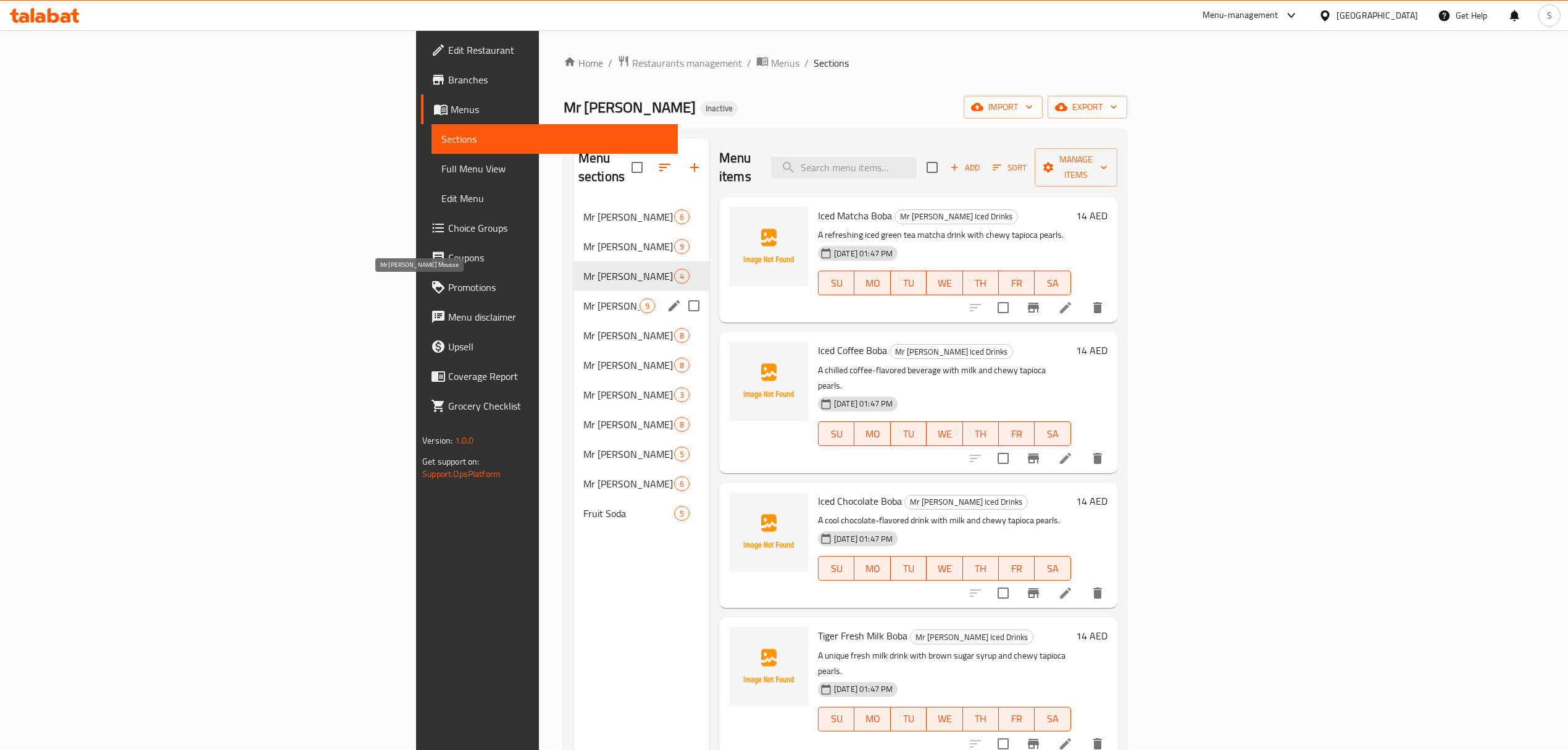
click at [583, 298] on span "Mr [PERSON_NAME] Mousse" at bounding box center [611, 306] width 56 height 15
click at [583, 239] on span "Mr [PERSON_NAME] Premium" at bounding box center [611, 246] width 56 height 15
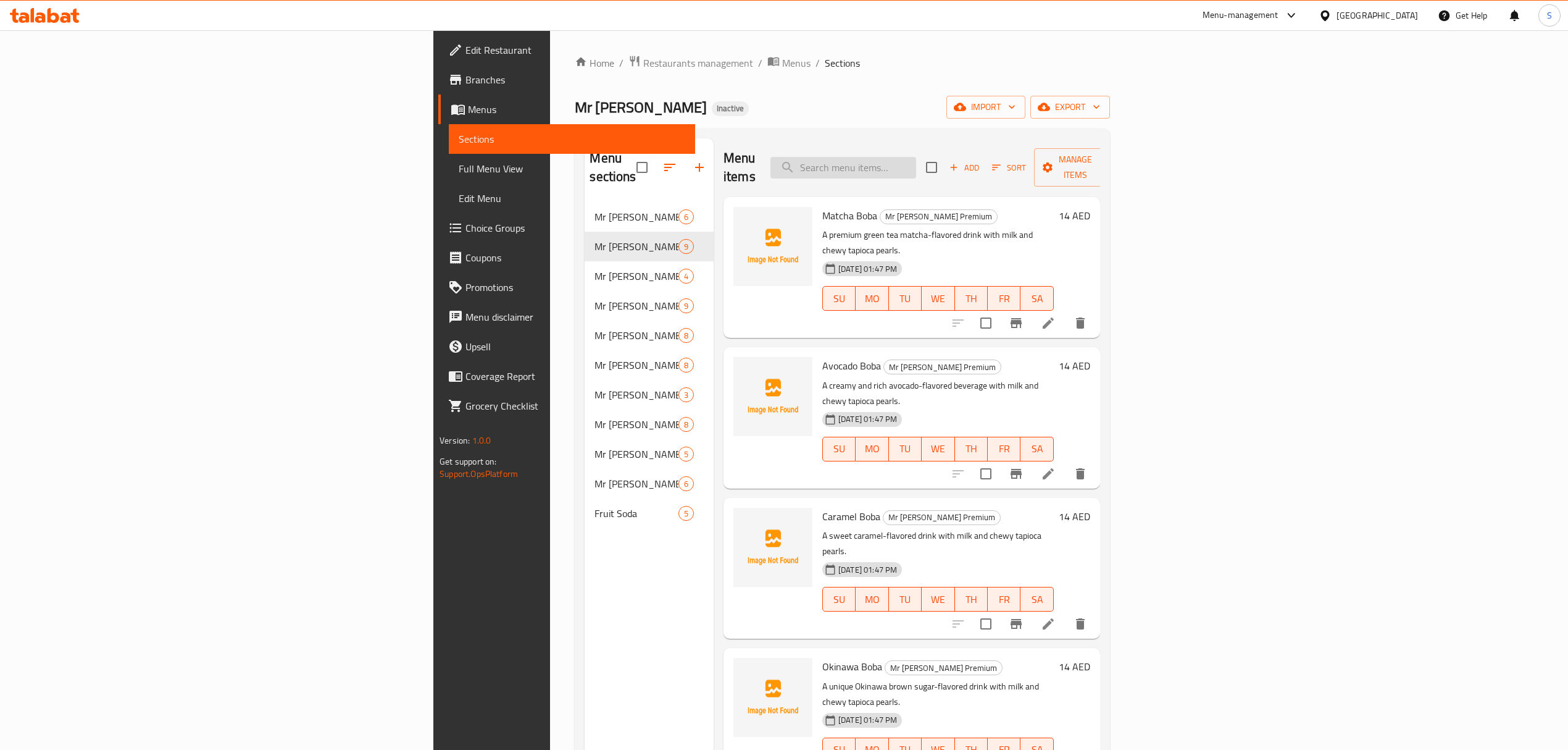
click at [916, 157] on input "search" at bounding box center [843, 167] width 146 height 21
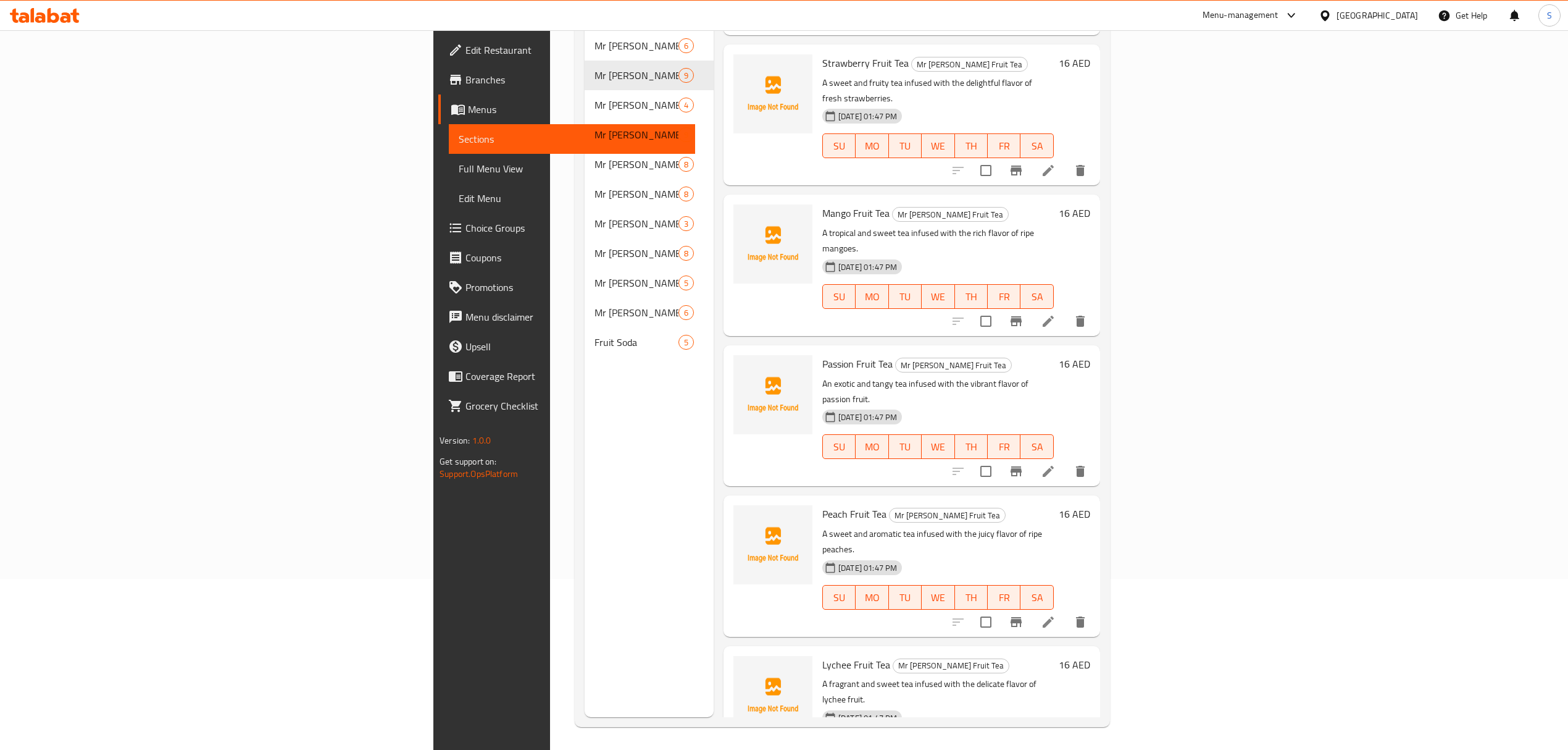
scroll to position [174, 0]
type input "tea"
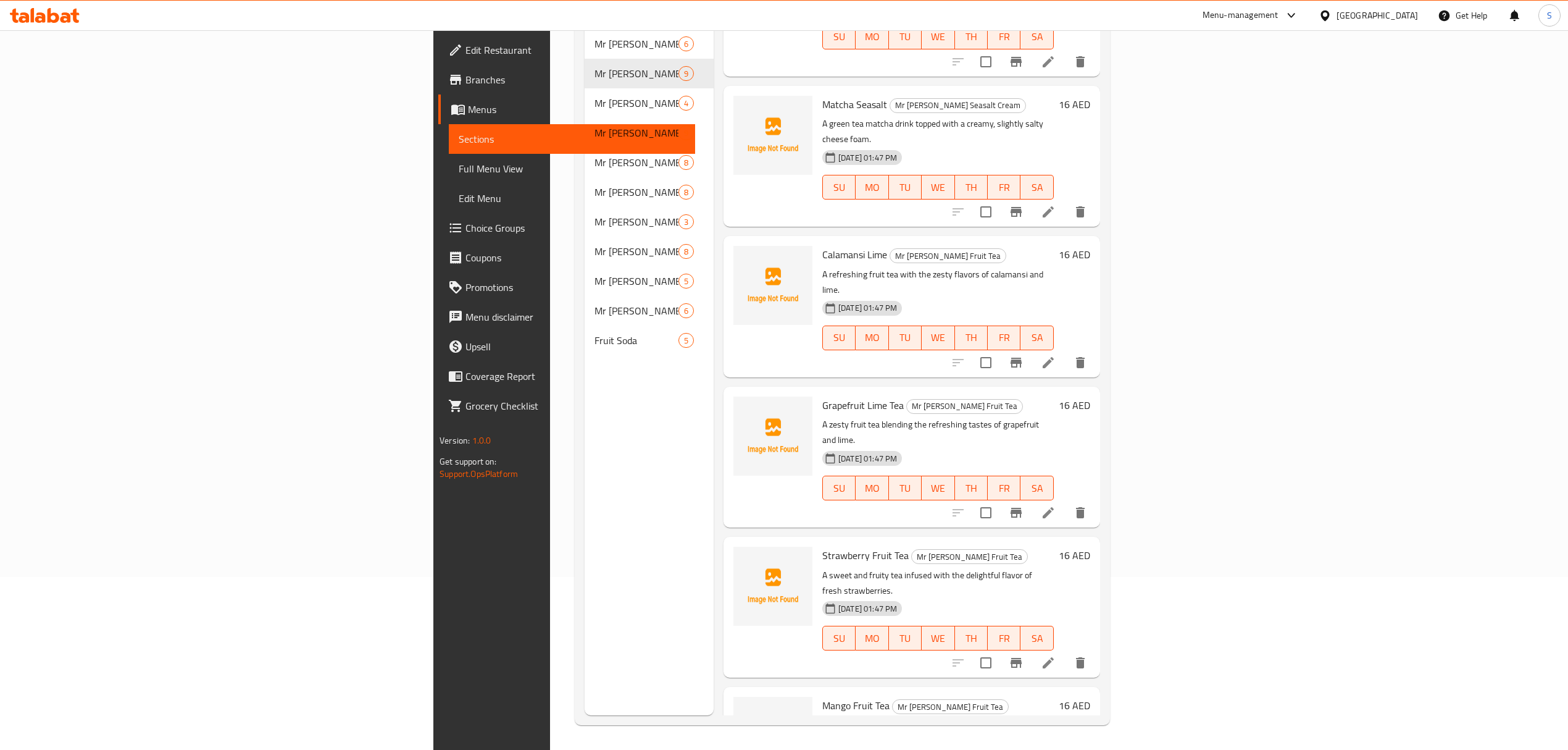
drag, startPoint x: 90, startPoint y: 164, endPoint x: 502, endPoint y: 6, distance: 441.3
click at [459, 164] on span "Full Menu View" at bounding box center [572, 169] width 227 height 15
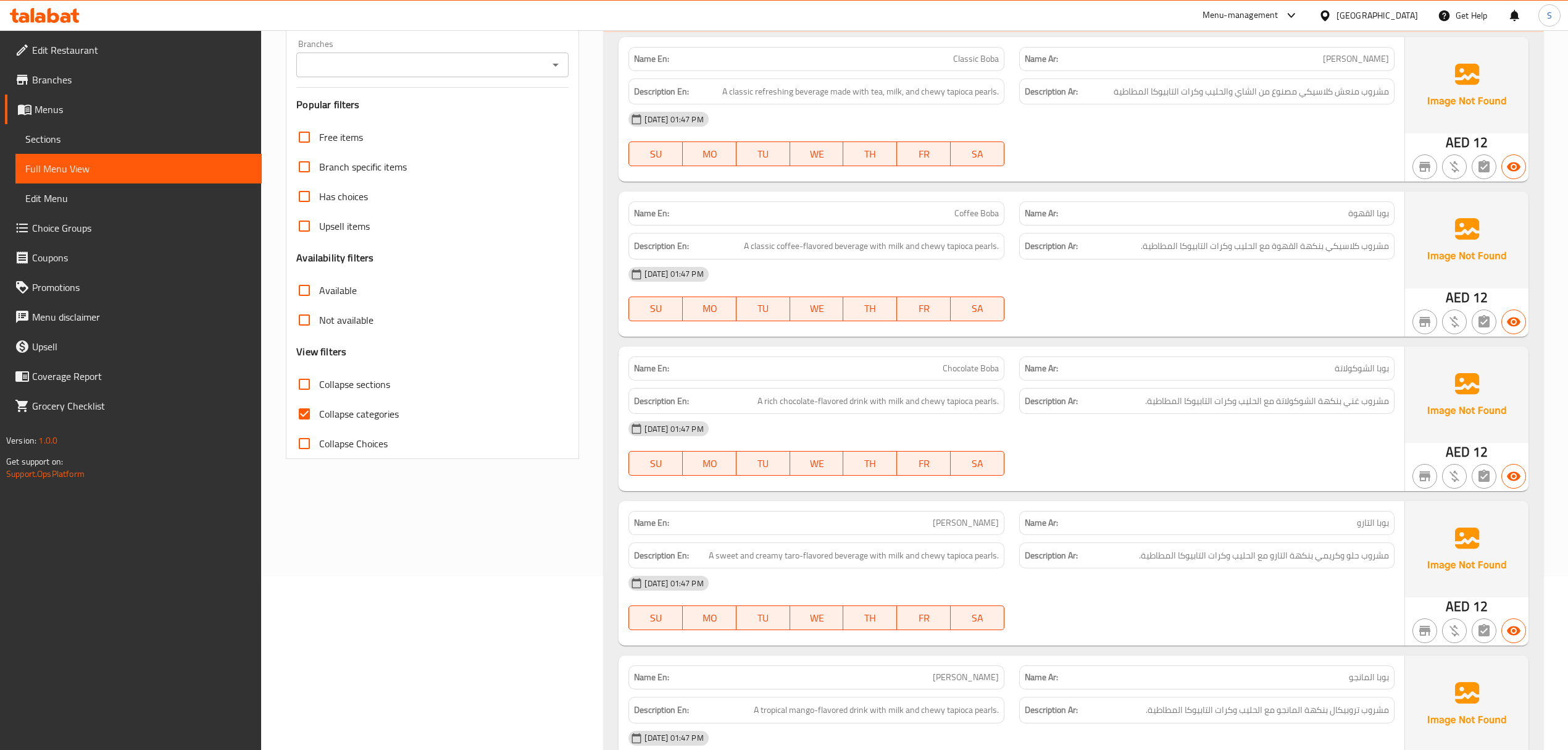
click at [300, 425] on input "Collapse categories" at bounding box center [304, 414] width 30 height 30
checkbox input "false"
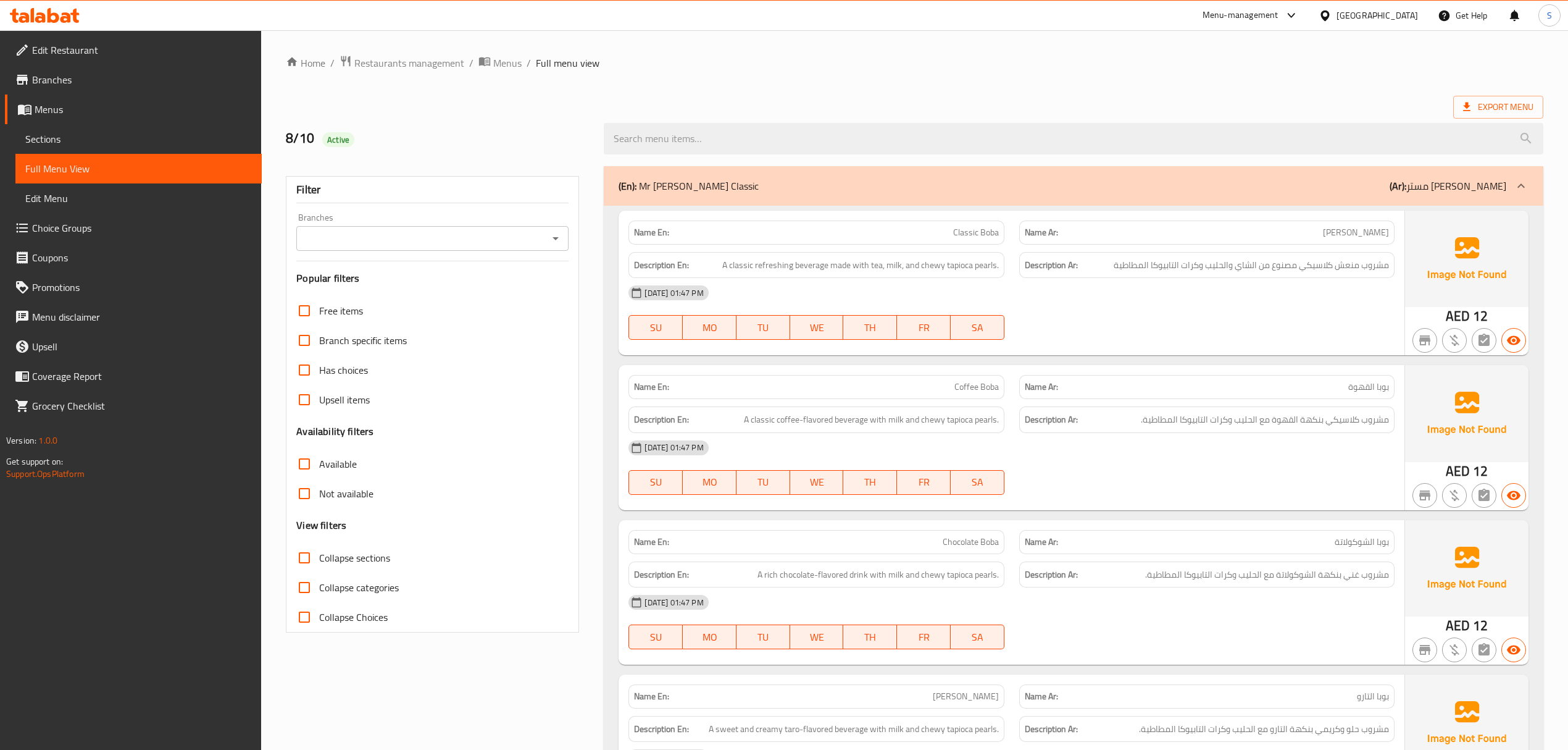
click at [309, 556] on input "Collapse sections" at bounding box center [304, 557] width 30 height 30
checkbox input "true"
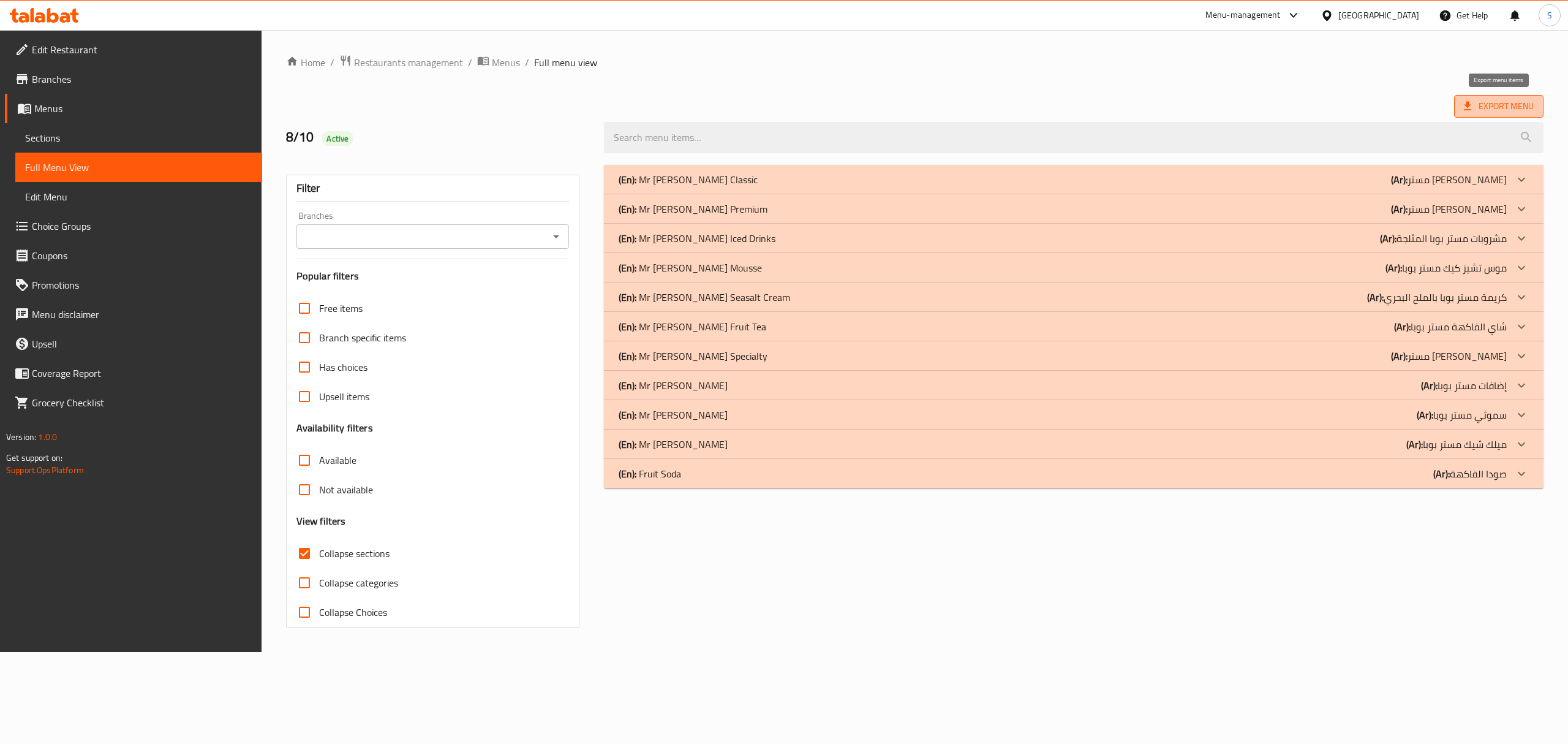
click at [1523, 104] on span "Export Menu" at bounding box center [1498, 106] width 70 height 15
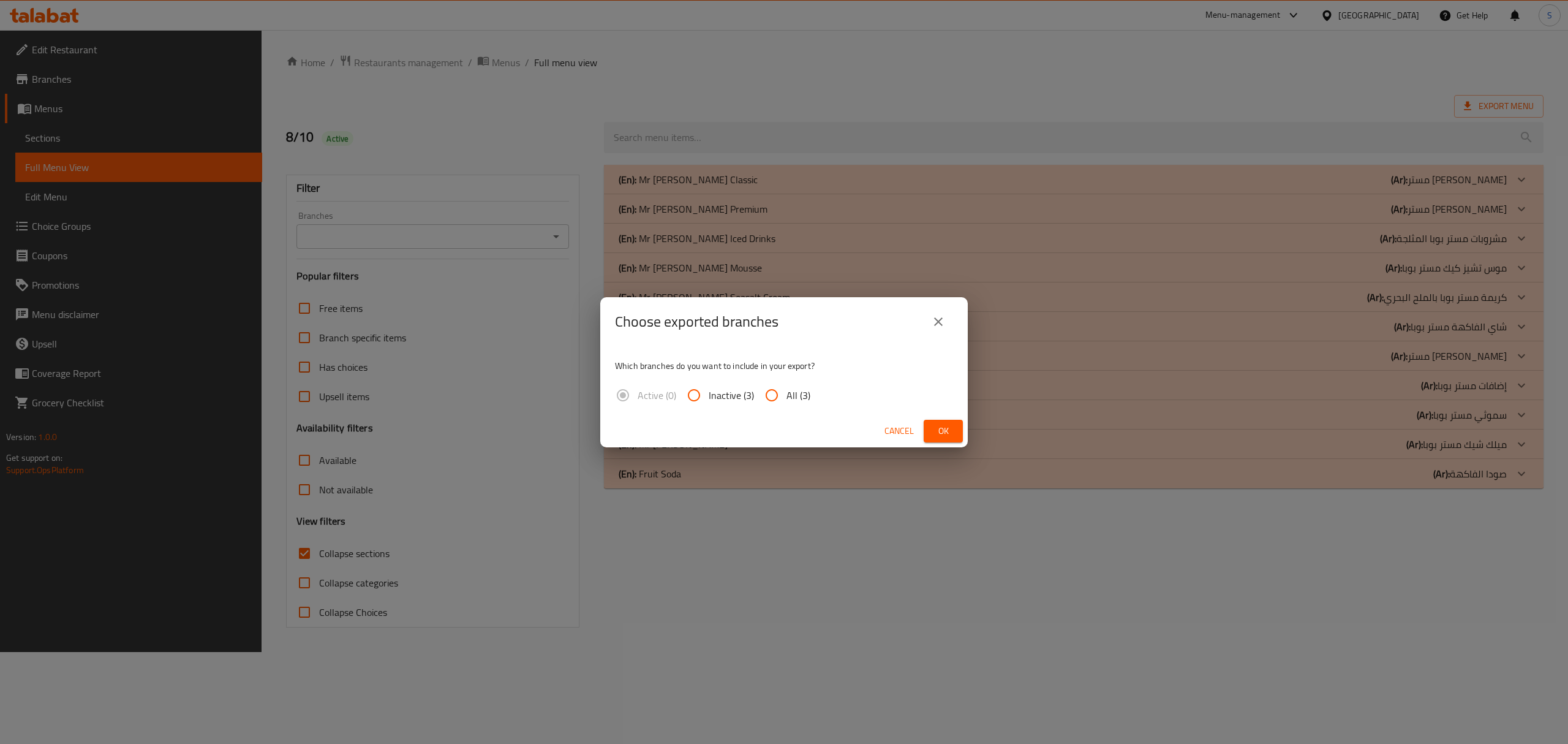
click at [787, 398] on span "All (3)" at bounding box center [798, 395] width 24 height 15
click at [787, 398] on input "All (3)" at bounding box center [772, 395] width 29 height 29
radio input "true"
click at [929, 438] on button "Ok" at bounding box center [943, 431] width 39 height 22
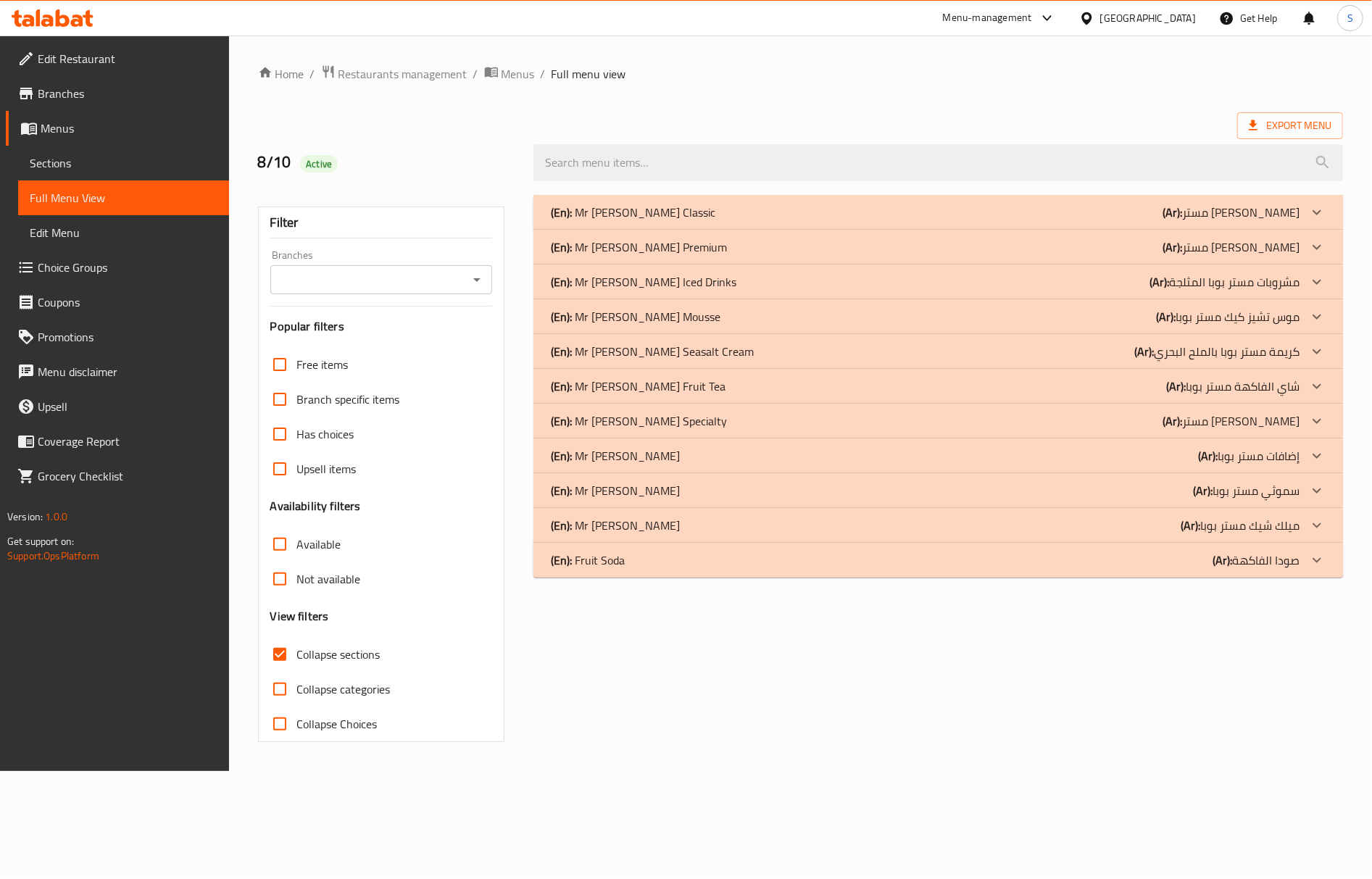
click at [949, 675] on div "(En): Mr Boba Classic (Ar): مستر بوبا كلاسيك Name En: Classic Boba Name Ar: بوب…" at bounding box center [938, 468] width 827 height 565
click at [757, 201] on div "(En): Mr Boba Classic (Ar): مستر بوبا كلاسيك" at bounding box center [938, 212] width 810 height 35
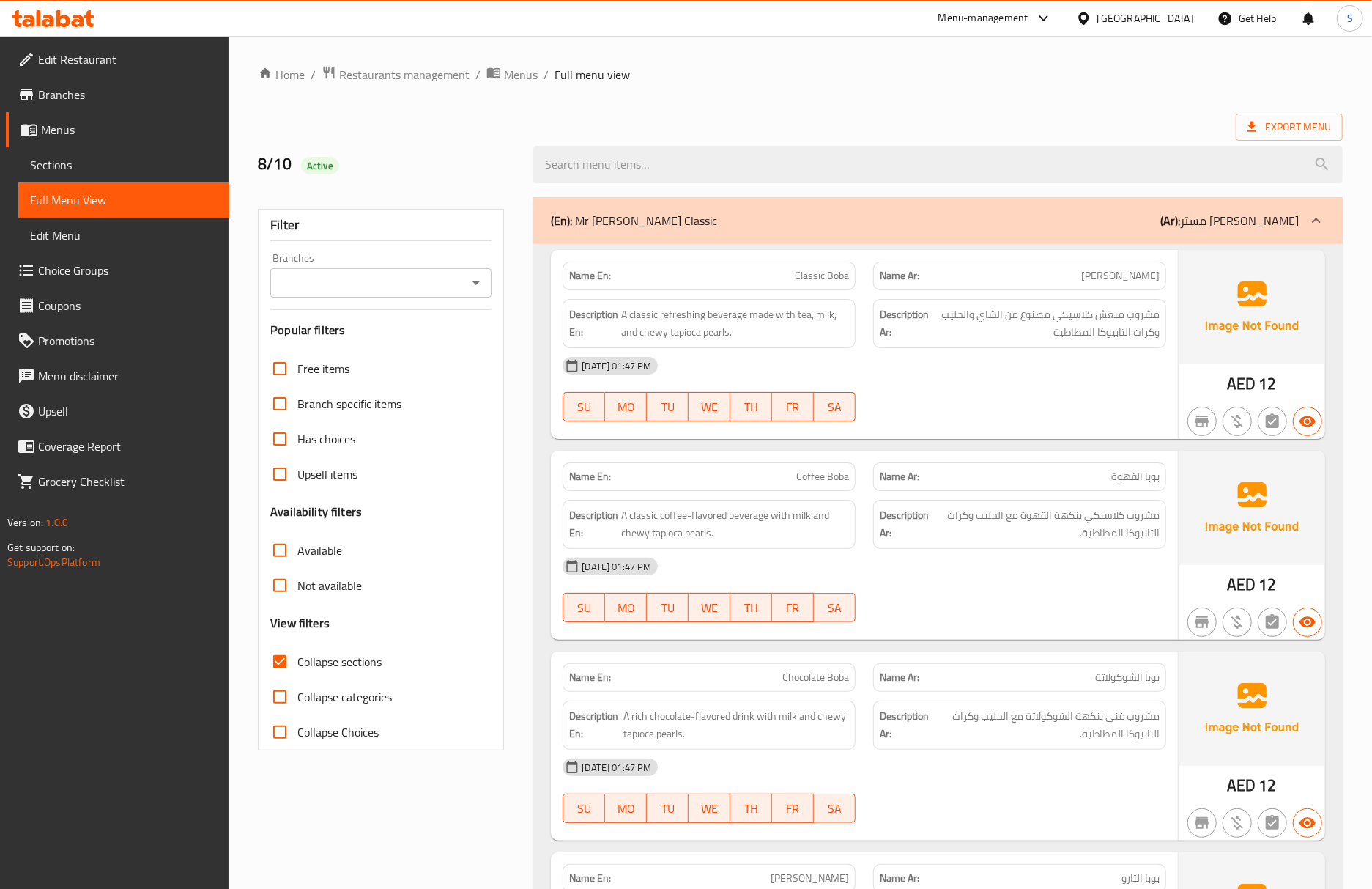
click at [859, 400] on div "SU MO TU WE TH FR SA" at bounding box center [709, 406] width 310 height 47
click at [1093, 530] on span "مشروب كلاسيكي بنكهة القهوة مع الحليب وكرات التابيوكا المطاطية." at bounding box center [1045, 524] width 228 height 36
click at [803, 461] on div "Name En: Coffee Boba" at bounding box center [709, 477] width 310 height 46
click at [740, 495] on div "Description En: A classic coffee-flavored beverage with milk and chewy tapioca …" at bounding box center [709, 524] width 310 height 67
click at [713, 328] on span "A classic refreshing beverage made with tea, milk, and chewy tapioca pearls." at bounding box center [735, 323] width 228 height 36
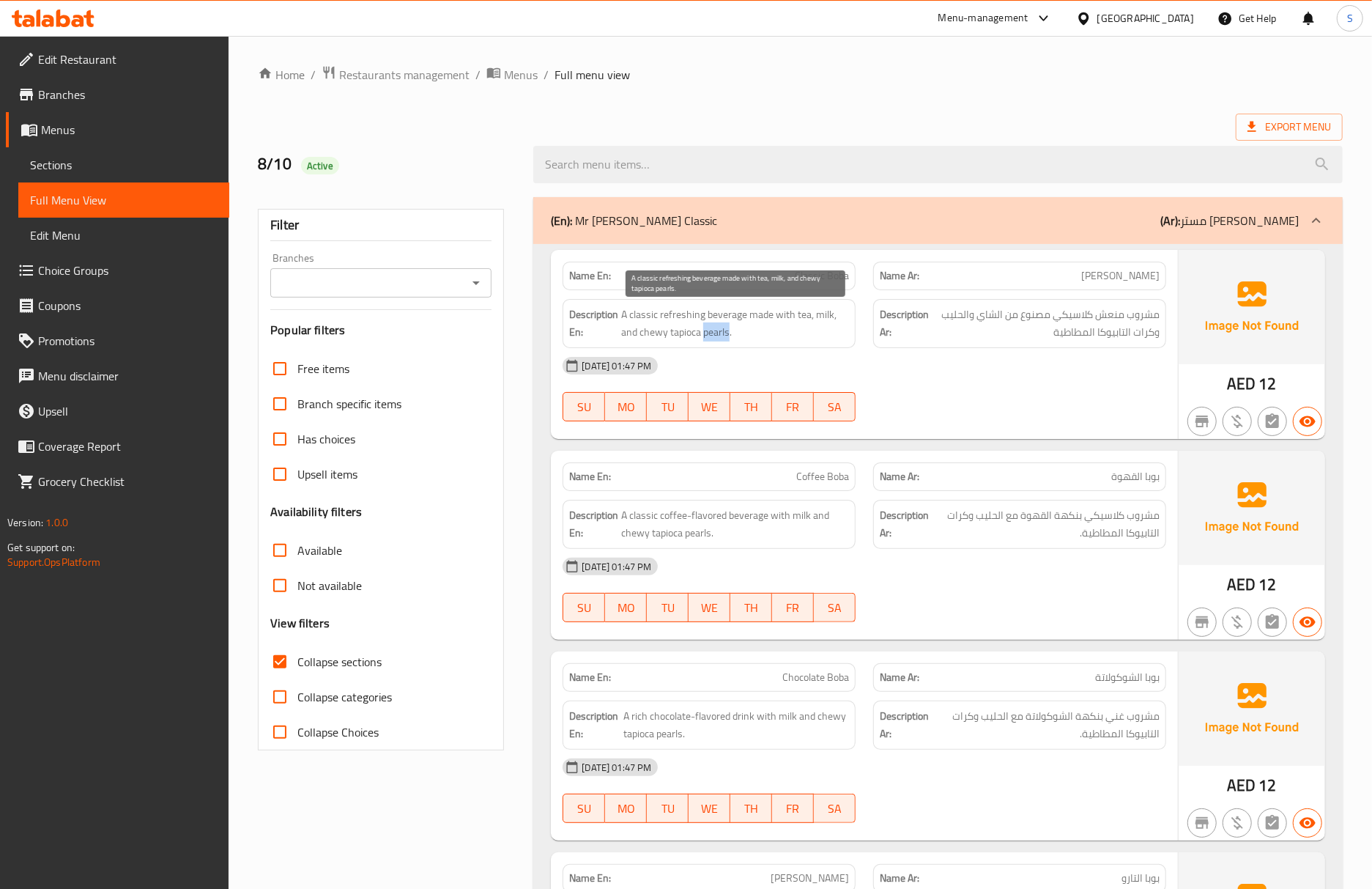
click at [713, 328] on span "A classic refreshing beverage made with tea, milk, and chewy tapioca pearls." at bounding box center [735, 323] width 228 height 36
copy span "pearls"
drag, startPoint x: 114, startPoint y: 164, endPoint x: 115, endPoint y: 231, distance: 67.0
click at [114, 164] on span "Sections" at bounding box center [123, 165] width 188 height 18
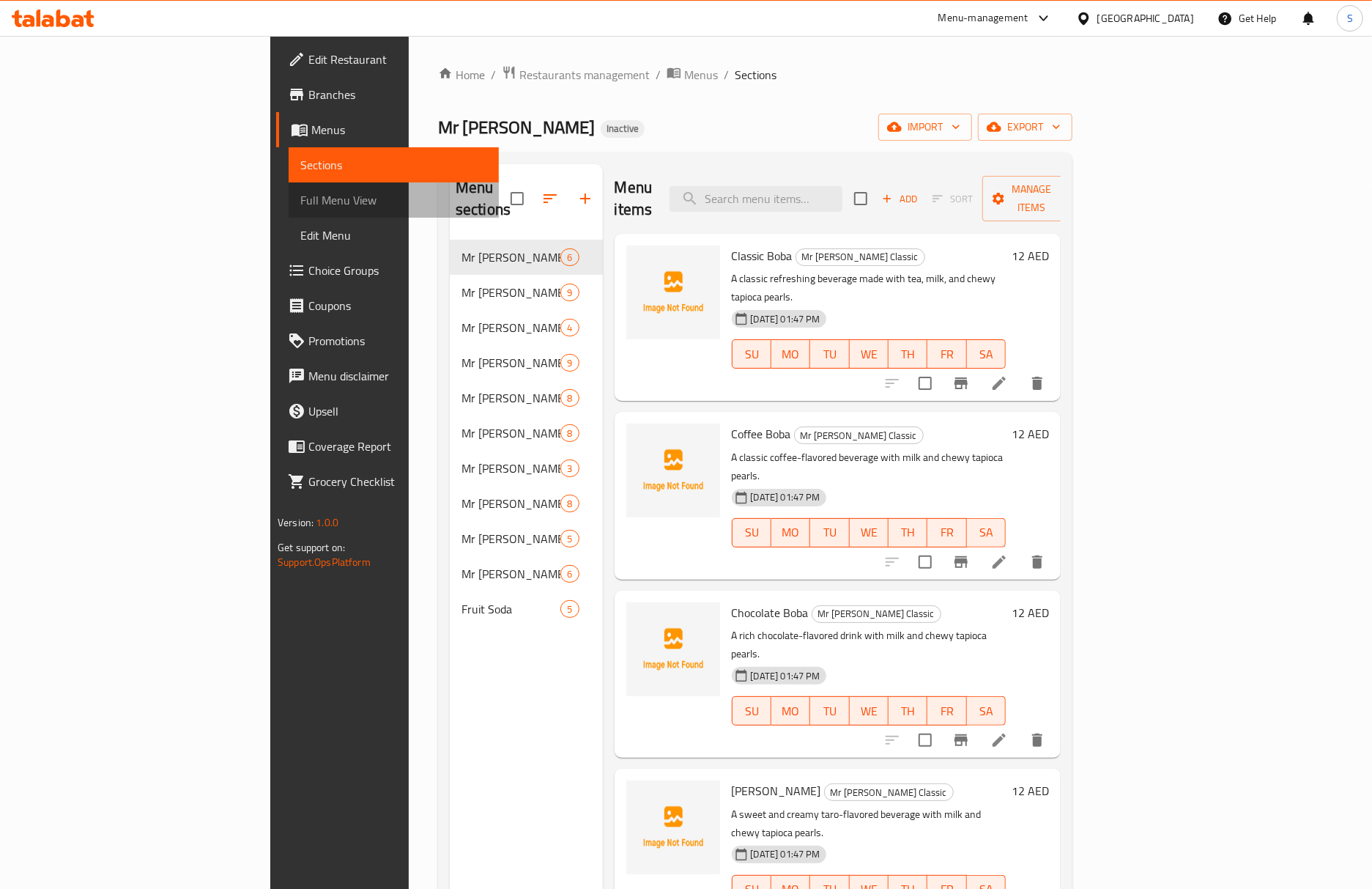
click at [300, 197] on span "Full Menu View" at bounding box center [394, 200] width 188 height 18
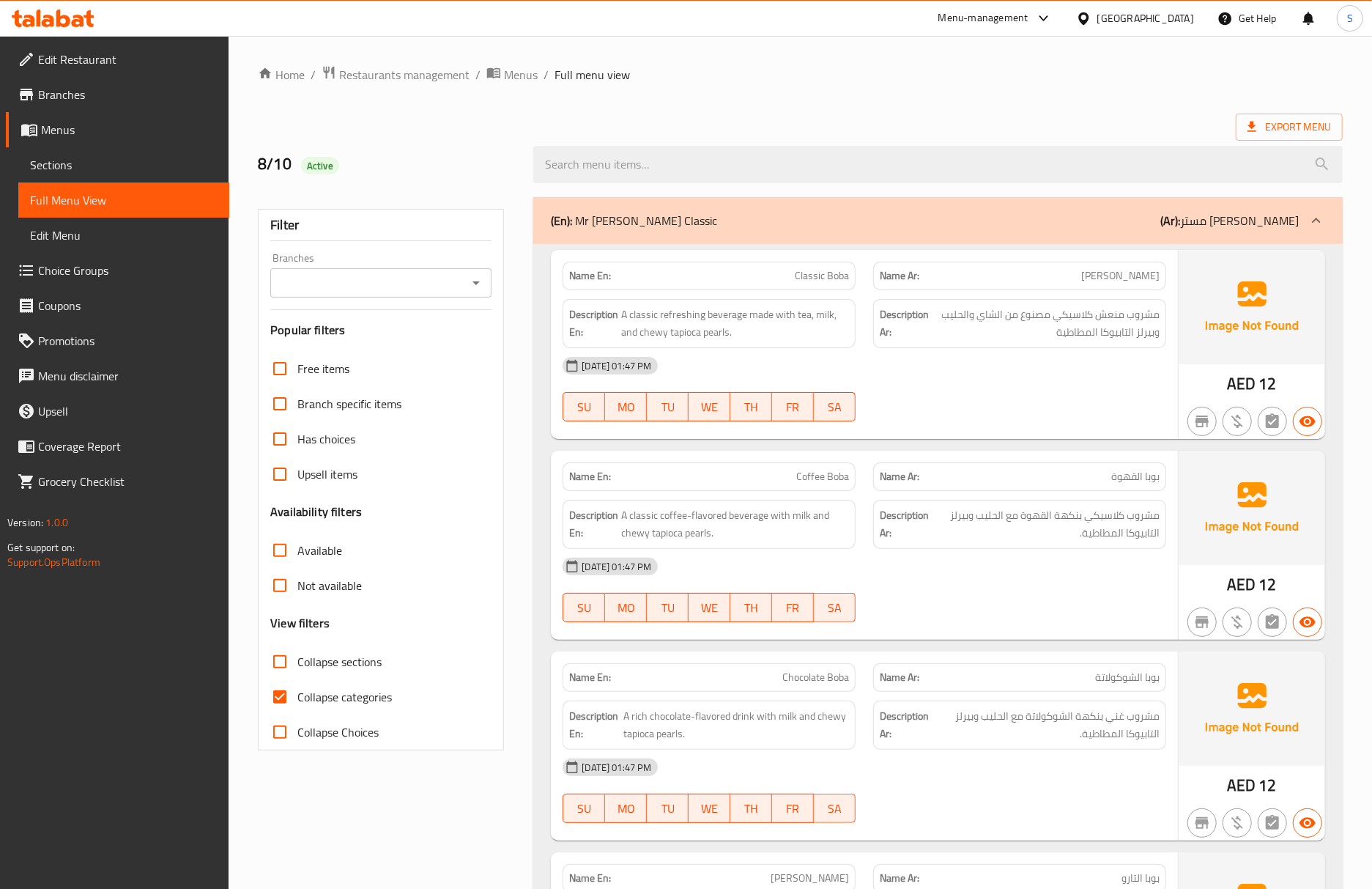
click at [742, 435] on div "Name En: Classic Boba Name Ar: بوبا كلاسيك Description En: A classic refreshing…" at bounding box center [864, 344] width 627 height 189
click at [287, 696] on input "Collapse categories" at bounding box center [280, 697] width 35 height 35
checkbox input "false"
click at [293, 649] on input "Collapse sections" at bounding box center [280, 661] width 35 height 35
checkbox input "true"
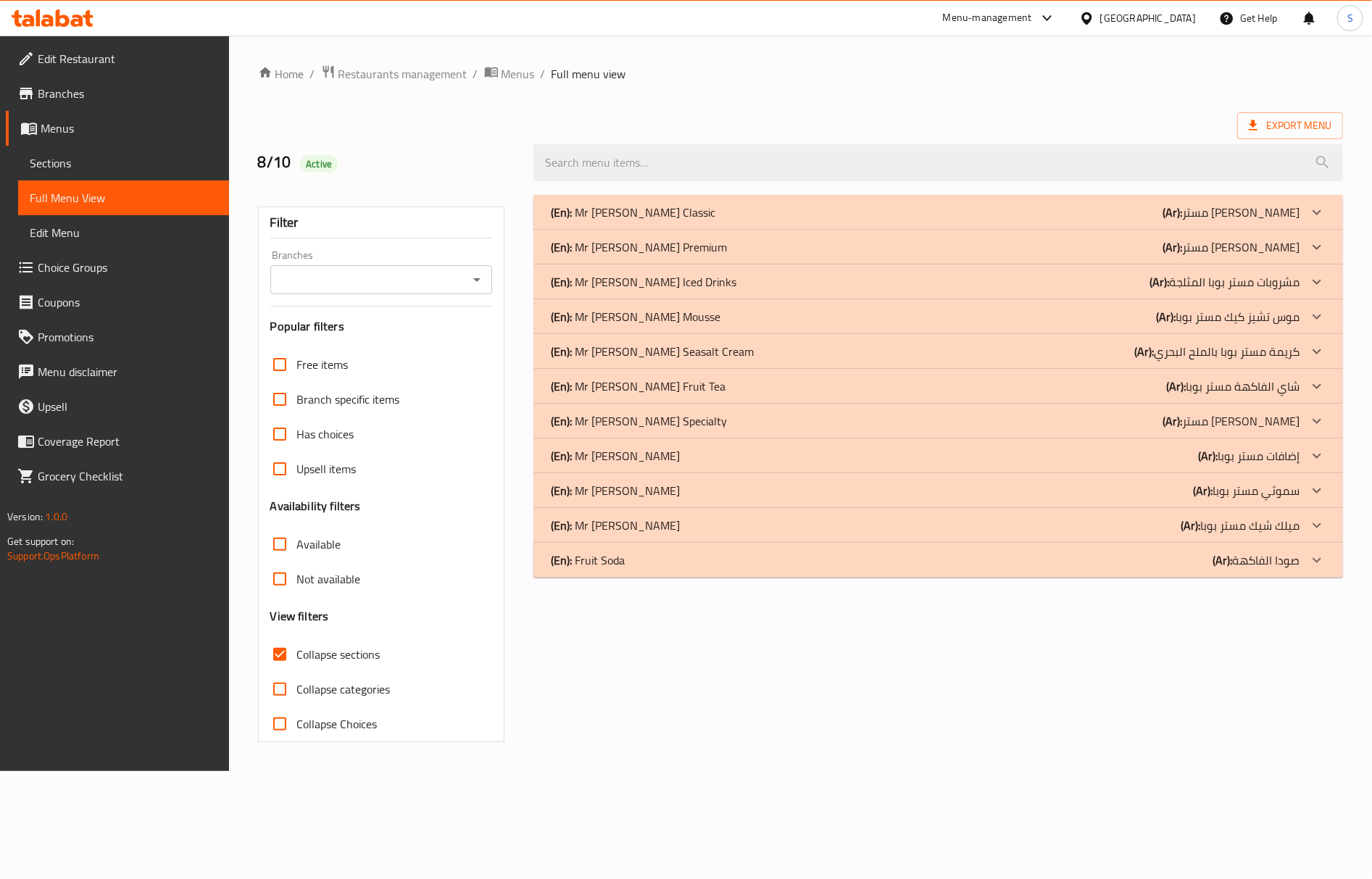
click at [777, 252] on div "(En): Mr Boba Premium (Ar): مستر بوبا بريميوم" at bounding box center [926, 247] width 749 height 17
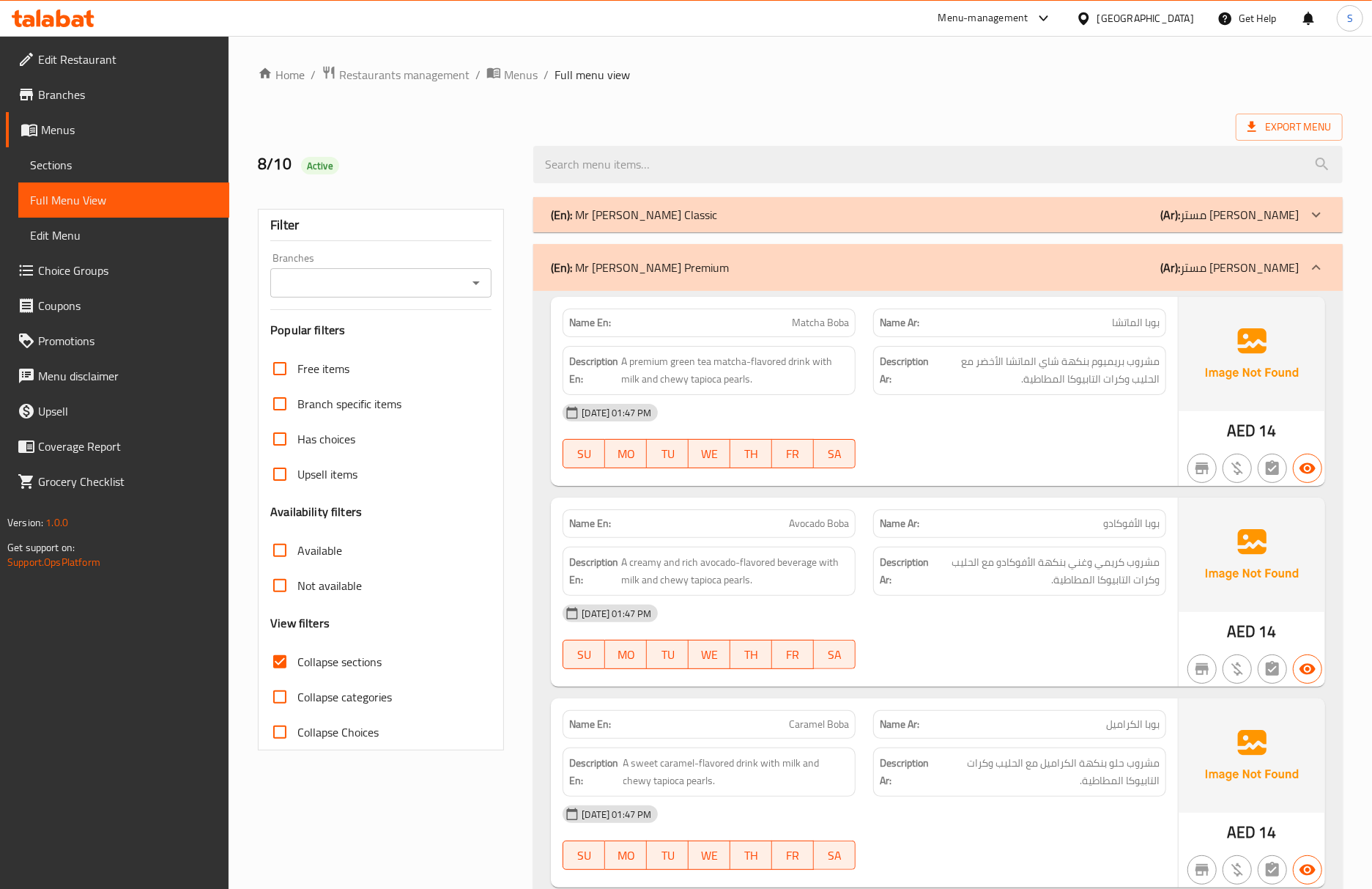
click at [1003, 204] on div "(En): Mr Boba Classic (Ar): مستر بوبا كلاسيك" at bounding box center [938, 215] width 809 height 35
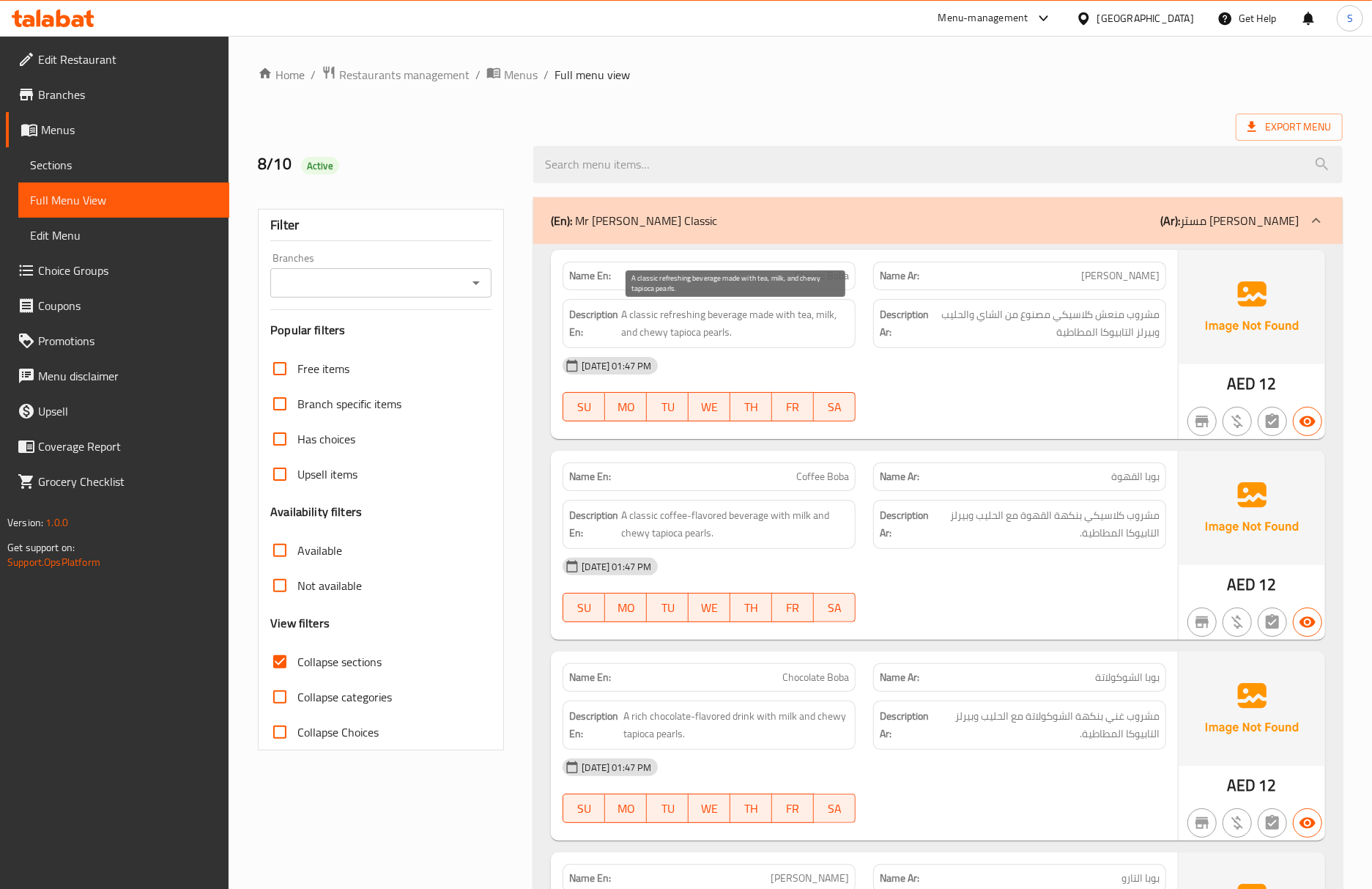
click at [725, 332] on span "A classic refreshing beverage made with tea, milk, and chewy tapioca pearls." at bounding box center [735, 323] width 228 height 36
copy span "pearls"
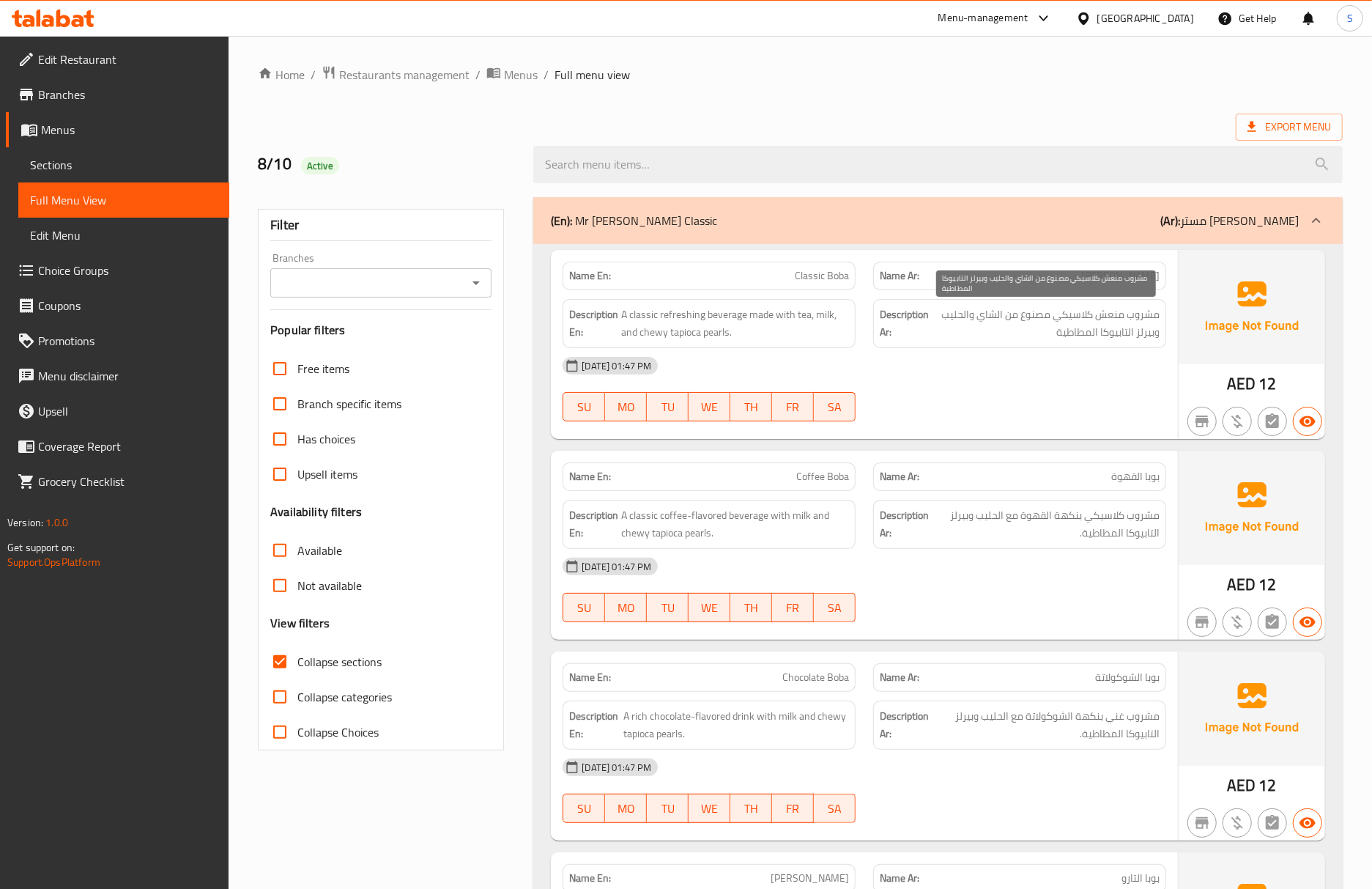
click at [1153, 340] on span "مشروب منعش كلاسيكي مصنوع من الشاي والحليب وبيرلز التابيوكا المطاطية" at bounding box center [1045, 323] width 228 height 36
copy span "وبيرلز"
click at [757, 212] on div "(En): Mr Boba Classic (Ar): مستر بوبا كلاسيك" at bounding box center [925, 220] width 748 height 18
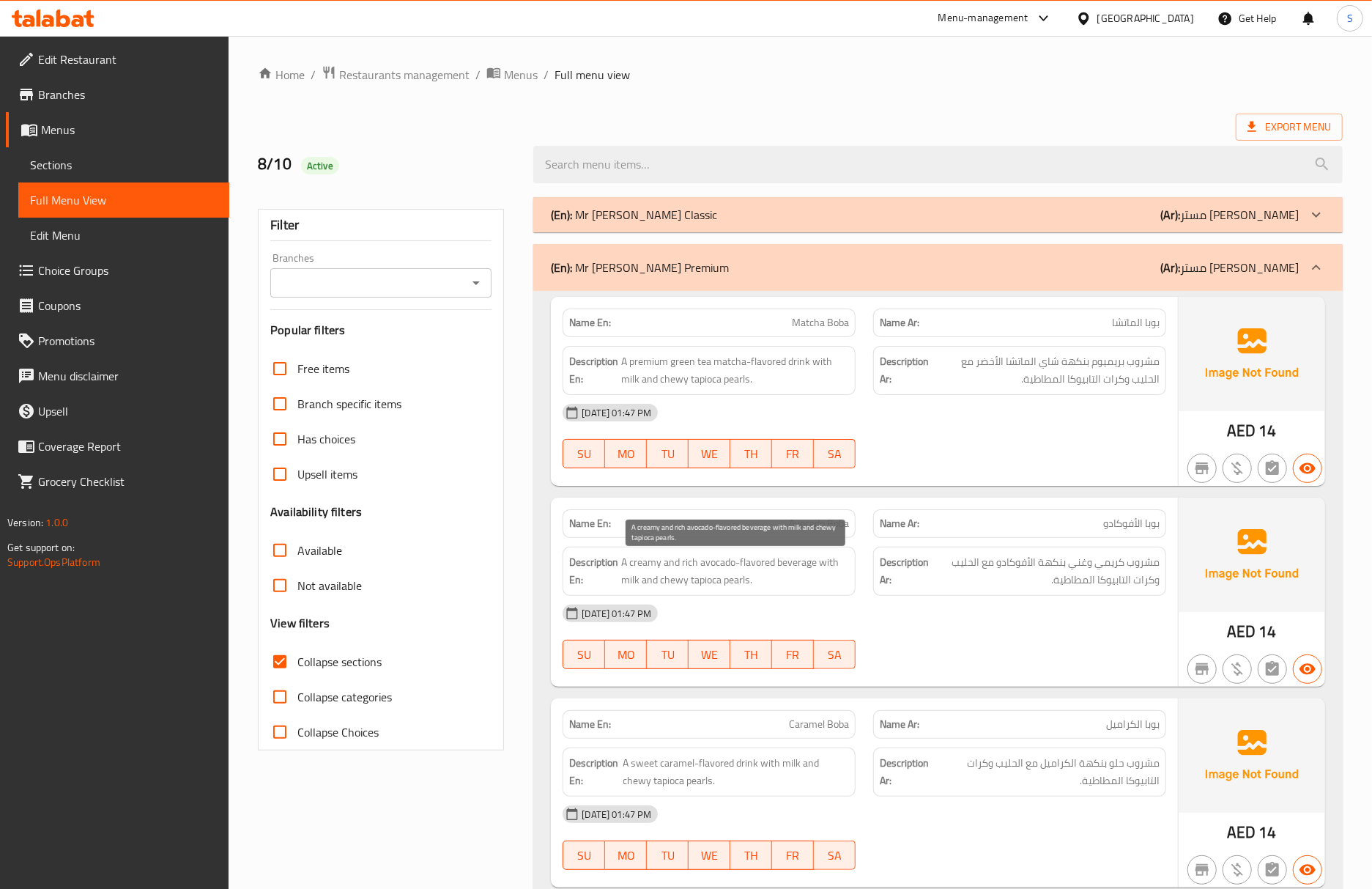
click at [804, 579] on span "A creamy and rich avocado-flavored beverage with milk and chewy tapioca pearls." at bounding box center [735, 571] width 228 height 36
click at [926, 461] on div at bounding box center [1019, 467] width 310 height 18
click at [1061, 552] on div "Description Ar: مشروب كريمي وغني بنكهة الأفوكادو مع الحليب وكرات التابيوكا المط…" at bounding box center [1020, 571] width 293 height 49
click at [938, 477] on div at bounding box center [1019, 467] width 310 height 18
click at [680, 200] on div "(En): Mr Boba Classic (Ar): مستر بوبا كلاسيك" at bounding box center [938, 215] width 809 height 35
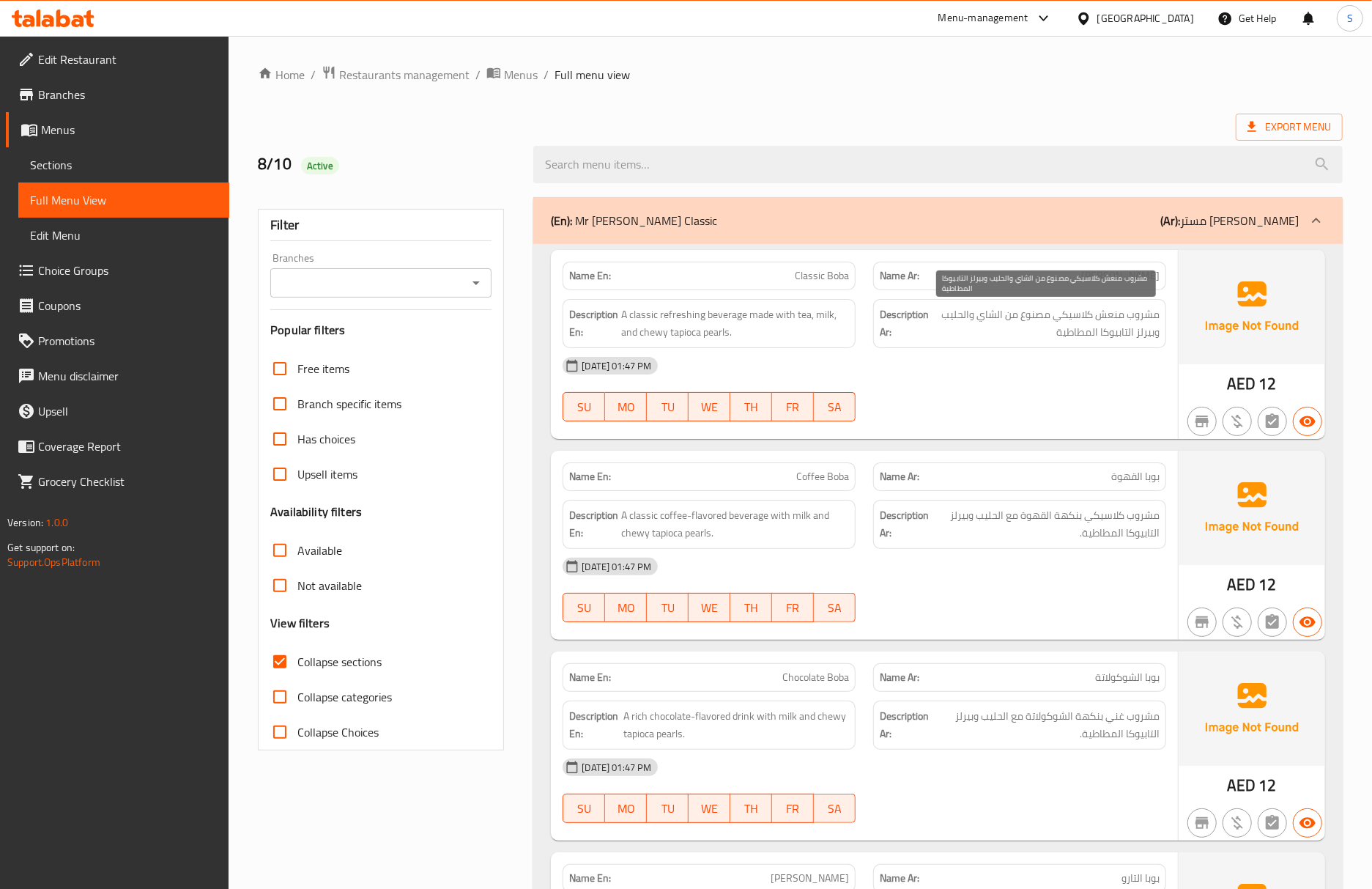
click at [1158, 337] on span "مشروب منعش كلاسيكي مصنوع من الشاي والحليب وبيرلز التابيوكا المطاطية" at bounding box center [1045, 323] width 228 height 36
copy span "وبيرلز"
click at [971, 233] on div "(En): Mr Boba Classic (Ar): مستر بوبا كلاسيك" at bounding box center [938, 220] width 809 height 47
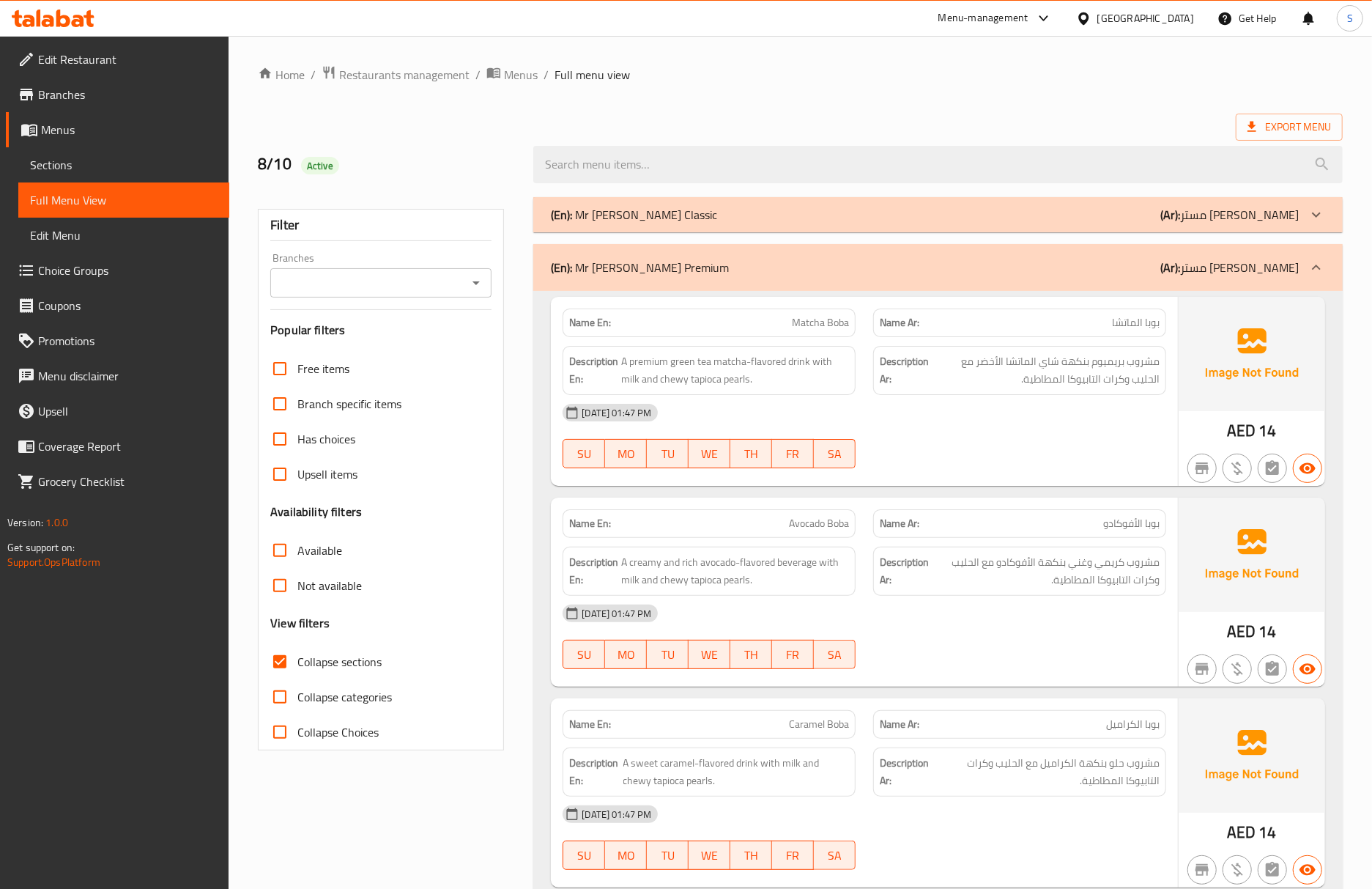
drag, startPoint x: 121, startPoint y: 170, endPoint x: 122, endPoint y: 186, distance: 16.0
click at [121, 170] on span "Sections" at bounding box center [123, 165] width 188 height 18
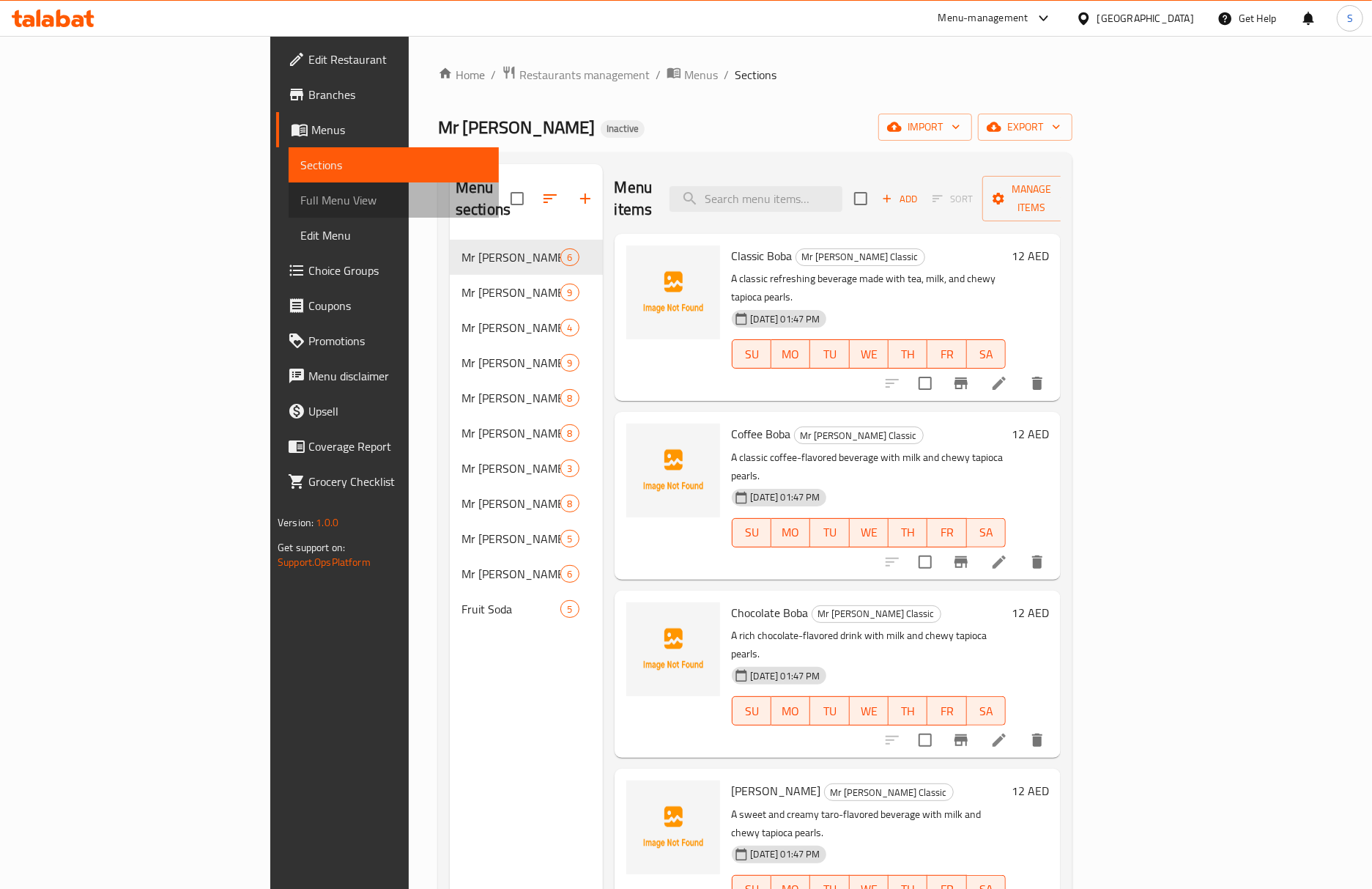
click at [300, 205] on span "Full Menu View" at bounding box center [394, 200] width 188 height 18
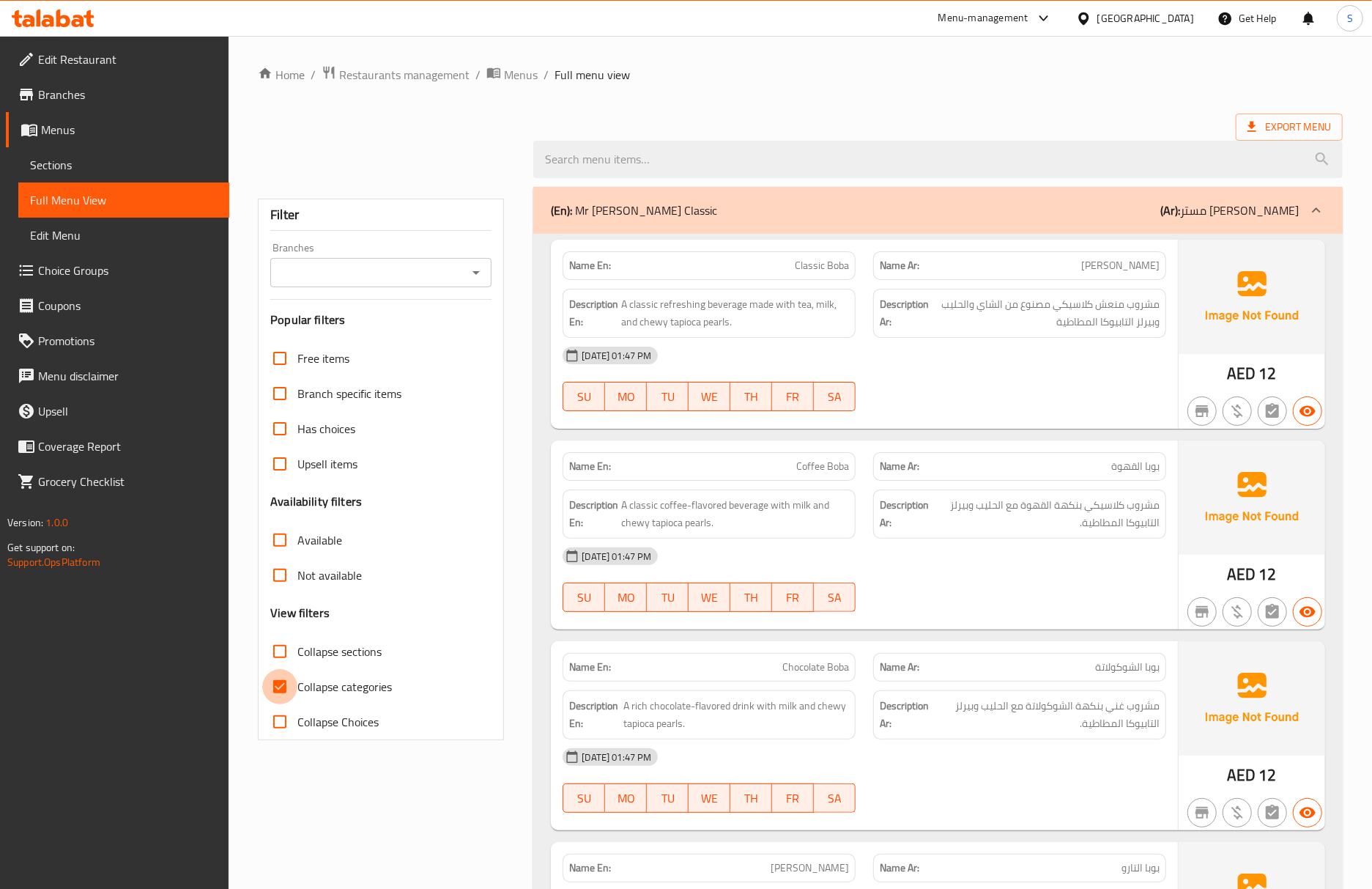
click at [282, 677] on input "Collapse categories" at bounding box center [280, 687] width 35 height 35
checkbox input "false"
click at [284, 666] on input "Collapse sections" at bounding box center [280, 651] width 35 height 35
checkbox input "true"
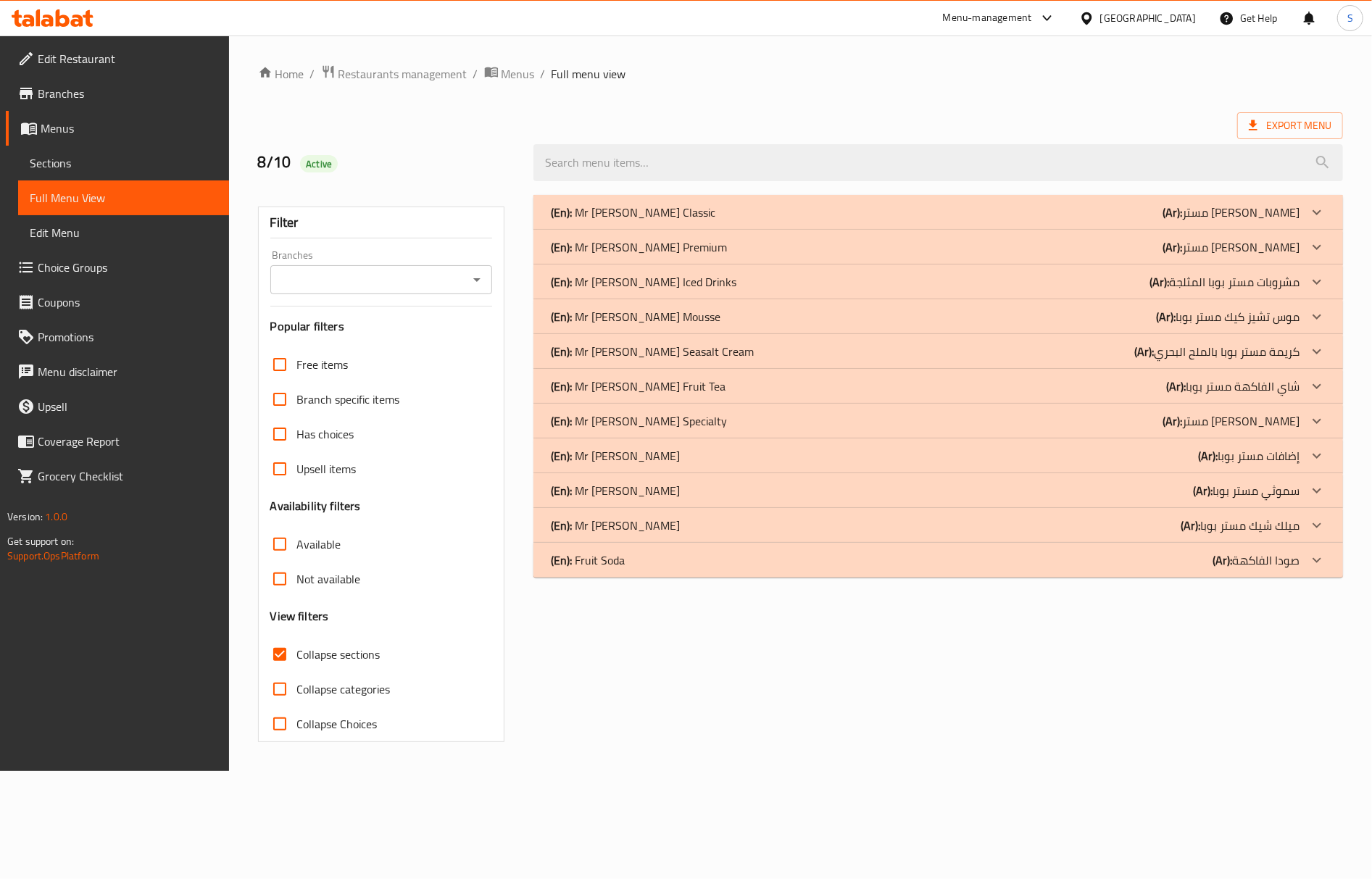
click at [687, 700] on div "(En): Mr Boba Classic (Ar): مستر بوبا كلاسيك Name En: Classic Boba Name Ar: بوب…" at bounding box center [938, 468] width 827 height 565
click at [679, 291] on div "(En): Mr Boba Iced Drinks (Ar): مشروبات مستر بوبا المثلجة" at bounding box center [938, 282] width 810 height 35
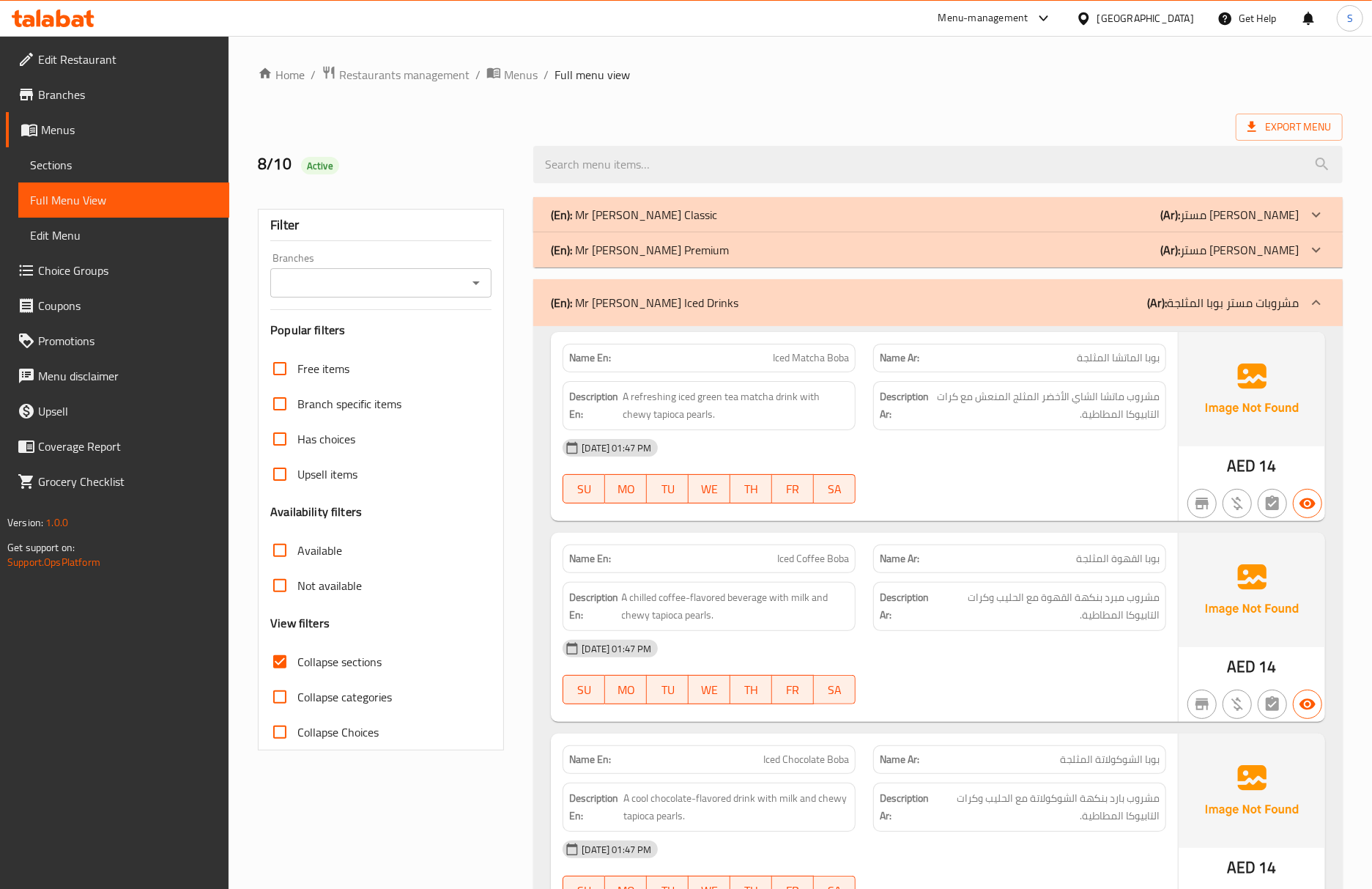
click at [827, 476] on button "SA" at bounding box center [834, 489] width 41 height 29
type button "6"
click at [956, 615] on span "مشروب مبرد بنكهة القهوة مع الحليب وكرات التابيوكا المطاطية." at bounding box center [1047, 606] width 225 height 36
click at [965, 578] on div "Description Ar: مشروب مبرد بنكهة القهوة مع الحليب وكرات التابيوكا المطاطية." at bounding box center [1019, 606] width 310 height 67
click at [879, 566] on strong "Name Ar:" at bounding box center [899, 559] width 40 height 15
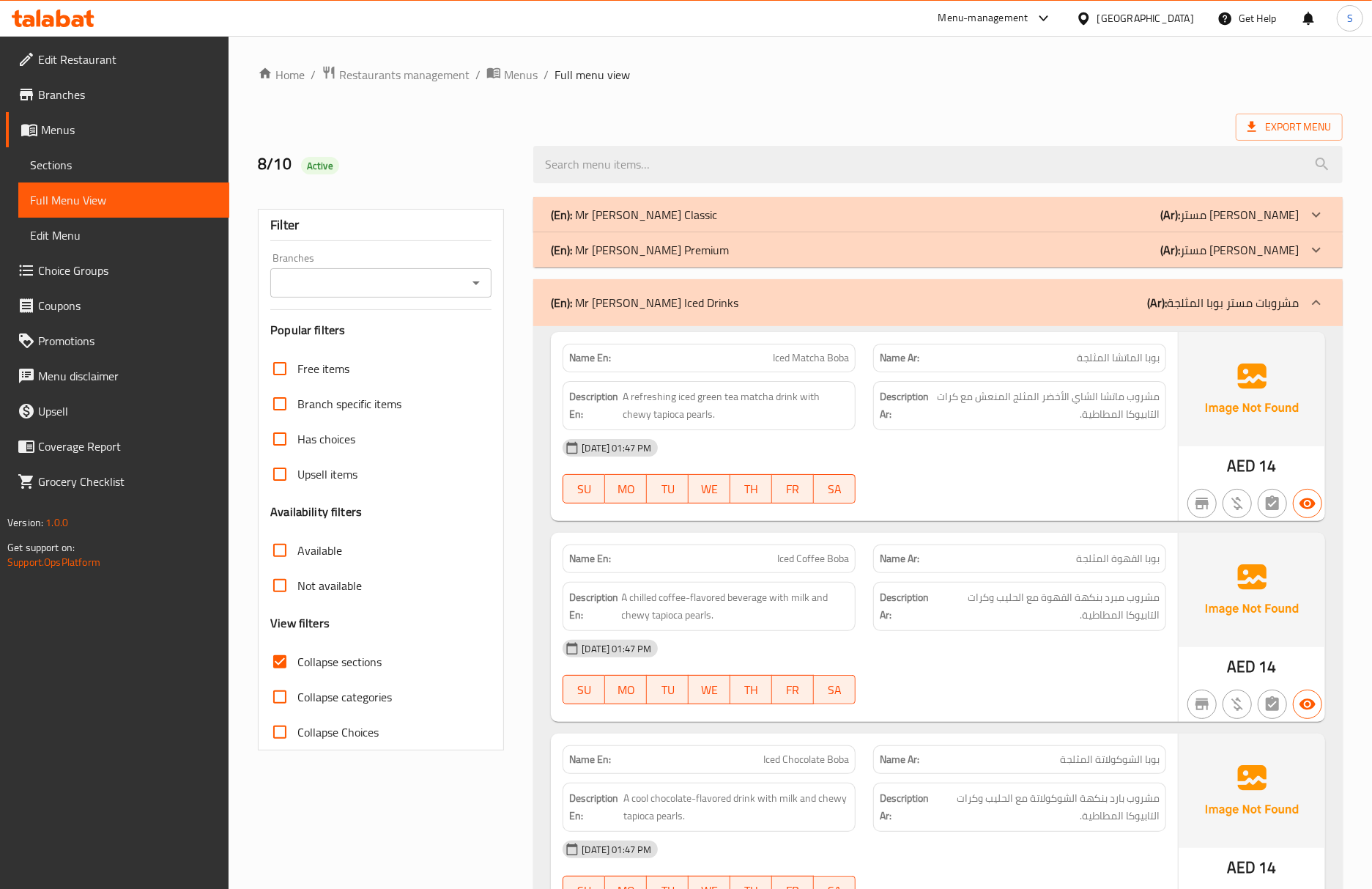
click at [133, 171] on span "Sections" at bounding box center [123, 165] width 188 height 18
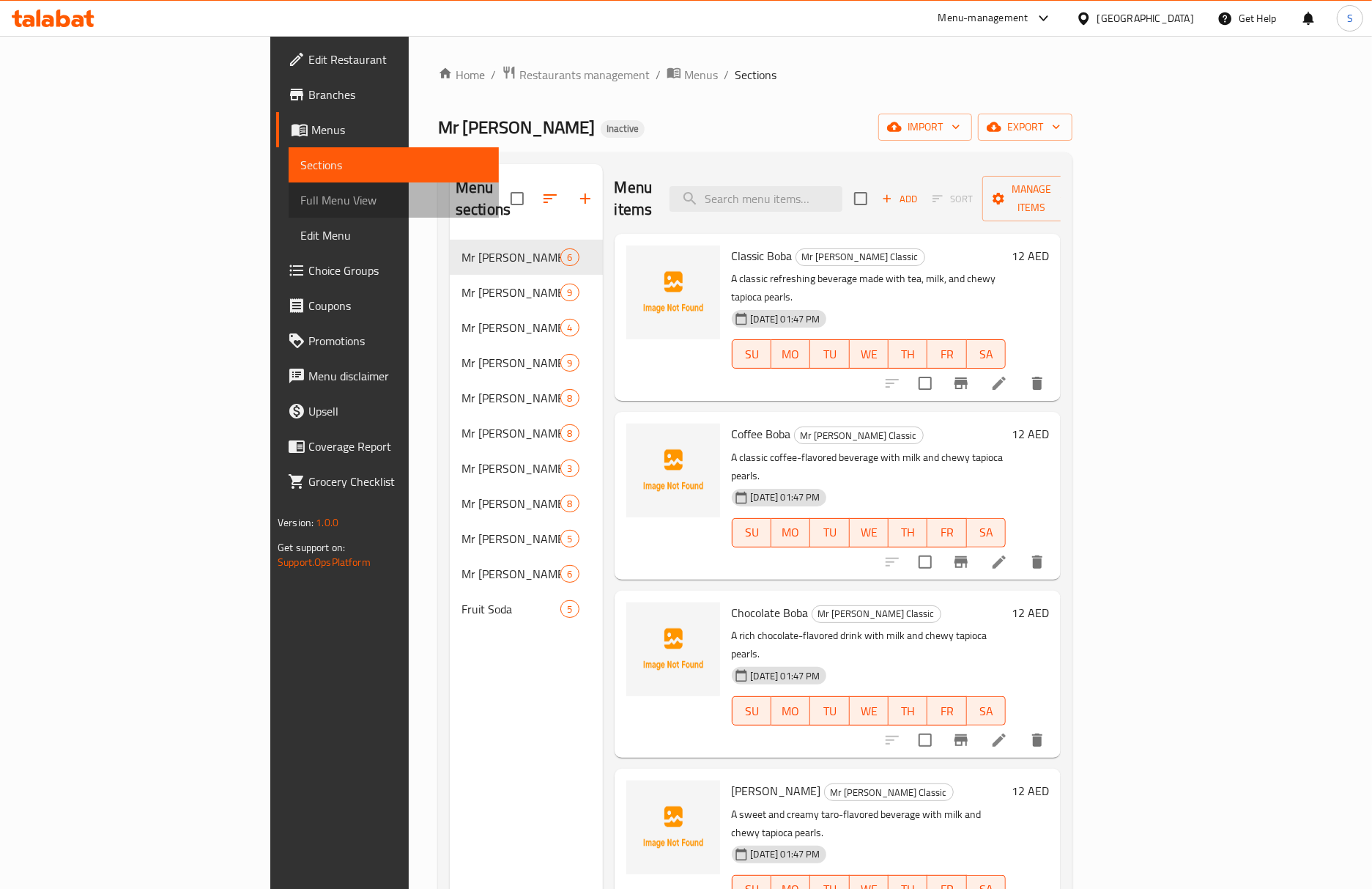
click at [300, 195] on span "Full Menu View" at bounding box center [394, 200] width 188 height 18
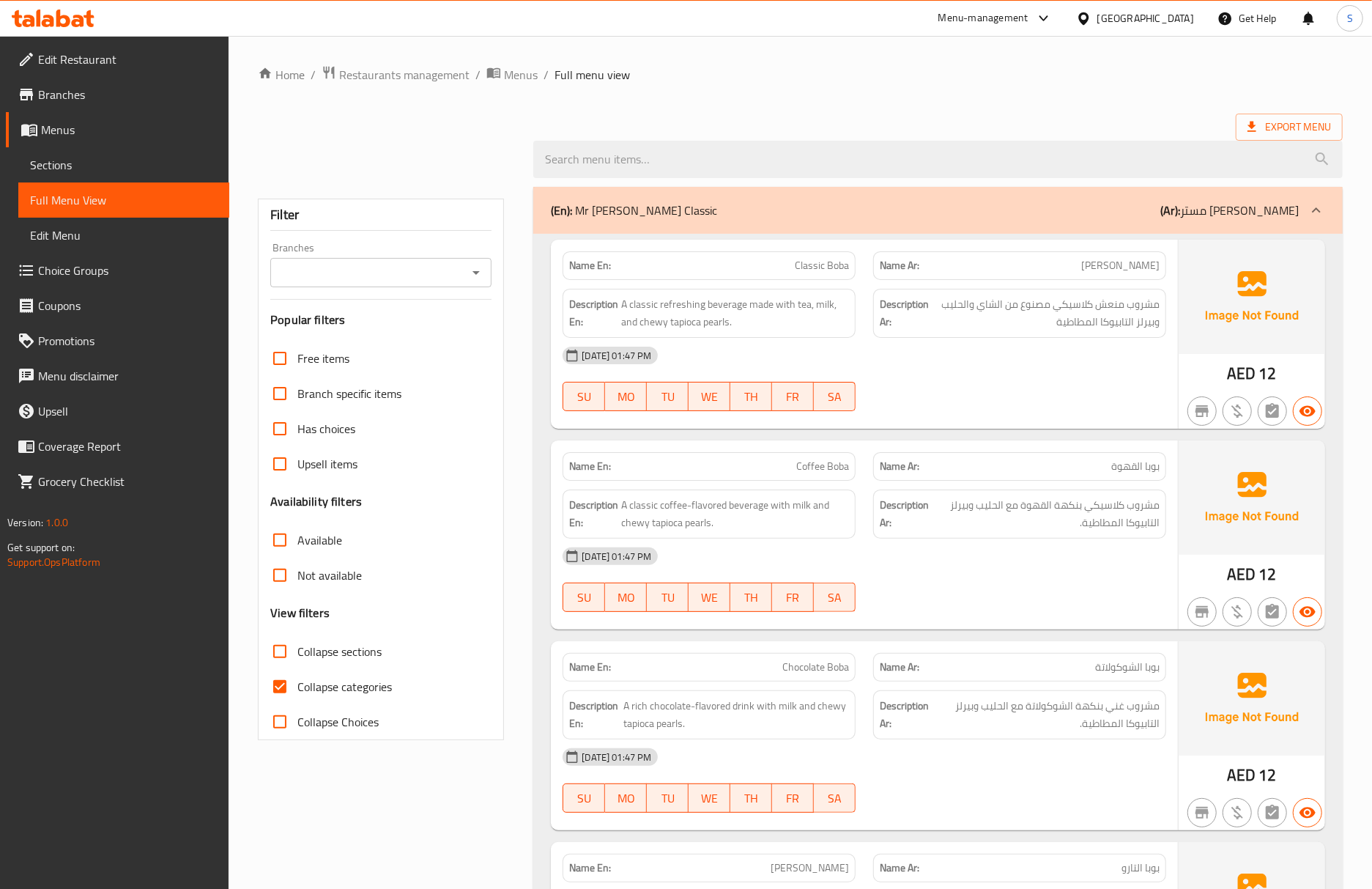
click at [277, 689] on input "Collapse categories" at bounding box center [280, 687] width 35 height 35
checkbox input "false"
click at [283, 654] on input "Collapse sections" at bounding box center [280, 651] width 35 height 35
checkbox input "true"
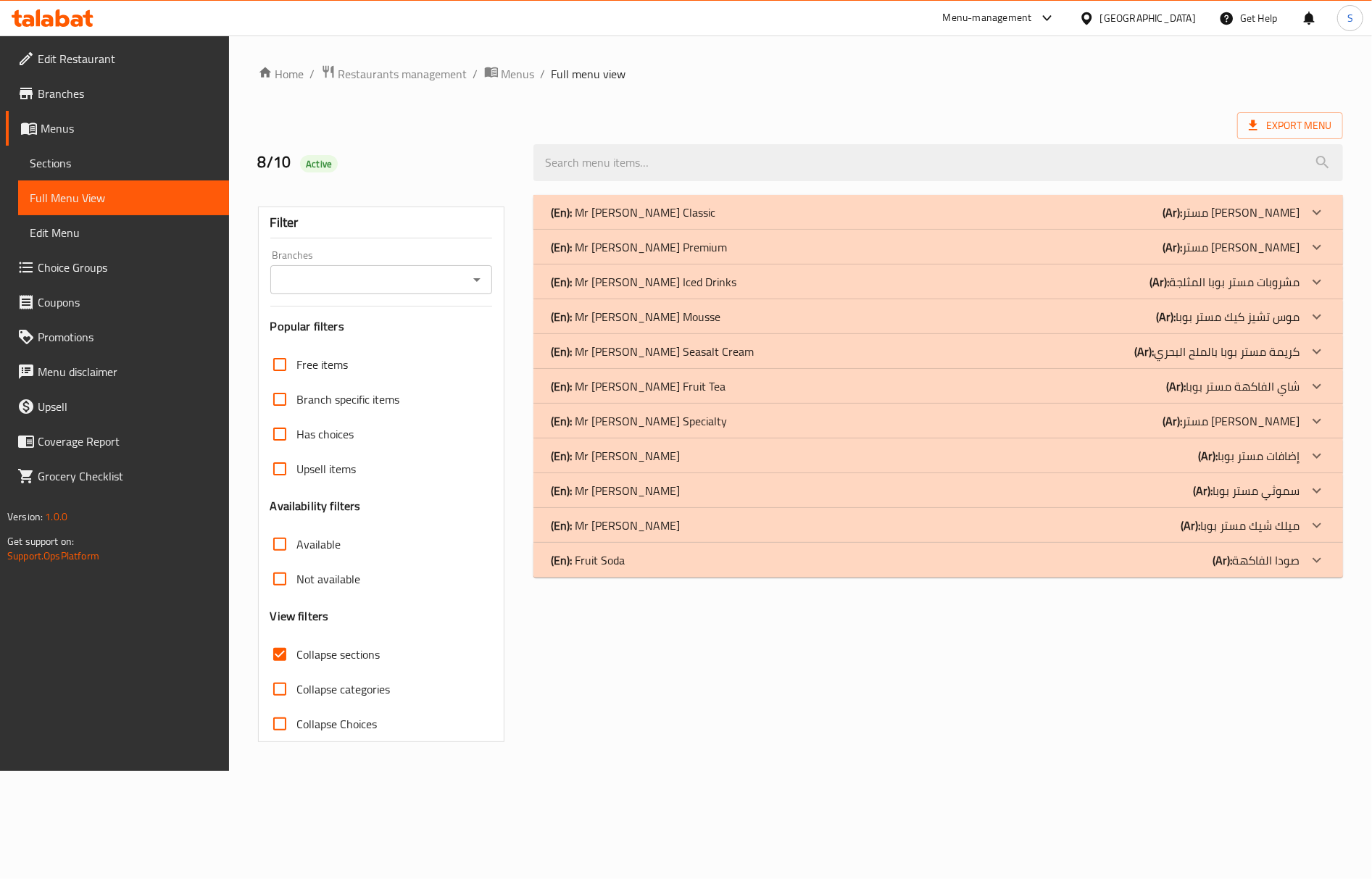
click at [736, 209] on div "(En): Mr Boba Classic (Ar): مستر بوبا كلاسيك" at bounding box center [926, 212] width 749 height 17
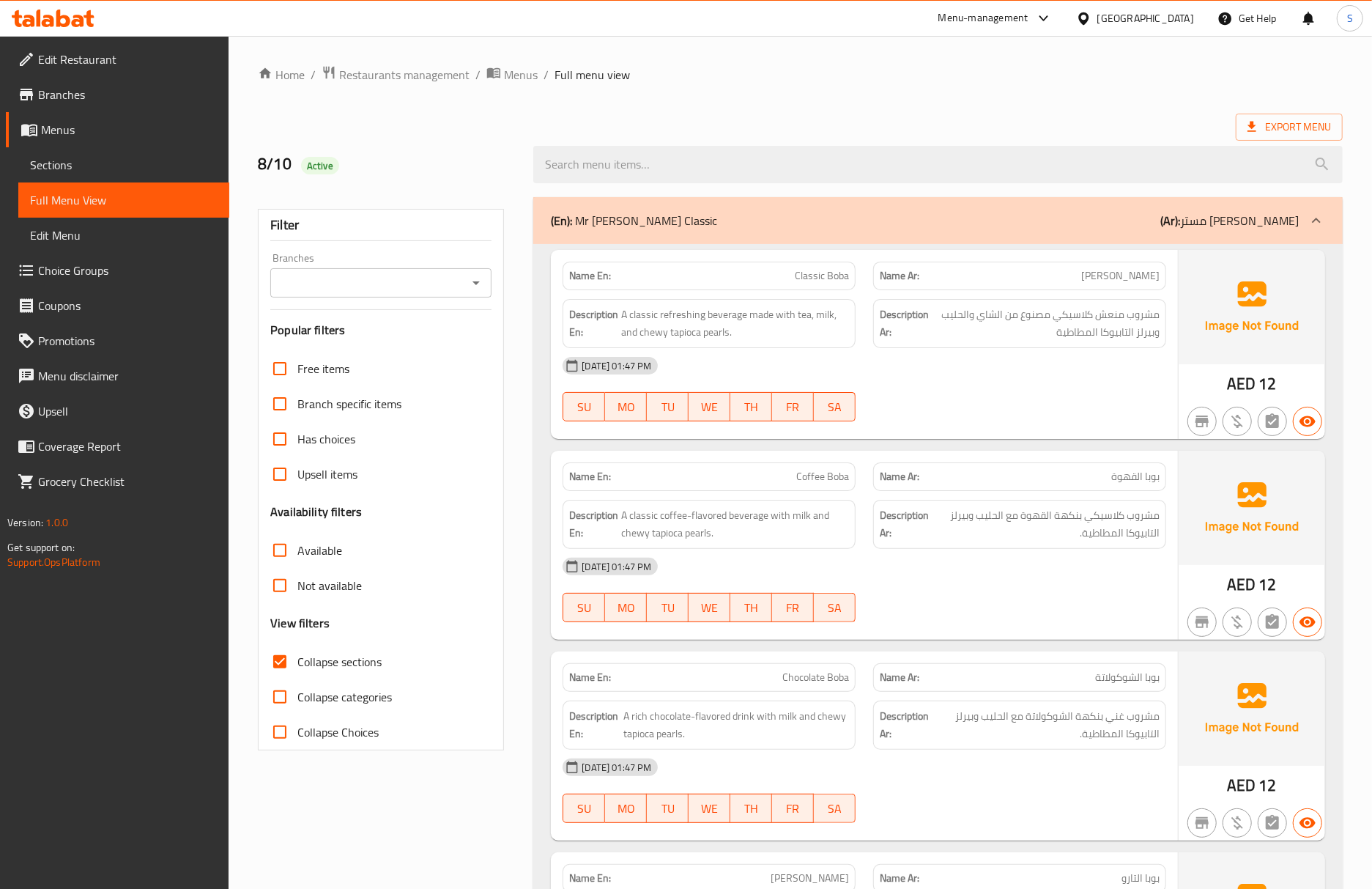
click at [1149, 336] on span "مشروب منعش كلاسيكي مصنوع من الشاي والحليب وبيرلز التابيوكا المطاطية" at bounding box center [1045, 323] width 228 height 36
copy span "وبيرلز"
click at [1124, 220] on div "(En): Mr Boba Classic (Ar): مستر بوبا كلاسيك" at bounding box center [925, 220] width 748 height 18
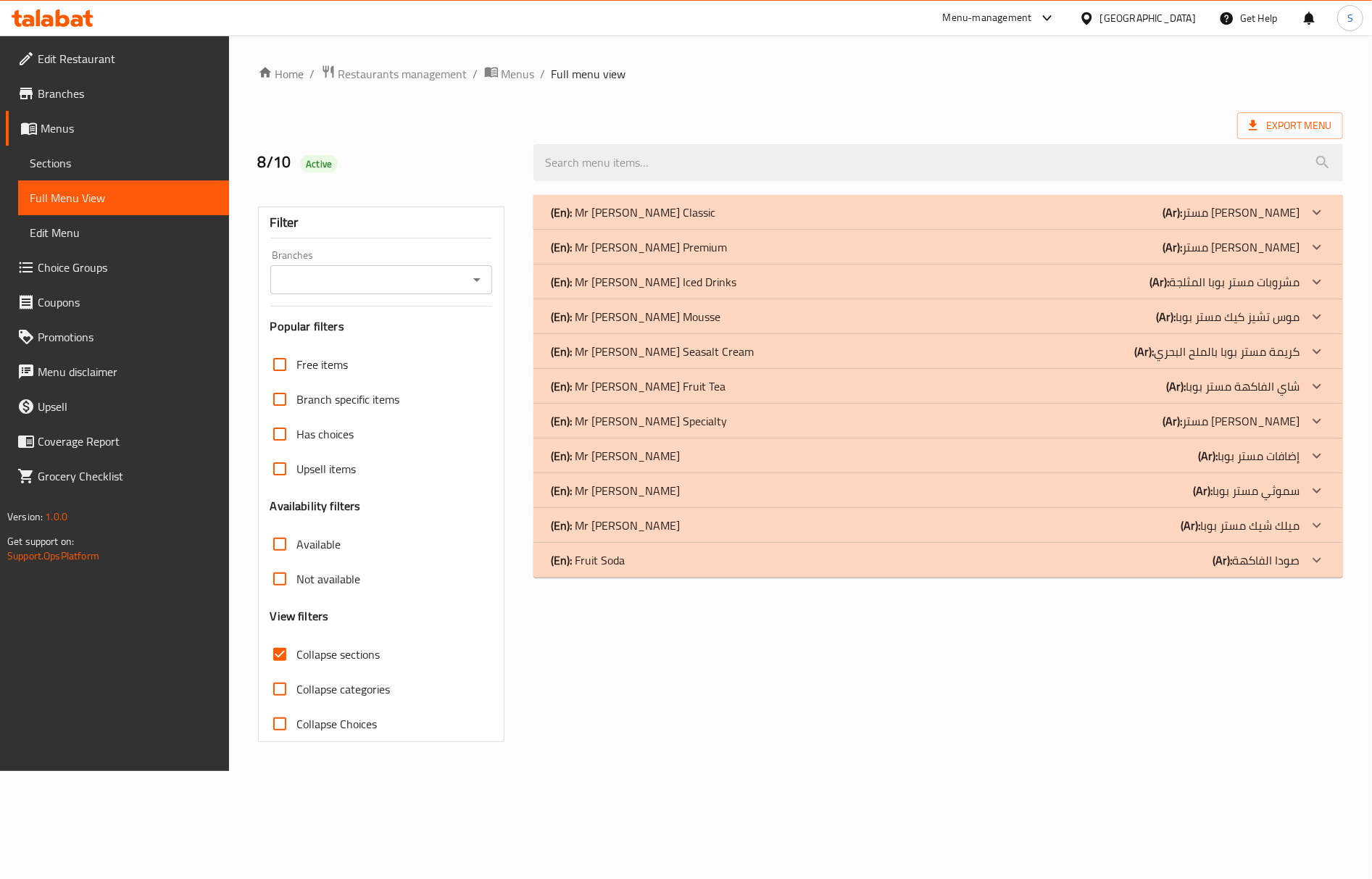
click at [661, 286] on p "(En): Mr Boba Iced Drinks" at bounding box center [644, 281] width 186 height 17
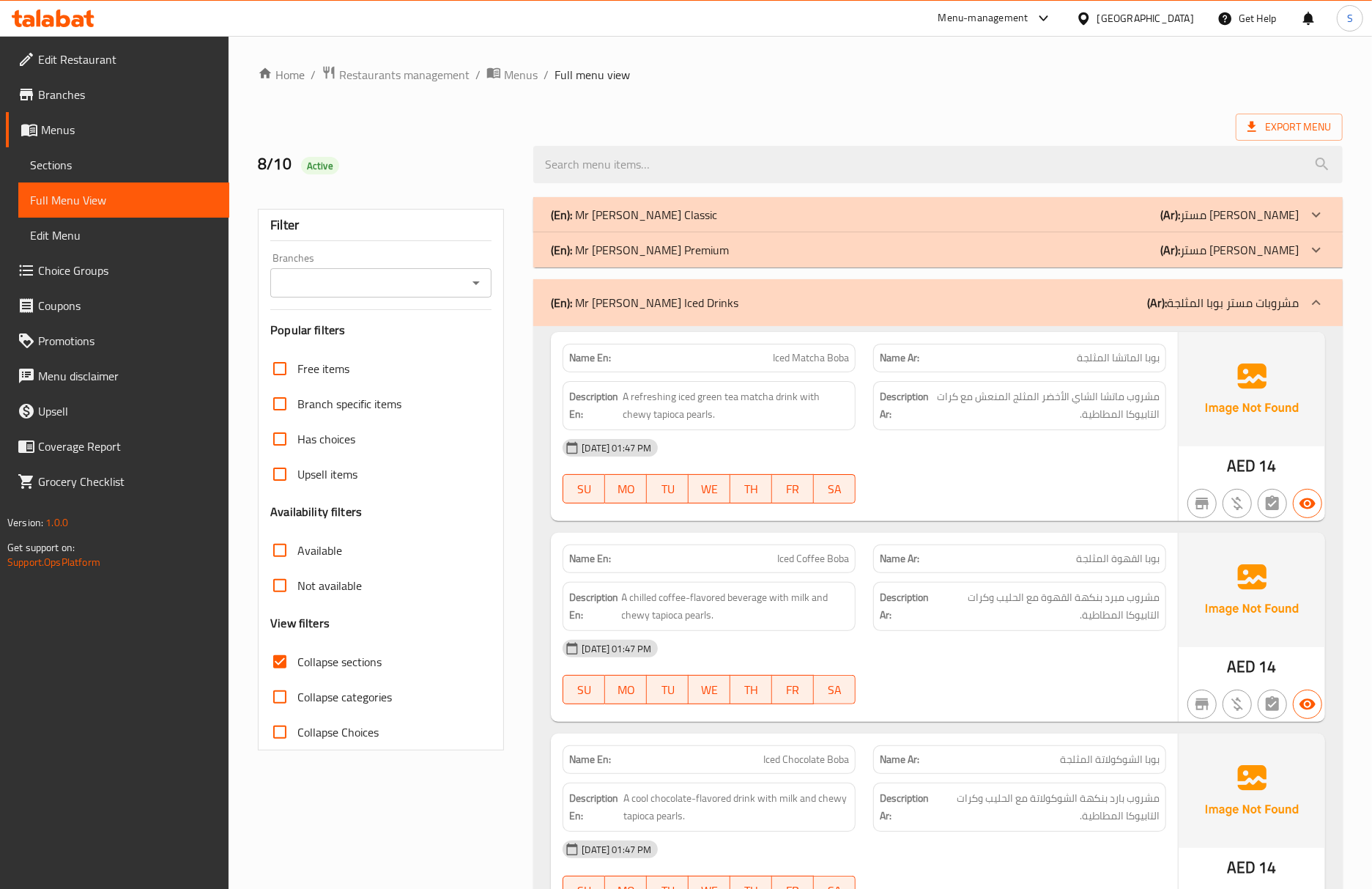
click at [959, 214] on div "(En): Mr Boba Classic (Ar): مستر بوبا كلاسيك" at bounding box center [925, 215] width 748 height 18
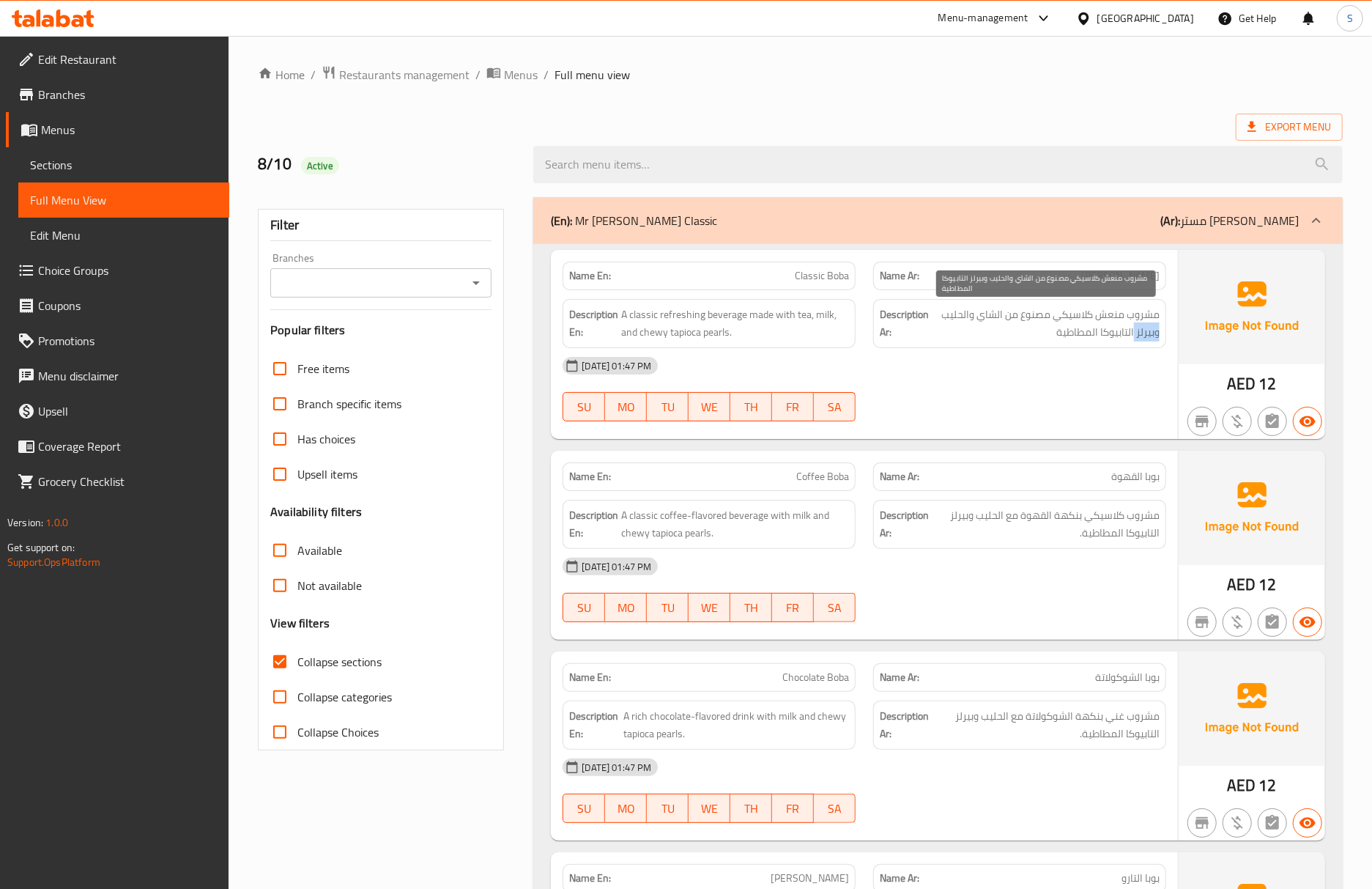
click at [1143, 337] on span "مشروب منعش كلاسيكي مصنوع من الشاي والحليب وبيرلز التابيوكا المطاطية" at bounding box center [1045, 323] width 228 height 36
click at [54, 164] on span "Sections" at bounding box center [123, 165] width 188 height 18
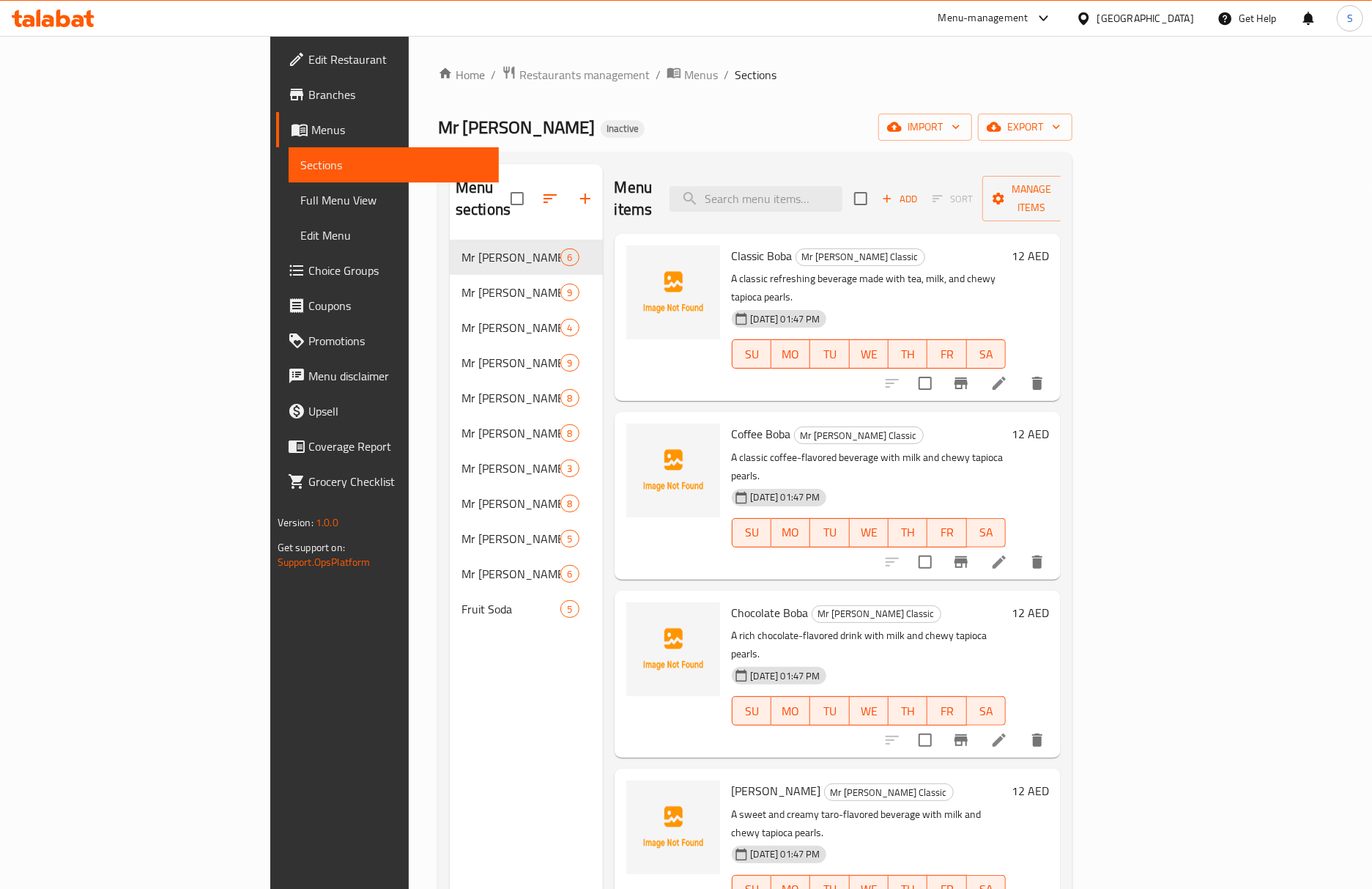
click at [300, 202] on span "Full Menu View" at bounding box center [394, 200] width 188 height 18
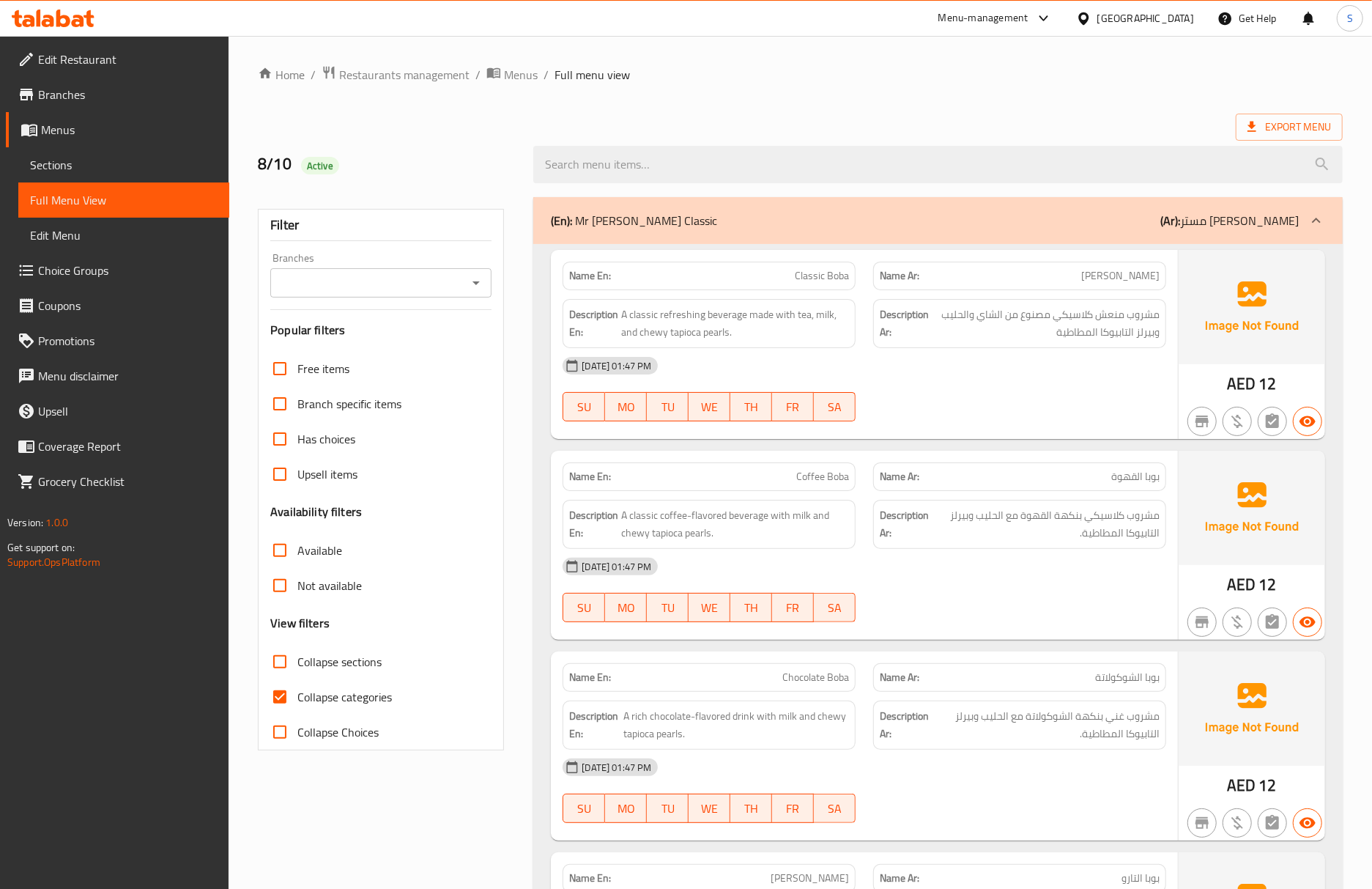
click at [285, 704] on input "Collapse categories" at bounding box center [280, 697] width 35 height 35
checkbox input "false"
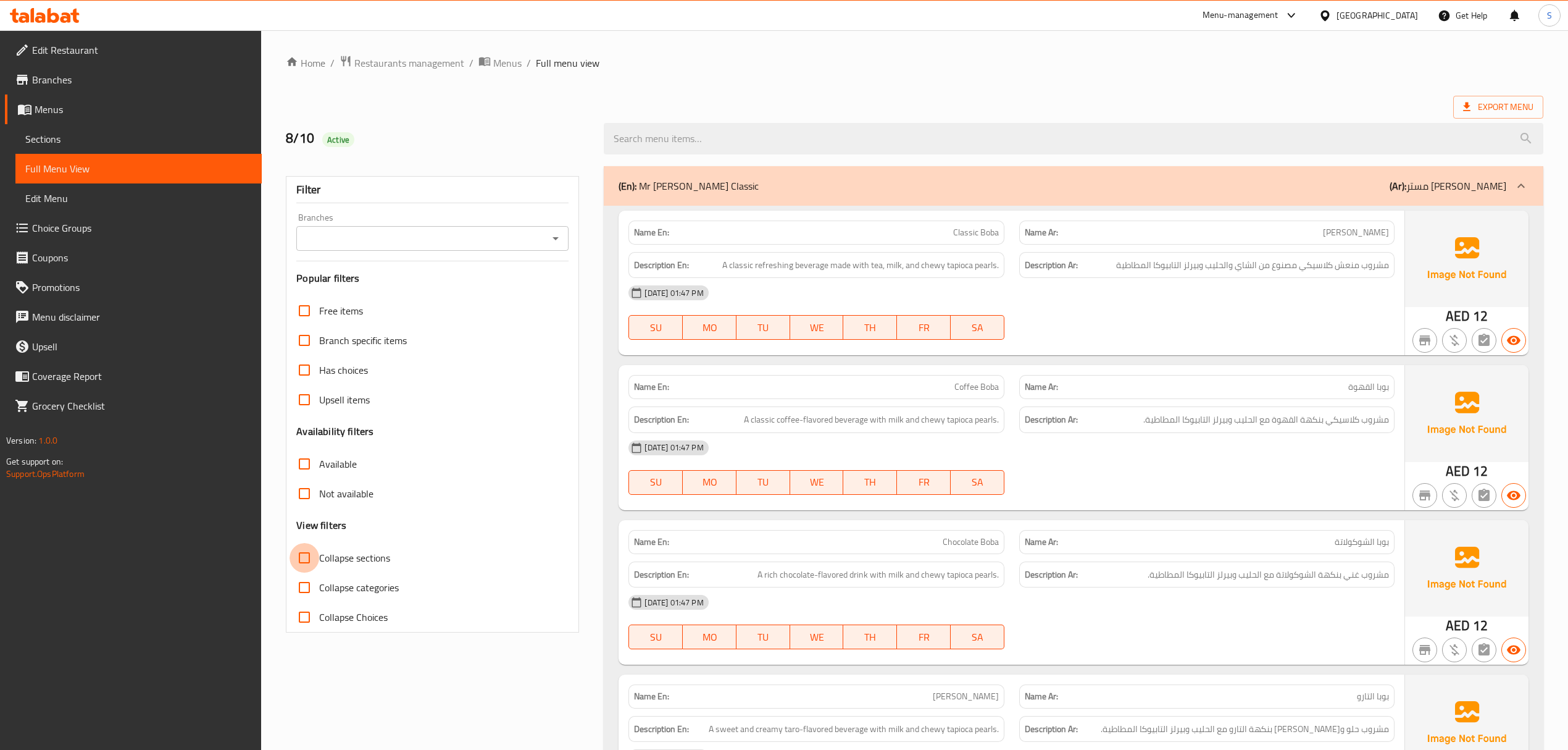
click at [317, 551] on input "Collapse sections" at bounding box center [304, 557] width 30 height 30
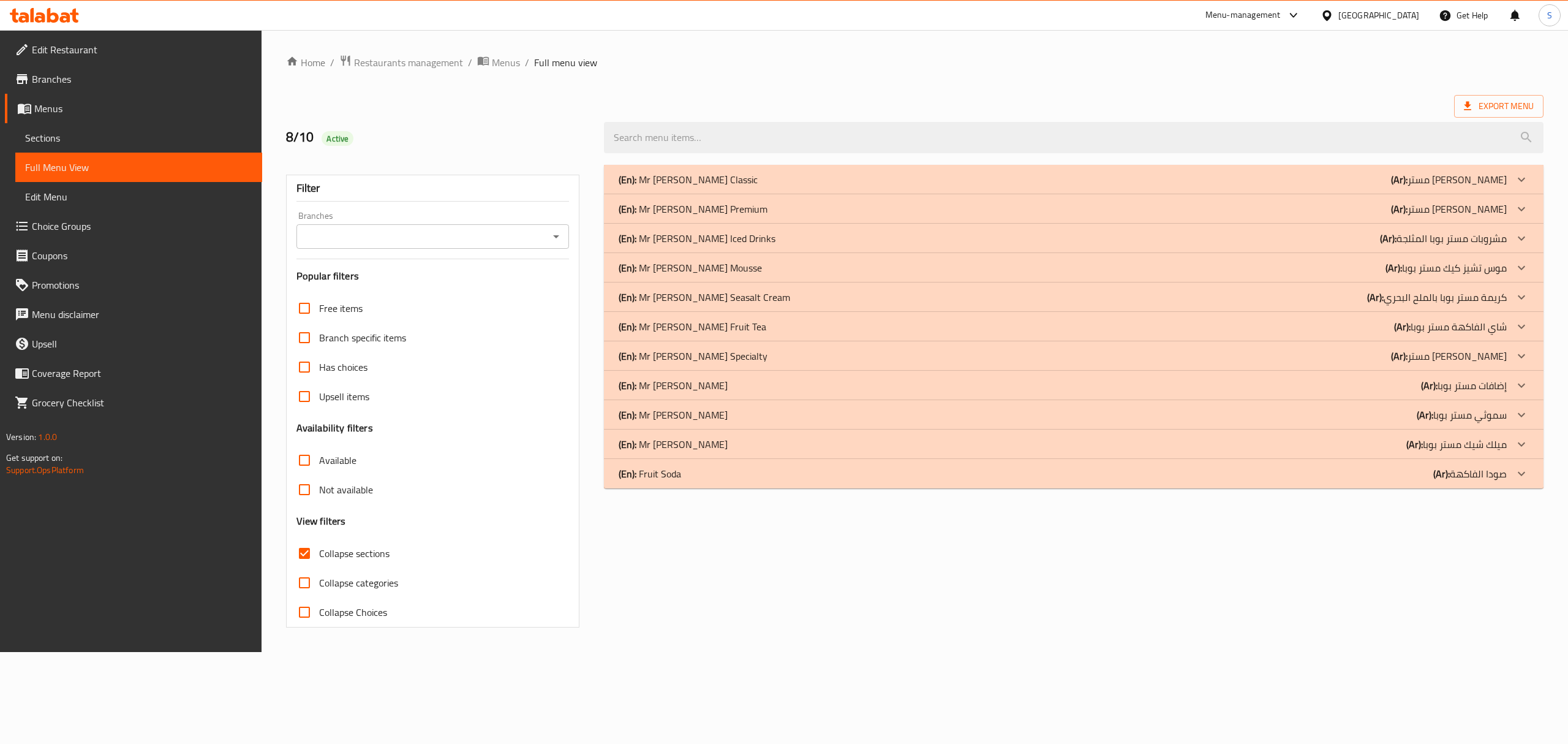
click at [693, 244] on p "(En): Mr Boba Iced Drinks" at bounding box center [697, 238] width 157 height 15
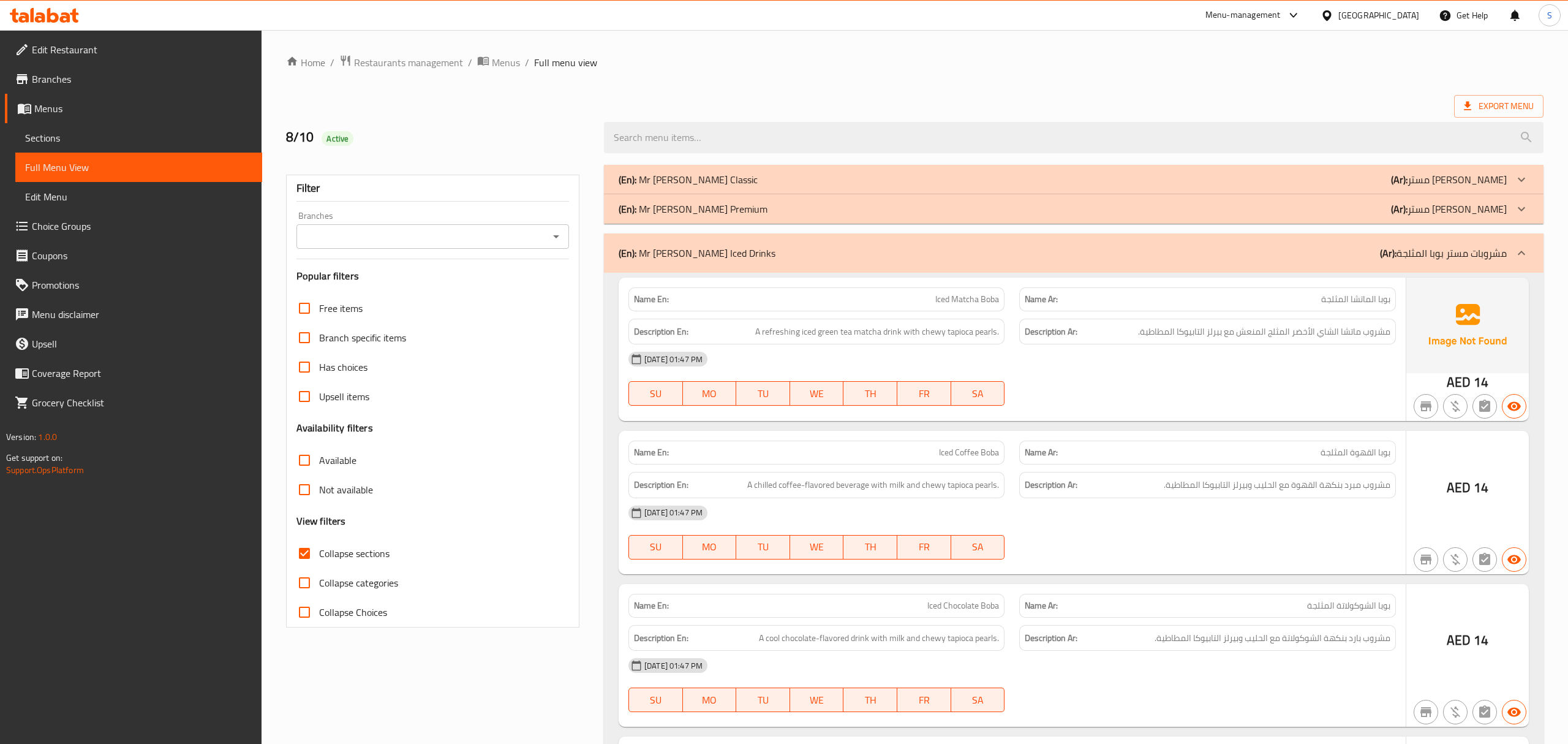
click at [693, 211] on p "(En): Mr Boba Premium" at bounding box center [693, 209] width 149 height 15
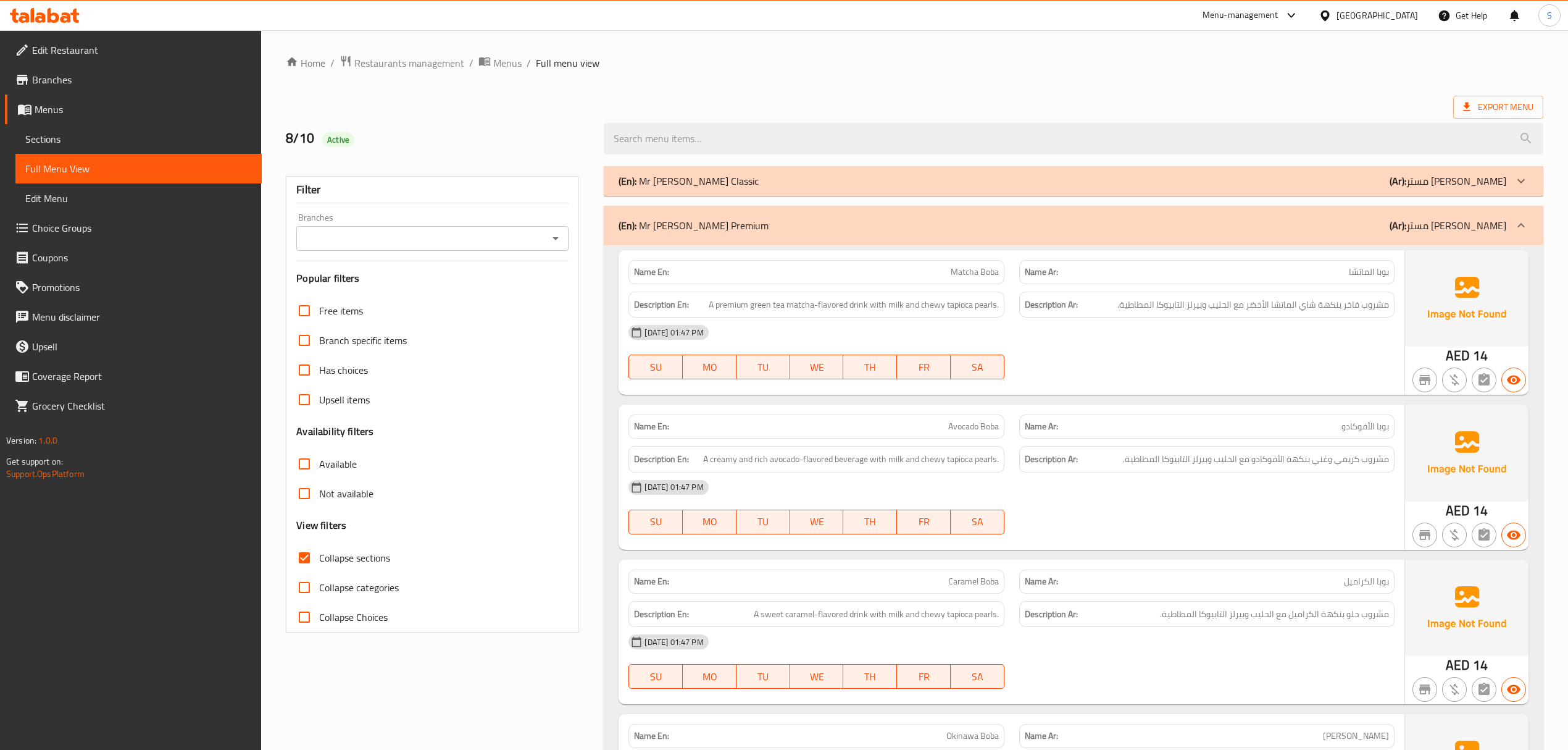
click at [704, 185] on p "(En): Mr Boba Classic" at bounding box center [688, 181] width 140 height 15
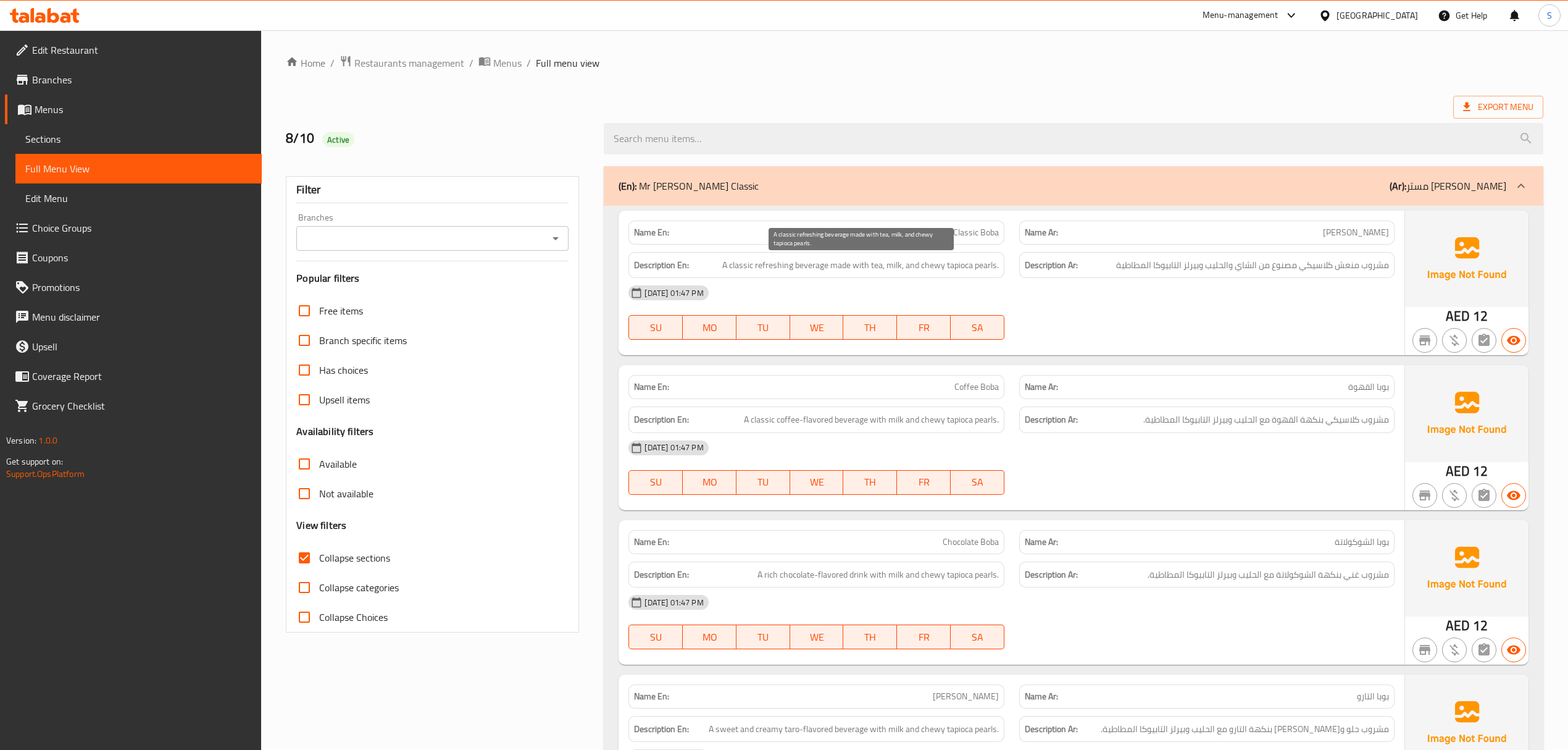
click at [987, 266] on span "A classic refreshing beverage made with tea, milk, and chewy tapioca pearls." at bounding box center [861, 266] width 276 height 16
copy span "pearls"
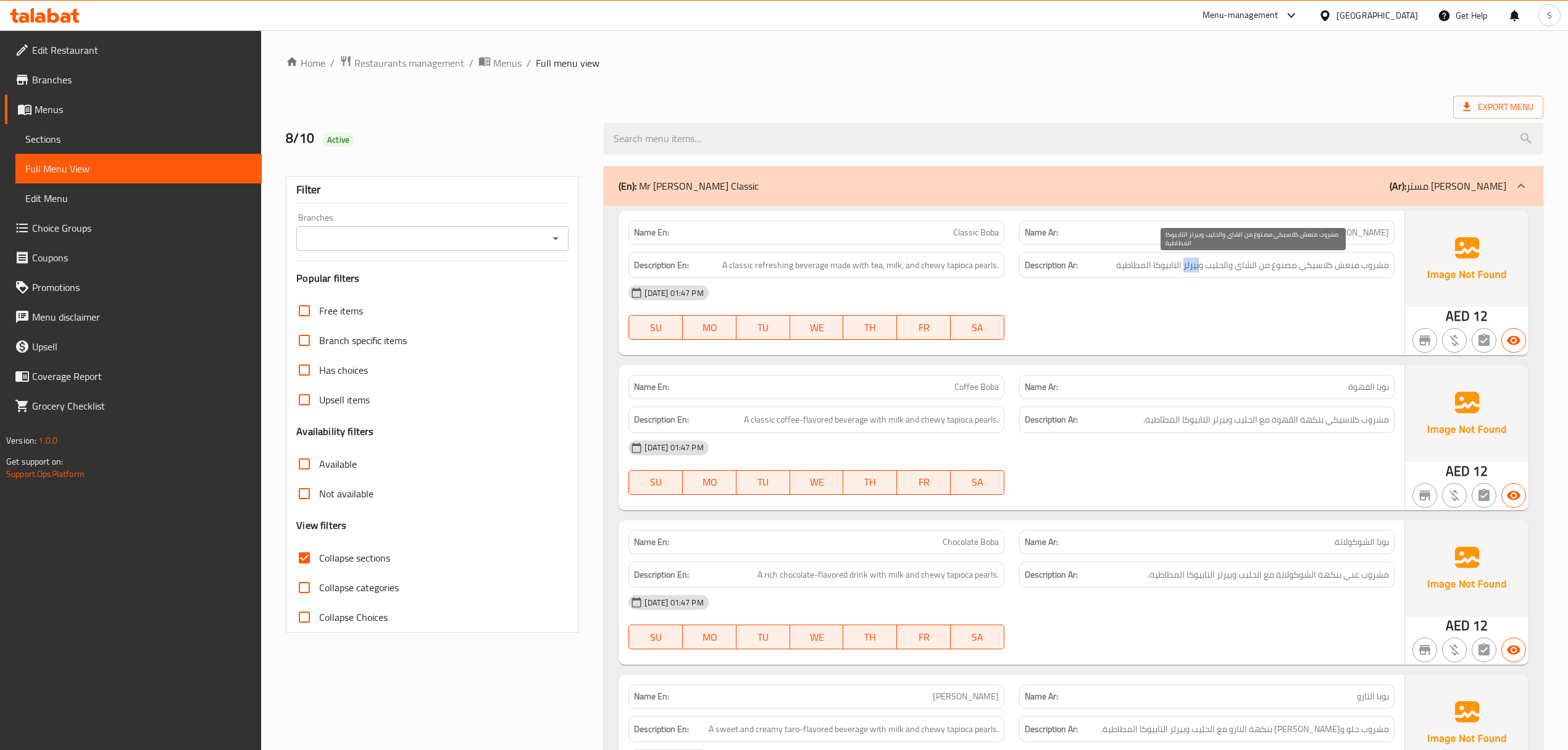
drag, startPoint x: 1199, startPoint y: 269, endPoint x: 1186, endPoint y: 267, distance: 13.2
click at [1186, 267] on span "مشروب منعش كلاسيكي مصنوع من الشاي والحليب وبيرلز التابيوكا المطاطية" at bounding box center [1253, 266] width 273 height 16
copy span "بيرلز"
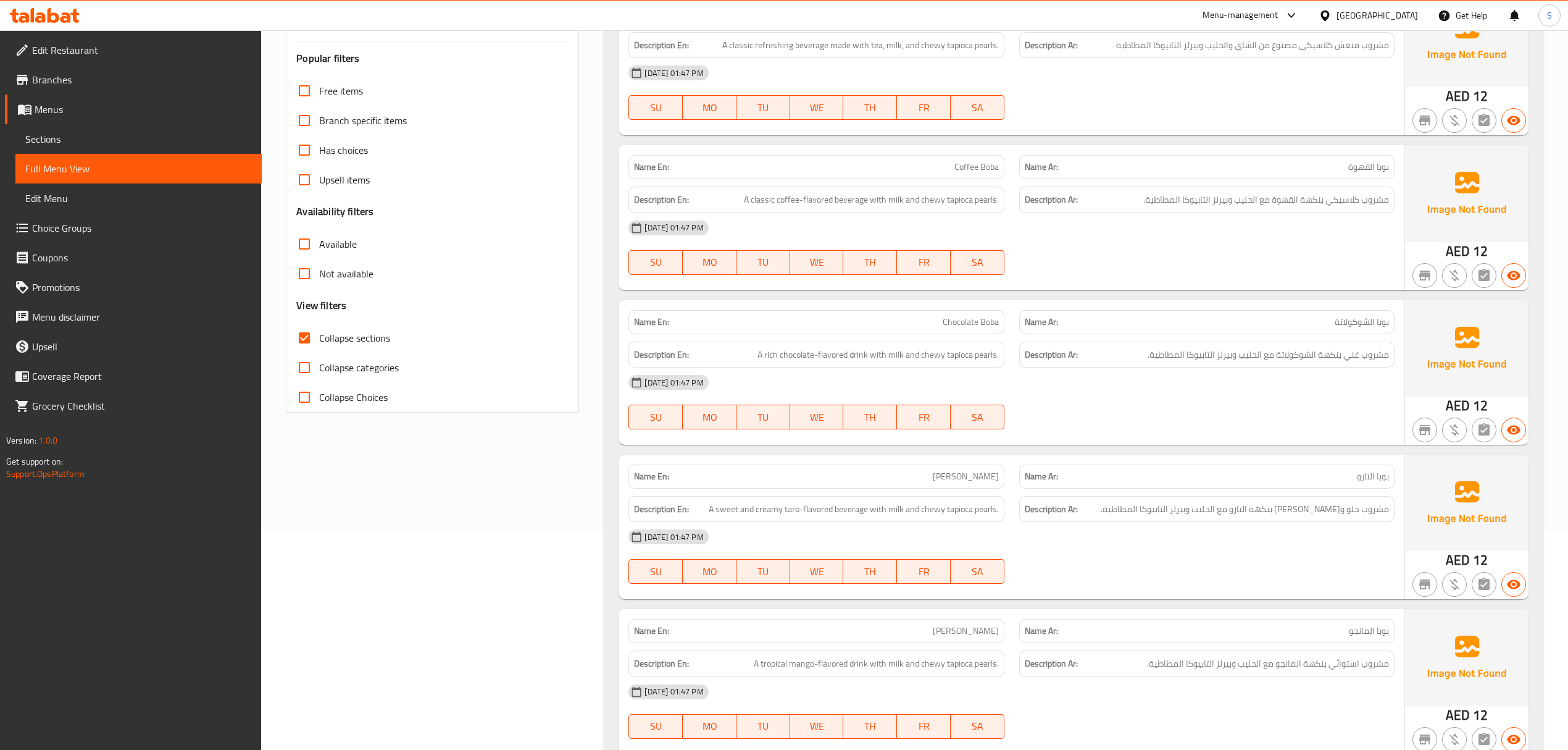
scroll to position [112, 0]
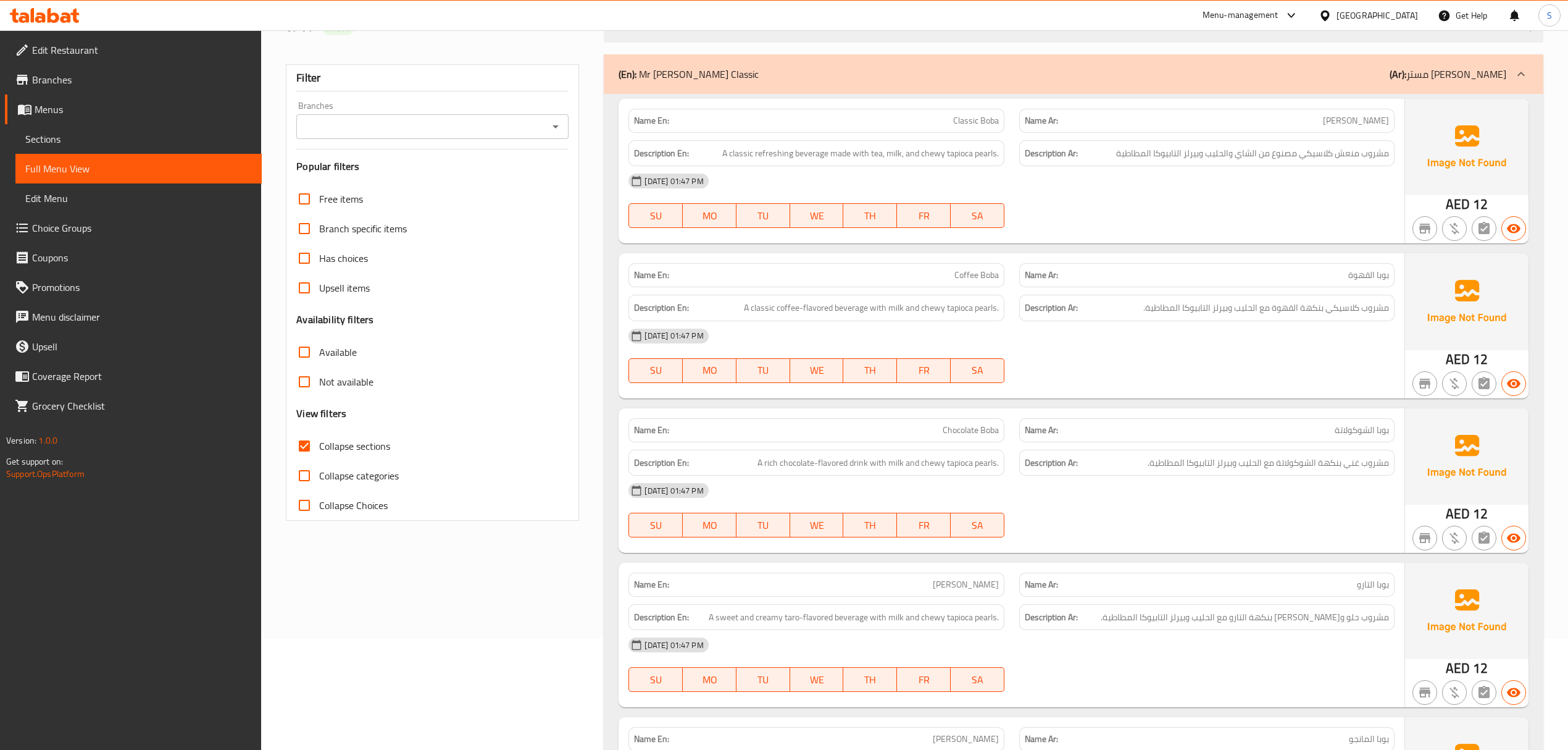
click at [304, 446] on input "Collapse sections" at bounding box center [304, 446] width 30 height 30
checkbox input "true"
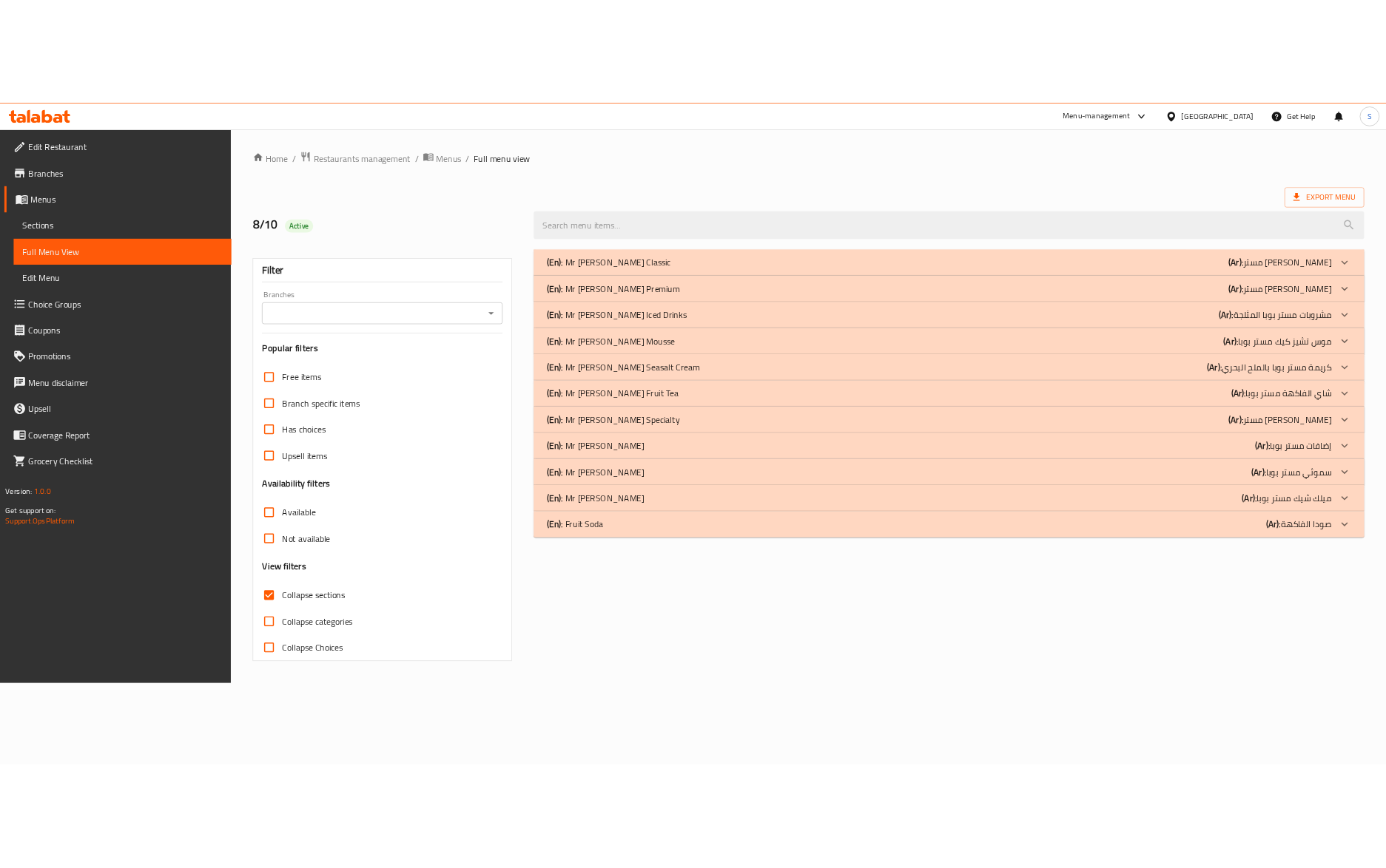
scroll to position [0, 0]
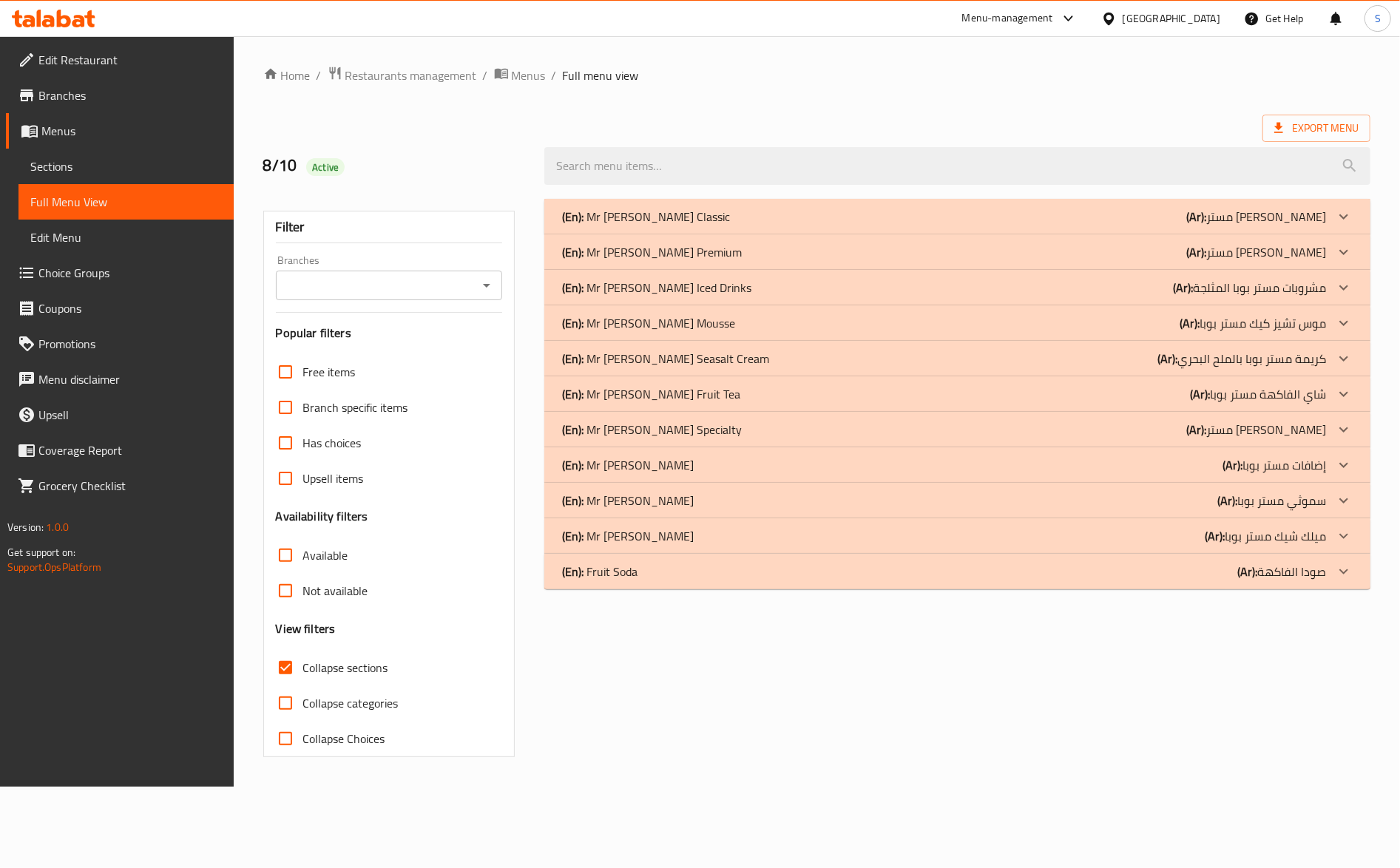
click at [903, 657] on div "(En): Mr Boba Classic (Ar): مستر بوبا كلاسيك Name En: Classic Boba Name Ar: بوب…" at bounding box center [957, 478] width 844 height 576
click at [954, 717] on div "(En): Mr Boba Classic (Ar): مستر بوبا كلاسيك Name En: Classic Boba Name Ar: بوب…" at bounding box center [957, 478] width 844 height 576
click at [1193, 320] on b "(Ar):" at bounding box center [1190, 323] width 20 height 22
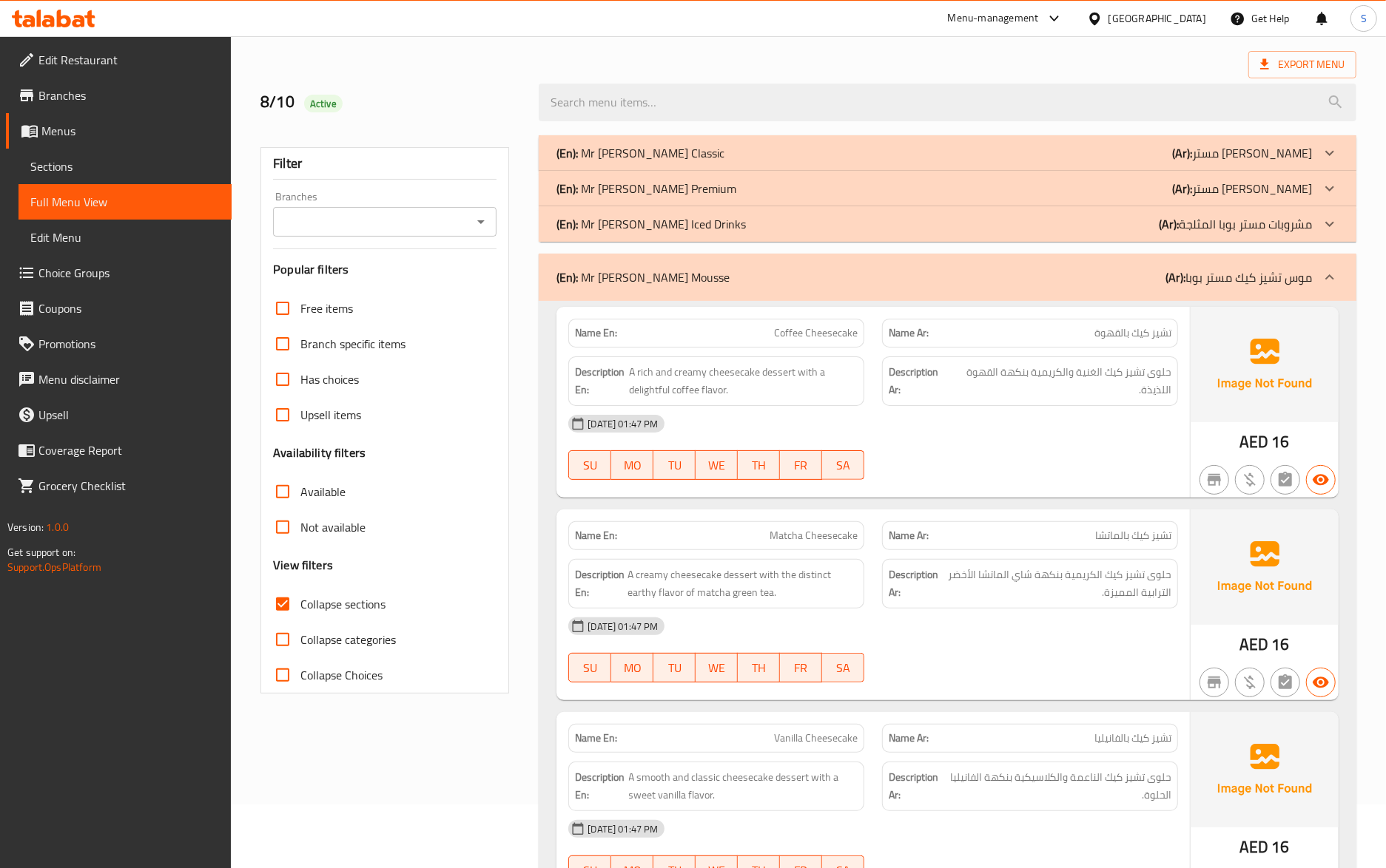
scroll to position [98, 0]
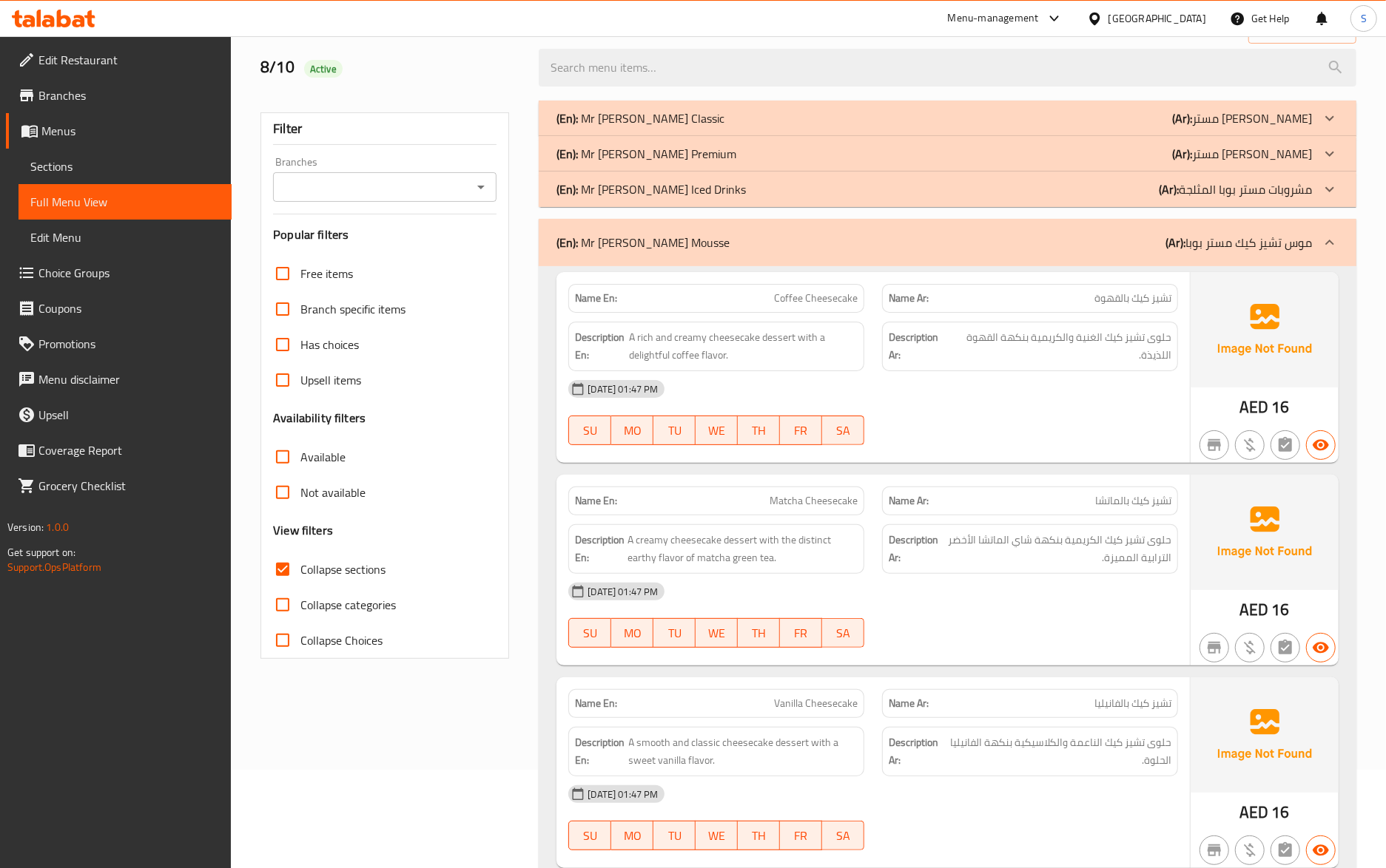
click at [678, 514] on div "Name En: Matcha Cheesecake" at bounding box center [716, 501] width 296 height 29
click at [927, 482] on div "Name Ar: تشيز كيك بالماتشا" at bounding box center [1029, 501] width 313 height 46
click at [876, 500] on div "Name Ar: تشيز كيك بالماتشا" at bounding box center [1029, 501] width 313 height 46
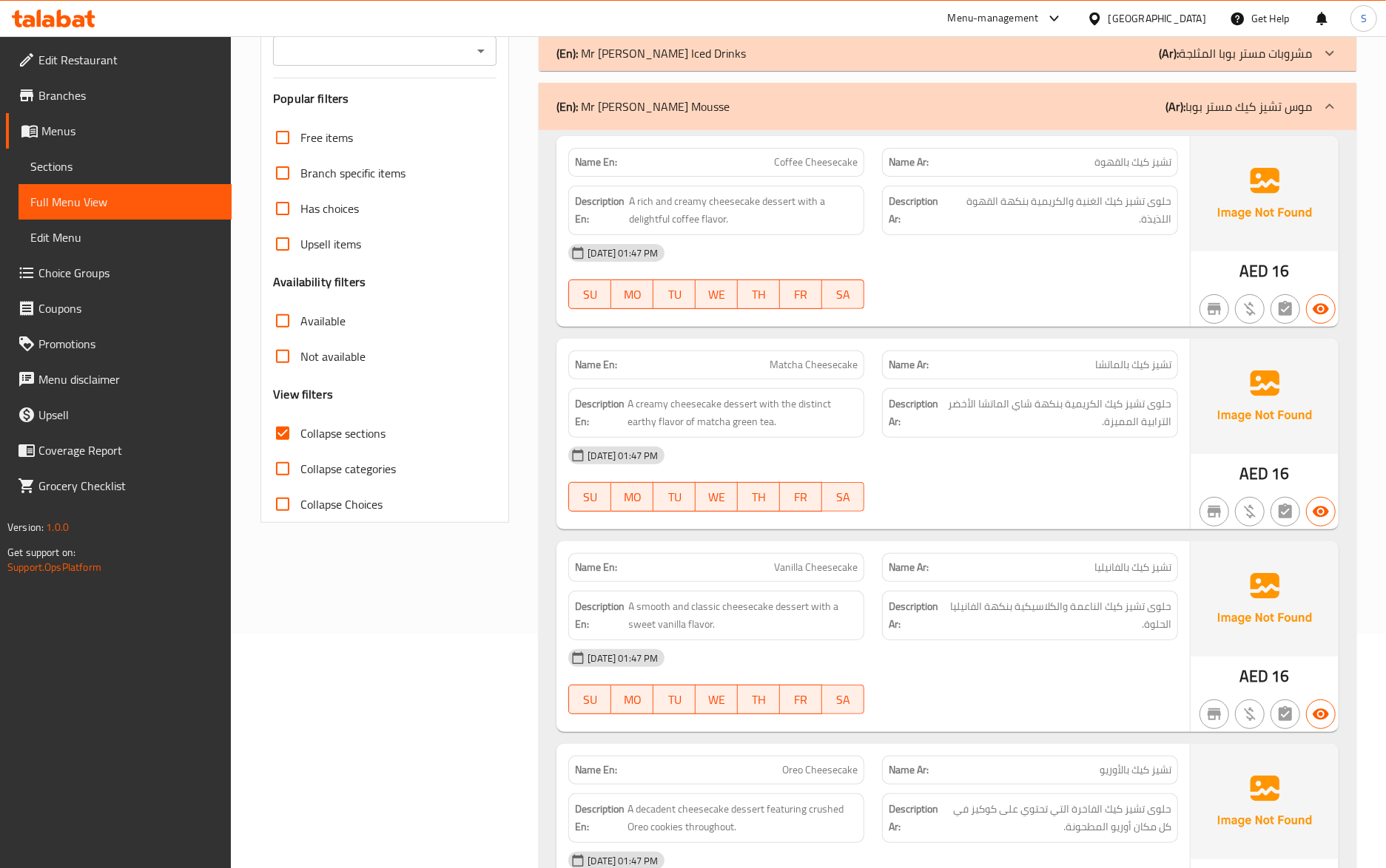
scroll to position [296, 0]
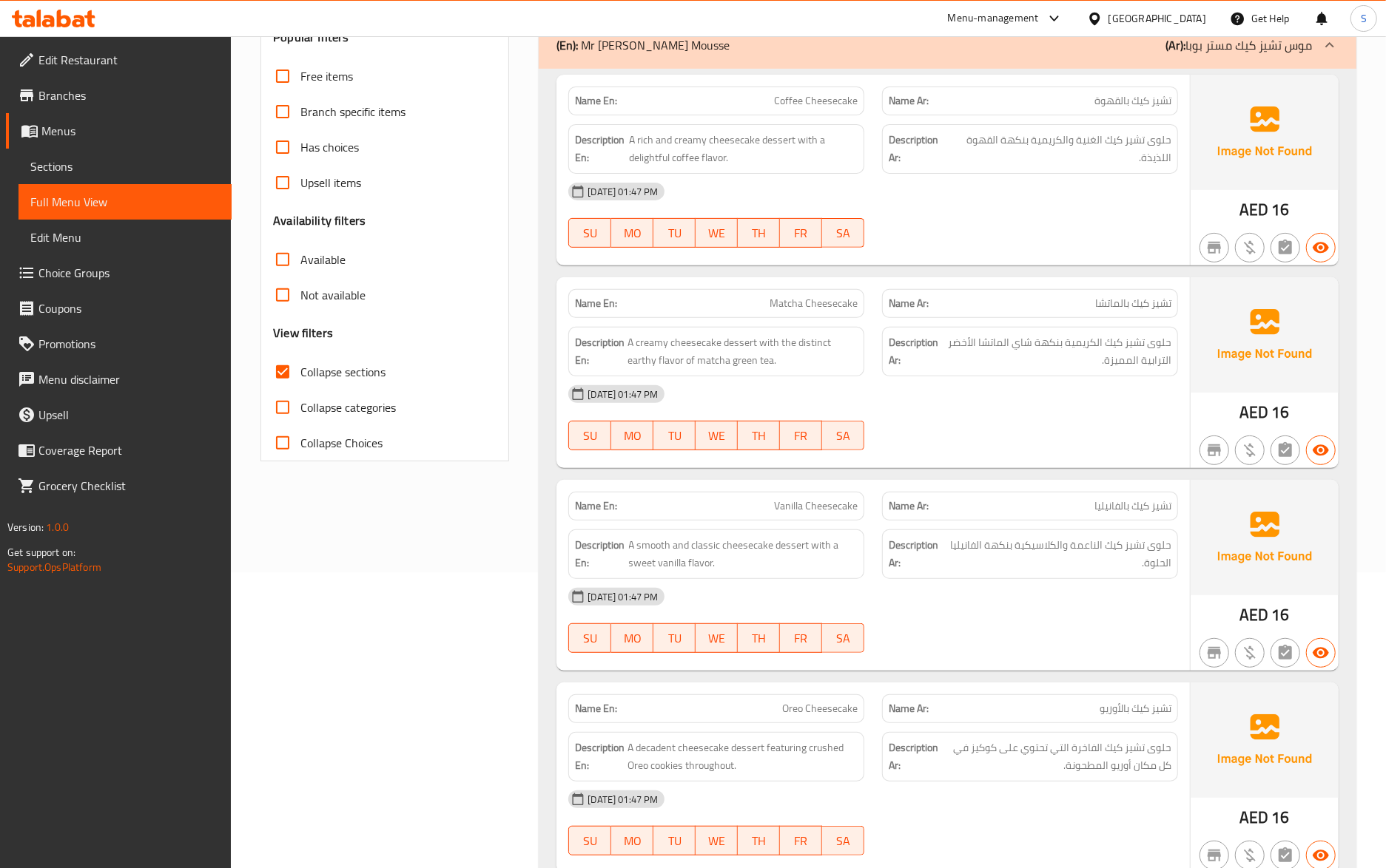
click at [915, 561] on strong "Description Ar:" at bounding box center [916, 554] width 56 height 36
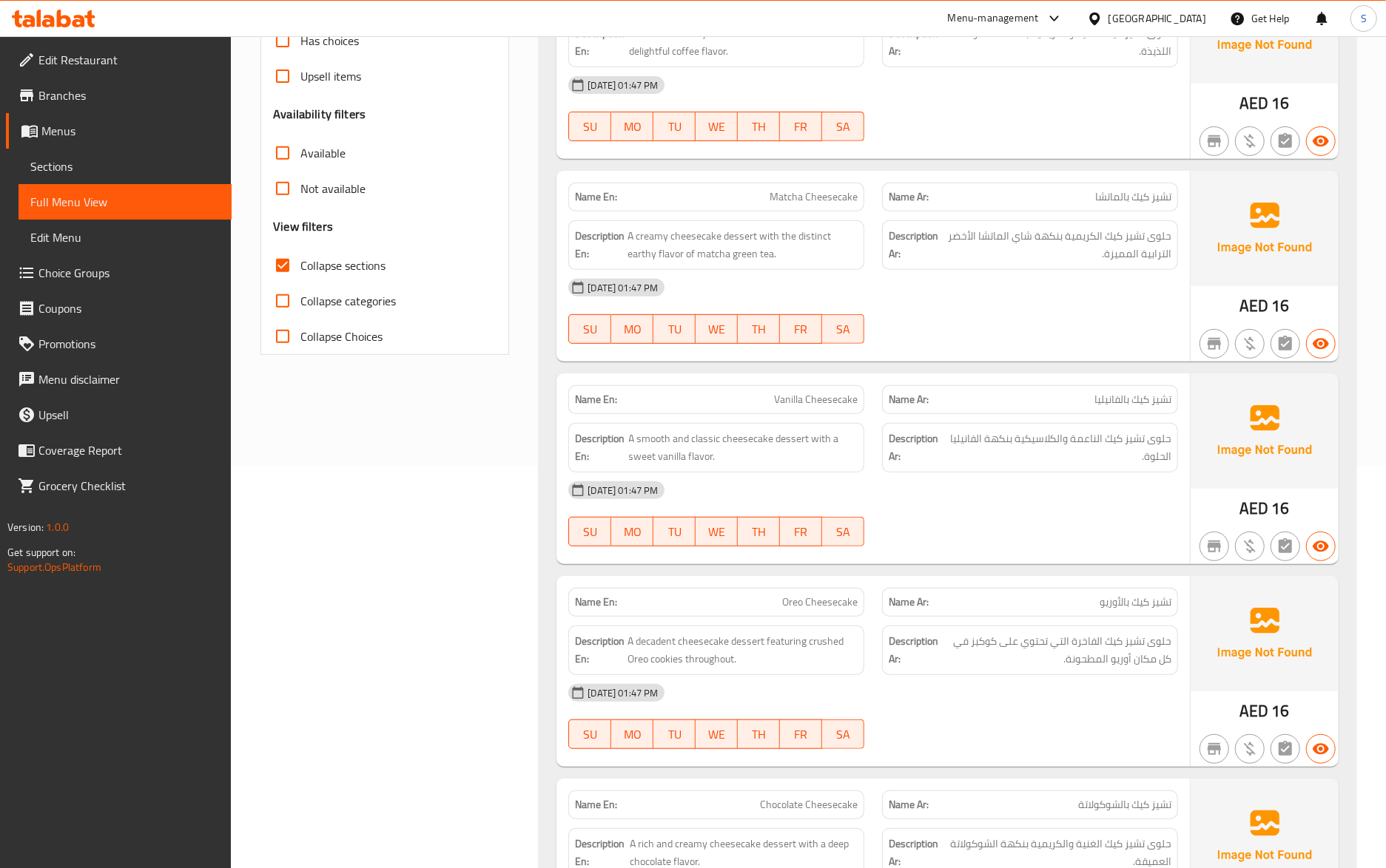
scroll to position [592, 0]
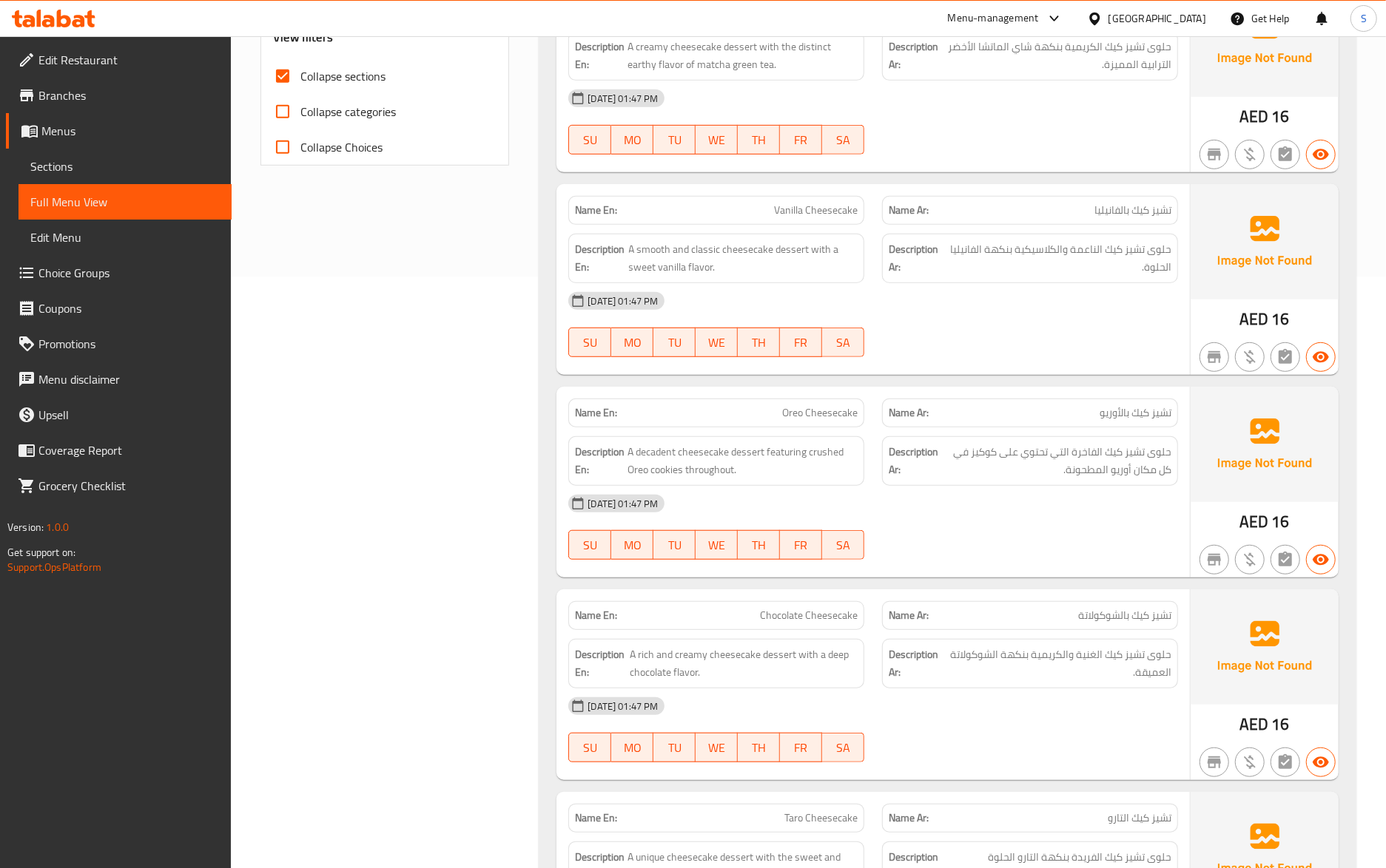
click at [998, 475] on span "حلوى تشيز كيك الفاخرة التي تحتوي على كوكيز في كل مكان أوريو المطحونة." at bounding box center [1056, 461] width 230 height 36
click at [1028, 618] on p "Name Ar: تشيز كيك بالشوكولاتة" at bounding box center [1029, 616] width 282 height 15
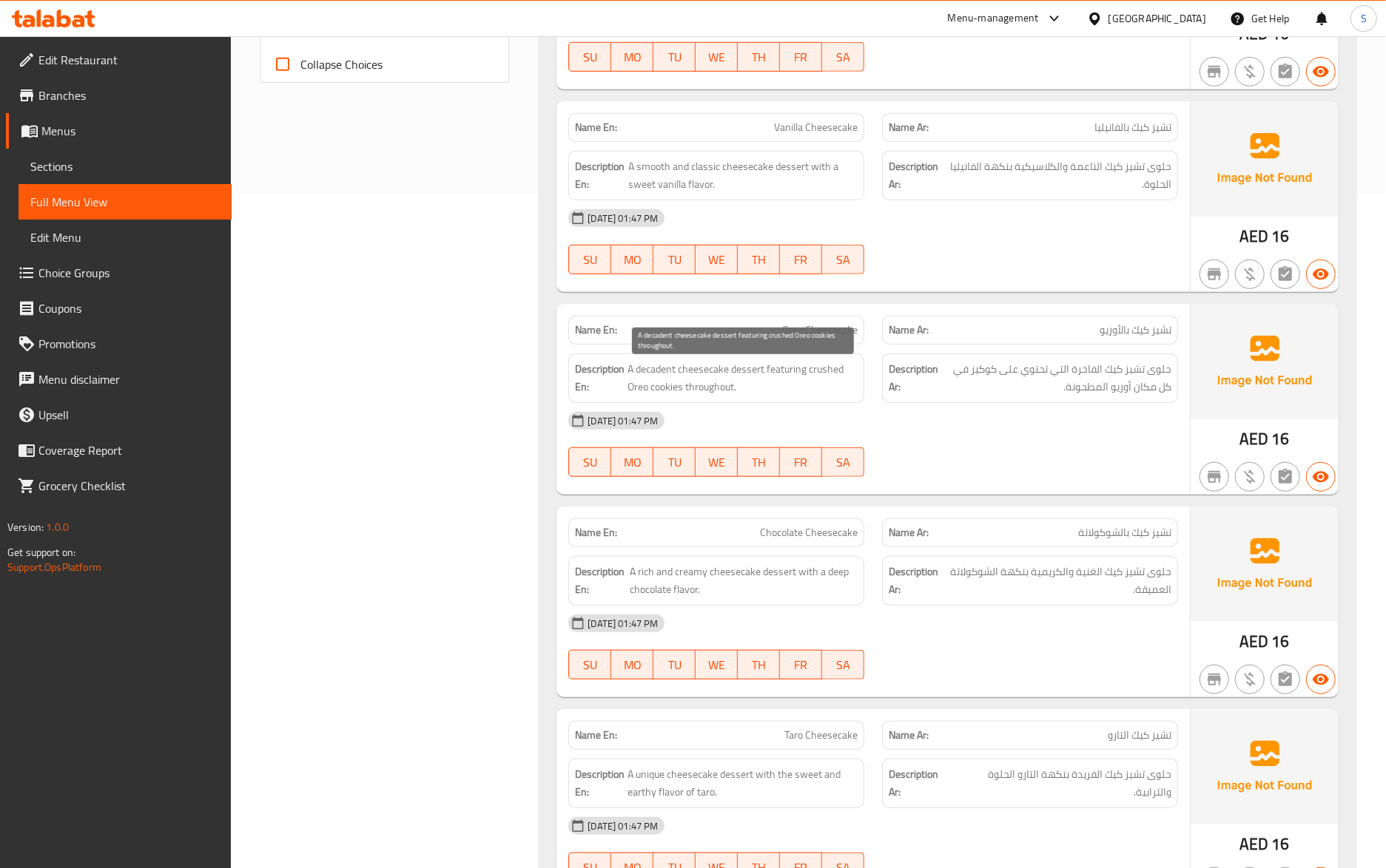
scroll to position [788, 0]
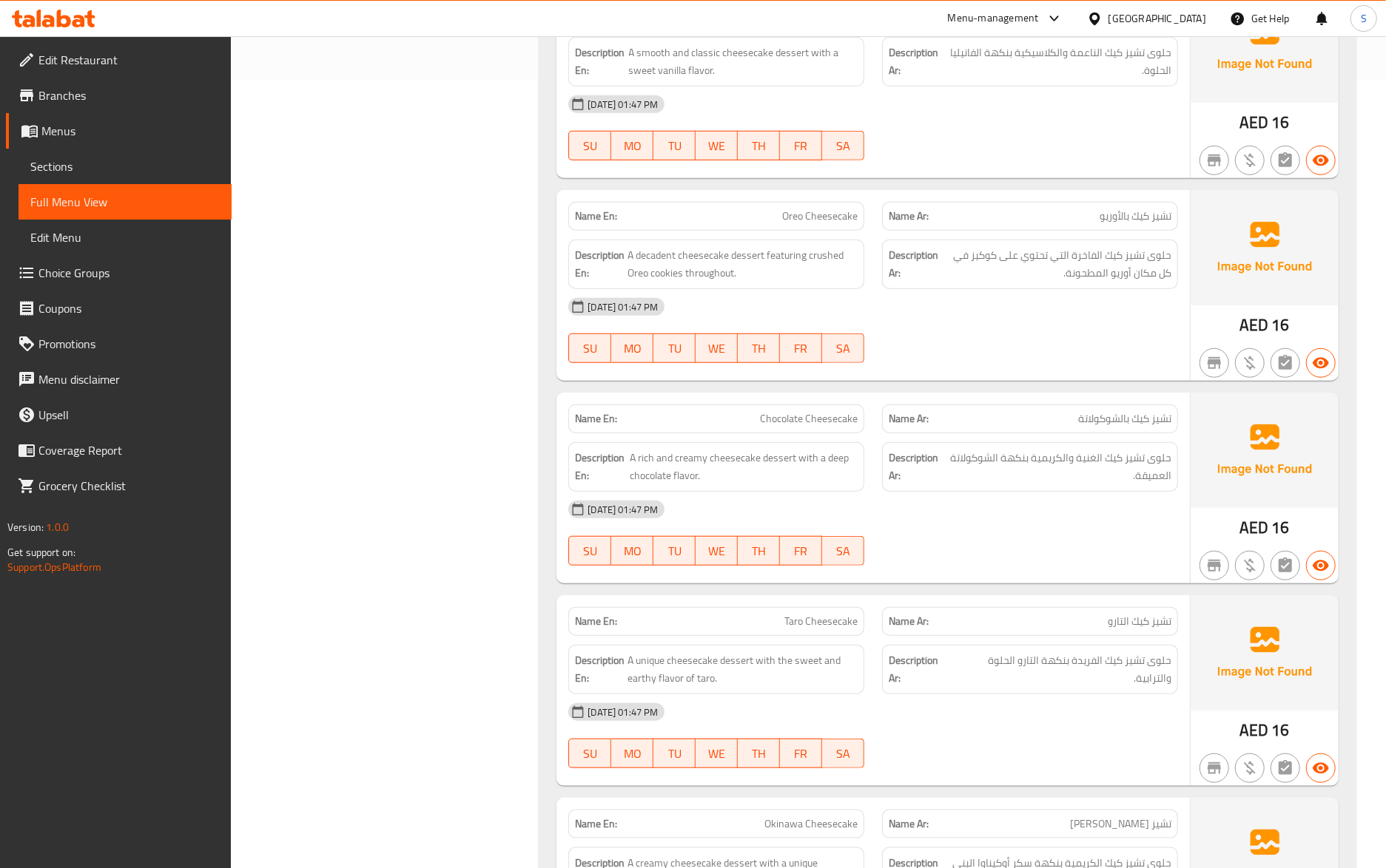
click at [898, 554] on div "08-10-2025 01:47 PM SU MO TU WE TH FR SA" at bounding box center [873, 533] width 628 height 83
click at [1228, 602] on img at bounding box center [1264, 653] width 148 height 115
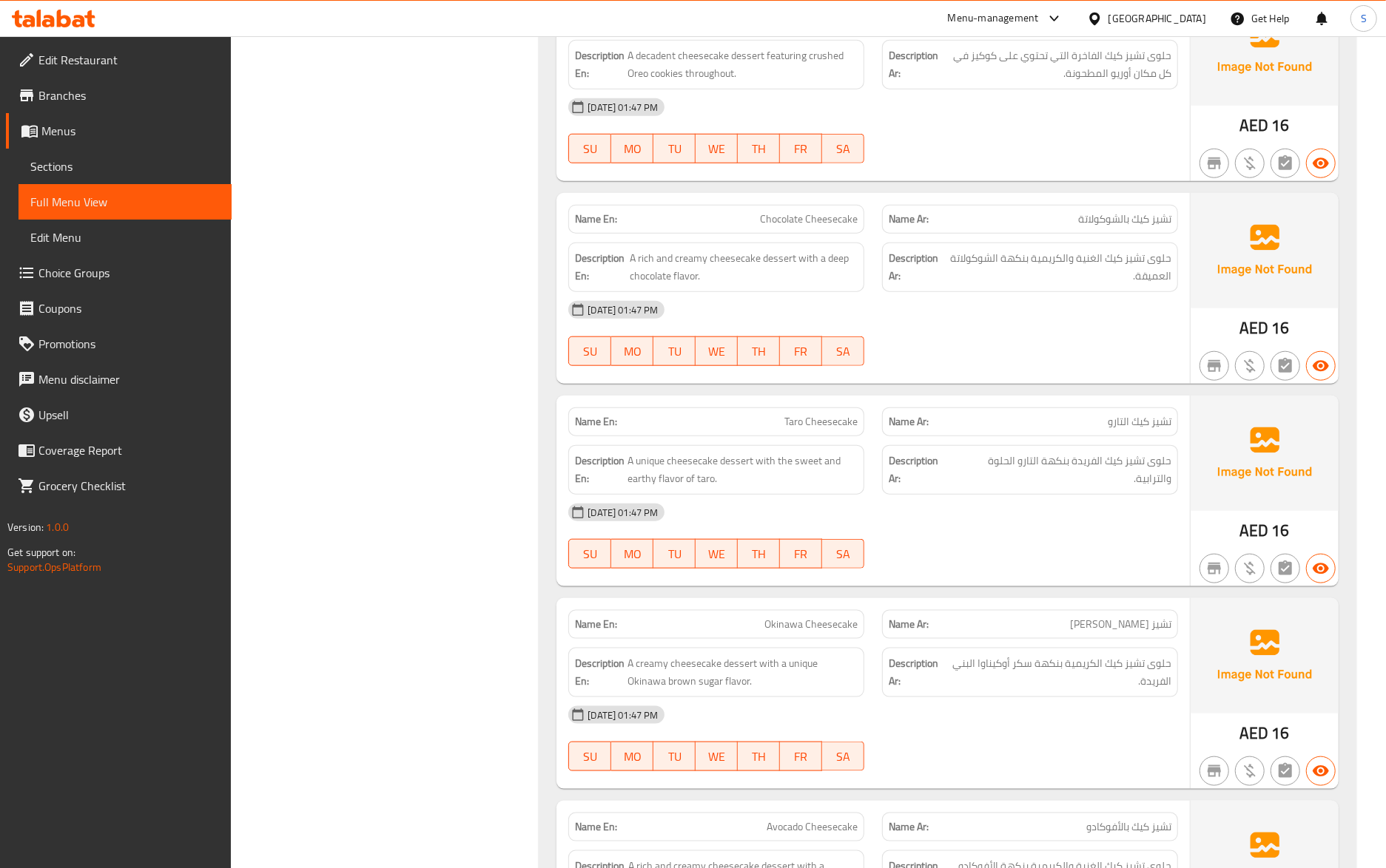
scroll to position [1085, 0]
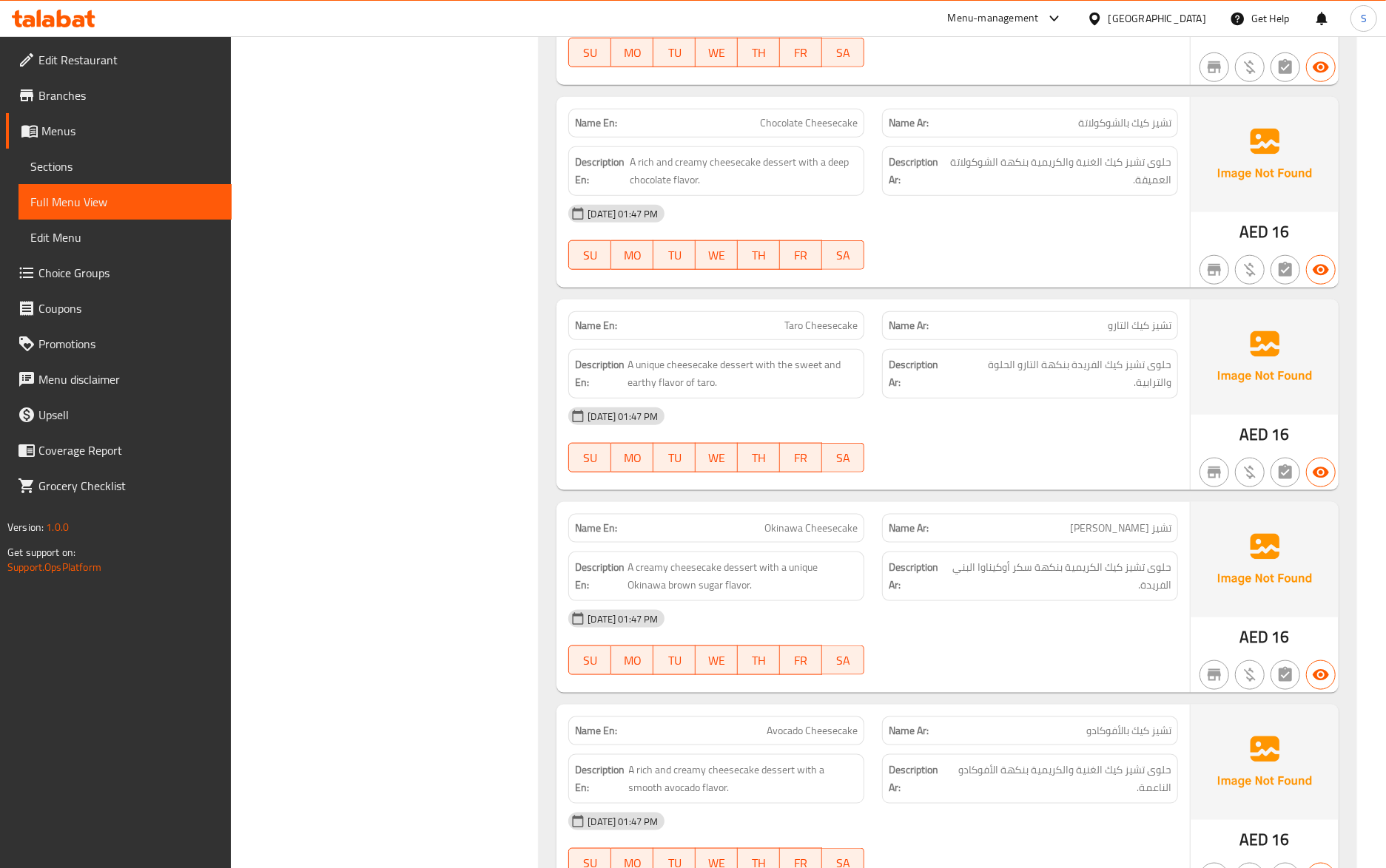
click at [1069, 576] on span "حلوى تشيز كيك الكريمية بنكهة سكر أوكيناوا البني الفريدة." at bounding box center [1059, 576] width 224 height 36
drag, startPoint x: 755, startPoint y: 569, endPoint x: 750, endPoint y: 607, distance: 38.3
click at [755, 569] on span "A creamy cheesecake dessert with a unique Okinawa brown sugar flavor." at bounding box center [742, 576] width 230 height 36
click at [1001, 648] on div "08-10-2025 01:47 PM SU MO TU WE TH FR SA" at bounding box center [873, 642] width 628 height 83
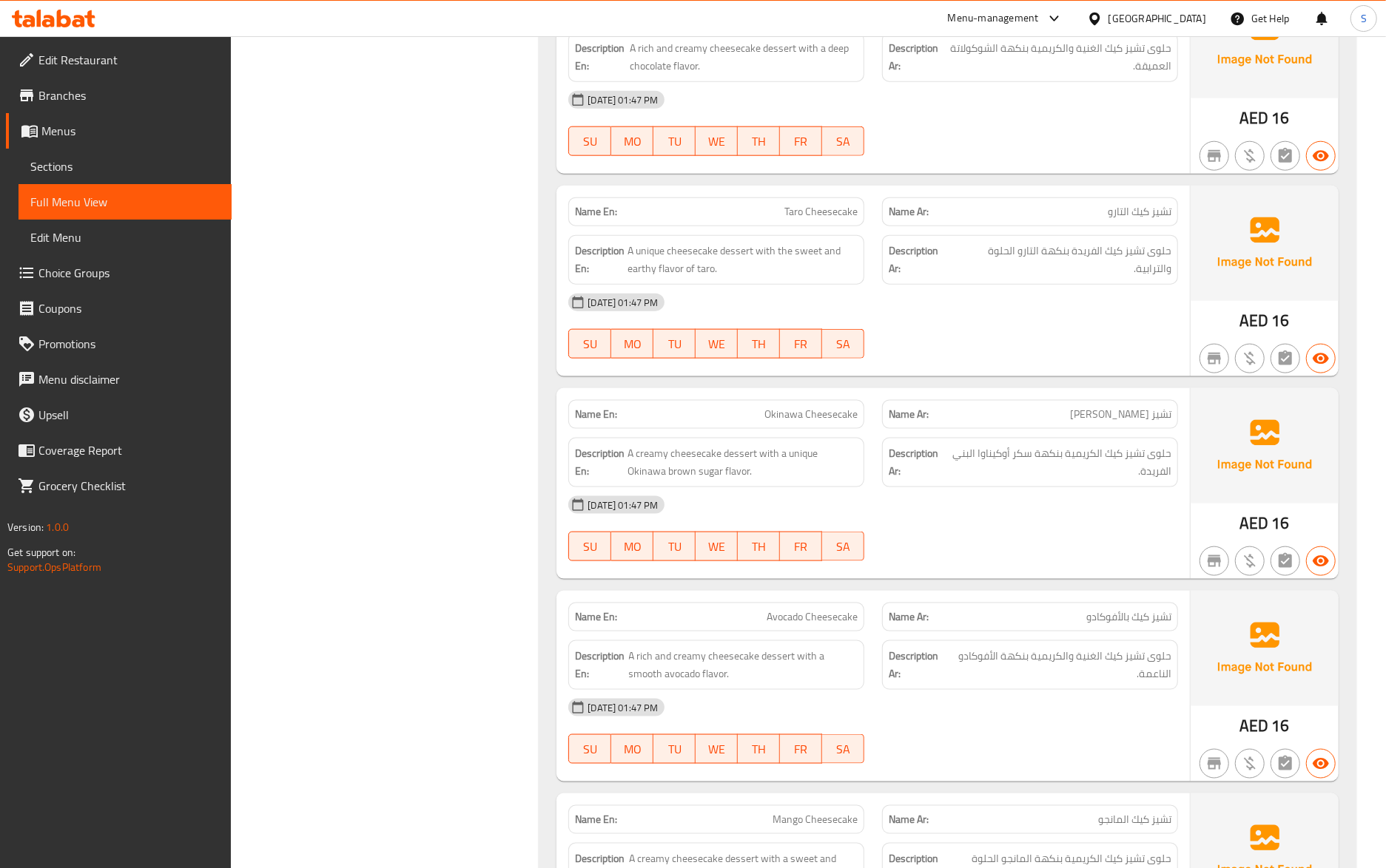
scroll to position [1282, 0]
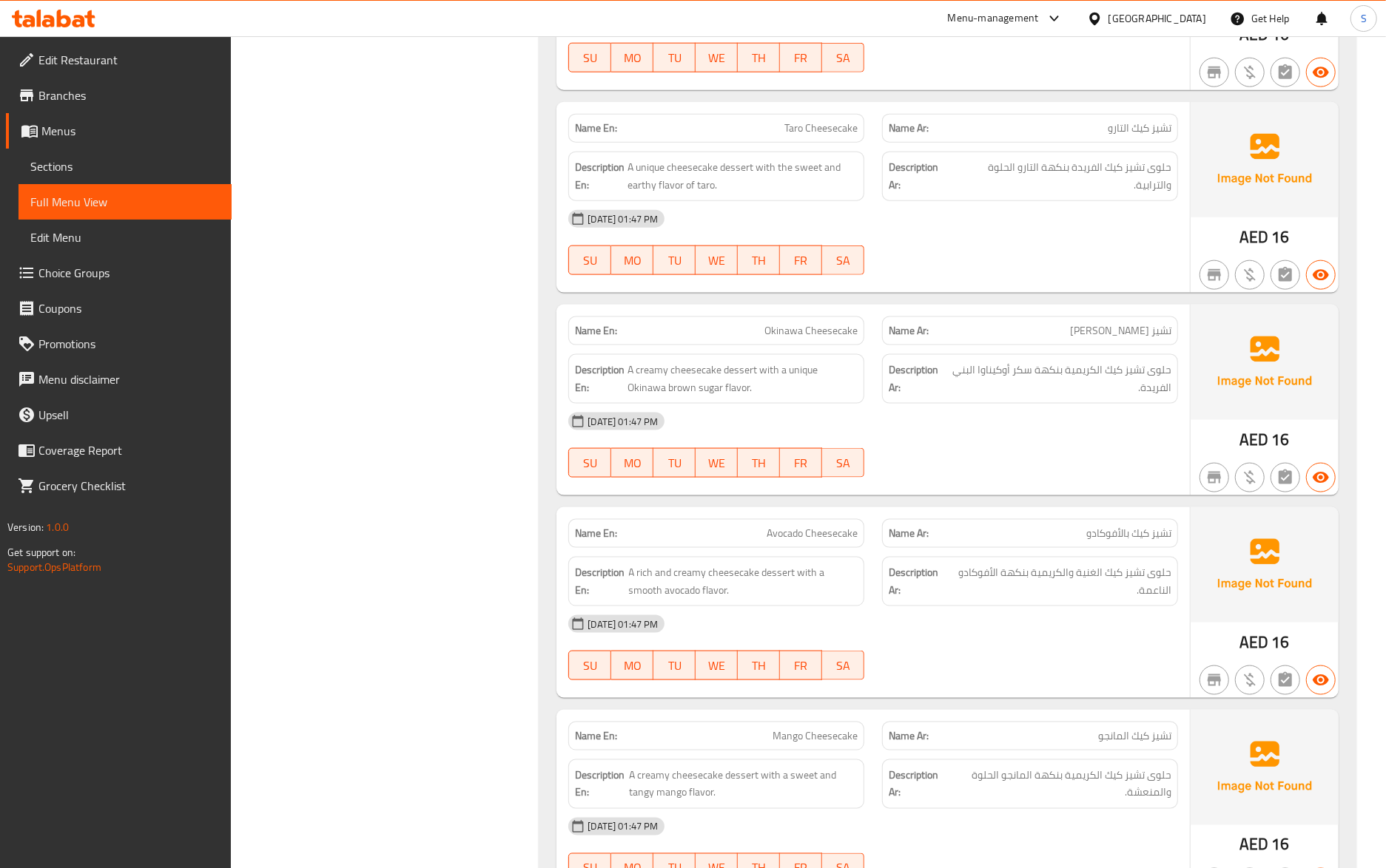
click at [1015, 634] on div "[DATE] 01:47 PM" at bounding box center [873, 624] width 628 height 36
click at [951, 615] on div "[DATE] 01:47 PM" at bounding box center [873, 624] width 628 height 36
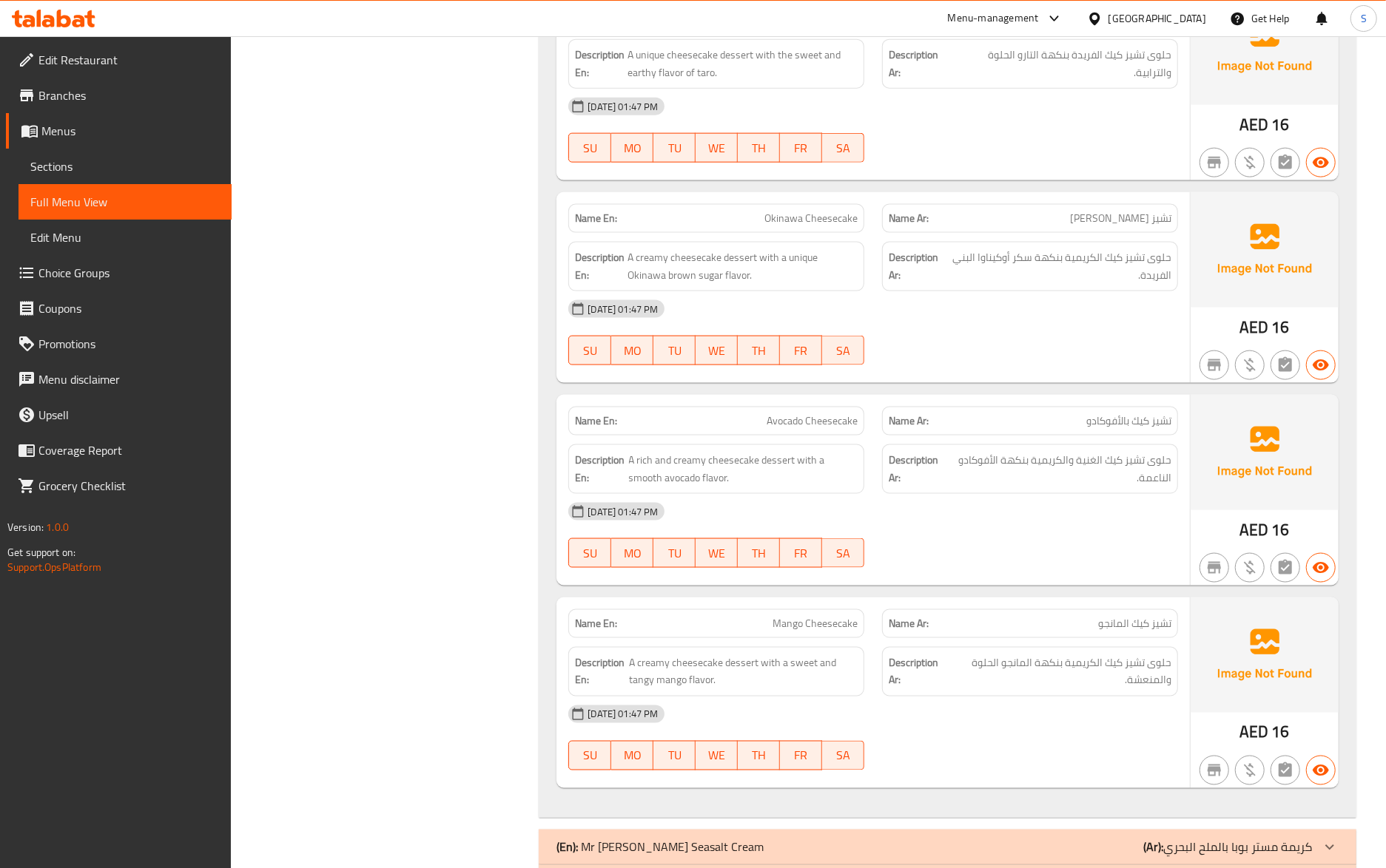
scroll to position [1577, 0]
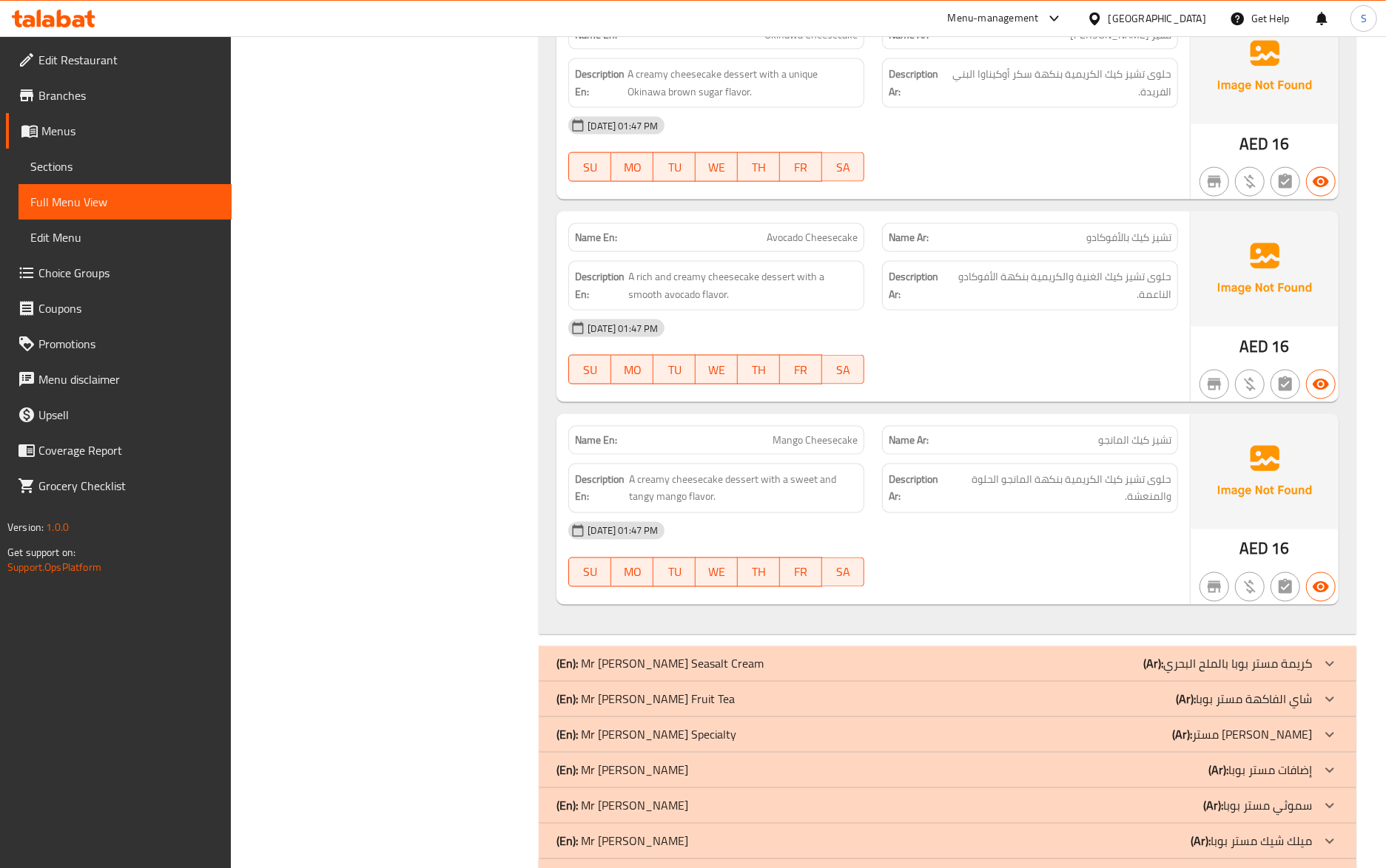
drag, startPoint x: 960, startPoint y: 487, endPoint x: 575, endPoint y: 335, distance: 413.9
click at [960, 487] on span "حلوى تشيز كيك الكريمية بنكهة المانجو الحلوة والمنعشة." at bounding box center [1060, 488] width 223 height 36
click at [176, 180] on link "Sections" at bounding box center [125, 166] width 213 height 36
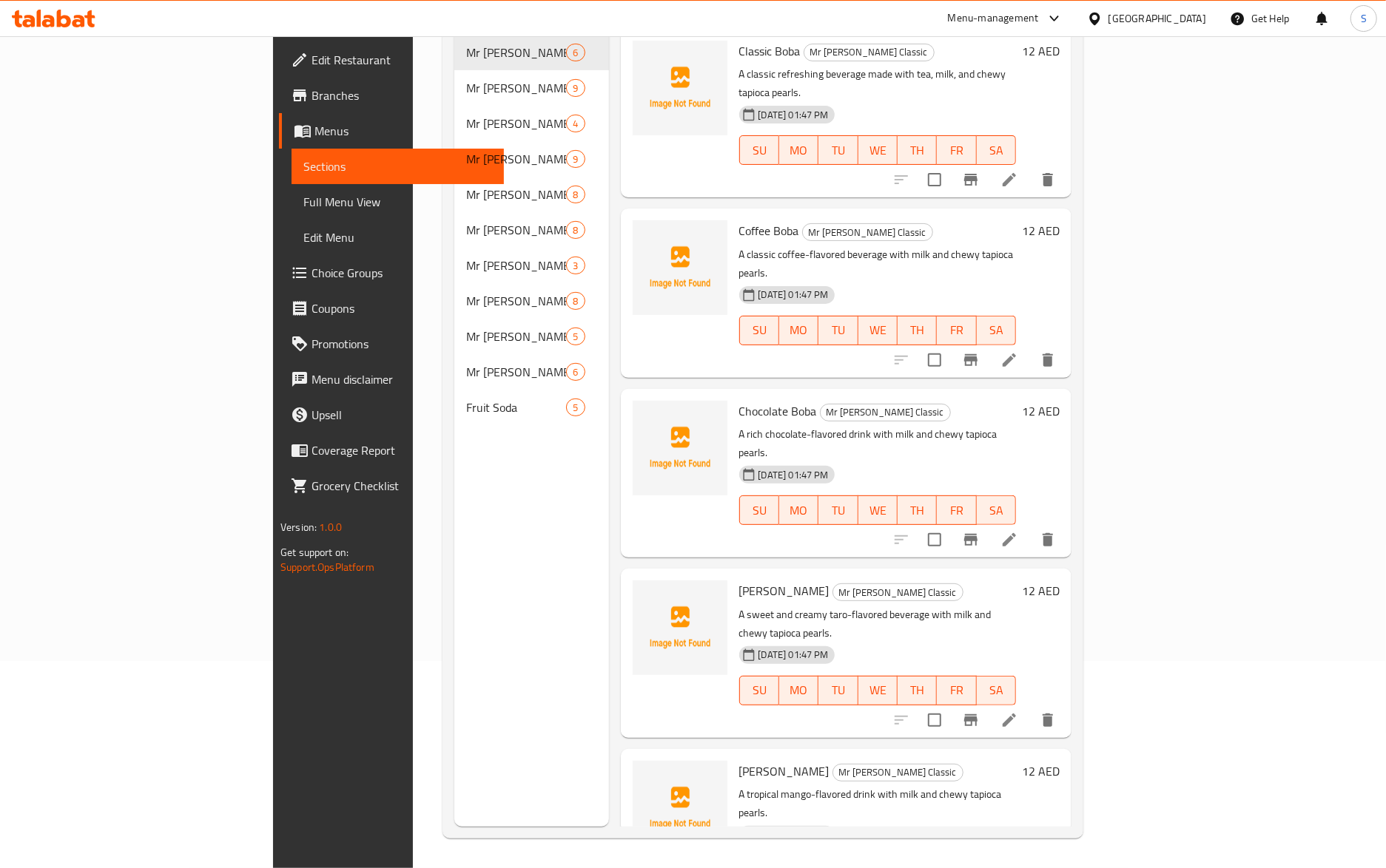
click at [303, 193] on span "Full Menu View" at bounding box center [398, 202] width 190 height 18
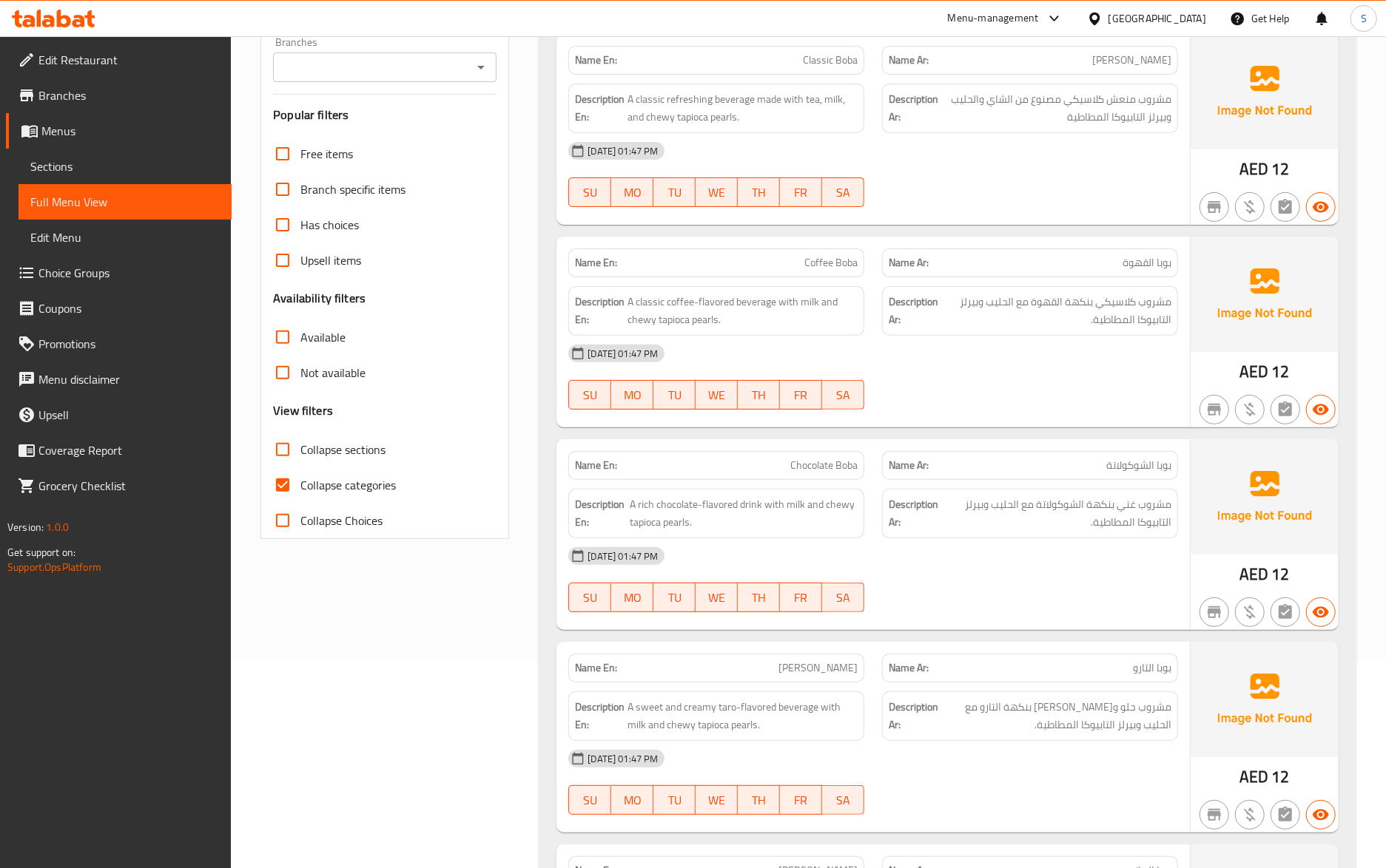
click at [282, 503] on input "Collapse categories" at bounding box center [282, 485] width 36 height 36
checkbox input "false"
click at [282, 456] on input "Collapse sections" at bounding box center [282, 449] width 36 height 36
checkbox input "true"
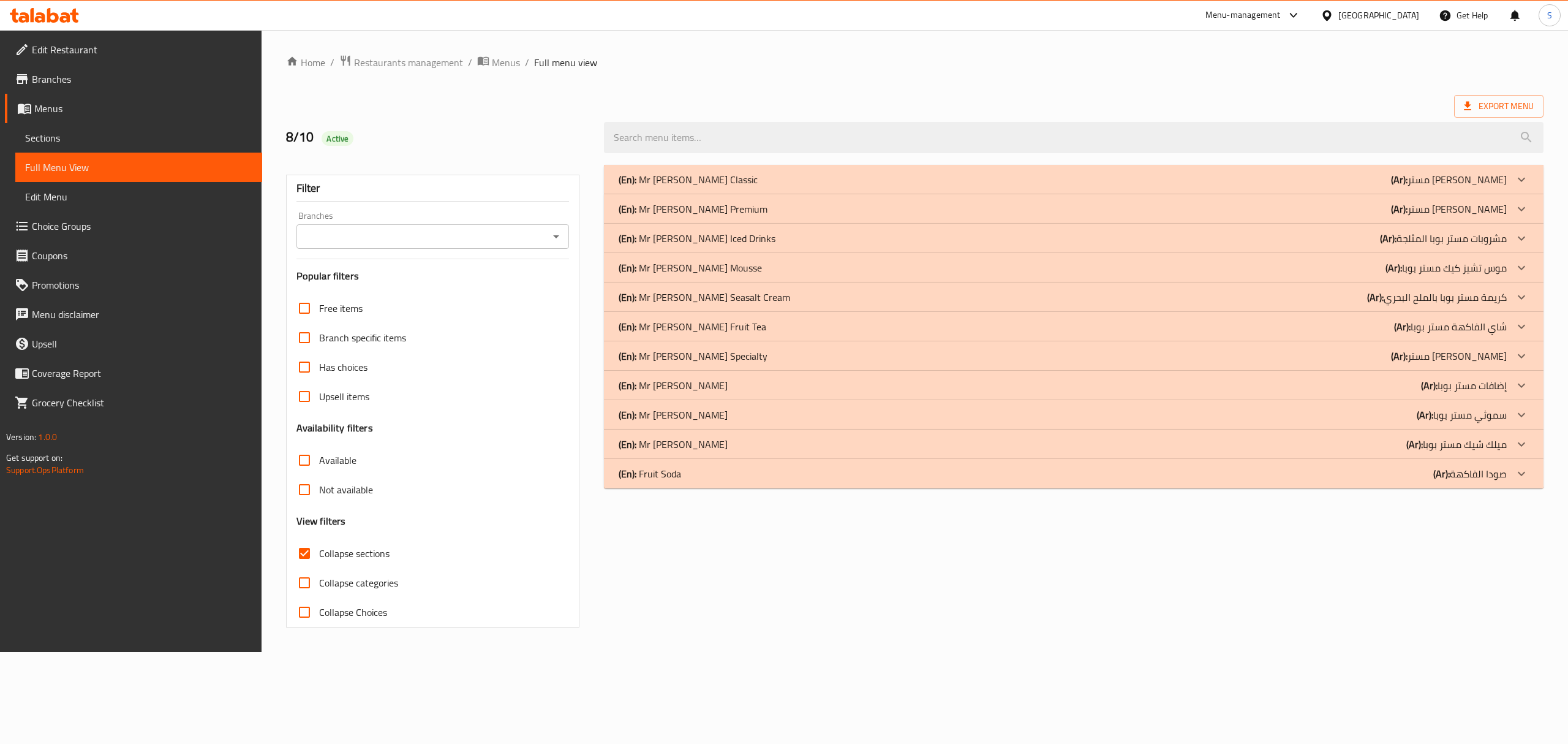
click at [662, 261] on p "(En): Mr Boba Cheesecake Mousse" at bounding box center [690, 267] width 143 height 15
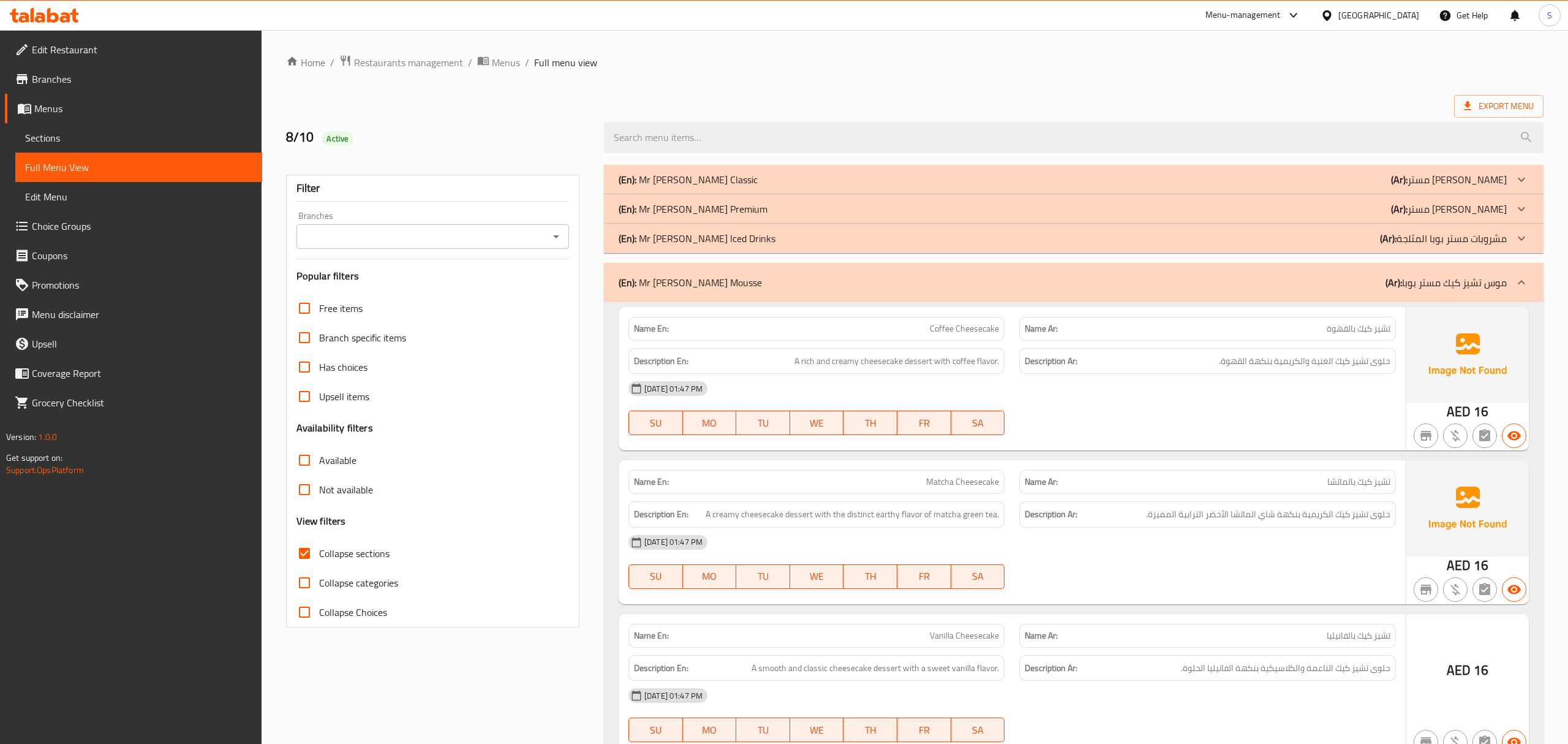
click at [675, 234] on p "(En): Mr Boba Iced Drinks" at bounding box center [697, 238] width 157 height 15
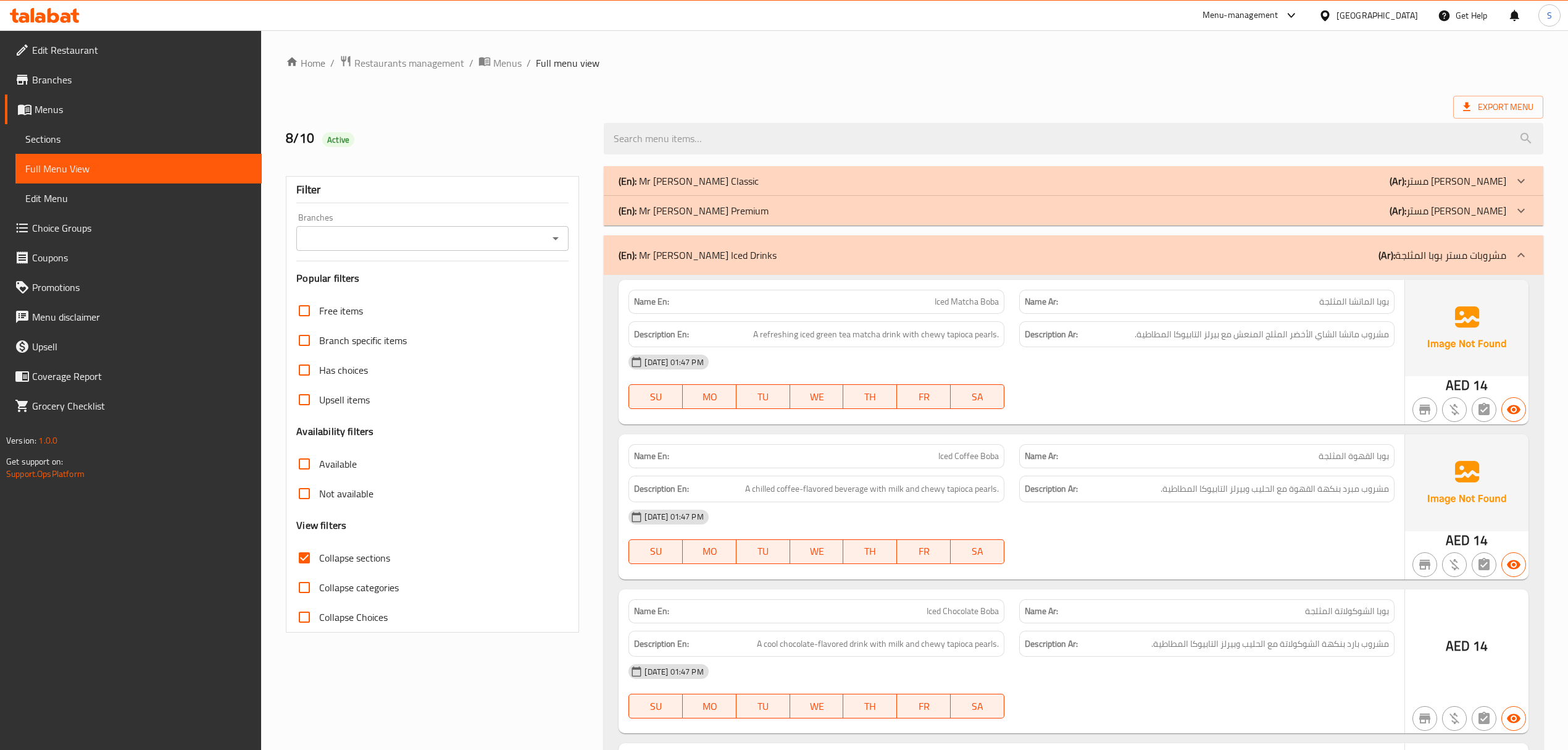
click at [699, 215] on p "(En): Mr Boba Premium" at bounding box center [694, 211] width 150 height 15
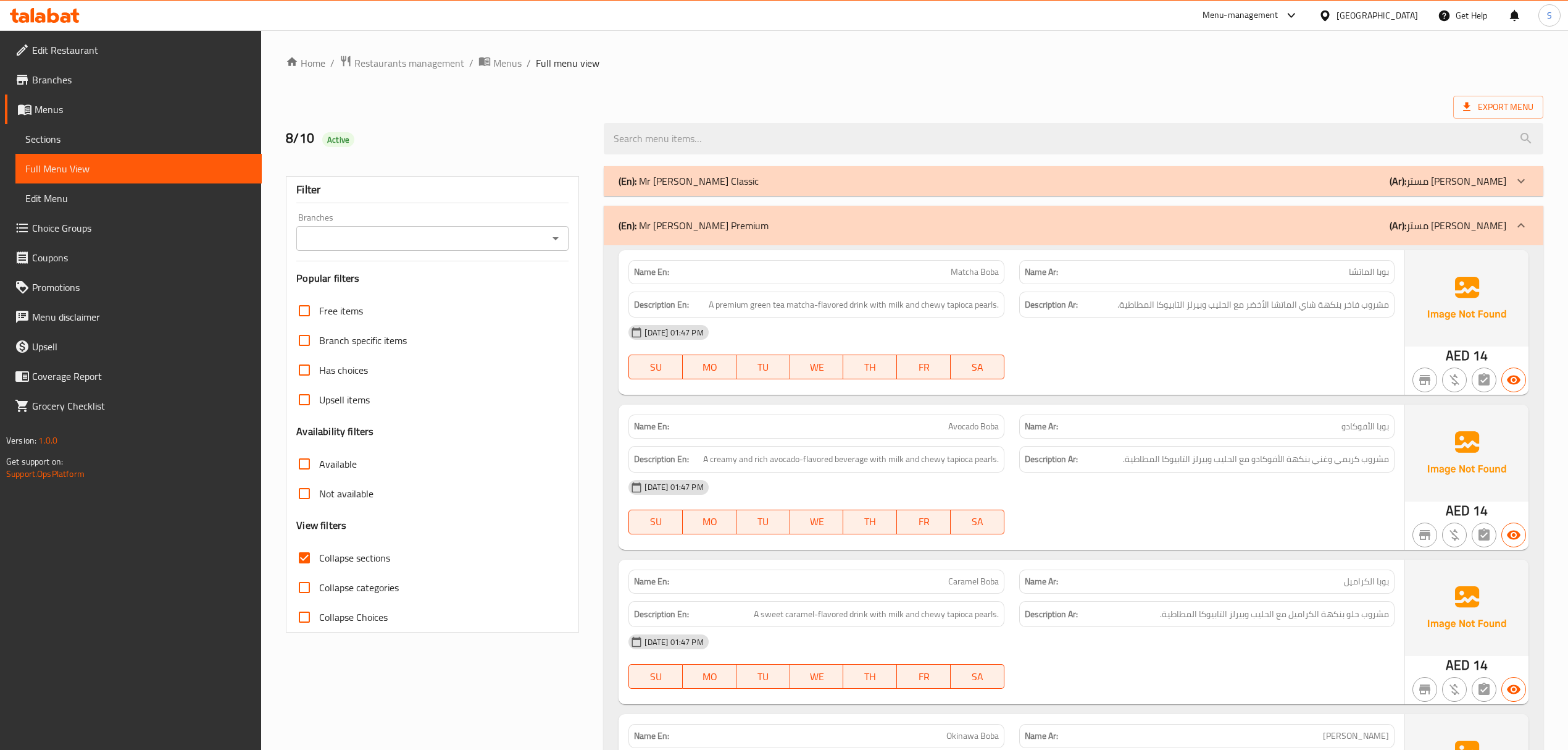
click at [704, 189] on p "(En): Mr Boba Classic" at bounding box center [688, 181] width 140 height 15
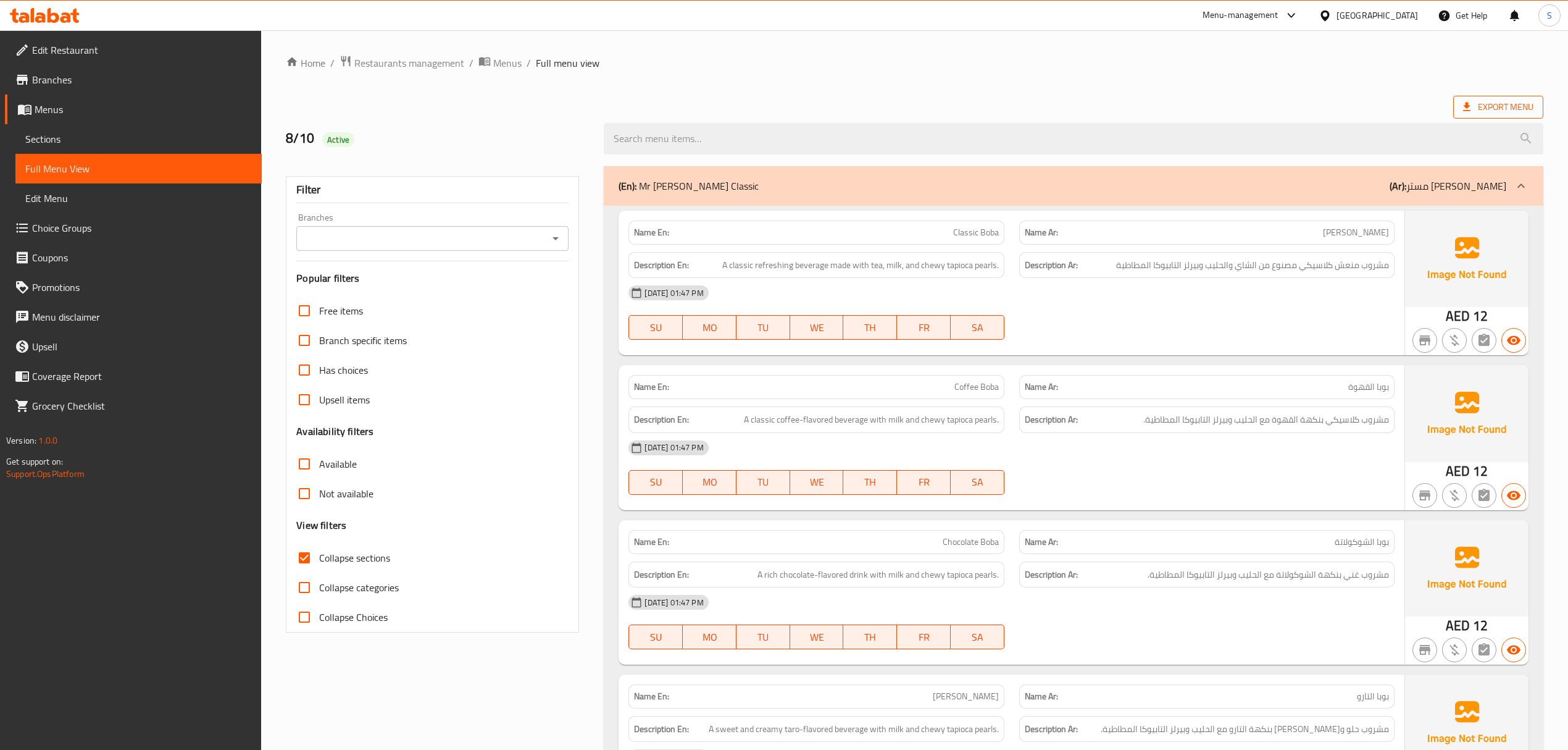
click at [1490, 103] on span "Export Menu" at bounding box center [1498, 107] width 70 height 16
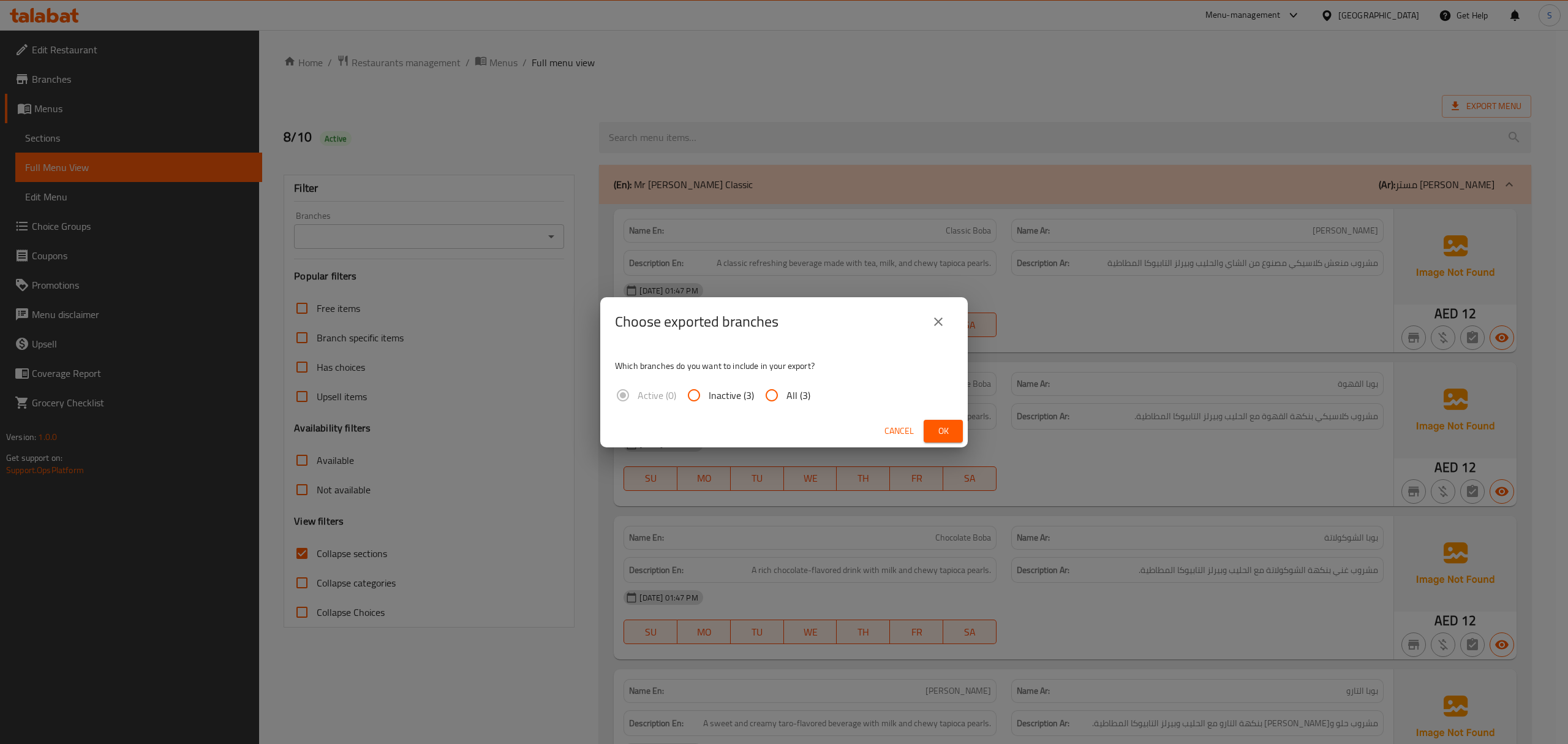
click at [767, 385] on input "All (3)" at bounding box center [772, 395] width 29 height 29
radio input "true"
click at [956, 430] on button "Ok" at bounding box center [943, 431] width 39 height 22
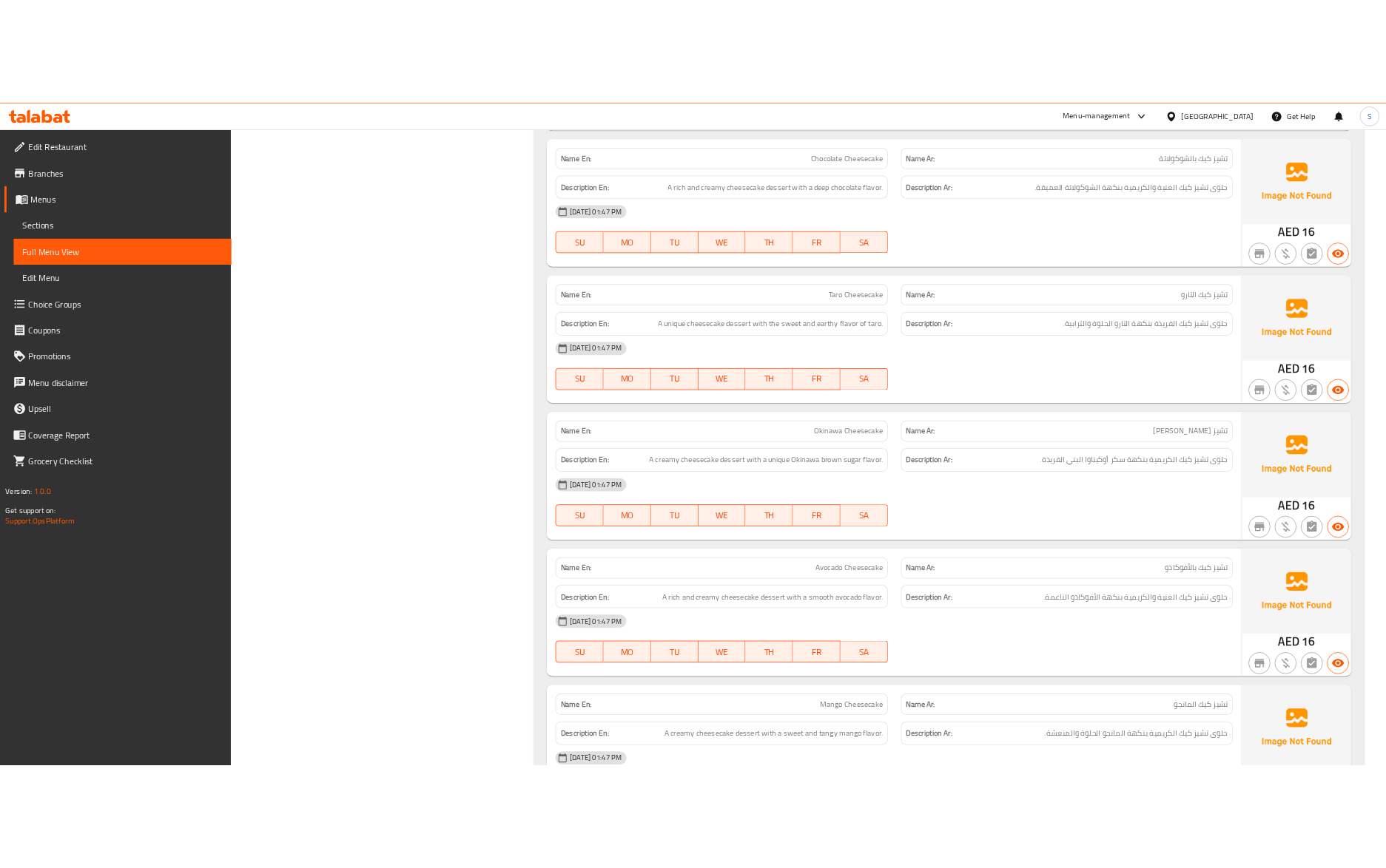
scroll to position [4612, 0]
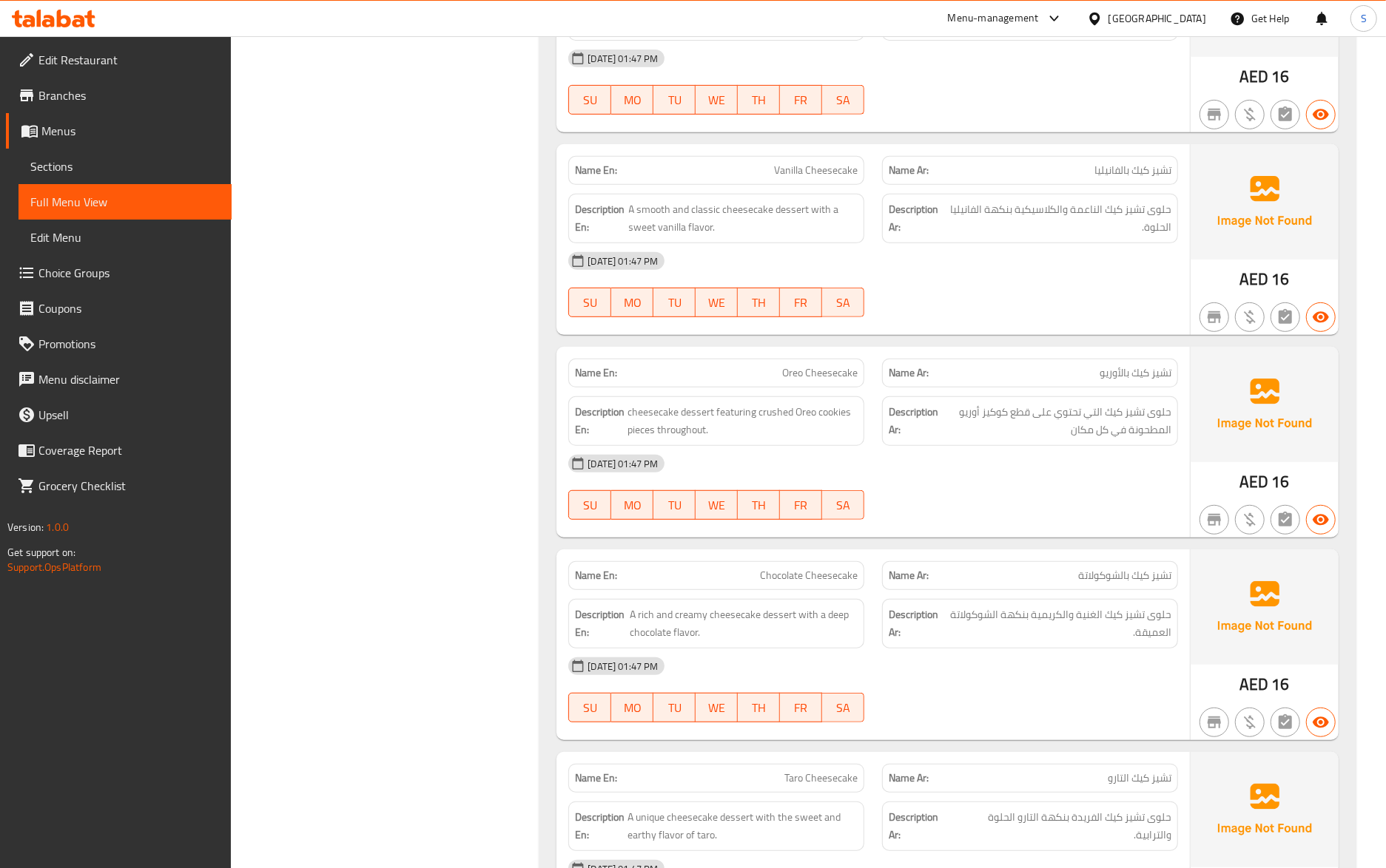
drag, startPoint x: 850, startPoint y: 504, endPoint x: 837, endPoint y: 540, distance: 38.3
click at [850, 504] on div "SU MO TU WE TH FR SA" at bounding box center [716, 504] width 313 height 47
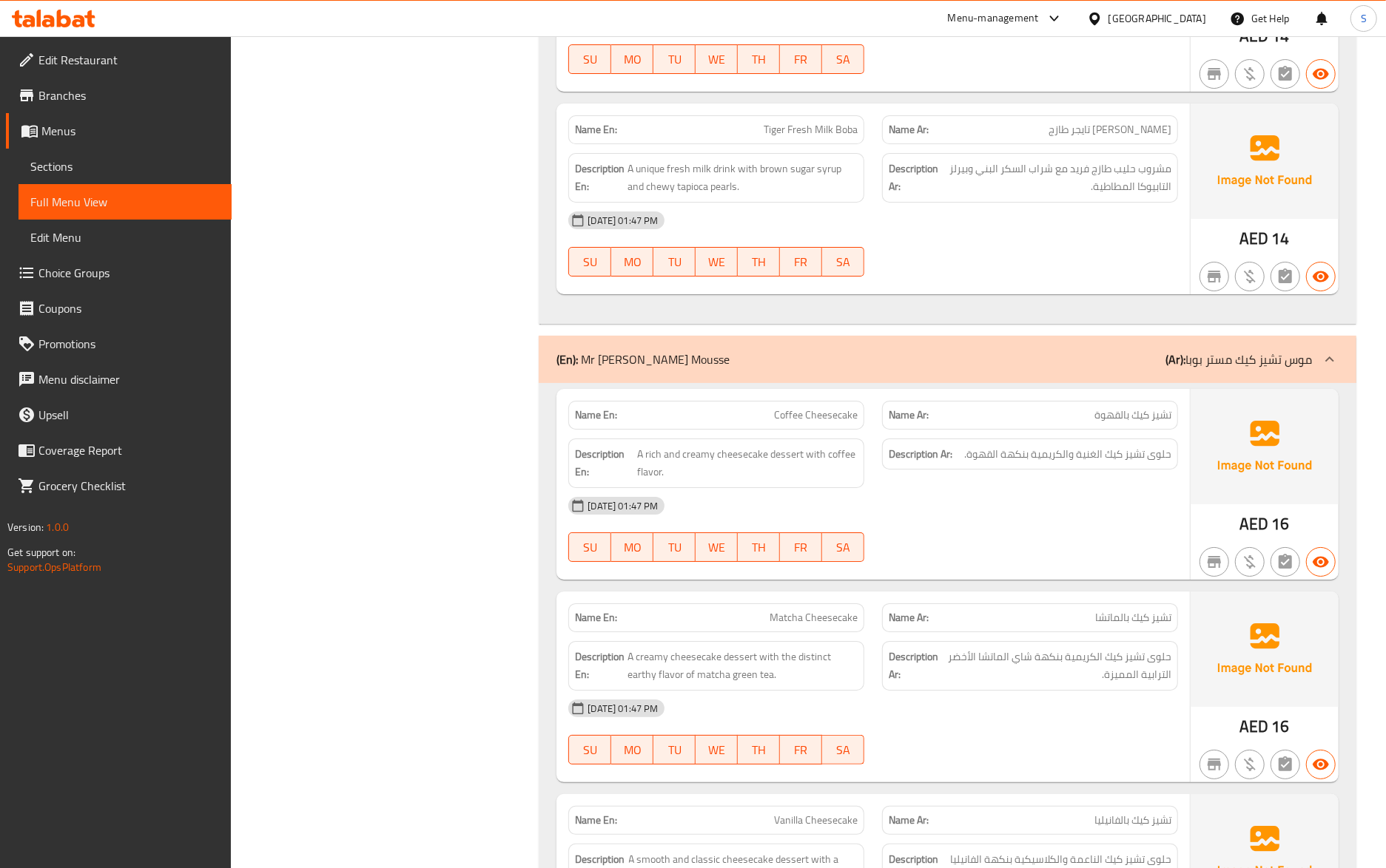
click at [891, 626] on strong "Name Ar:" at bounding box center [909, 618] width 40 height 15
click at [1045, 661] on div "Description Ar: حلوى تشيز كيك الكريمية بنكهة شاي الماتشا الأخضر الترابية المميز…" at bounding box center [1029, 665] width 313 height 67
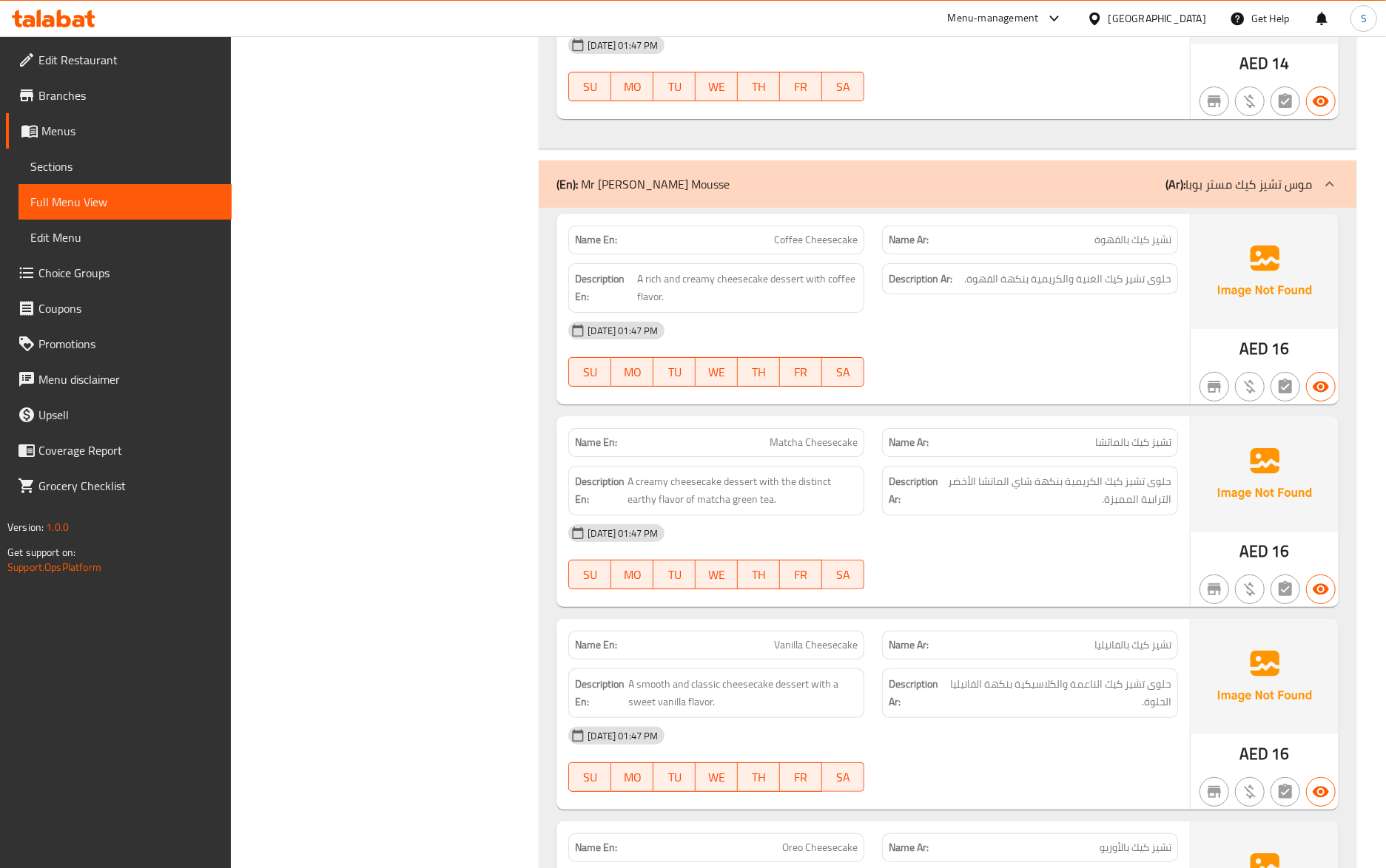
scroll to position [4258, 0]
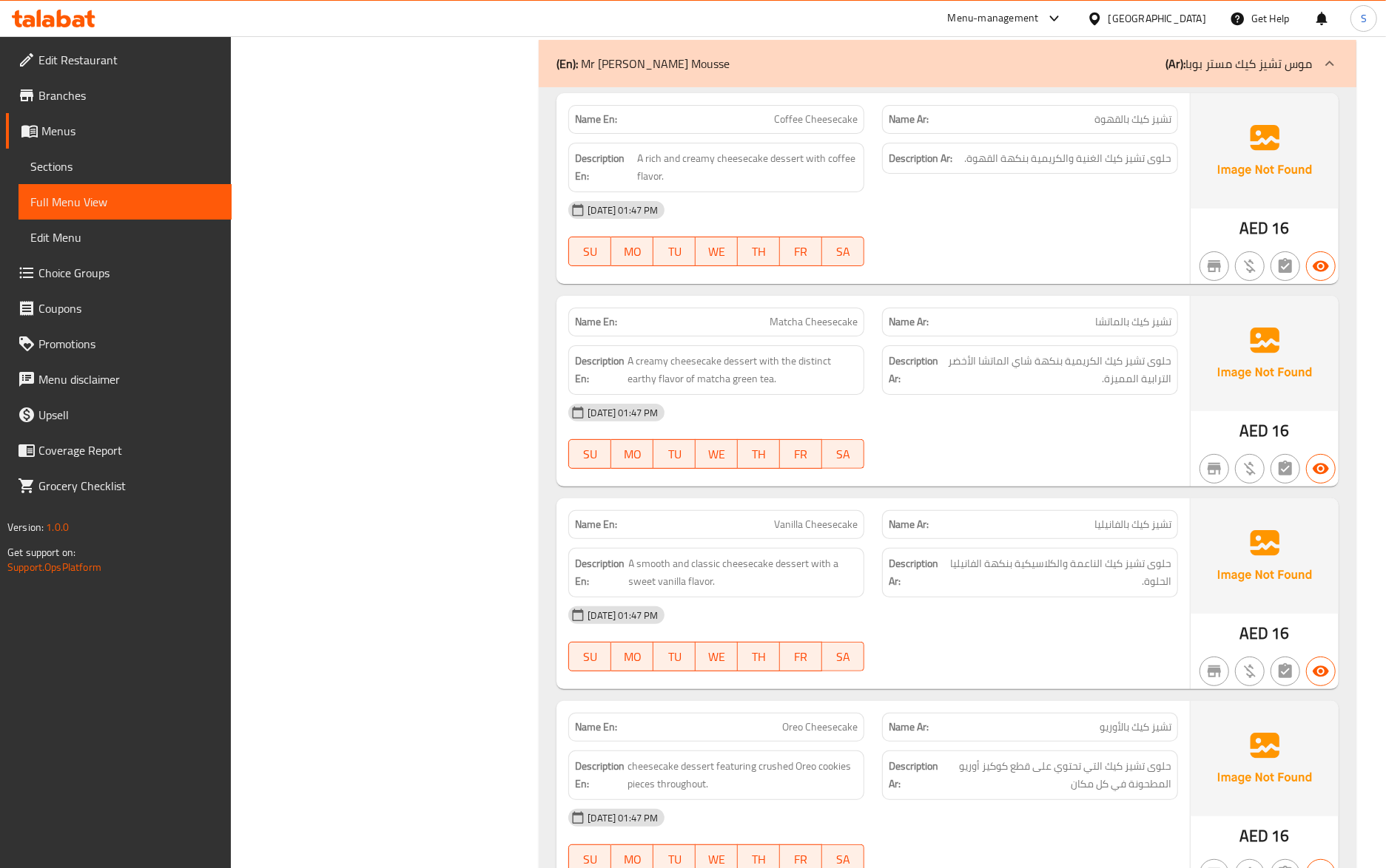
drag, startPoint x: 912, startPoint y: 547, endPoint x: 921, endPoint y: 589, distance: 43.0
click at [912, 532] on strong "Name Ar:" at bounding box center [909, 525] width 40 height 15
click at [859, 539] on div "Name En: Vanilla Cheesecake" at bounding box center [716, 525] width 296 height 29
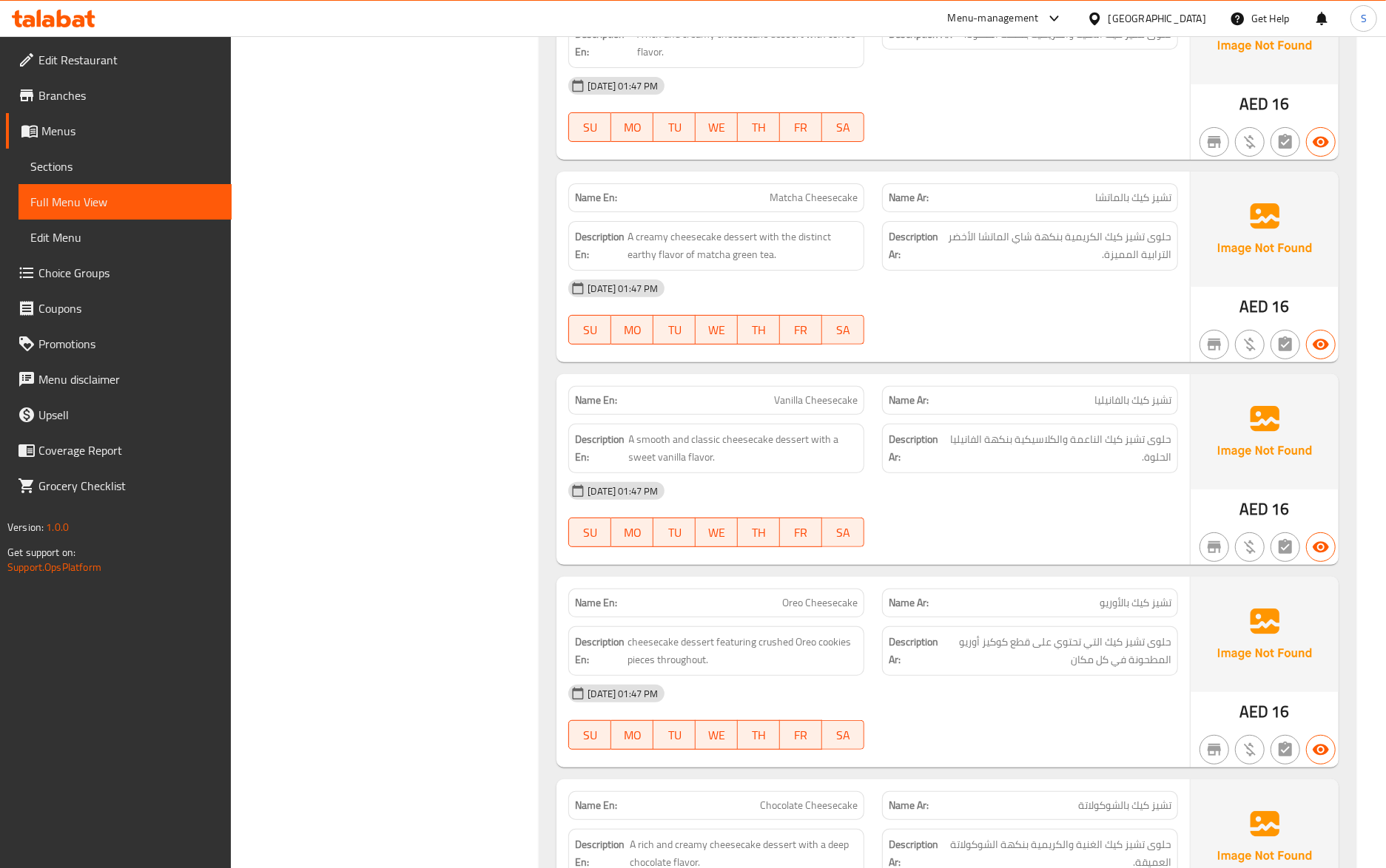
scroll to position [4653, 0]
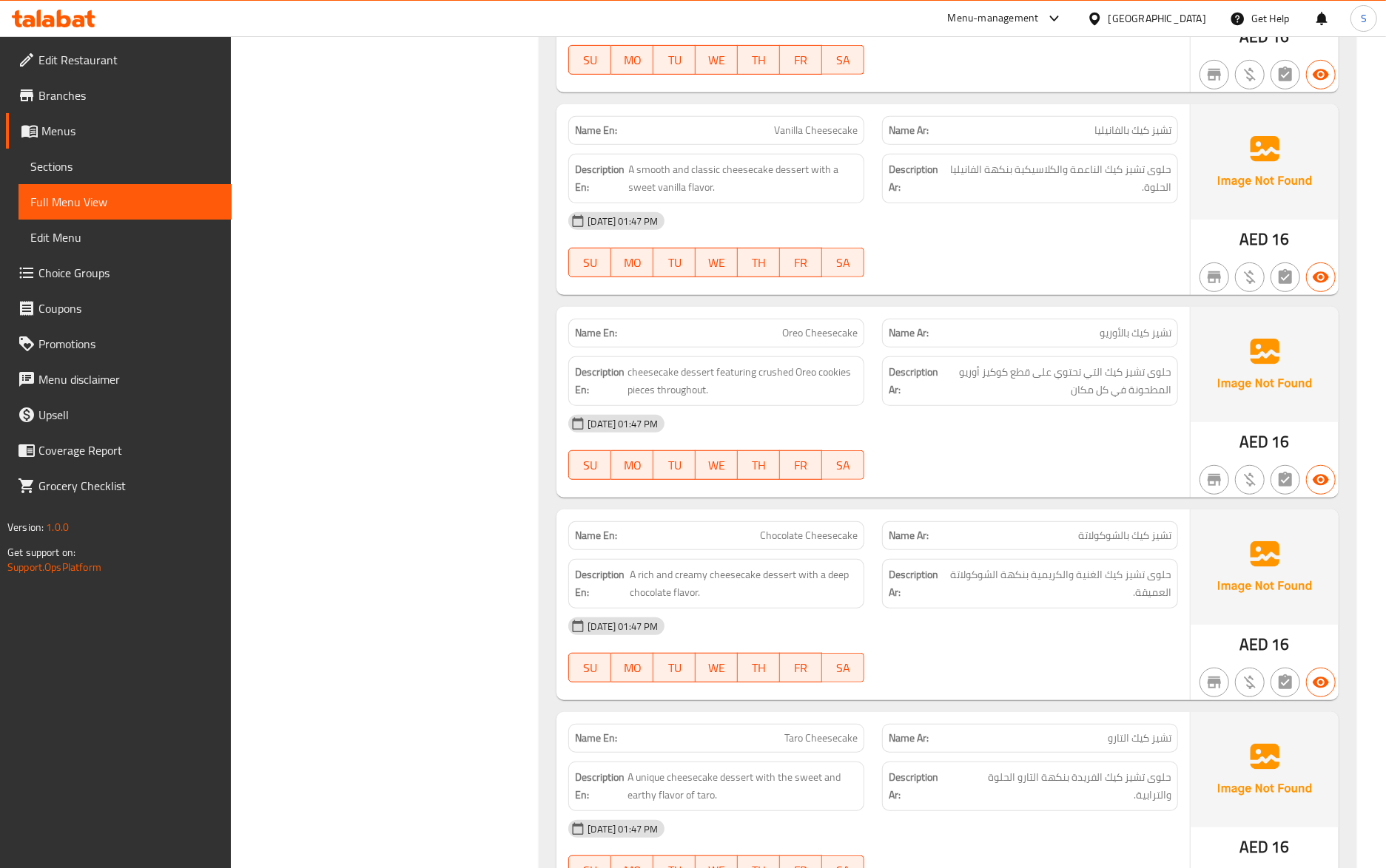
drag, startPoint x: 1049, startPoint y: 558, endPoint x: 1051, endPoint y: 604, distance: 46.0
click at [1049, 544] on p "Name Ar: تشيز كيك بالشوكولاتة" at bounding box center [1029, 536] width 282 height 15
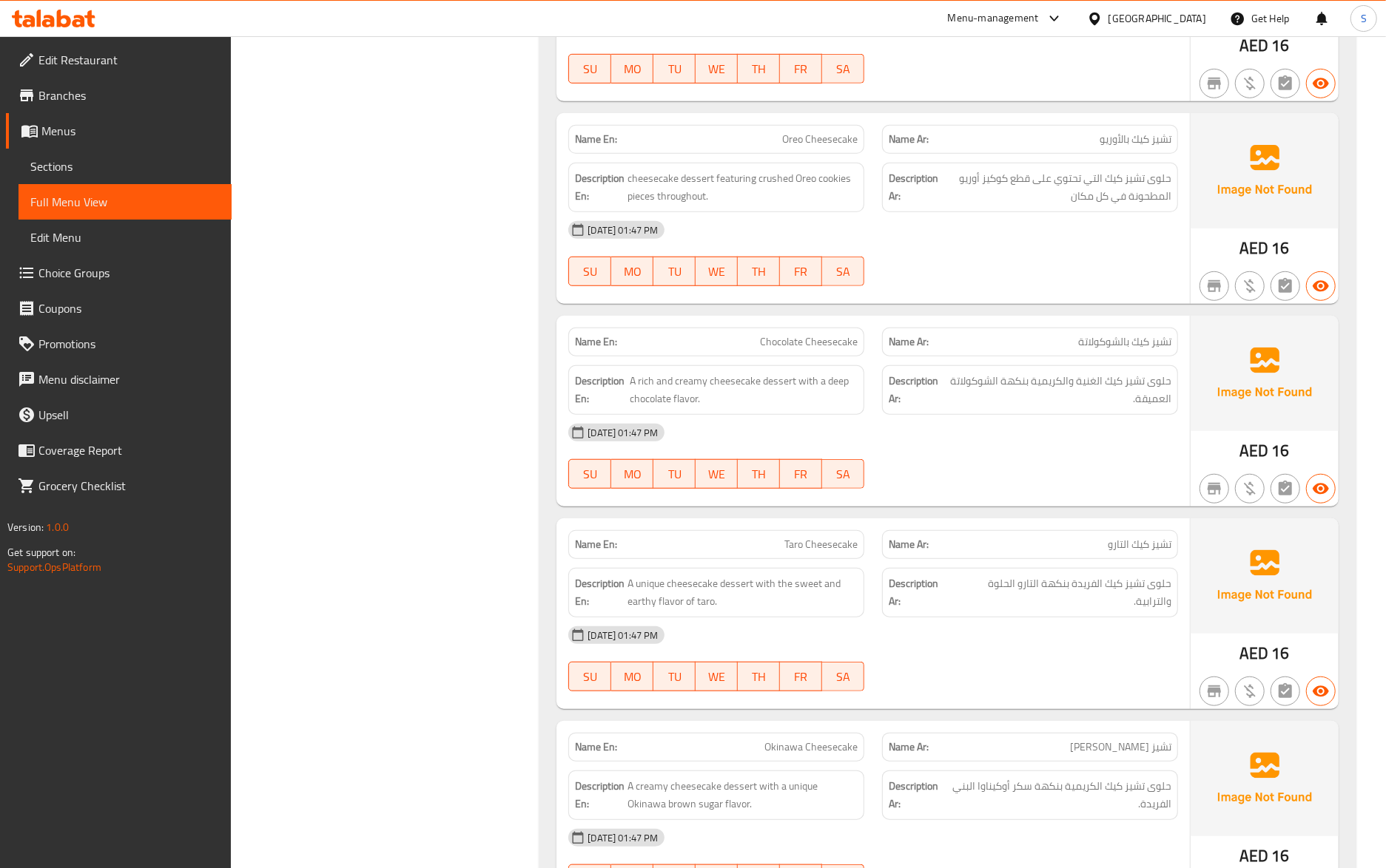
scroll to position [4850, 0]
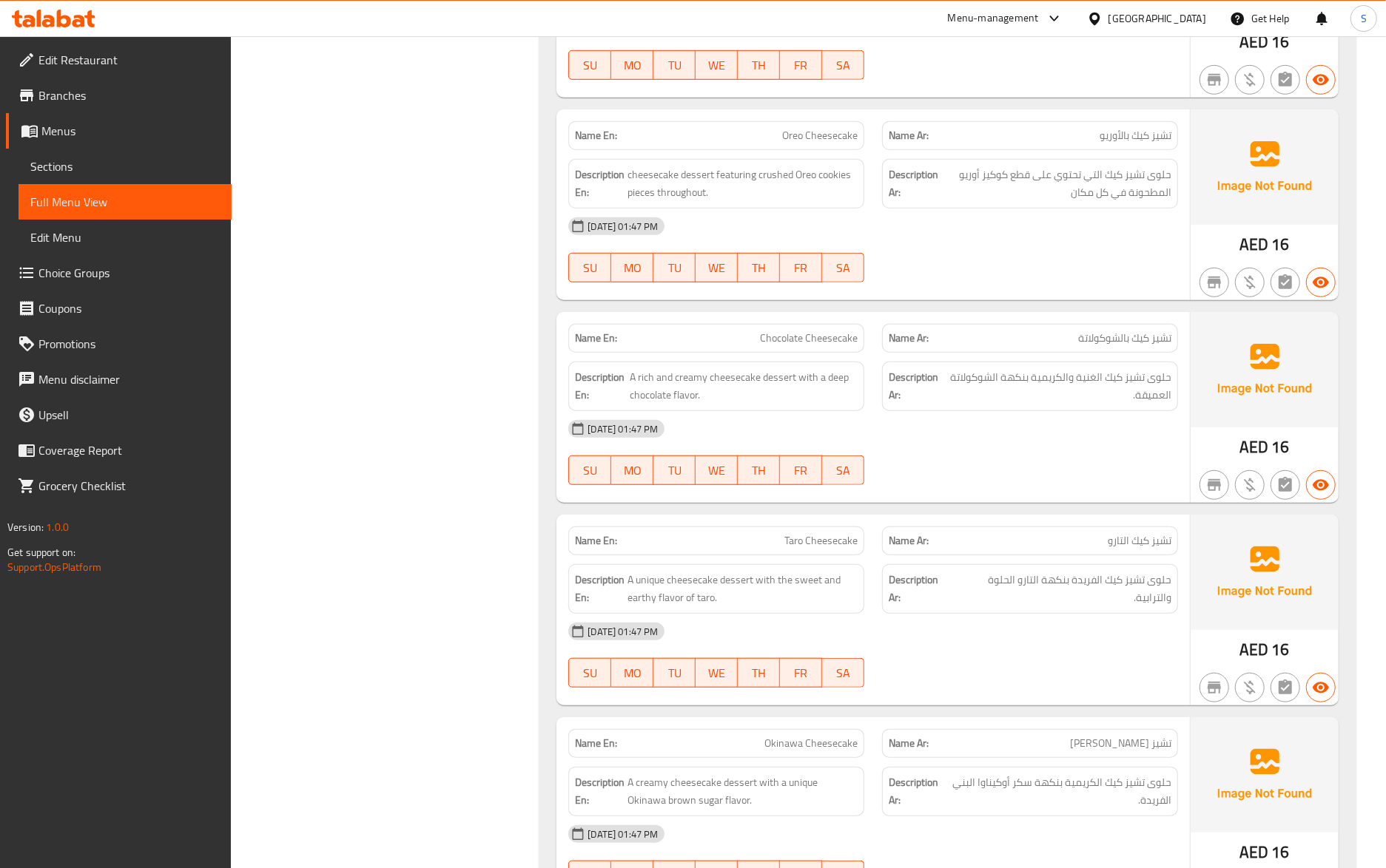
click at [909, 555] on div "Name Ar: تشيز كيك التارو" at bounding box center [1030, 541] width 296 height 29
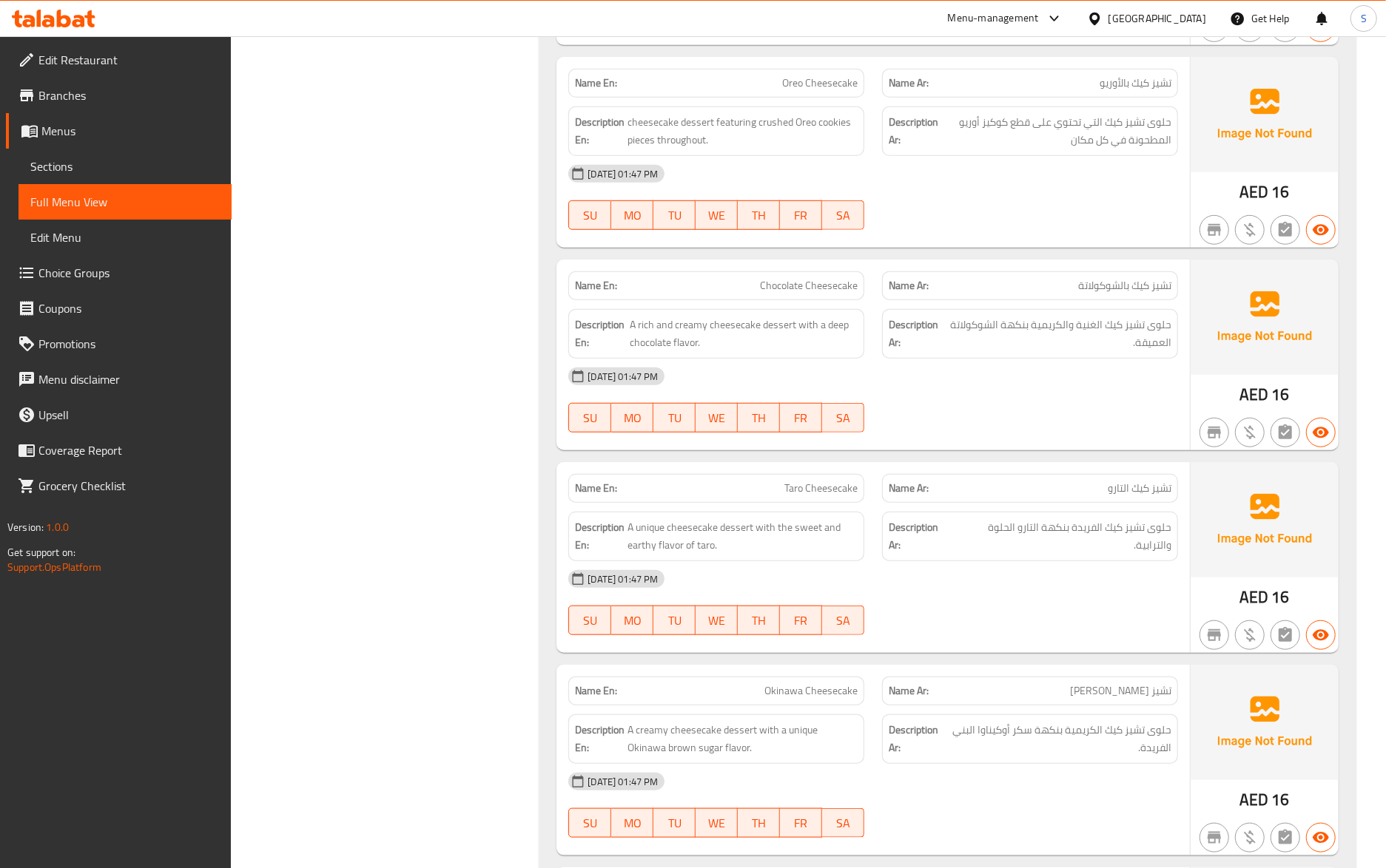
scroll to position [4948, 0]
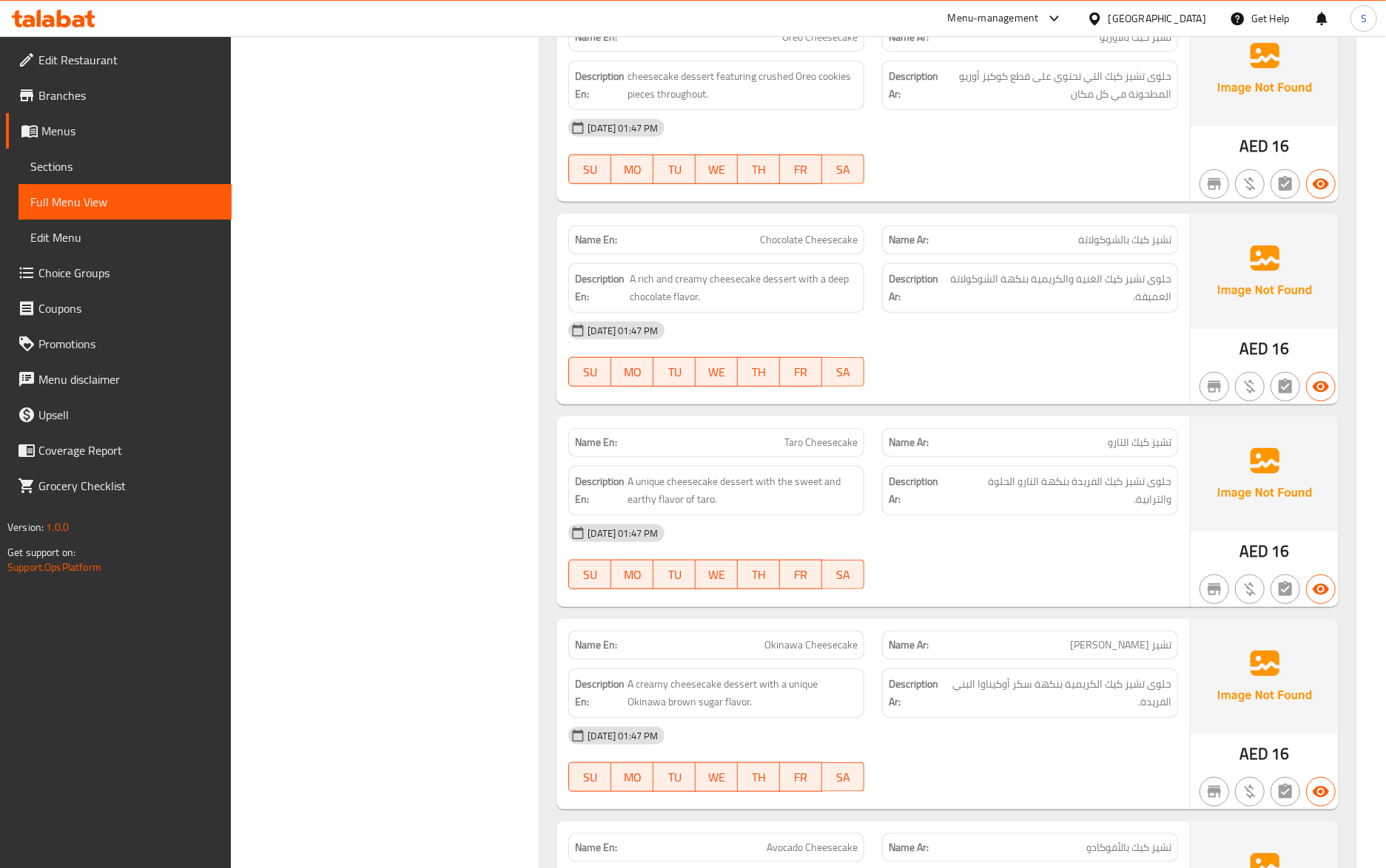
click at [898, 551] on div "[DATE] 01:47 PM" at bounding box center [873, 533] width 628 height 36
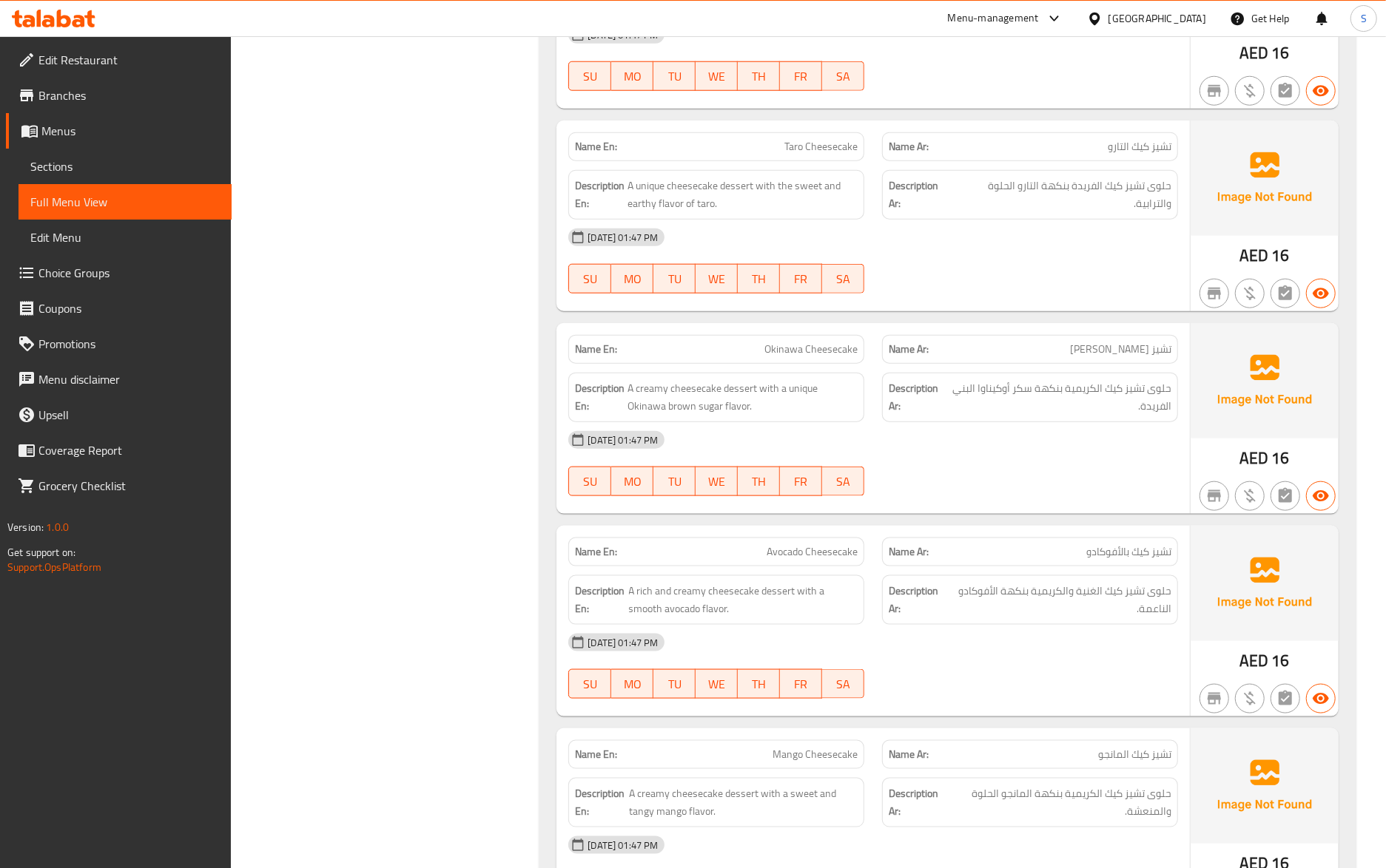
click at [1086, 545] on div "Name En: Coffee Cheesecake Name Ar: تشيز كيك بالقهوة Description En: A rich and…" at bounding box center [947, 25] width 817 height 1847
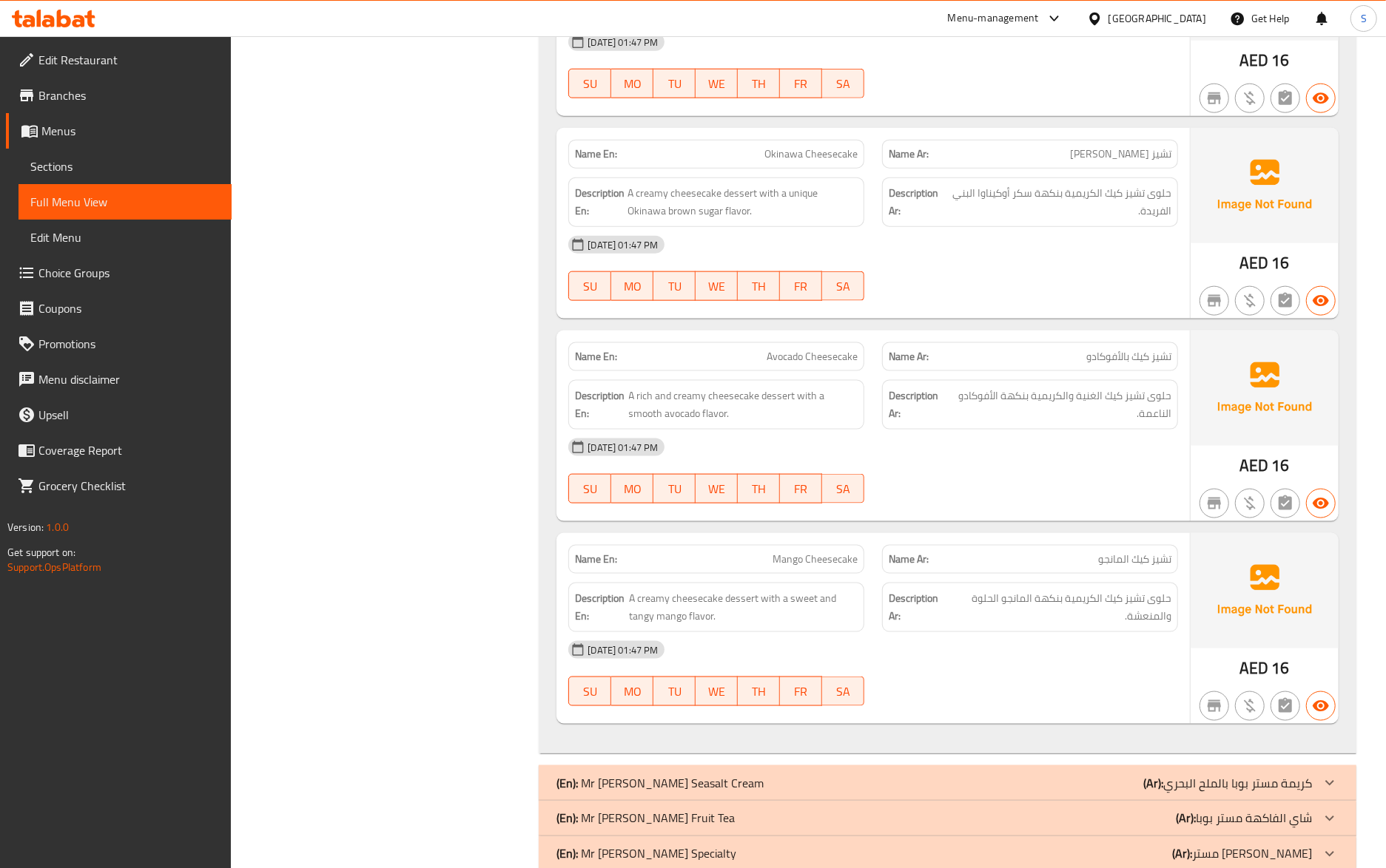
scroll to position [5442, 0]
click at [1122, 511] on div at bounding box center [1029, 501] width 313 height 18
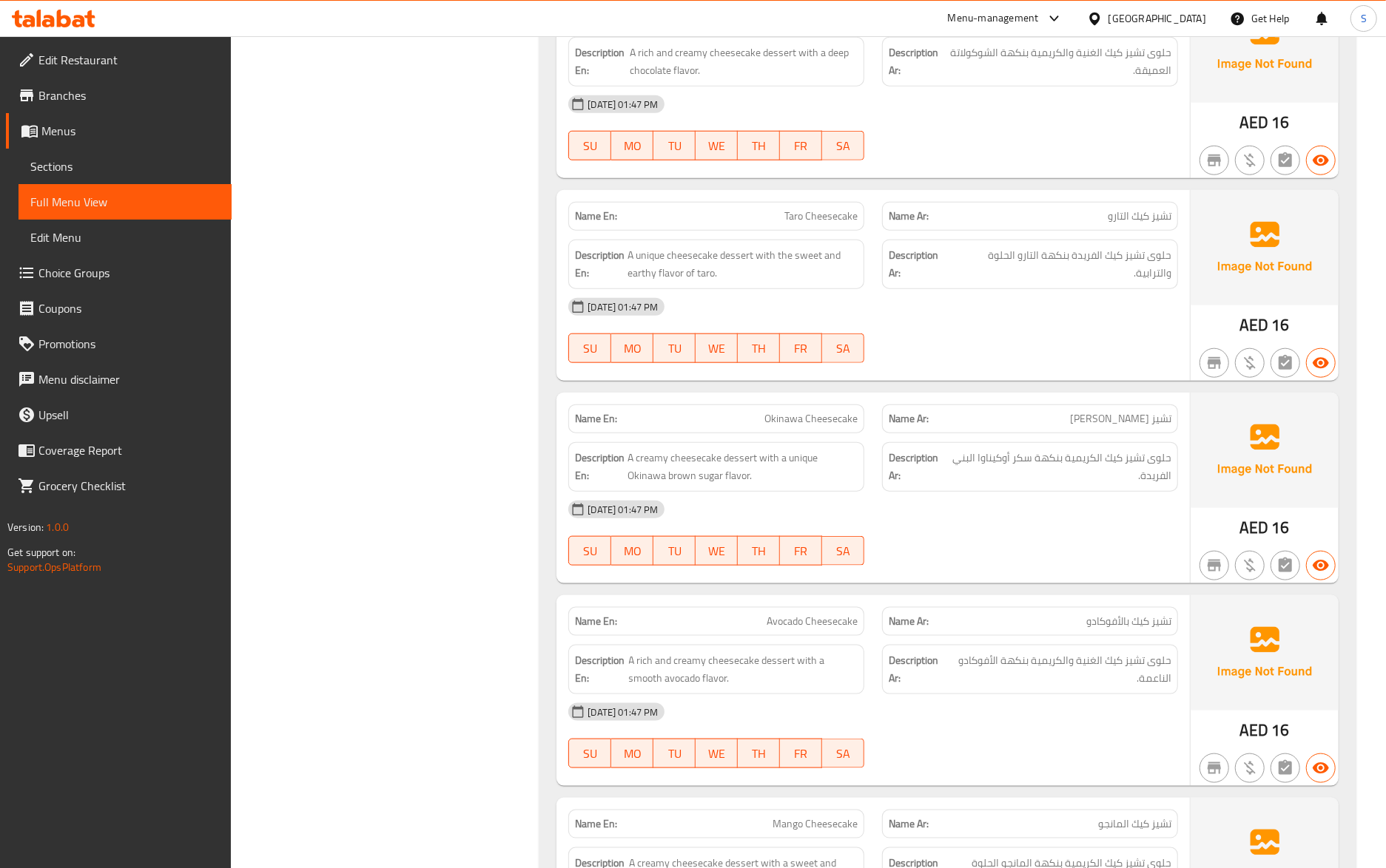
scroll to position [5540, 0]
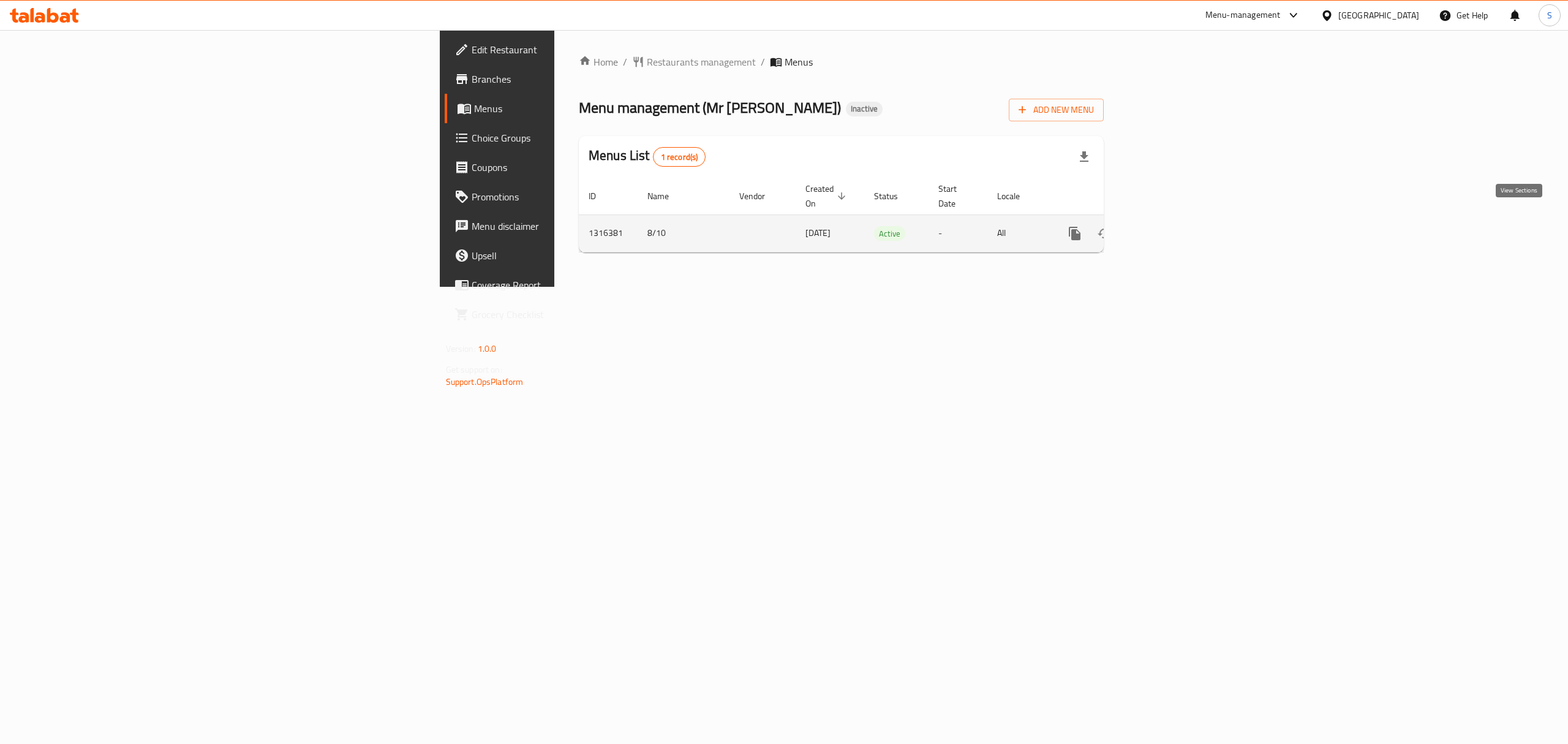
click at [1177, 223] on link "enhanced table" at bounding box center [1163, 233] width 29 height 29
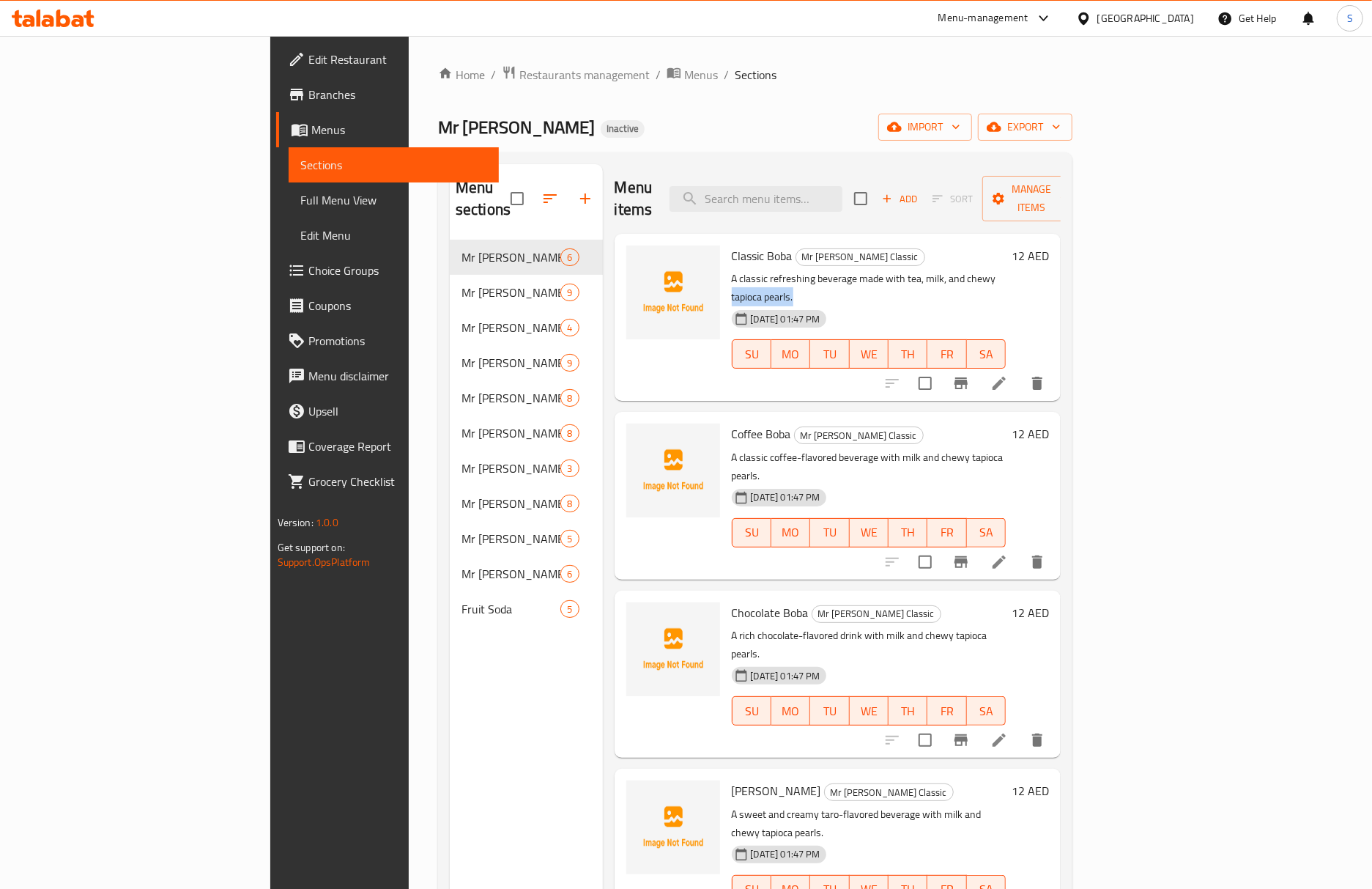
drag, startPoint x: 925, startPoint y: 261, endPoint x: 1005, endPoint y: 261, distance: 80.0
click at [1005, 270] on p "A classic refreshing beverage made with tea, milk, and chewy tapioca pearls." at bounding box center [869, 288] width 275 height 37
copy p "tapioca pearls."
click at [1006, 376] on icon at bounding box center [998, 382] width 13 height 13
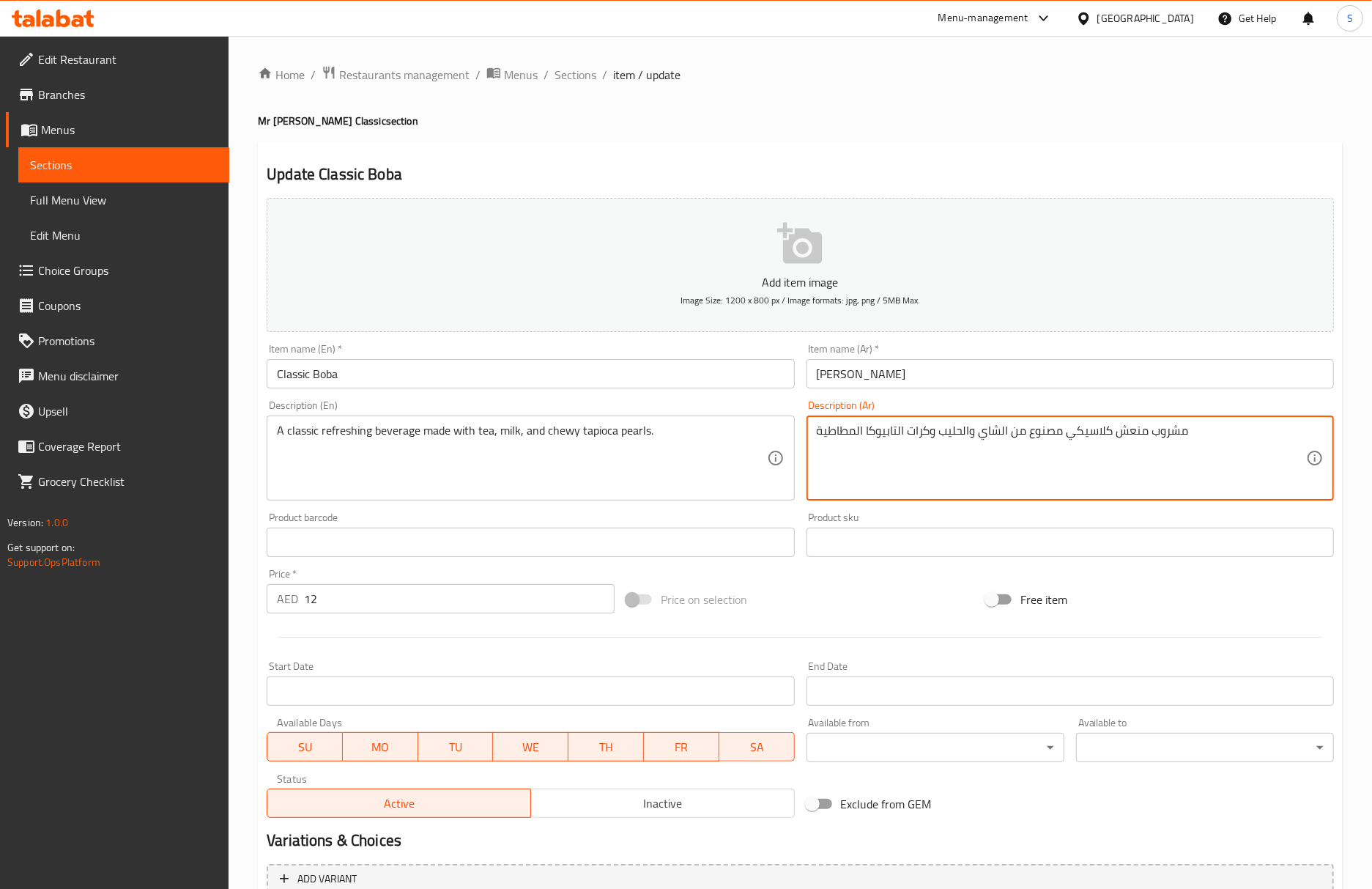
drag, startPoint x: 930, startPoint y: 426, endPoint x: 909, endPoint y: 434, distance: 22.5
paste textarea "بيرلز"
type textarea "مشروب منعش كلاسيكي مصنوع من الشاي والحليب وبيرلز التابيوكا المطاطية"
click at [630, 385] on input "Classic Boba" at bounding box center [530, 373] width 527 height 29
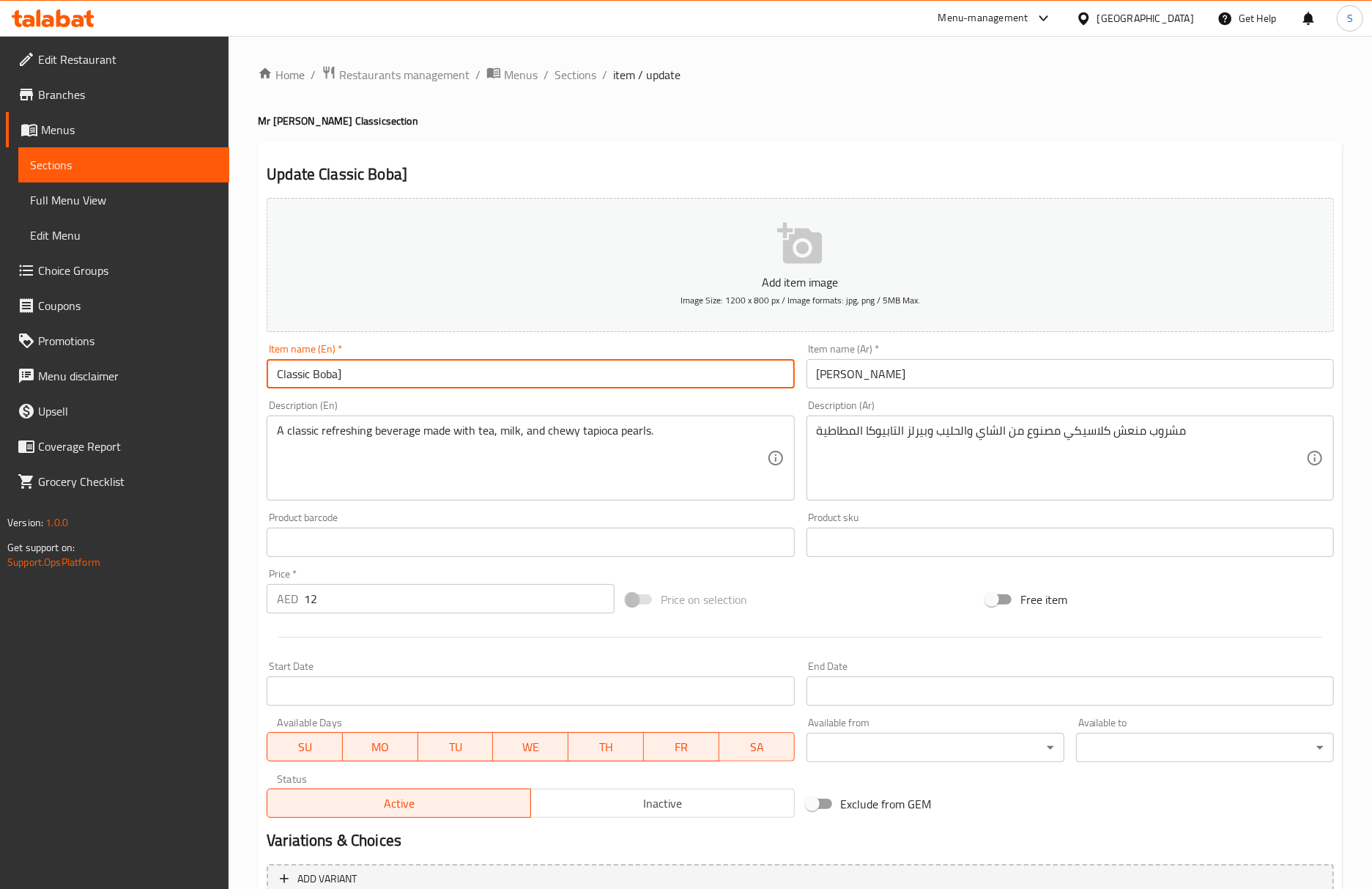
type input "Classic Boba"
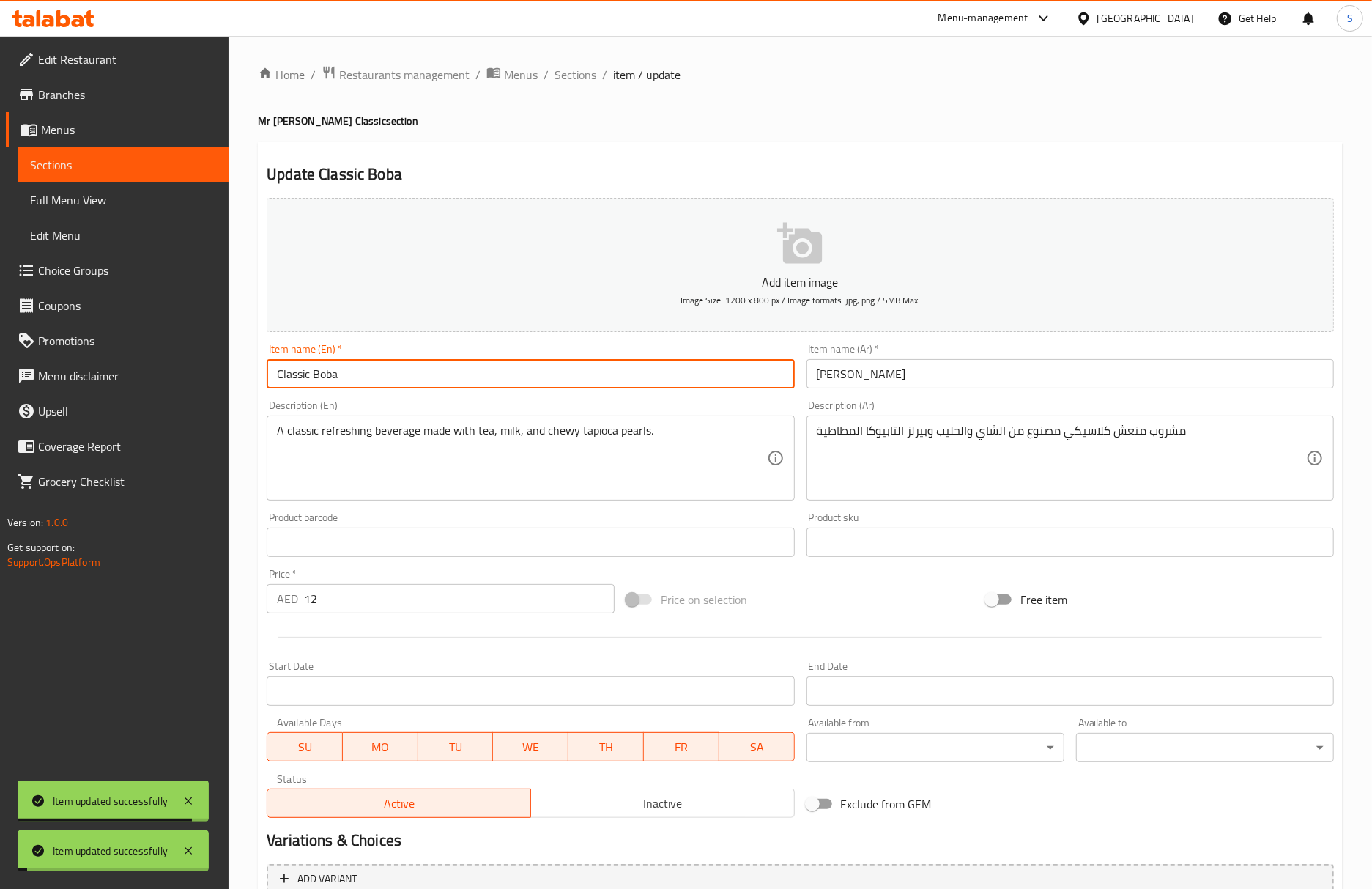
drag, startPoint x: 567, startPoint y: 75, endPoint x: 13, endPoint y: 75, distance: 554.0
click at [567, 75] on span "Sections" at bounding box center [575, 74] width 41 height 18
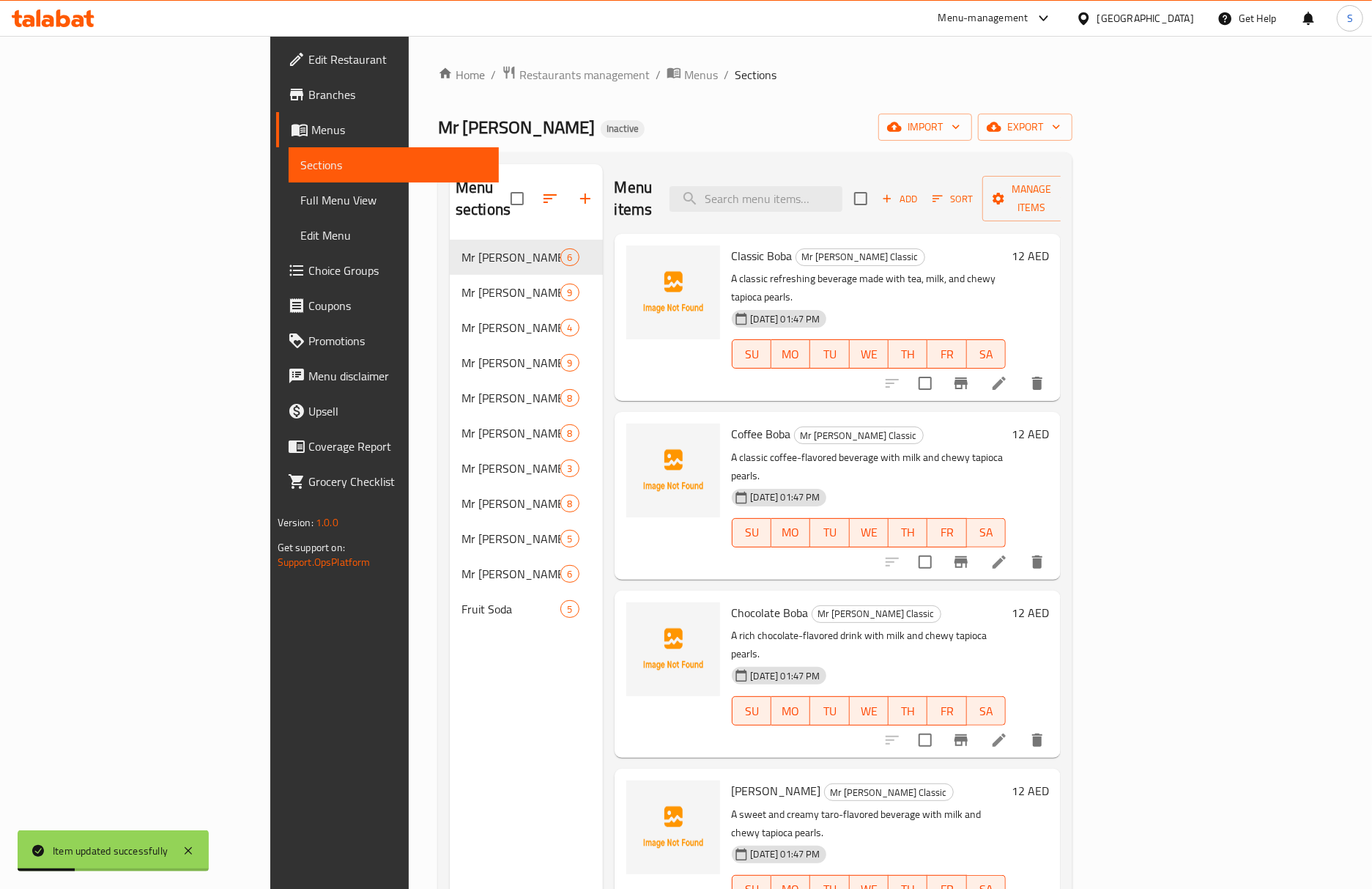
click at [1020, 549] on li at bounding box center [999, 562] width 41 height 26
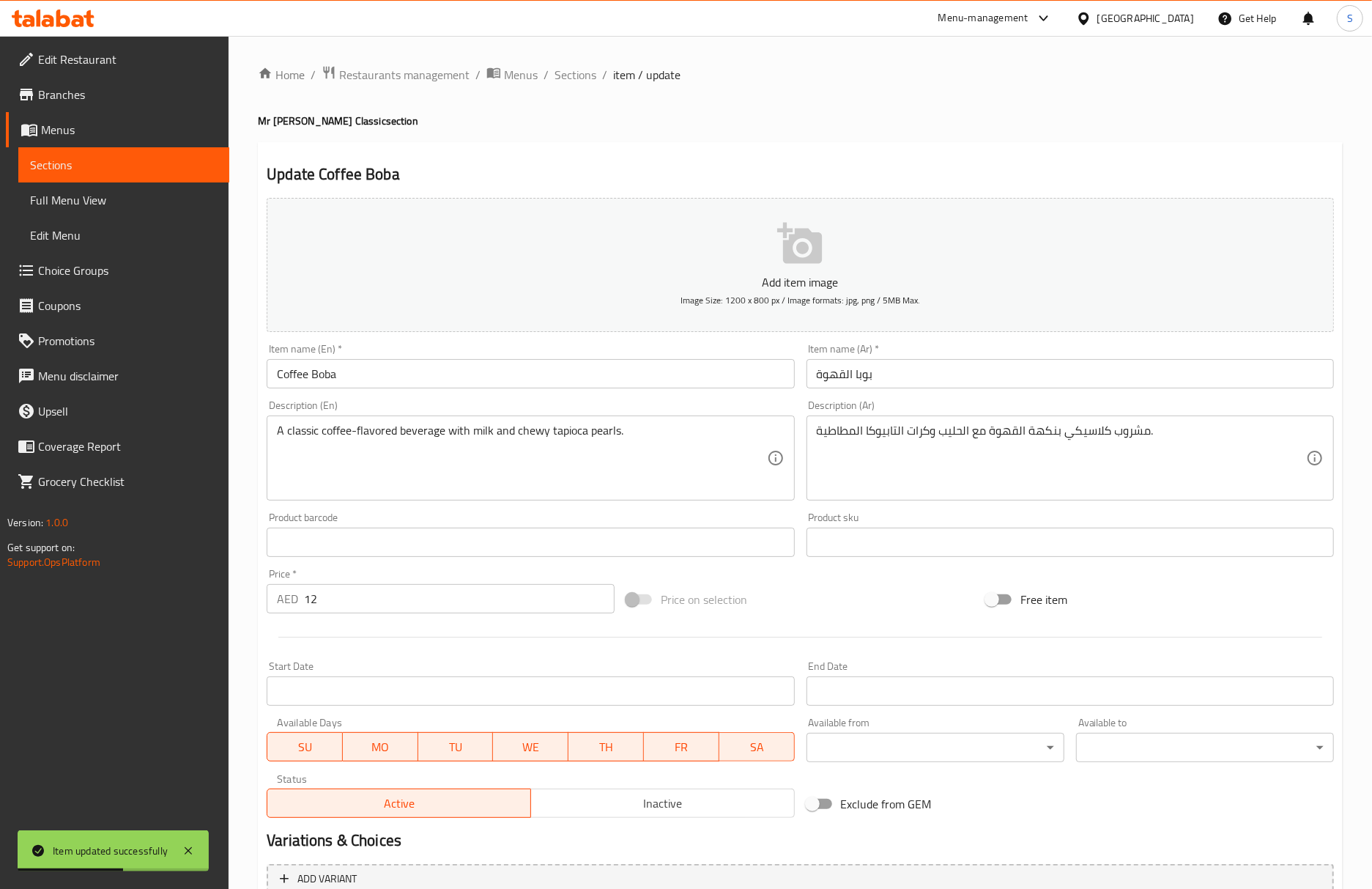
drag, startPoint x: 801, startPoint y: 129, endPoint x: 791, endPoint y: 143, distance: 17.2
click at [801, 129] on div "Home / Restaurants management / Menus / Sections / item / update Mr [PERSON_NAM…" at bounding box center [801, 536] width 1085 height 941
click at [837, 112] on div "Home / Restaurants management / Menus / Sections / item / update Mr [PERSON_NAM…" at bounding box center [801, 536] width 1085 height 941
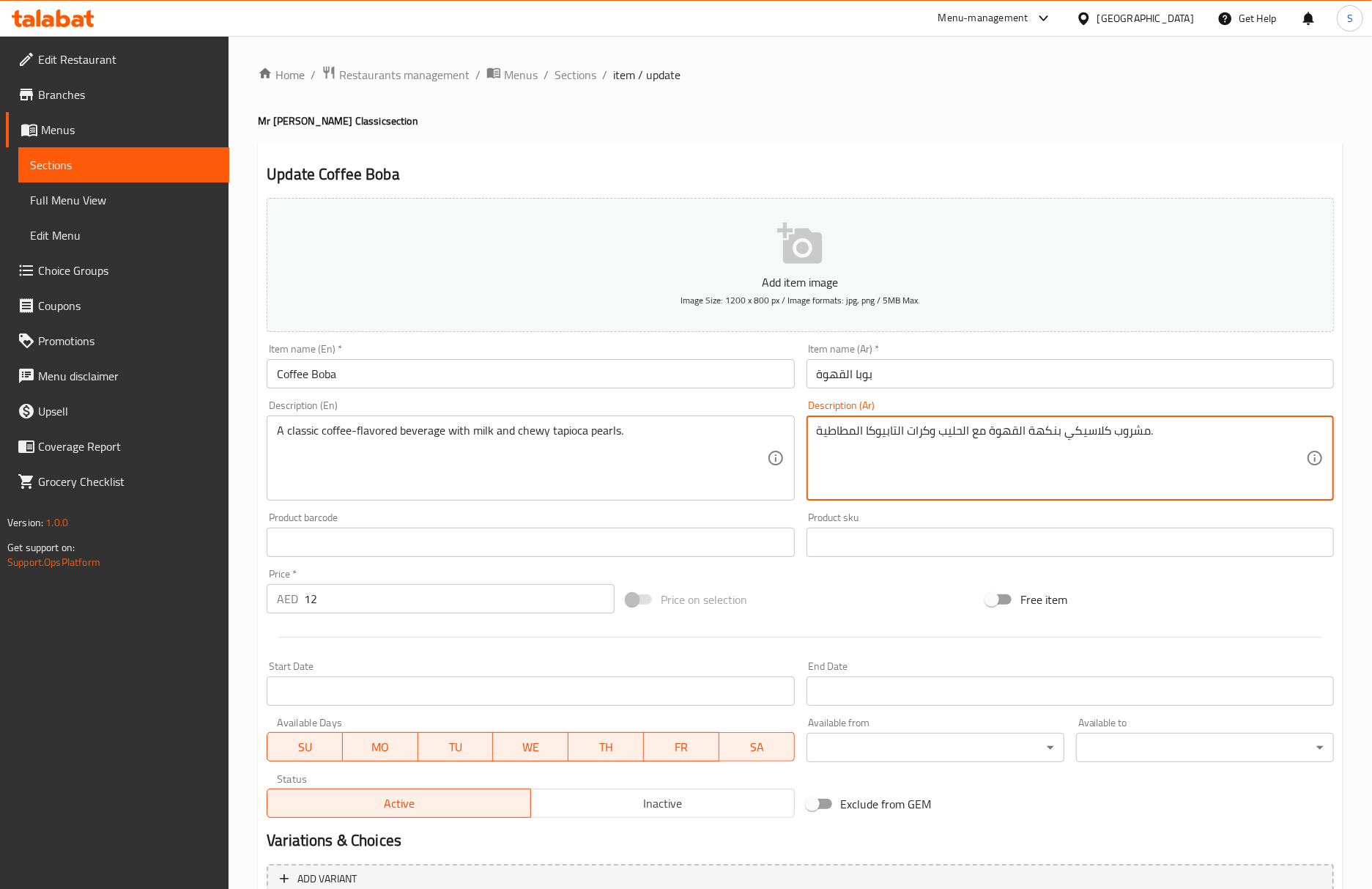
drag, startPoint x: 932, startPoint y: 432, endPoint x: 911, endPoint y: 435, distance: 21.2
paste textarea "بيرلز"
click at [905, 438] on textarea "مشروب كلاسيكي بنكهة القهوة مع الحليب وبيرلز التابيوكا المطاطية." at bounding box center [1061, 458] width 490 height 70
type textarea "مشروب كلاسيكي بنكهة القهوة مع الحليب وبيرلز التابيوكا المطاطية."
click at [657, 378] on input "Coffee Boba" at bounding box center [530, 373] width 527 height 29
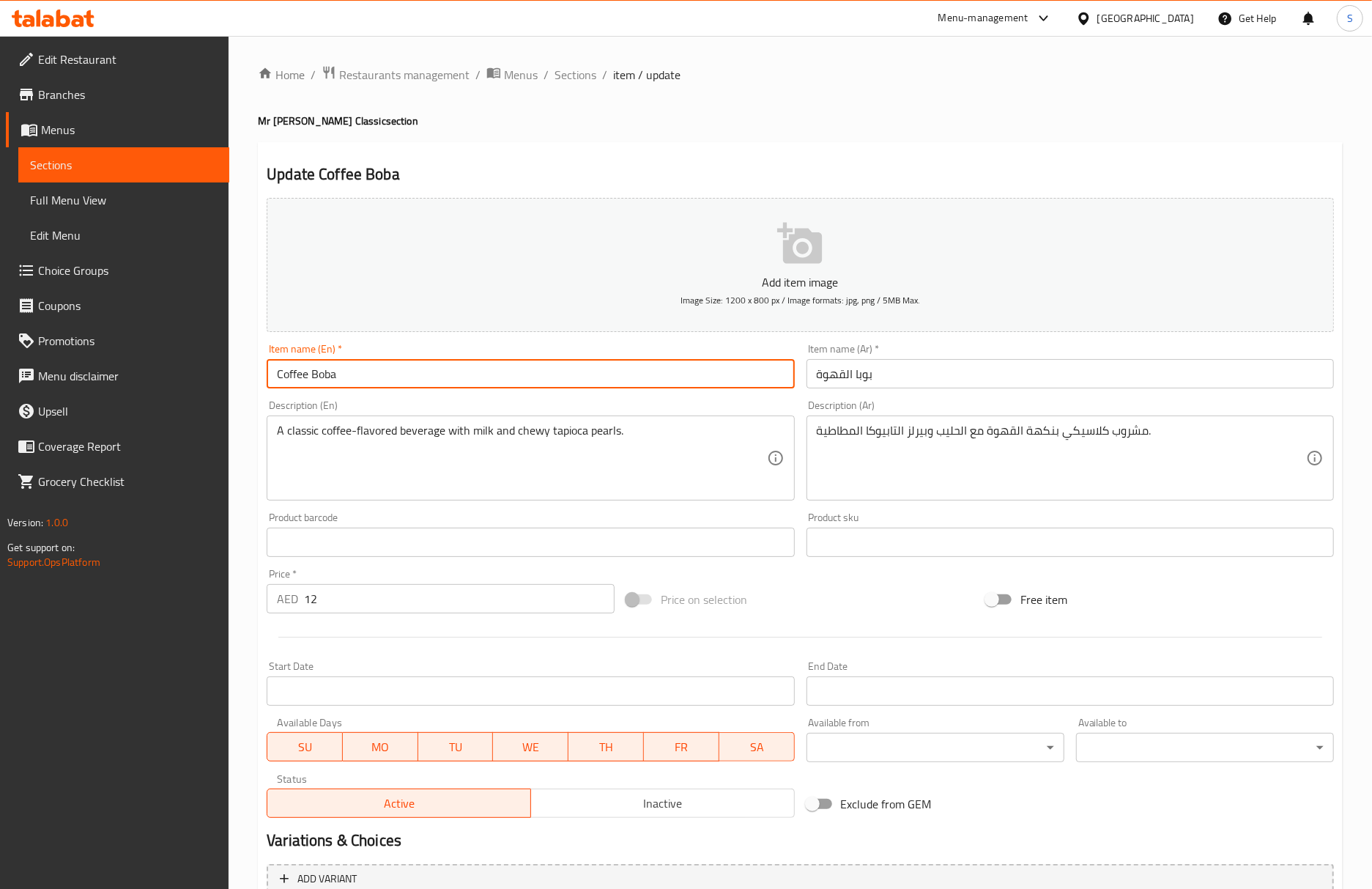
click at [511, 372] on input "Coffee Boba" at bounding box center [530, 373] width 527 height 29
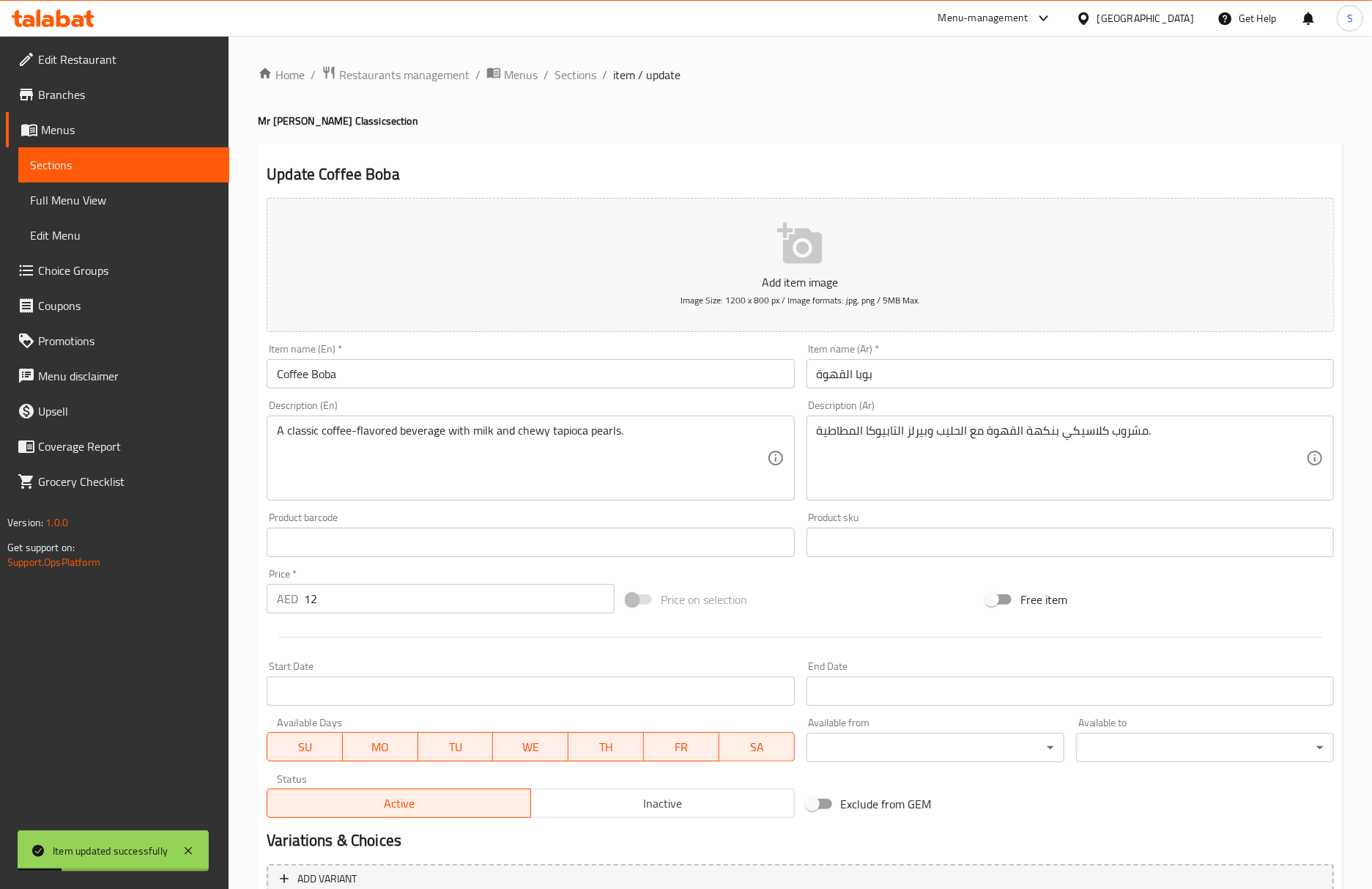
click at [738, 130] on div "Home / Restaurants management / Menus / Sections / item / update Mr [PERSON_NAM…" at bounding box center [801, 536] width 1085 height 941
click at [578, 76] on span "Sections" at bounding box center [575, 74] width 41 height 18
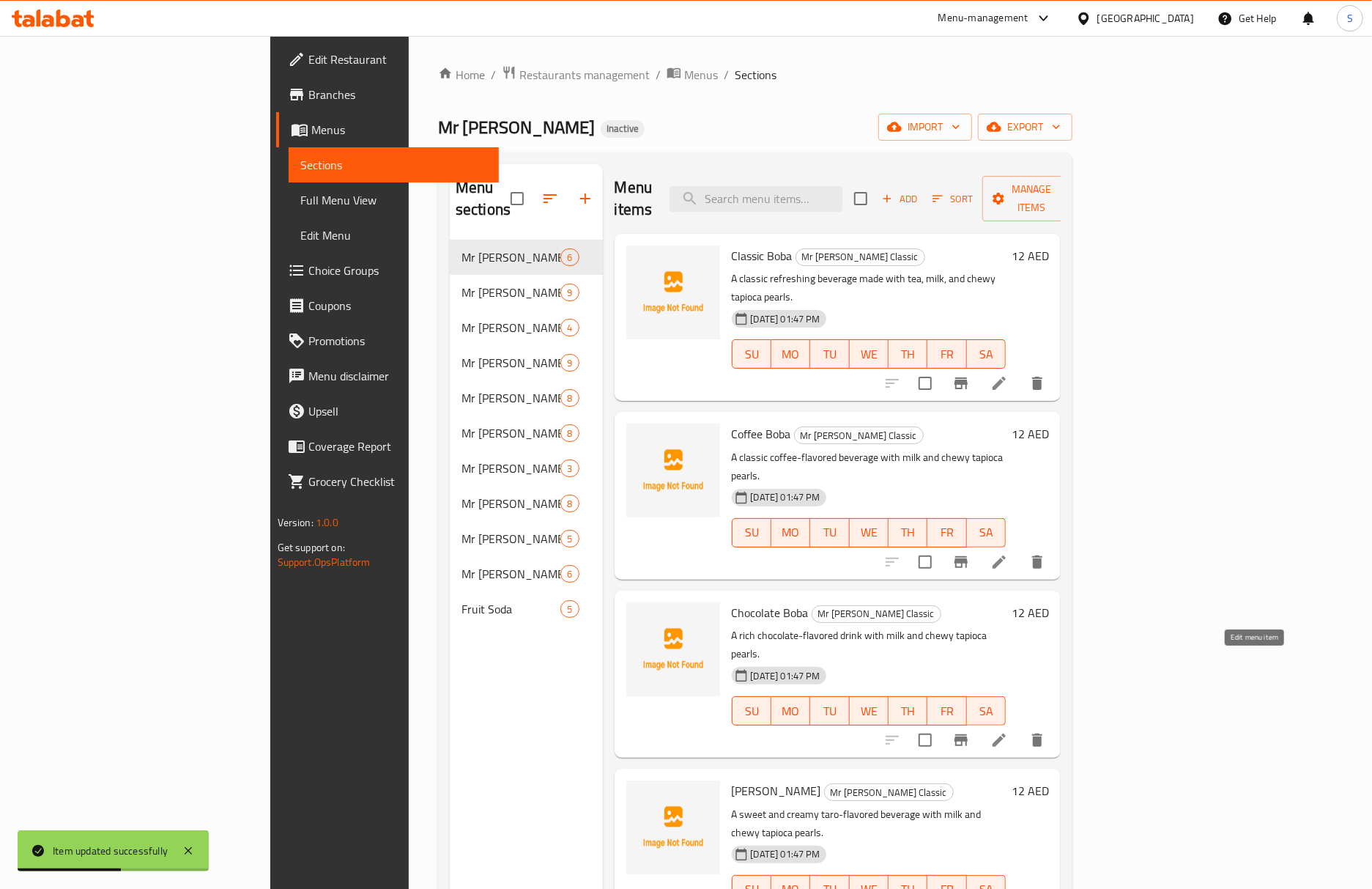
click at [1008, 731] on icon at bounding box center [999, 740] width 18 height 18
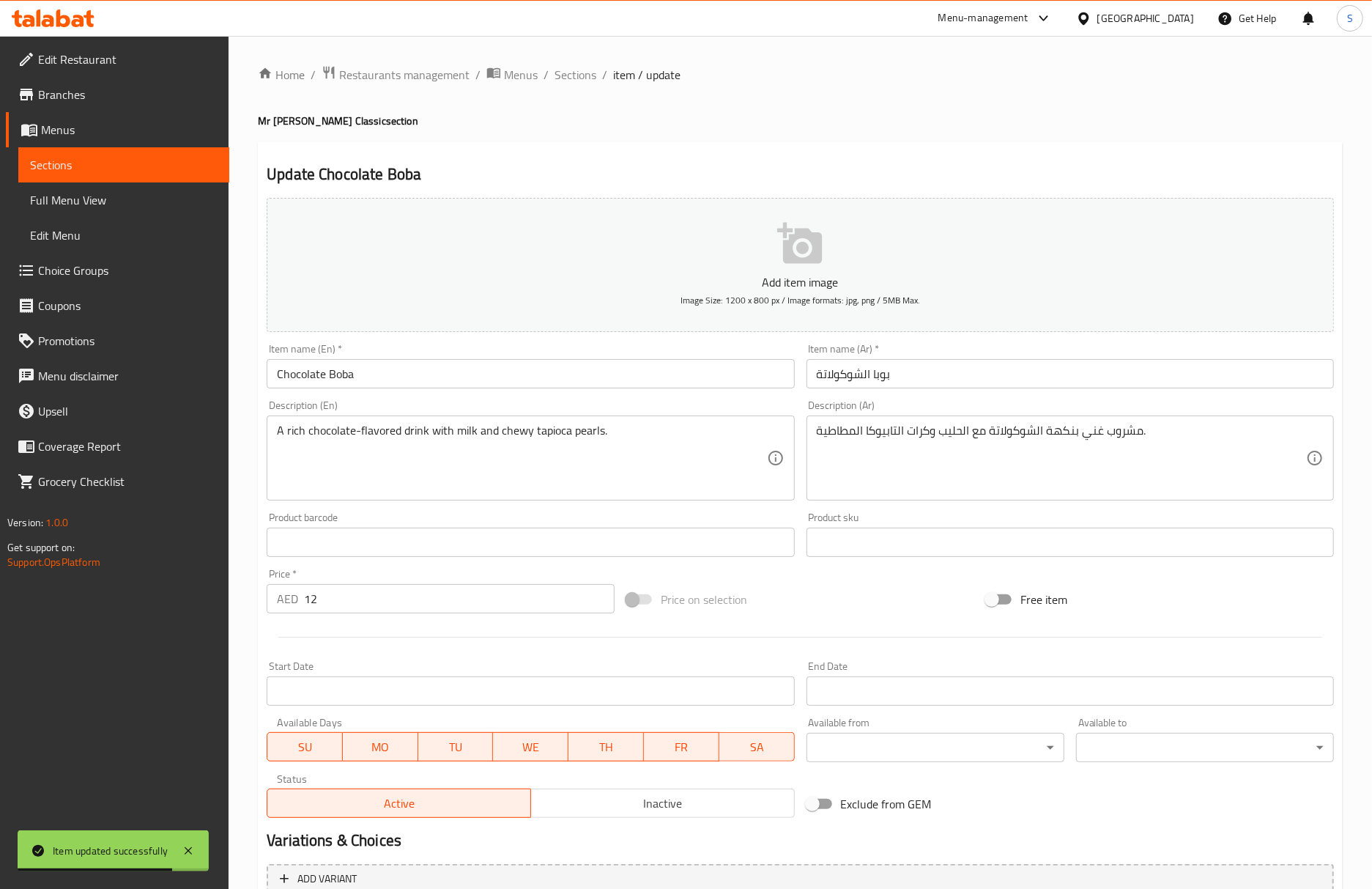
click at [816, 151] on div "Update Chocolate Boba Add item image Image Size: 1200 x 800 px / Image formats:…" at bounding box center [801, 568] width 1085 height 853
click at [857, 143] on div "Update Chocolate Boba Add item image Image Size: 1200 x 800 px / Image formats:…" at bounding box center [801, 568] width 1085 height 853
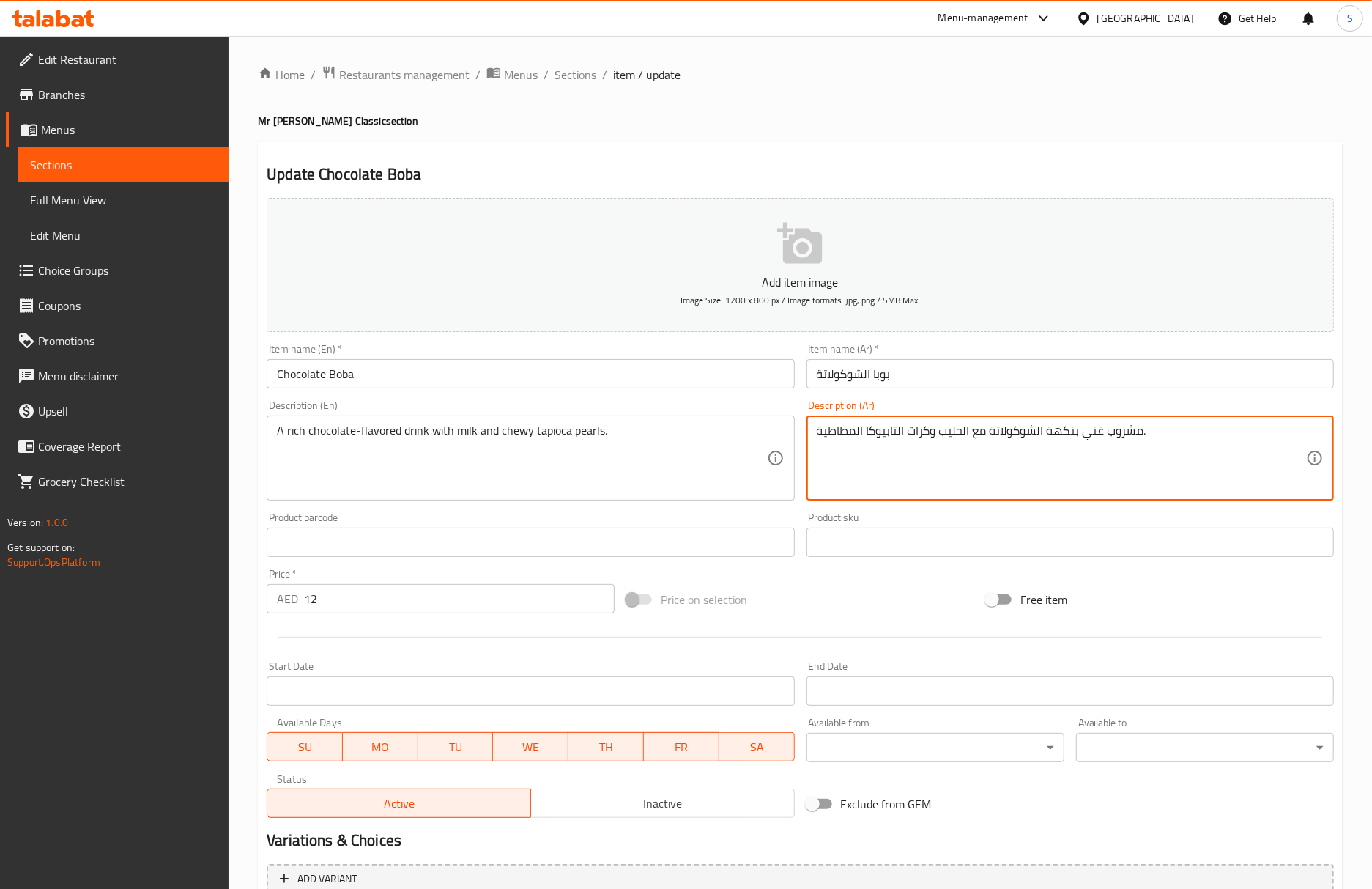
drag, startPoint x: 932, startPoint y: 438, endPoint x: 911, endPoint y: 435, distance: 21.2
click at [911, 435] on textarea "مشروب غني بنكهة الشوكولاتة مع الحليب وكرات التابيوكا المطاطية." at bounding box center [1061, 458] width 490 height 70
paste textarea "بيرلز"
type textarea "مشروب غني بنكهة الشوكولاتة مع الحليب وبيرلز التابيوكا المطاطية."
click at [564, 385] on input "Chocolate Boba" at bounding box center [530, 373] width 527 height 29
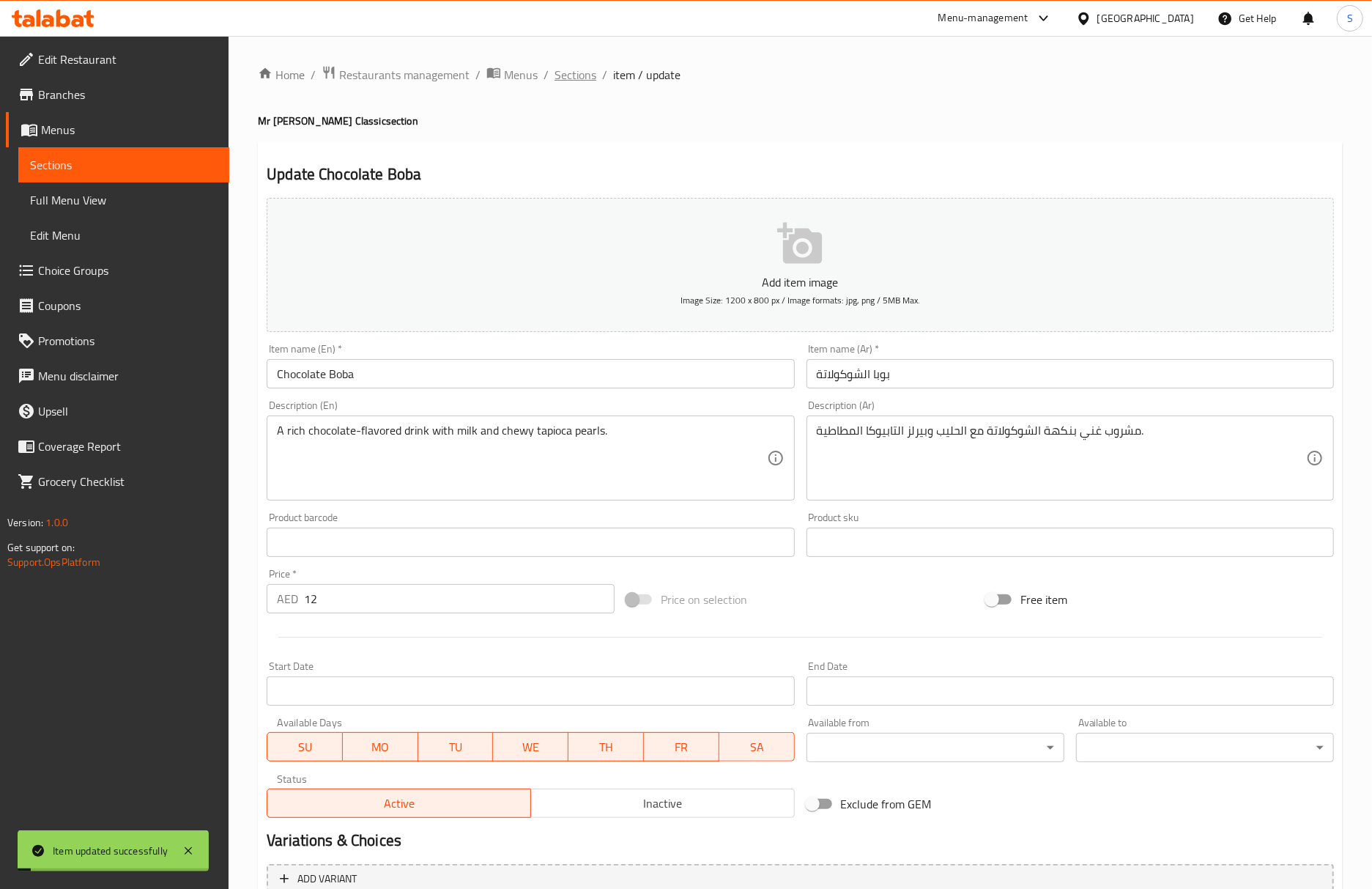
click at [568, 75] on span "Sections" at bounding box center [575, 74] width 41 height 18
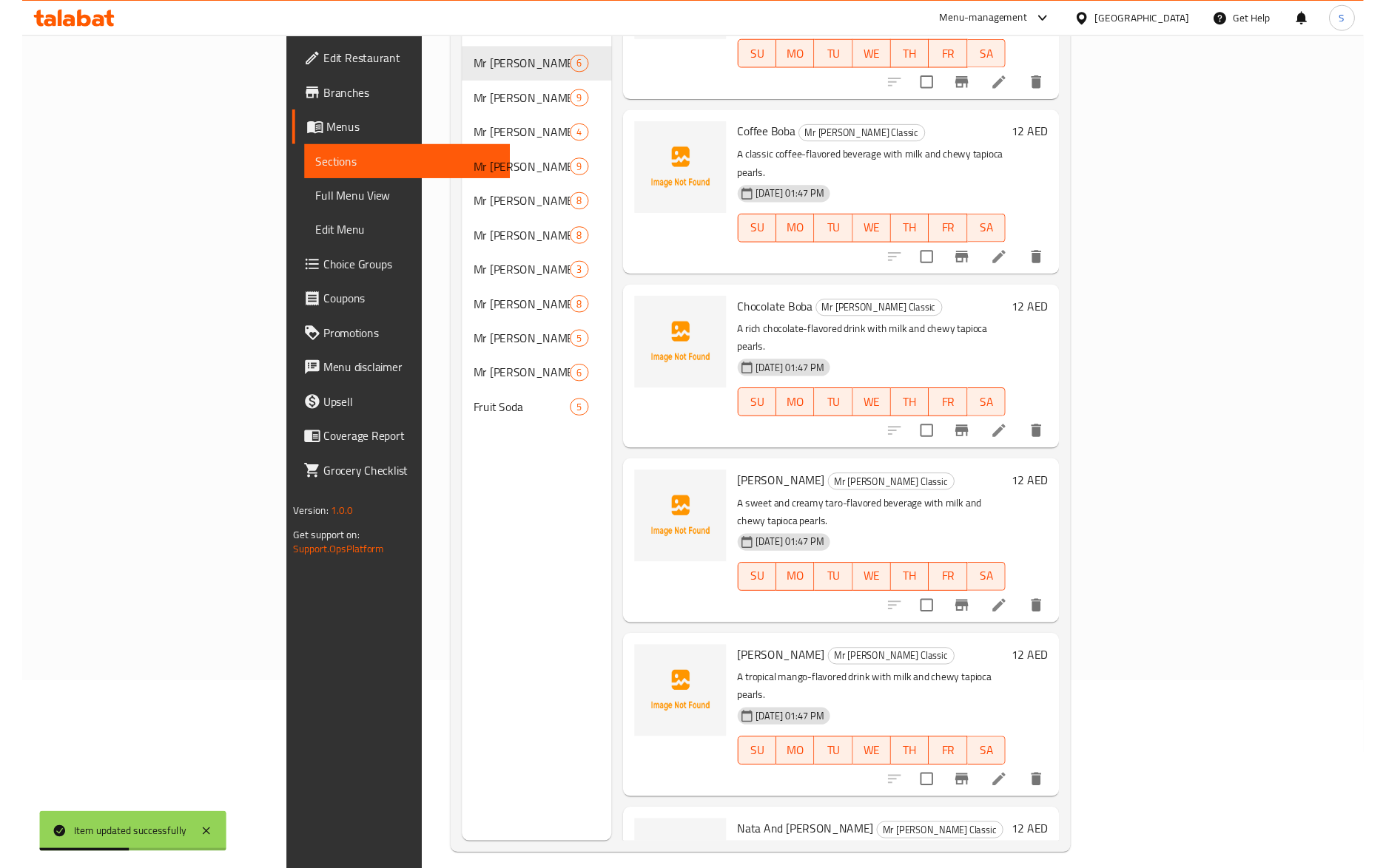
scroll to position [208, 0]
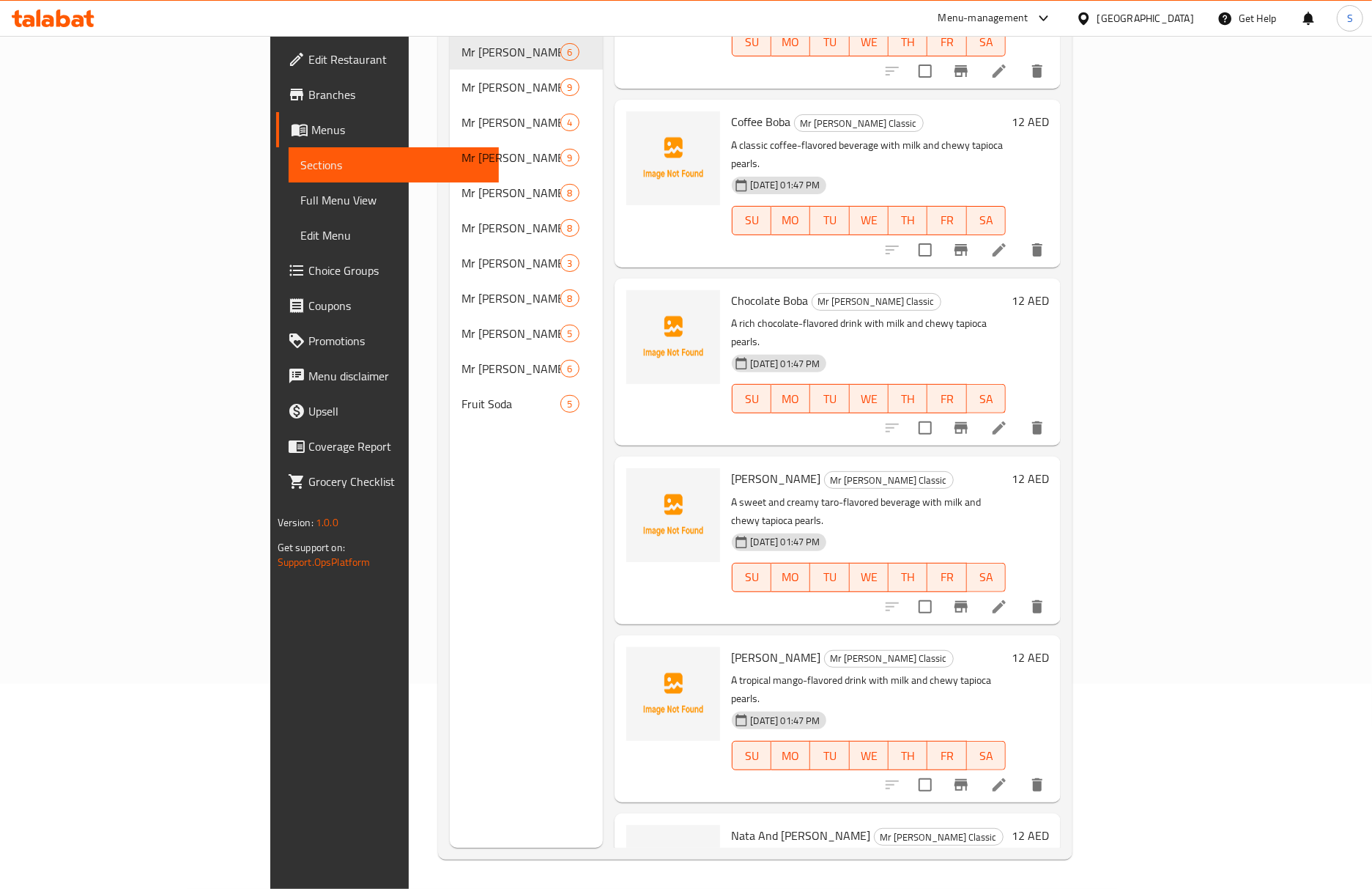
click at [657, 205] on div "Coffee Boba Mr [PERSON_NAME] Classic A classic coffee-flavored beverage with mi…" at bounding box center [837, 183] width 447 height 167
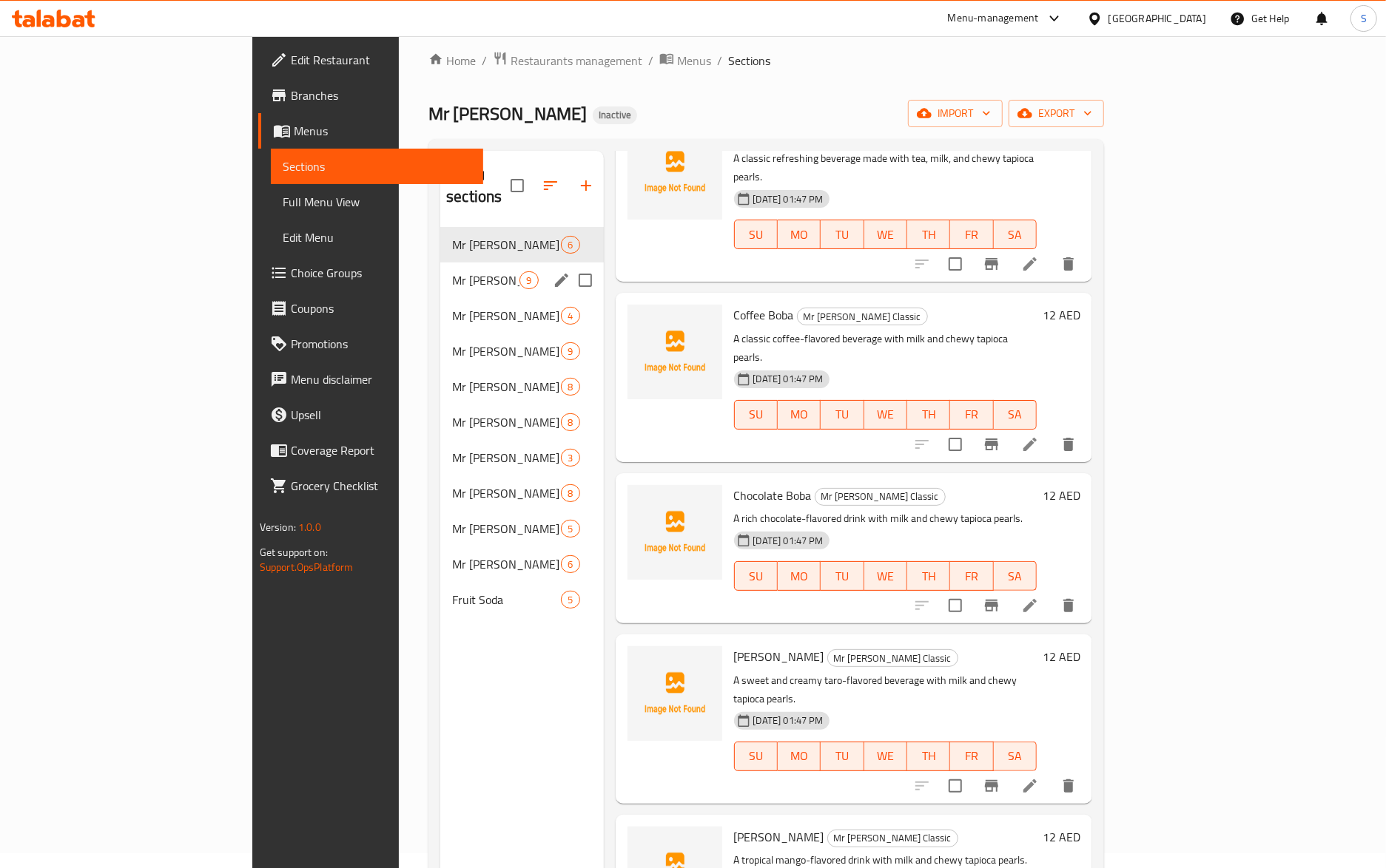
scroll to position [0, 0]
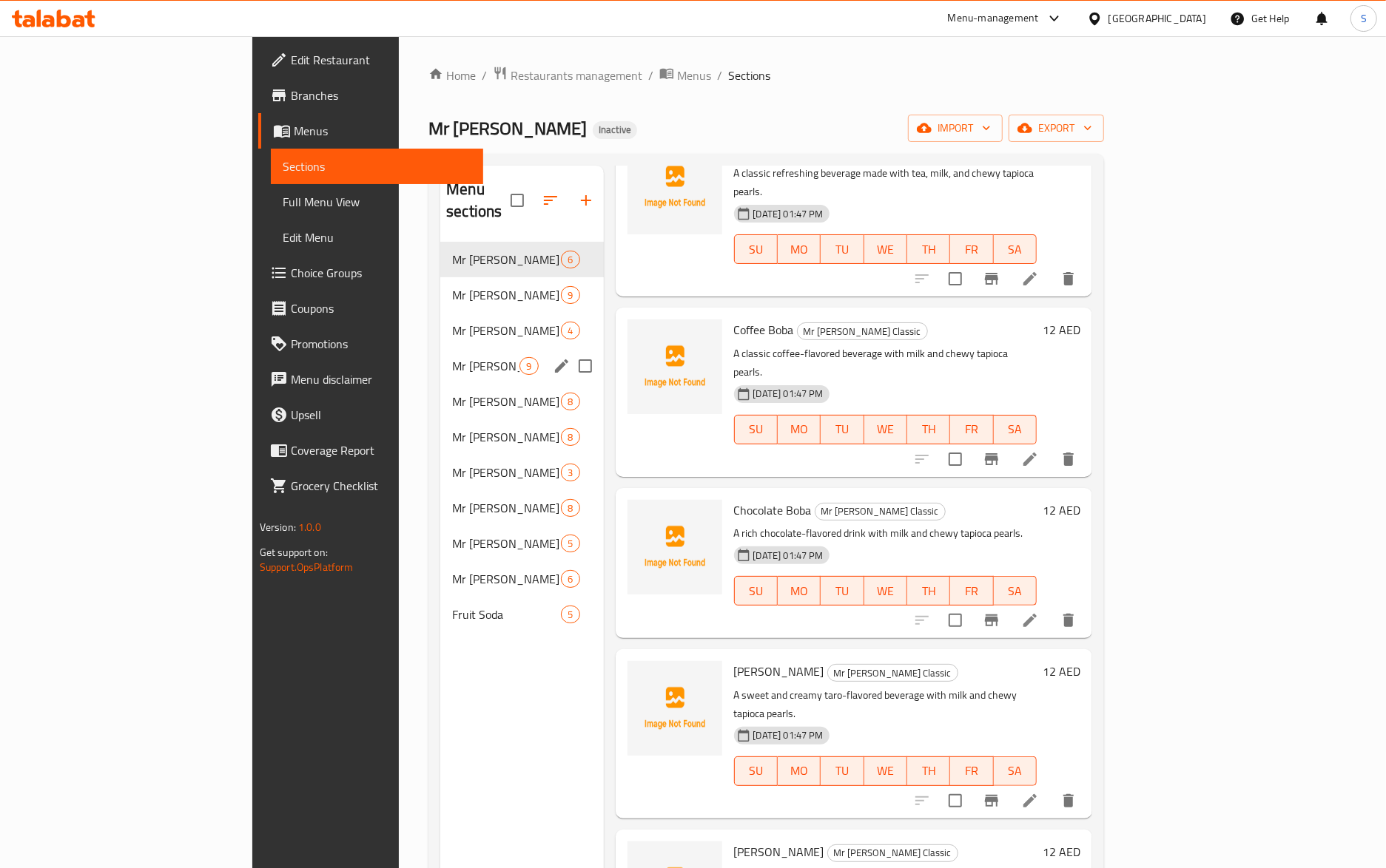
click at [452, 357] on span "Mr [PERSON_NAME] Mousse" at bounding box center [485, 366] width 67 height 18
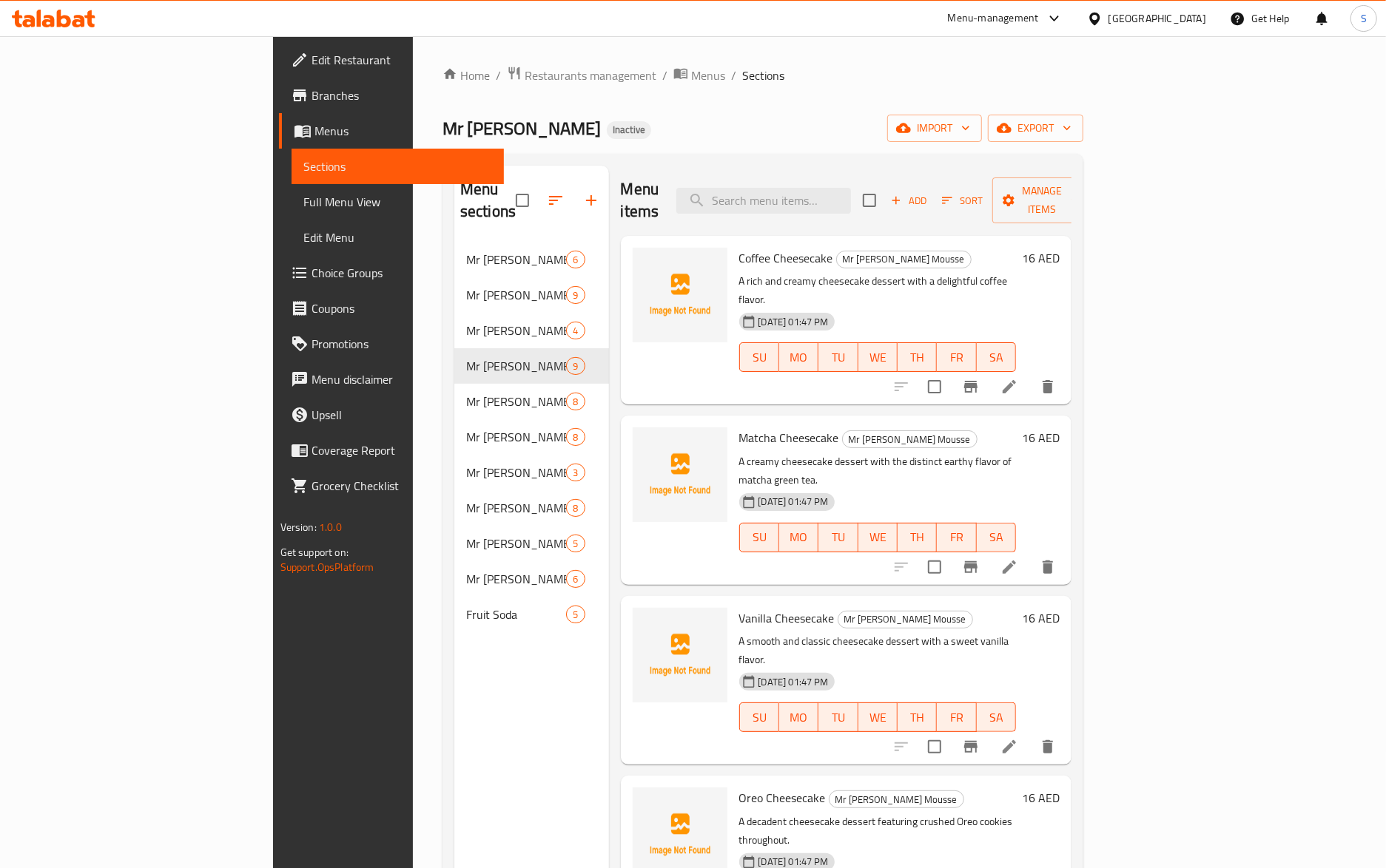
click at [1030, 374] on li at bounding box center [1009, 387] width 42 height 26
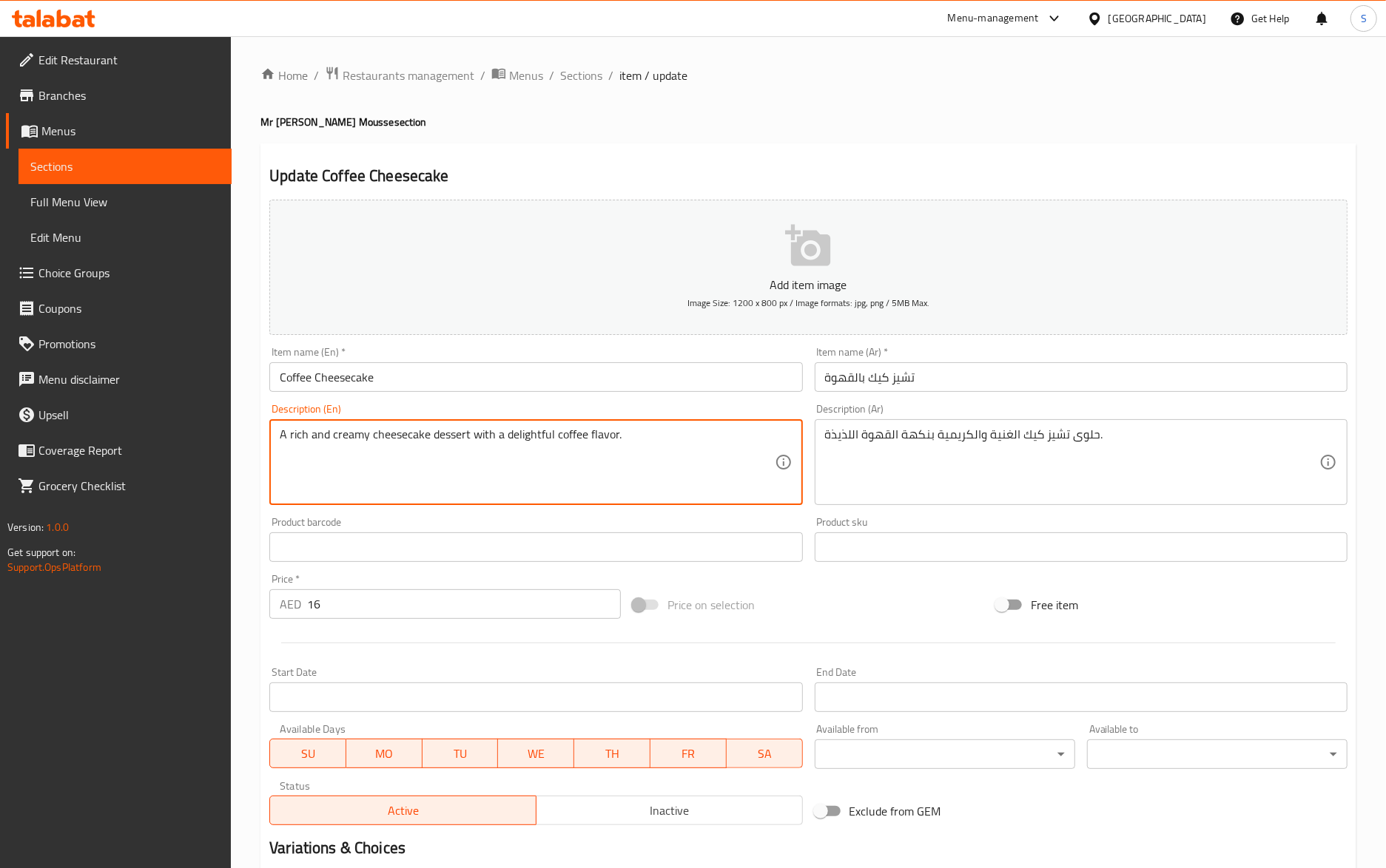
click at [539, 438] on textarea "A rich and creamy cheesecake dessert with a delightful coffee flavor." at bounding box center [526, 463] width 495 height 70
type textarea "A rich and creamy cheesecake dessert with coffee flavor."
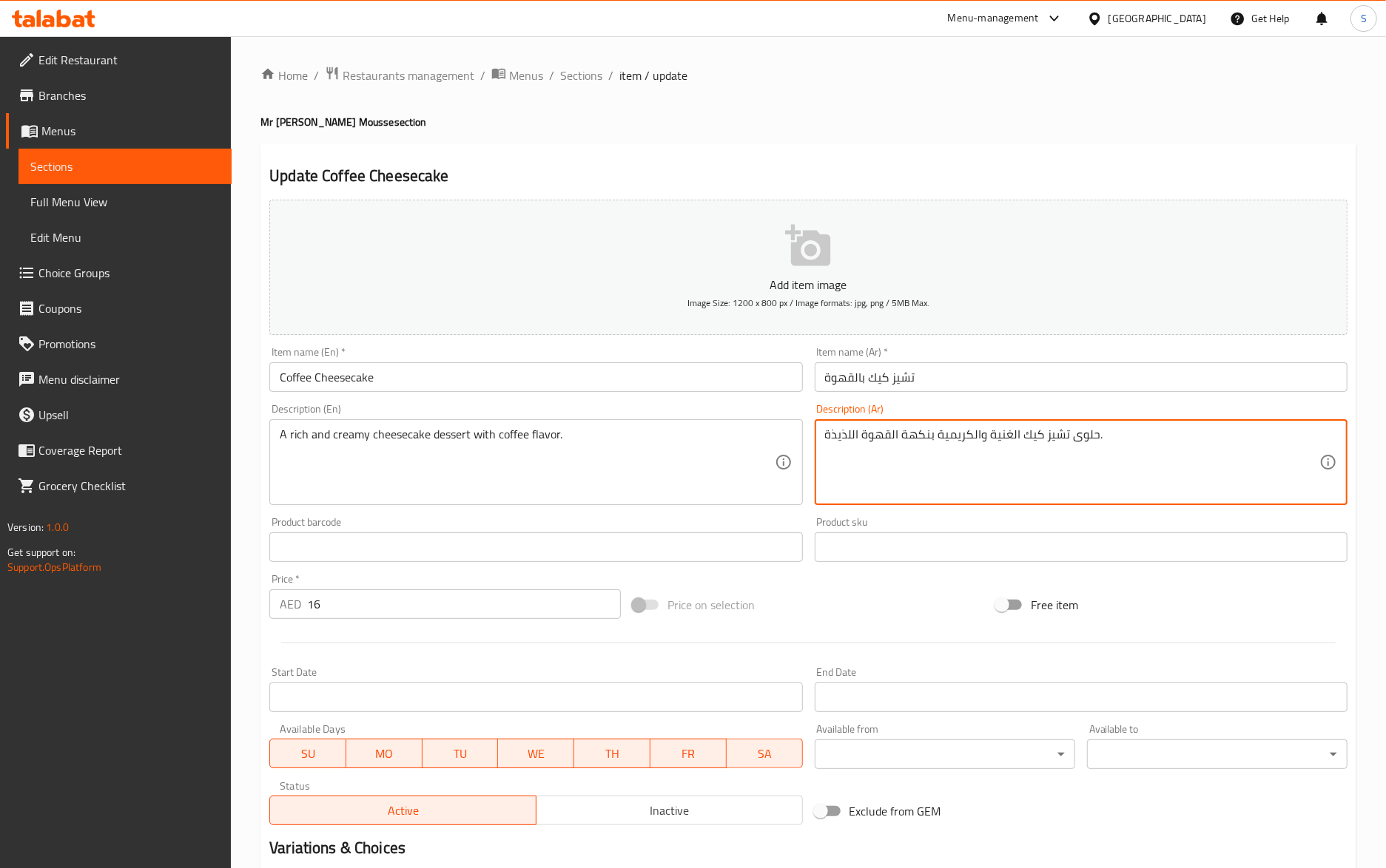
click at [852, 433] on textarea "حلوى تشيز كيك الغنية والكريمية بنكهة القهوة اللذيذة." at bounding box center [1072, 463] width 495 height 70
type textarea "حلوى تشيز كيك الغنية والكريمية بنكهة القهوة."
click at [574, 364] on input "Coffee Cheesecake" at bounding box center [536, 377] width 532 height 29
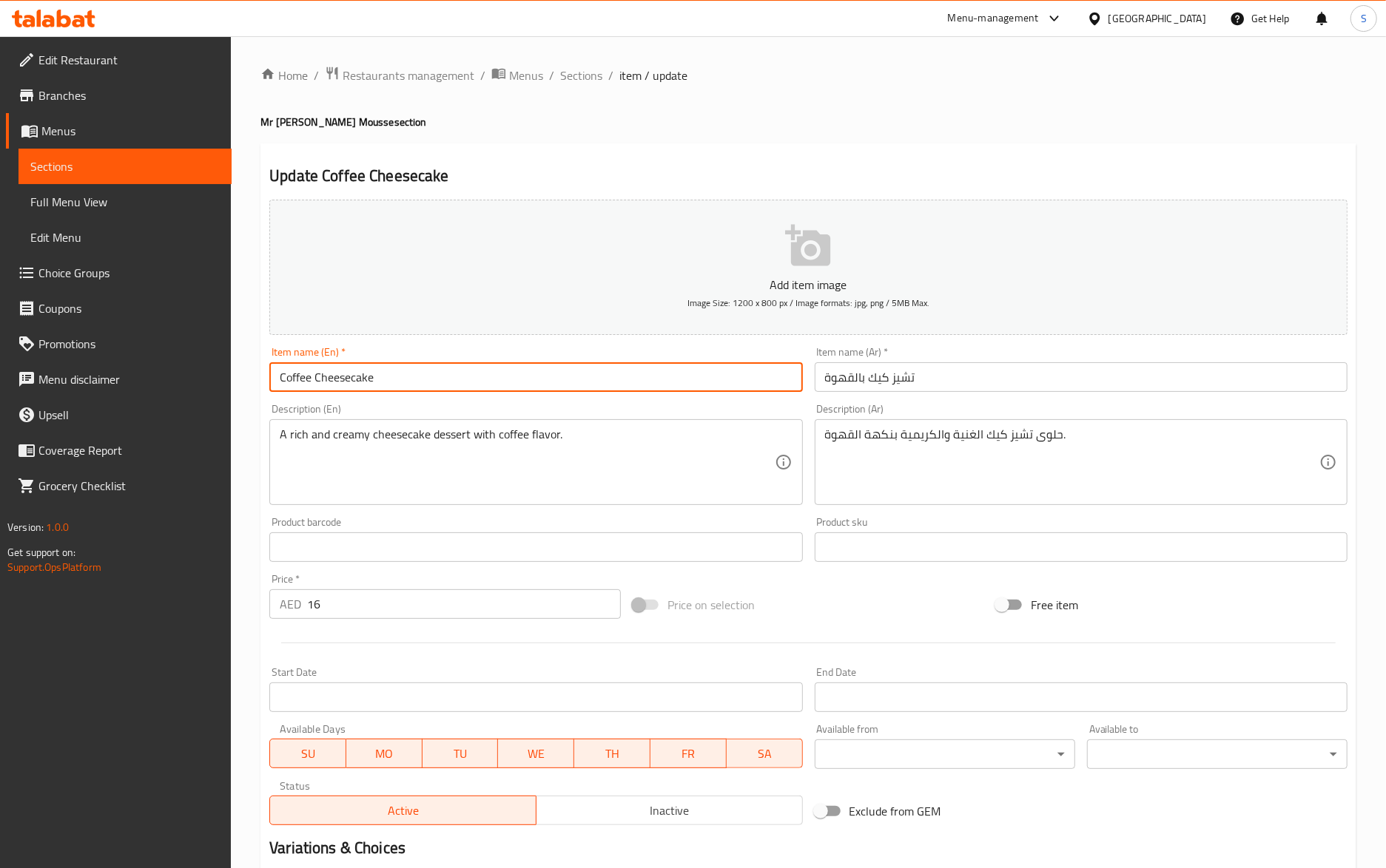
click at [566, 78] on span "Sections" at bounding box center [581, 75] width 42 height 18
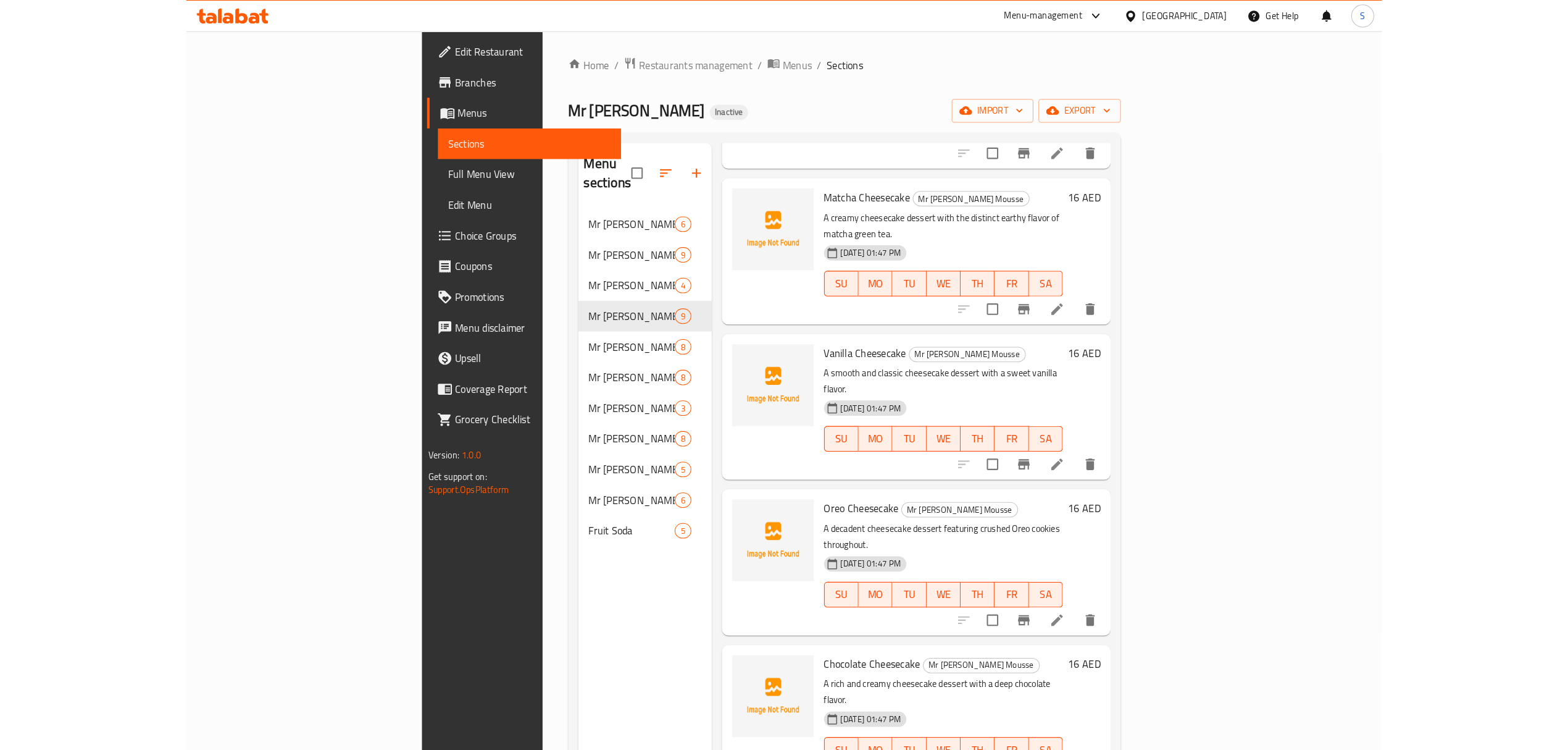
scroll to position [247, 0]
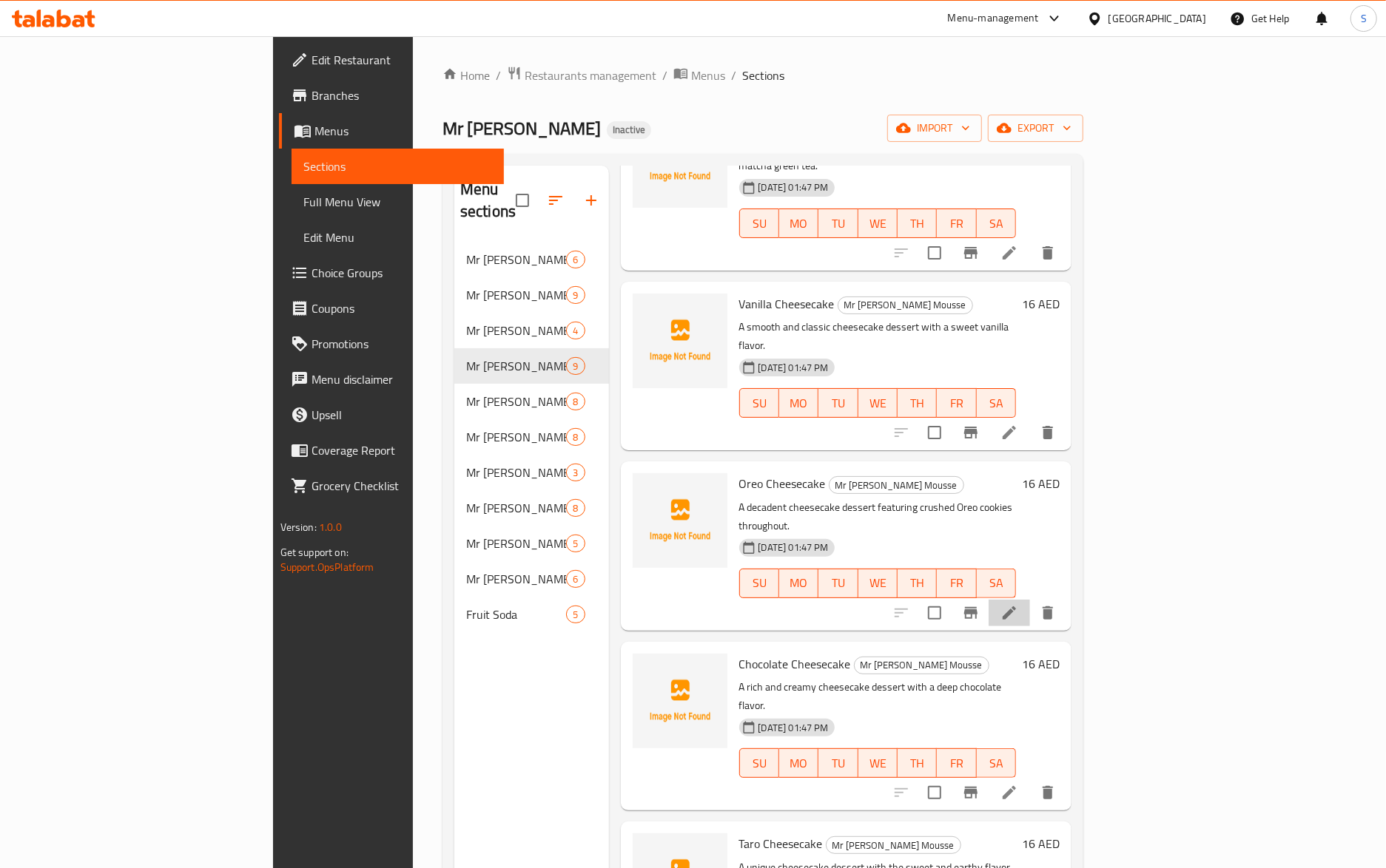
click at [1018, 604] on icon at bounding box center [1009, 613] width 18 height 18
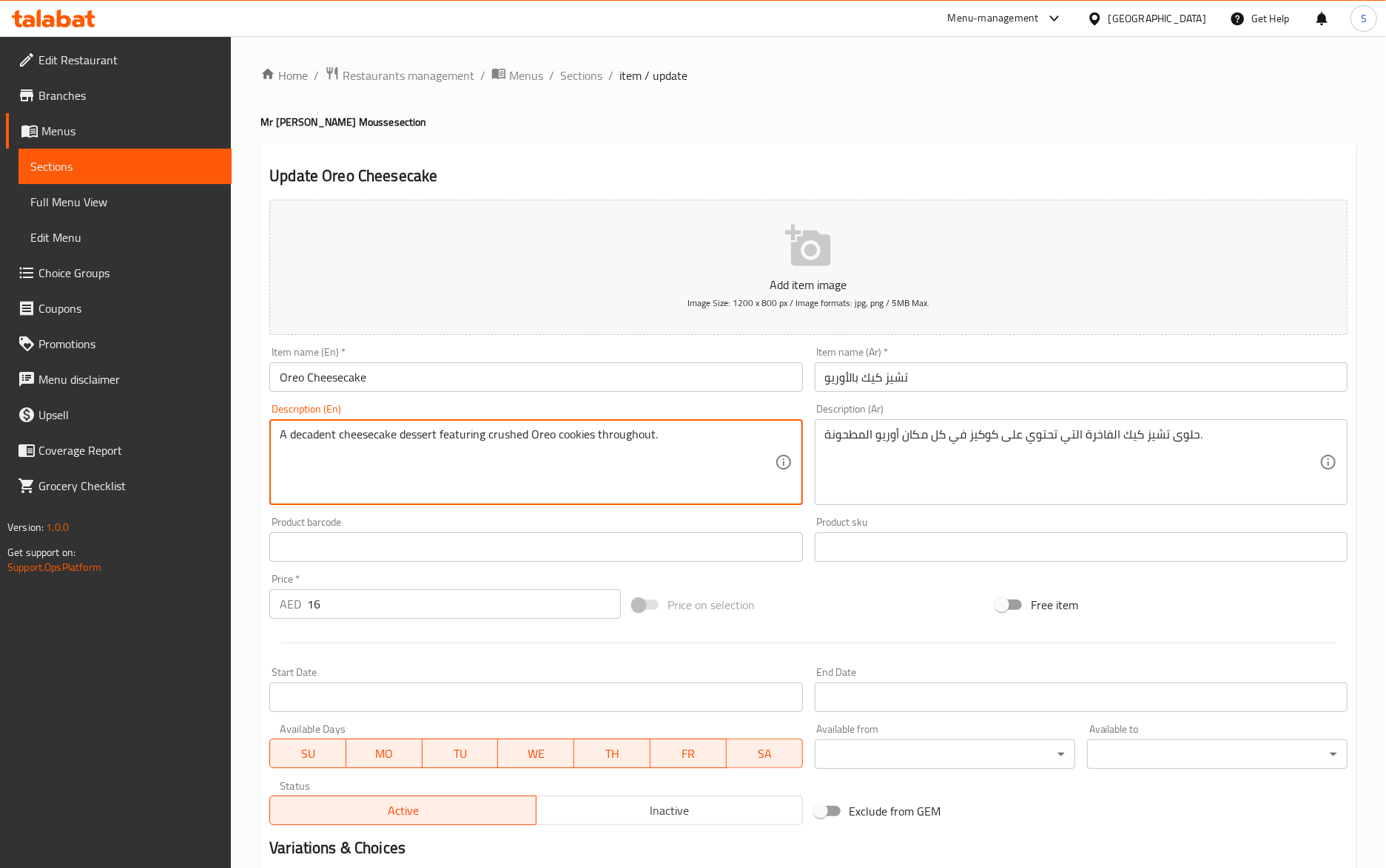
click at [438, 433] on textarea "A decadent cheesecake dessert featuring crushed Oreo cookies throughout." at bounding box center [526, 463] width 495 height 70
paste textarea "pieces throughout."
type textarea "A decadent cheesecake dessert featuring crushed Oreo cookies pieces throughout."
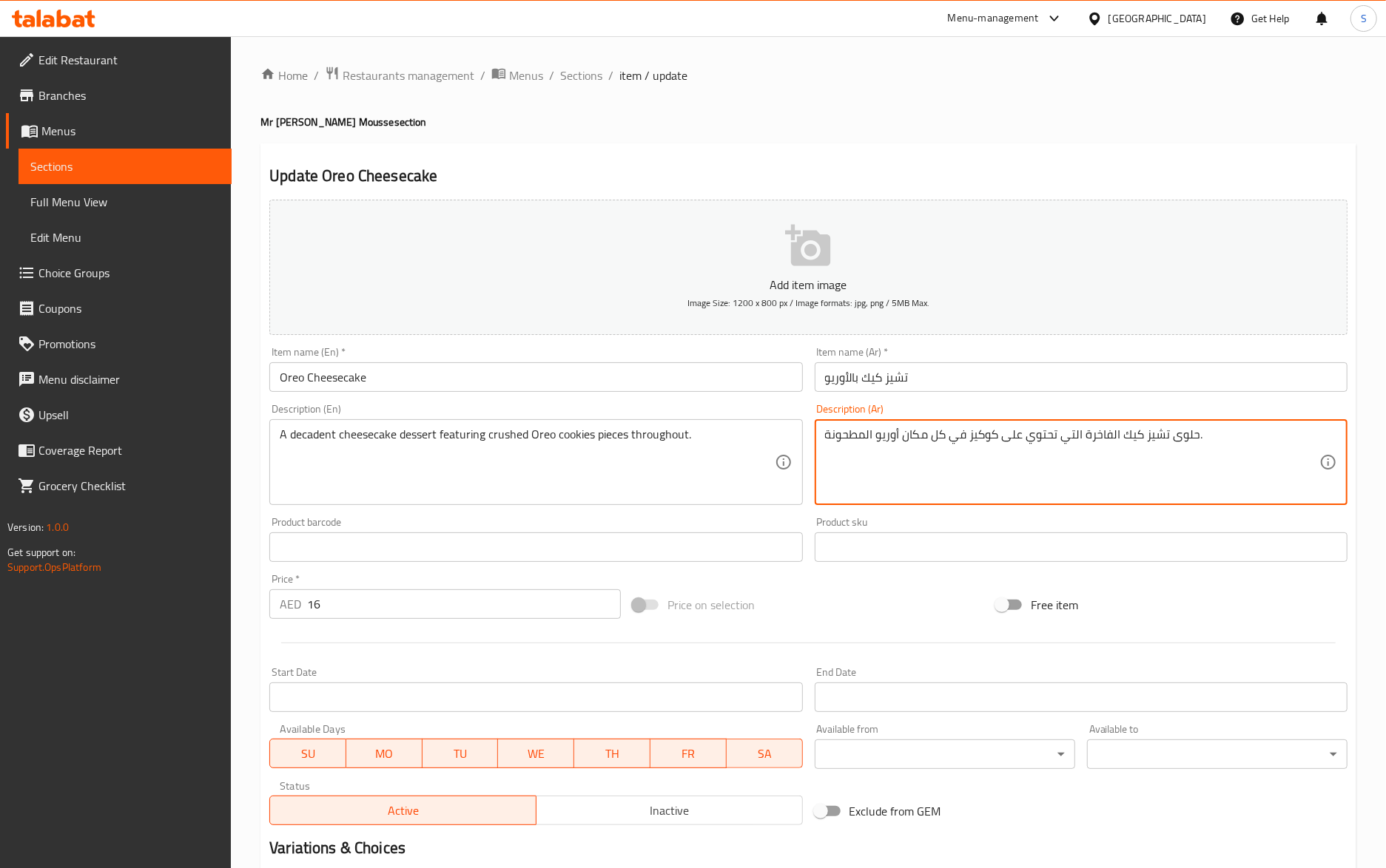
click at [949, 435] on textarea "حلوى تشيز كيك الفاخرة التي تحتوي على كوكيز في كل مكان أوريو المطحونة." at bounding box center [1072, 463] width 495 height 70
paste textarea "طع كوكيز"
type textarea "حلوى تشيز كيك الفاخرة التي تحتوي على قطع كوكيز أوريو المطحونة في كل مكان"
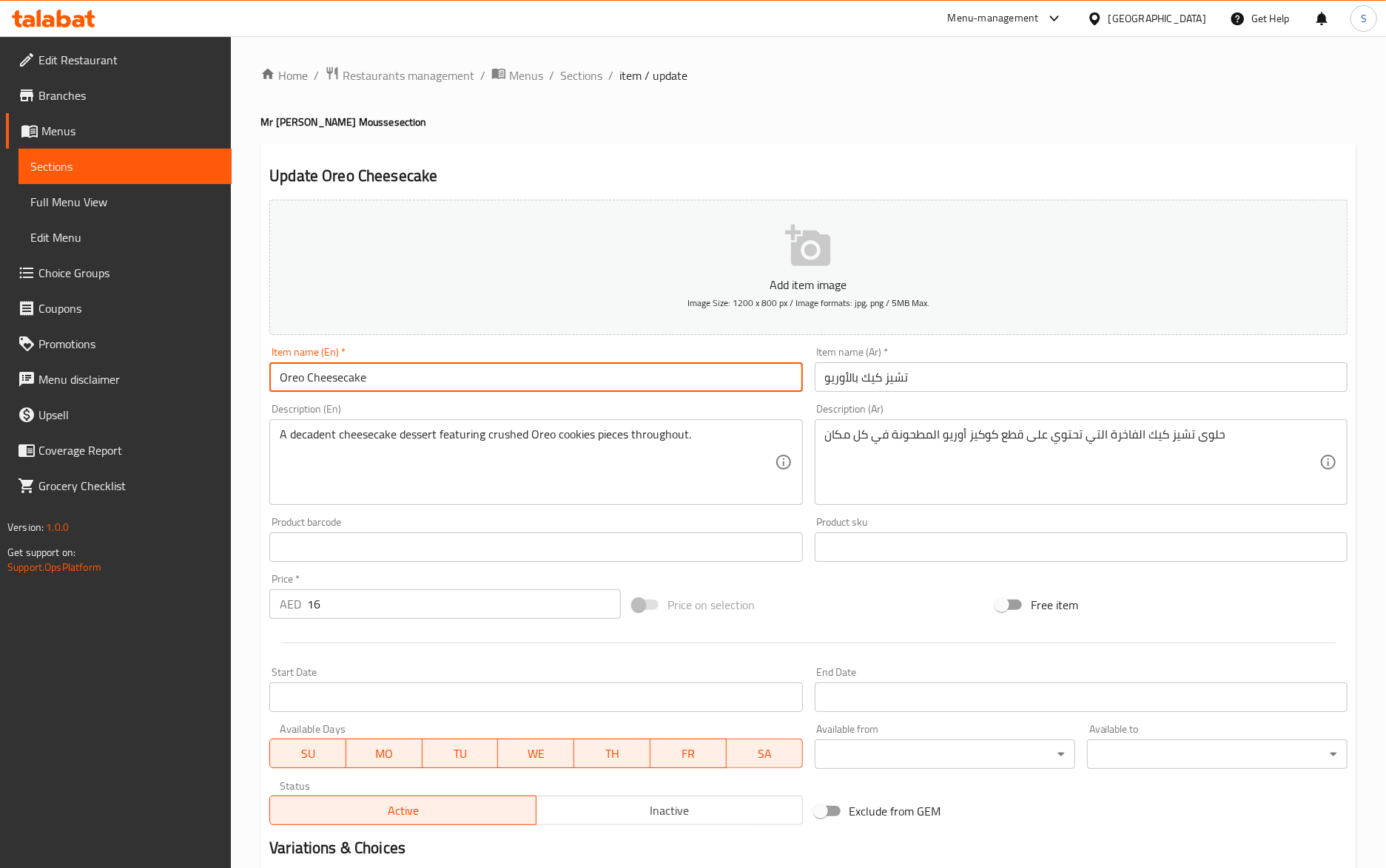
click at [673, 388] on input "Oreo Cheesecake" at bounding box center [536, 377] width 532 height 29
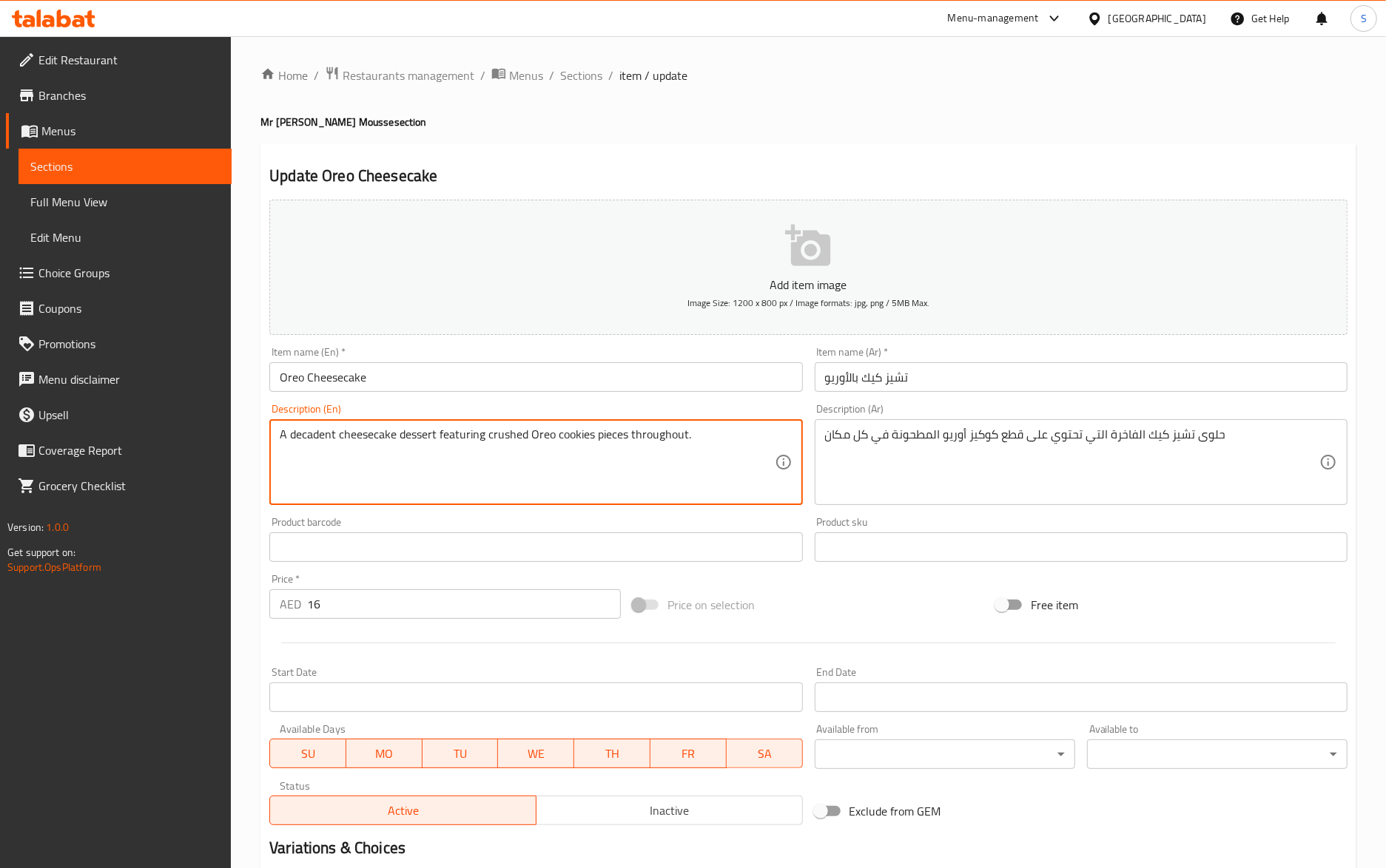
click at [306, 446] on textarea "A decadent cheesecake dessert featuring crushed Oreo cookies pieces throughout." at bounding box center [526, 463] width 495 height 70
click at [323, 435] on textarea "A decadent cheesecake dessert featuring crushed Oreo cookies pieces throughout." at bounding box center [526, 463] width 495 height 70
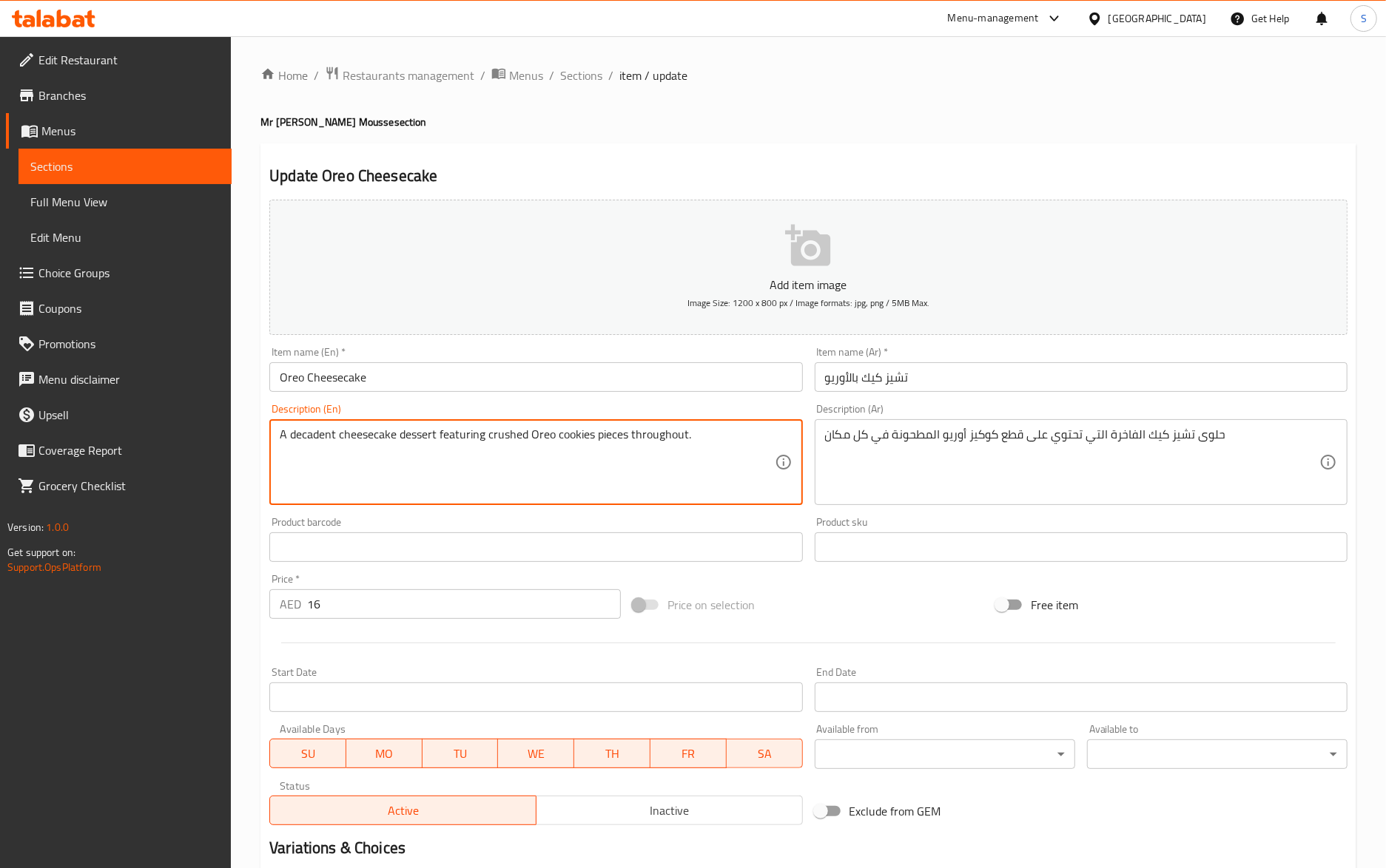
click at [323, 435] on textarea "A decadent cheesecake dessert featuring crushed Oreo cookies pieces throughout." at bounding box center [526, 463] width 495 height 70
type textarea "cheesecake dessert featuring crushed Oreo cookies pieces throughout."
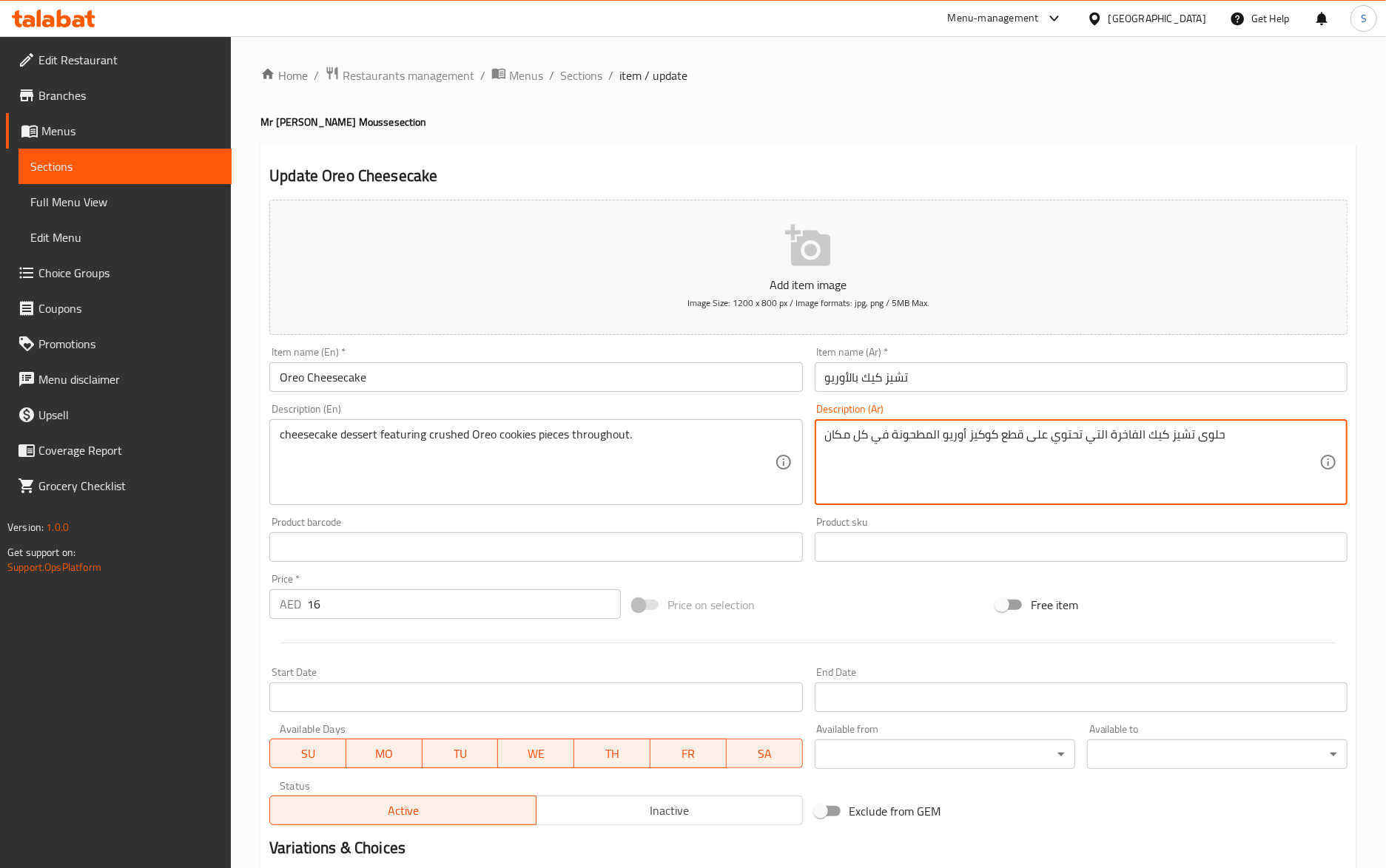
click at [1131, 450] on textarea "حلوى تشيز كيك الفاخرة التي تحتوي على قطع كوكيز أوريو المطحونة في كل مكان" at bounding box center [1072, 463] width 495 height 70
type textarea "حلوى تشيز كيك التي تحتوي على قطع كوكيز أوريو المطحونة في كل مكان"
click at [454, 380] on input "Oreo Cheesecake" at bounding box center [536, 377] width 532 height 29
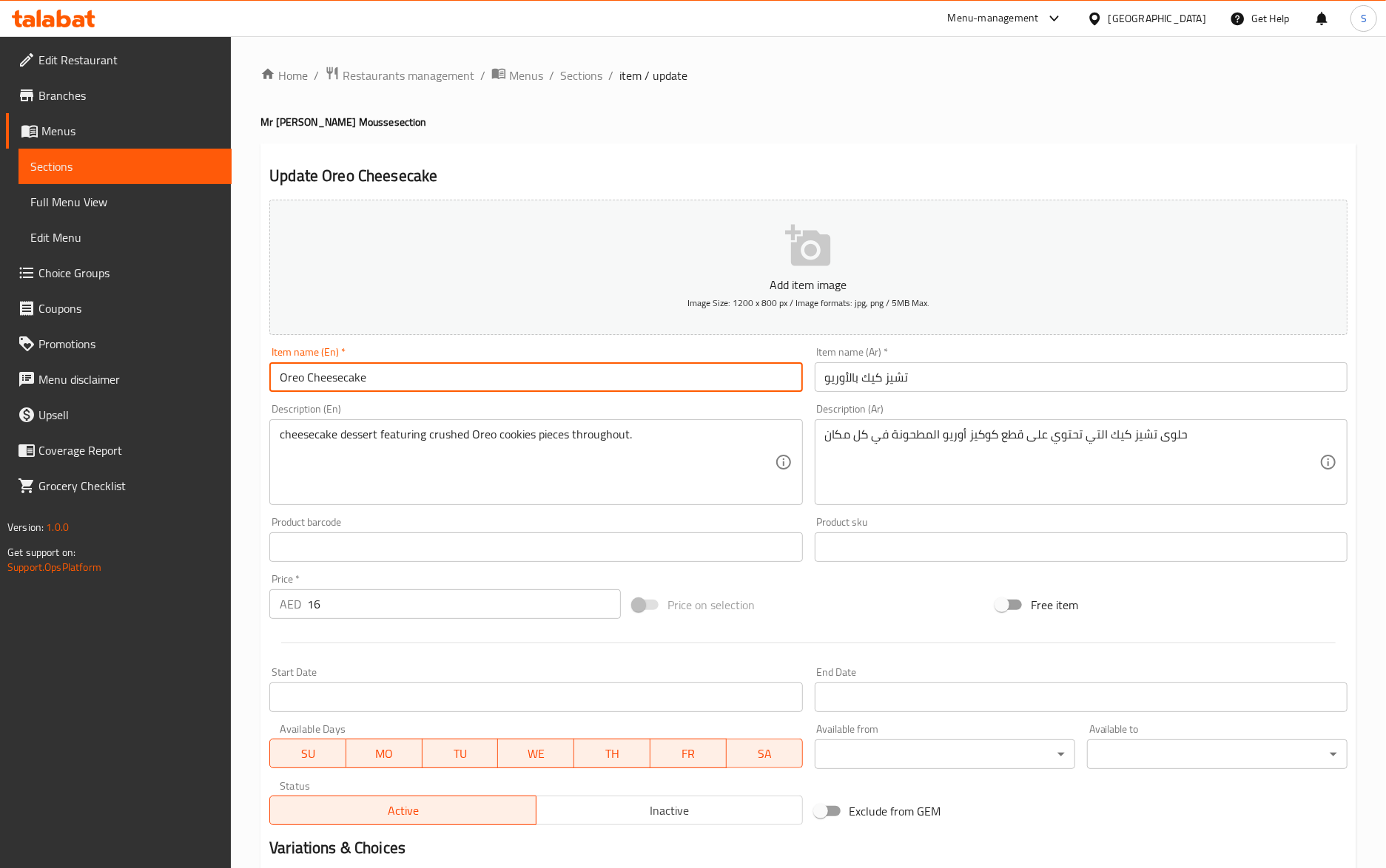
click at [577, 75] on span "Sections" at bounding box center [581, 75] width 42 height 18
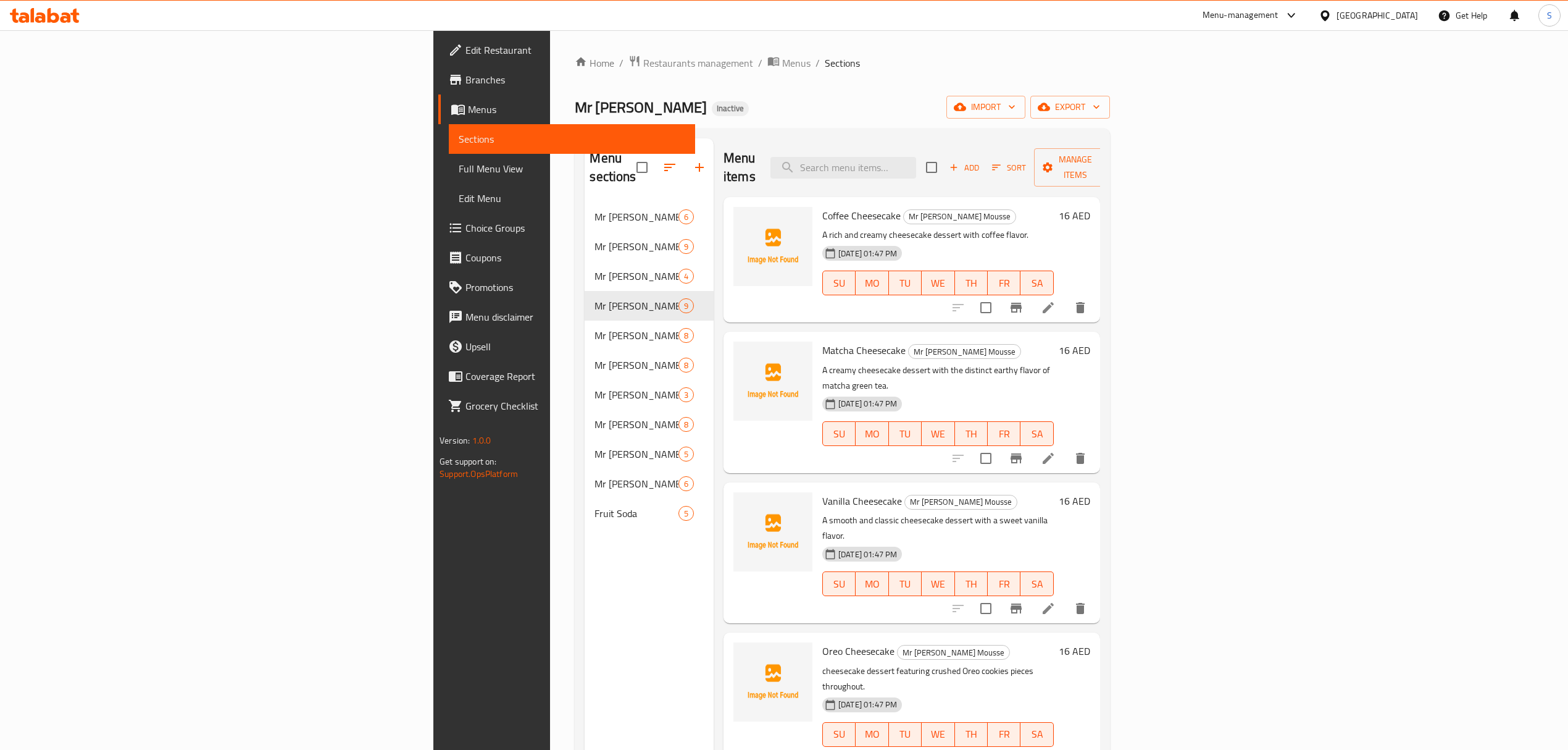
click at [466, 50] on span "Edit Restaurant" at bounding box center [575, 50] width 220 height 15
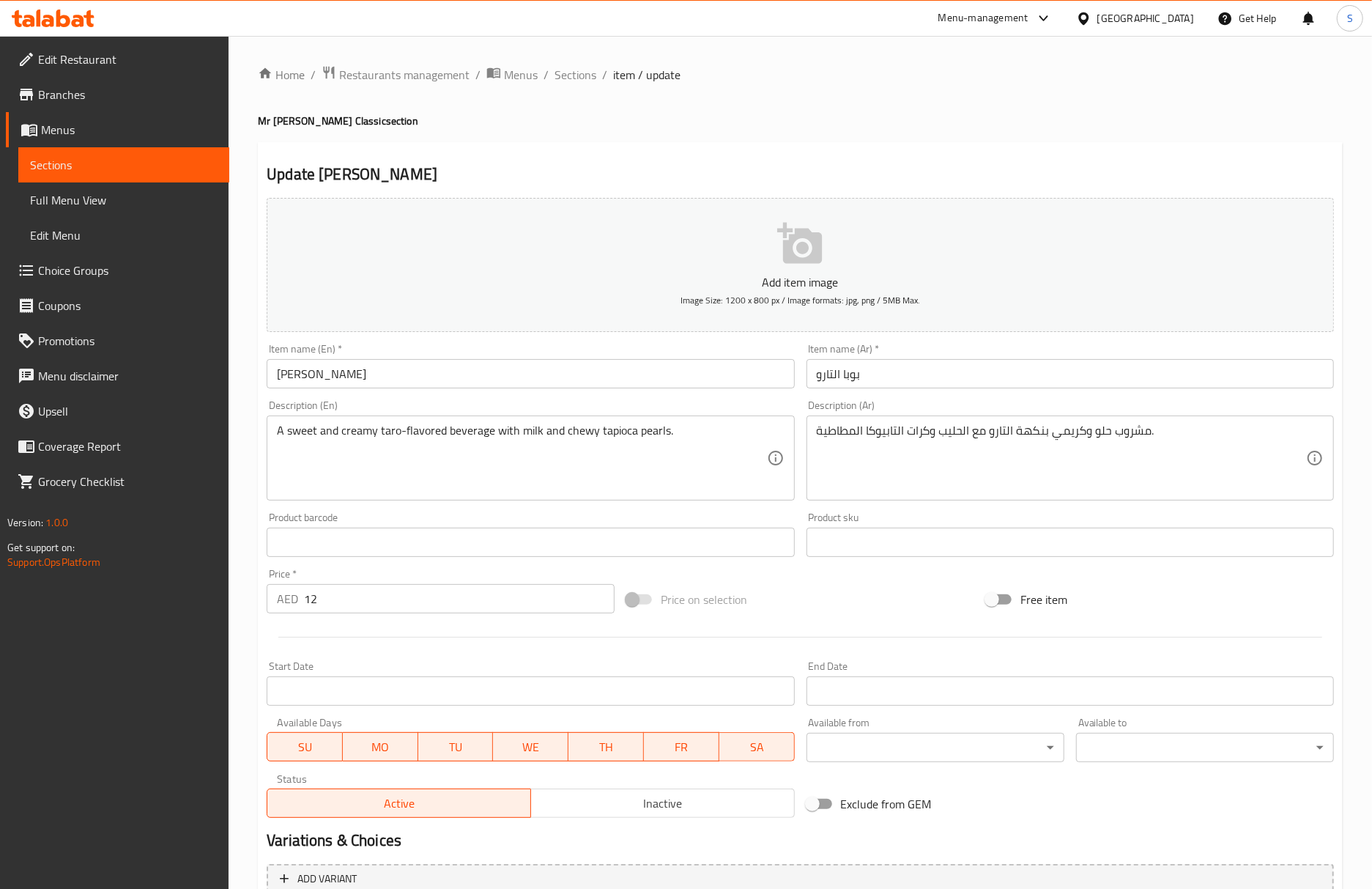
drag, startPoint x: 958, startPoint y: 113, endPoint x: 961, endPoint y: 159, distance: 46.1
click at [958, 113] on h4 "Mr [PERSON_NAME] Classic section" at bounding box center [801, 120] width 1085 height 15
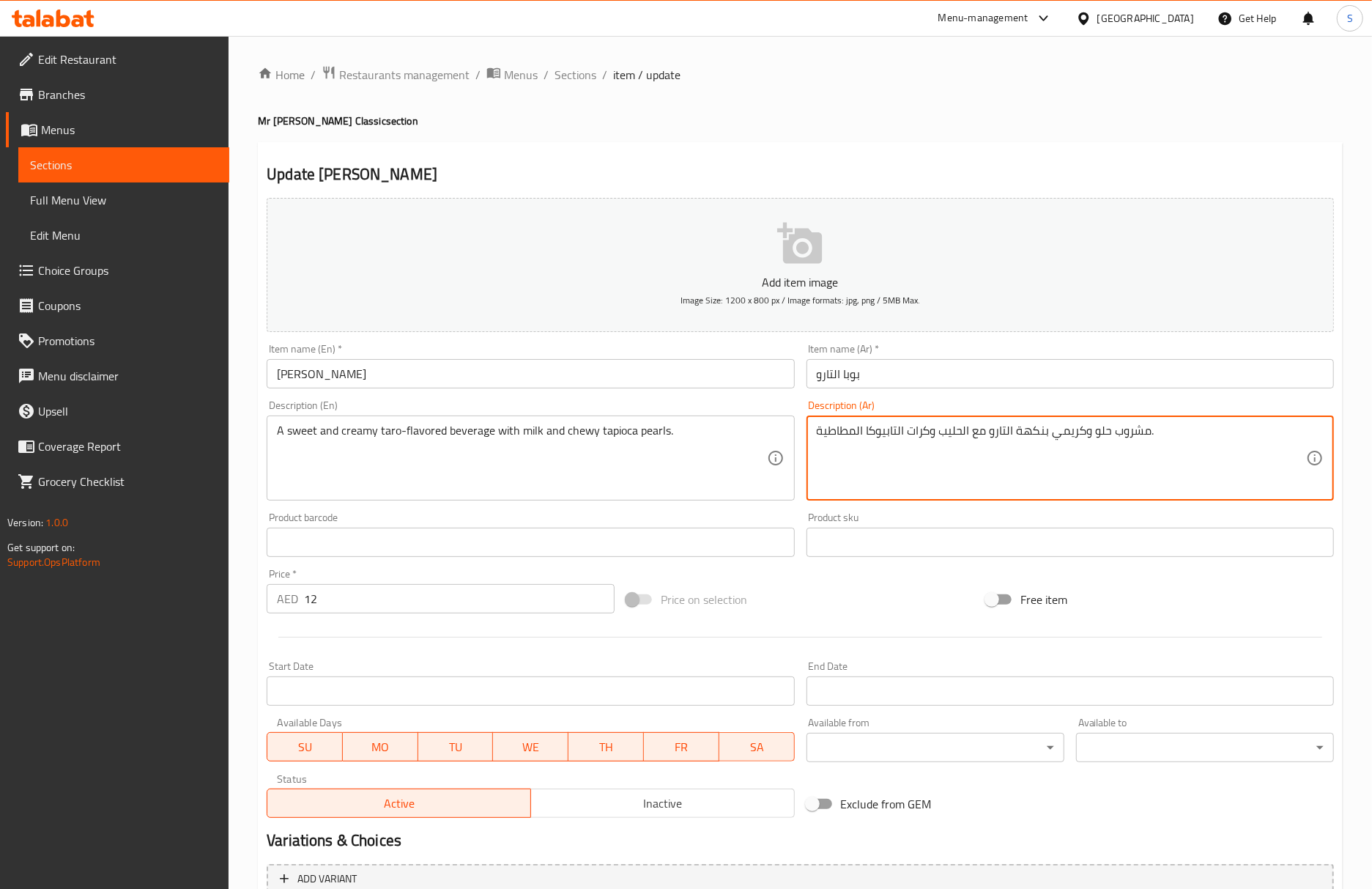
drag, startPoint x: 932, startPoint y: 431, endPoint x: 909, endPoint y: 425, distance: 23.8
click at [909, 425] on textarea "مشروب حلو وكريمي بنكهة التارو مع الحليب وكرات التابيوكا المطاطية." at bounding box center [1061, 458] width 490 height 70
paste textarea "بيرلز"
type textarea "مشروب حلو و[PERSON_NAME] بنكهة التارو مع الحليب وبيرلز التابيوكا المطاطية."
click at [627, 382] on input "[PERSON_NAME]" at bounding box center [530, 373] width 527 height 29
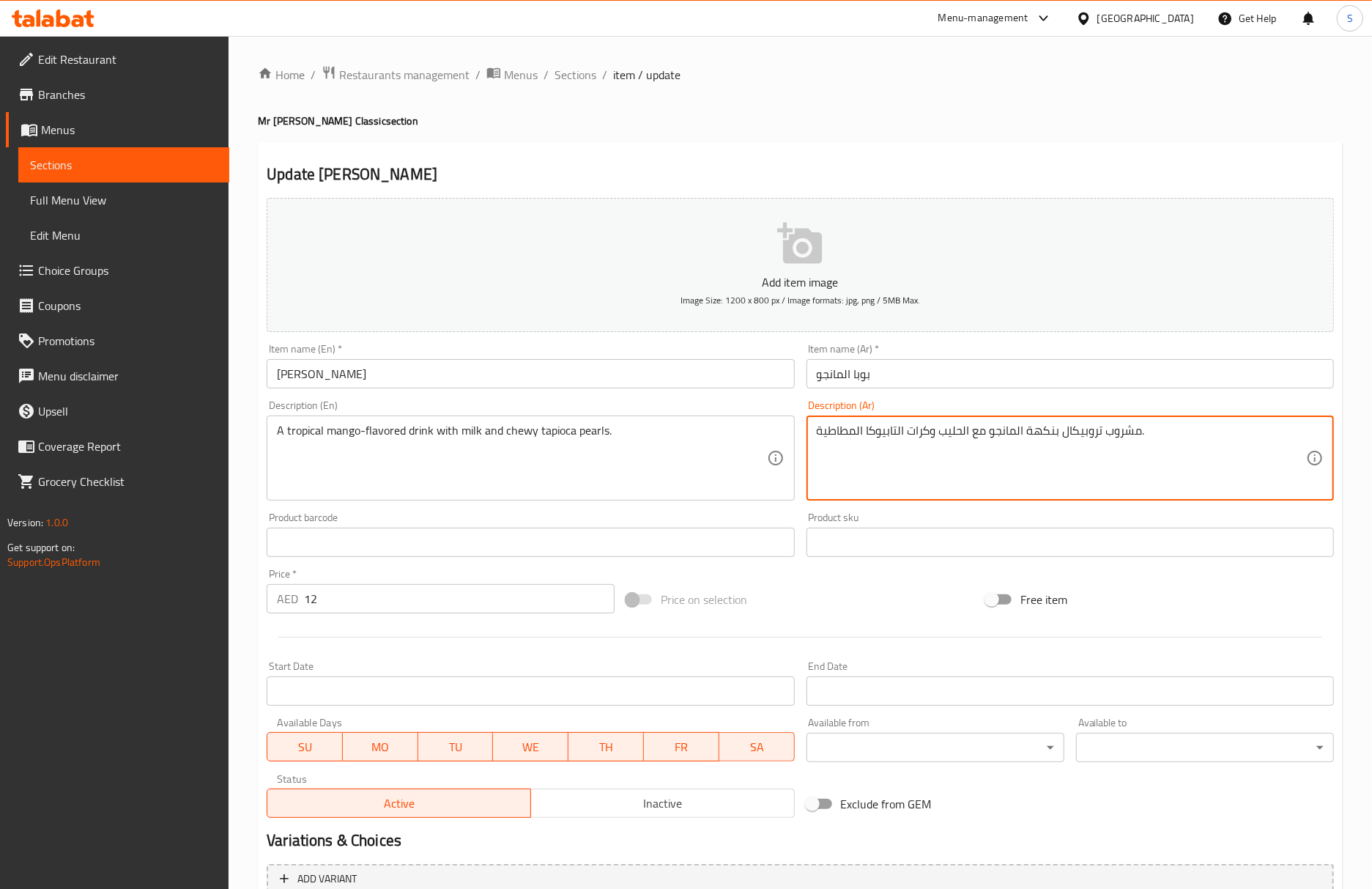
drag, startPoint x: 930, startPoint y: 435, endPoint x: 907, endPoint y: 423, distance: 25.9
paste textarea "بيرلز"
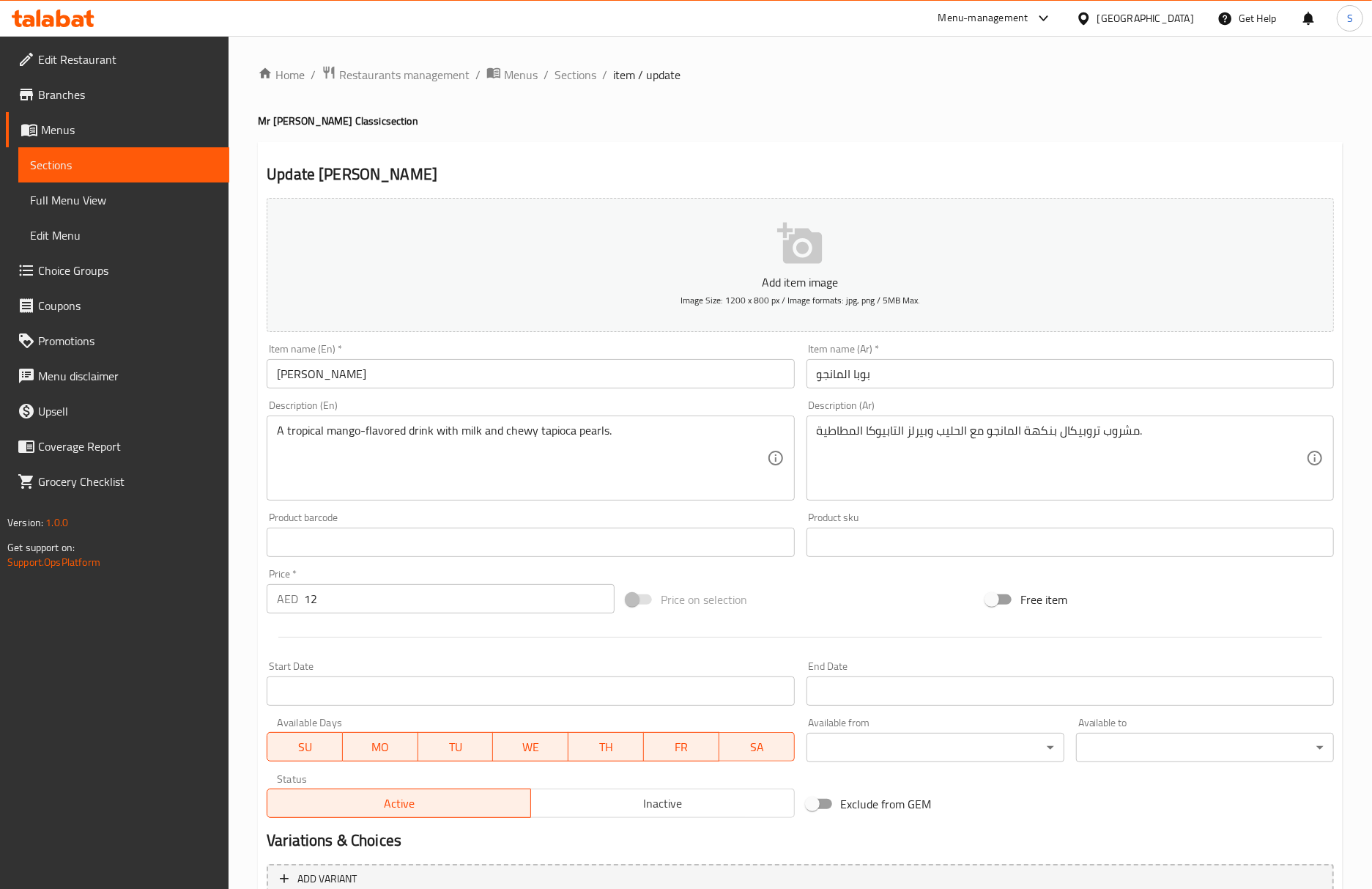
click at [869, 133] on div "Home / Restaurants management / Menus / Sections / item / update Mr [PERSON_NAM…" at bounding box center [801, 536] width 1085 height 941
click at [759, 162] on div "Update Mango Boba Add item image Image Size: 1200 x 800 px / Image formats: jpg…" at bounding box center [801, 568] width 1085 height 853
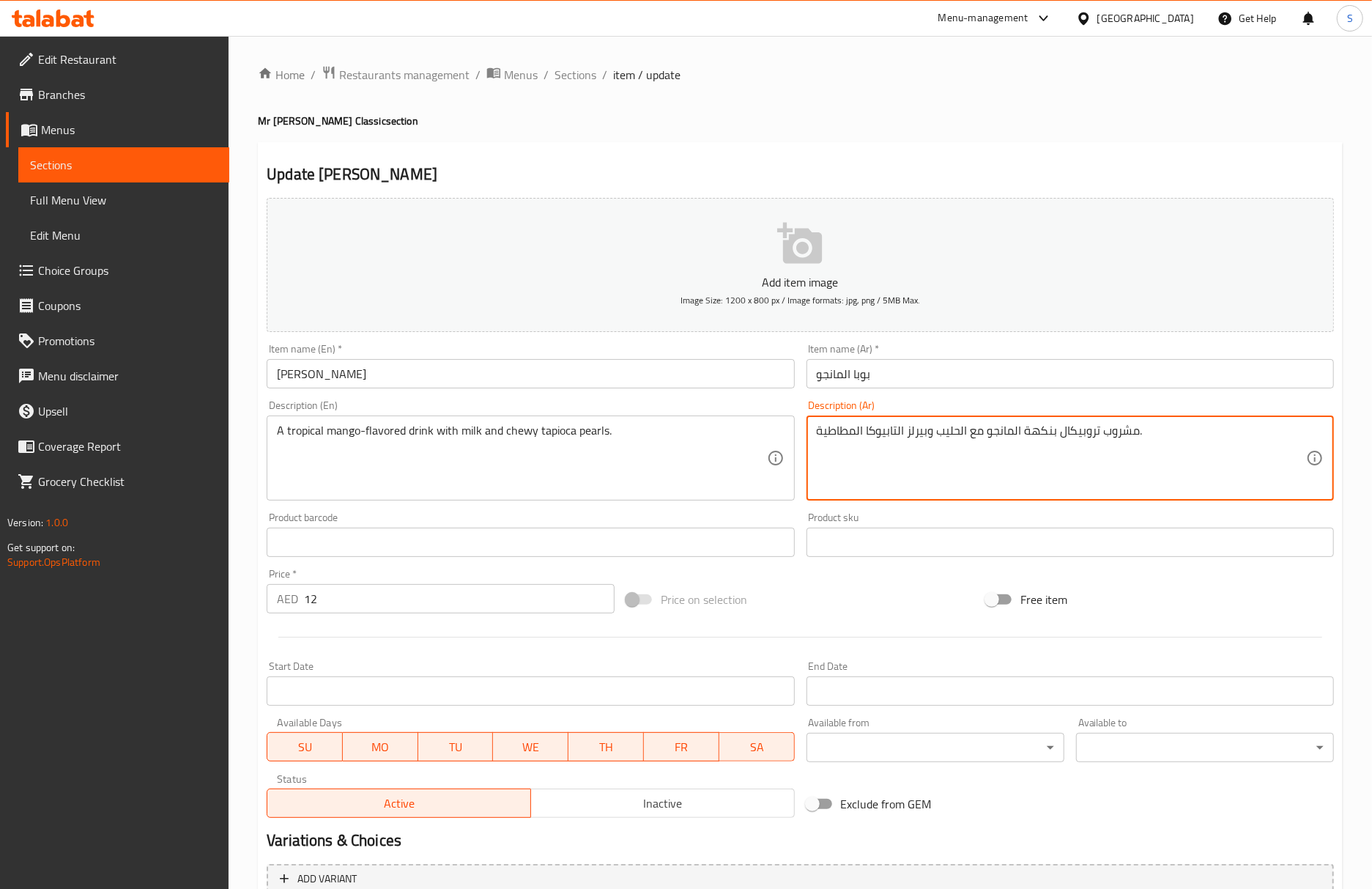
click at [1079, 432] on textarea "مشروب تروبيكال بنكهة المانجو مع الحليب وبيرلز التابيوكا المطاطية." at bounding box center [1061, 458] width 490 height 70
paste textarea "ستوائي"
type textarea "مشروب استوائي بنكهة المانجو مع الحليب وبيرلز التابيوكا المطاطية."
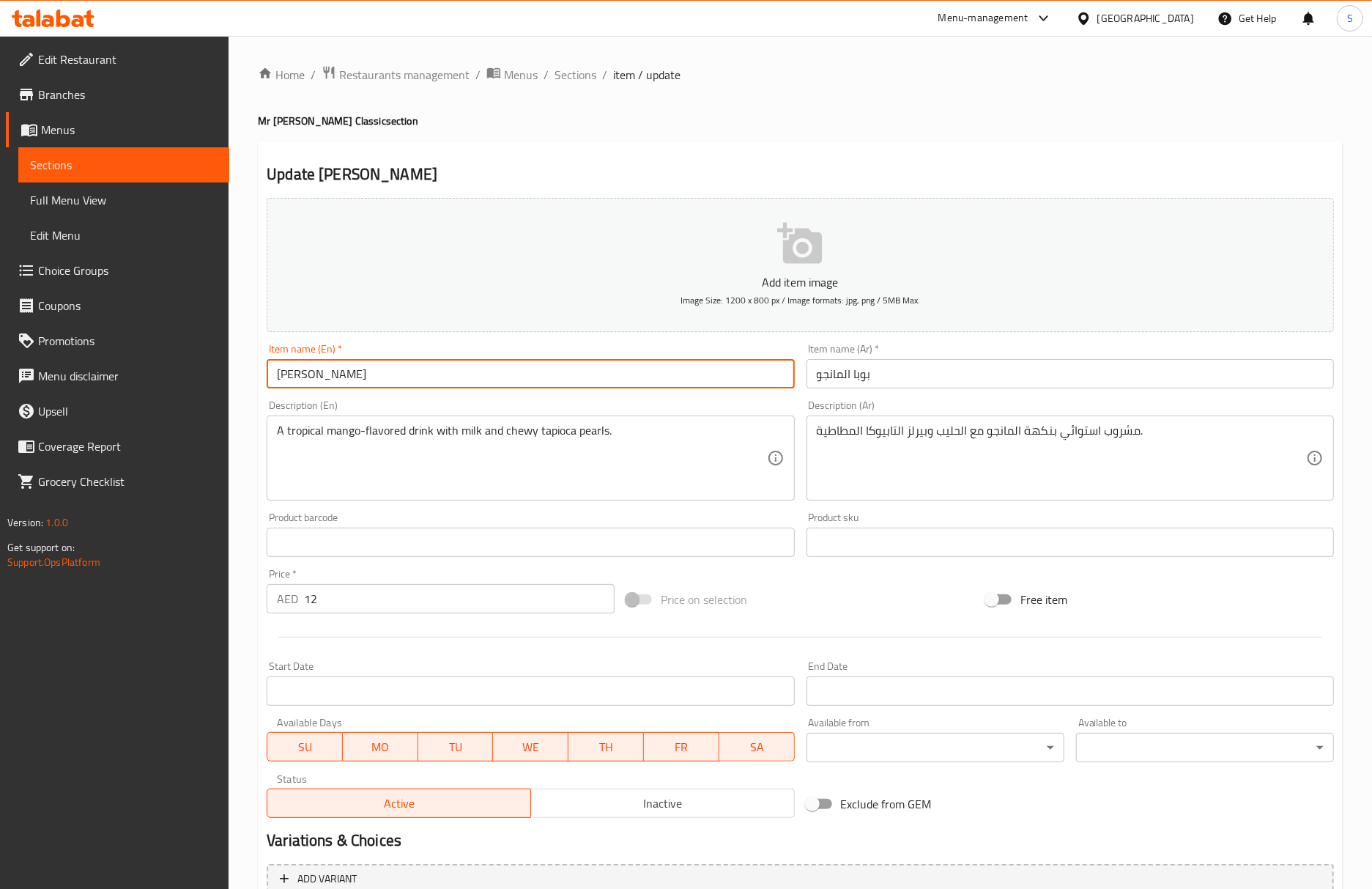
click at [350, 374] on input "[PERSON_NAME]" at bounding box center [530, 373] width 527 height 29
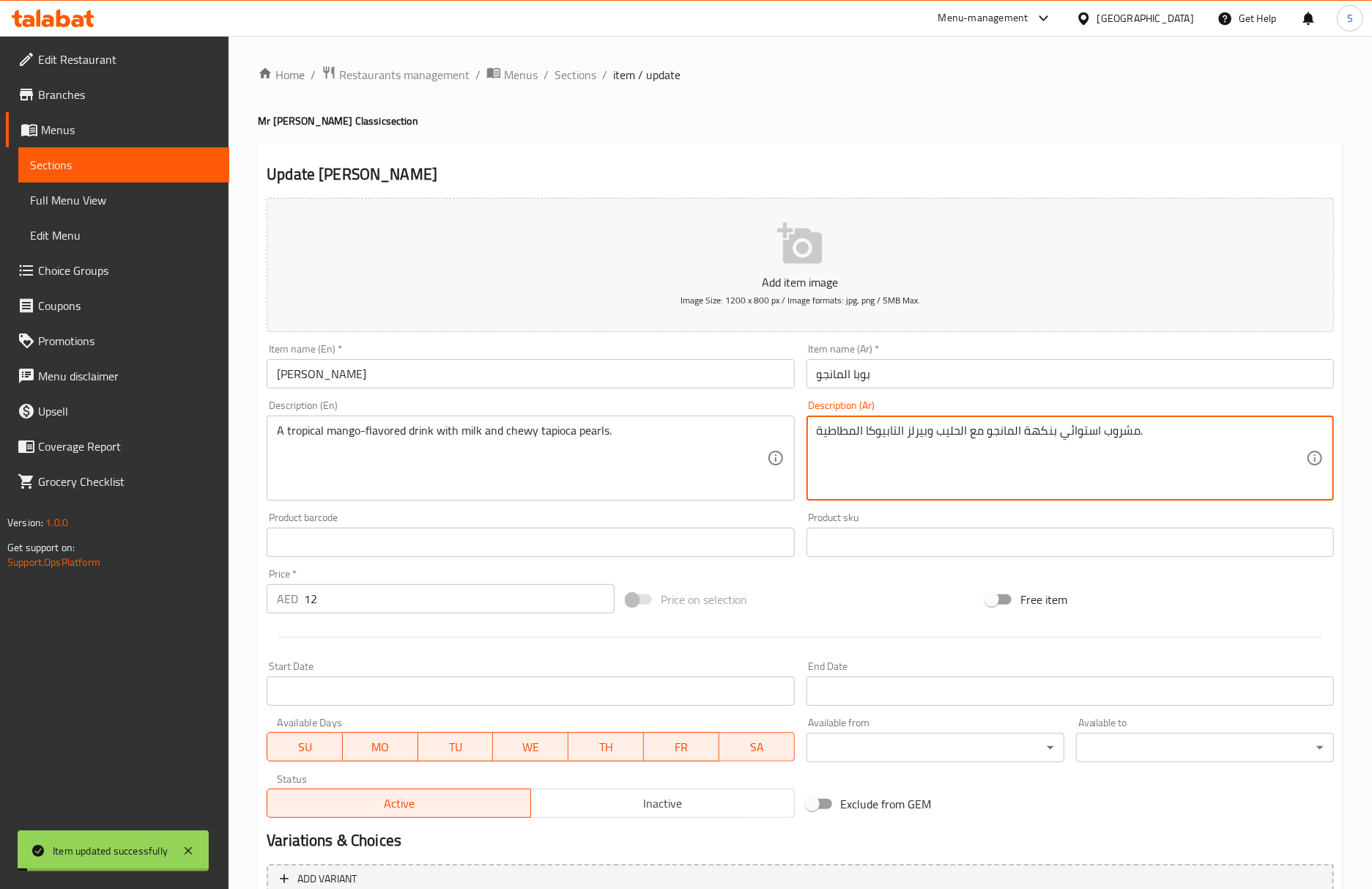
click at [905, 432] on textarea "مشروب استوائي بنكهة المانجو مع الحليب وبيرلز التابيوكا المطاطية." at bounding box center [1061, 458] width 490 height 70
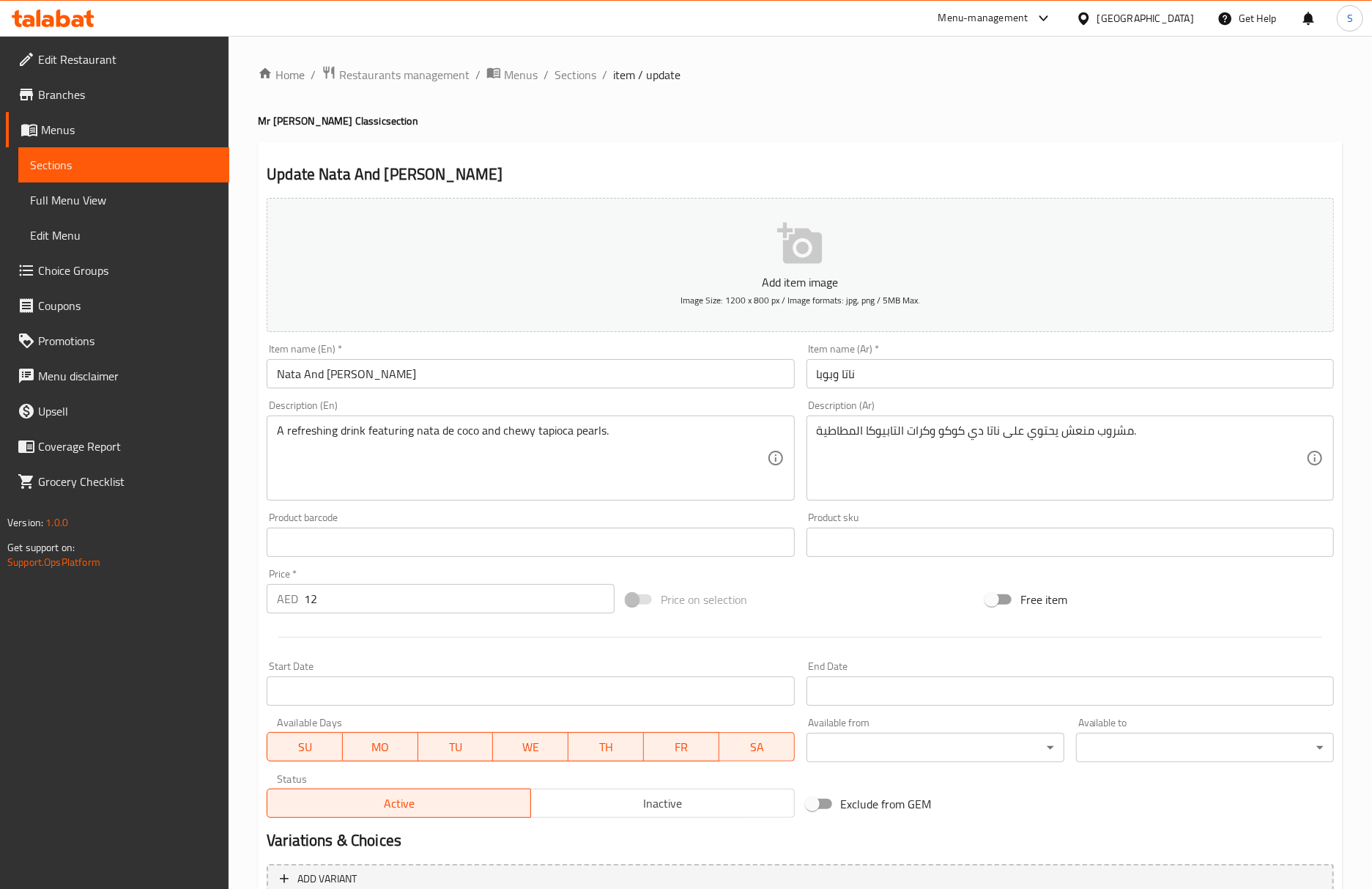
click at [762, 115] on h4 "Mr [PERSON_NAME] Classic section" at bounding box center [801, 120] width 1085 height 15
click at [925, 129] on div "Home / Restaurants management / Menus / Sections / item / update Mr [PERSON_NAM…" at bounding box center [801, 536] width 1085 height 941
click at [992, 150] on div "Update Nata And Boba Add item image Image Size: 1200 x 800 px / Image formats: …" at bounding box center [801, 568] width 1085 height 853
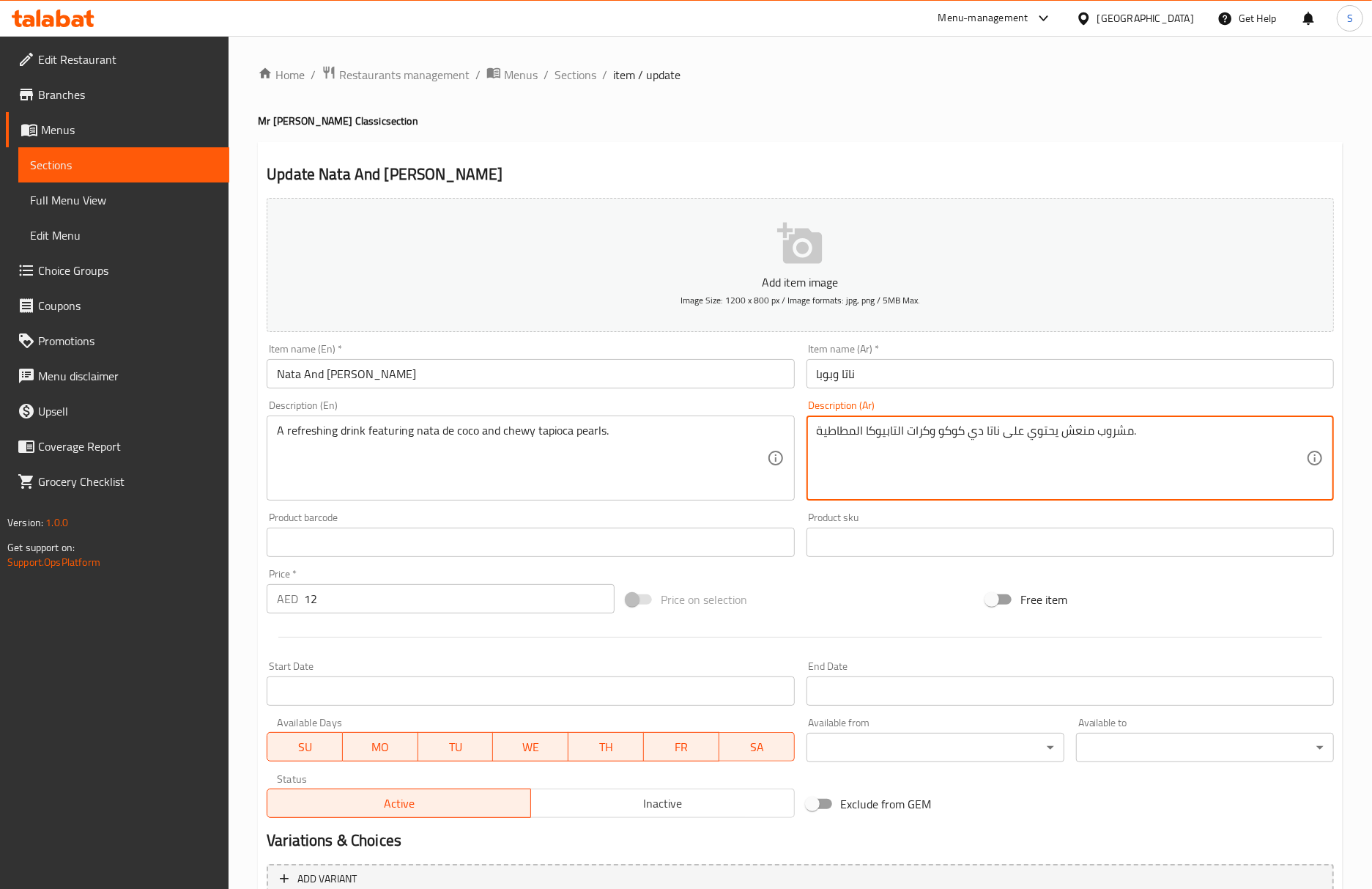
drag, startPoint x: 929, startPoint y: 428, endPoint x: 909, endPoint y: 437, distance: 21.9
paste textarea "بيرلز"
click at [903, 438] on textarea "مشروب منعش يحتوي على ناتا دي كوكو وبيرلز التابيوكا المطاطية." at bounding box center [1061, 458] width 490 height 70
type textarea "مشروب منعش يحتوي على ناتا دي كوكو وبيرلز التابيوكا المطاطية."
click at [577, 372] on input "Nata And [PERSON_NAME]" at bounding box center [530, 373] width 527 height 29
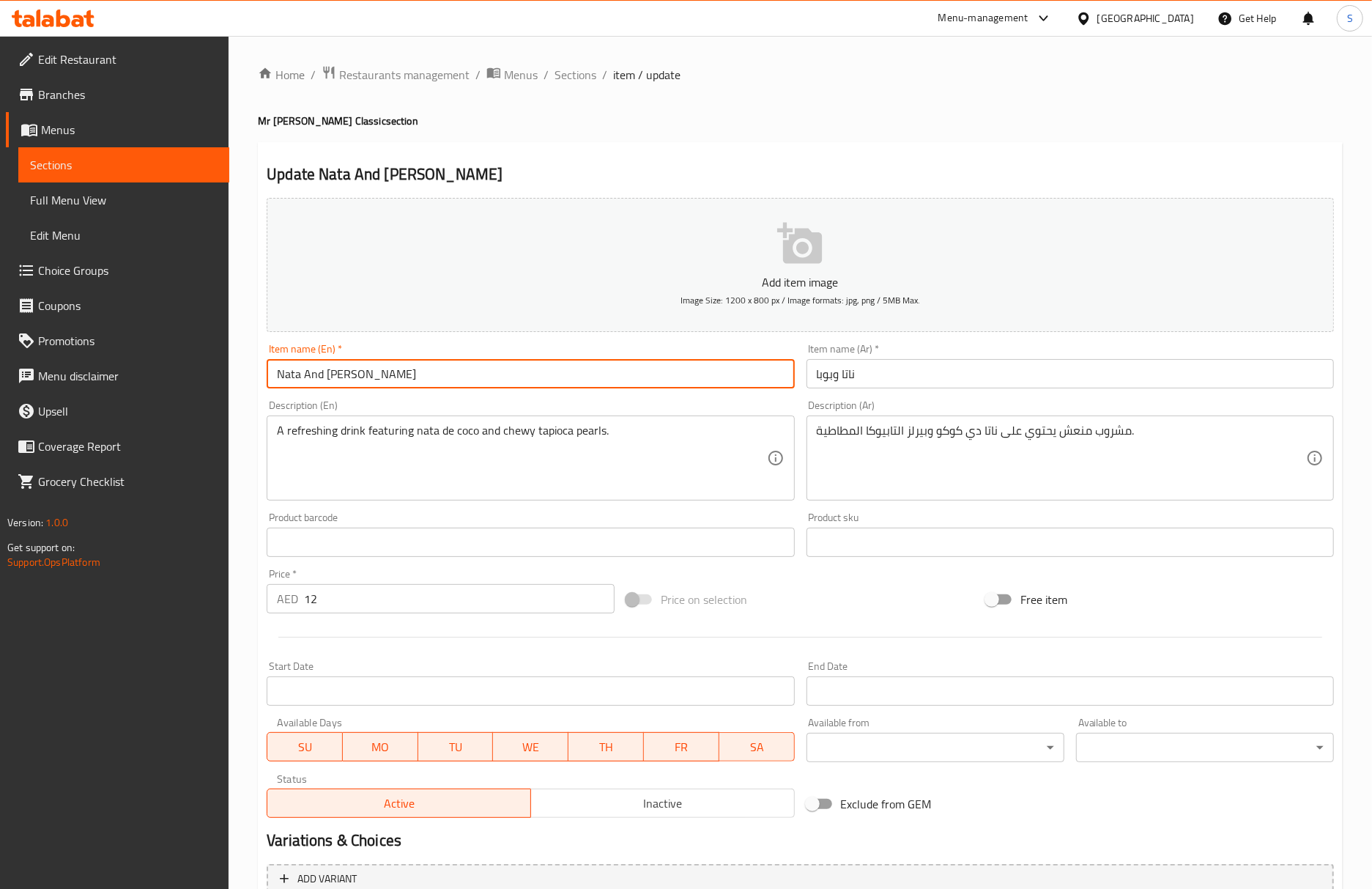
click at [562, 80] on span "Sections" at bounding box center [575, 74] width 41 height 18
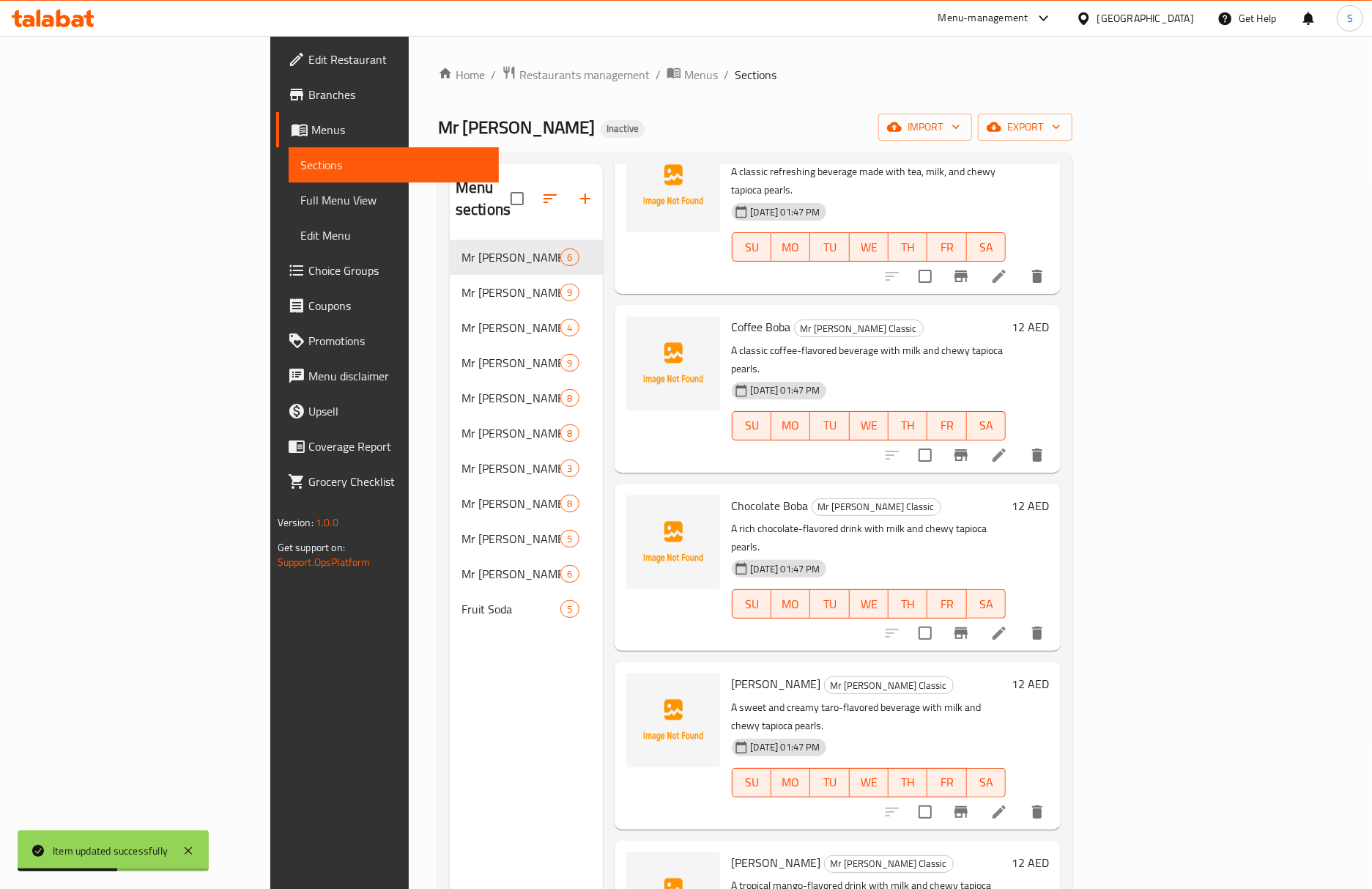
scroll to position [206, 0]
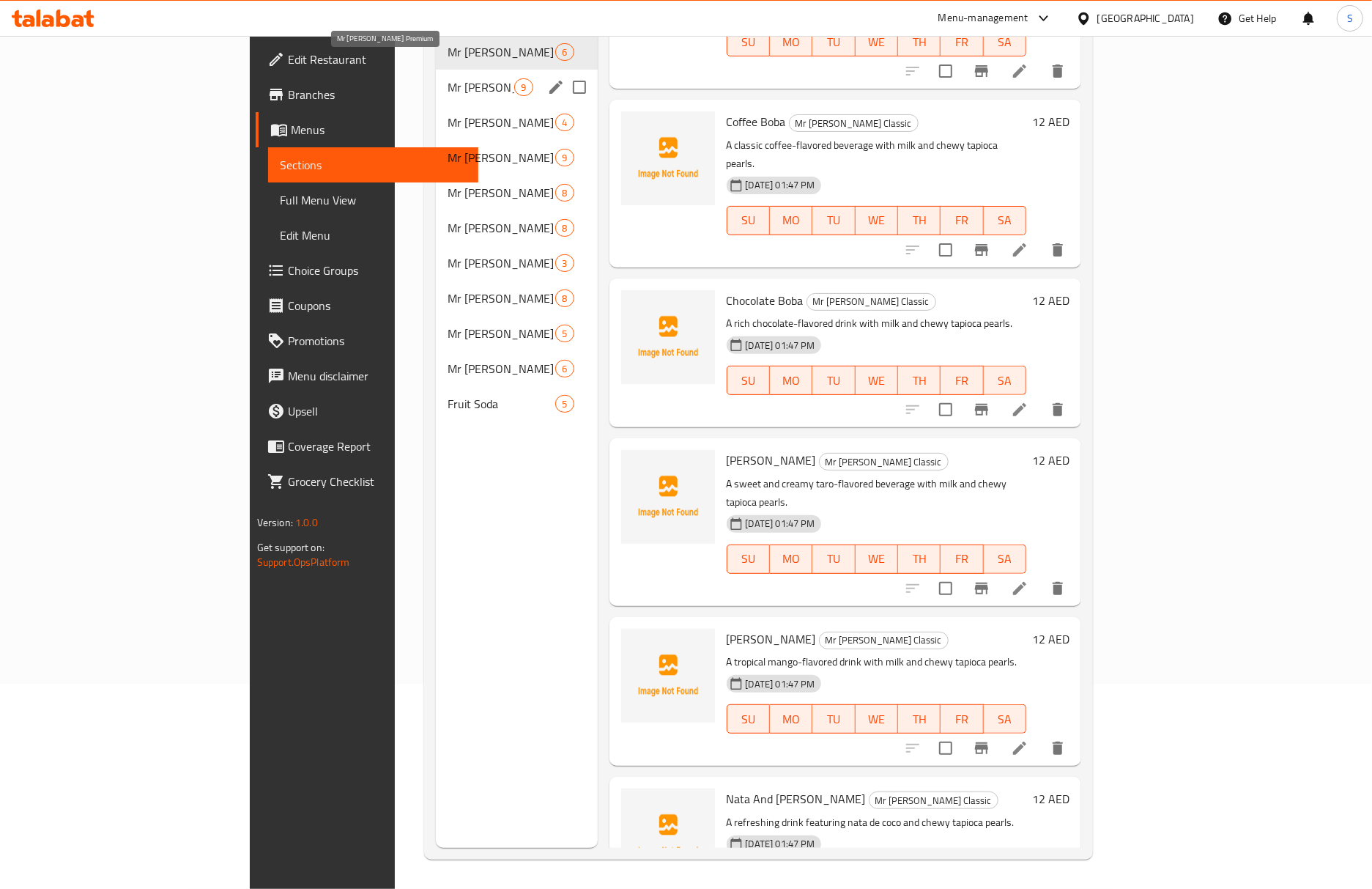
click at [447, 78] on span "Mr [PERSON_NAME] Premium" at bounding box center [480, 87] width 67 height 18
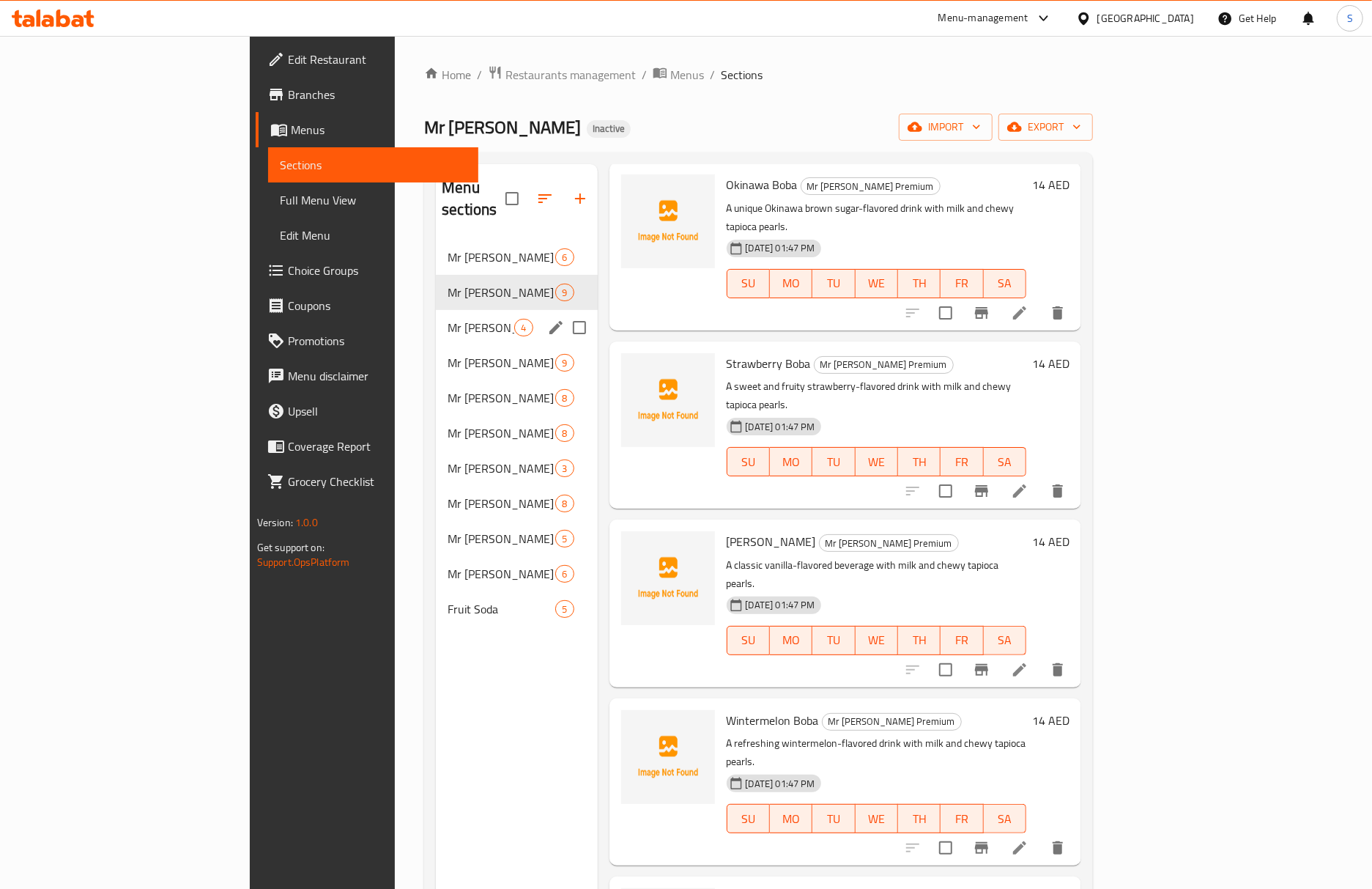
click at [447, 319] on span "Mr [PERSON_NAME] Iced Drinks" at bounding box center [480, 327] width 67 height 18
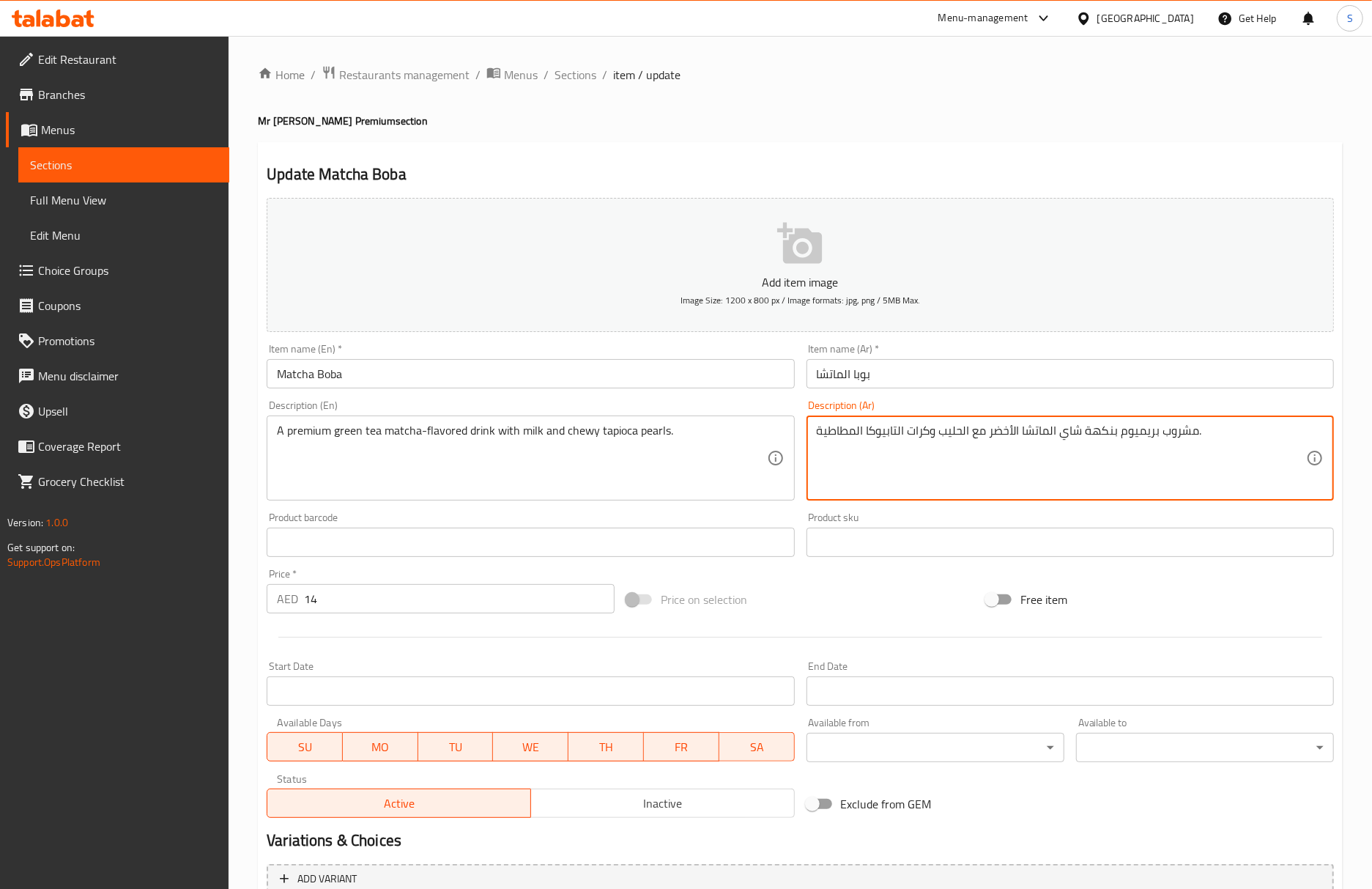
click at [930, 440] on textarea "مشروب بريميوم بنكهة شاي الماتشا الأخضر مع الحليب وكرات التابيوكا المطاطية." at bounding box center [1061, 458] width 490 height 70
paste textarea "بيرلز"
click at [925, 438] on textarea "مشروب بريميوم بنكهة شاي الماتشا الأخضر مع الحليب بيرلز التابيوكا المطاطية." at bounding box center [1061, 458] width 490 height 70
click at [926, 435] on textarea "مشروب بريميوم بنكهة شاي الماتشا الأخضر مع الحليب بيرلز التابيوكا المطاطية." at bounding box center [1061, 458] width 490 height 70
click at [921, 438] on textarea "مشروب بريميوم بنكهة شاي الماتشا الأخضر مع الحليب وبيرلز التابيوكا المطاطية." at bounding box center [1061, 458] width 490 height 70
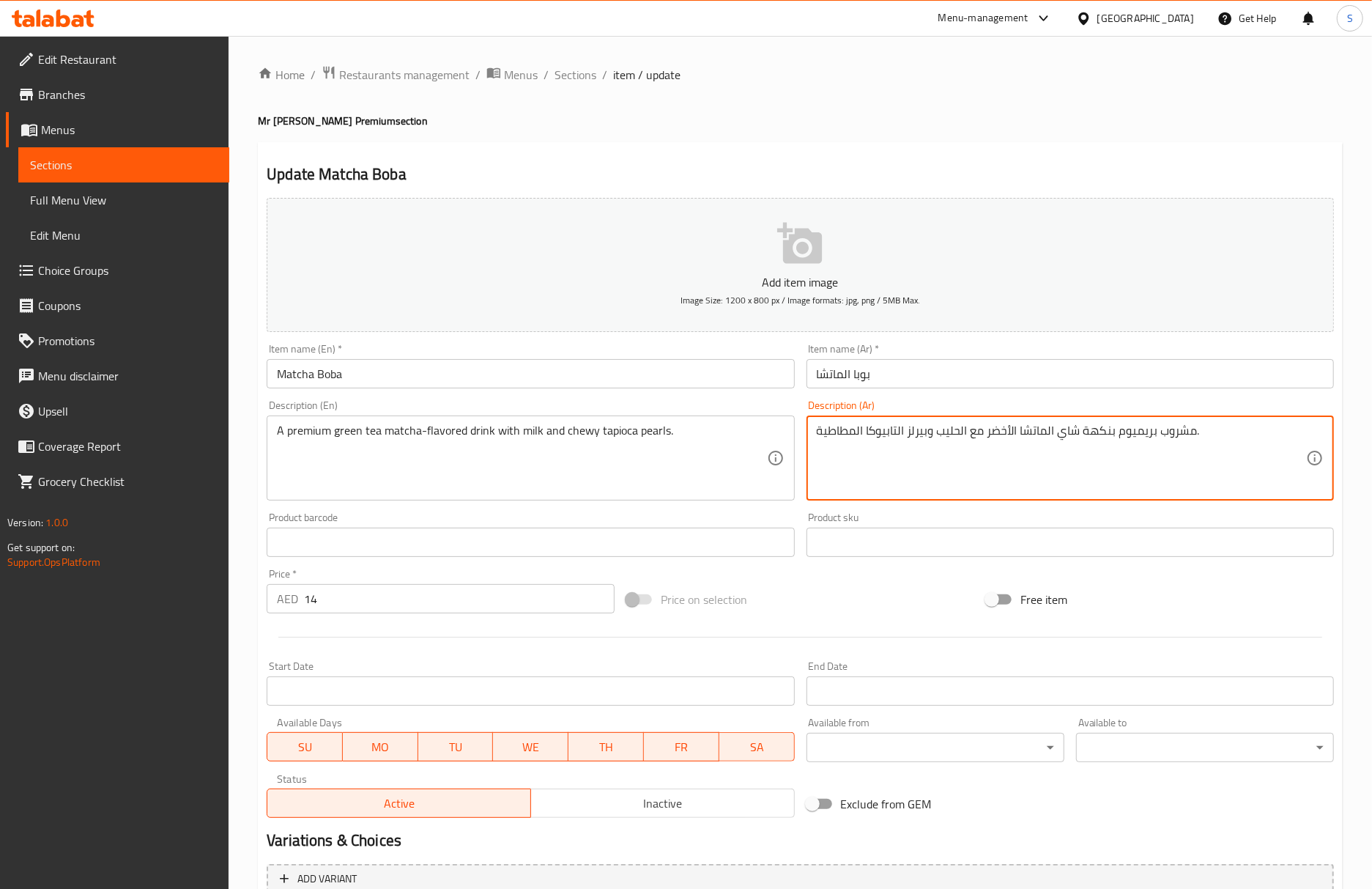
click at [921, 438] on textarea "مشروب بريميوم بنكهة شاي الماتشا الأخضر مع الحليب وبيرلز التابيوكا المطاطية." at bounding box center [1061, 458] width 490 height 70
click at [695, 369] on input "Matcha Boba" at bounding box center [530, 373] width 527 height 29
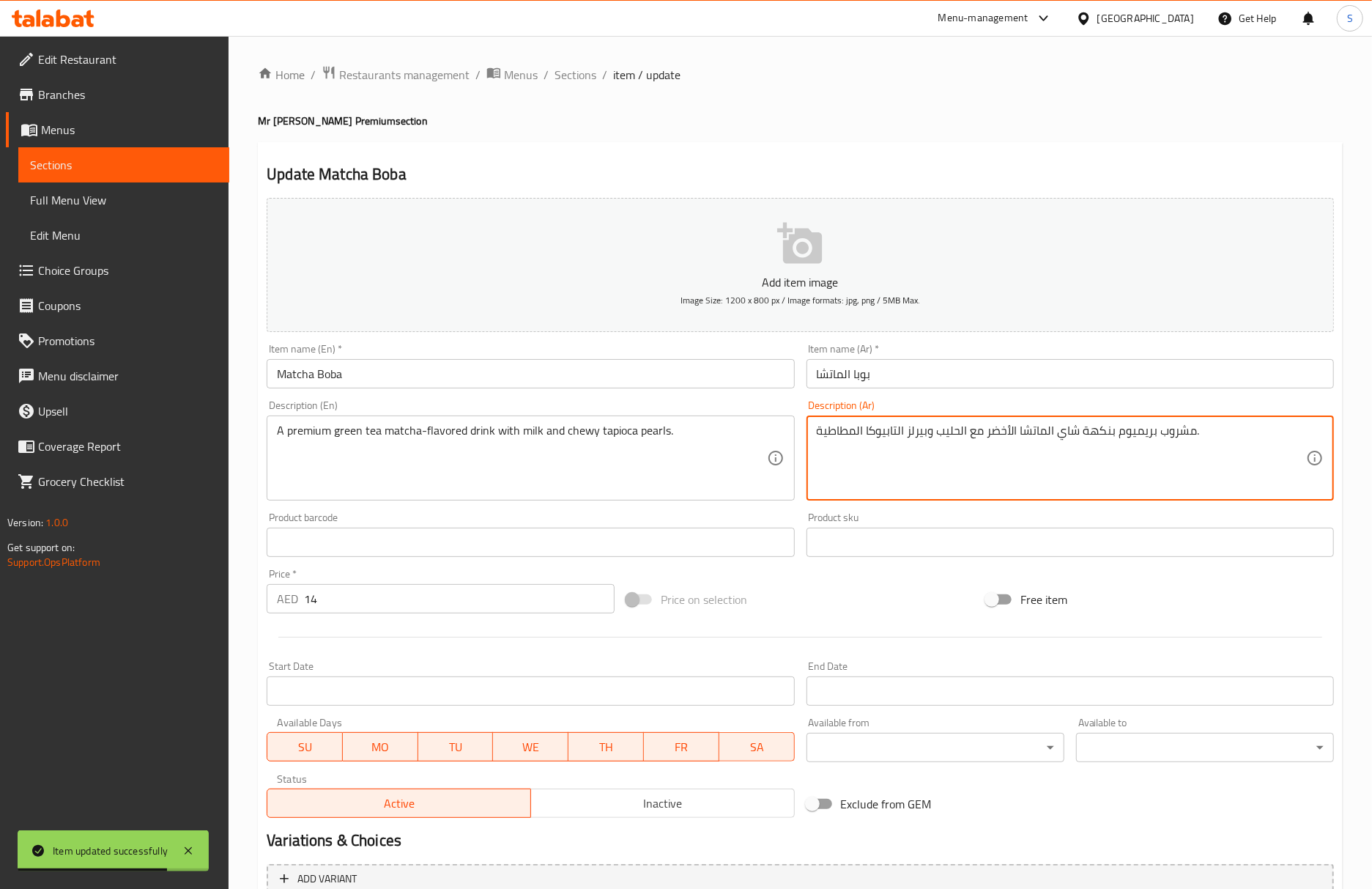
click at [1059, 444] on textarea "مشروب بريميوم بنكهة شاي الماتشا الأخضر مع الحليب وبيرلز التابيوكا المطاطية." at bounding box center [1061, 458] width 490 height 70
paste textarea "فاخر بنكهة شاي الماتشا الأخضر مع الحليب وكرات"
click at [917, 440] on textarea "مشروب فاخر بنكهة شاي الماتشا الأخضر مع الحليب وكرات التابيوكا المطاطية." at bounding box center [1061, 458] width 490 height 70
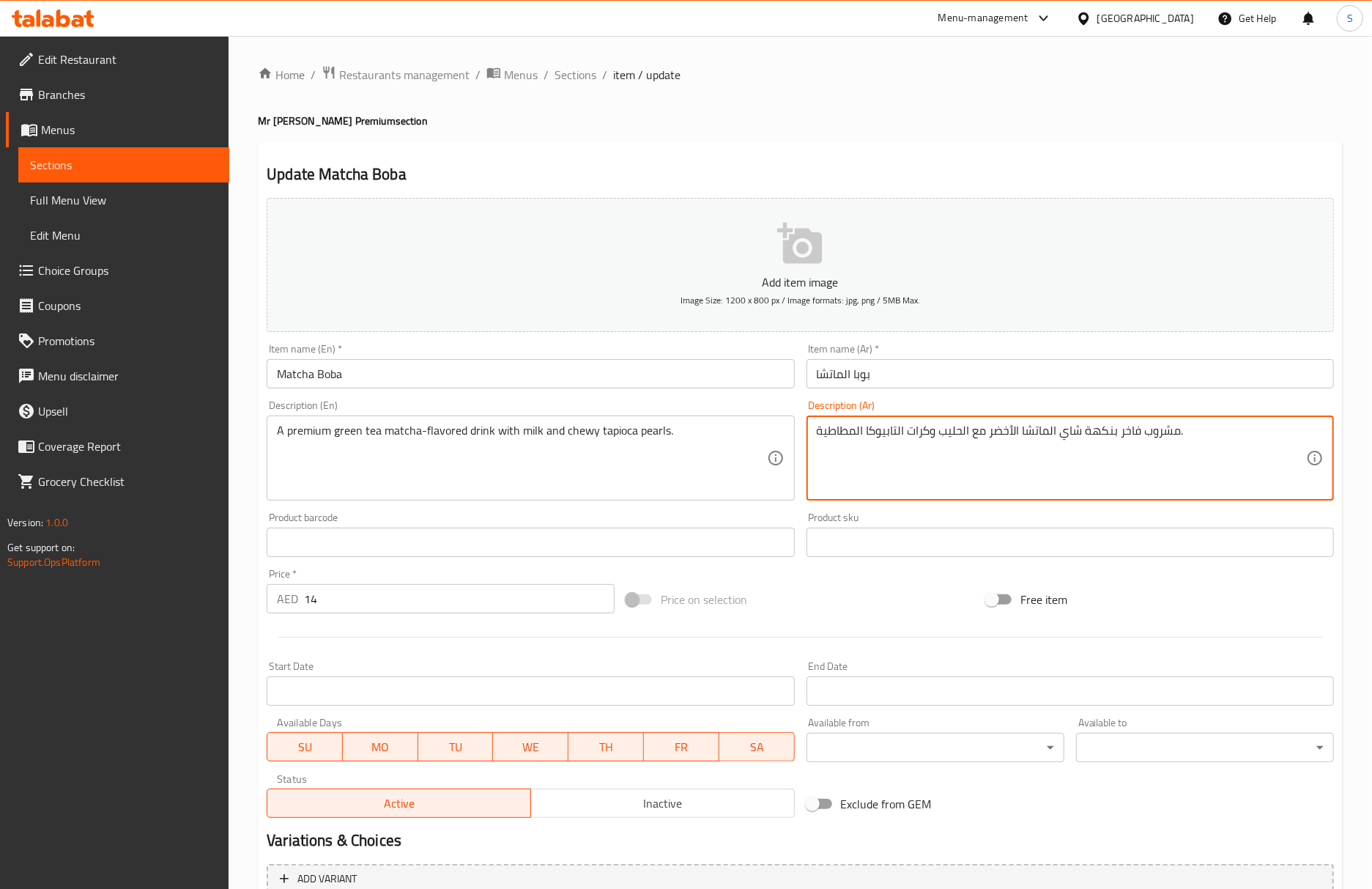
paste textarea "بيرلز"
type textarea "مشروب فاخر بنكهة شاي الماتشا الأخضر مع الحليب وبيرلز التابيوكا المطاطية."
click at [640, 389] on input "Matcha Boba" at bounding box center [530, 373] width 527 height 29
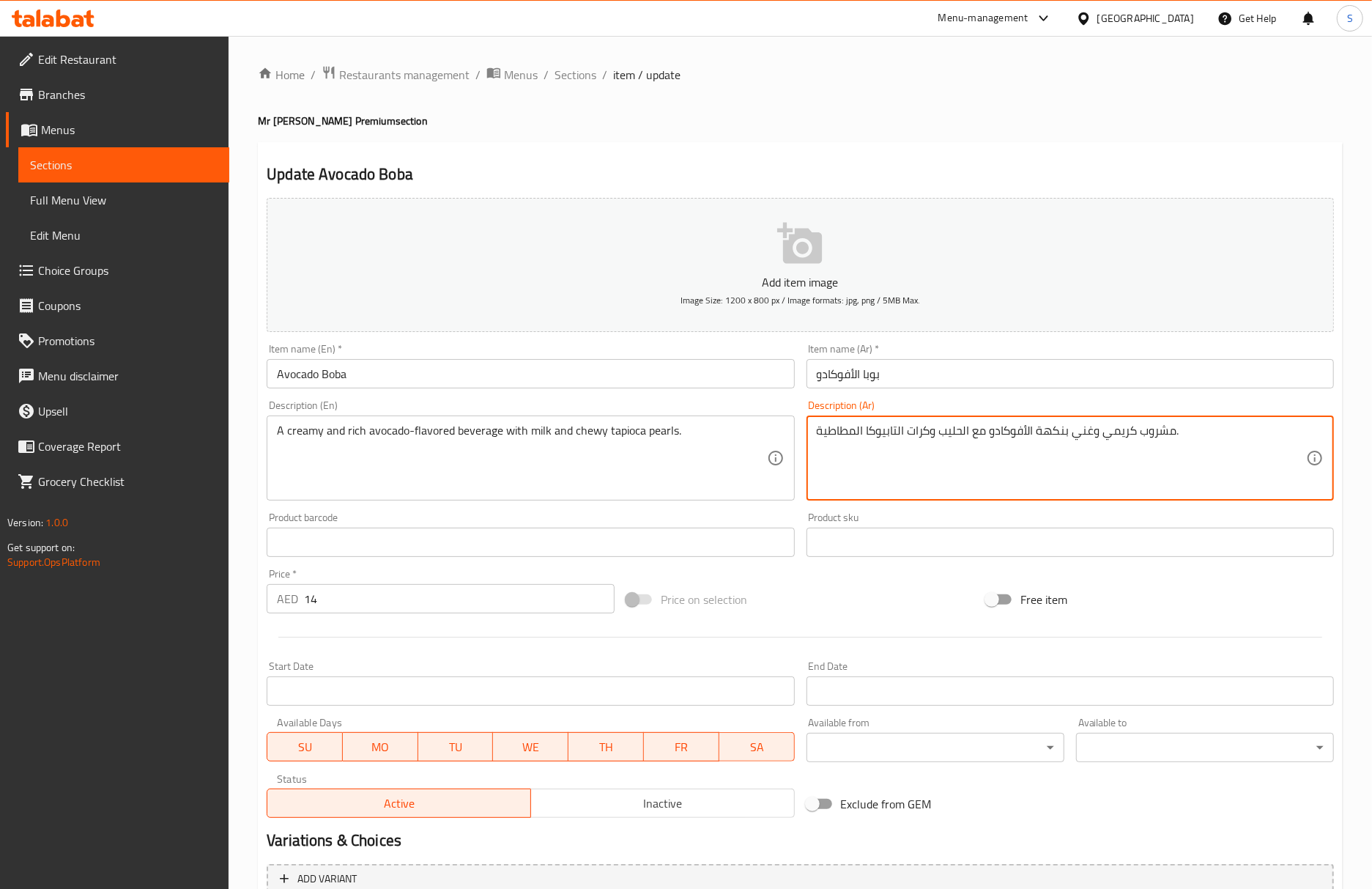
click at [924, 435] on textarea "مشروب كريمي وغني بنكهة الأفوكادو مع الحليب وكرات التابيوكا المطاطية." at bounding box center [1061, 458] width 490 height 70
paste textarea "بيرلز"
type textarea "مشروب كريمي وغني بنكهة الأفوكادو مع الحليب وبيرلز التابيوكا المطاطية."
click at [584, 373] on input "Avocado Boba" at bounding box center [530, 373] width 527 height 29
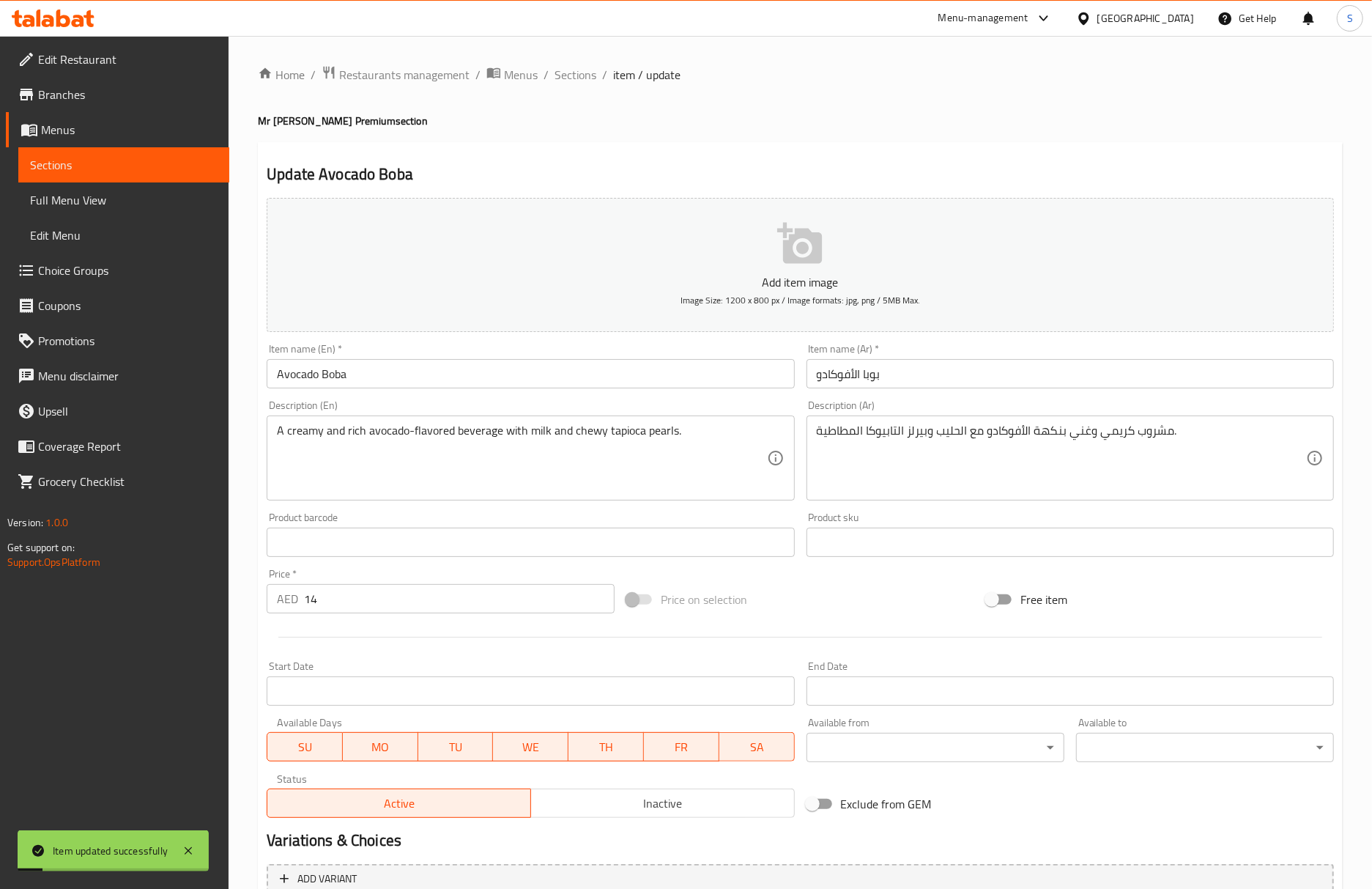
click at [722, 124] on h4 "Mr [PERSON_NAME] Premium section" at bounding box center [801, 120] width 1085 height 15
drag, startPoint x: 774, startPoint y: 146, endPoint x: 778, endPoint y: 157, distance: 11.7
click at [774, 146] on div "Update Avocado Boba Add item image Image Size: 1200 x 800 px / Image formats: j…" at bounding box center [801, 568] width 1085 height 853
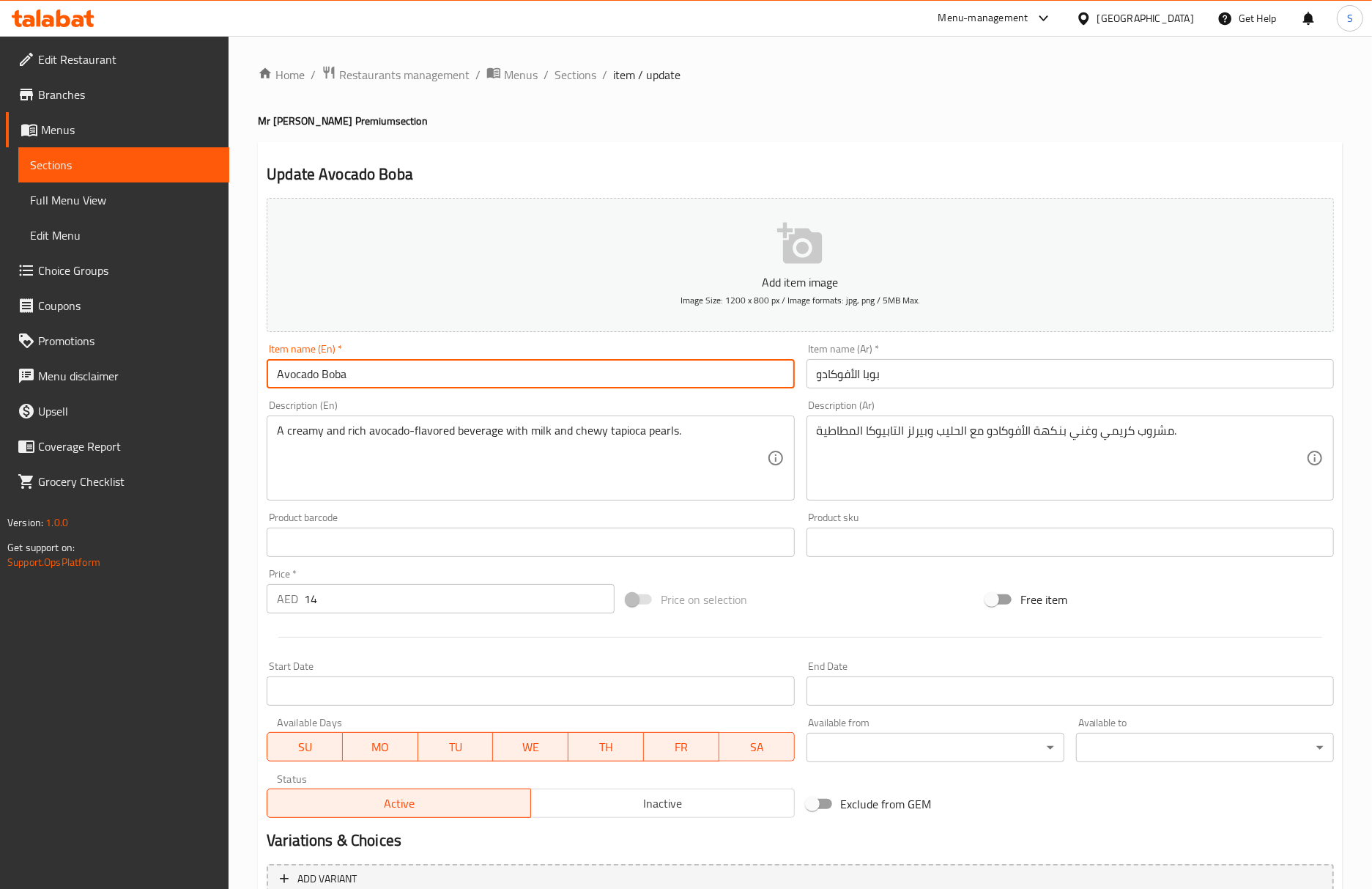
click at [640, 362] on input "Avocado Boba" at bounding box center [530, 373] width 527 height 29
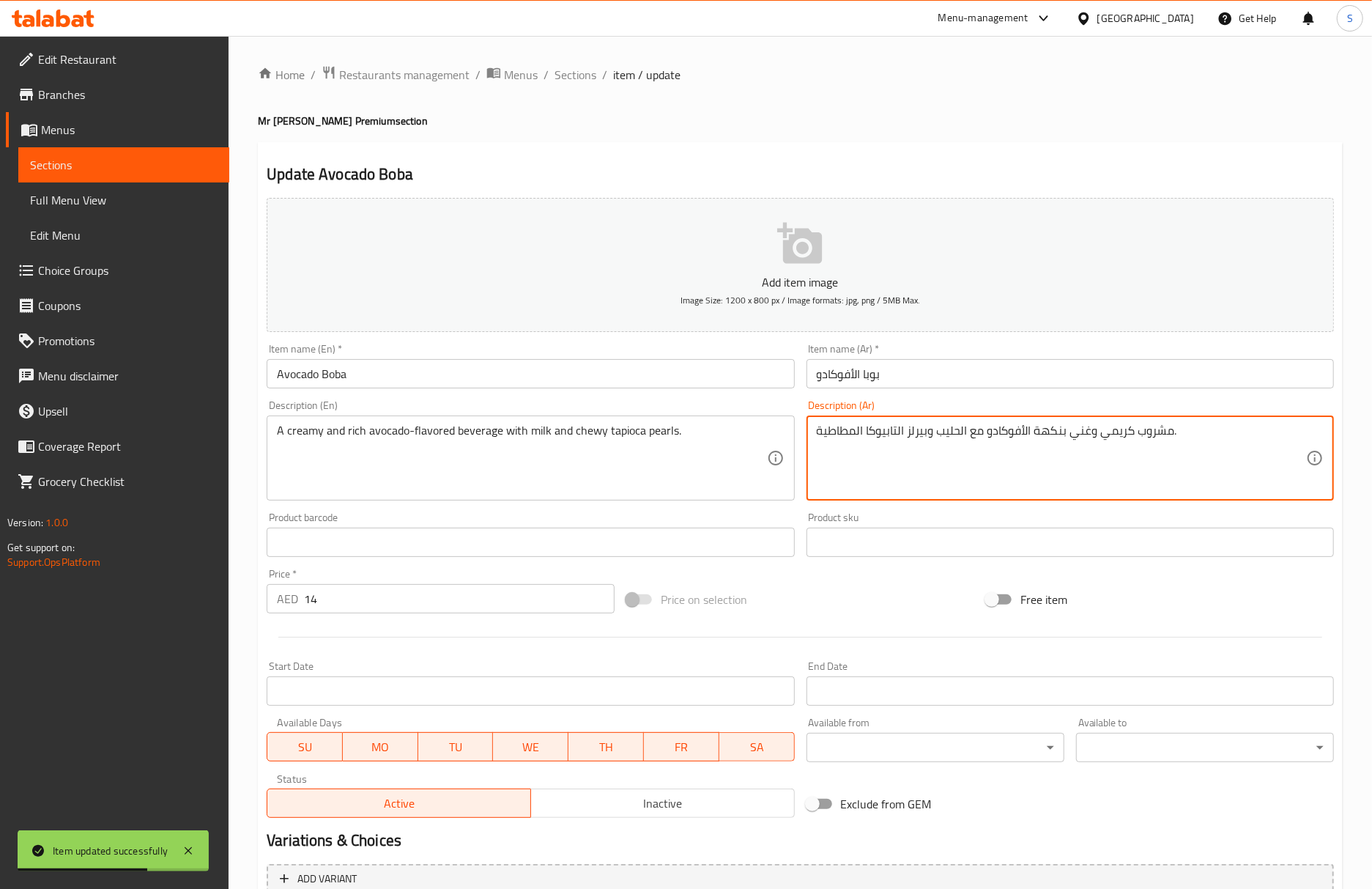
click at [925, 434] on textarea "مشروب كريمي وغني بنكهة الأفوكادو مع الحليب وبيرلز التابيوكا المطاطية." at bounding box center [1061, 458] width 490 height 70
click at [918, 438] on textarea "مشروب حلو بنكهة الكراميل مع الحليب وكرات التابيوكا المطاطية." at bounding box center [1061, 458] width 490 height 70
paste textarea "بيرلز"
type textarea "مشروب حلو بنكهة الكراميل مع الحليب وبيرلز التابيوكا المطاطية."
click at [453, 376] on input "Caramel Boba" at bounding box center [530, 373] width 527 height 29
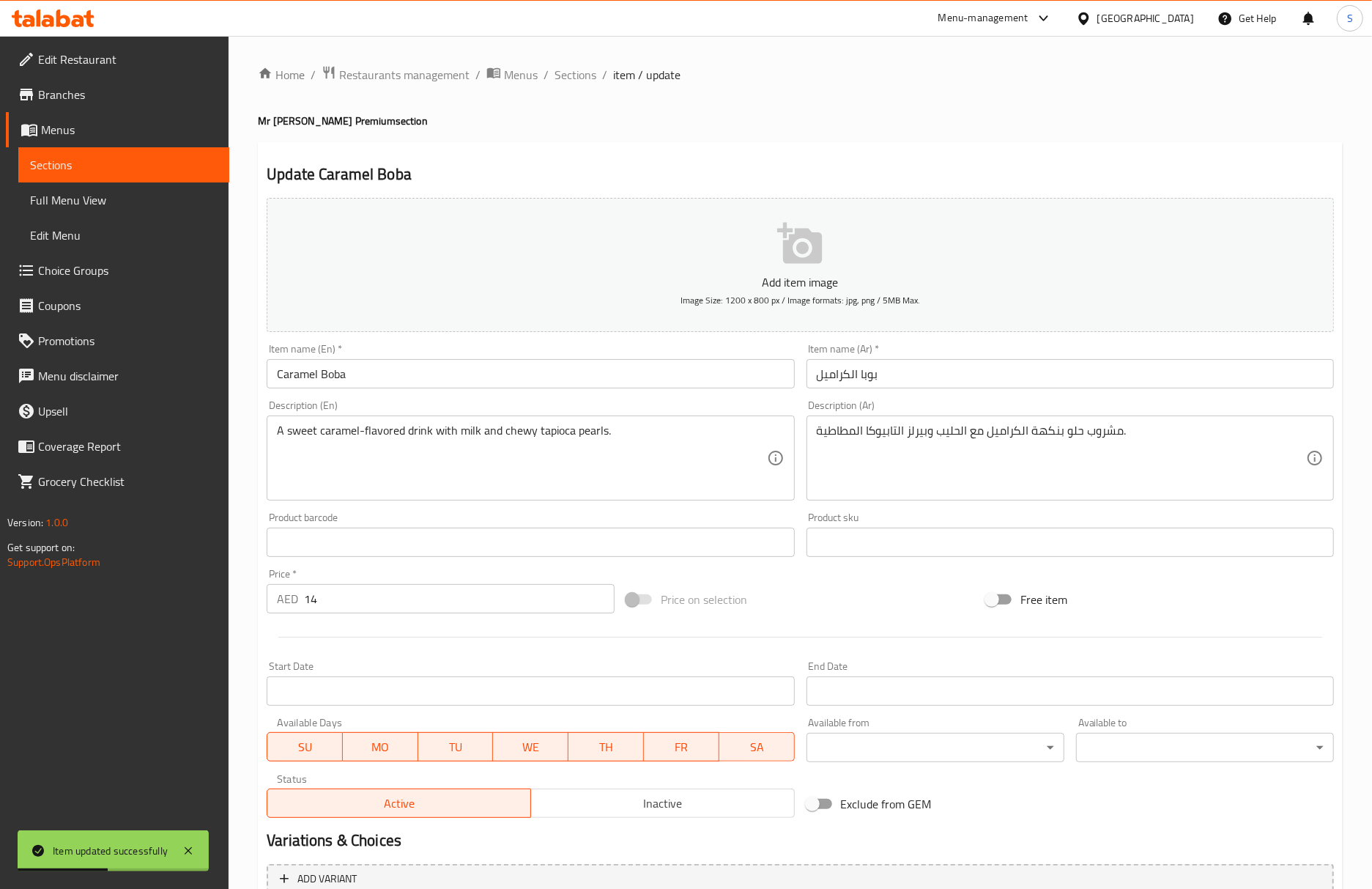
click at [813, 168] on h2 "Update Caramel Boba" at bounding box center [800, 174] width 1067 height 22
click at [700, 153] on div "Update Caramel Boba Add item image Image Size: 1200 x 800 px / Image formats: j…" at bounding box center [801, 568] width 1085 height 853
click at [519, 372] on input "Caramel Boba" at bounding box center [530, 373] width 527 height 29
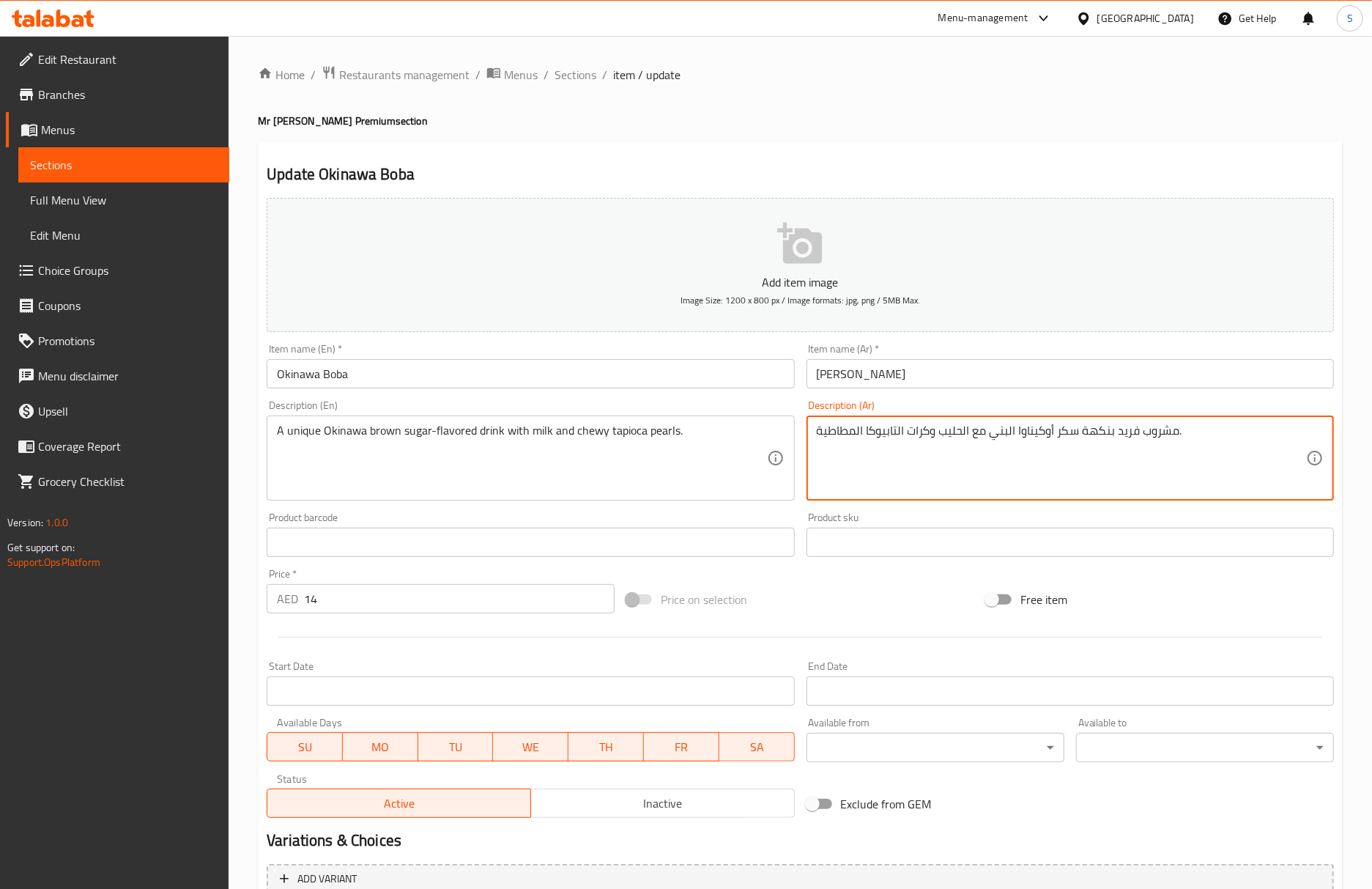
click at [921, 432] on textarea "مشروب فريد بنكهة سكر أوكيناوا البني مع الحليب وكرات التابيوكا المطاطية." at bounding box center [1061, 458] width 490 height 70
paste textarea "بيرلز"
type textarea "مشروب فريد بنكهة سكر أوكيناوا البني مع الحليب وبيرلز التابيوكا المطاطية."
click at [514, 373] on input "Okinawa Boba" at bounding box center [530, 373] width 527 height 29
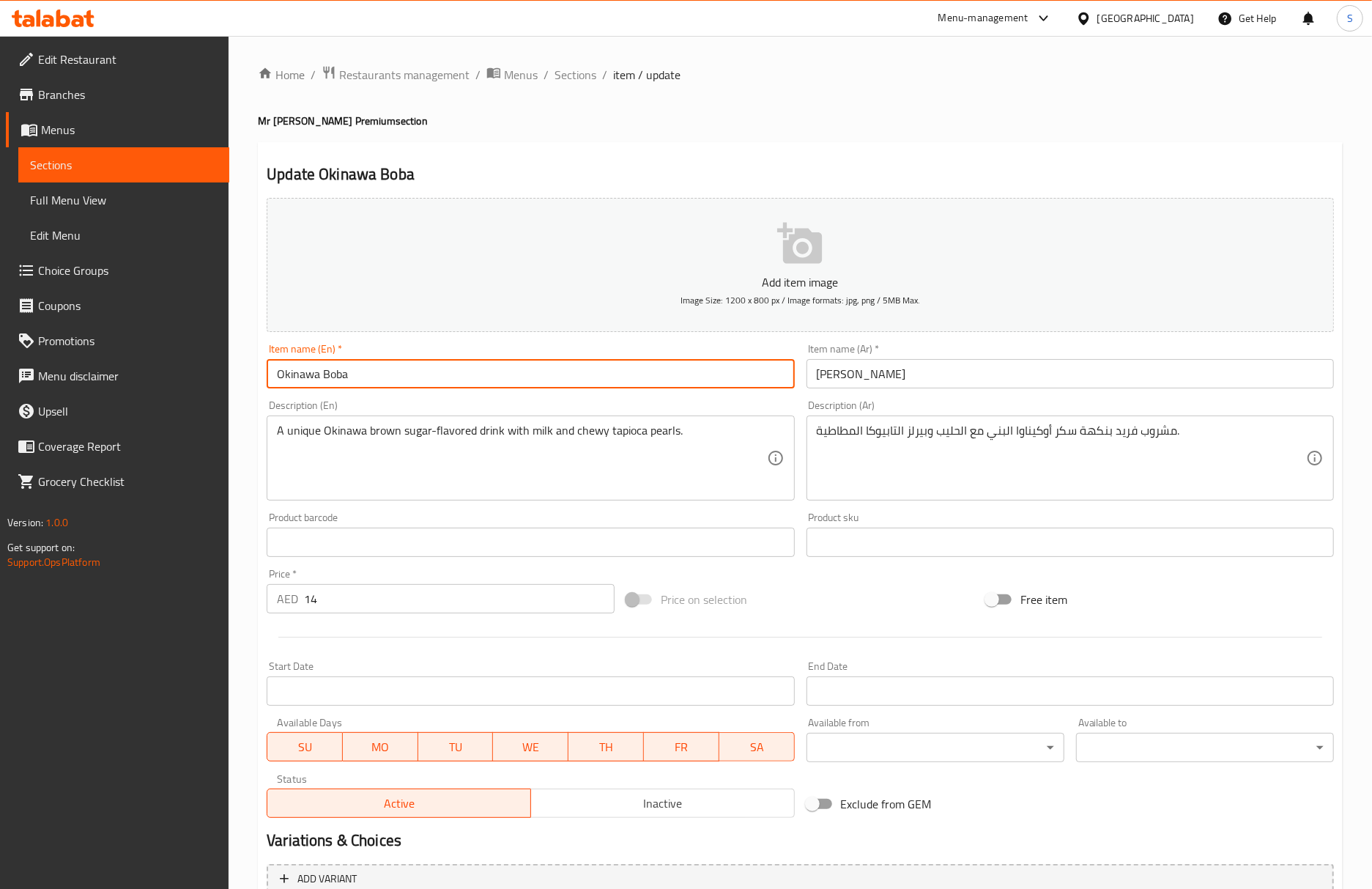
click at [637, 156] on div "Update Okinawa Boba Add item image Image Size: 1200 x 800 px / Image formats: j…" at bounding box center [801, 568] width 1085 height 853
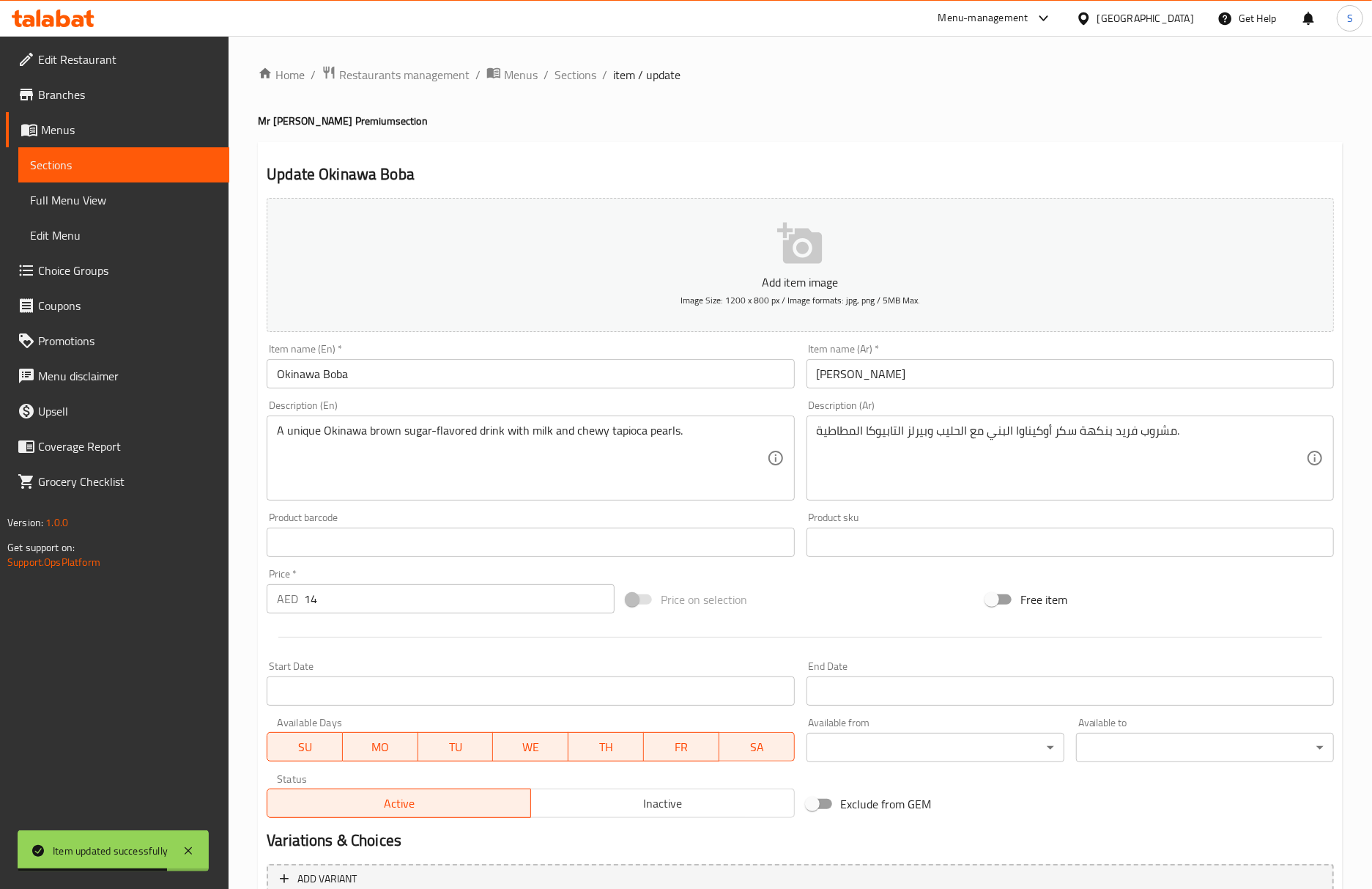
click at [751, 121] on h4 "Mr [PERSON_NAME] Premium section" at bounding box center [801, 120] width 1085 height 15
drag, startPoint x: 813, startPoint y: 147, endPoint x: 803, endPoint y: 161, distance: 17.2
click at [813, 147] on div "Update Okinawa Boba Add item image Image Size: 1200 x 800 px / Image formats: j…" at bounding box center [801, 568] width 1085 height 853
click at [893, 139] on div "Home / Restaurants management / Menus / Sections / item / update Mr [PERSON_NAM…" at bounding box center [801, 536] width 1085 height 941
click at [554, 385] on input "Okinawa Boba" at bounding box center [530, 373] width 527 height 29
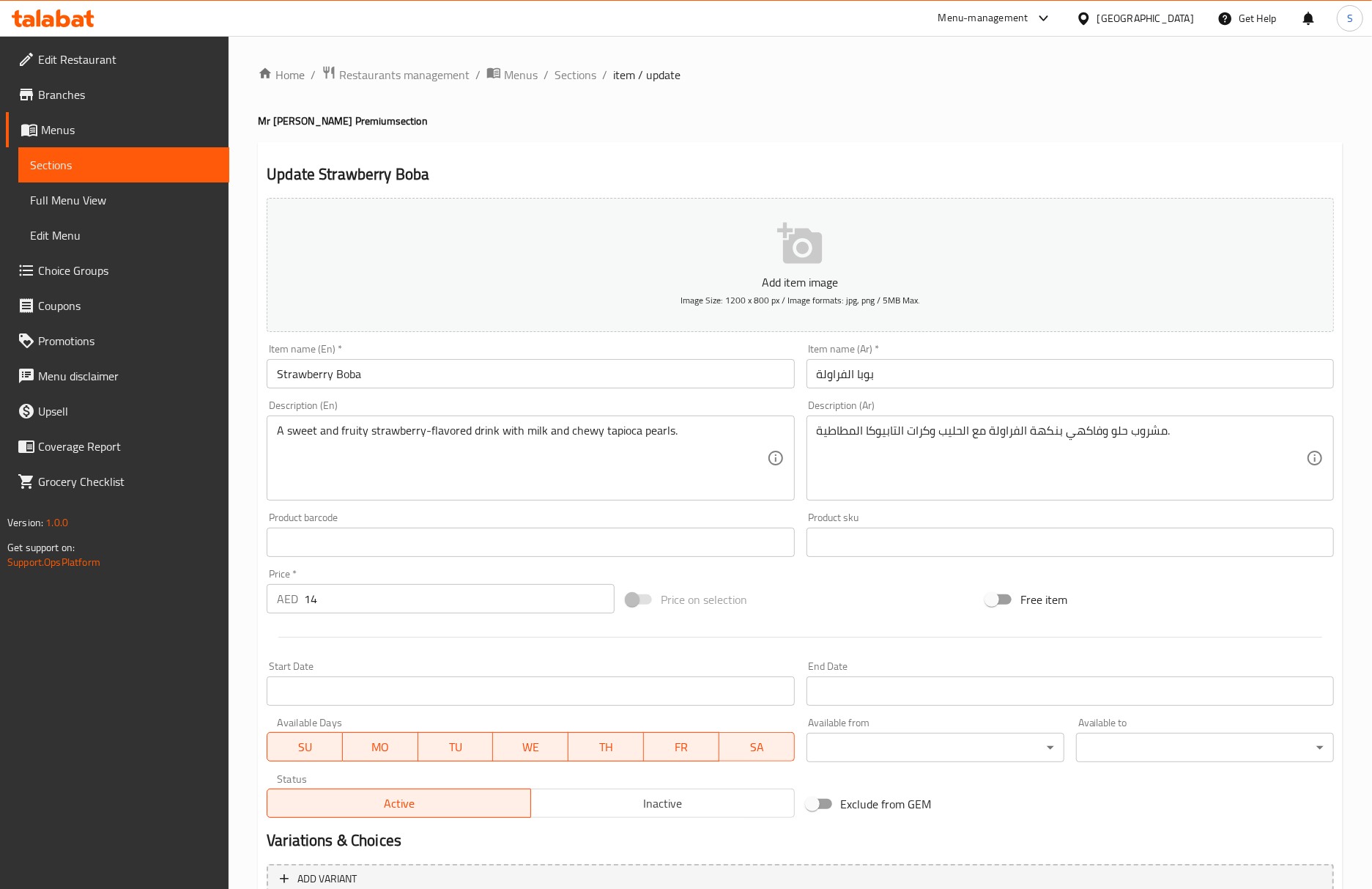
click at [915, 434] on textarea "مشروب حلو وفاكهي بنكهة الفراولة مع الحليب وكرات التابيوكا المطاطية." at bounding box center [1061, 458] width 490 height 70
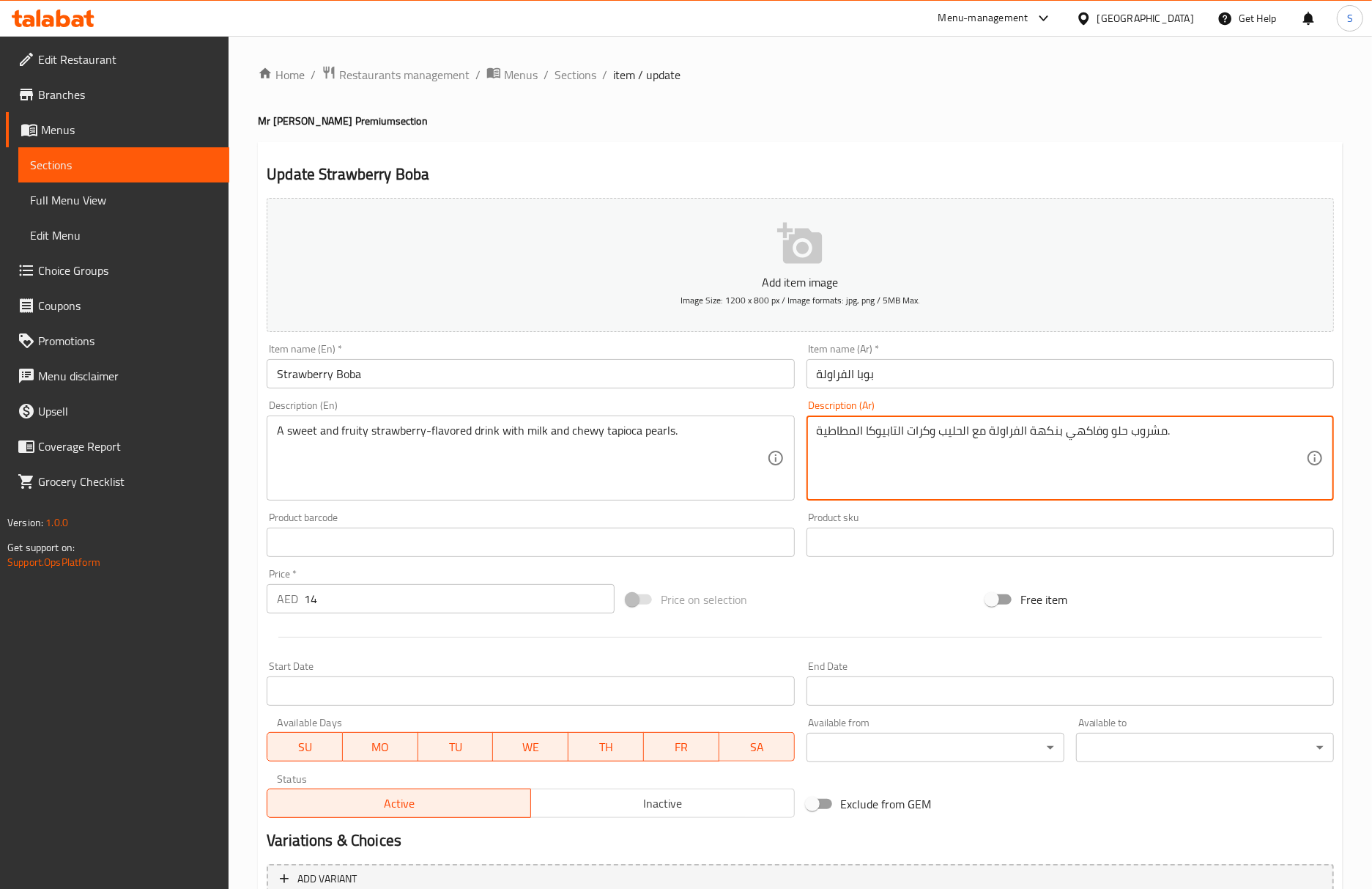
paste textarea "بيرلز"
type textarea "مشروب حلو وفاكهي بنكهة الفراولة مع الحليب وبيرلز التابيوكا المطاطية."
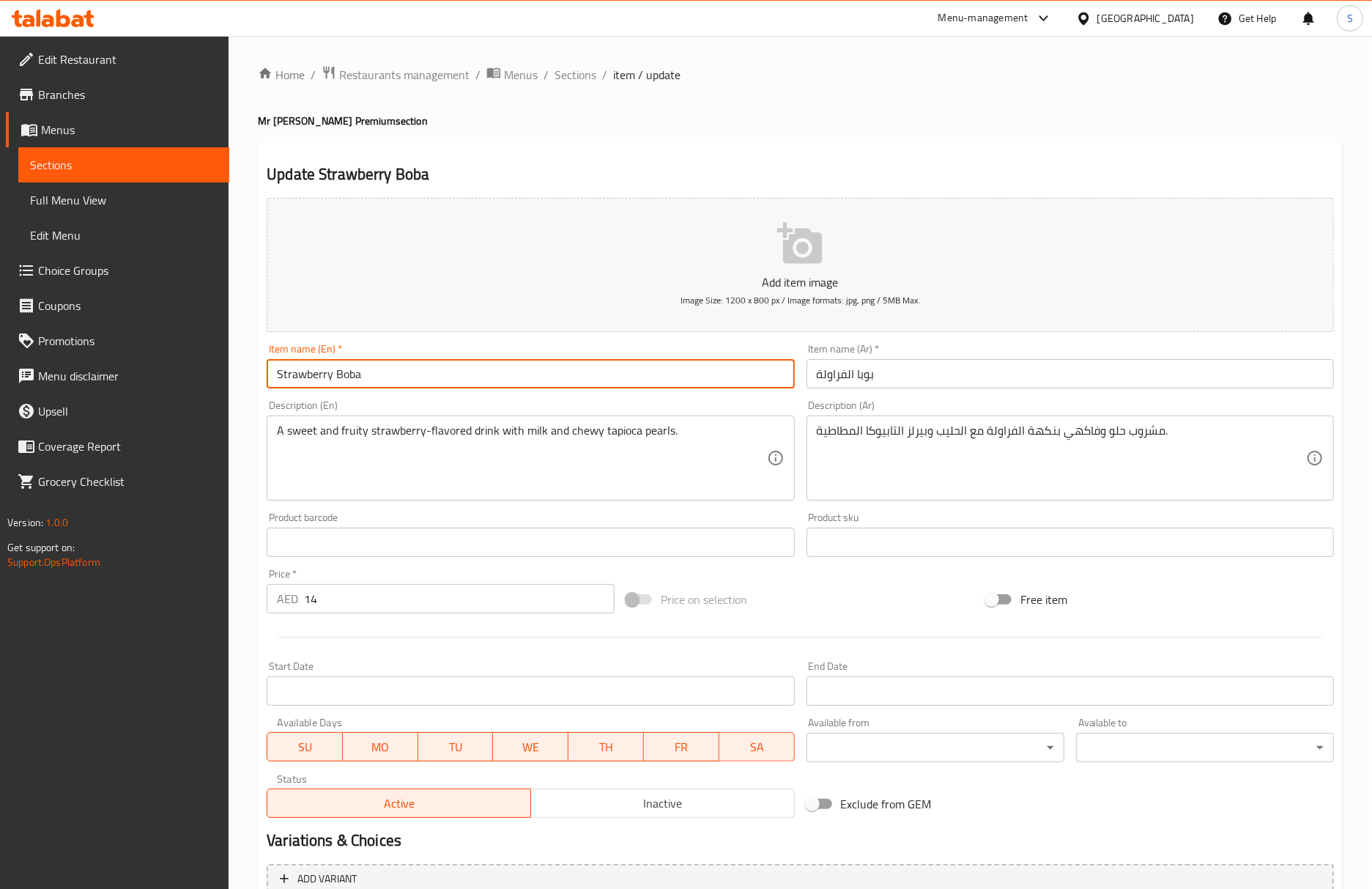
click at [475, 384] on input "Strawberry Boba" at bounding box center [530, 373] width 527 height 29
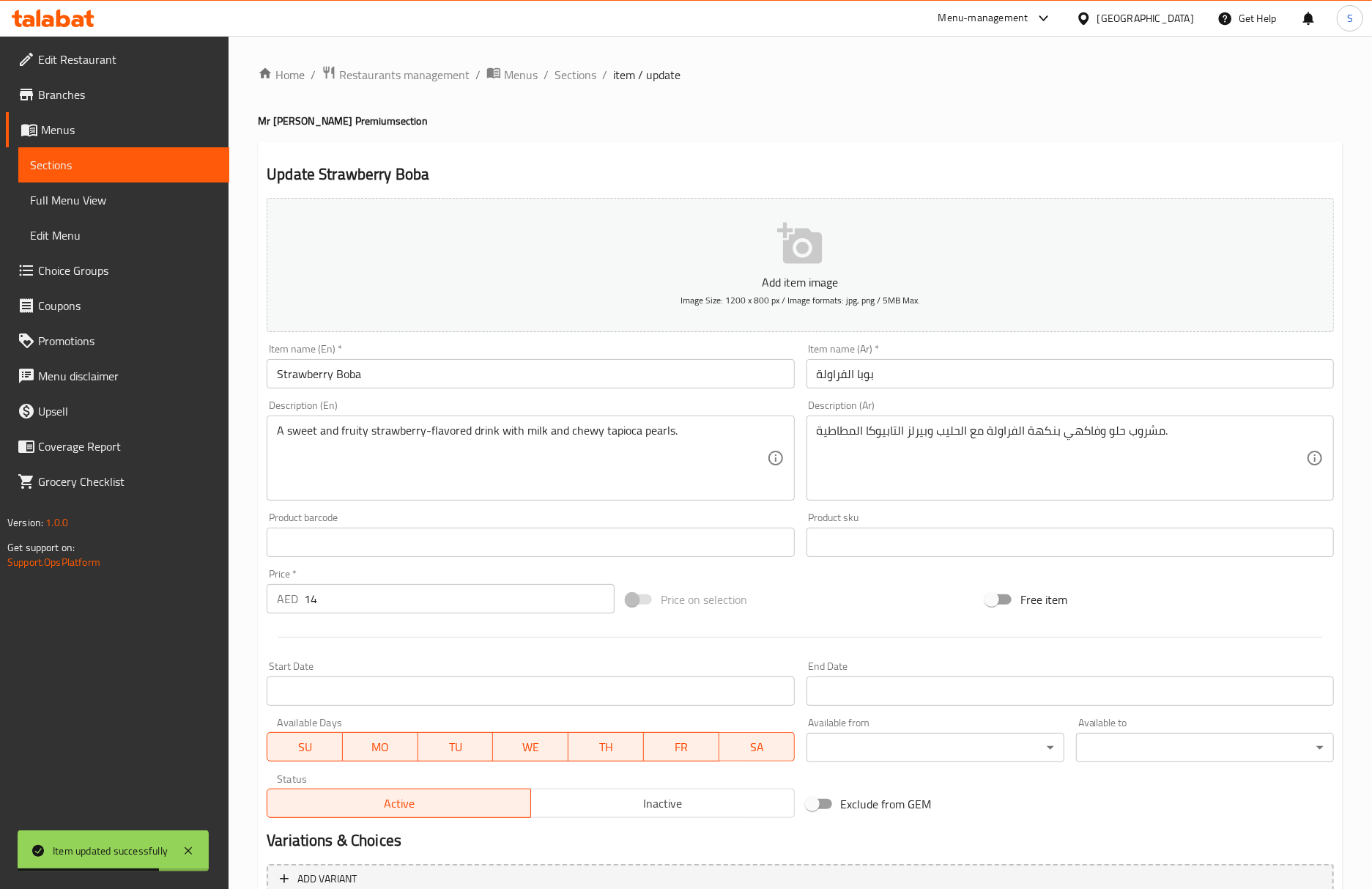
click at [807, 126] on h4 "Mr Boba Premium section" at bounding box center [801, 120] width 1085 height 15
drag, startPoint x: 728, startPoint y: 159, endPoint x: 722, endPoint y: 175, distance: 17.1
click at [728, 159] on div "Update Strawberry Boba Add item image Image Size: 1200 x 800 px / Image formats…" at bounding box center [801, 568] width 1085 height 853
click at [673, 179] on h2 "Update Strawberry Boba" at bounding box center [800, 174] width 1067 height 22
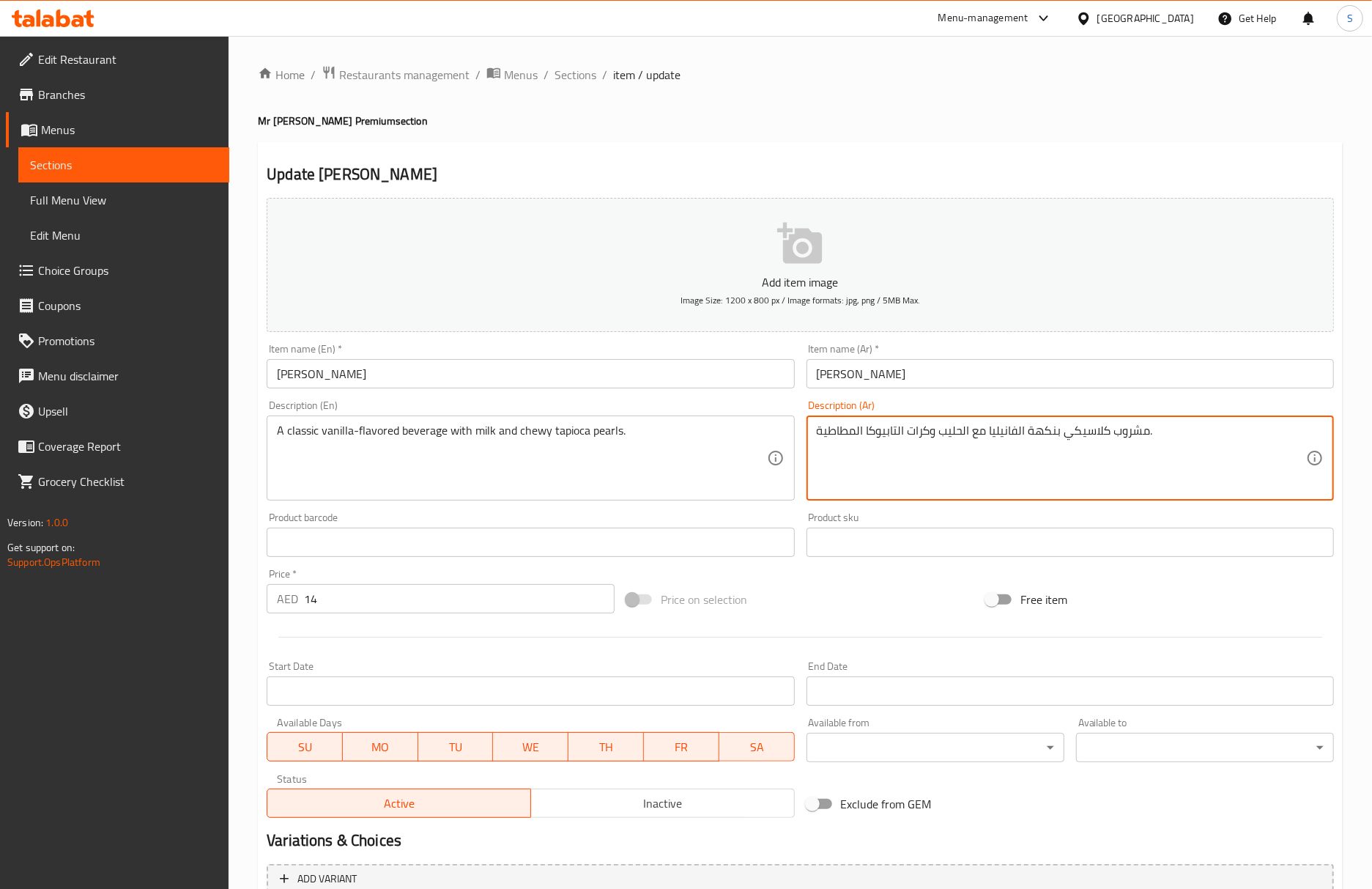
click at [932, 435] on textarea "مشروب كلاسيكي بنكهة الفانيليا مع الحليب وكرات التابيوكا المطاطية." at bounding box center [1061, 458] width 490 height 70
paste textarea "بيرلز"
type textarea "مشروب كلاسيكي بنكهة الفانيليا مع الحليب وبيرلز التابيوكا المطاطية."
click at [604, 371] on input "[PERSON_NAME]" at bounding box center [530, 373] width 527 height 29
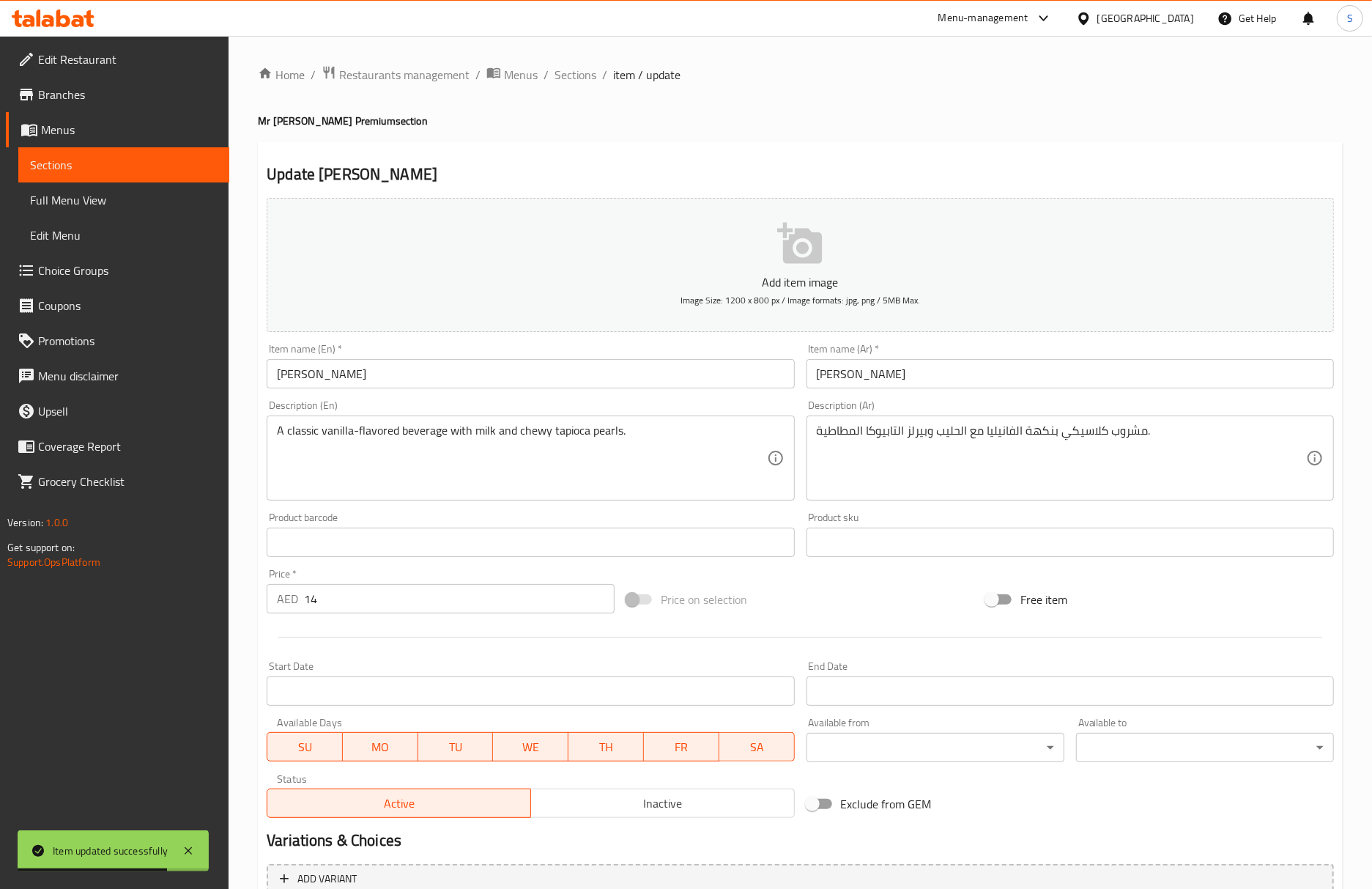
click at [830, 133] on div "Home / Restaurants management / Menus / Sections / item / update Mr [PERSON_NAM…" at bounding box center [801, 536] width 1085 height 941
click at [607, 167] on h2 "Update Vanilla Boba" at bounding box center [800, 174] width 1067 height 22
click at [588, 173] on h2 "Update Vanilla Boba" at bounding box center [800, 174] width 1067 height 22
click at [495, 382] on input "Vanilla Boba" at bounding box center [530, 373] width 527 height 29
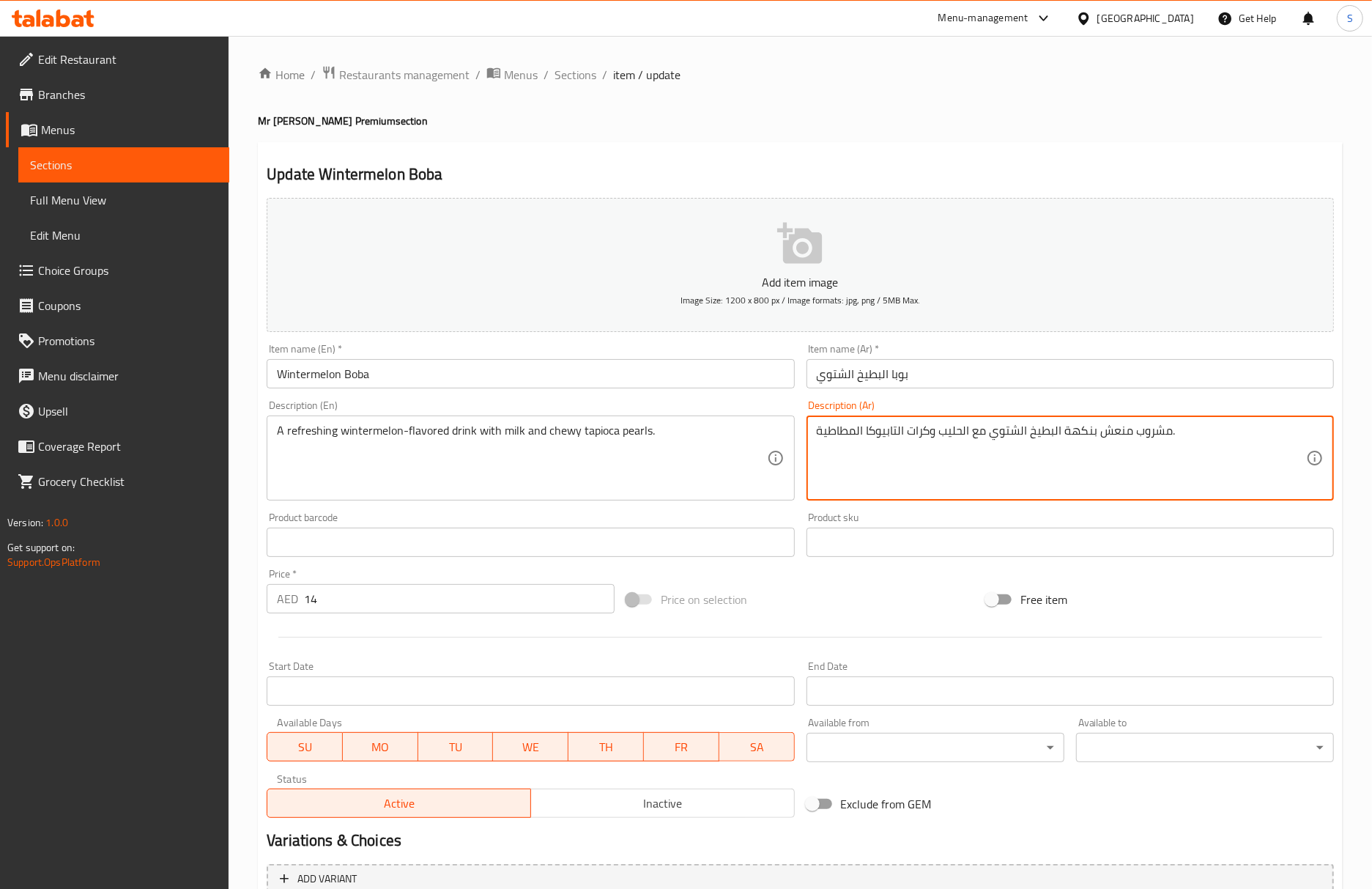
click at [932, 435] on textarea "مشروب منعش بنكهة البطيخ الشتوي مع الحليب وكرات التابيوكا المطاطية." at bounding box center [1061, 458] width 490 height 70
paste textarea "بيرلز"
type textarea "مشروب منعش بنكهة البطيخ الشتوي مع الحليب وبيرلز التابيوكا المطاطية."
drag, startPoint x: 609, startPoint y: 382, endPoint x: 540, endPoint y: 12, distance: 376.4
click at [609, 382] on input "Wintermelon Boba" at bounding box center [530, 373] width 527 height 29
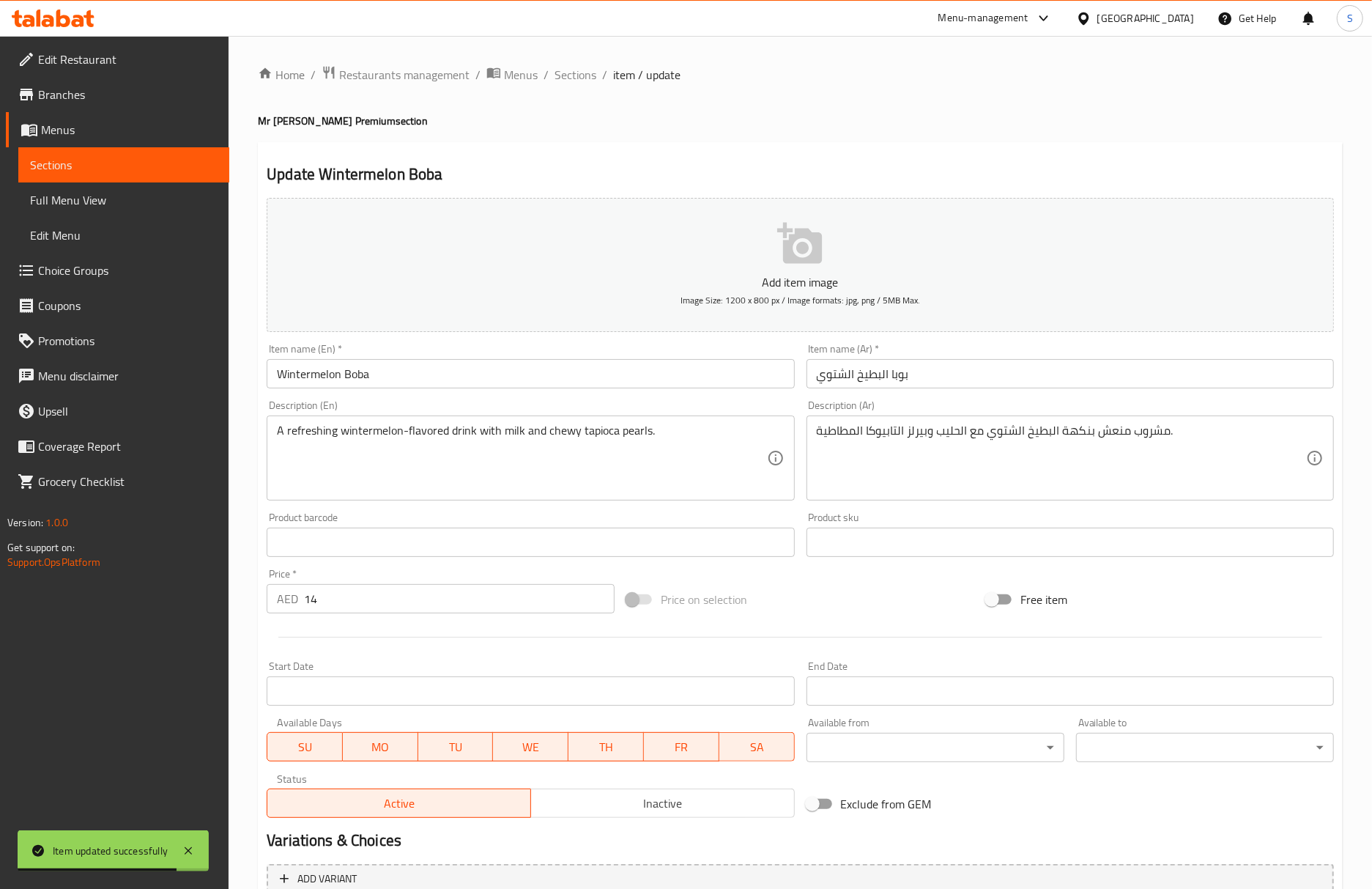
click at [607, 148] on div "Update Wintermelon Boba Add item image Image Size: 1200 x 800 px / Image format…" at bounding box center [801, 568] width 1085 height 853
click at [625, 182] on h2 "Update Wintermelon Boba" at bounding box center [800, 174] width 1067 height 22
click at [689, 141] on div "Home / Restaurants management / Menus / Sections / item / update Mr [PERSON_NAM…" at bounding box center [801, 536] width 1085 height 941
click at [675, 392] on div "Item name (En)   * Wintermelon Boba Item name (En) *" at bounding box center [530, 366] width 539 height 57
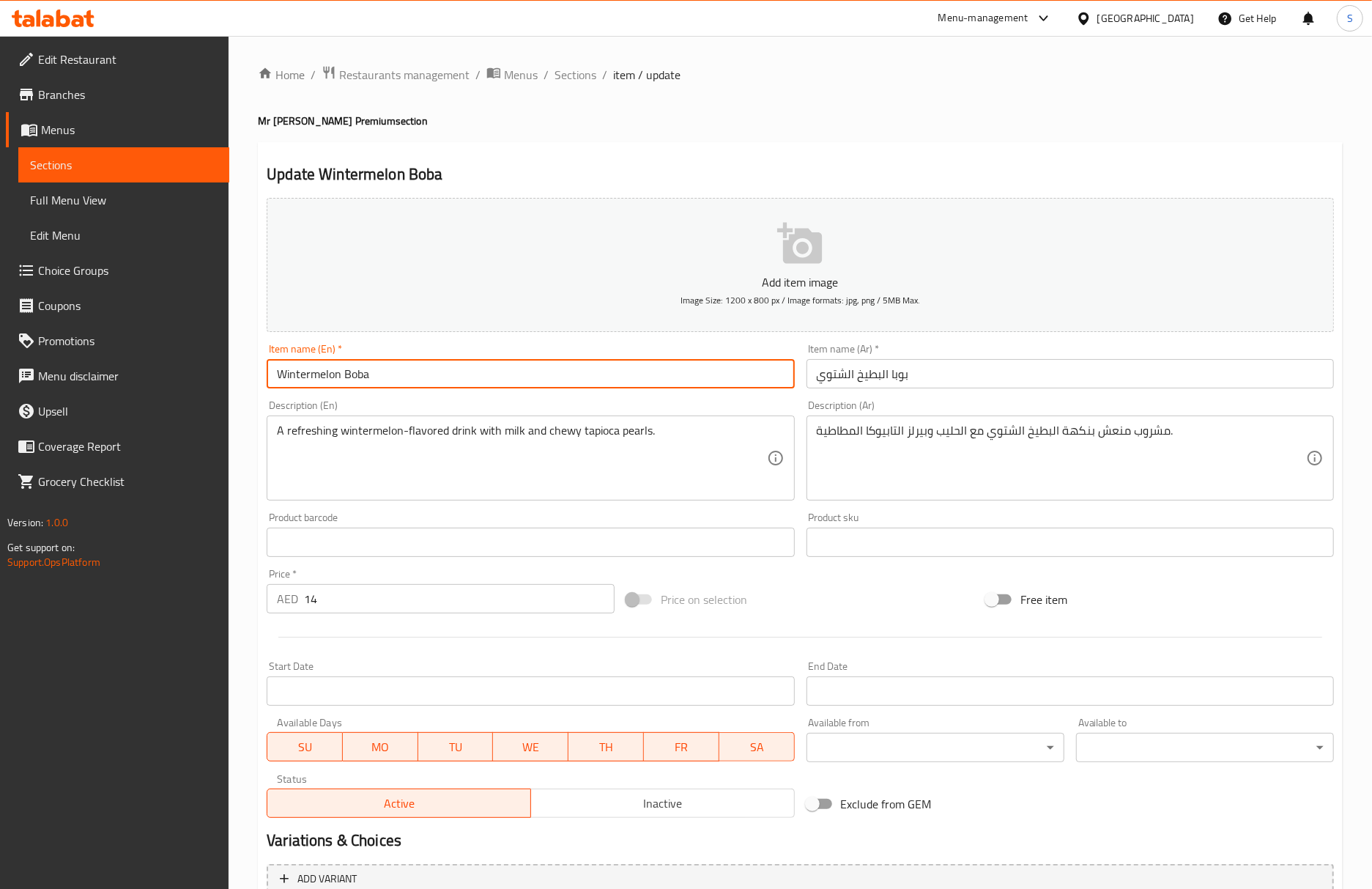
click at [681, 371] on input "Wintermelon Boba" at bounding box center [530, 373] width 527 height 29
click at [335, 372] on input "Wintermelon Boba" at bounding box center [530, 373] width 527 height 29
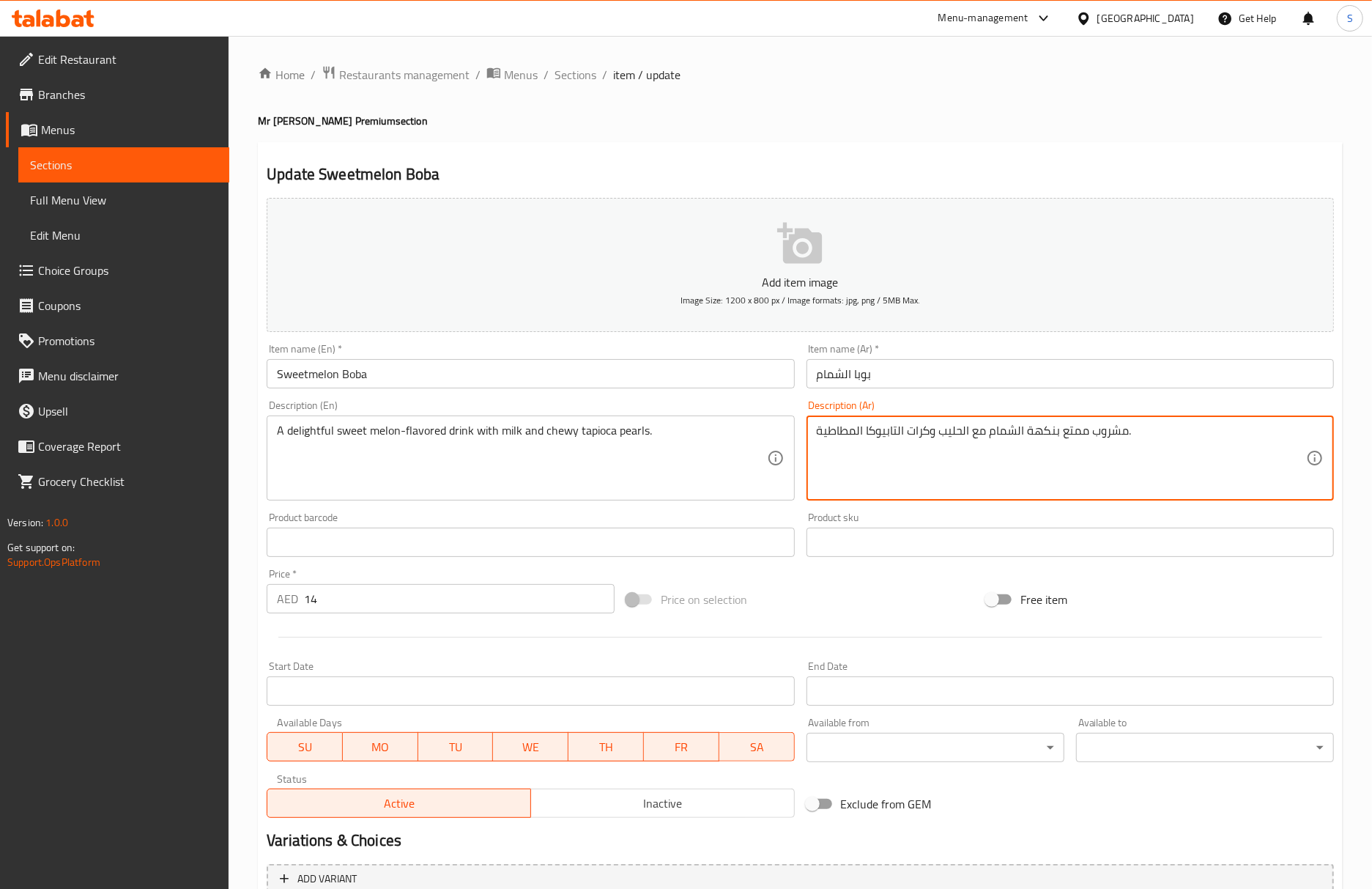
click at [928, 438] on textarea "مشروب ممتع بنكهة الشمام مع الحليب وكرات التابيوكا المطاطية." at bounding box center [1061, 458] width 490 height 70
paste textarea "بيرلز"
type textarea "مشروب ممتع بنكهة الشمام مع الحليب وبيرلز التابيوكا المطاطية."
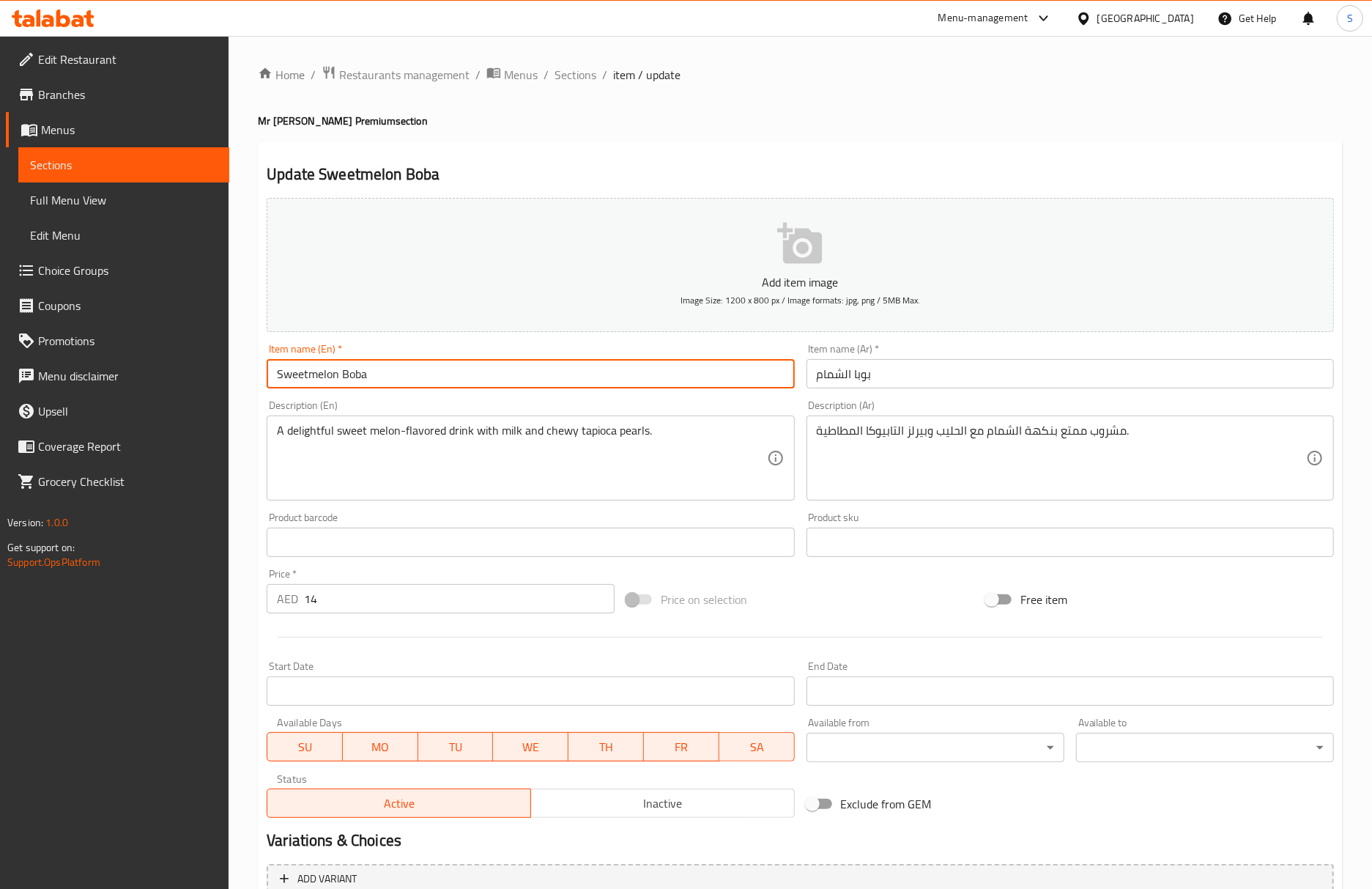
click at [565, 379] on input "Sweetmelon Boba" at bounding box center [530, 373] width 527 height 29
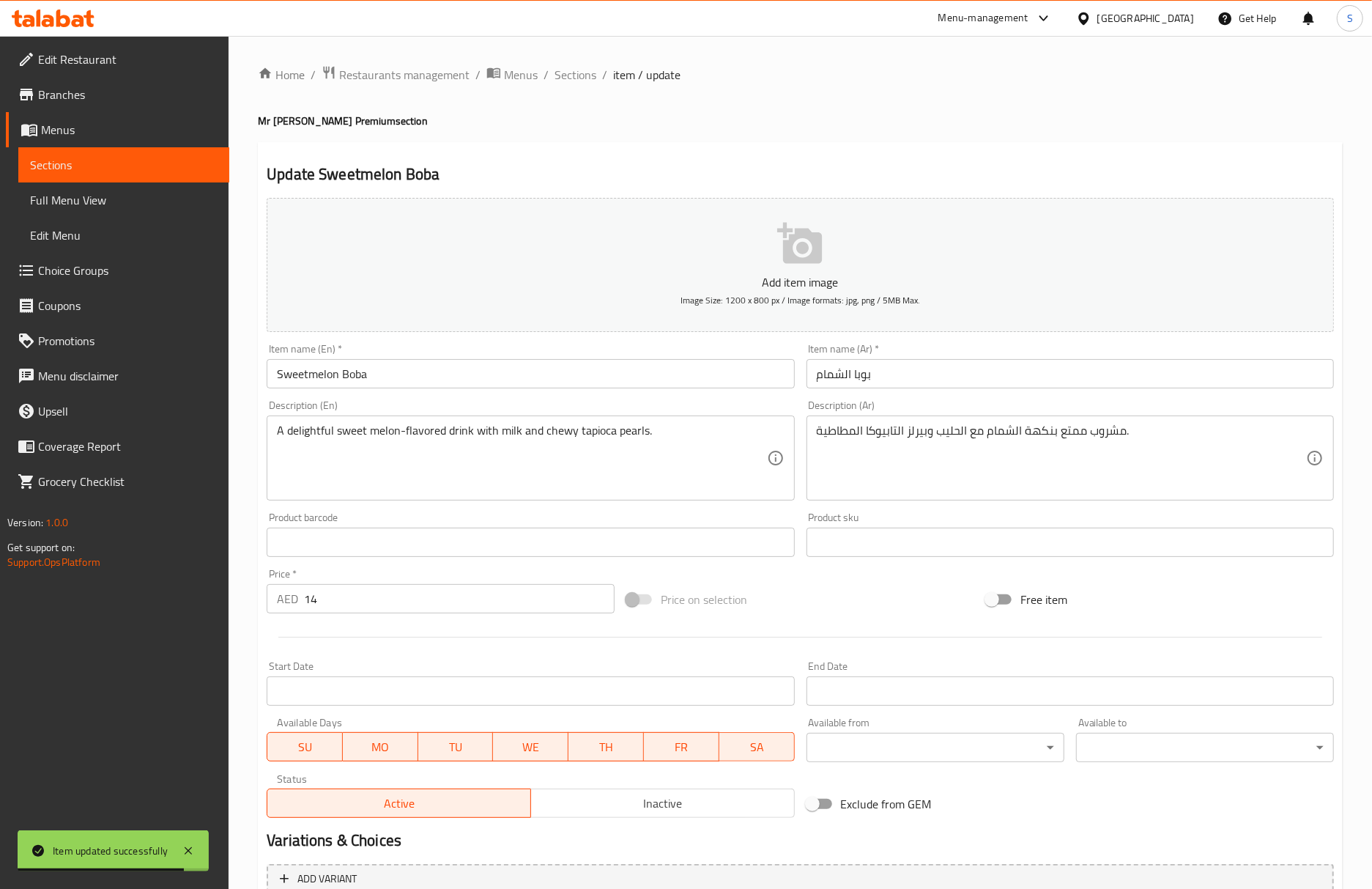
click at [410, 153] on div "Update Sweetmelon Boba Add item image Image Size: 1200 x 800 px / Image formats…" at bounding box center [801, 568] width 1085 height 853
click at [745, 164] on h2 "Update Sweetmelon Boba" at bounding box center [800, 174] width 1067 height 22
drag, startPoint x: 731, startPoint y: 159, endPoint x: 738, endPoint y: 171, distance: 13.9
click at [731, 159] on div "Update Sweetmelon Boba Add item image Image Size: 1200 x 800 px / Image formats…" at bounding box center [801, 568] width 1085 height 853
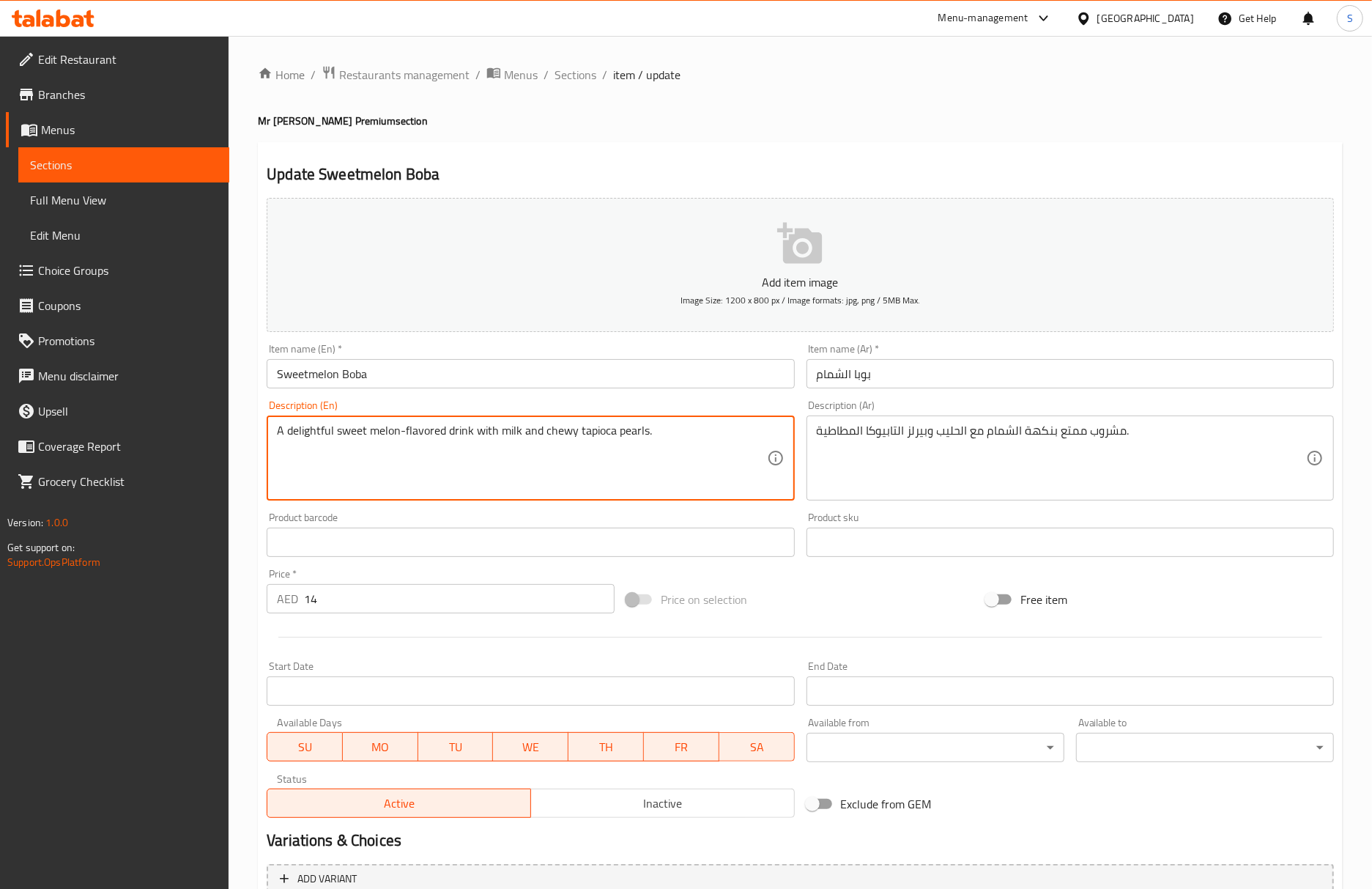
click at [308, 438] on textarea "A delightful sweet melon-flavored drink with milk and chewy tapioca pearls." at bounding box center [521, 458] width 490 height 70
type textarea "sweet melon-flavored drink with milk and chewy tapioca pearls."
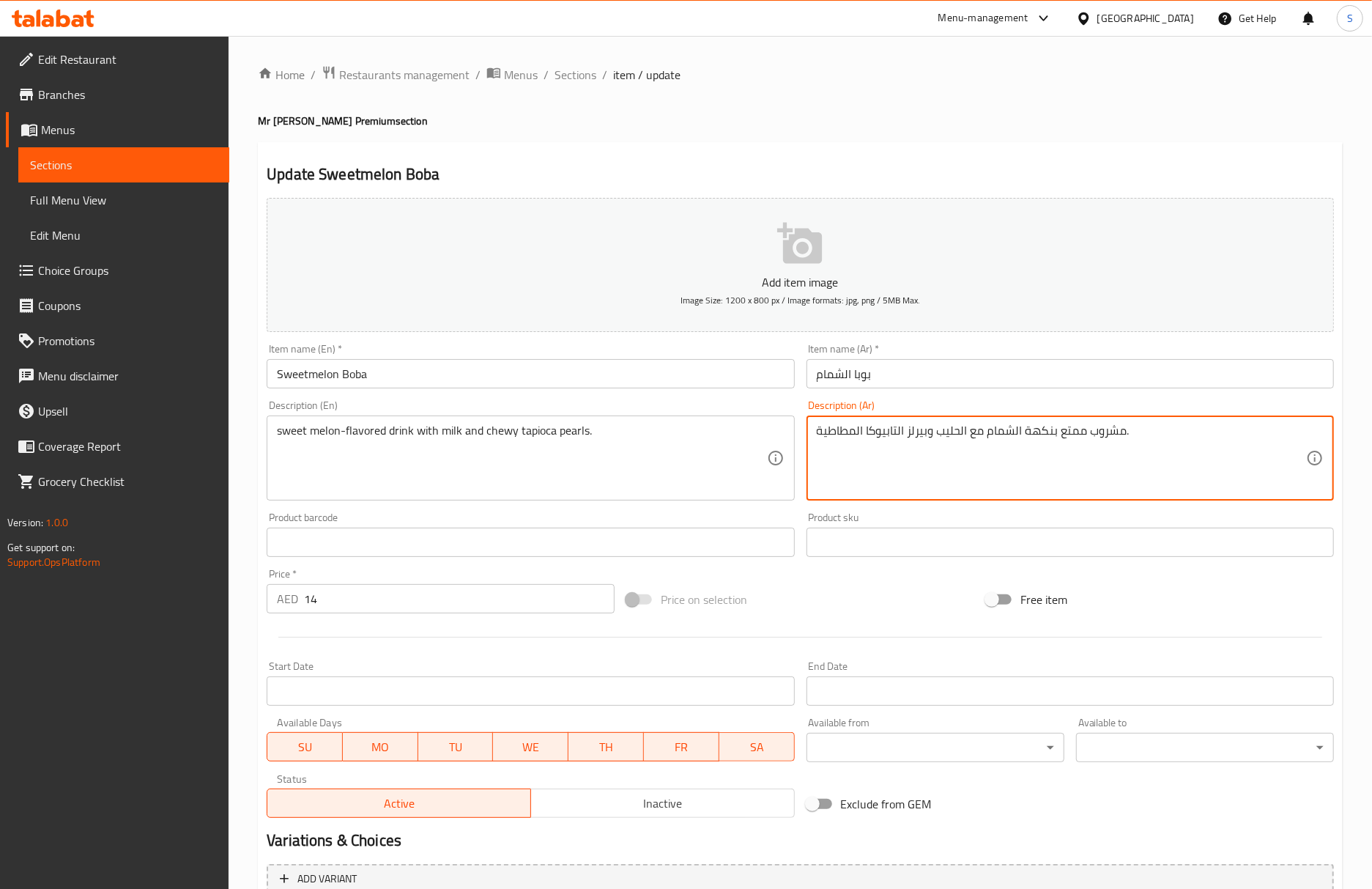
click at [1066, 440] on textarea "مشروب ممتع بنكهة الشمام مع الحليب وبيرلز التابيوكا المطاطية." at bounding box center [1061, 458] width 490 height 70
type textarea "مشروب بنكهة الشمام مع الحليب وبيرلز التابيوكا المطاطية."
click at [738, 385] on input "Sweetmelon Boba" at bounding box center [530, 373] width 527 height 29
click at [922, 435] on textarea "مشروب بنكهة القهوة مع الحليب وجيلي القهوة، يعلوه كرات التابيوكا المطاطية." at bounding box center [1061, 458] width 490 height 70
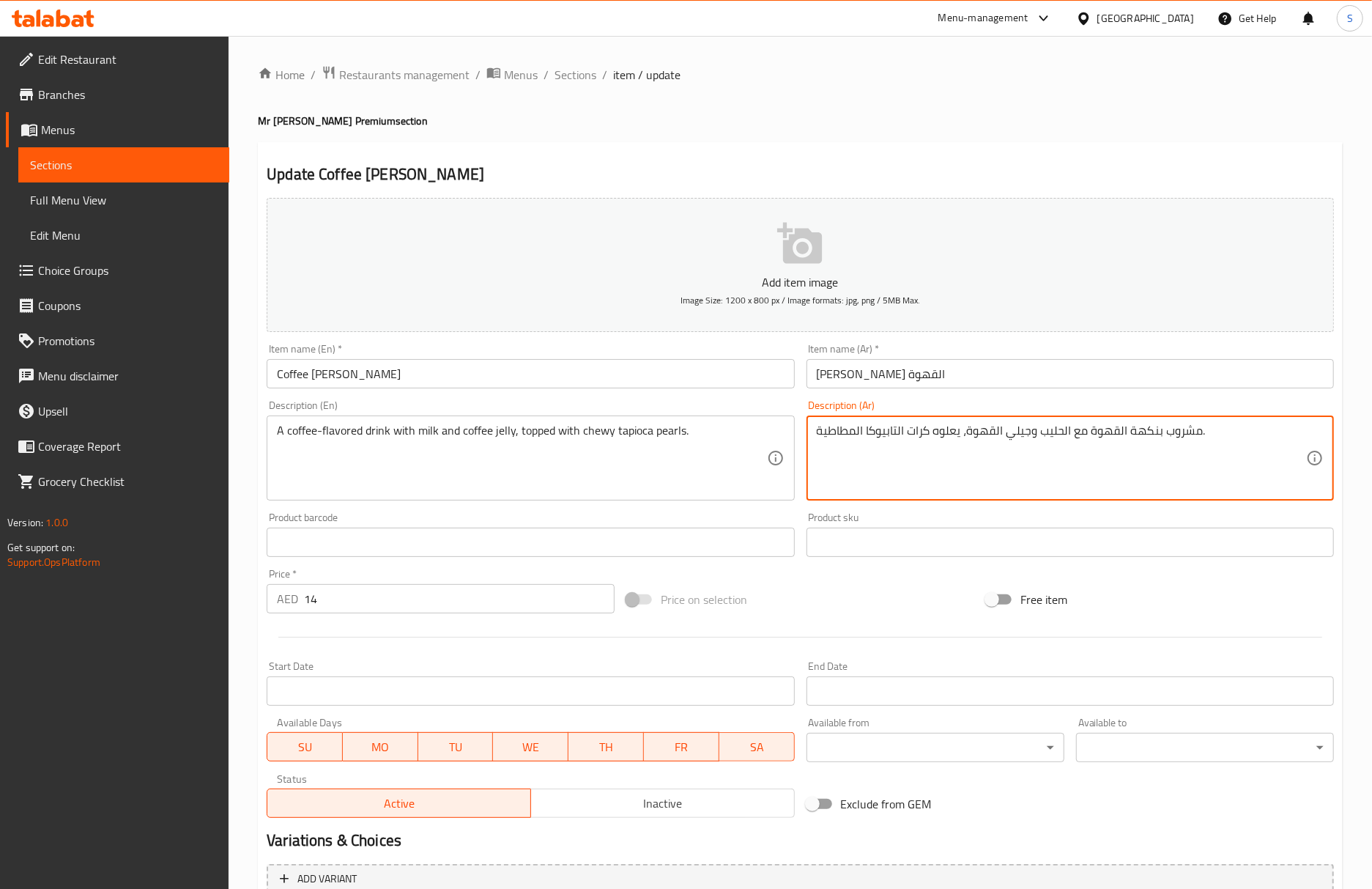
paste textarea "بيرلز"
click at [930, 435] on textarea "مشروب بنكهة القهوة مع الحليب وجيلي القهوة، يعلوه وبيرلز التابيوكا المطاطية." at bounding box center [1061, 458] width 490 height 70
type textarea "مشروب بنكهة القهوة مع الحليب وجيلي القهوة، يعلوه بيرلز التابيوكا المطاطية."
click at [539, 364] on input "Coffee [PERSON_NAME]" at bounding box center [530, 373] width 527 height 29
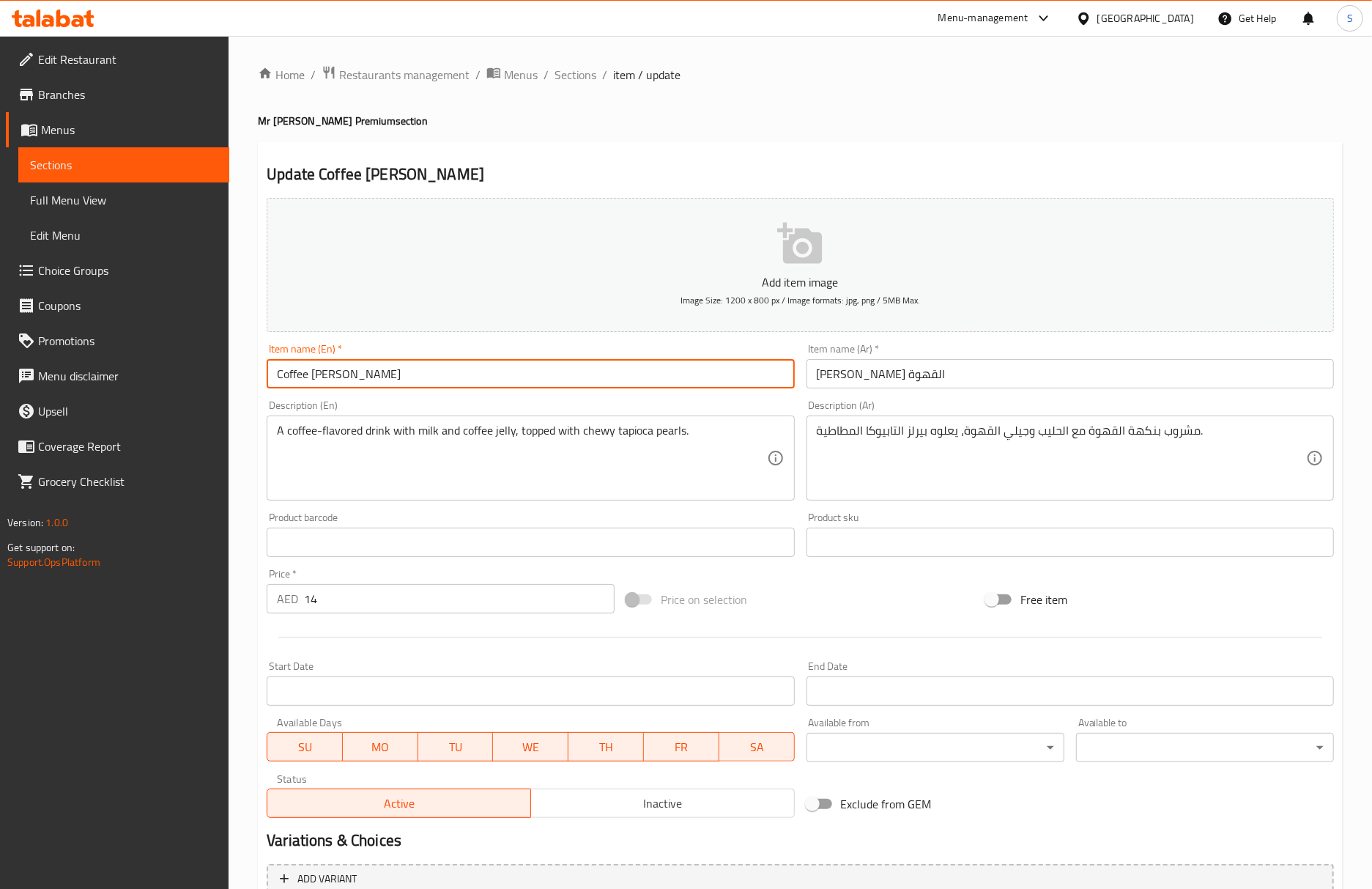
click at [446, 384] on input "Coffee [PERSON_NAME]" at bounding box center [530, 373] width 527 height 29
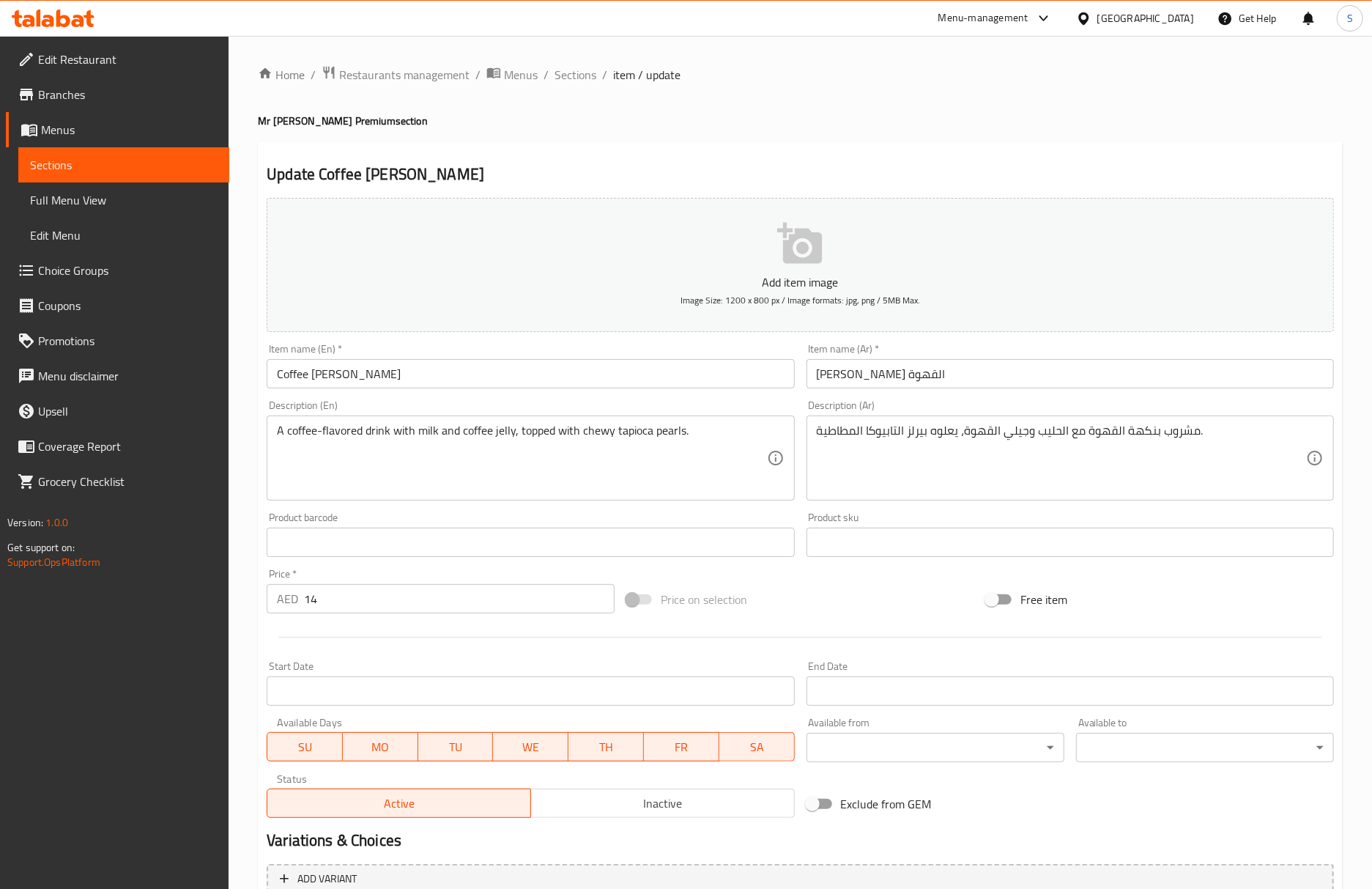
click at [580, 182] on h2 "Update Coffee [PERSON_NAME]" at bounding box center [800, 174] width 1067 height 22
click at [765, 115] on h4 "Mr [PERSON_NAME] Premium section" at bounding box center [801, 120] width 1085 height 15
click at [731, 162] on div "Update Coffee Jelly Boba Add item image Image Size: 1200 x 800 px / Image forma…" at bounding box center [801, 568] width 1085 height 853
click at [710, 376] on input "Coffee [PERSON_NAME]" at bounding box center [530, 373] width 527 height 29
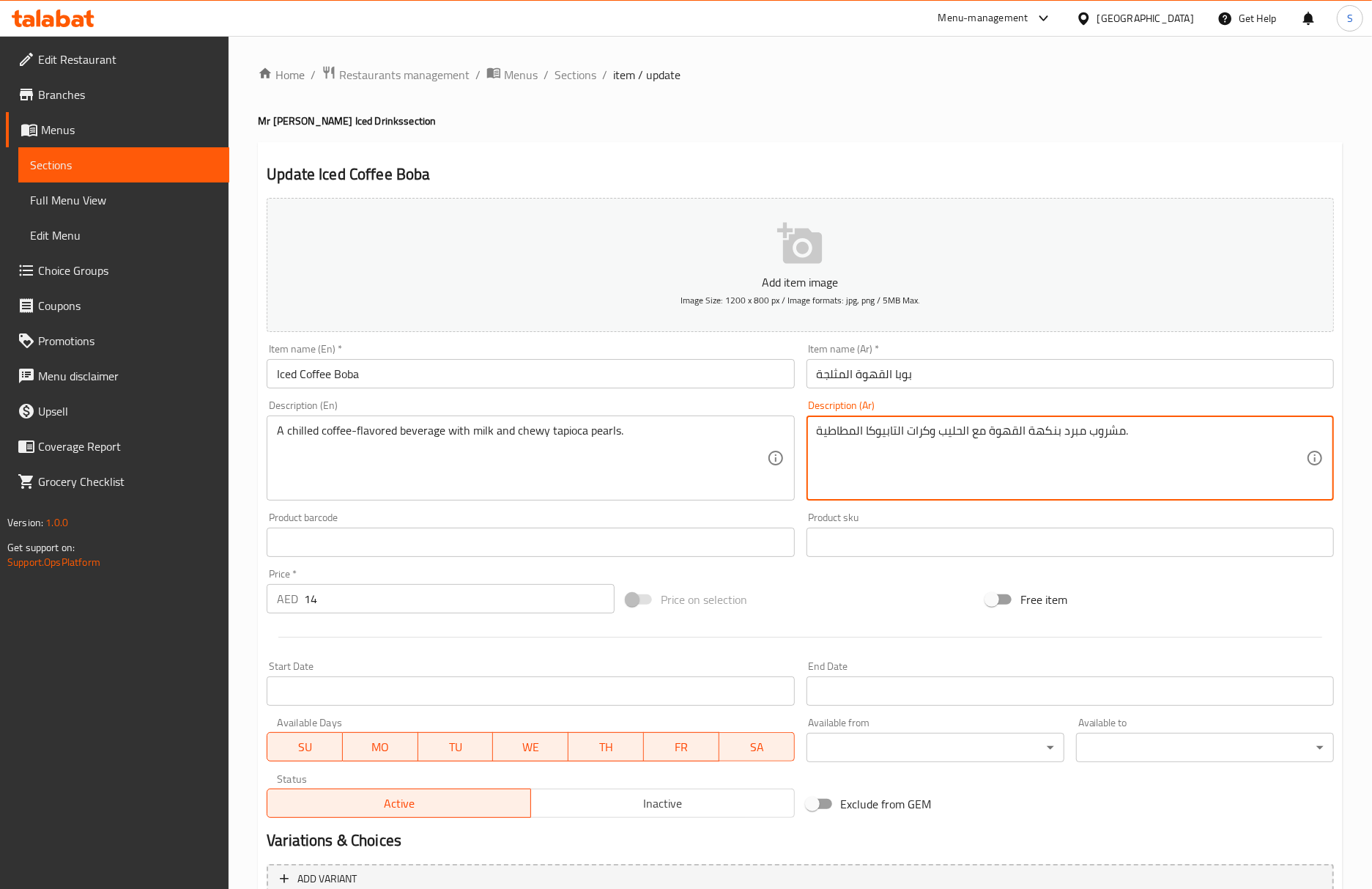
drag, startPoint x: 930, startPoint y: 438, endPoint x: 909, endPoint y: 428, distance: 23.3
paste textarea "بيرلز"
click at [907, 438] on textarea "مشروب مبرد بنكهة القهوة مع الحليب وبيرلز التابيوكا المطاطية." at bounding box center [1061, 458] width 490 height 70
click at [903, 431] on textarea "مشروب مبرد بنكهة القهوة مع الحليب وبيرلز التابيوكا المطاطية." at bounding box center [1061, 458] width 490 height 70
type textarea "مشروب مبرد بنكهة القهوة مع الحليب وبيرلز التابيوكا المطاطية."
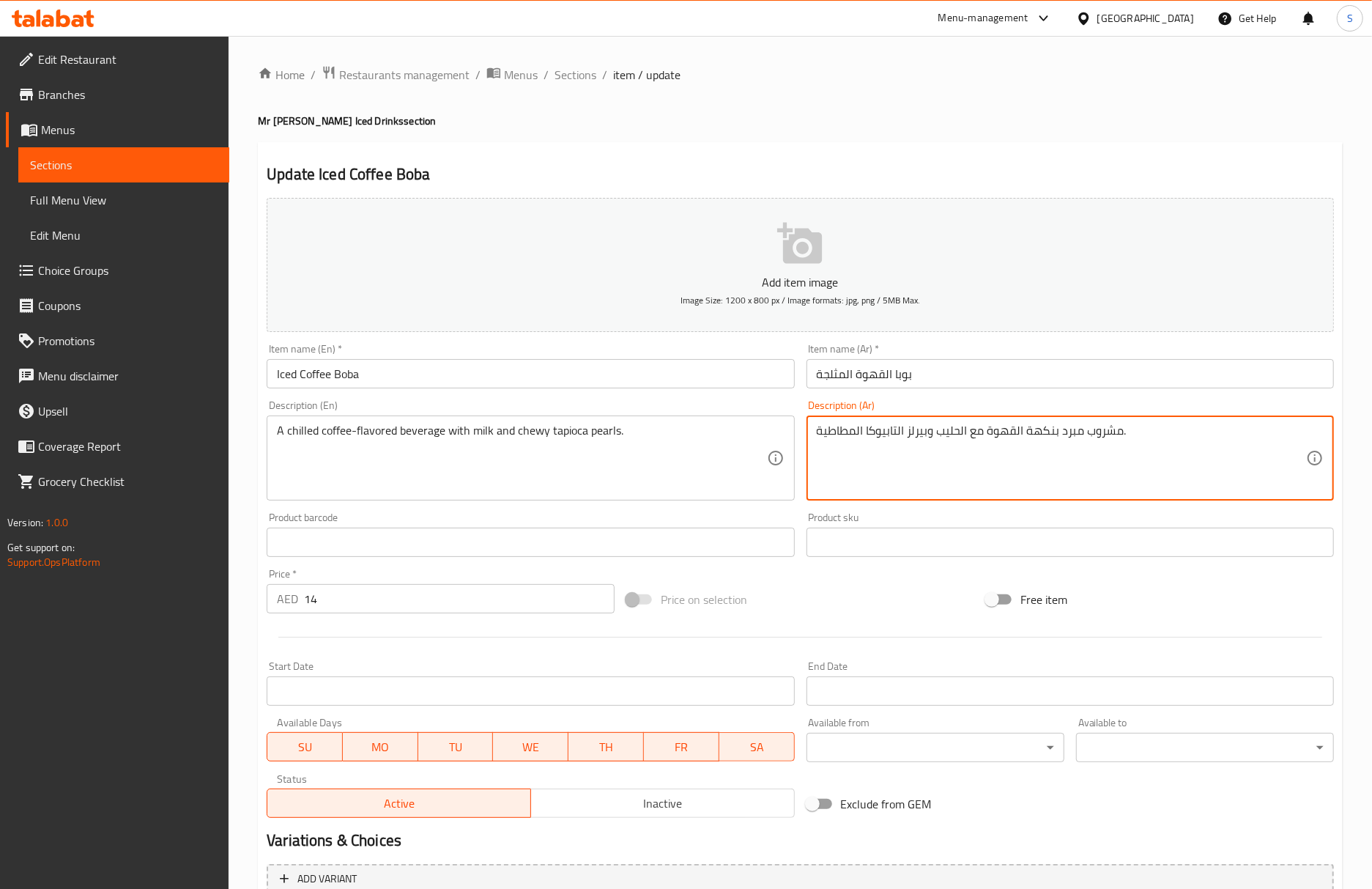
click at [692, 387] on input "Iced Coffee Boba" at bounding box center [530, 373] width 527 height 29
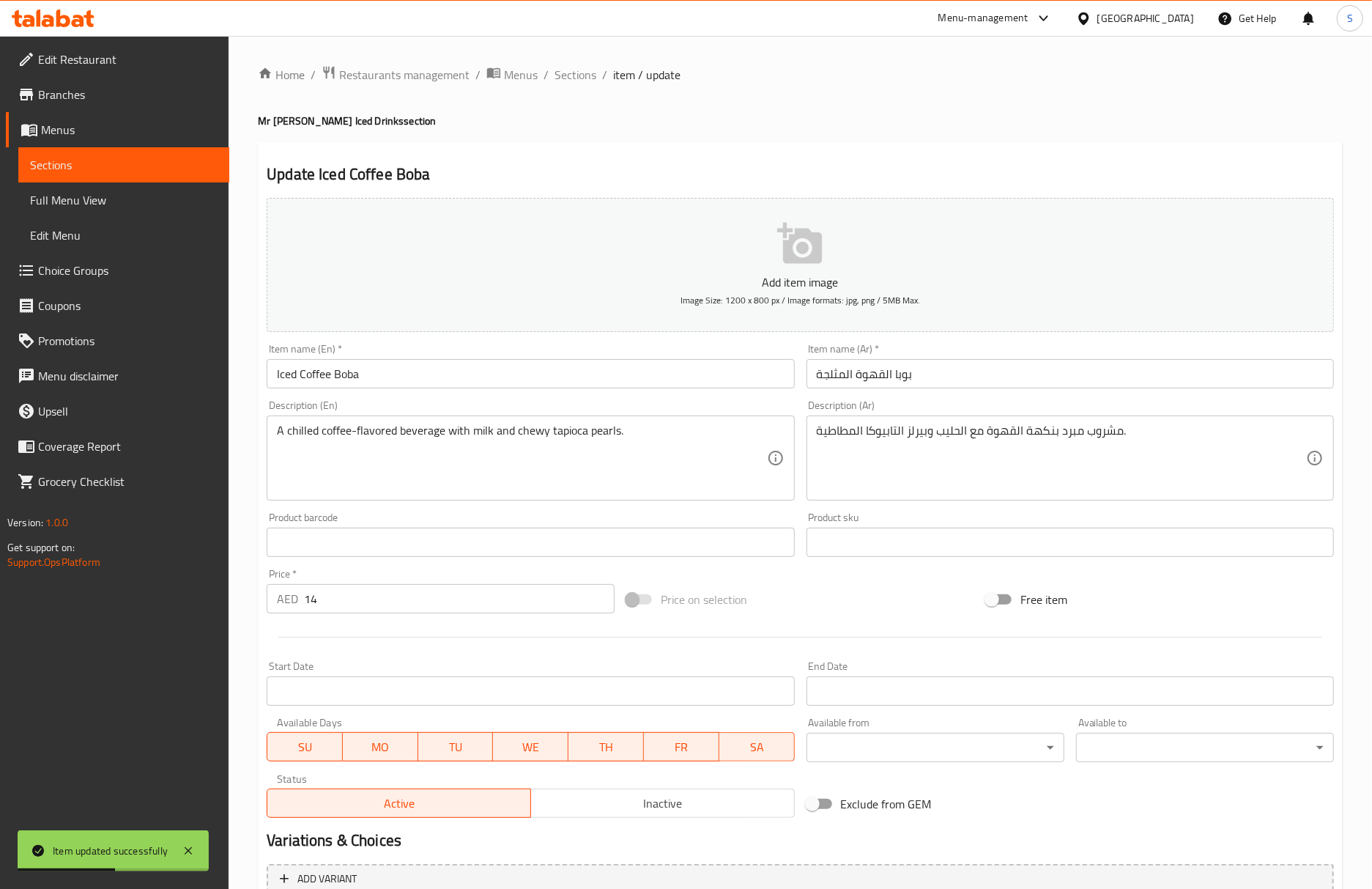
drag, startPoint x: 712, startPoint y: 153, endPoint x: 789, endPoint y: 244, distance: 119.2
click at [712, 153] on div "Update Iced Coffee Boba Add item image Image Size: 1200 x 800 px / Image format…" at bounding box center [801, 568] width 1085 height 853
click at [696, 163] on h2 "Update Iced Coffee Boba" at bounding box center [800, 174] width 1067 height 22
click at [853, 149] on div "Update Iced Coffee Boba Add item image Image Size: 1200 x 800 px / Image format…" at bounding box center [801, 568] width 1085 height 853
click at [666, 157] on div "Update Iced Coffee Boba Add item image Image Size: 1200 x 800 px / Image format…" at bounding box center [801, 568] width 1085 height 853
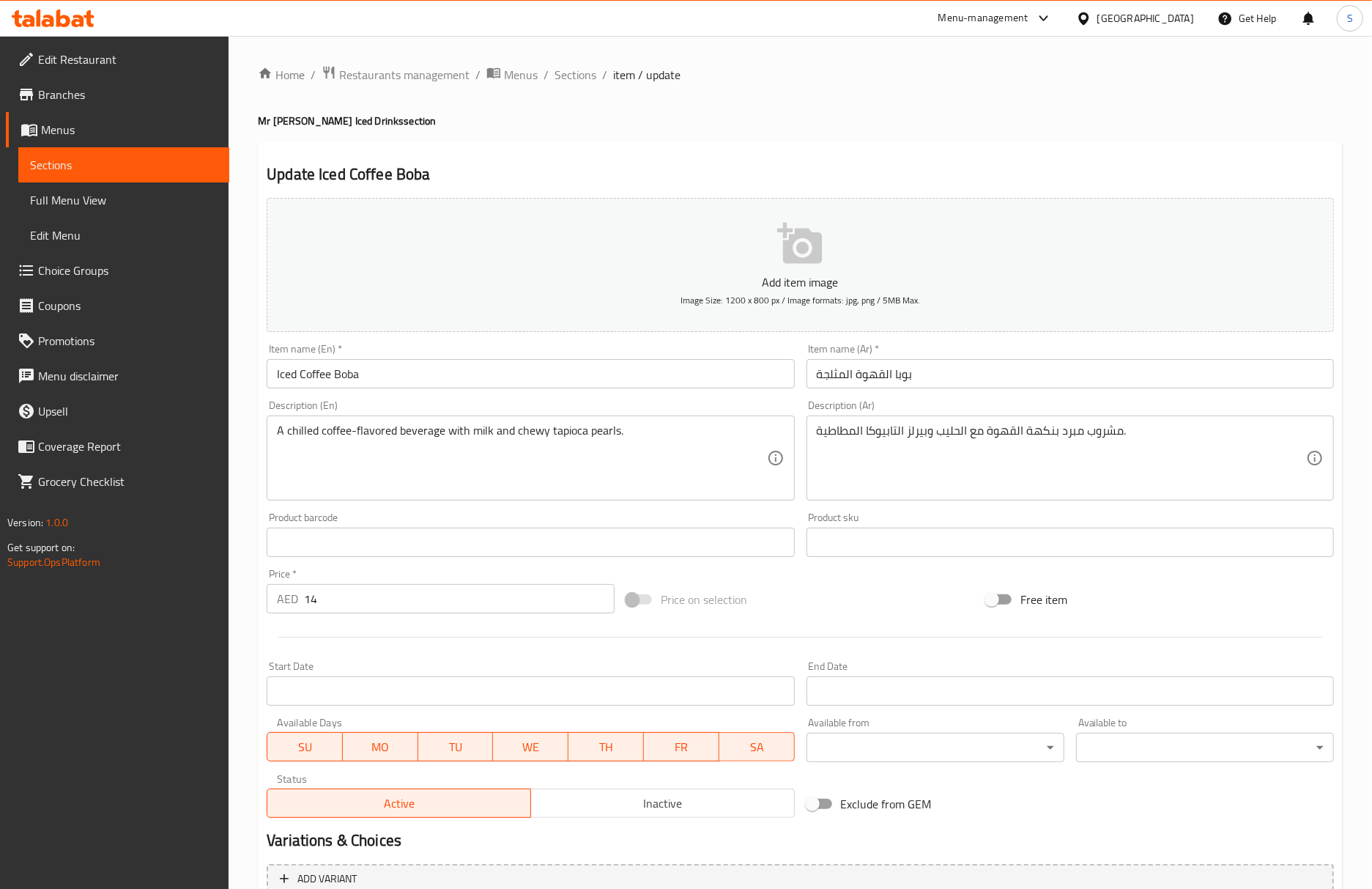
click at [529, 370] on input "Iced Coffee Boba" at bounding box center [530, 373] width 527 height 29
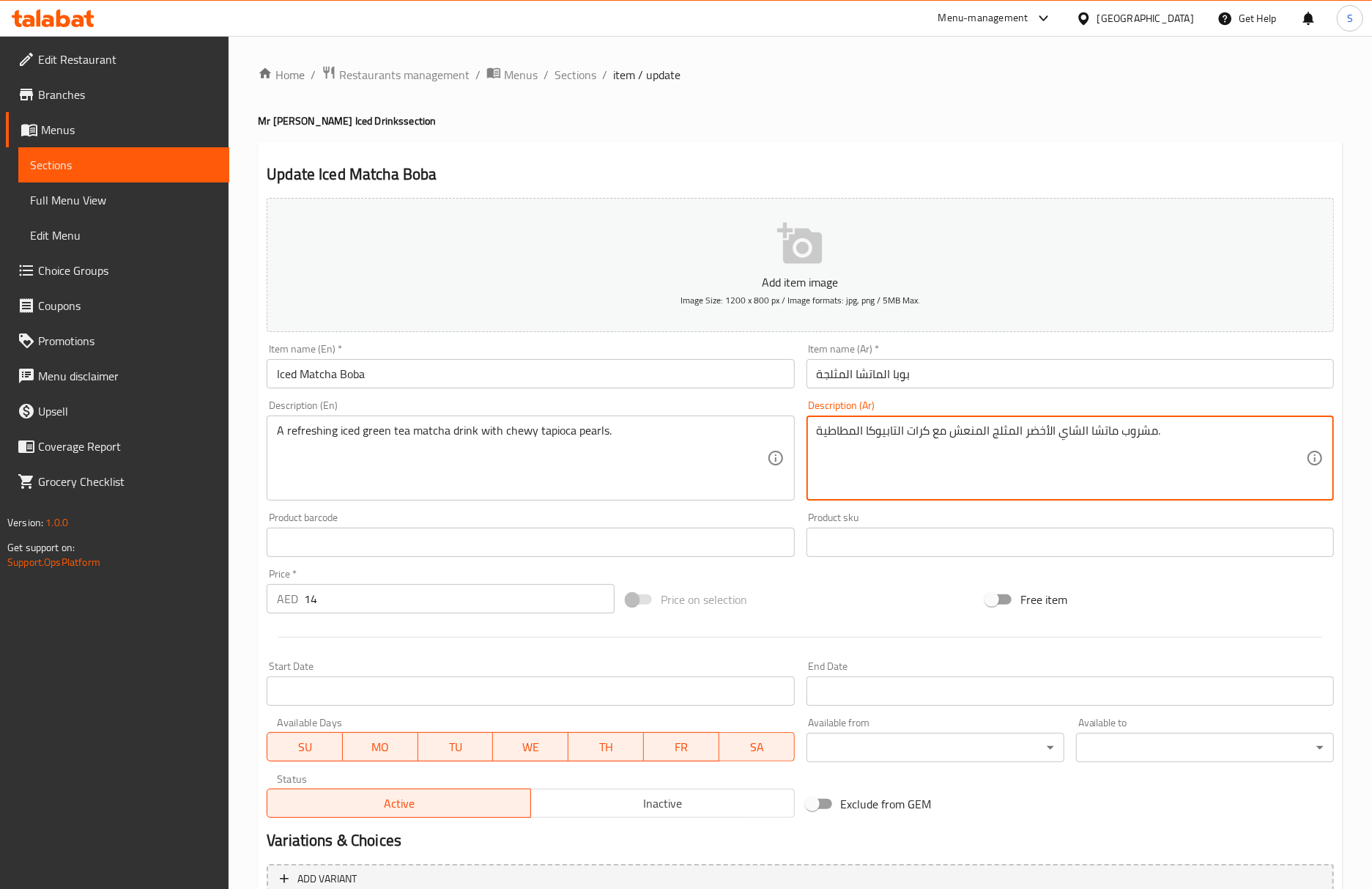
click at [925, 432] on textarea "مشروب ماتشا الشاي الأخضر المثلج المنعش مع كرات التابيوكا المطاطية." at bounding box center [1061, 458] width 490 height 70
paste textarea "بيرلز"
click at [929, 435] on textarea "مشروب ماتشا الشاي الأخضر المثلج المنعش مع وبيرلز التابيوكا المطاطية." at bounding box center [1061, 458] width 490 height 70
click at [903, 435] on textarea "مشروب ماتشا الشاي الأخضر المثلج المنعش مع بيرلز التابيوكا المطاطية." at bounding box center [1061, 458] width 490 height 70
type textarea "مشروب ماتشا الشاي الأخضر المثلج المنعش مع بيرلز التابيوكا المطاطية."
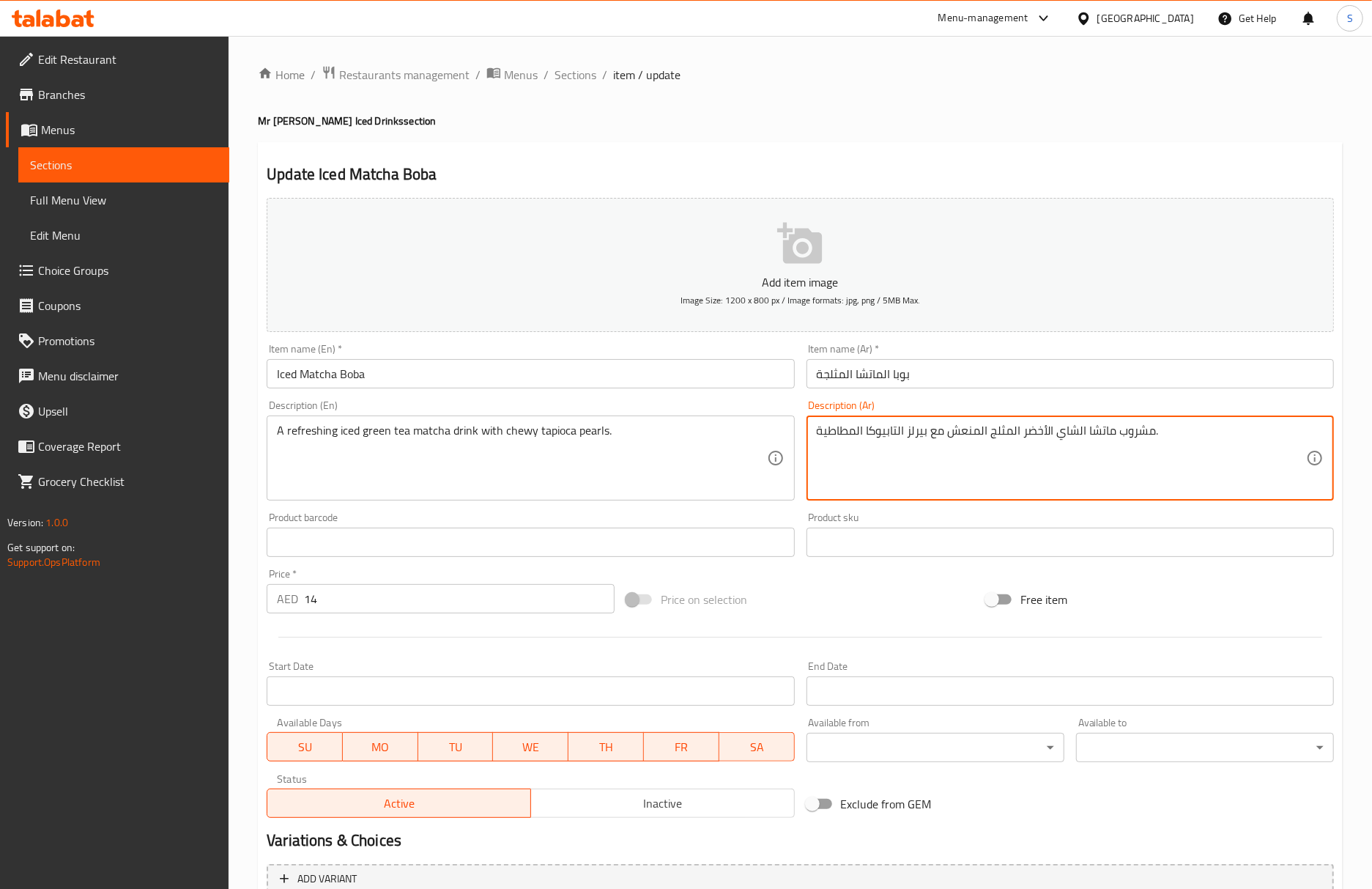
click at [739, 385] on input "Iced Matcha Boba" at bounding box center [530, 373] width 527 height 29
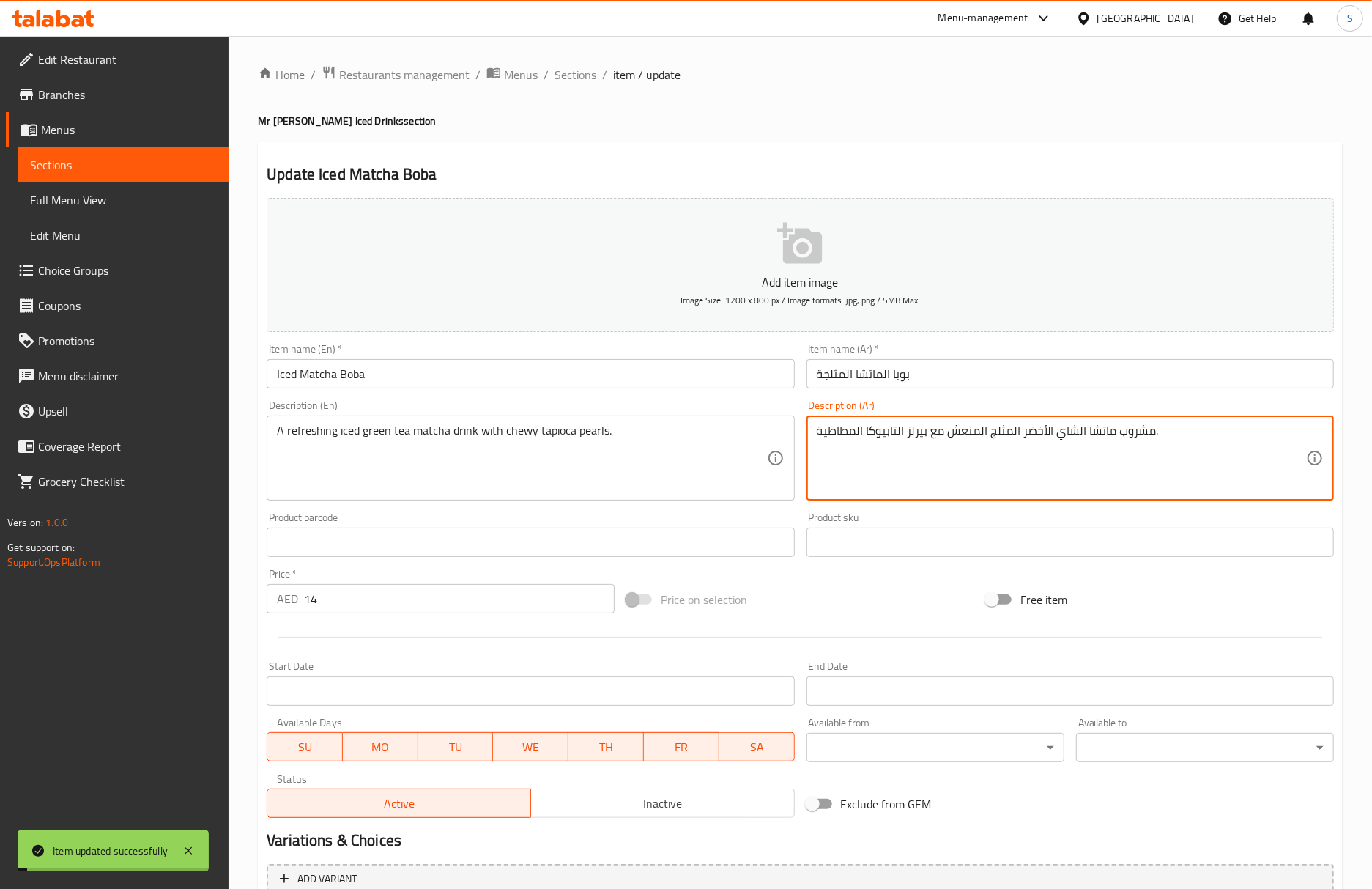
click at [921, 434] on textarea "مشروب ماتشا الشاي الأخضر المثلج المنعش مع بيرلز التابيوكا المطاطية." at bounding box center [1061, 458] width 490 height 70
click at [928, 441] on textarea "مشروب بارد بنكهة الشوكولاتة مع الحليب وكرات التابيوكا المطاطية." at bounding box center [1061, 458] width 490 height 70
paste textarea "بيرلز"
type textarea "مشروب بارد بنكهة الشوكولاتة مع الحليب وبيرلز التابيوكا المطاطية."
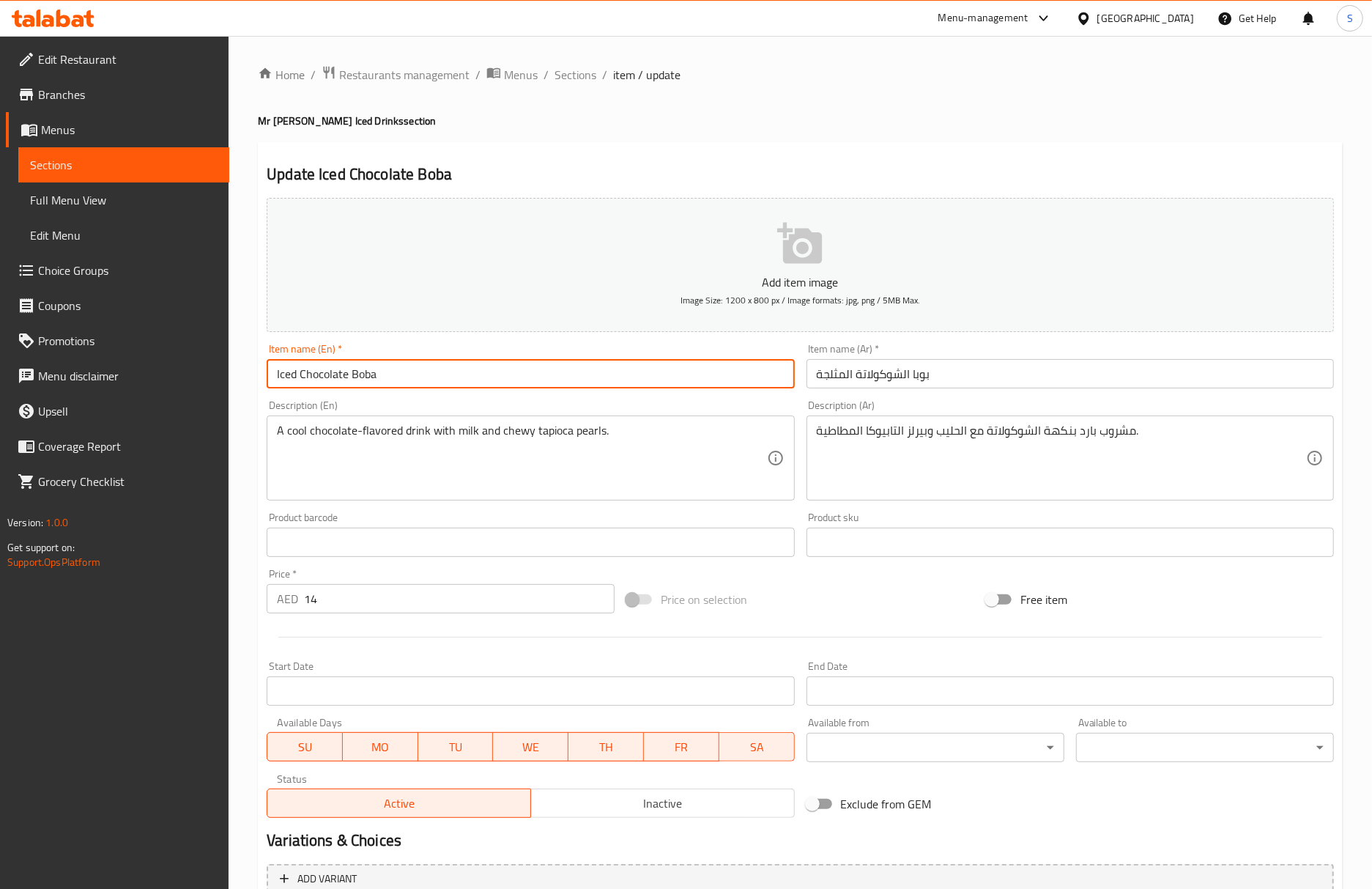
click at [542, 379] on input "Iced Chocolate Boba" at bounding box center [530, 373] width 527 height 29
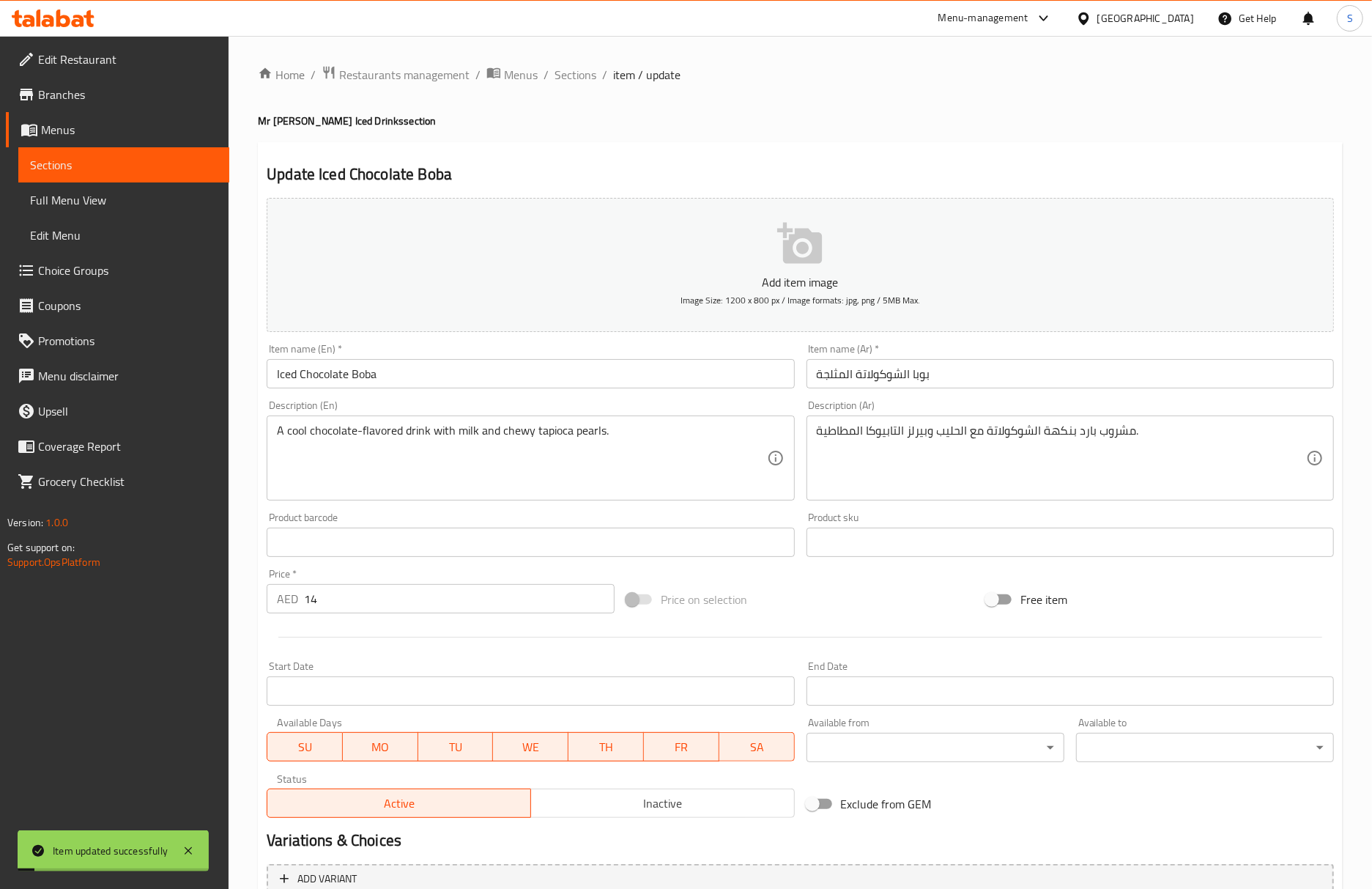
click at [634, 122] on h4 "Mr Boba Iced Drinks section" at bounding box center [801, 120] width 1085 height 15
drag, startPoint x: 558, startPoint y: 169, endPoint x: 564, endPoint y: 174, distance: 7.8
click at [558, 169] on h2 "Update Iced Chocolate Boba" at bounding box center [800, 174] width 1067 height 22
click at [860, 157] on div "Update Iced Chocolate Boba Add item image Image Size: 1200 x 800 px / Image for…" at bounding box center [801, 568] width 1085 height 853
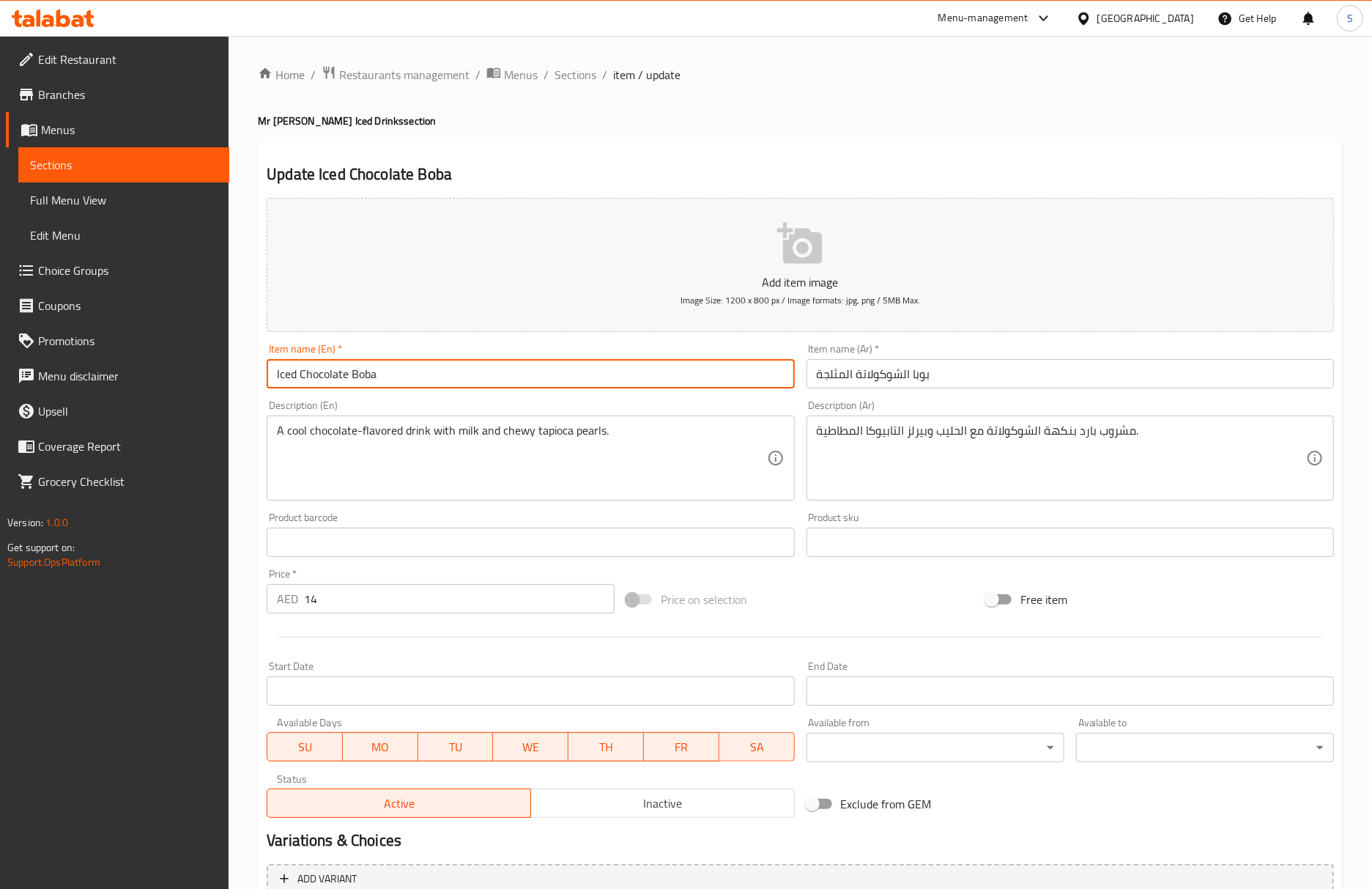
click at [514, 388] on input "Iced Chocolate Boba" at bounding box center [530, 373] width 527 height 29
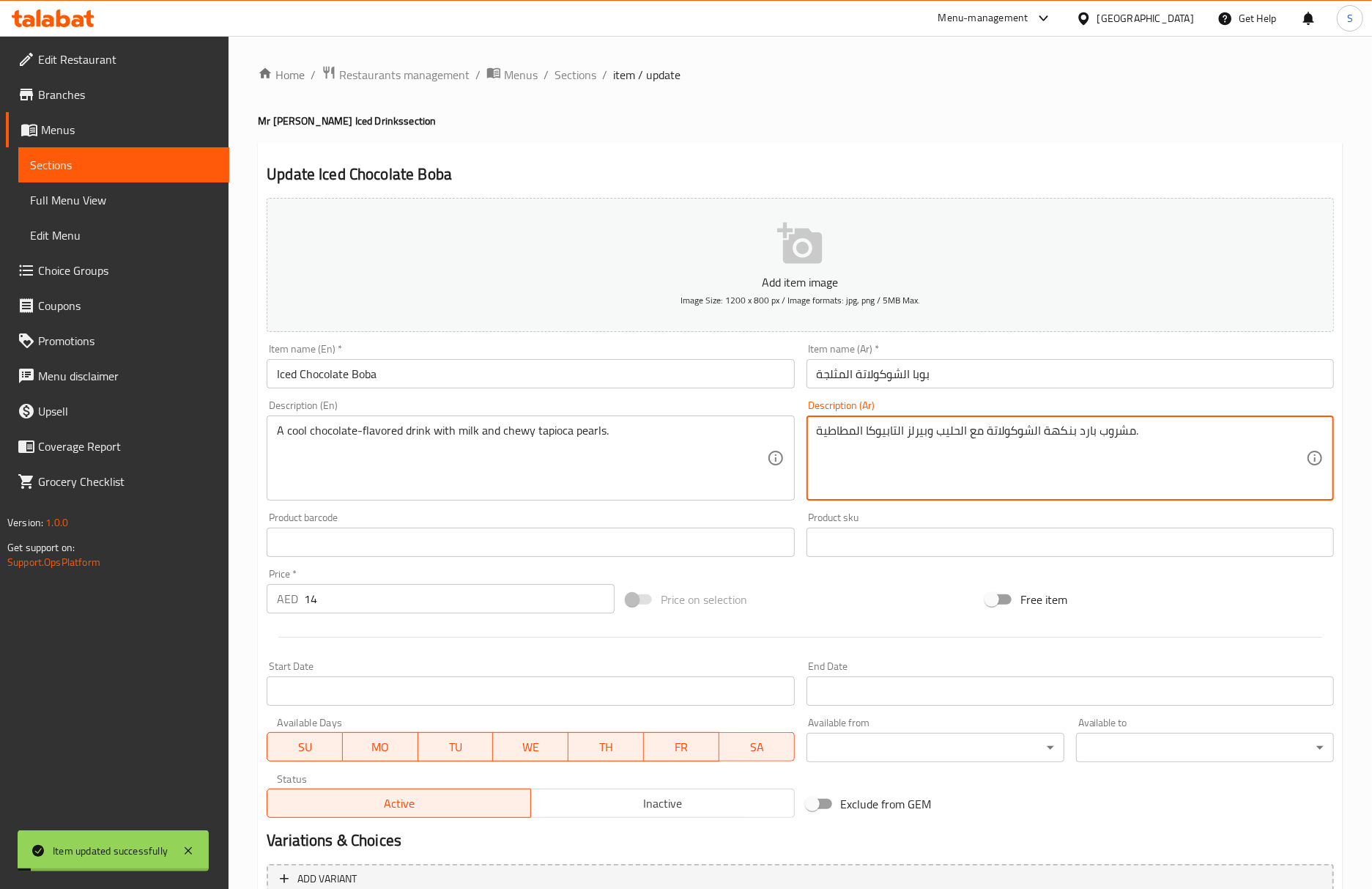
click at [930, 426] on textarea "مشروب بارد بنكهة الشوكولاتة مع الحليب وبيرلز التابيوكا المطاطية." at bounding box center [1061, 458] width 490 height 70
click at [922, 440] on textarea "مشروب حليب طازج فريد مع شراب السكر البني وكرات التابيوكا المطاطية." at bounding box center [1061, 458] width 490 height 70
paste textarea "بيرلز"
type textarea "مشروب حليب طازج فريد مع شراب السكر البني وبيرلز التابيوكا المطاطية."
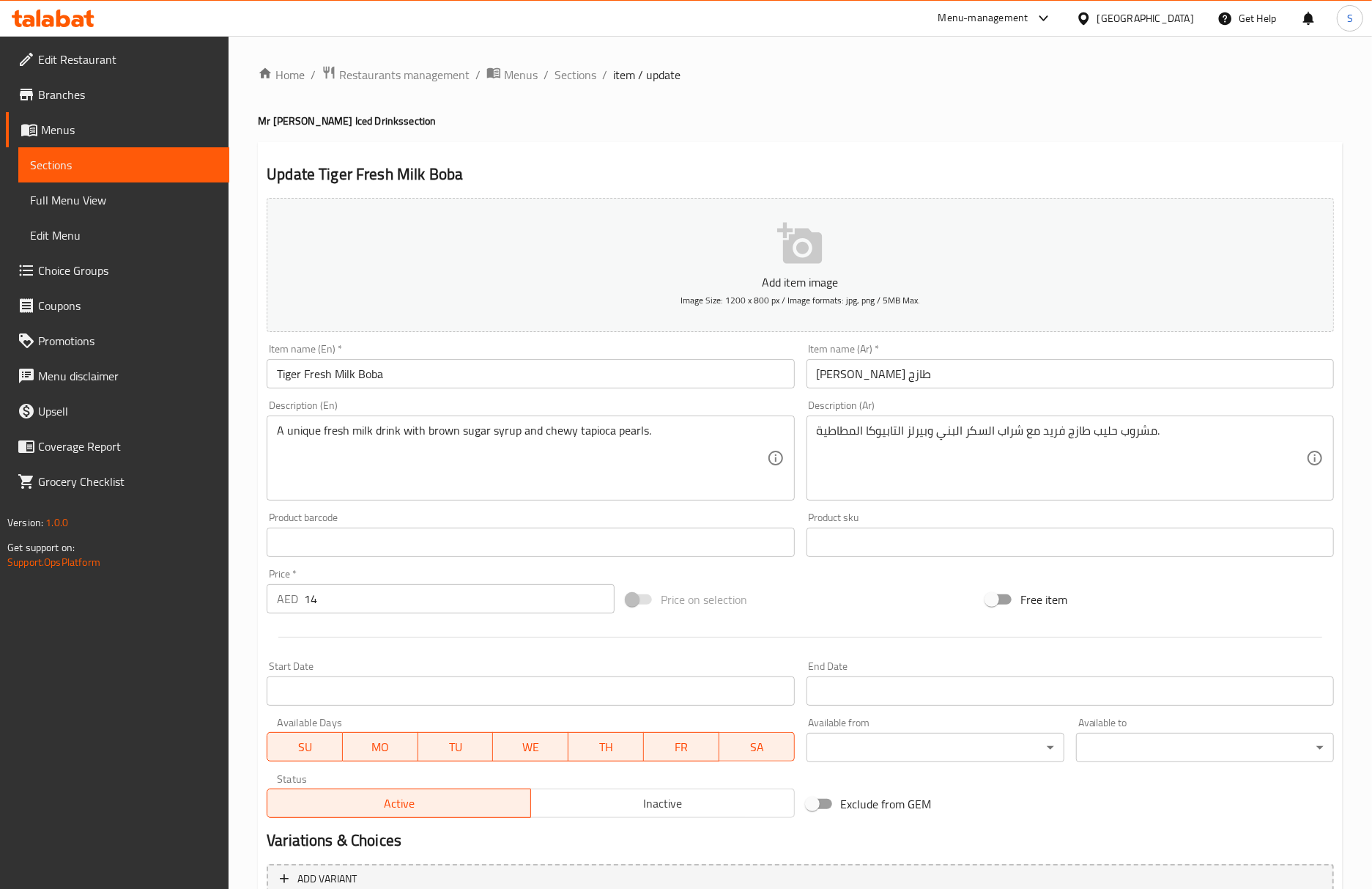
click at [668, 120] on h4 "Mr [PERSON_NAME] Iced Drinks section" at bounding box center [801, 120] width 1085 height 15
click at [731, 126] on h4 "Mr [PERSON_NAME] Iced Drinks section" at bounding box center [801, 120] width 1085 height 15
click at [560, 142] on div "Update Tiger Fresh Milk Boba Add item image Image Size: 1200 x 800 px / Image f…" at bounding box center [801, 568] width 1085 height 853
drag, startPoint x: 686, startPoint y: 101, endPoint x: 709, endPoint y: 144, distance: 48.8
click at [686, 101] on div "Home / Restaurants management / Menus / Sections / item / update Mr [PERSON_NAM…" at bounding box center [801, 536] width 1085 height 941
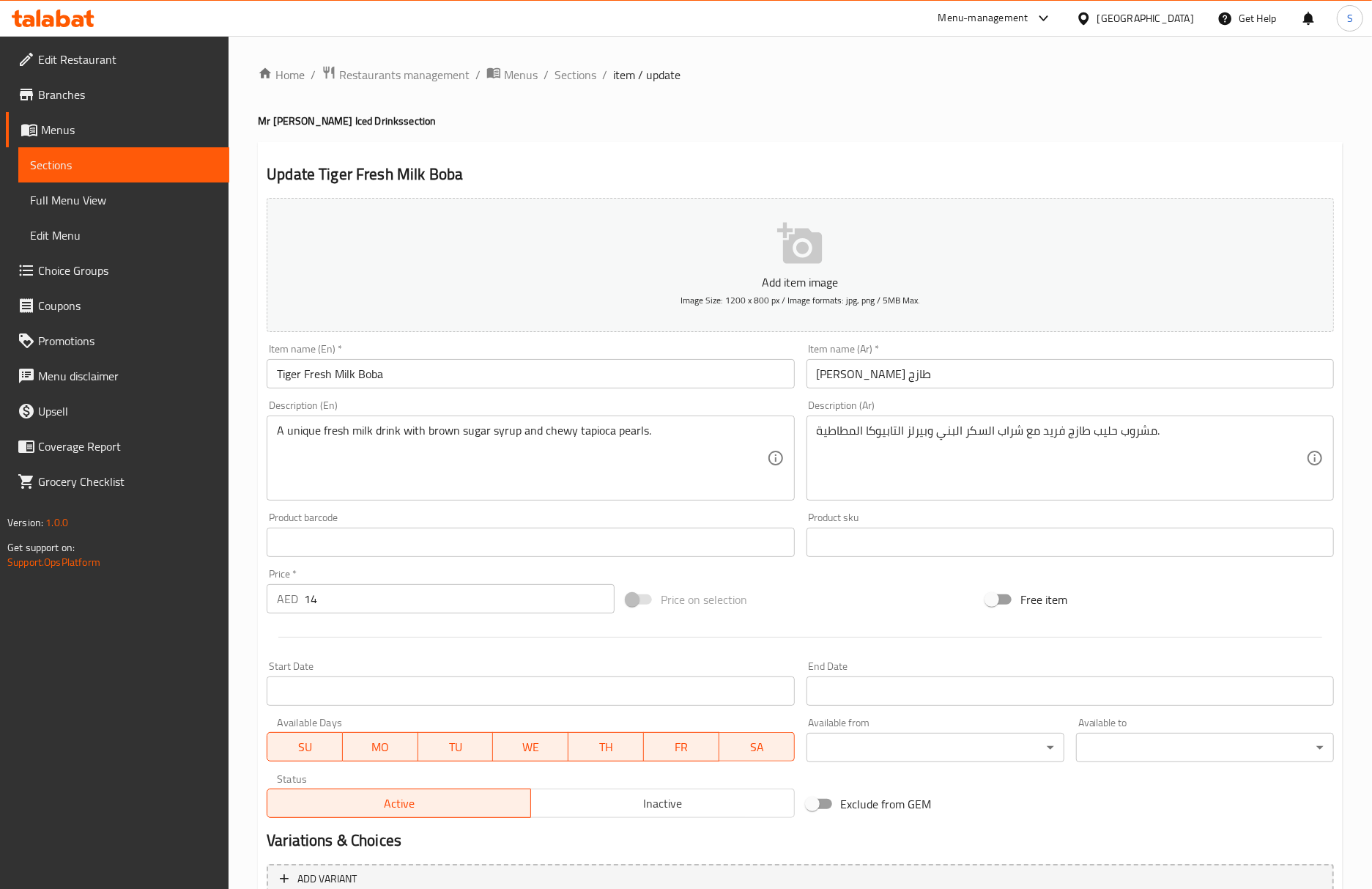
click at [537, 376] on input "Tiger Fresh Milk Boba" at bounding box center [530, 373] width 527 height 29
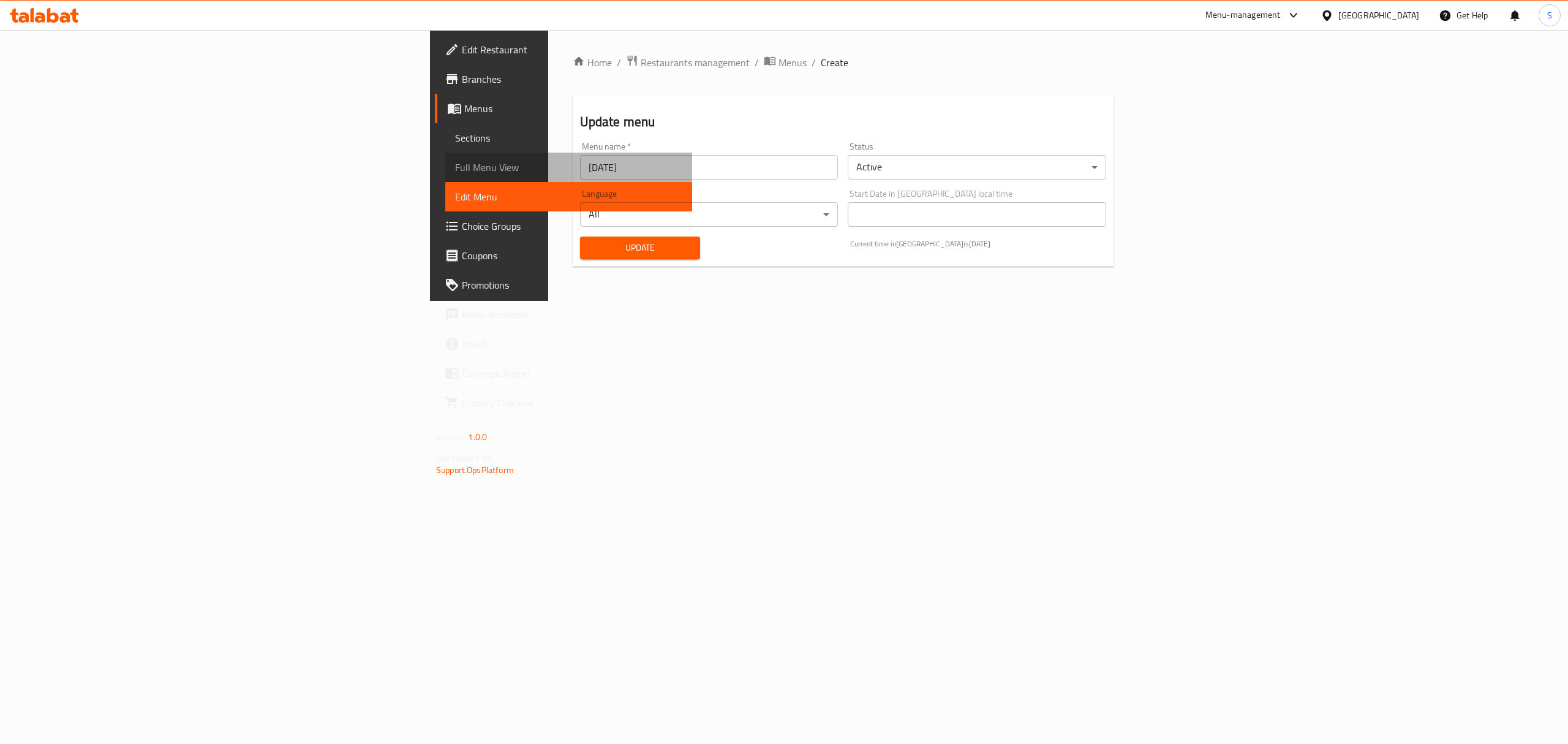
click at [455, 165] on span "Full Menu View" at bounding box center [568, 167] width 227 height 15
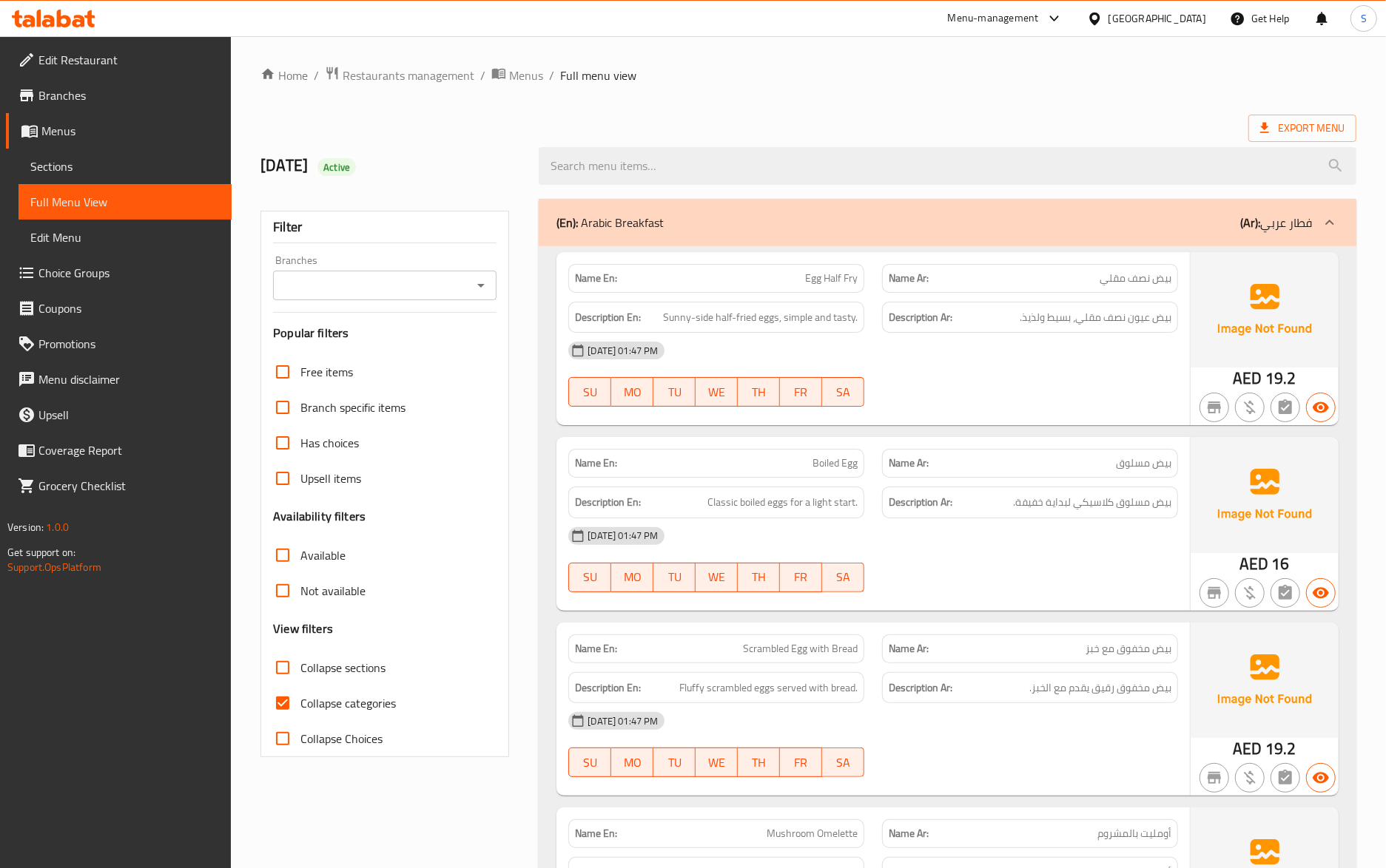
click at [857, 566] on button "SA" at bounding box center [843, 578] width 42 height 29
type button "6"
click at [853, 490] on div "Description En: Classic boiled eggs for a light start." at bounding box center [716, 502] width 296 height 32
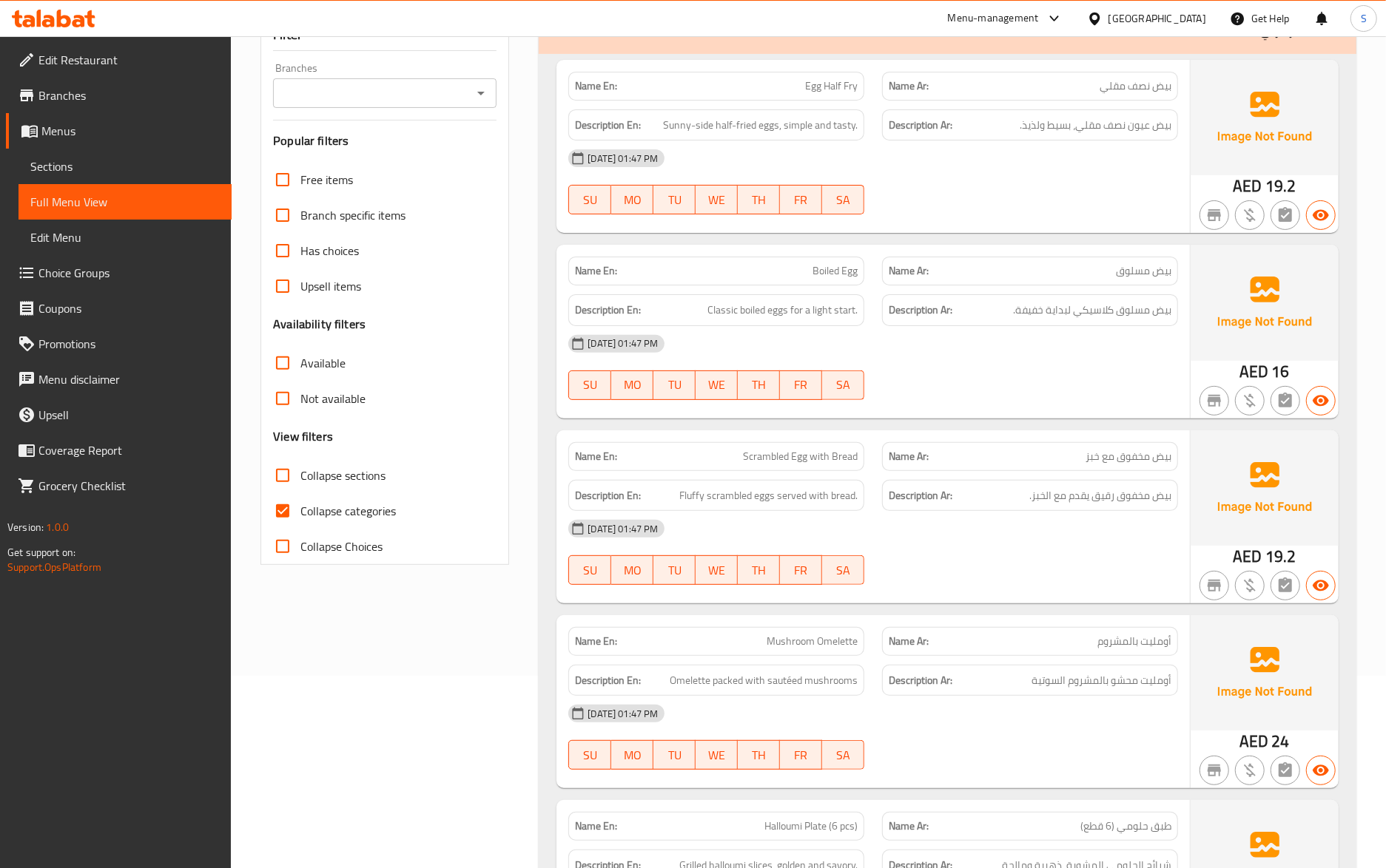
scroll to position [196, 0]
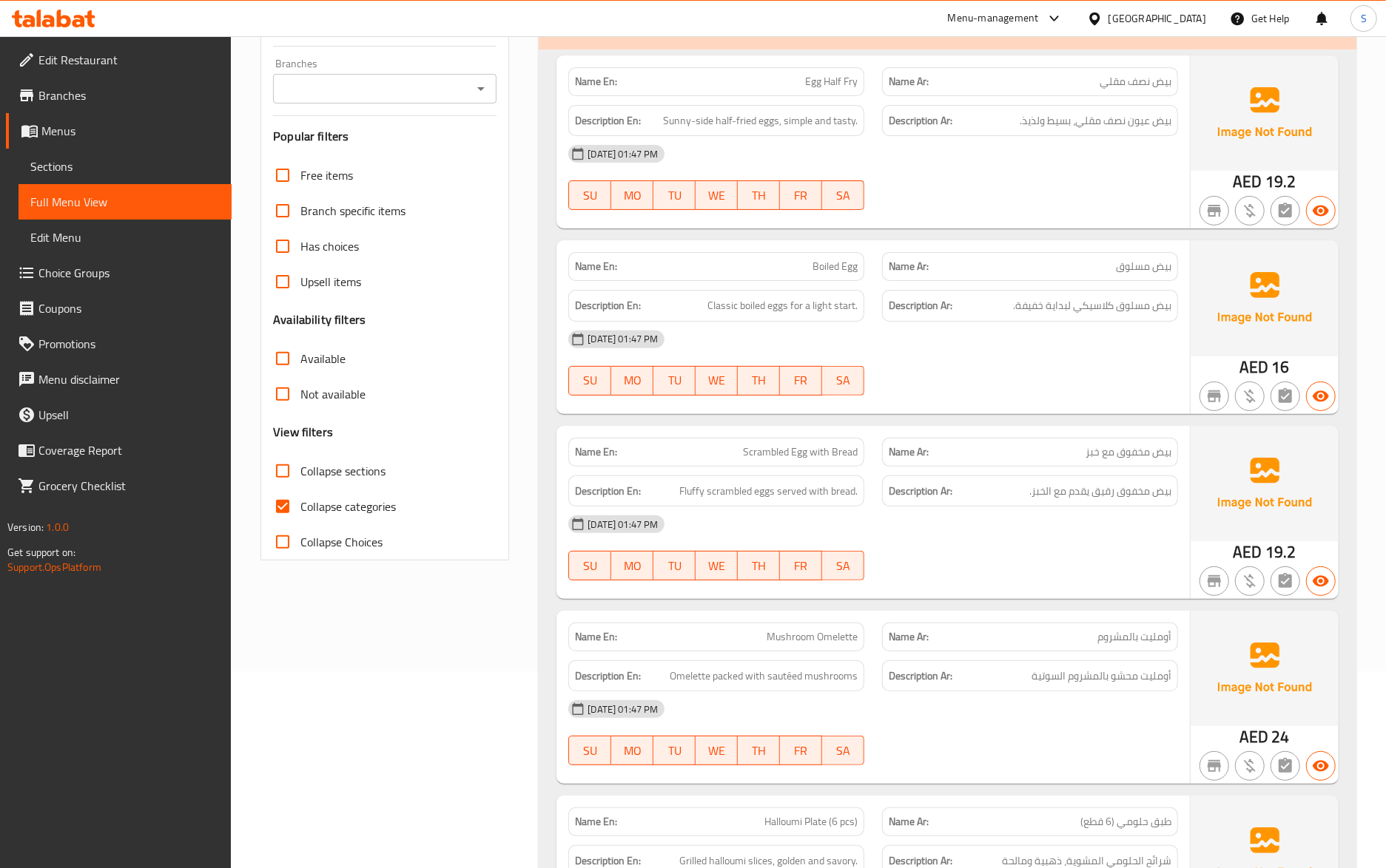
click at [860, 563] on button "SA" at bounding box center [843, 566] width 42 height 29
type button "6"
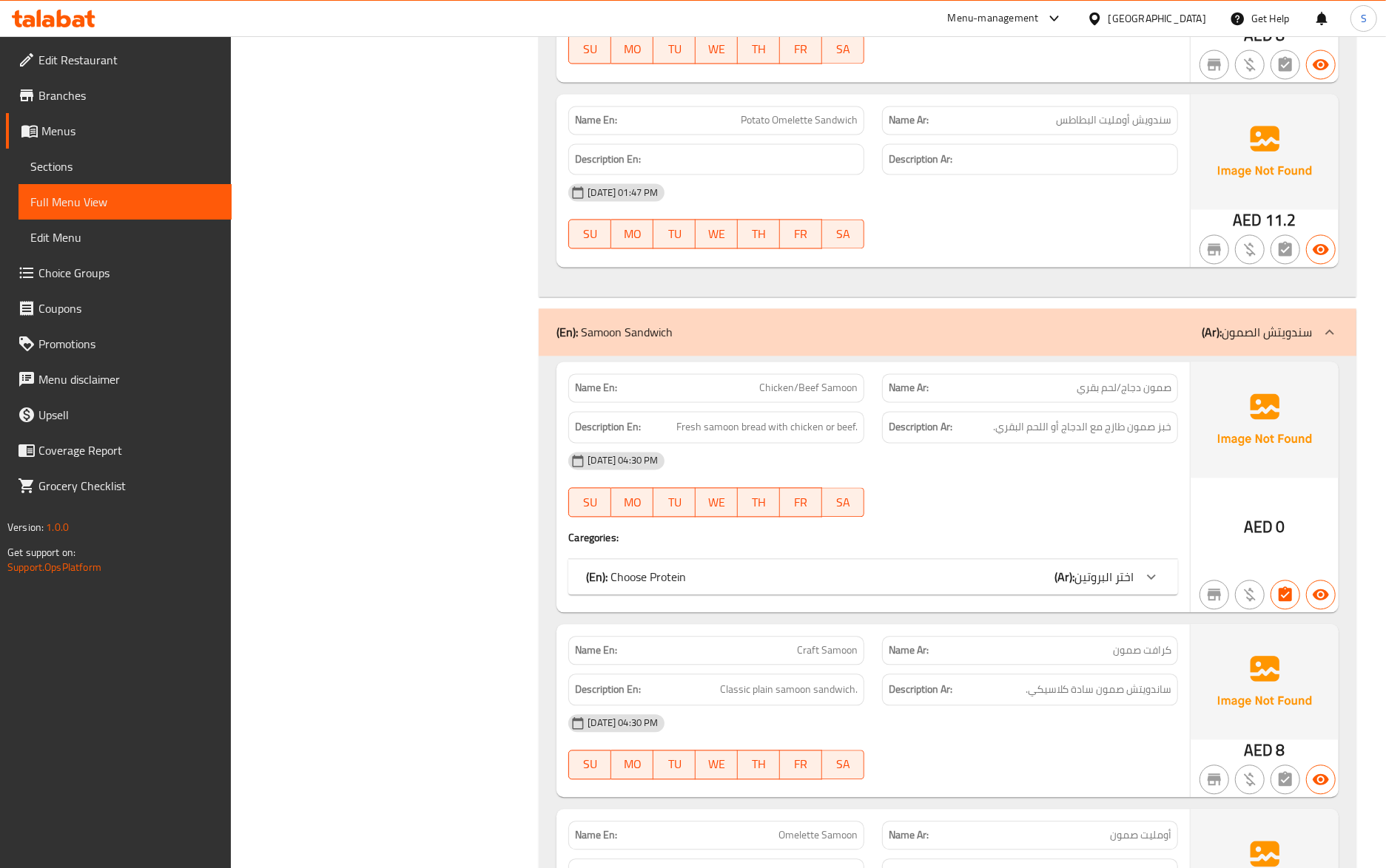
scroll to position [2169, 0]
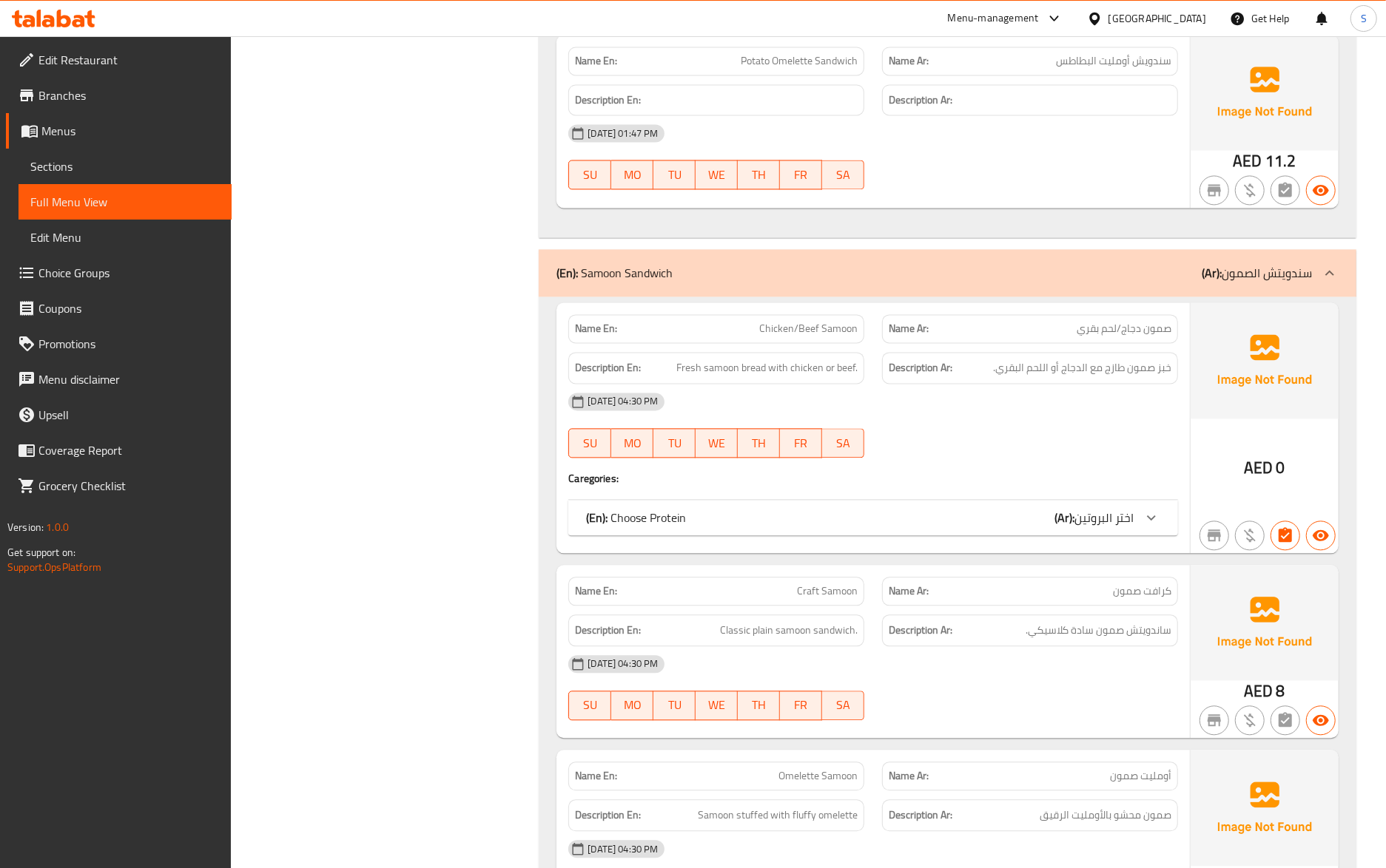
click at [784, 516] on div "(En): Choose Protein (Ar): اختر البروتين" at bounding box center [859, 518] width 547 height 18
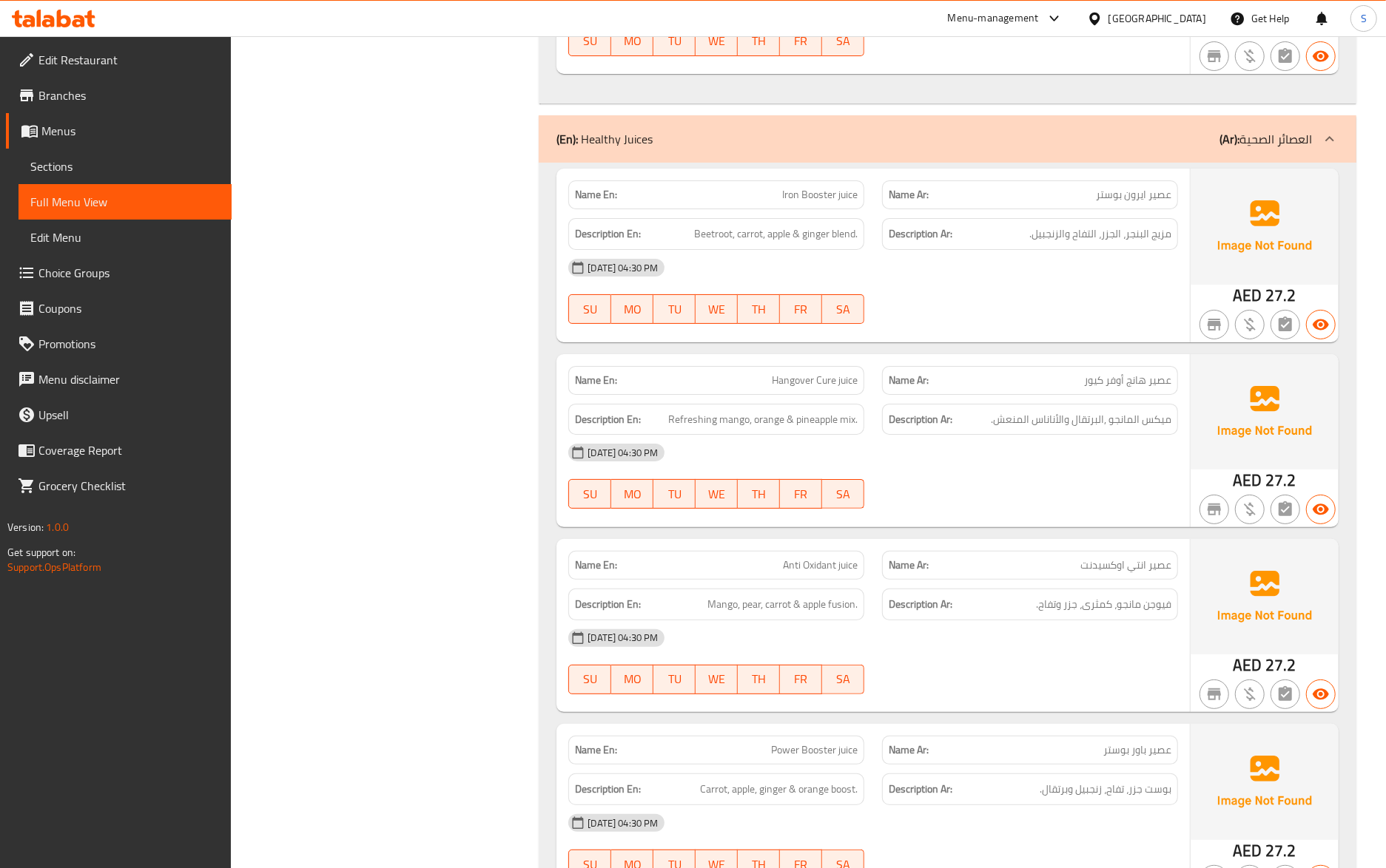
scroll to position [4240, 0]
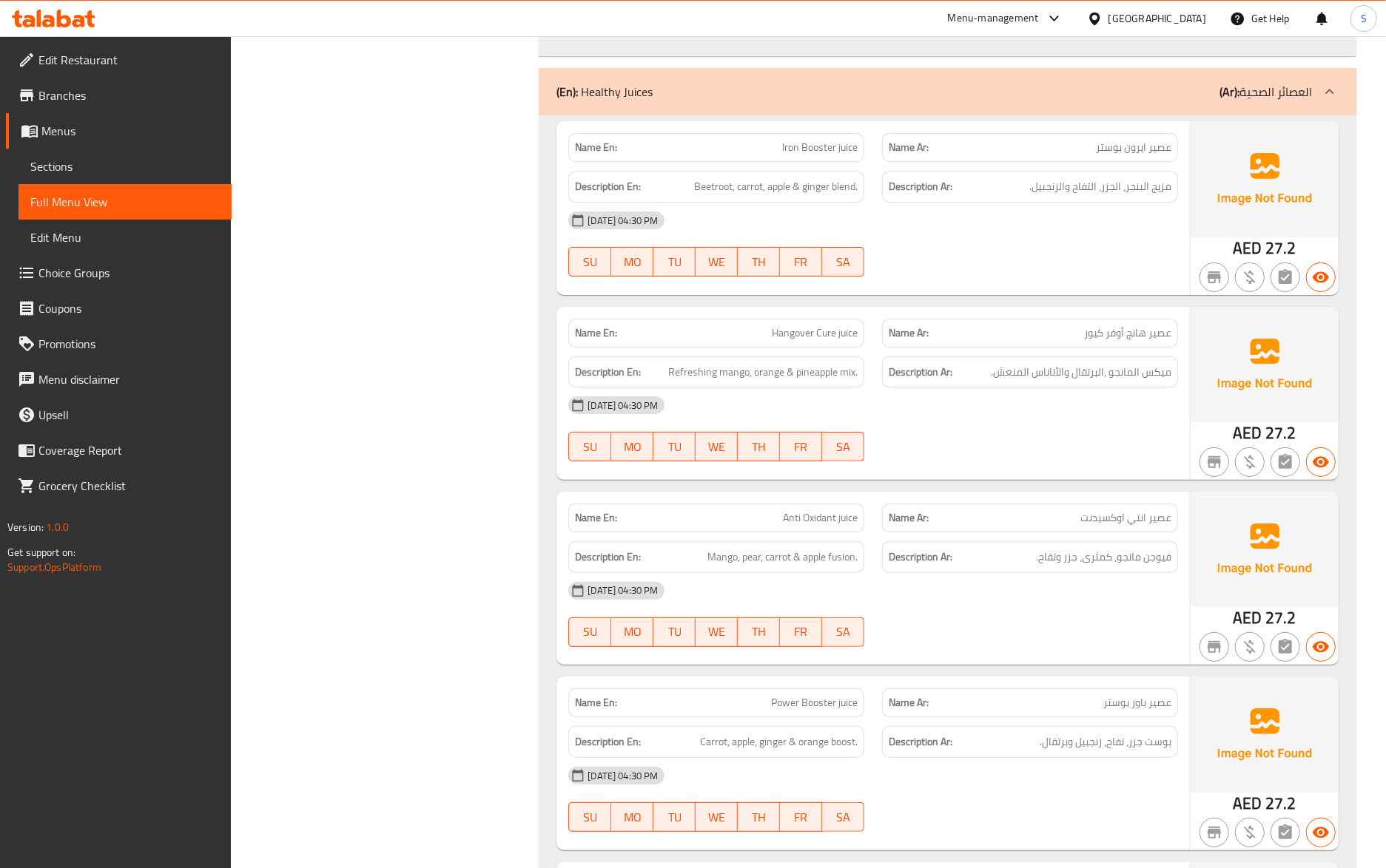
click at [1107, 609] on div "[DATE] 04:30 PM" at bounding box center [873, 591] width 628 height 36
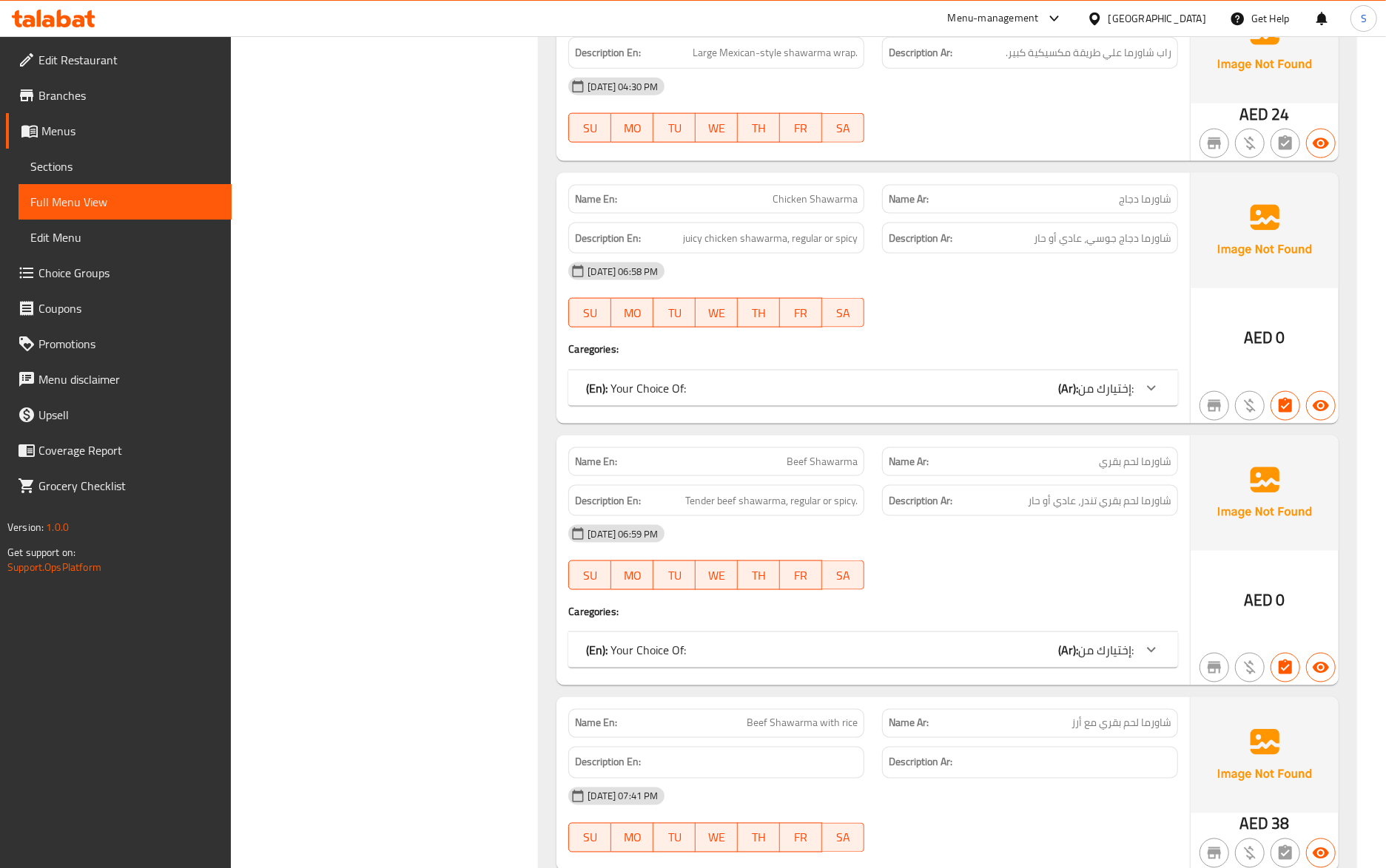
scroll to position [5522, 0]
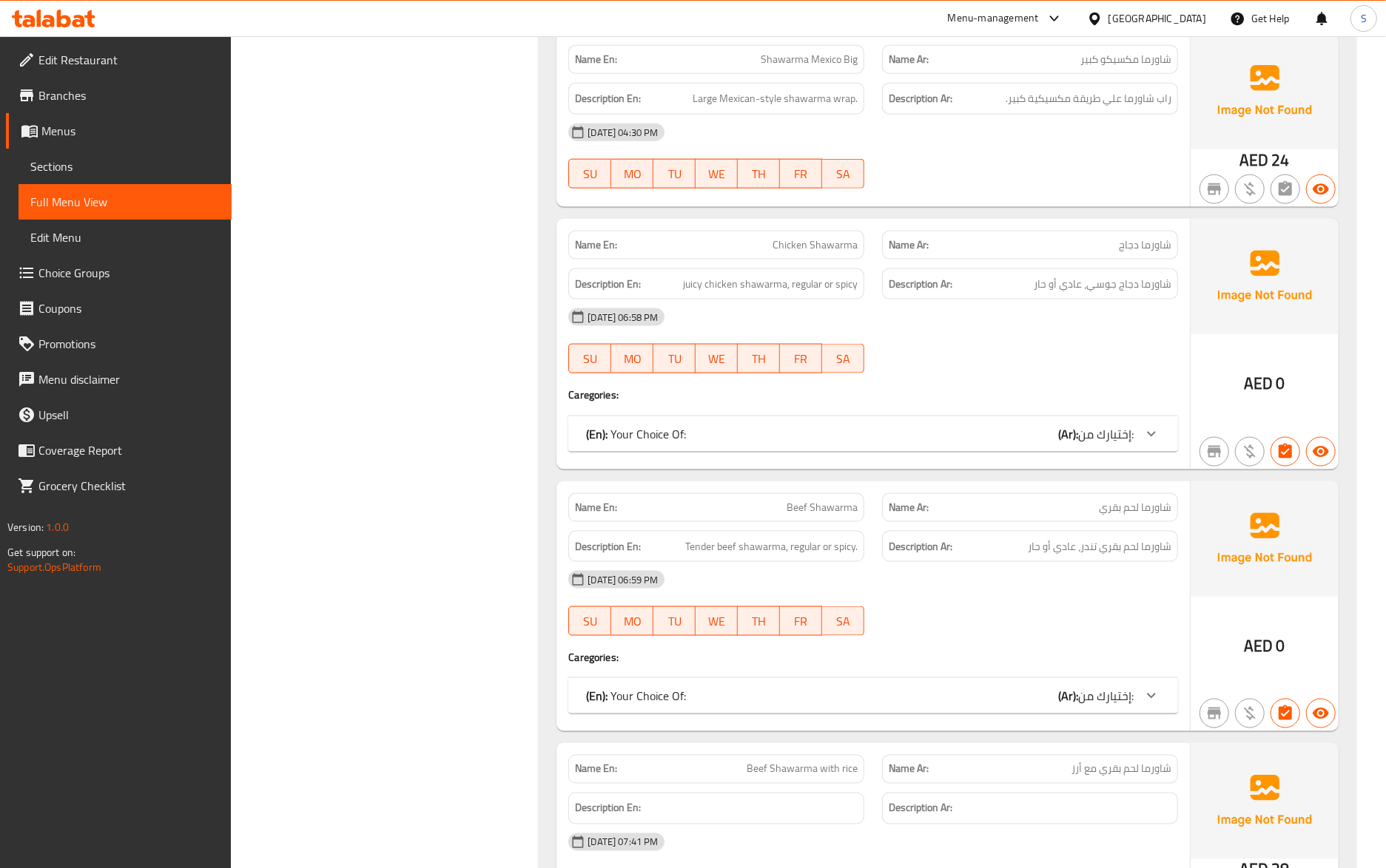
drag, startPoint x: 748, startPoint y: 460, endPoint x: 758, endPoint y: 583, distance: 123.4
click at [748, 452] on div "(En): Your Choice Of: (Ar): إختيارك من:" at bounding box center [873, 434] width 610 height 36
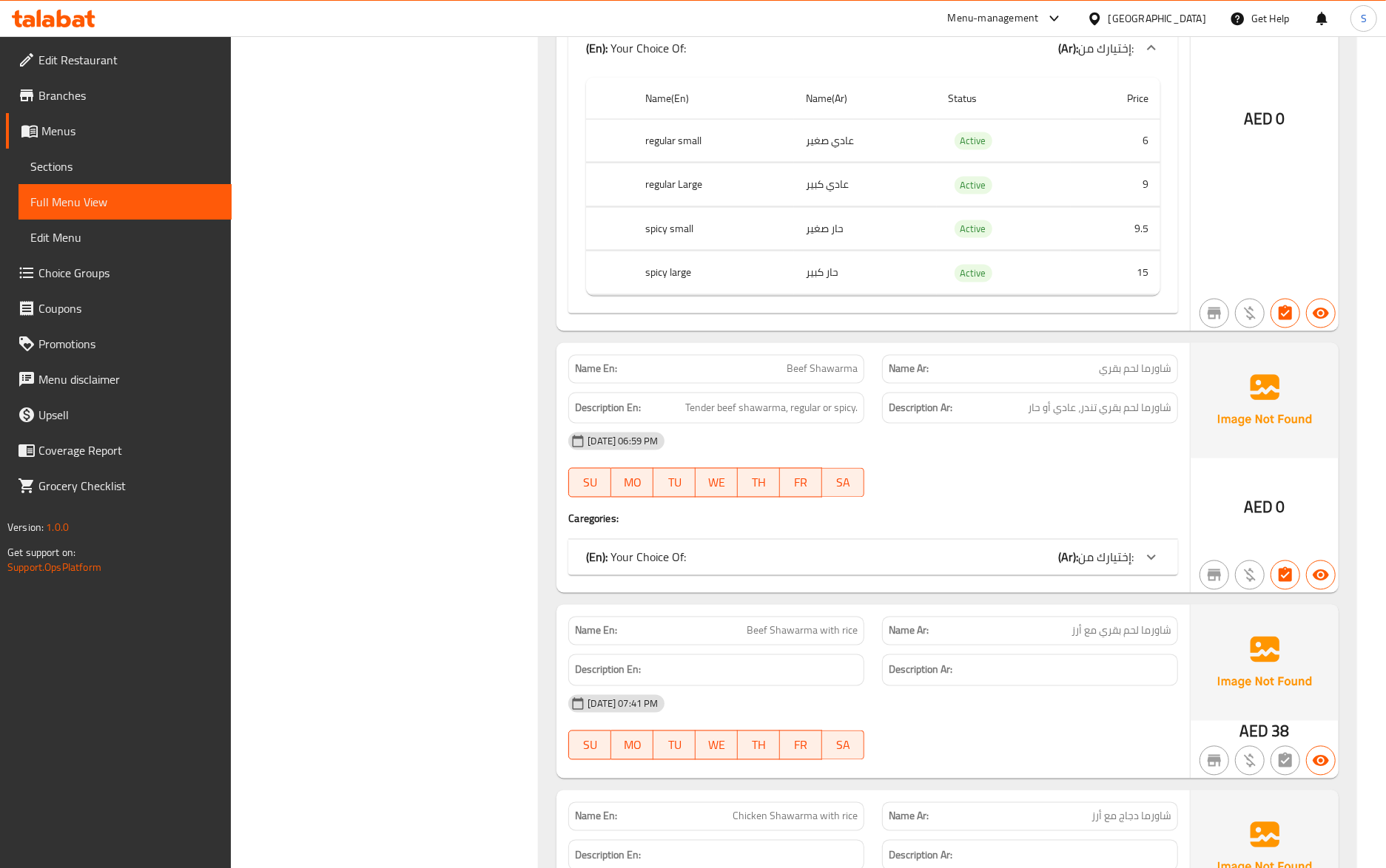
scroll to position [5917, 0]
click at [779, 564] on div "(En): Your Choice Of: (Ar): إختيارك من:" at bounding box center [859, 555] width 547 height 18
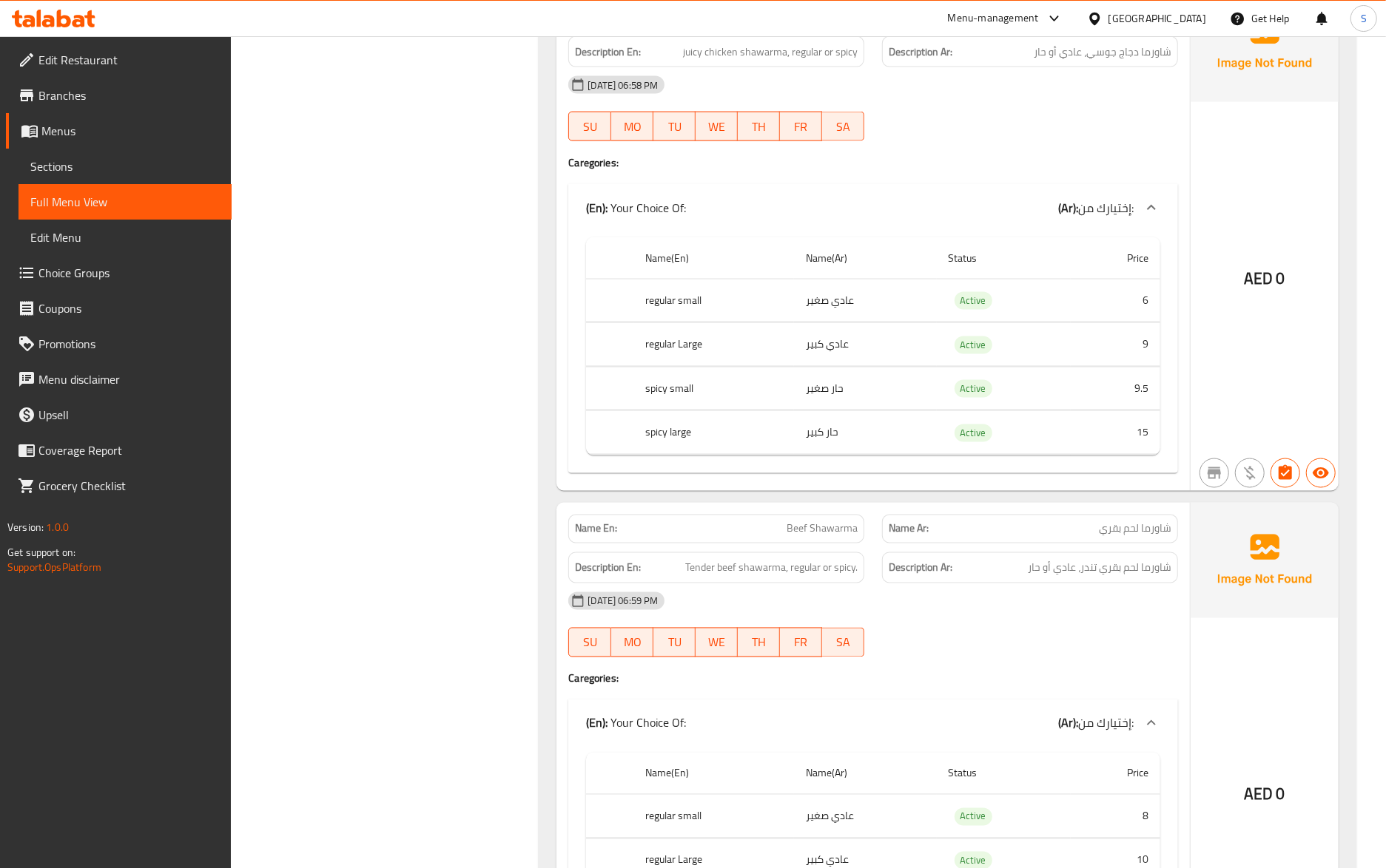
scroll to position [5522, 0]
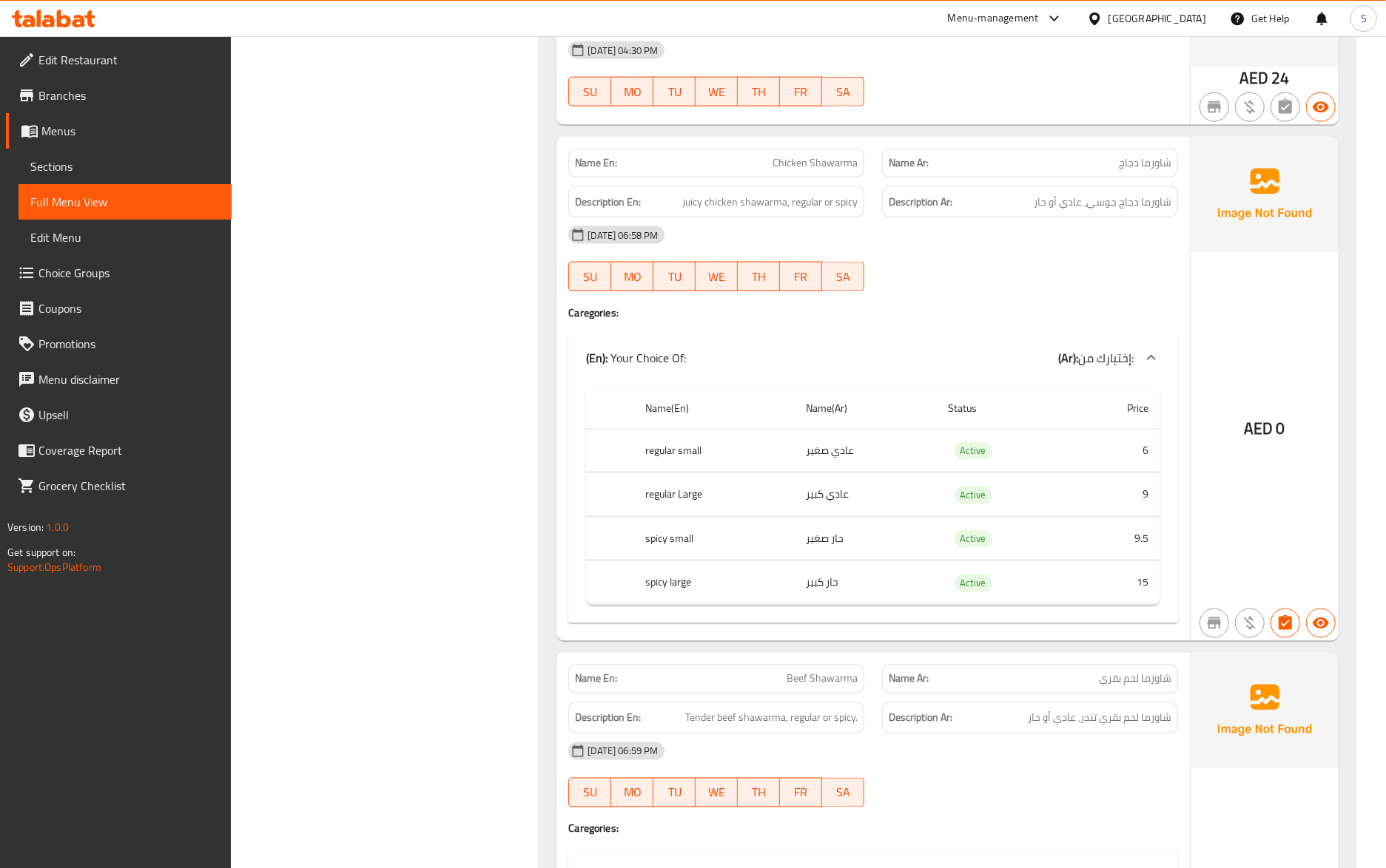
scroll to position [5818, 0]
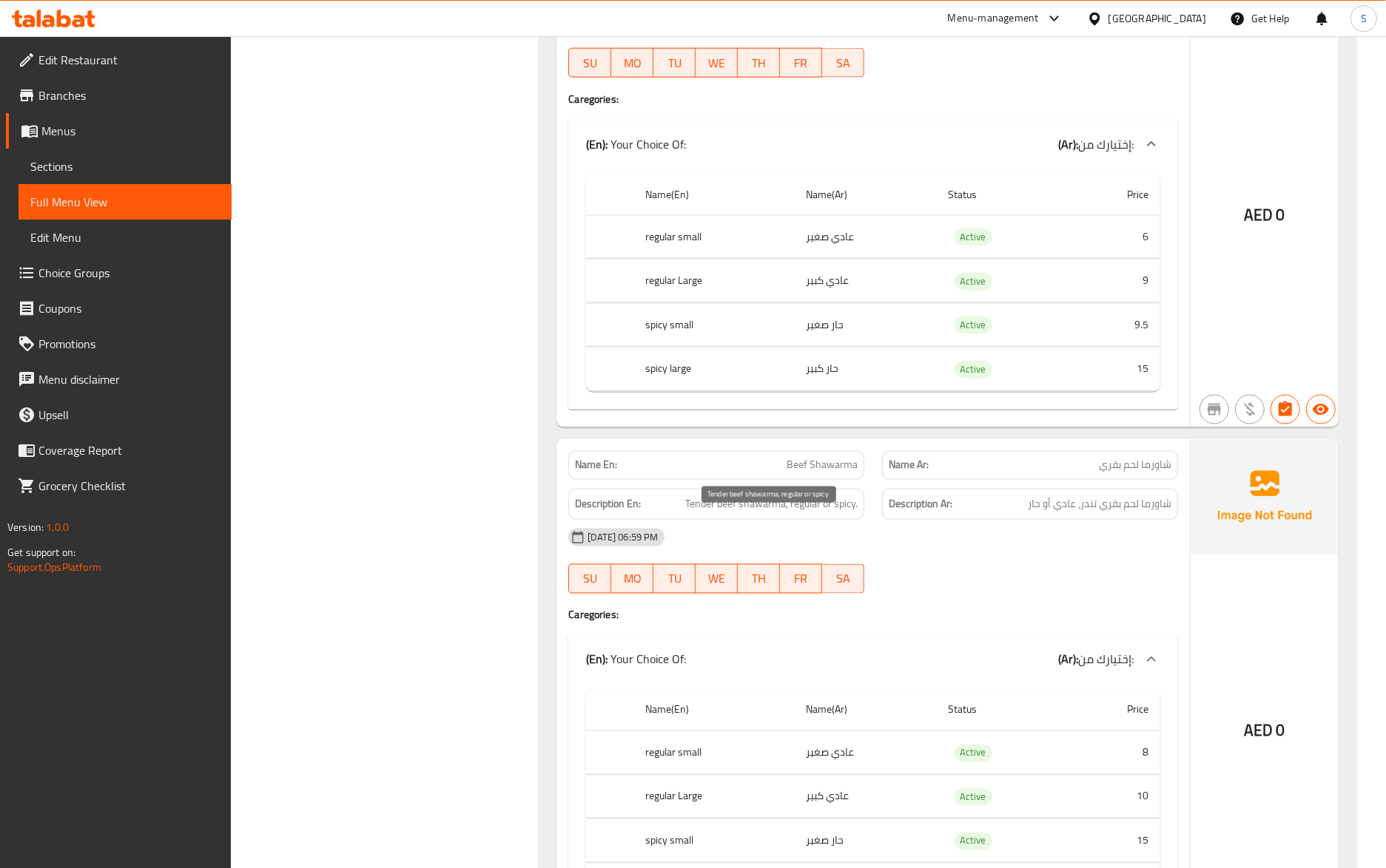
click at [696, 514] on span "Tender beef shawarma, regular or spicy." at bounding box center [771, 505] width 173 height 19
copy span "Tender"
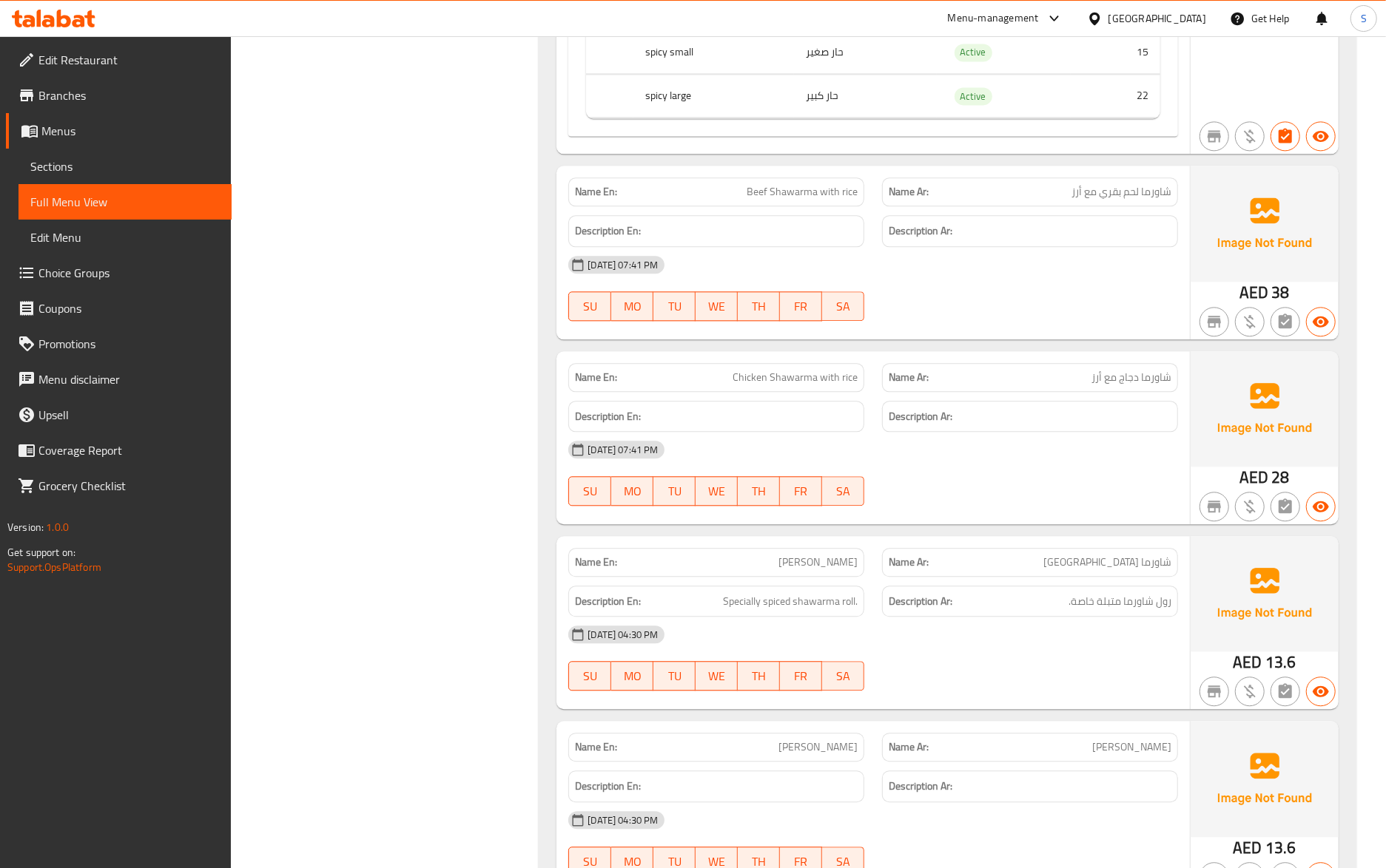
scroll to position [7001, 0]
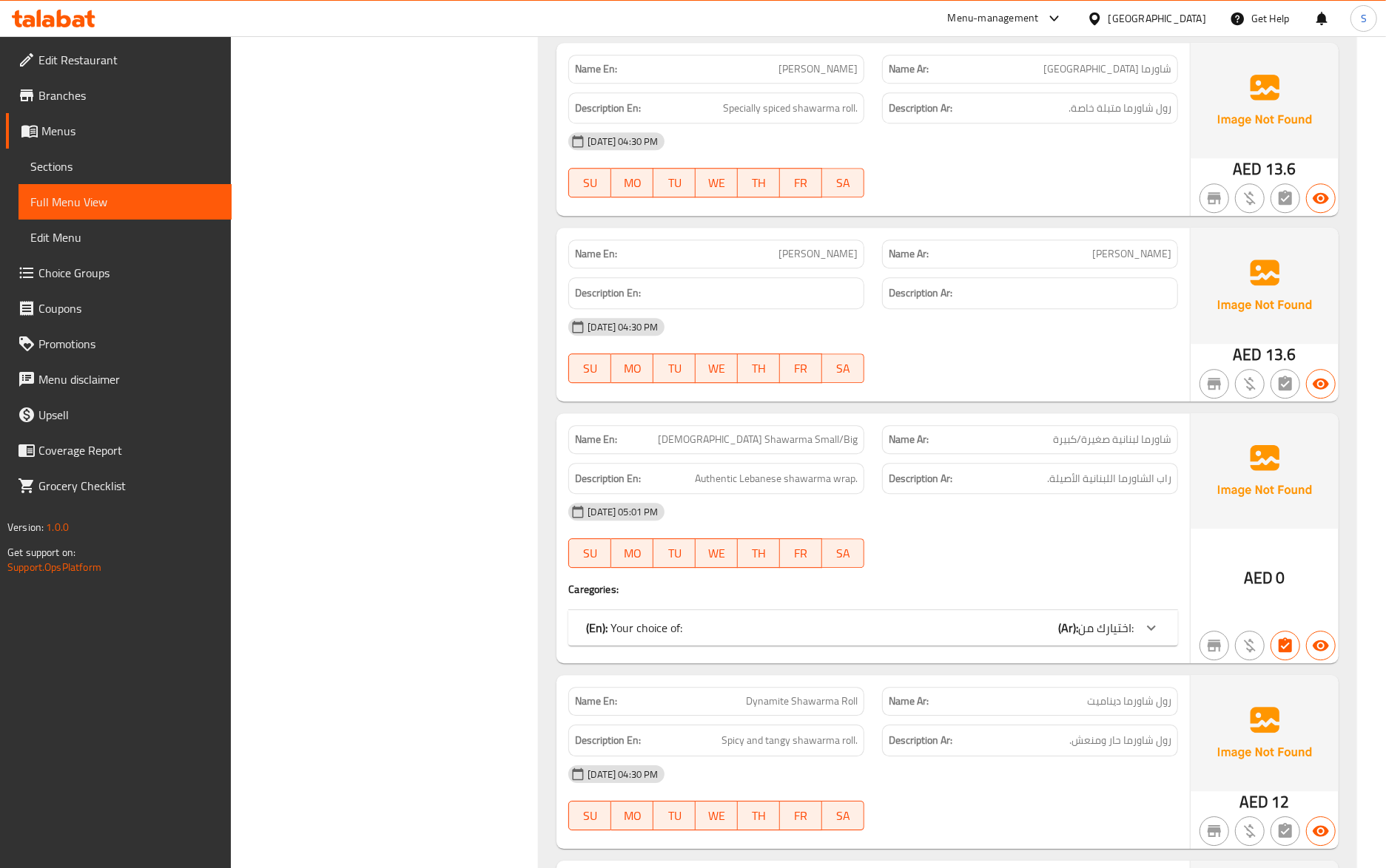
drag, startPoint x: 799, startPoint y: 658, endPoint x: 785, endPoint y: 634, distance: 27.8
click at [799, 637] on div "(En): Your choice of: (Ar): اختيارك من:" at bounding box center [859, 627] width 547 height 18
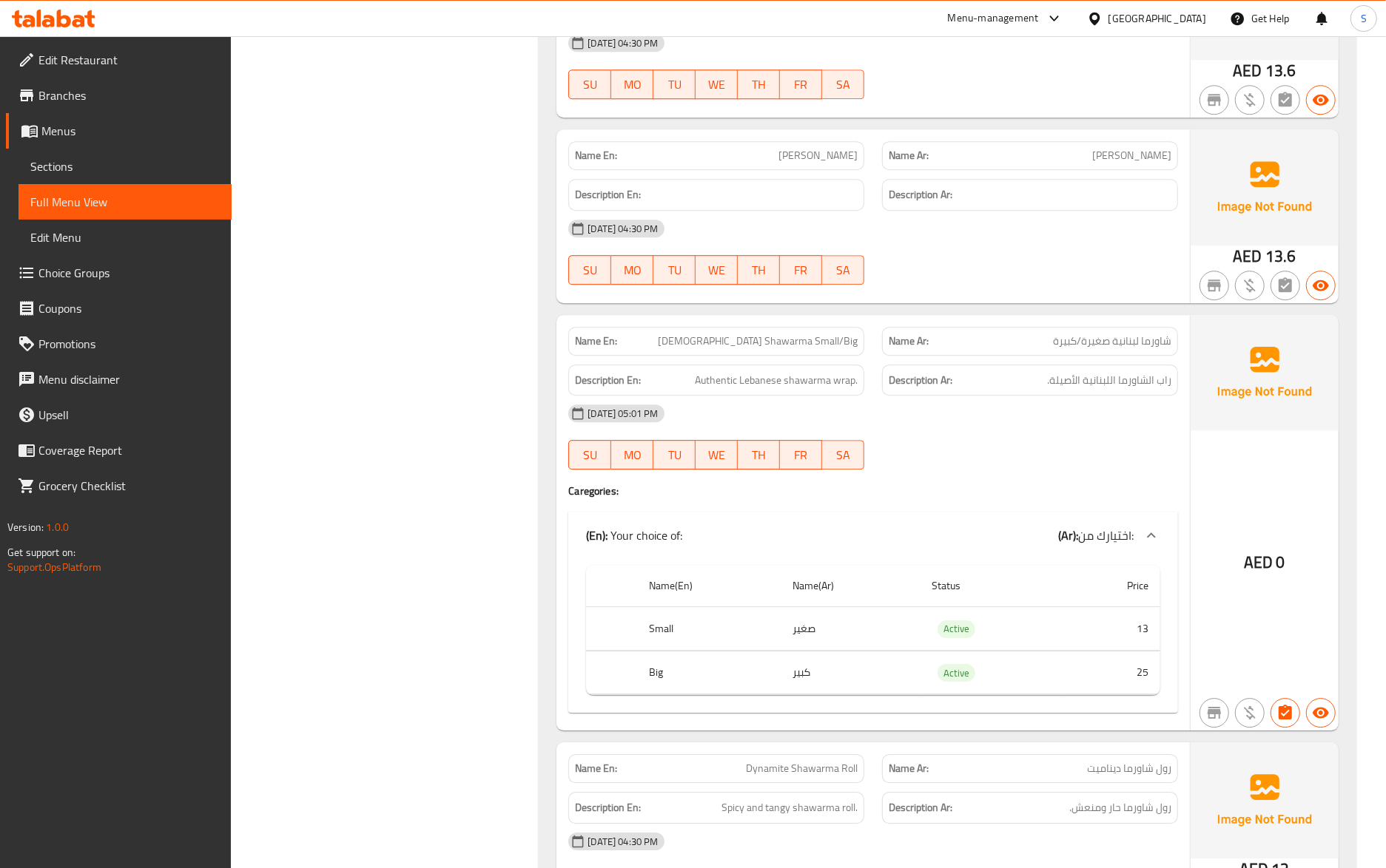
scroll to position [7297, 0]
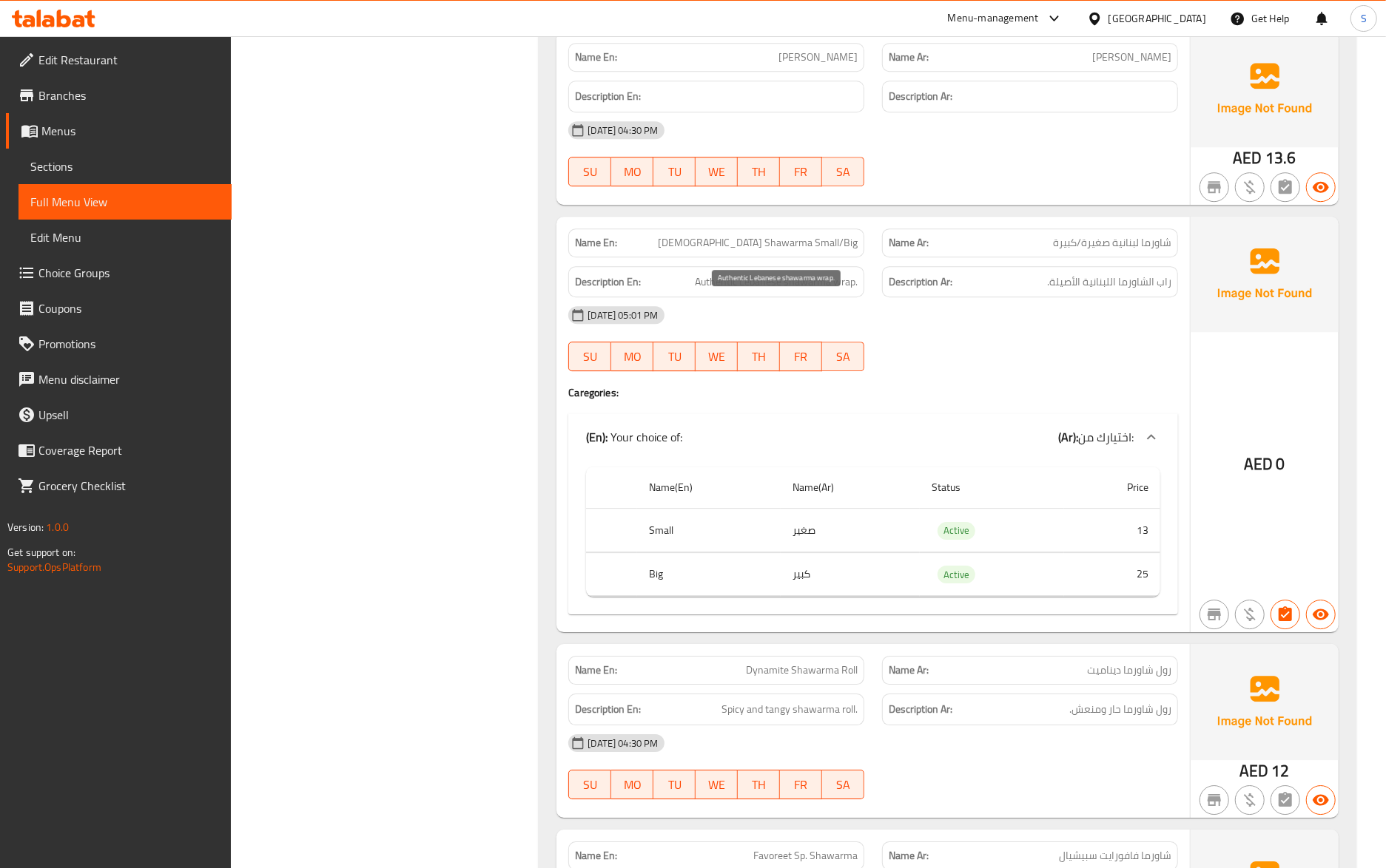
click at [803, 292] on span "Authentic Lebanese shawarma wrap." at bounding box center [776, 282] width 163 height 19
click at [748, 251] on span "[DEMOGRAPHIC_DATA] Shawarma Small/Big" at bounding box center [758, 243] width 200 height 15
copy span "[DEMOGRAPHIC_DATA] Shawarma Small/Big"
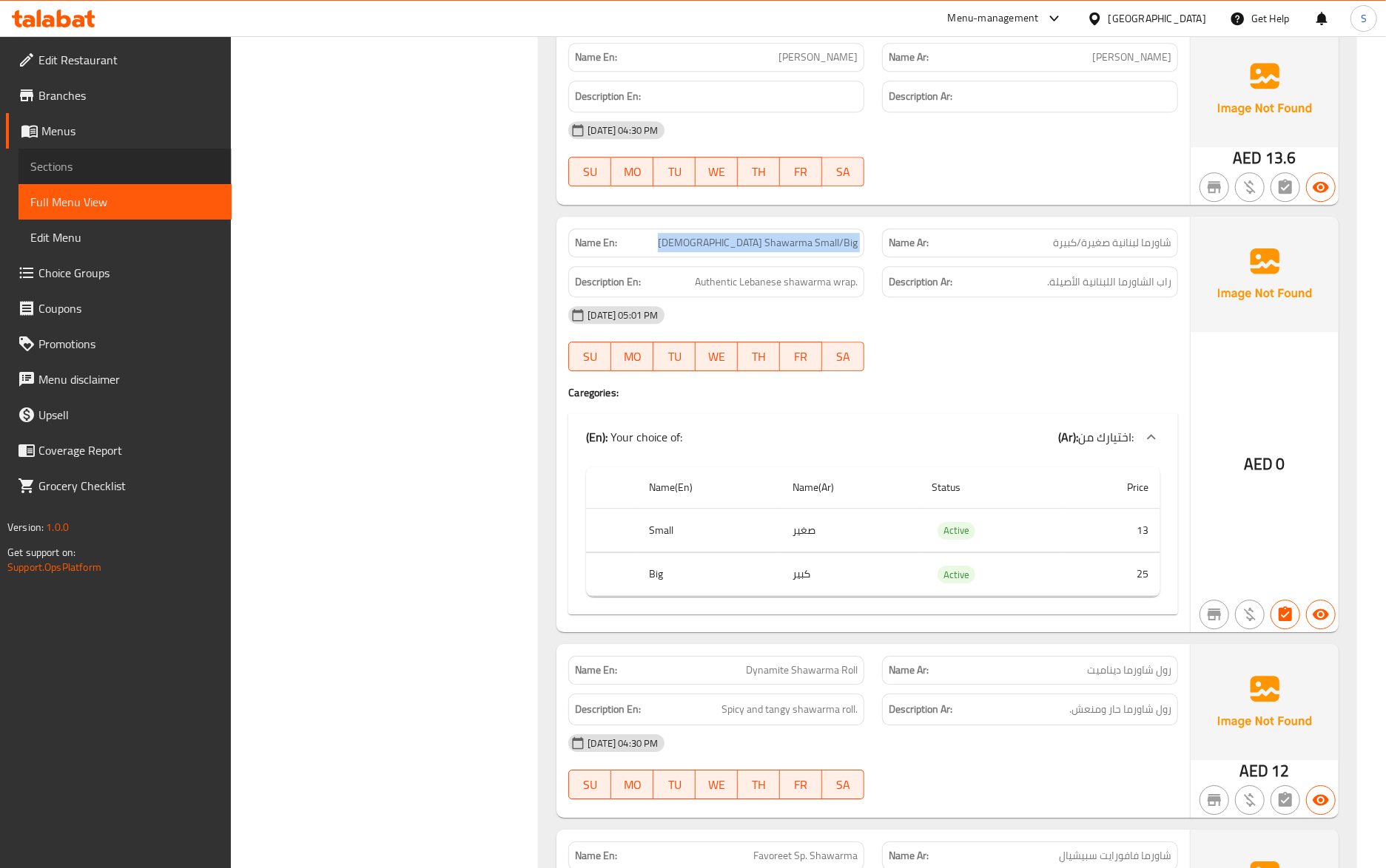
click at [119, 175] on span "Sections" at bounding box center [125, 166] width 190 height 18
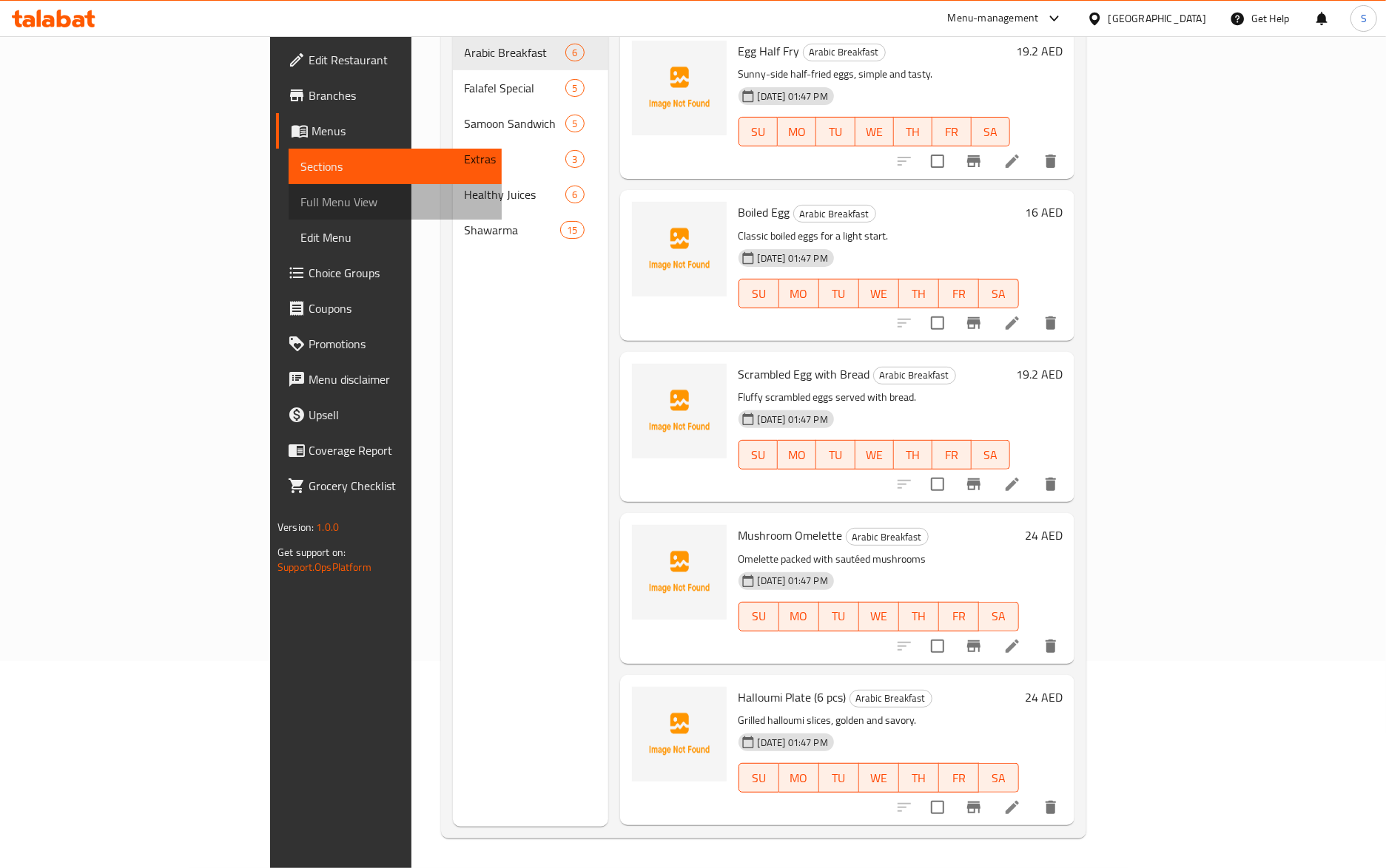
click at [300, 202] on span "Full Menu View" at bounding box center [395, 202] width 190 height 18
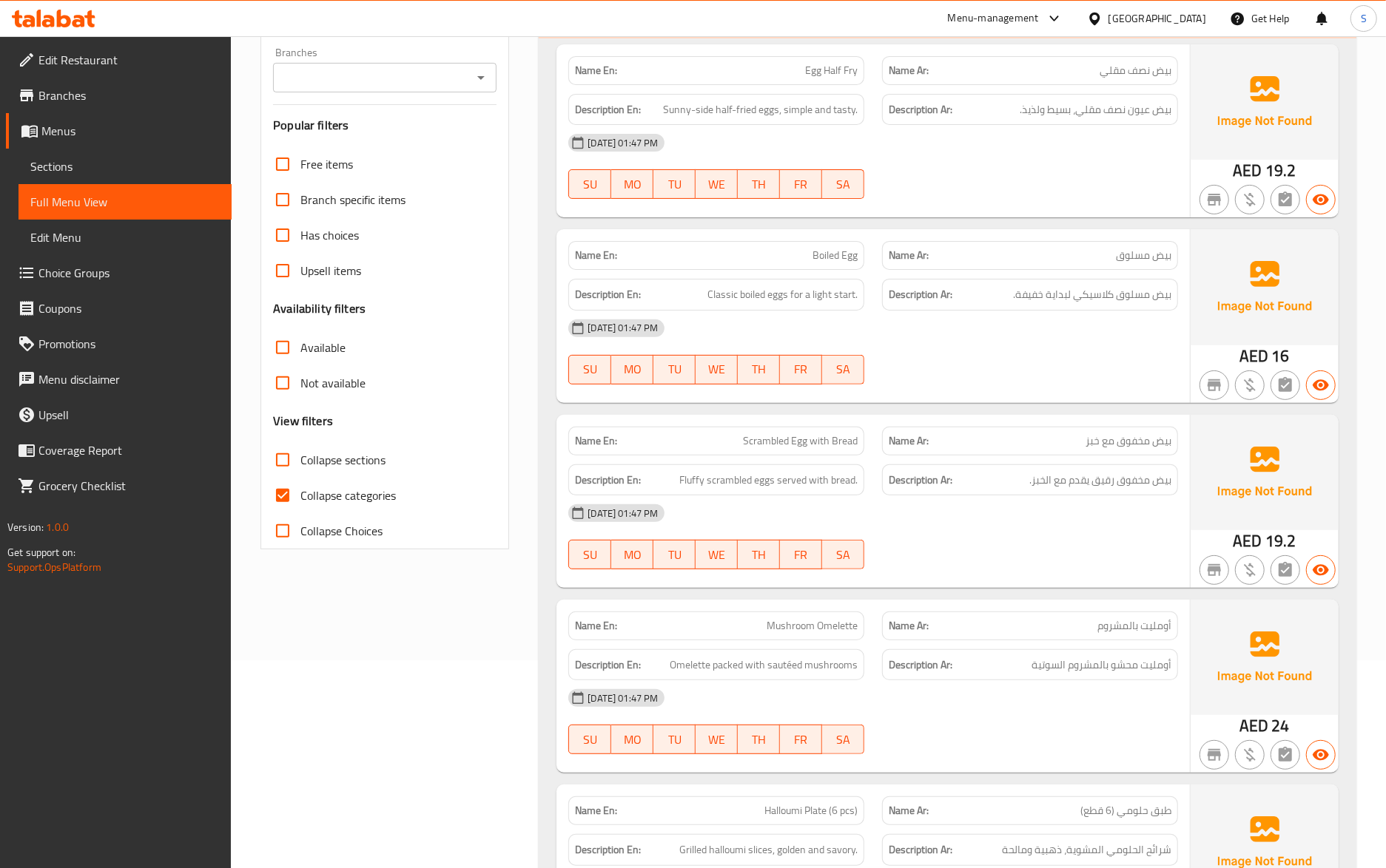
click at [287, 490] on input "Collapse categories" at bounding box center [282, 496] width 36 height 36
checkbox input "false"
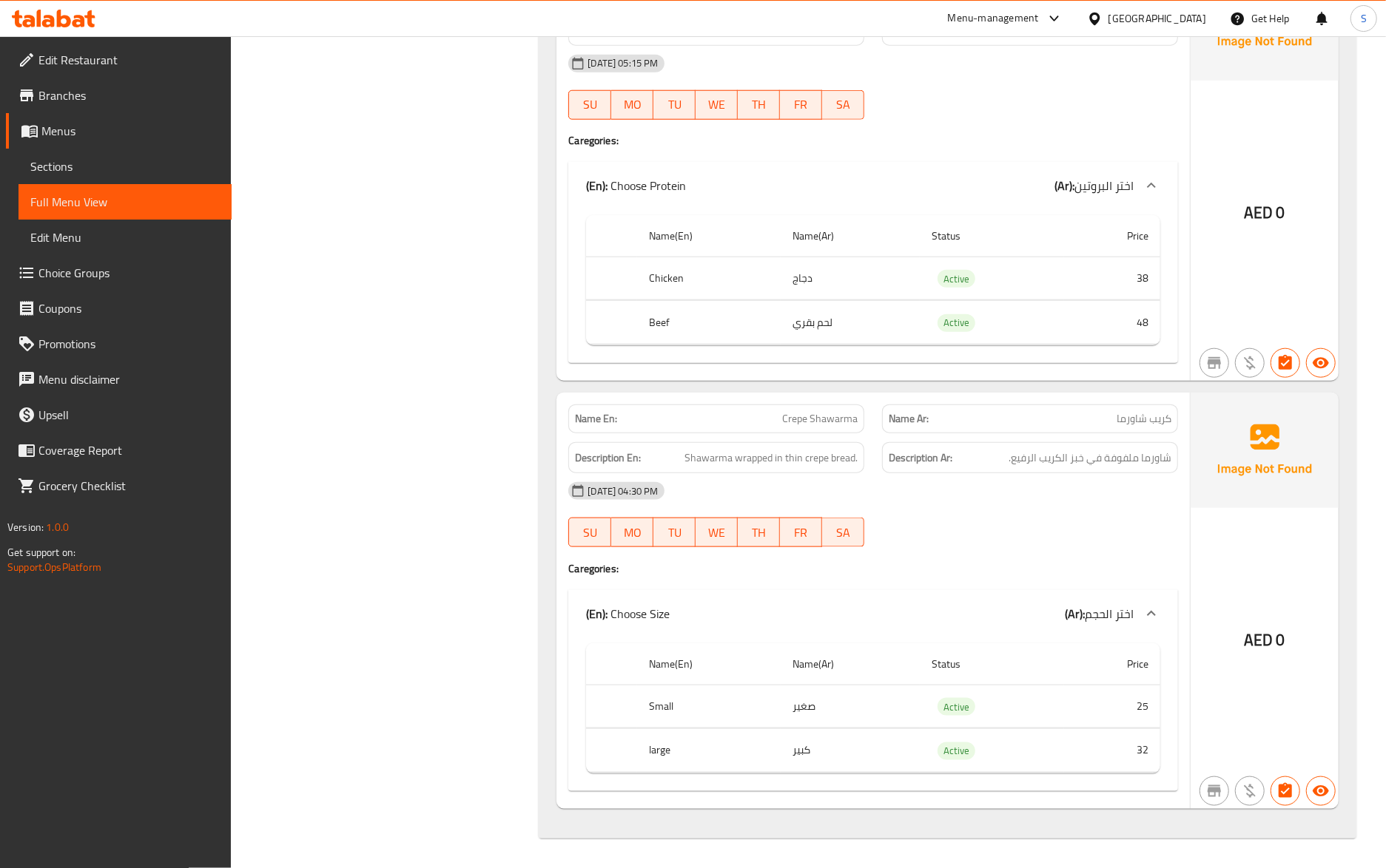
scroll to position [9426, 0]
click at [1001, 571] on h4 "Caregories:" at bounding box center [873, 569] width 610 height 15
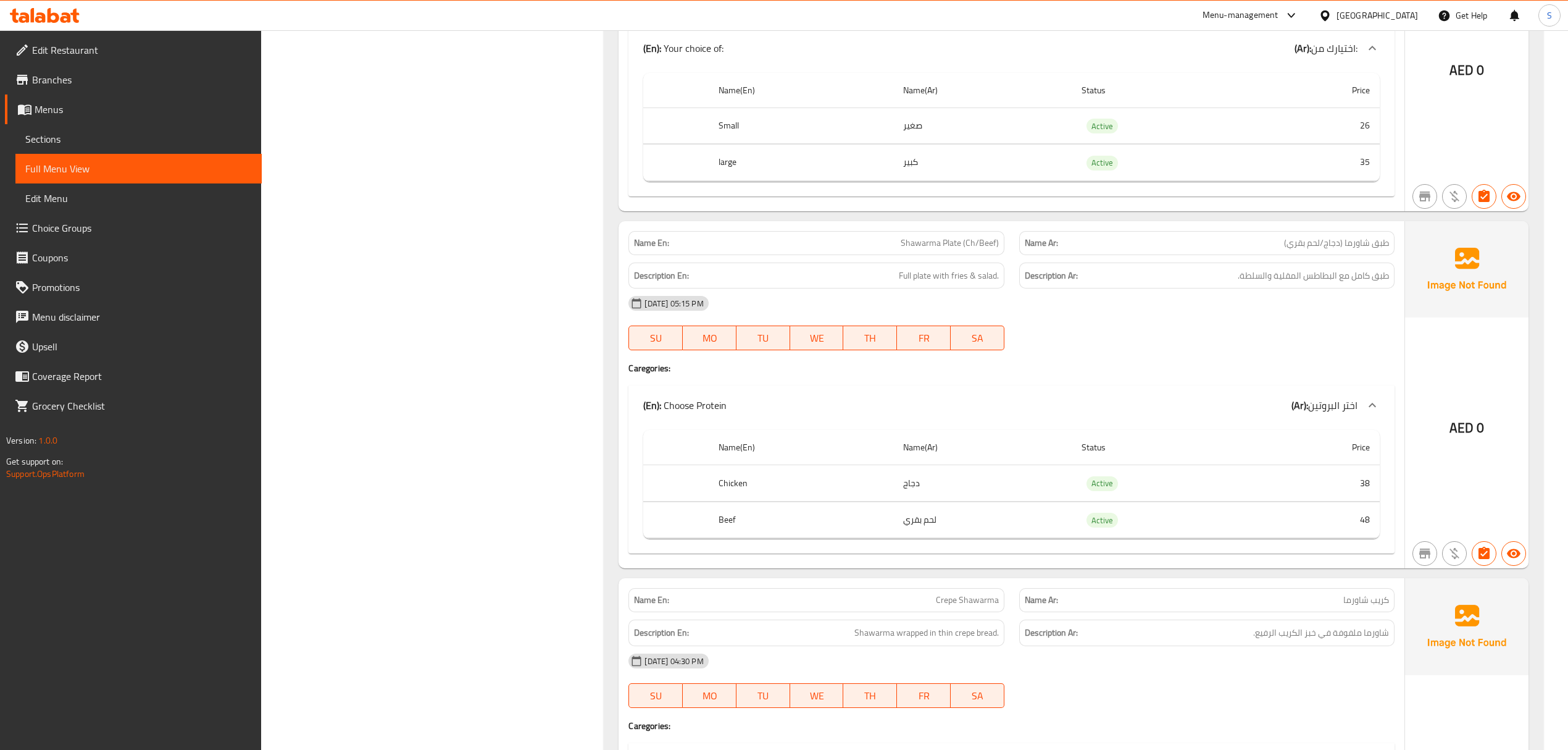
scroll to position [7419, 0]
